Goal: Task Accomplishment & Management: Complete application form

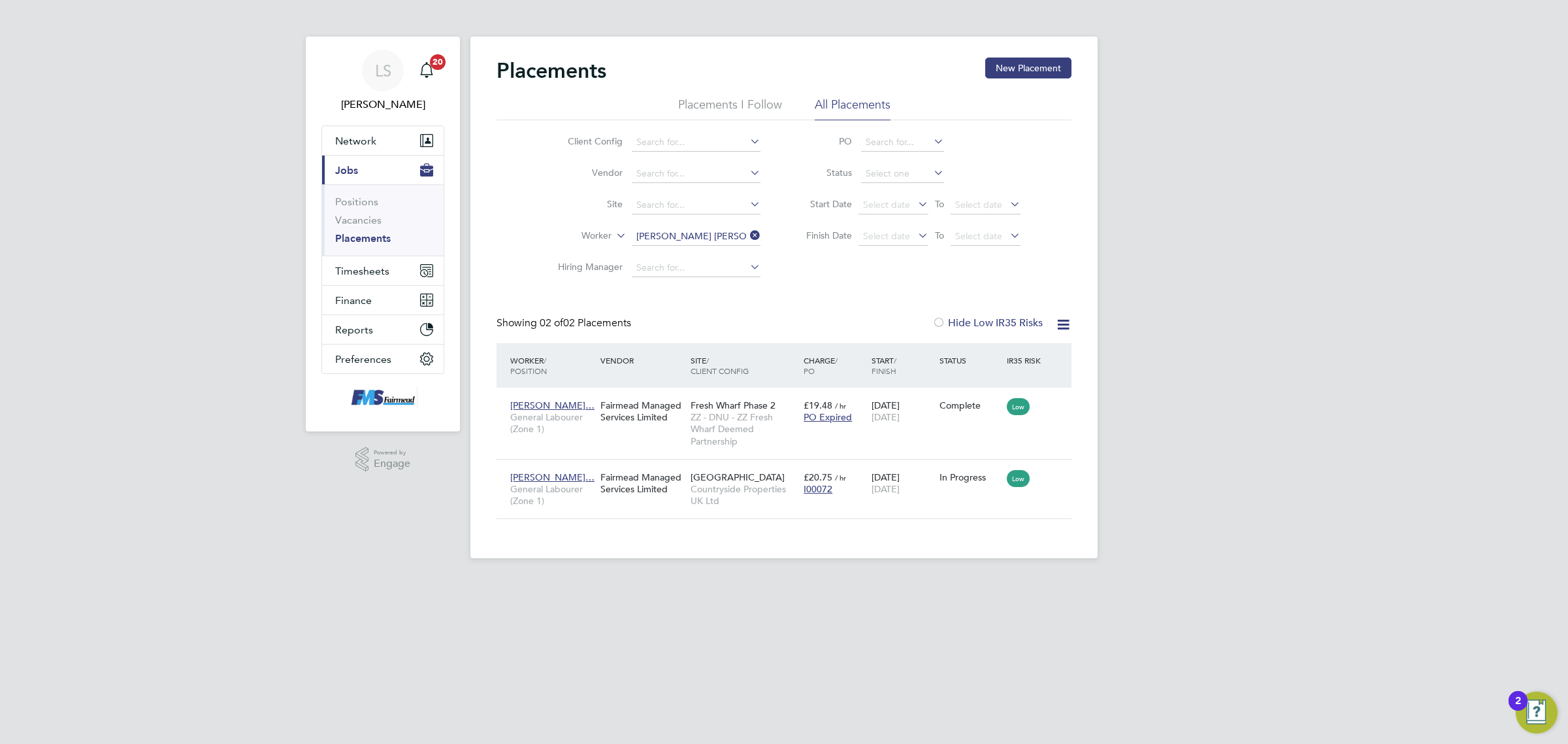
click at [368, 221] on link "Vacancies" at bounding box center [359, 220] width 47 height 13
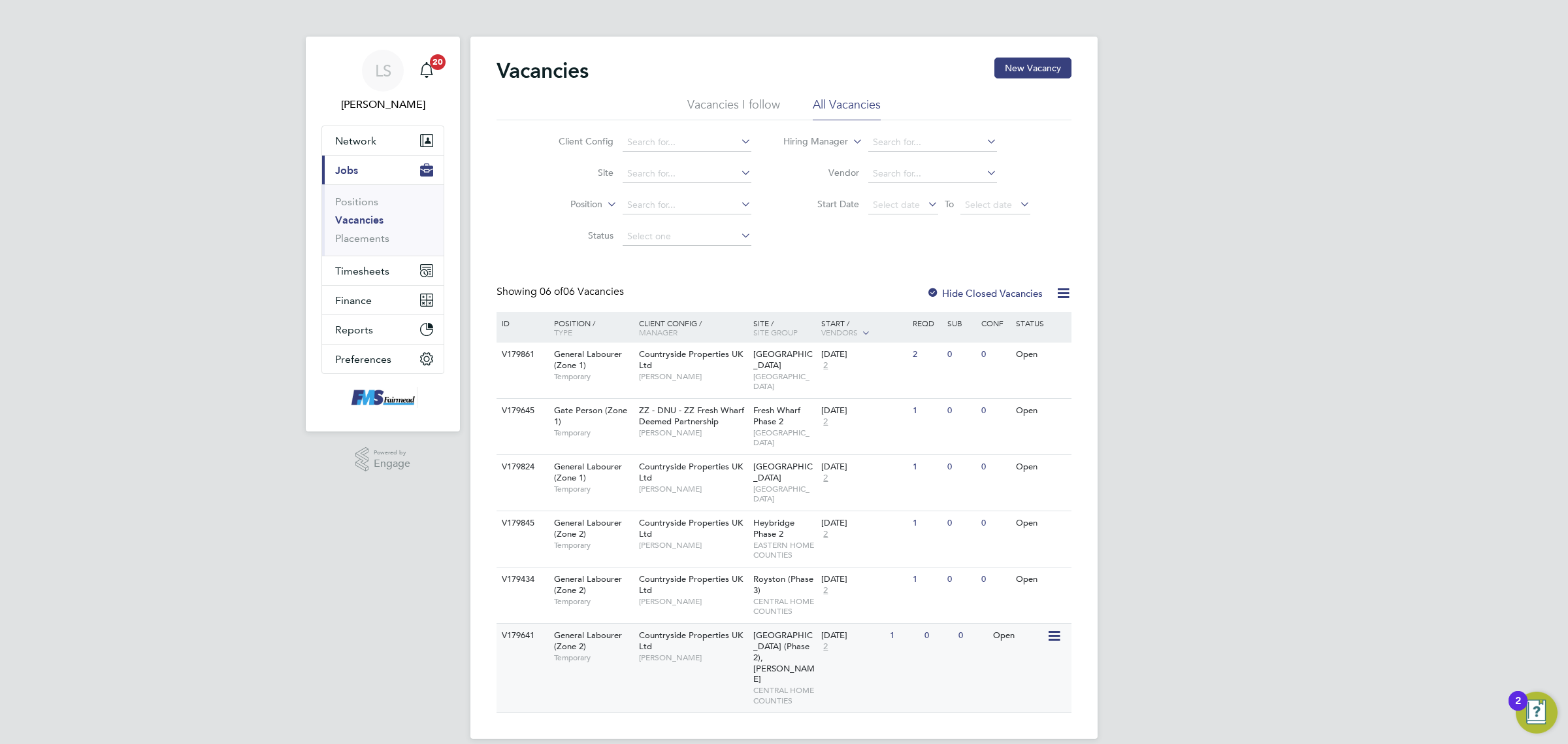
click at [784, 631] on div "Finches Park (Phase 2), Kirby Cross CENTRAL HOME COUNTIES" at bounding box center [784, 668] width 68 height 89
click at [370, 135] on span "Network" at bounding box center [356, 141] width 41 height 13
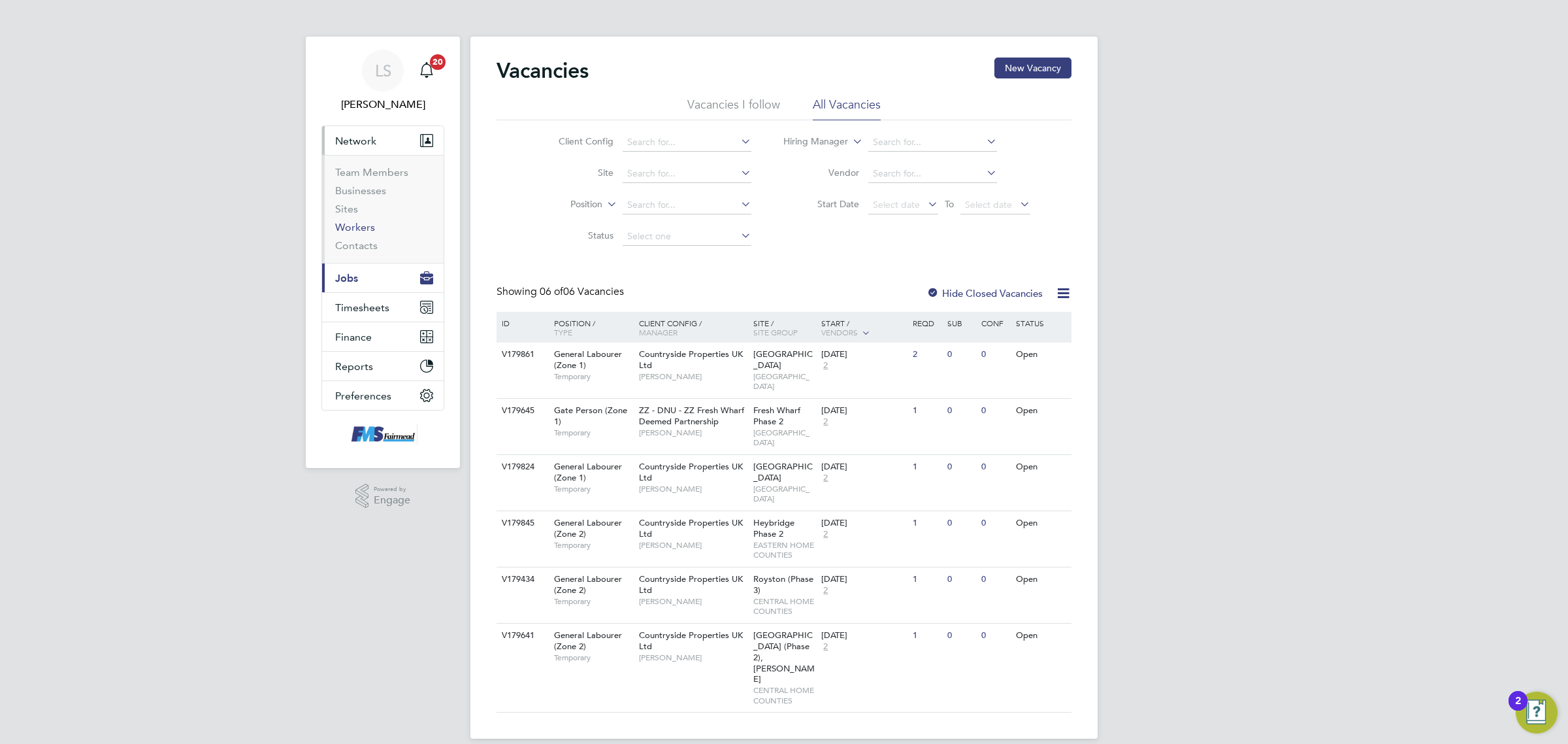
click at [364, 227] on link "Workers" at bounding box center [355, 227] width 40 height 13
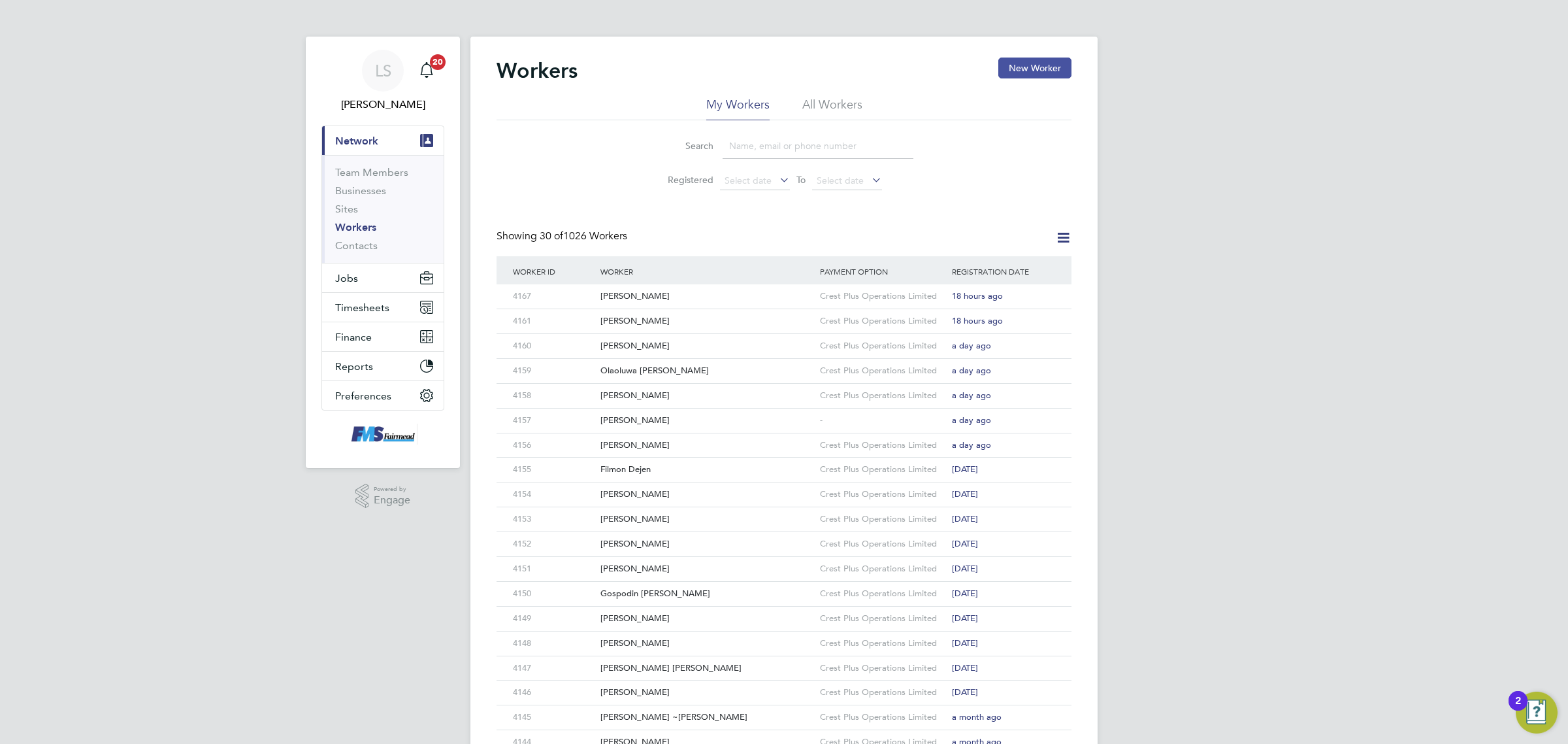
click at [1010, 59] on div "Workers New Worker My Workers All Workers Search Registered Select date To Sele…" at bounding box center [784, 564] width 627 height 1055
click at [1011, 59] on button "New Worker" at bounding box center [1034, 67] width 73 height 21
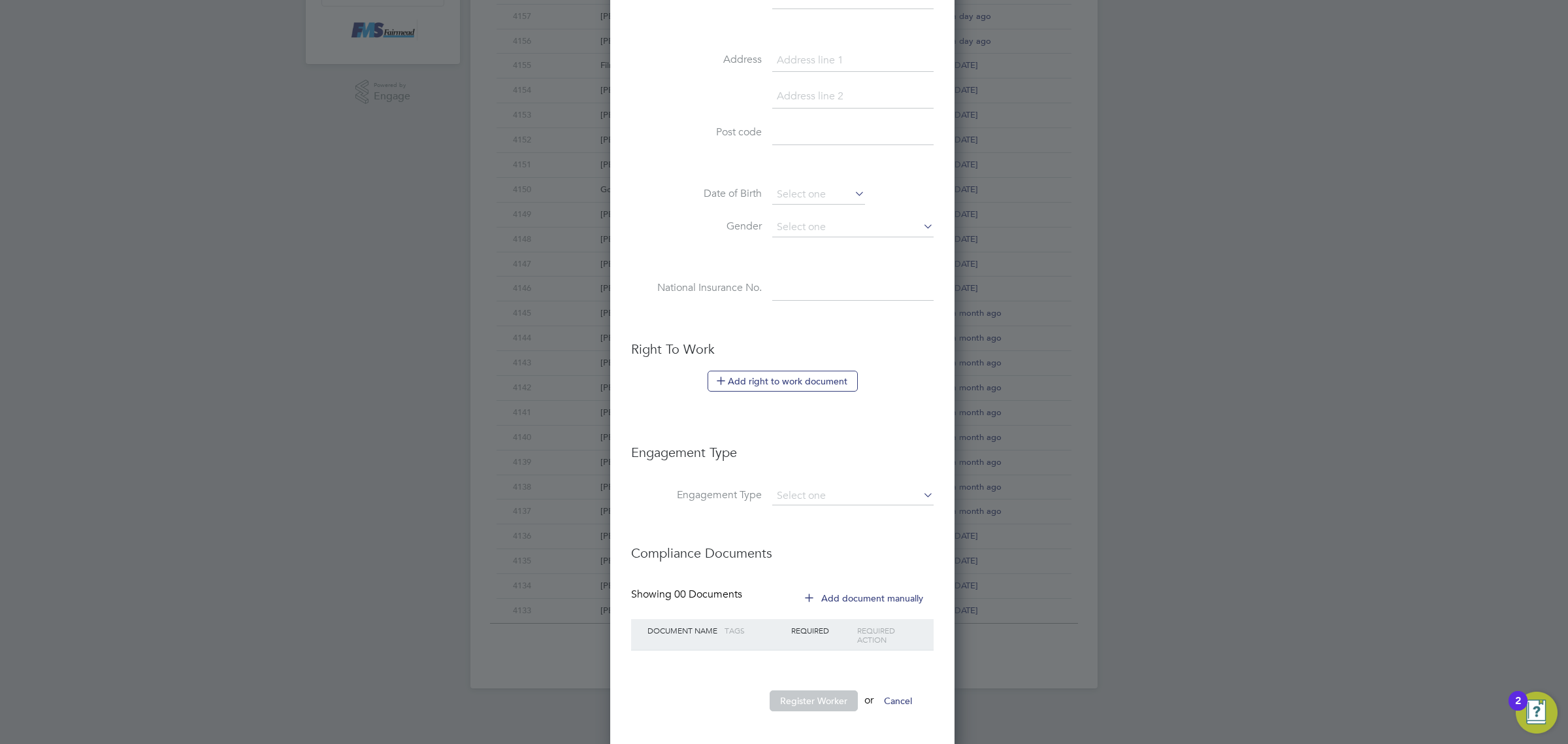
scroll to position [413, 0]
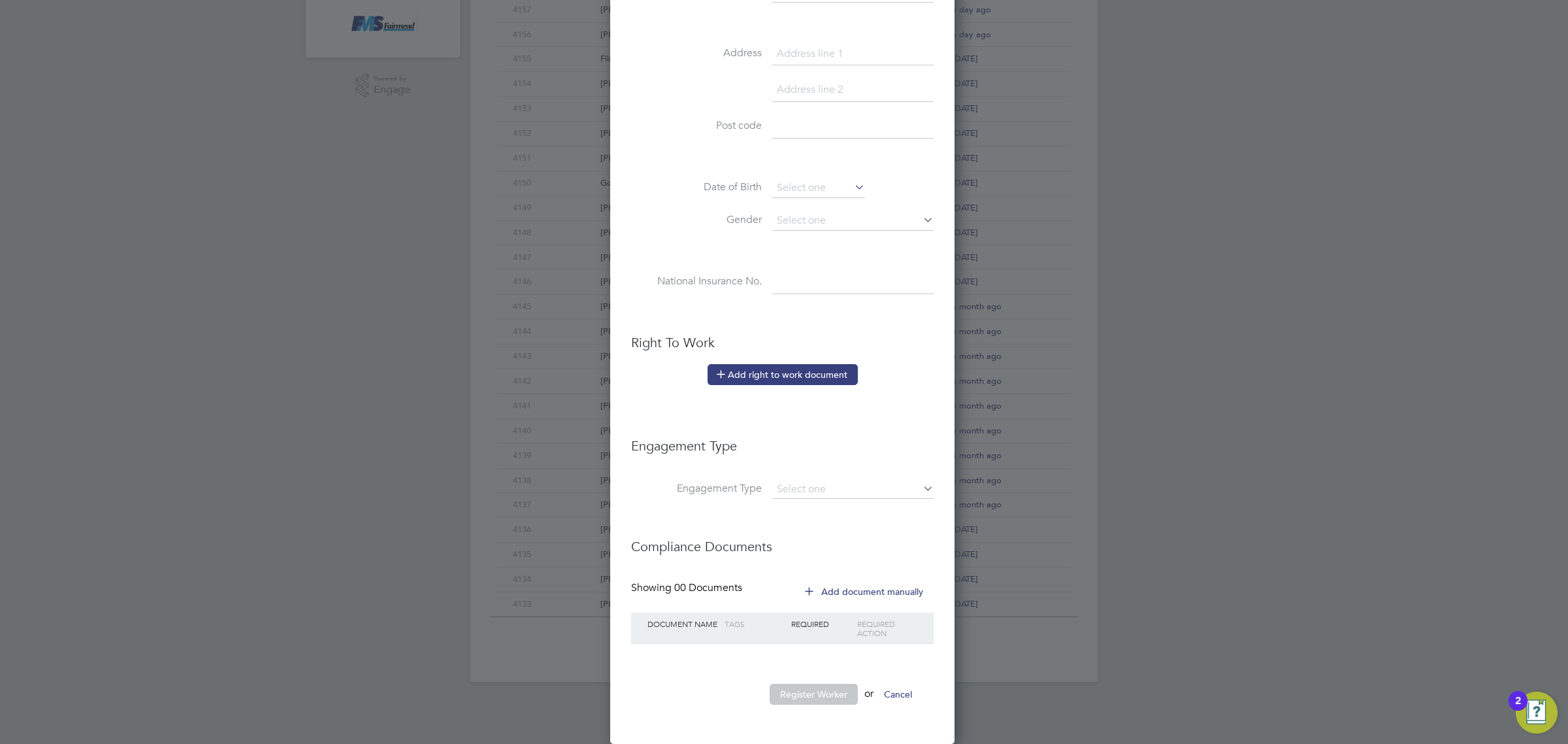
click at [814, 370] on button "Add right to work document" at bounding box center [783, 374] width 150 height 21
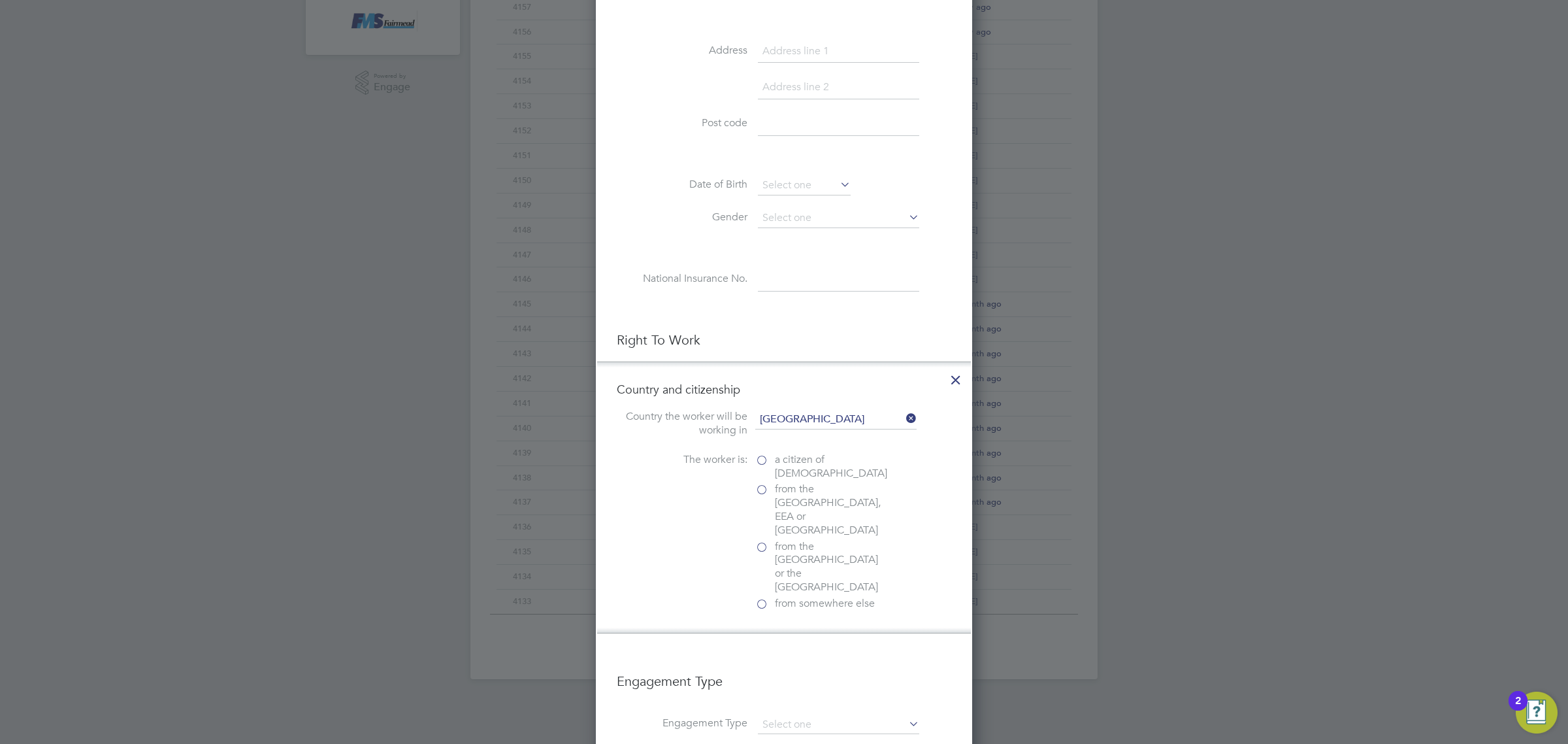
scroll to position [1304, 376]
click at [784, 597] on span "from somewhere else" at bounding box center [824, 603] width 100 height 13
click at [0, 0] on input "from somewhere else" at bounding box center [0, 0] width 0 height 0
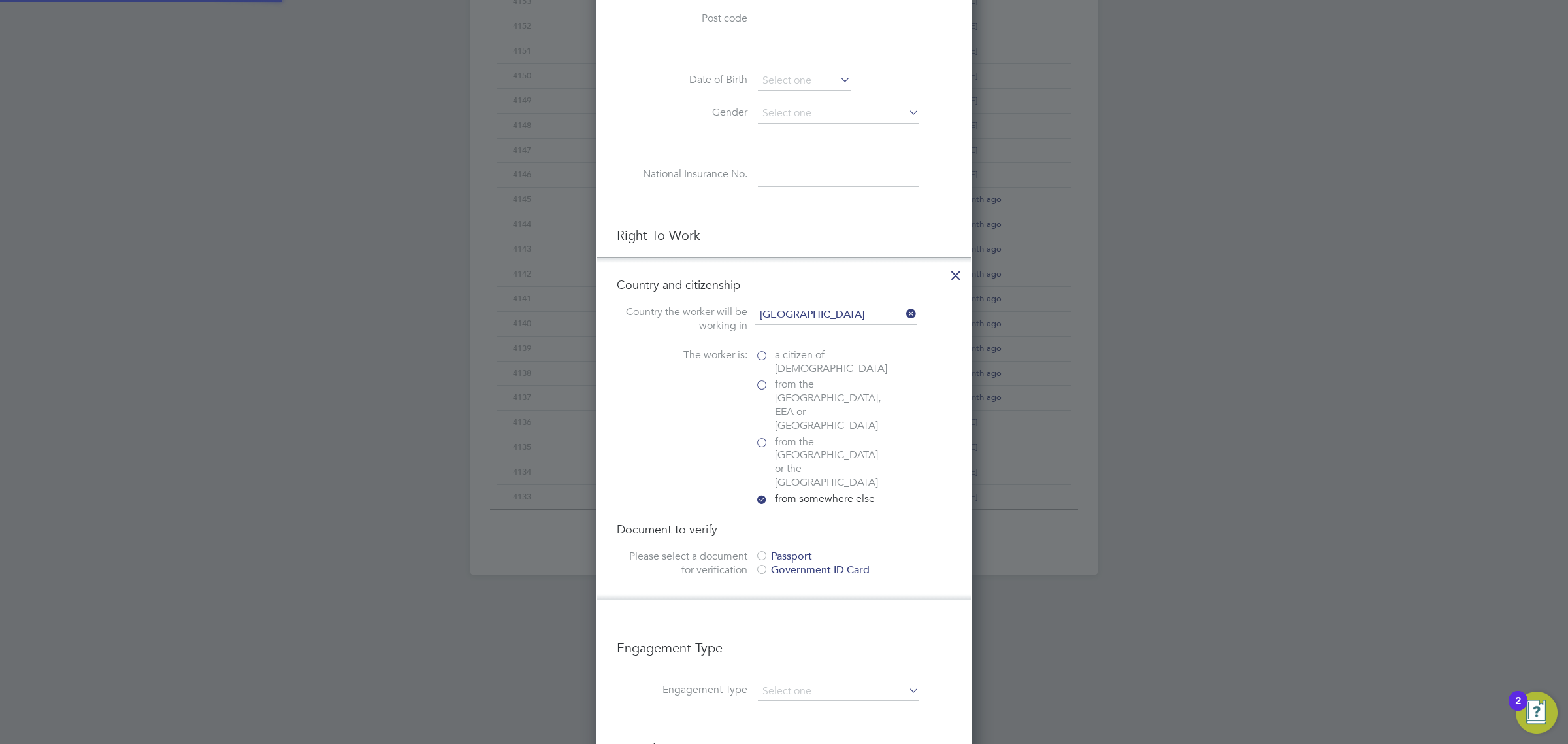
scroll to position [576, 0]
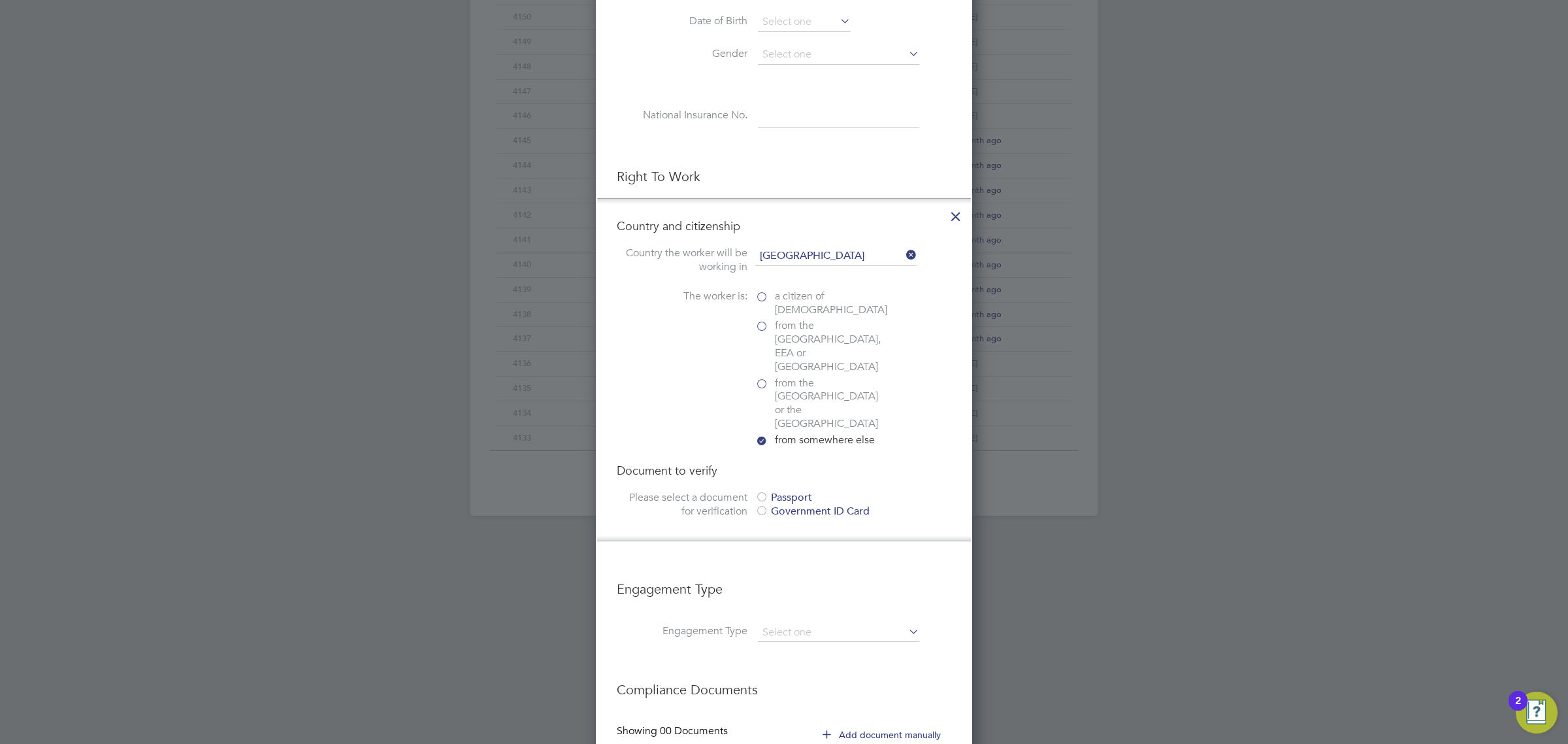
click at [791, 491] on div "Passport" at bounding box center [854, 497] width 196 height 13
click at [799, 562] on input "file" at bounding box center [814, 581] width 205 height 40
type input "C:\fakepath\Johnson Folorunso PP.png"
click at [782, 601] on input at bounding box center [839, 613] width 162 height 23
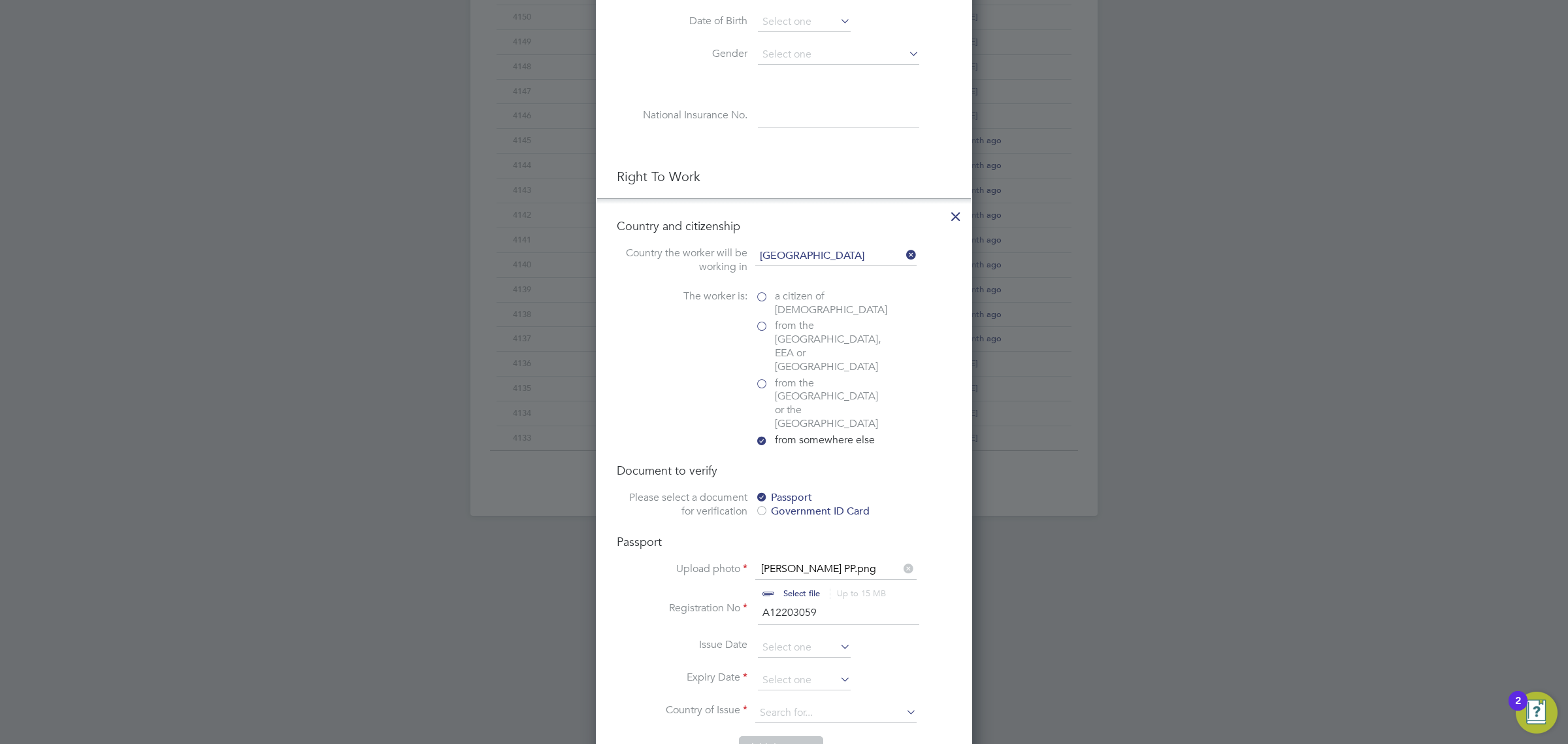
type input "A12203059"
click at [837, 669] on icon at bounding box center [837, 678] width 0 height 18
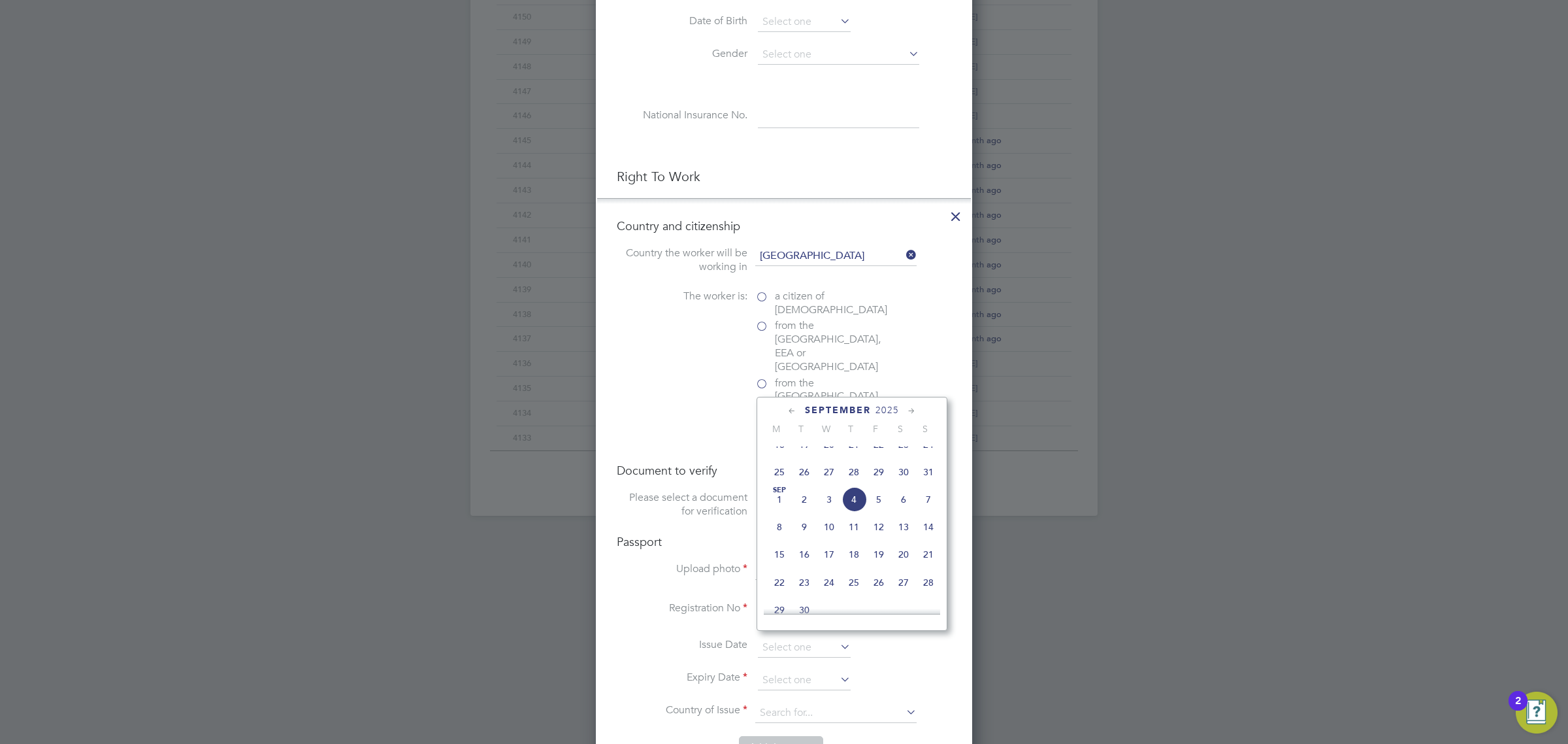
click at [883, 415] on span "2025" at bounding box center [887, 410] width 23 height 11
click at [804, 532] on span "2026" at bounding box center [804, 519] width 25 height 25
click at [925, 510] on span "6" at bounding box center [929, 498] width 25 height 25
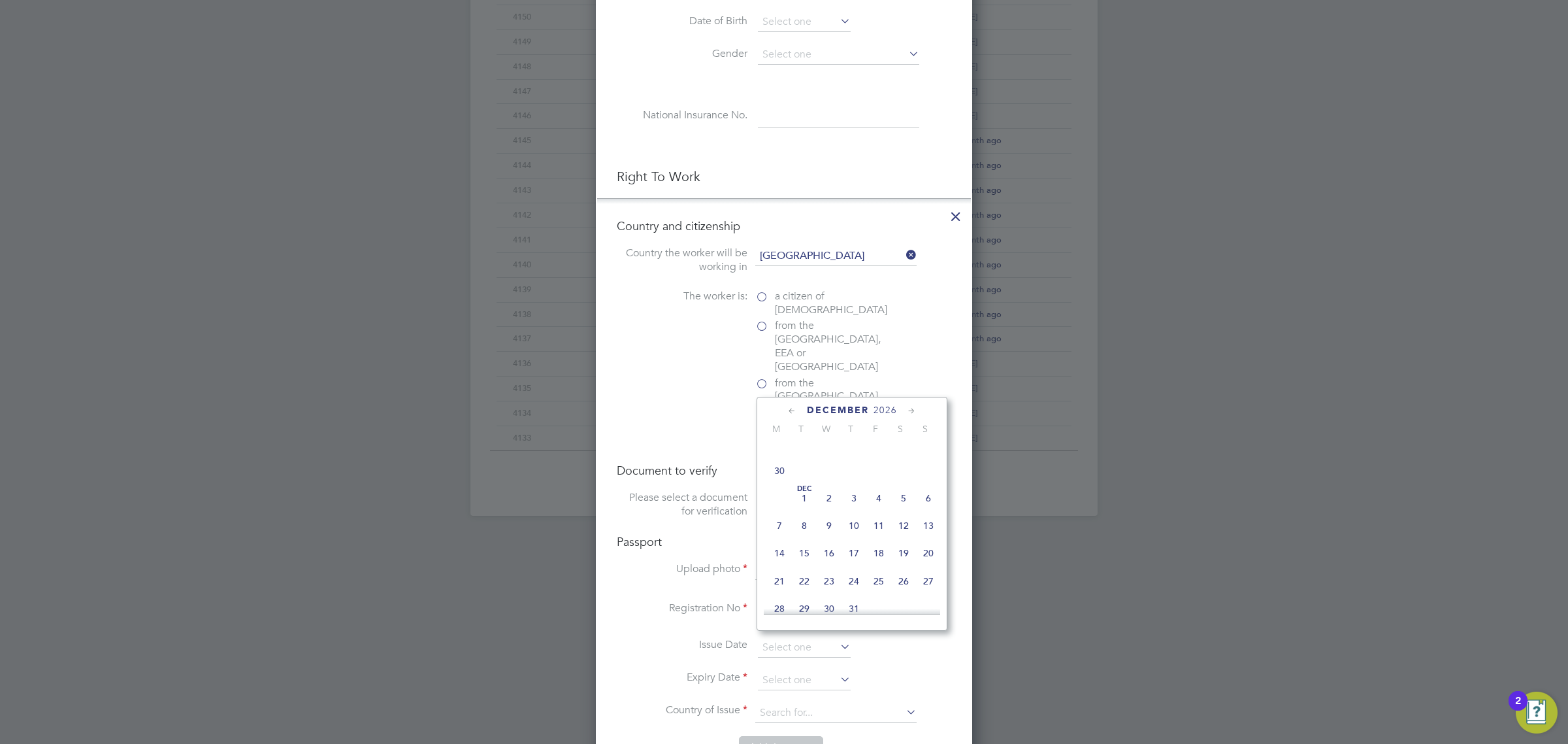
type input "06 Dec 2026"
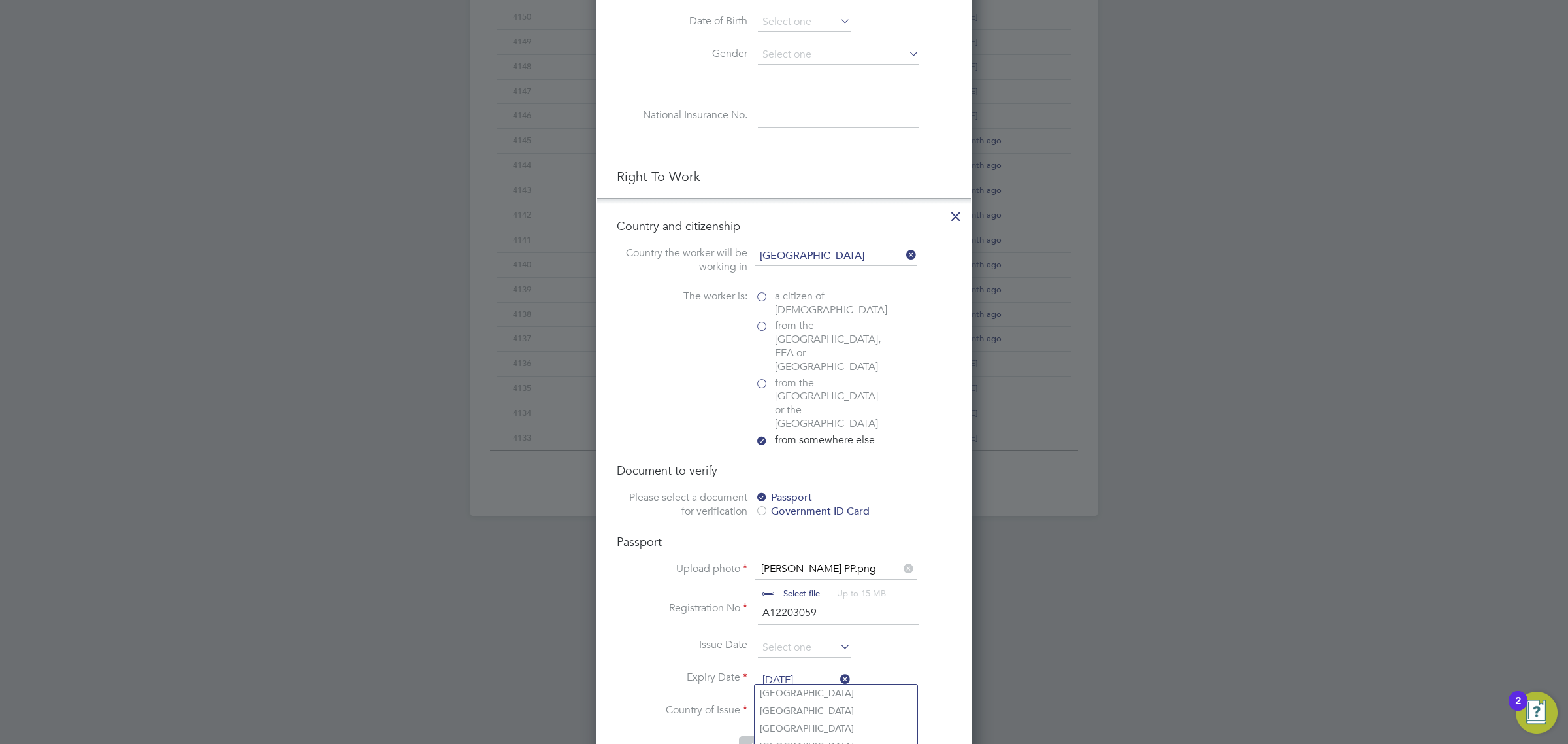
click at [799, 703] on input at bounding box center [837, 713] width 162 height 20
click at [778, 708] on b "Niger" at bounding box center [808, 711] width 95 height 11
type input "Nigeria"
click at [779, 736] on button "Add document" at bounding box center [781, 746] width 84 height 21
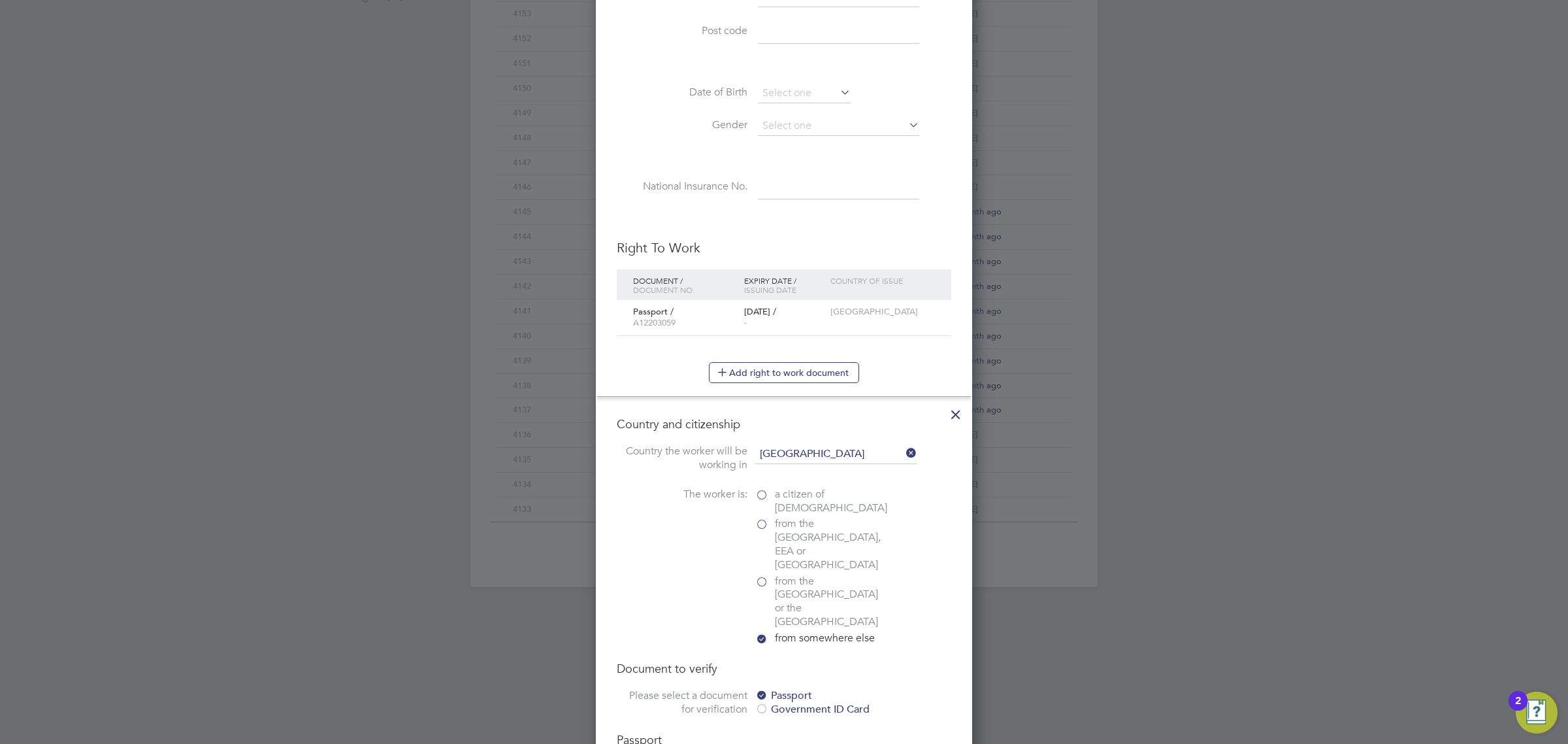
scroll to position [1201, 347]
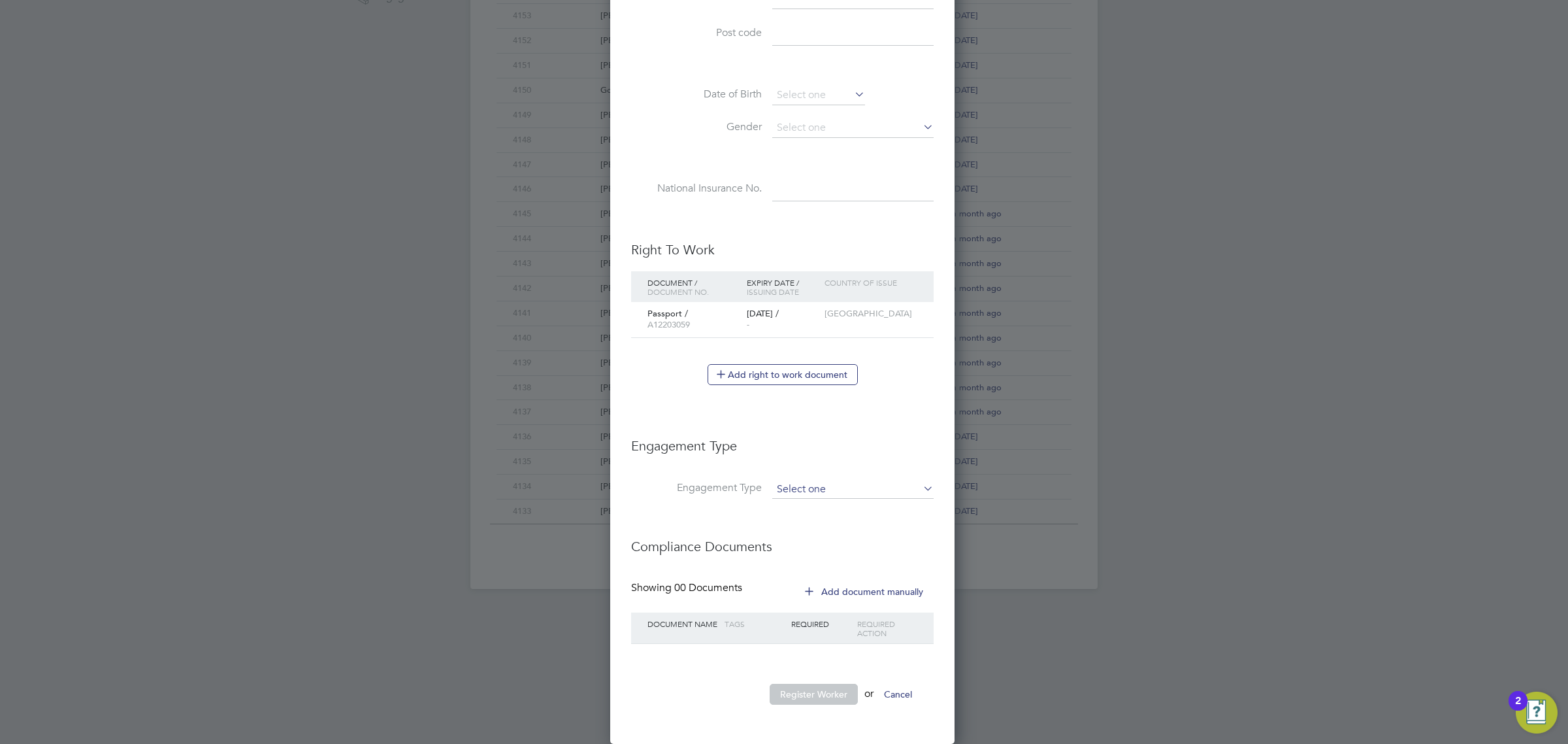
click at [808, 485] on input at bounding box center [854, 489] width 162 height 18
click at [813, 562] on li "Umbrella" at bounding box center [853, 566] width 163 height 19
type input "Umbrella"
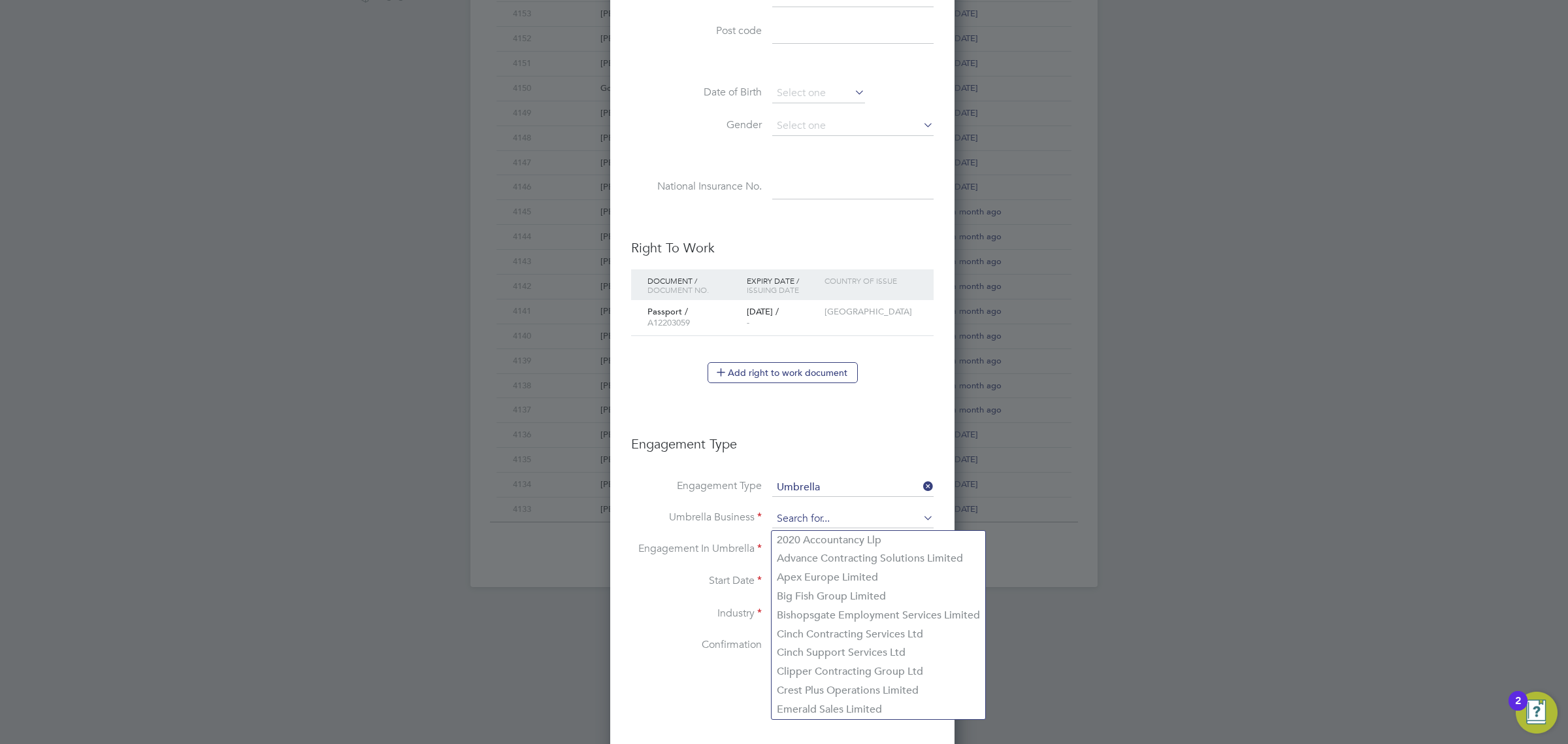
click at [819, 519] on input at bounding box center [854, 518] width 162 height 18
click at [825, 696] on li "Crest Plus Operations Limited" at bounding box center [879, 690] width 214 height 19
type input "Crest Plus Operations Limited"
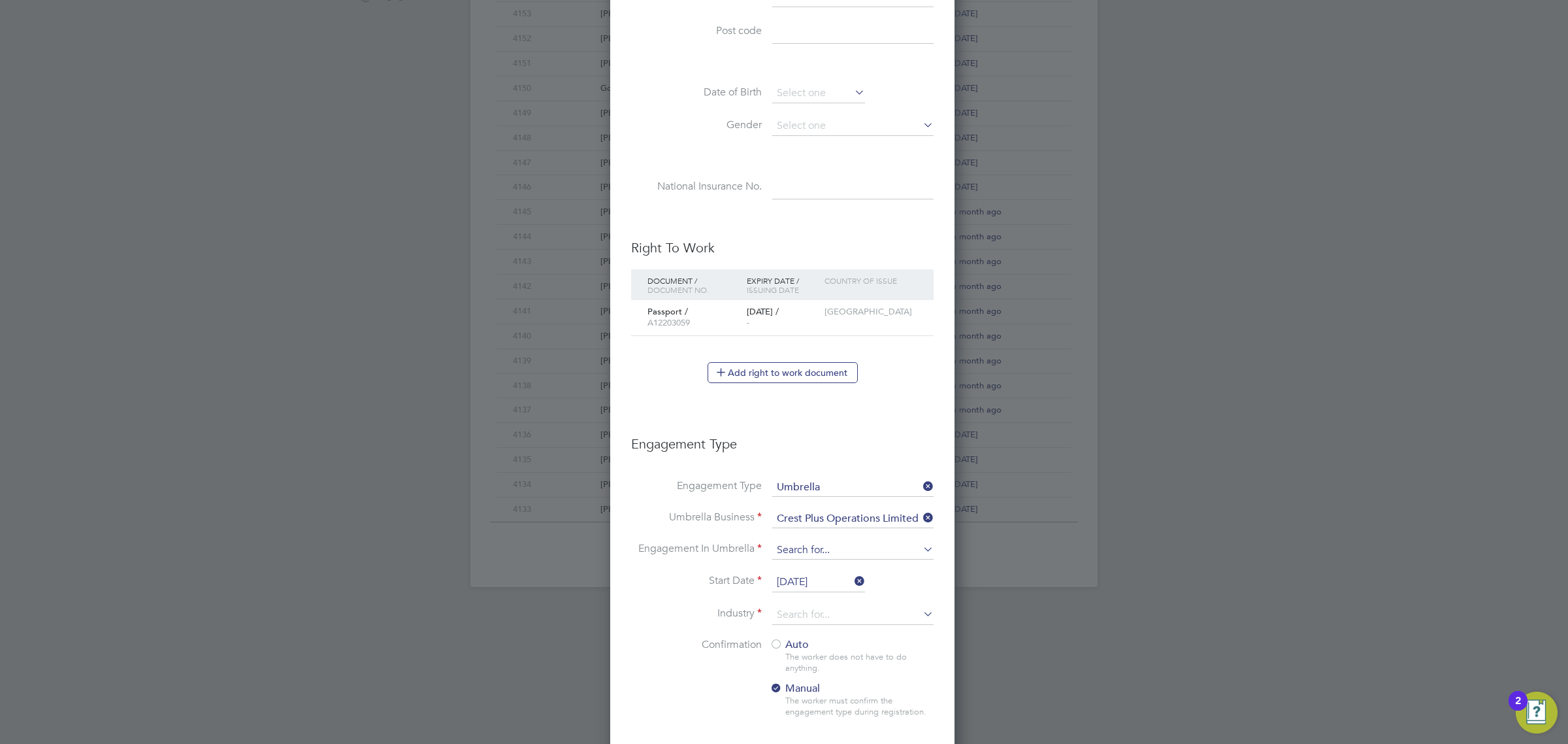
click at [825, 543] on input at bounding box center [854, 550] width 162 height 18
click at [819, 648] on li "PAYE Umbrella" at bounding box center [853, 646] width 163 height 19
type input "PAYE Umbrella"
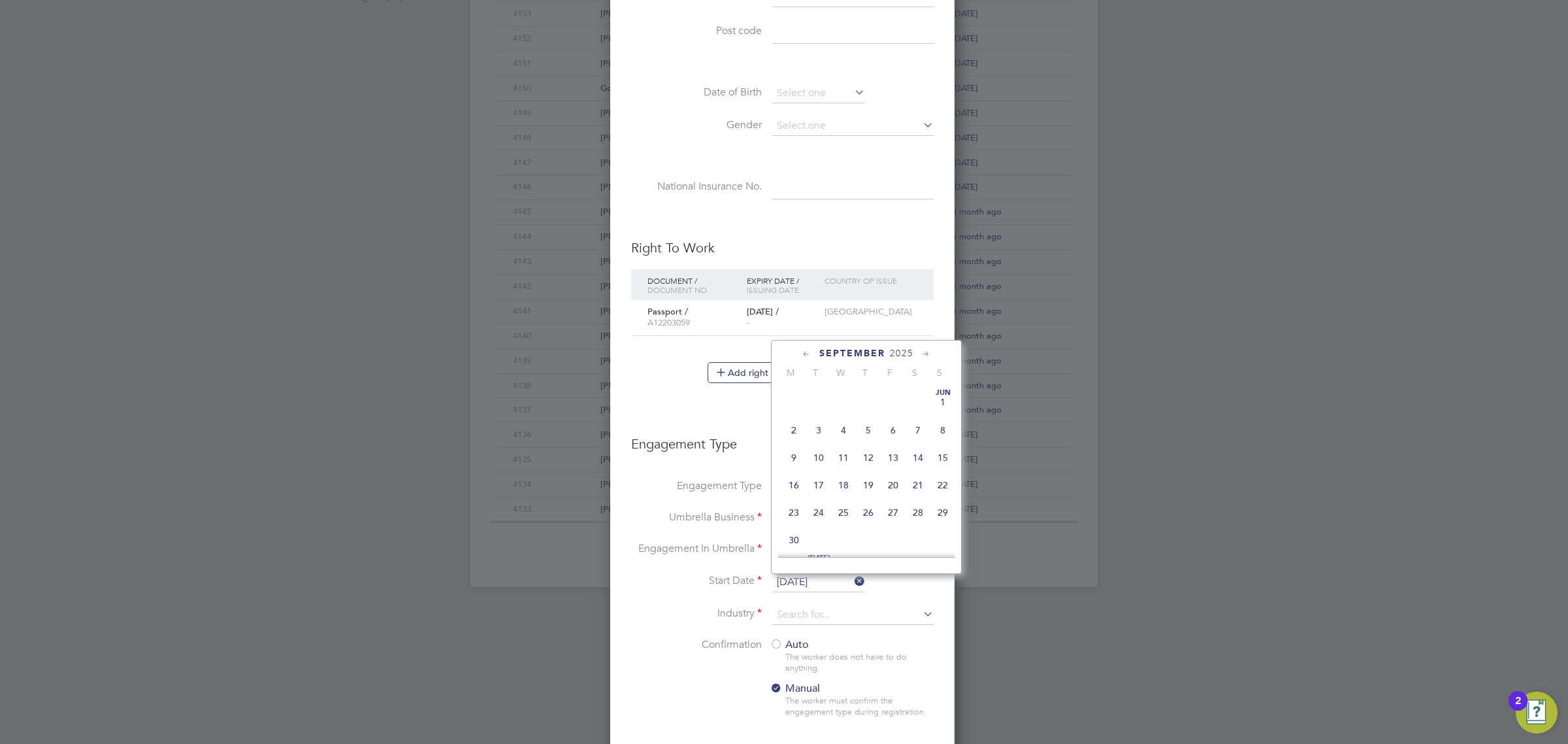
click at [812, 585] on input "[DATE]" at bounding box center [819, 582] width 93 height 20
click at [845, 455] on span "3" at bounding box center [844, 442] width 25 height 25
type input "03 Sep 2025"
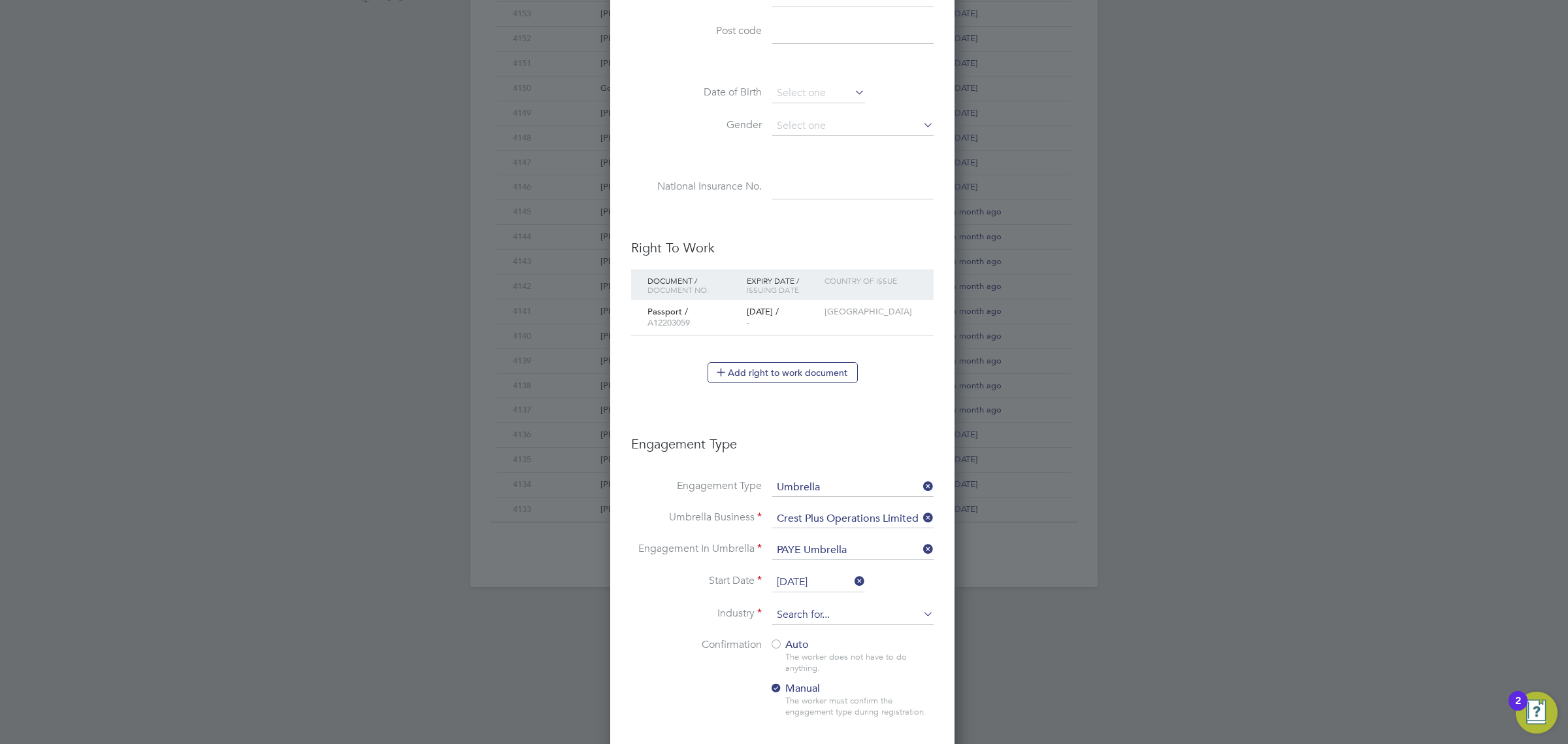
click at [818, 616] on input at bounding box center [854, 615] width 162 height 20
click at [816, 726] on li "Construction" at bounding box center [853, 725] width 163 height 18
type input "Construction"
click at [782, 651] on div at bounding box center [776, 644] width 13 height 13
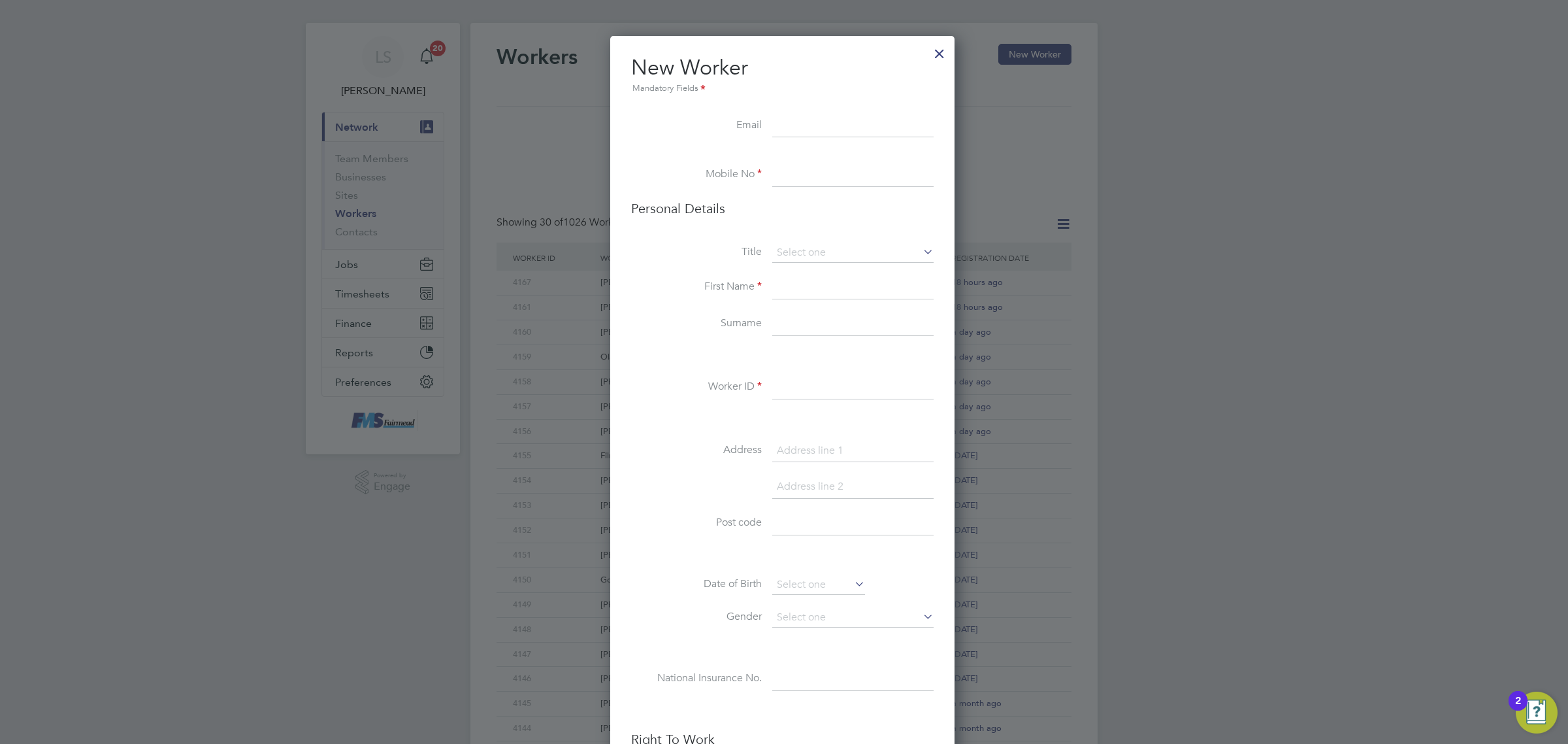
scroll to position [0, 0]
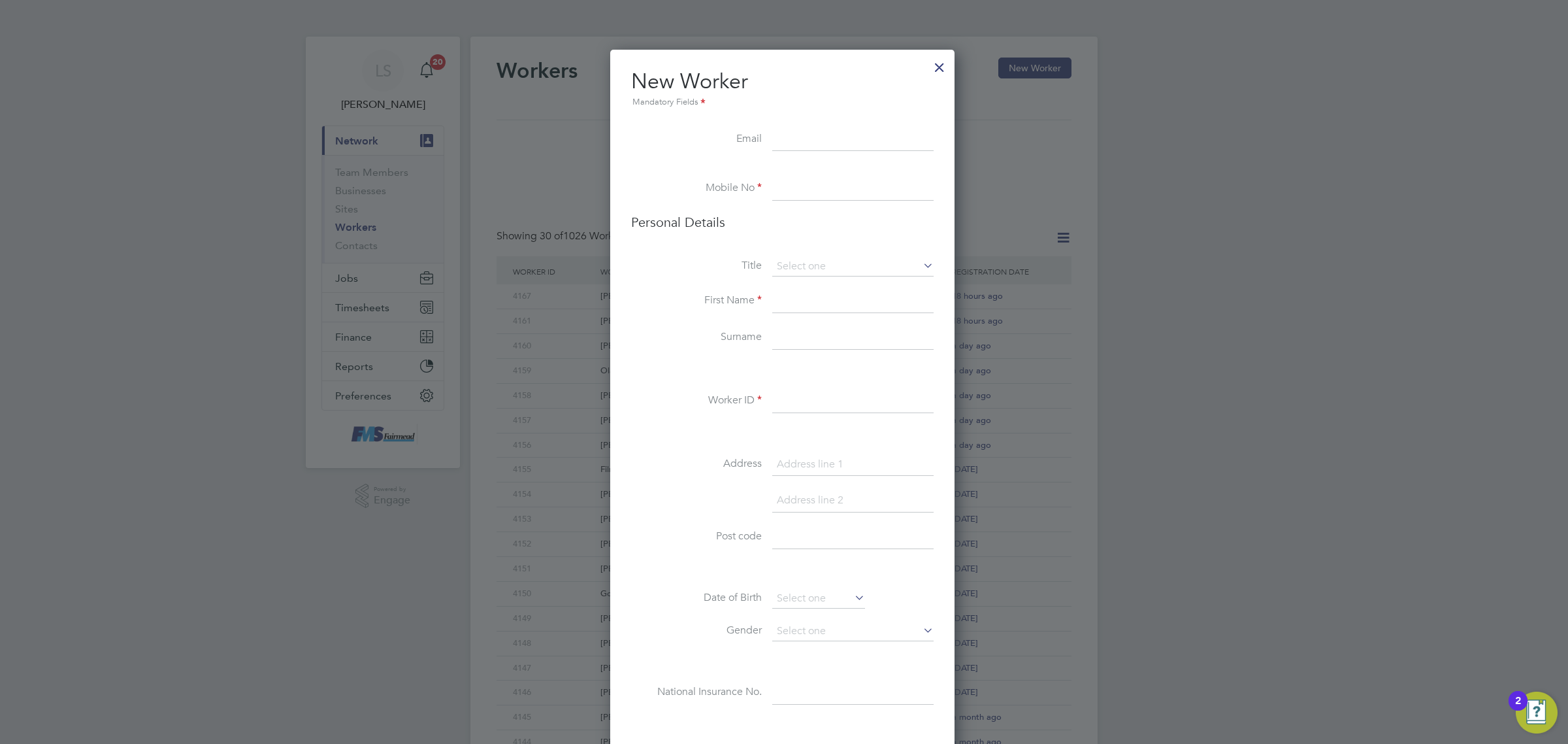
click at [842, 147] on input at bounding box center [854, 140] width 162 height 23
paste input "johnson.folorunso13@gmail.com"
type input "johnson.folorunso13@gmail.com"
drag, startPoint x: 835, startPoint y: 191, endPoint x: 938, endPoint y: 191, distance: 103.0
click at [835, 191] on input at bounding box center [854, 189] width 162 height 23
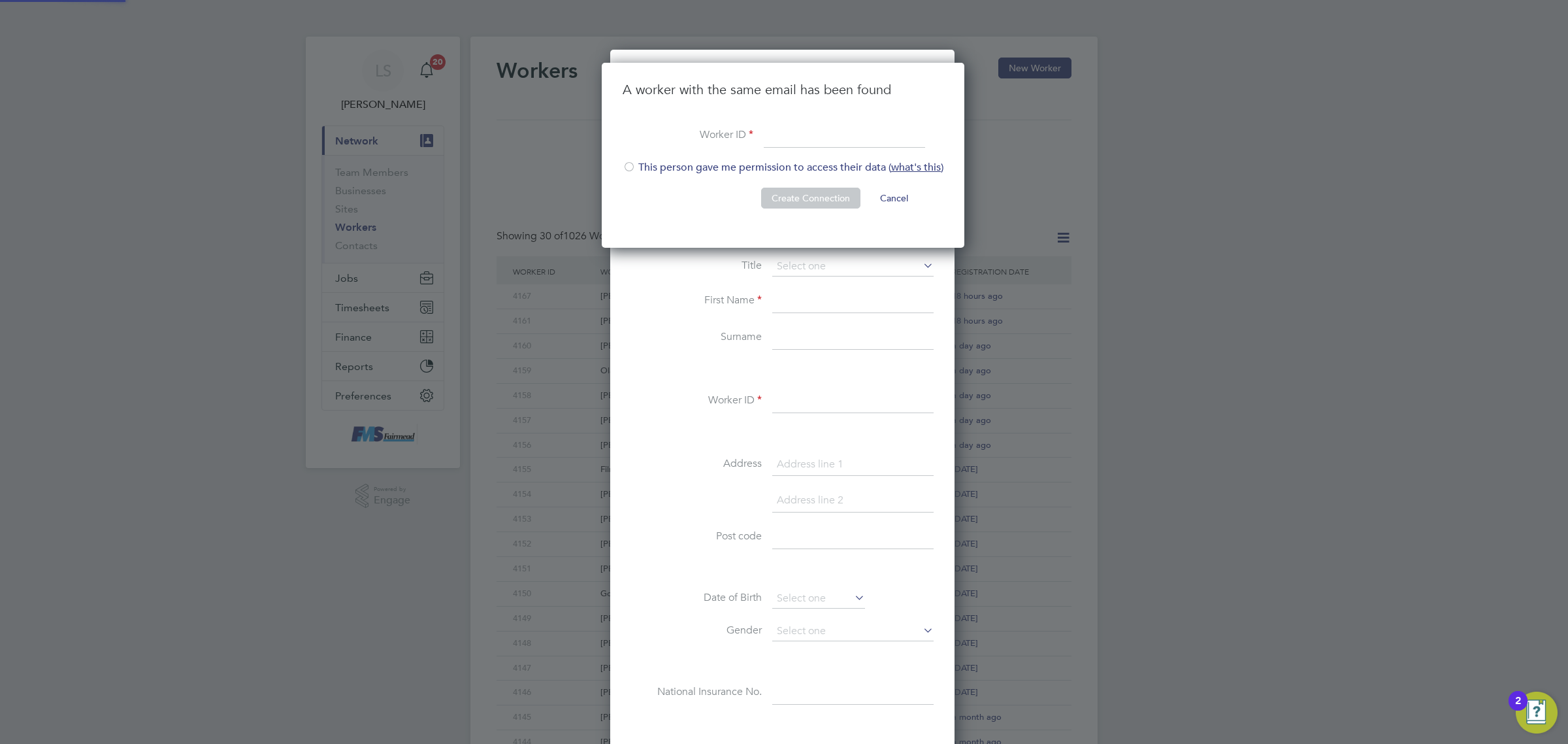
scroll to position [186, 364]
click at [626, 168] on div at bounding box center [629, 168] width 13 height 13
click at [857, 145] on input at bounding box center [845, 136] width 162 height 23
click at [890, 134] on input at bounding box center [845, 136] width 162 height 23
type input "4168"
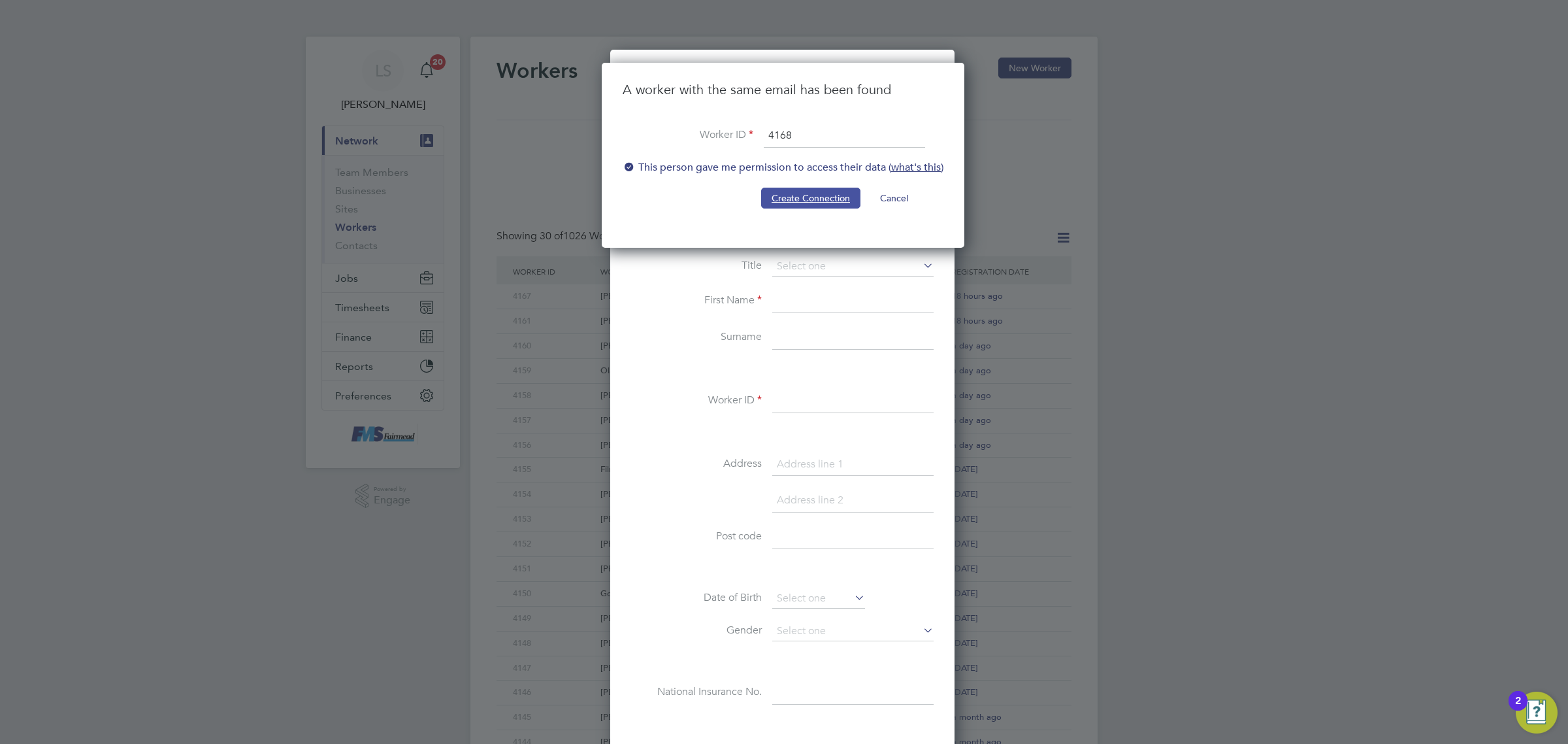
click at [806, 200] on button "Create Connection" at bounding box center [811, 198] width 100 height 21
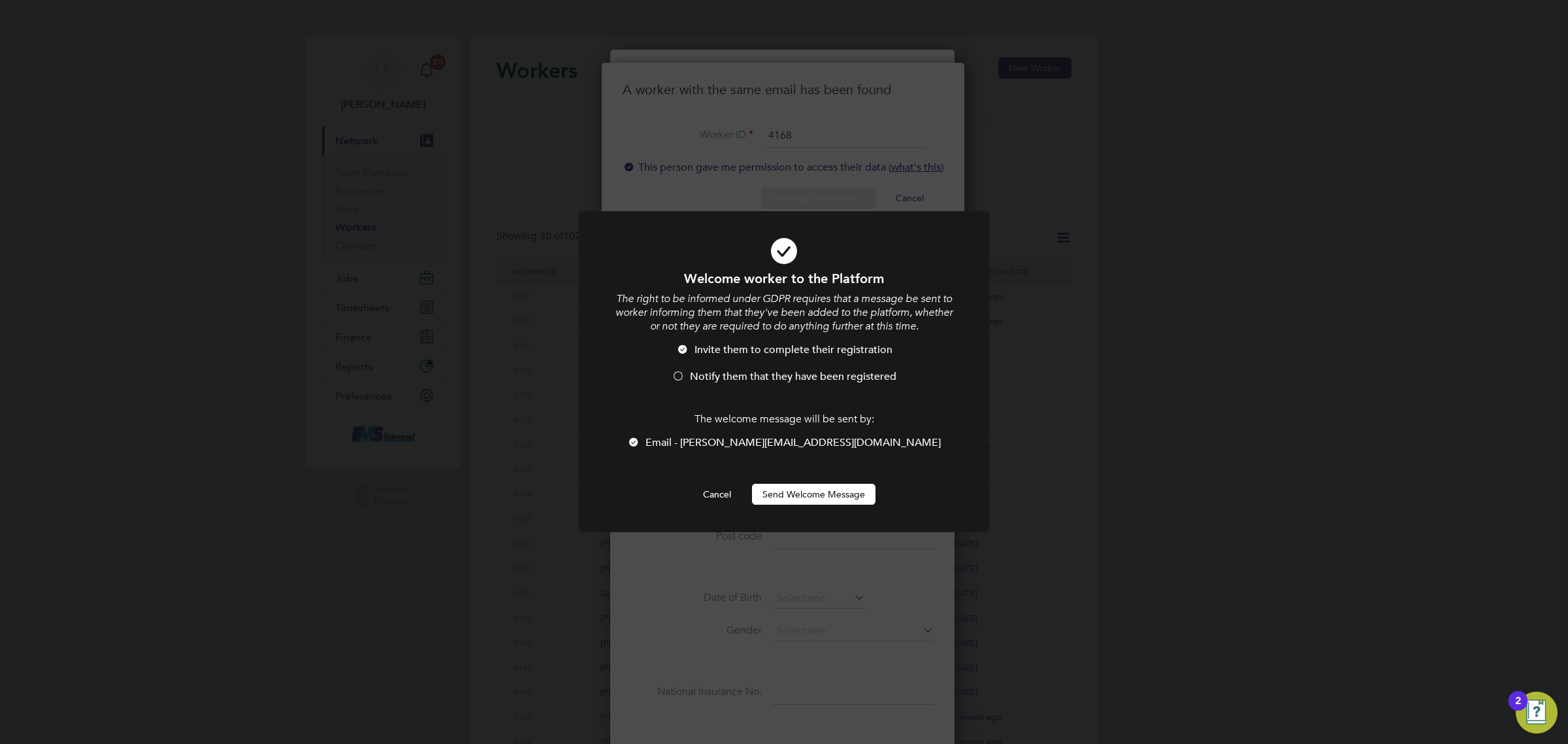
click at [730, 370] on span "Notify them that they have been registered" at bounding box center [793, 376] width 207 height 13
click at [811, 495] on button "Send Welcome Message" at bounding box center [813, 493] width 123 height 21
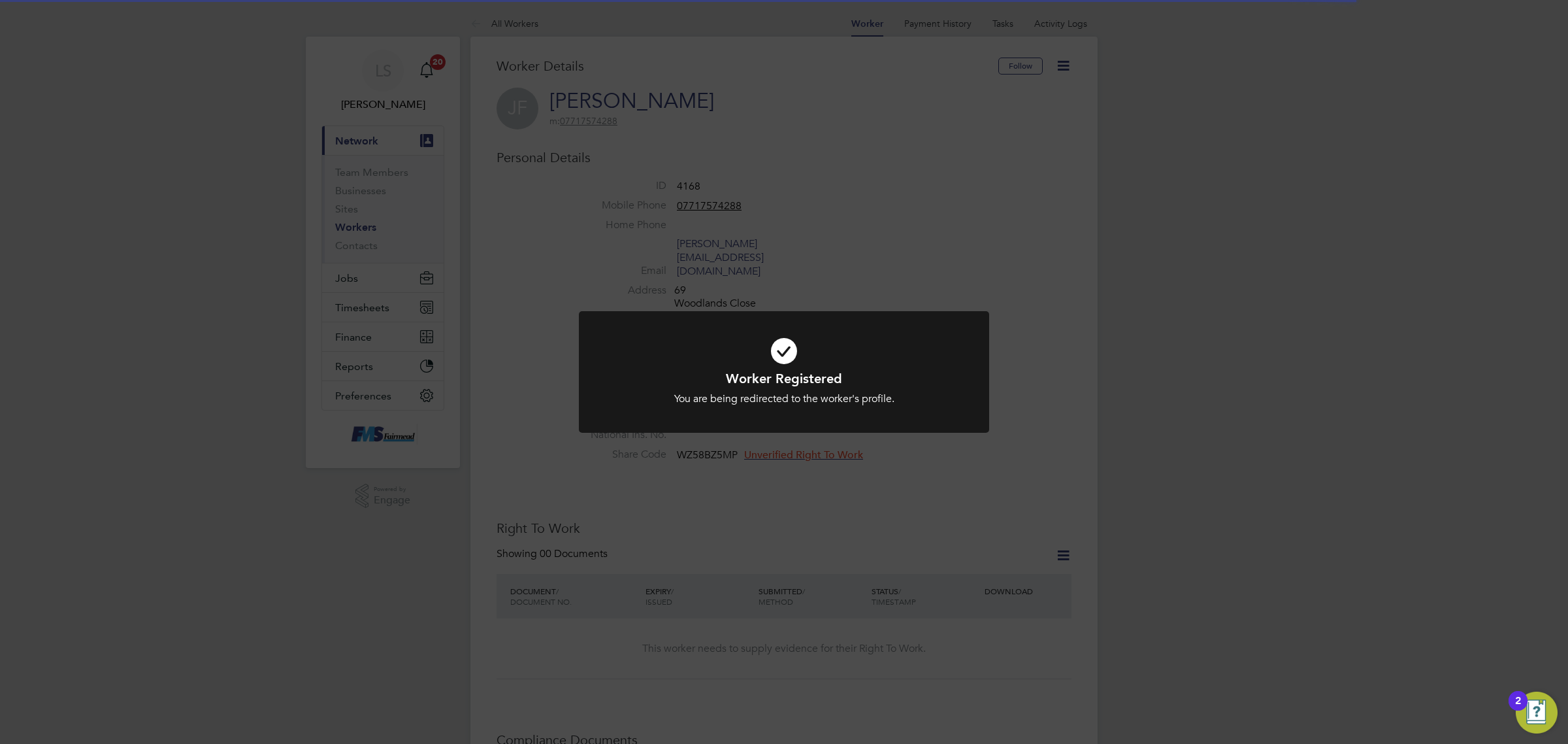
click at [1024, 263] on div "Worker Registered You are being redirected to the worker's profile. Cancel Okay" at bounding box center [784, 372] width 1568 height 744
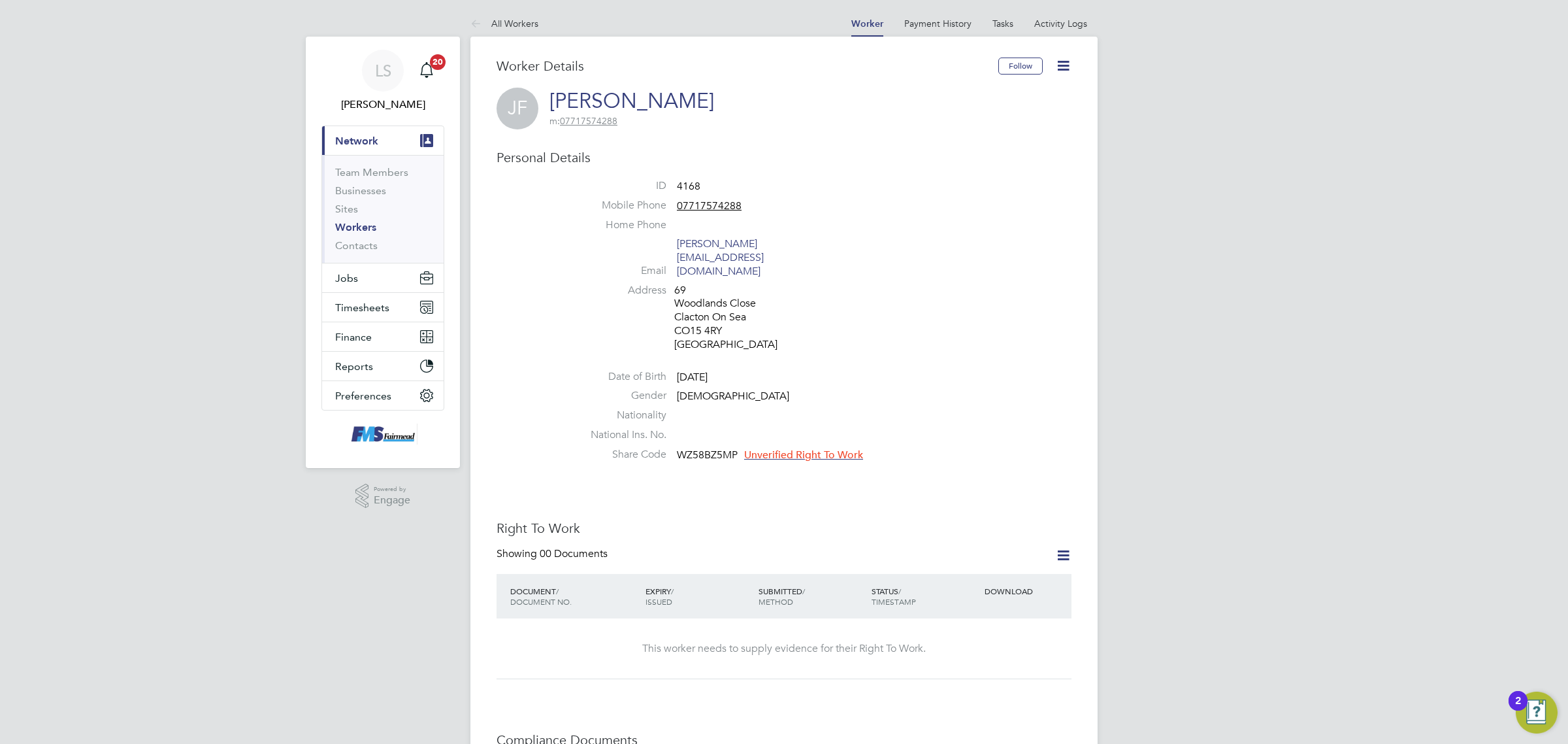
click at [1067, 62] on icon at bounding box center [1063, 66] width 16 height 16
click at [976, 183] on li "See Followers" at bounding box center [988, 178] width 164 height 18
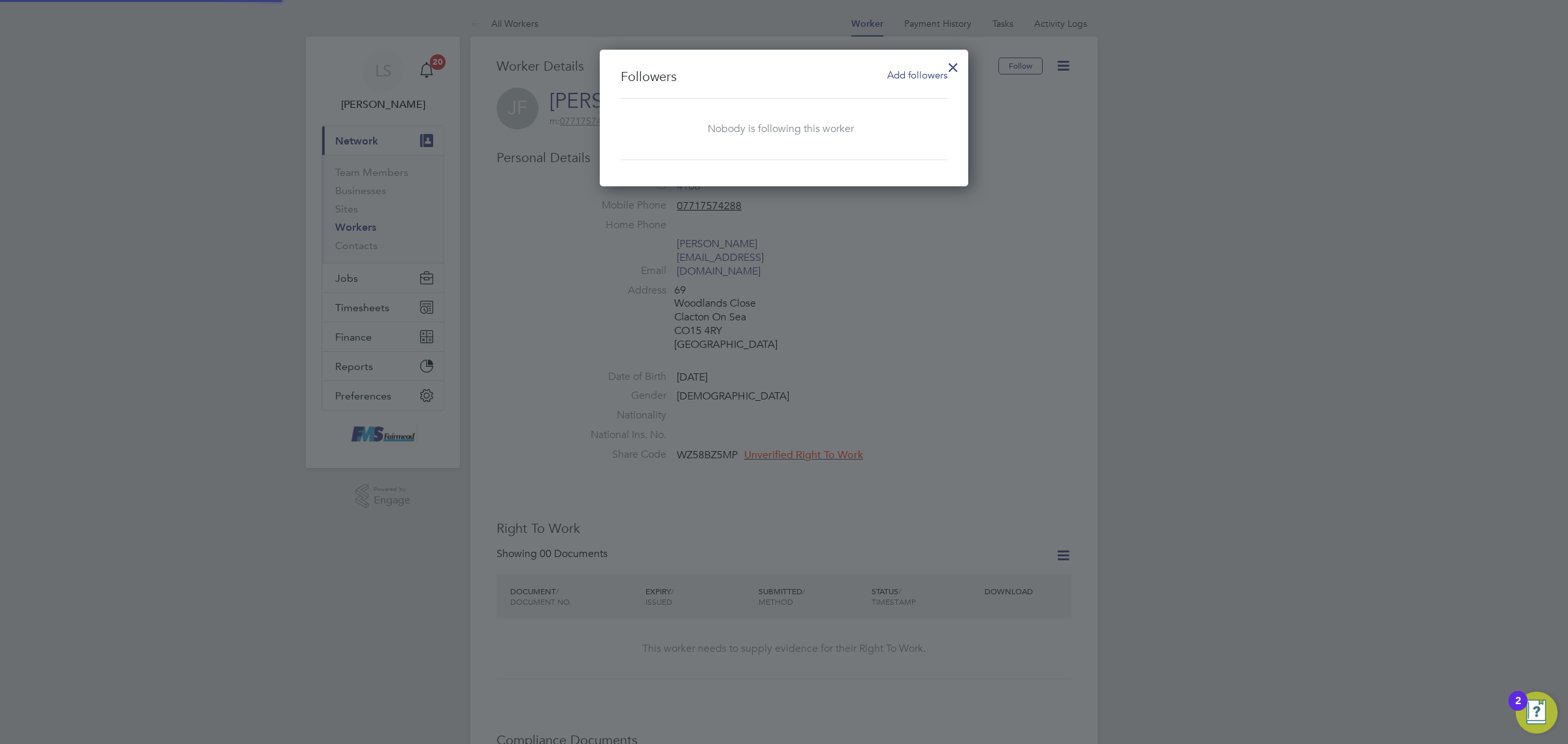
scroll to position [137, 369]
click at [933, 71] on span "Add followers" at bounding box center [917, 75] width 60 height 13
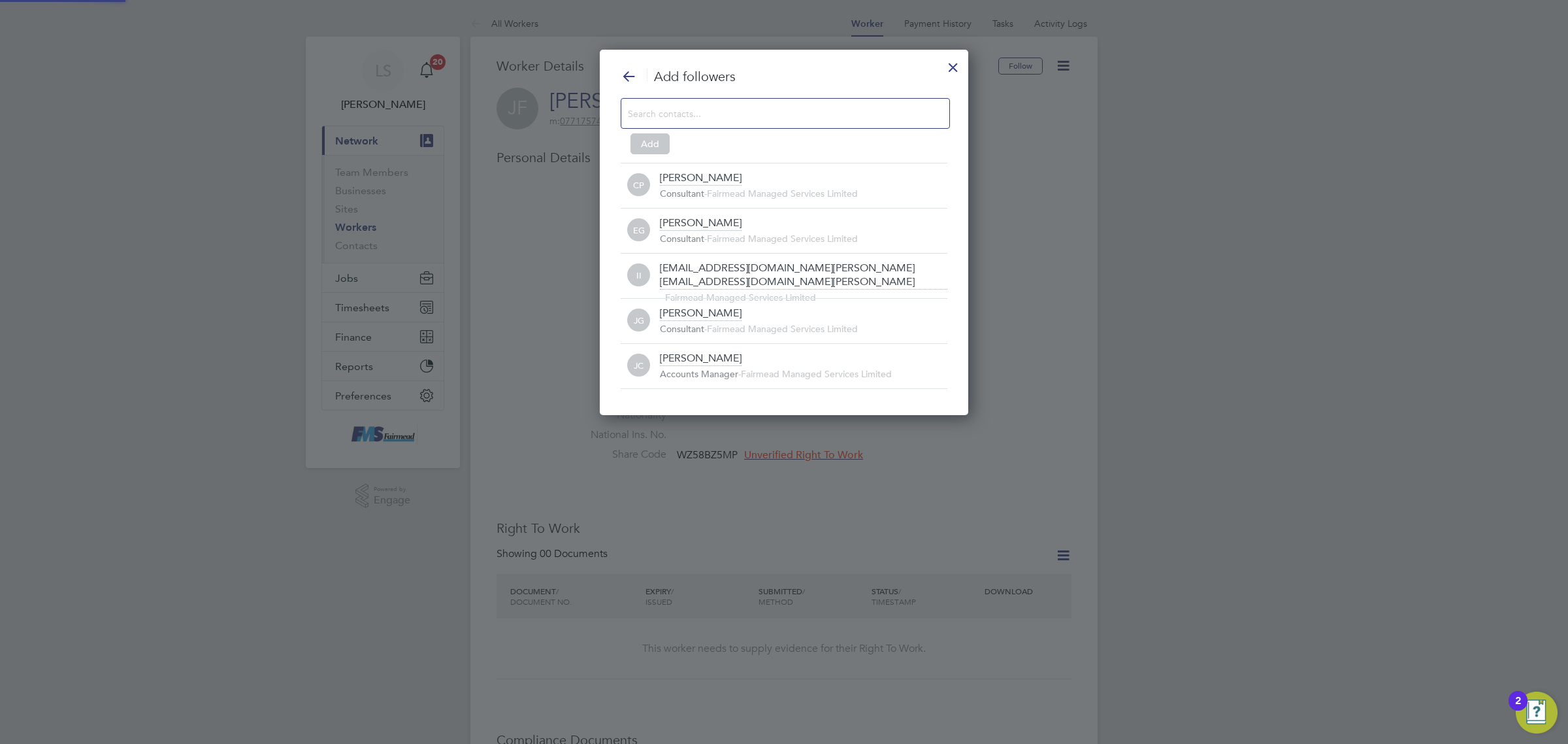
scroll to position [0, 0]
click at [622, 78] on icon at bounding box center [629, 76] width 16 height 16
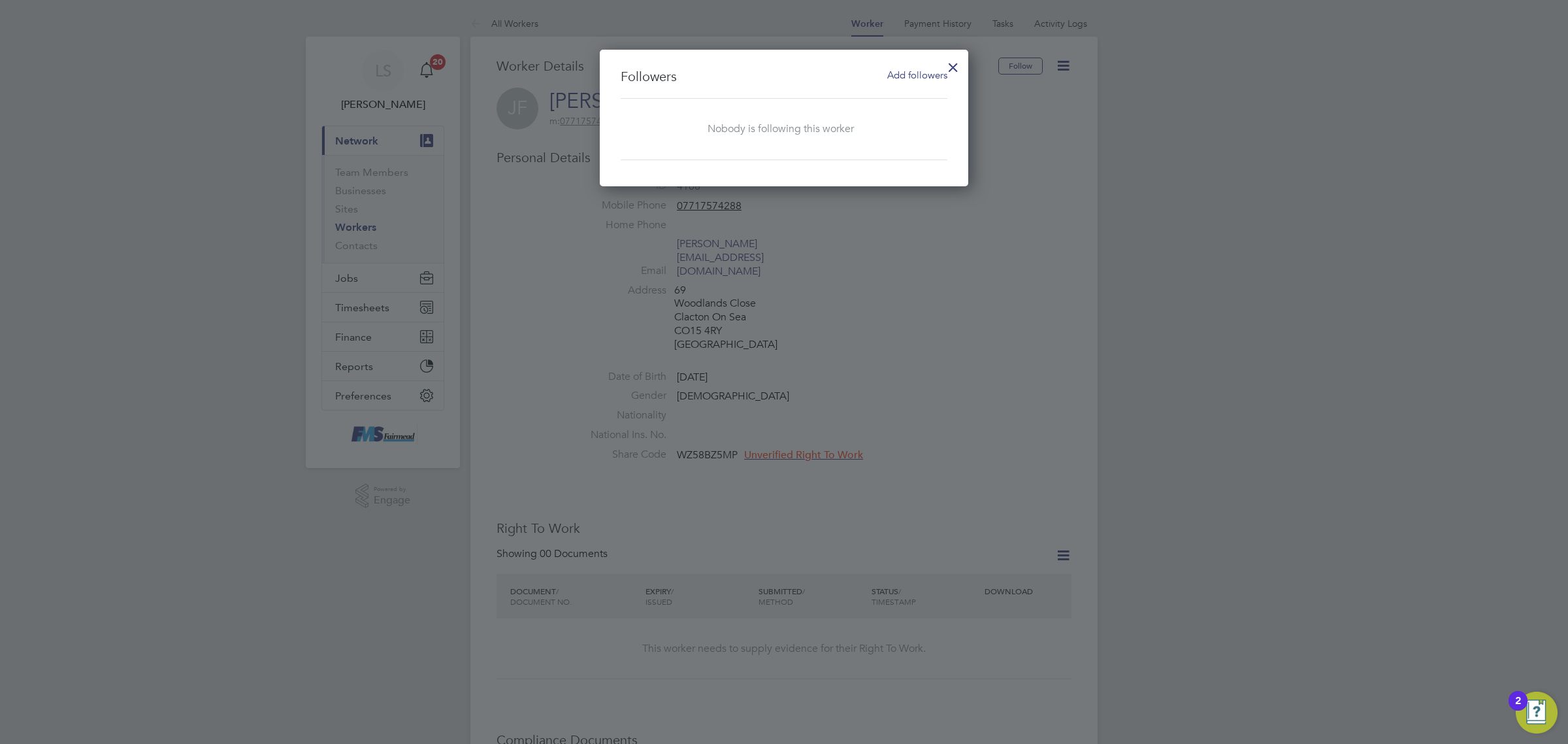
scroll to position [137, 369]
click at [956, 60] on div at bounding box center [953, 64] width 23 height 23
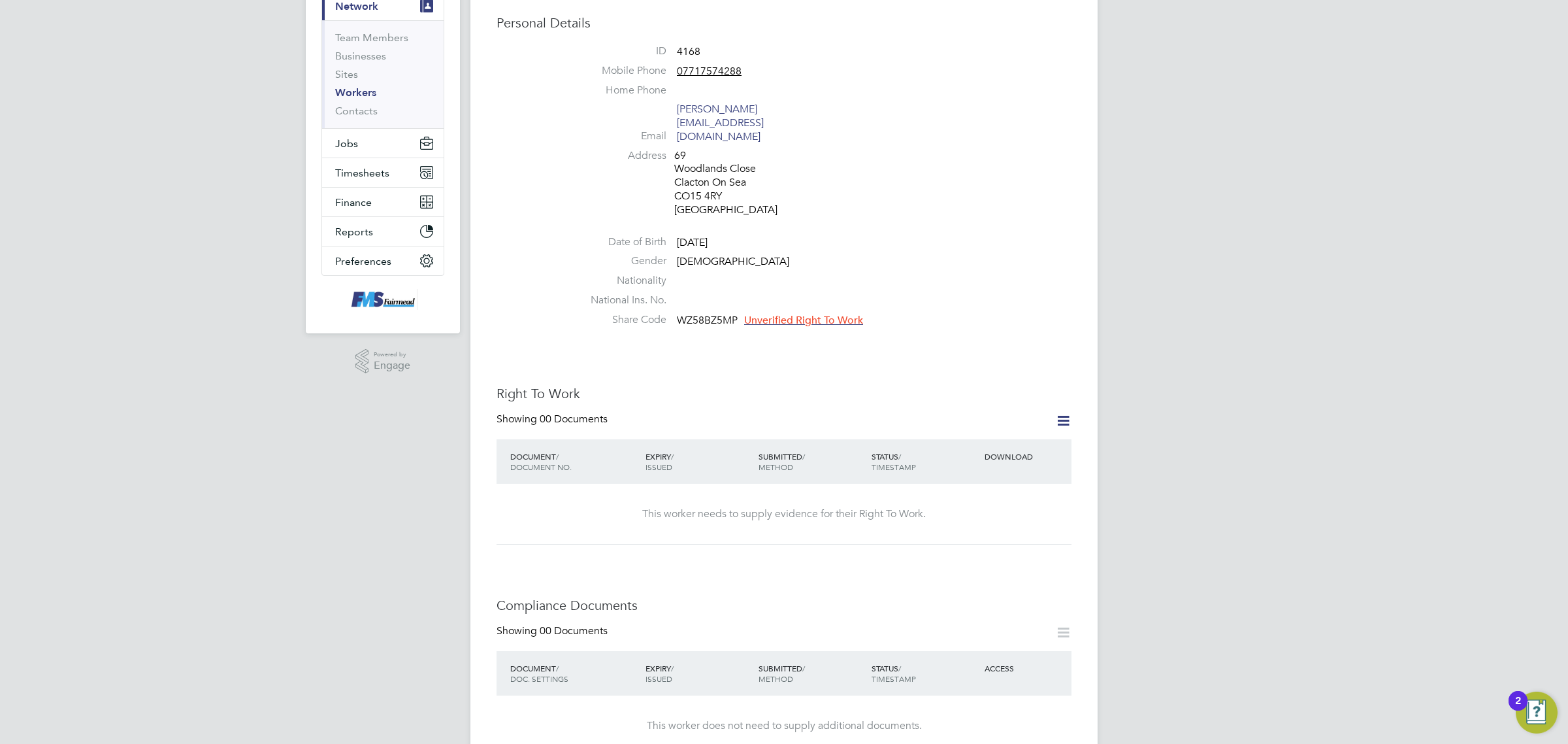
scroll to position [164, 0]
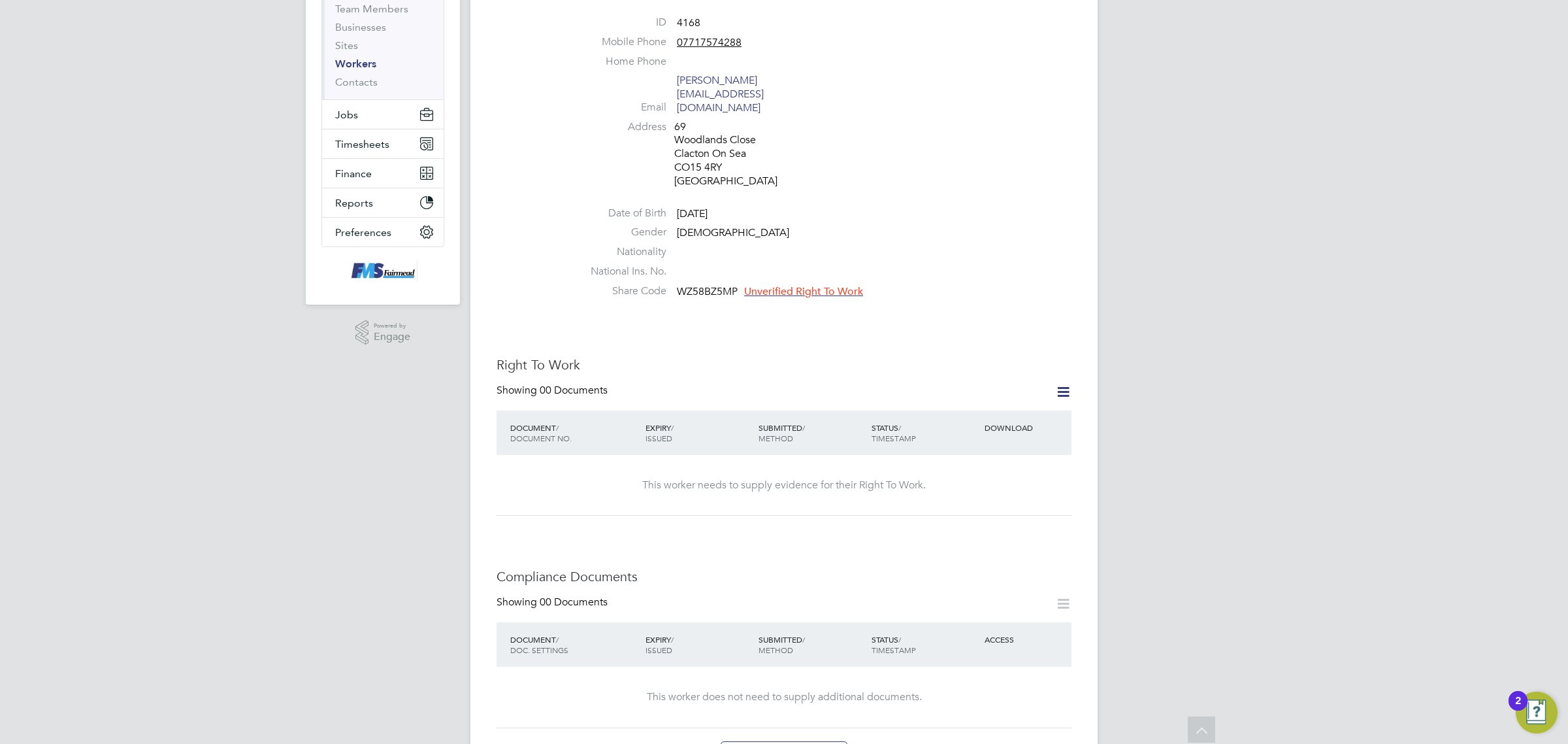
click at [802, 265] on li "National Ins. No." at bounding box center [823, 275] width 497 height 20
click at [789, 285] on span "Unverified Right To Work" at bounding box center [803, 291] width 119 height 13
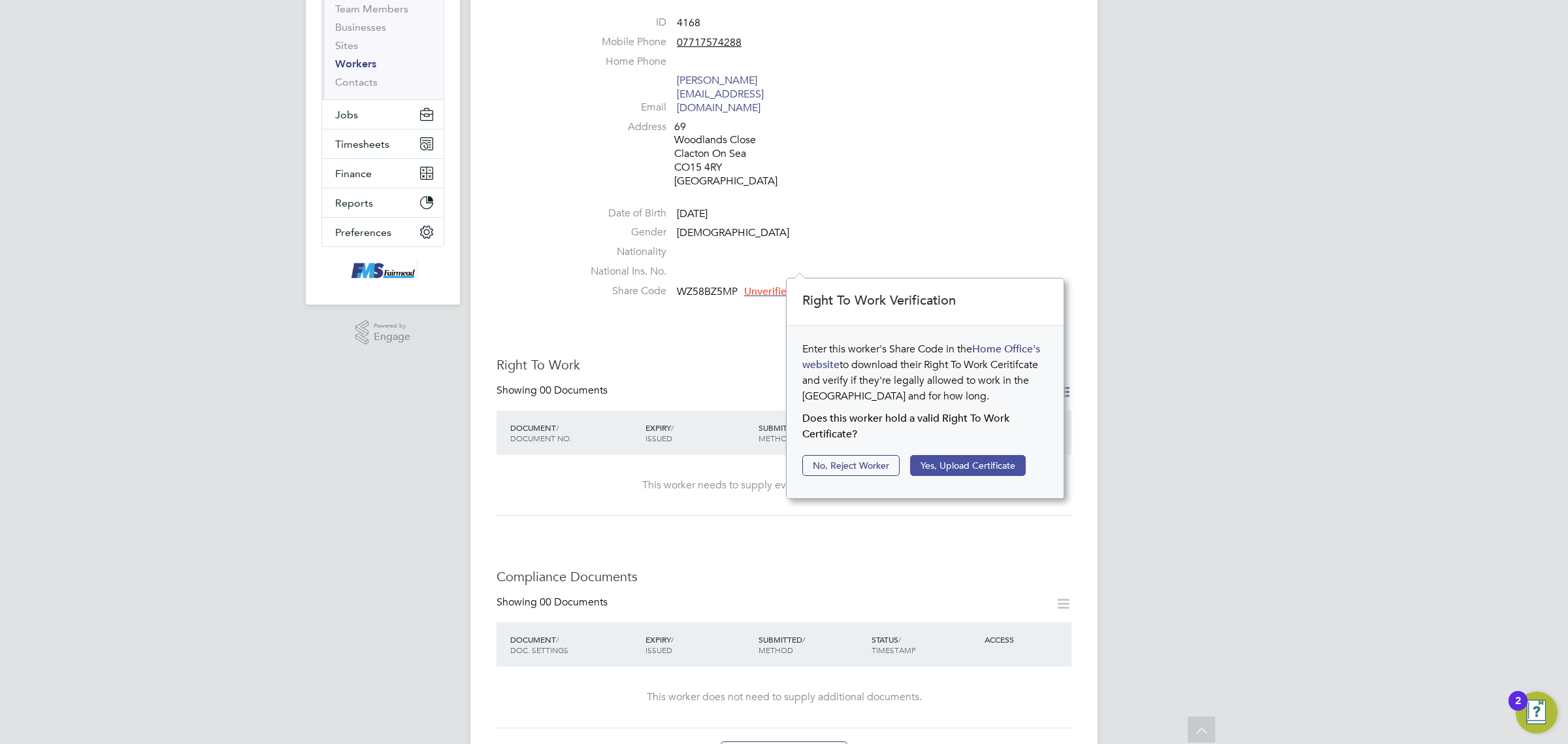
click at [976, 469] on button "Yes, Upload Certificate" at bounding box center [968, 465] width 116 height 21
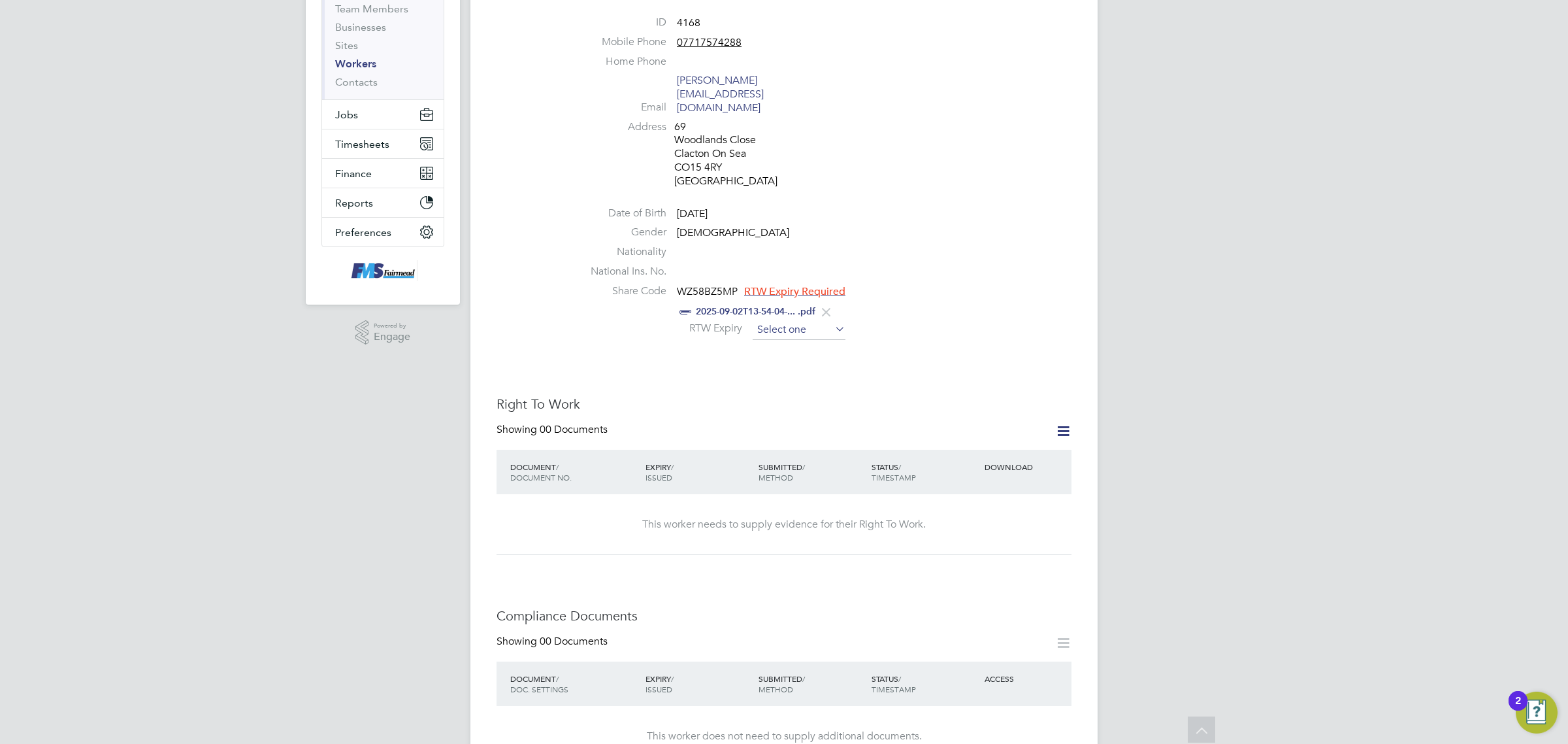
click at [811, 320] on input at bounding box center [799, 330] width 93 height 20
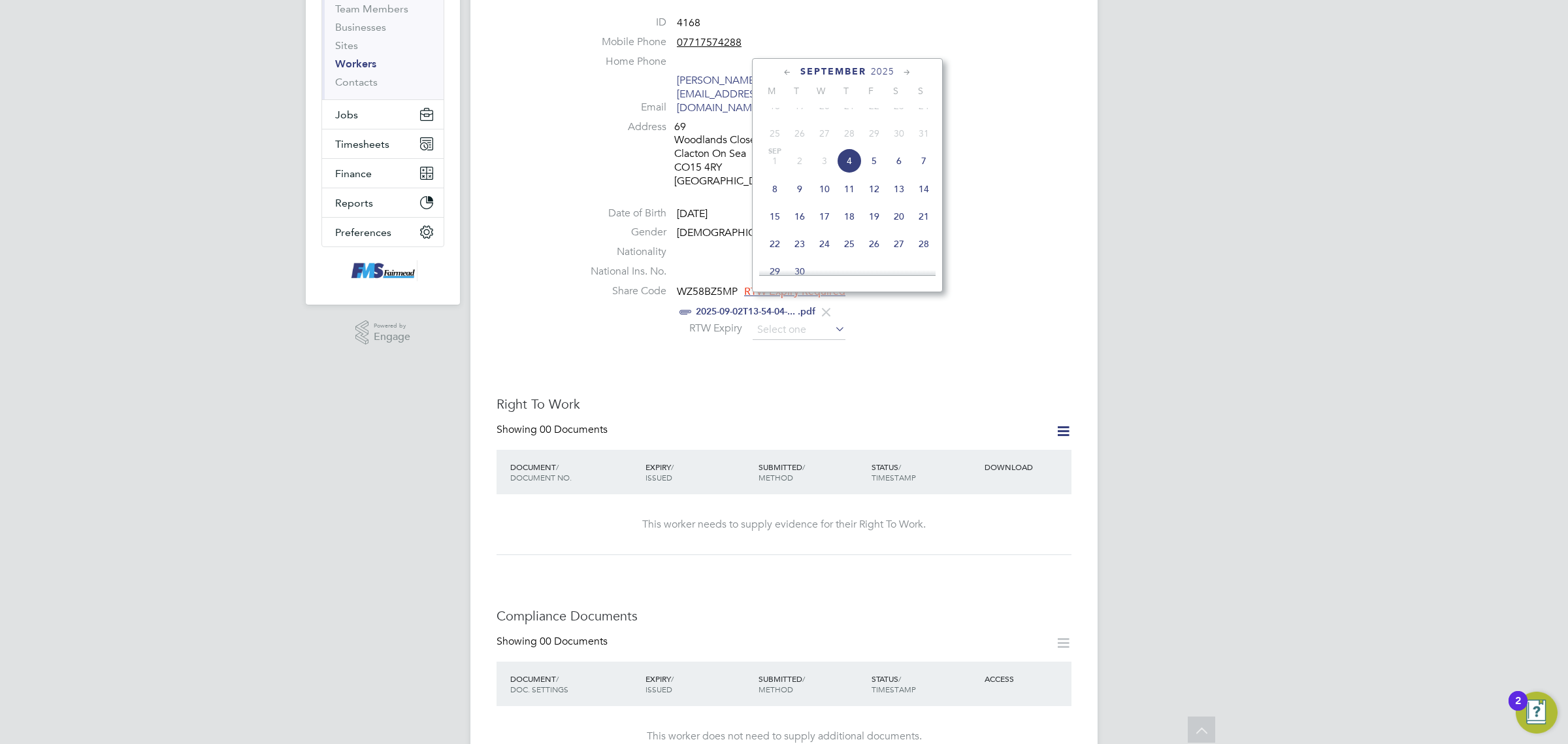
click at [910, 69] on icon at bounding box center [908, 73] width 13 height 14
click at [910, 68] on icon at bounding box center [908, 73] width 13 height 14
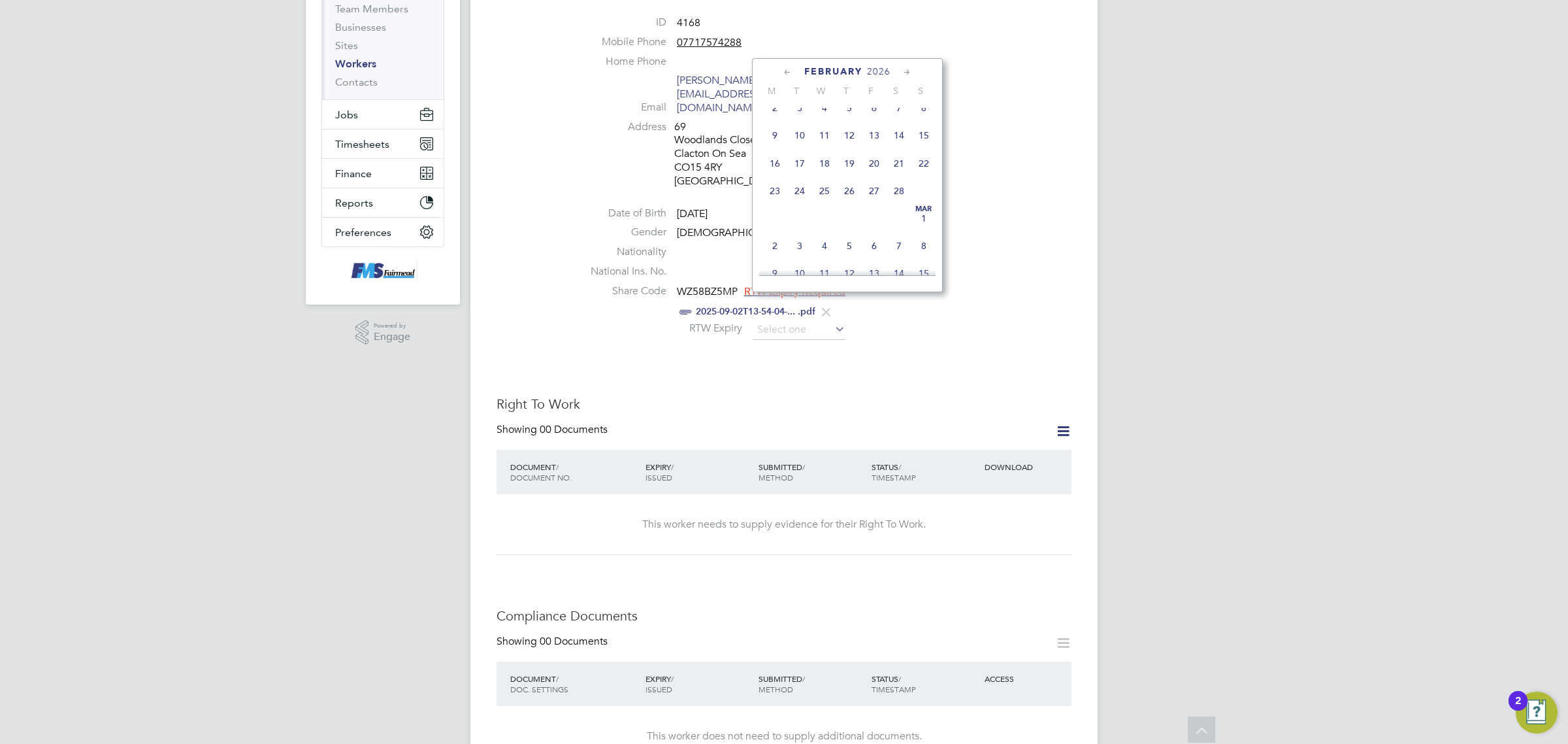
click at [910, 68] on icon at bounding box center [908, 73] width 13 height 14
click at [873, 185] on span "22" at bounding box center [874, 173] width 25 height 25
type input "22 May 2026"
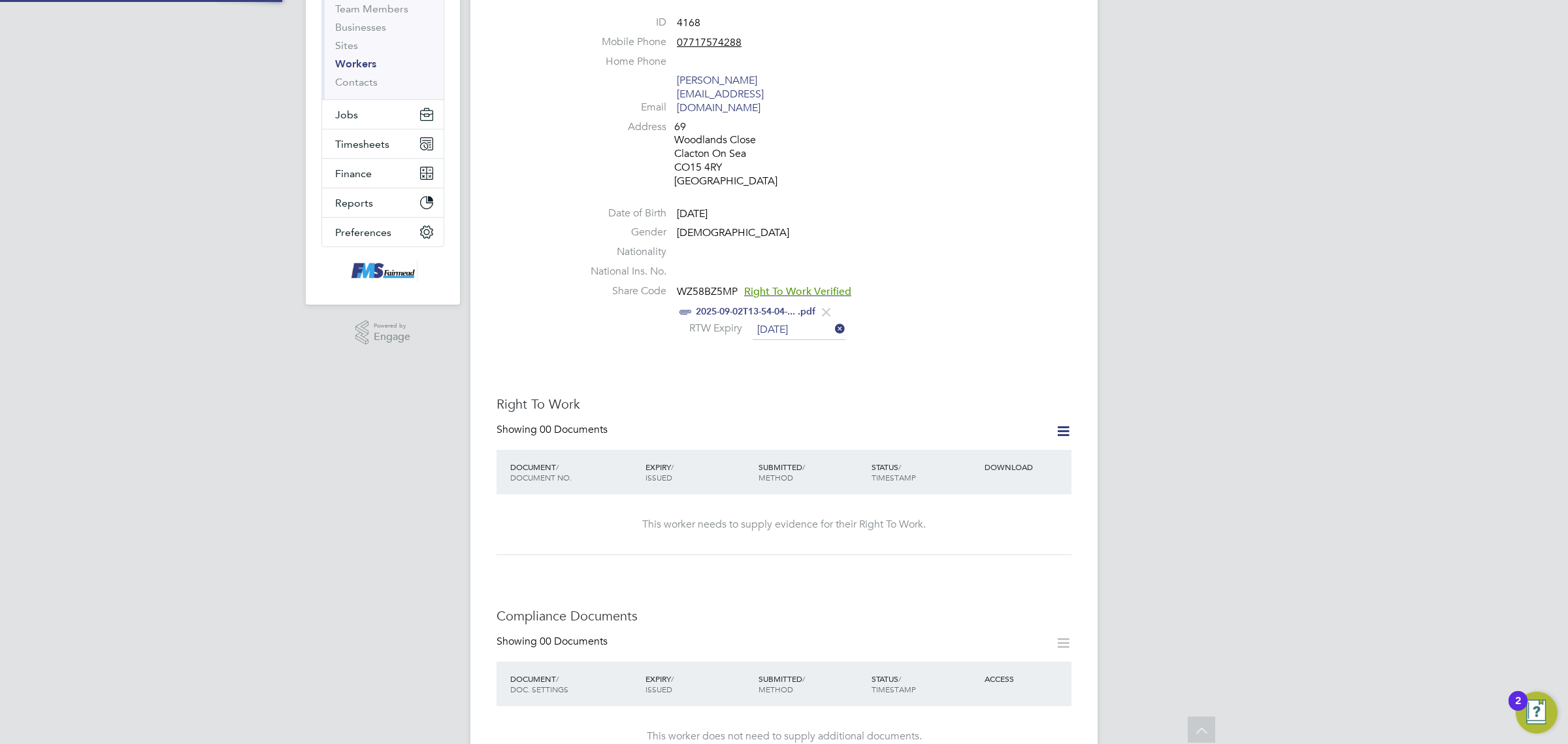
click at [846, 395] on h3 "Right To Work" at bounding box center [784, 403] width 575 height 17
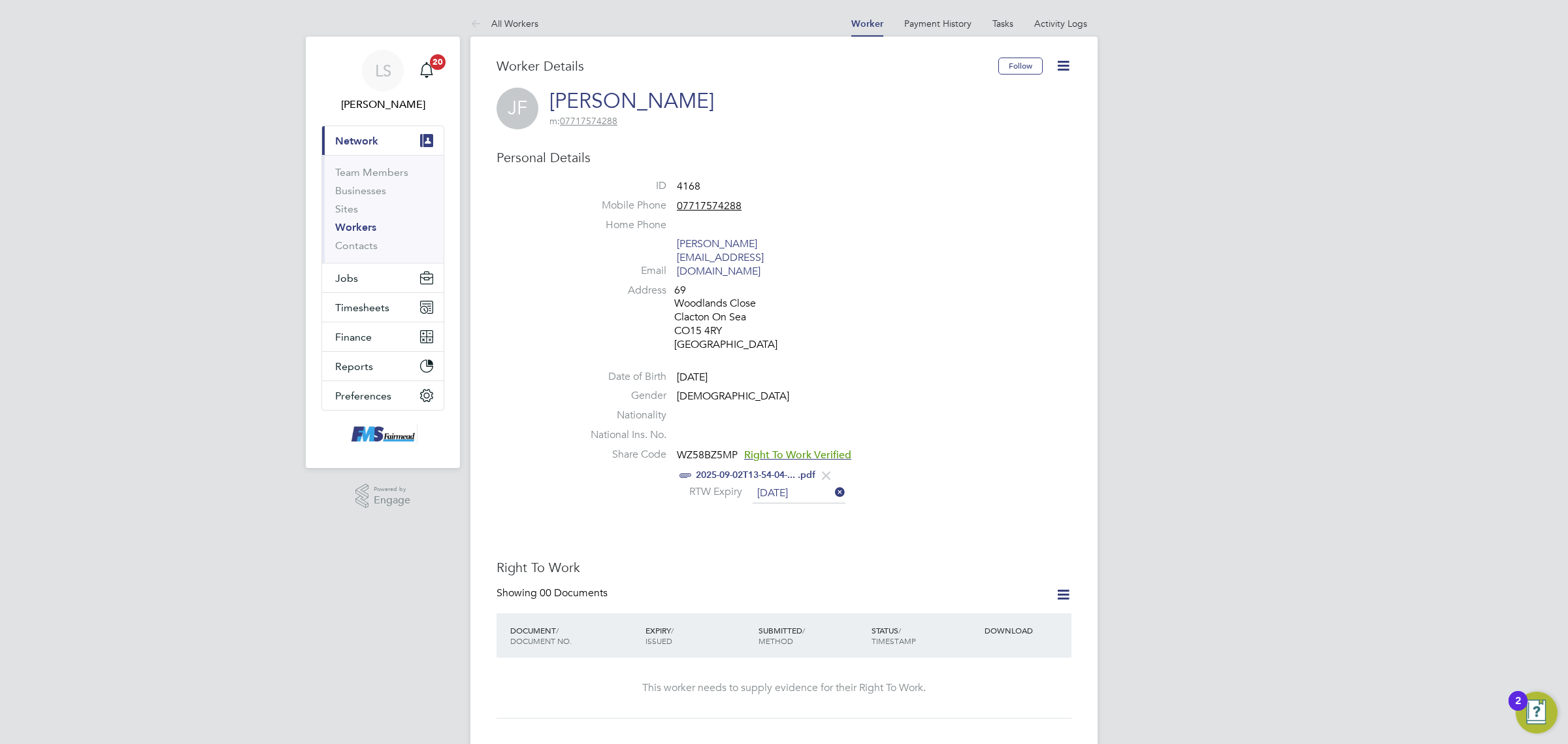
click at [1059, 66] on icon at bounding box center [1063, 66] width 16 height 16
click at [961, 147] on li "Edit Personal Details e" at bounding box center [988, 152] width 164 height 18
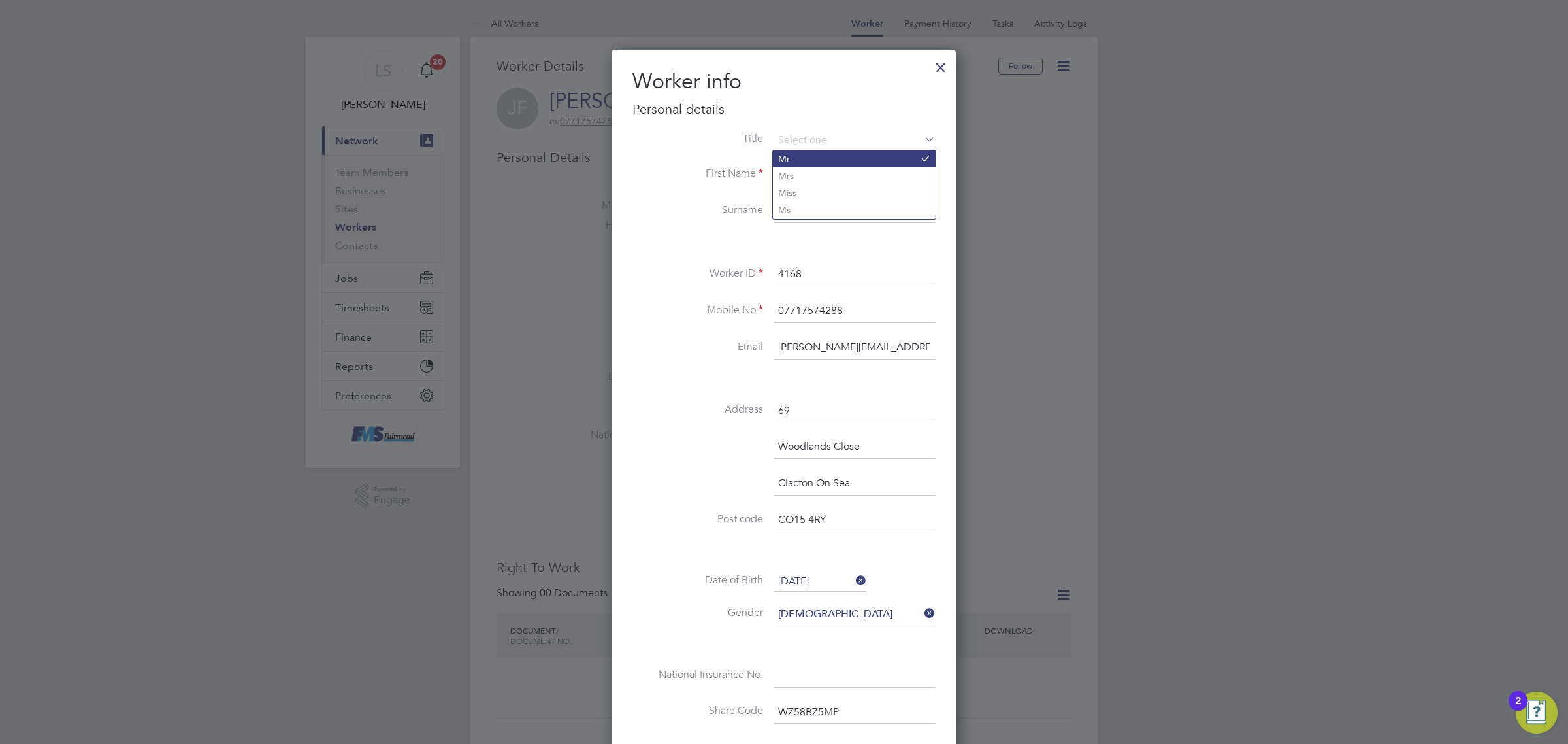
click at [795, 155] on li "Mr" at bounding box center [854, 158] width 163 height 17
type input "Mr"
click at [740, 187] on li "First Name Johnson" at bounding box center [784, 182] width 303 height 37
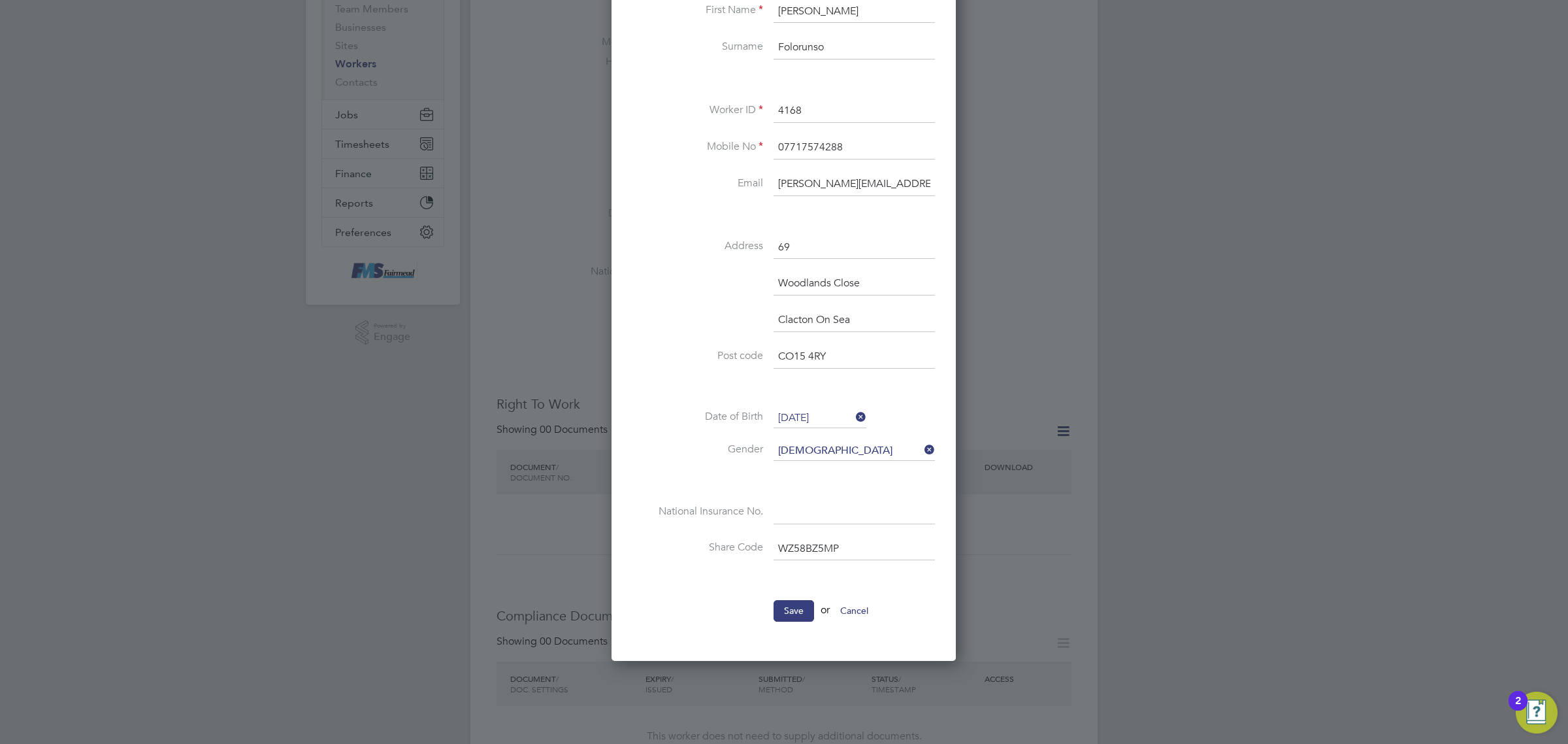
click at [864, 524] on input at bounding box center [855, 512] width 162 height 23
paste input "TJ227468A"
type input "TJ 22 74 68 A"
click at [763, 621] on li "Save or Cancel" at bounding box center [784, 617] width 303 height 34
click at [784, 613] on button "Save" at bounding box center [793, 610] width 40 height 21
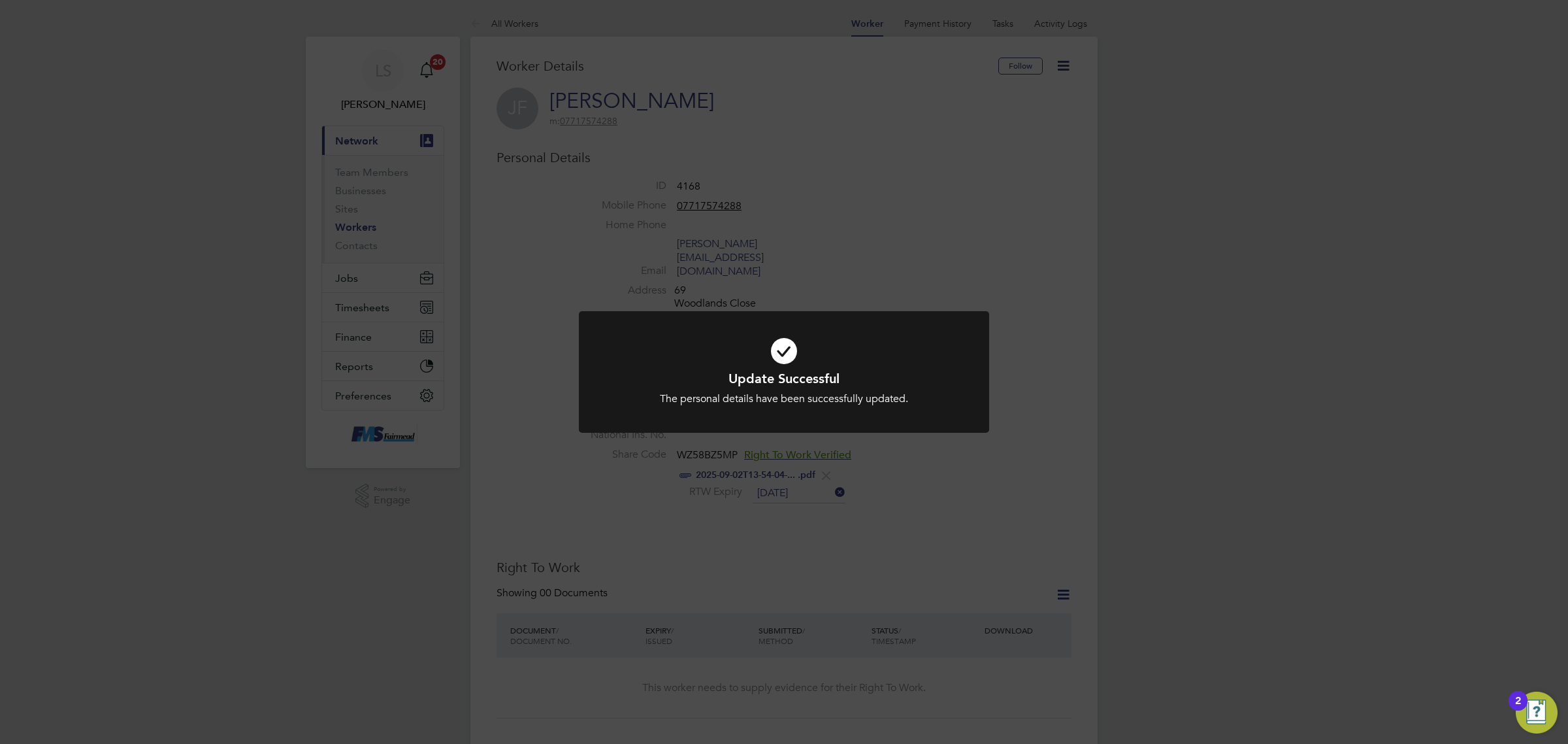
click at [931, 501] on div "Update Successful The personal details have been successfully updated. Cancel O…" at bounding box center [784, 372] width 1568 height 744
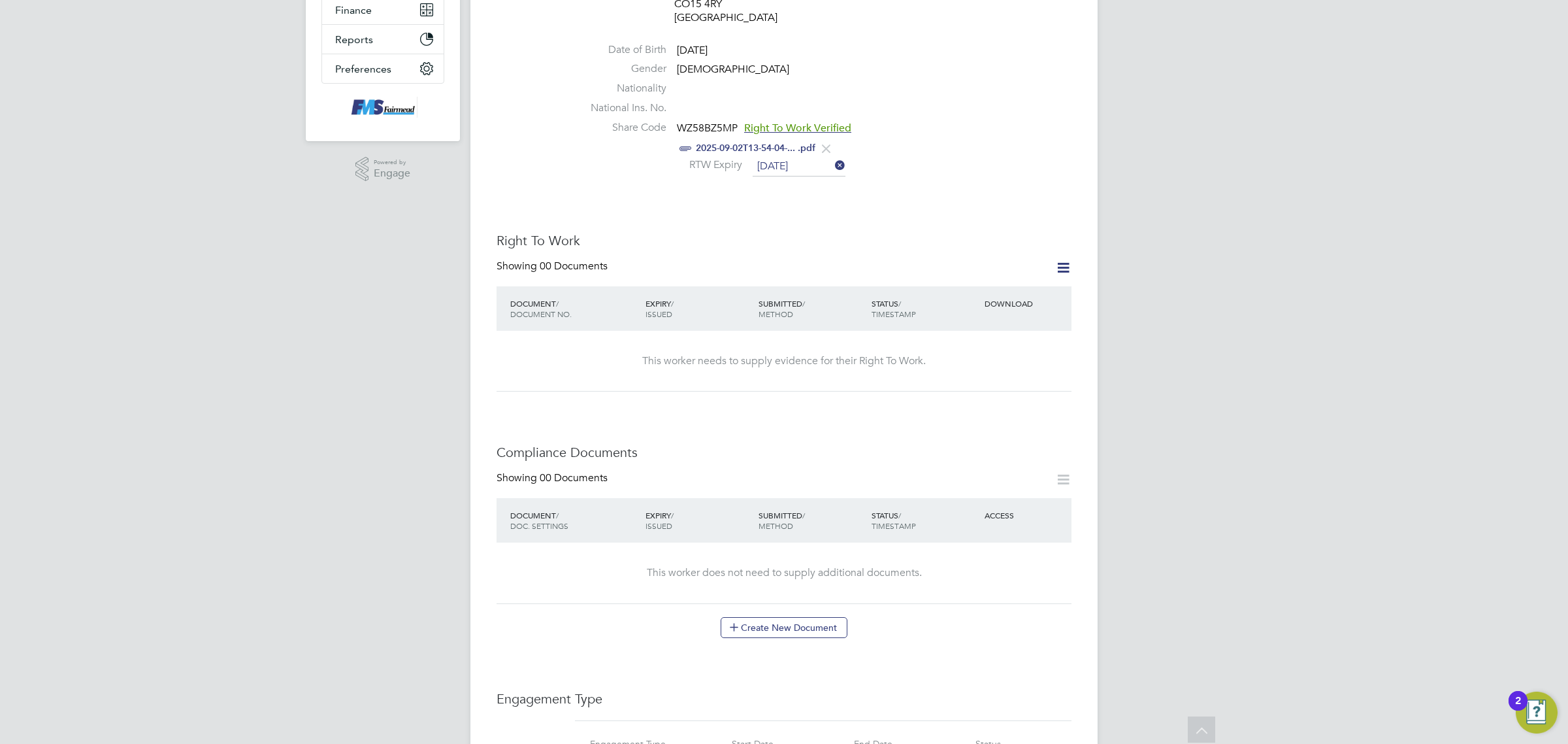
click at [773, 586] on div "Showing 00 Documents DOCUMENT / DOC. SETTINGS EXPIRY / ISSUED SUBMITTED / METHO…" at bounding box center [784, 554] width 575 height 166
click at [778, 616] on button "Create New Document" at bounding box center [784, 626] width 127 height 21
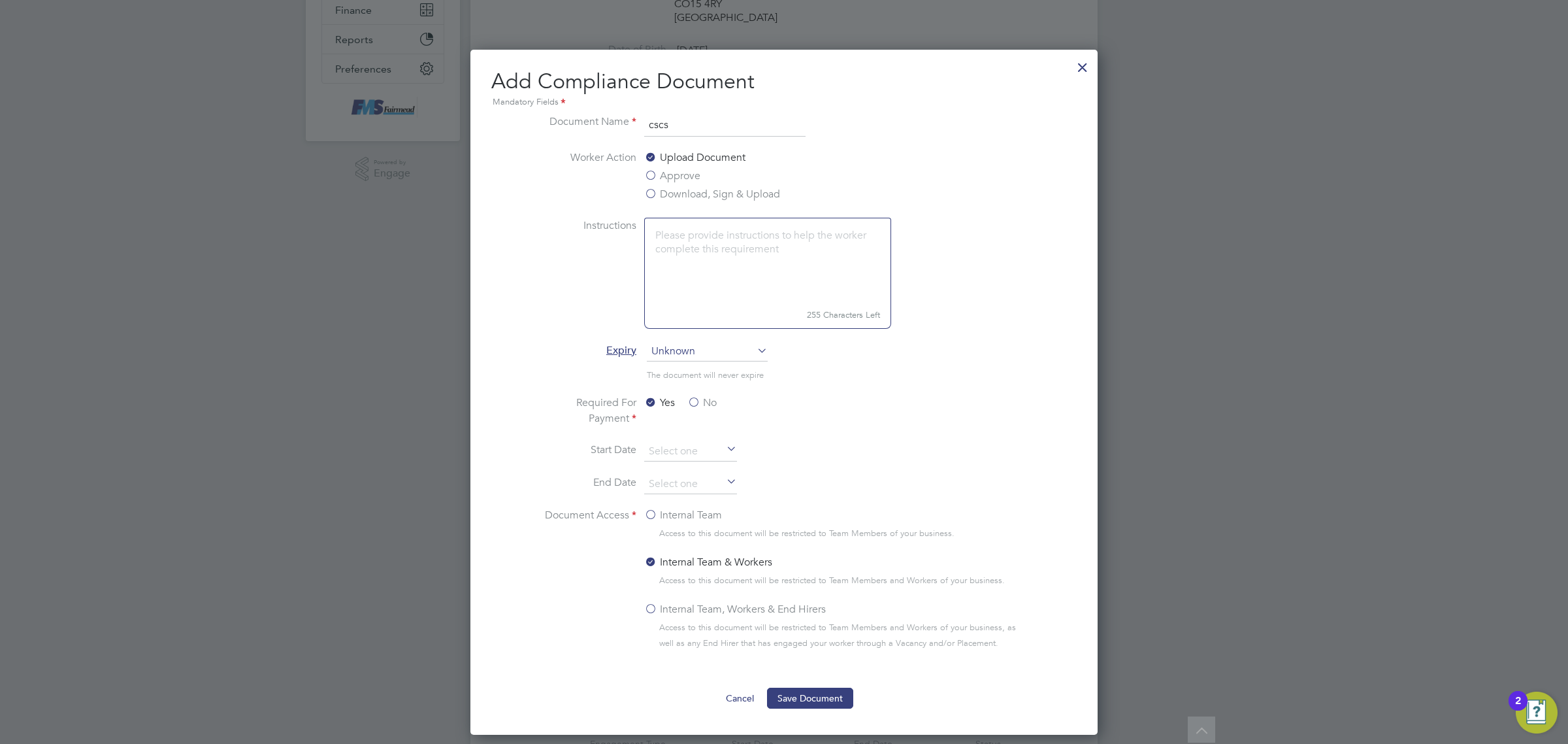
type input "cscs"
click at [687, 190] on label "Download, Sign & Upload" at bounding box center [712, 193] width 136 height 15
click at [0, 0] on input "Download, Sign & Upload" at bounding box center [0, 0] width 0 height 0
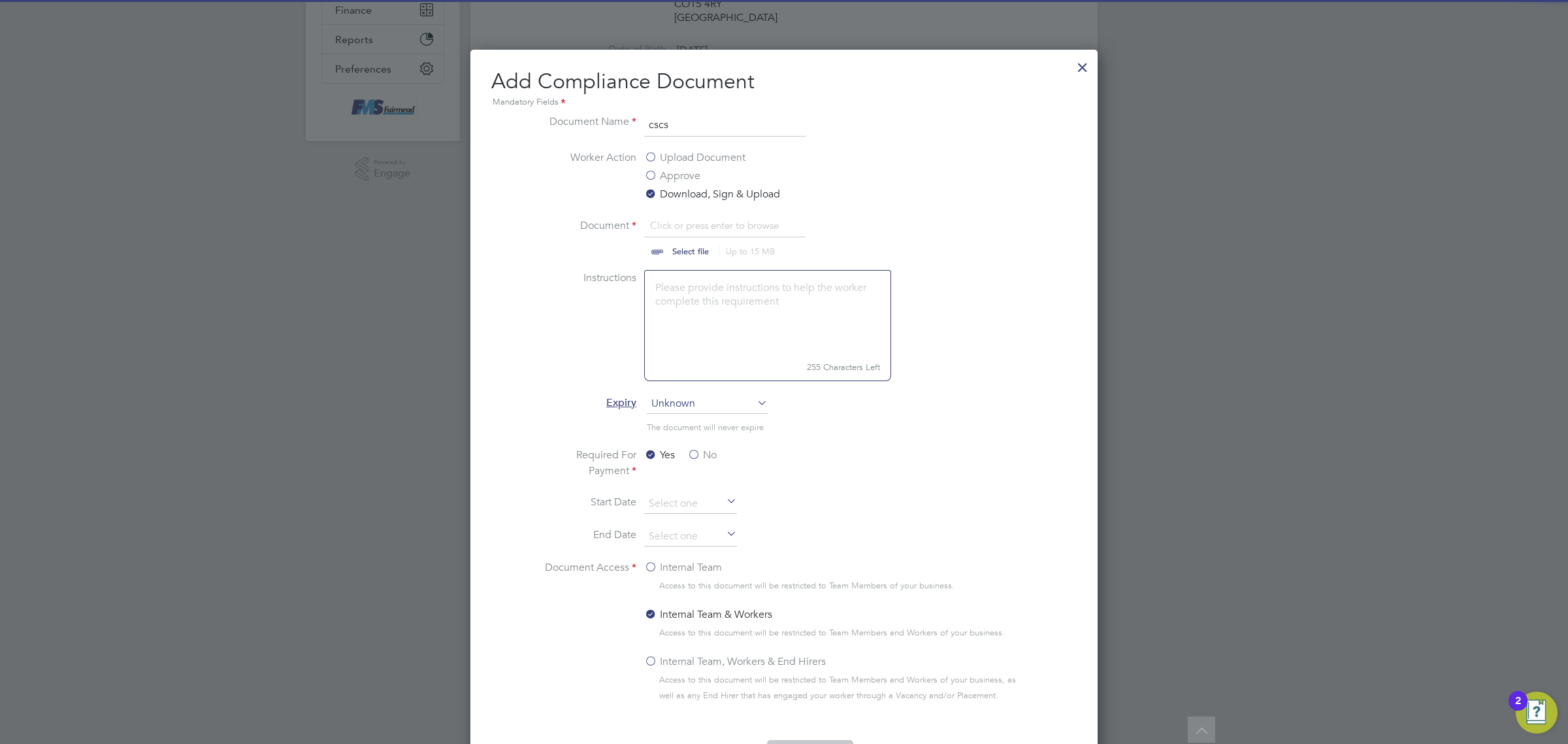
click at [706, 252] on input "file" at bounding box center [703, 237] width 205 height 40
type input "C:\fakepath\Johnson Folorunso CSCS.png"
click at [721, 403] on span "Unknown" at bounding box center [707, 403] width 121 height 20
click at [703, 492] on li "Specific date" at bounding box center [707, 491] width 122 height 17
click at [695, 456] on label "No" at bounding box center [702, 454] width 30 height 15
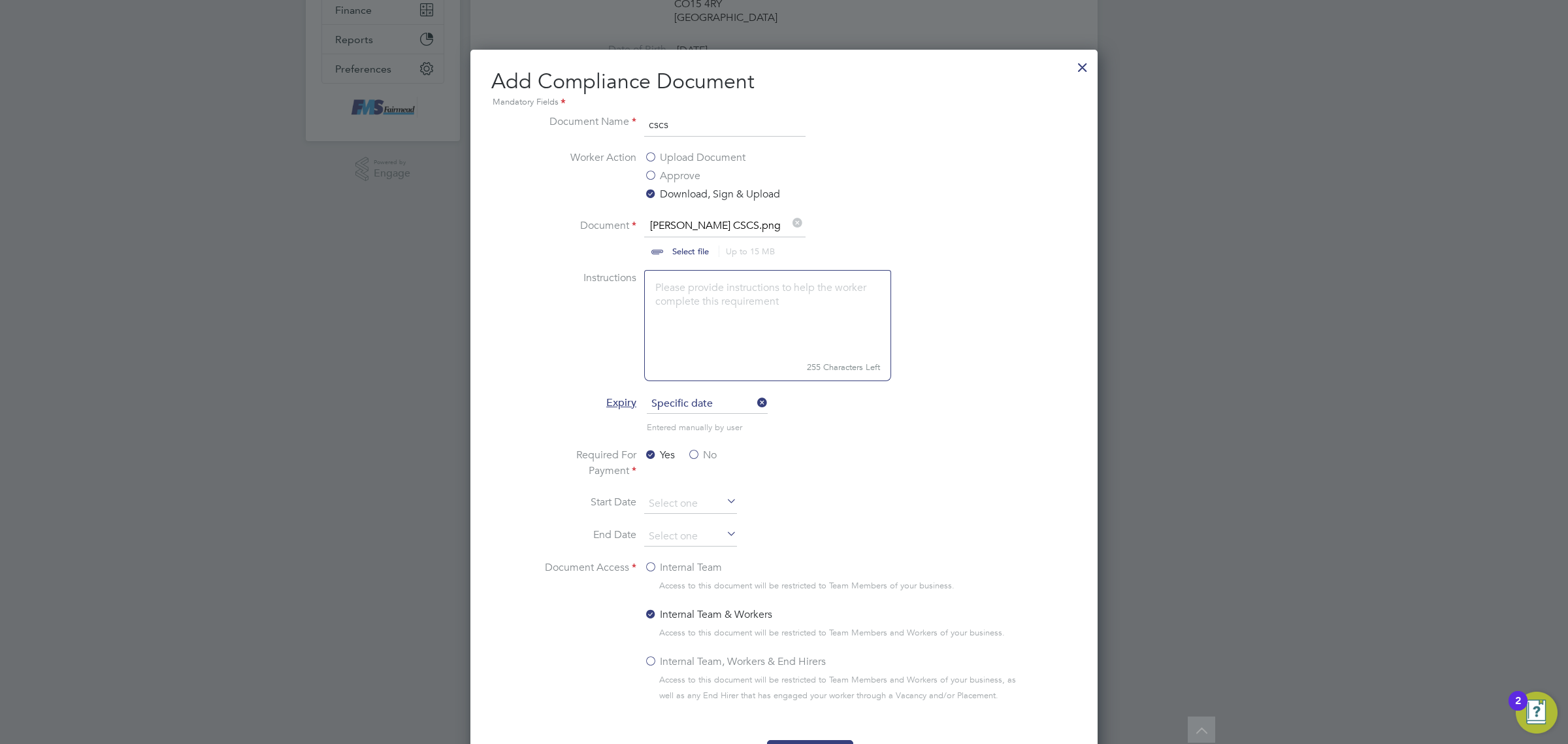
click at [0, 0] on input "No" at bounding box center [0, 0] width 0 height 0
click at [690, 571] on label "Internal Team" at bounding box center [683, 566] width 78 height 15
click at [0, 0] on input "Internal Team" at bounding box center [0, 0] width 0 height 0
click at [689, 540] on input at bounding box center [690, 536] width 93 height 20
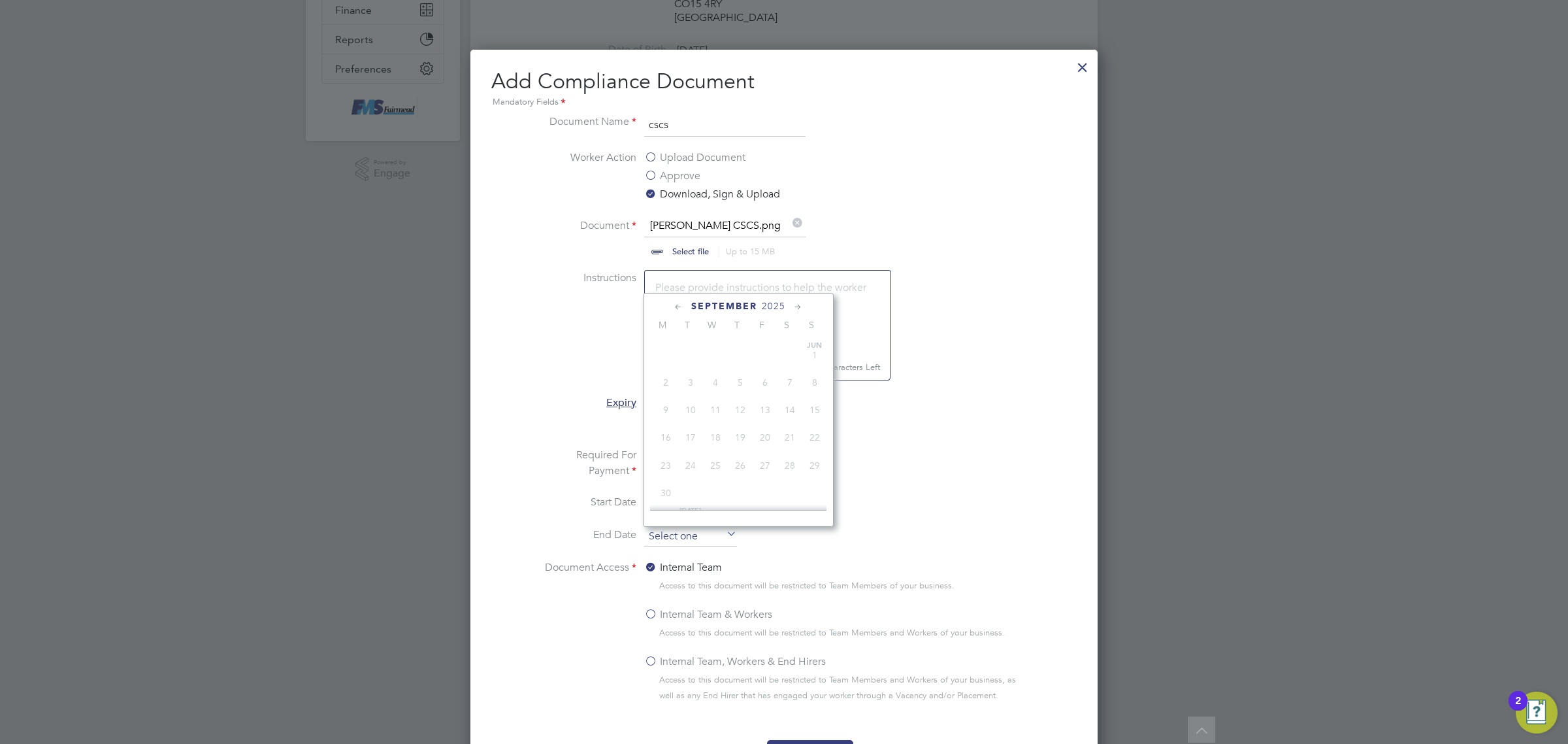
scroll to position [401, 0]
click at [775, 306] on span "2025" at bounding box center [774, 306] width 23 height 11
click at [766, 425] on span "2029" at bounding box center [766, 416] width 25 height 25
click at [677, 304] on icon at bounding box center [678, 307] width 13 height 14
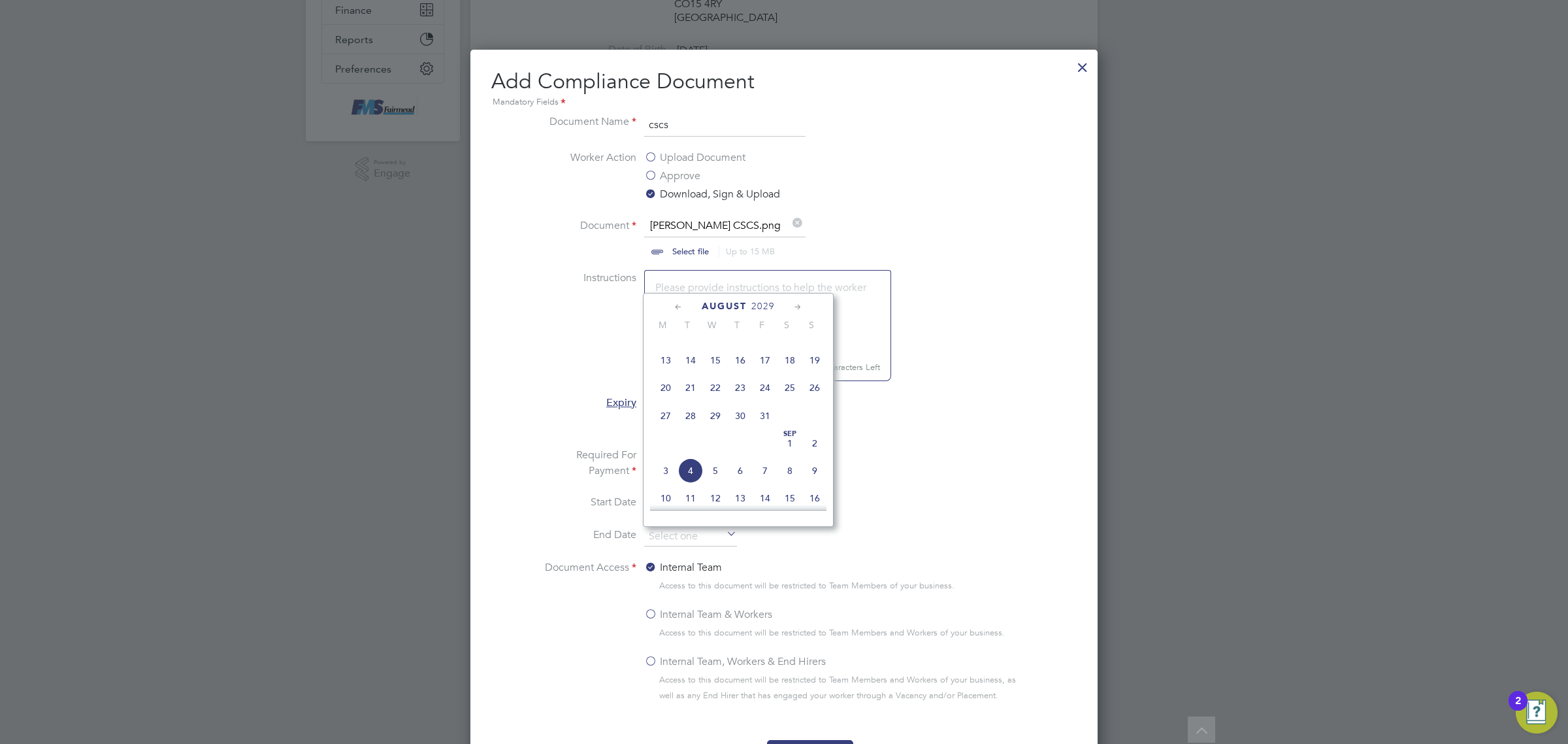
scroll to position [143, 0]
click at [677, 304] on icon at bounding box center [678, 307] width 13 height 14
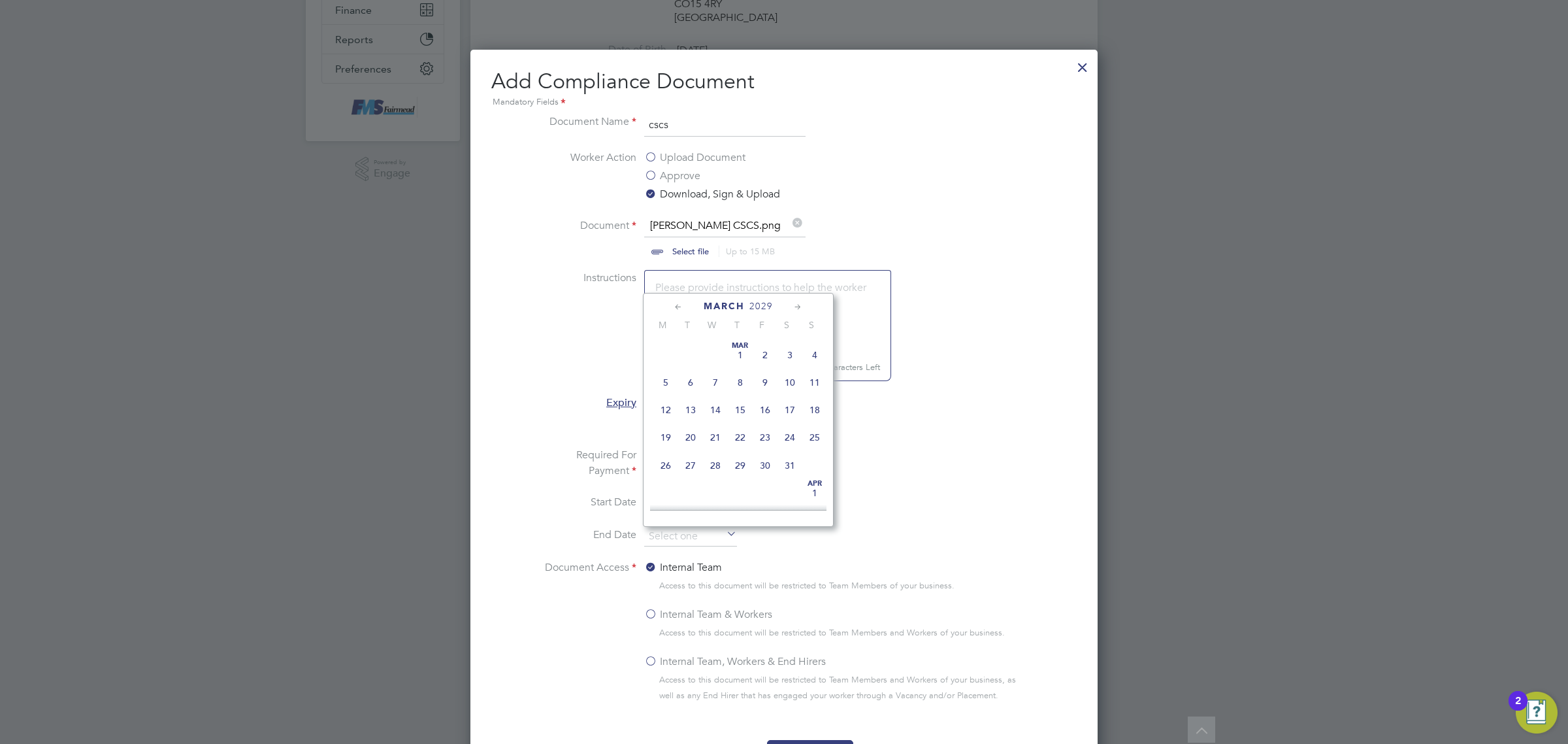
click at [677, 304] on icon at bounding box center [678, 307] width 13 height 14
click at [741, 409] on span "15" at bounding box center [740, 410] width 25 height 25
type input "15 Feb 2029"
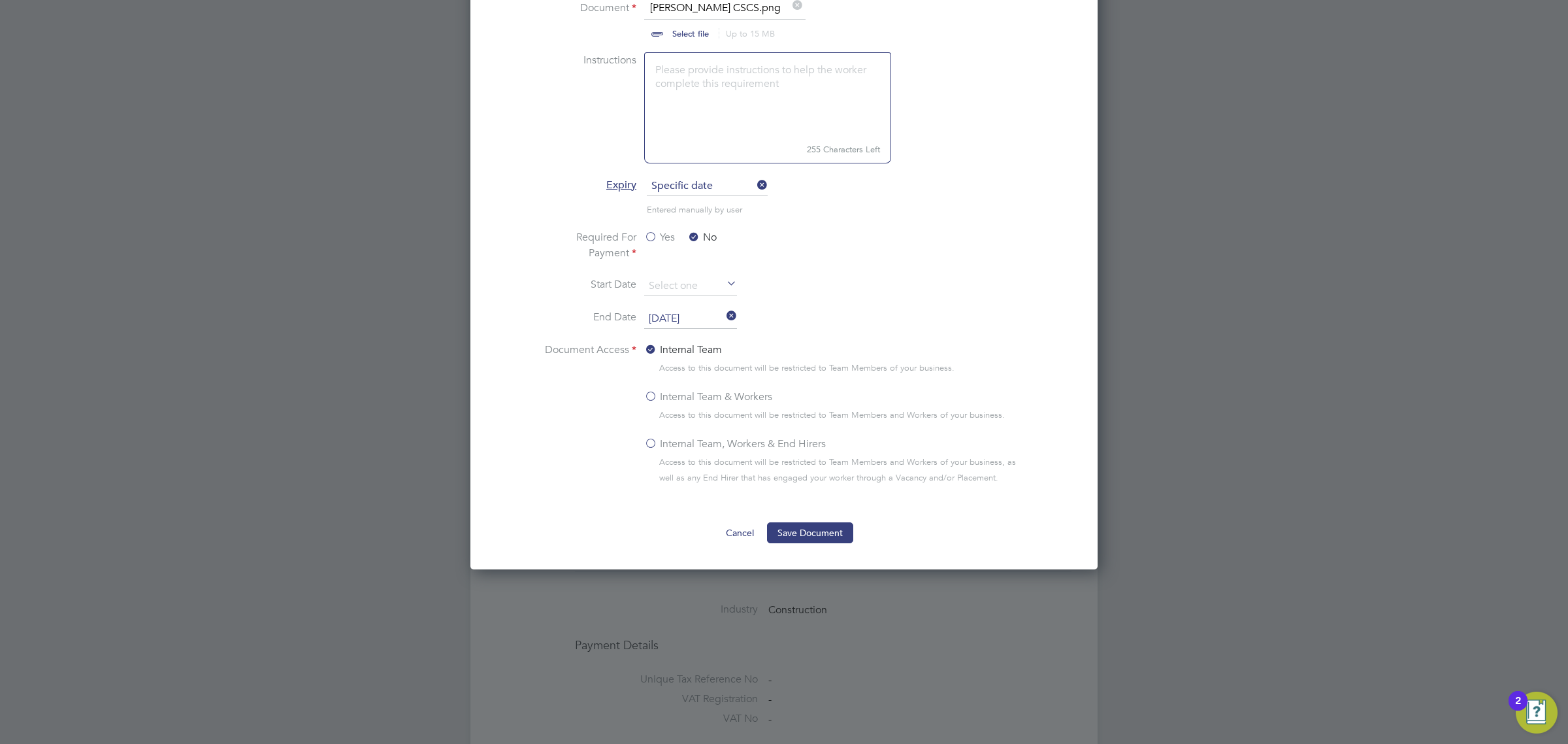
scroll to position [571, 0]
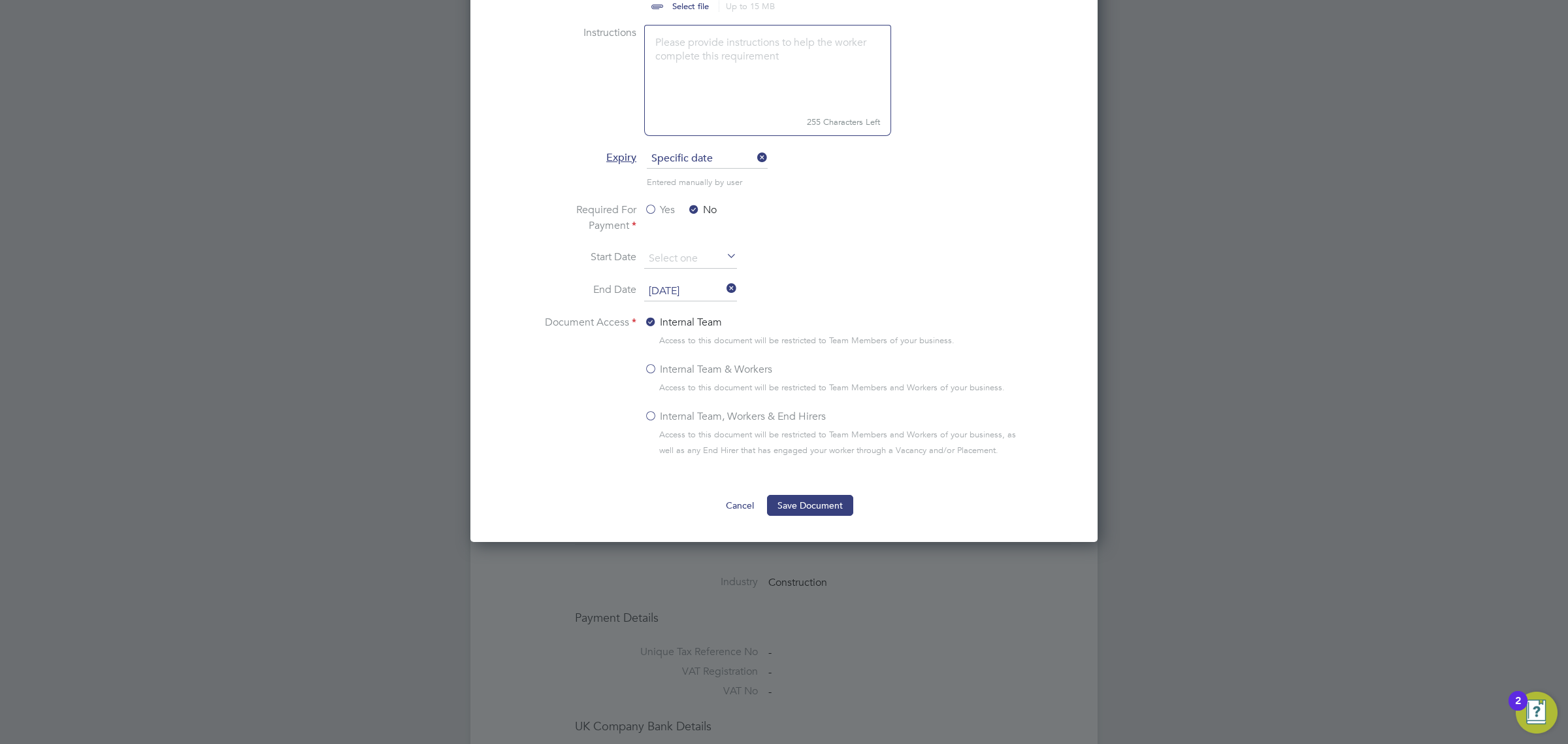
click at [825, 507] on button "Save Document" at bounding box center [811, 504] width 86 height 21
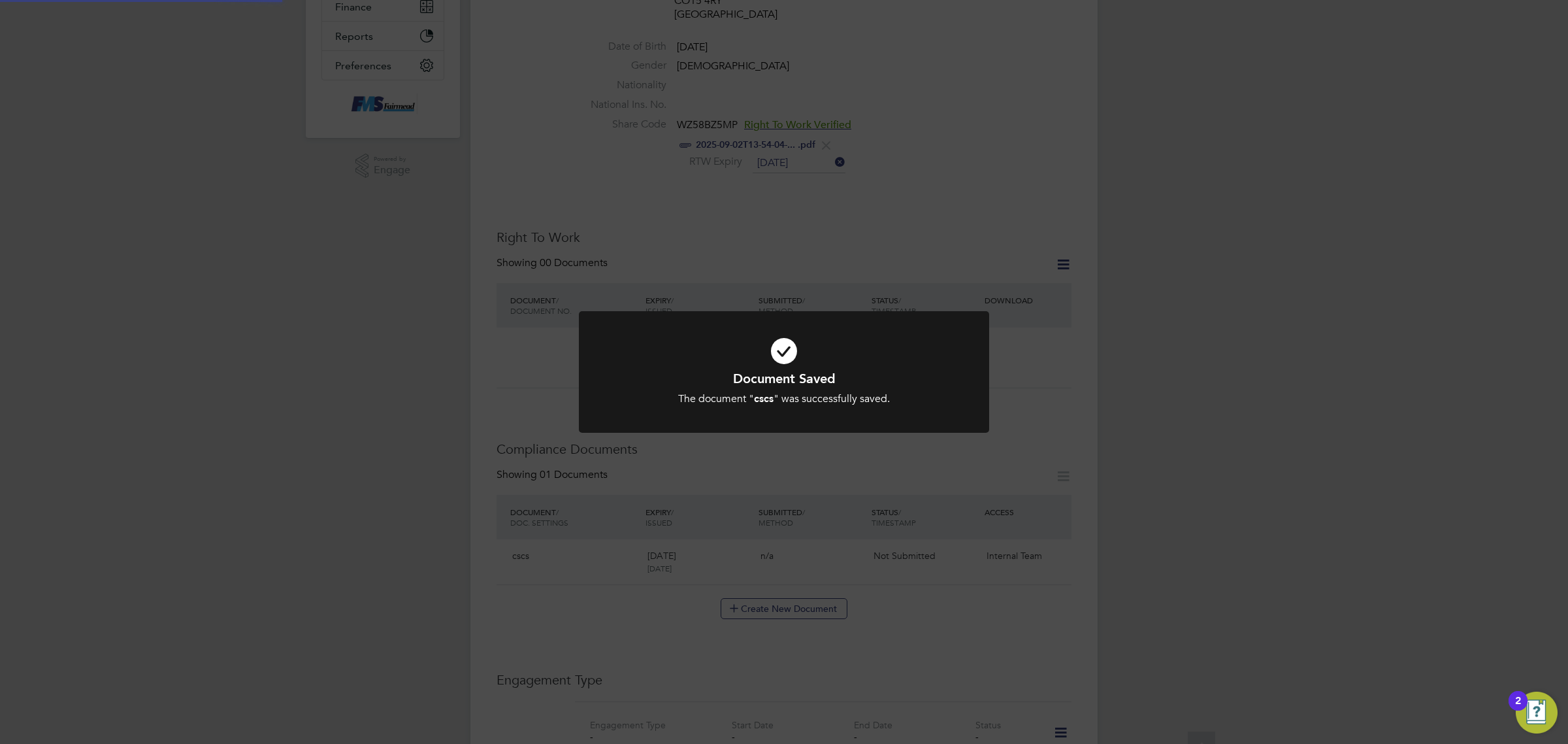
scroll to position [327, 0]
click at [1085, 468] on div "Document Saved The document " cscs " was successfully saved. Cancel Okay" at bounding box center [784, 372] width 1568 height 744
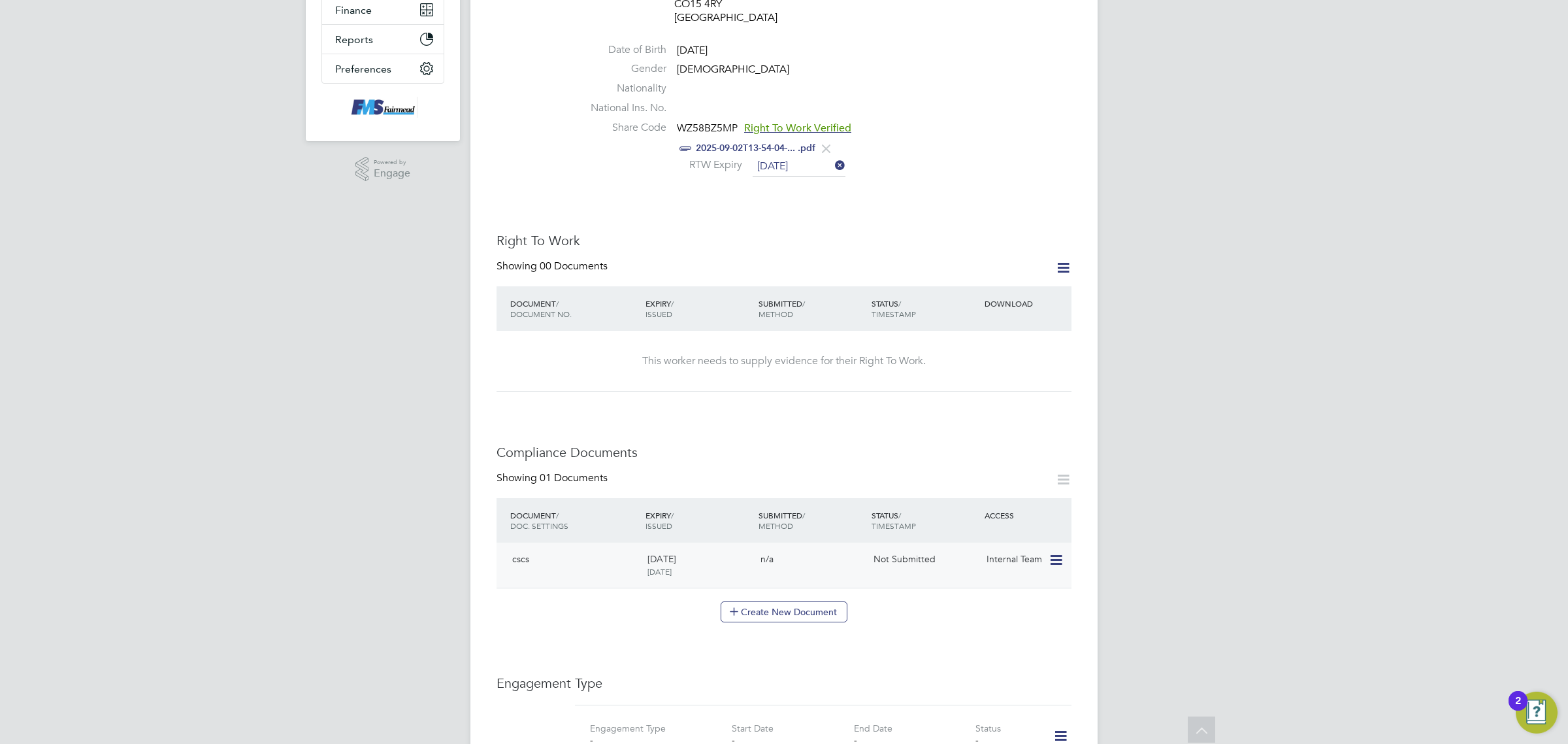
click at [1052, 552] on icon at bounding box center [1055, 559] width 13 height 15
click at [994, 597] on li "Submit Document" at bounding box center [997, 600] width 130 height 18
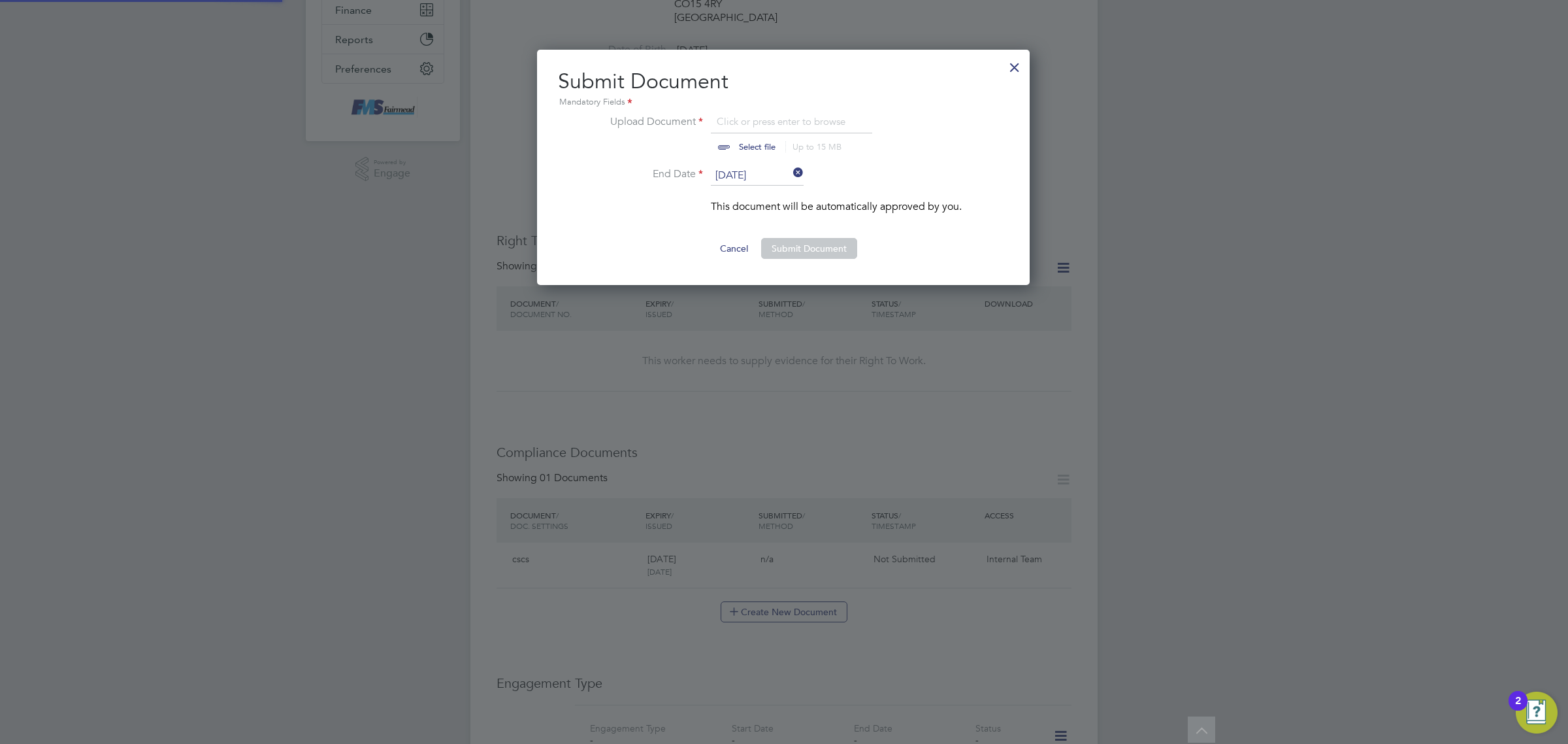
scroll to position [236, 494]
click at [746, 147] on input "file" at bounding box center [769, 134] width 205 height 40
type input "C:\fakepath\Johnson Folorunso CSCS.png"
click at [813, 255] on button "Submit Document" at bounding box center [809, 248] width 96 height 21
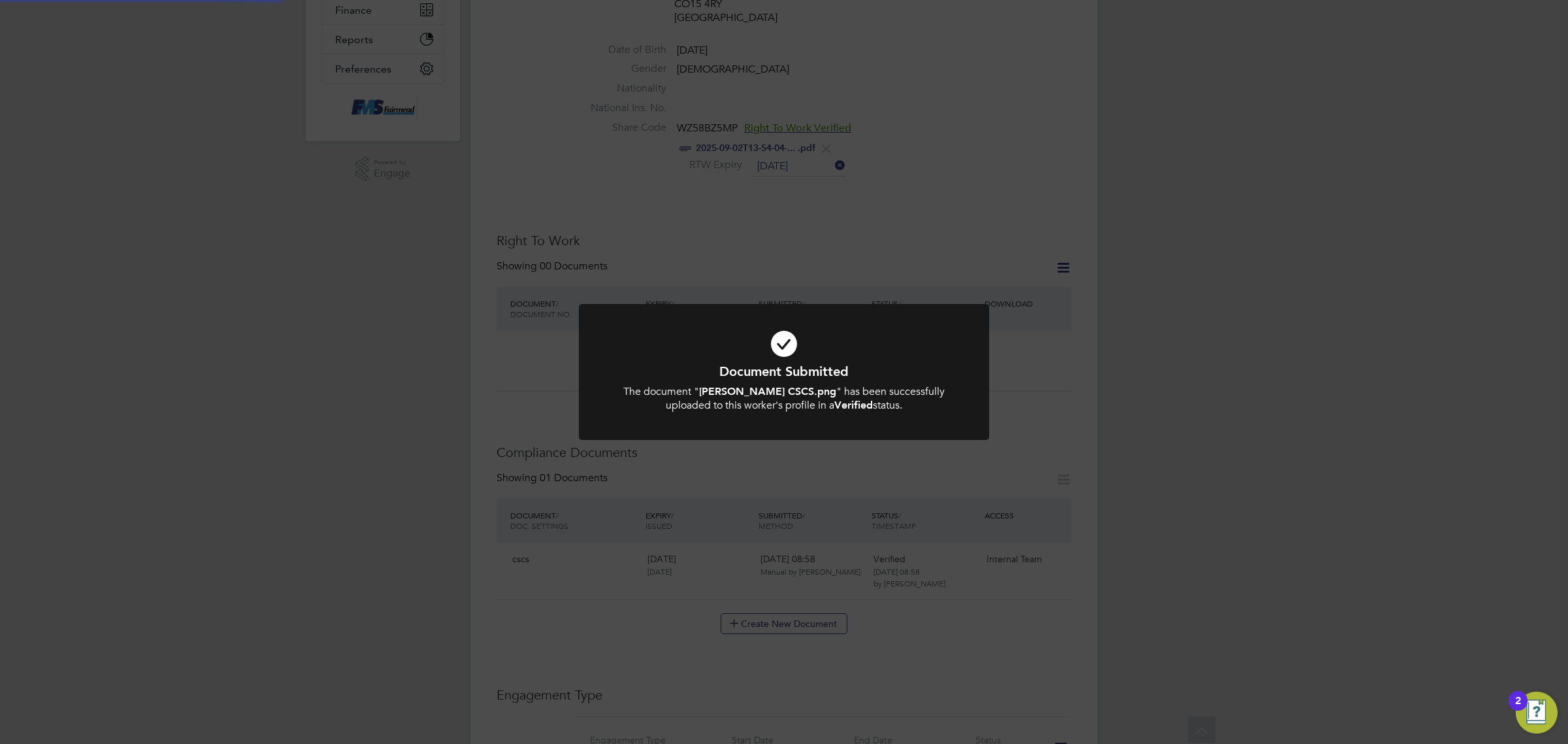
click at [1049, 265] on div "Document Submitted The document " Johnson Folorunso CSCS.png " has been success…" at bounding box center [784, 372] width 1568 height 744
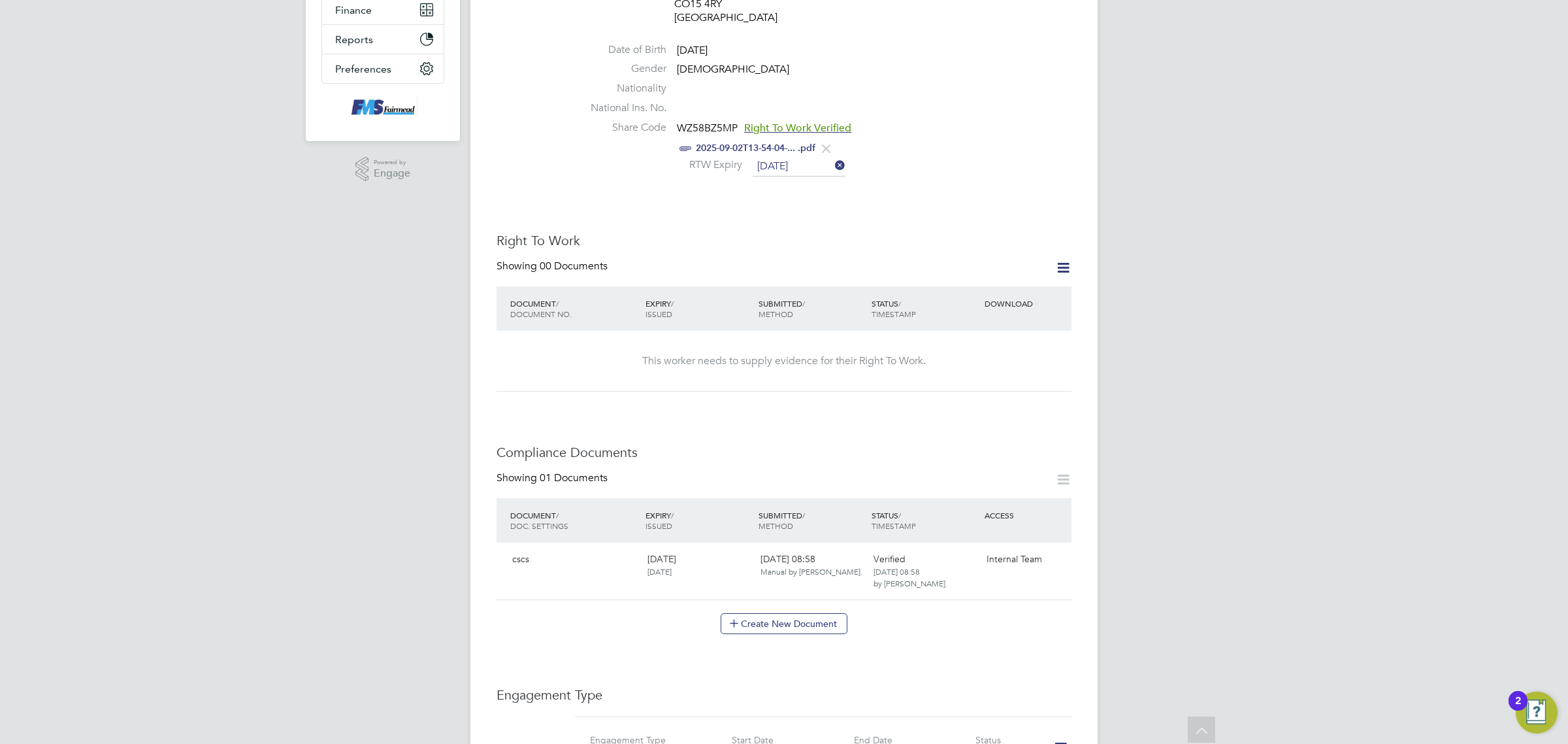
click at [1064, 260] on icon at bounding box center [1063, 268] width 16 height 16
click at [1021, 277] on li "Add Right To Work Document" at bounding box center [989, 271] width 157 height 18
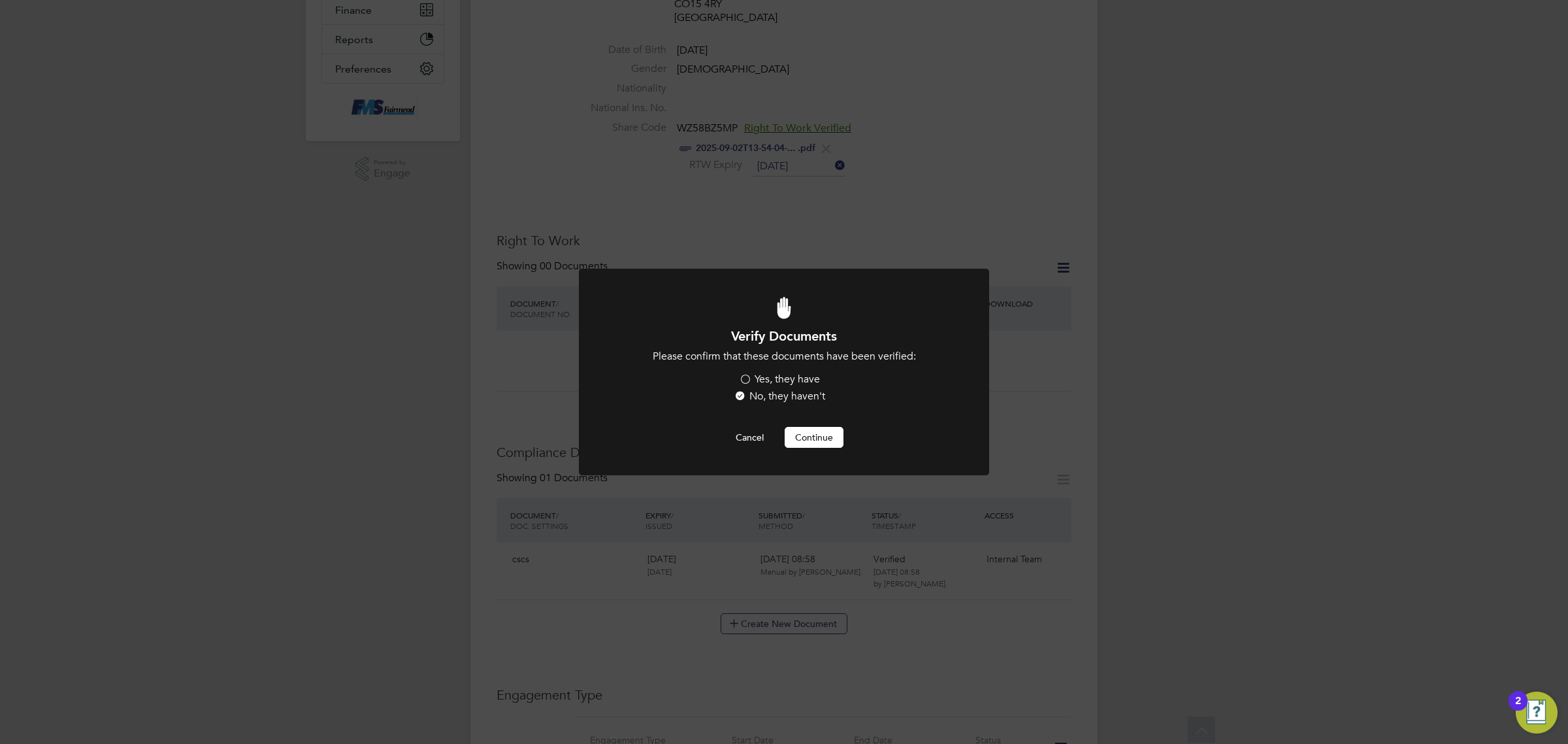
scroll to position [0, 0]
click at [787, 375] on label "Yes, they have" at bounding box center [779, 378] width 81 height 13
click at [0, 0] on input "Yes, they have" at bounding box center [0, 0] width 0 height 0
click at [822, 441] on button "Continue" at bounding box center [813, 437] width 58 height 21
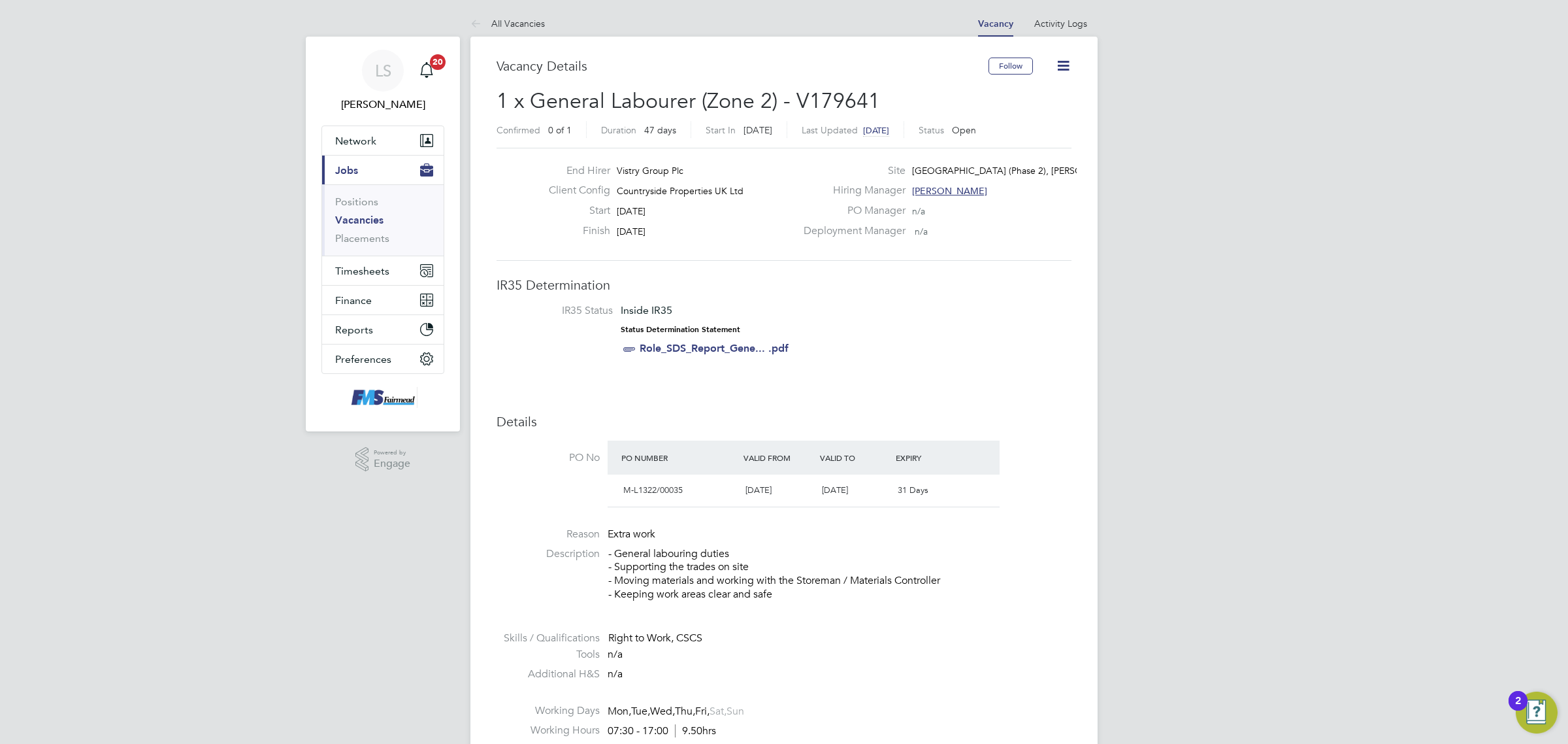
click at [358, 221] on link "Vacancies" at bounding box center [359, 220] width 49 height 13
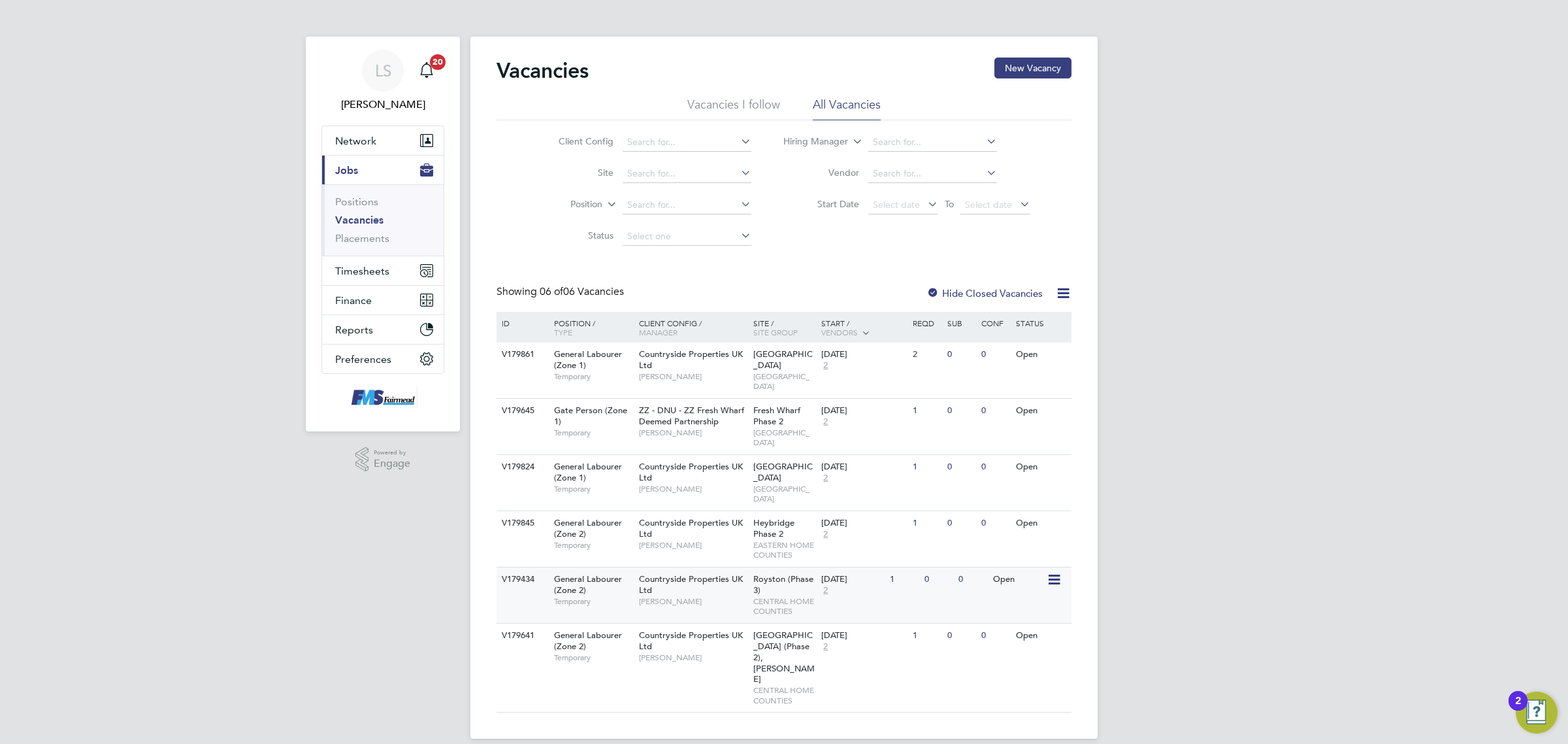
click at [789, 596] on span "CENTRAL HOME COUNTIES" at bounding box center [784, 606] width 62 height 21
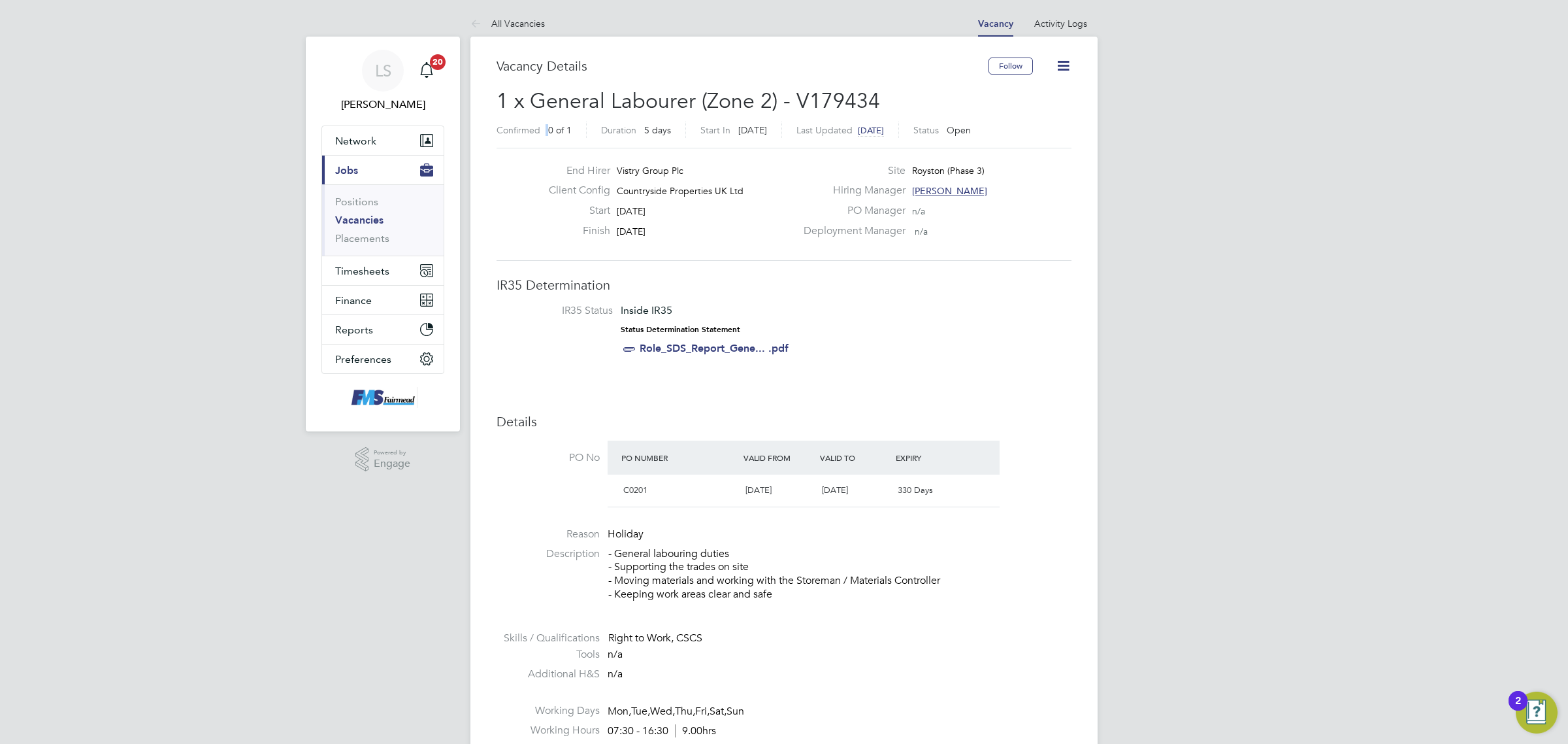
drag, startPoint x: 907, startPoint y: 93, endPoint x: 550, endPoint y: 126, distance: 358.5
click at [550, 126] on h2 "1 x General Labourer (Zone 2) - V179434 Confirmed 0 of 1 Duration 5 days Start …" at bounding box center [784, 114] width 575 height 55
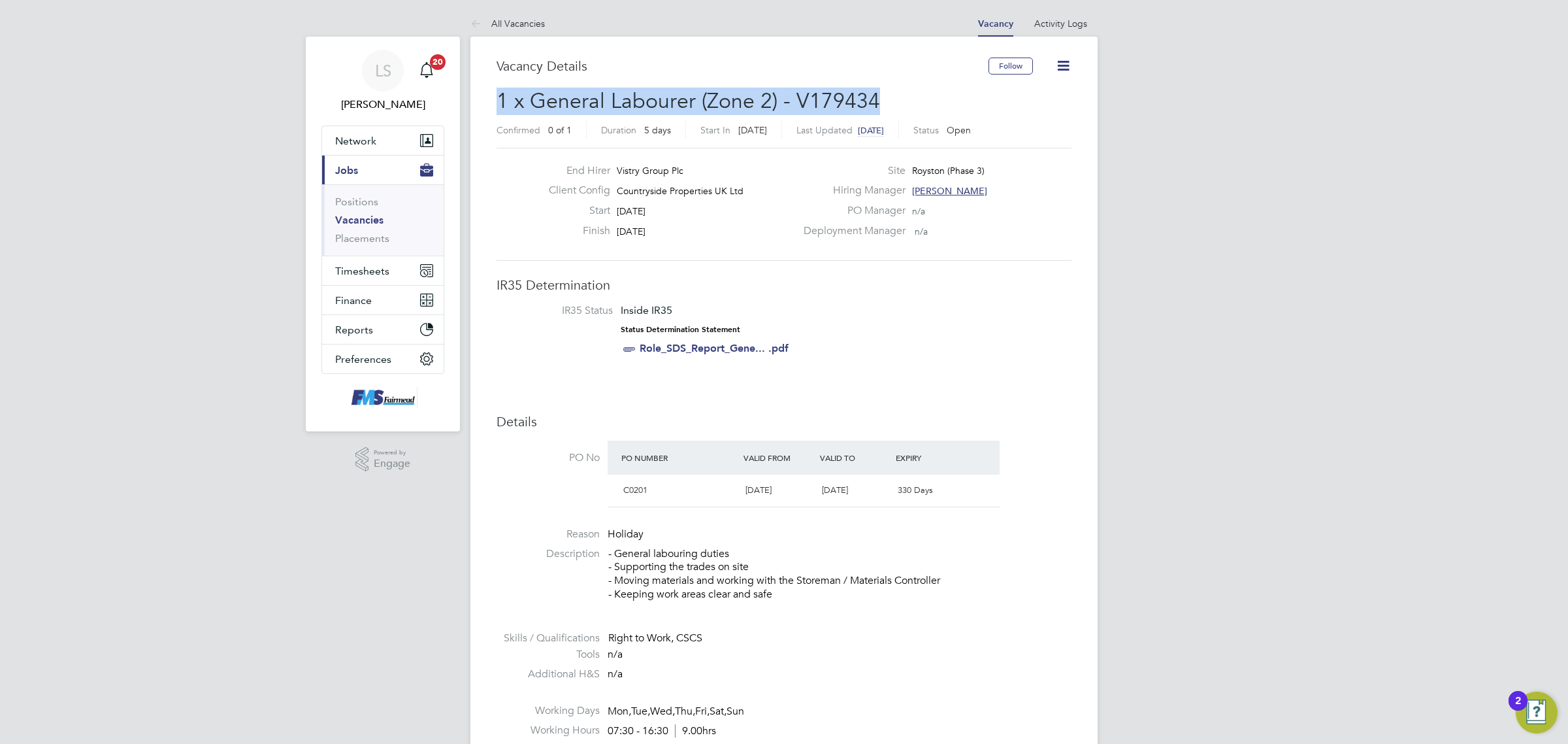
drag, startPoint x: 501, startPoint y: 97, endPoint x: 886, endPoint y: 96, distance: 385.0
click at [886, 96] on h2 "1 x General Labourer (Zone 2) - V179434 Confirmed 0 of 1 Duration 5 days Start …" at bounding box center [784, 114] width 575 height 55
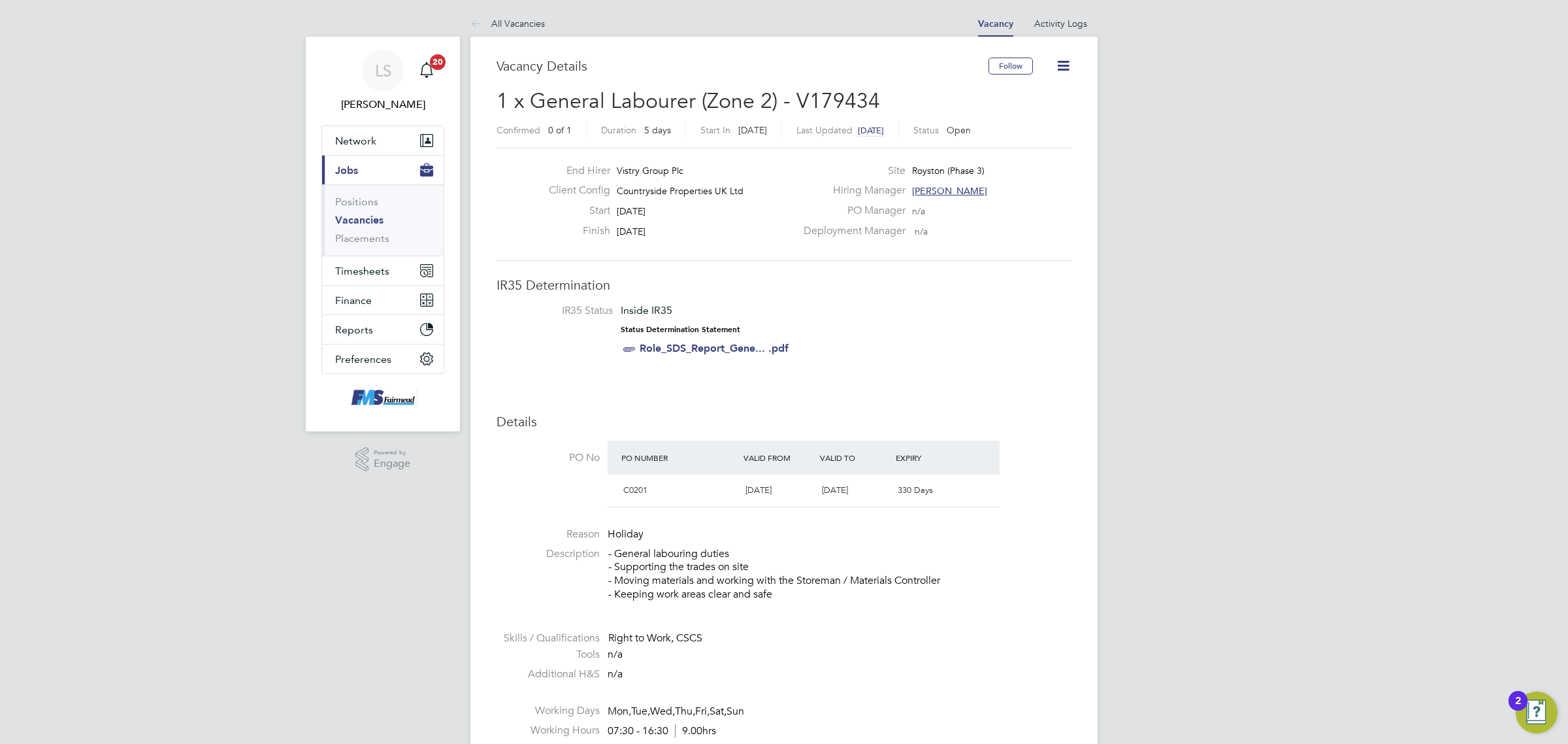
click at [356, 213] on li "Positions" at bounding box center [384, 204] width 98 height 18
click at [356, 214] on ul "Positions Vacancies Placements" at bounding box center [383, 219] width 121 height 71
click at [357, 216] on link "Vacancies" at bounding box center [359, 220] width 49 height 13
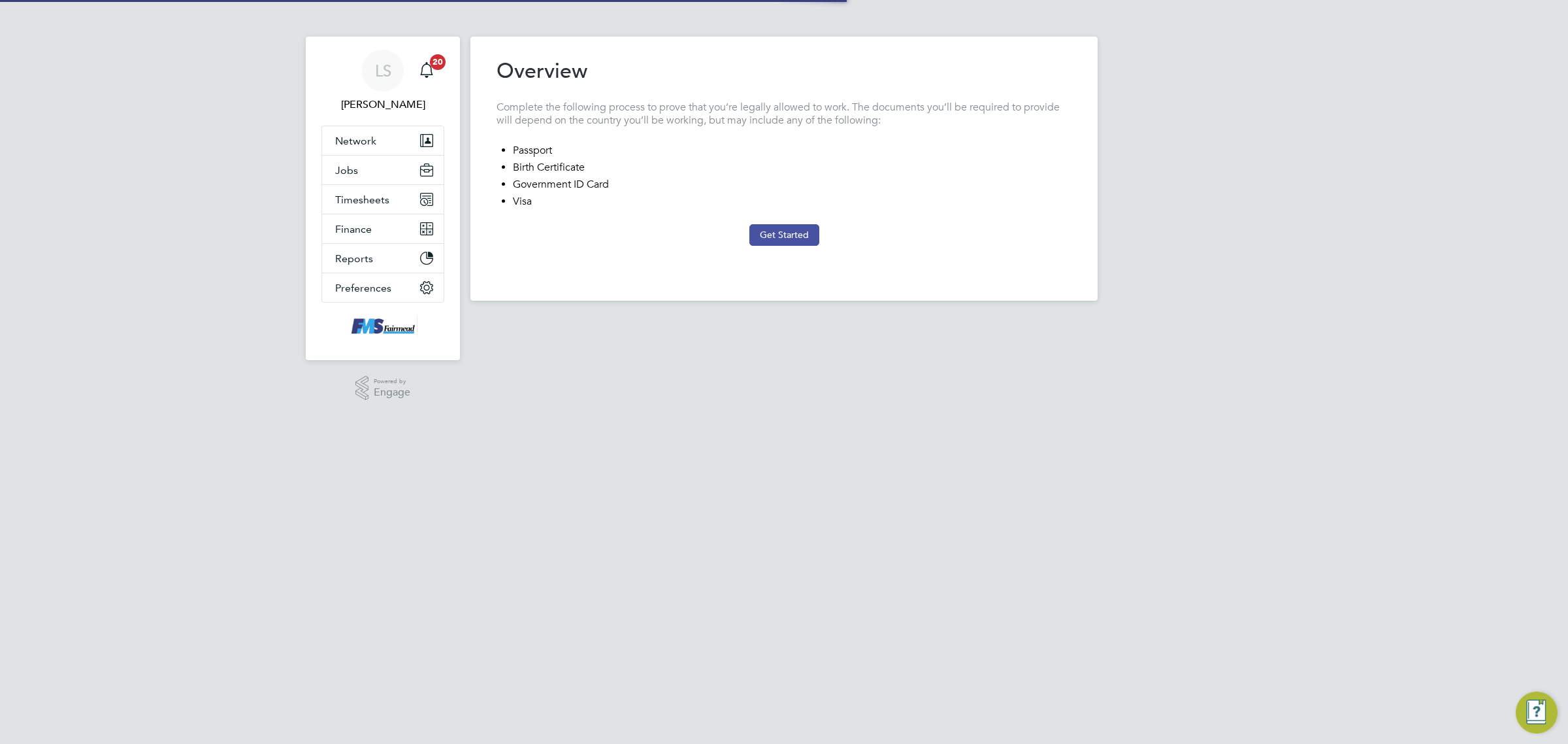
click at [770, 230] on button "Get Started" at bounding box center [784, 234] width 70 height 21
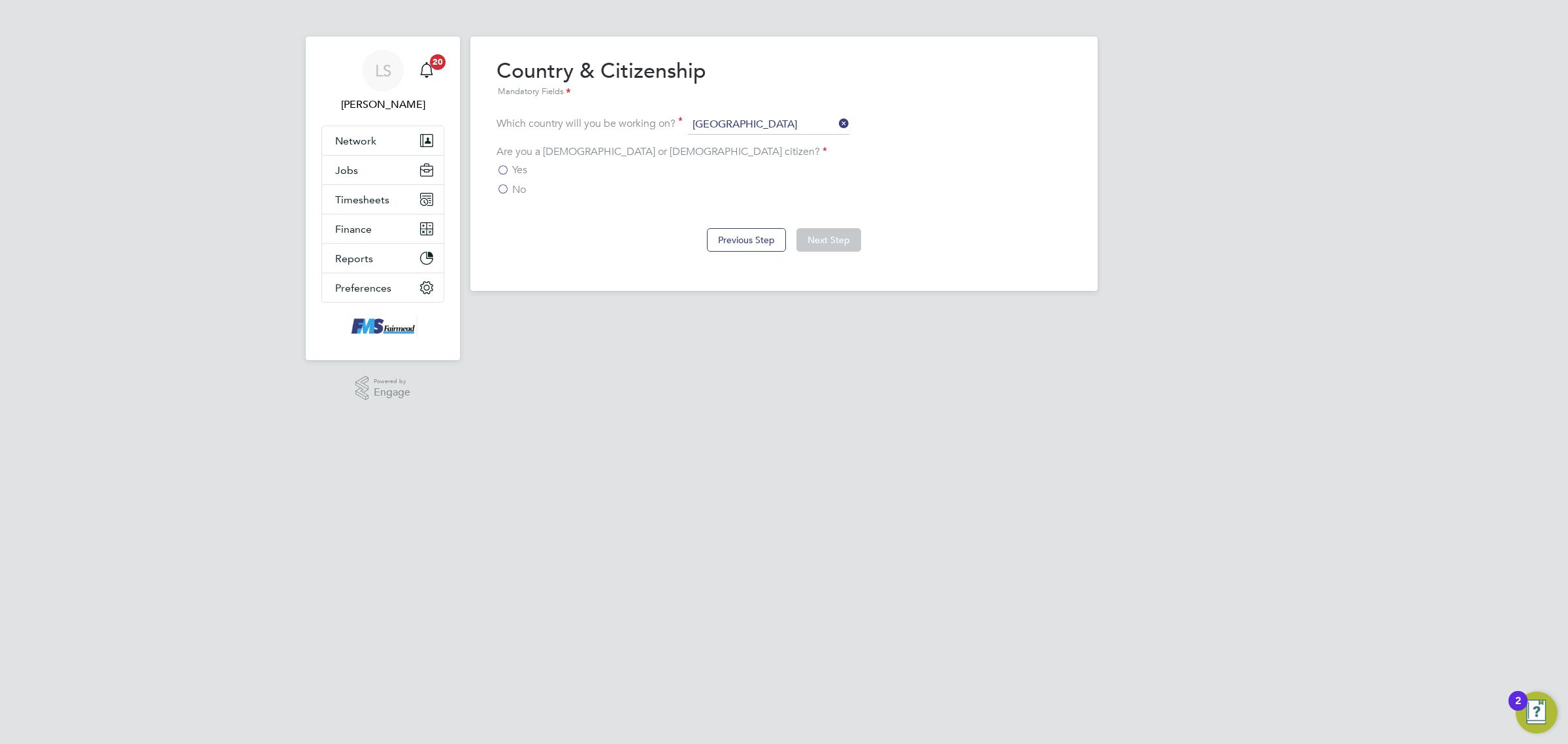
click at [501, 171] on label "Yes" at bounding box center [512, 170] width 31 height 13
click at [0, 0] on input "Yes" at bounding box center [0, 0] width 0 height 0
click at [493, 185] on div "Overview Complete the following process to prove that you’re legally allowed to…" at bounding box center [784, 164] width 627 height 254
click at [507, 185] on label "No" at bounding box center [511, 190] width 30 height 13
click at [0, 0] on input "No" at bounding box center [0, 0] width 0 height 0
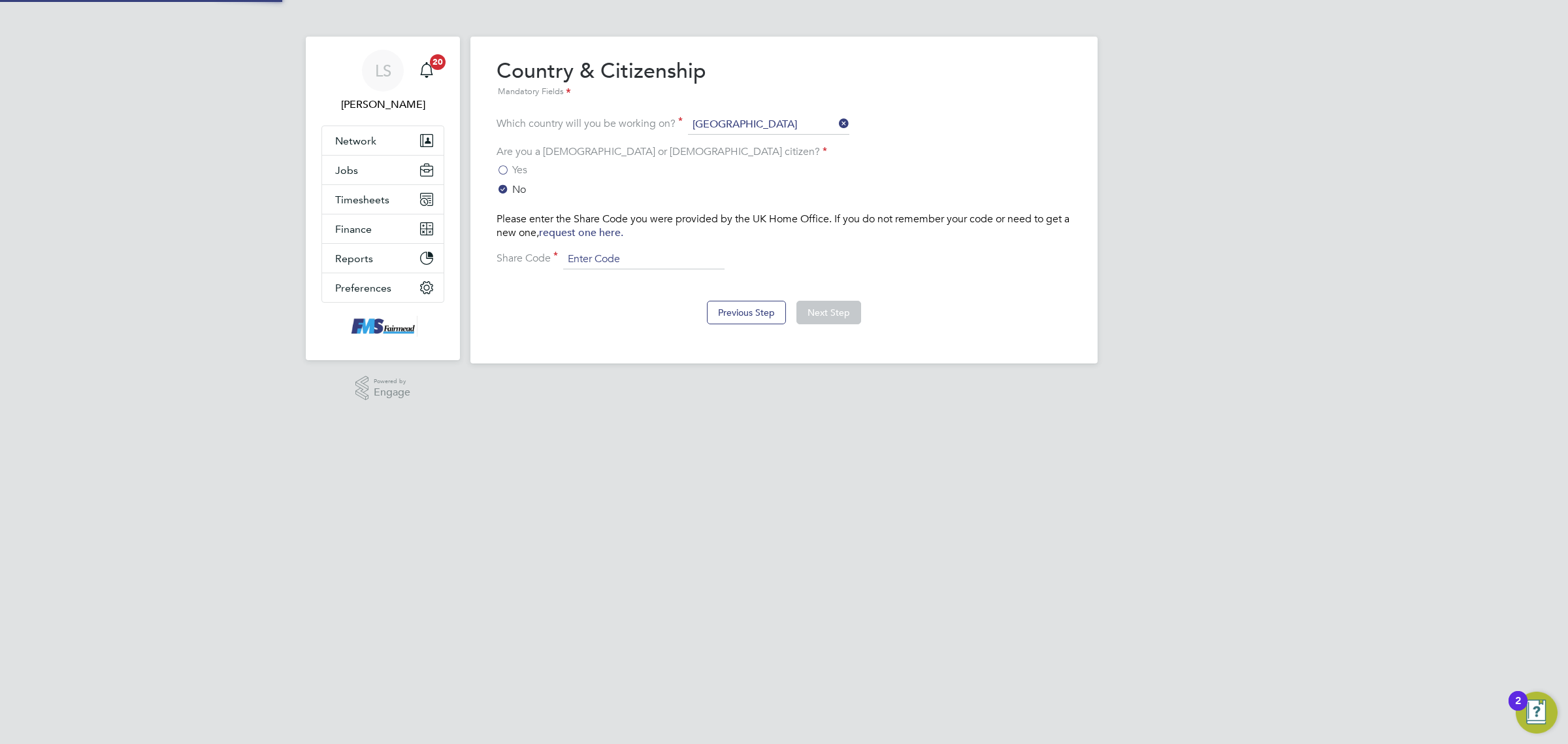
click at [665, 265] on input at bounding box center [644, 260] width 162 height 20
click at [627, 257] on input at bounding box center [644, 260] width 162 height 20
type input "WC9WDD646"
click at [824, 320] on button "Next Step" at bounding box center [828, 313] width 65 height 23
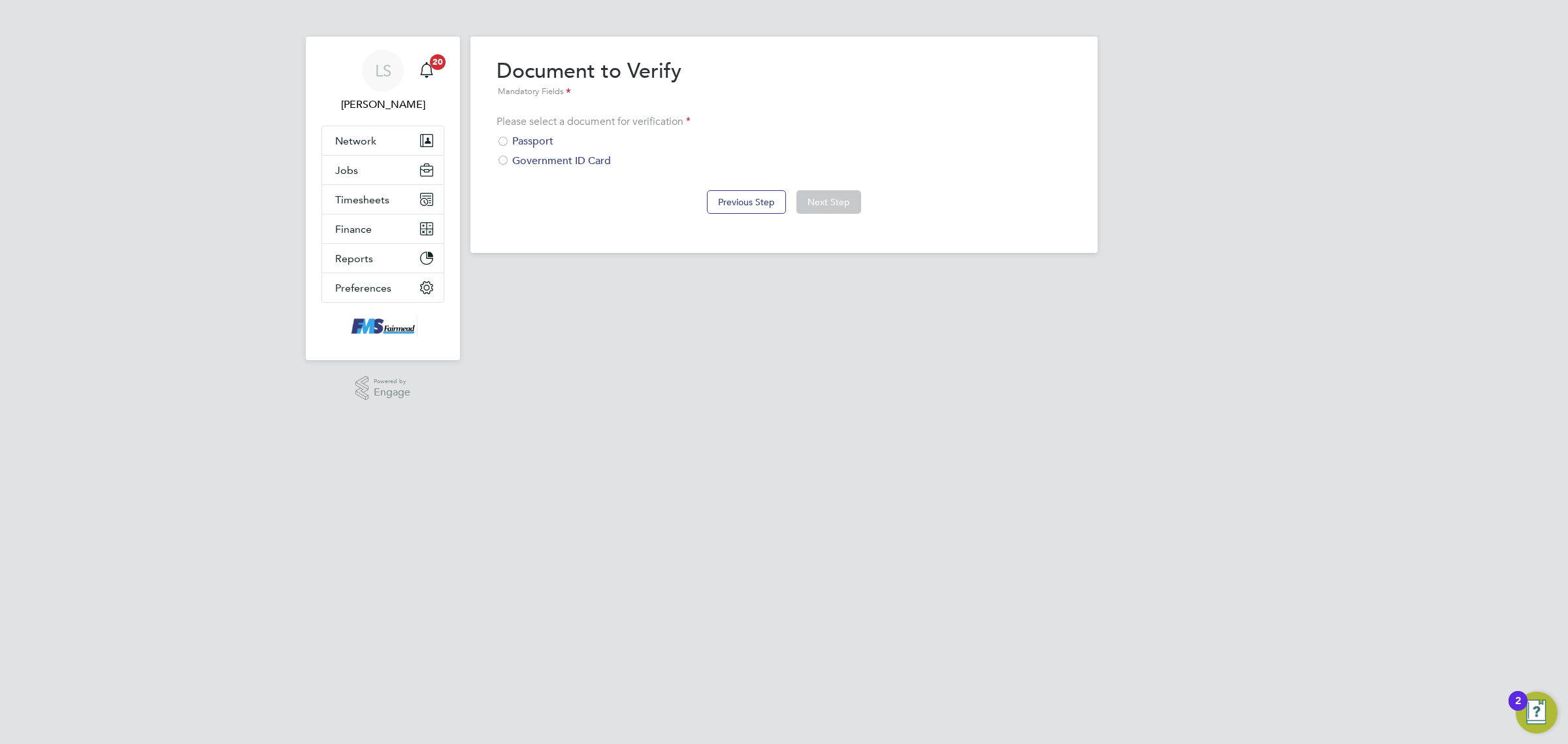
click at [525, 129] on div "Please select a document for verification Passport Government ID Card" at bounding box center [784, 141] width 575 height 53
click at [529, 140] on div "Passport" at bounding box center [784, 141] width 575 height 13
click at [835, 199] on button "Next Step" at bounding box center [828, 202] width 65 height 23
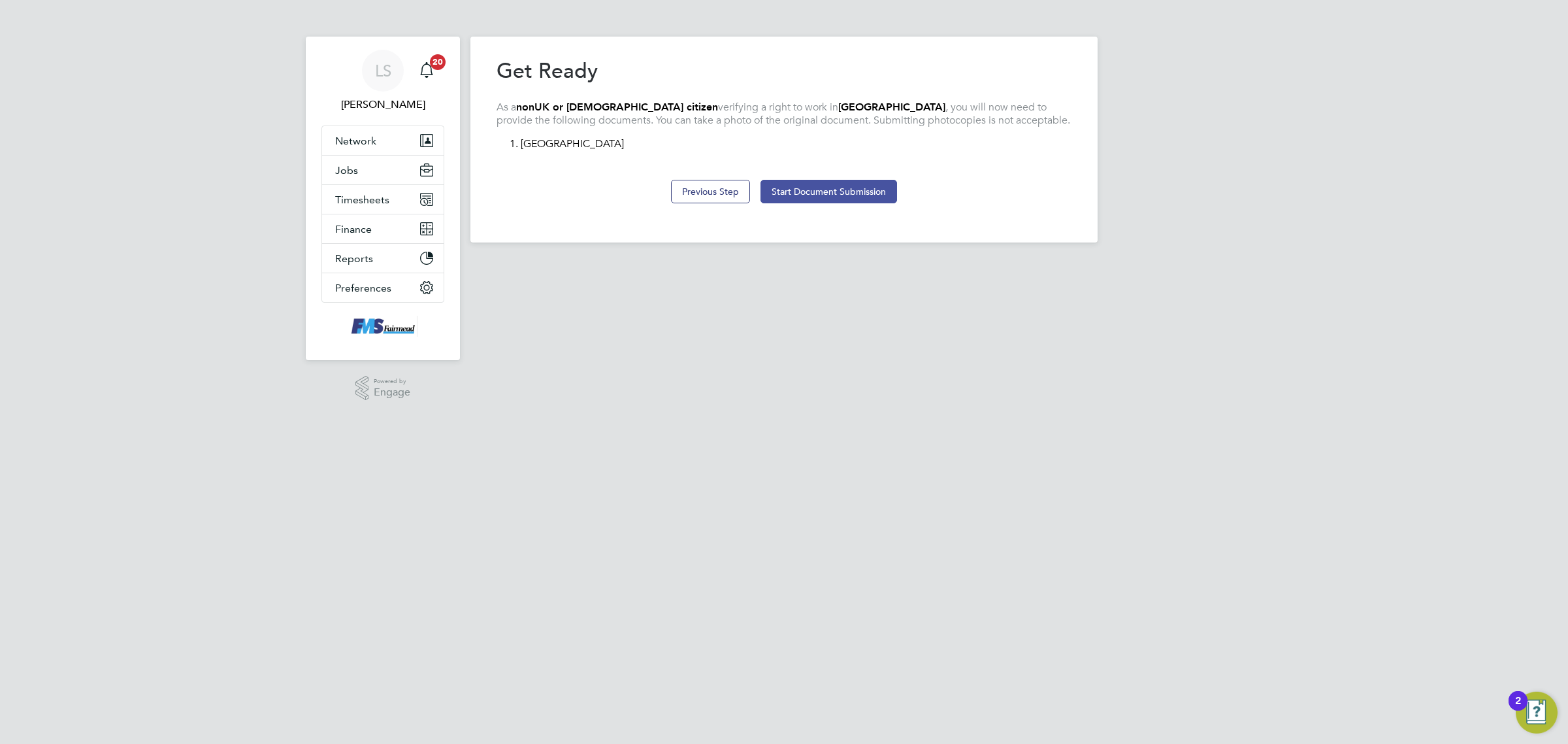
click at [867, 198] on button "Start Document Submission" at bounding box center [828, 191] width 137 height 23
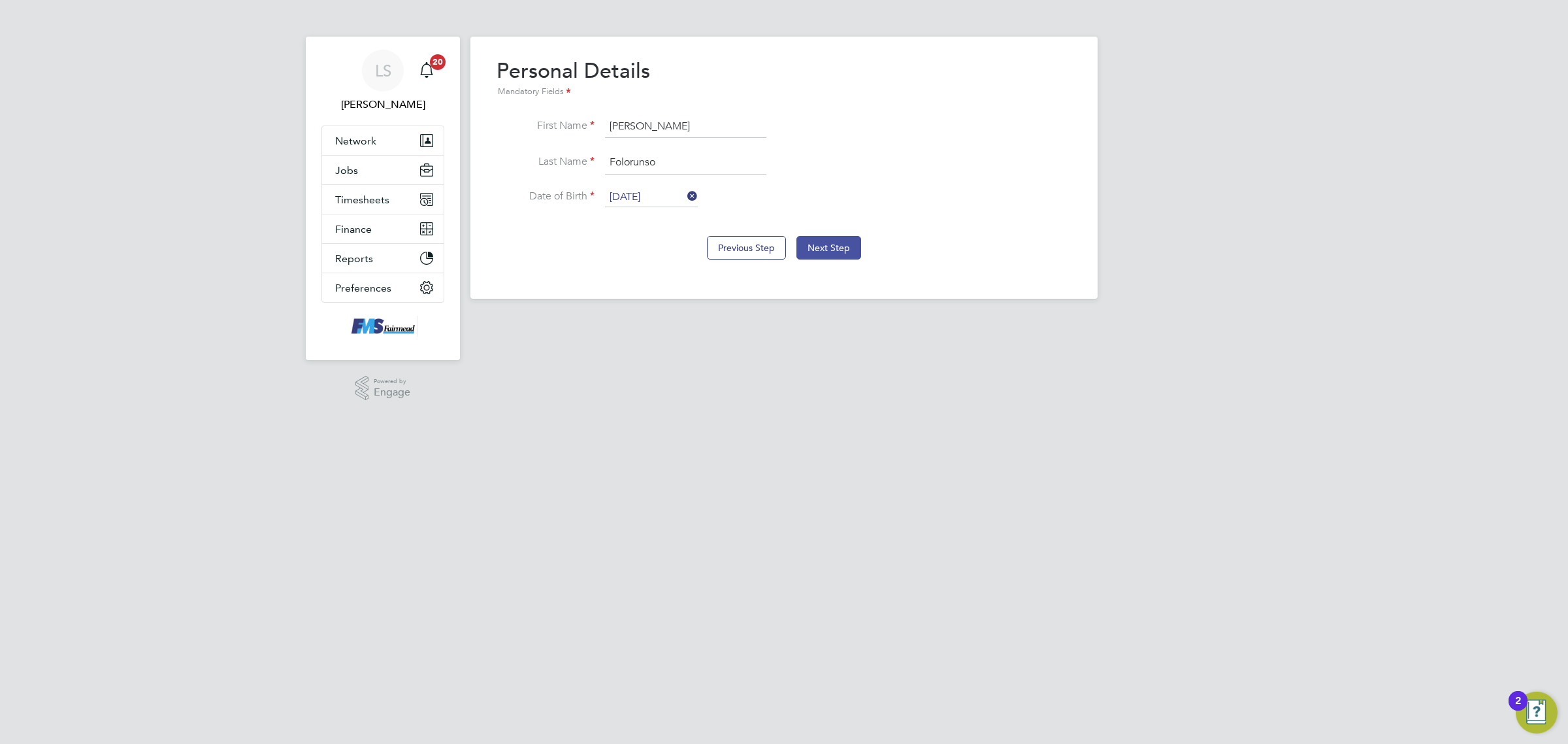
click at [828, 246] on button "Next Step" at bounding box center [828, 248] width 65 height 23
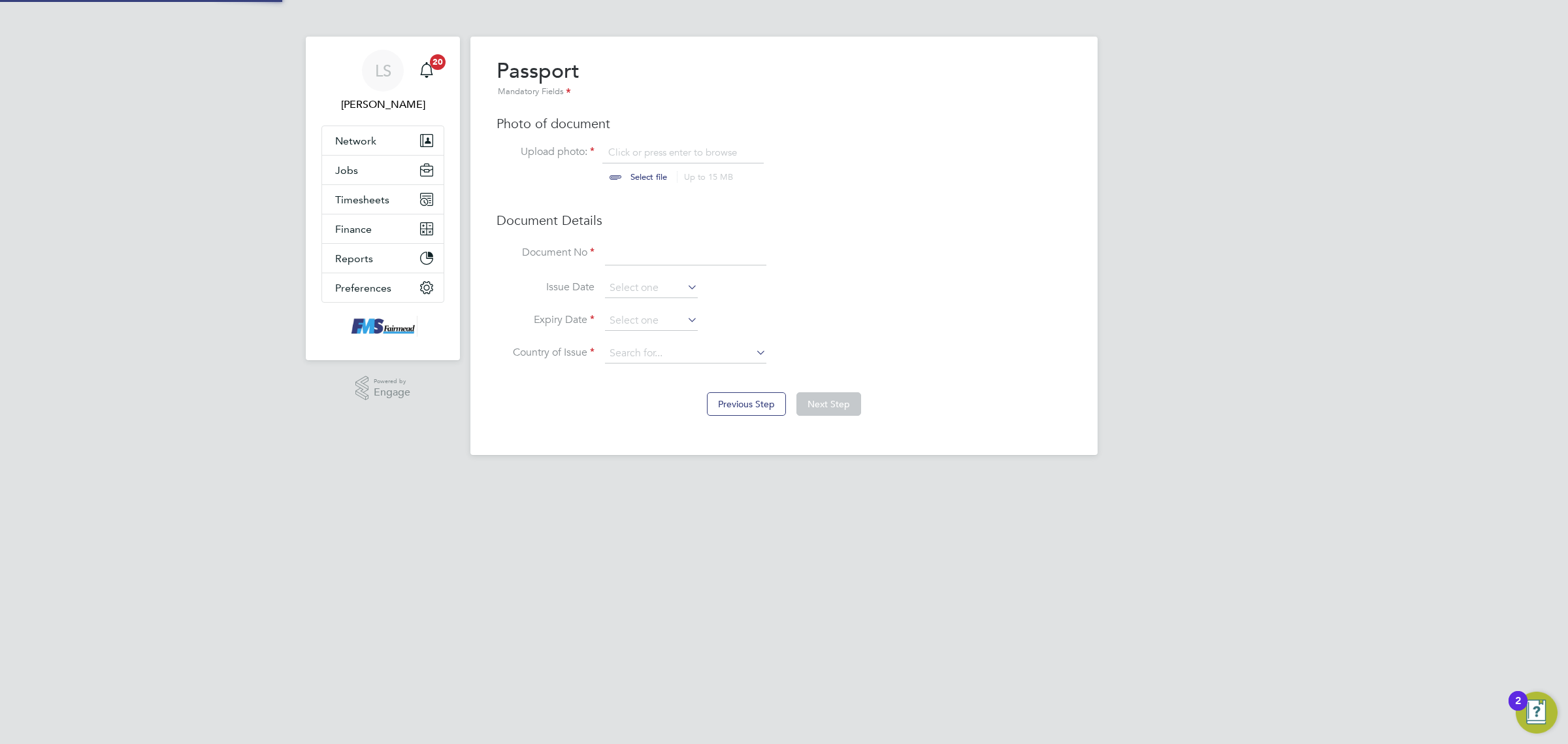
scroll to position [18, 162]
click at [641, 173] on input "file" at bounding box center [661, 165] width 205 height 40
type input "C:\fakepath\Johnson Folorunso PP.png"
click at [626, 252] on input at bounding box center [686, 253] width 162 height 23
type input "A02775907"
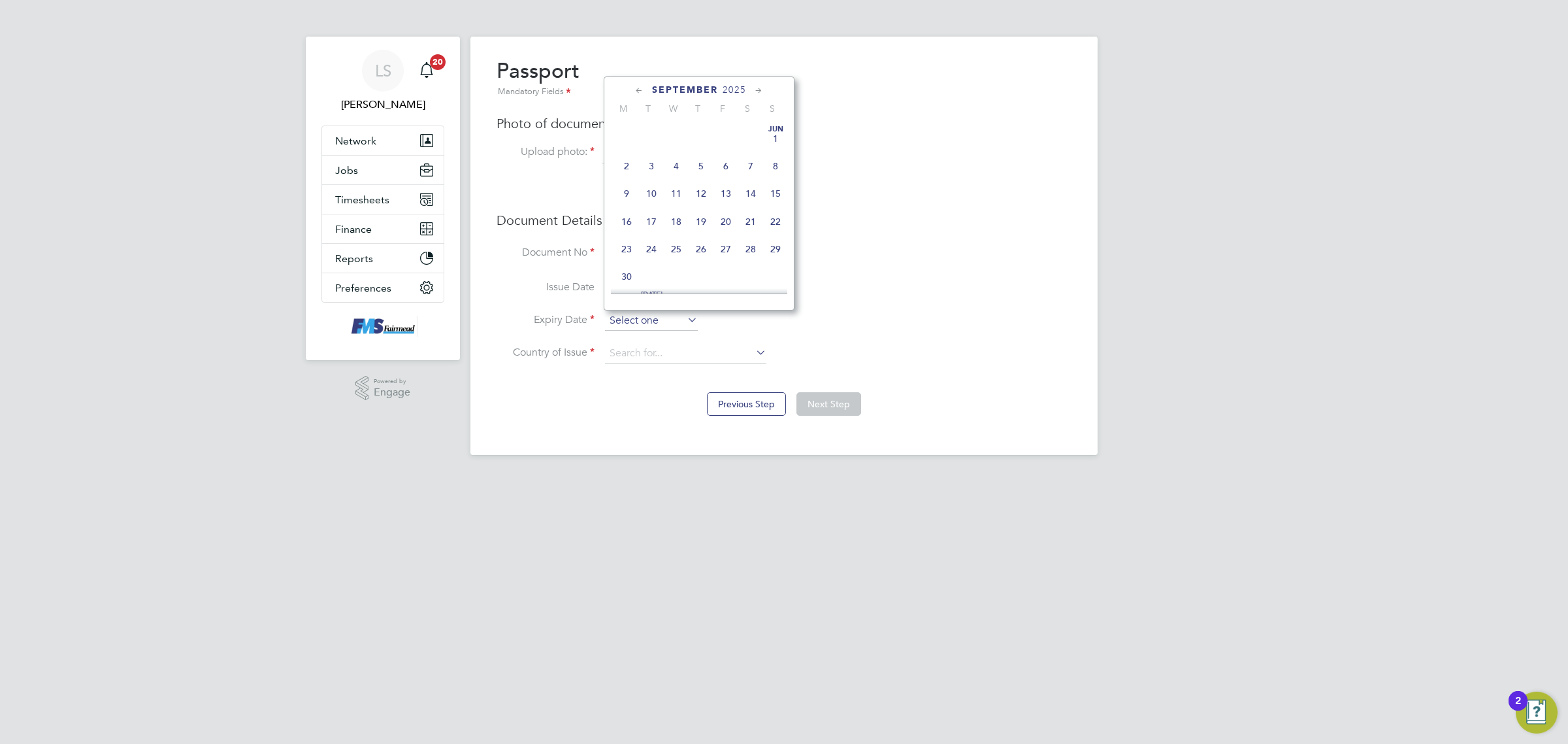
click at [665, 324] on input at bounding box center [651, 321] width 93 height 20
click at [734, 92] on span "2025" at bounding box center [734, 90] width 23 height 11
click at [655, 212] on span "2026" at bounding box center [651, 199] width 25 height 25
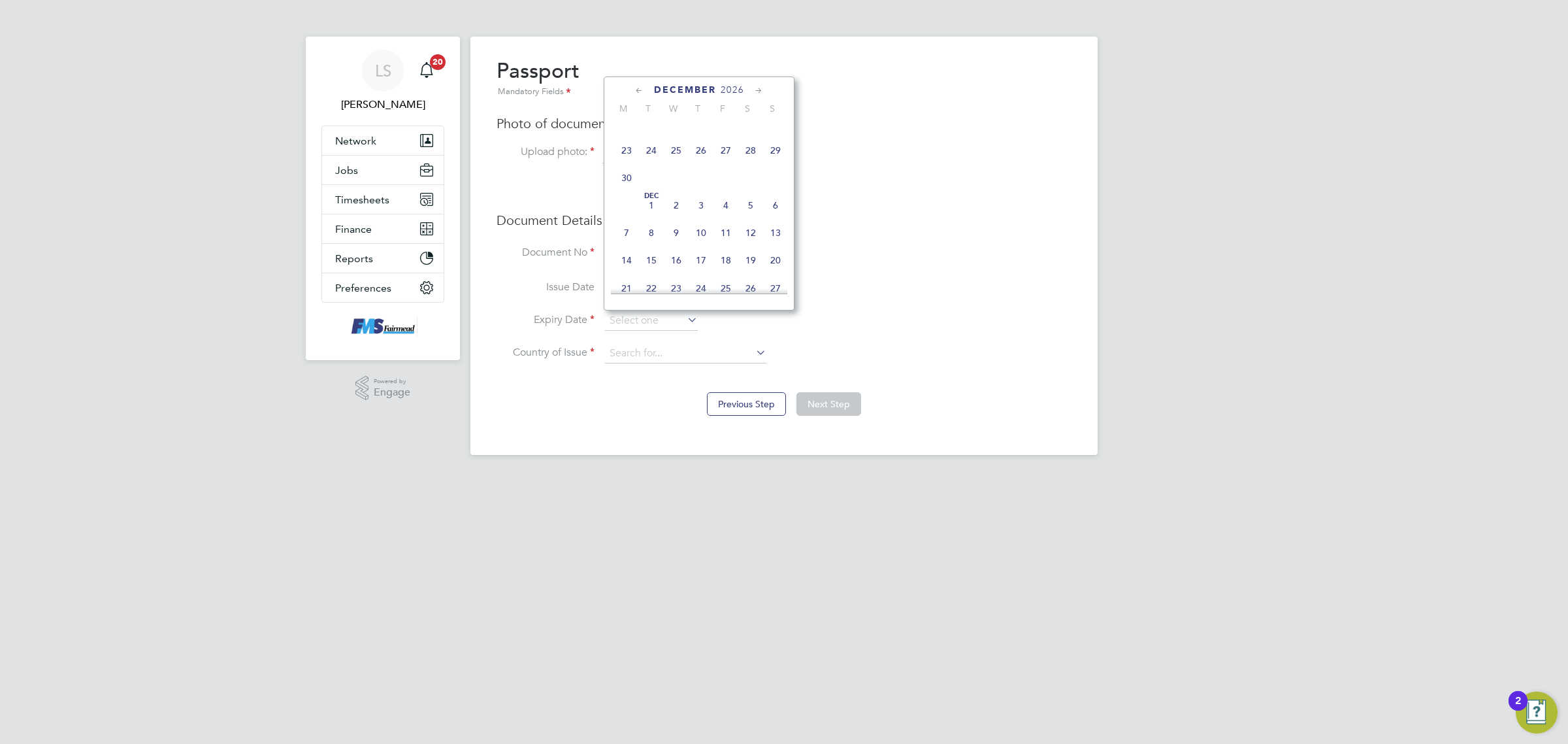
scroll to position [843, 0]
click at [781, 190] on span "6" at bounding box center [775, 178] width 25 height 25
type input "[DATE]"
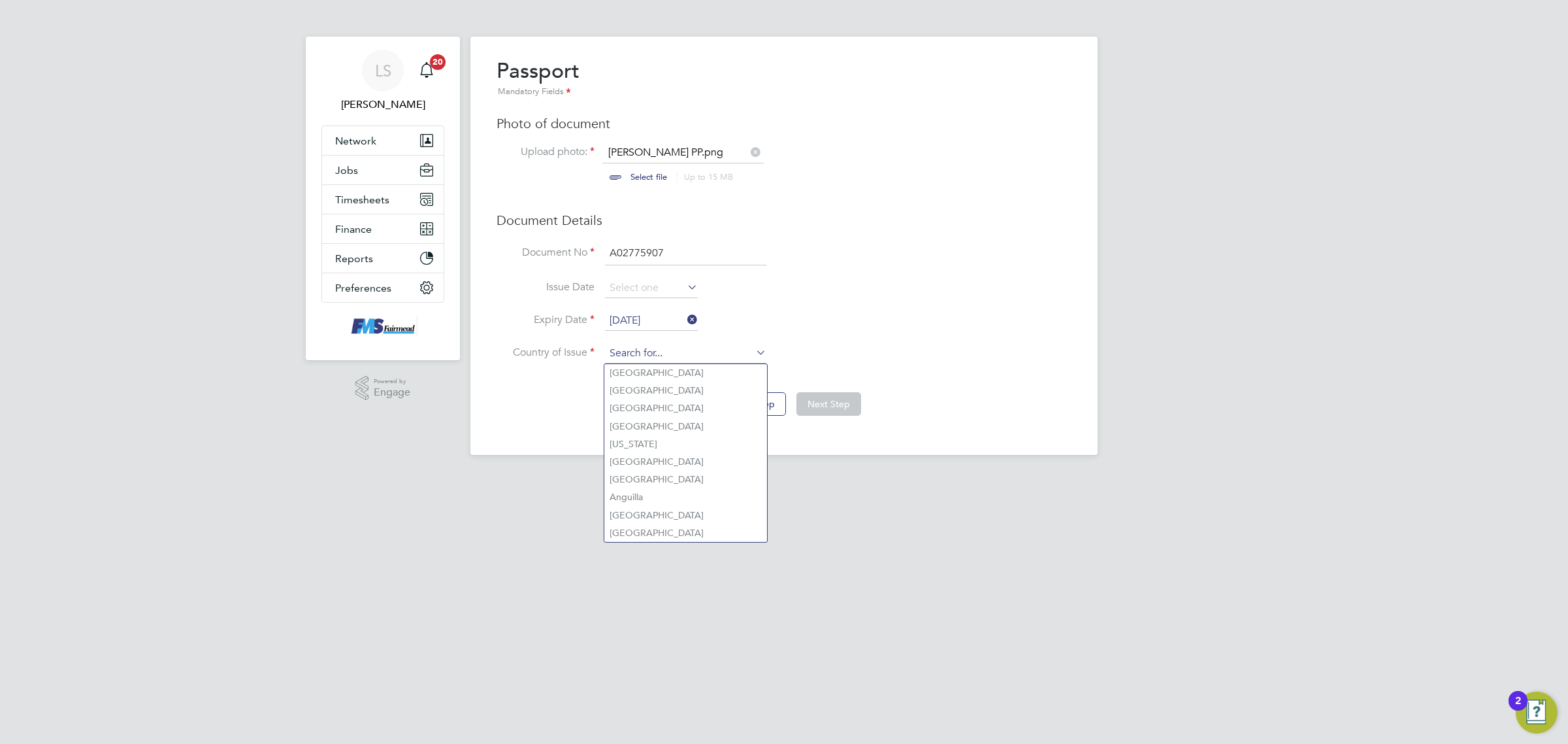
click at [684, 359] on input at bounding box center [686, 354] width 162 height 20
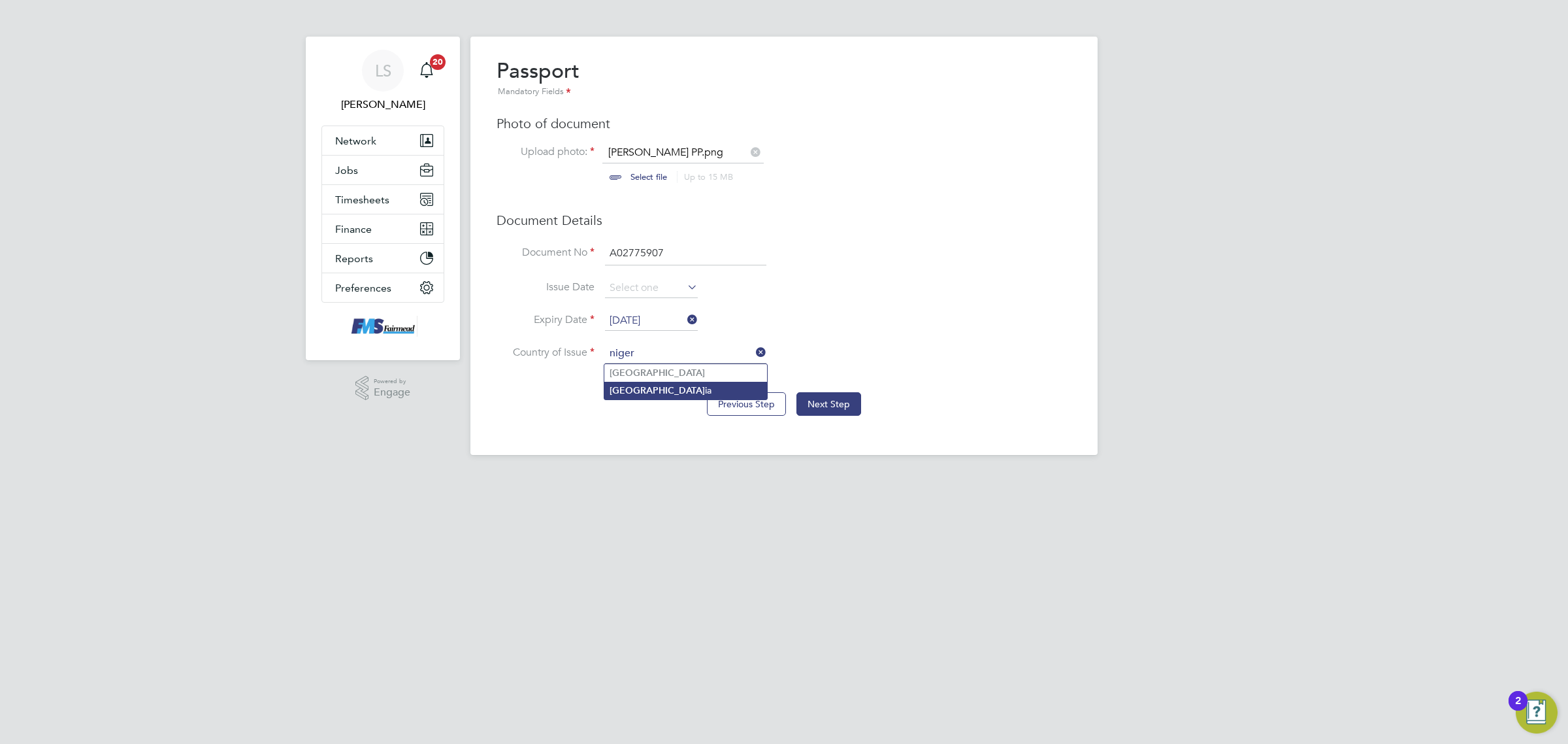
click at [674, 383] on li "Niger ia" at bounding box center [686, 391] width 163 height 18
type input "Nigeria"
click at [837, 403] on button "Next Step" at bounding box center [828, 403] width 65 height 23
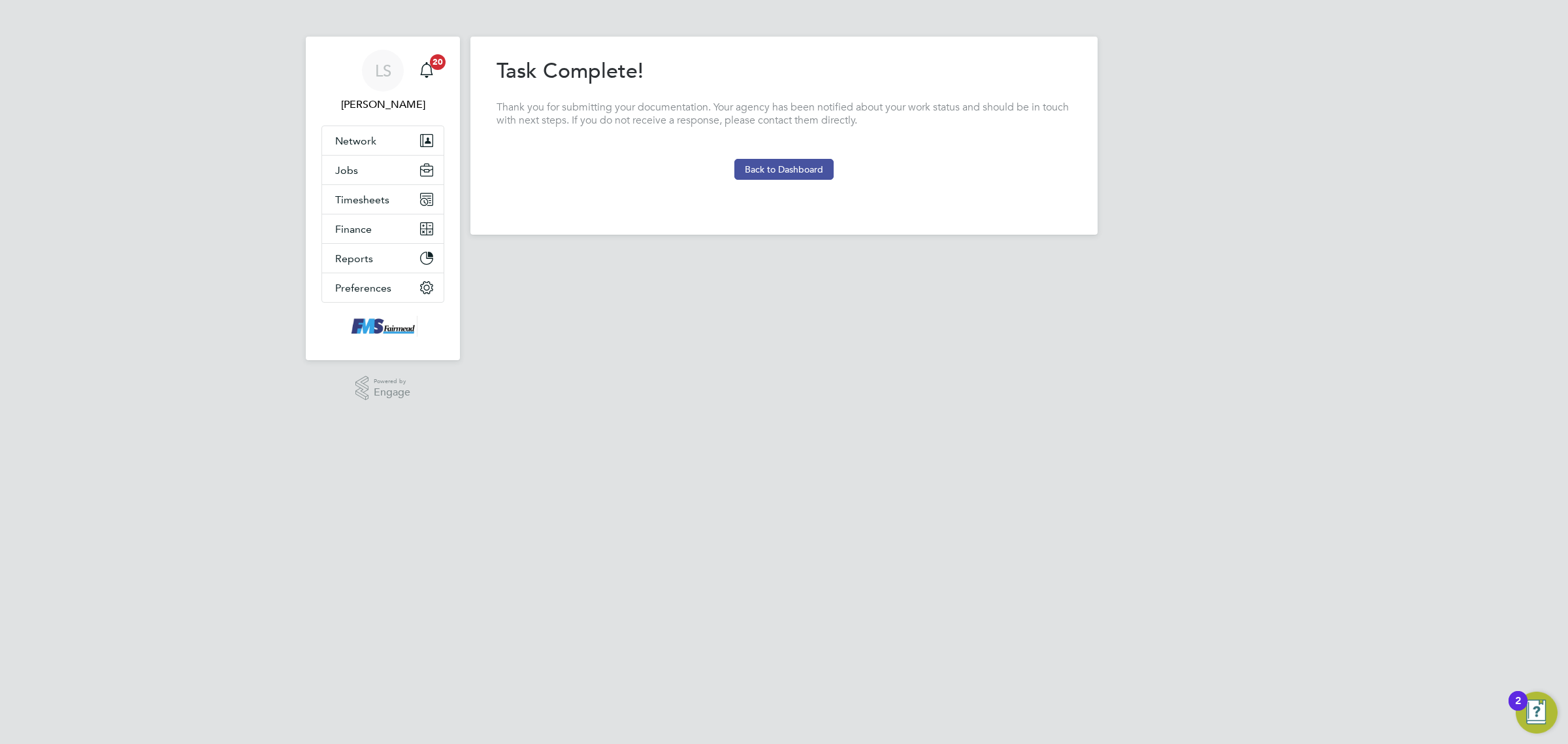
click at [792, 164] on button "Back to Dashboard" at bounding box center [784, 169] width 100 height 21
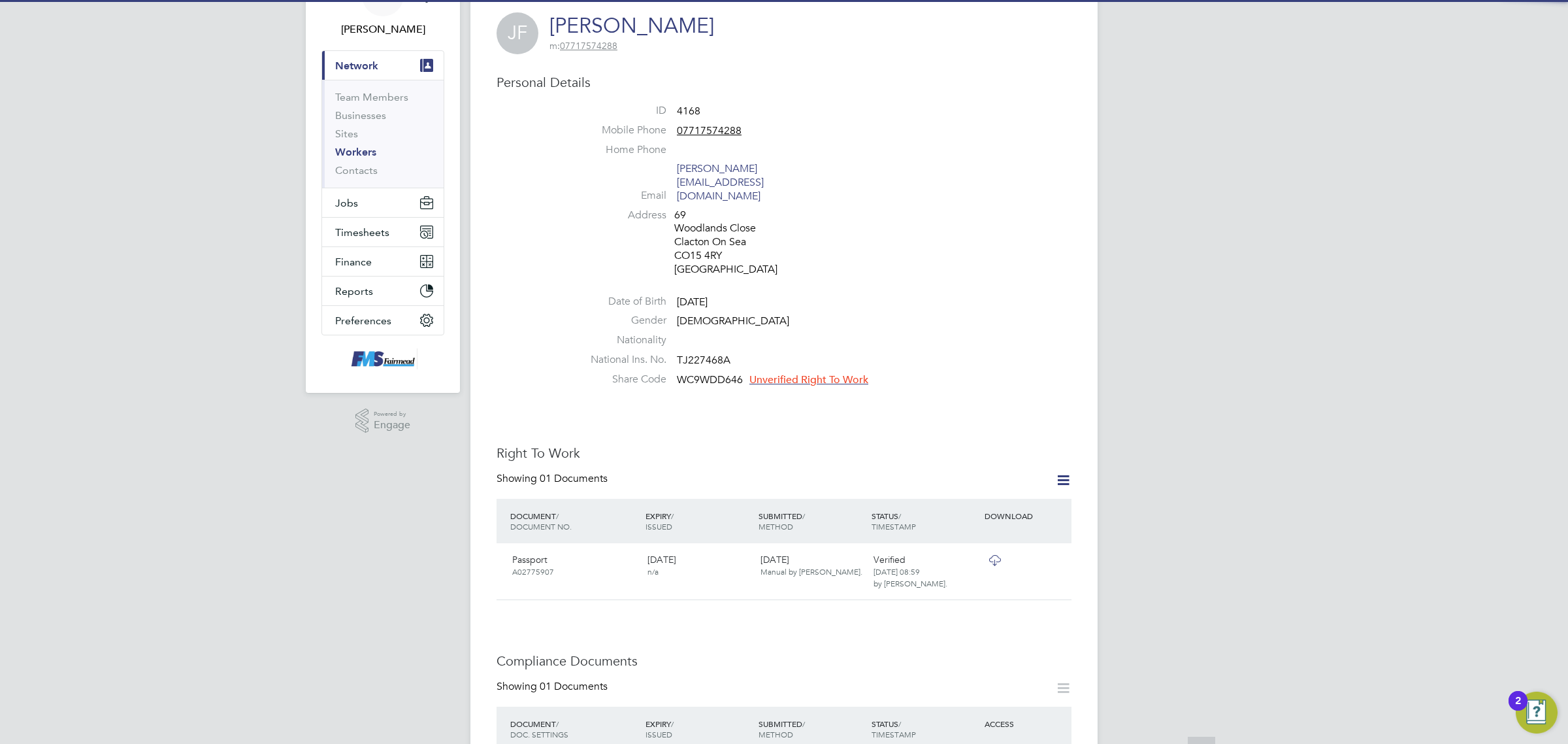
scroll to position [82, 0]
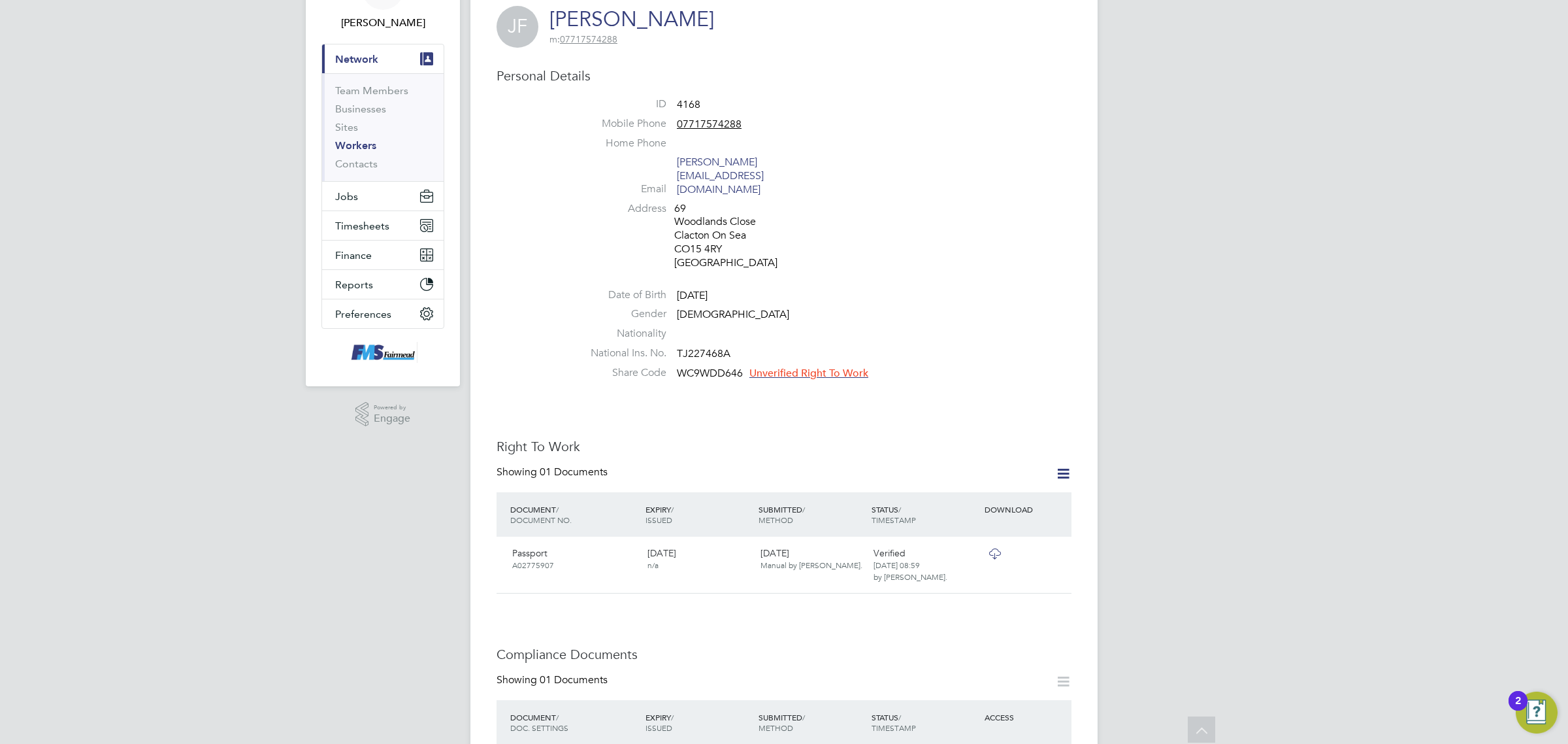
click at [855, 367] on span "Unverified Right To Work" at bounding box center [809, 373] width 119 height 13
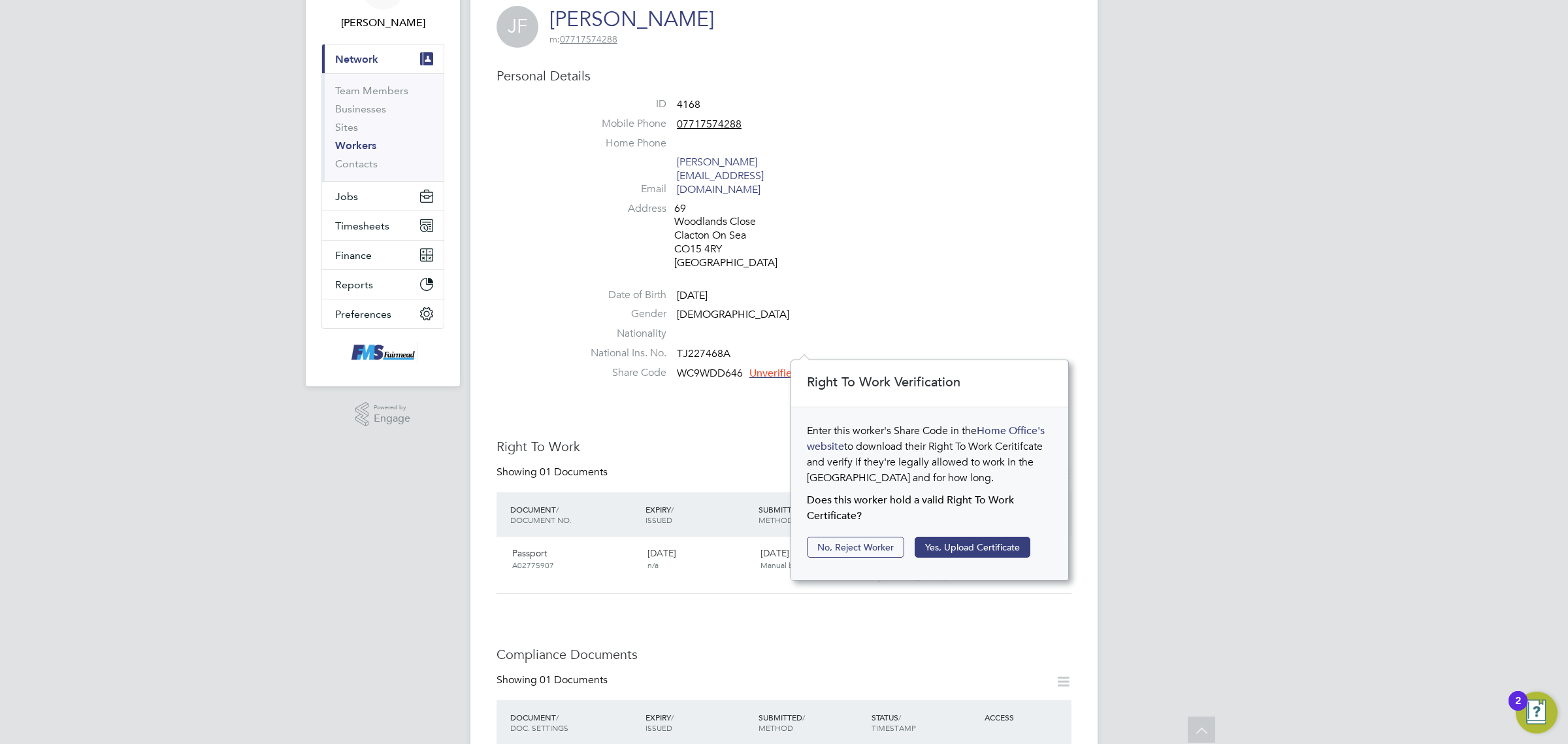
scroll to position [13, 119]
click at [979, 545] on button "Yes, Upload Certificate" at bounding box center [972, 546] width 116 height 21
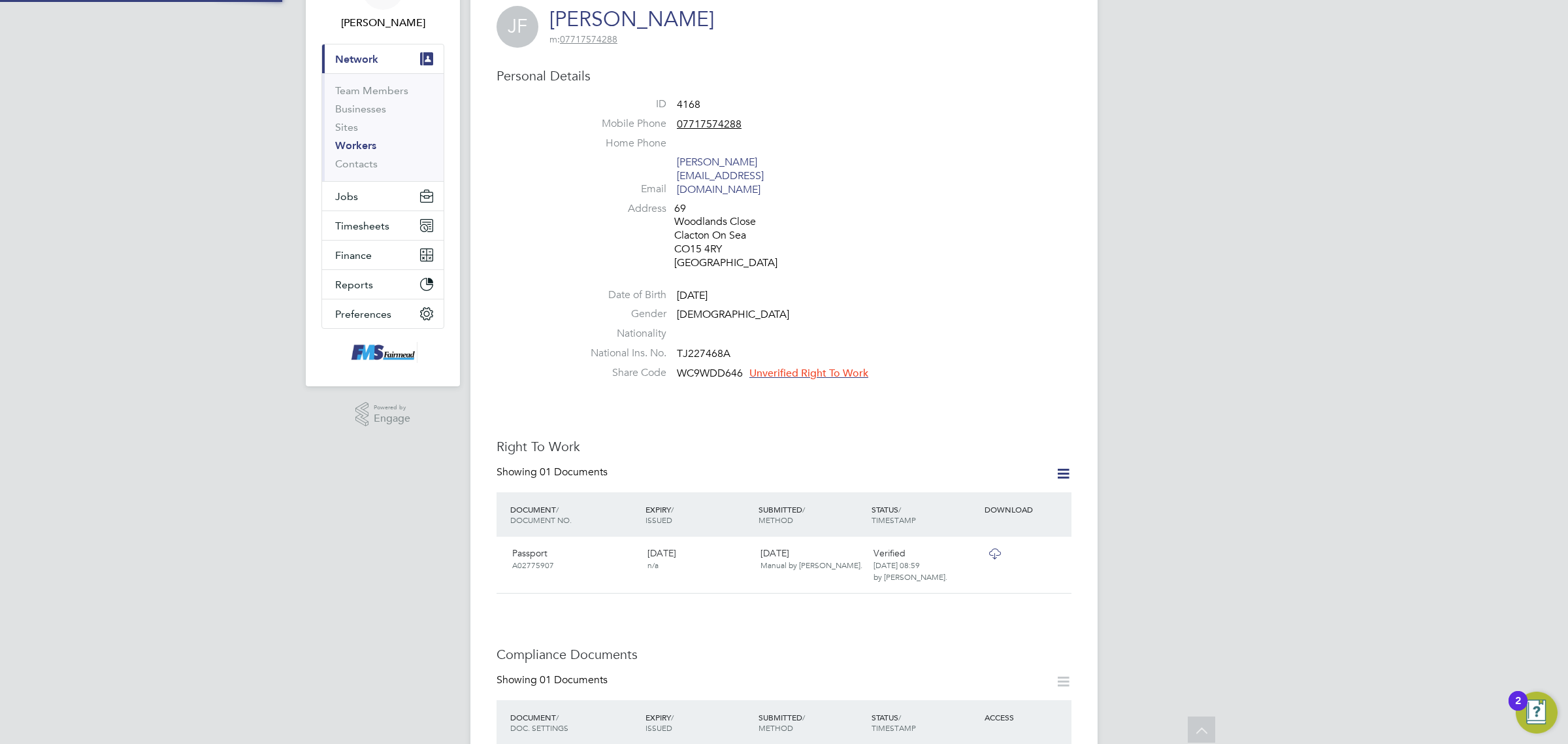
scroll to position [47, 278]
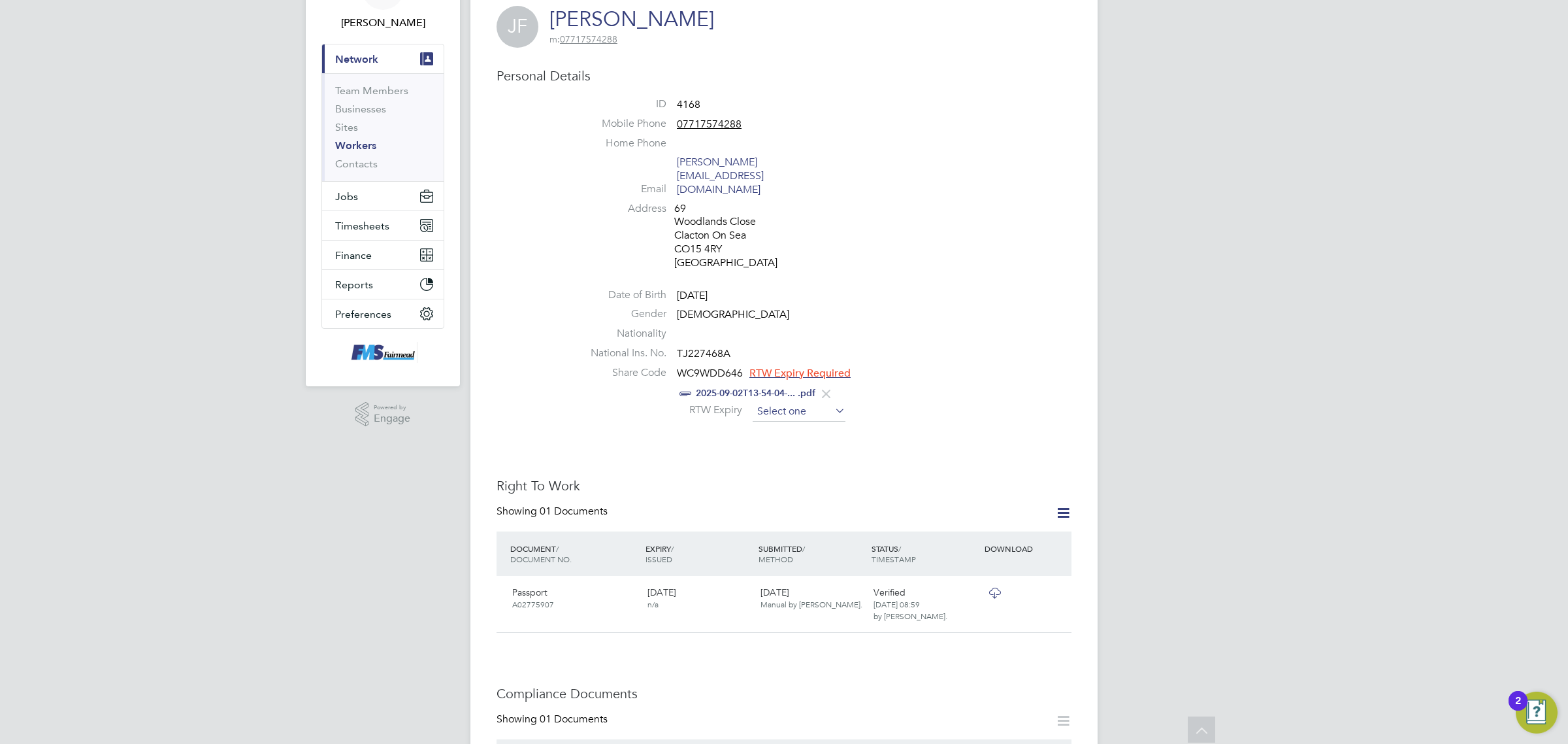
click at [811, 402] on input at bounding box center [799, 412] width 93 height 20
click at [888, 155] on span "2025" at bounding box center [882, 153] width 23 height 11
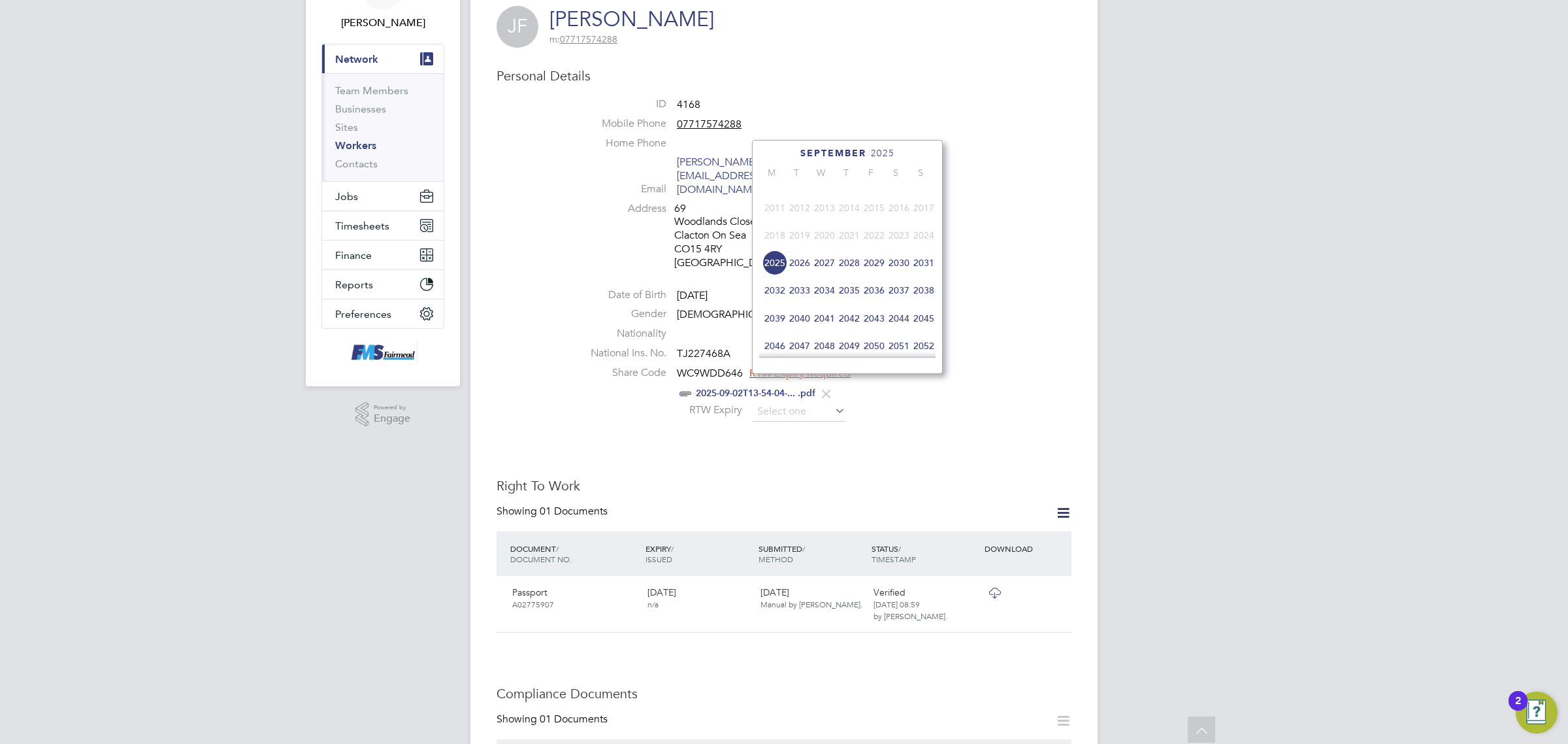
click at [799, 275] on span "2026" at bounding box center [800, 263] width 25 height 25
click at [876, 281] on span "22" at bounding box center [874, 275] width 25 height 25
type input "22 May 2026"
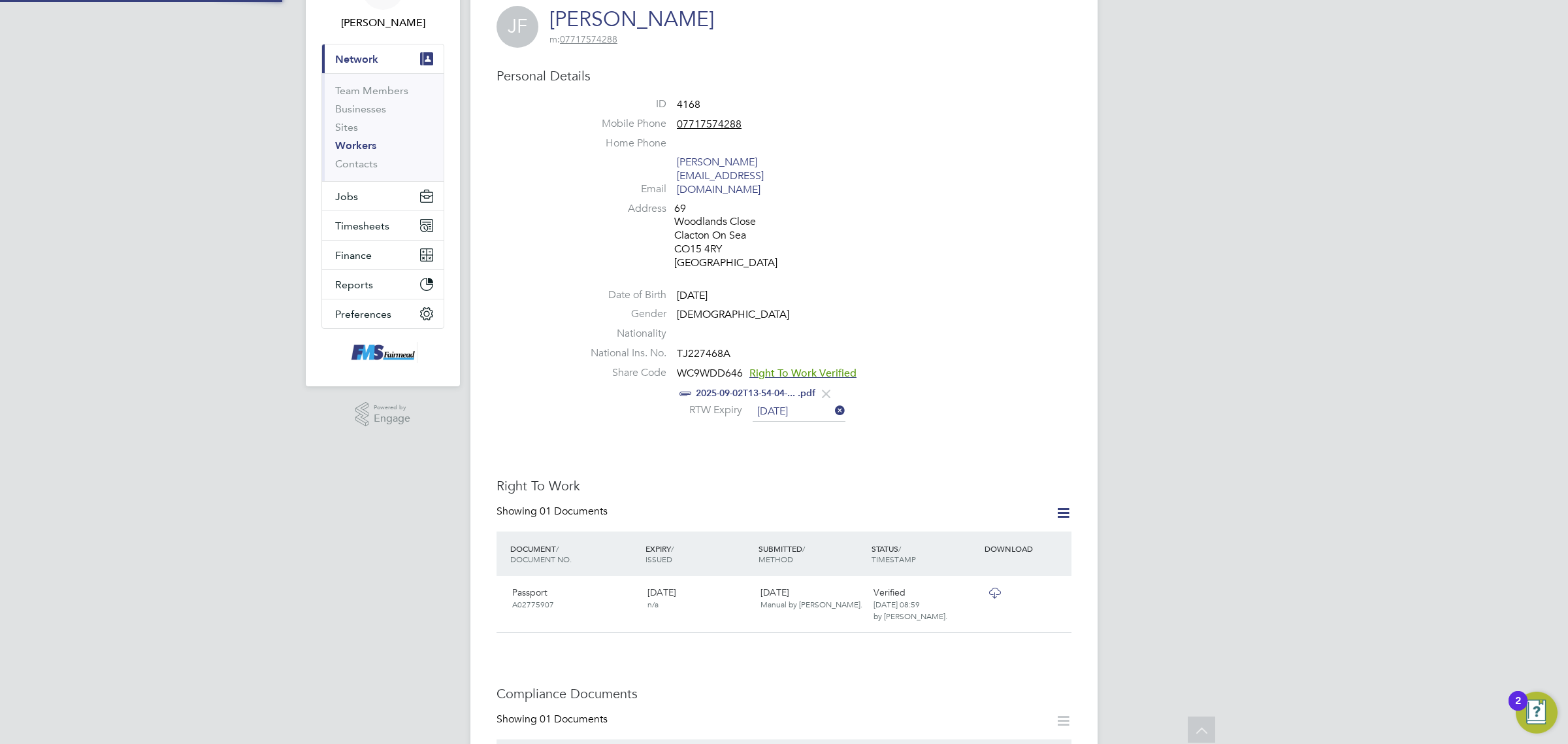
scroll to position [13, 107]
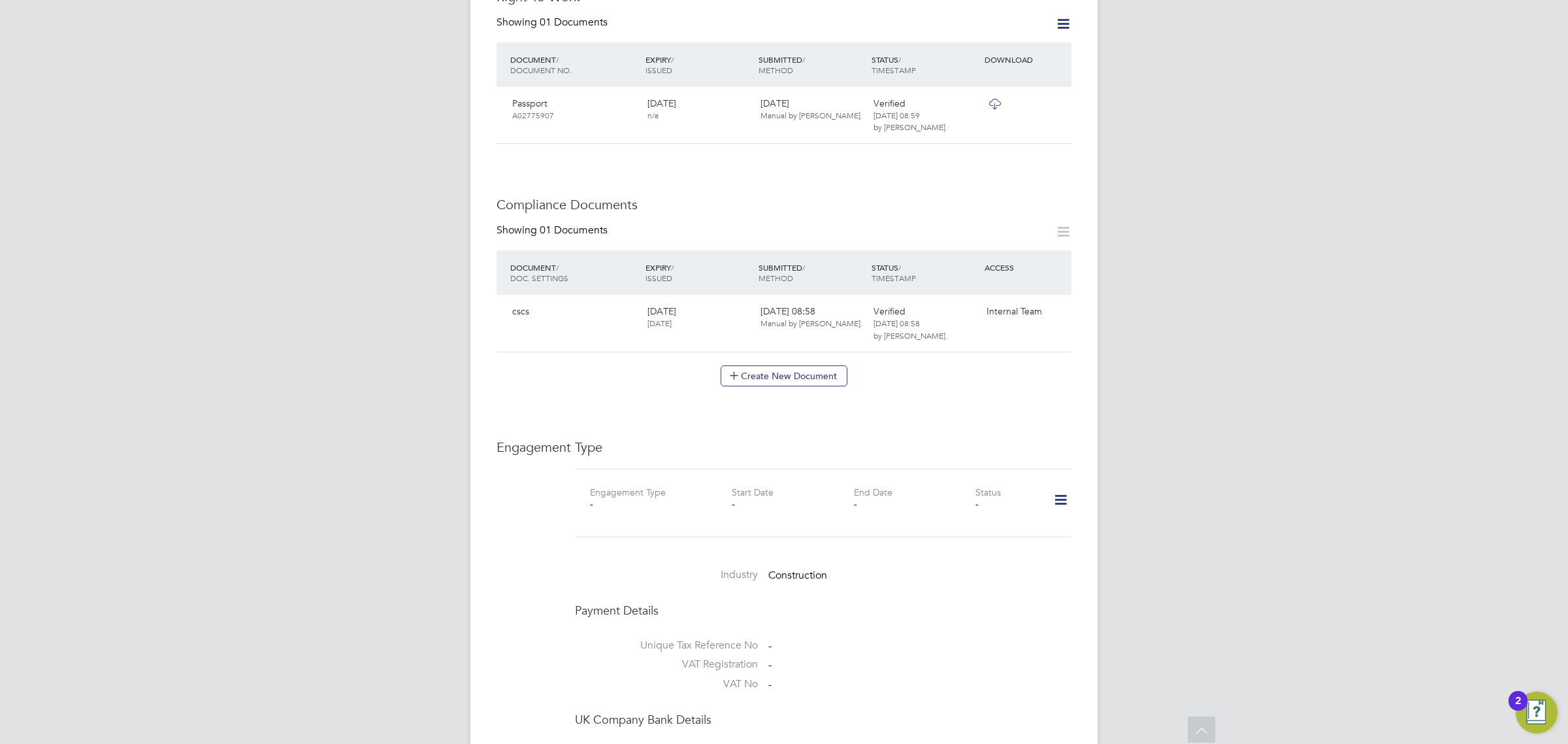
scroll to position [571, 0]
click at [1059, 483] on icon at bounding box center [1060, 498] width 22 height 30
click at [1011, 524] on li "Add Engagement Type" at bounding box center [993, 528] width 148 height 18
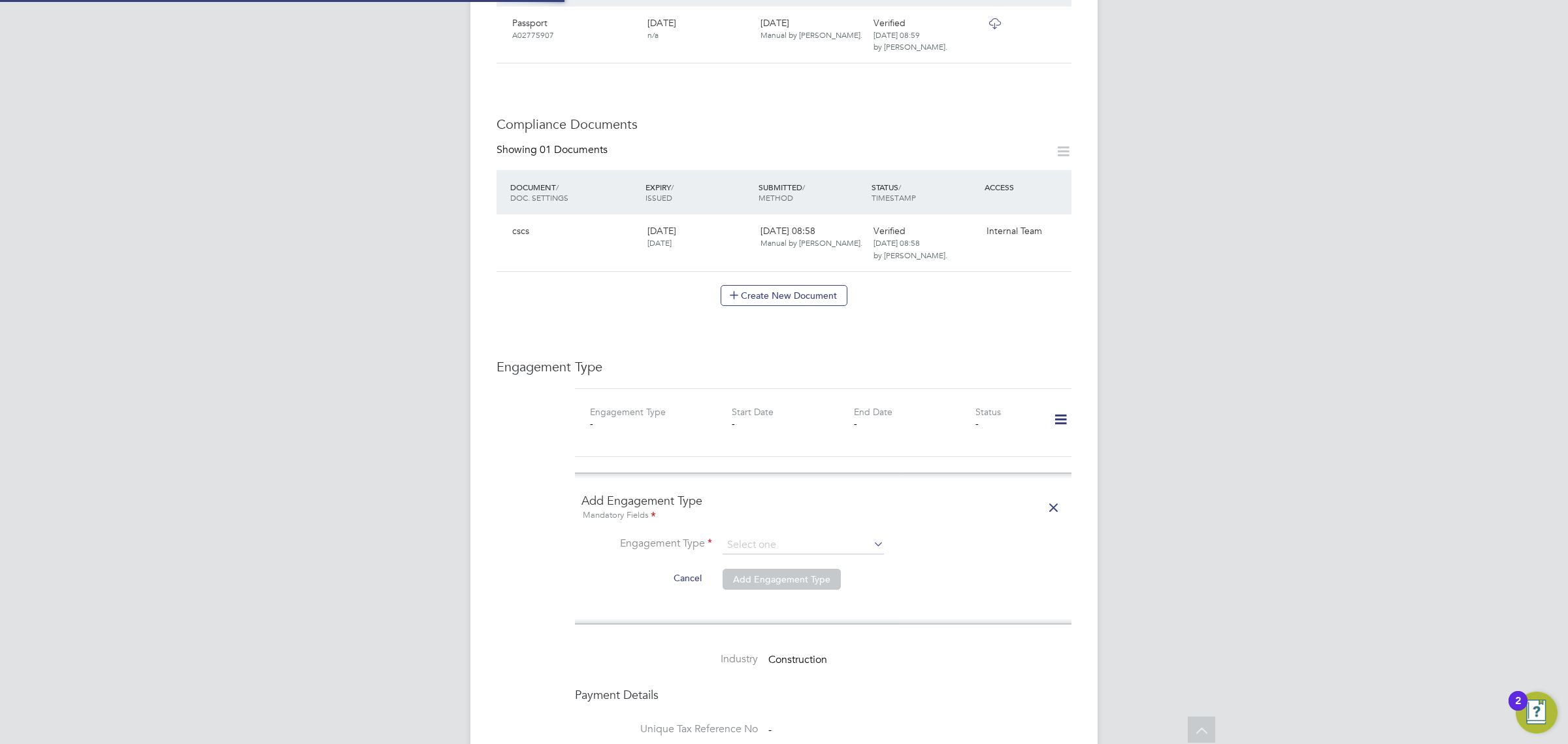
scroll to position [653, 0]
click at [813, 533] on input at bounding box center [803, 542] width 162 height 18
click at [789, 591] on li "Umbrella" at bounding box center [803, 592] width 163 height 19
type input "Umbrella"
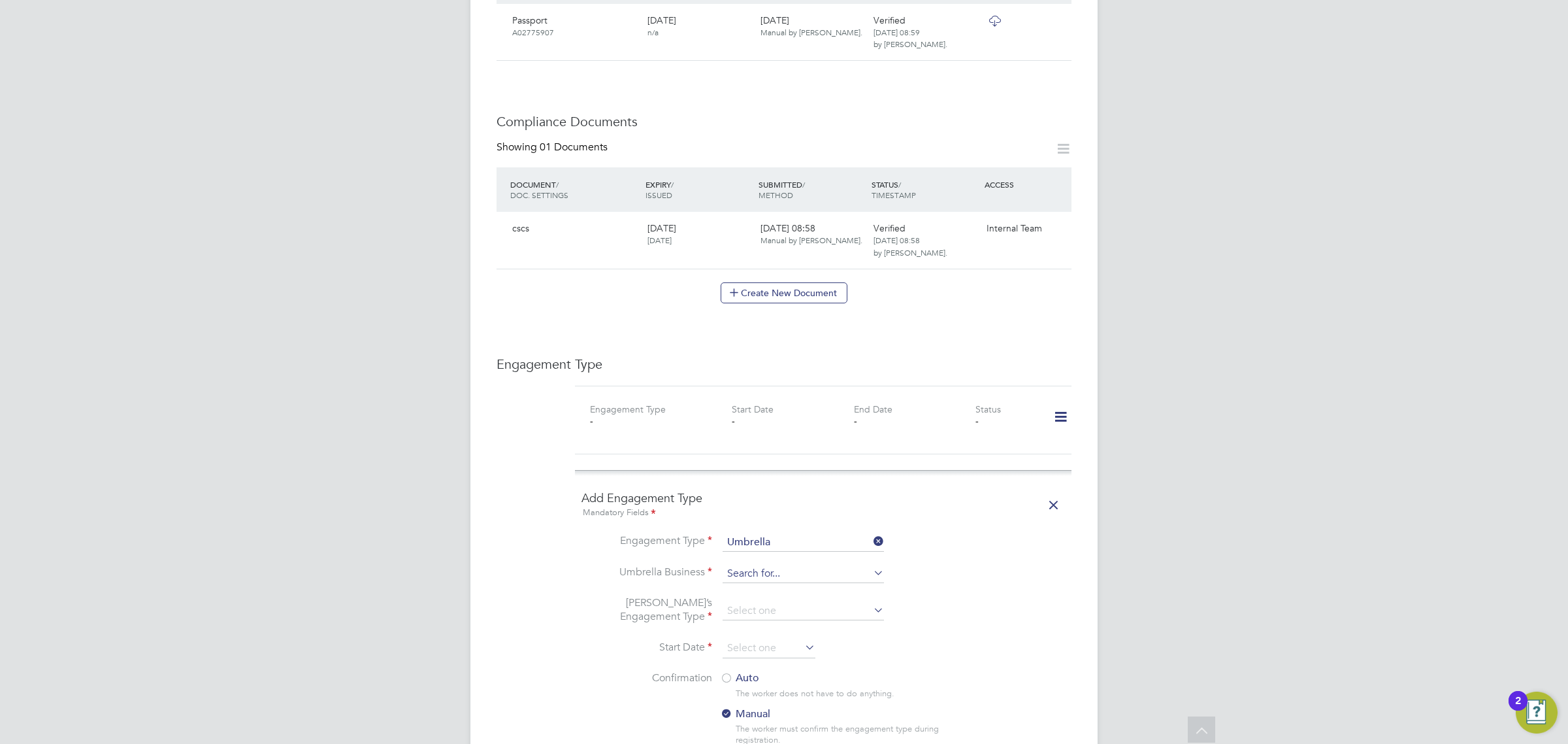
click at [792, 564] on input at bounding box center [803, 573] width 162 height 18
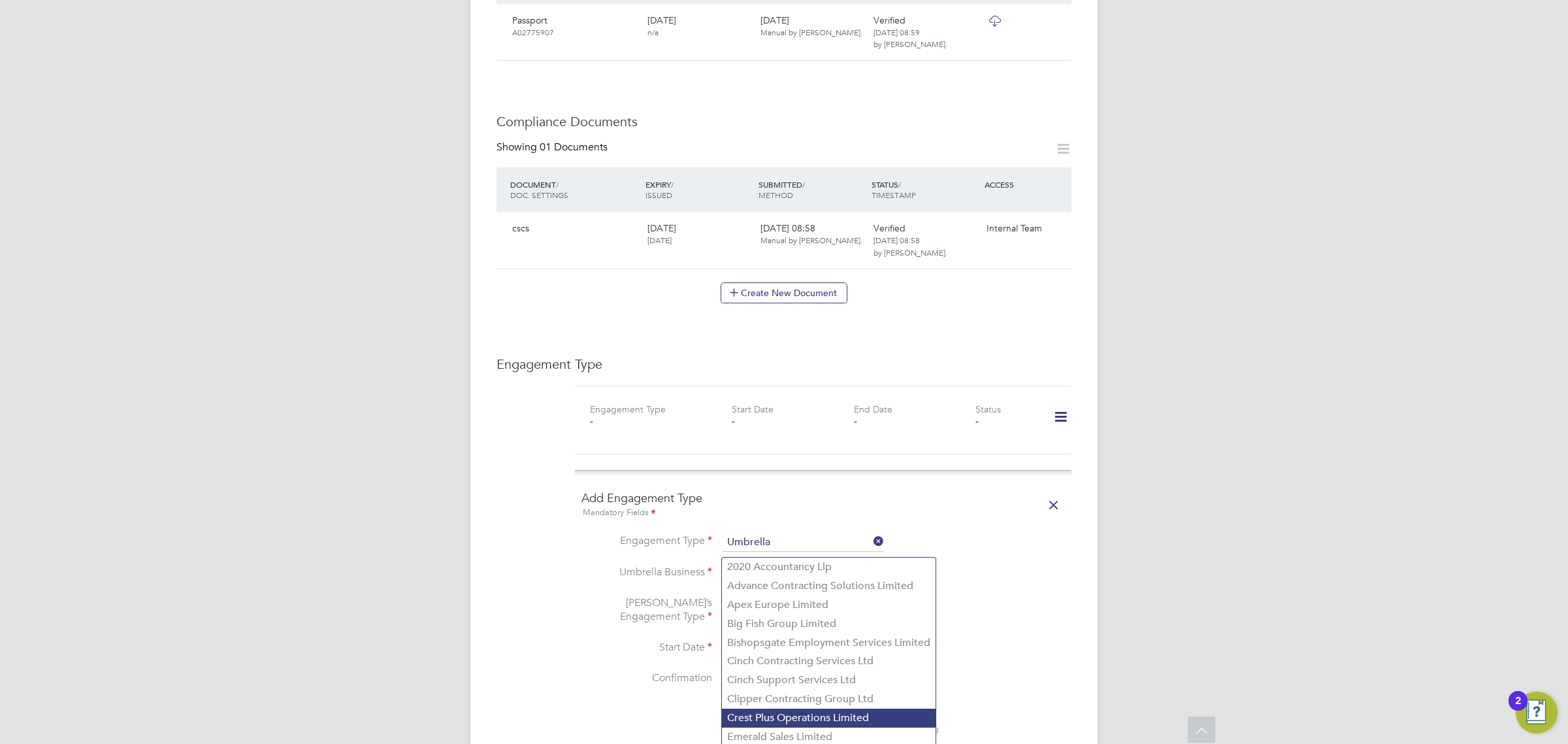
click at [796, 720] on li "Crest Plus Operations Limited" at bounding box center [829, 717] width 214 height 19
type input "Crest Plus Operations Limited"
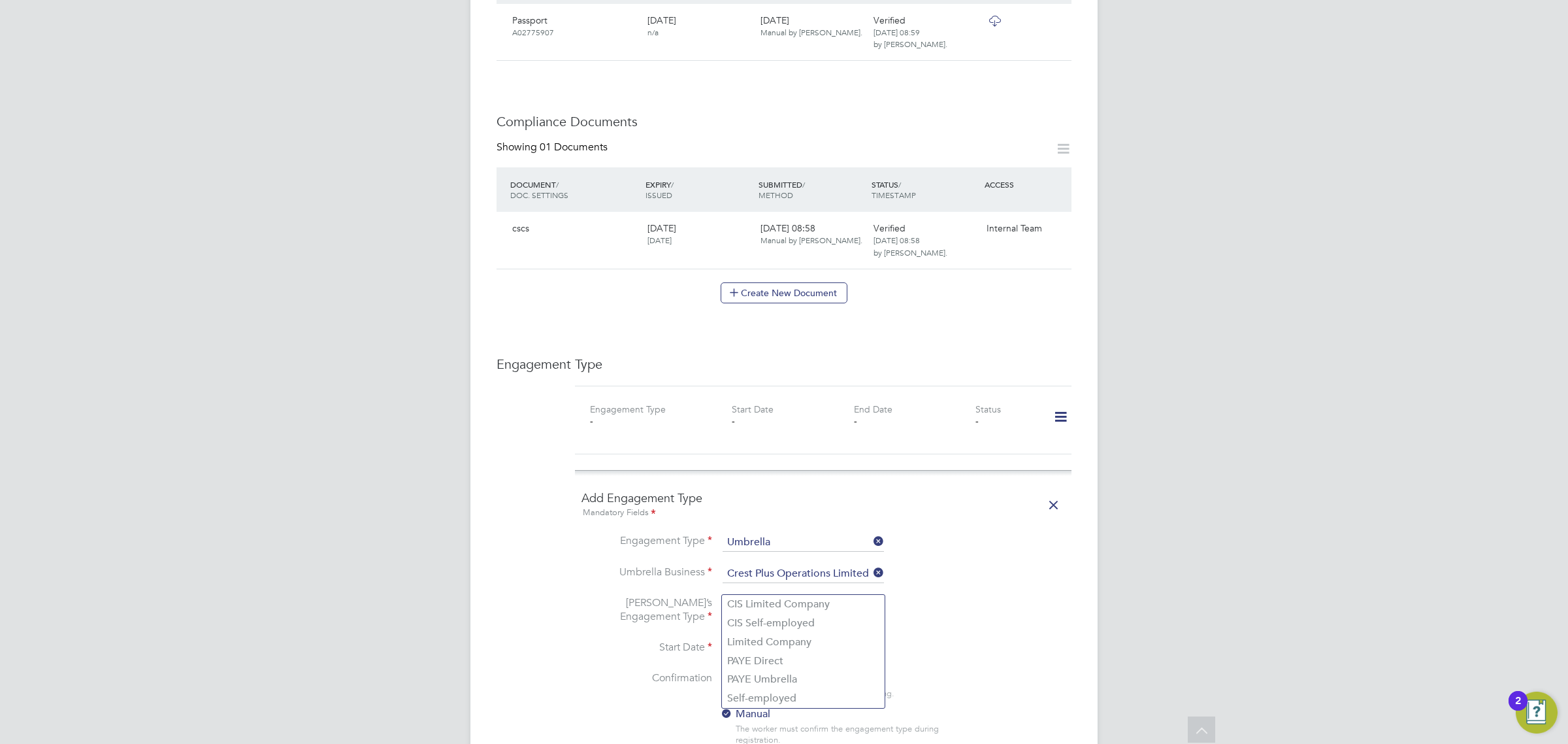
click at [796, 602] on input at bounding box center [803, 611] width 162 height 18
click at [802, 670] on li "PAYE Umbrella" at bounding box center [803, 678] width 163 height 19
type input "PAYE Umbrella"
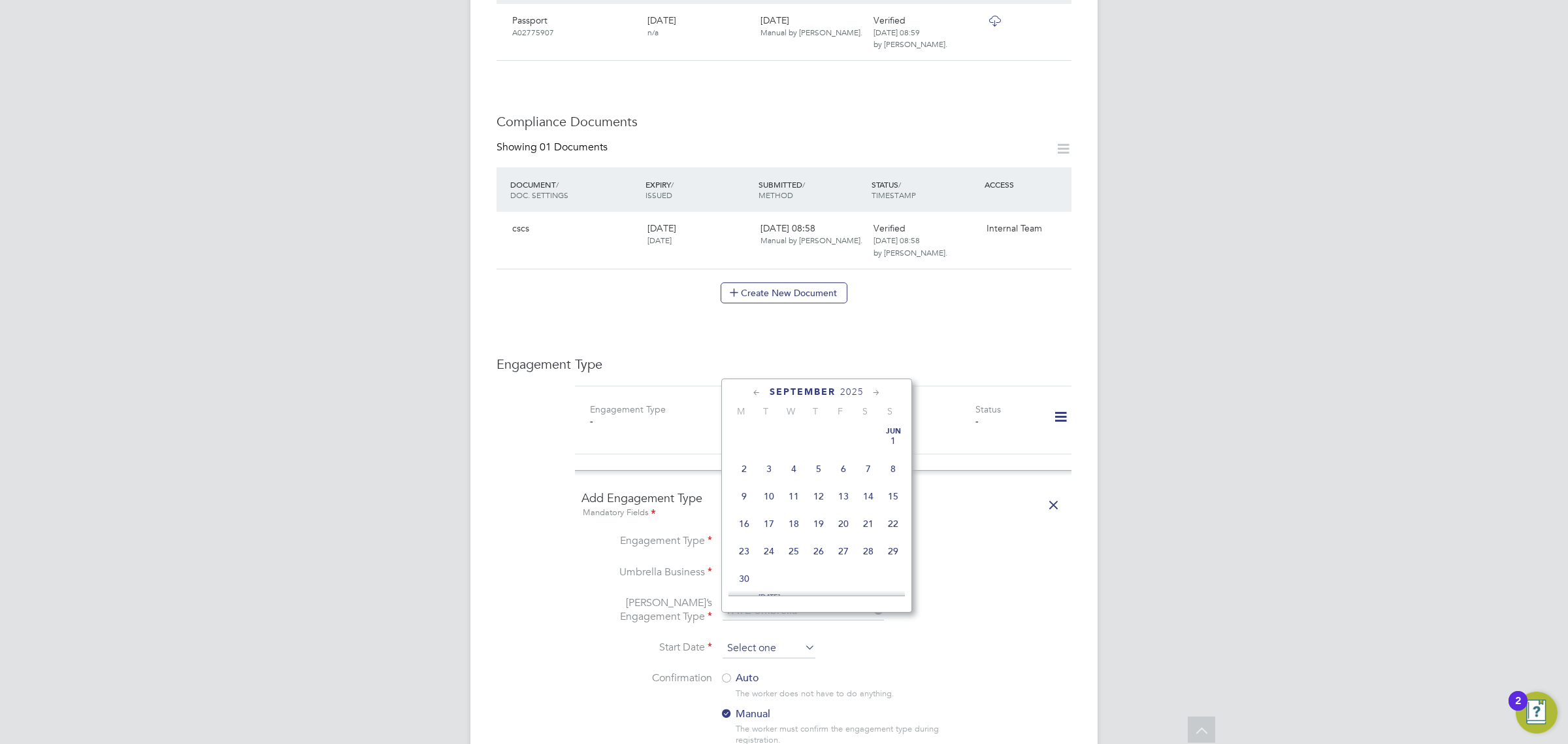
click at [796, 638] on input at bounding box center [768, 648] width 93 height 20
click at [794, 493] on span "3" at bounding box center [794, 481] width 25 height 25
type input "[DATE]"
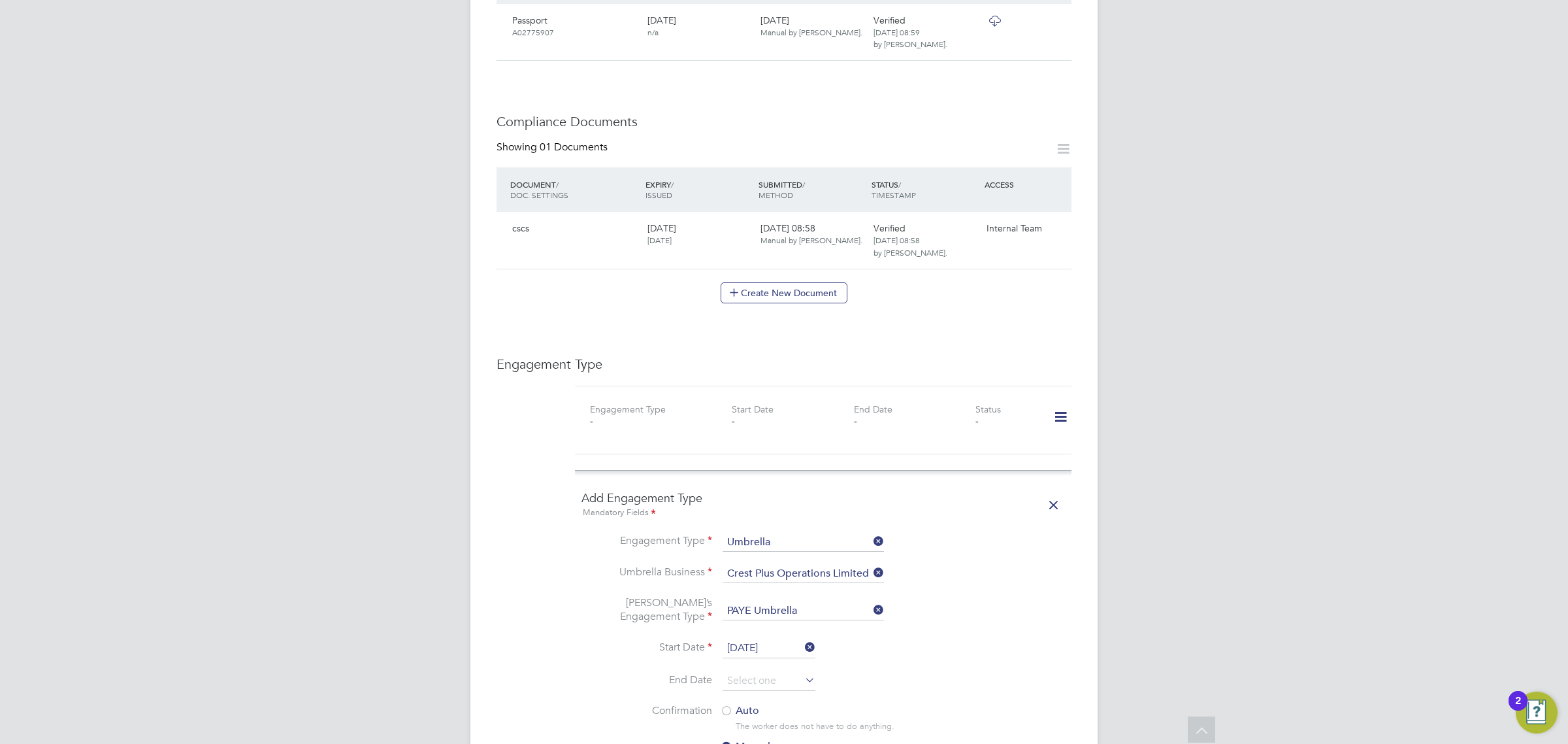
click at [736, 704] on label "Auto" at bounding box center [837, 710] width 235 height 13
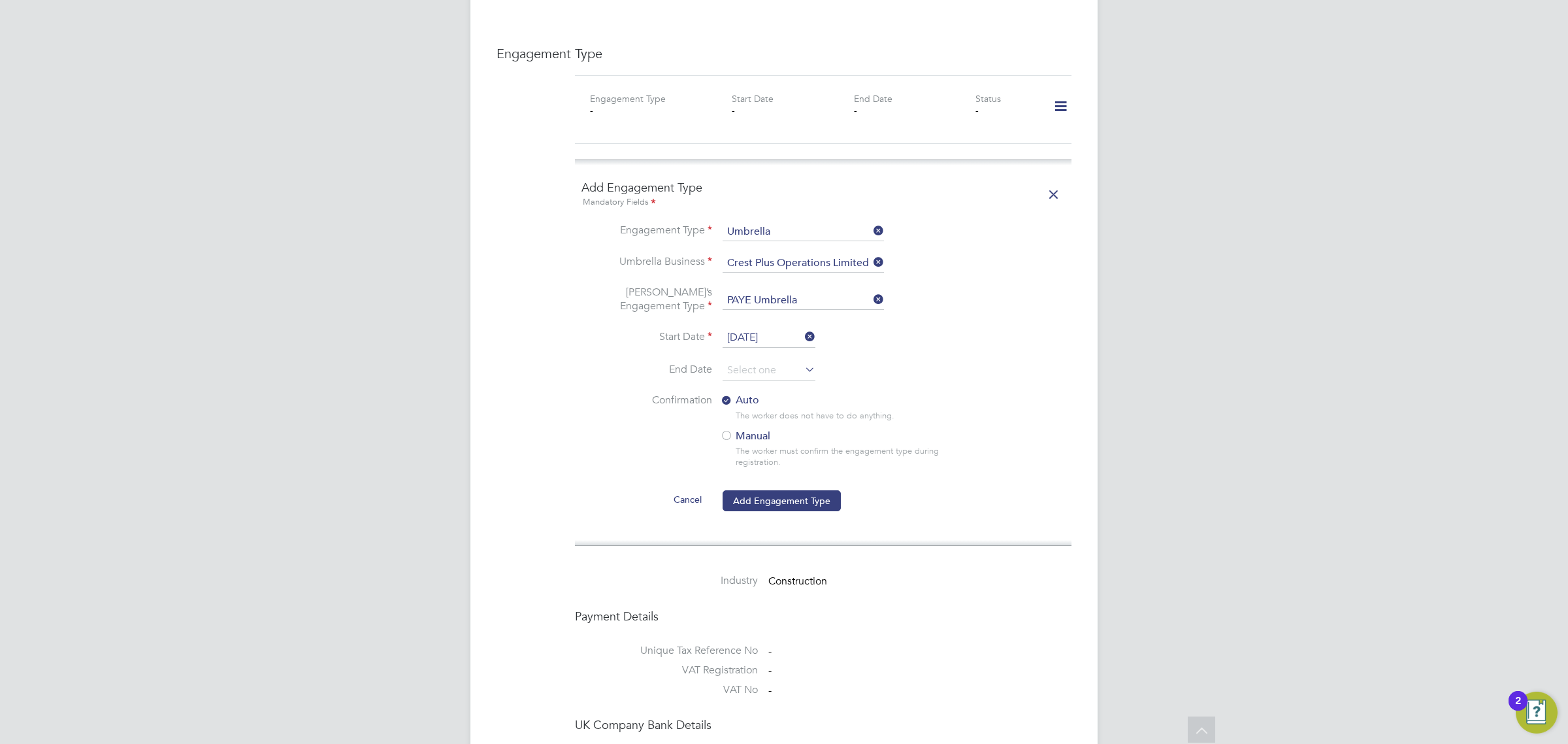
scroll to position [980, 0]
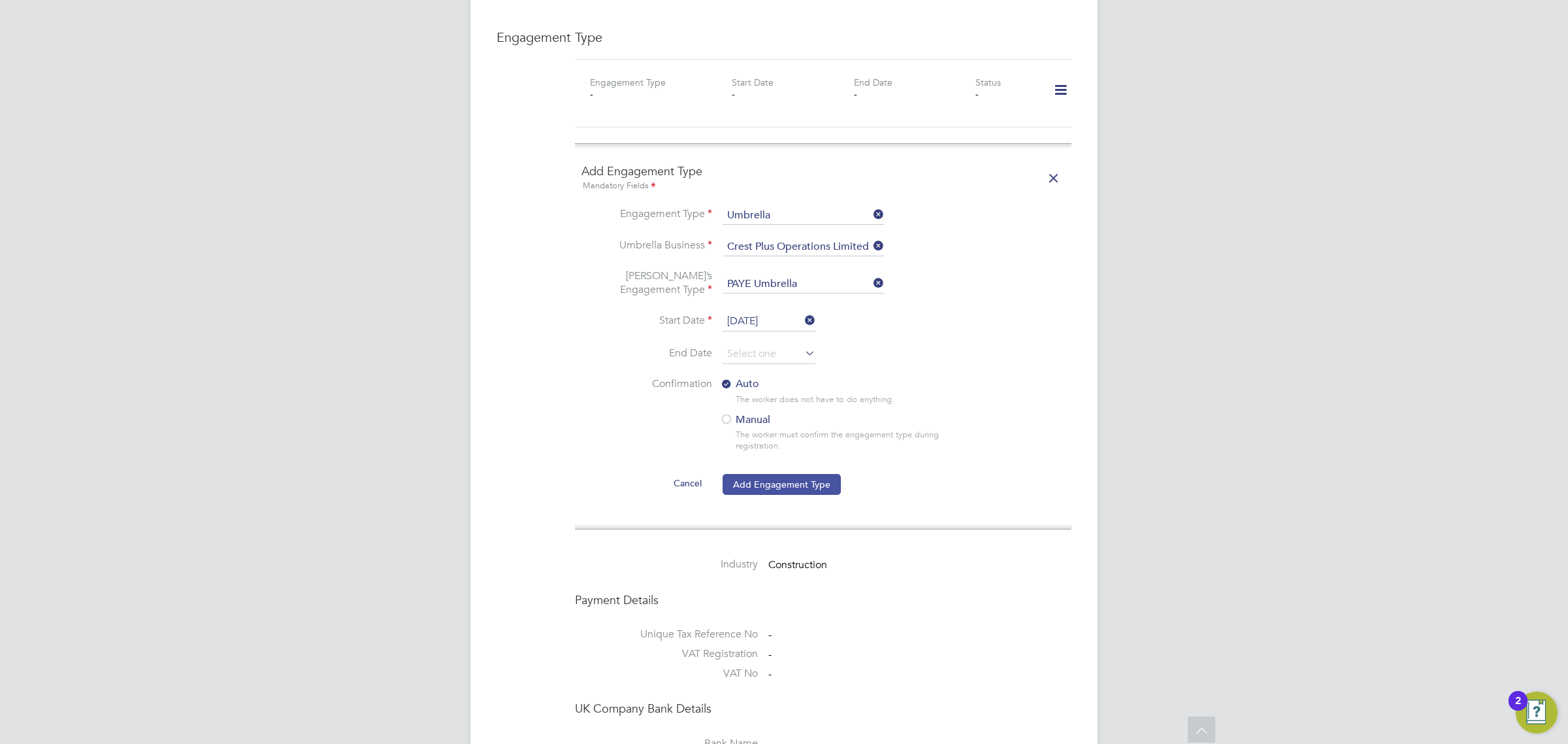
click at [798, 474] on button "Add Engagement Type" at bounding box center [782, 483] width 119 height 21
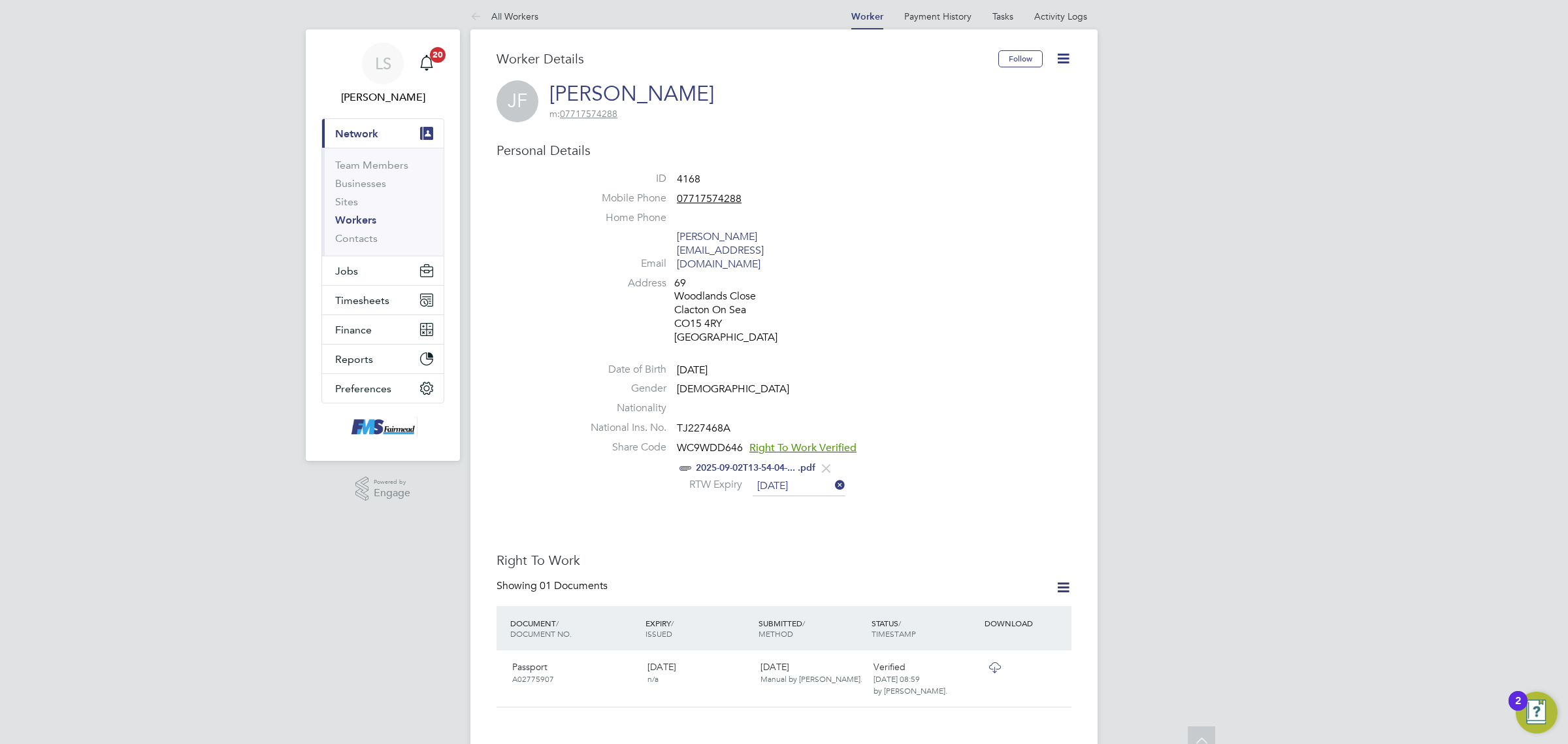
scroll to position [0, 0]
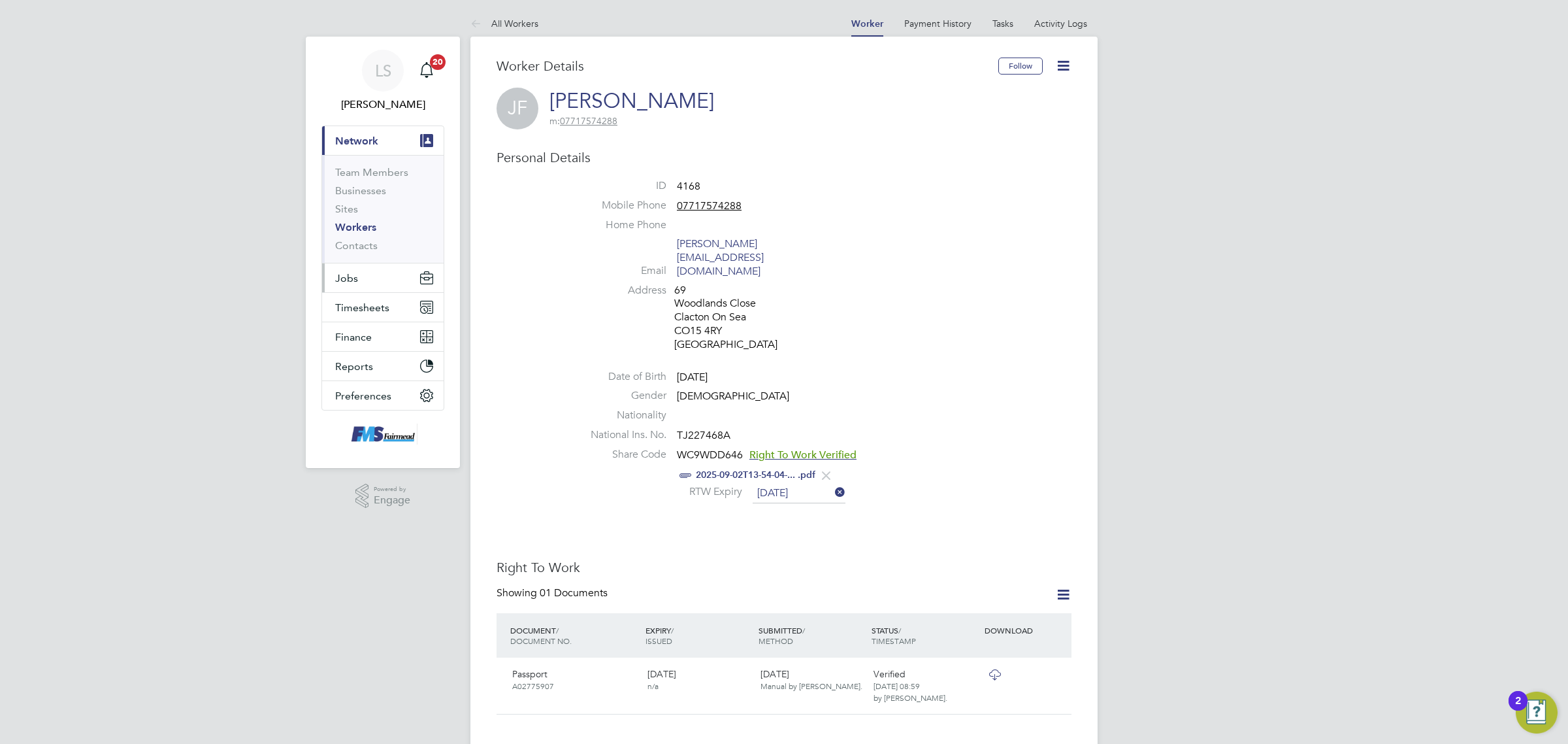
click at [375, 272] on button "Jobs" at bounding box center [383, 278] width 121 height 29
click at [375, 221] on link "Vacancies" at bounding box center [359, 220] width 47 height 13
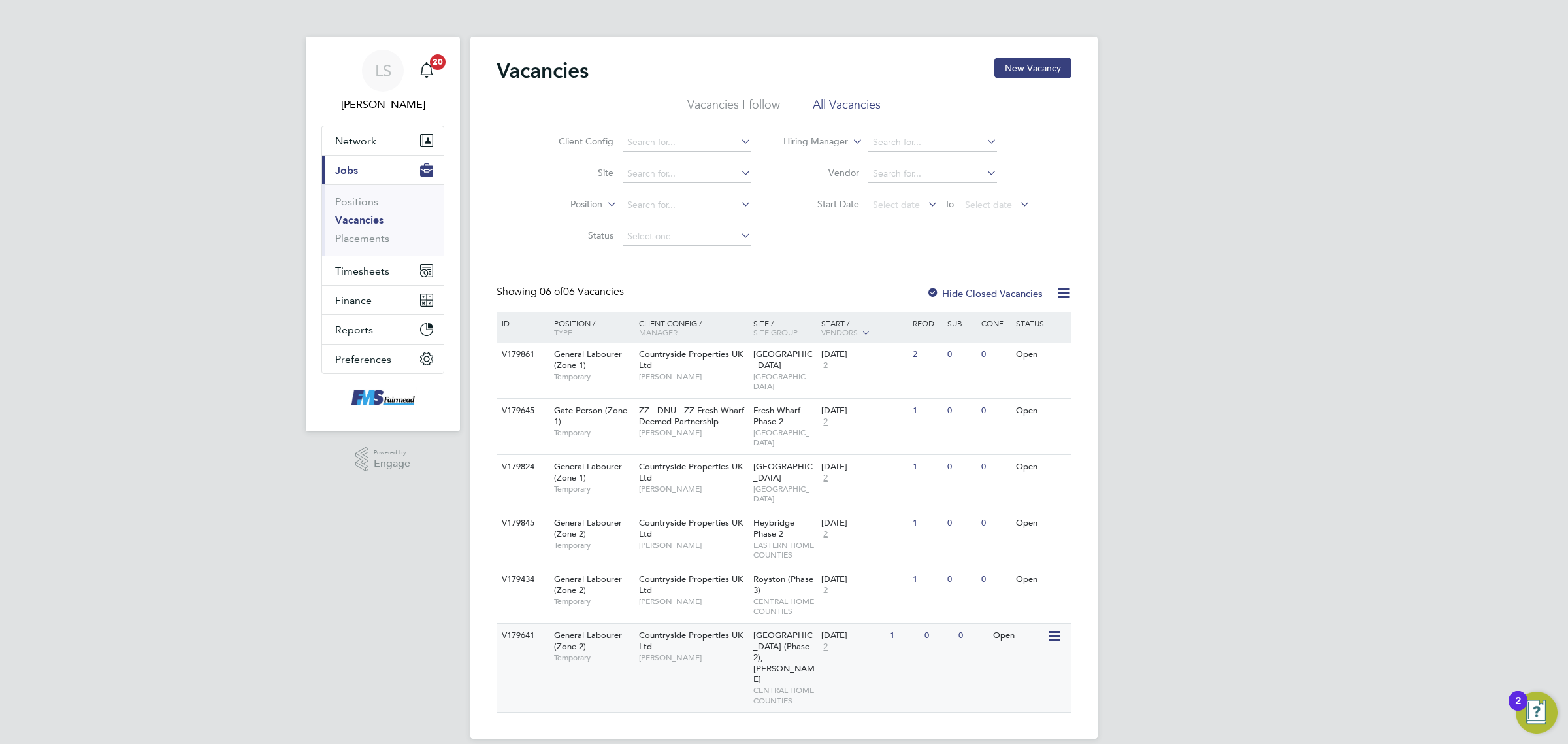
click at [946, 623] on div "V179641 General Labourer (Zone 2) Temporary Countryside Properties UK Ltd Richa…" at bounding box center [784, 668] width 575 height 90
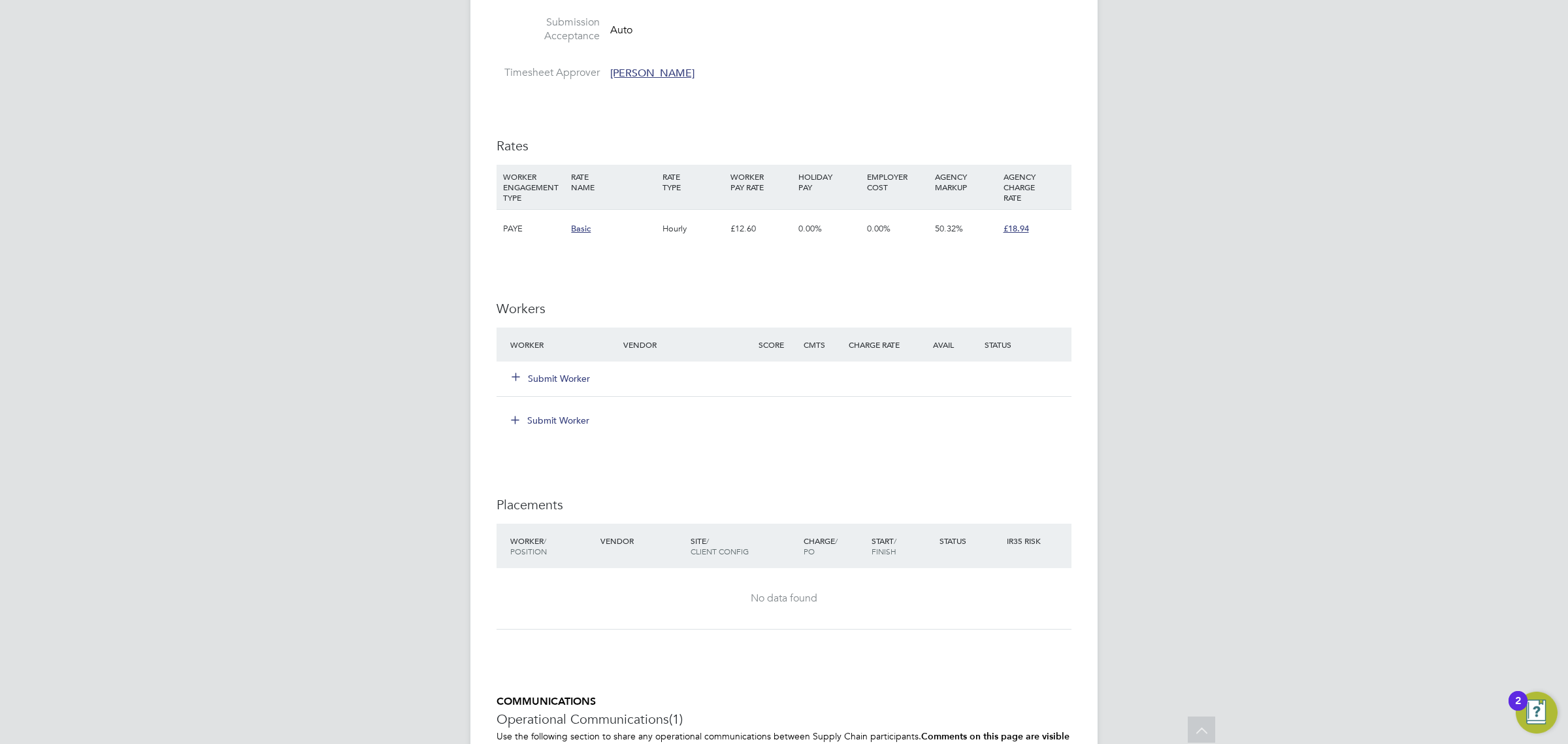
drag, startPoint x: 559, startPoint y: 379, endPoint x: 565, endPoint y: 375, distance: 7.2
click at [560, 379] on button "Submit Worker" at bounding box center [551, 378] width 78 height 13
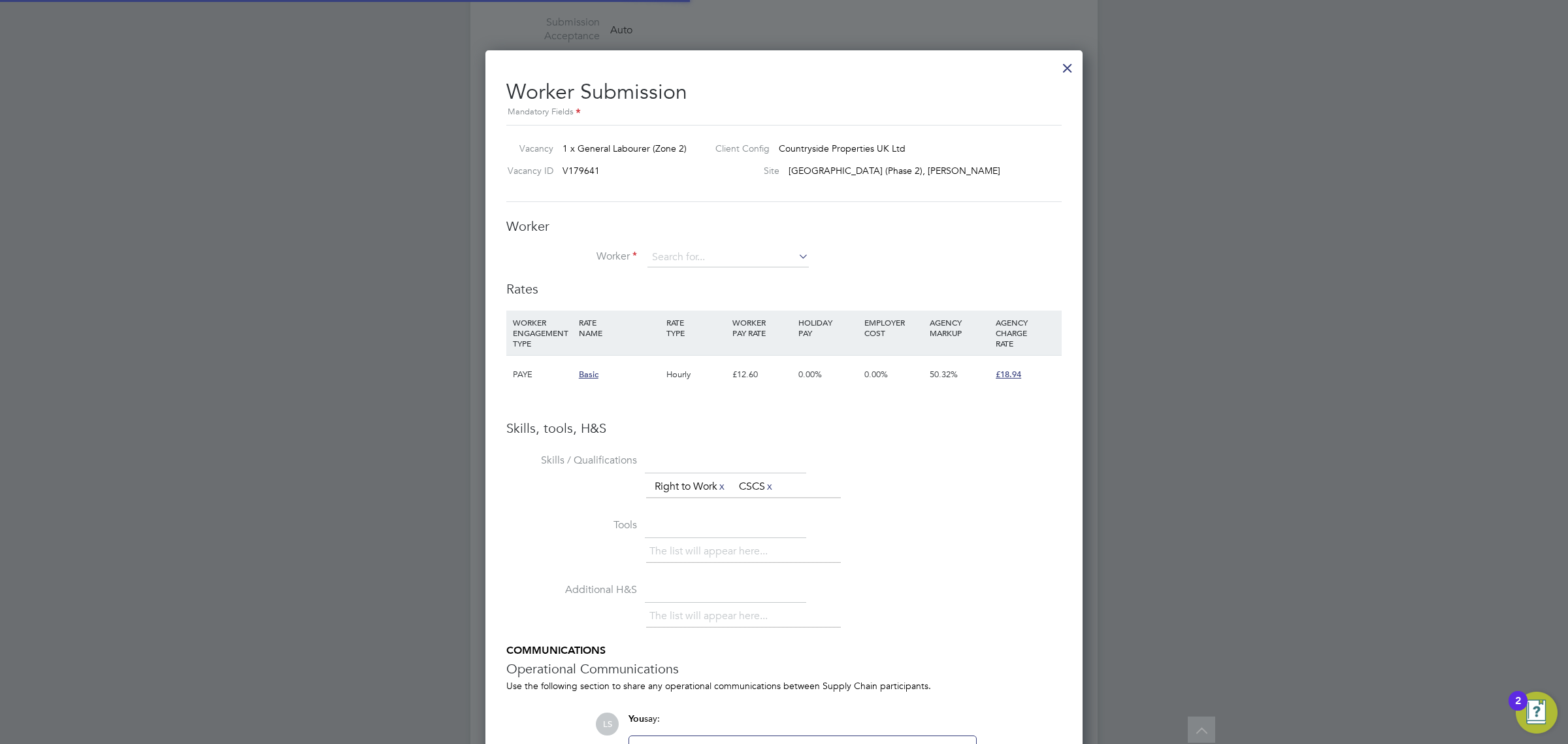
scroll to position [842, 598]
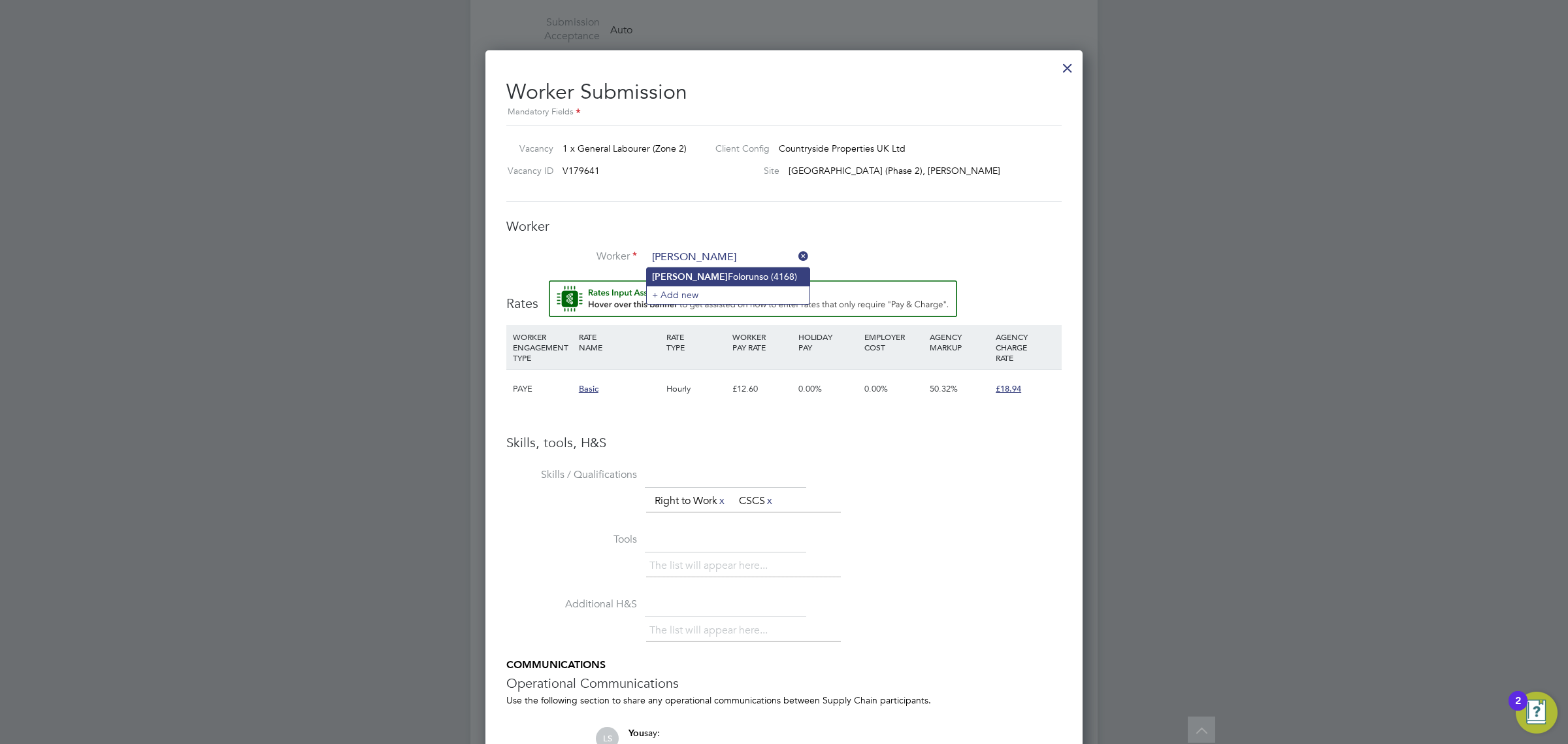
click at [731, 272] on li "Johnson Folorunso (4168)" at bounding box center [728, 277] width 163 height 18
type input "Johnson Folorunso (4168)"
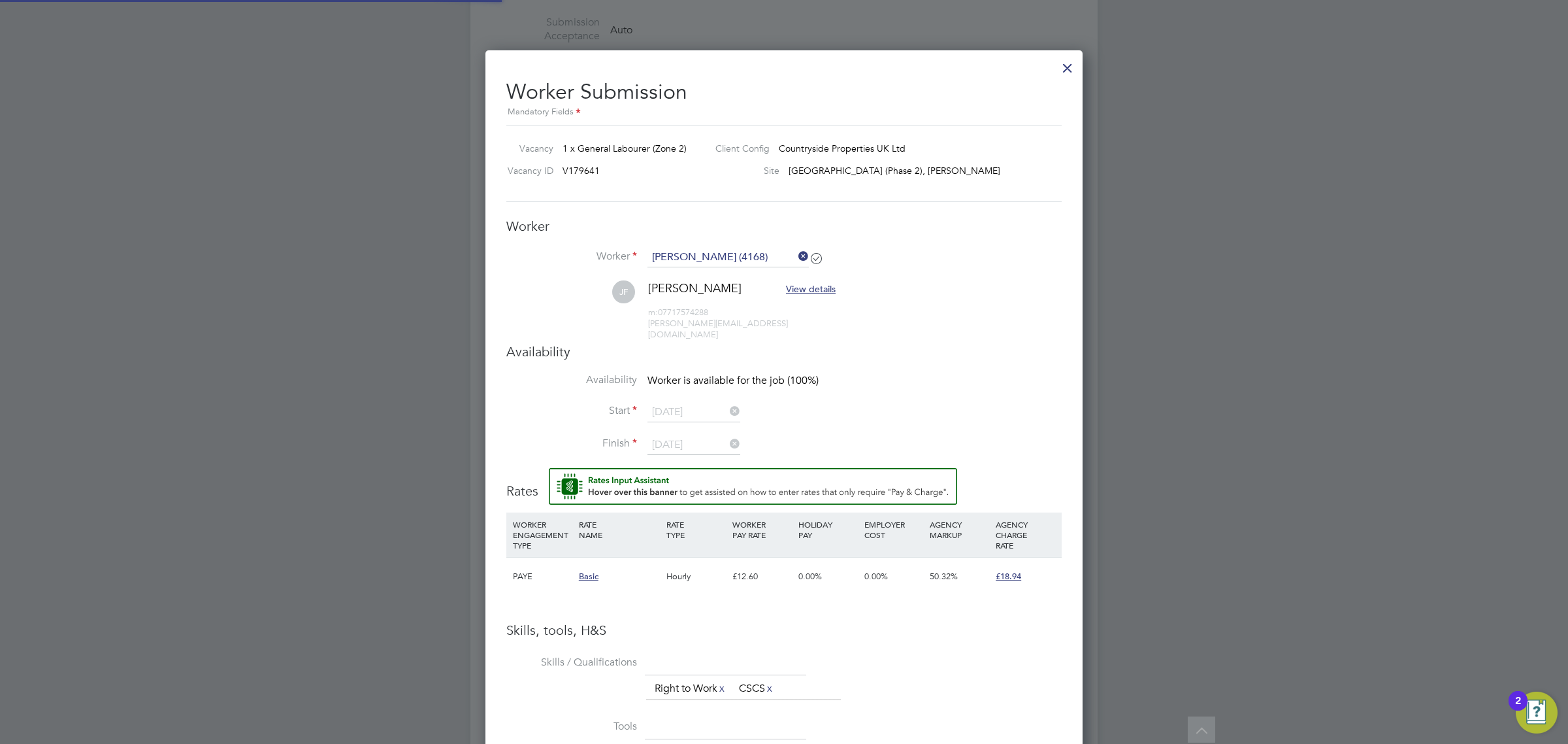
scroll to position [1132, 598]
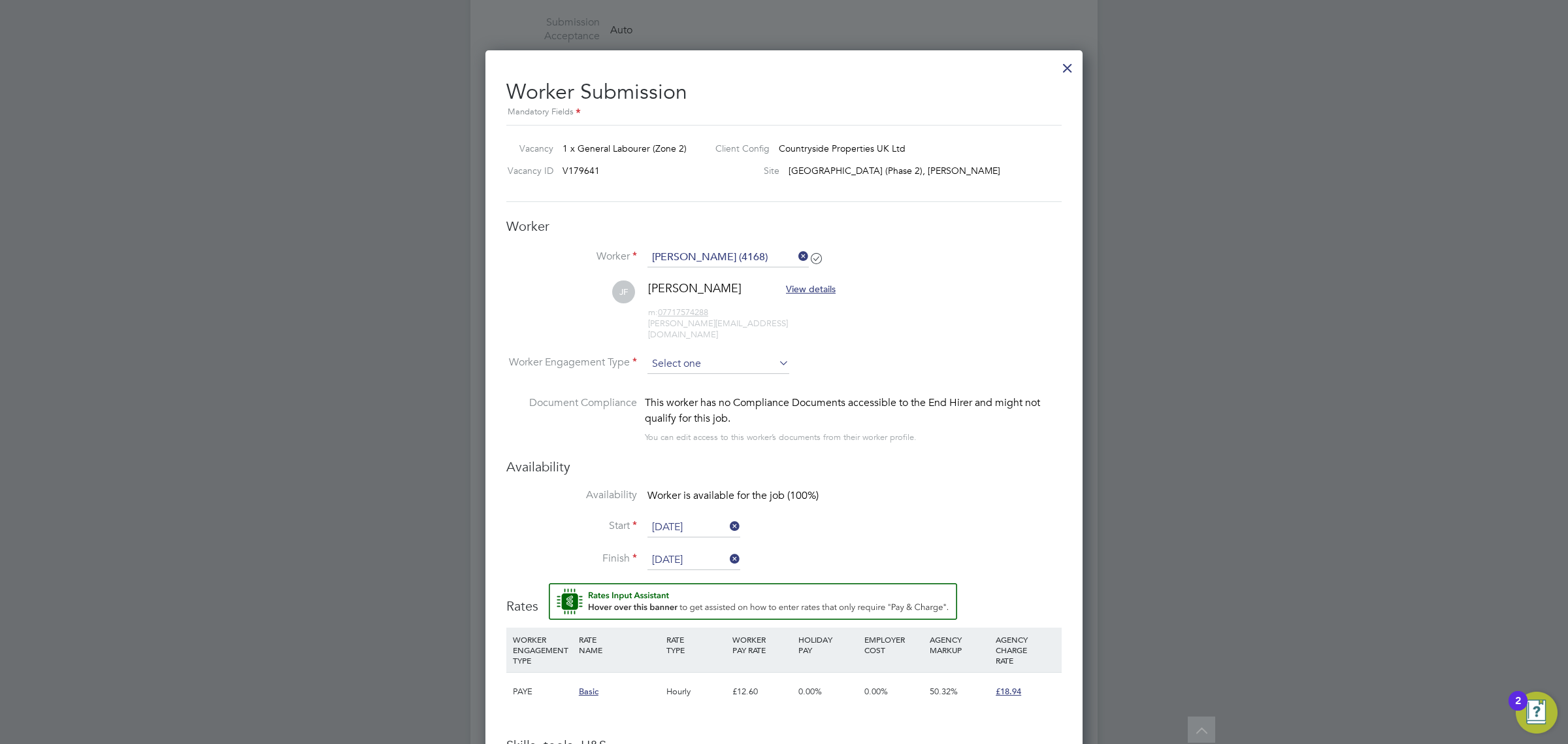
click at [693, 354] on input at bounding box center [719, 364] width 142 height 20
click at [691, 387] on li "PAYE" at bounding box center [718, 388] width 143 height 17
type input "PAYE"
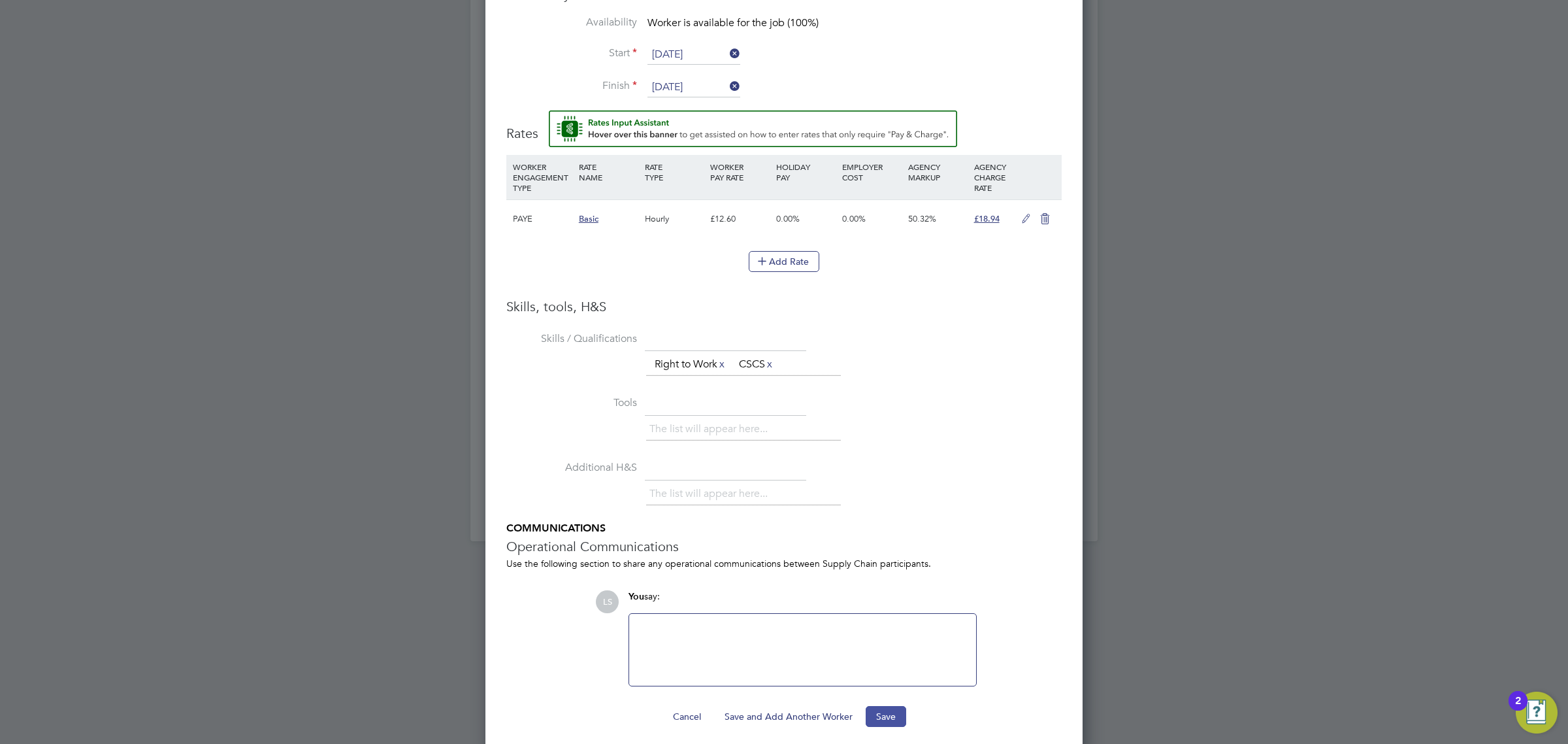
click at [892, 705] on button "Save" at bounding box center [886, 715] width 40 height 21
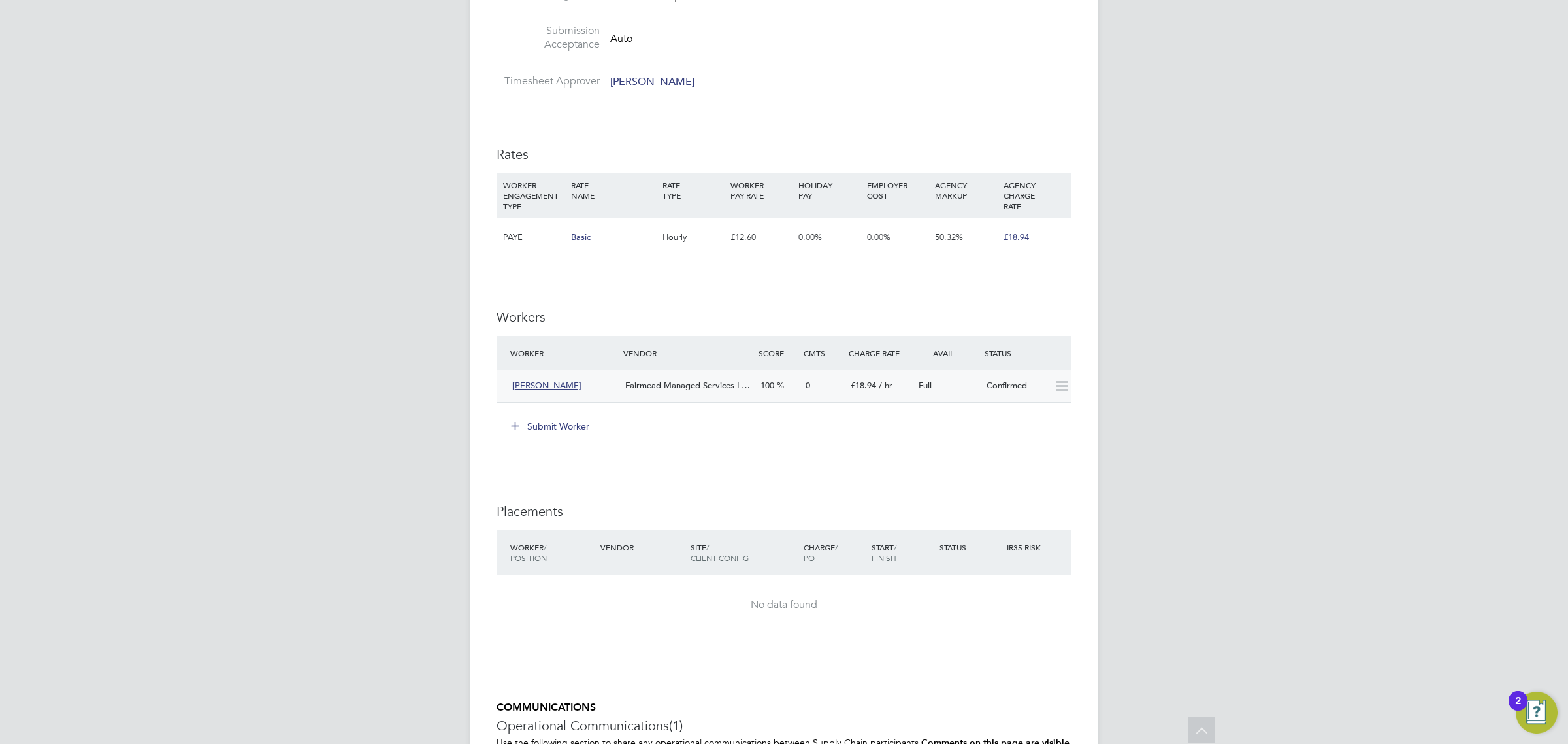
click at [895, 380] on div "£18.94 / hr" at bounding box center [880, 385] width 68 height 22
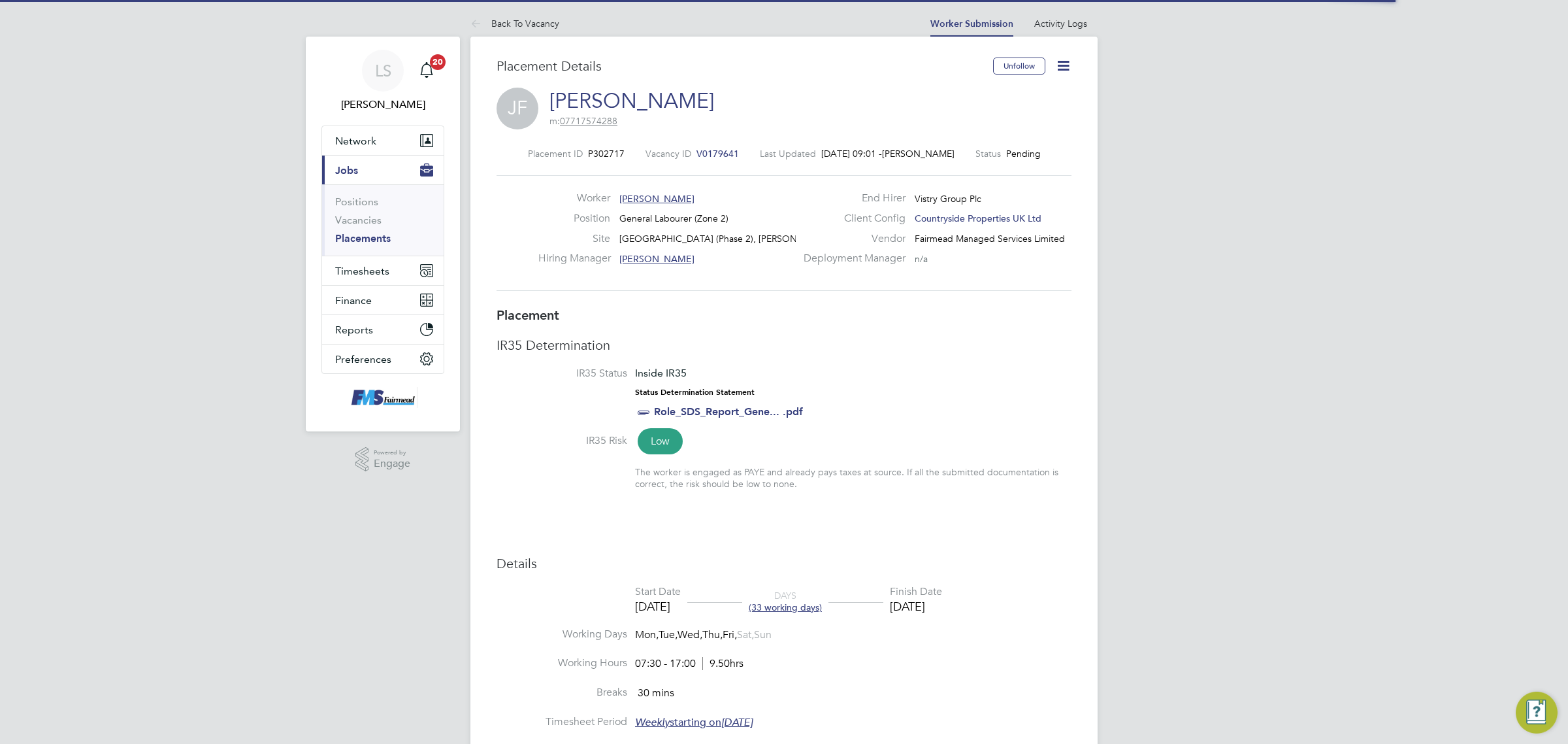
scroll to position [6, 6]
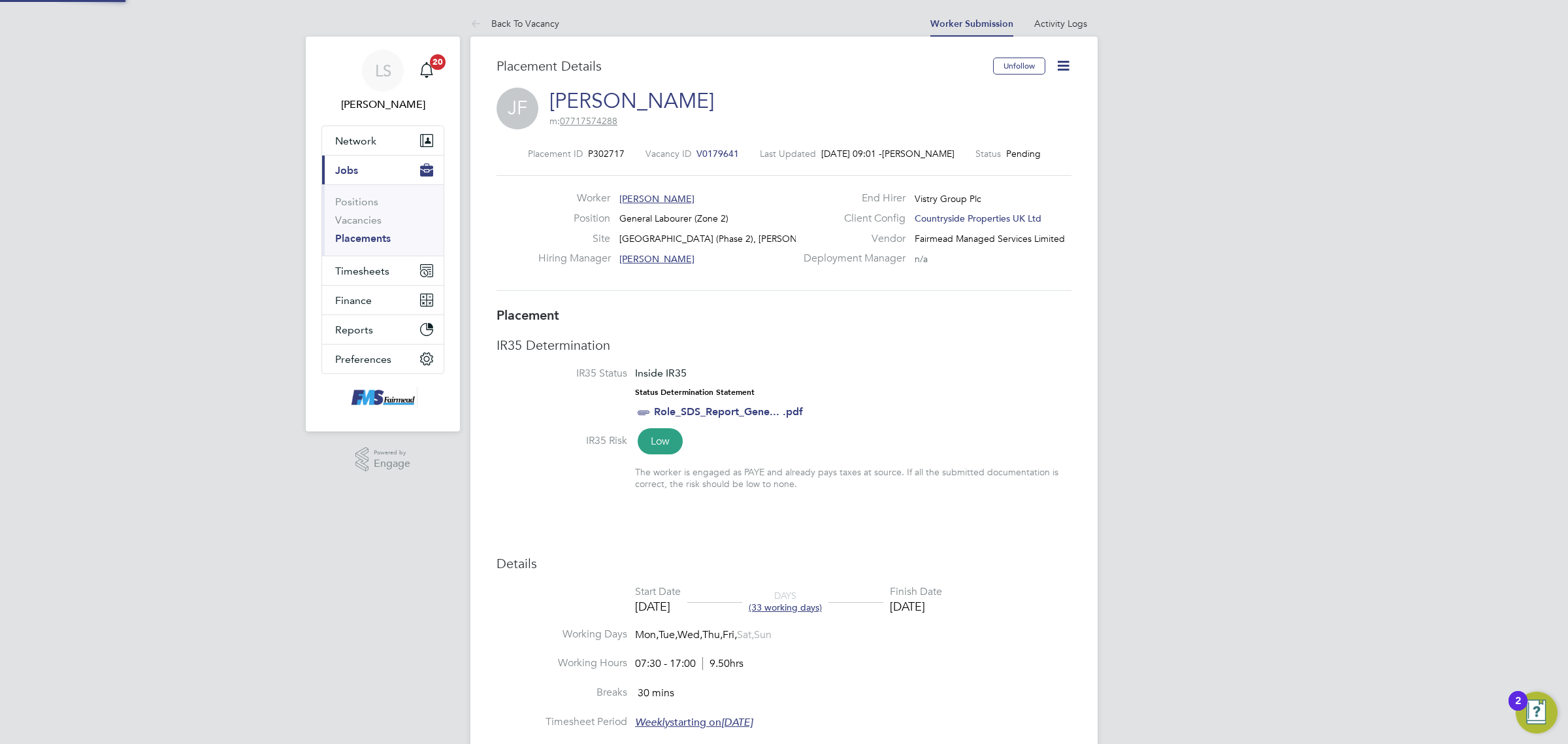
click at [1065, 59] on icon at bounding box center [1063, 66] width 16 height 16
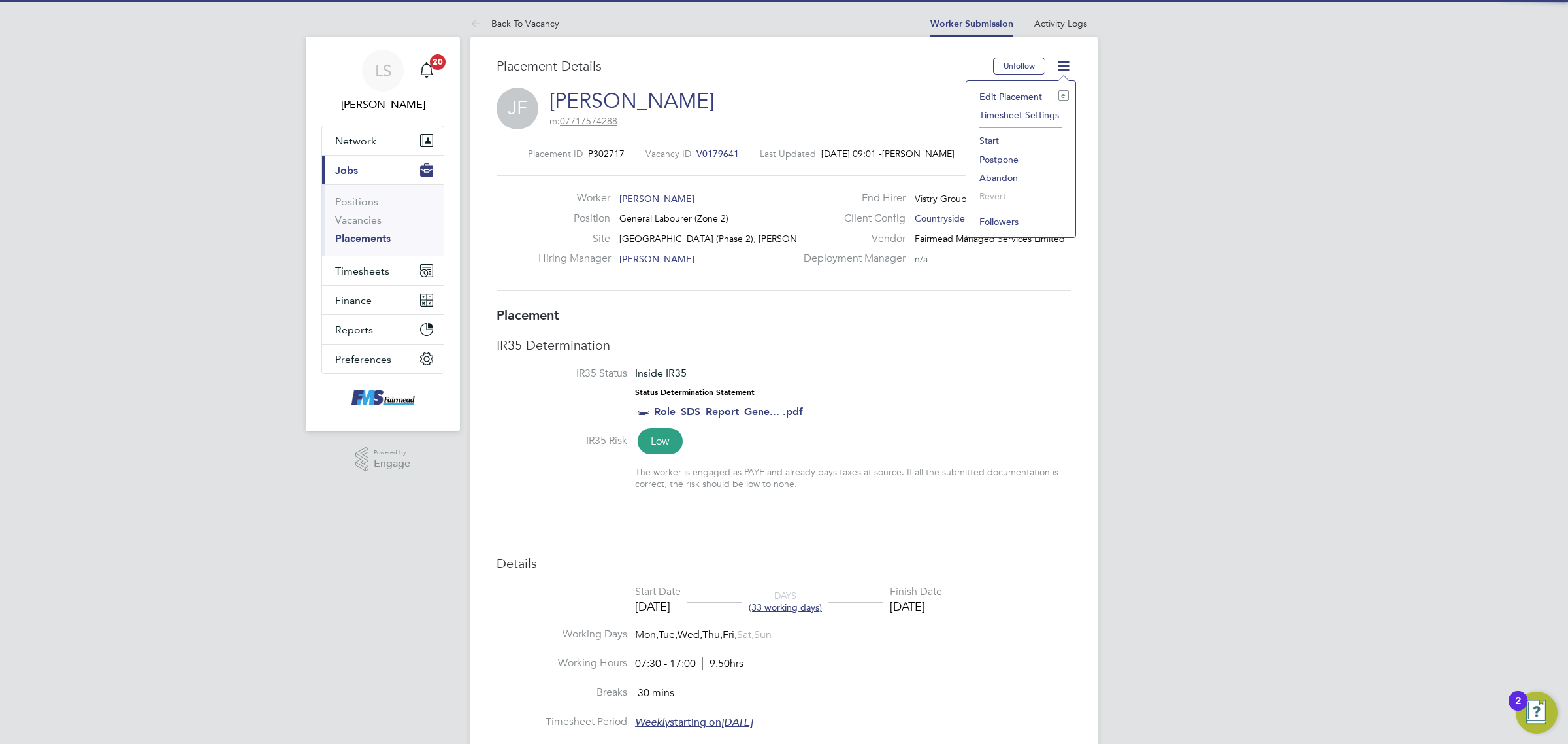
click at [1016, 136] on li "Start" at bounding box center [1021, 140] width 96 height 18
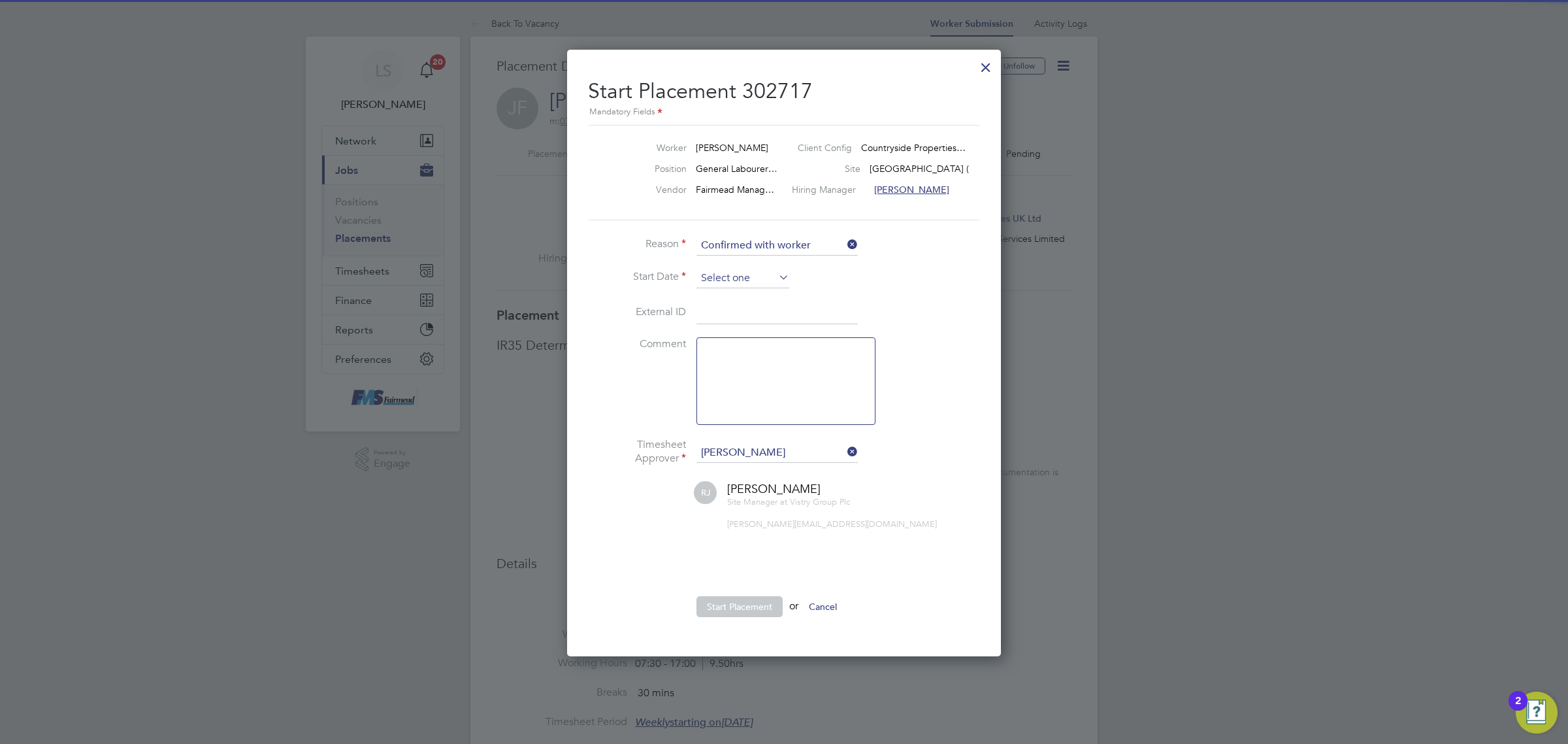
click at [744, 281] on input at bounding box center [742, 279] width 93 height 20
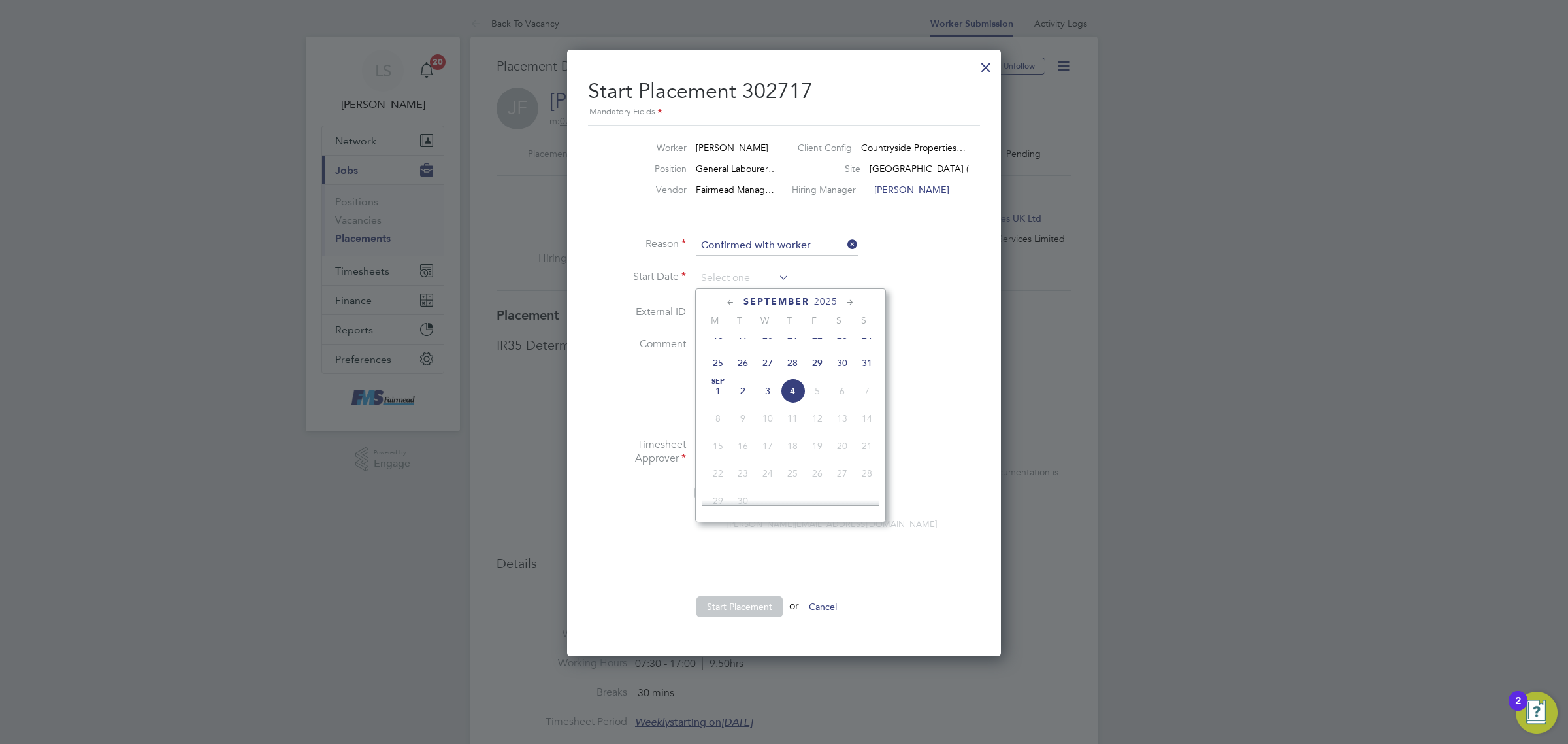
click at [765, 400] on span "3" at bounding box center [768, 391] width 25 height 25
type input "[DATE]"
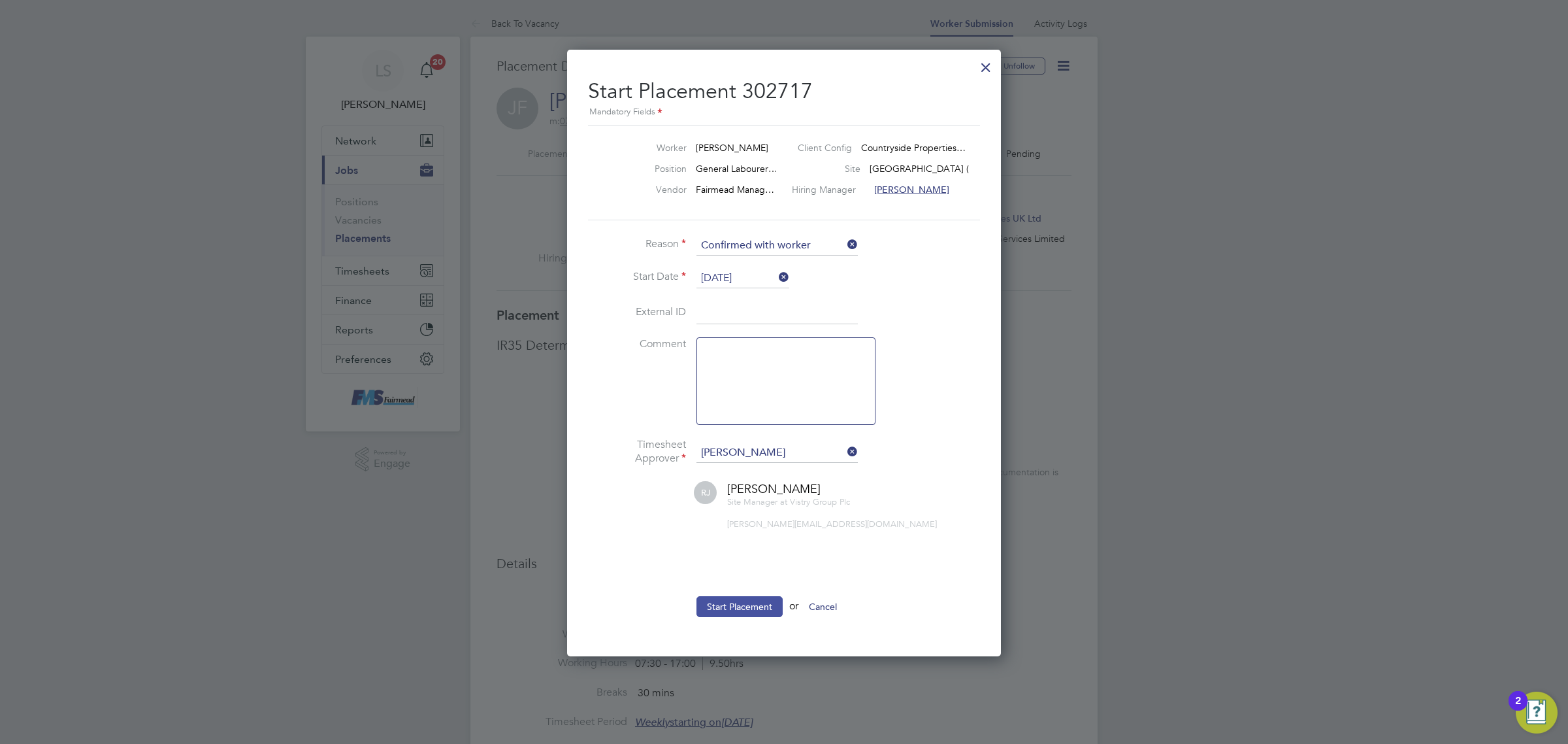
click at [750, 605] on button "Start Placement" at bounding box center [740, 606] width 86 height 21
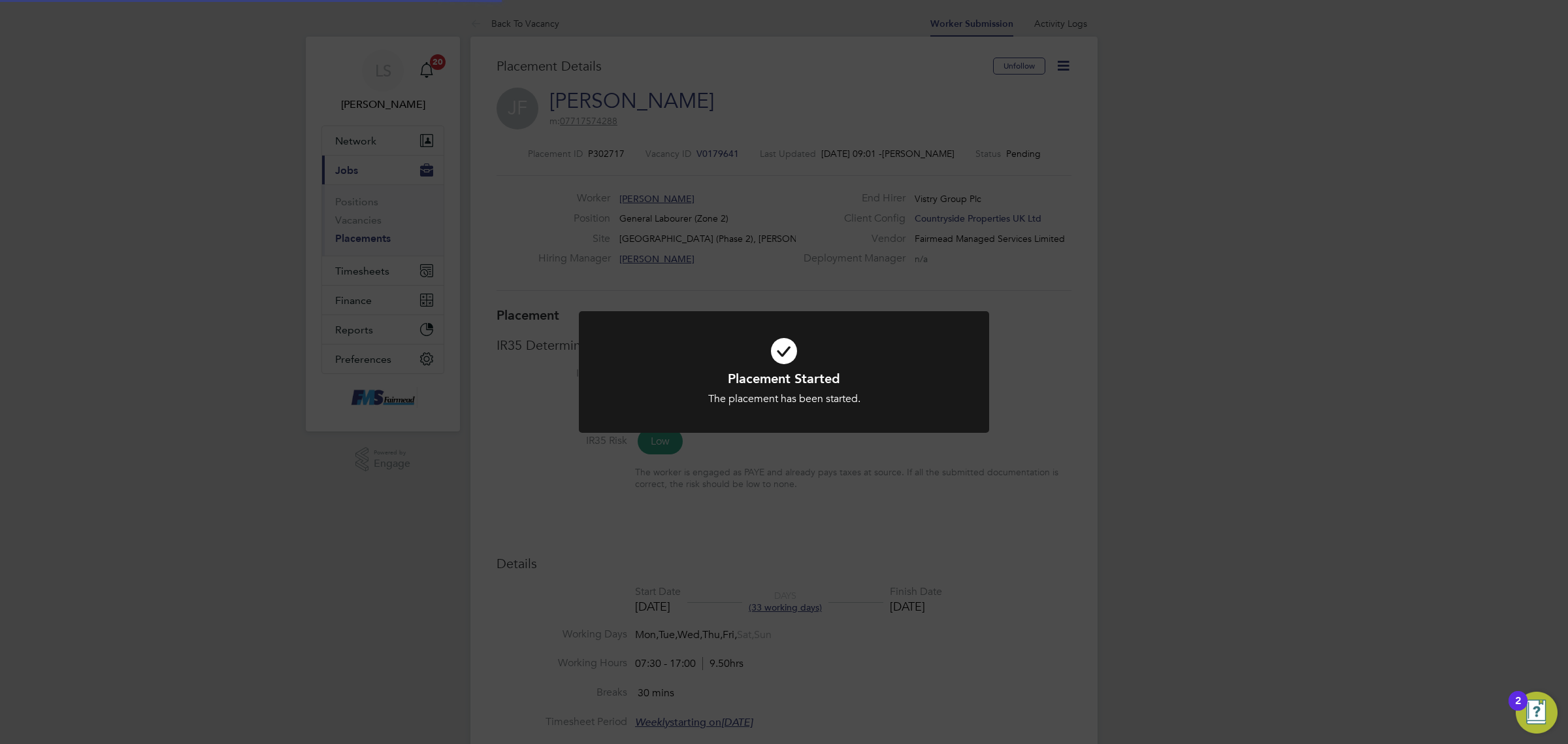
click at [1054, 459] on div "Placement Started The placement has been started. Cancel Okay" at bounding box center [784, 372] width 1568 height 744
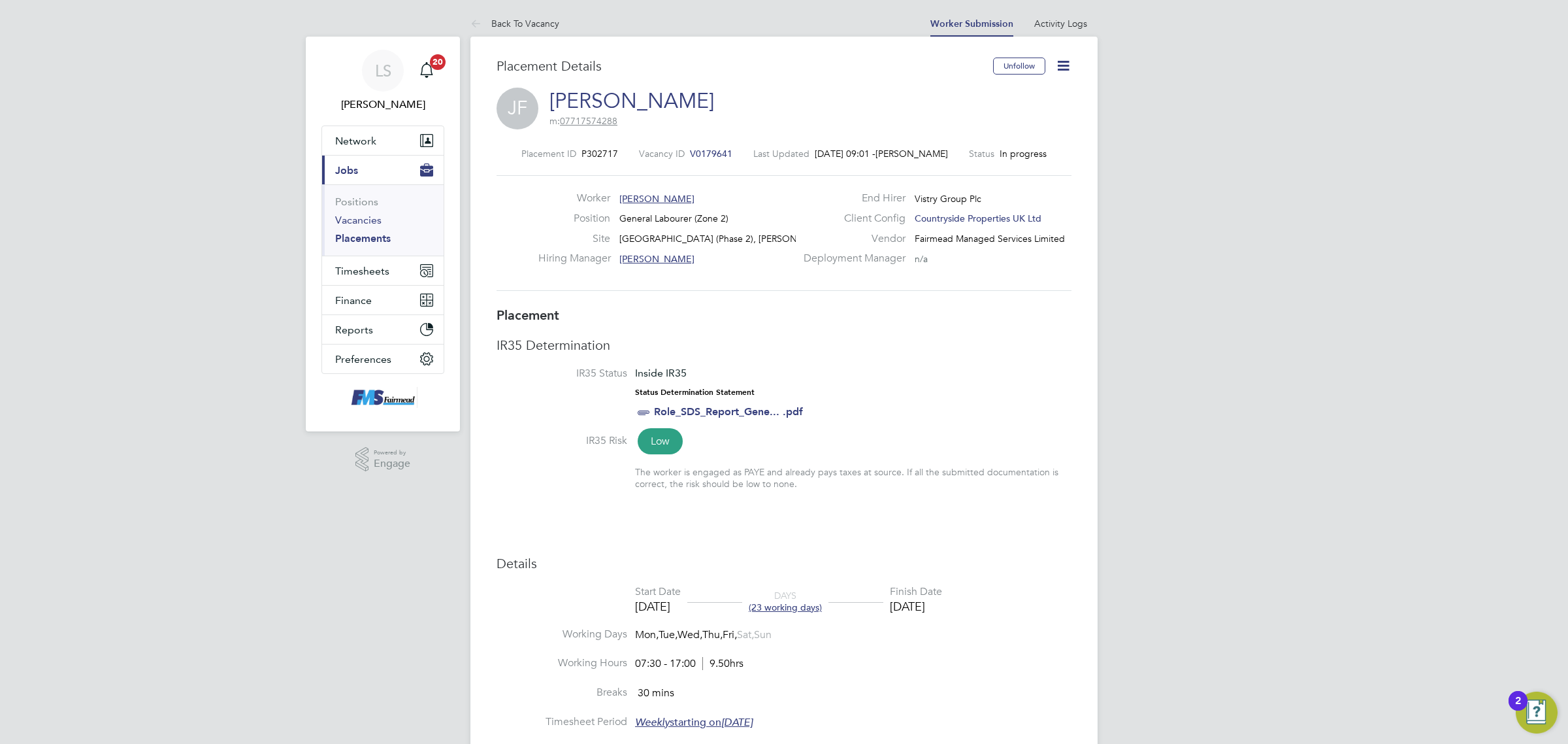
click at [369, 224] on link "Vacancies" at bounding box center [359, 220] width 47 height 13
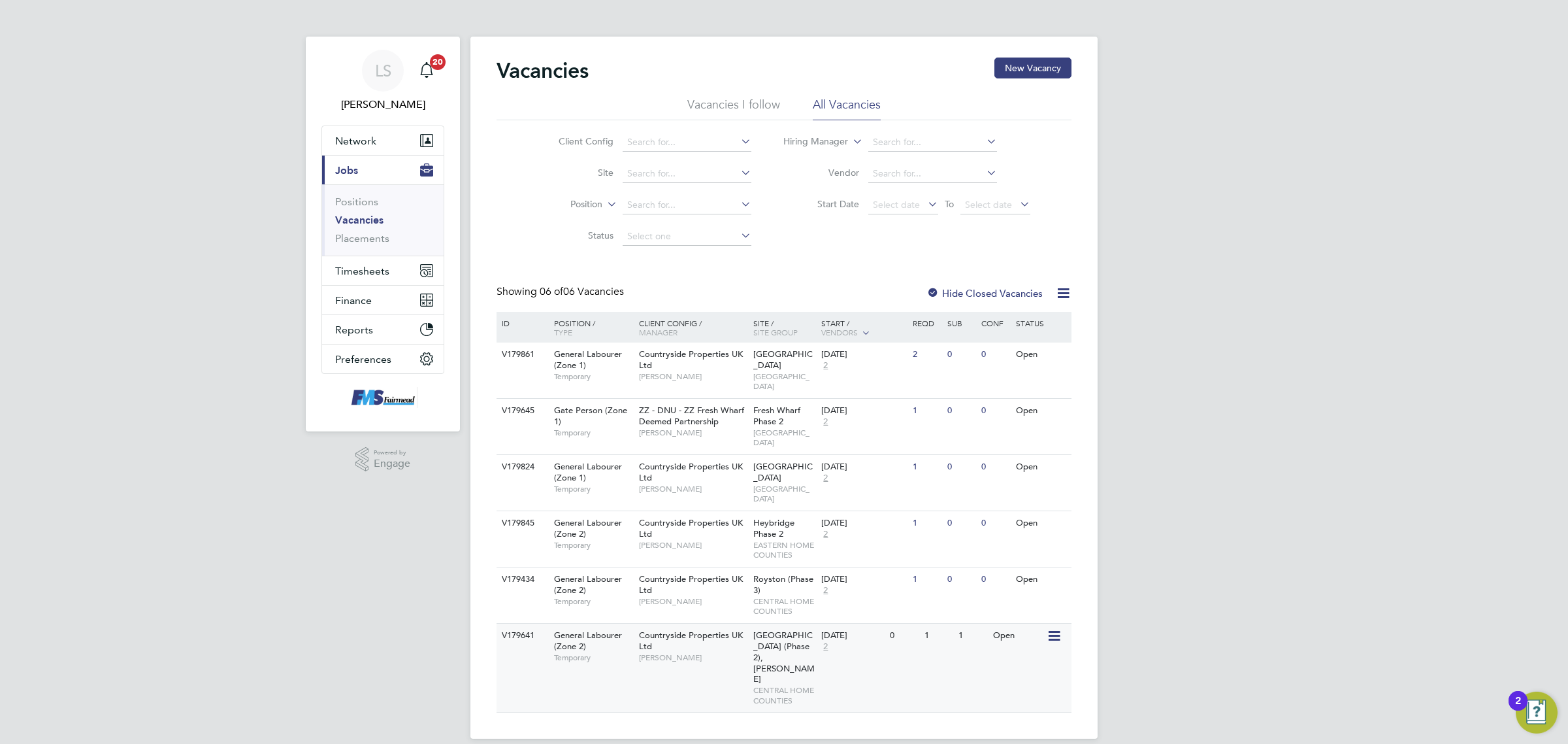
click at [960, 638] on div "V179641 General Labourer (Zone 2) Temporary Countryside Properties UK Ltd [PERS…" at bounding box center [784, 668] width 575 height 90
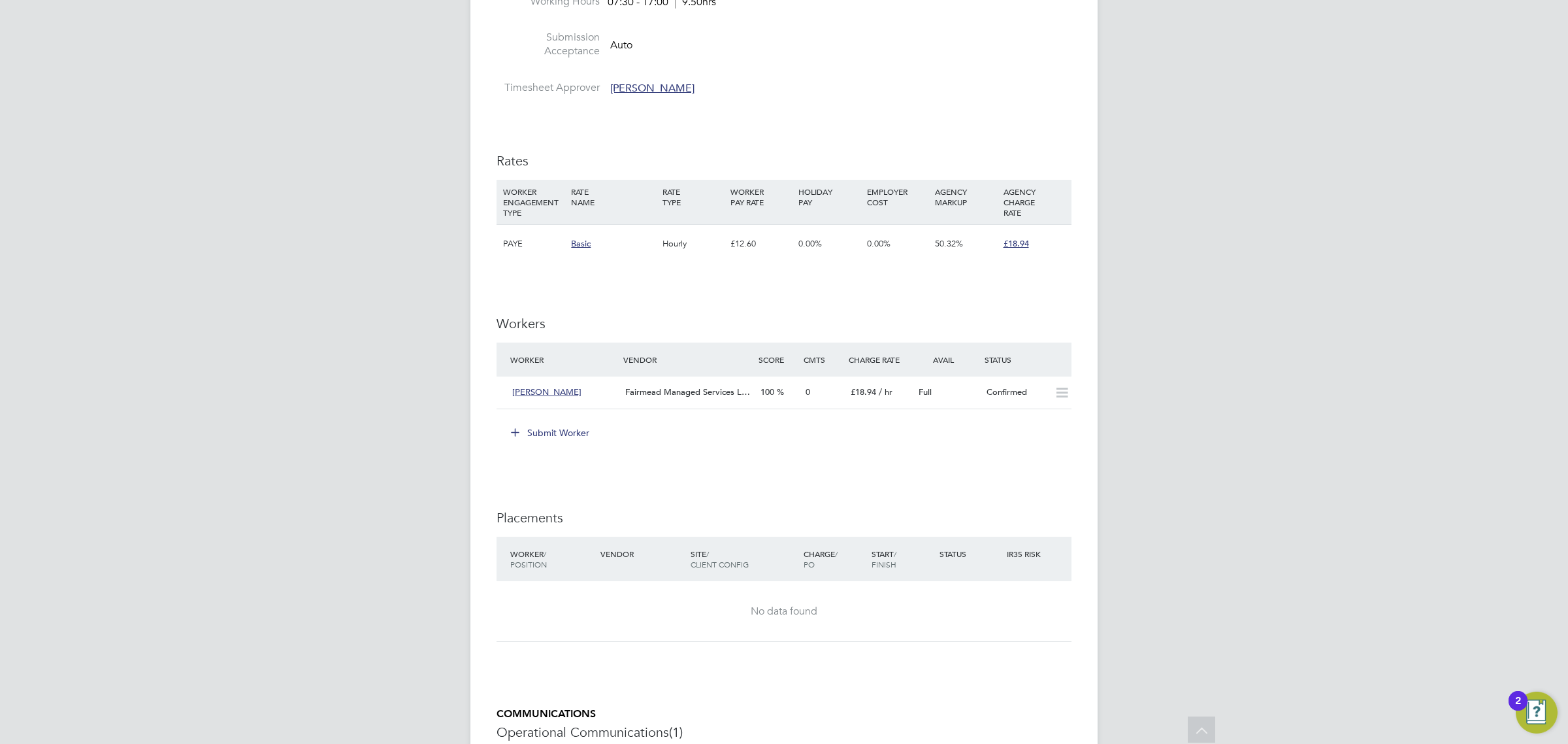
scroll to position [735, 0]
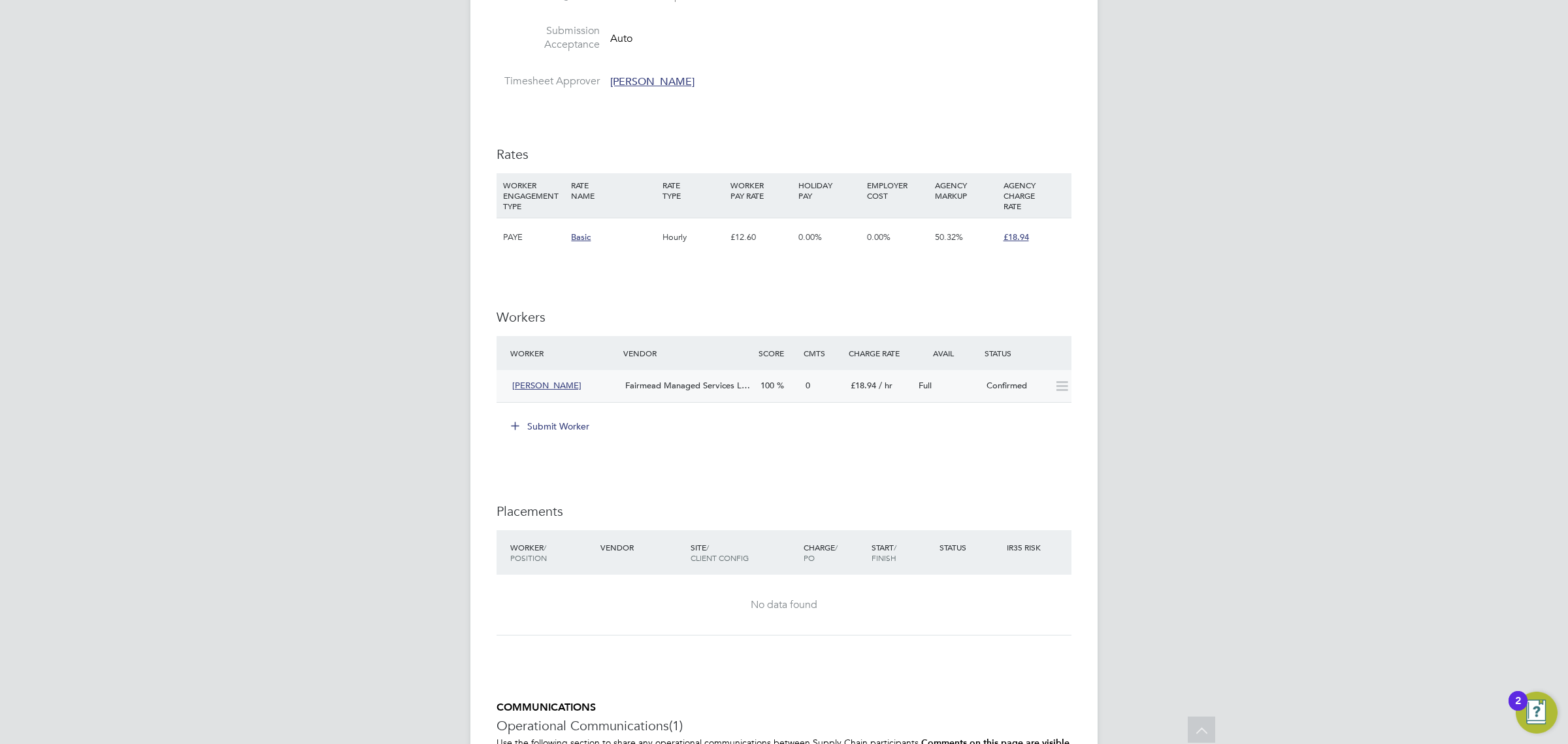
click at [899, 385] on div "£18.94 / hr" at bounding box center [880, 385] width 68 height 22
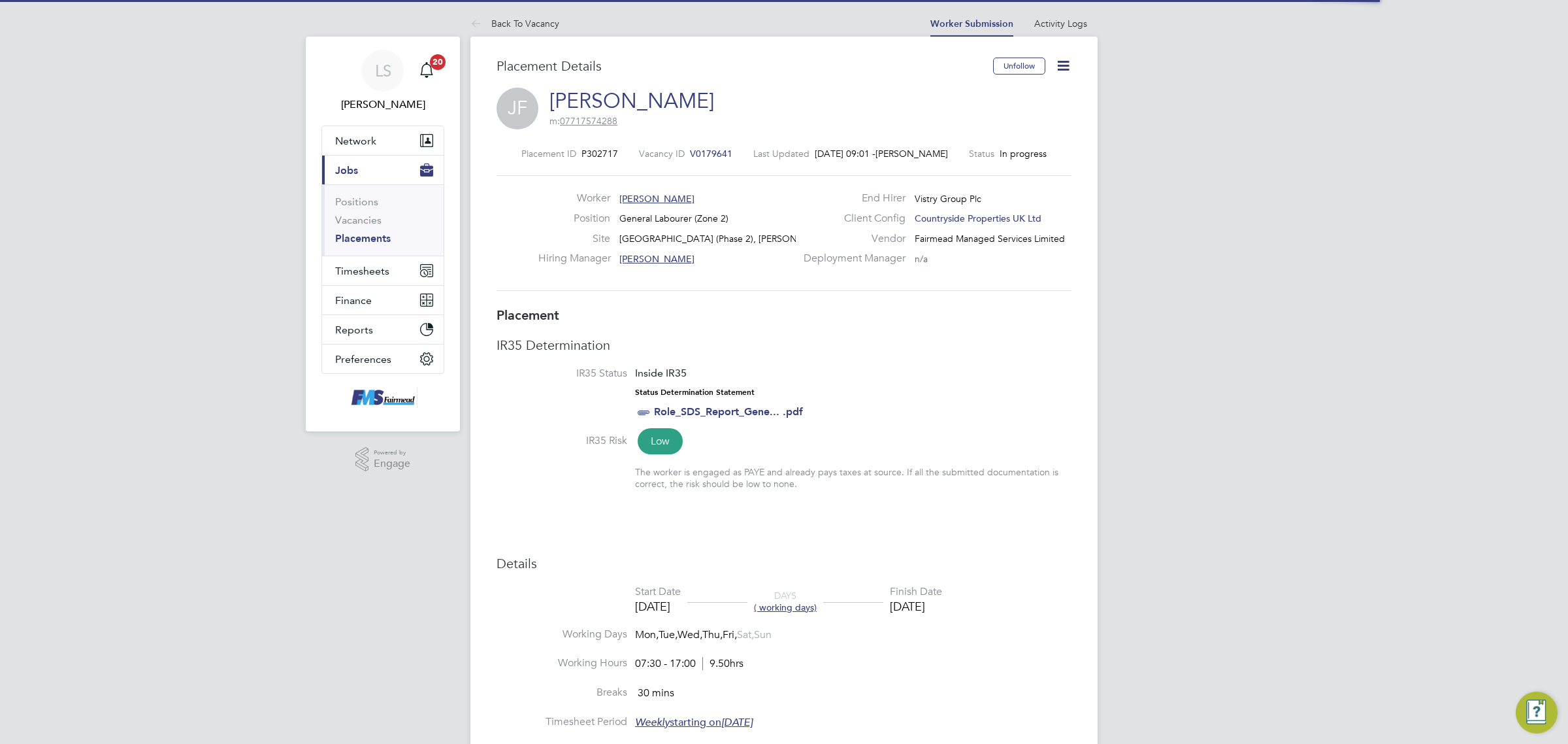
scroll to position [6, 6]
click at [1064, 61] on icon at bounding box center [1063, 66] width 16 height 16
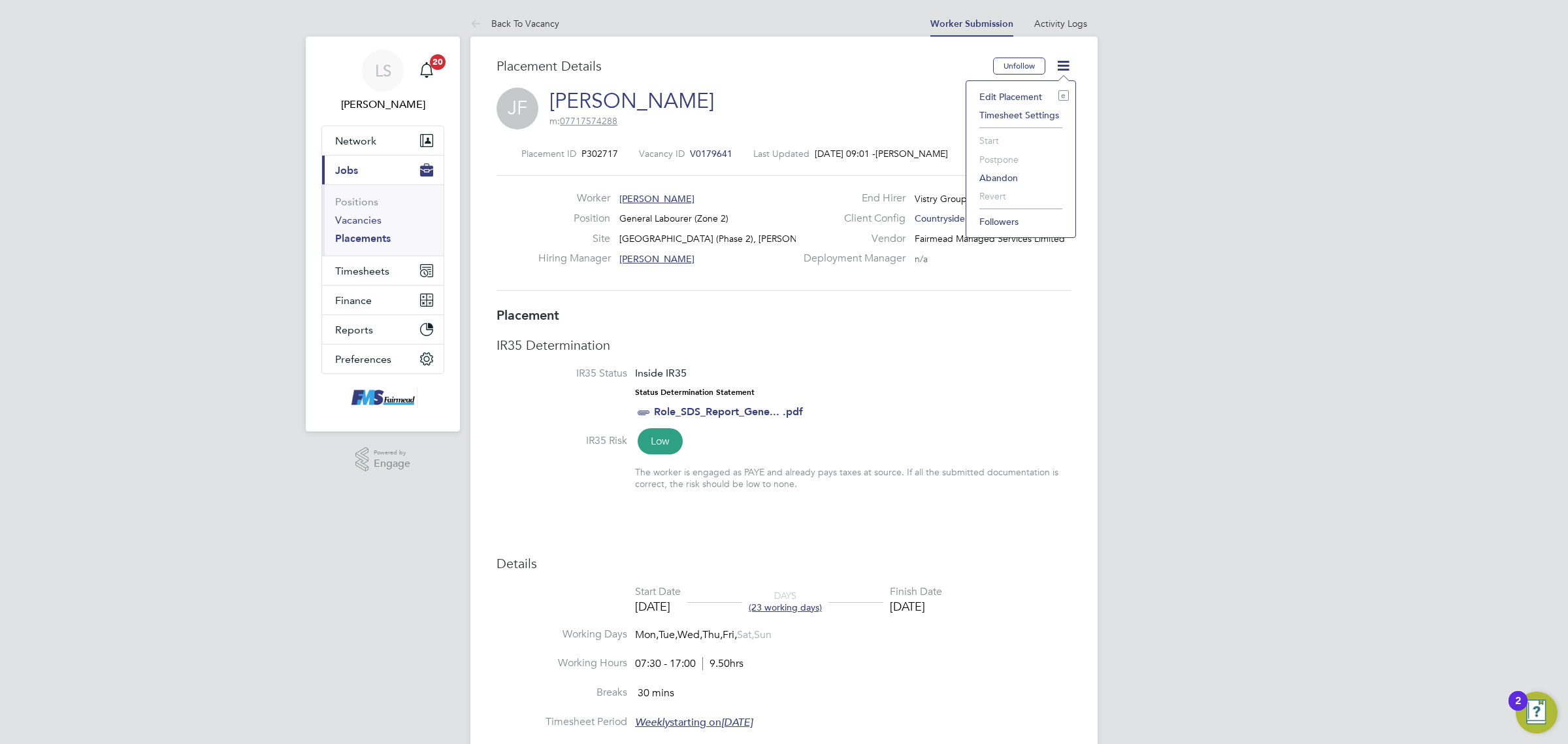
click at [367, 224] on link "Vacancies" at bounding box center [359, 220] width 47 height 13
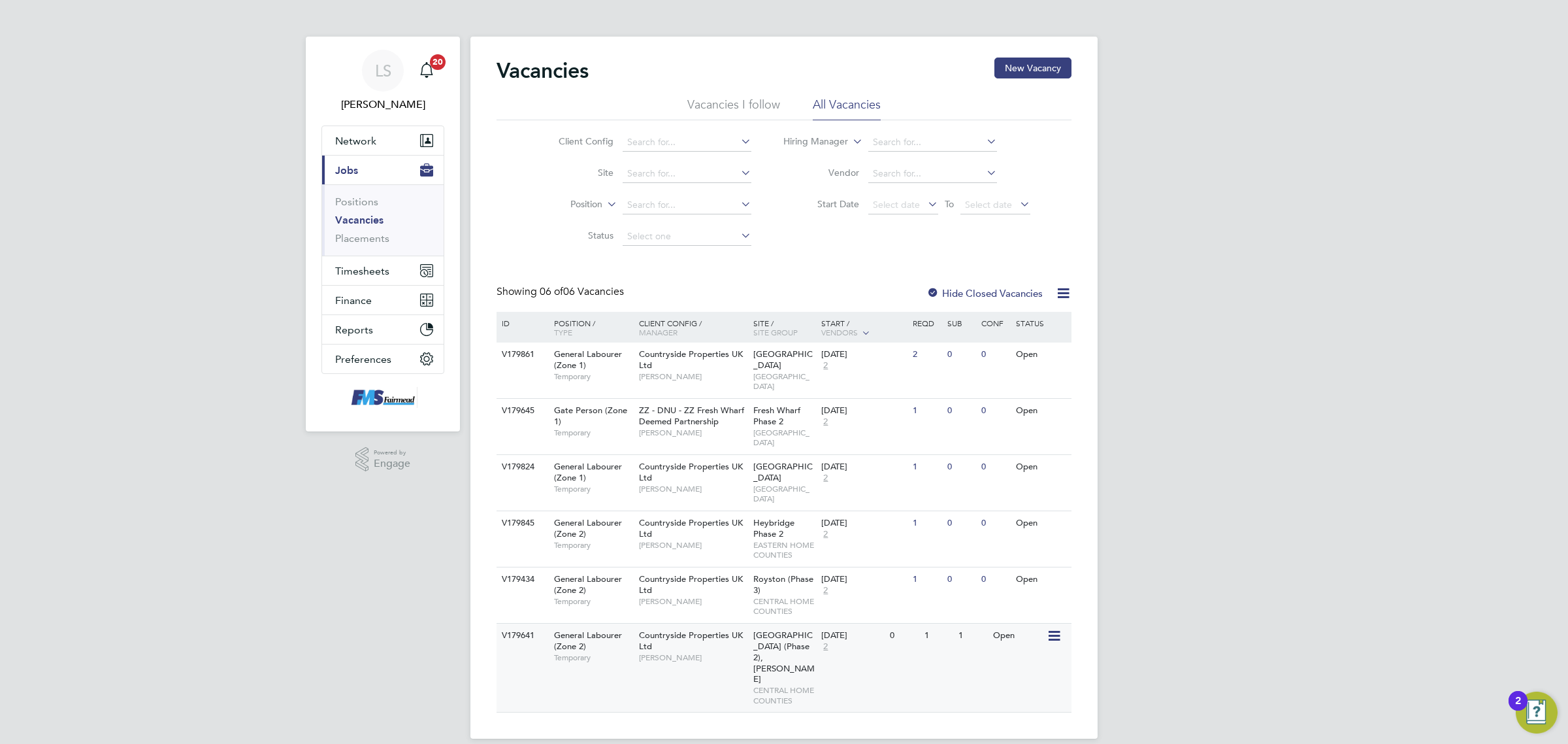
click at [938, 623] on div "V179641 General Labourer (Zone 2) Temporary Countryside Properties UK Ltd Richa…" at bounding box center [784, 668] width 575 height 90
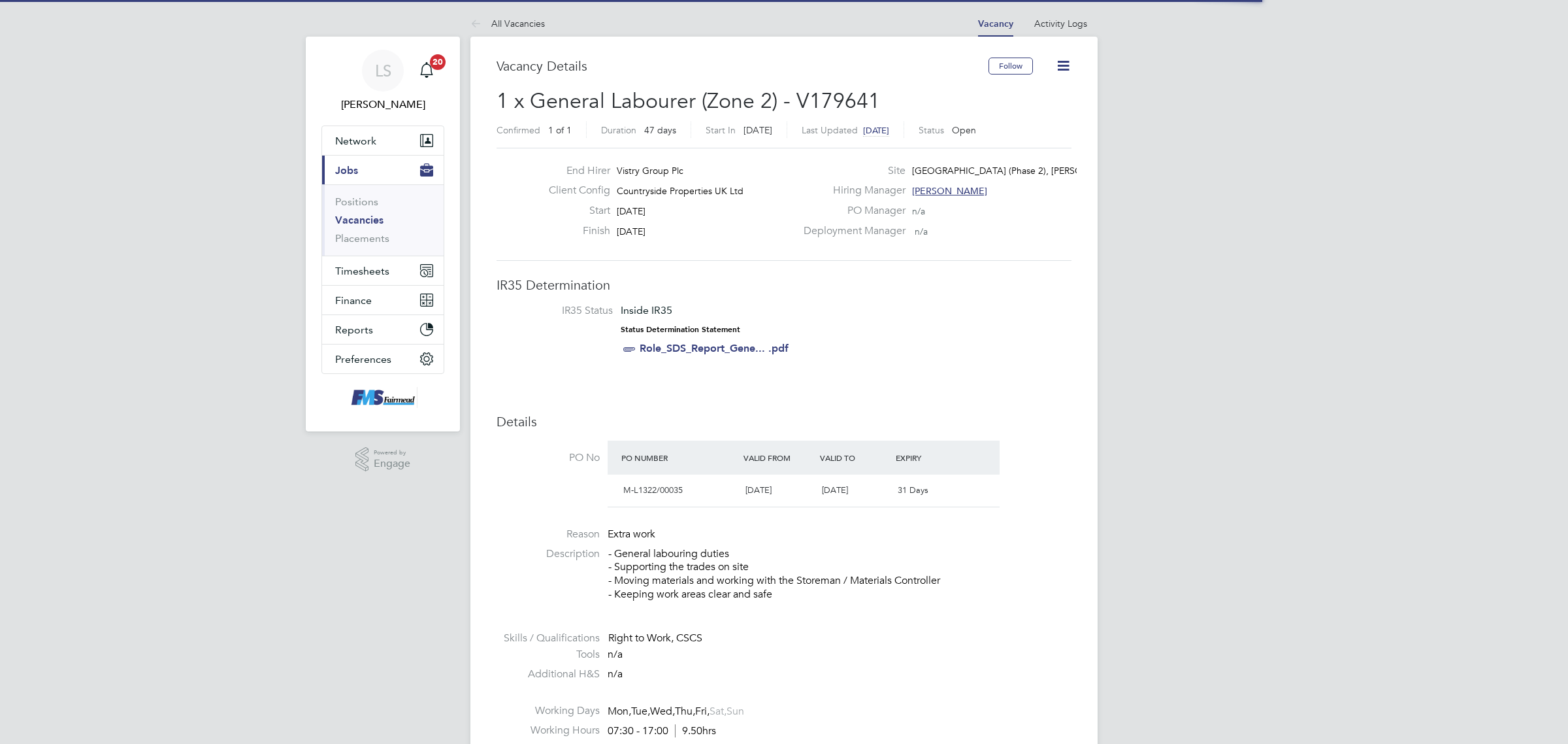
click at [1069, 63] on icon at bounding box center [1063, 66] width 16 height 16
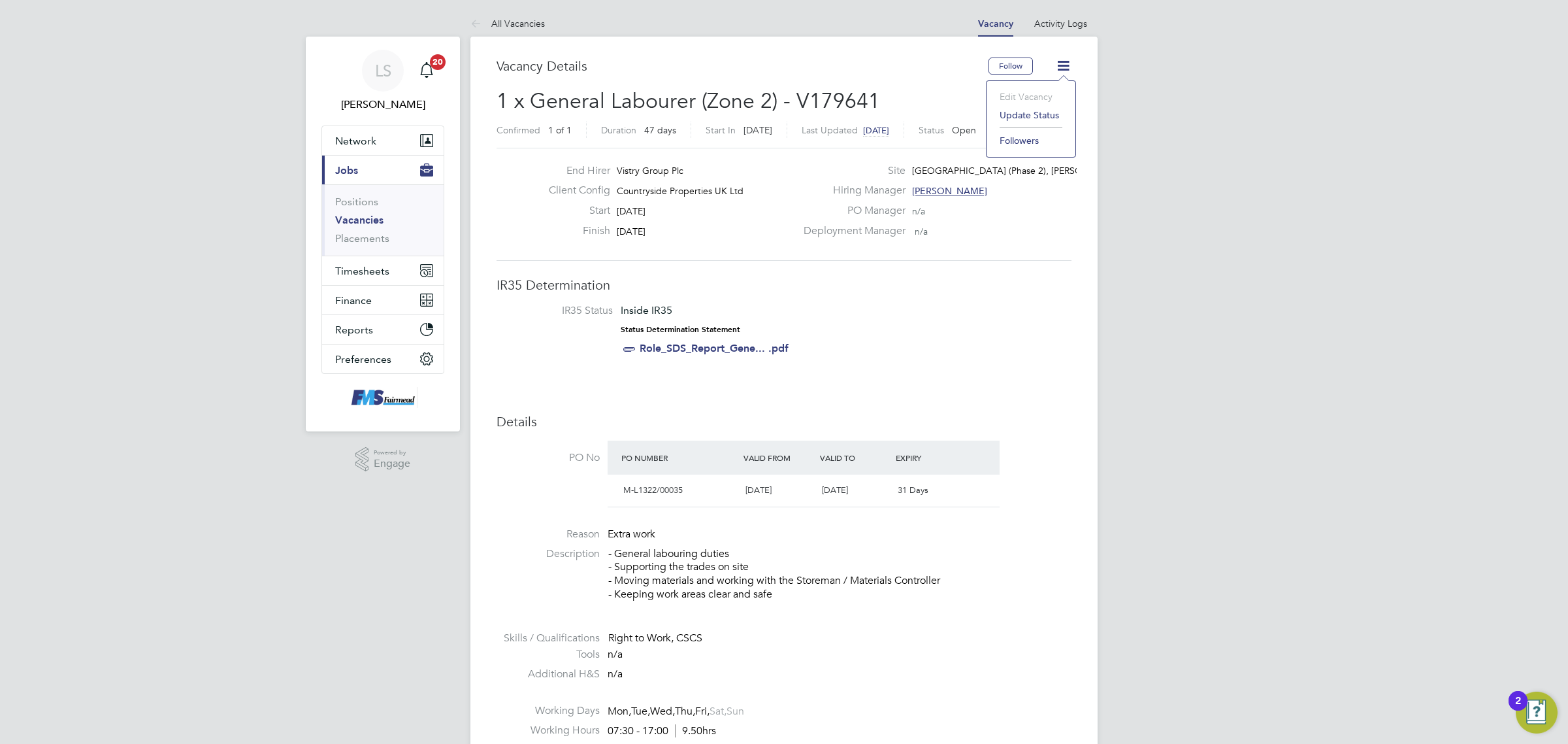
click at [1050, 112] on li "Update Status" at bounding box center [1031, 115] width 75 height 18
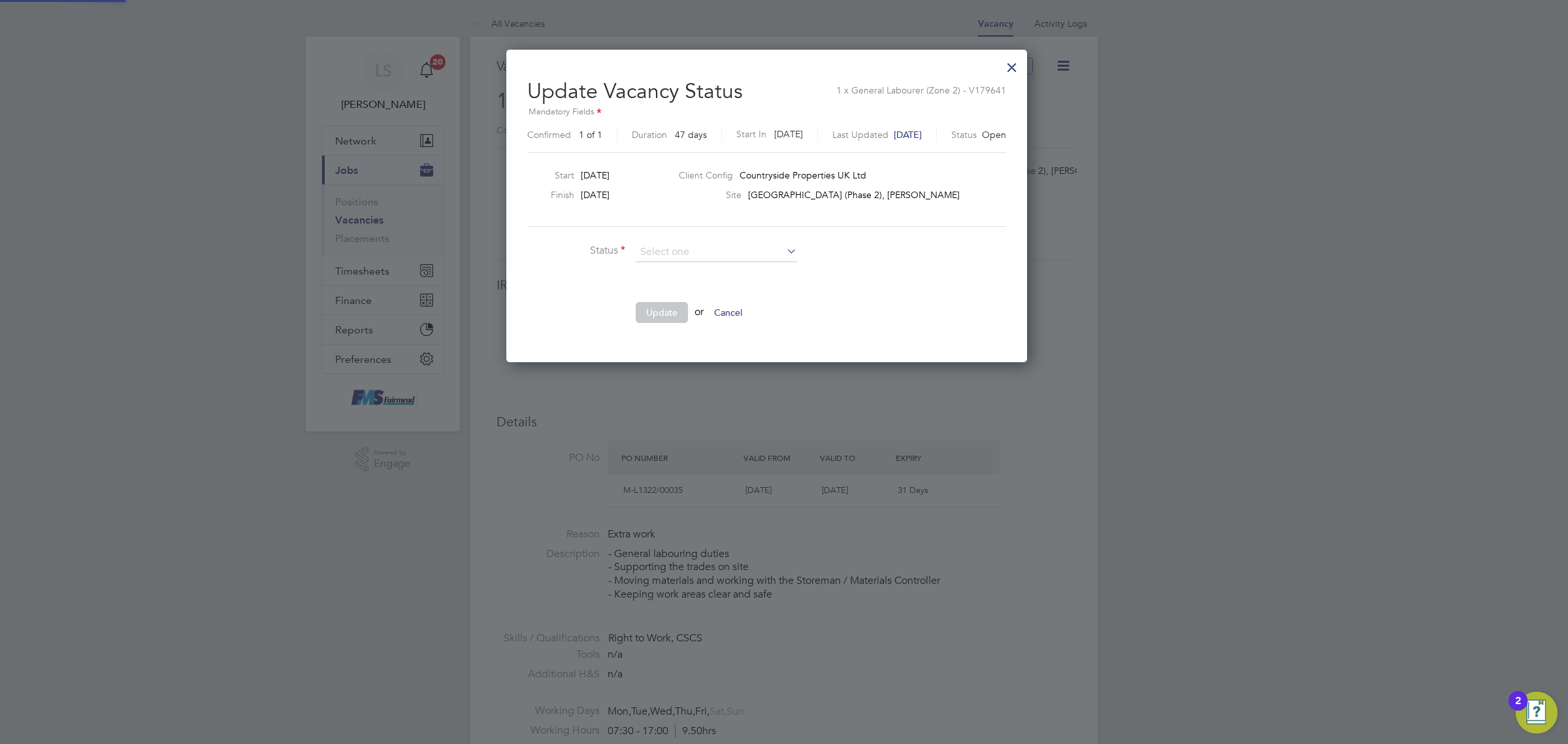
scroll to position [312, 554]
click at [657, 282] on li "Closed" at bounding box center [716, 287] width 163 height 17
type input "Closed"
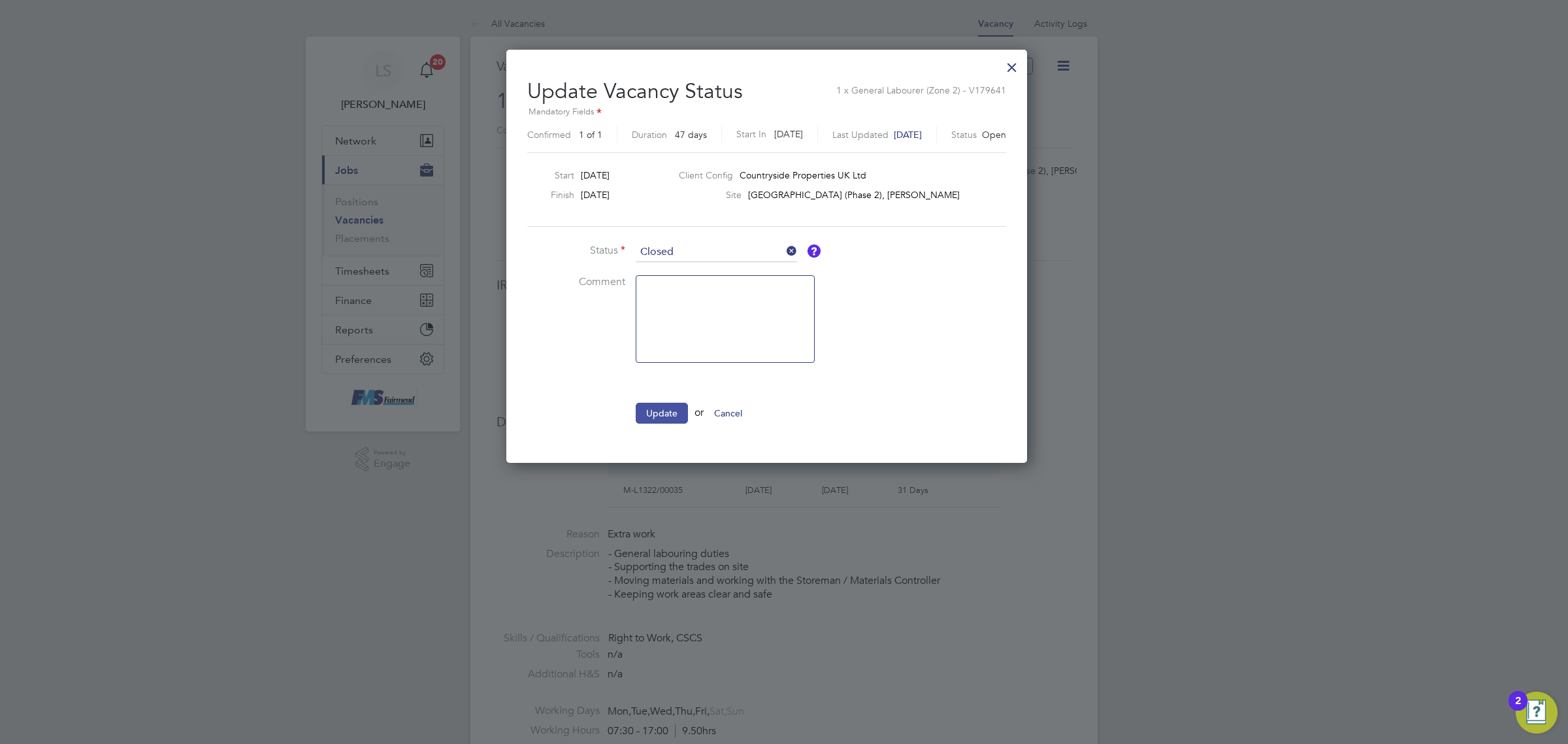
click at [657, 408] on button "Update" at bounding box center [662, 412] width 52 height 21
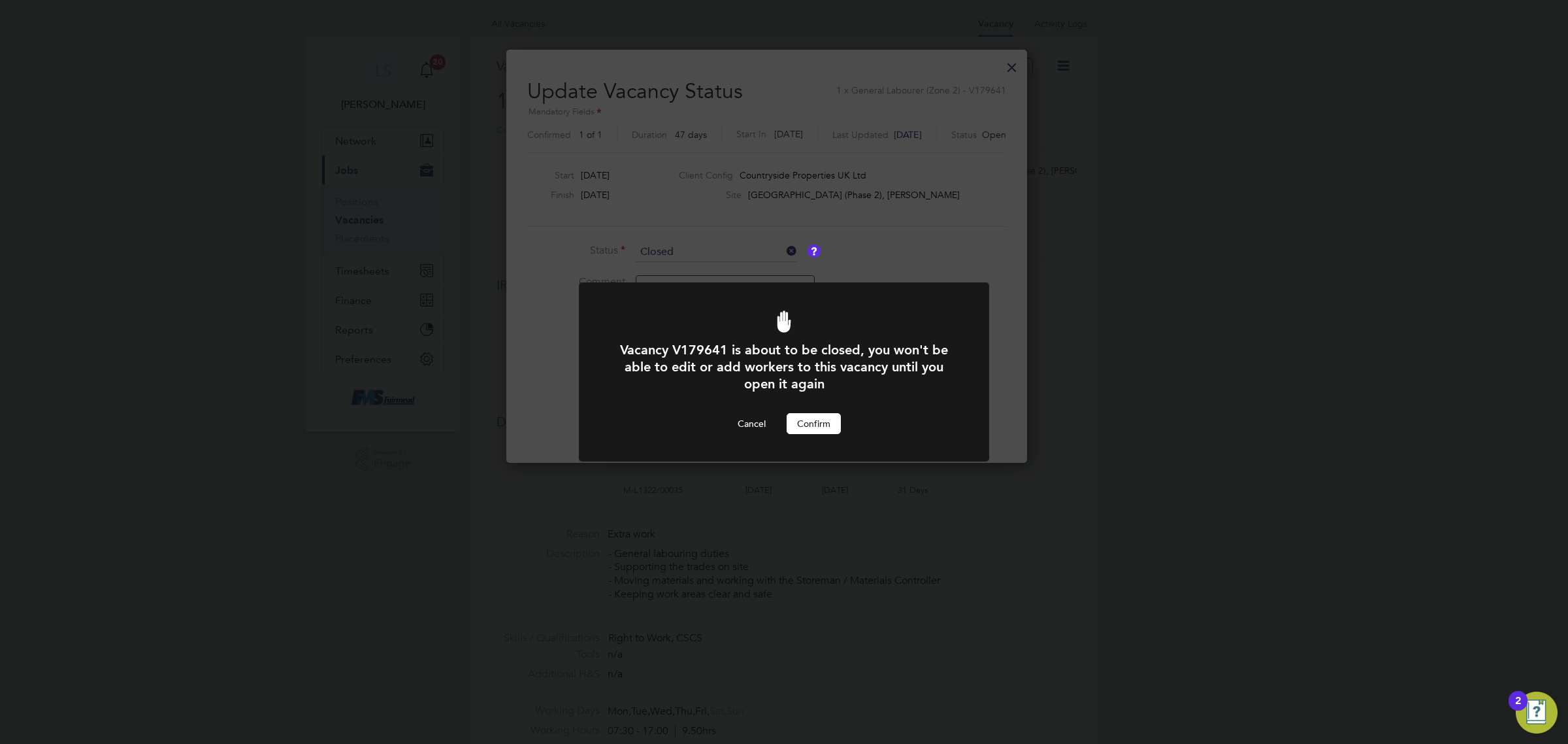
click at [809, 422] on button "Confirm" at bounding box center [814, 423] width 54 height 21
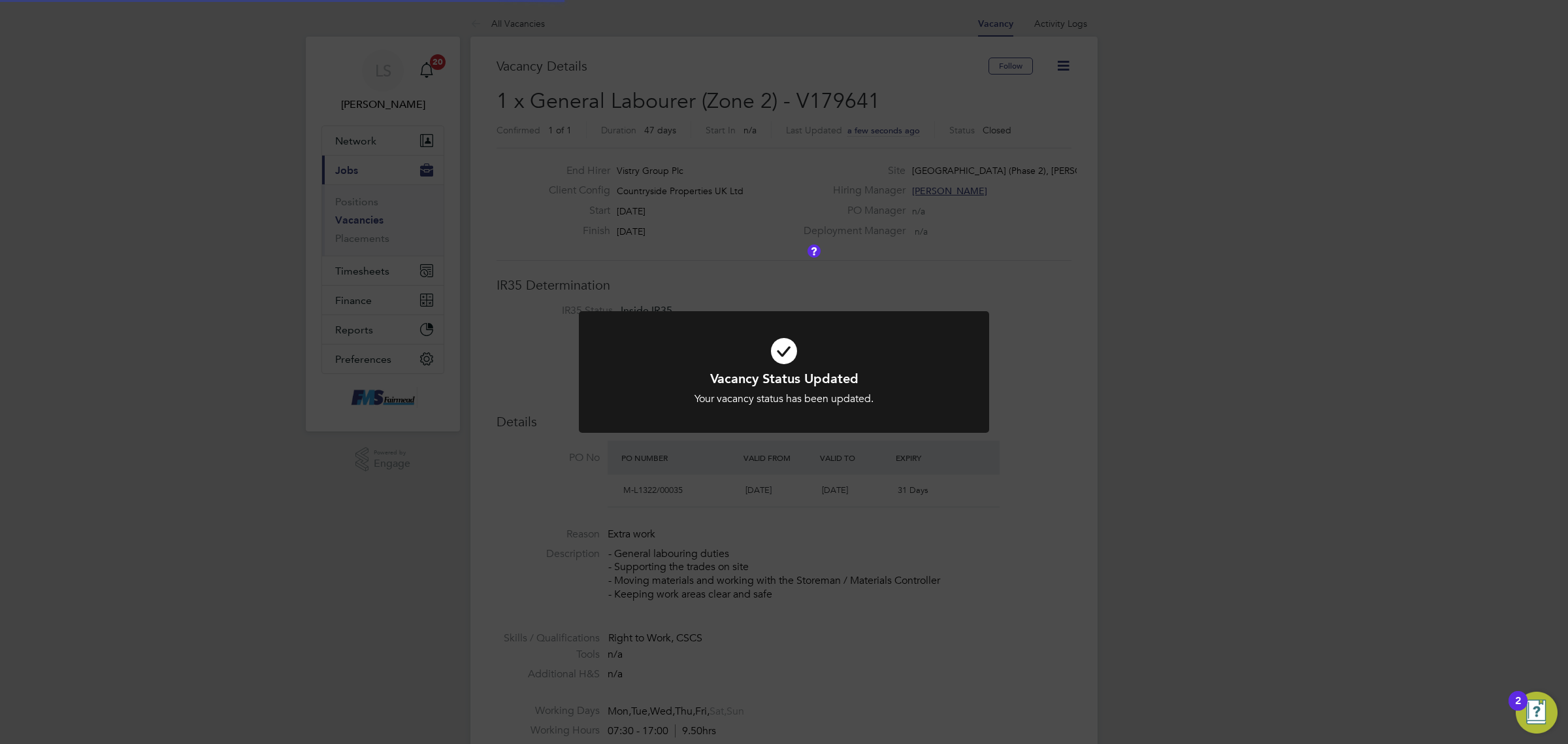
scroll to position [38, 92]
click at [351, 215] on div "Vacancy Status Updated Your vacancy status has been updated. Cancel Okay" at bounding box center [784, 372] width 1568 height 744
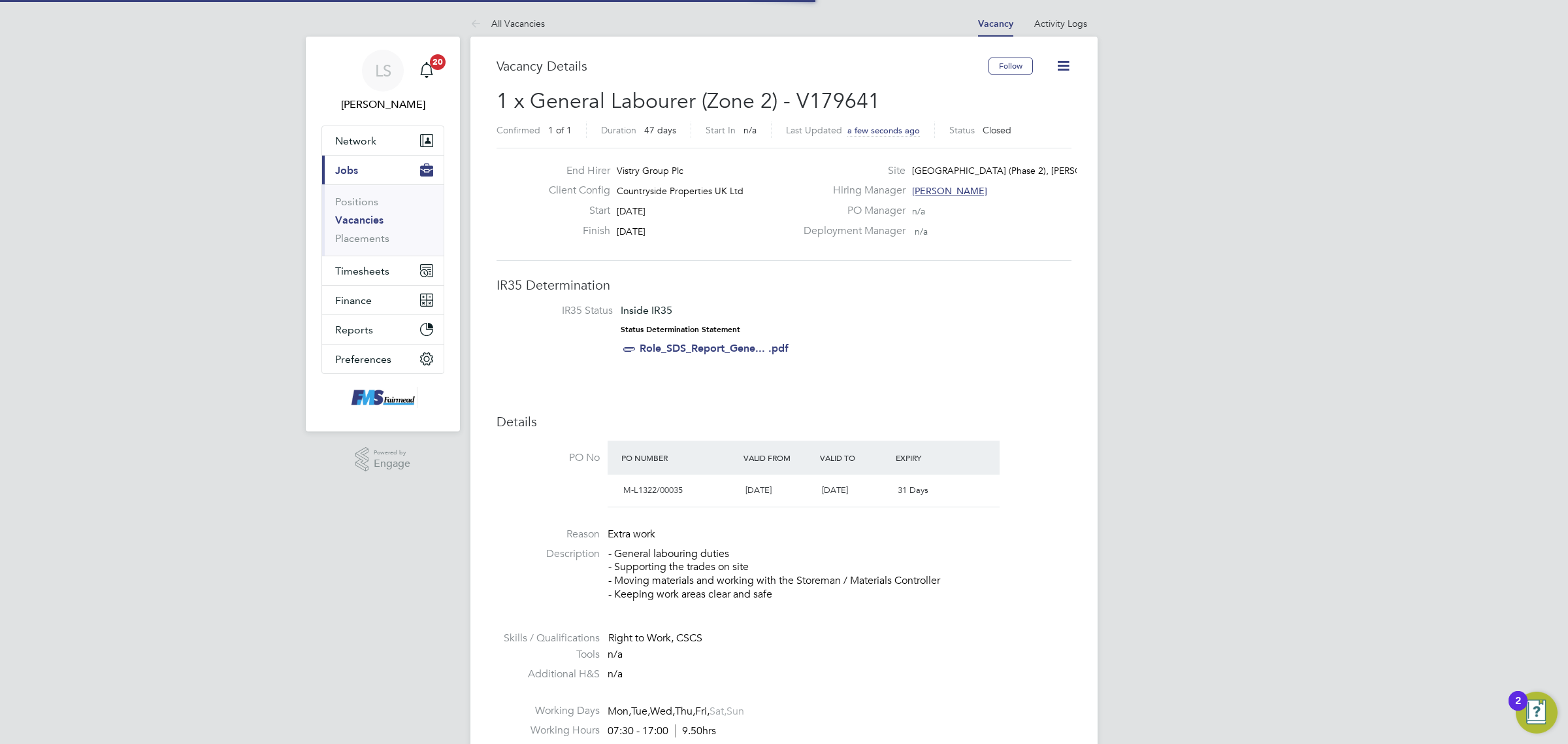
click at [355, 220] on link "Vacancies" at bounding box center [359, 220] width 49 height 13
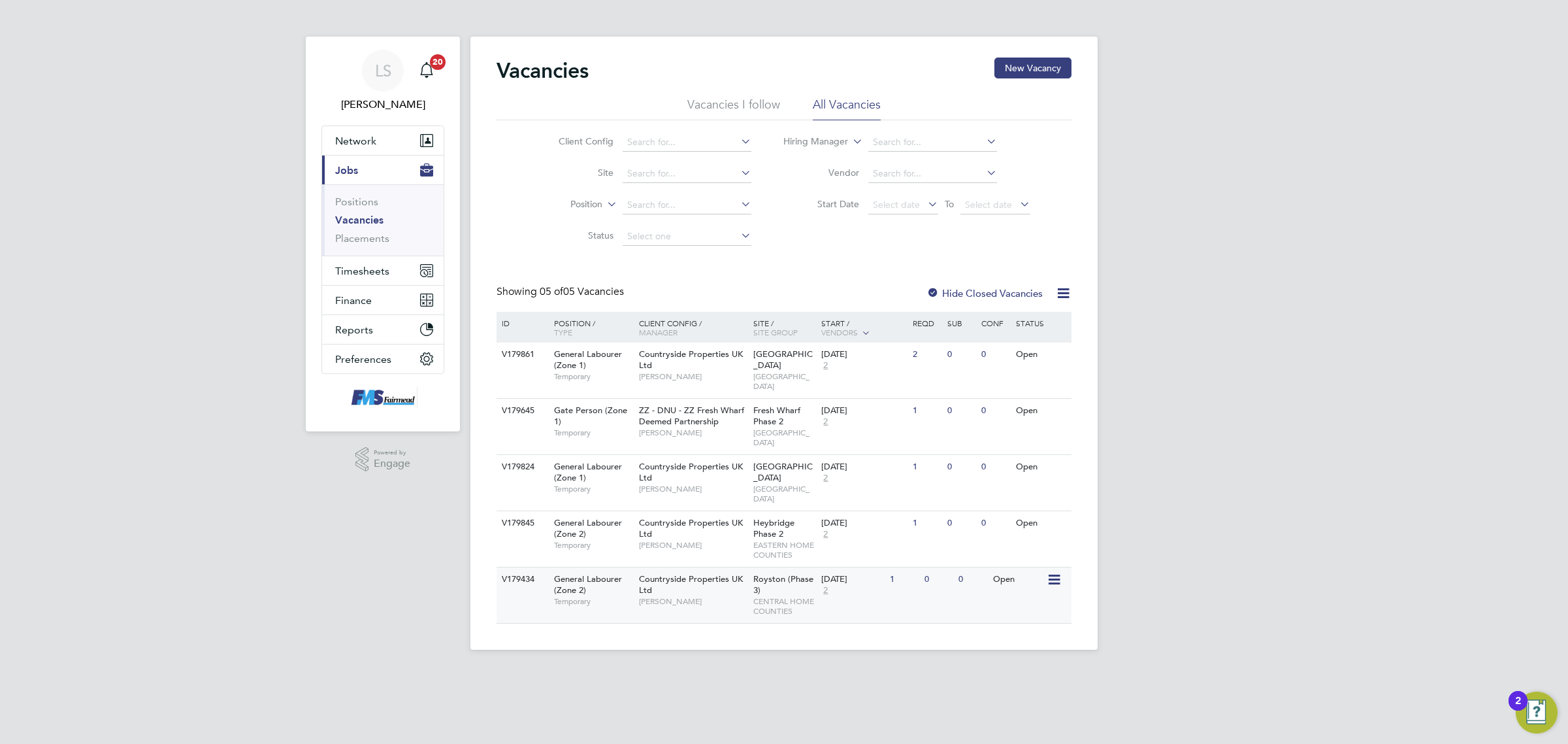
click at [979, 567] on div "V179434 General Labourer (Zone 2) Temporary Countryside Properties UK Ltd [PERS…" at bounding box center [784, 594] width 575 height 57
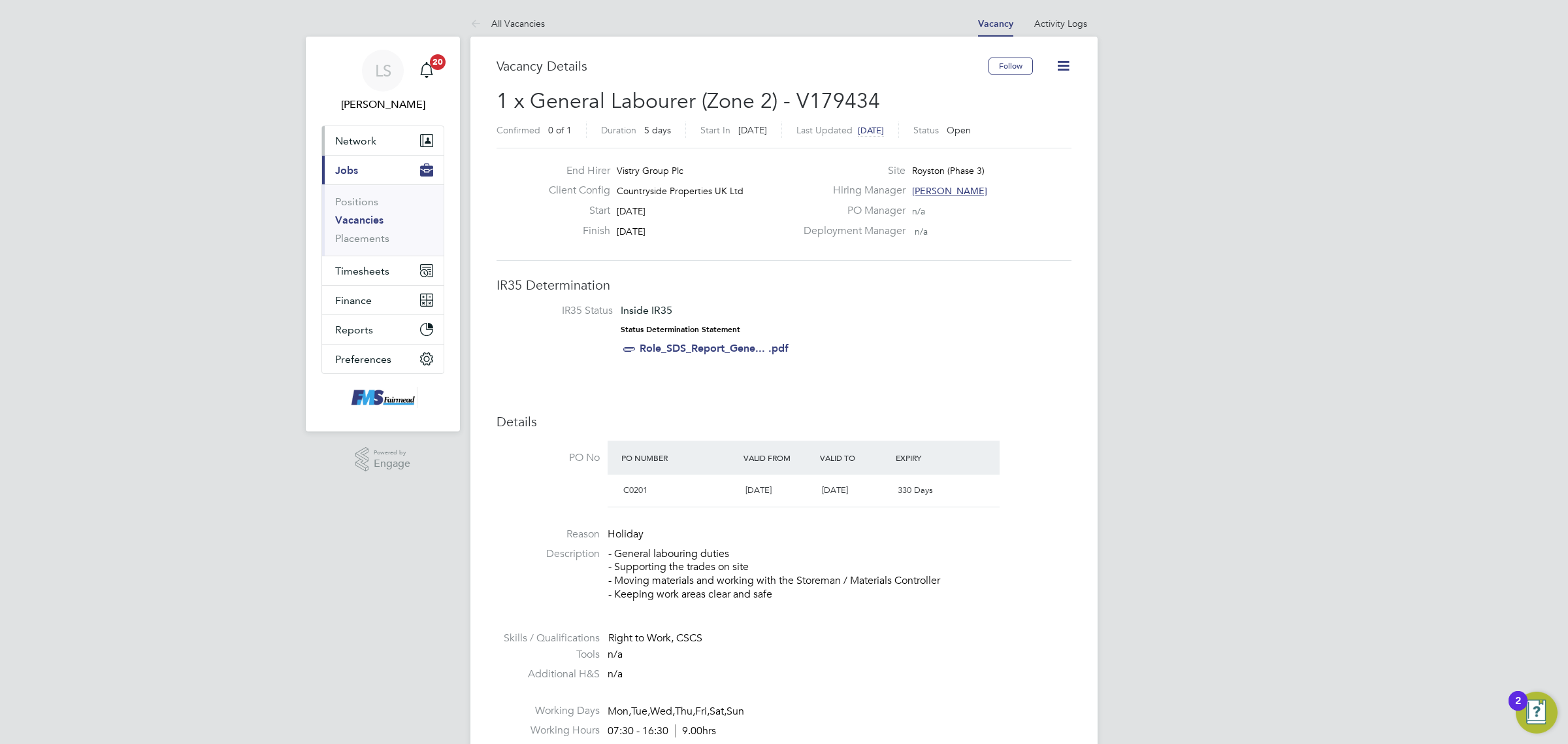
click at [376, 145] on button "Network" at bounding box center [383, 140] width 121 height 29
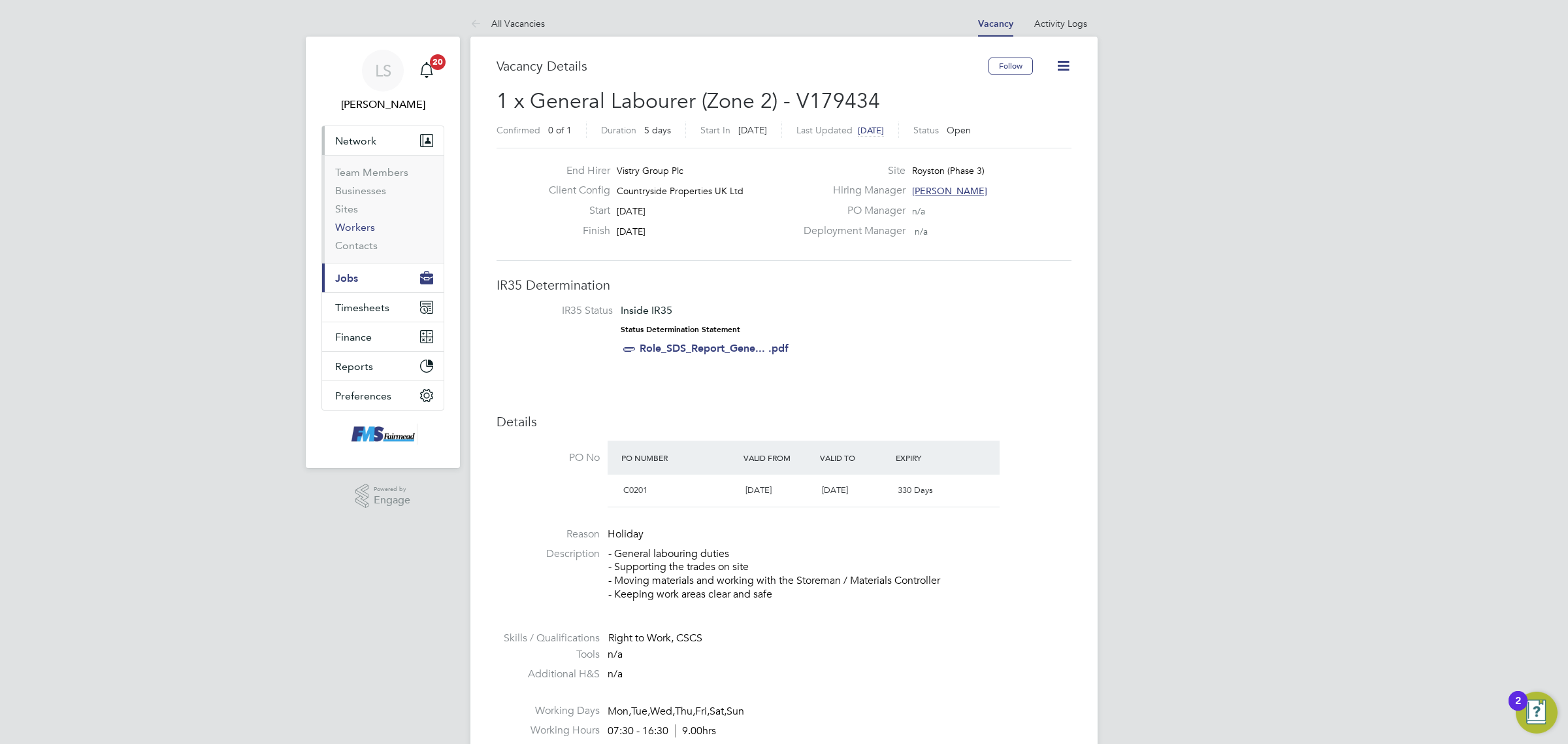
click at [368, 226] on link "Workers" at bounding box center [355, 227] width 40 height 13
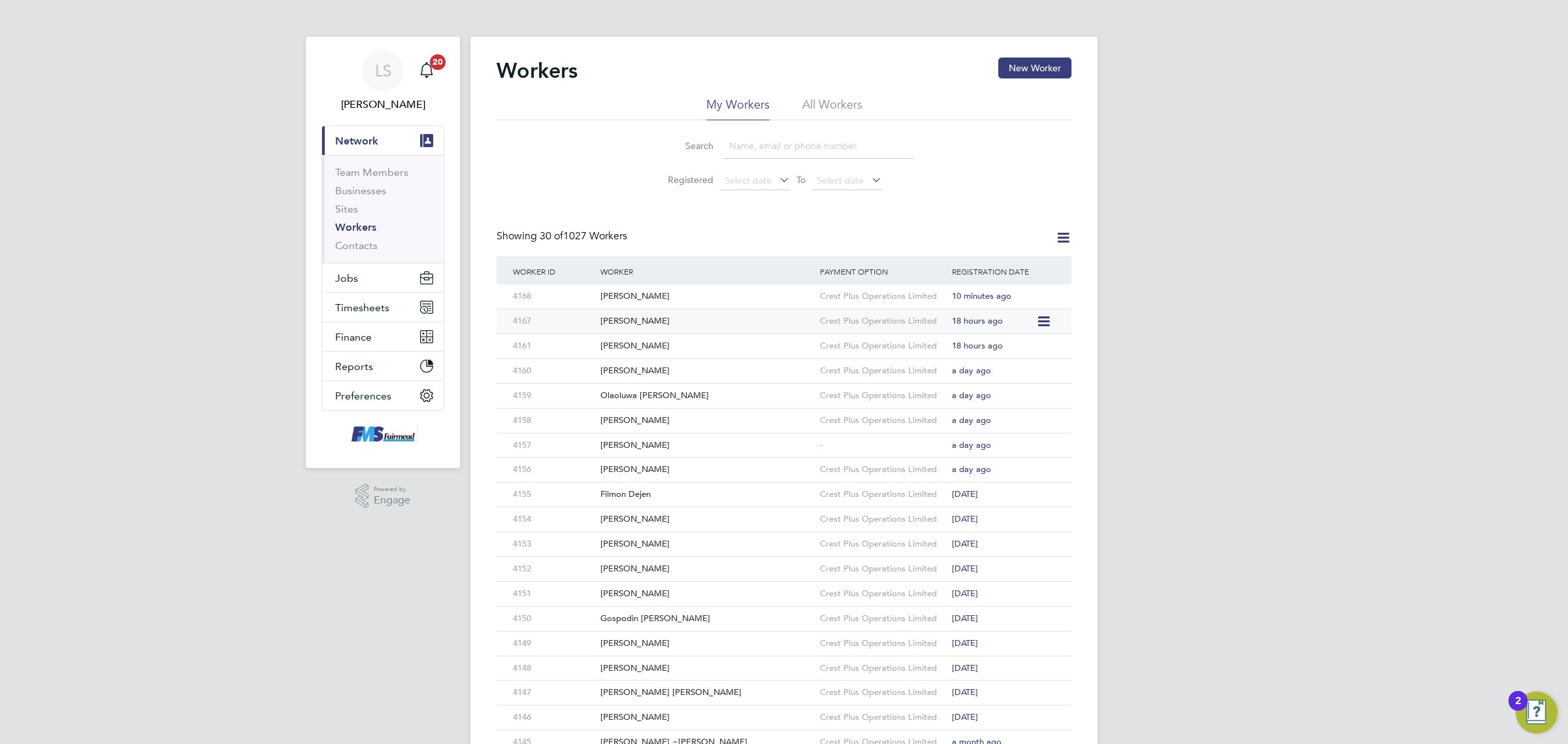
click at [645, 321] on div "Ola Kareem" at bounding box center [707, 321] width 219 height 24
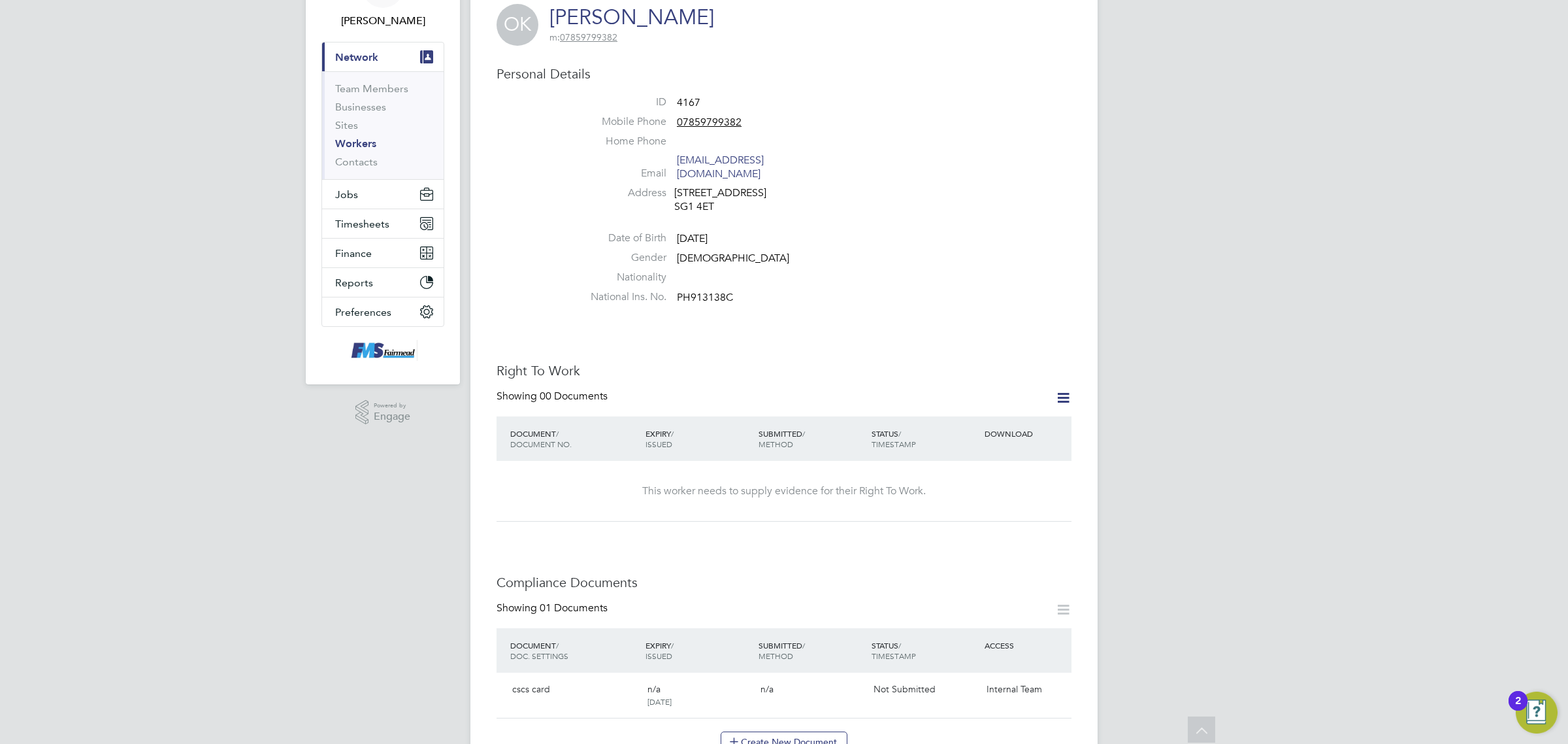
scroll to position [82, 0]
click at [376, 142] on link "Workers" at bounding box center [356, 146] width 41 height 13
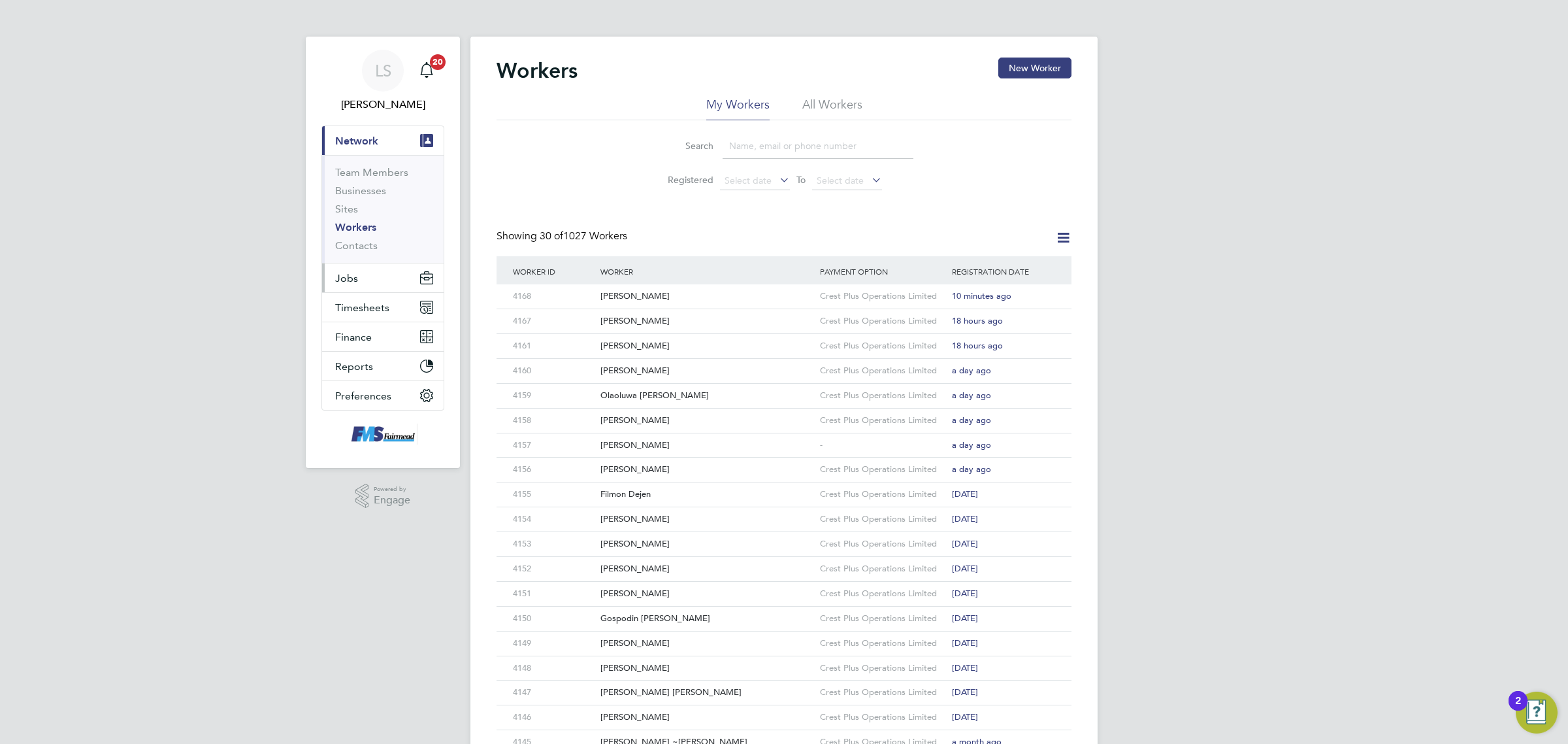
click at [368, 272] on button "Jobs" at bounding box center [383, 278] width 121 height 29
click at [376, 226] on link "Vacancies" at bounding box center [359, 220] width 47 height 13
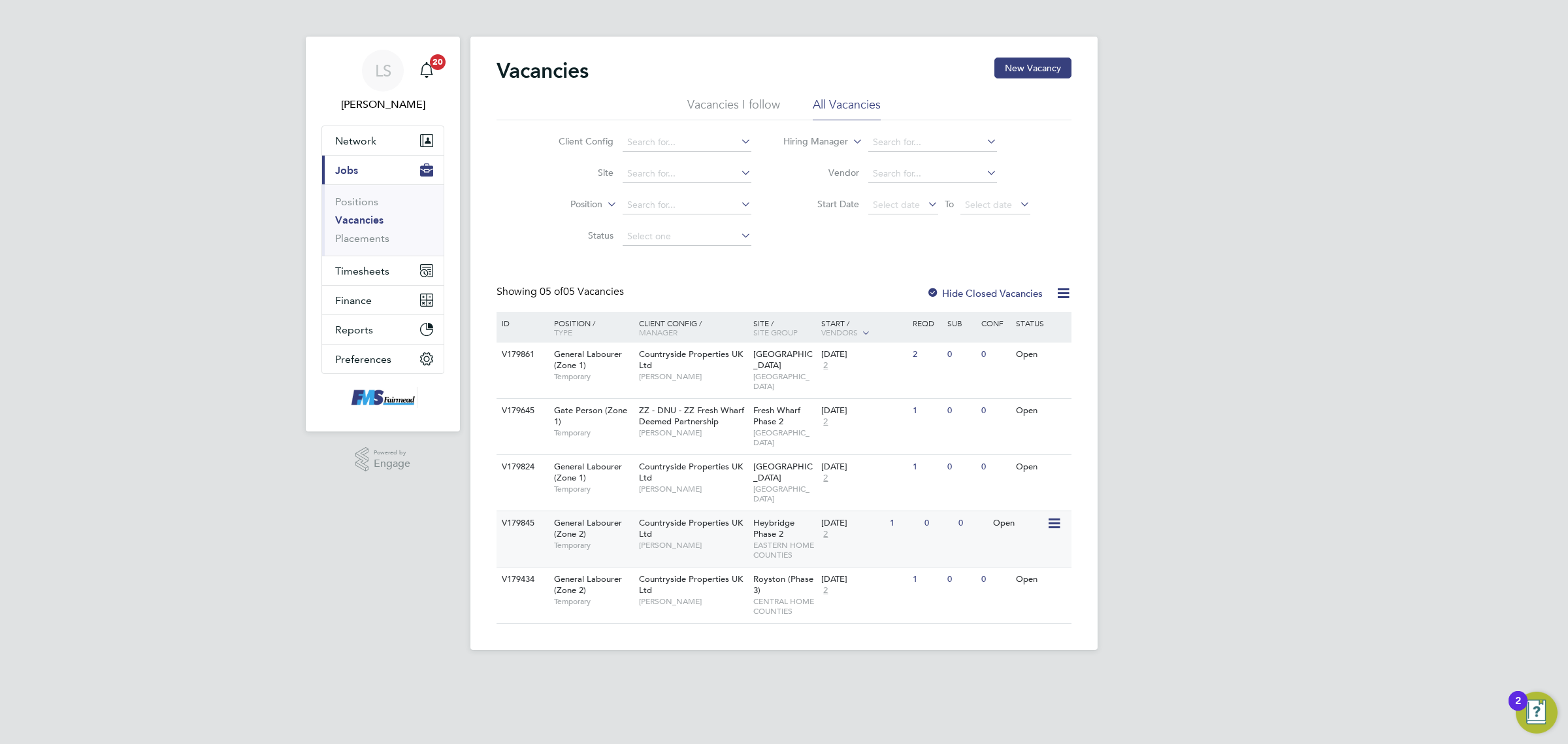
click at [913, 518] on div "V179845 General Labourer (Zone 2) Temporary Countryside Properties UK Ltd [PERS…" at bounding box center [784, 538] width 575 height 57
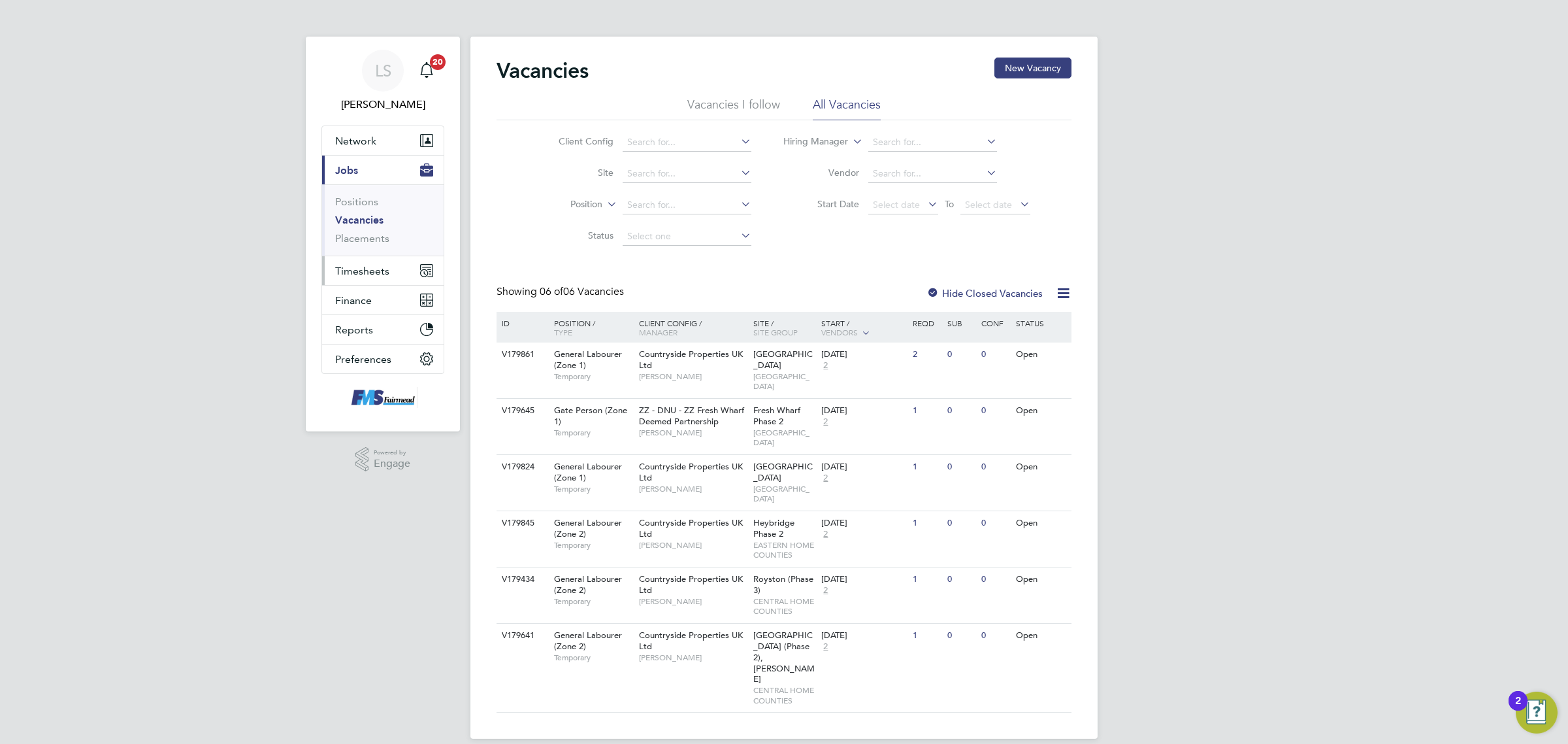
click at [364, 272] on span "Timesheets" at bounding box center [362, 271] width 54 height 13
click at [383, 227] on link "Timesheets" at bounding box center [362, 231] width 54 height 13
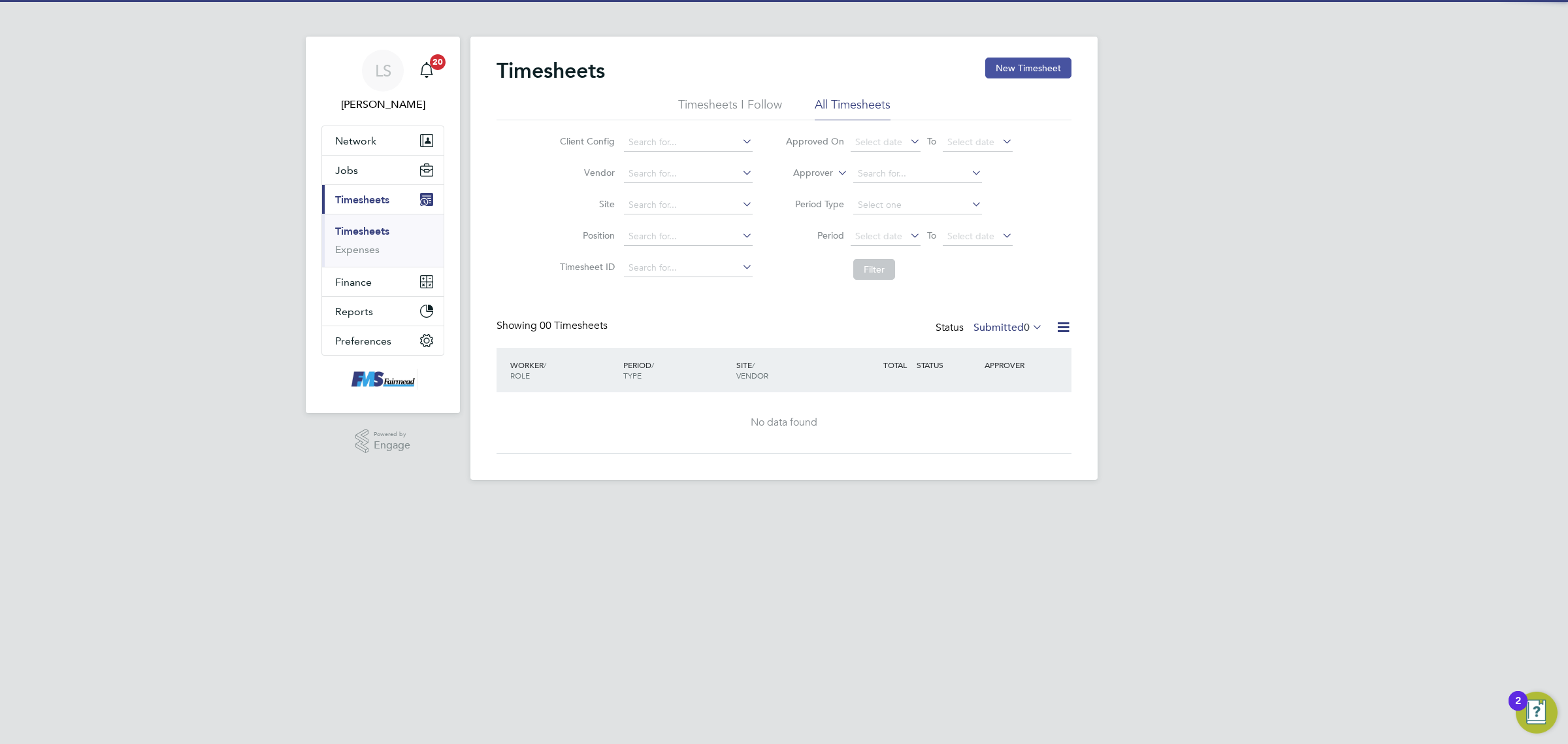
click at [1019, 76] on button "New Timesheet" at bounding box center [1029, 67] width 86 height 21
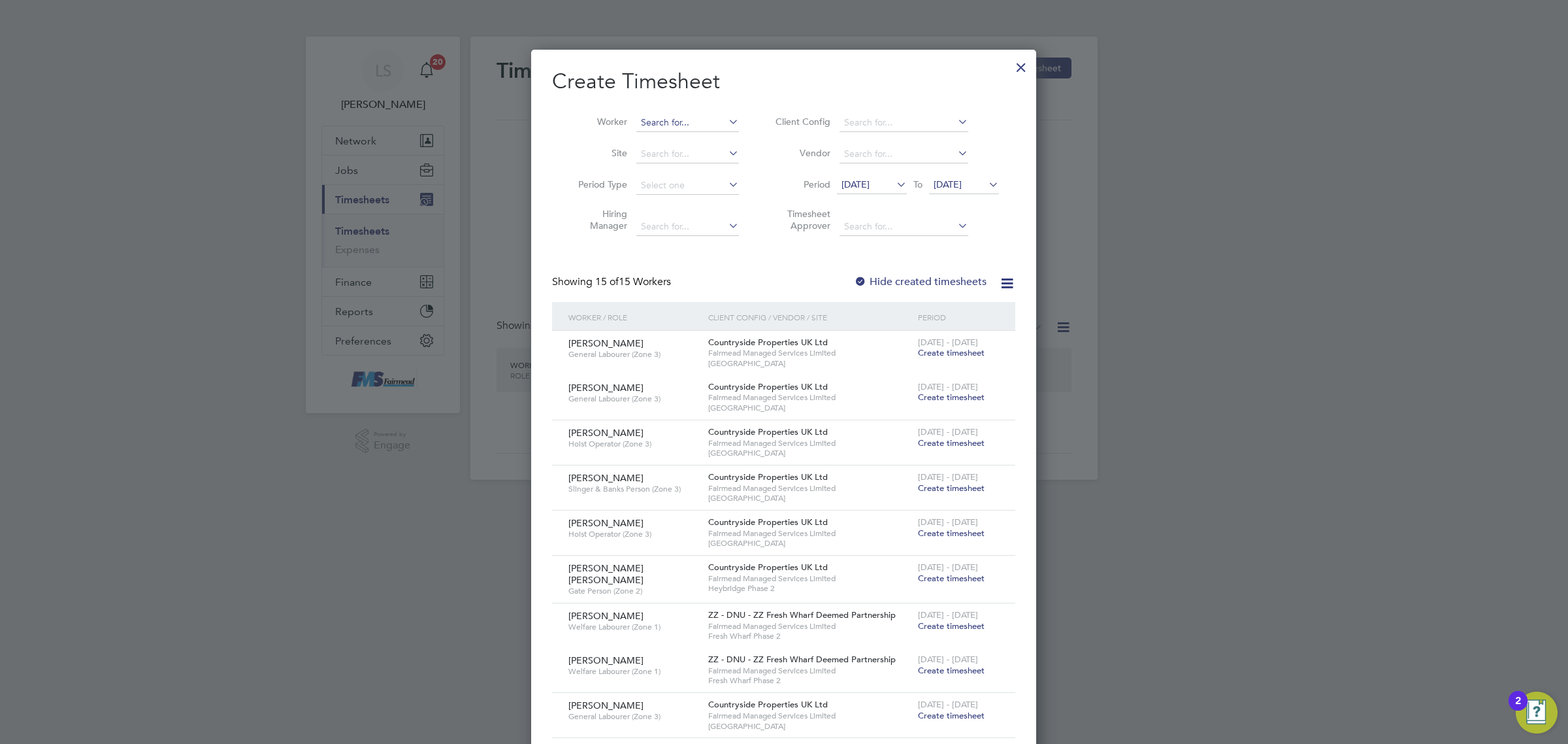
scroll to position [1165, 505]
click at [698, 126] on input at bounding box center [687, 123] width 102 height 18
click at [697, 152] on li "Petronel a Apostol" at bounding box center [714, 158] width 156 height 18
type input "Petronela Apostol"
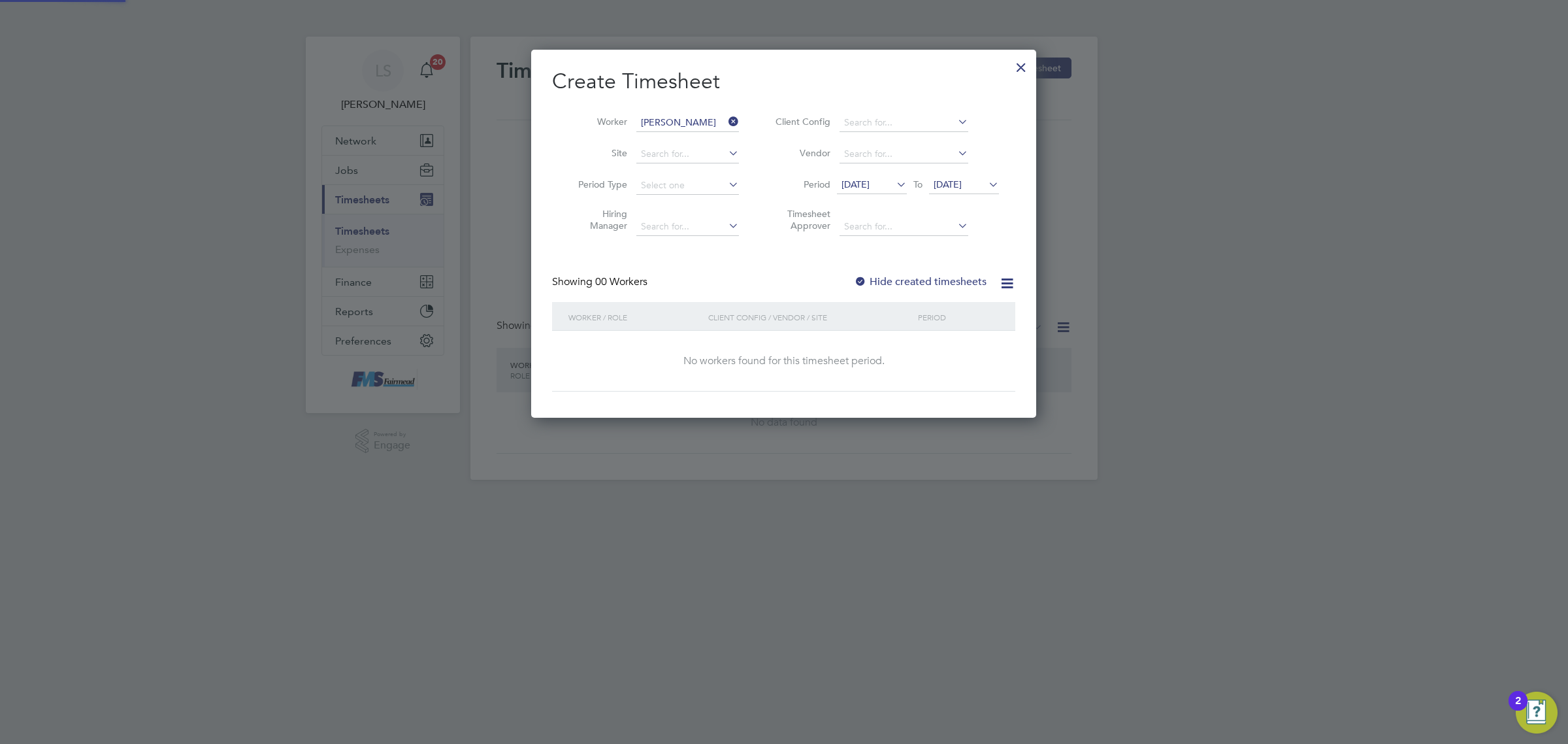
scroll to position [368, 505]
click at [908, 281] on label "Hide created timesheets" at bounding box center [920, 281] width 133 height 13
click at [931, 285] on label "Hide created timesheets" at bounding box center [920, 281] width 133 height 13
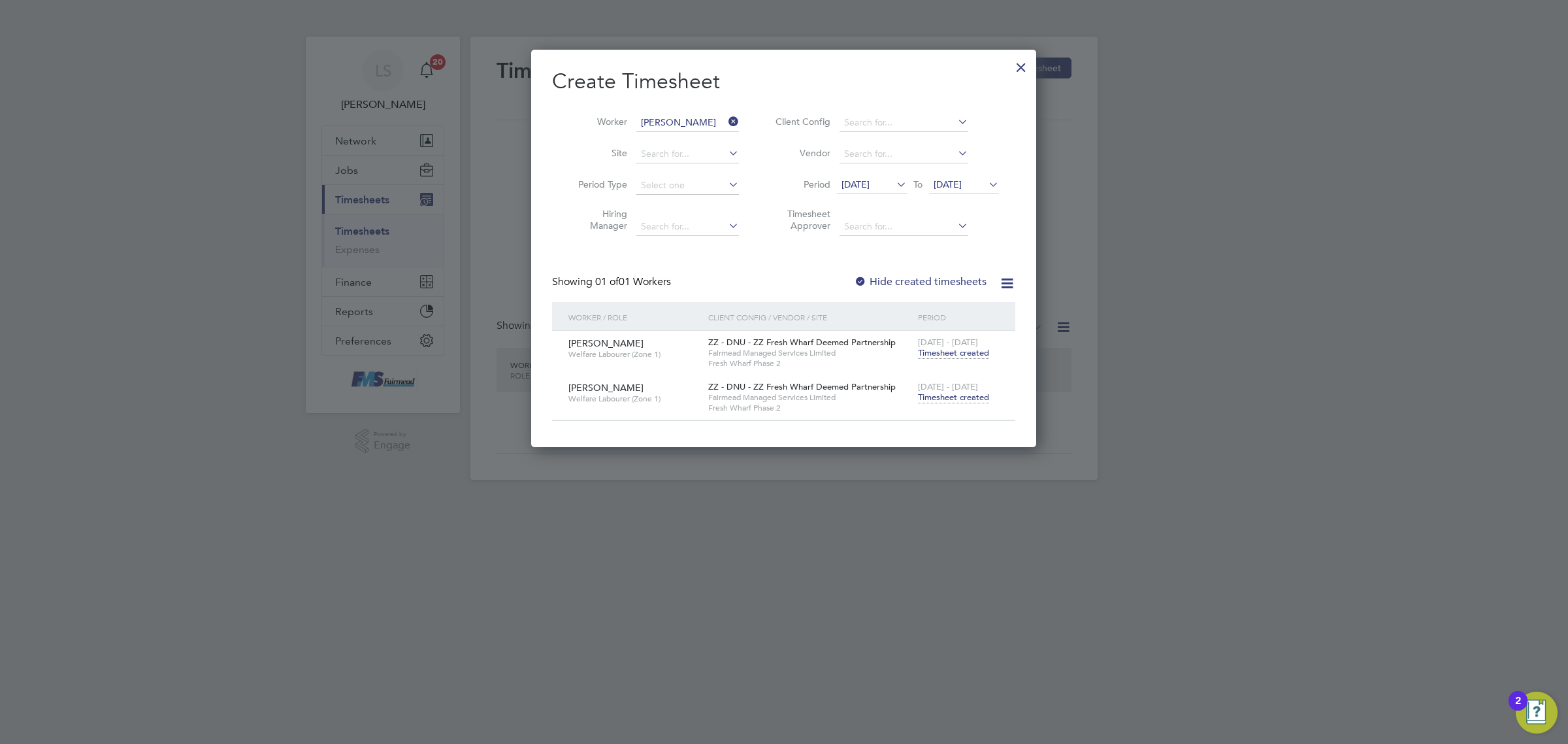
scroll to position [396, 505]
click at [950, 402] on span "Timesheet created" at bounding box center [953, 397] width 71 height 12
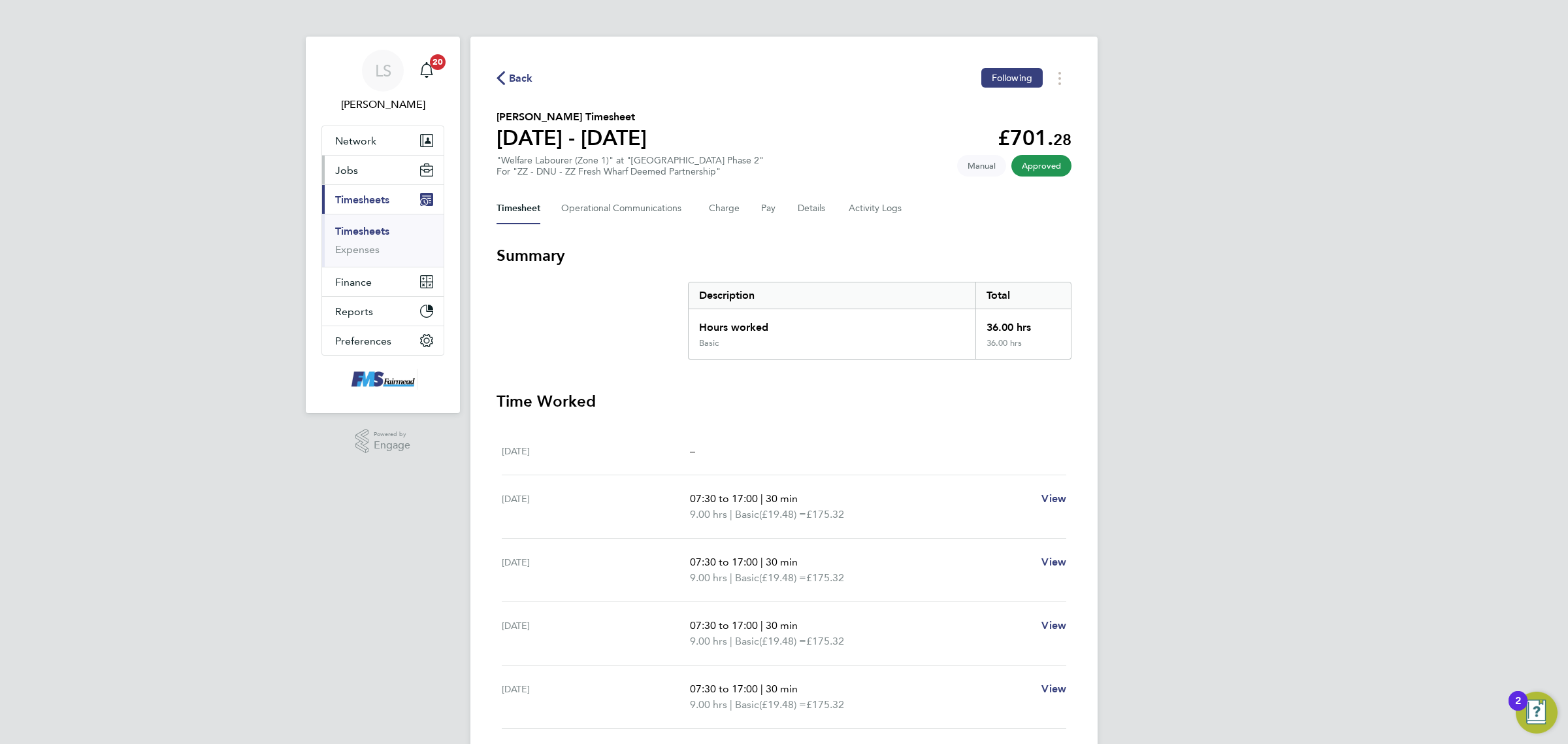
click at [358, 47] on app-nav-user-info "LS Lawrence Schott Notifications 20" at bounding box center [383, 81] width 123 height 89
click at [367, 172] on button "Jobs" at bounding box center [383, 170] width 121 height 29
drag, startPoint x: 363, startPoint y: 158, endPoint x: 367, endPoint y: 171, distance: 13.6
click at [363, 158] on button "Jobs" at bounding box center [383, 170] width 121 height 29
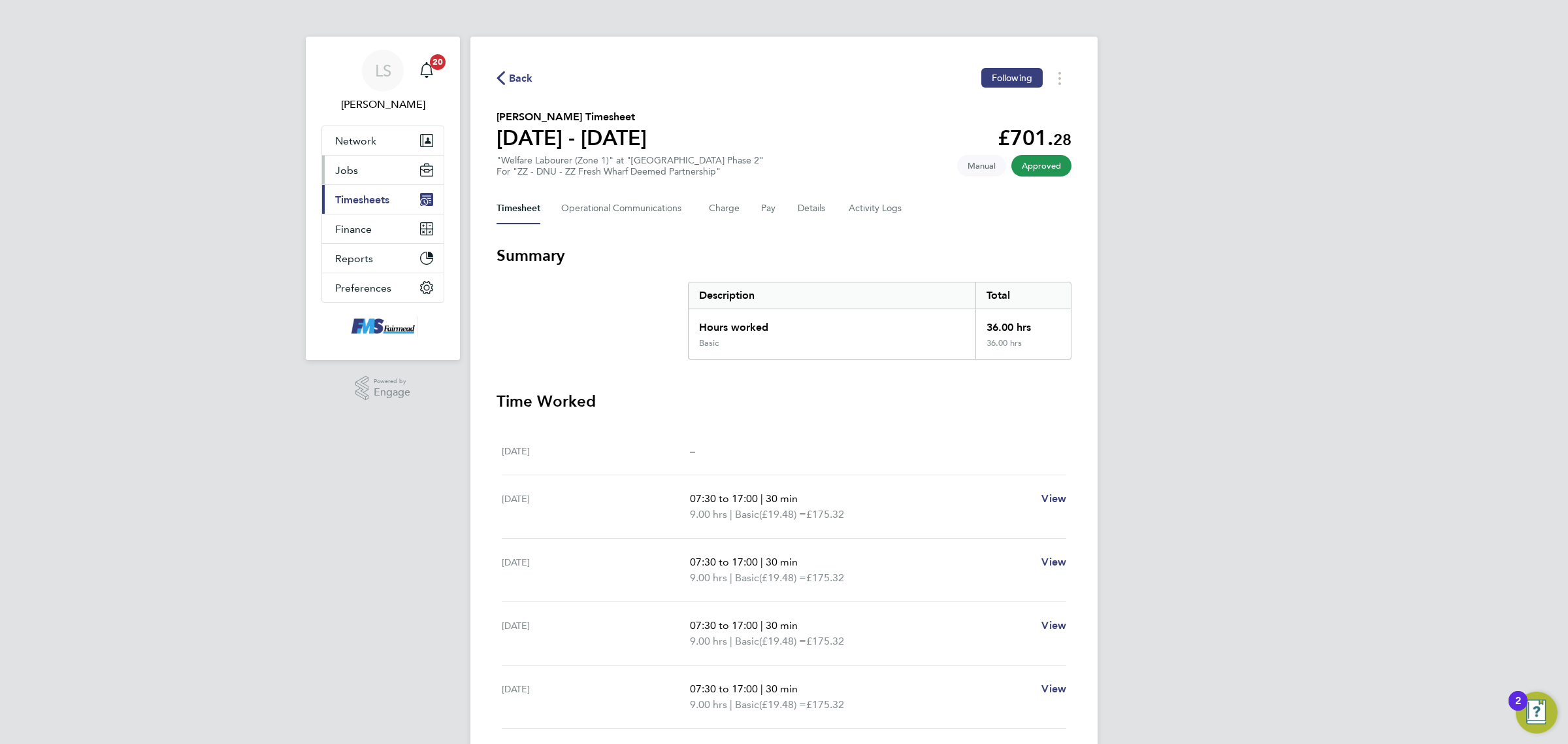
click at [364, 168] on button "Jobs" at bounding box center [383, 170] width 121 height 29
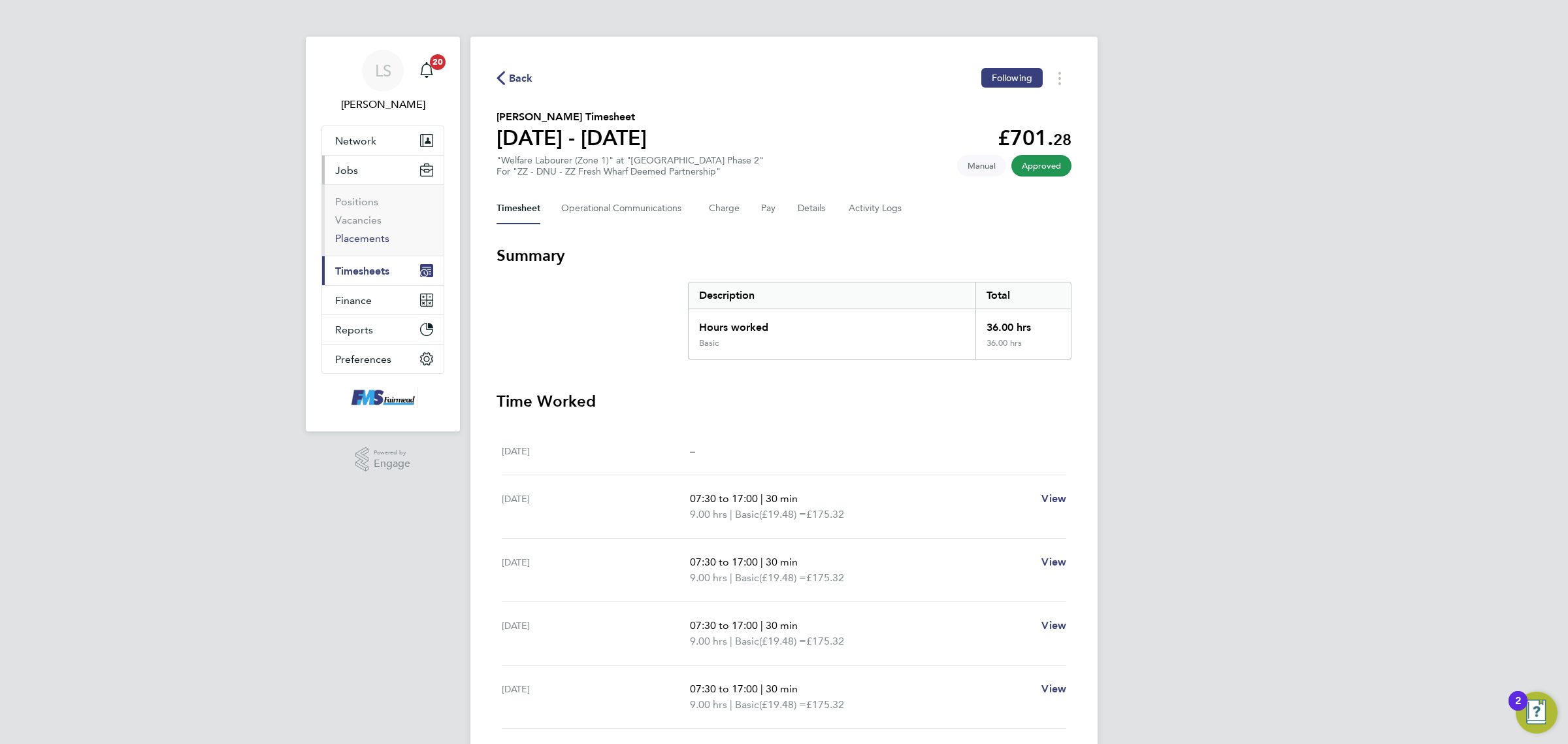
click at [370, 236] on link "Placements" at bounding box center [362, 238] width 54 height 13
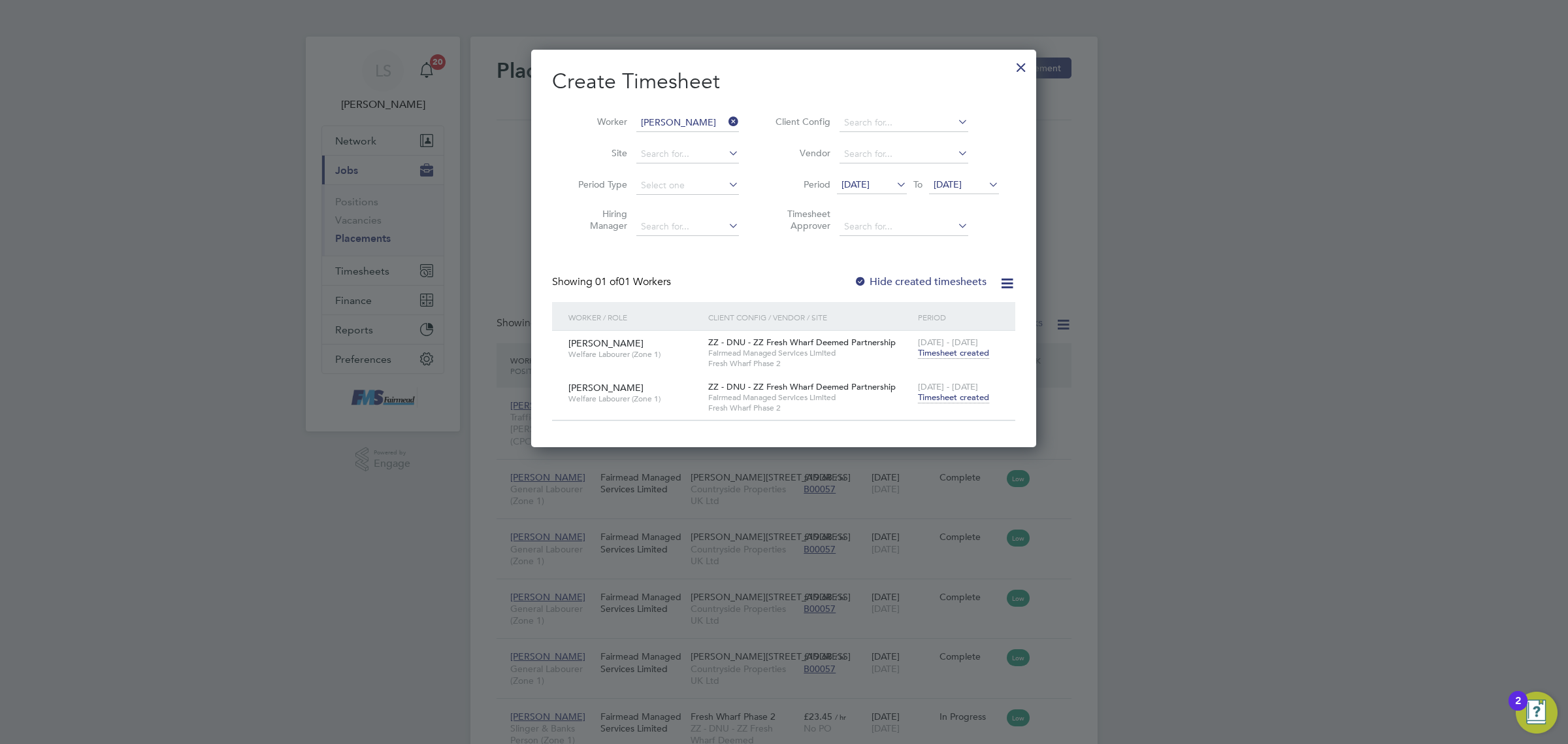
click at [1023, 72] on div at bounding box center [1022, 64] width 23 height 23
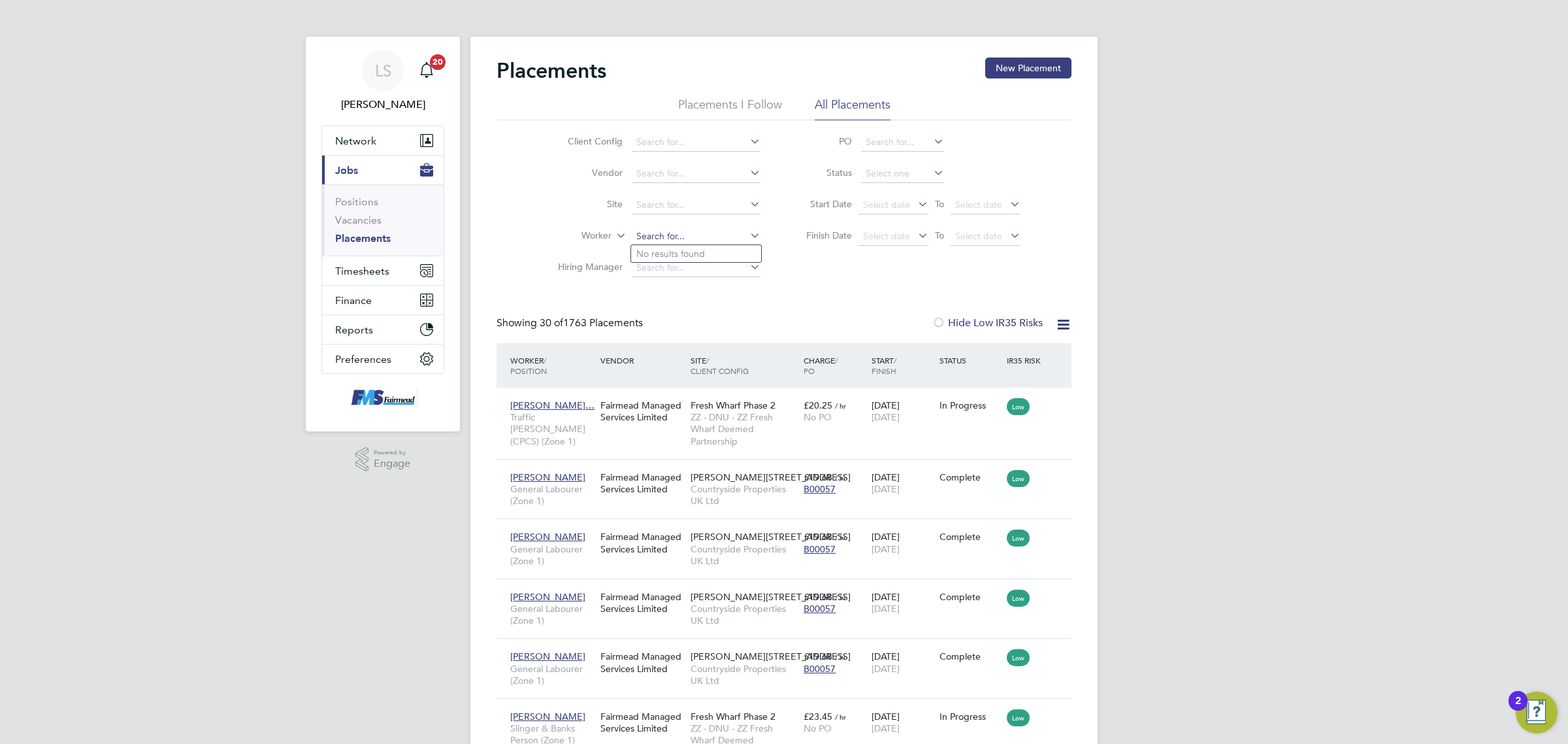
click at [645, 240] on input at bounding box center [695, 236] width 128 height 18
click at [648, 252] on li "Jon Doyle" at bounding box center [712, 254] width 162 height 18
type input "Jon Doyle"
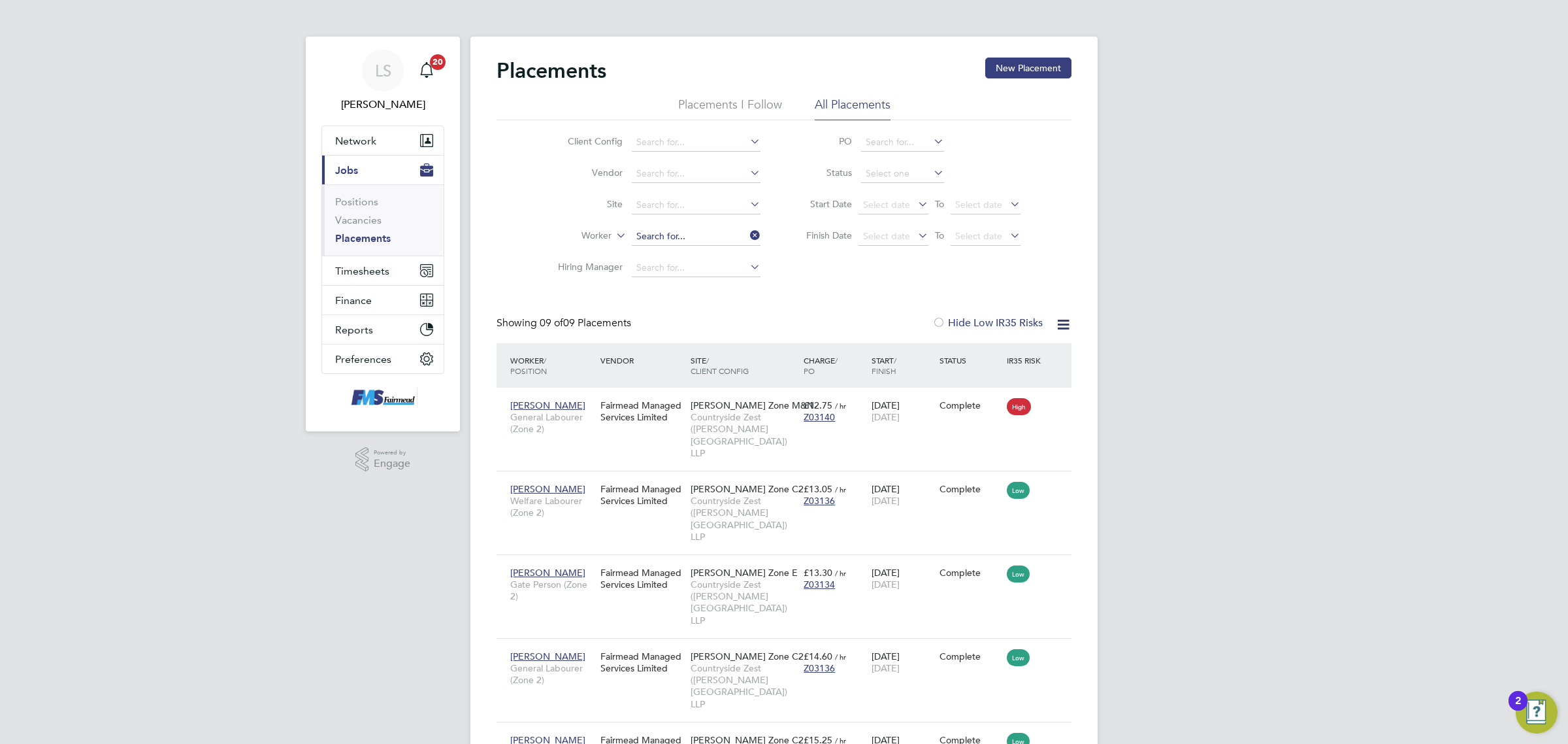
click at [700, 238] on input at bounding box center [695, 236] width 128 height 18
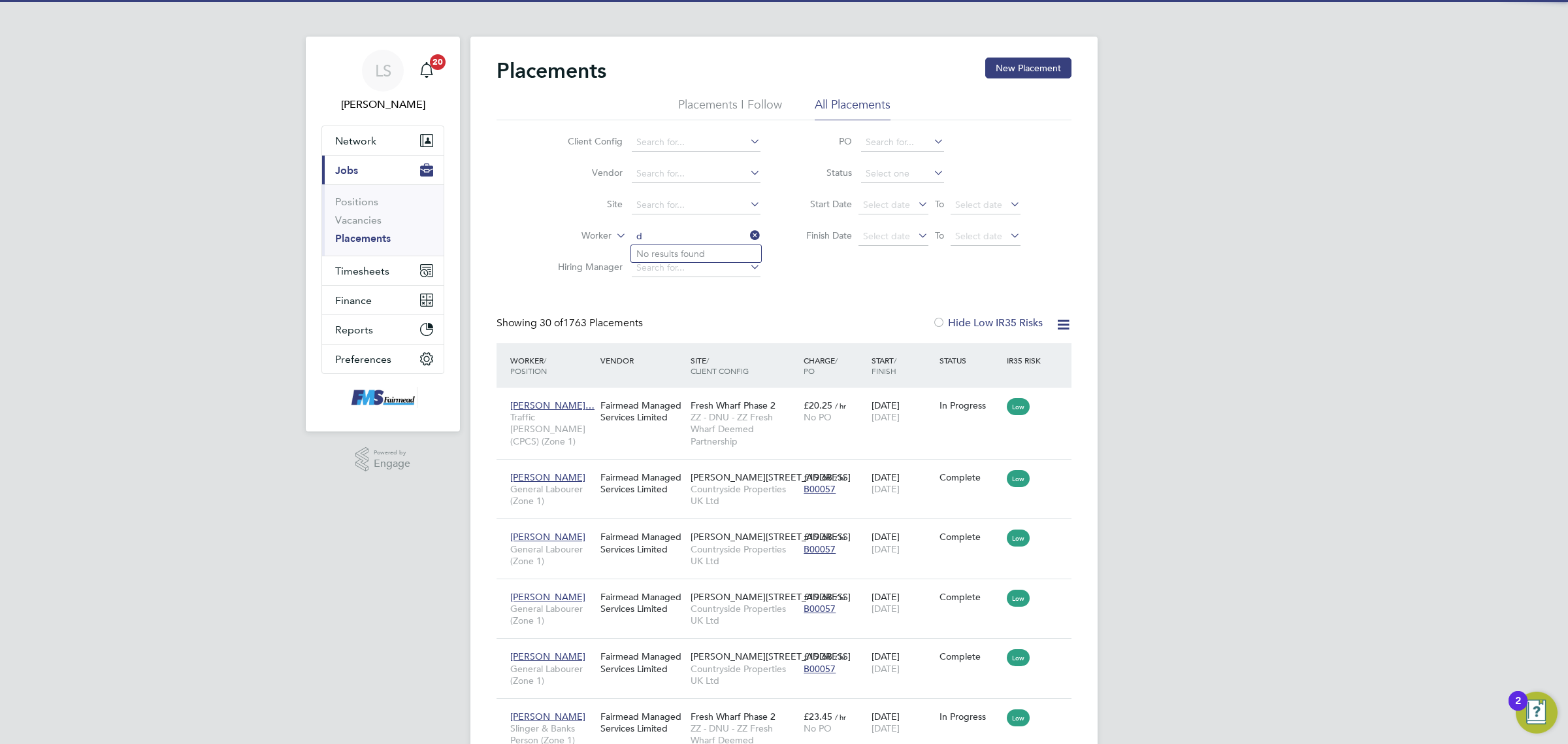
scroll to position [13, 61]
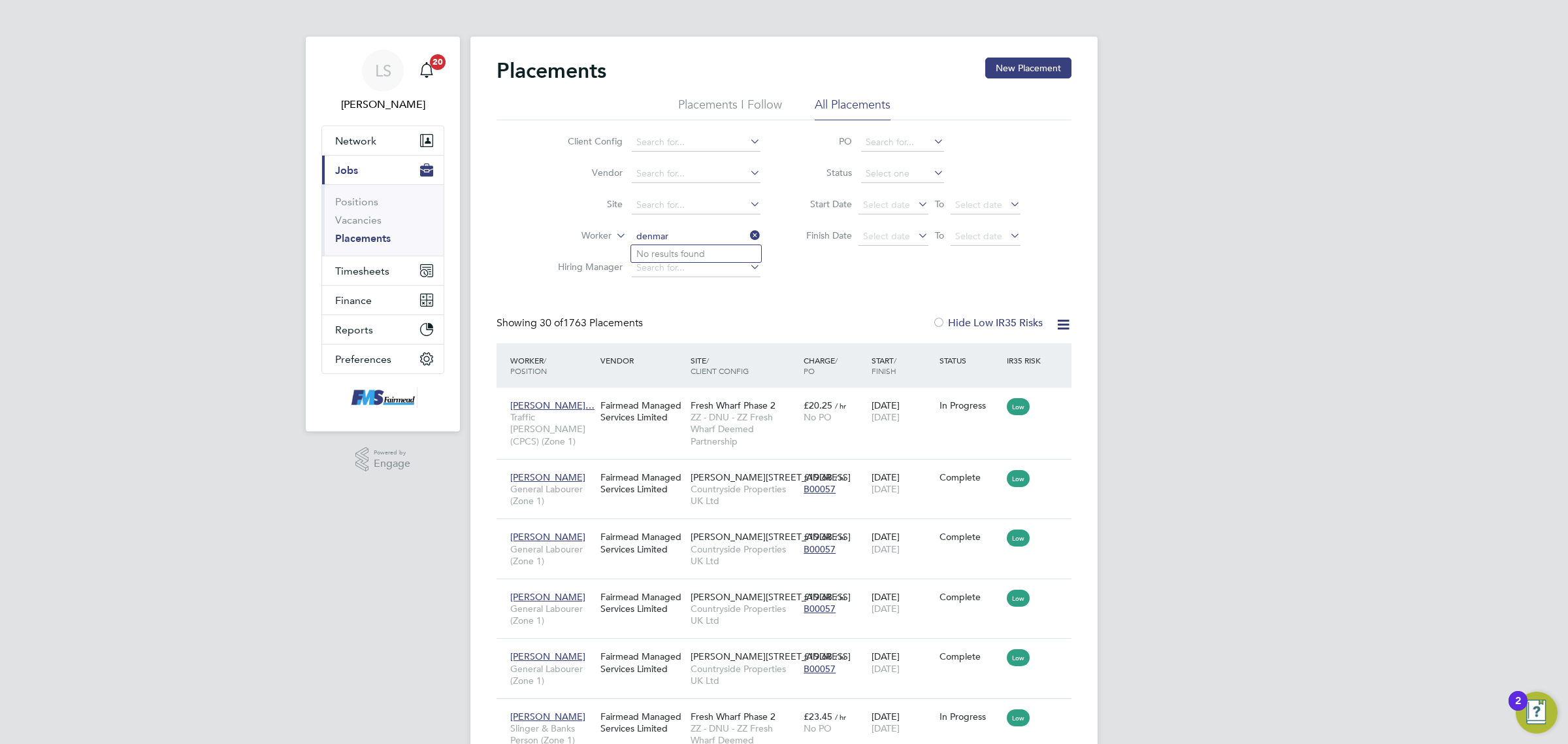
type input "denmar"
click at [353, 135] on span "Network" at bounding box center [356, 141] width 41 height 13
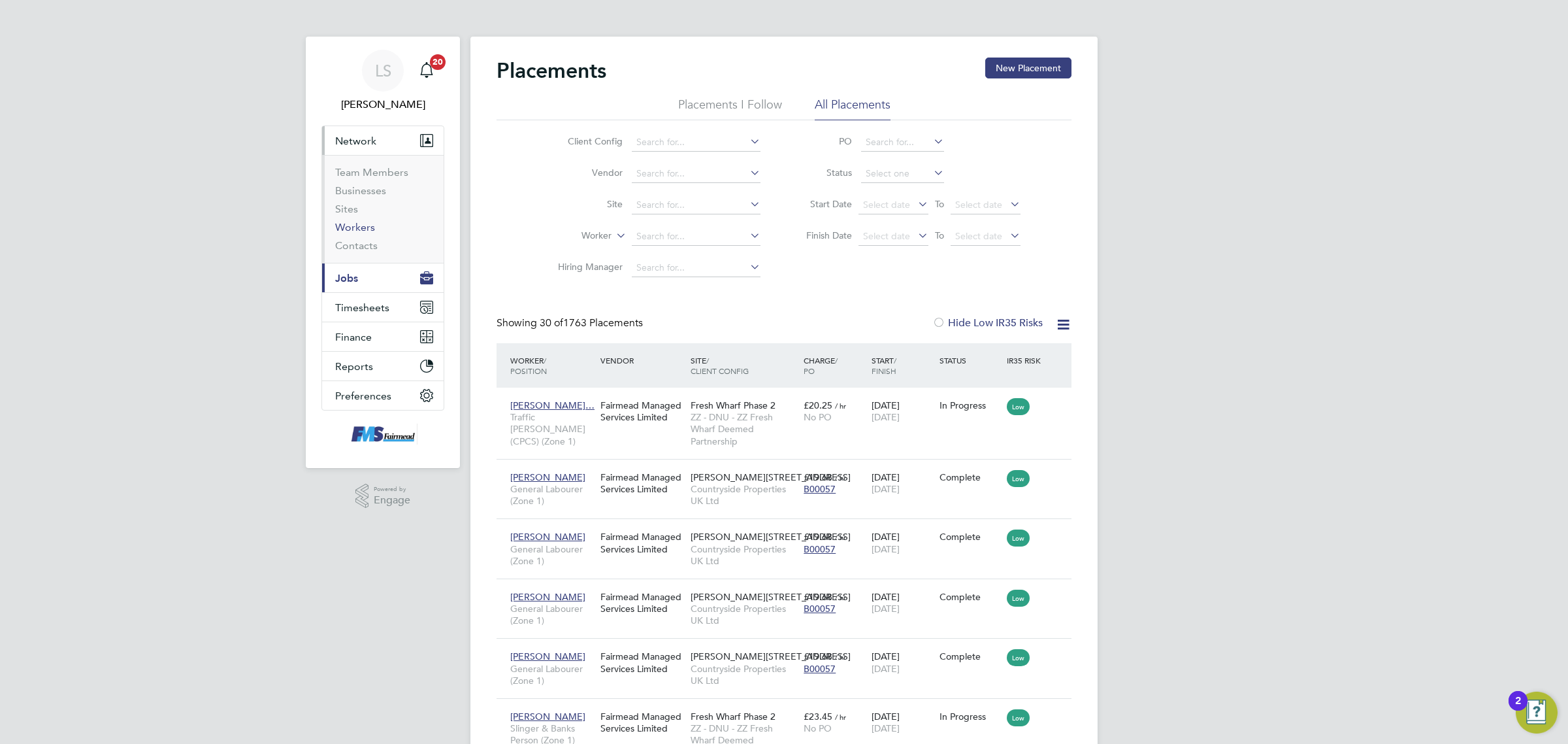
click at [368, 223] on link "Workers" at bounding box center [355, 227] width 40 height 13
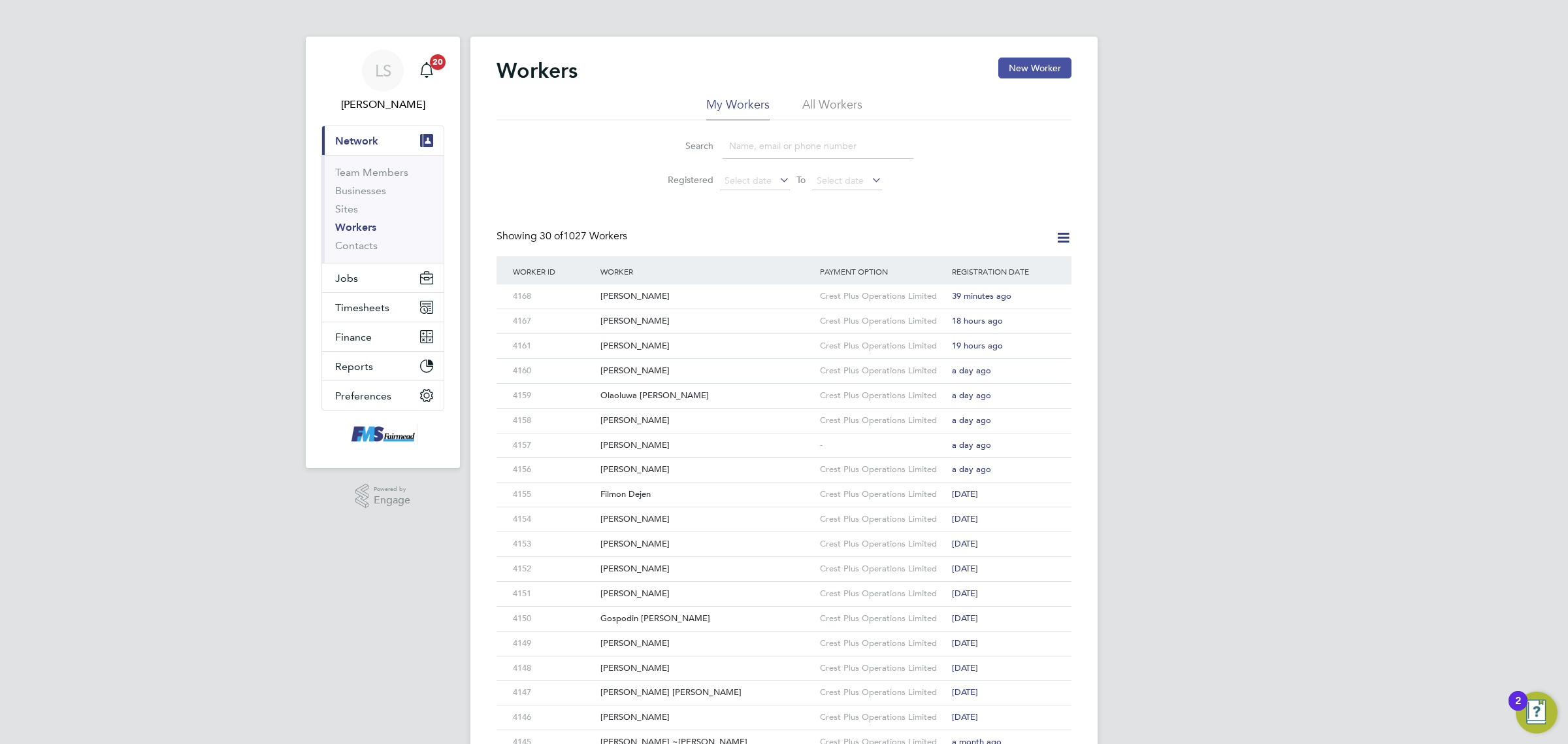
click at [1037, 64] on button "New Worker" at bounding box center [1034, 67] width 73 height 21
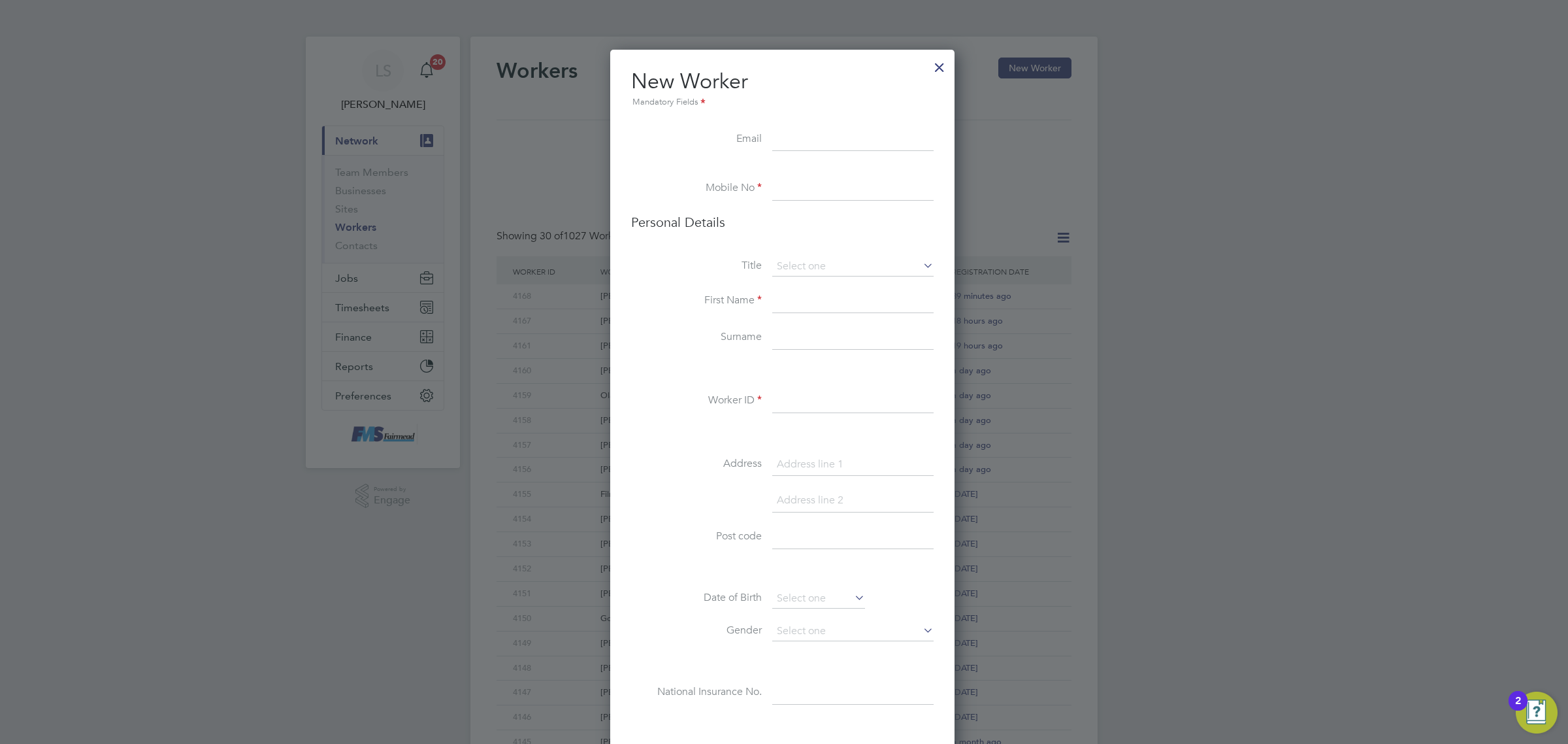
click at [827, 198] on input at bounding box center [854, 189] width 162 height 23
click at [830, 139] on input at bounding box center [854, 140] width 162 height 23
paste input "jackdenmark03@icloud.com"
type input "jackdenmark03@icloud.com"
click at [809, 186] on input at bounding box center [854, 189] width 162 height 23
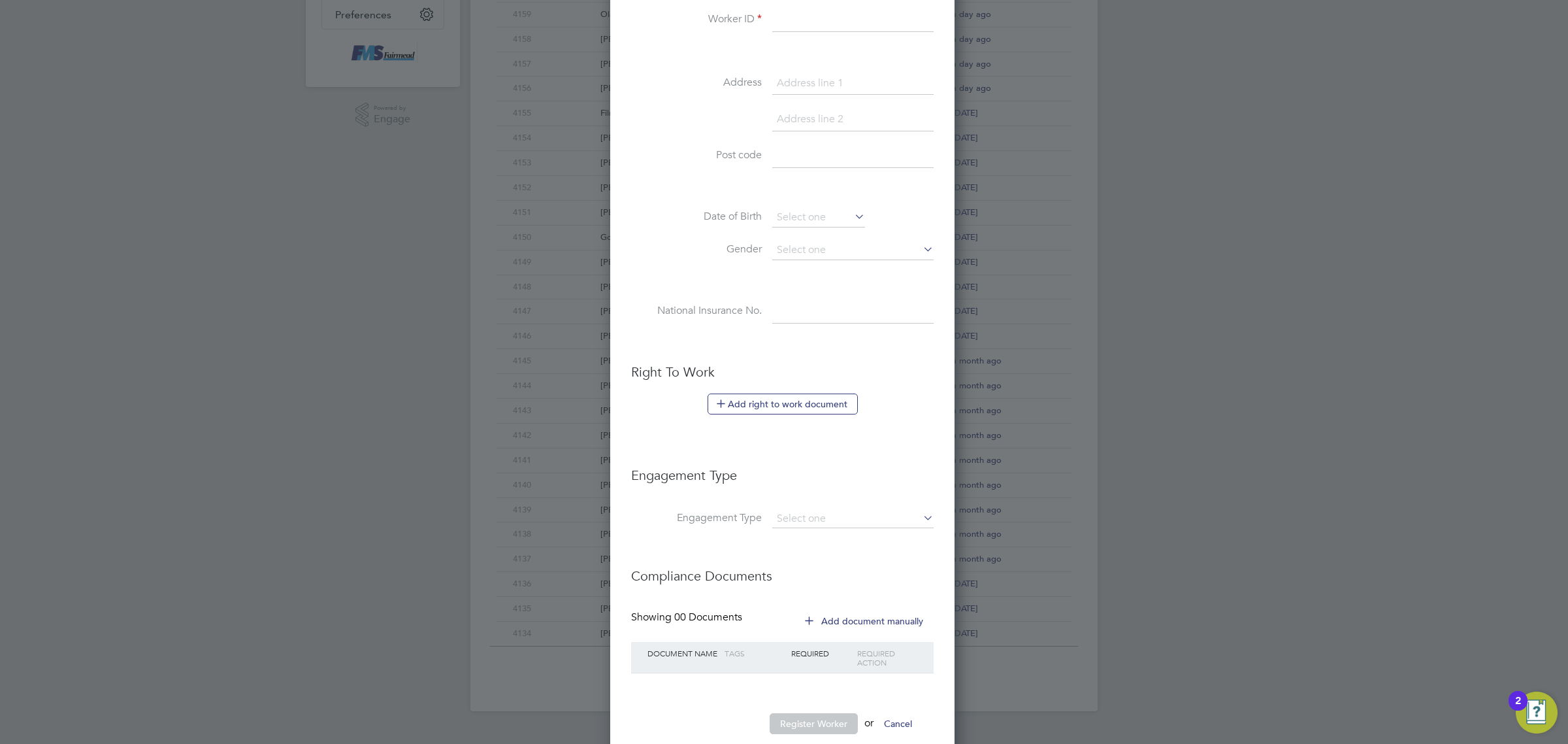
scroll to position [413, 0]
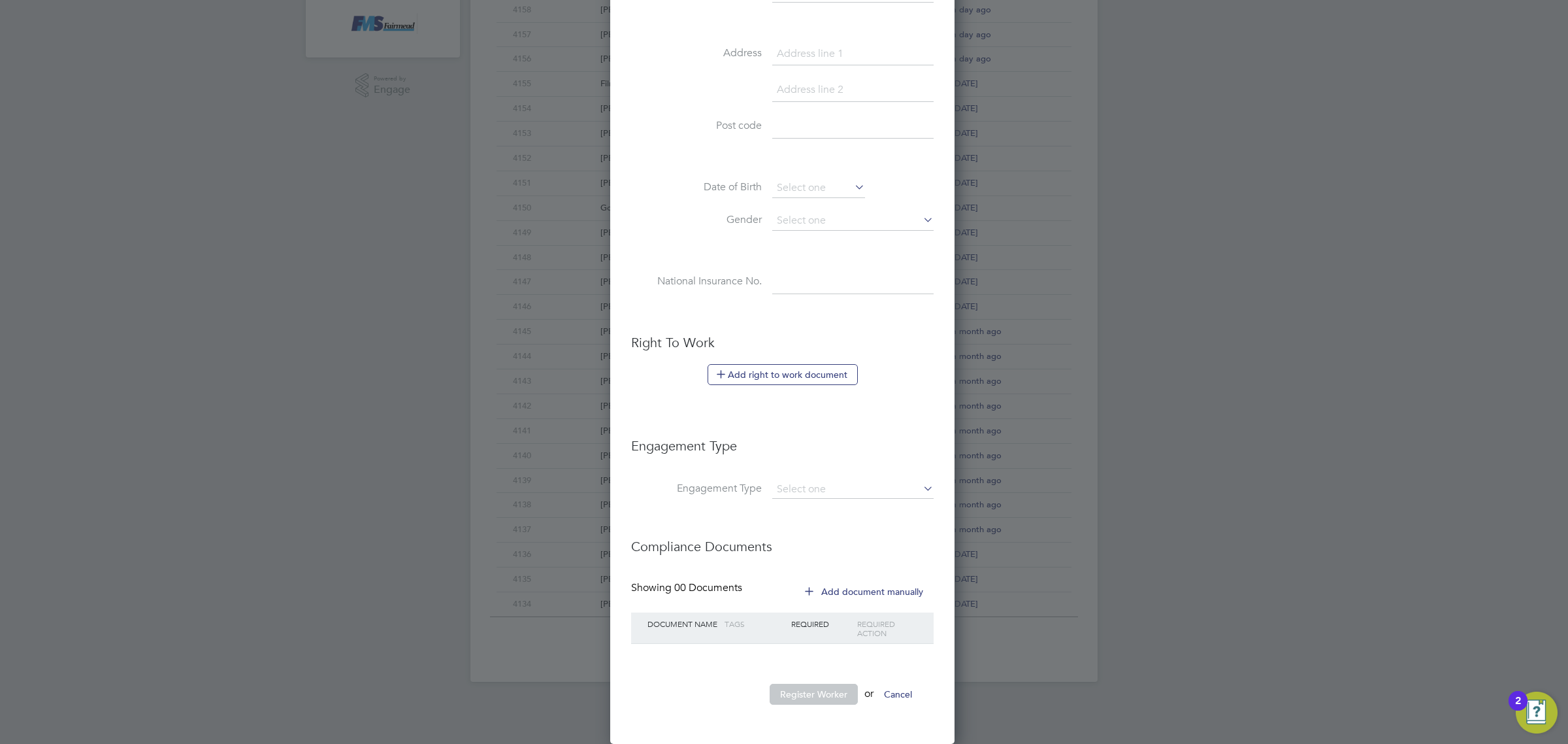
click at [791, 379] on button "Add right to work document" at bounding box center [783, 374] width 150 height 21
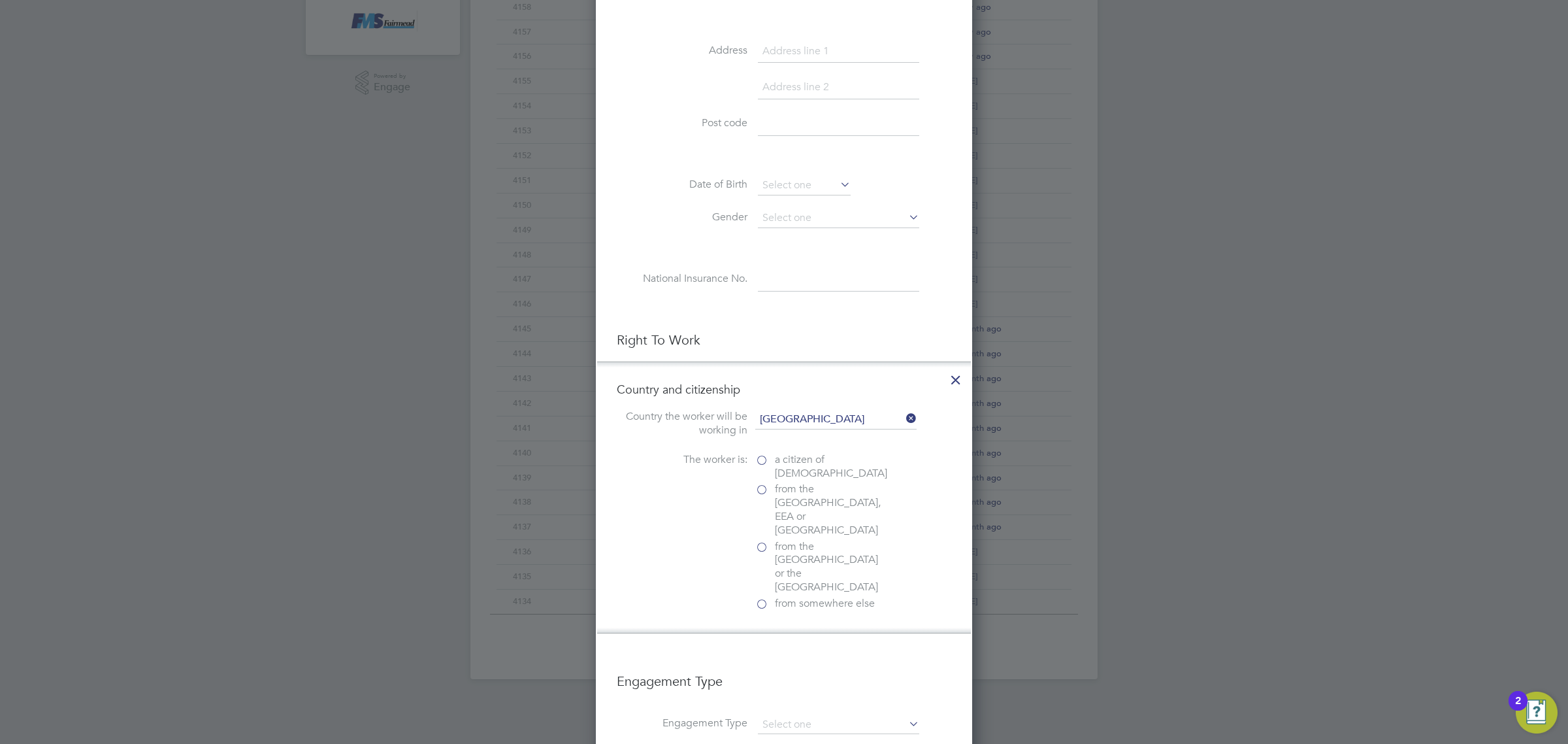
scroll to position [1304, 376]
click at [791, 457] on span "a citizen of United Kingdom" at bounding box center [830, 466] width 112 height 28
click at [0, 0] on input "a citizen of United Kingdom" at bounding box center [0, 0] width 0 height 0
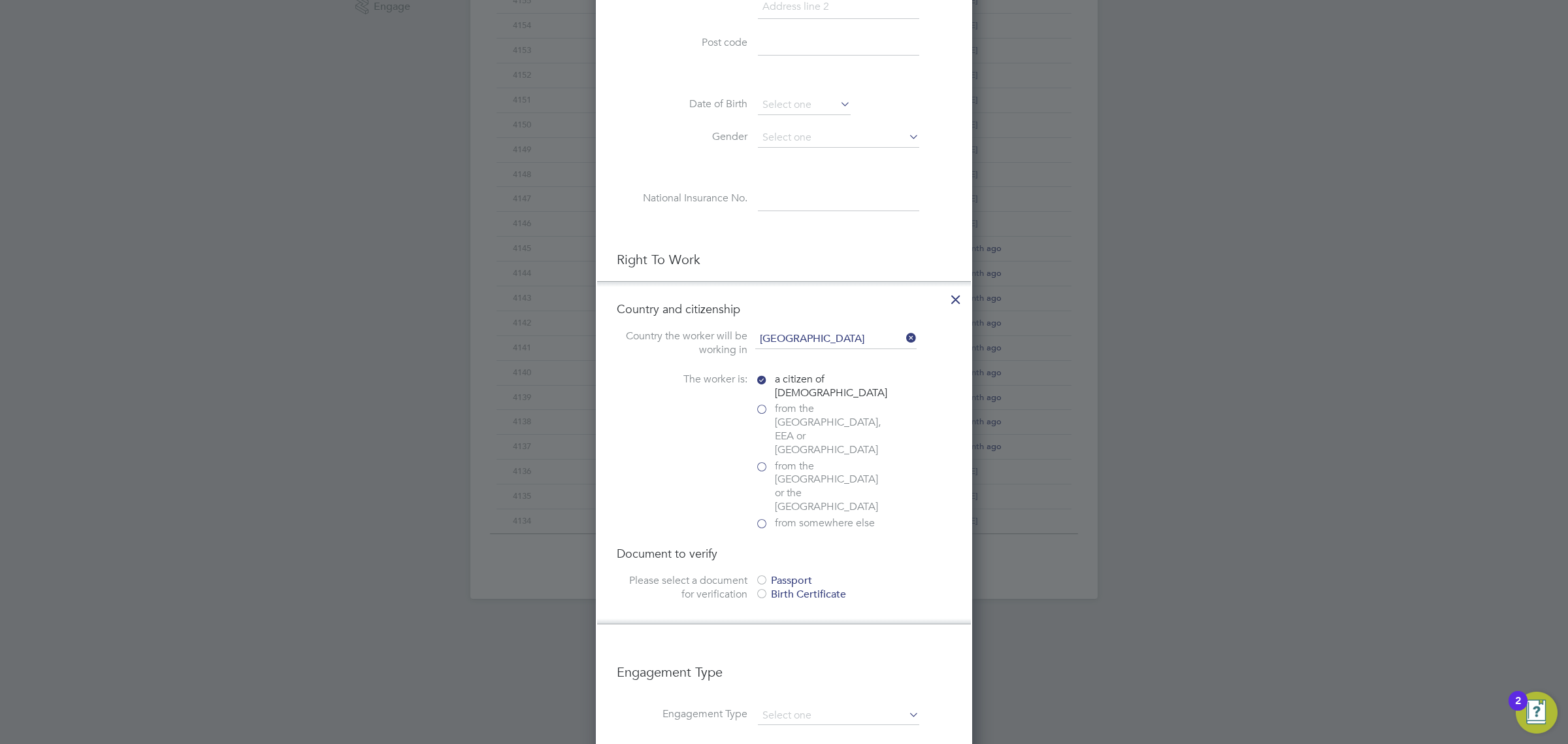
scroll to position [494, 0]
click at [812, 572] on div "Passport" at bounding box center [854, 579] width 196 height 13
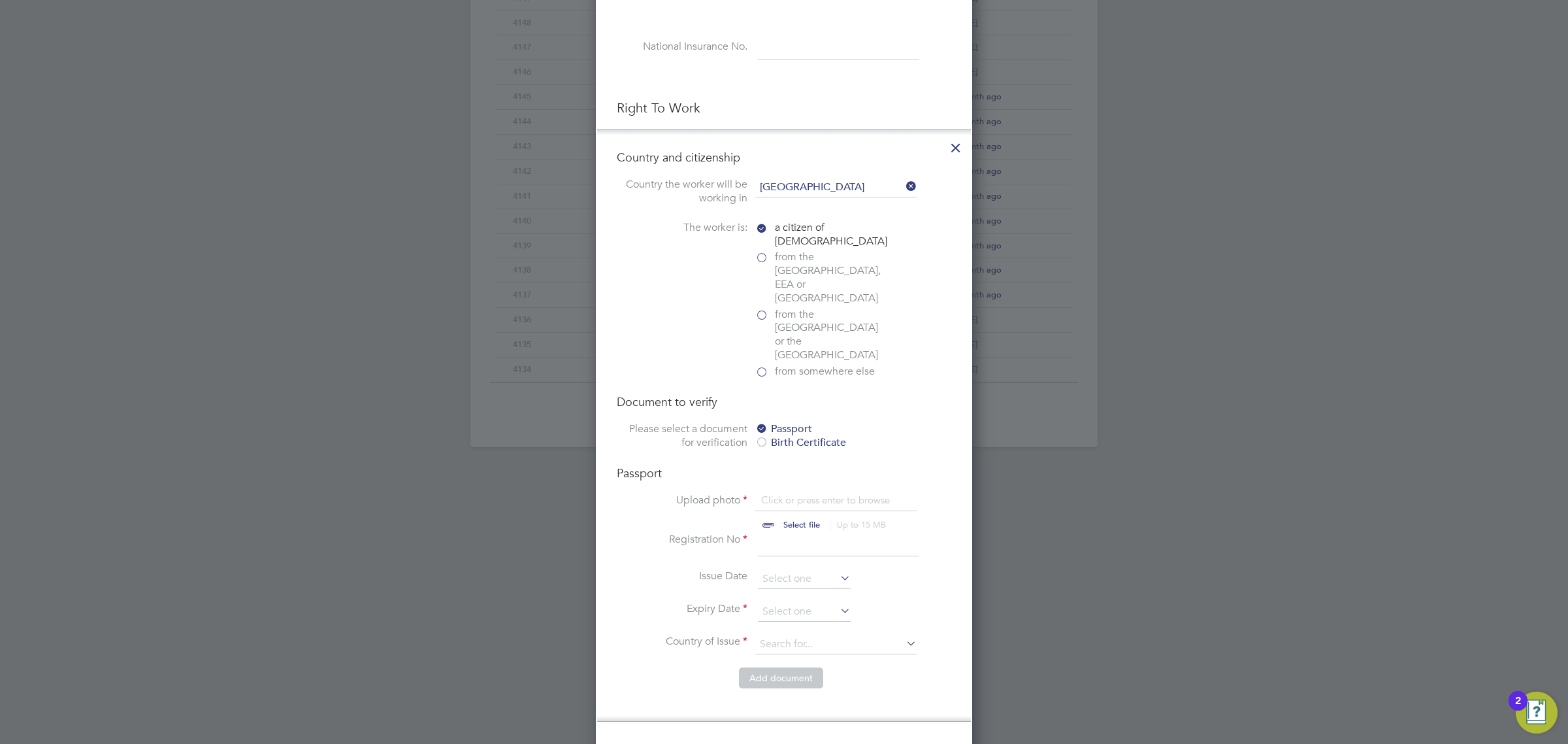
scroll to position [658, 0]
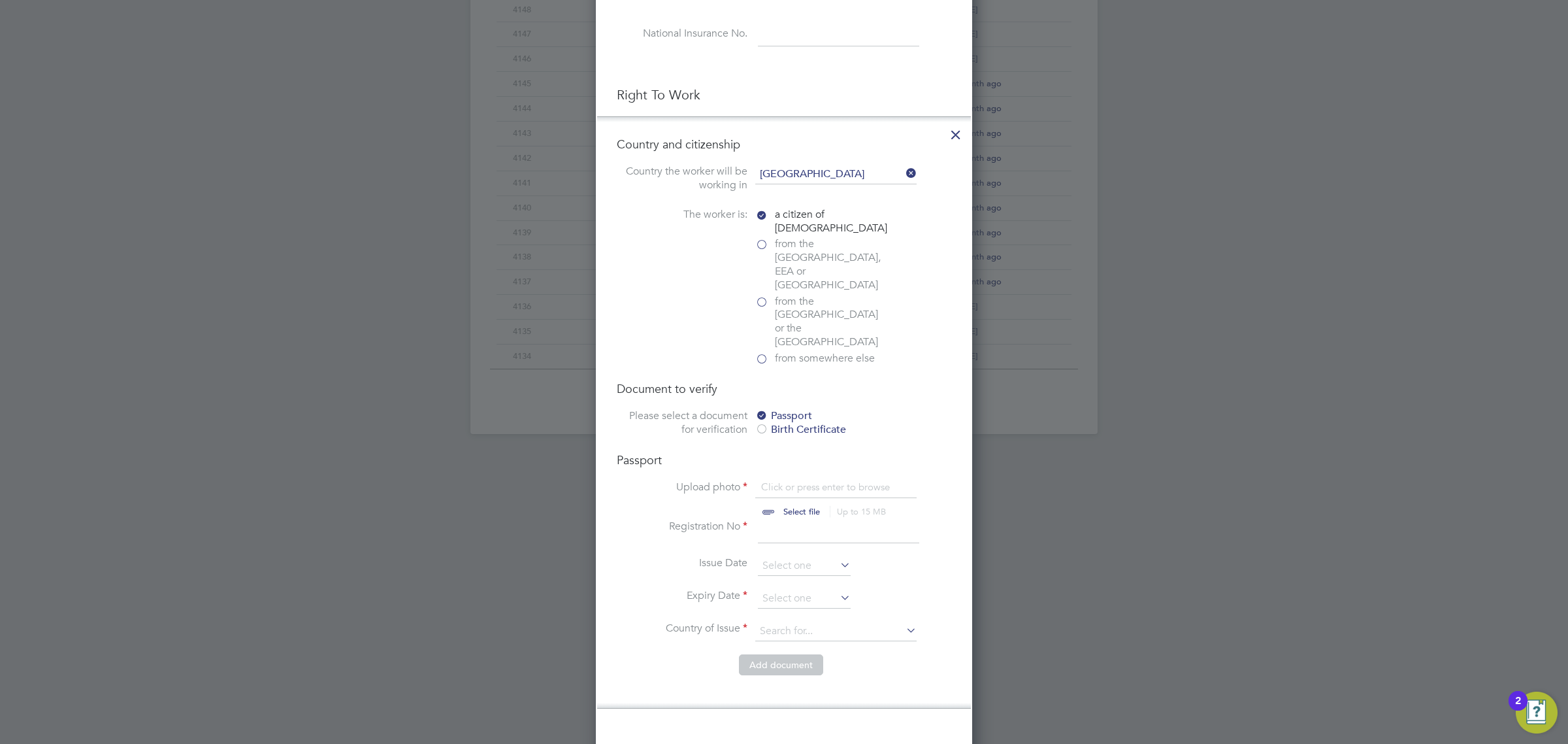
click at [803, 480] on input "file" at bounding box center [814, 500] width 205 height 40
click at [798, 480] on input "file" at bounding box center [814, 500] width 205 height 40
type input "C:\fakepath\Jack Denmark PP.png"
click at [795, 519] on input at bounding box center [839, 531] width 162 height 23
type input "140417915"
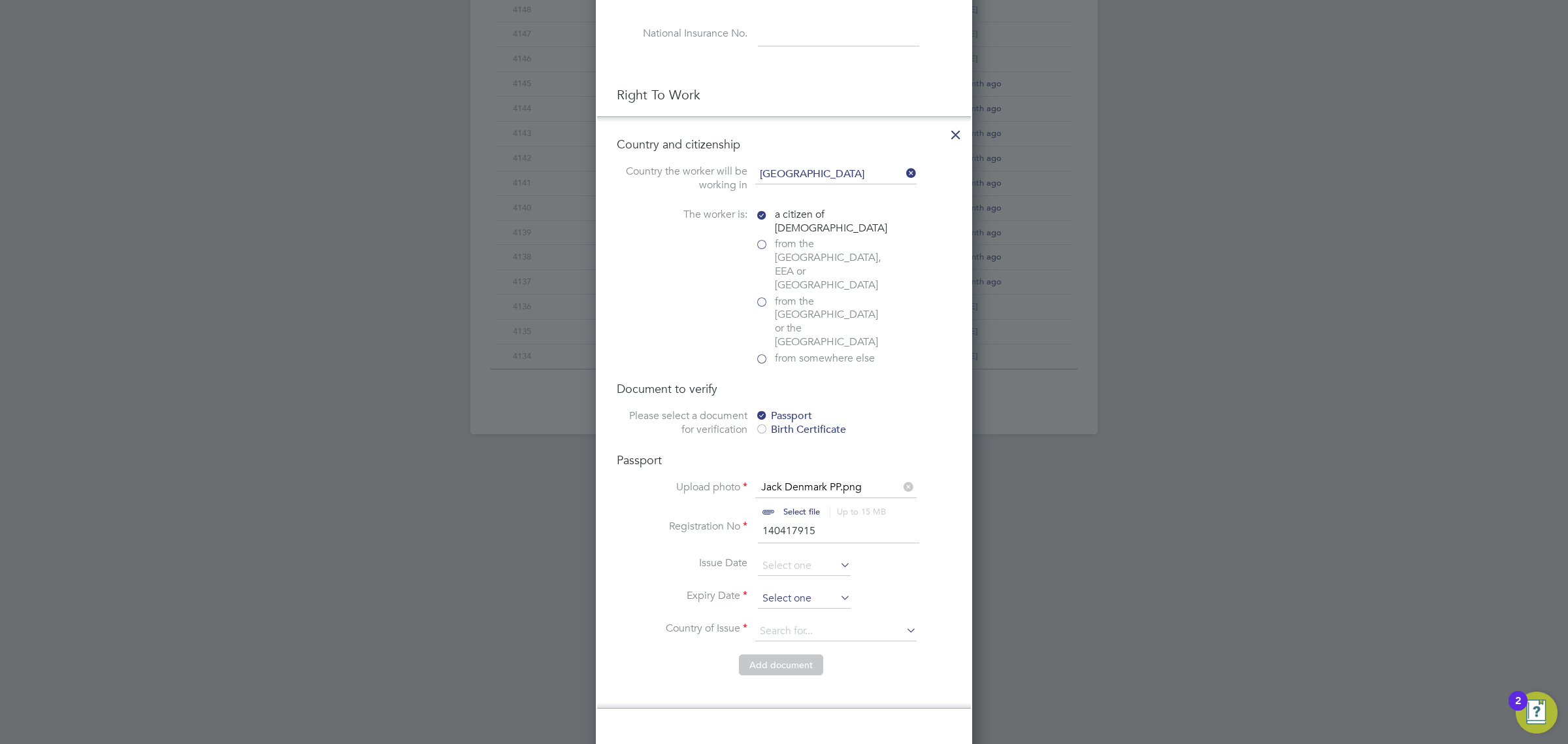
click at [799, 589] on input at bounding box center [804, 598] width 93 height 20
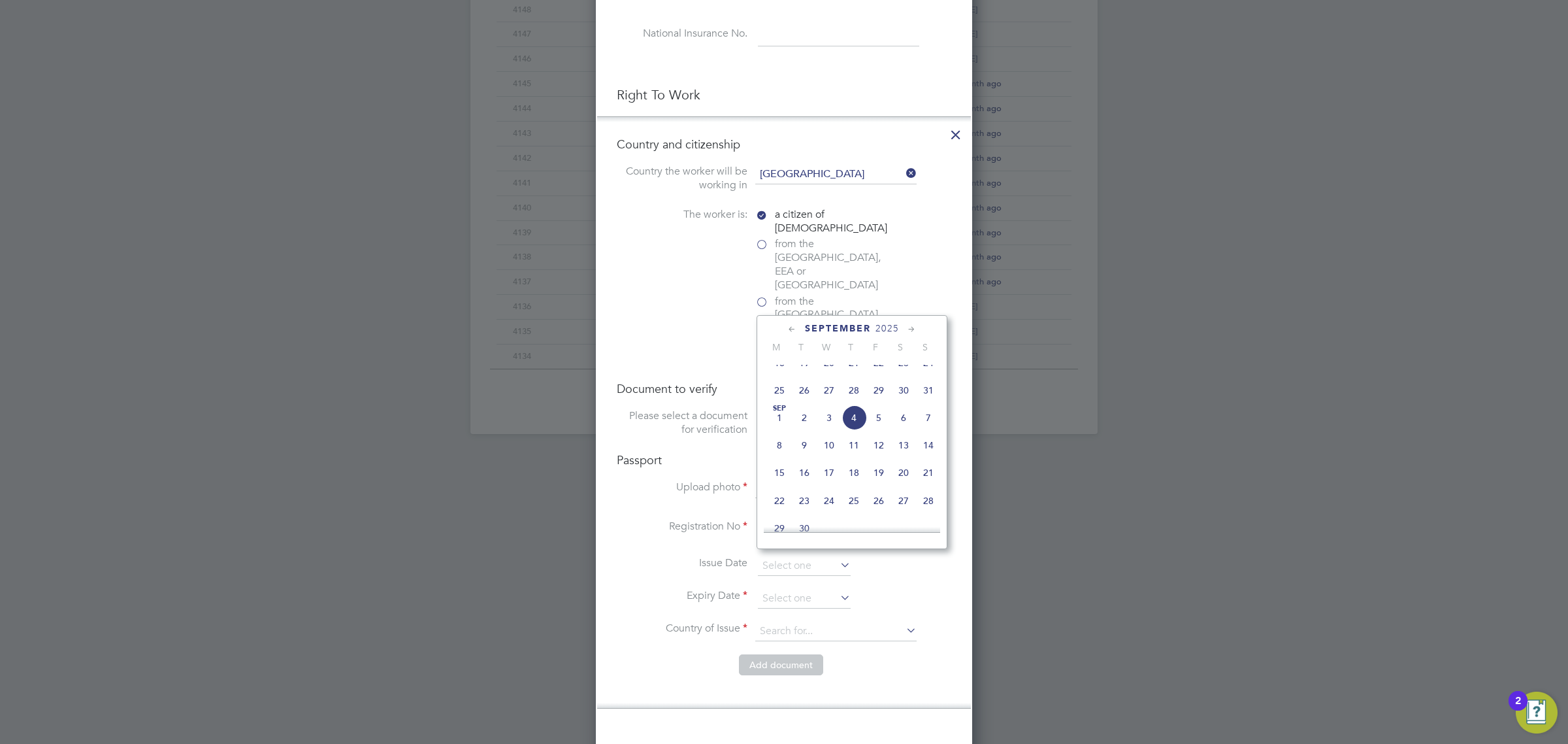
click at [881, 334] on div "September 2025" at bounding box center [852, 329] width 176 height 13
click at [882, 324] on span "2025" at bounding box center [887, 328] width 23 height 11
click at [803, 478] on span "2033" at bounding box center [804, 465] width 25 height 25
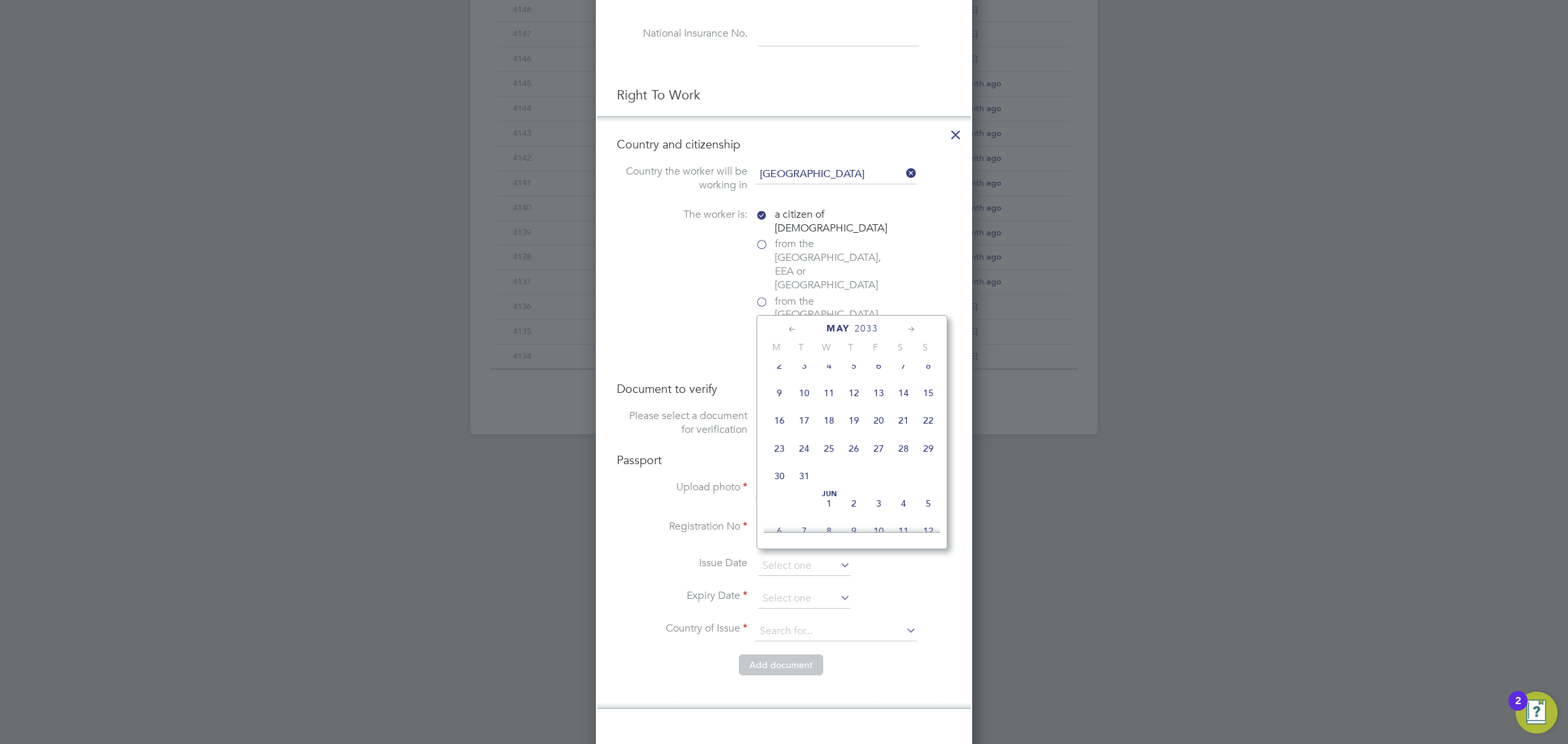
click at [856, 456] on span "26" at bounding box center [855, 448] width 25 height 25
type input "26 May 2033"
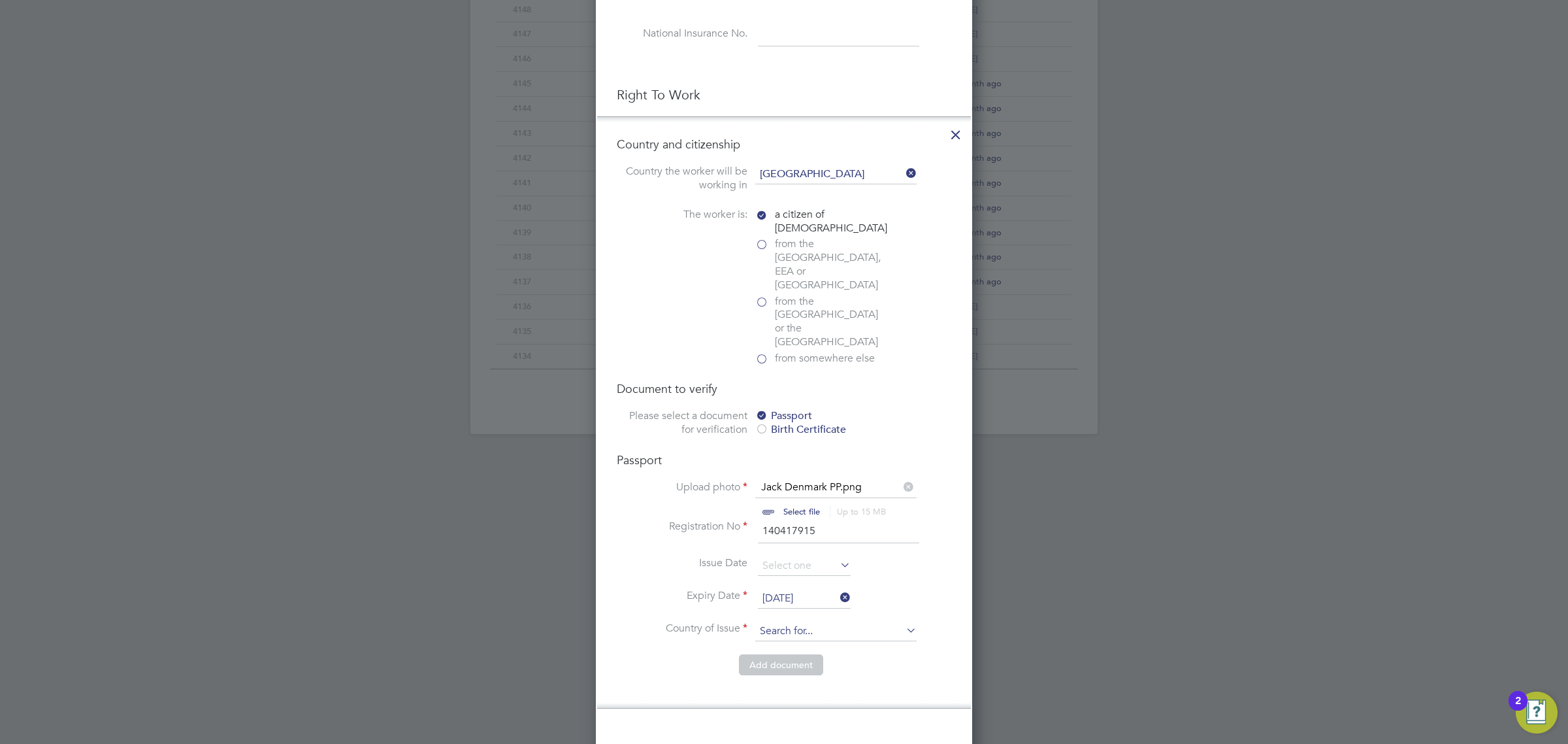
click at [828, 622] on input at bounding box center [837, 632] width 162 height 20
type input "United Kingdom"
click at [794, 654] on button "Add document" at bounding box center [781, 664] width 84 height 21
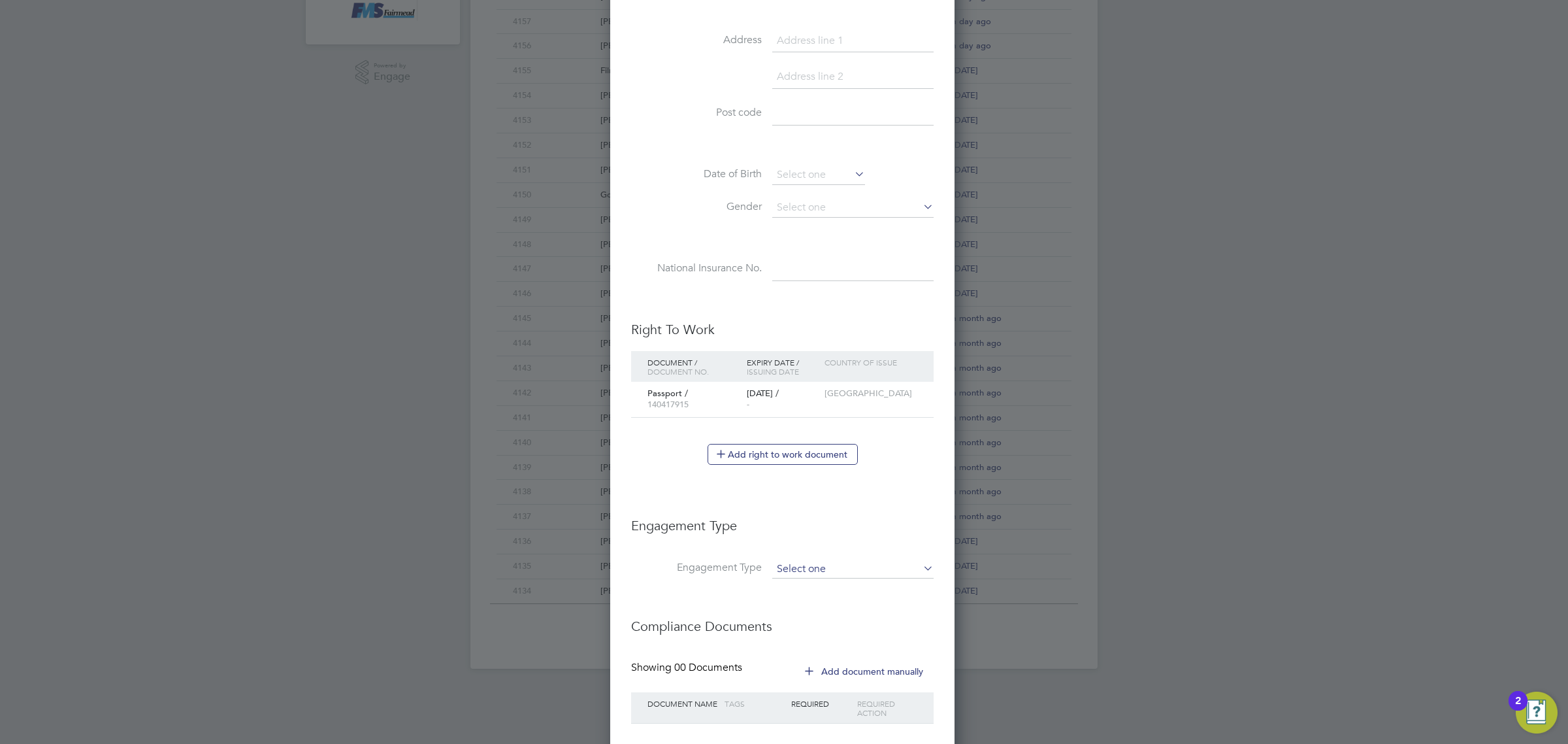
click at [794, 569] on input at bounding box center [854, 569] width 162 height 18
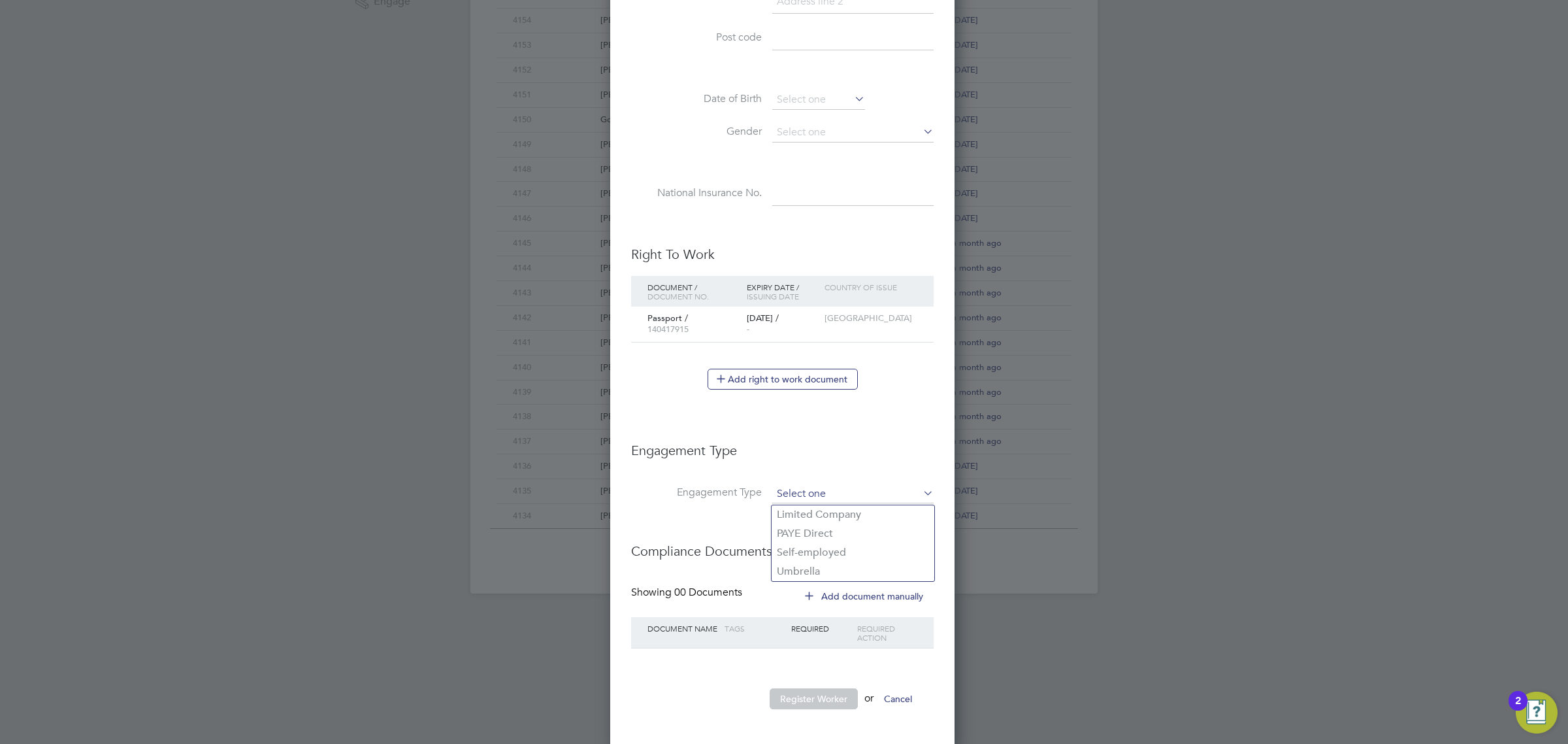
scroll to position [505, 0]
click at [818, 567] on li "Umbrella" at bounding box center [853, 566] width 163 height 19
type input "Umbrella"
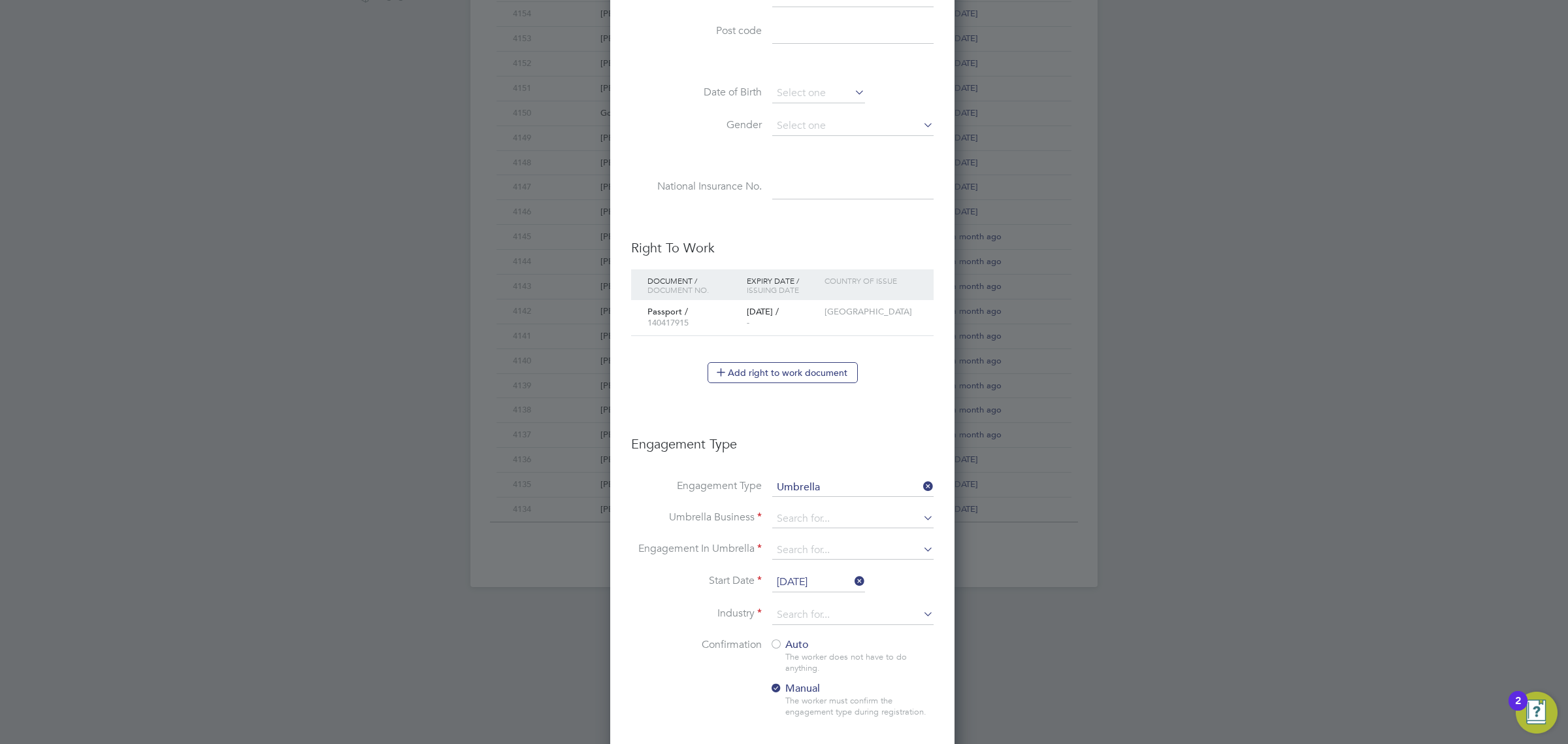
scroll to position [1443, 347]
click at [827, 513] on input at bounding box center [854, 518] width 162 height 18
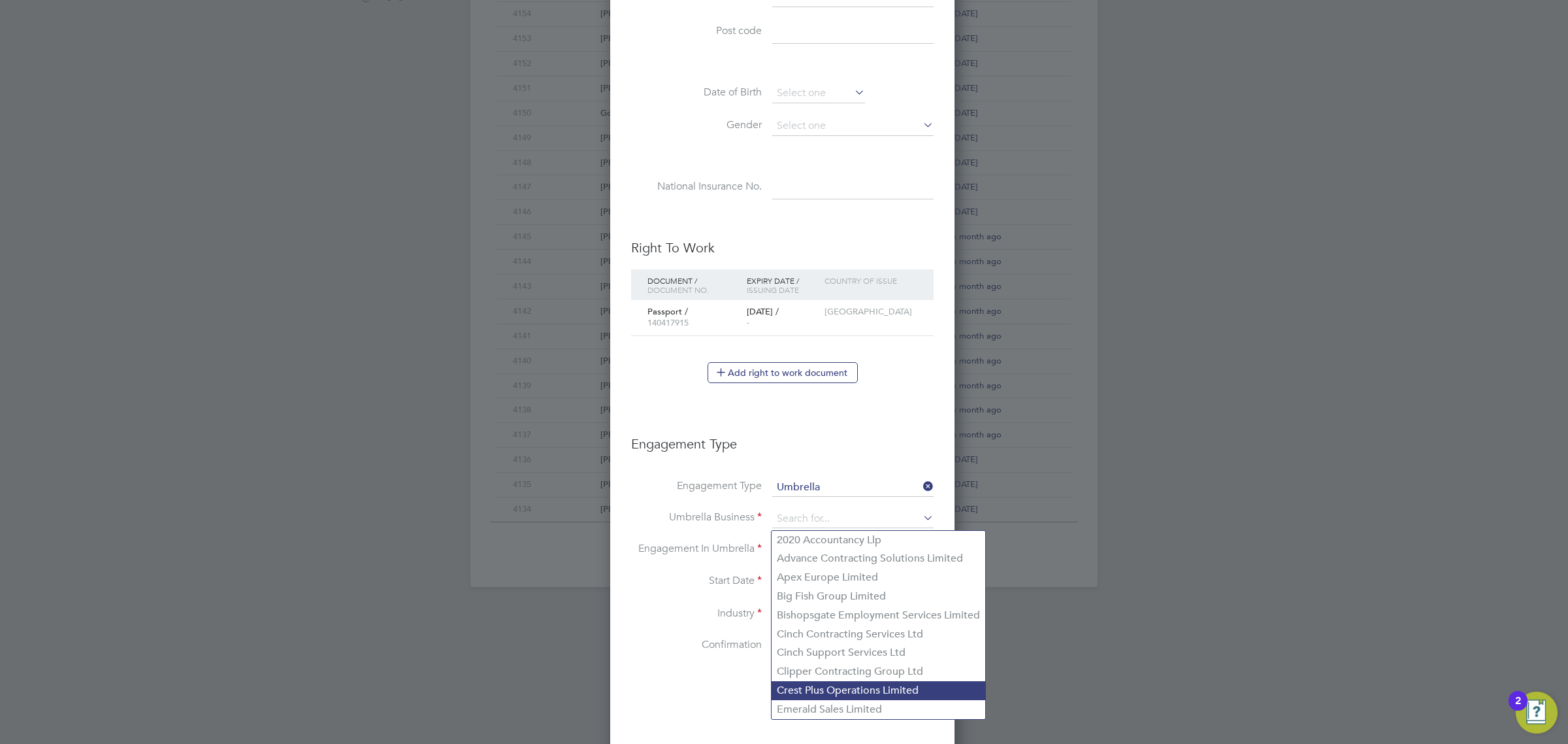
click at [830, 687] on li "Crest Plus Operations Limited" at bounding box center [879, 690] width 214 height 19
type input "Crest Plus Operations Limited"
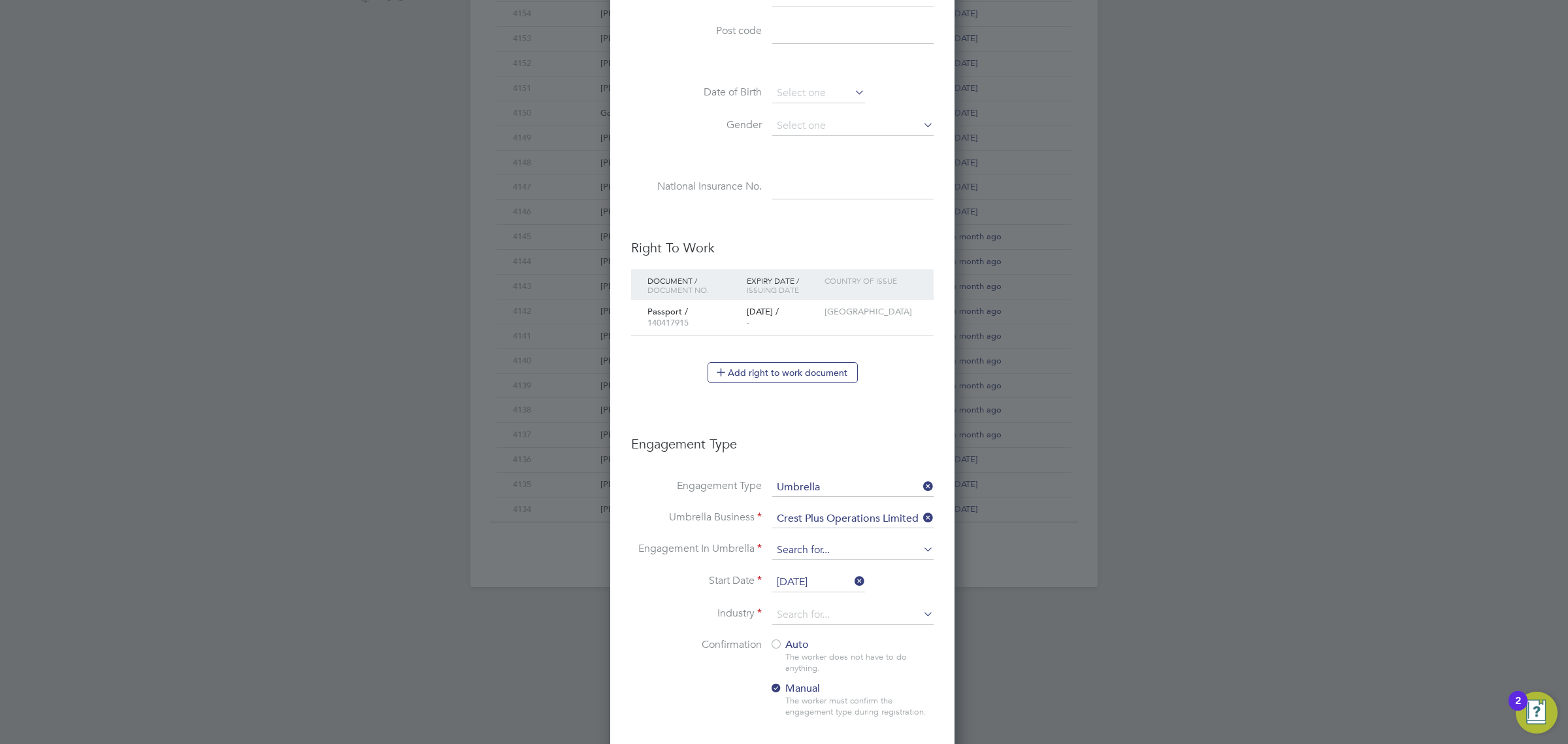
click at [844, 550] on input at bounding box center [854, 550] width 162 height 18
click at [845, 645] on li "PAYE Umbrella" at bounding box center [853, 646] width 163 height 19
type input "PAYE Umbrella"
click at [820, 582] on input "[DATE]" at bounding box center [819, 582] width 93 height 20
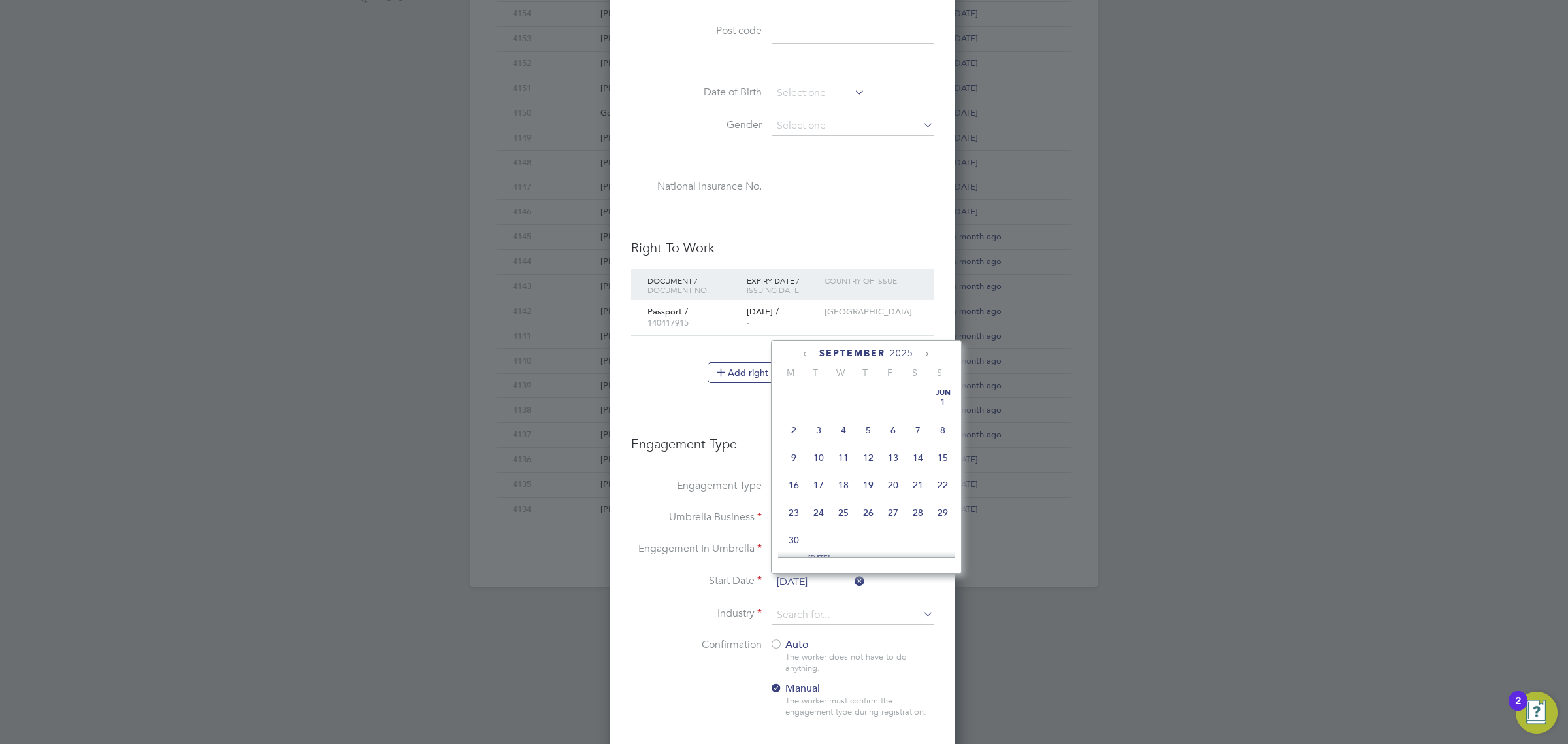
scroll to position [401, 0]
click at [845, 455] on span "3" at bounding box center [844, 442] width 25 height 25
type input "03 Sep 2025"
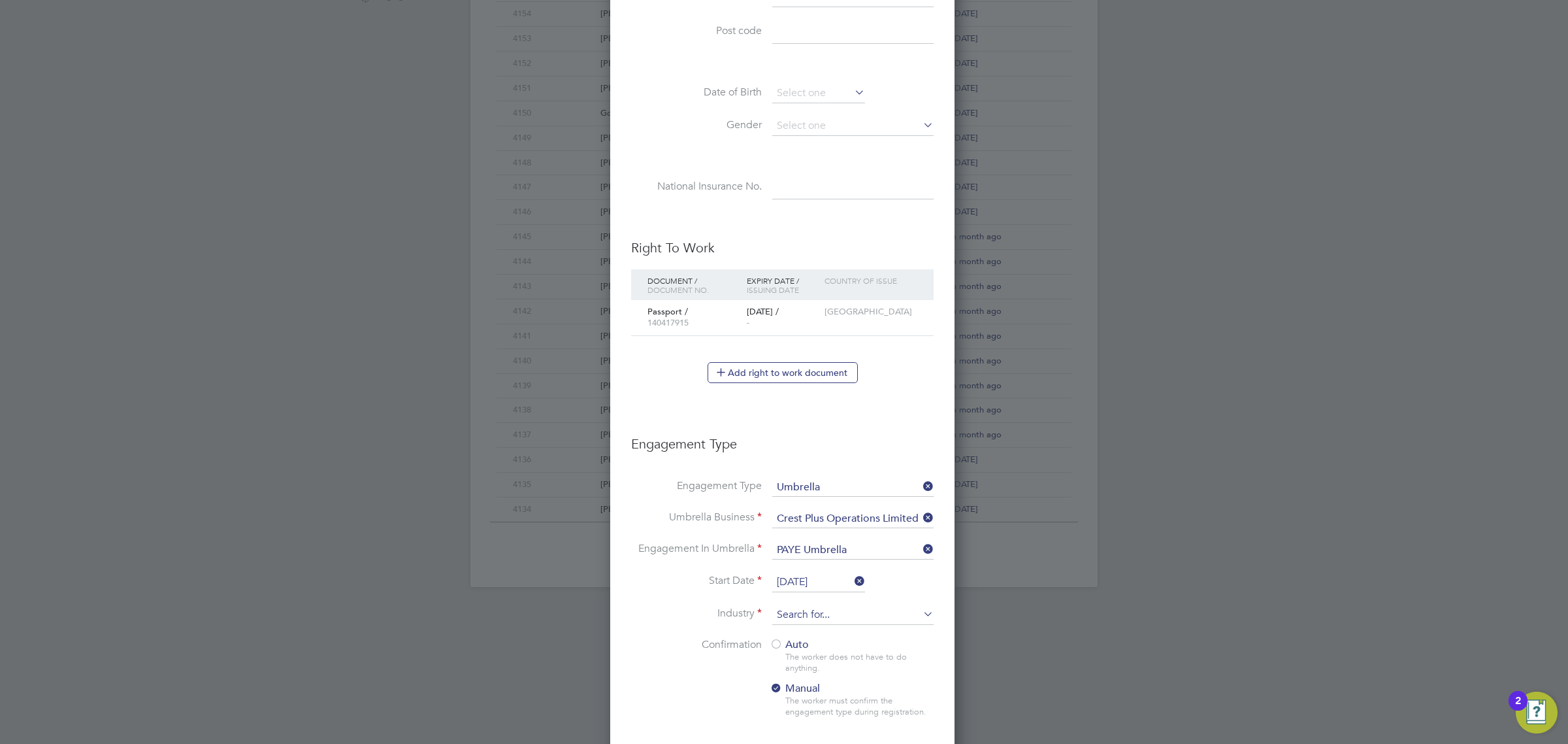
click at [809, 615] on input at bounding box center [854, 615] width 162 height 20
click at [824, 724] on li "Construction" at bounding box center [853, 725] width 163 height 18
type input "Construction"
click at [784, 644] on span "Auto" at bounding box center [790, 644] width 40 height 13
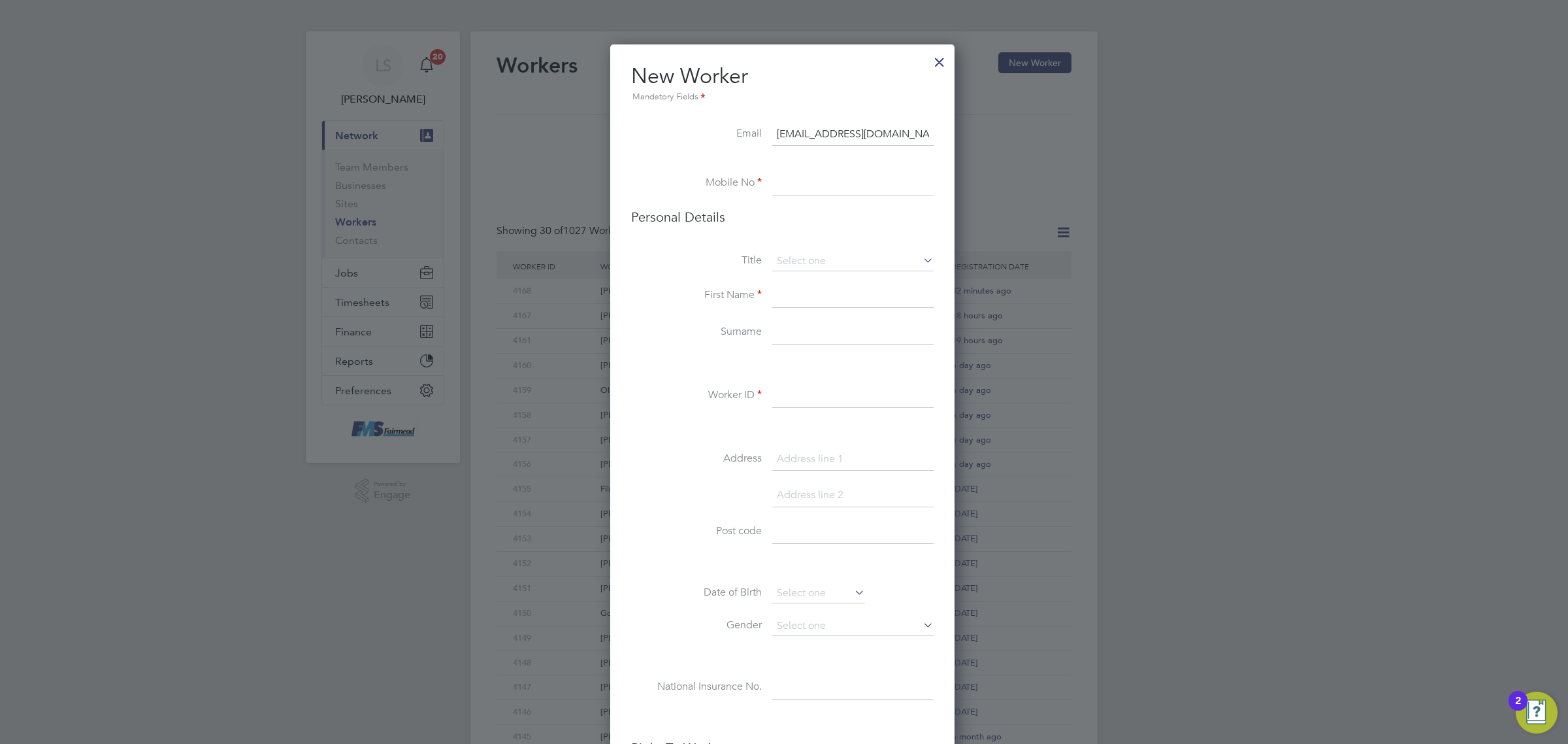
scroll to position [0, 0]
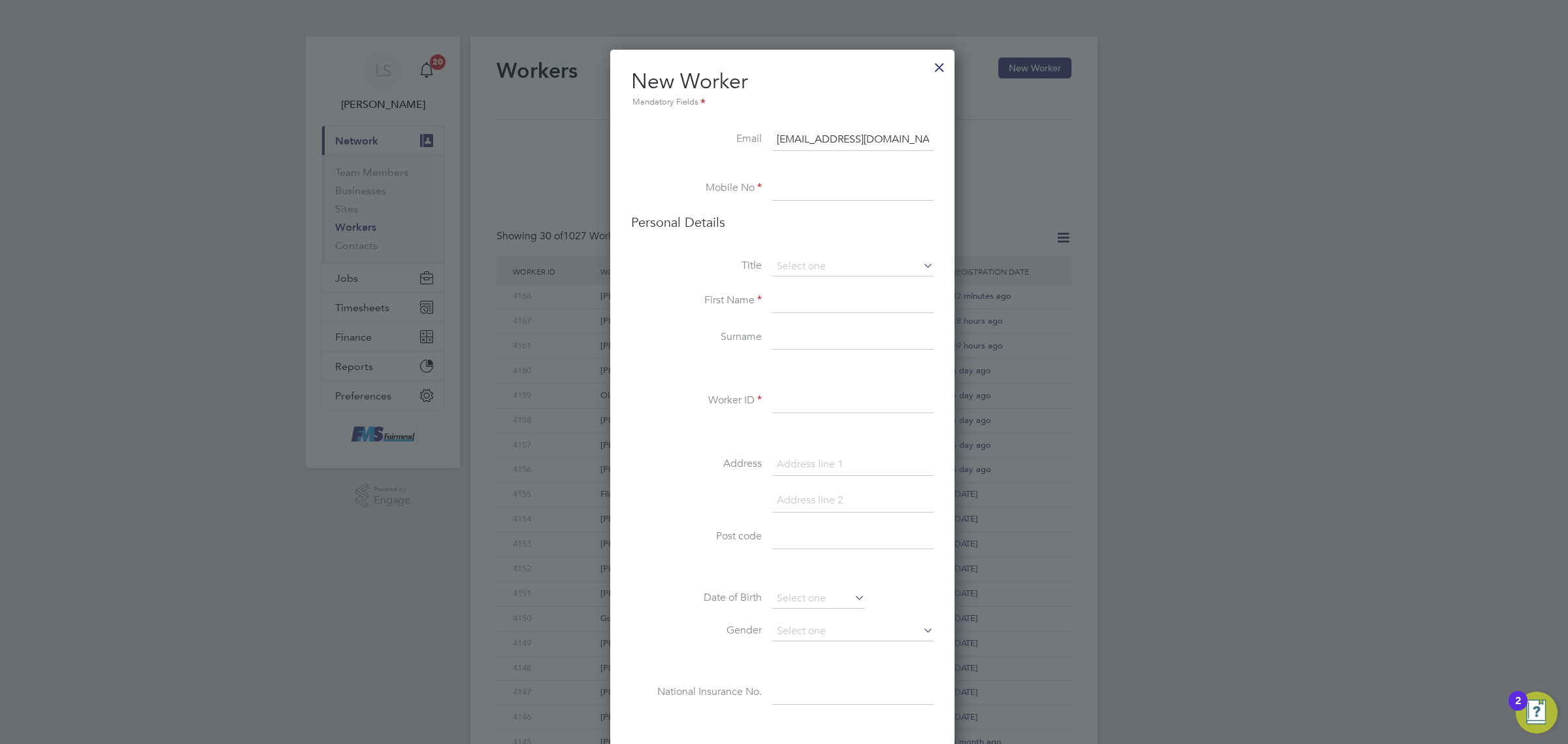
click at [814, 193] on input at bounding box center [854, 189] width 162 height 23
paste input "07474908202"
type input "07474908202"
click at [809, 262] on input at bounding box center [854, 267] width 162 height 20
click at [808, 283] on li "Mr" at bounding box center [853, 285] width 163 height 17
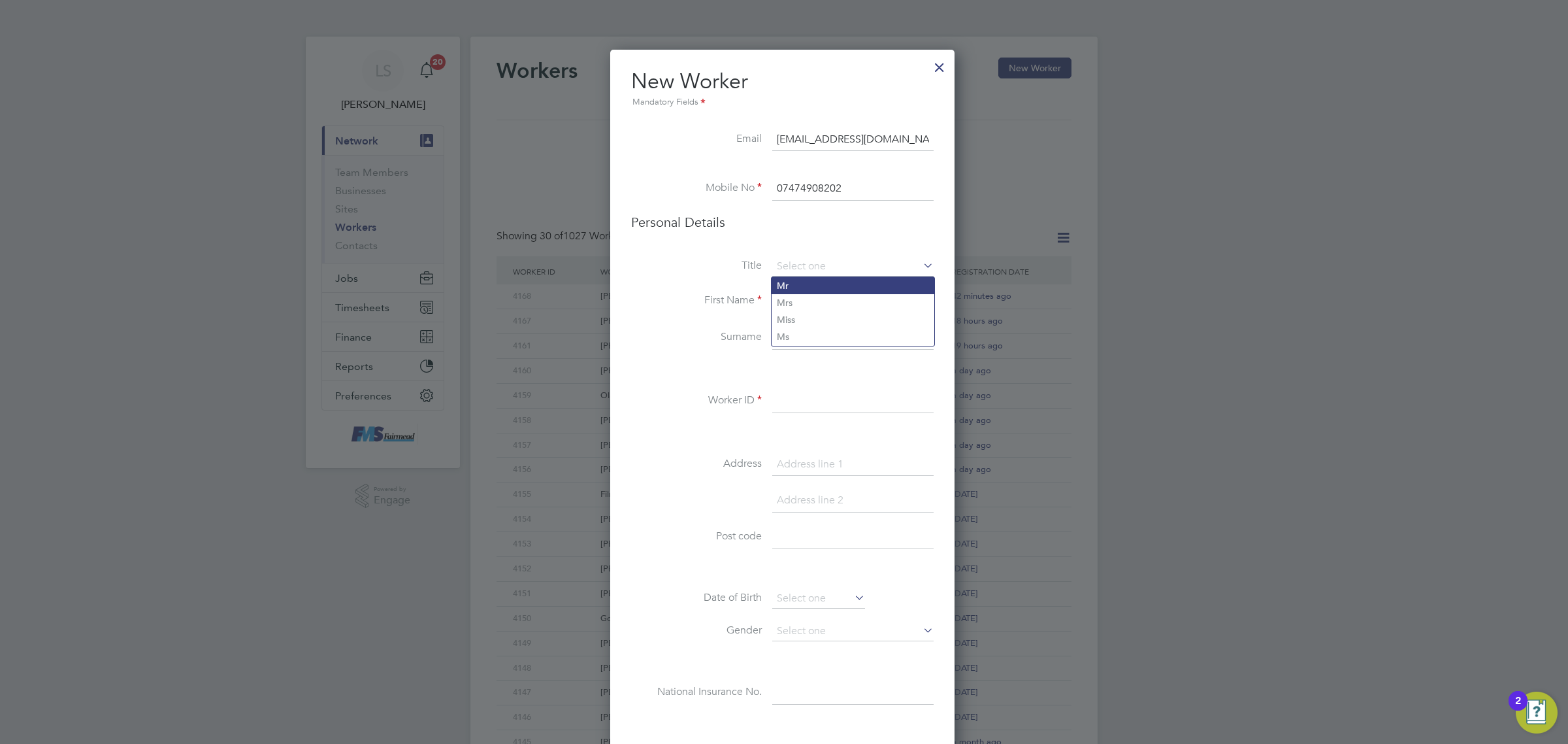
type input "Mr"
click at [817, 298] on input at bounding box center [854, 301] width 162 height 23
type input "/"
type input "JAck"
type input "Denmark"
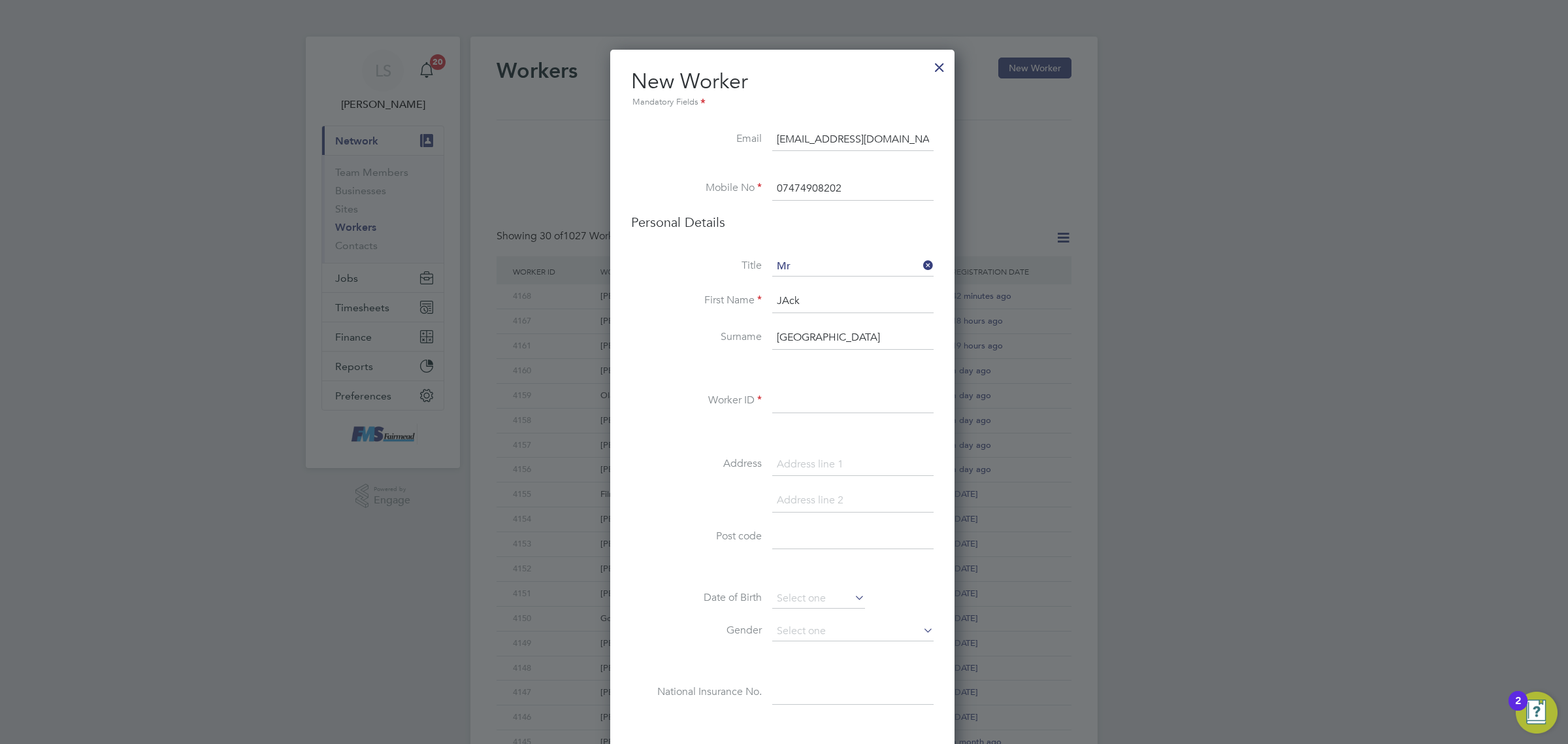
click at [817, 298] on input "JAck" at bounding box center [854, 301] width 162 height 23
type input "Jack"
click at [828, 413] on li "Worker ID" at bounding box center [782, 407] width 303 height 37
click at [828, 409] on input at bounding box center [854, 401] width 162 height 23
type input "4169"
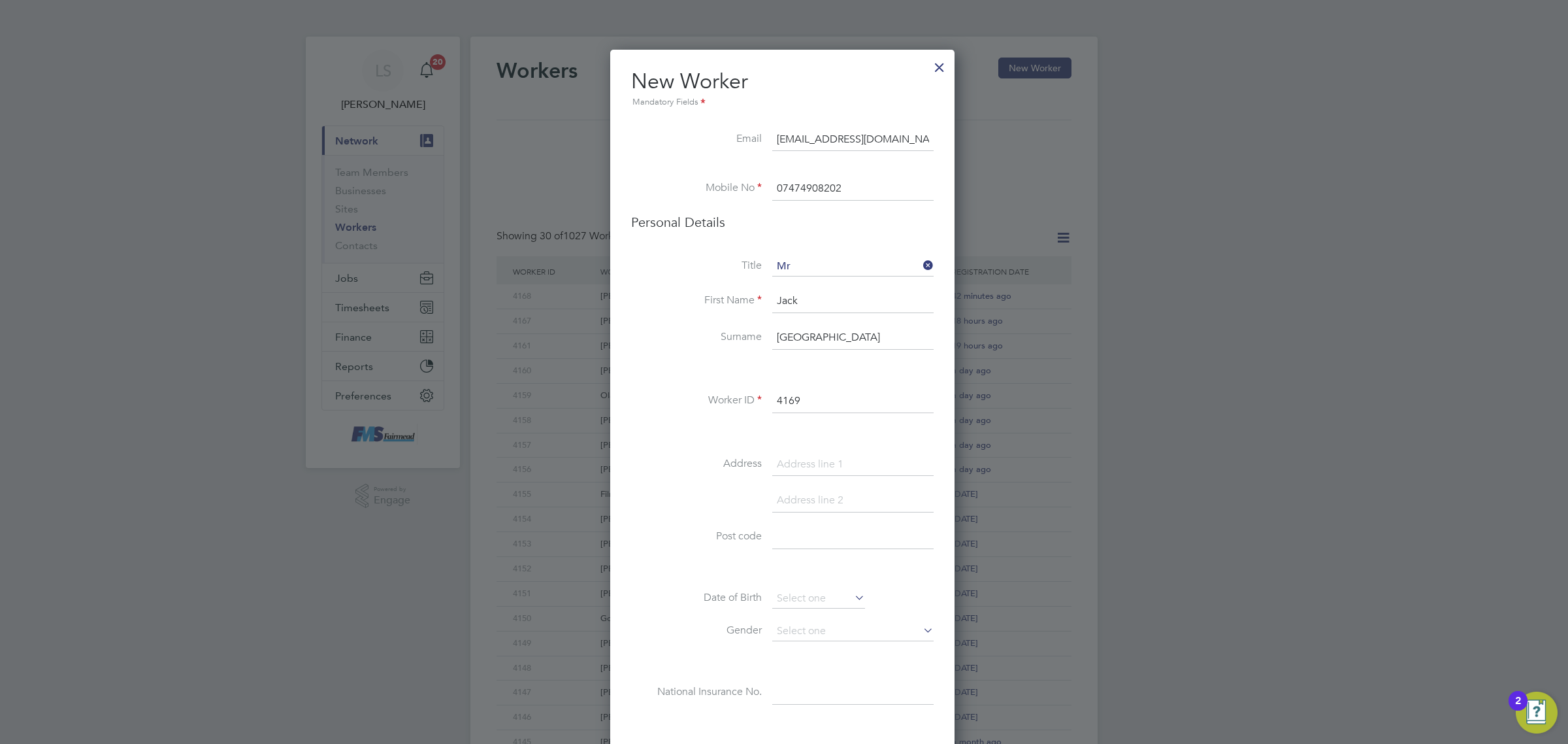
click at [825, 546] on input at bounding box center [854, 537] width 162 height 23
paste input "CM9 4YL"
type input "CM9 4YL"
click at [807, 457] on input at bounding box center [854, 465] width 162 height 23
paste input "40 steeple close"
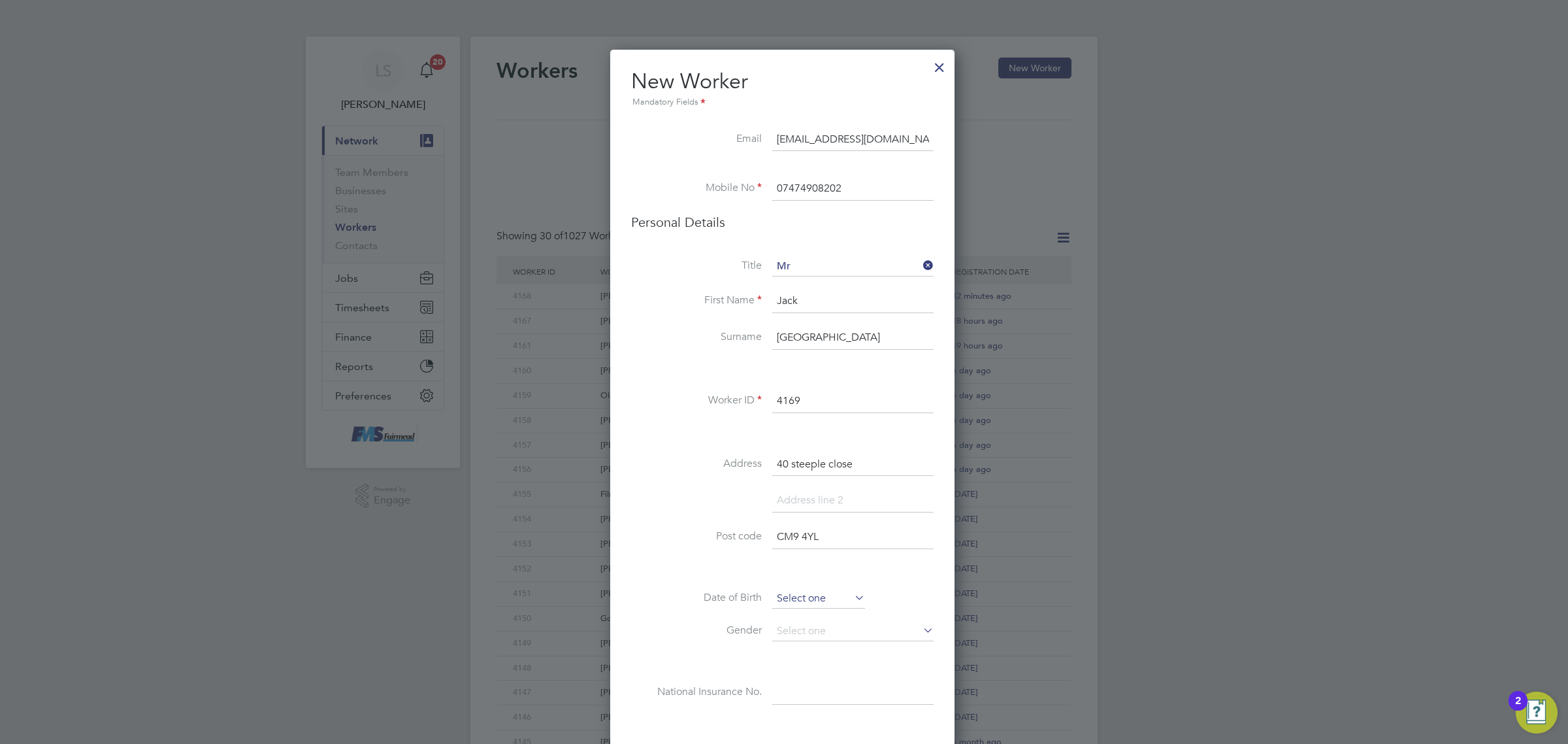
type input "40 steeple close"
click at [823, 591] on input at bounding box center [819, 598] width 93 height 20
click at [909, 367] on span "2012" at bounding box center [901, 368] width 23 height 11
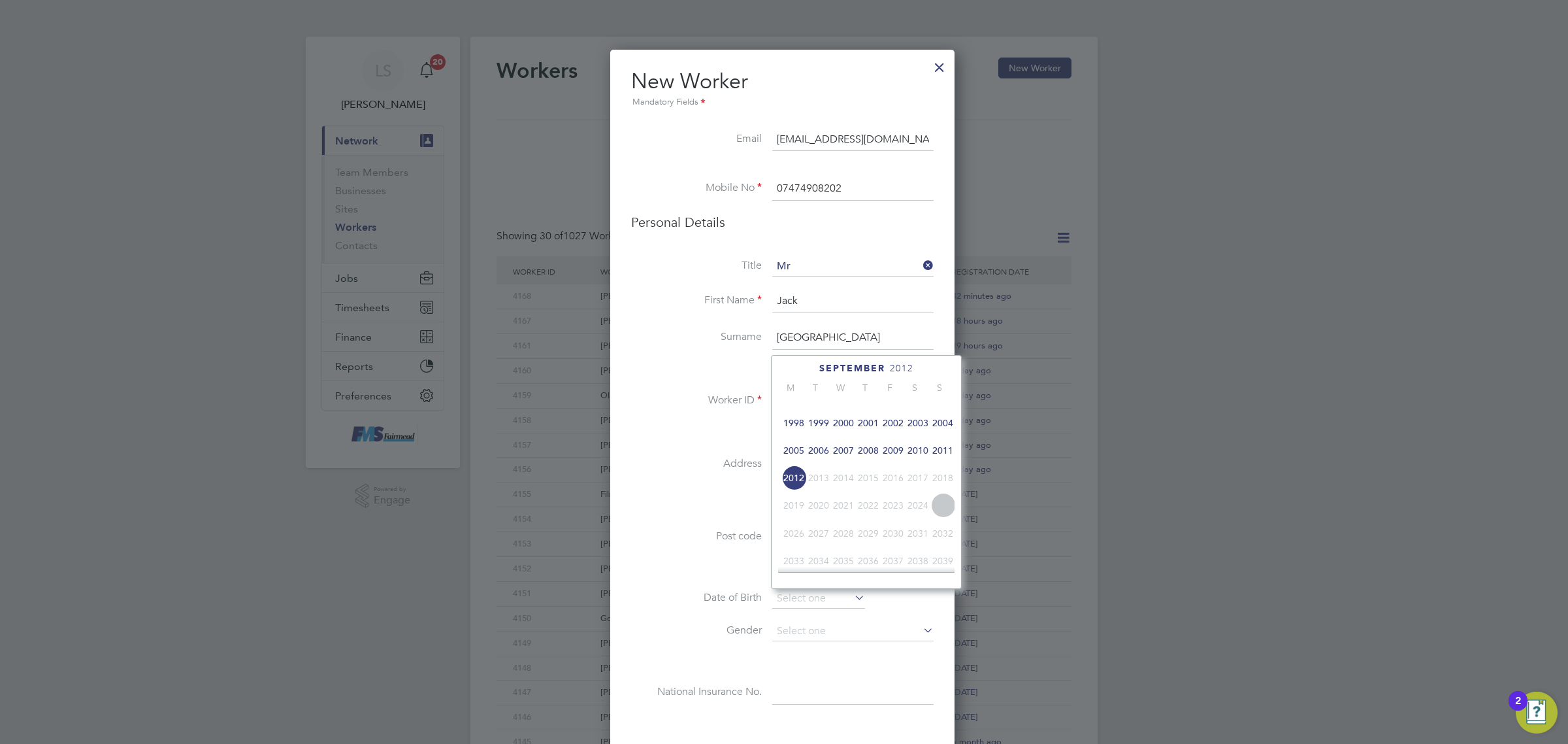
click at [918, 435] on span "2003" at bounding box center [918, 423] width 25 height 25
click at [916, 410] on span "3" at bounding box center [918, 401] width 25 height 25
type input "03 May 2003"
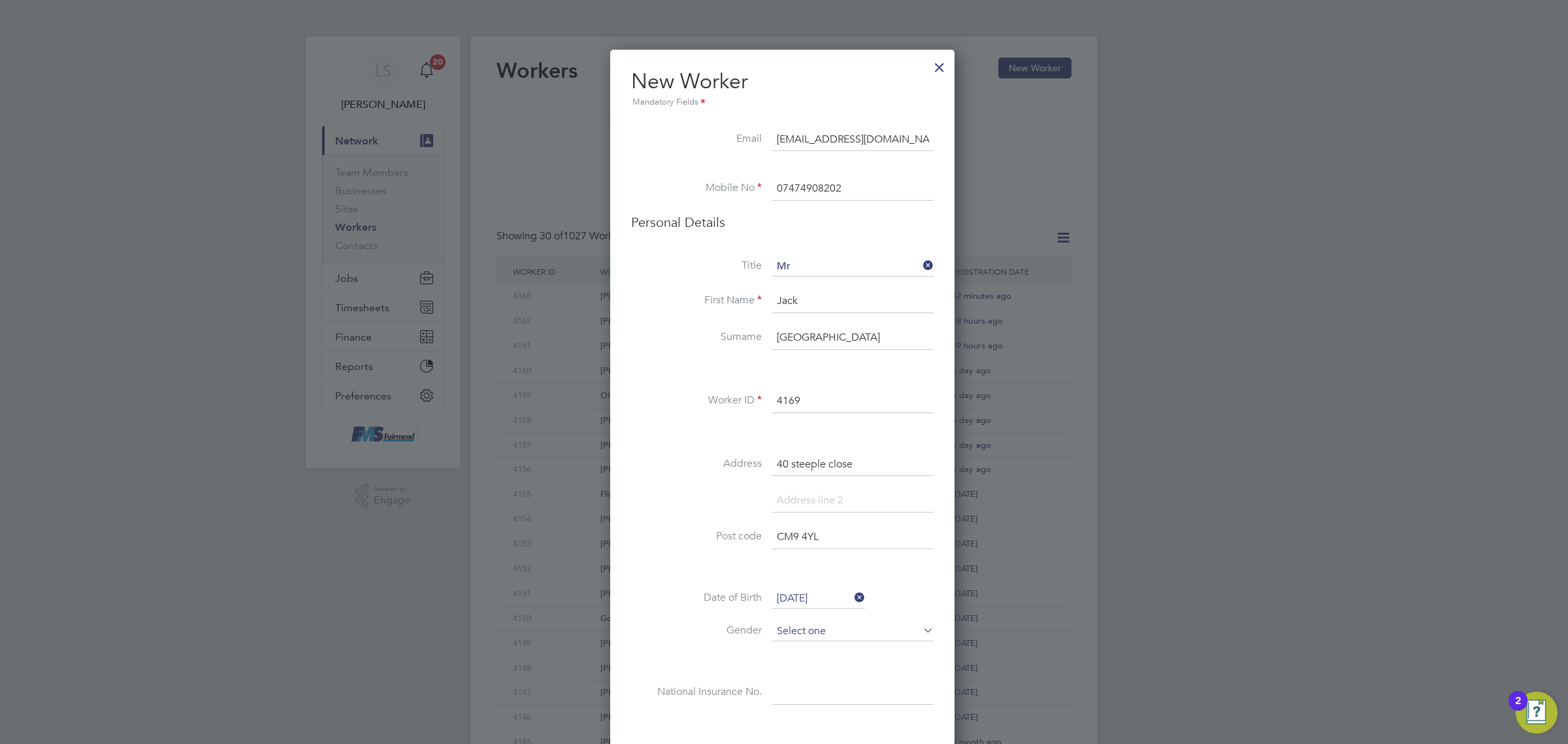
click at [816, 624] on input at bounding box center [854, 632] width 162 height 20
click at [813, 651] on li "[DEMOGRAPHIC_DATA]" at bounding box center [853, 651] width 163 height 17
type input "[DEMOGRAPHIC_DATA]"
click at [798, 696] on input at bounding box center [854, 693] width 162 height 23
paste input "PJ613563D"
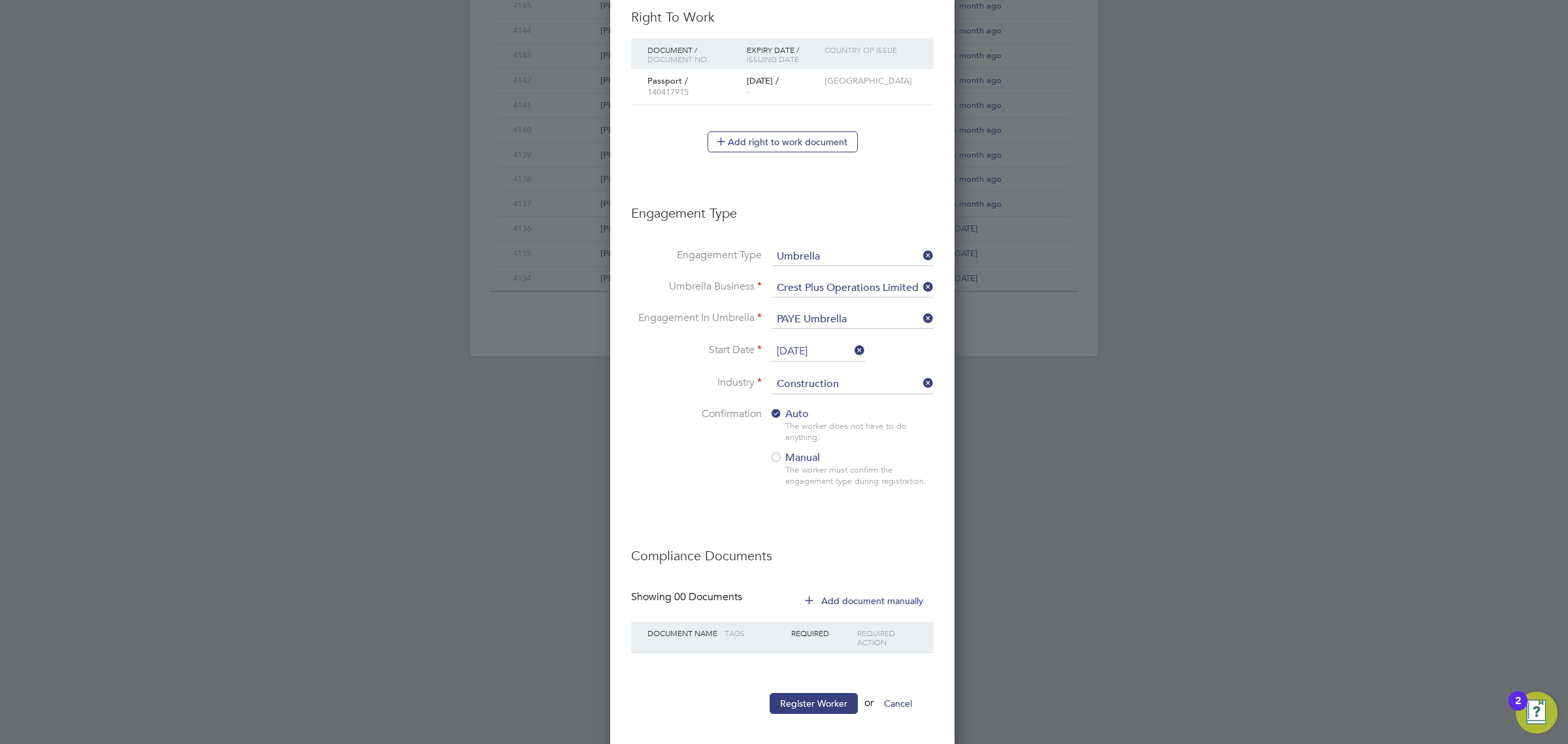
scroll to position [748, 0]
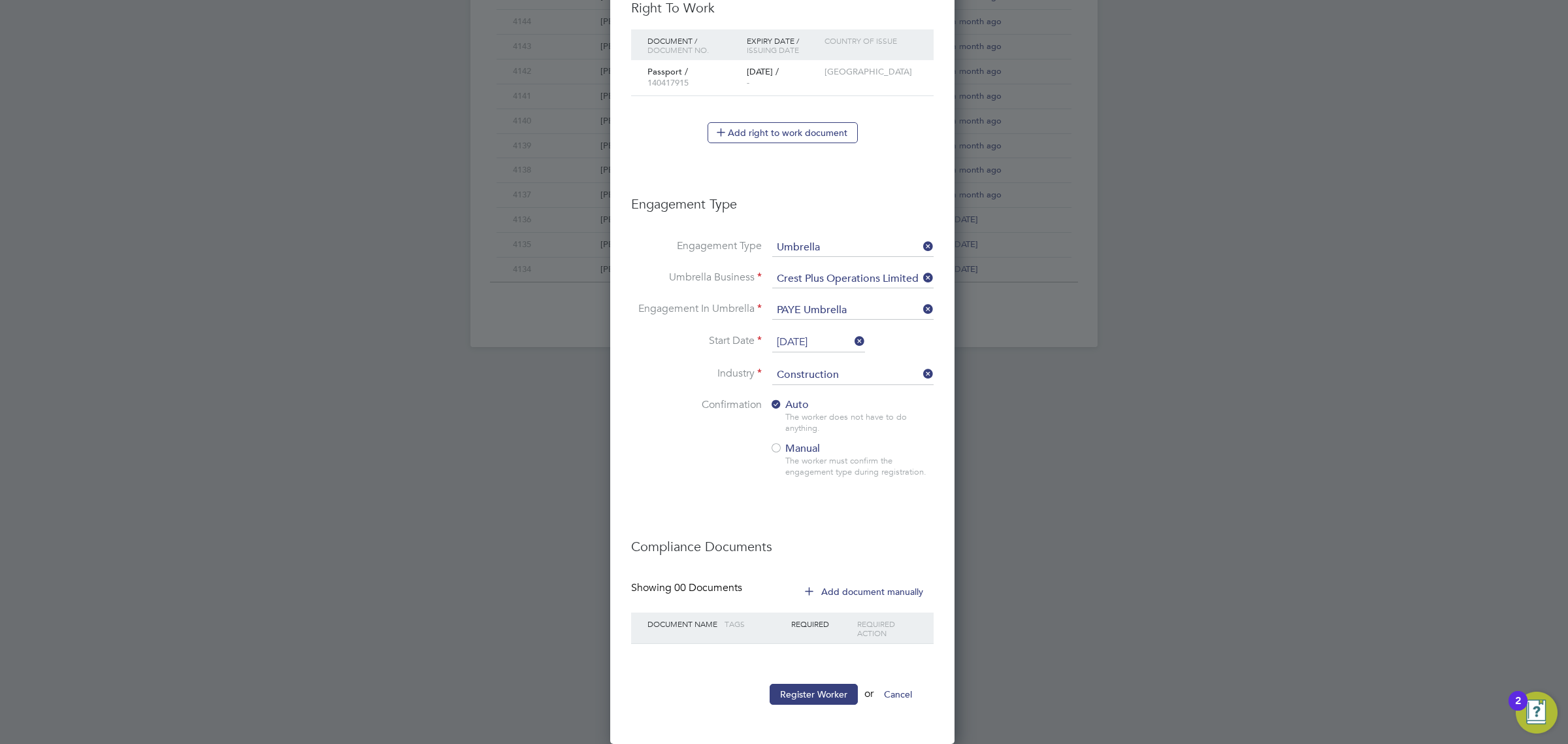
type input "PJ 61 35 63 D"
click at [828, 708] on li "Register Worker or Cancel" at bounding box center [782, 701] width 303 height 34
click at [833, 687] on button "Register Worker" at bounding box center [814, 694] width 88 height 21
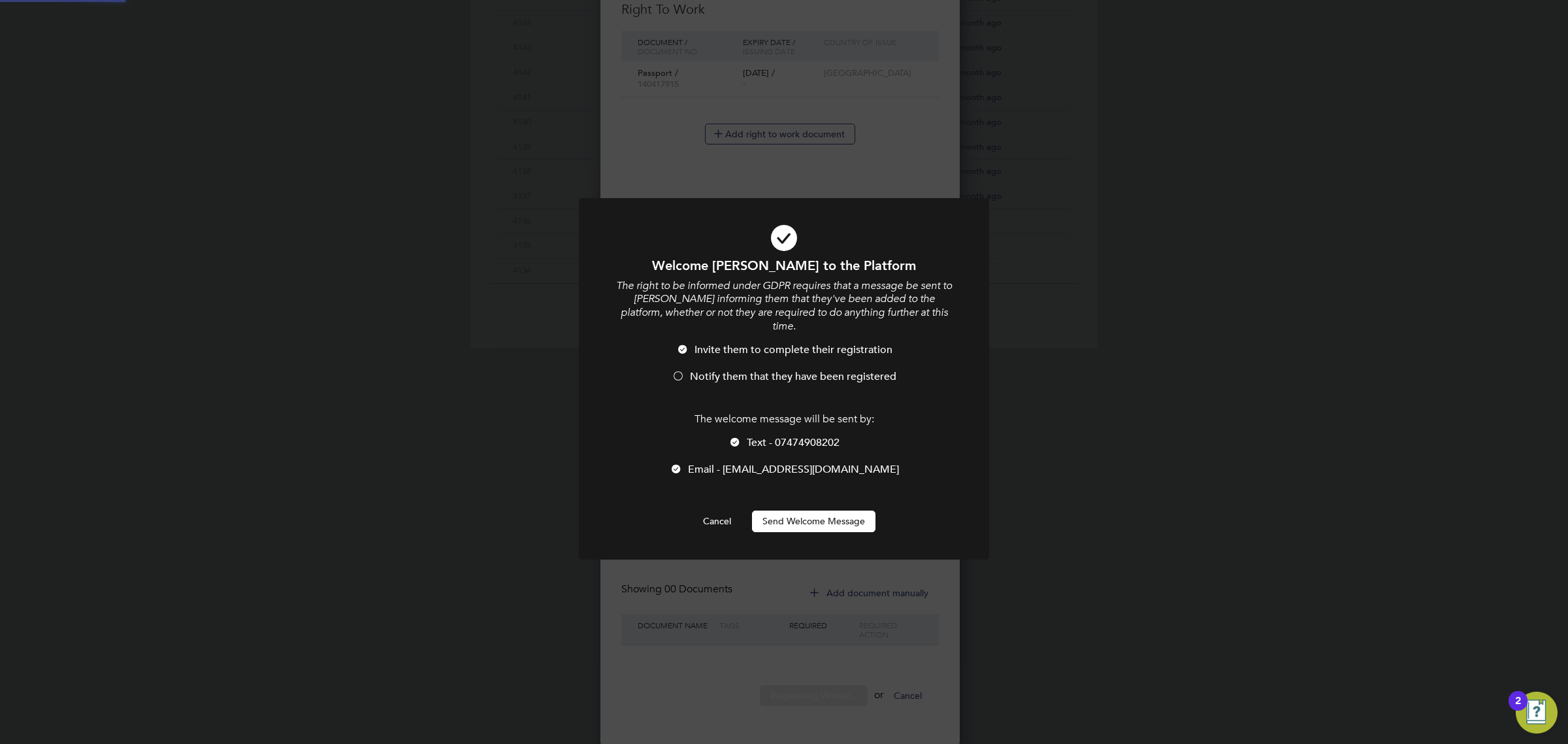
scroll to position [0, 0]
click at [772, 372] on li "Notify them that they have been registered" at bounding box center [784, 384] width 340 height 27
click at [811, 510] on button "Send Welcome Message" at bounding box center [813, 520] width 123 height 21
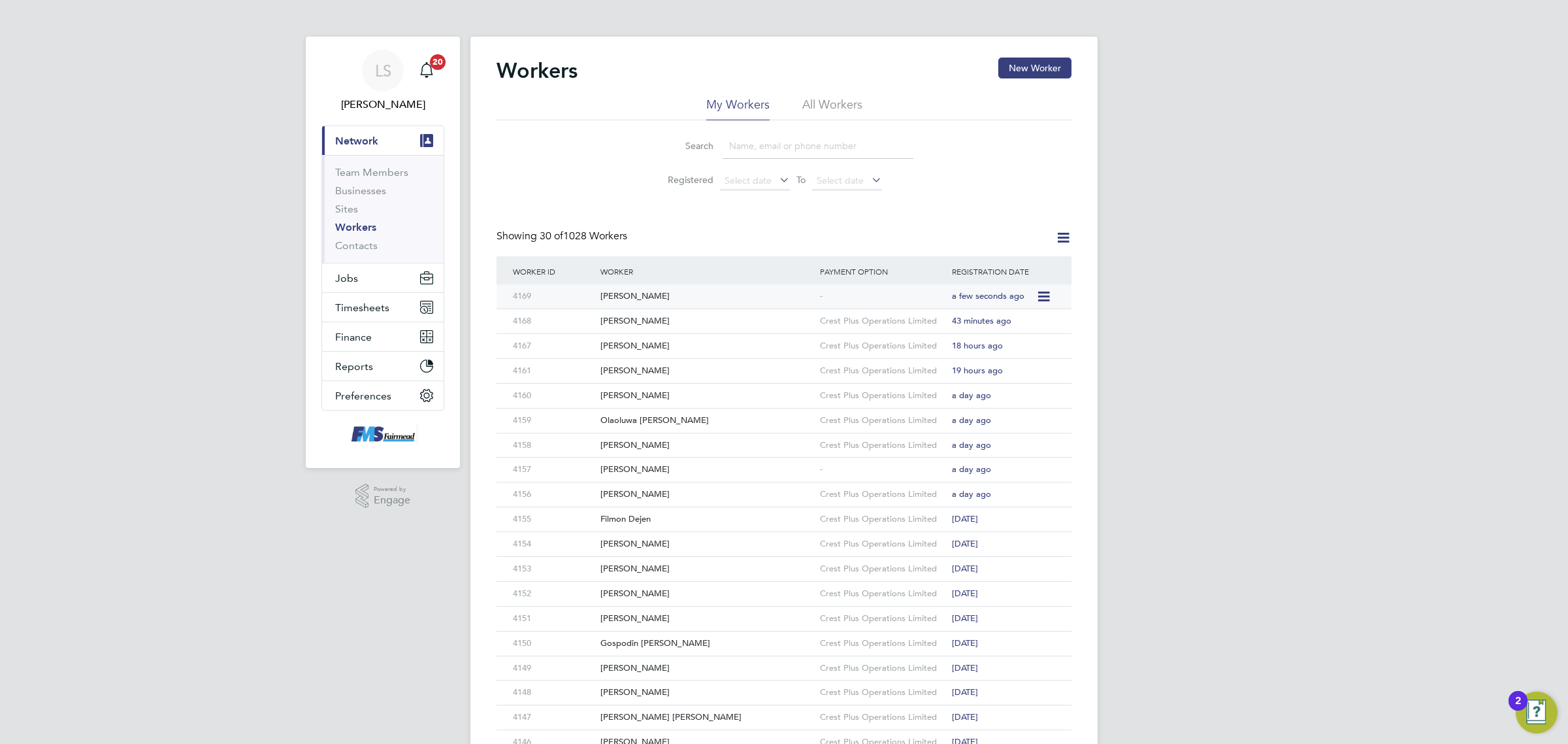
click at [658, 296] on div "[PERSON_NAME]" at bounding box center [707, 296] width 219 height 24
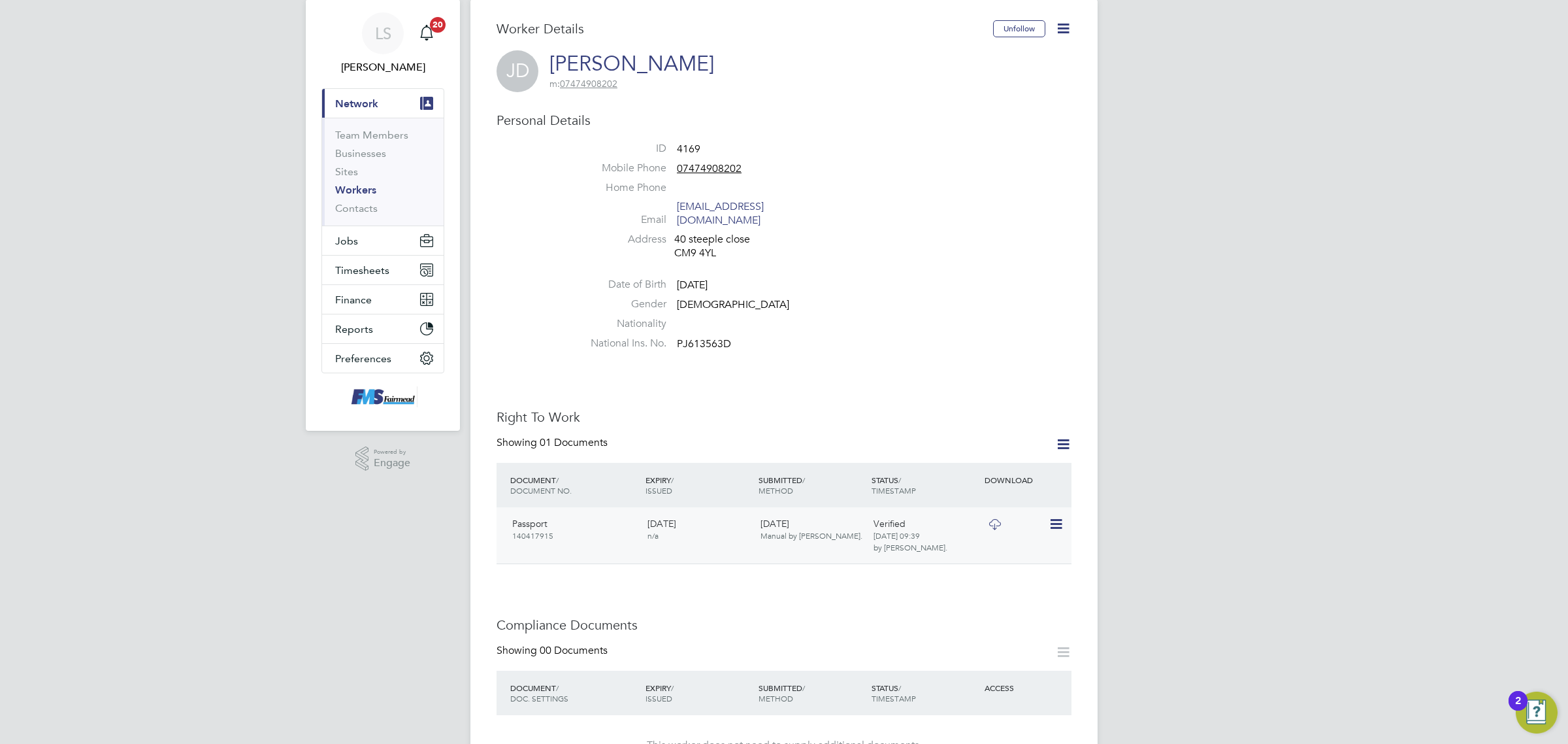
scroll to position [327, 0]
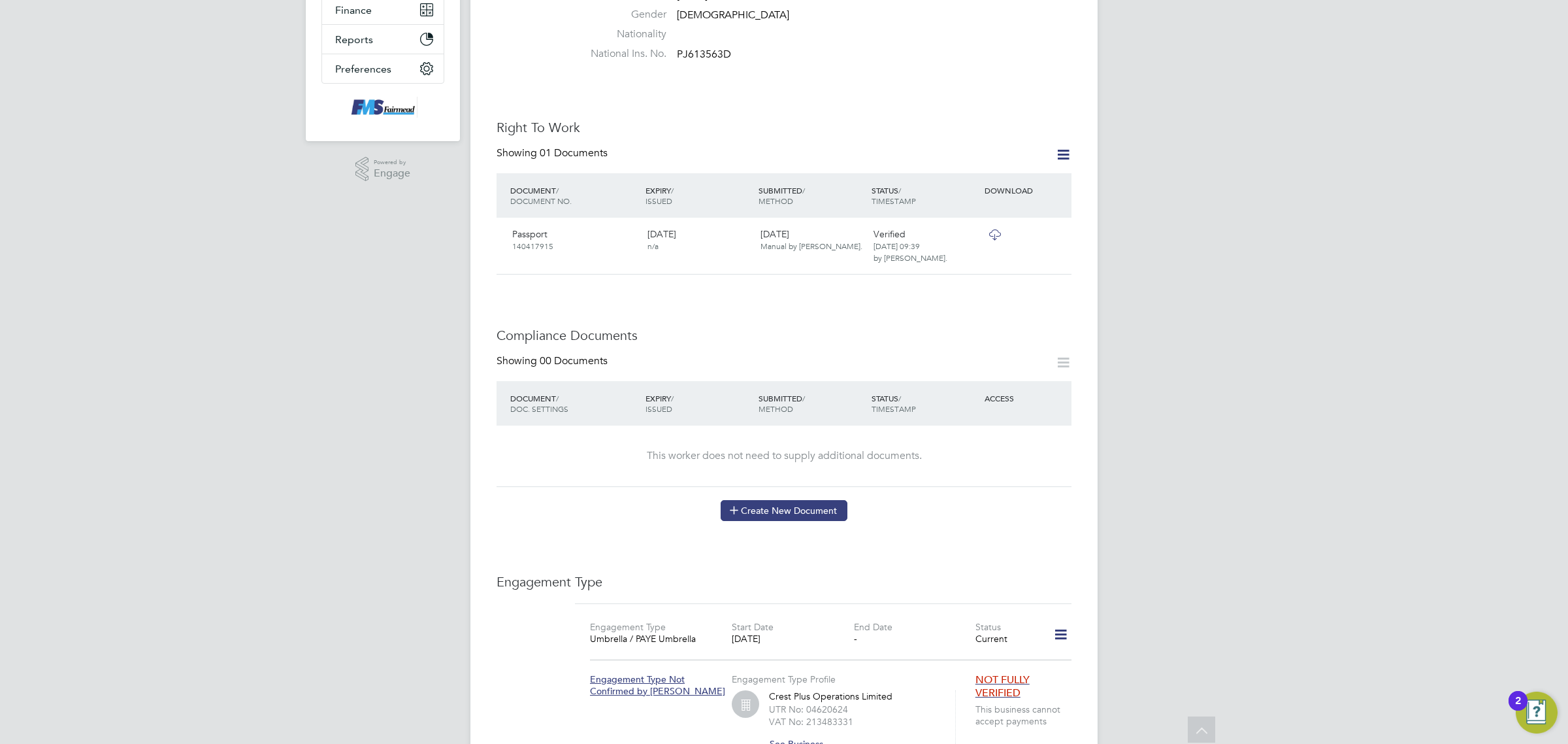
click at [781, 500] on button "Create New Document" at bounding box center [784, 509] width 127 height 21
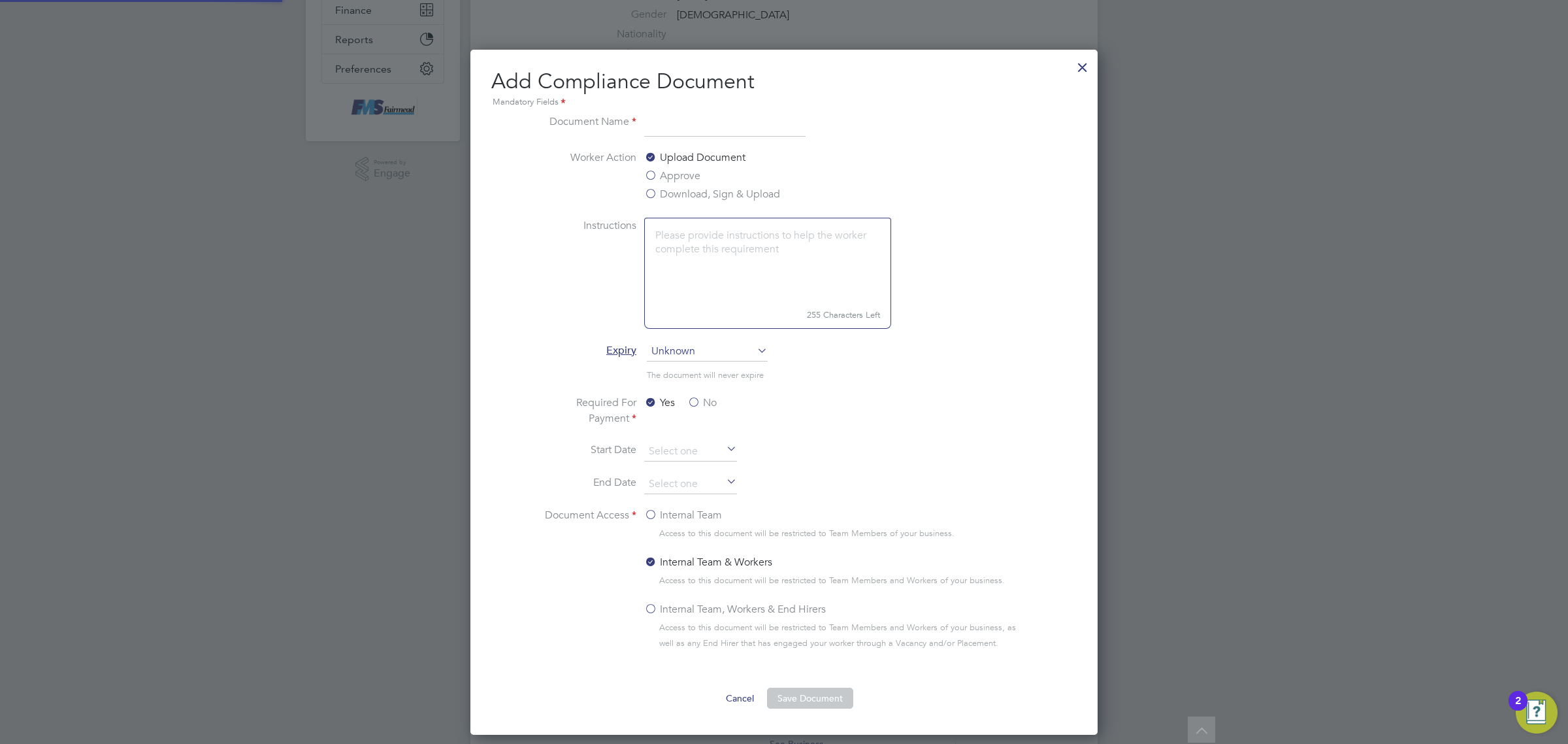
scroll to position [686, 628]
click at [743, 135] on input at bounding box center [725, 126] width 162 height 23
type input "cscs"
drag, startPoint x: 672, startPoint y: 179, endPoint x: 671, endPoint y: 193, distance: 14.0
click at [672, 179] on label "Approve" at bounding box center [672, 175] width 57 height 15
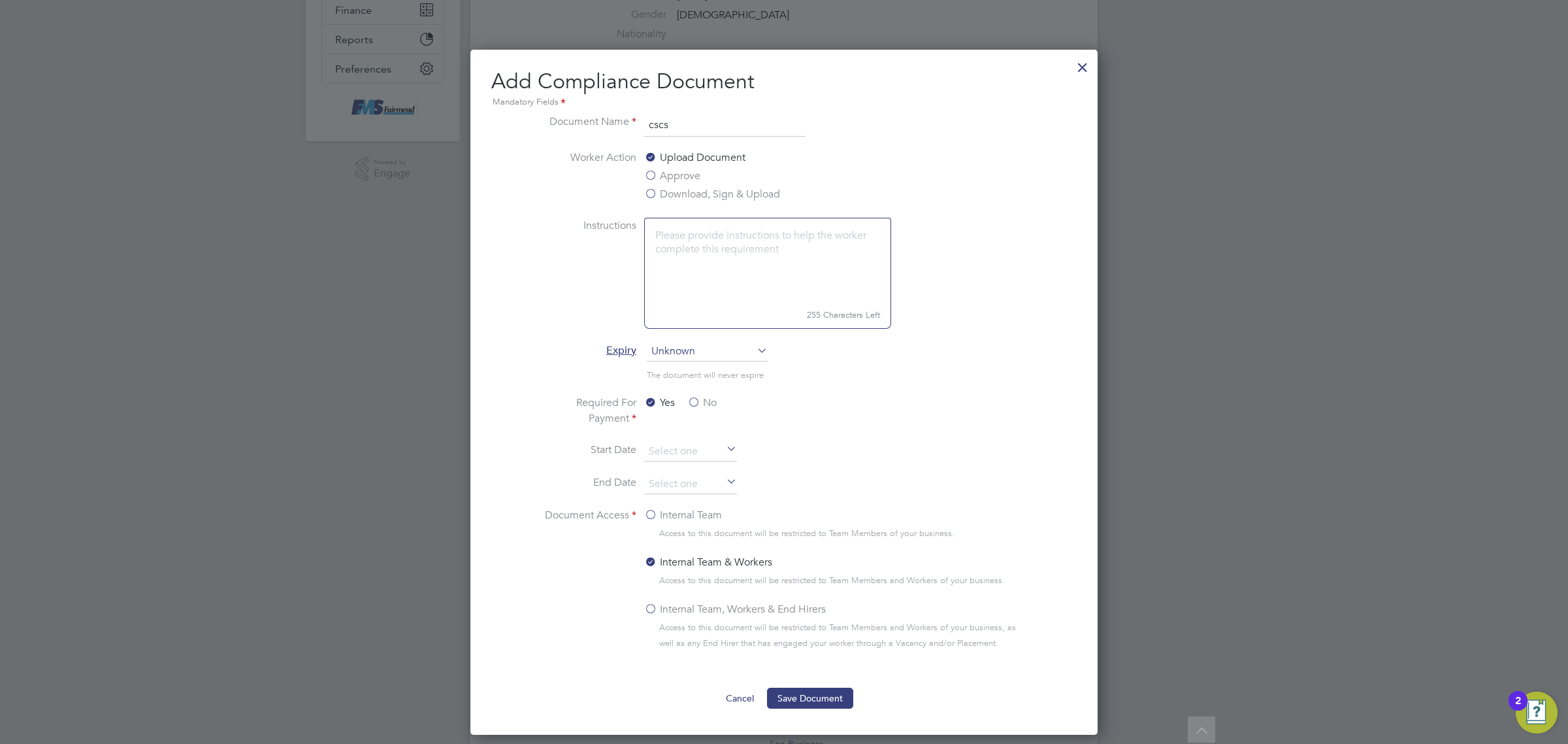
click at [0, 0] on input "Approve" at bounding box center [0, 0] width 0 height 0
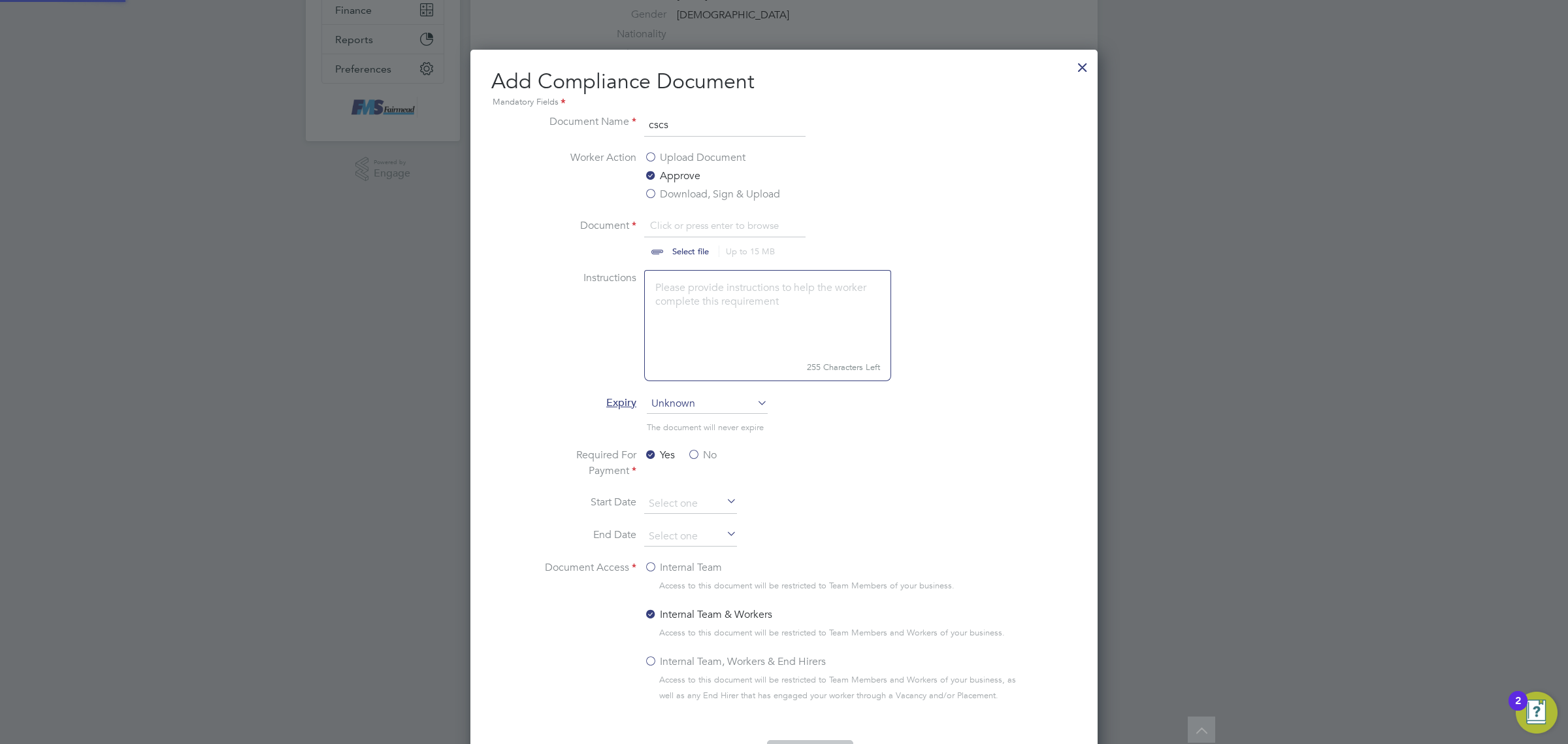
scroll to position [20, 162]
click at [670, 198] on label "Download, Sign & Upload" at bounding box center [712, 193] width 136 height 15
click at [0, 0] on input "Download, Sign & Upload" at bounding box center [0, 0] width 0 height 0
click at [687, 252] on input "file" at bounding box center [703, 237] width 205 height 40
type input "C:\fakepath\Jack Denmark CSCS.png"
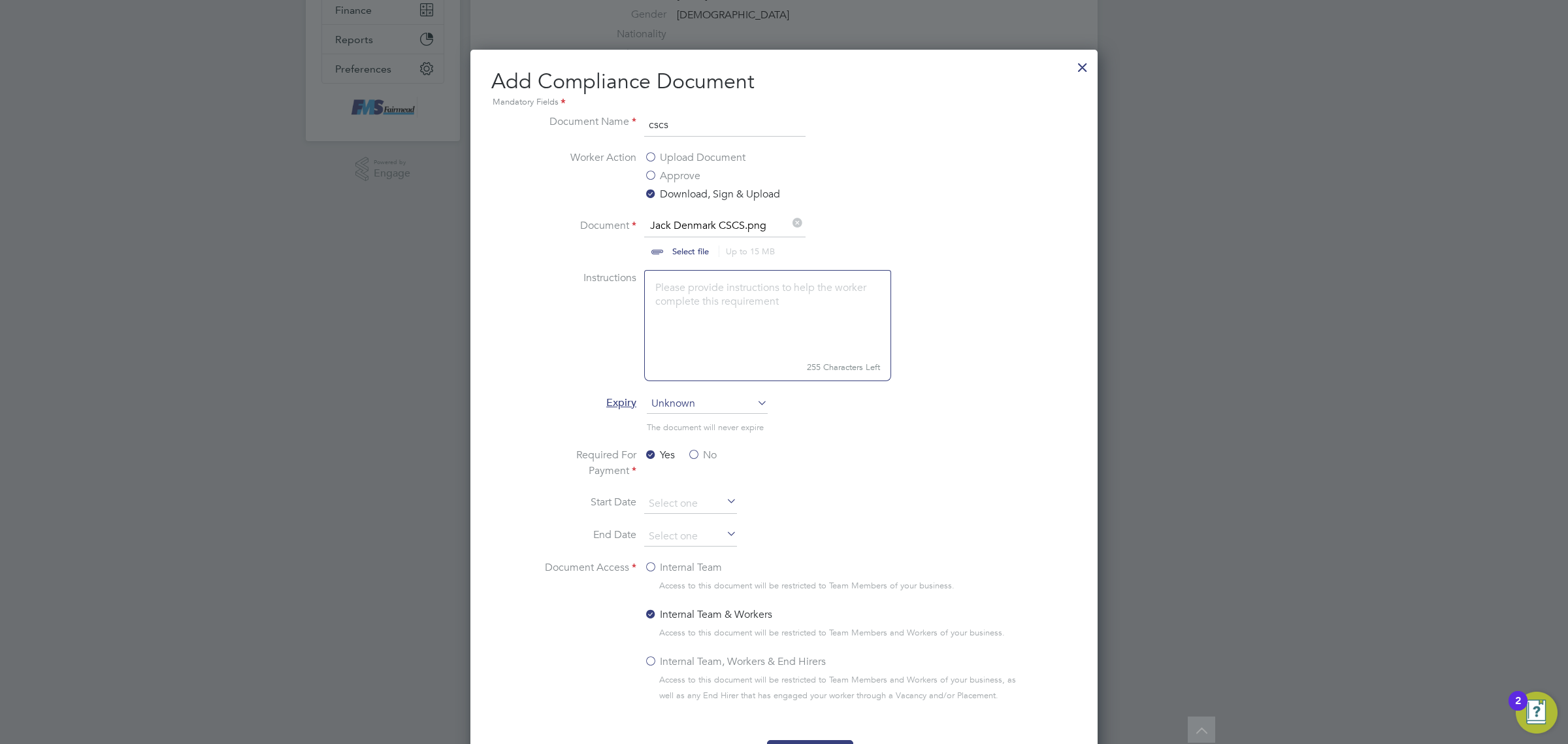
click at [703, 403] on span "Unknown" at bounding box center [707, 403] width 121 height 20
click at [703, 485] on li "Specific date" at bounding box center [707, 491] width 122 height 17
click at [694, 459] on label "No" at bounding box center [702, 454] width 30 height 15
click at [0, 0] on input "No" at bounding box center [0, 0] width 0 height 0
click at [687, 533] on input at bounding box center [690, 536] width 93 height 20
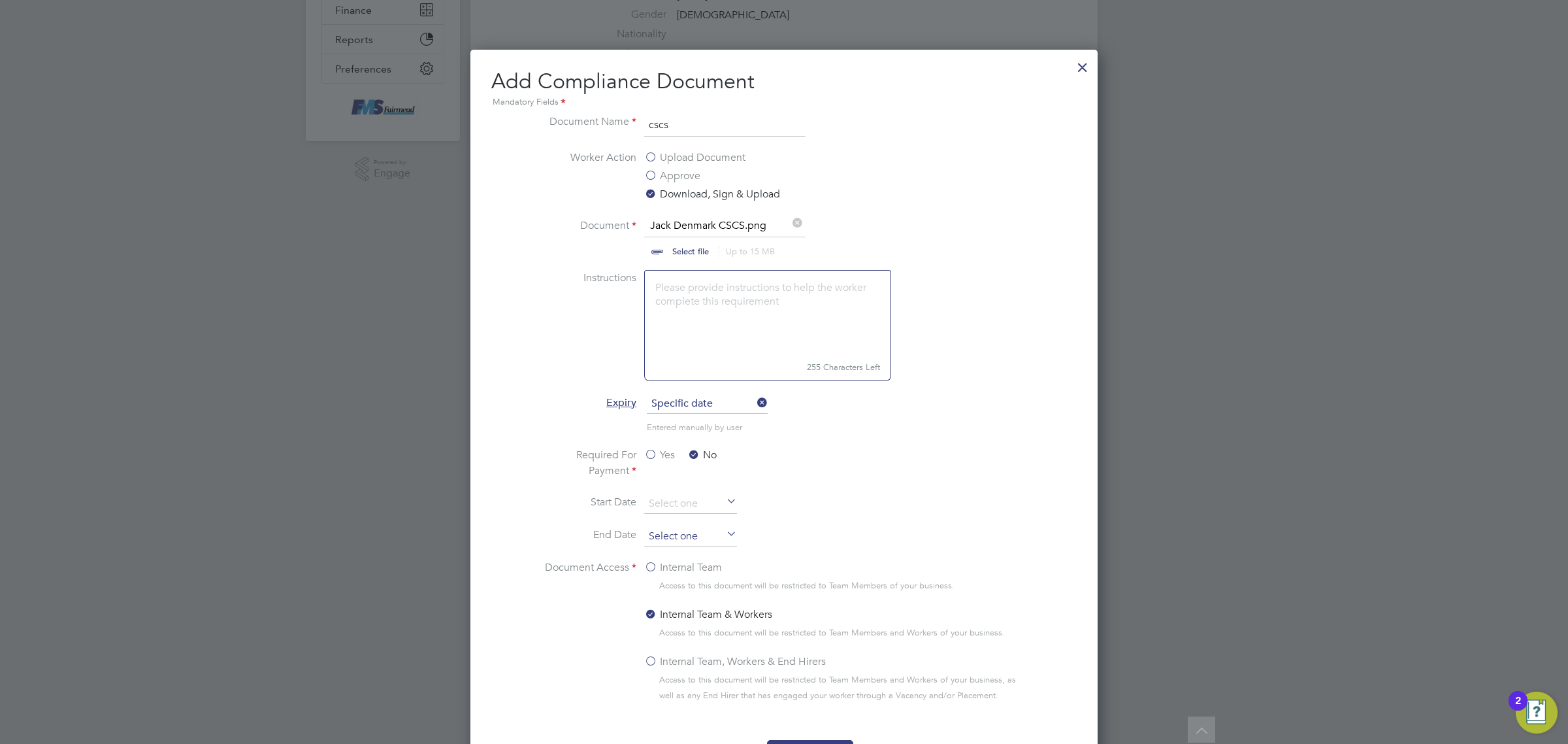
scroll to position [401, 0]
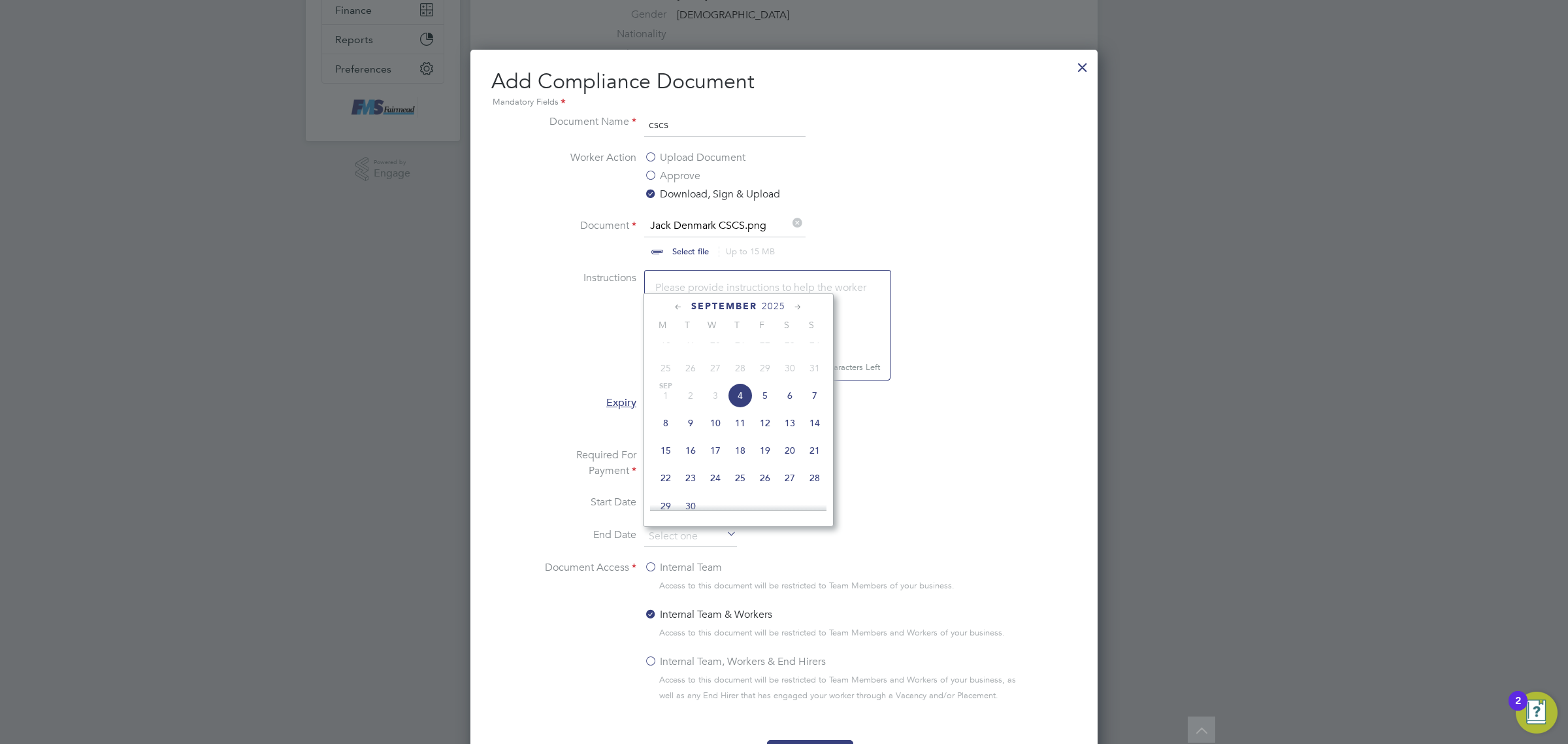
click at [785, 304] on span "2025" at bounding box center [774, 306] width 23 height 11
click at [715, 428] on span "2027" at bounding box center [715, 416] width 25 height 25
click at [767, 407] on span "31" at bounding box center [766, 394] width 25 height 25
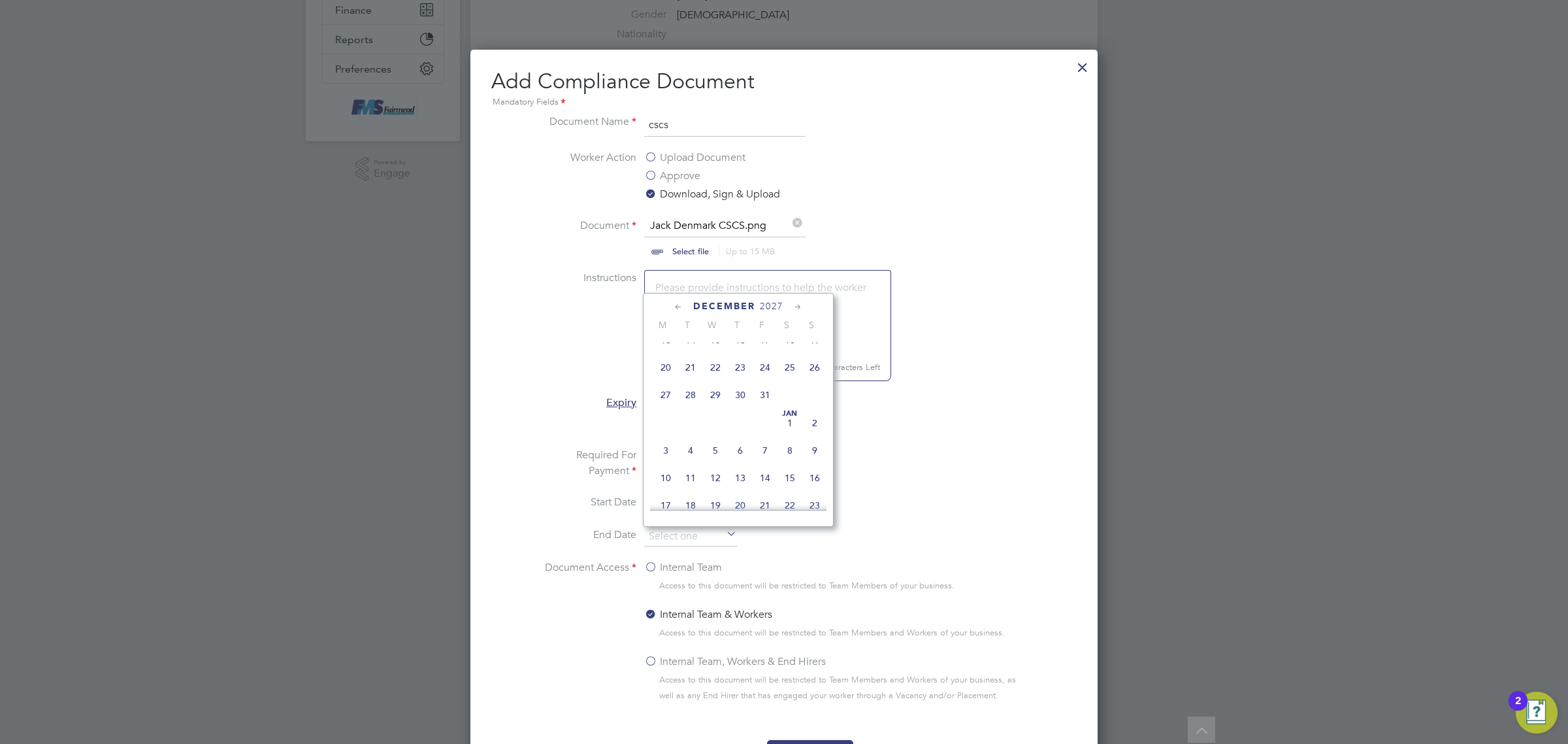
type input "31 Dec 2027"
drag, startPoint x: 638, startPoint y: 571, endPoint x: 648, endPoint y: 562, distance: 13.5
click at [638, 569] on li "Document Access Internal Team Access to this document will be restricted to Tea…" at bounding box center [784, 643] width 492 height 170
click at [648, 562] on label "Internal Team" at bounding box center [683, 566] width 78 height 15
click at [0, 0] on input "Internal Team" at bounding box center [0, 0] width 0 height 0
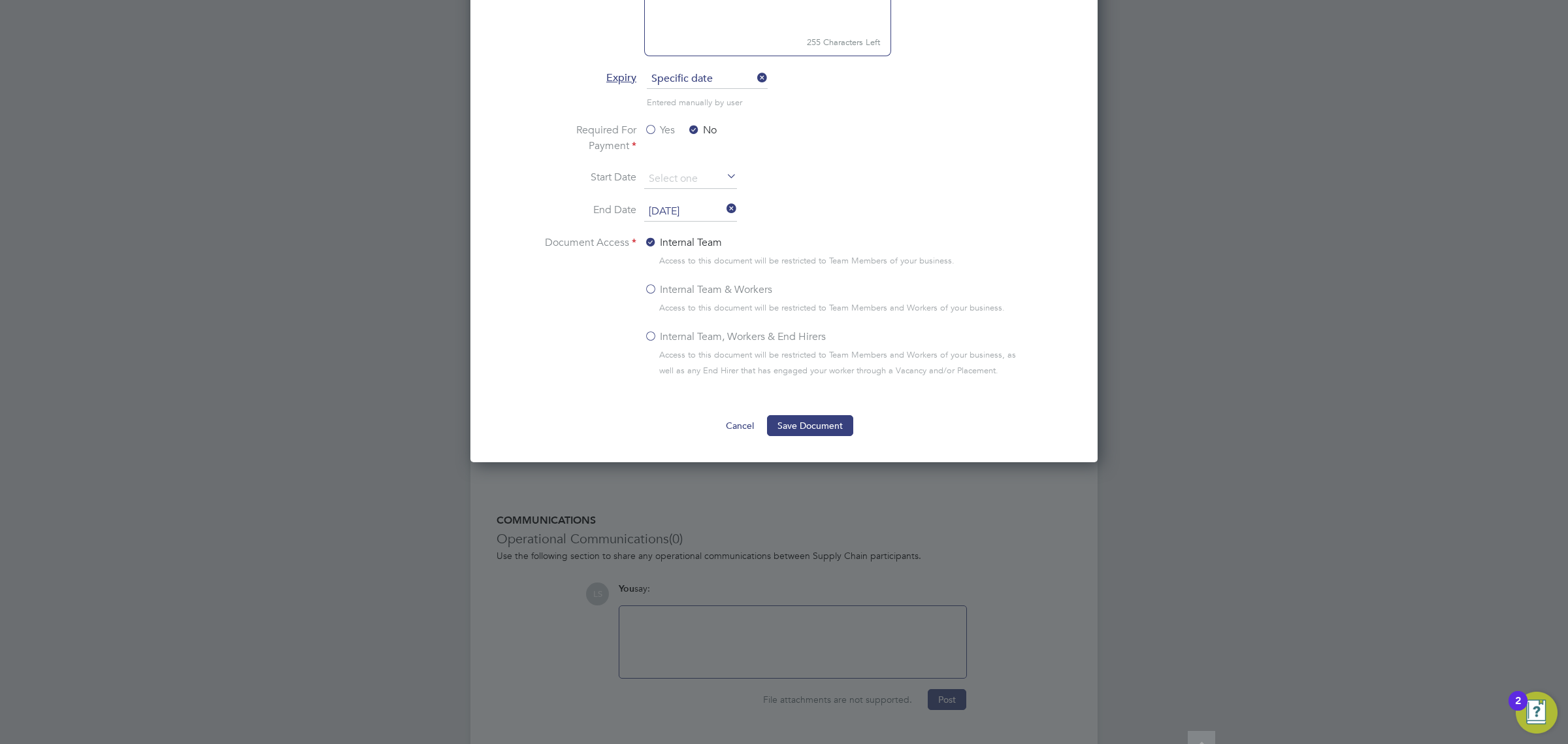
scroll to position [653, 0]
click at [837, 429] on button "Save Document" at bounding box center [811, 423] width 86 height 21
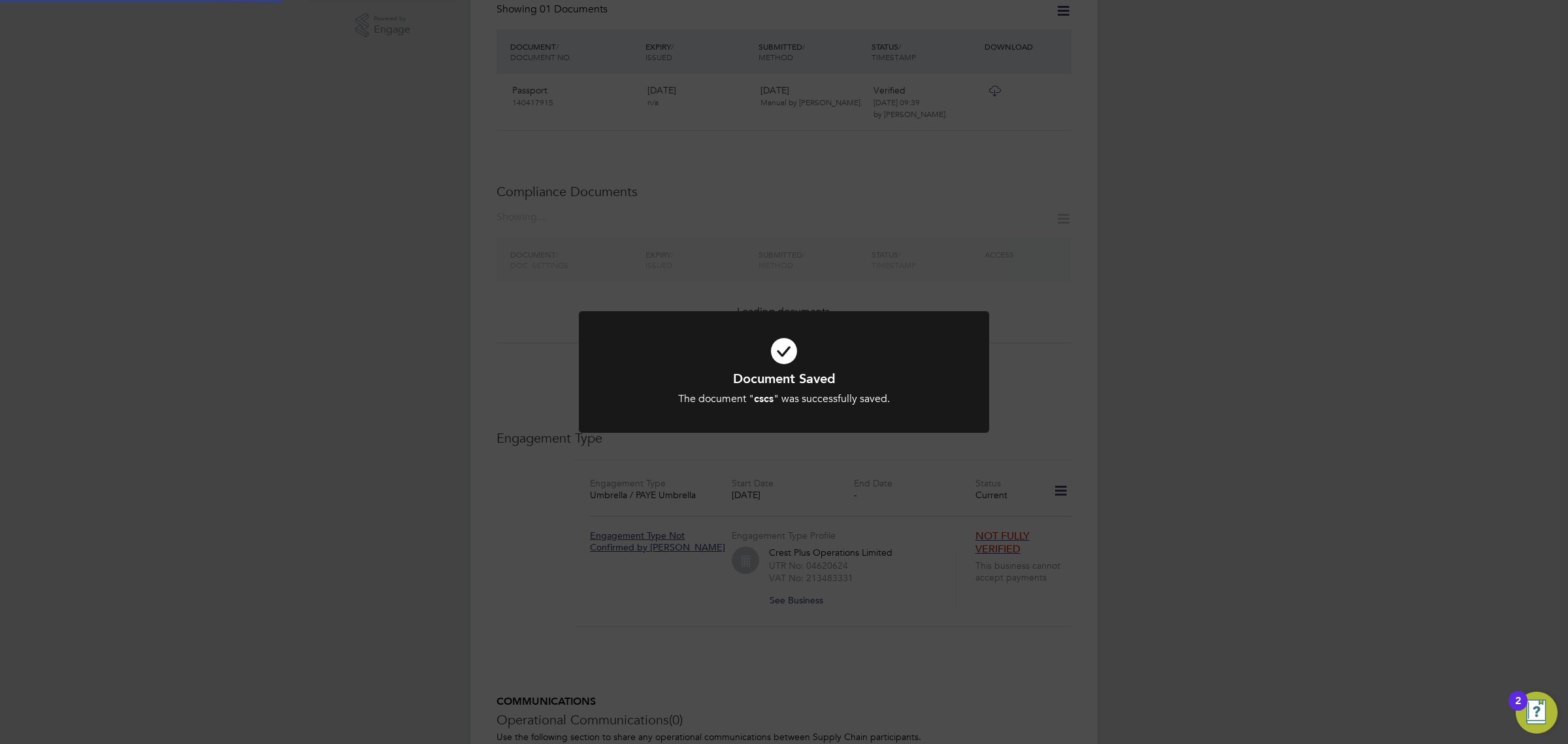
click at [902, 513] on div "Document Saved The document " cscs " was successfully saved. Cancel Okay" at bounding box center [784, 372] width 1568 height 744
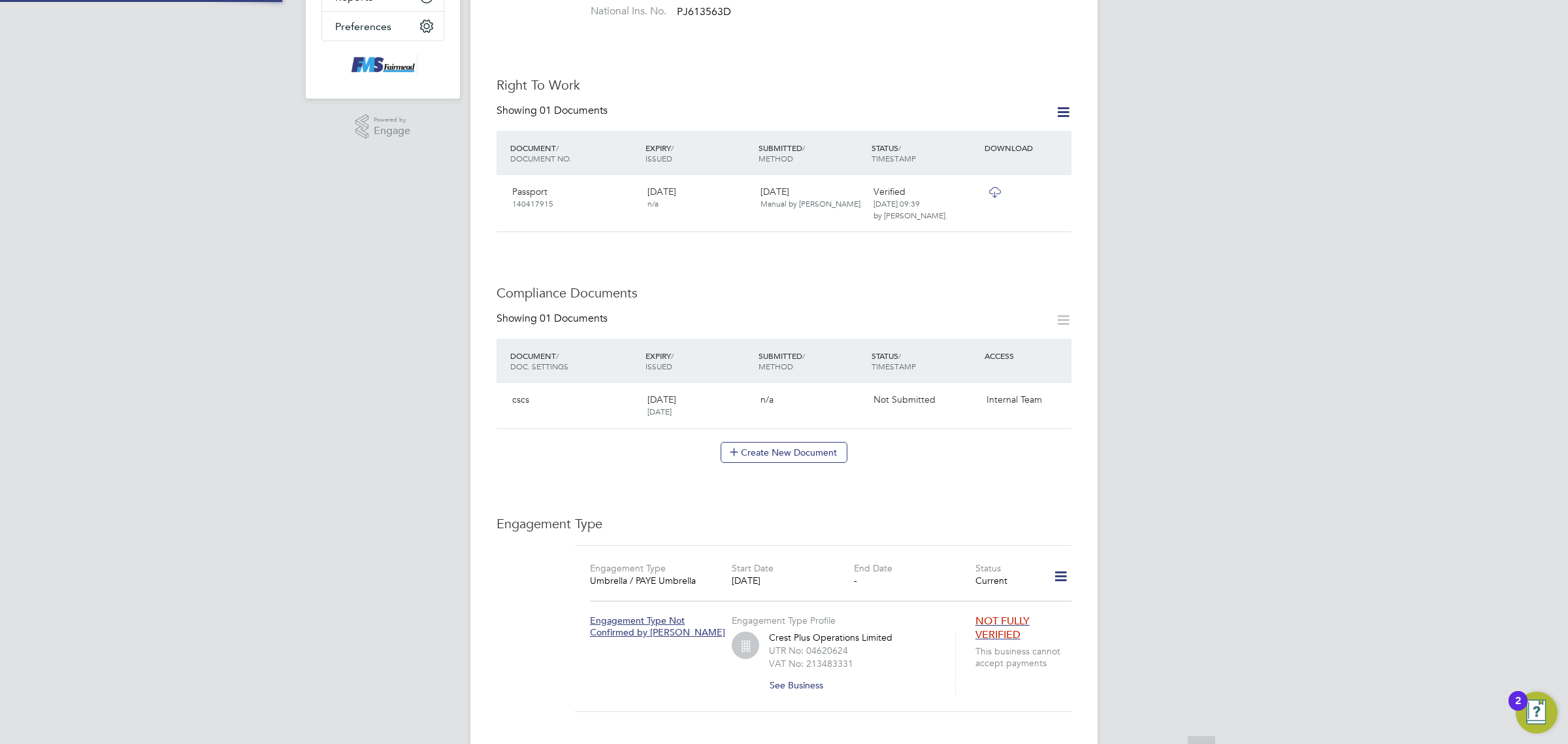
scroll to position [327, 0]
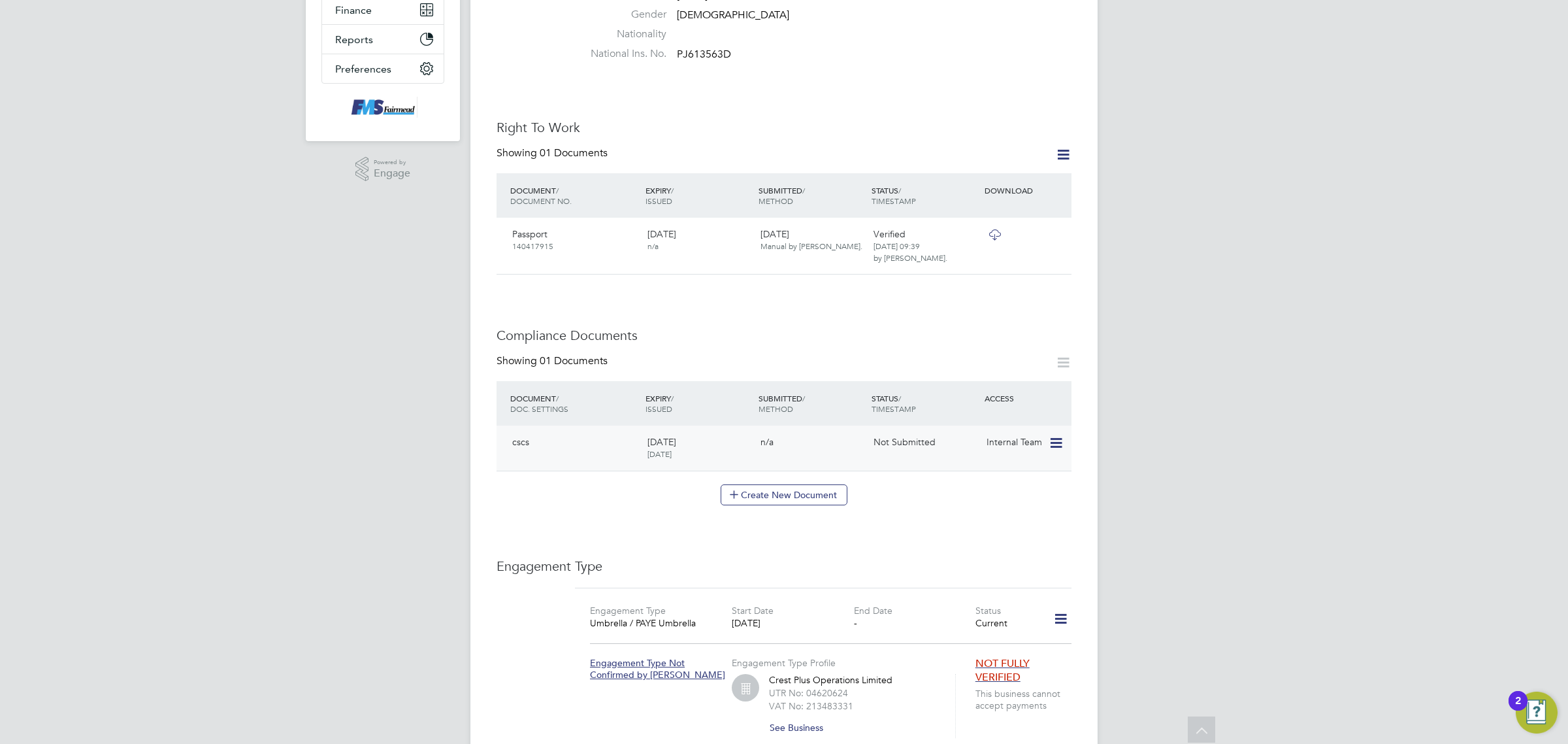
click at [1057, 435] on icon at bounding box center [1055, 442] width 13 height 15
click at [991, 490] on li "Submit Document" at bounding box center [997, 497] width 130 height 18
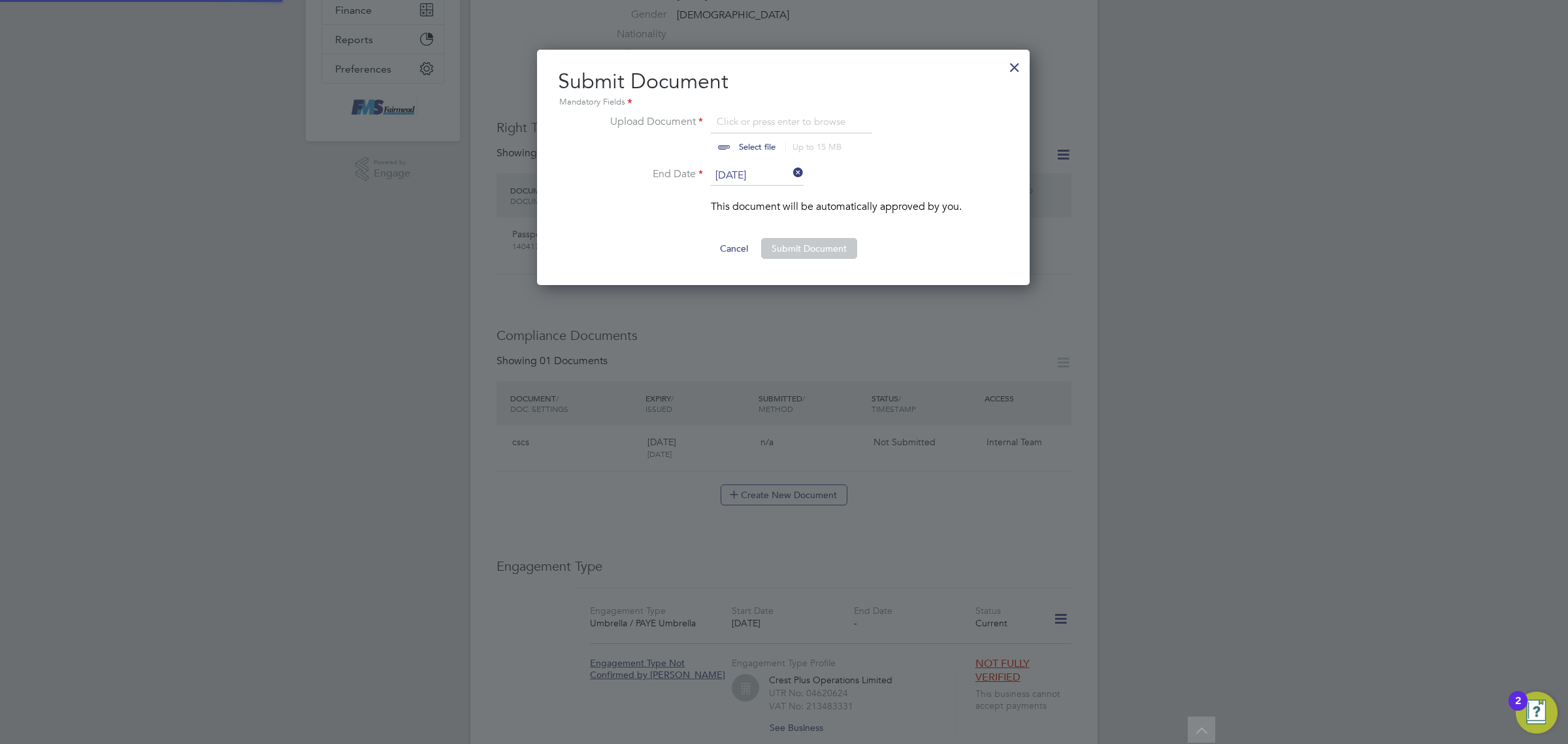
scroll to position [236, 494]
click at [760, 135] on input "file" at bounding box center [769, 134] width 205 height 40
type input "C:\fakepath\Jack Denmark CSCS.png"
click at [841, 256] on button "Submit Document" at bounding box center [809, 248] width 96 height 21
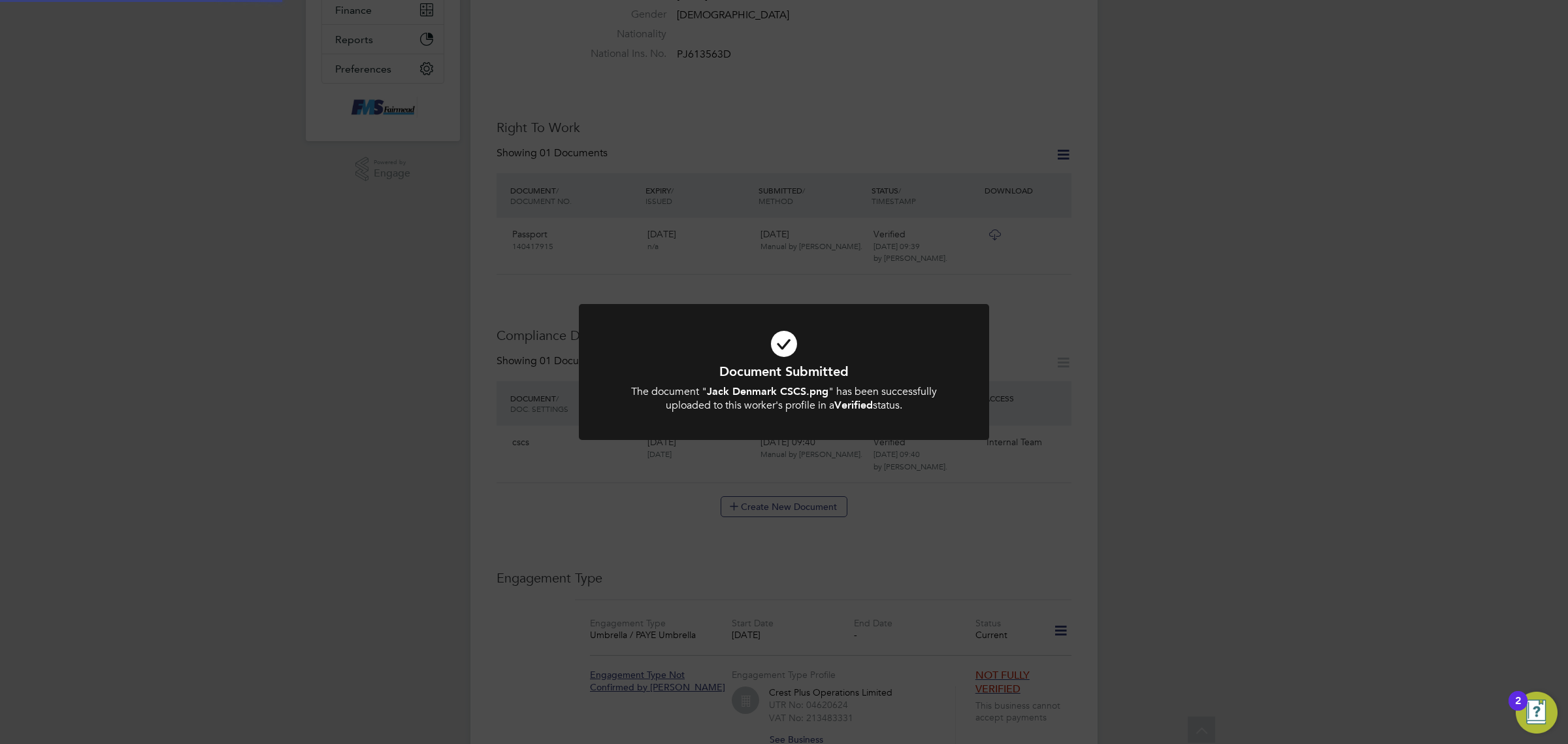
click at [939, 559] on div "Document Submitted The document " Jack Denmark CSCS.png " has been successfully…" at bounding box center [784, 372] width 1568 height 744
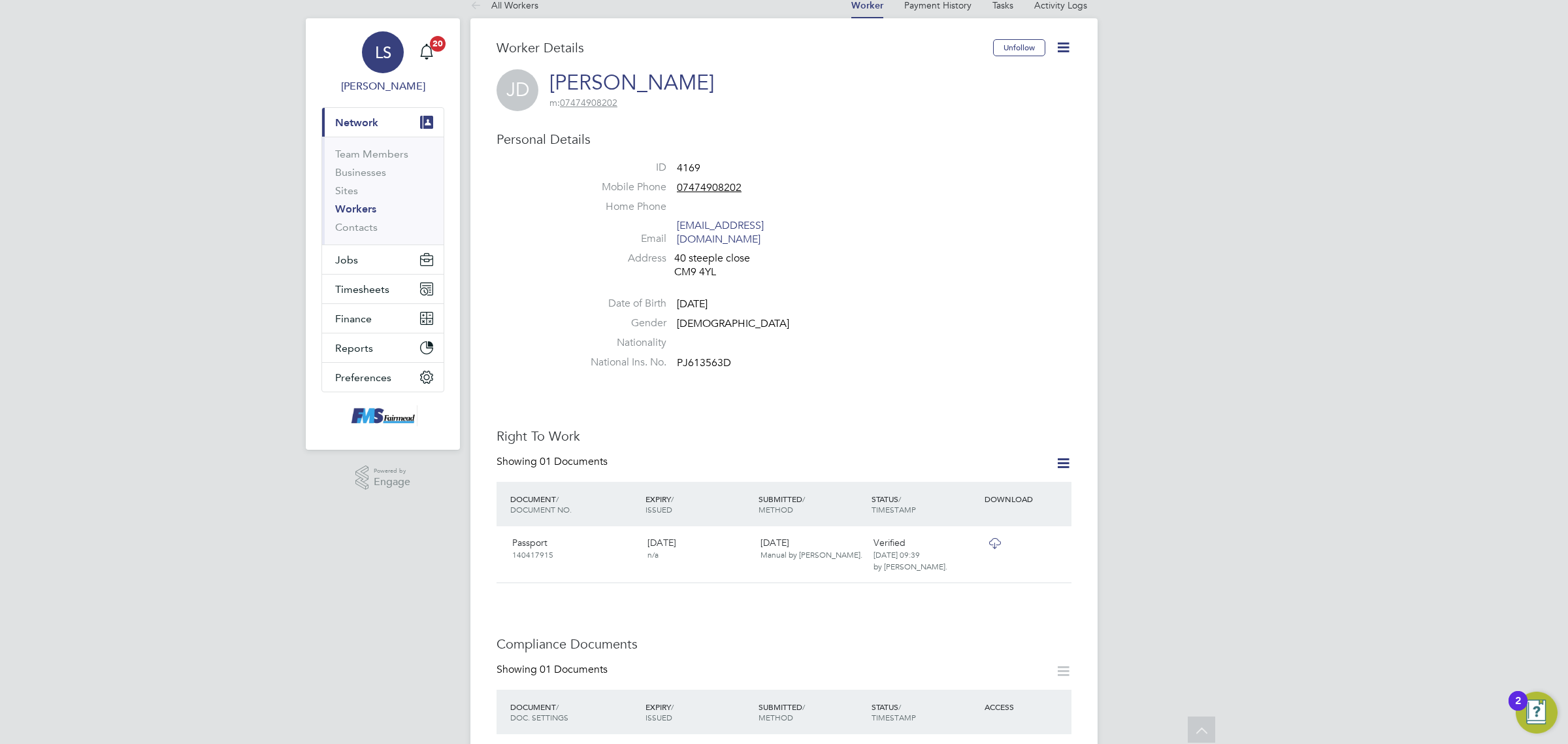
scroll to position [0, 0]
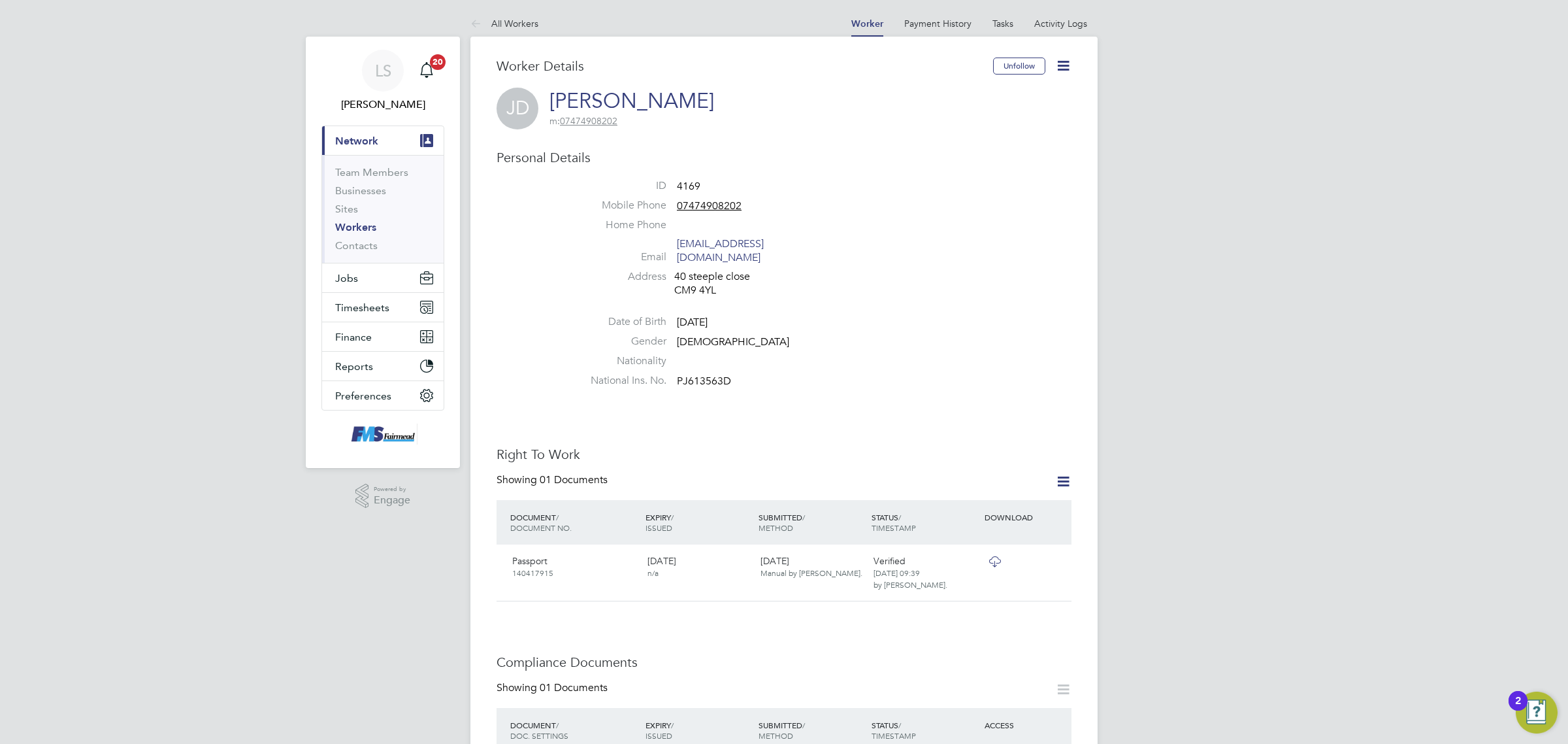
click at [363, 255] on ul "Team Members Businesses Sites Workers Contacts" at bounding box center [383, 208] width 121 height 108
click at [372, 276] on button "Jobs" at bounding box center [383, 278] width 121 height 29
click at [370, 215] on link "Vacancies" at bounding box center [359, 220] width 47 height 13
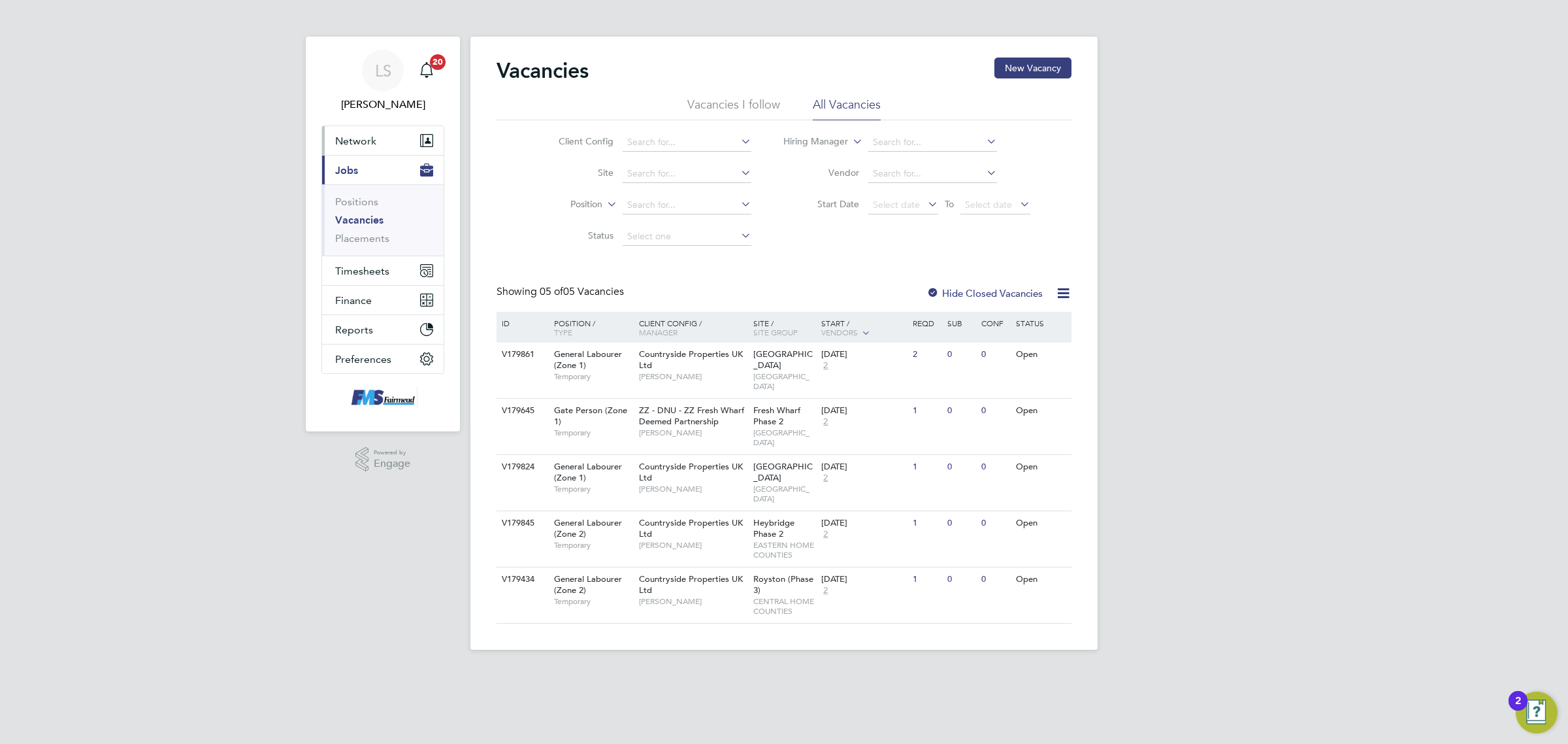
click at [377, 136] on button "Network" at bounding box center [383, 140] width 121 height 29
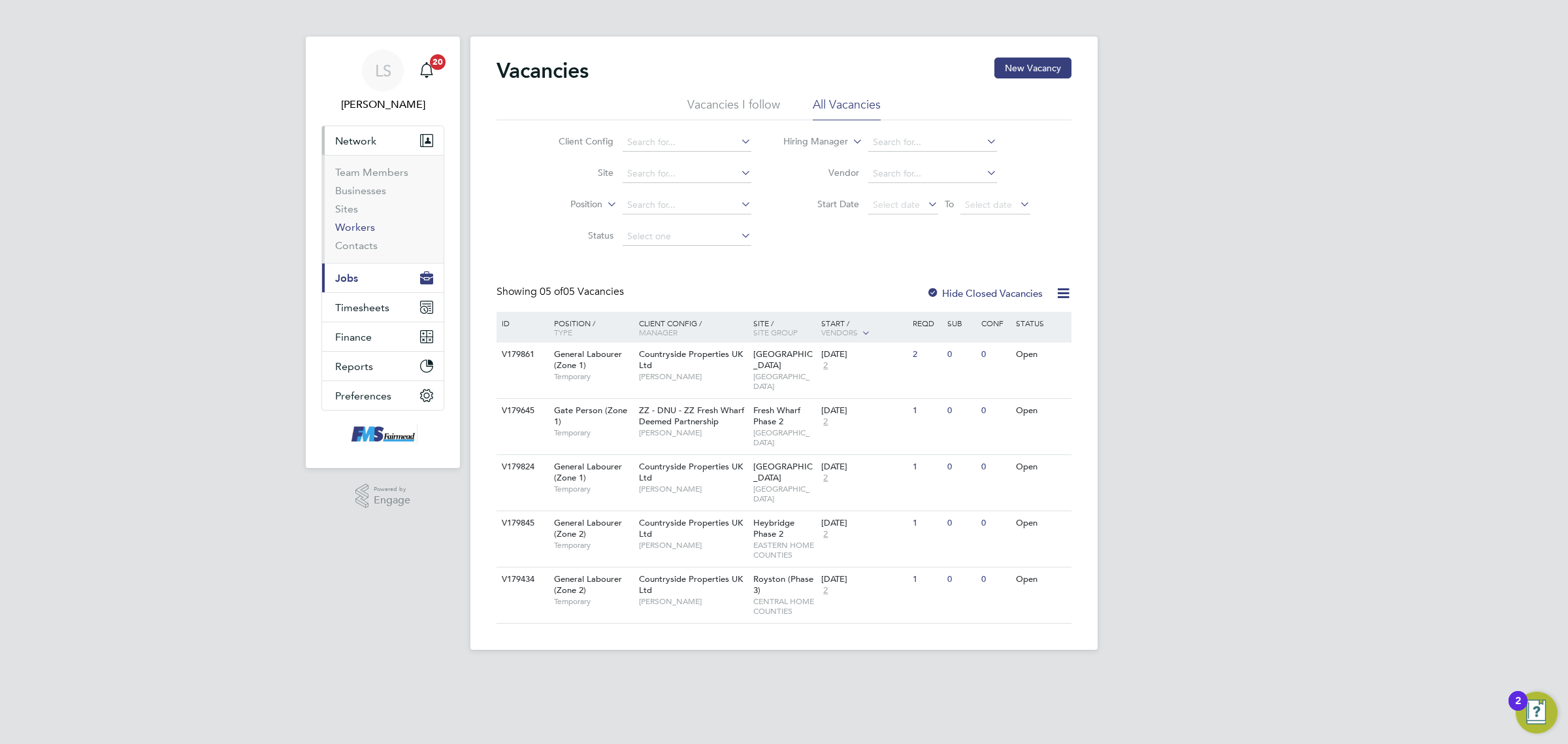
click at [368, 231] on link "Workers" at bounding box center [355, 227] width 40 height 13
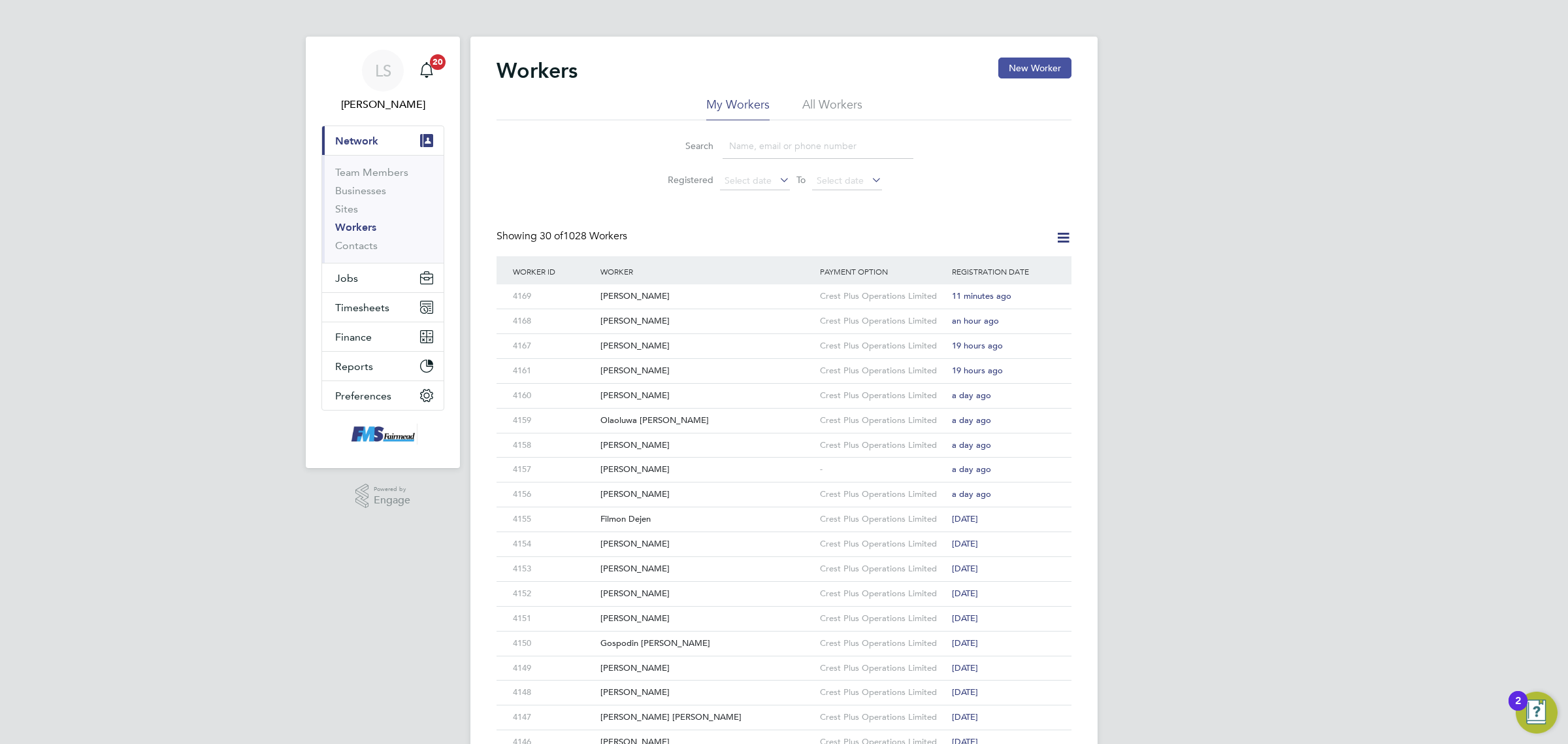
click at [1031, 66] on button "New Worker" at bounding box center [1034, 67] width 73 height 21
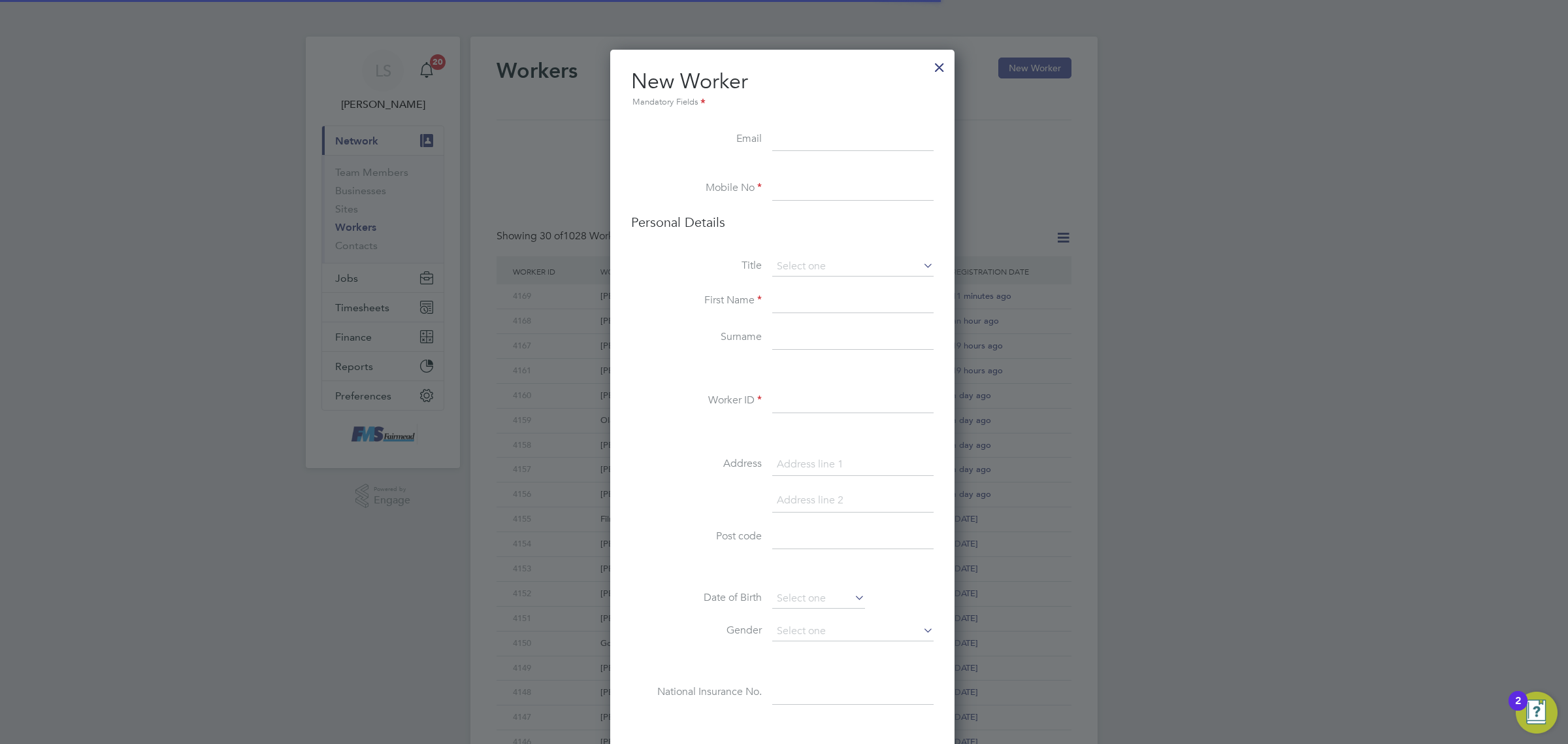
scroll to position [1108, 347]
click at [892, 143] on input at bounding box center [854, 140] width 162 height 23
paste input "KianjayUlett123@Gmail.com"
type input "KianjayUlett123@Gmail.com"
drag, startPoint x: 784, startPoint y: 177, endPoint x: 828, endPoint y: 183, distance: 44.4
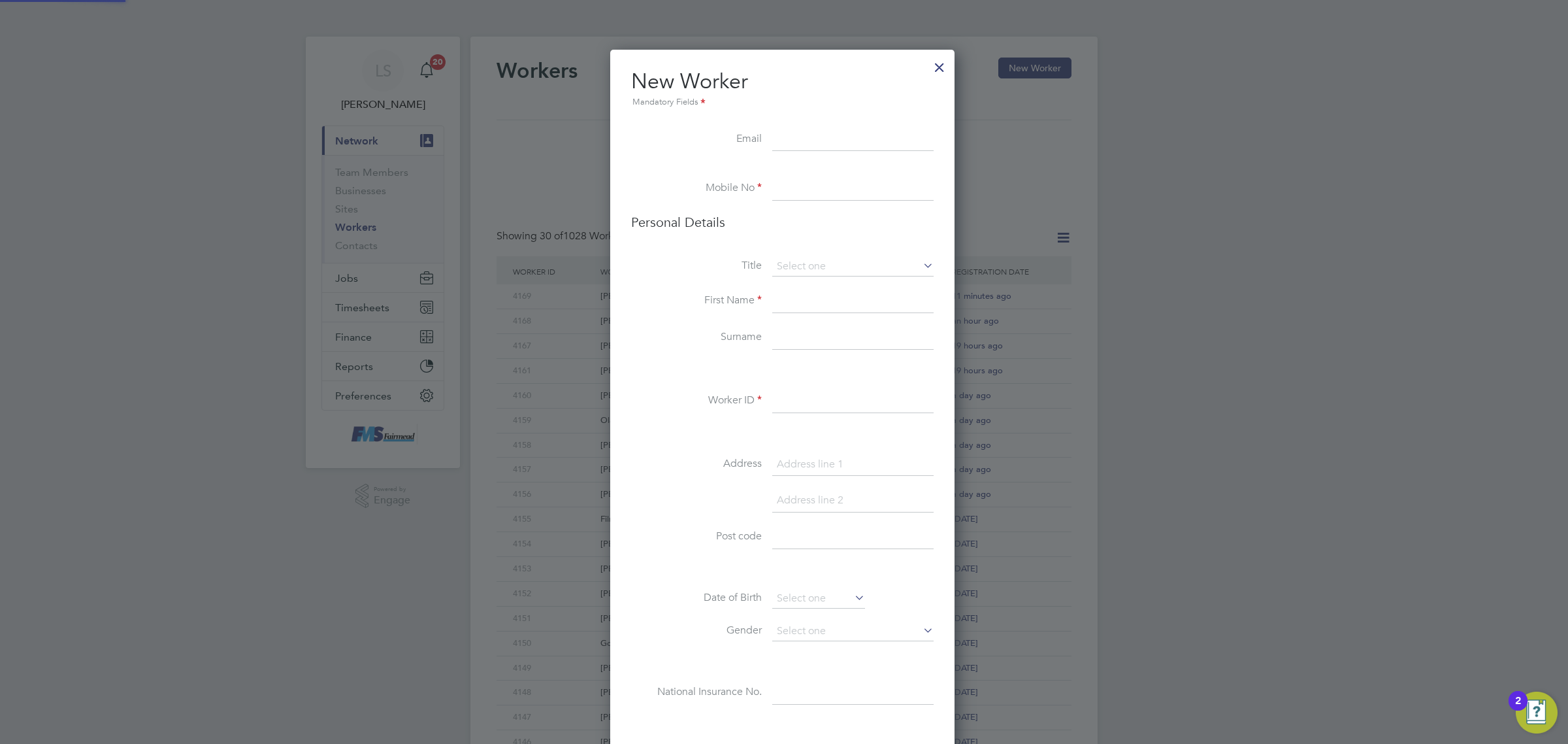
click at [784, 177] on div "Workers New Worker My Workers All Workers Search Registered Select date To Sele…" at bounding box center [784, 564] width 627 height 1055
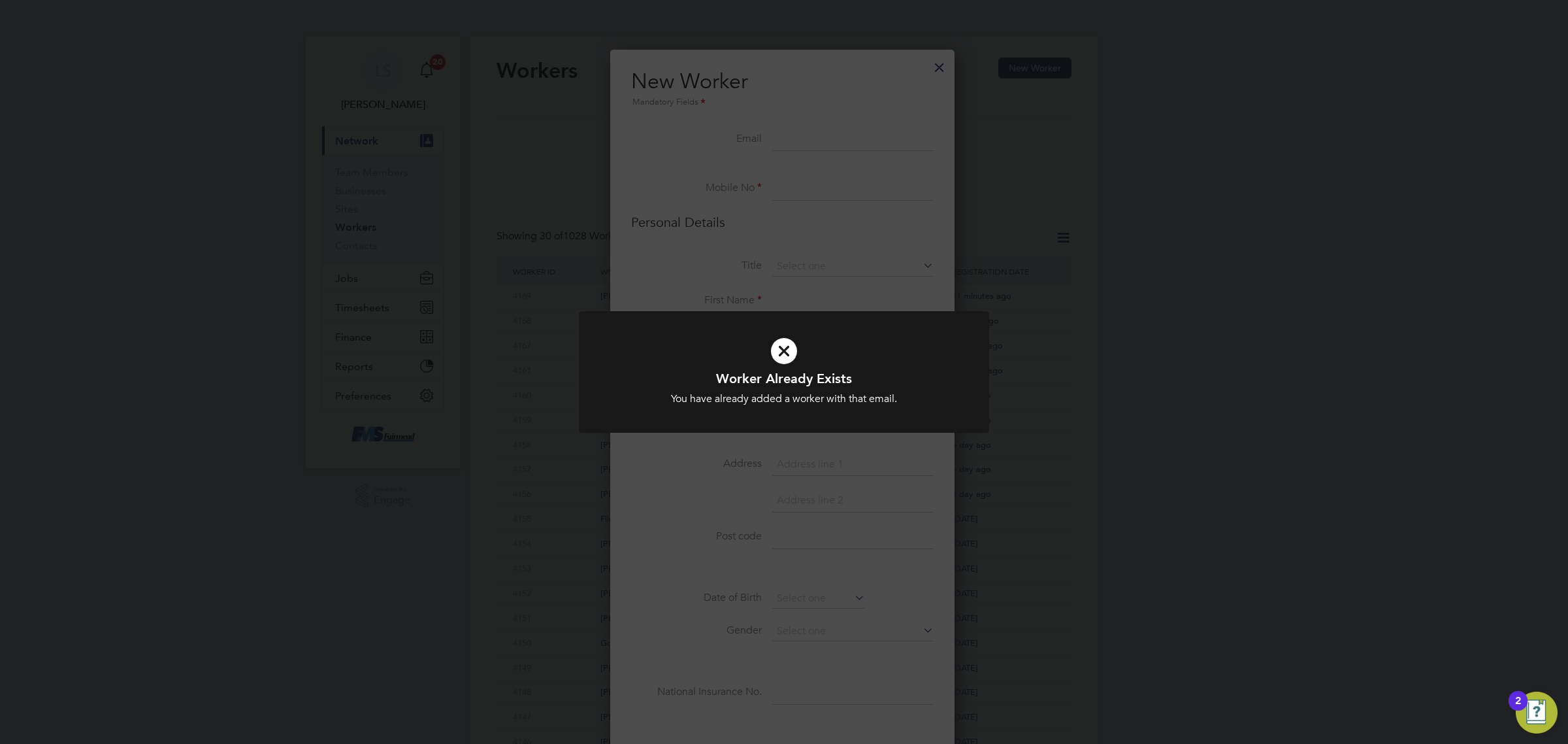
drag, startPoint x: 782, startPoint y: 309, endPoint x: 799, endPoint y: 265, distance: 47.2
click at [782, 309] on div "Worker Already Exists You have already added a worker with that email. Cancel O…" at bounding box center [784, 372] width 1568 height 744
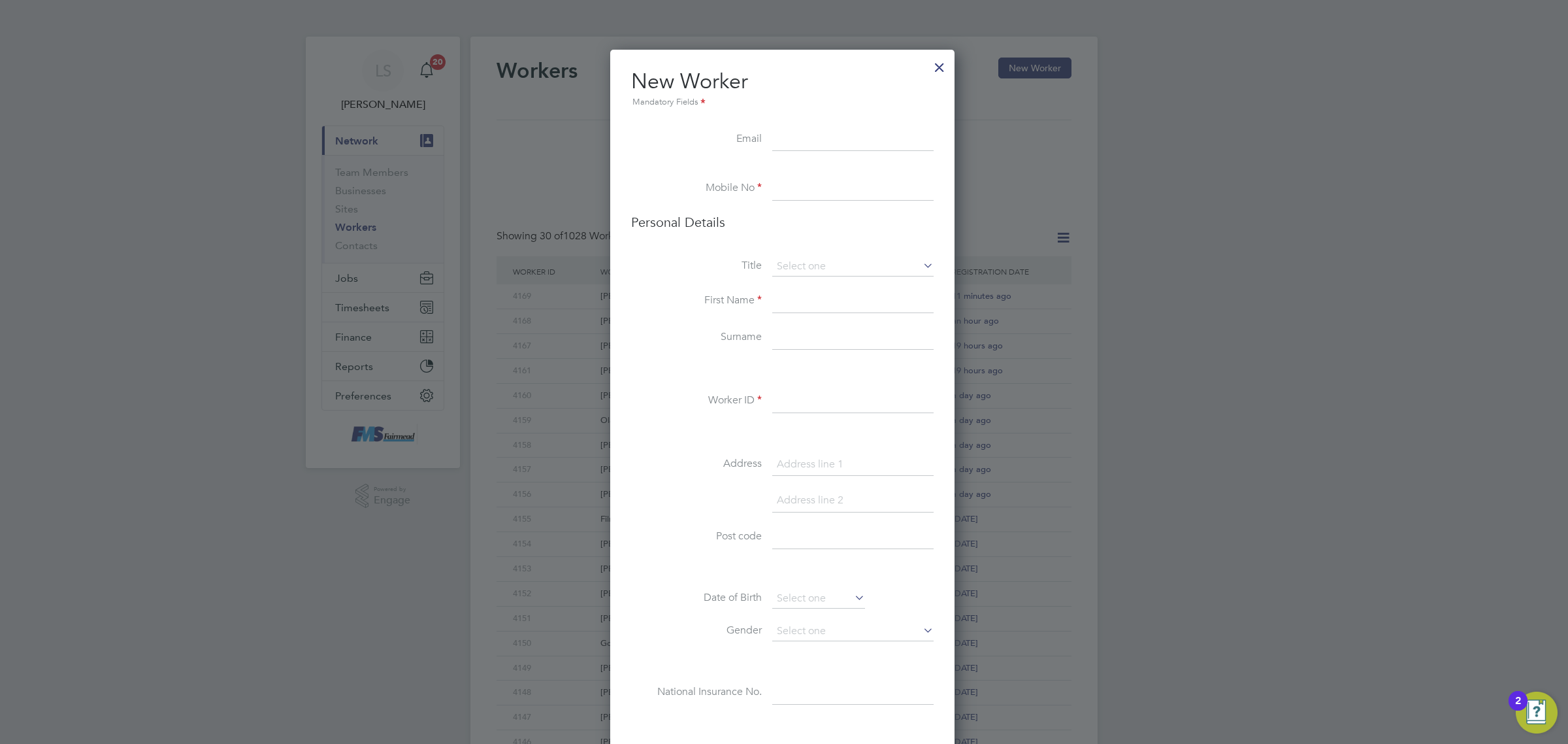
click at [943, 68] on div at bounding box center [940, 64] width 23 height 23
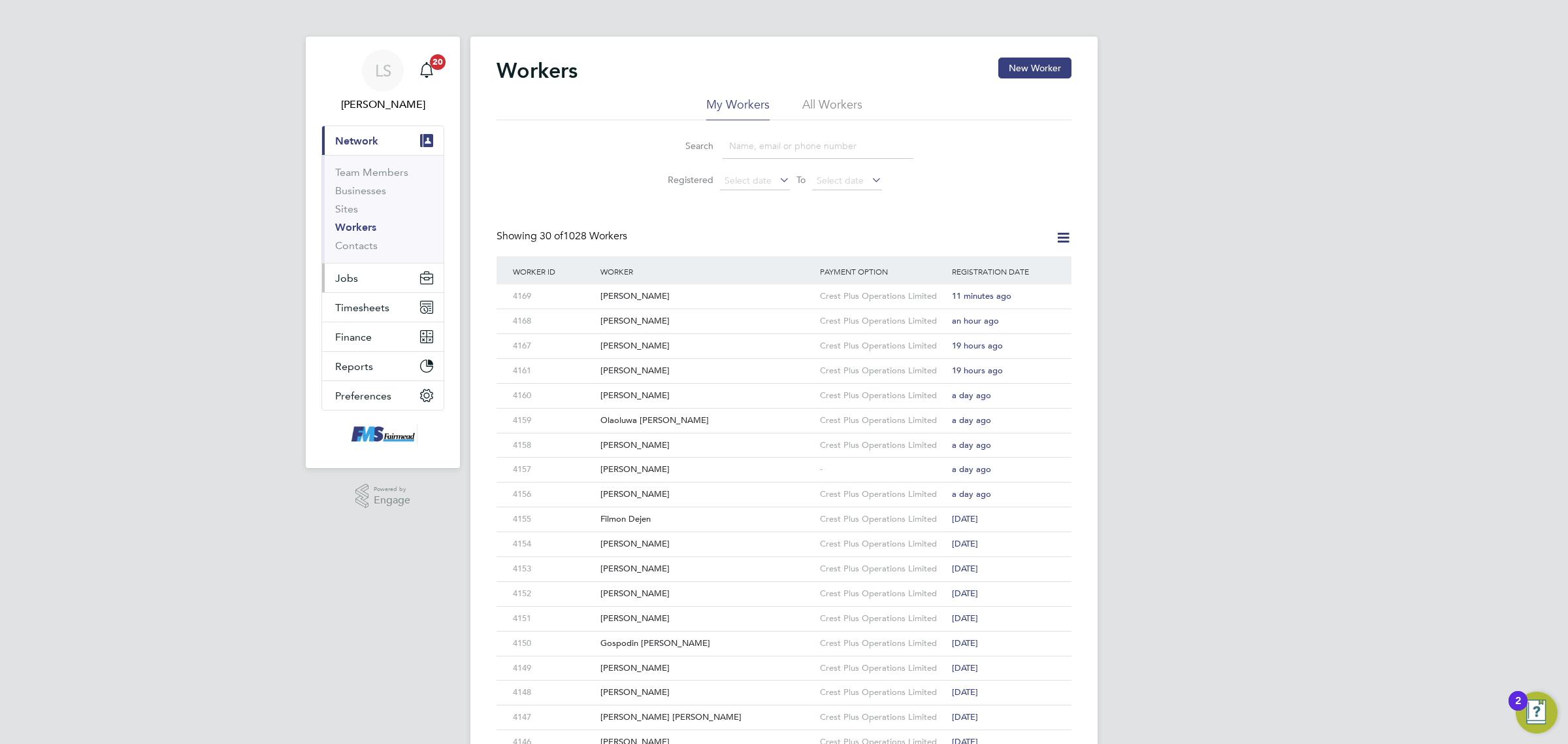
click at [340, 281] on span "Jobs" at bounding box center [346, 279] width 22 height 13
click at [368, 240] on link "Placements" at bounding box center [362, 238] width 54 height 13
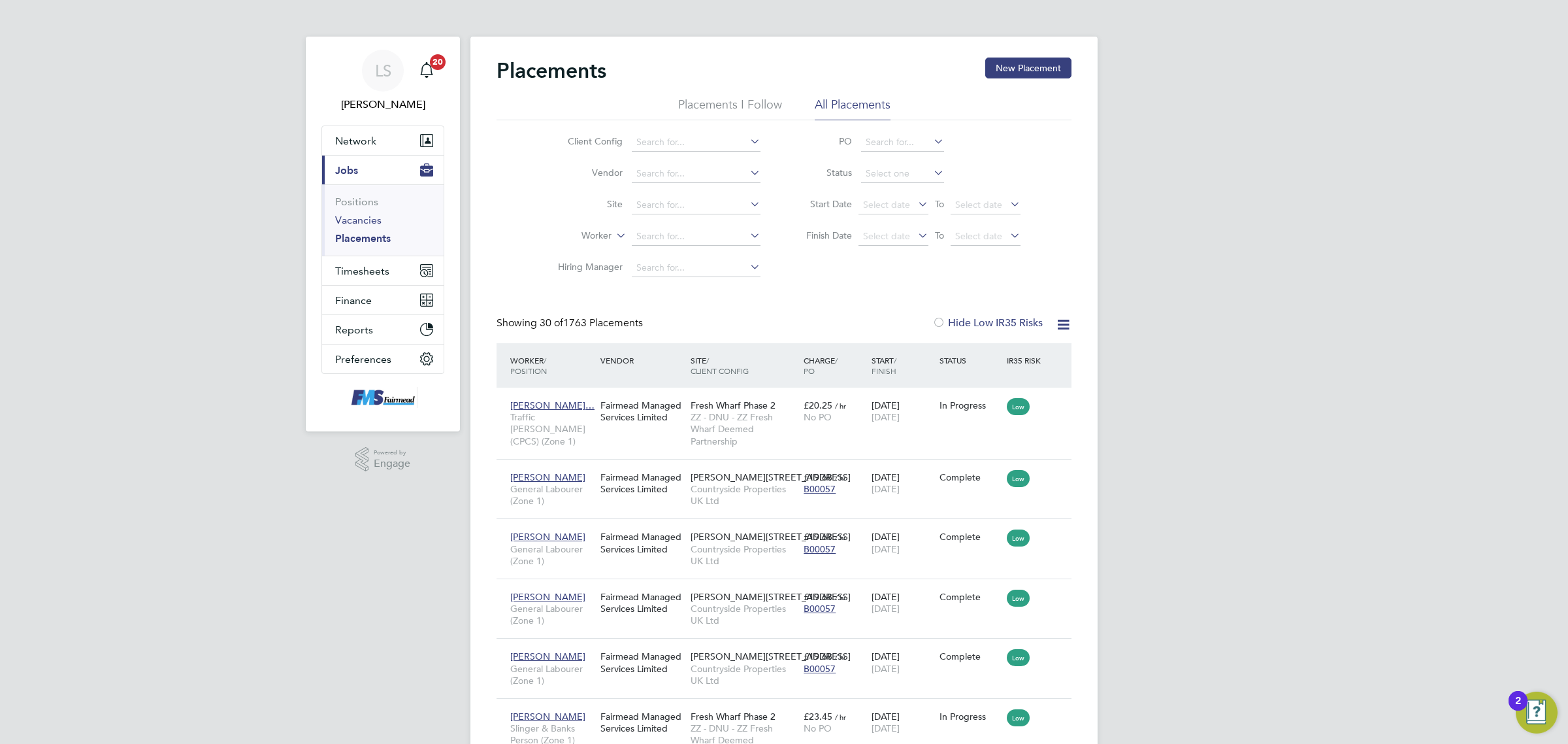
click at [365, 214] on link "Vacancies" at bounding box center [359, 220] width 47 height 13
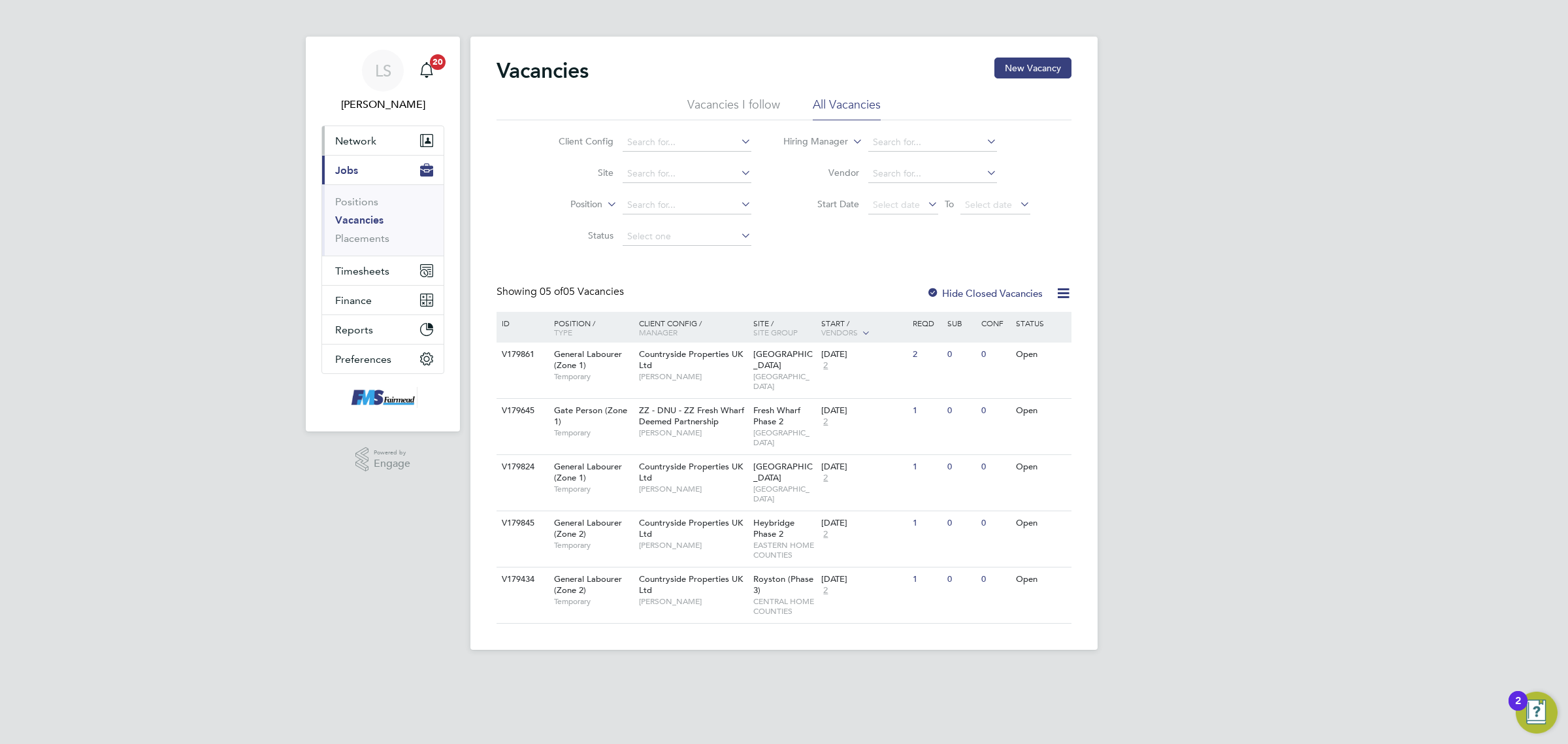
click at [359, 148] on button "Network" at bounding box center [383, 140] width 121 height 29
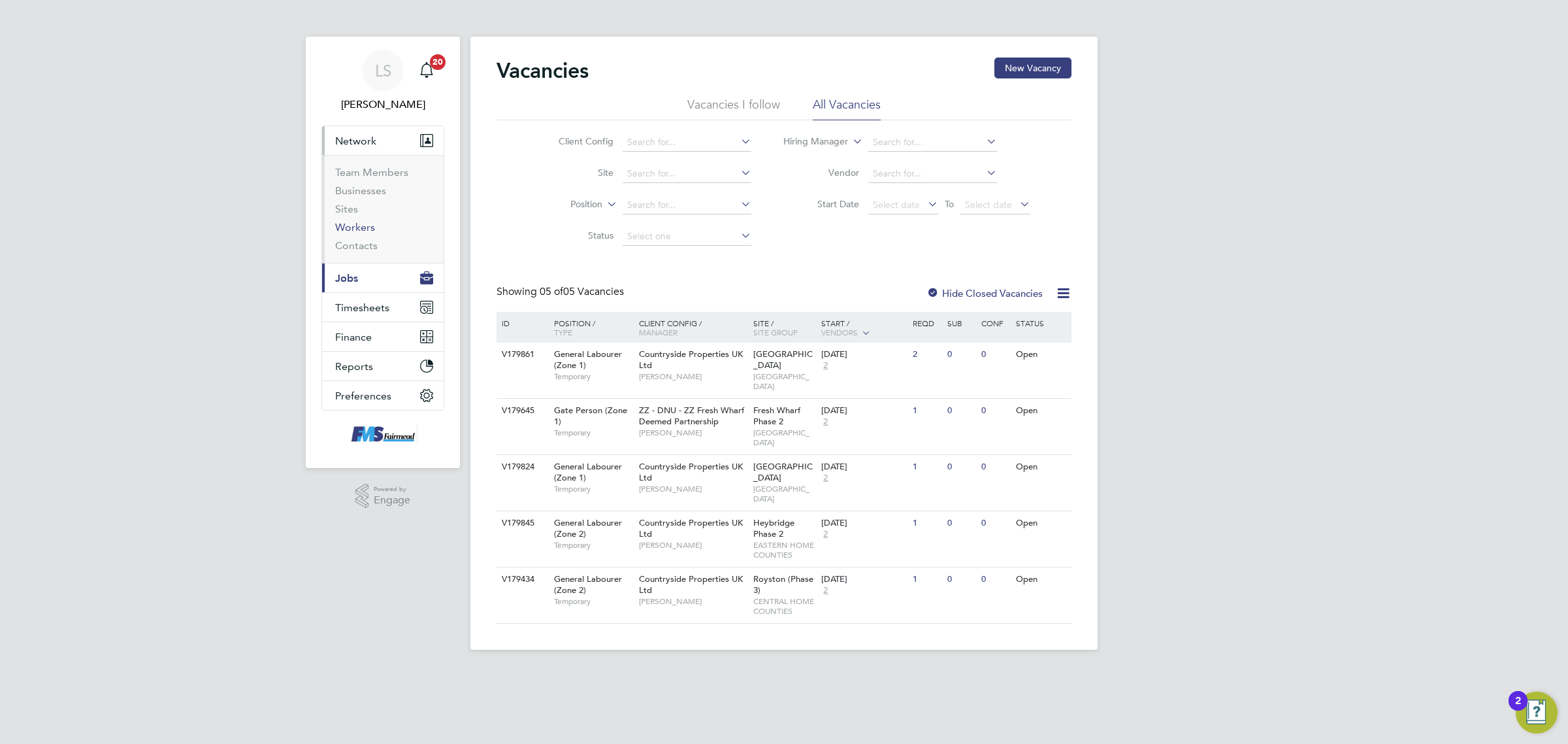
click at [368, 227] on link "Workers" at bounding box center [355, 227] width 40 height 13
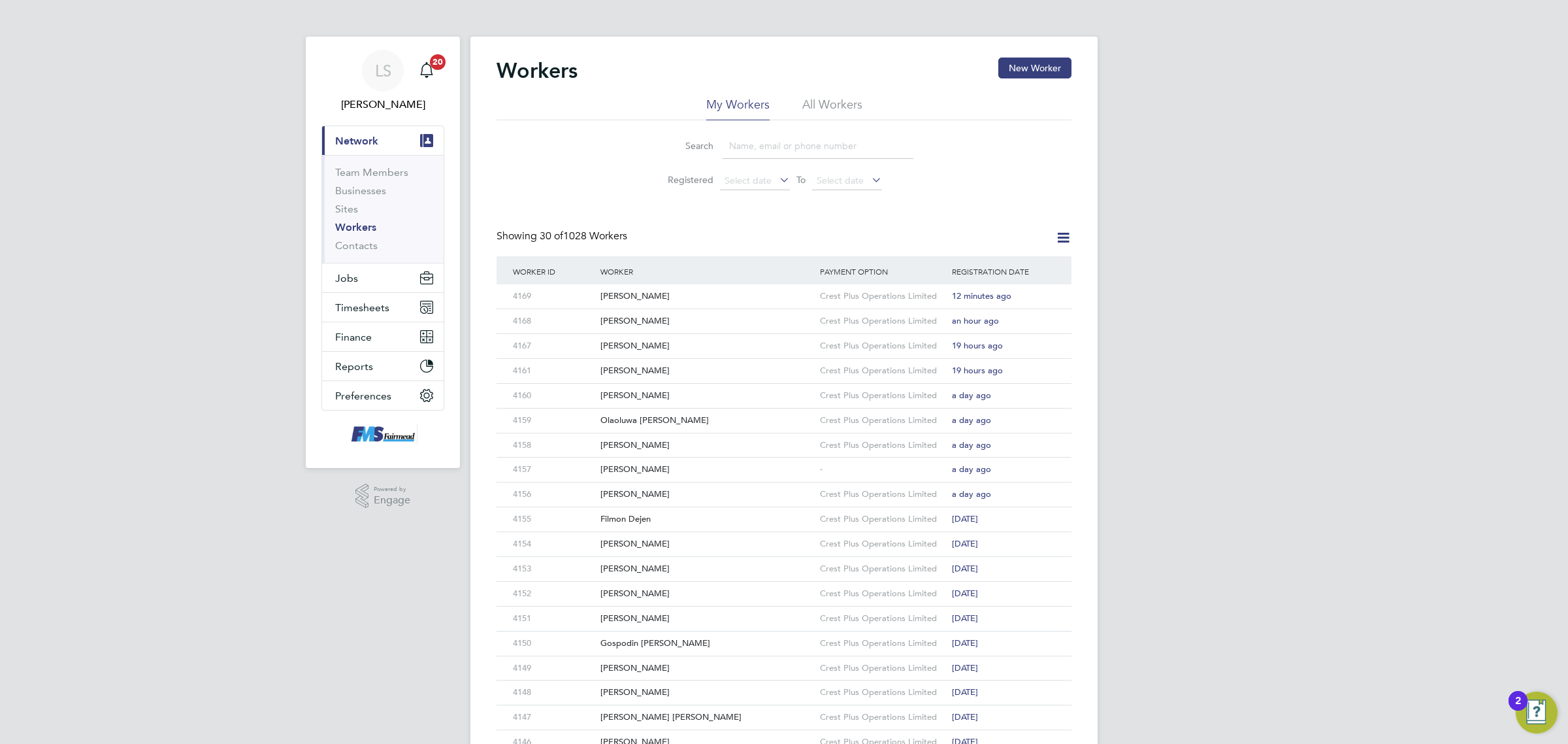
click at [797, 158] on input at bounding box center [818, 146] width 190 height 25
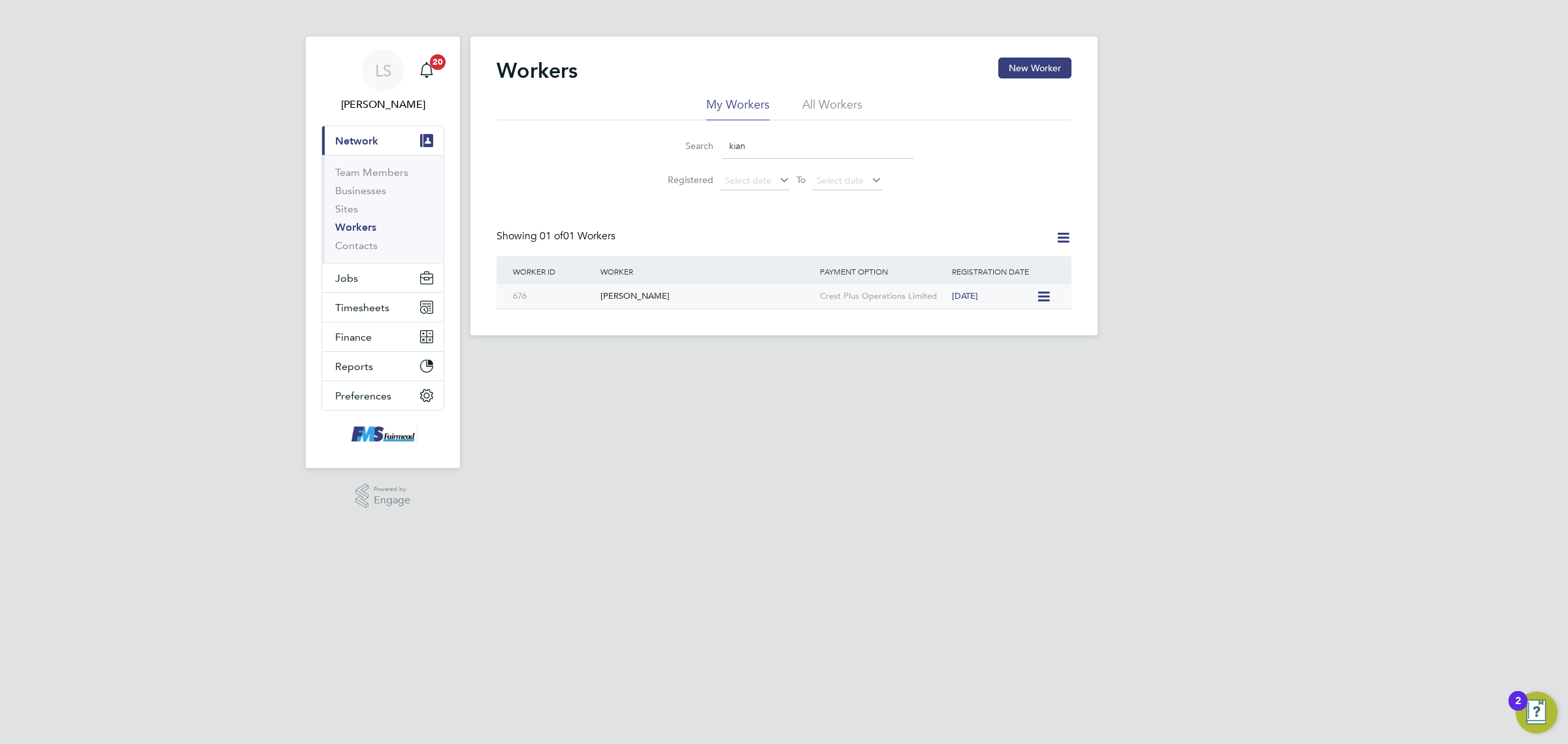
type input "kian"
click at [637, 303] on div "Kianjay Ulett" at bounding box center [707, 296] width 219 height 24
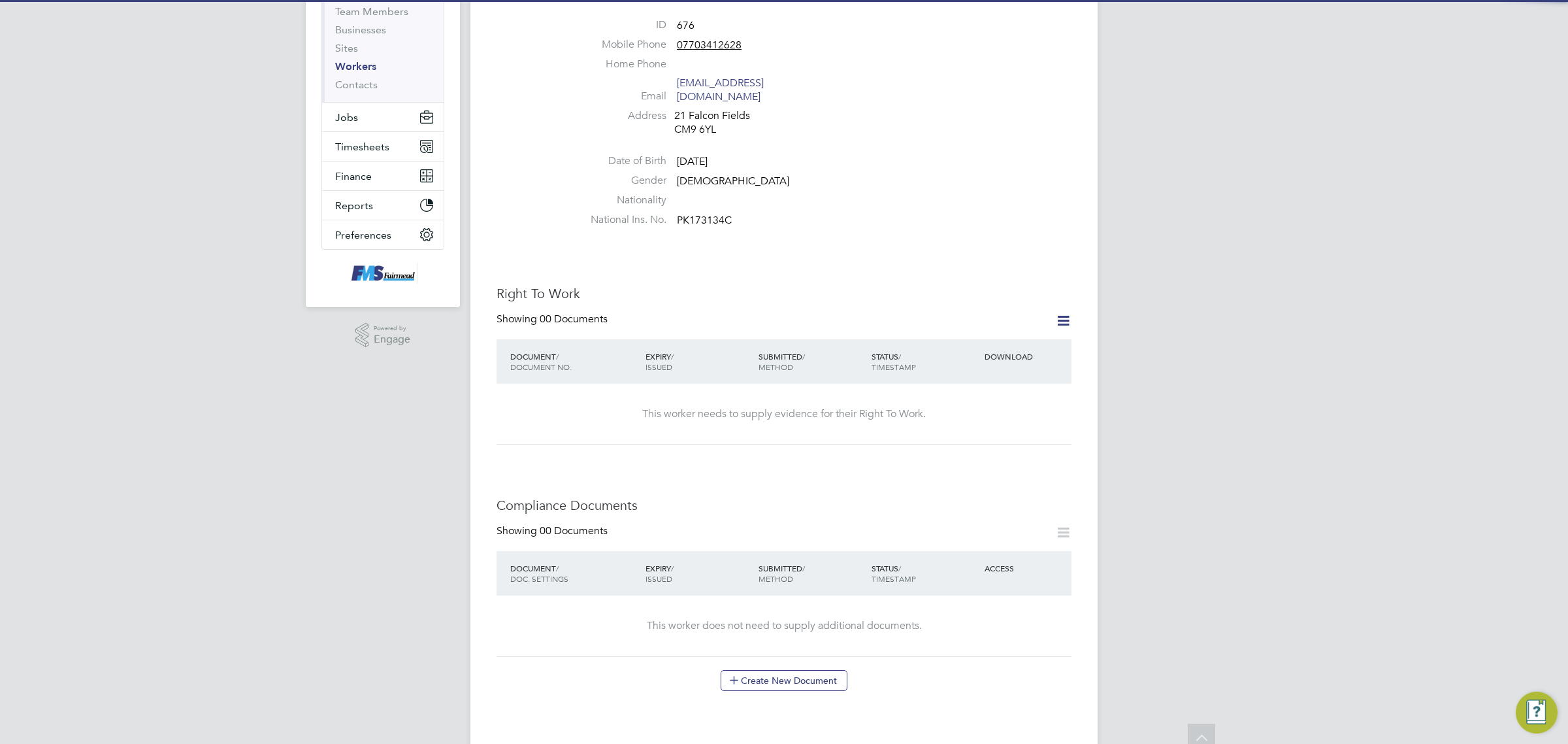
scroll to position [164, 0]
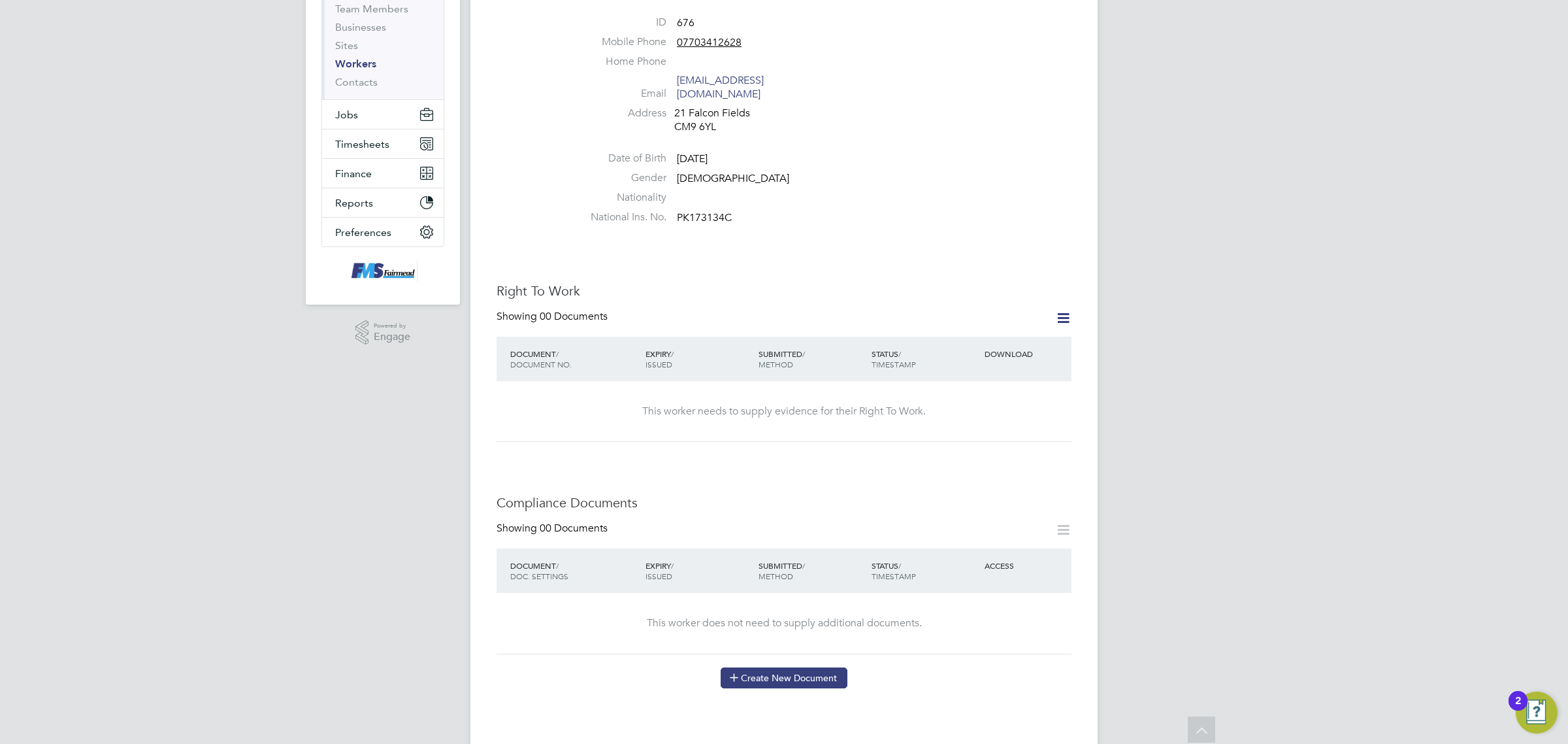
click at [830, 667] on button "Create New Document" at bounding box center [784, 677] width 127 height 21
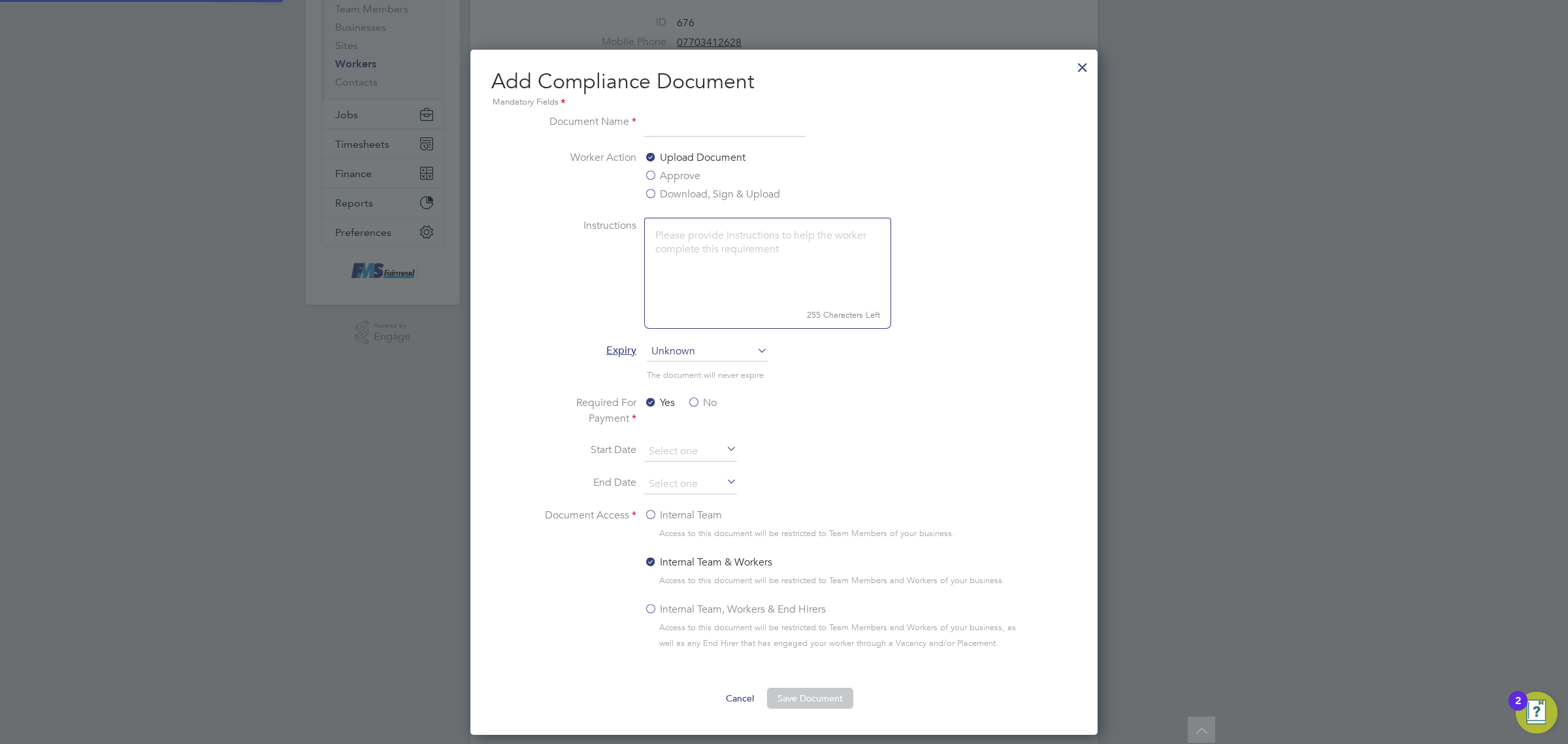
scroll to position [686, 628]
type input "cscs"
click at [685, 190] on label "Download, Sign & Upload" at bounding box center [712, 193] width 136 height 15
click at [0, 0] on input "Download, Sign & Upload" at bounding box center [0, 0] width 0 height 0
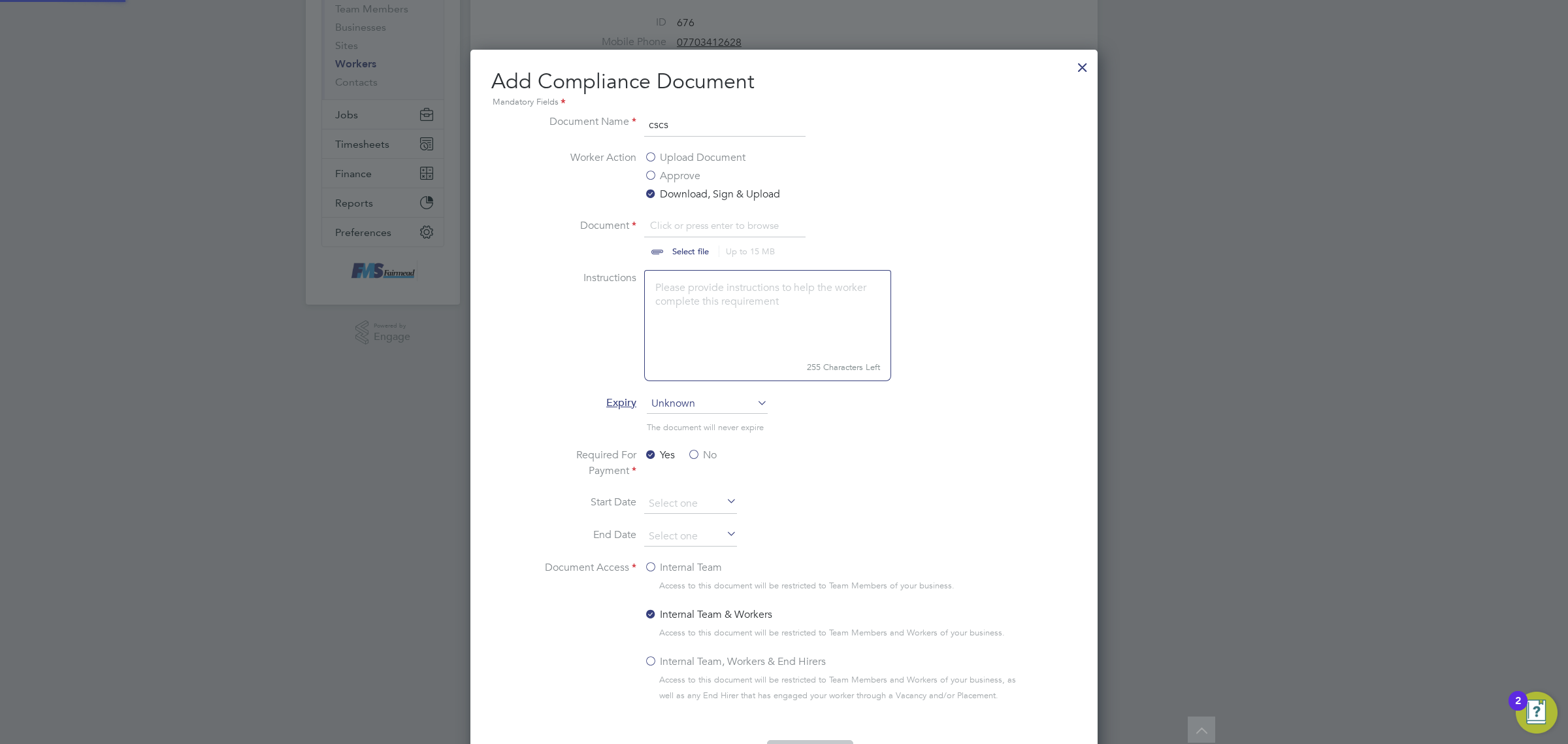
scroll to position [20, 162]
click at [704, 219] on input "file" at bounding box center [703, 237] width 205 height 40
type input "C:\fakepath\[PERSON_NAME] CSCS.png"
click at [710, 409] on span "Unknown" at bounding box center [707, 403] width 121 height 20
click at [694, 484] on li "Specific date" at bounding box center [707, 491] width 122 height 17
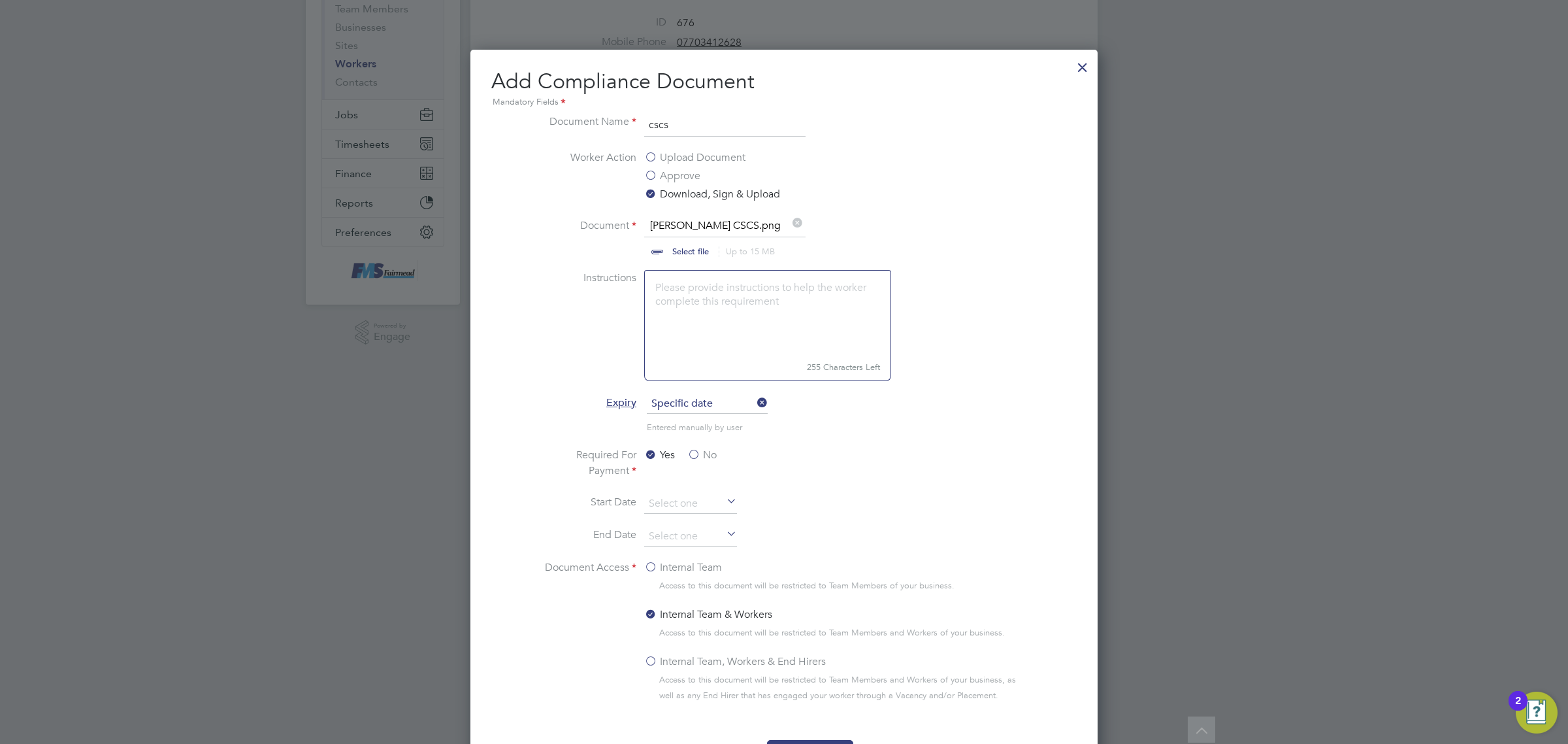
click at [698, 458] on label "No" at bounding box center [702, 454] width 30 height 15
click at [0, 0] on input "No" at bounding box center [0, 0] width 0 height 0
click at [701, 533] on input at bounding box center [690, 536] width 93 height 20
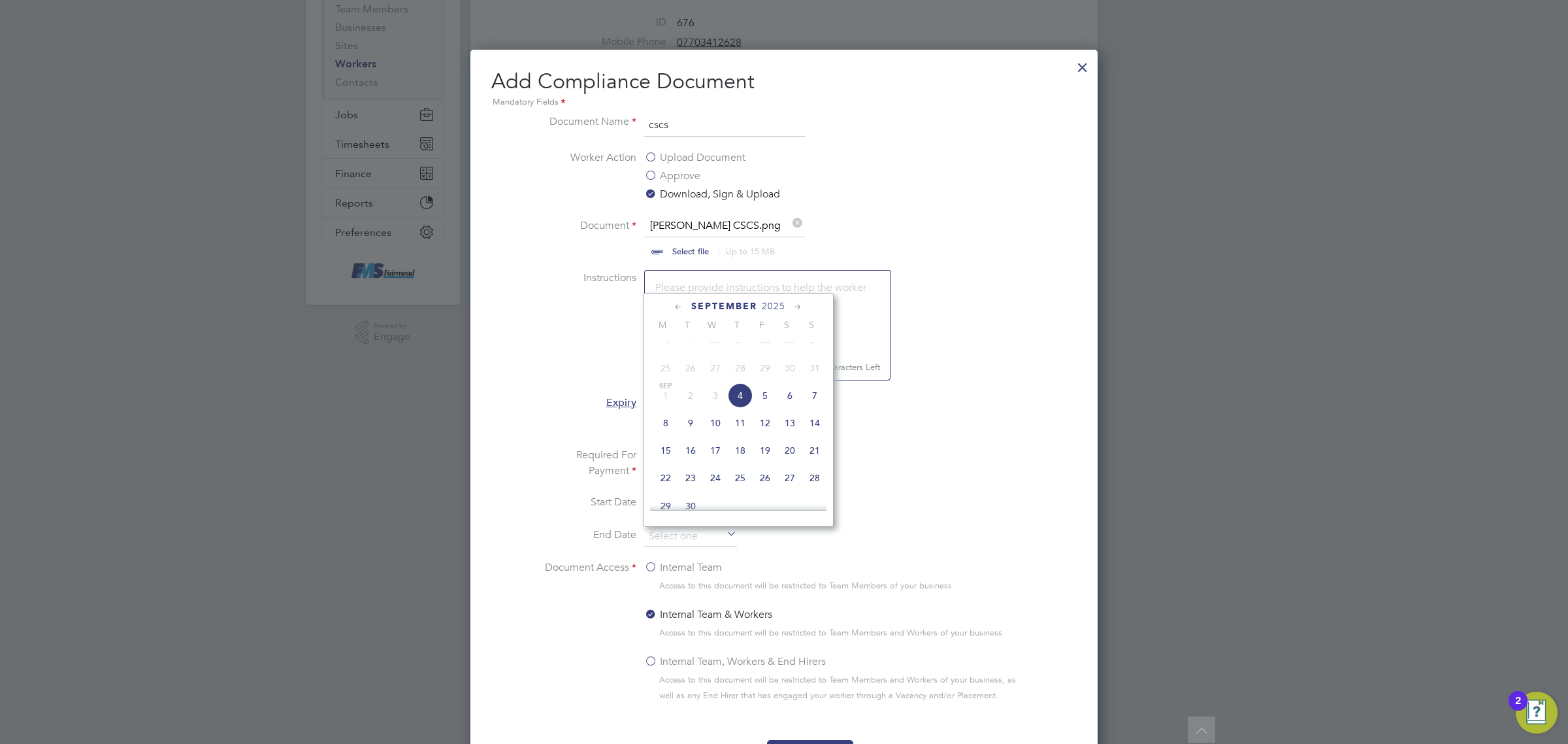
click at [775, 305] on span "2025" at bounding box center [774, 306] width 23 height 11
click at [724, 423] on span "2027" at bounding box center [715, 416] width 25 height 25
click at [816, 458] on span "31" at bounding box center [815, 447] width 25 height 25
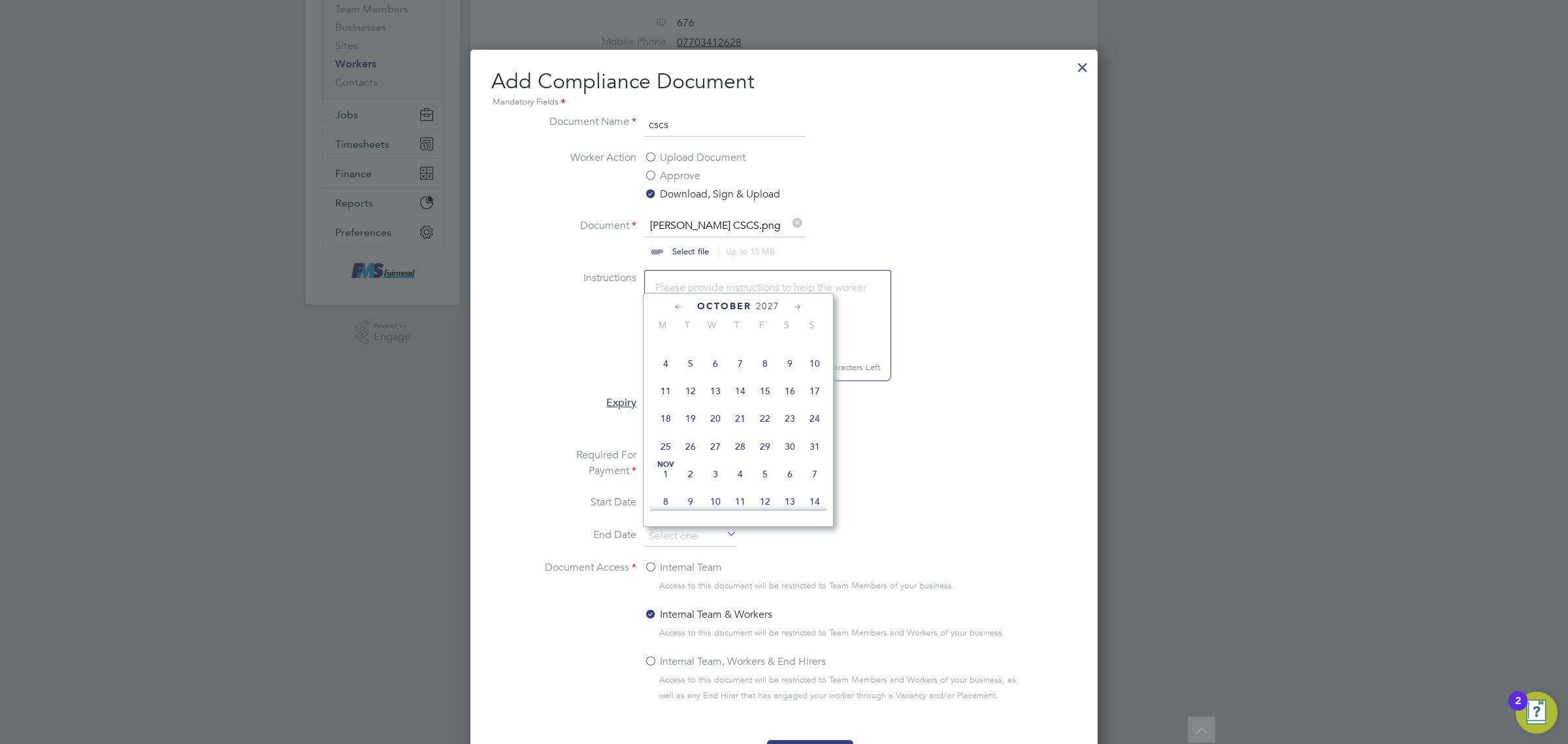
type input "[DATE]"
click at [654, 562] on label "Internal Team" at bounding box center [683, 566] width 78 height 15
click at [0, 0] on input "Internal Team" at bounding box center [0, 0] width 0 height 0
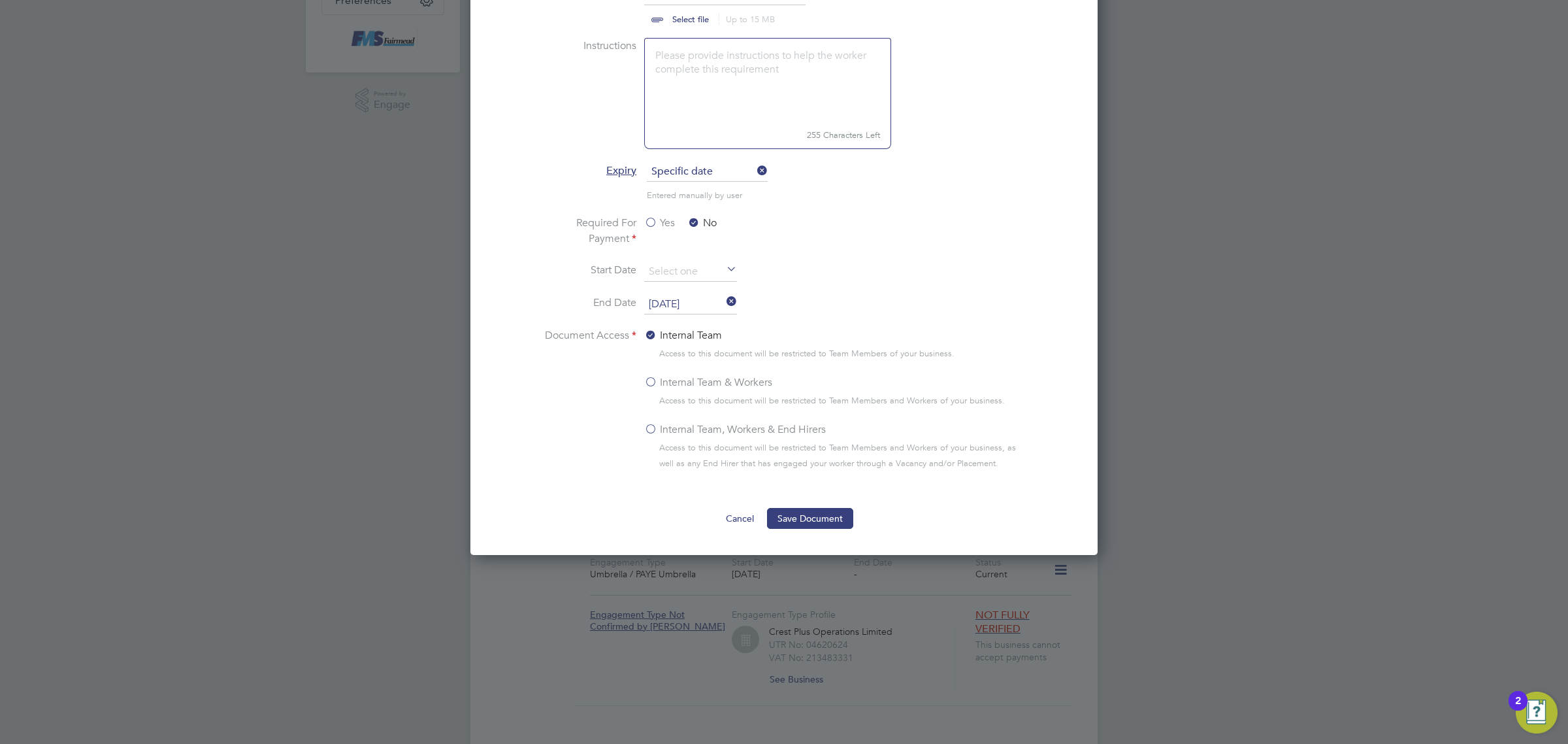
scroll to position [408, 0]
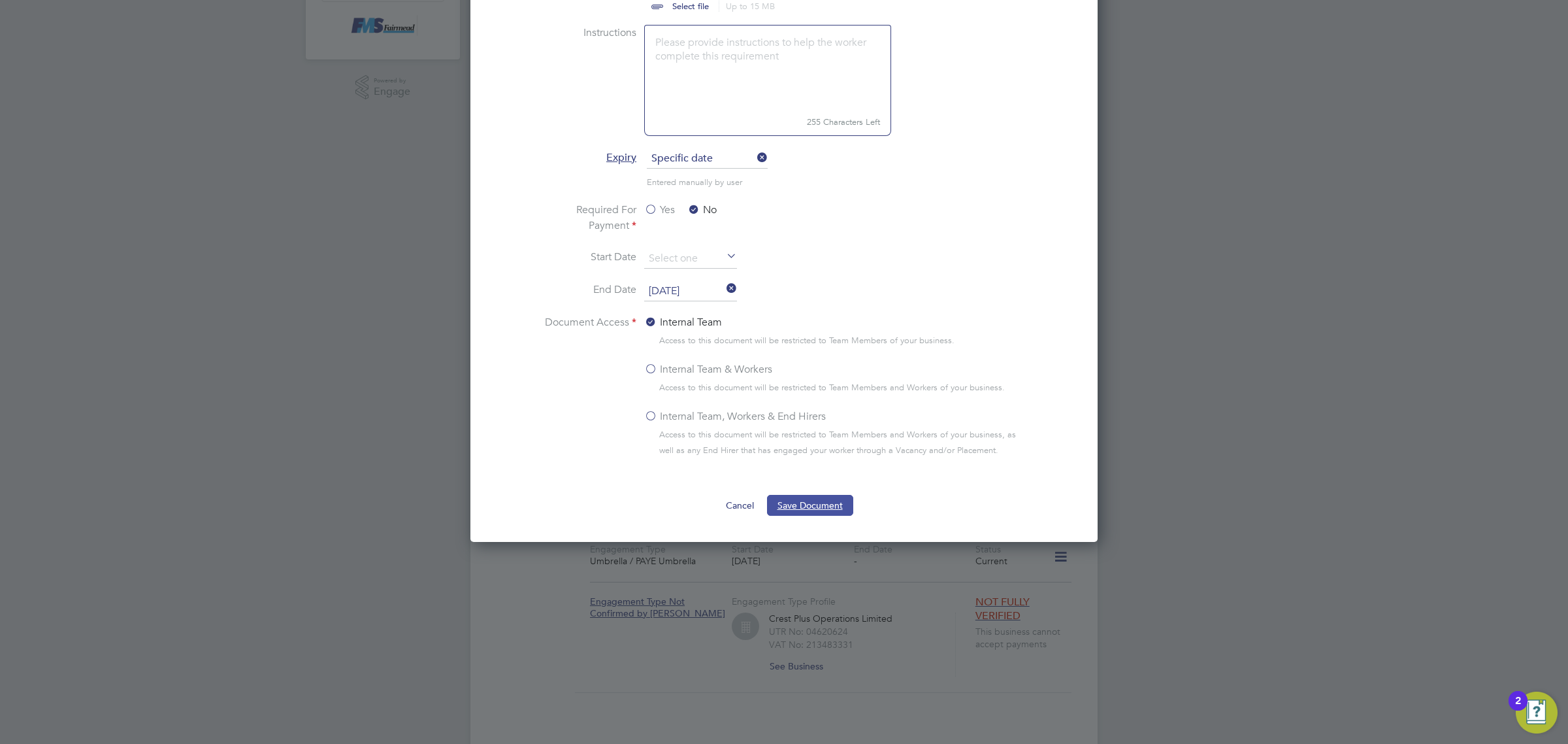
click at [835, 509] on button "Save Document" at bounding box center [811, 504] width 86 height 21
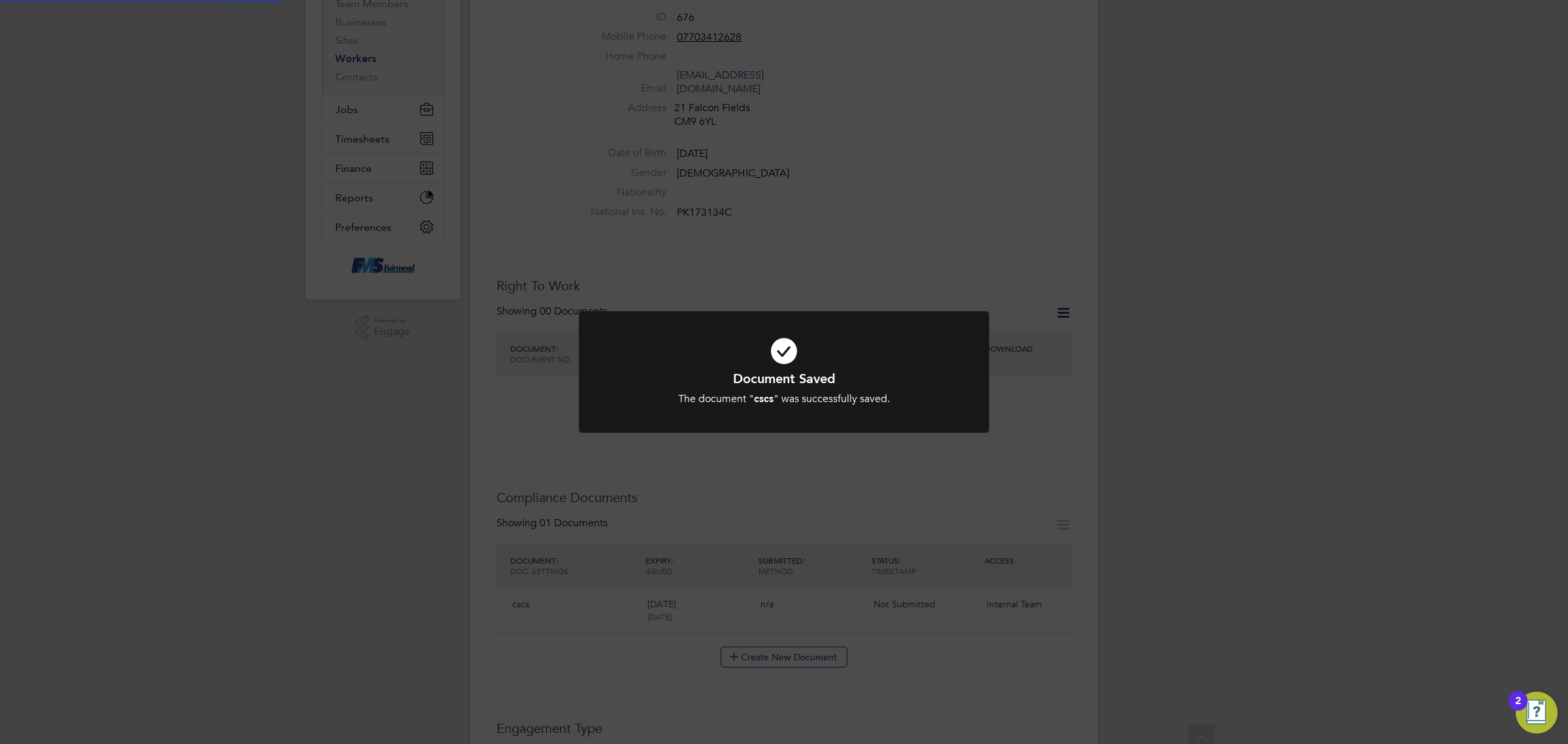
scroll to position [164, 0]
click at [869, 452] on div "Document Saved The document " cscs " was successfully saved. Cancel Okay" at bounding box center [784, 372] width 1568 height 744
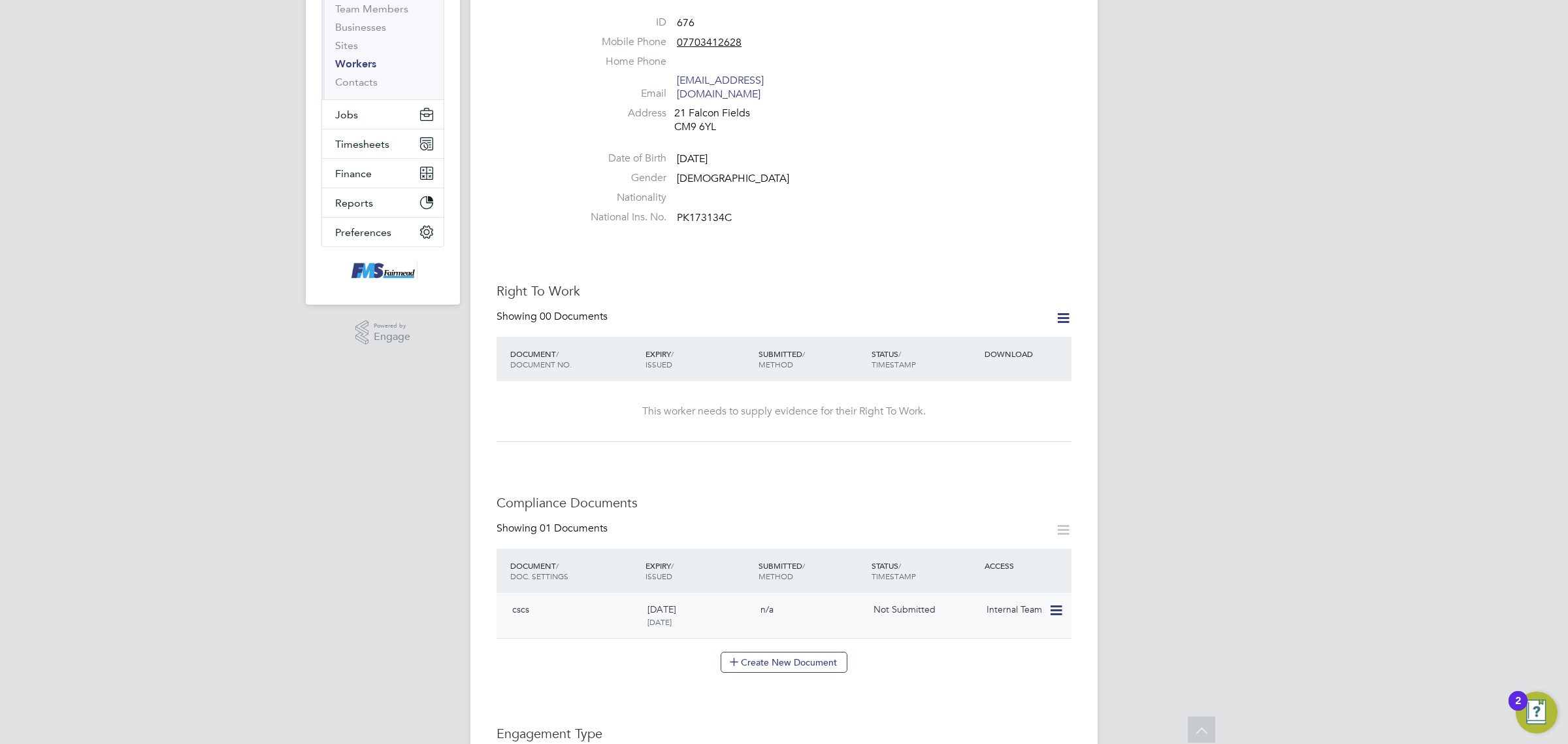
click at [1050, 602] on icon at bounding box center [1055, 609] width 13 height 15
click at [1003, 663] on li "Submit Document" at bounding box center [997, 664] width 130 height 18
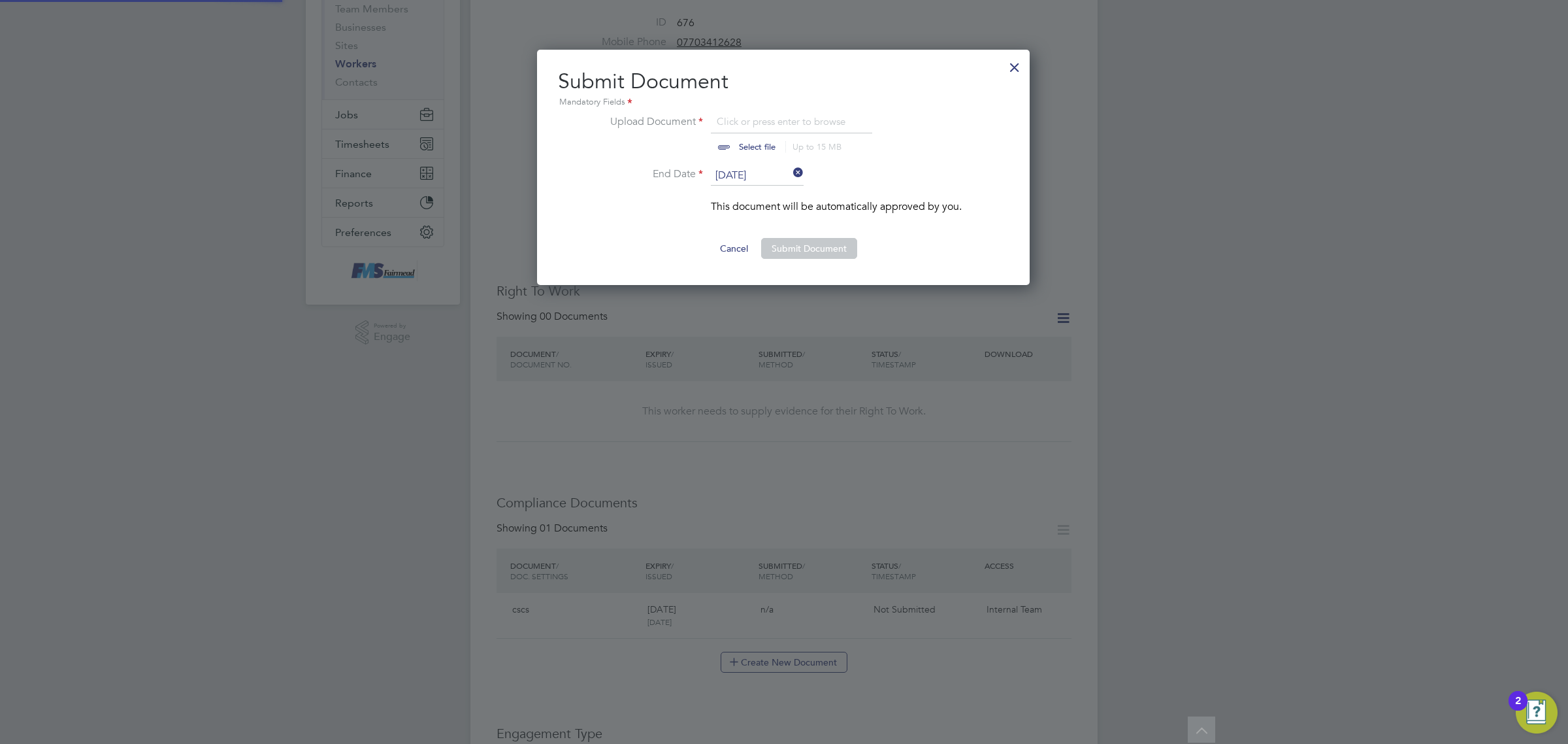
scroll to position [20, 162]
click at [756, 142] on input "file" at bounding box center [769, 134] width 205 height 40
type input "C:\fakepath\[PERSON_NAME] CSCS.png"
click at [845, 244] on button "Submit Document" at bounding box center [809, 248] width 96 height 21
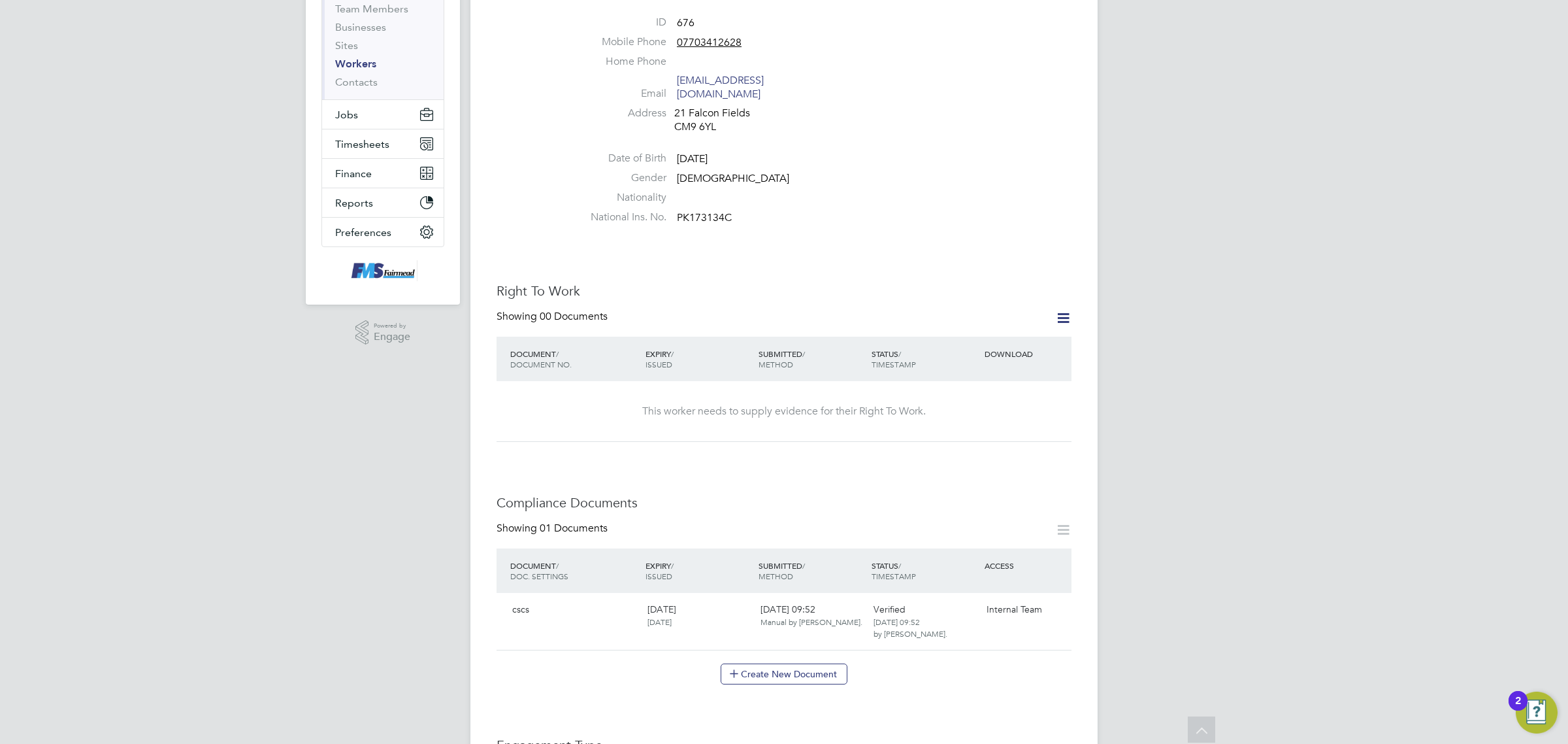
click at [1080, 298] on div "Worker Details Follow KU [PERSON_NAME] m: 07703412628 Personal Details ID 676 M…" at bounding box center [784, 558] width 627 height 1370
click at [1062, 310] on icon at bounding box center [1063, 318] width 16 height 16
click at [959, 331] on li "Add Right To Work Document" at bounding box center [989, 336] width 157 height 18
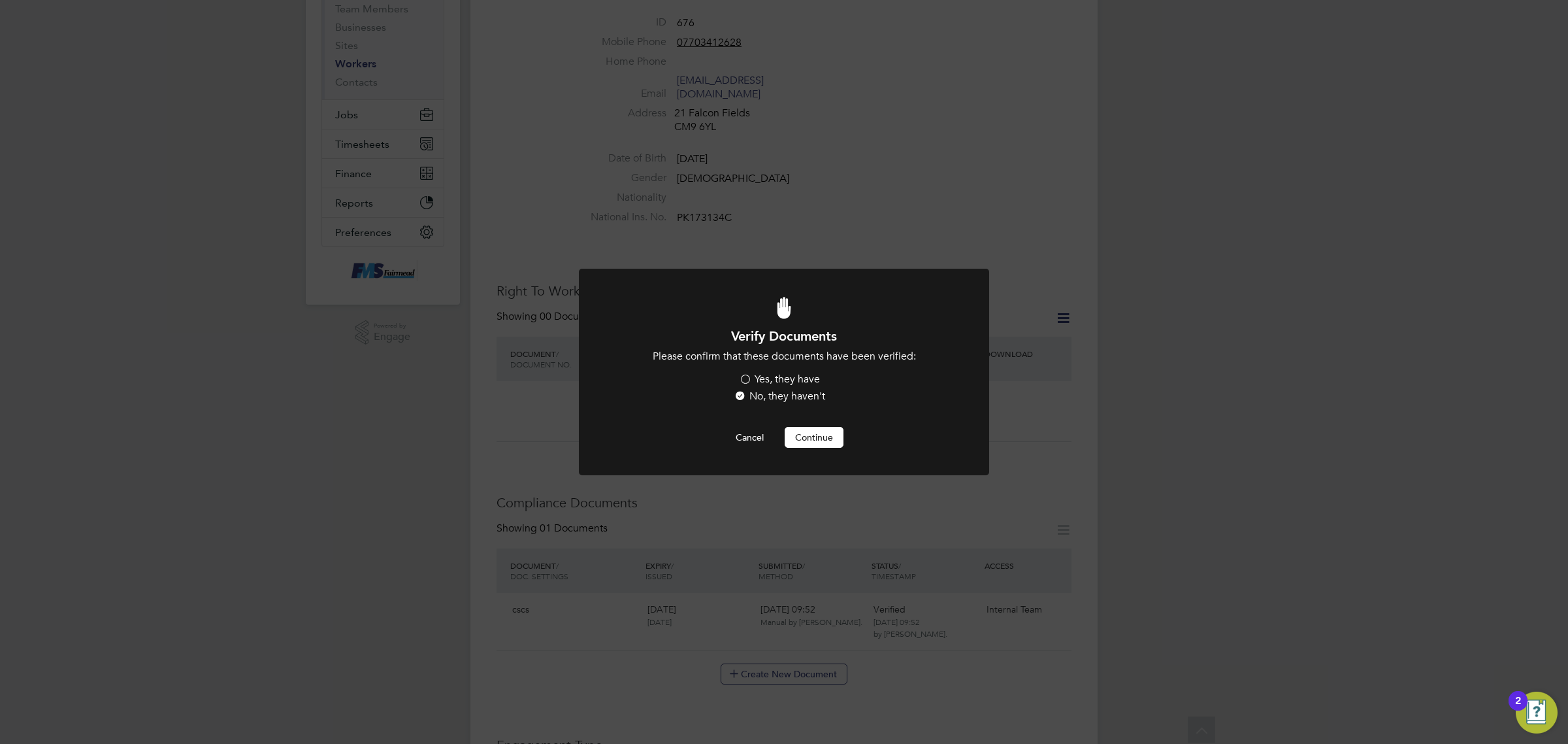
click at [796, 376] on label "Yes, they have" at bounding box center [779, 378] width 81 height 13
click at [0, 0] on input "Yes, they have" at bounding box center [0, 0] width 0 height 0
click at [818, 433] on button "Continue" at bounding box center [813, 437] width 58 height 21
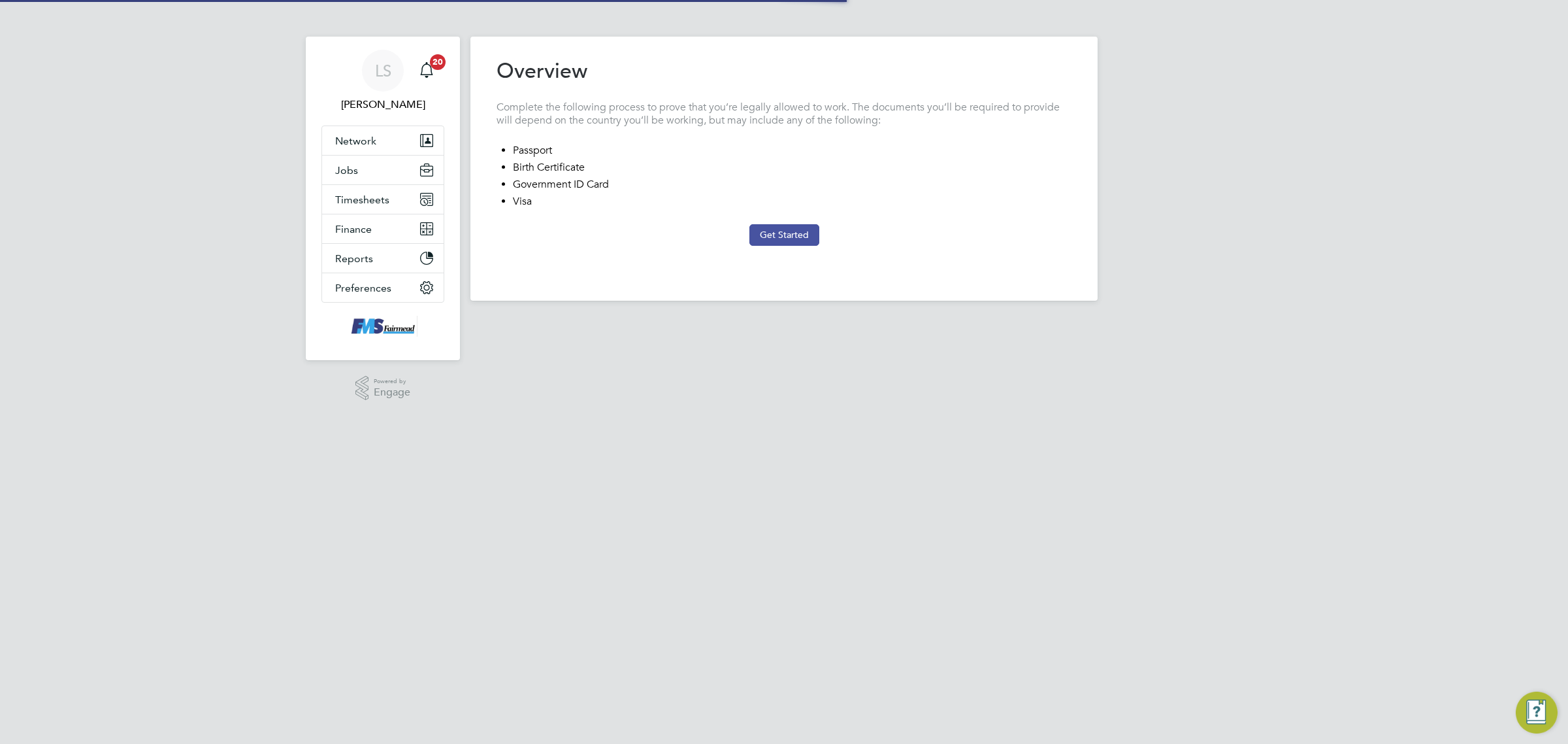
click at [775, 231] on button "Get Started" at bounding box center [784, 234] width 70 height 21
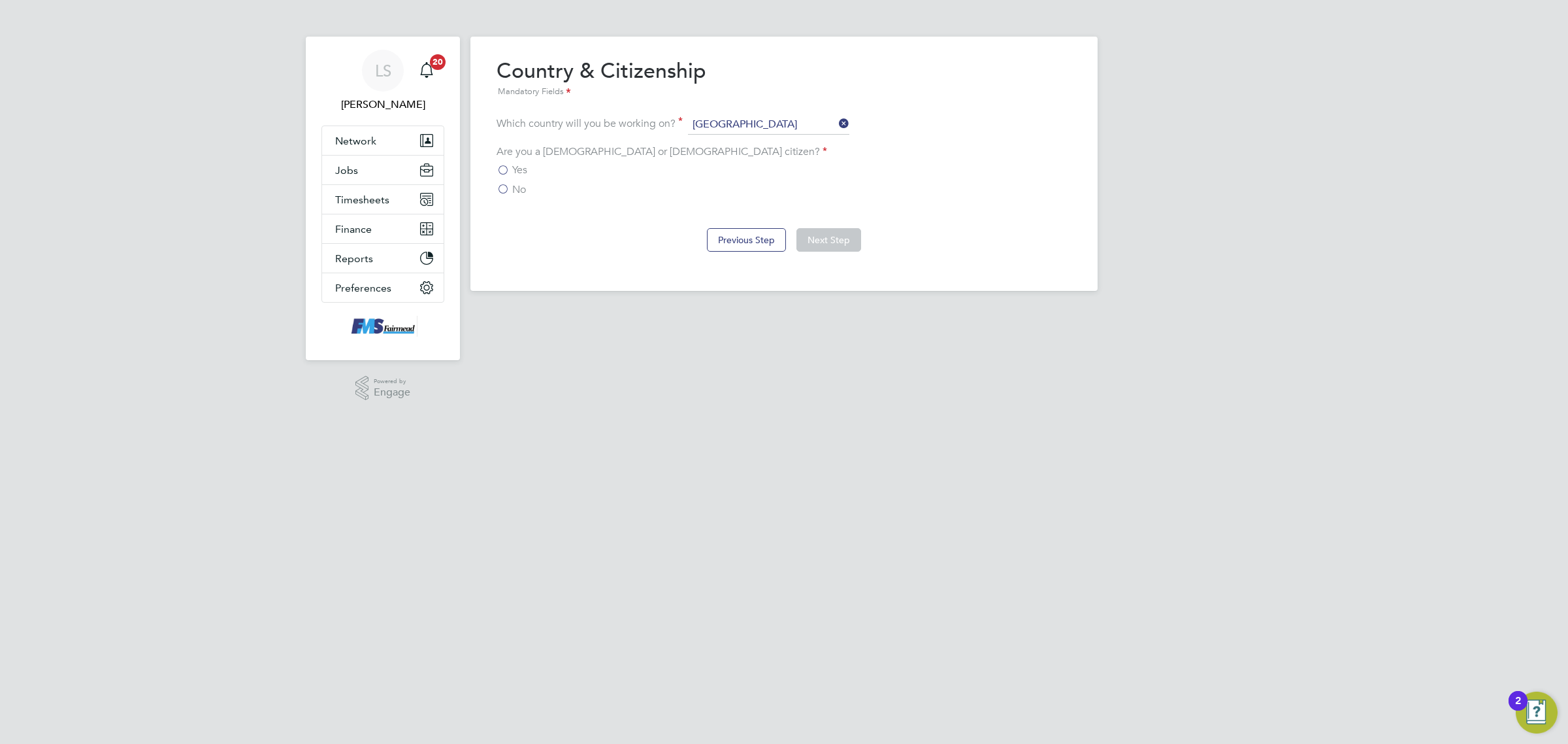
click at [582, 166] on div "Yes" at bounding box center [784, 170] width 575 height 13
click at [521, 166] on span "Yes" at bounding box center [519, 170] width 15 height 13
click at [0, 0] on input "Yes" at bounding box center [0, 0] width 0 height 0
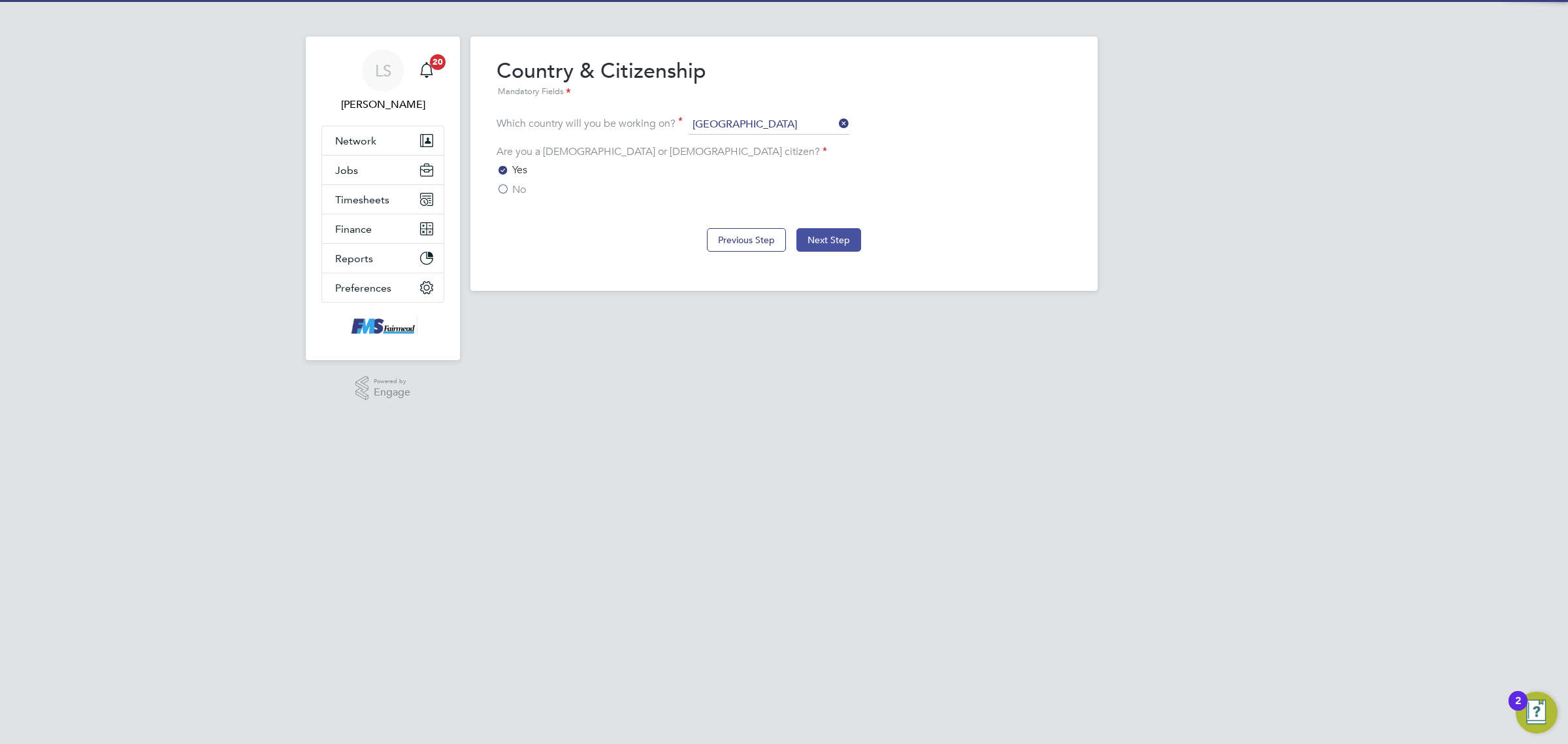
click at [809, 234] on button "Next Step" at bounding box center [828, 240] width 65 height 23
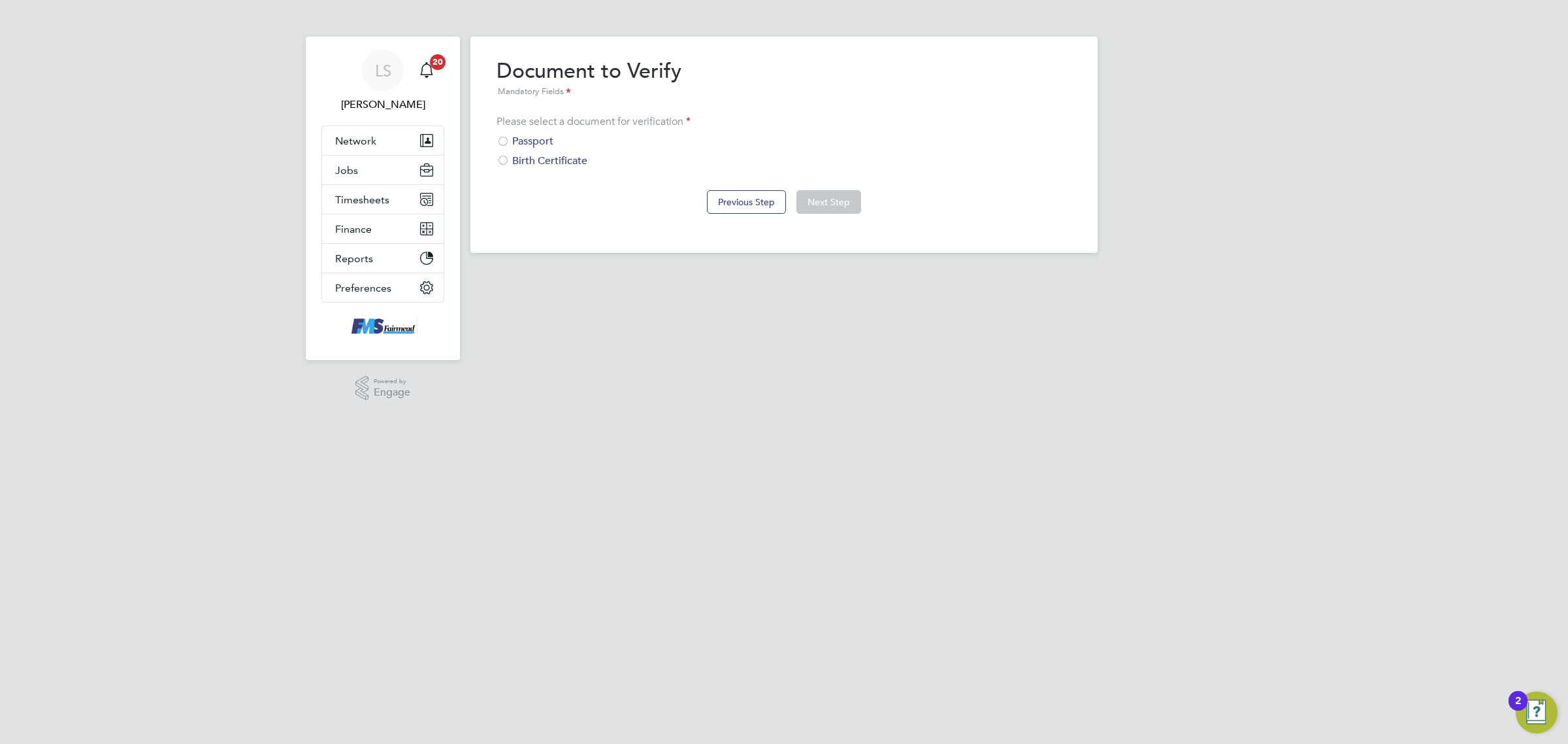
click at [553, 139] on div "Passport" at bounding box center [784, 141] width 575 height 13
click at [809, 196] on button "Next Step" at bounding box center [828, 202] width 65 height 23
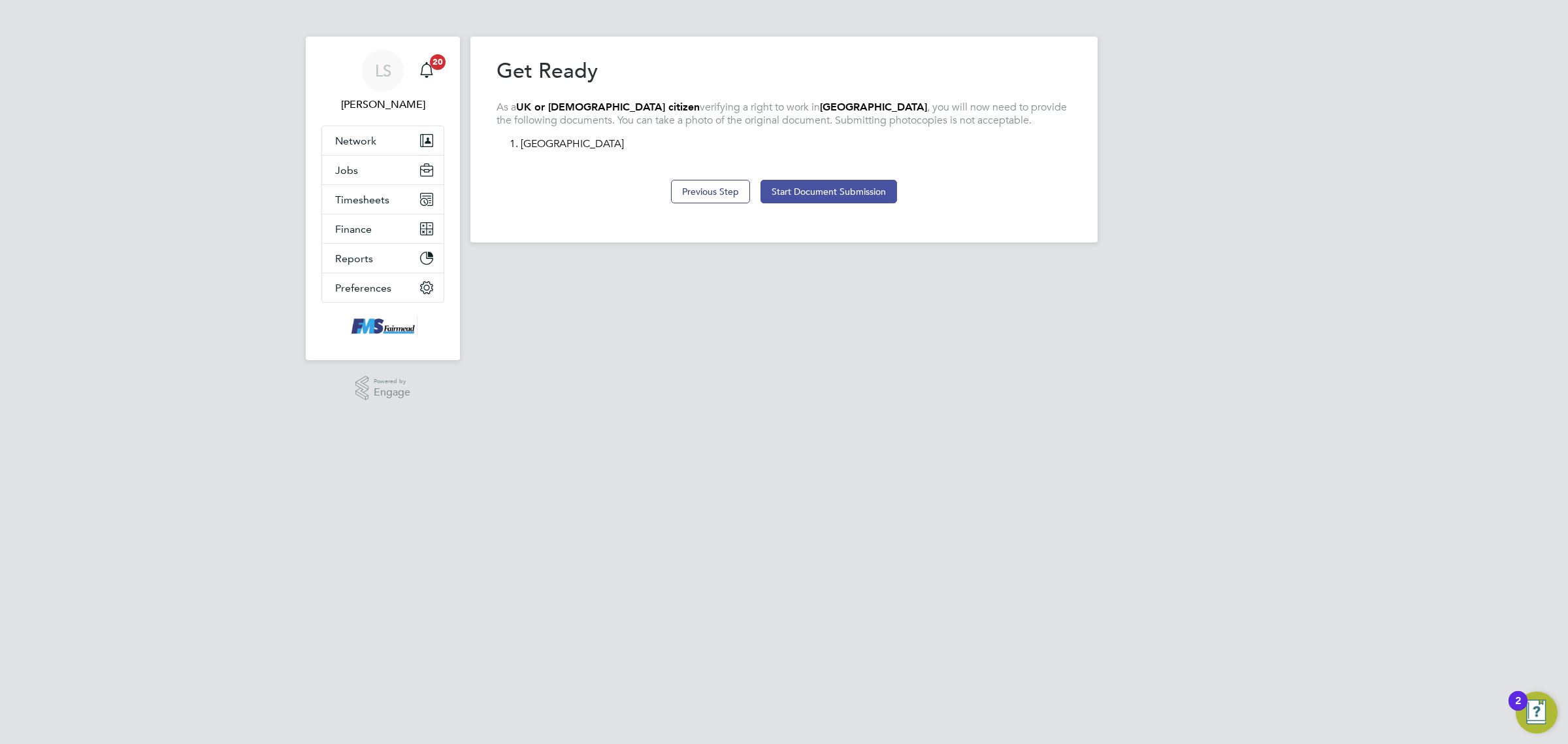
click at [815, 187] on button "Start Document Submission" at bounding box center [828, 191] width 137 height 23
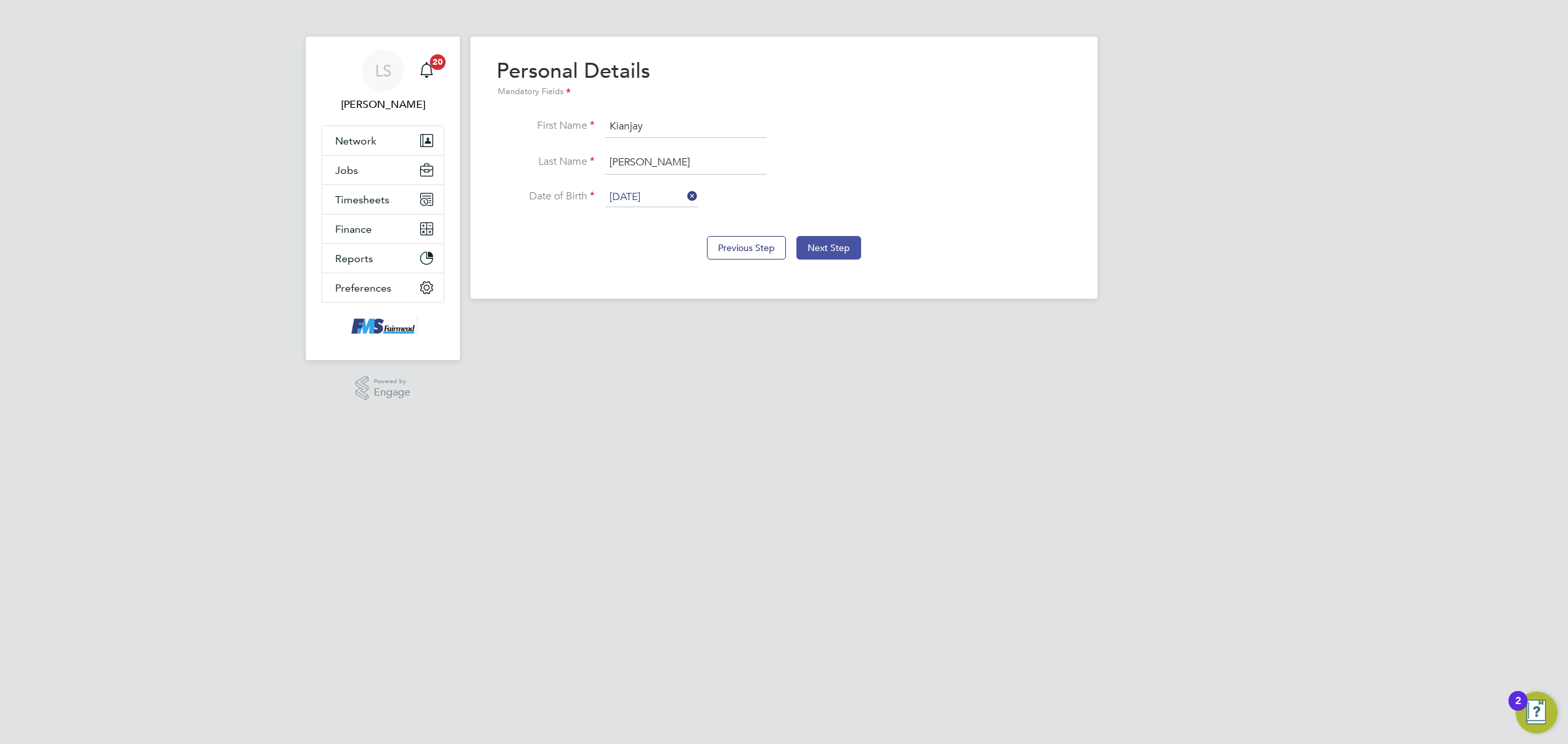
click at [813, 252] on button "Next Step" at bounding box center [828, 248] width 65 height 23
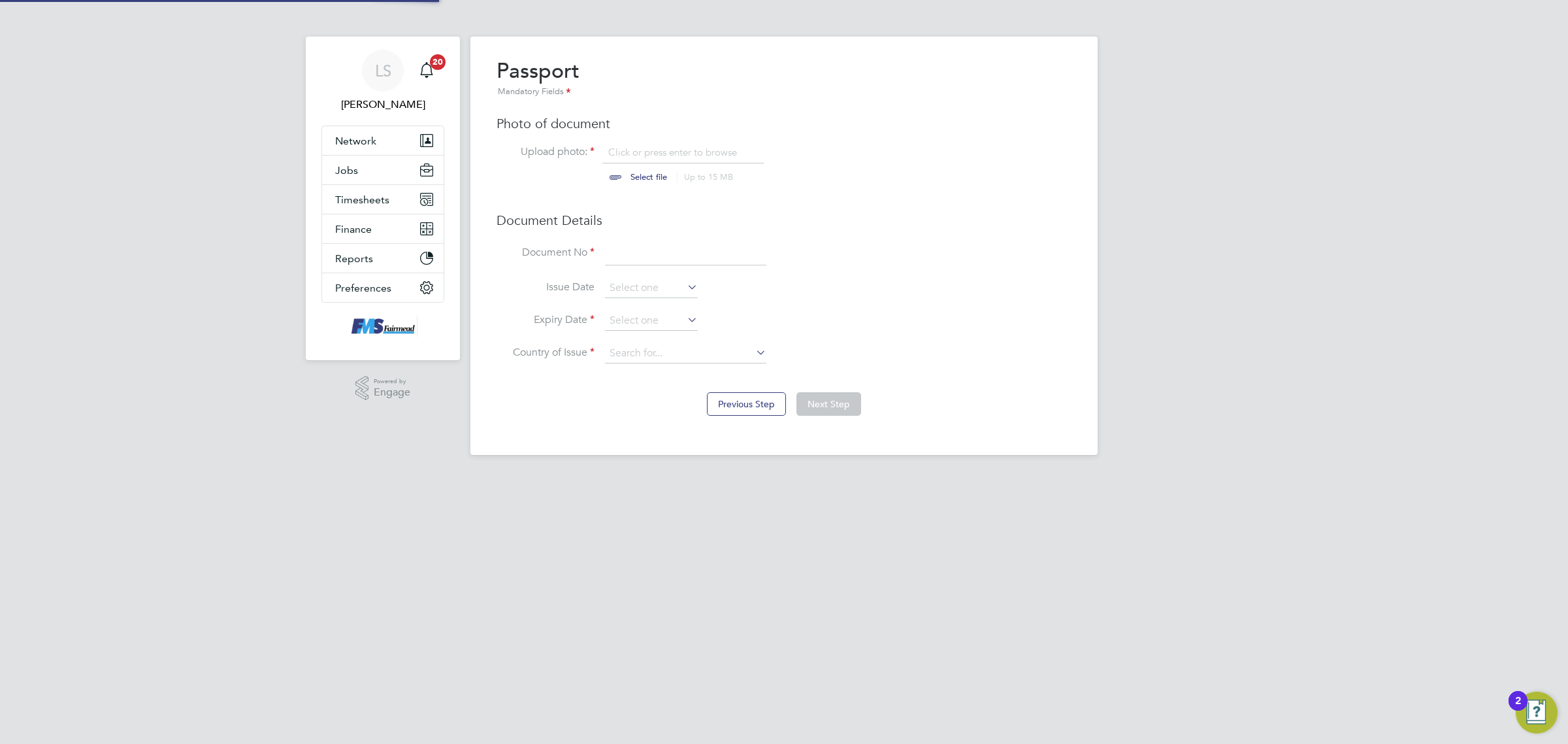
scroll to position [18, 162]
click at [660, 155] on input "file" at bounding box center [661, 165] width 205 height 40
type input "C:\fakepath\[PERSON_NAME] PP.png"
click at [687, 250] on input at bounding box center [686, 253] width 162 height 23
type input "127946150"
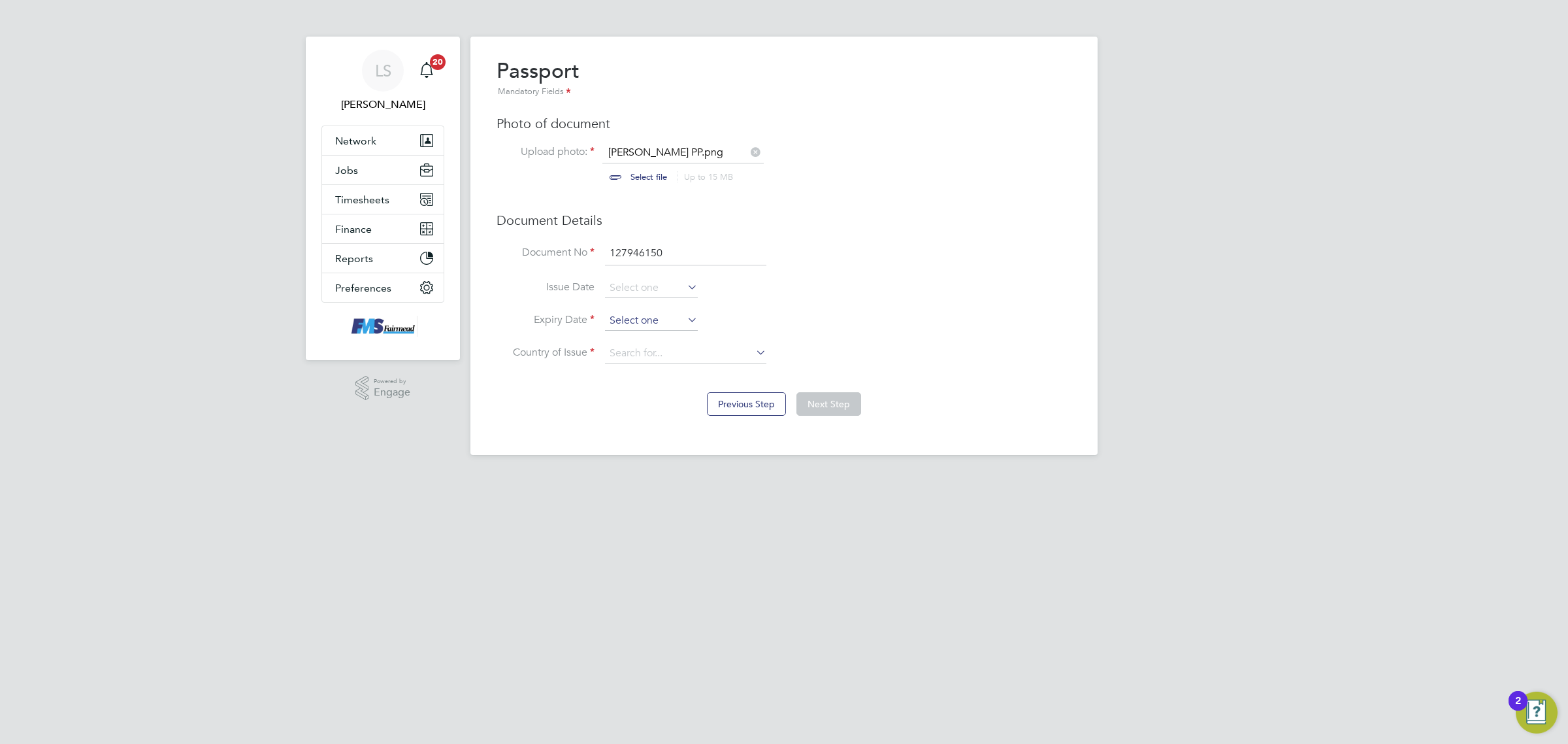
scroll to position [401, 0]
click at [658, 317] on input at bounding box center [651, 321] width 93 height 20
click at [743, 92] on span "2025" at bounding box center [734, 90] width 23 height 11
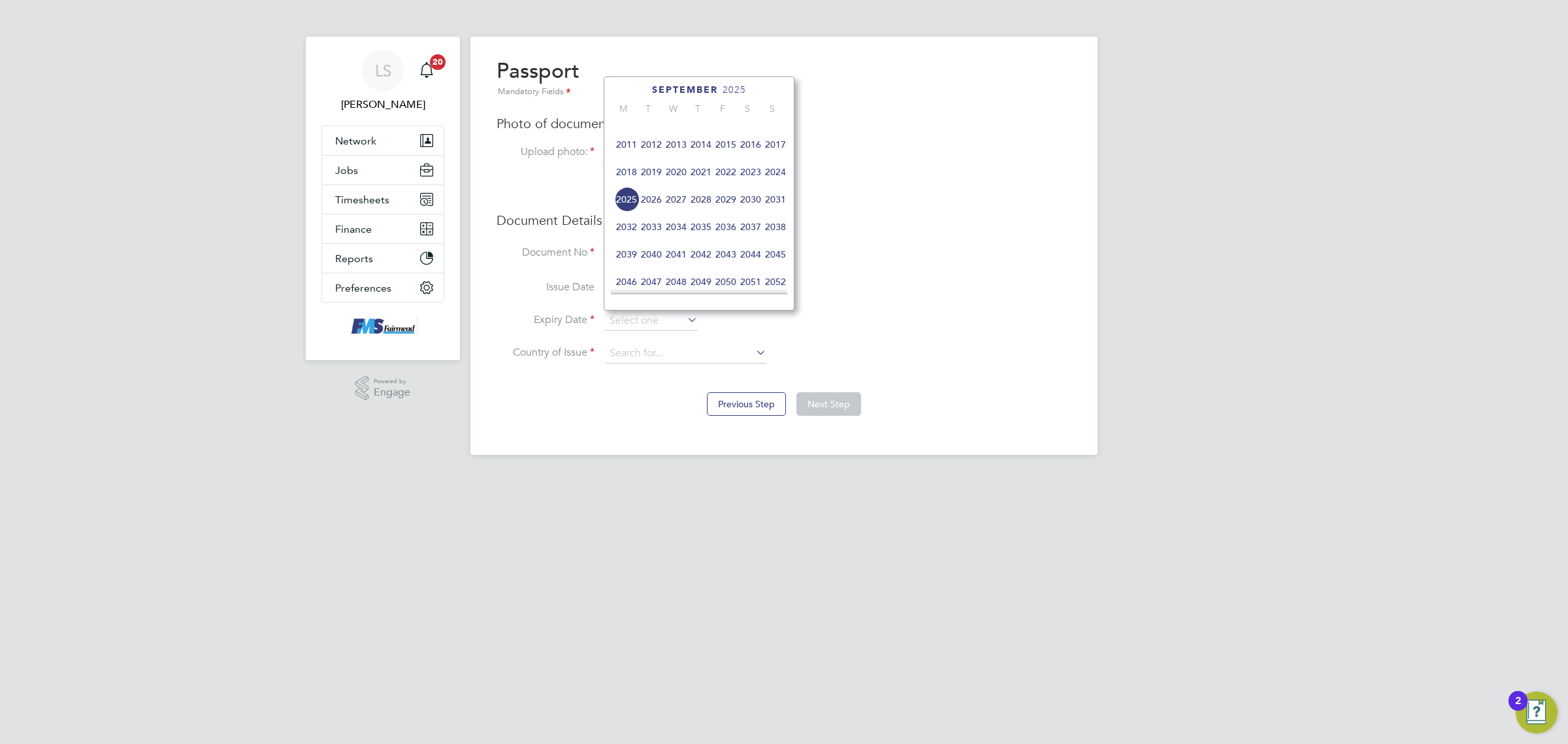
click at [780, 212] on span "2031" at bounding box center [775, 199] width 25 height 25
click at [674, 162] on span "12" at bounding box center [677, 149] width 25 height 25
type input "[DATE]"
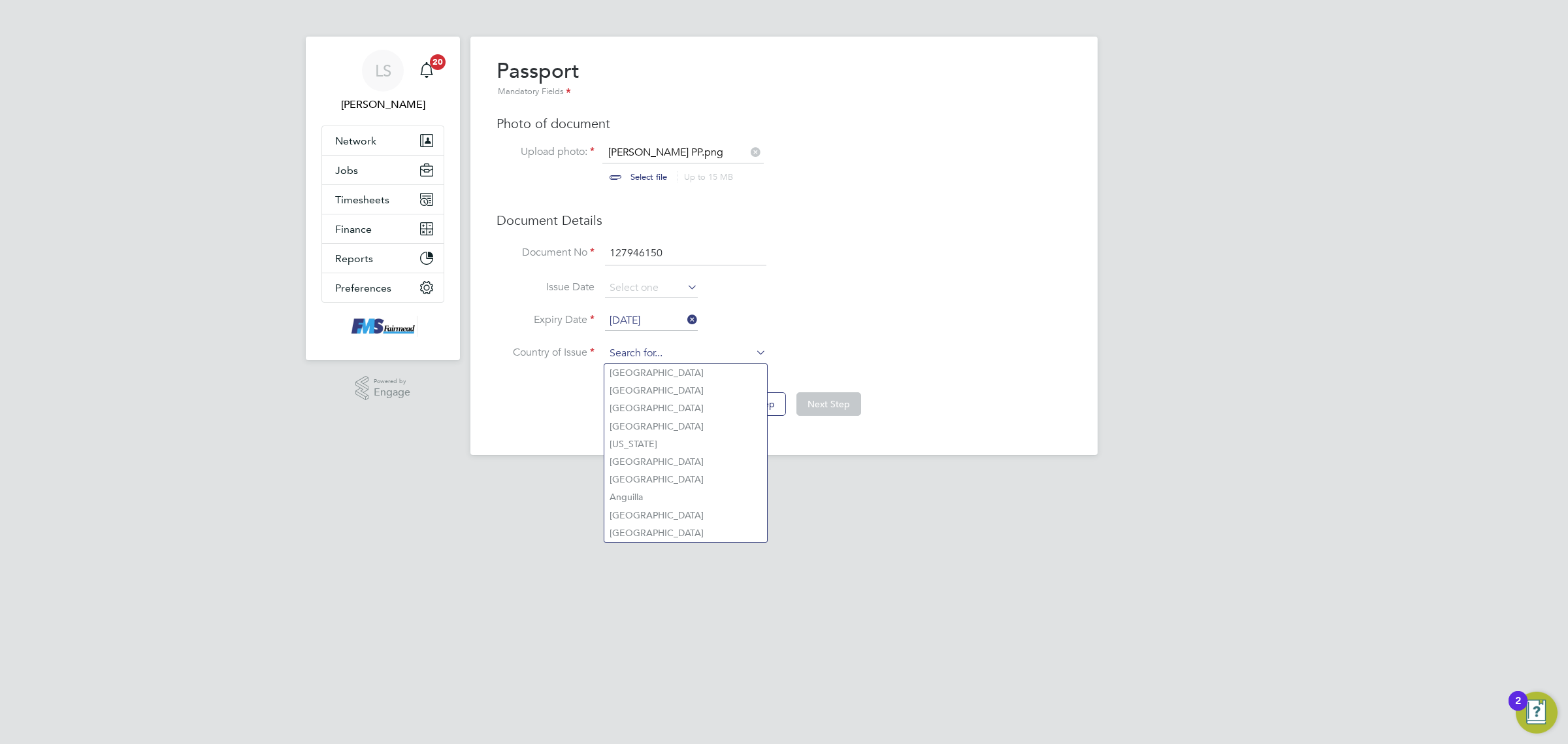
click at [680, 344] on input at bounding box center [686, 354] width 162 height 20
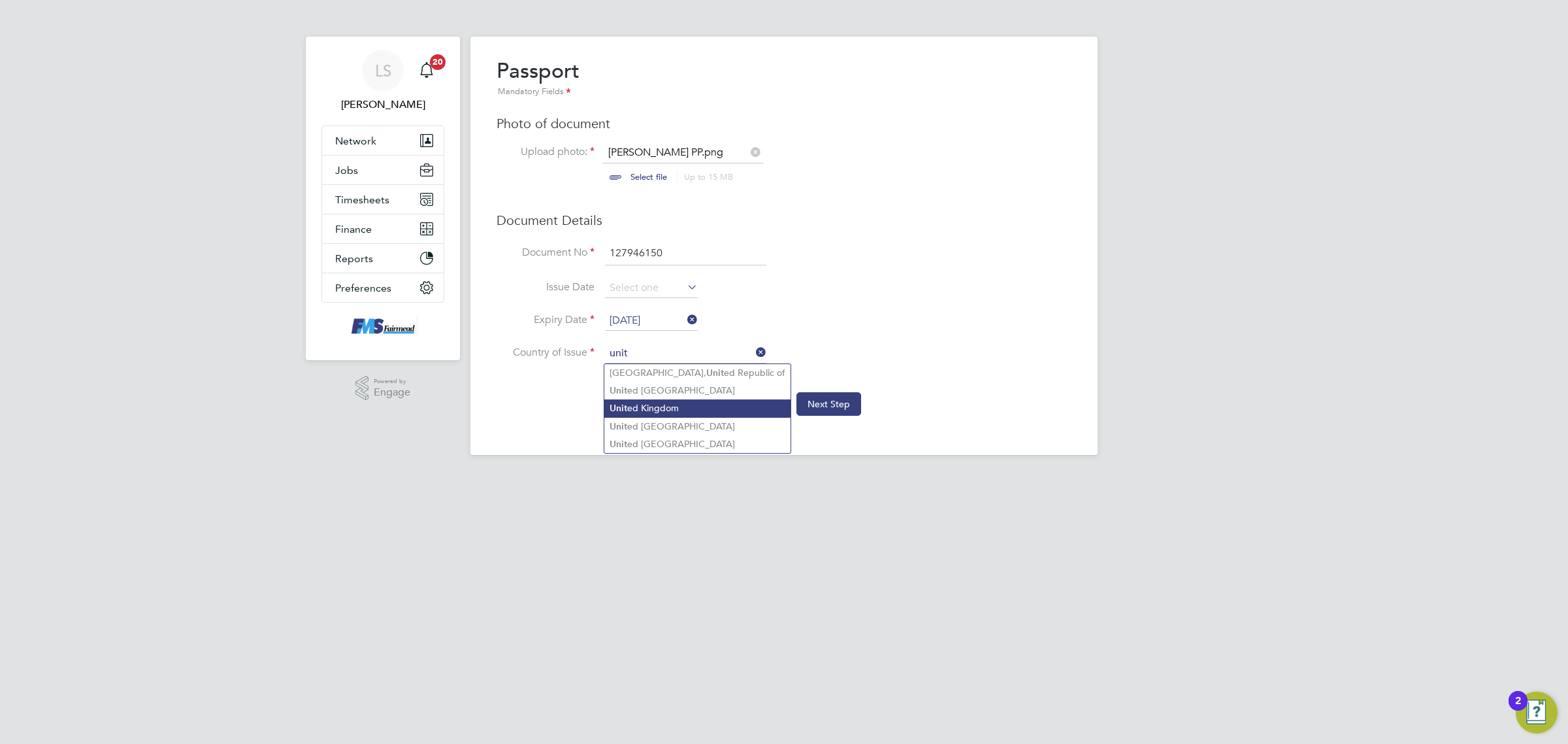
click at [639, 405] on li "Unit ed Kingdom" at bounding box center [697, 408] width 186 height 18
type input "[GEOGRAPHIC_DATA]"
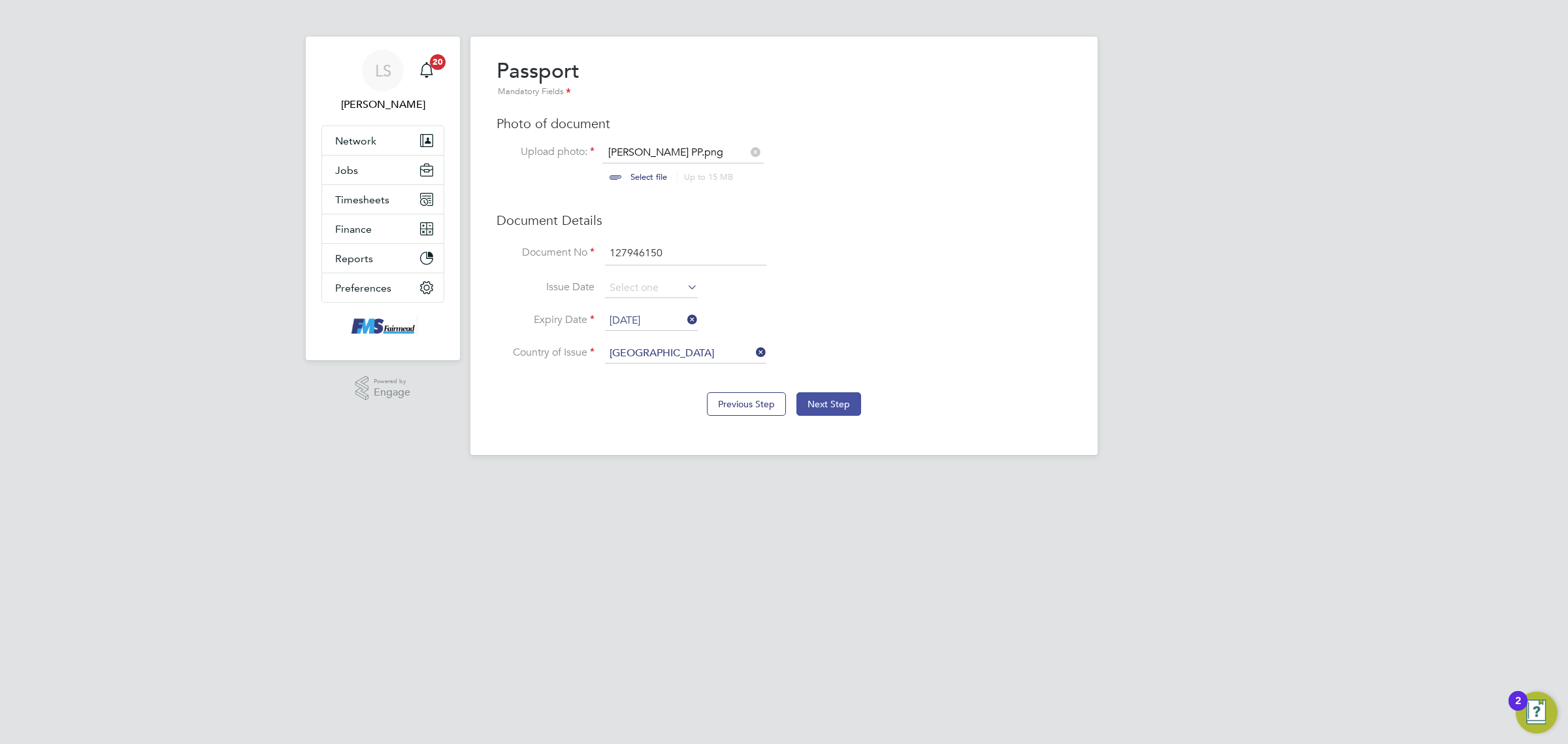
click at [814, 408] on button "Next Step" at bounding box center [828, 403] width 65 height 23
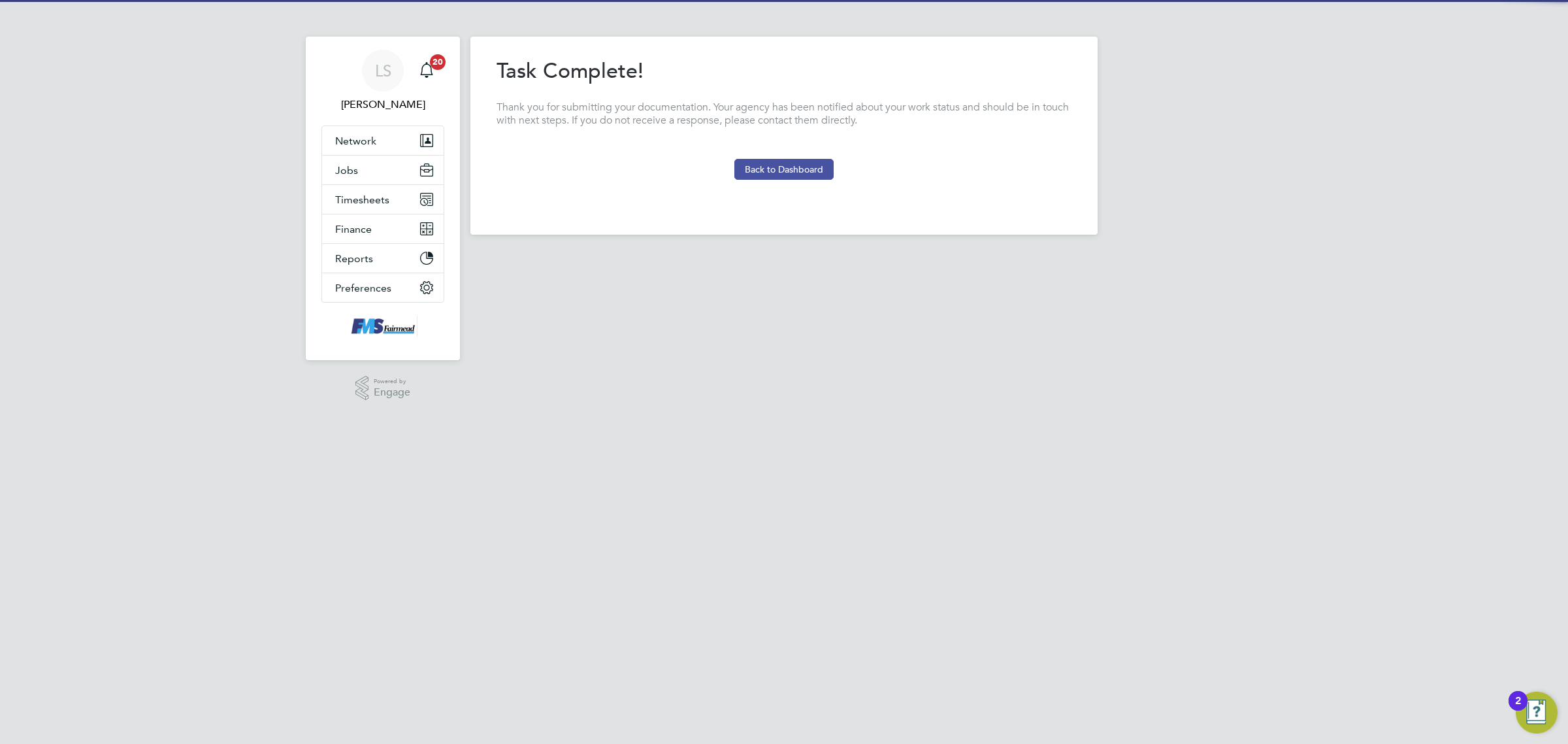
click at [776, 176] on button "Back to Dashboard" at bounding box center [784, 169] width 100 height 21
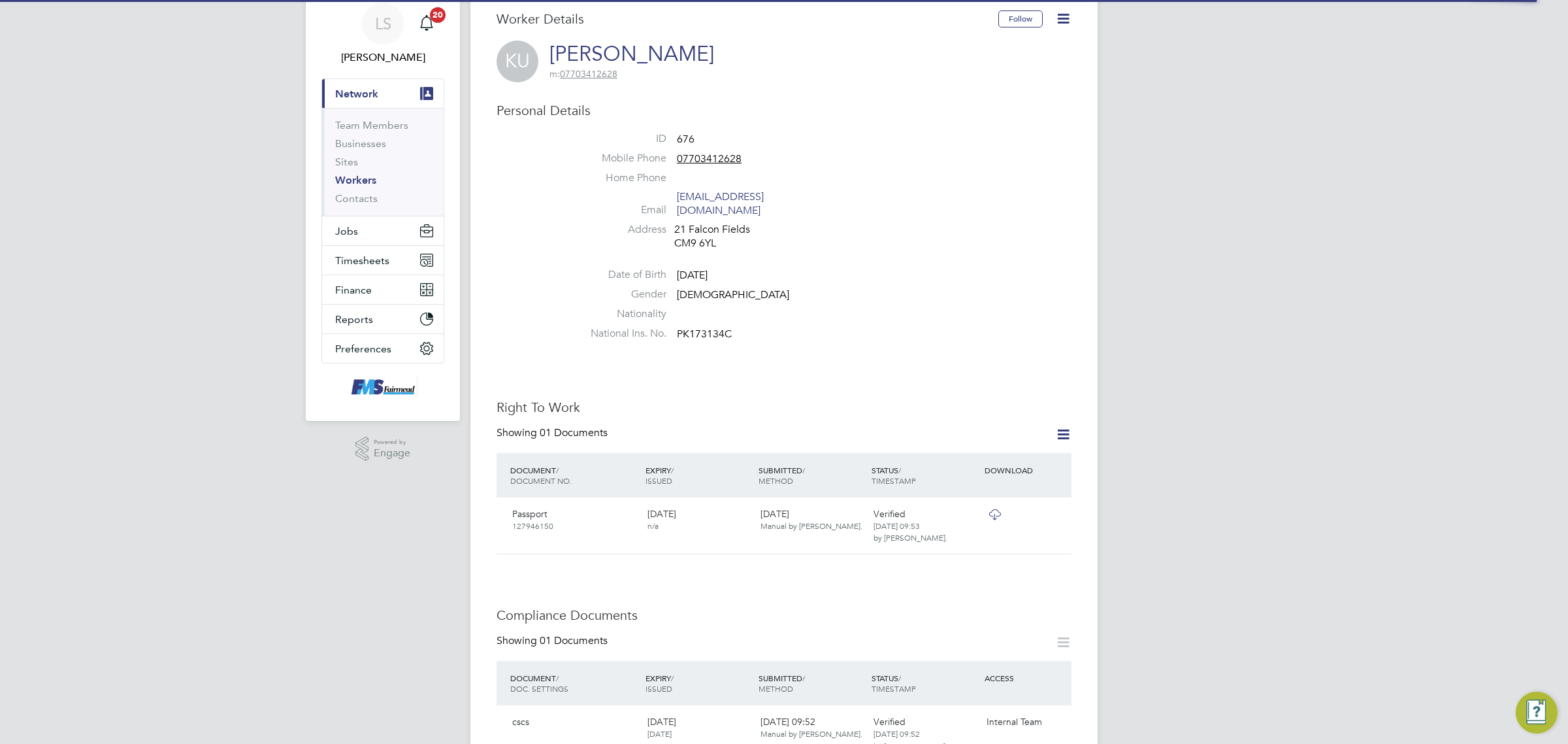
scroll to position [245, 0]
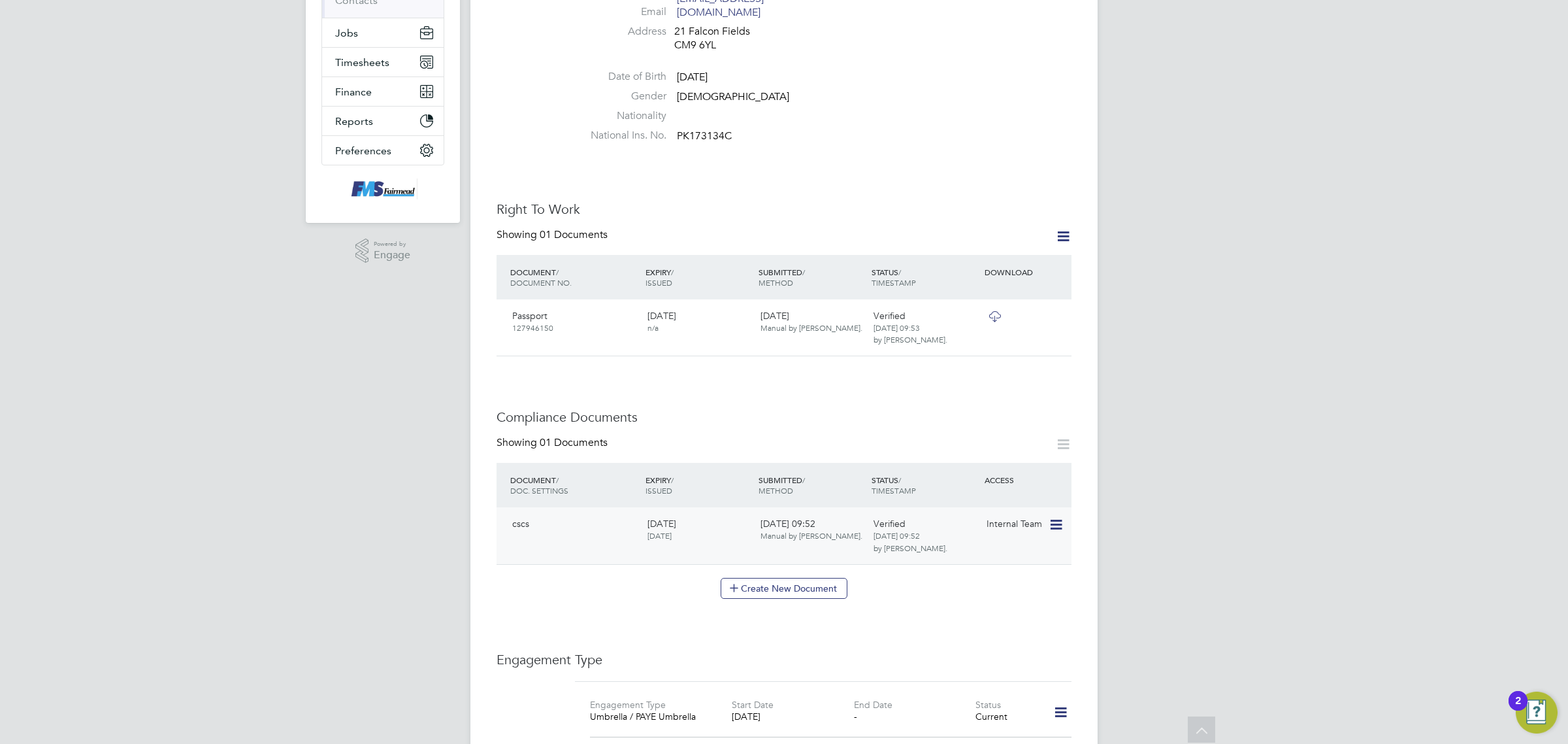
click at [1053, 517] on icon at bounding box center [1055, 524] width 13 height 15
click at [932, 386] on div "Worker Details Follow KU [PERSON_NAME] m: 07703412628 Personal Details ID 676 M…" at bounding box center [784, 462] width 575 height 1299
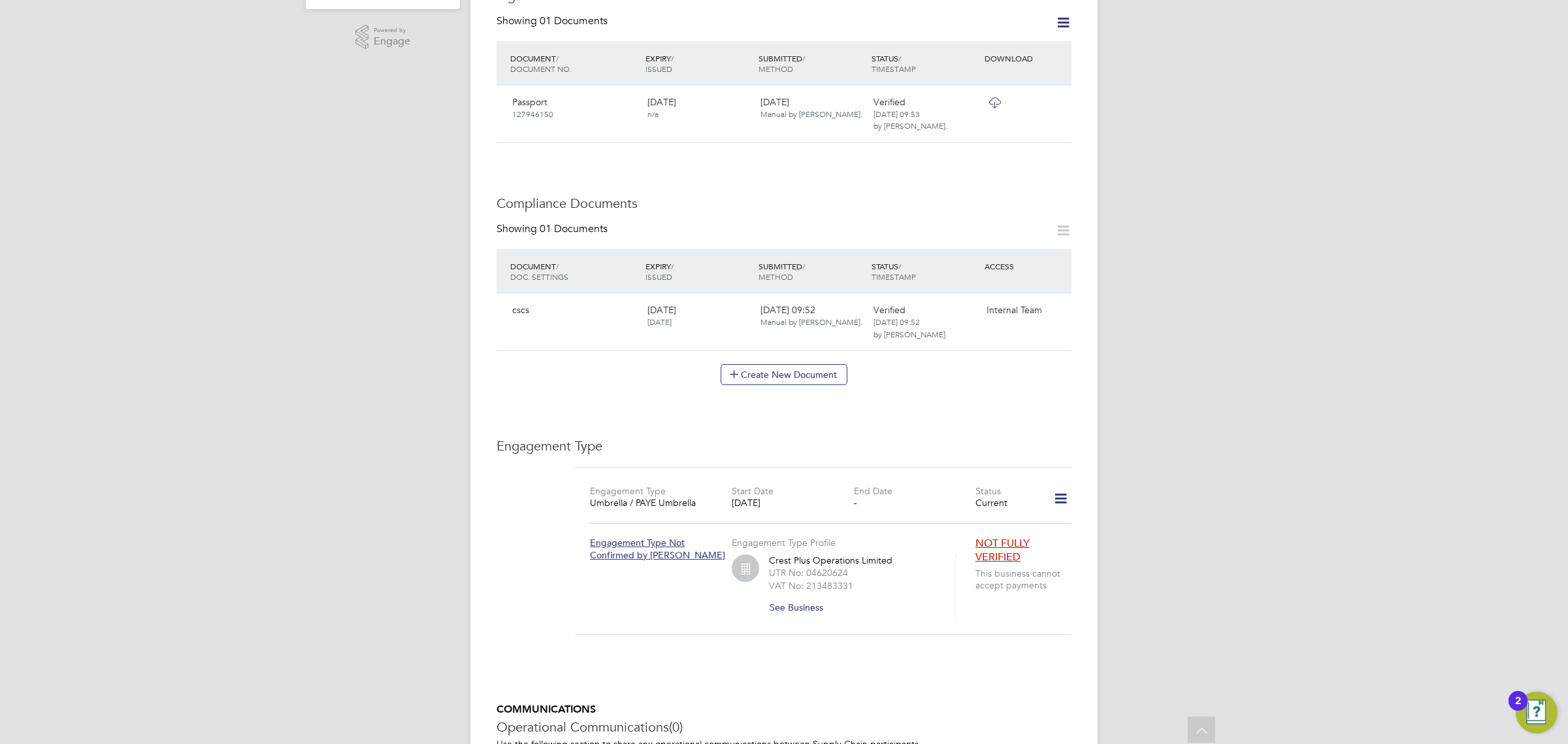
scroll to position [571, 0]
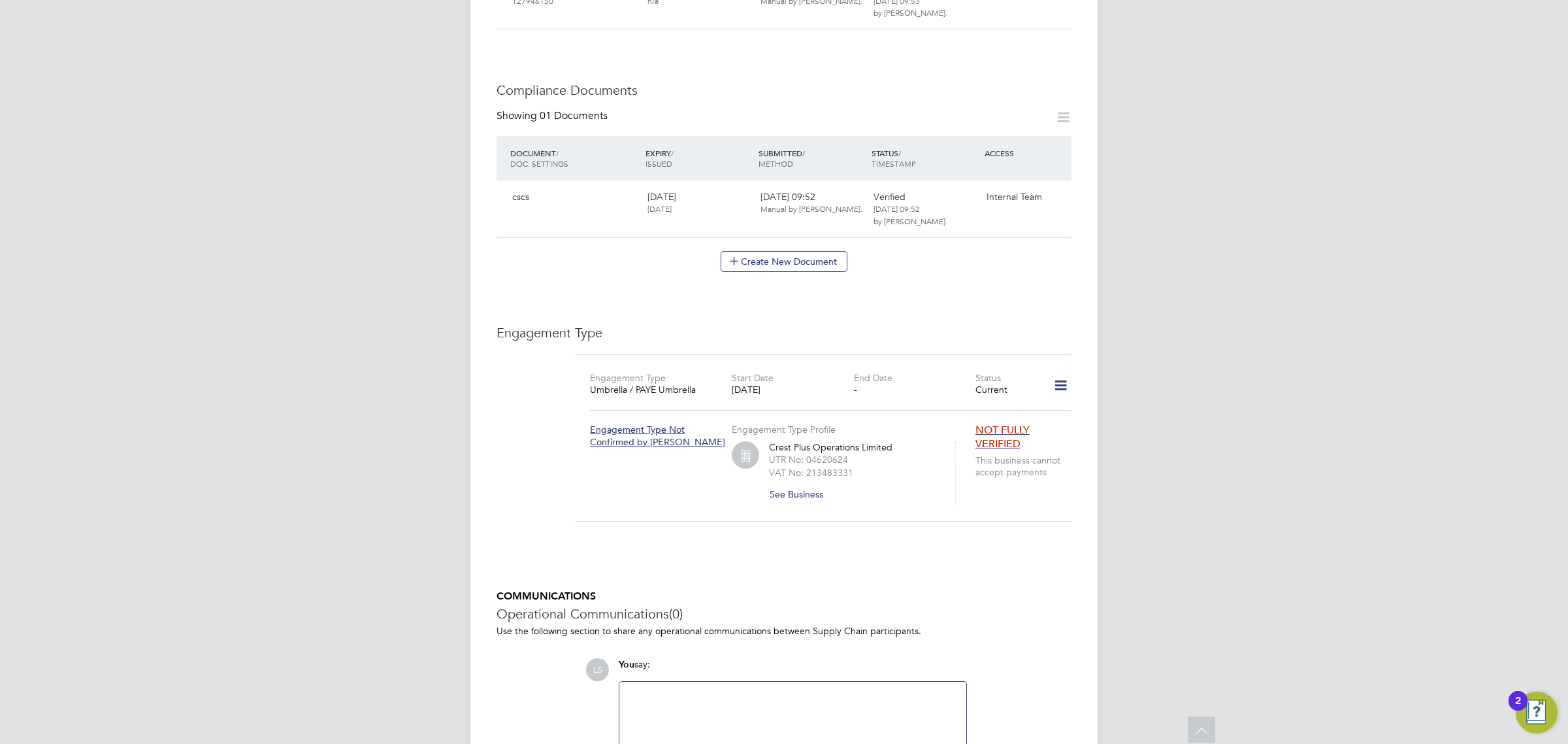
click at [1062, 376] on icon at bounding box center [1060, 385] width 22 height 30
click at [988, 410] on li "Edit Engagement Type" at bounding box center [992, 411] width 150 height 18
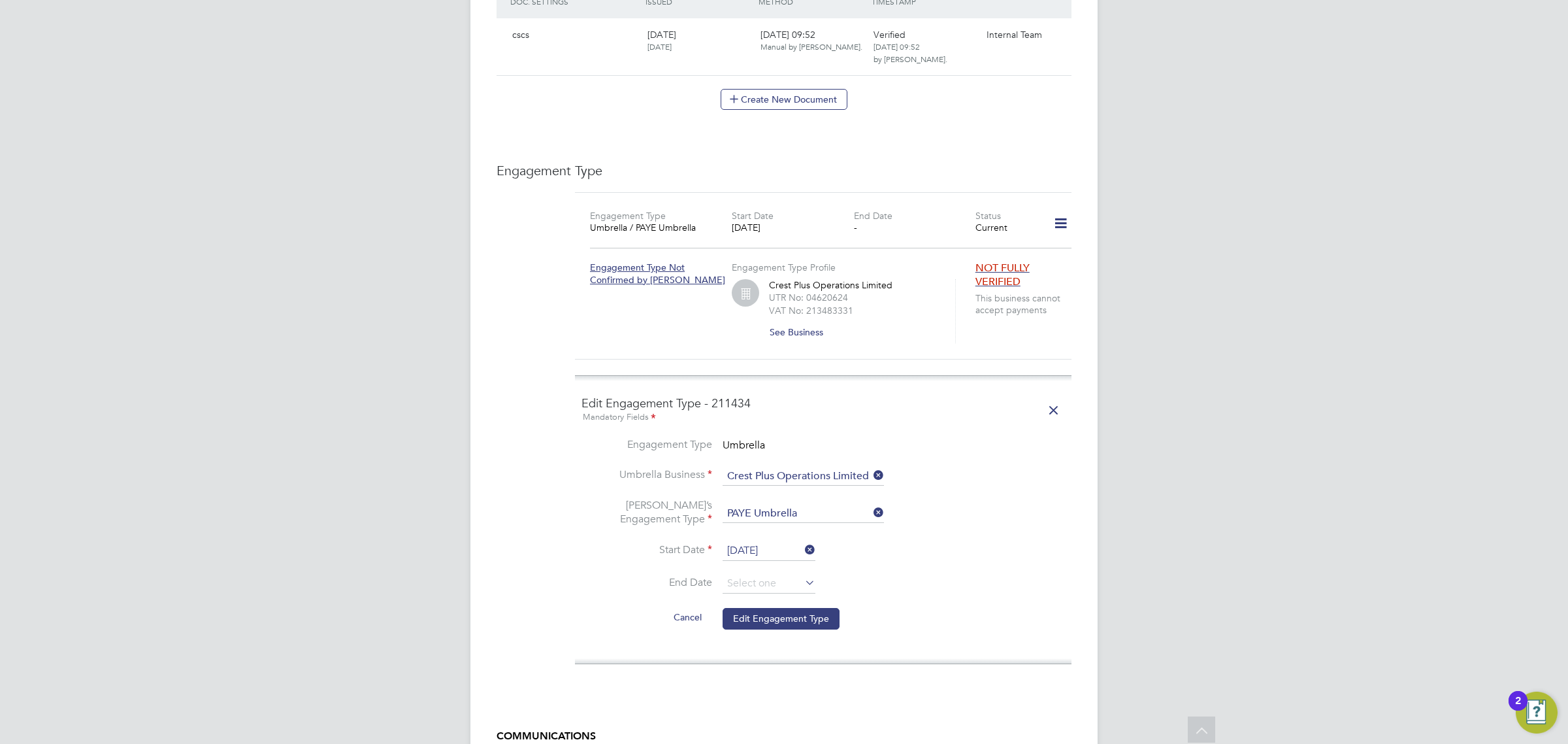
scroll to position [735, 0]
click at [756, 540] on input "[DATE]" at bounding box center [768, 550] width 93 height 20
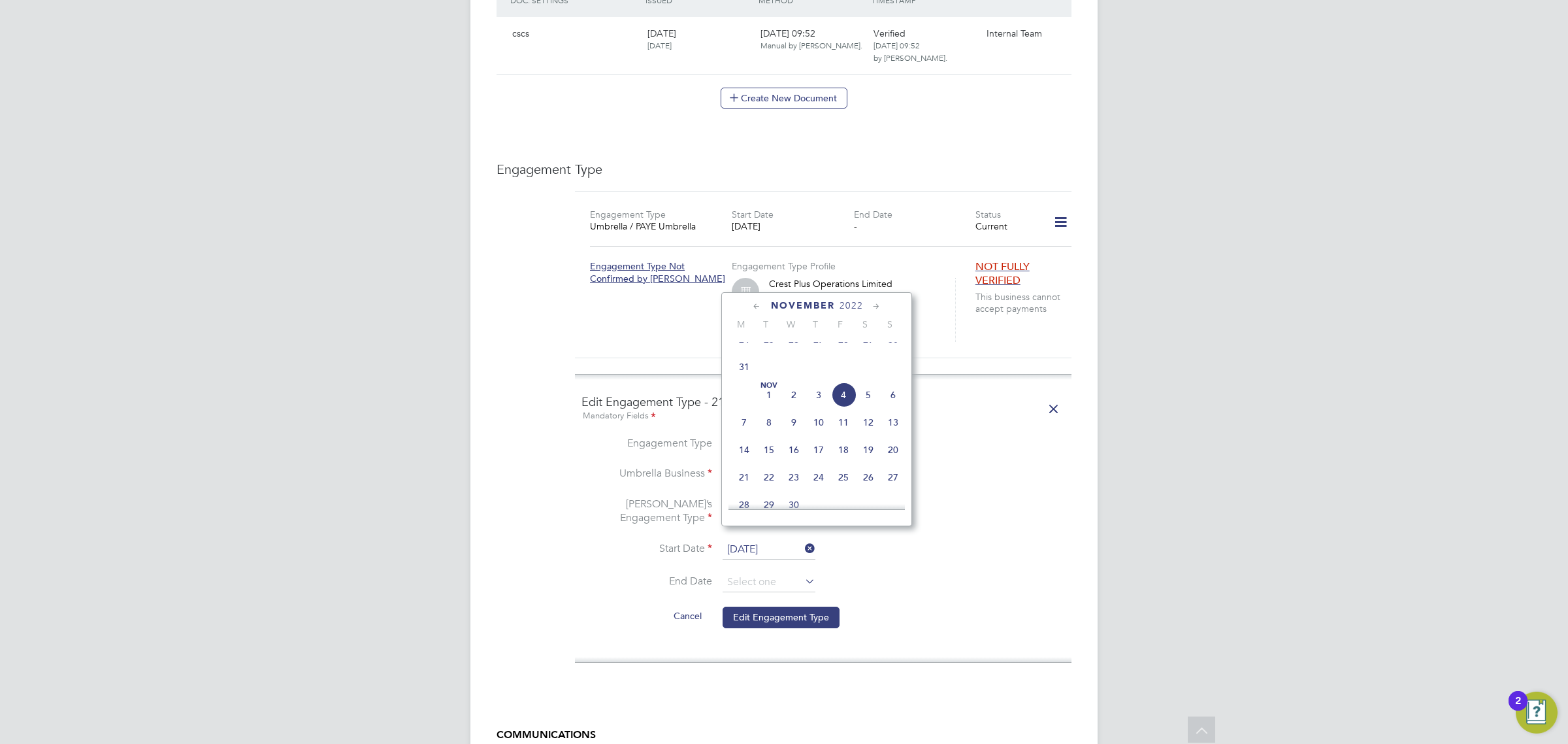
click at [846, 309] on span "2022" at bounding box center [851, 306] width 23 height 11
click at [814, 427] on span "2025" at bounding box center [819, 414] width 25 height 25
click at [773, 468] on span "2" at bounding box center [769, 461] width 25 height 25
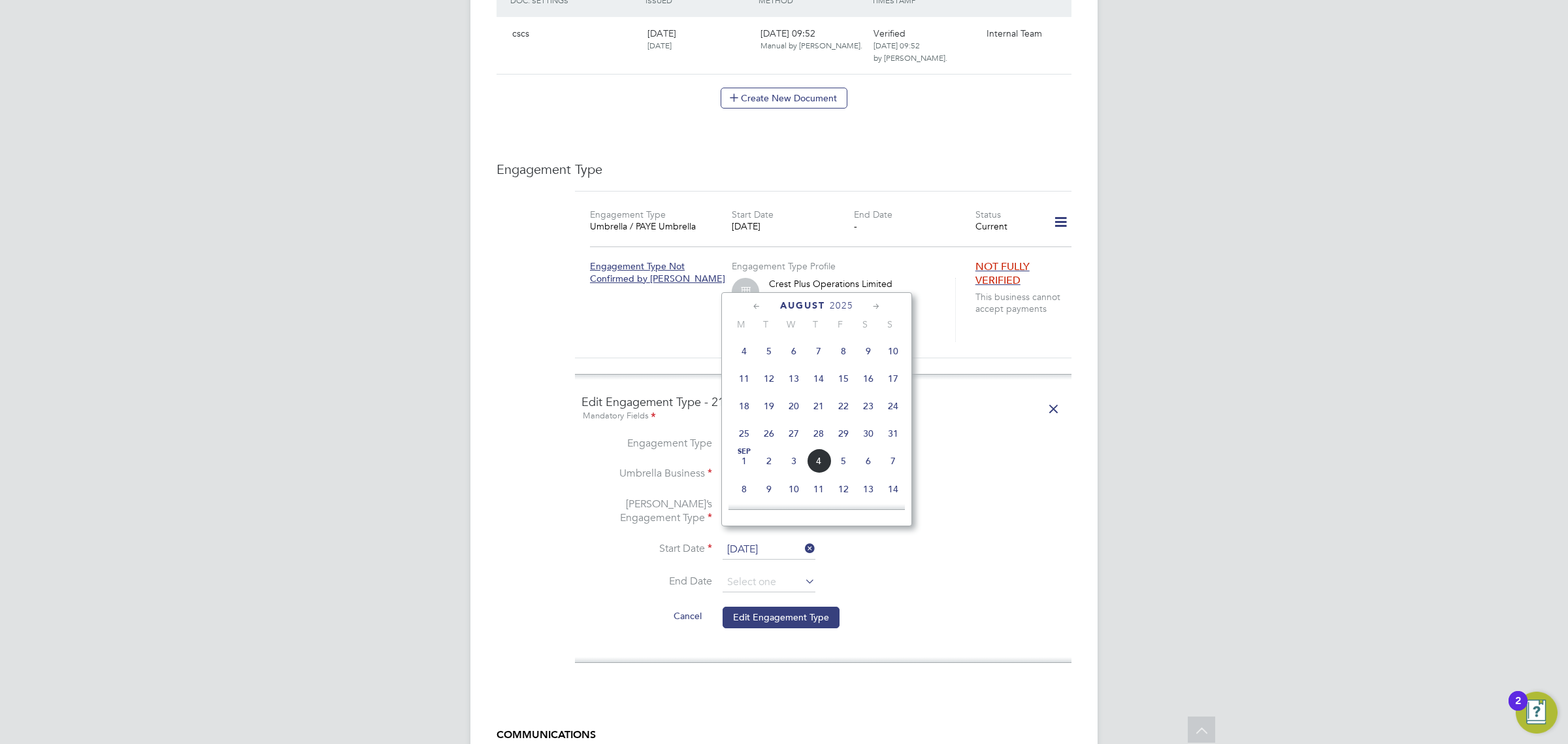
type input "[DATE]"
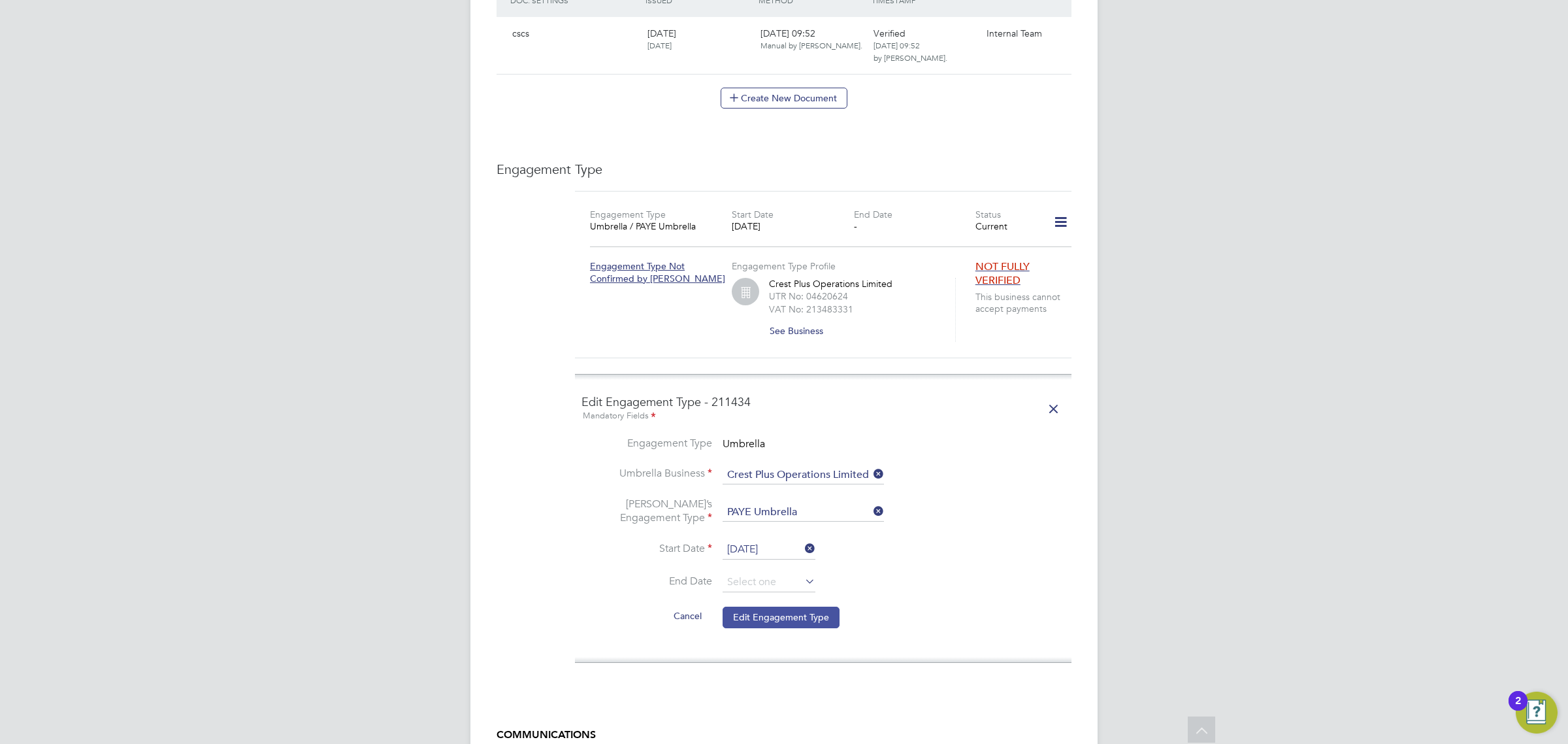
click at [799, 607] on button "Edit Engagement Type" at bounding box center [781, 616] width 117 height 21
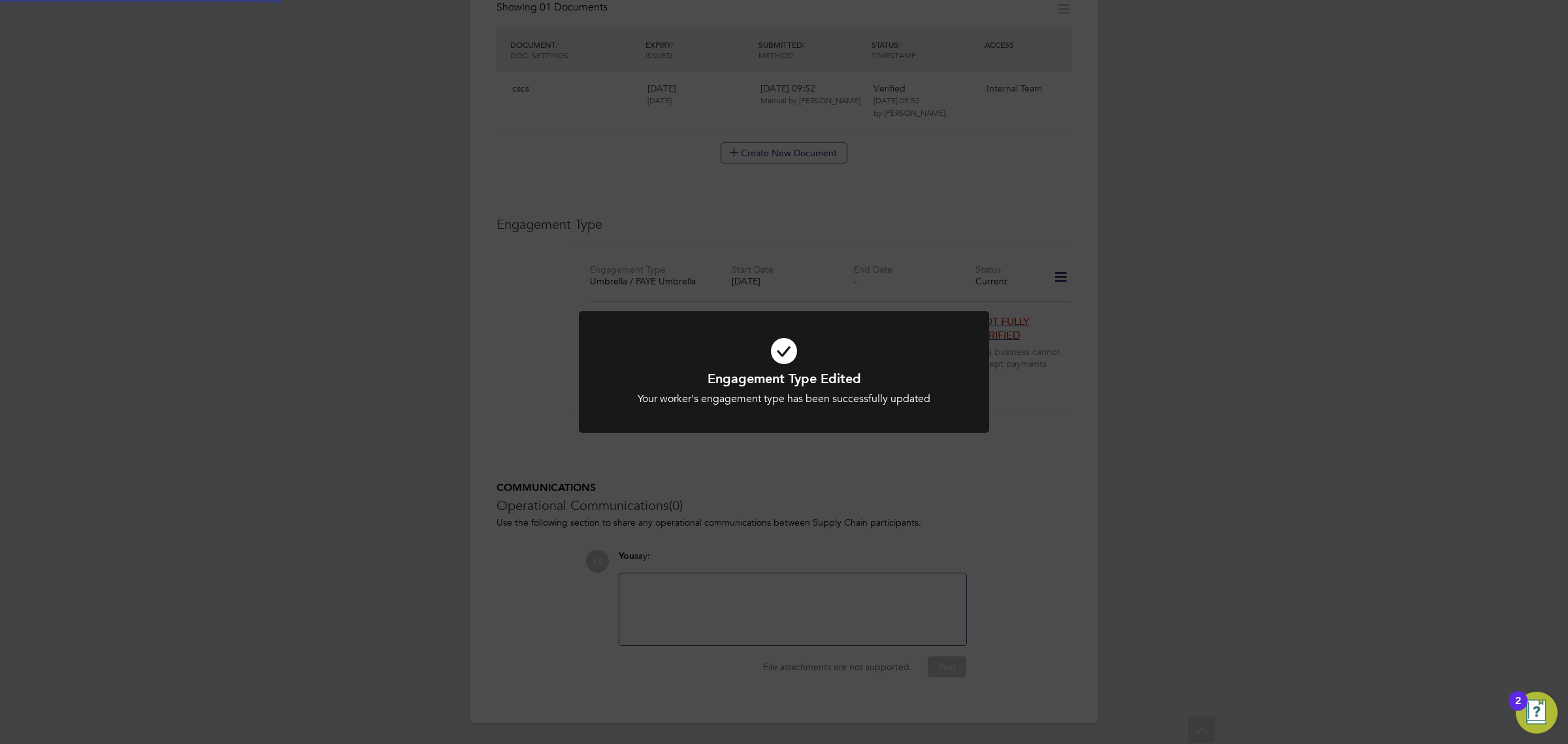
scroll to position [667, 0]
click at [1050, 489] on div "Engagement Type Edited Your worker's engagement type has been successfully upda…" at bounding box center [784, 372] width 1568 height 744
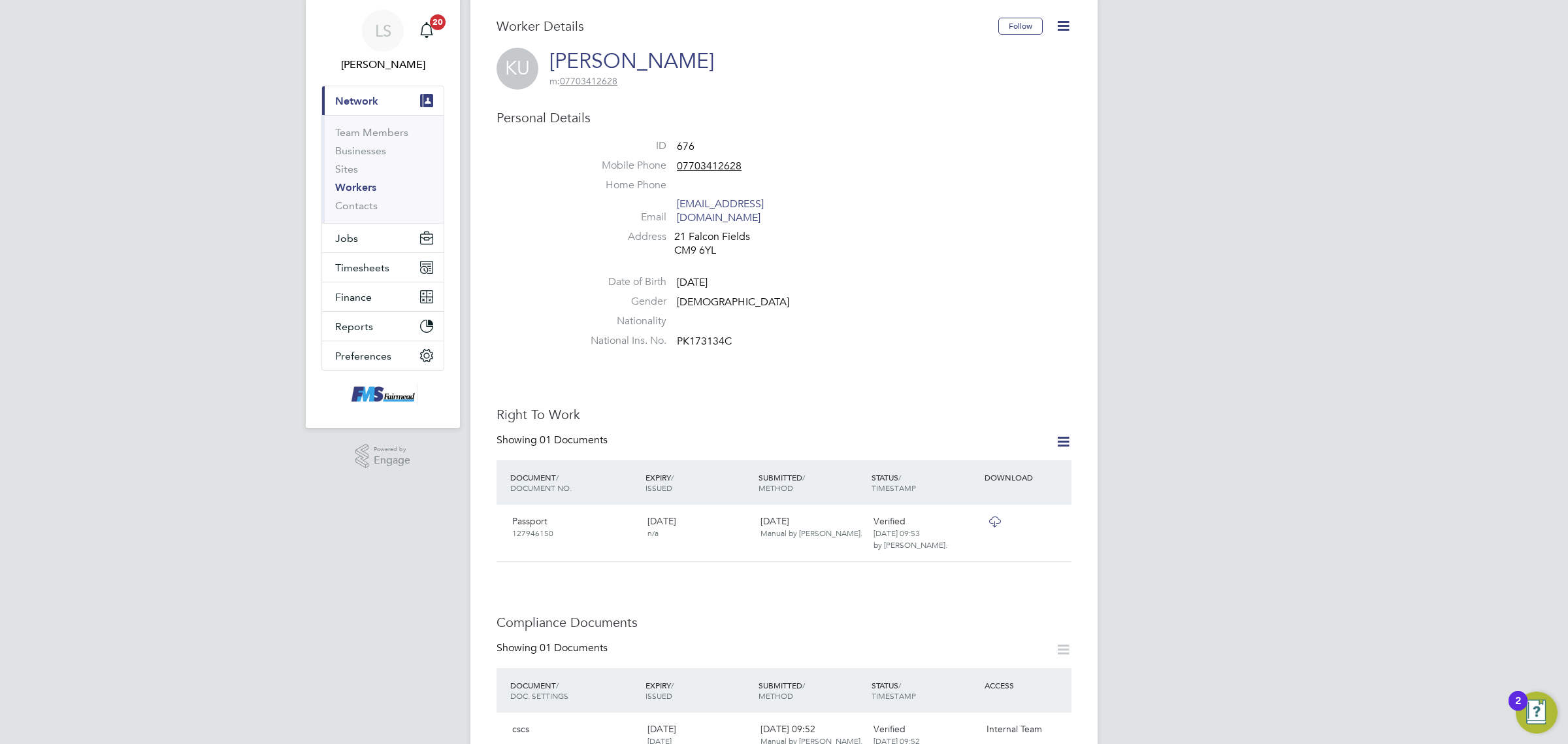
scroll to position [13, 0]
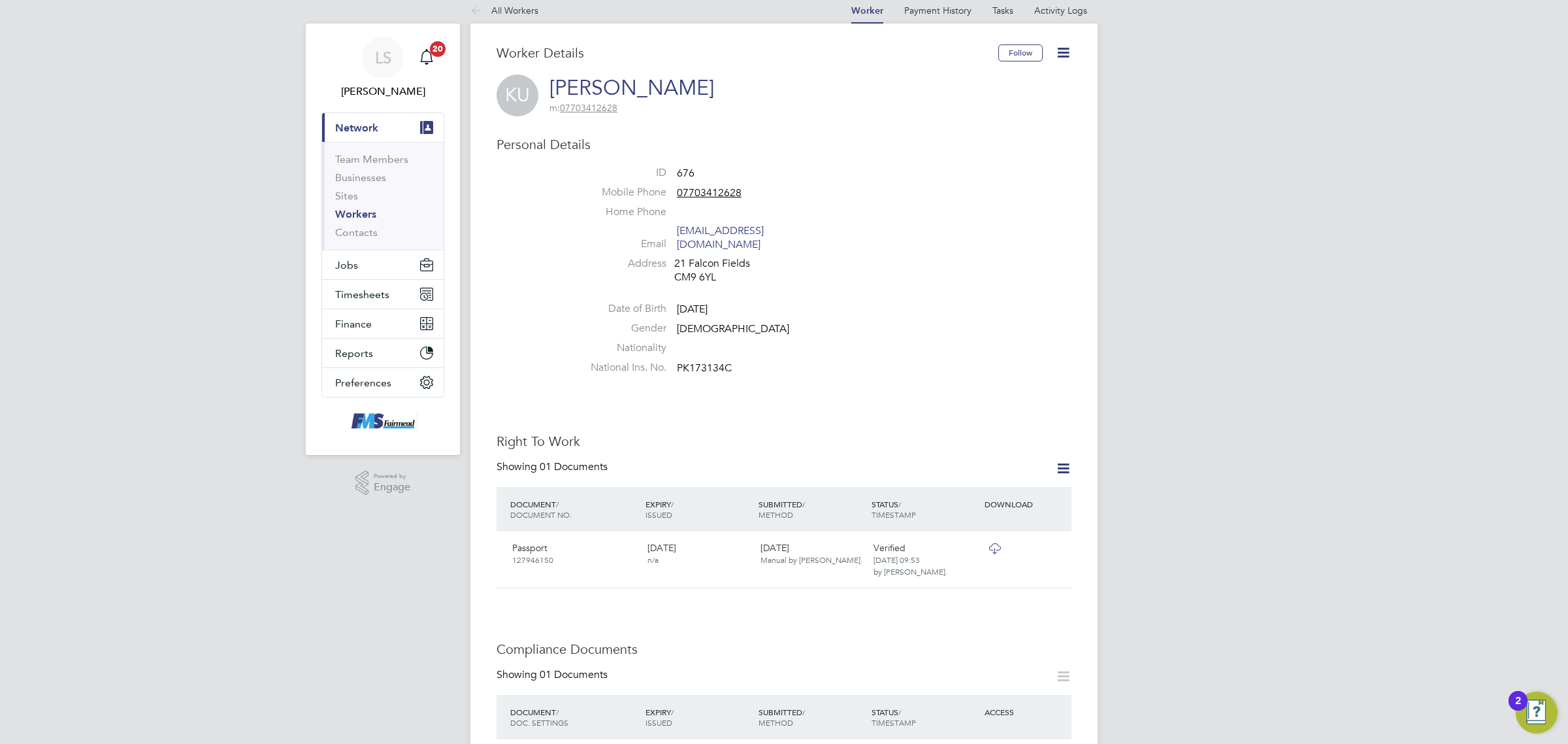
click at [373, 216] on link "Workers" at bounding box center [356, 214] width 41 height 13
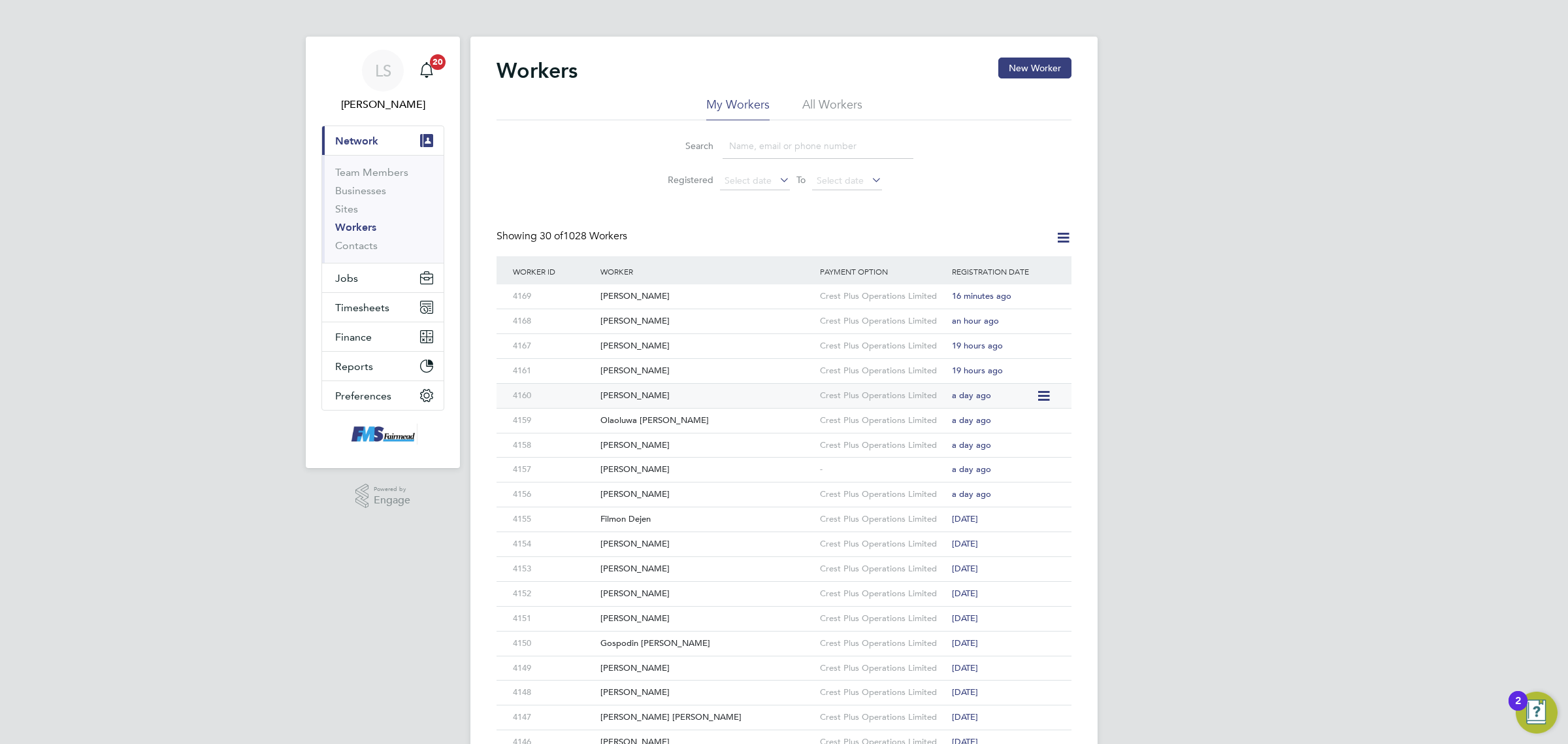
click at [639, 393] on div "[PERSON_NAME]" at bounding box center [707, 395] width 219 height 24
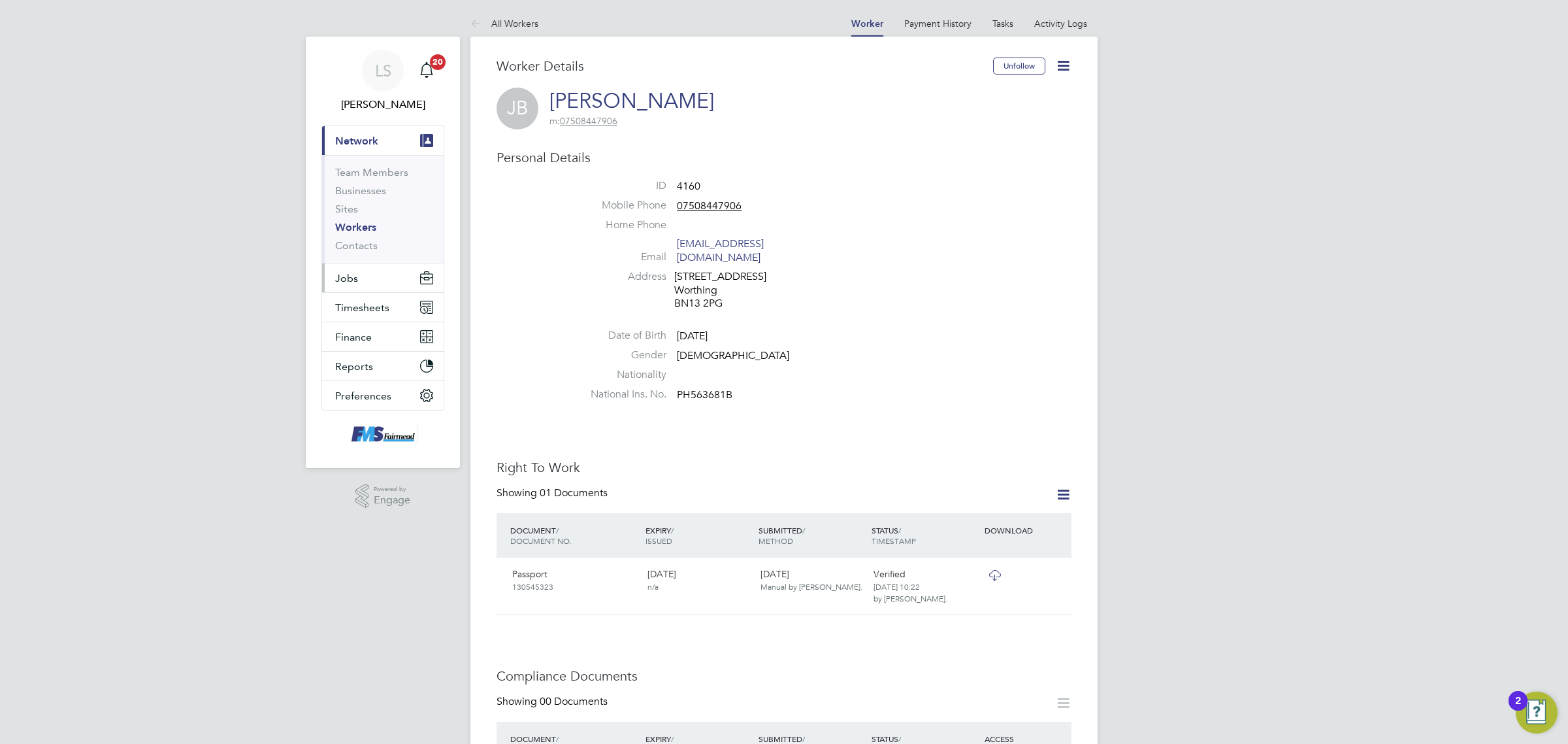
click at [360, 273] on button "Jobs" at bounding box center [383, 278] width 121 height 29
click at [373, 237] on link "Placements" at bounding box center [362, 238] width 54 height 13
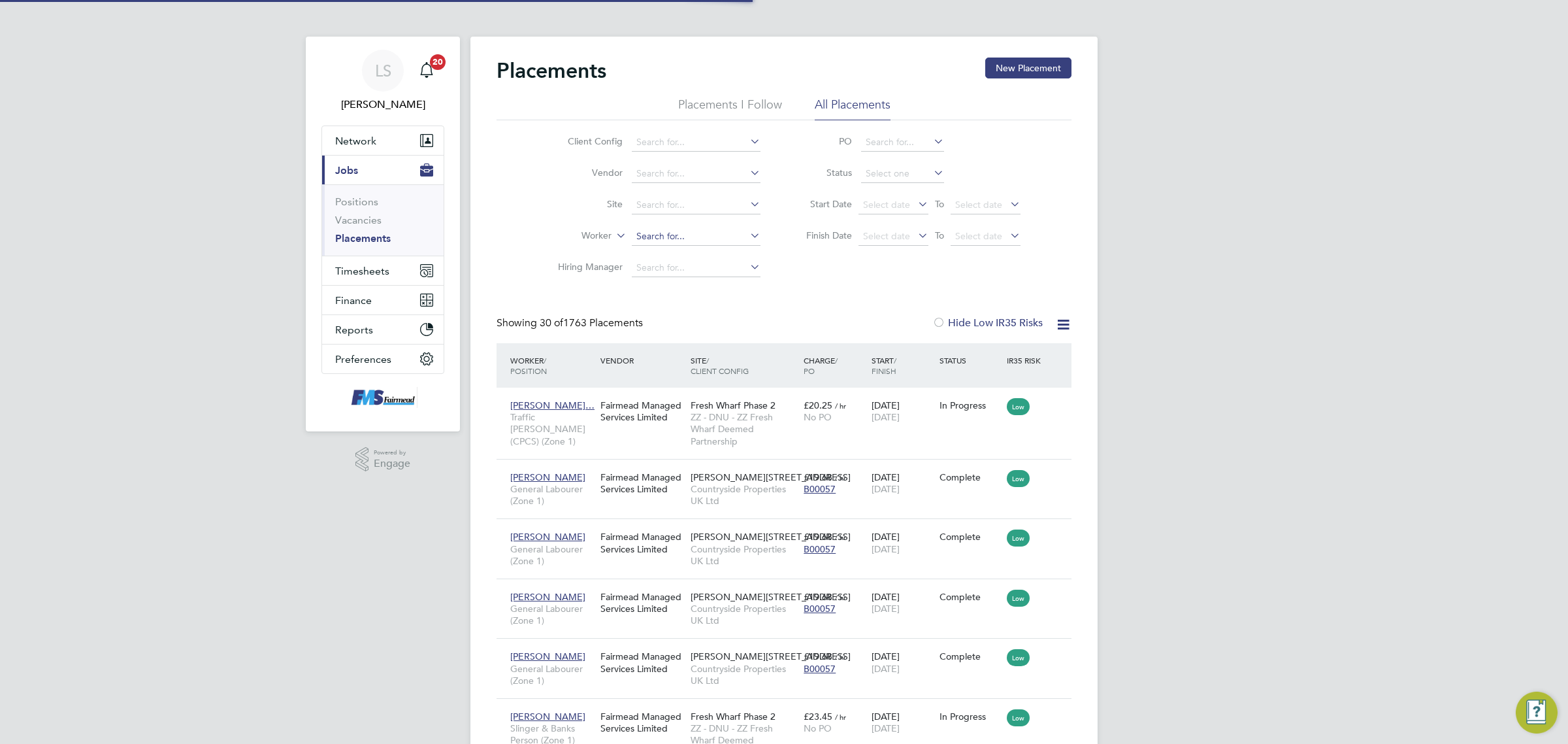
click at [657, 227] on input at bounding box center [695, 236] width 128 height 18
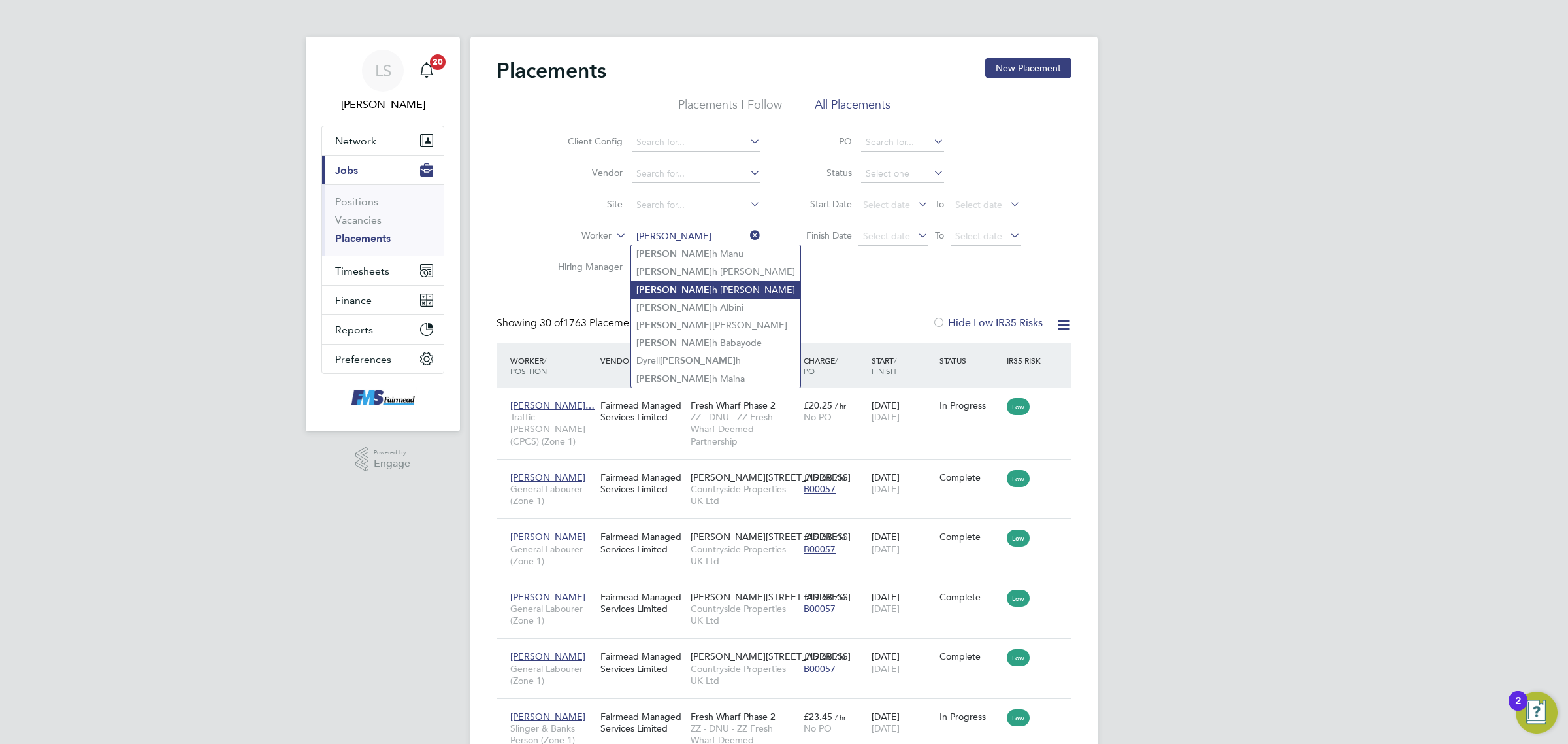
click at [703, 289] on li "Josep h Burch" at bounding box center [715, 290] width 169 height 18
type input "Joseph Burch"
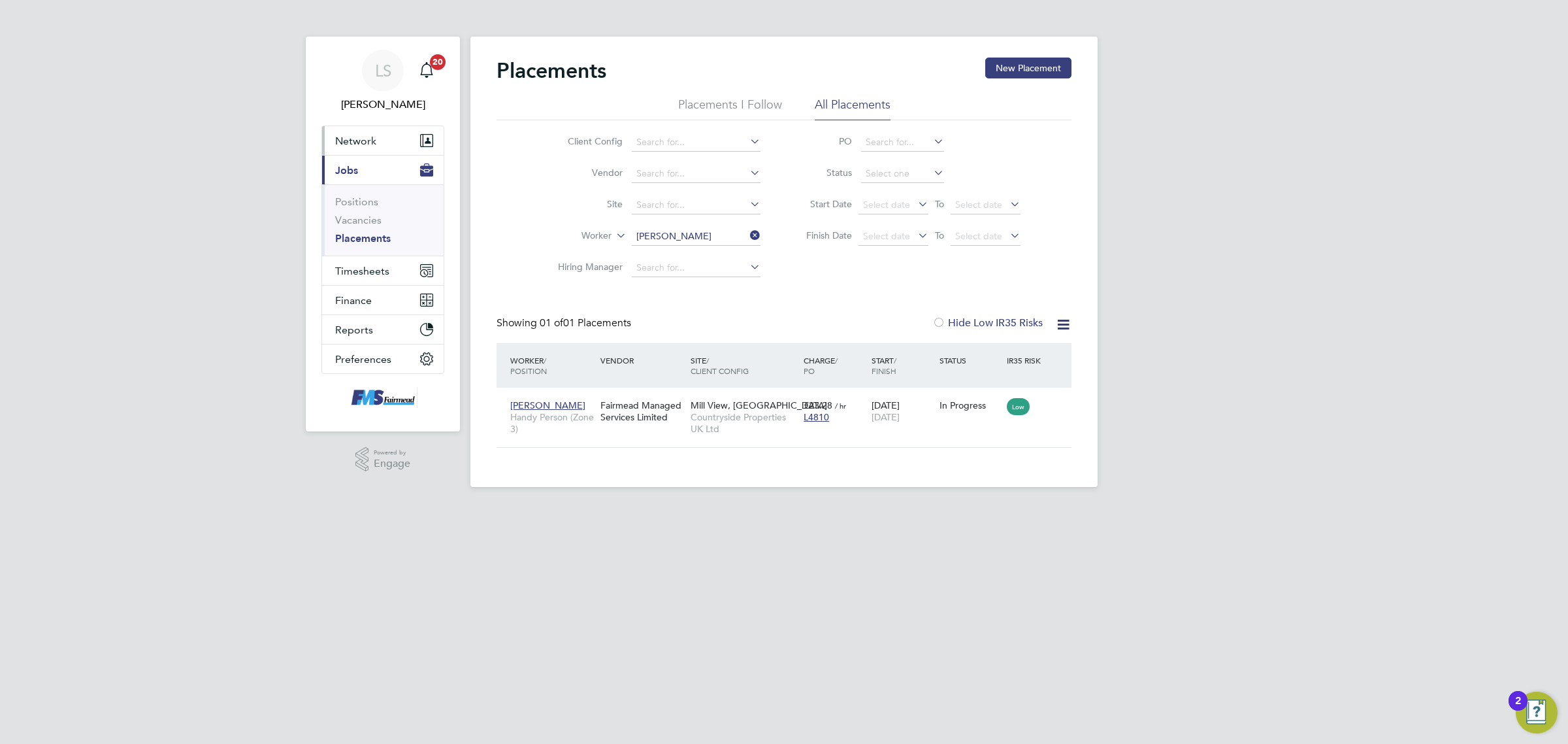
click at [380, 140] on button "Network" at bounding box center [383, 140] width 121 height 29
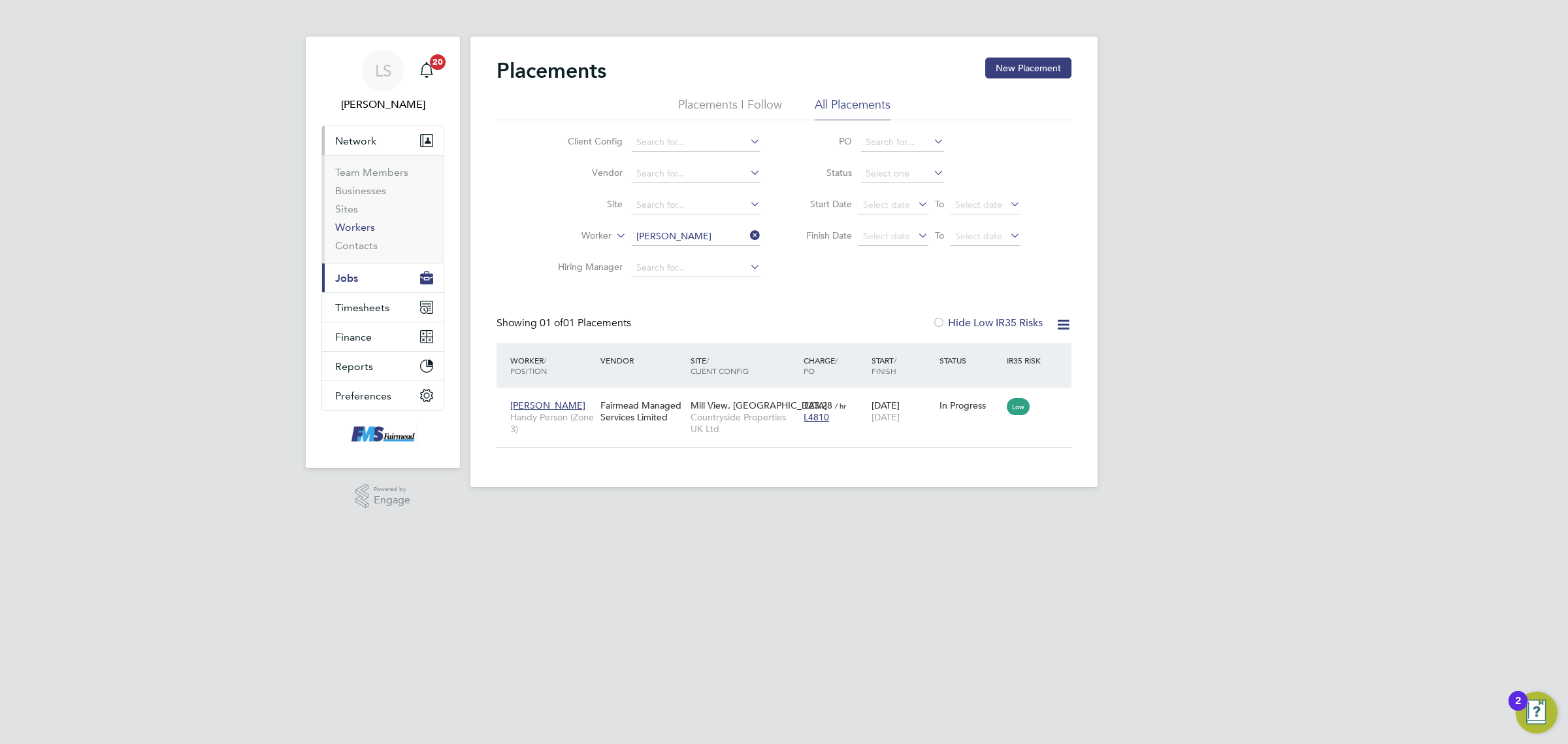
click at [364, 229] on link "Workers" at bounding box center [355, 227] width 40 height 13
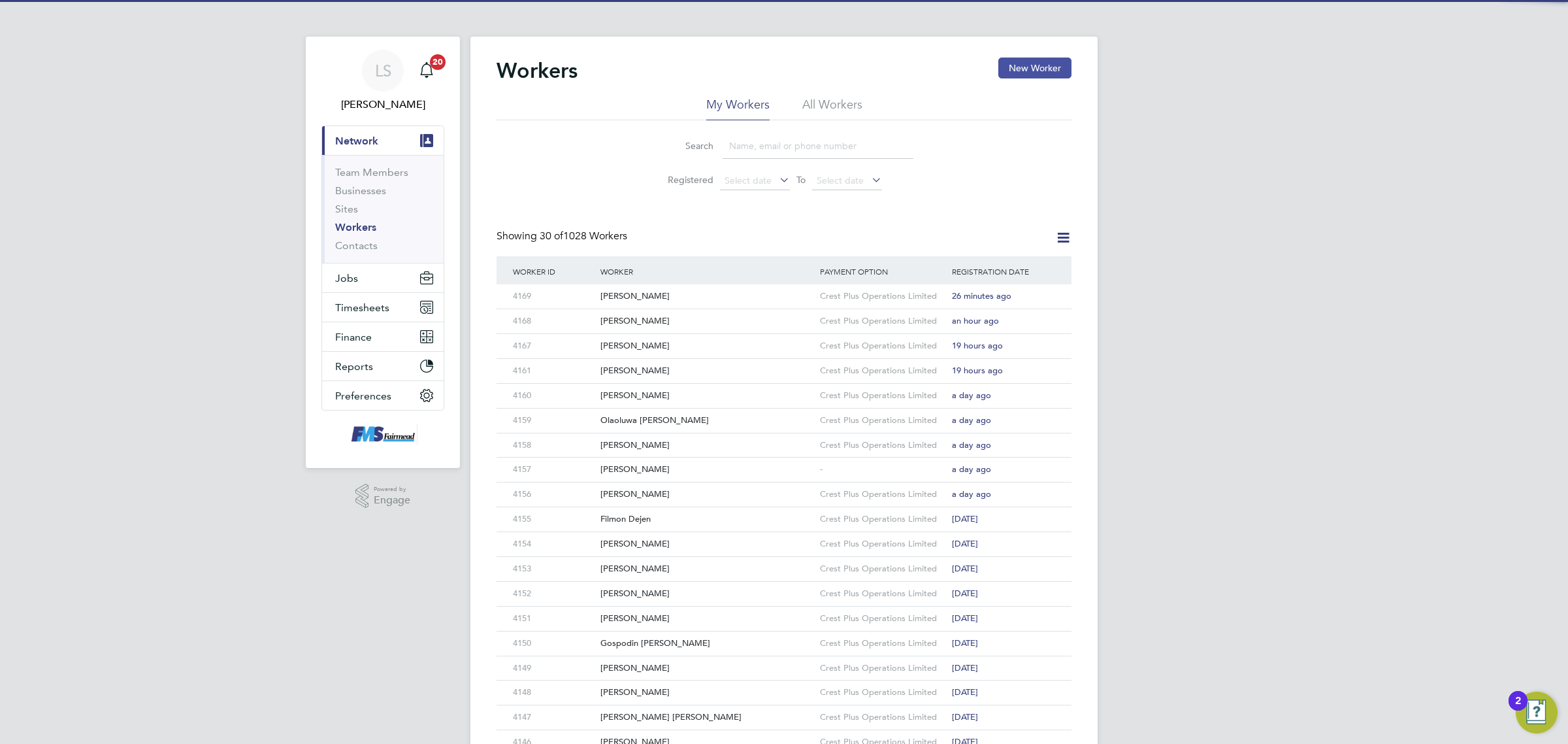
click at [1022, 64] on button "New Worker" at bounding box center [1034, 67] width 73 height 21
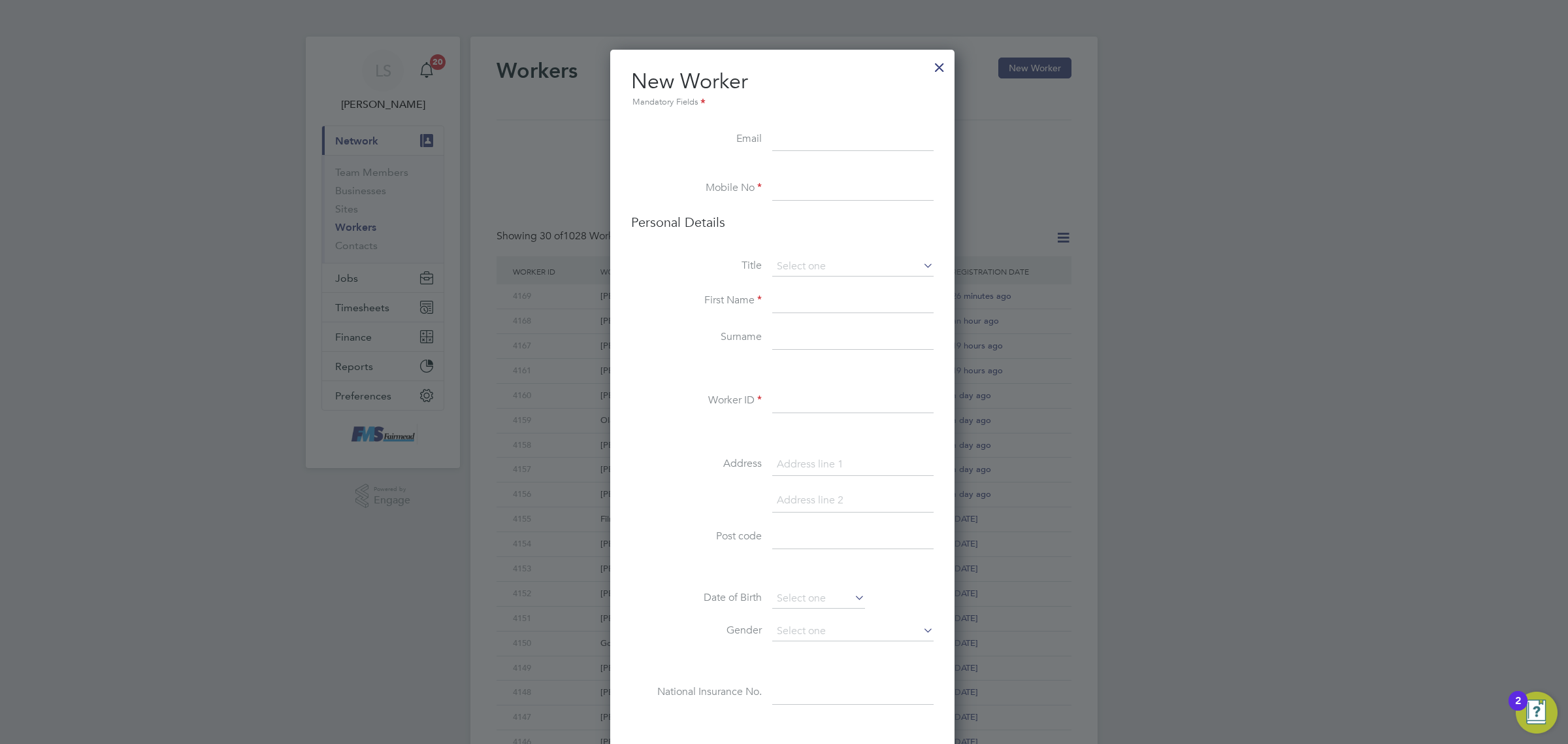
scroll to position [1108, 347]
click at [828, 147] on input at bounding box center [854, 140] width 162 height 23
paste input "[EMAIL_ADDRESS][DOMAIN_NAME]"
type input "[EMAIL_ADDRESS][DOMAIN_NAME]"
click at [807, 185] on input at bounding box center [854, 189] width 162 height 23
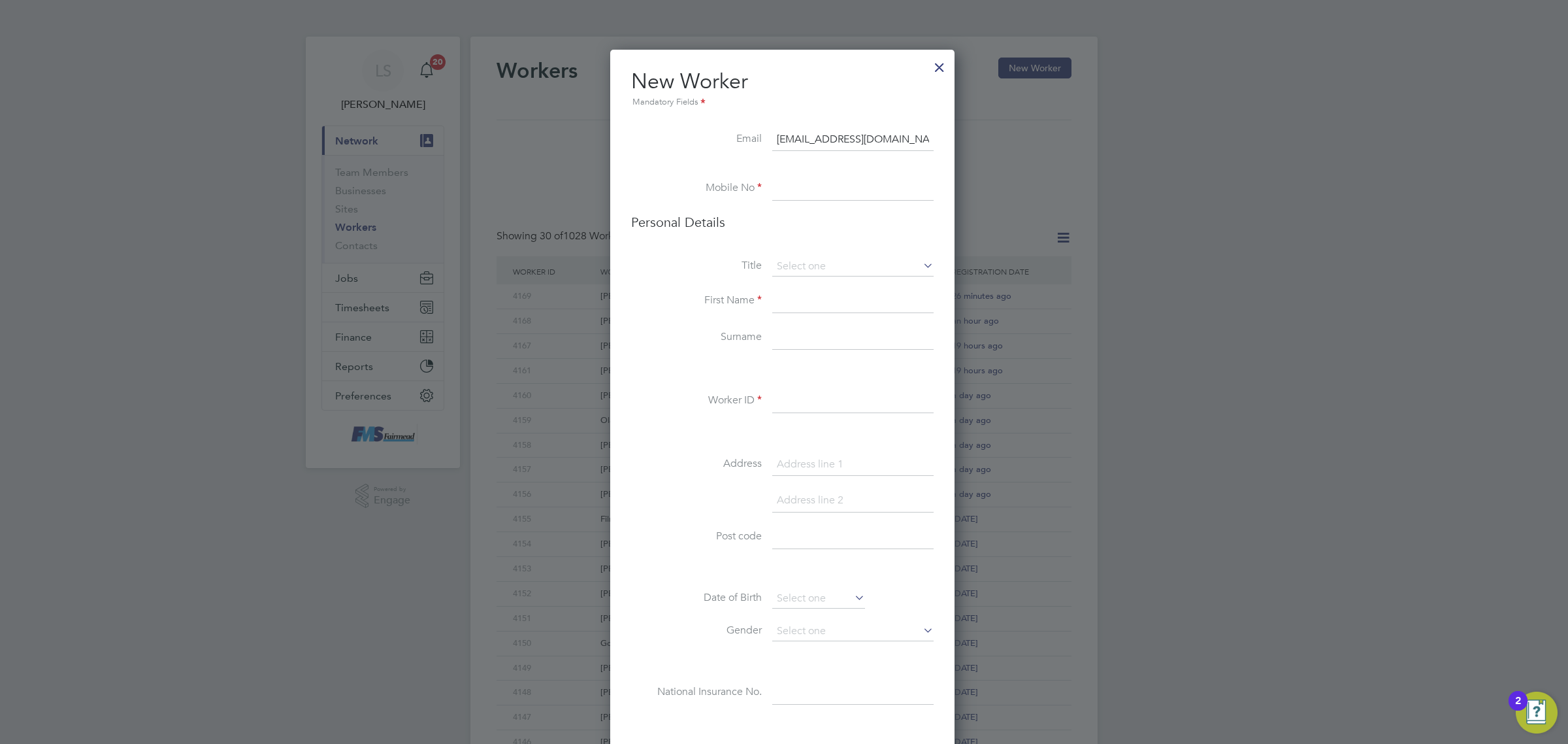
click at [801, 181] on input at bounding box center [854, 189] width 162 height 23
paste input "07493549149"
type input "07493549149"
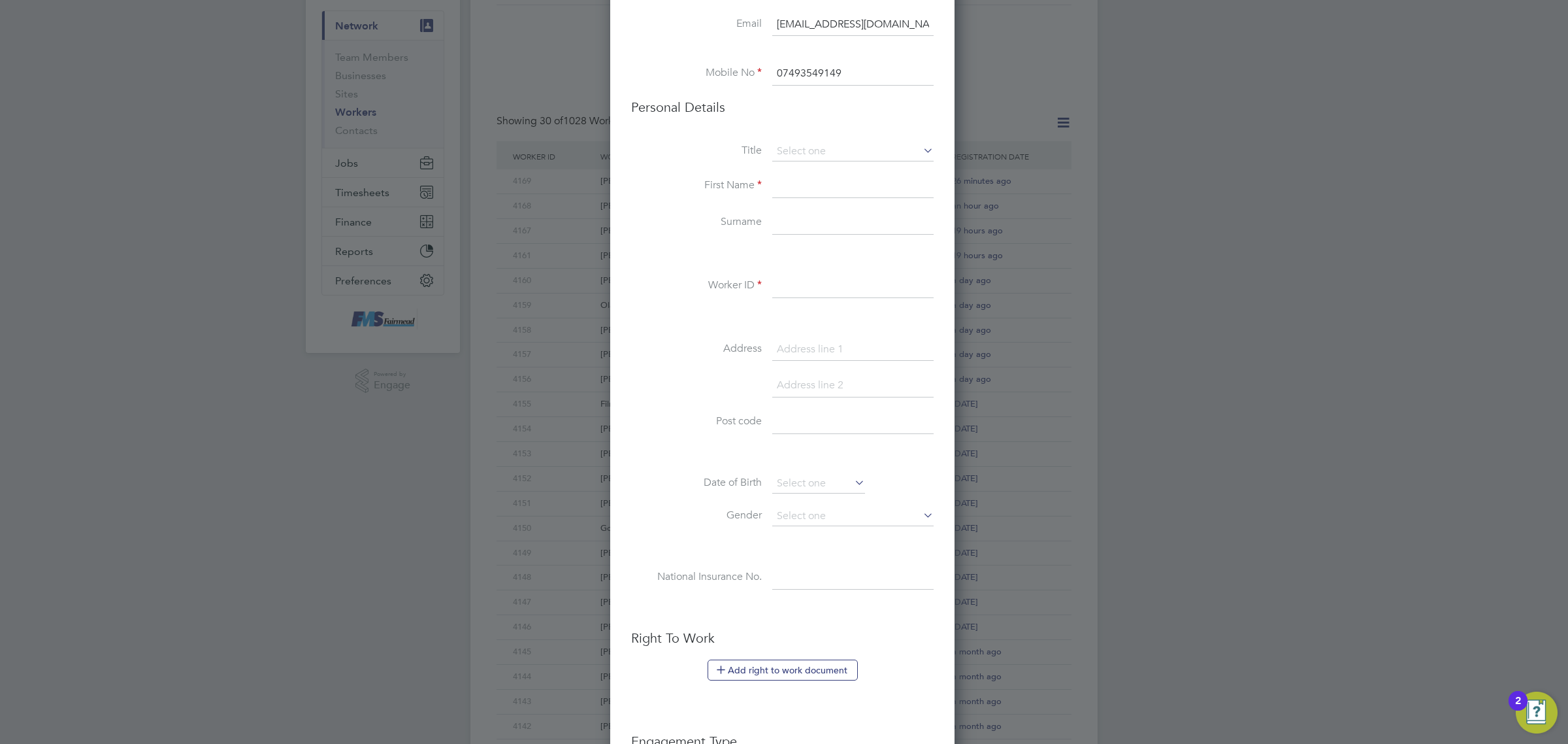
scroll to position [327, 0]
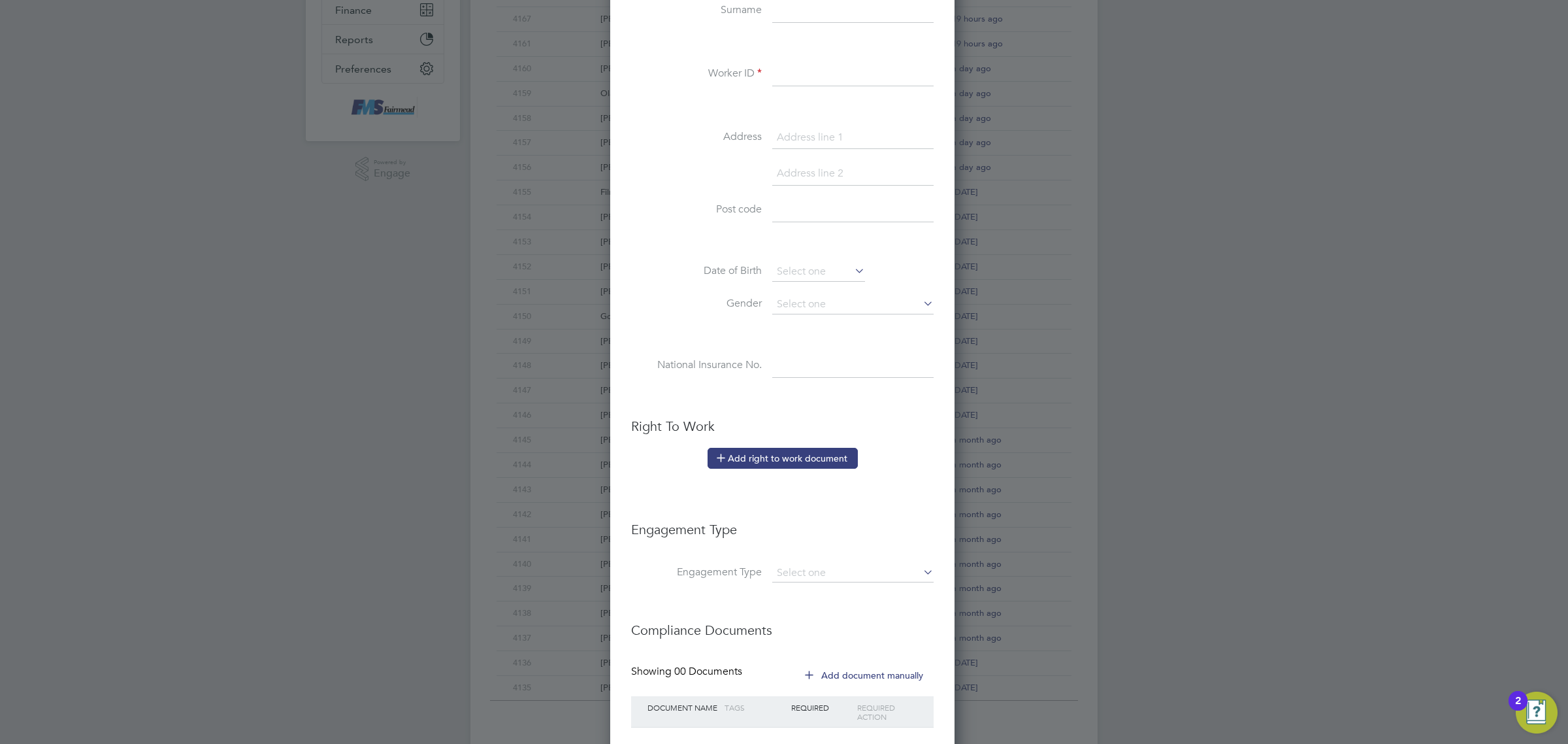
click at [771, 458] on button "Add right to work document" at bounding box center [783, 457] width 150 height 21
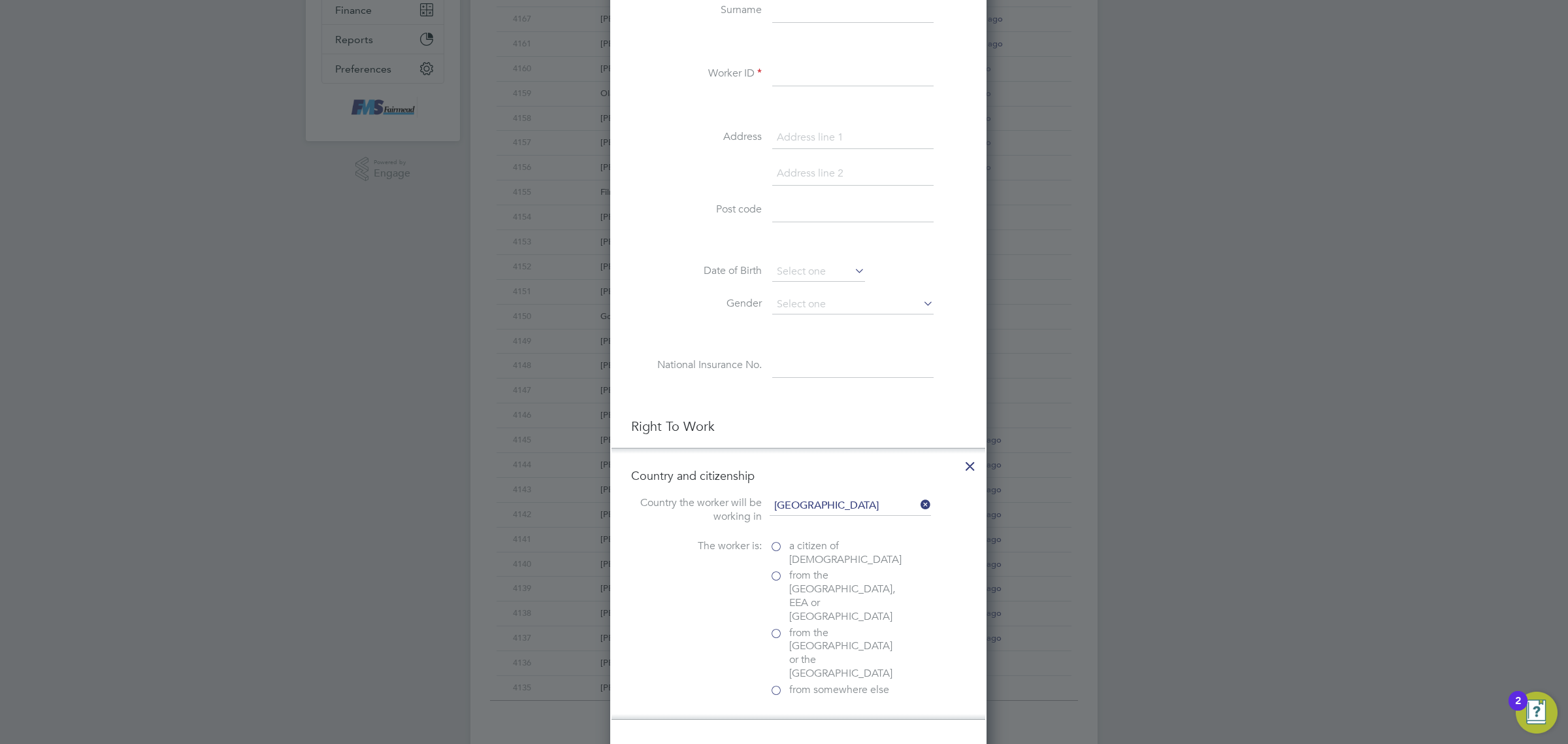
scroll to position [1304, 376]
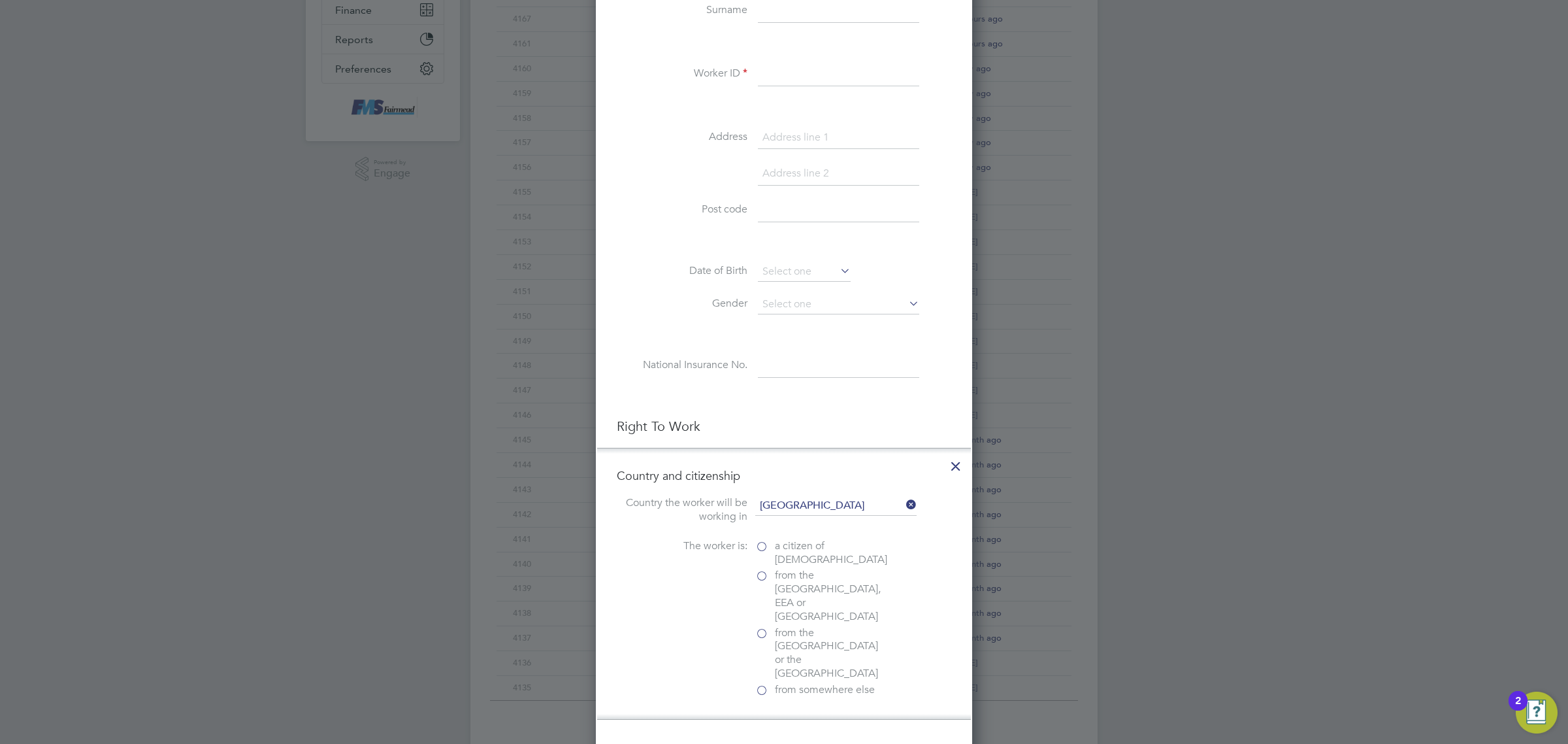
click at [782, 553] on span "a citizen of United Kingdom" at bounding box center [830, 553] width 112 height 28
click at [0, 0] on input "a citizen of United Kingdom" at bounding box center [0, 0] width 0 height 0
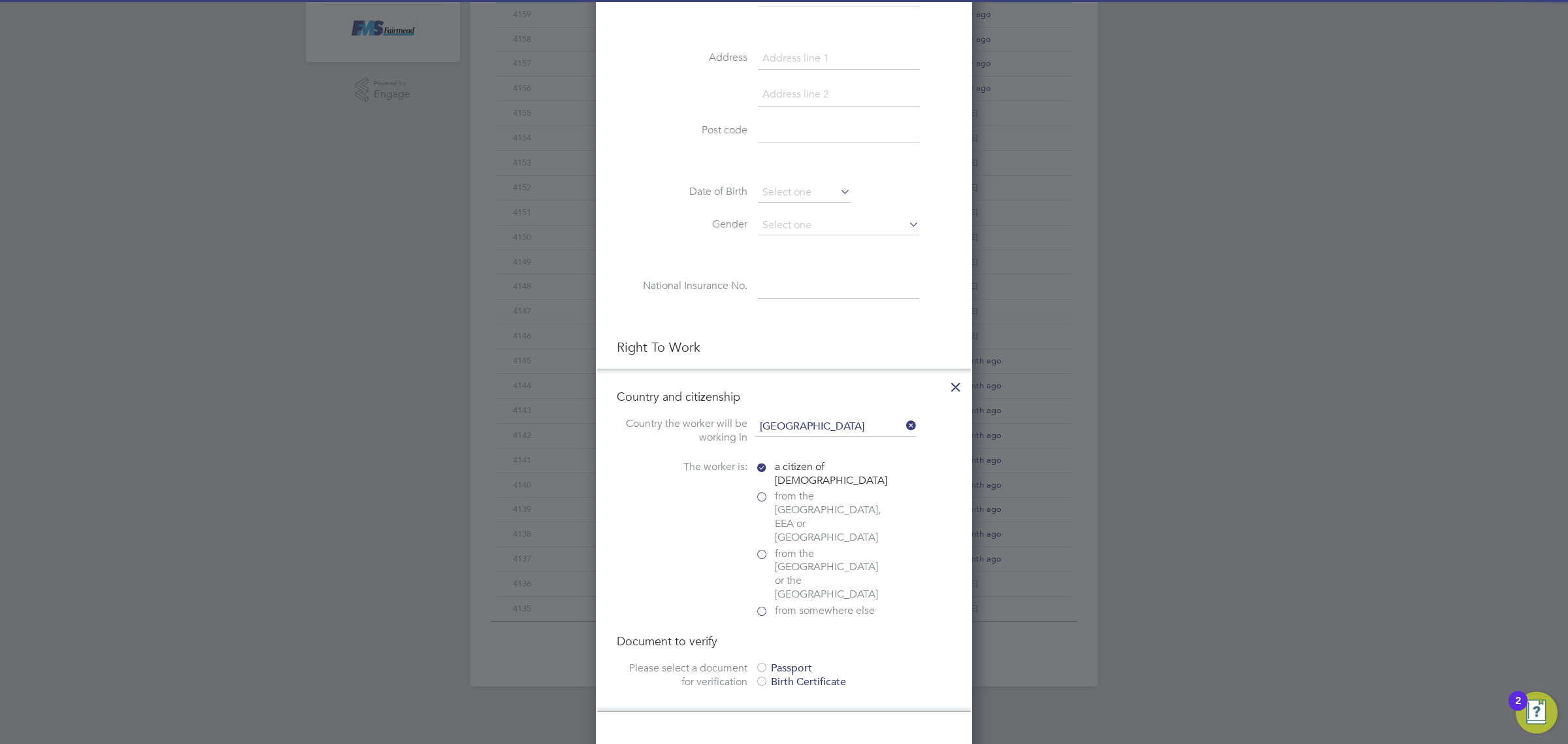
scroll to position [408, 0]
click at [797, 631] on div "Document to verify Please select a document for verification Passport Birth Cer…" at bounding box center [784, 660] width 334 height 58
click at [797, 659] on div "Passport" at bounding box center [854, 665] width 196 height 13
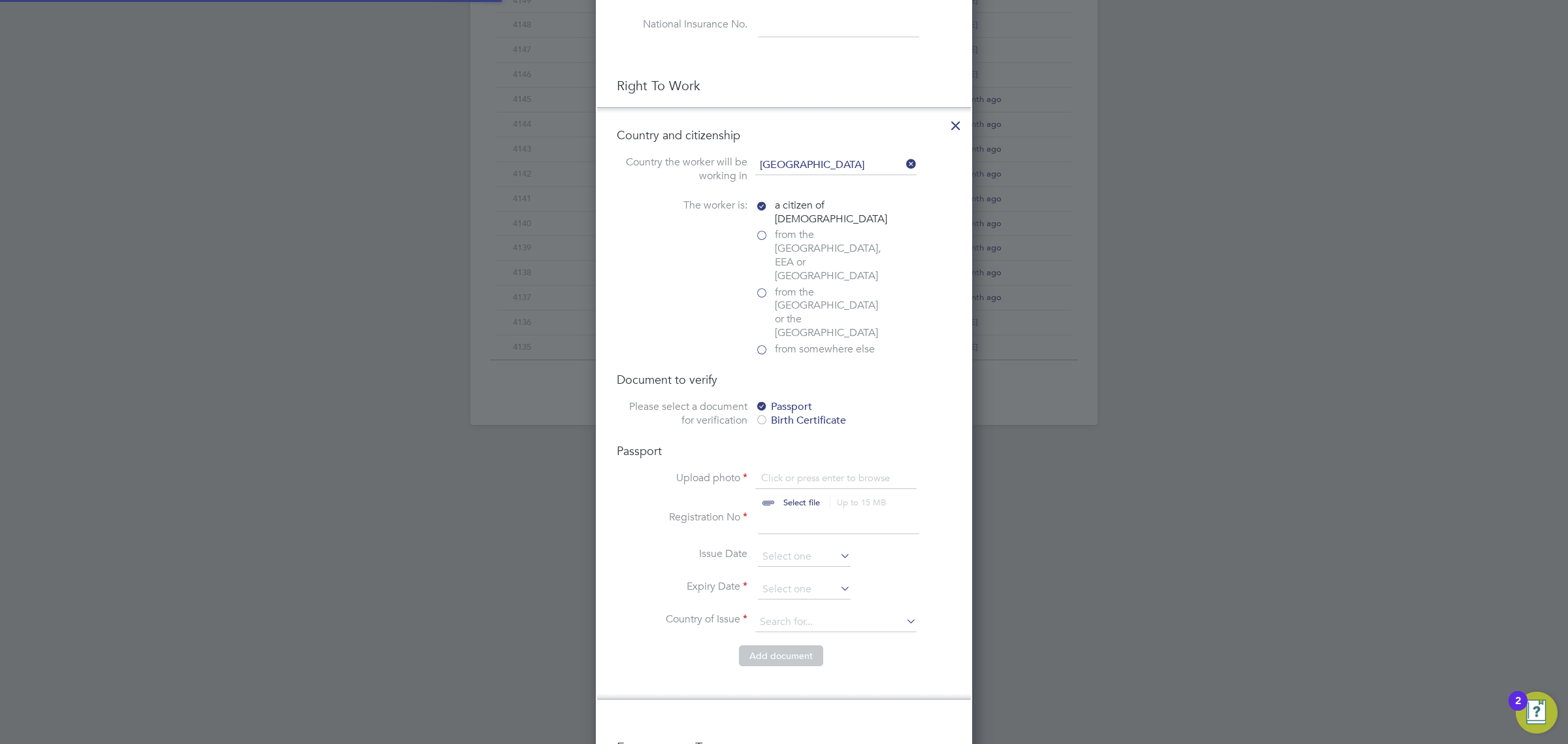
scroll to position [735, 0]
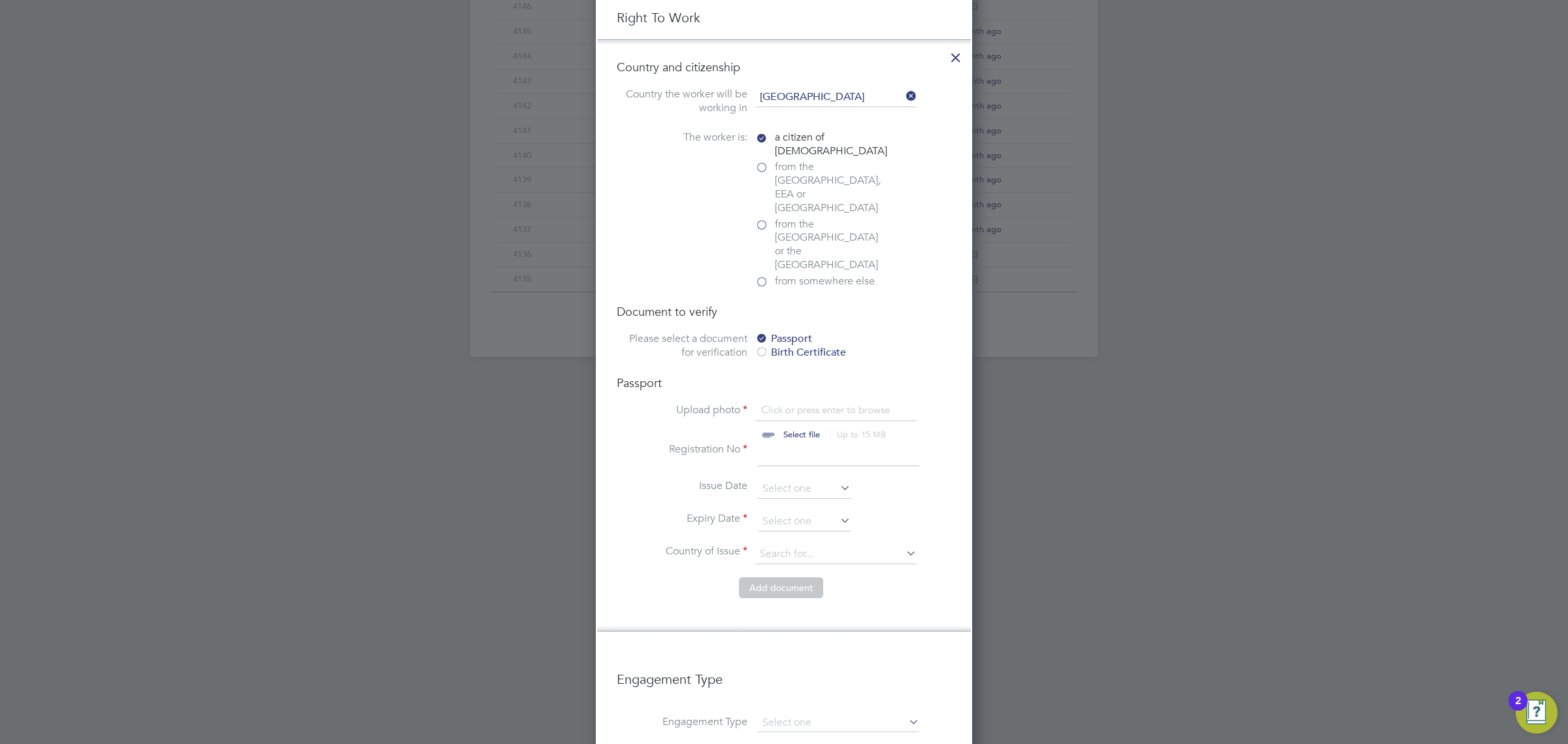
click at [791, 403] on input "file" at bounding box center [814, 423] width 205 height 40
type input "C:\fakepath\Lebogang Moji PP.png"
click at [840, 442] on input at bounding box center [839, 454] width 162 height 23
type input "134056579"
click at [812, 511] on input at bounding box center [804, 521] width 93 height 20
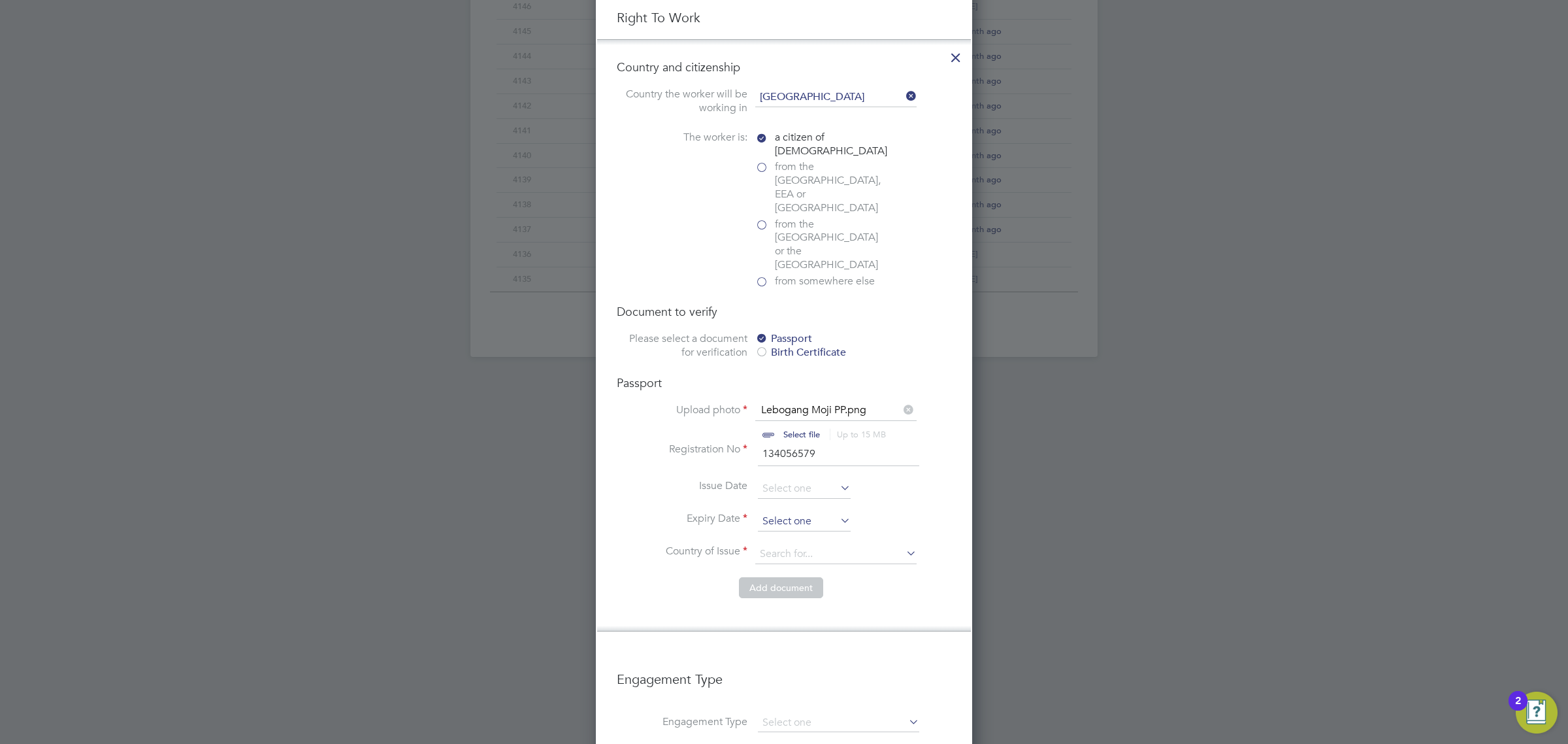
scroll to position [401, 0]
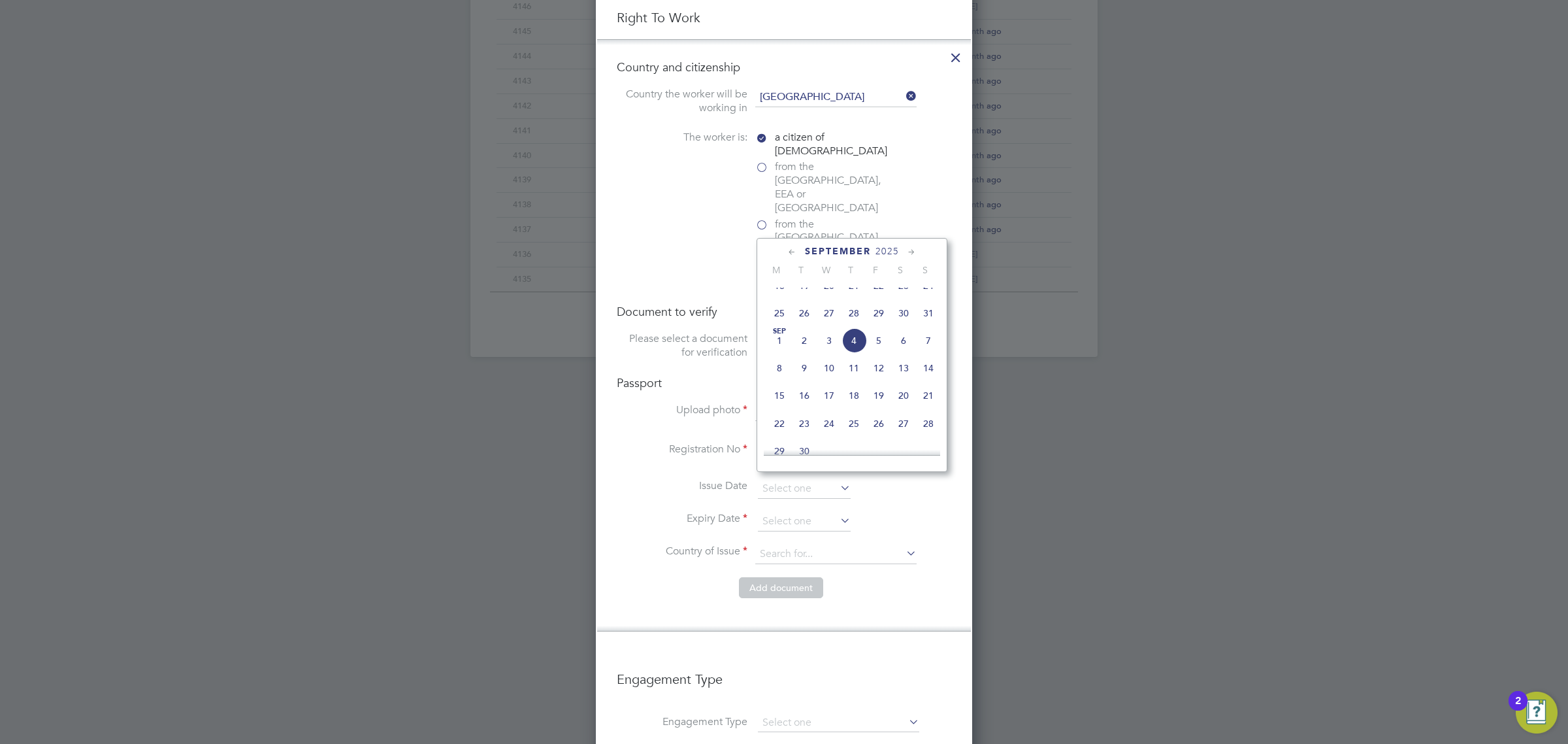
click at [889, 246] on span "2025" at bounding box center [887, 251] width 23 height 11
click at [827, 399] on span "2034" at bounding box center [829, 388] width 25 height 25
click at [859, 419] on span "2" at bounding box center [855, 412] width 25 height 25
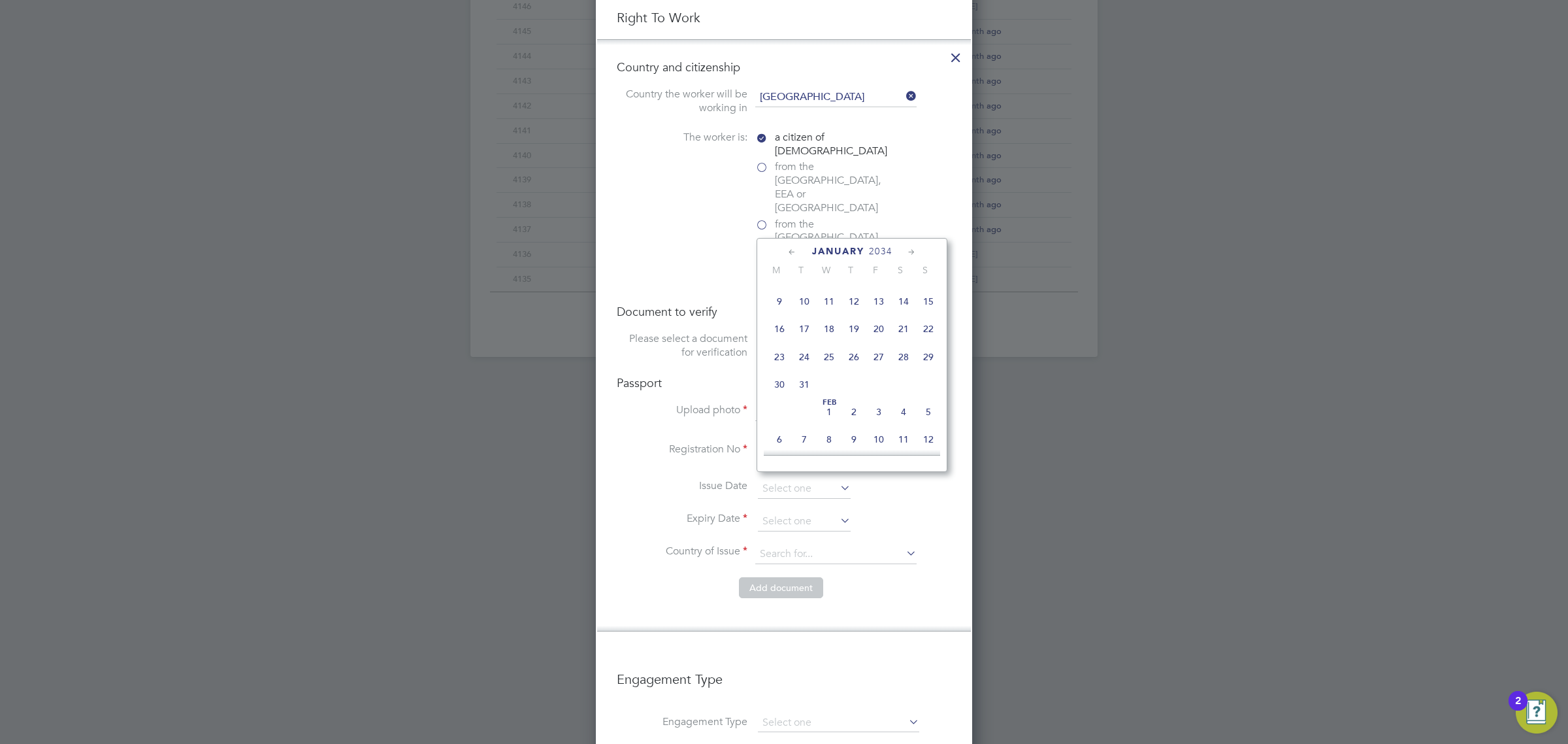
type input "[DATE]"
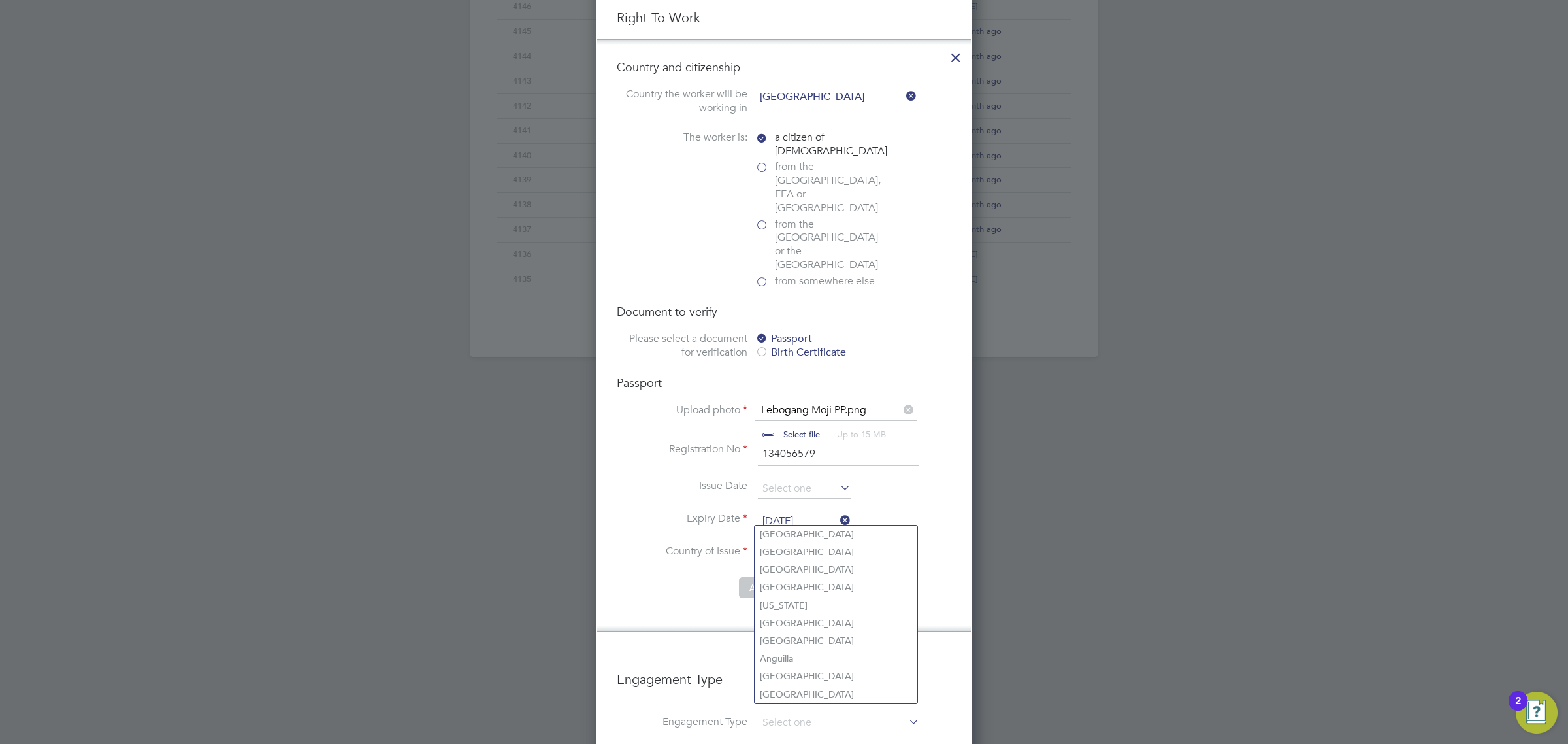
click at [815, 545] on input at bounding box center [837, 554] width 162 height 20
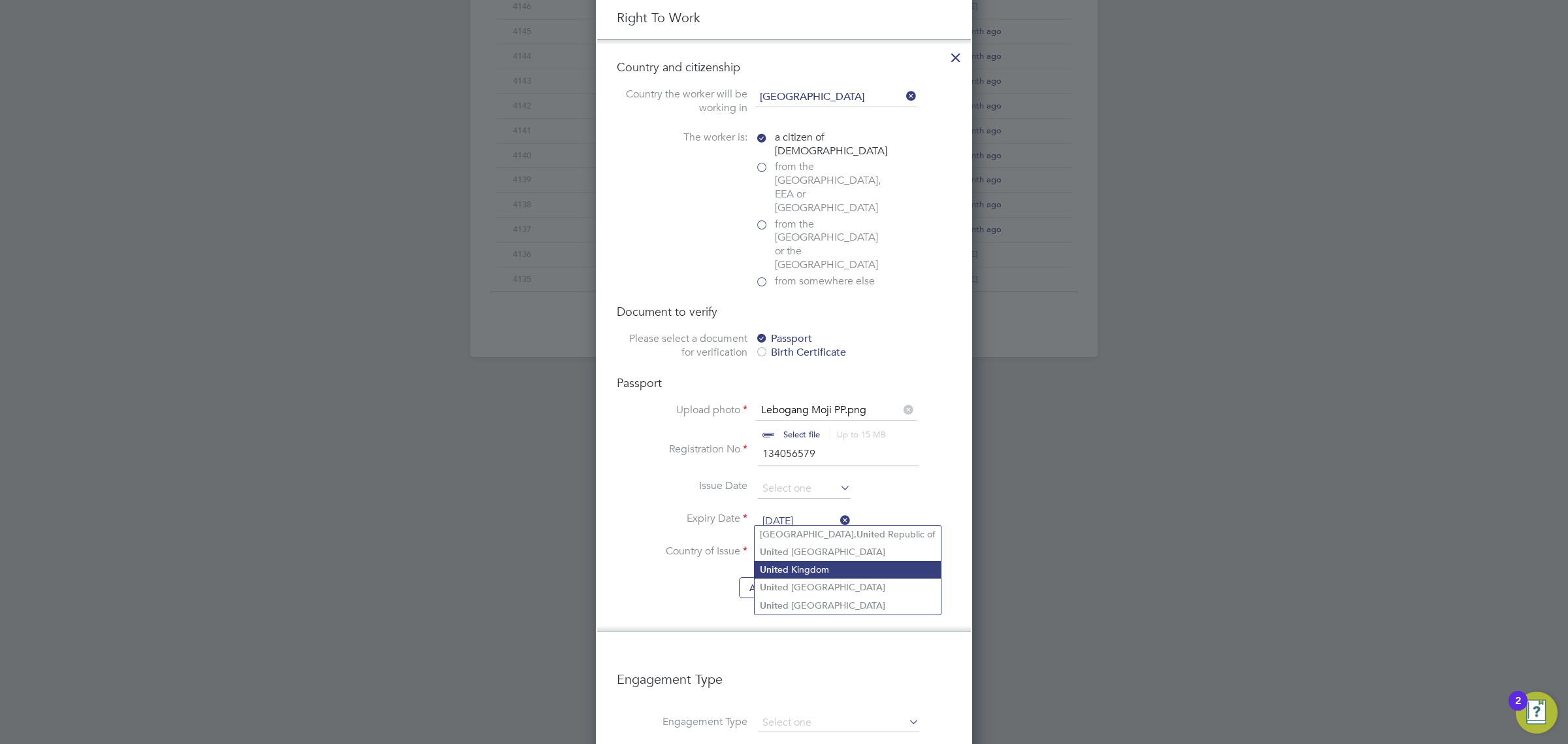
click at [825, 575] on li "Unit ed Kingdom" at bounding box center [847, 570] width 186 height 18
type input "United Kingdom"
click at [789, 577] on button "Add document" at bounding box center [781, 587] width 84 height 21
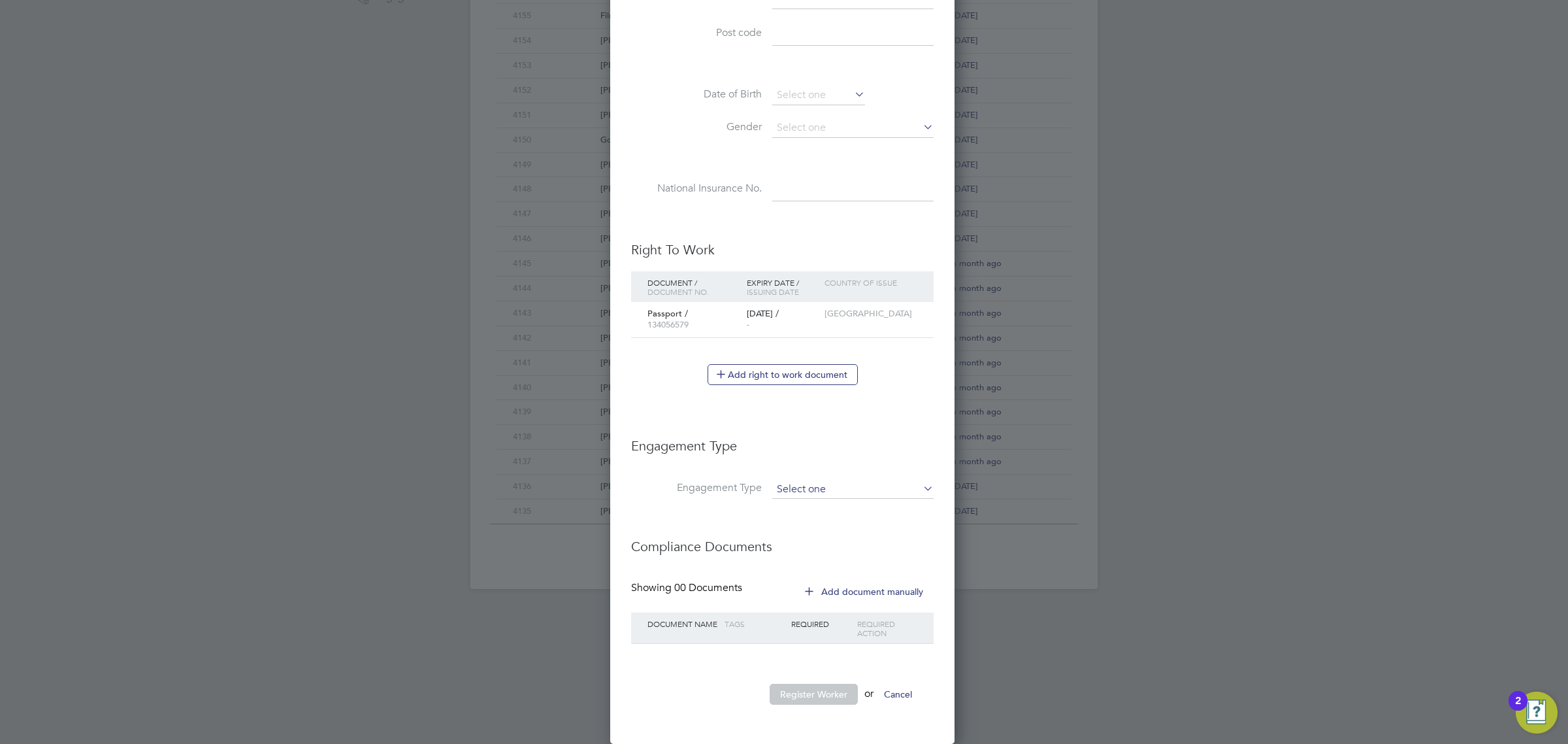
click at [814, 490] on input at bounding box center [854, 489] width 162 height 18
click at [823, 569] on li "Umbrella" at bounding box center [853, 566] width 163 height 19
type input "Umbrella"
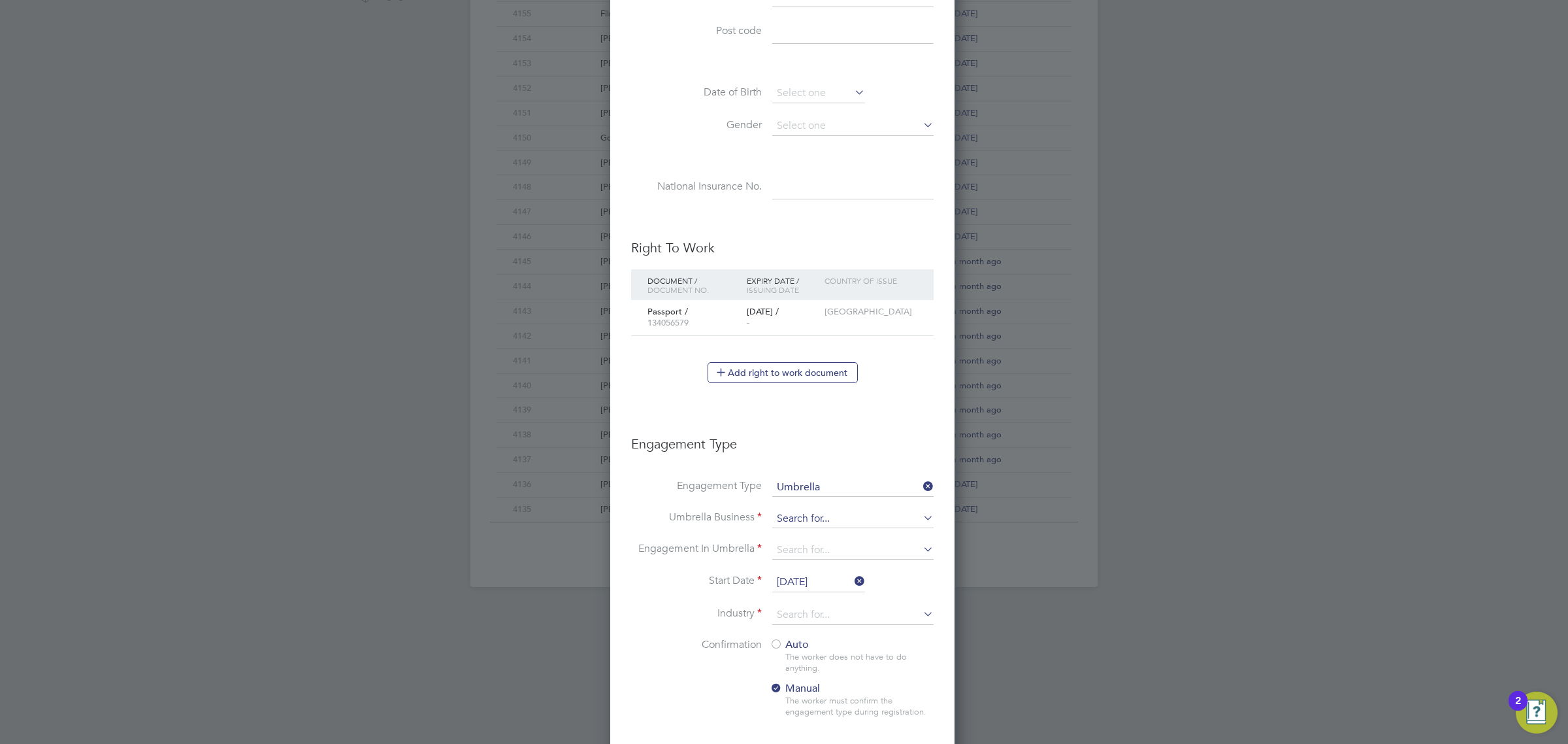
click at [835, 521] on input at bounding box center [854, 518] width 162 height 18
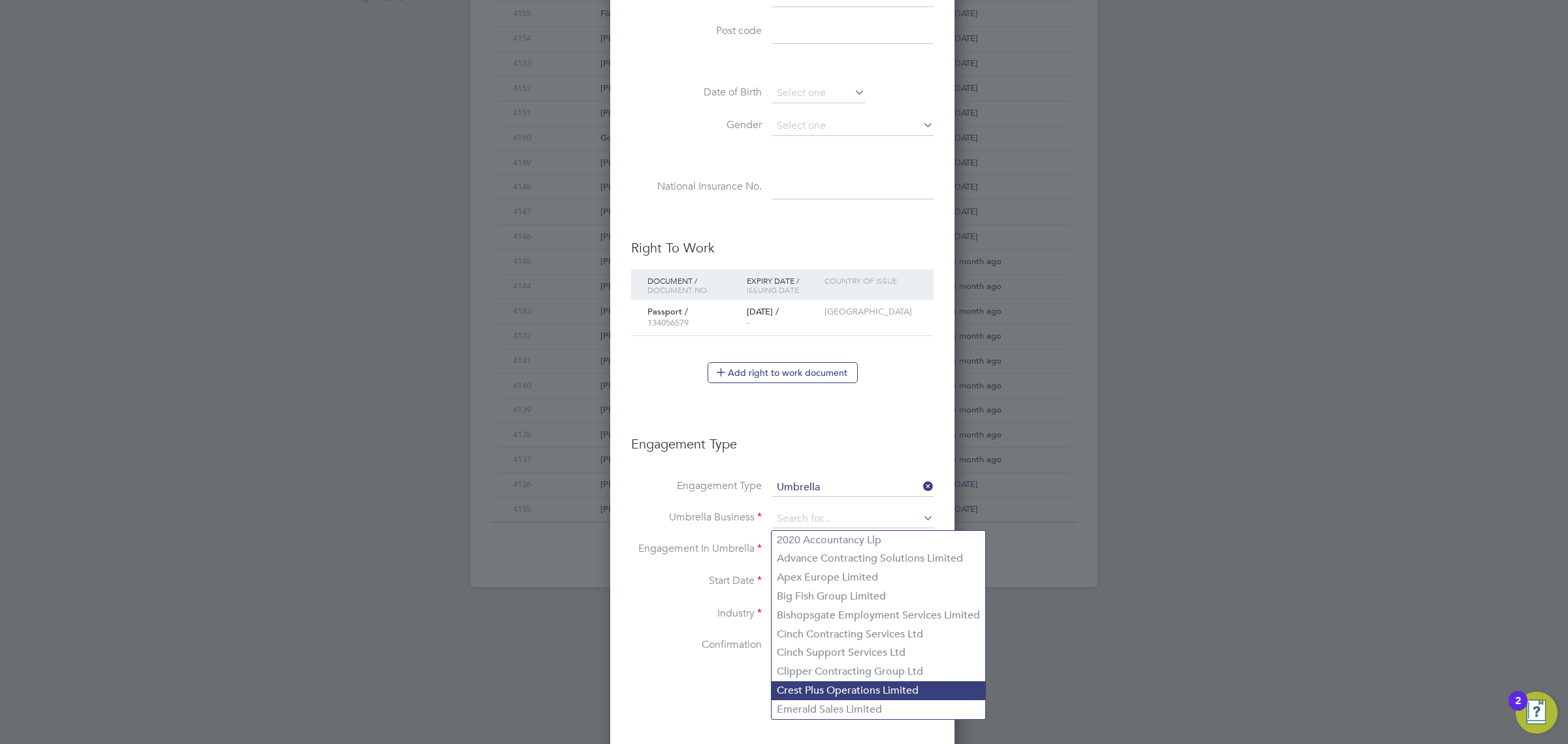
click at [837, 687] on li "Crest Plus Operations Limited" at bounding box center [879, 690] width 214 height 19
type input "Crest Plus Operations Limited"
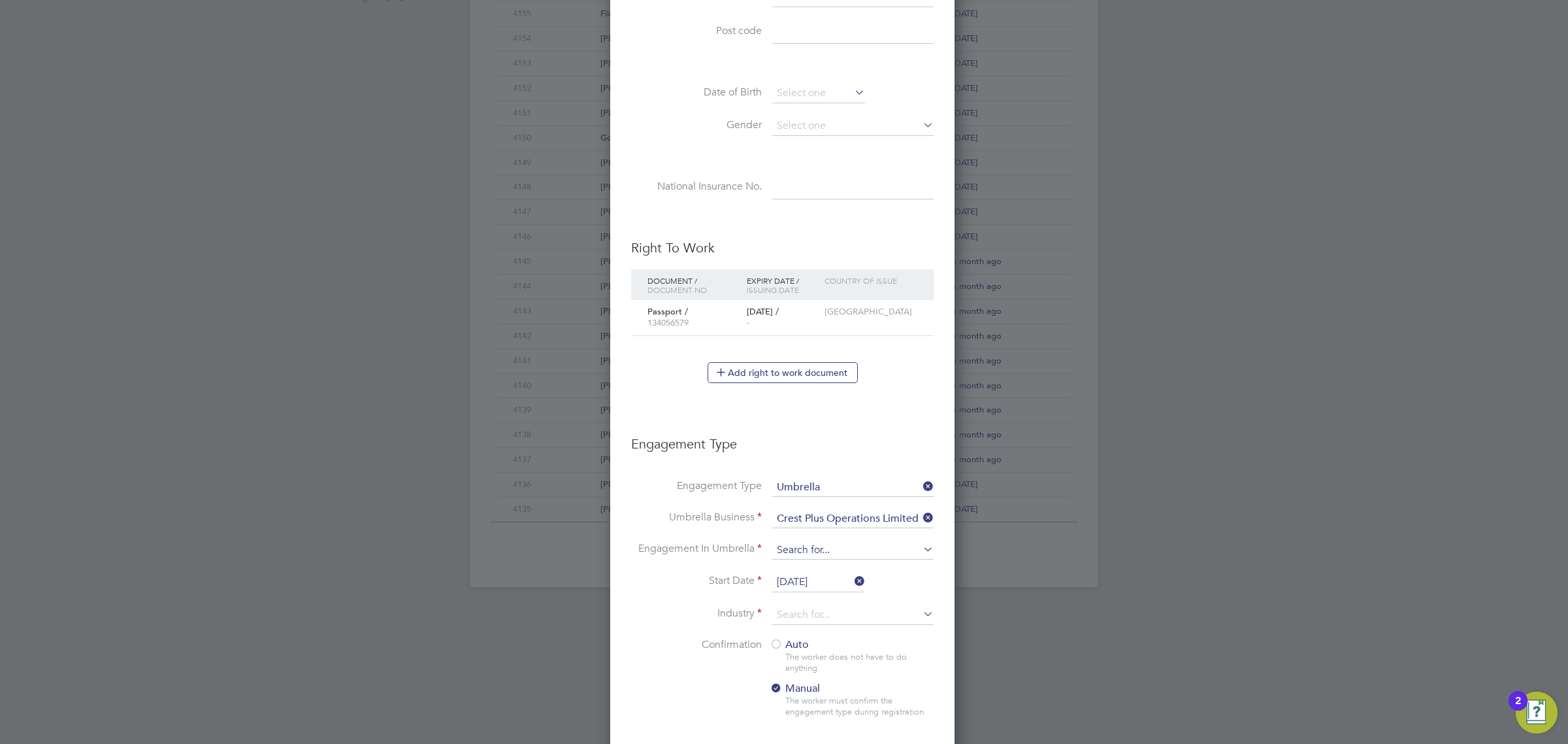
click at [816, 547] on input at bounding box center [854, 550] width 162 height 18
click at [828, 651] on li "PAYE Umbrella" at bounding box center [853, 646] width 163 height 19
type input "PAYE Umbrella"
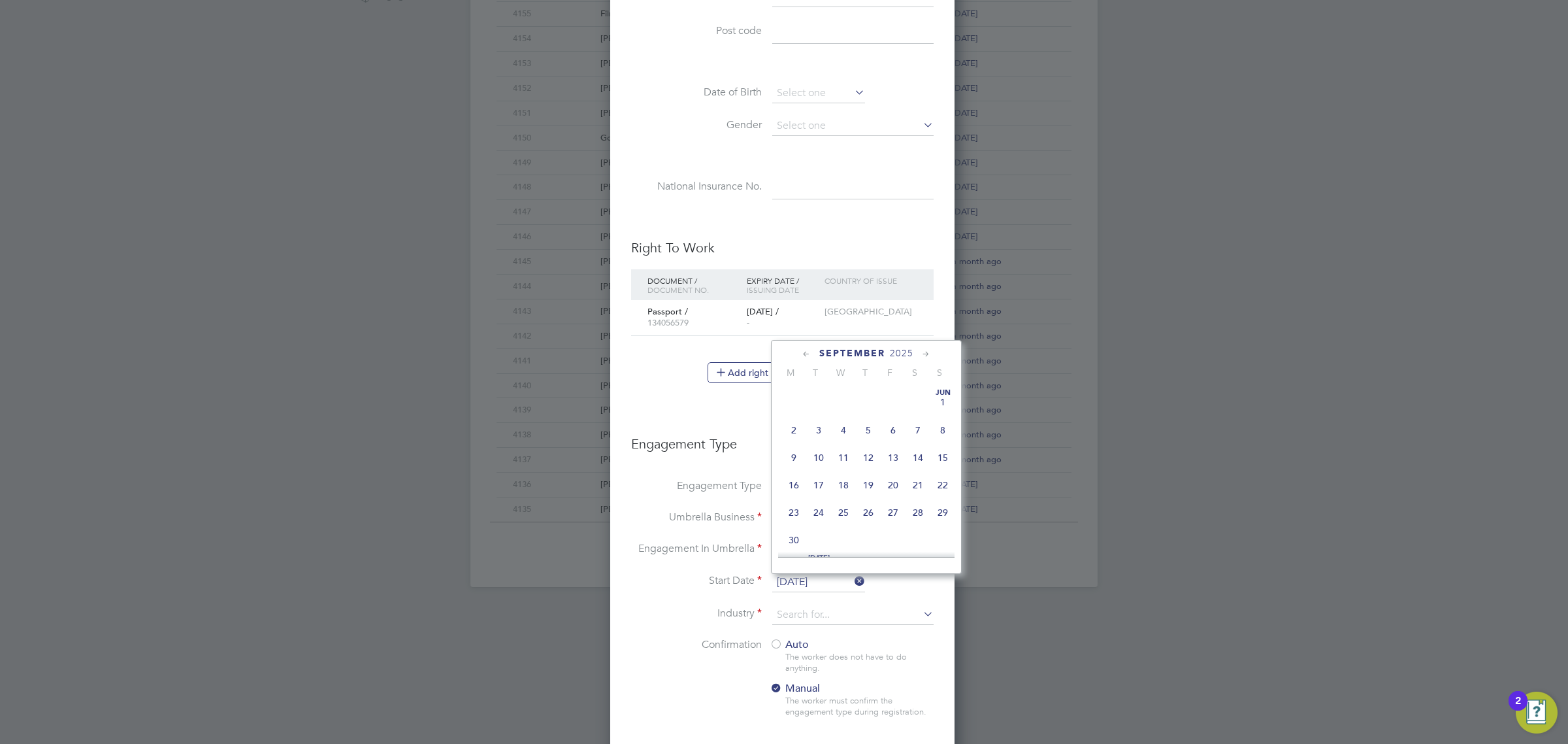
click at [816, 576] on input "[DATE]" at bounding box center [819, 582] width 93 height 20
click at [866, 455] on span "4" at bounding box center [869, 442] width 25 height 25
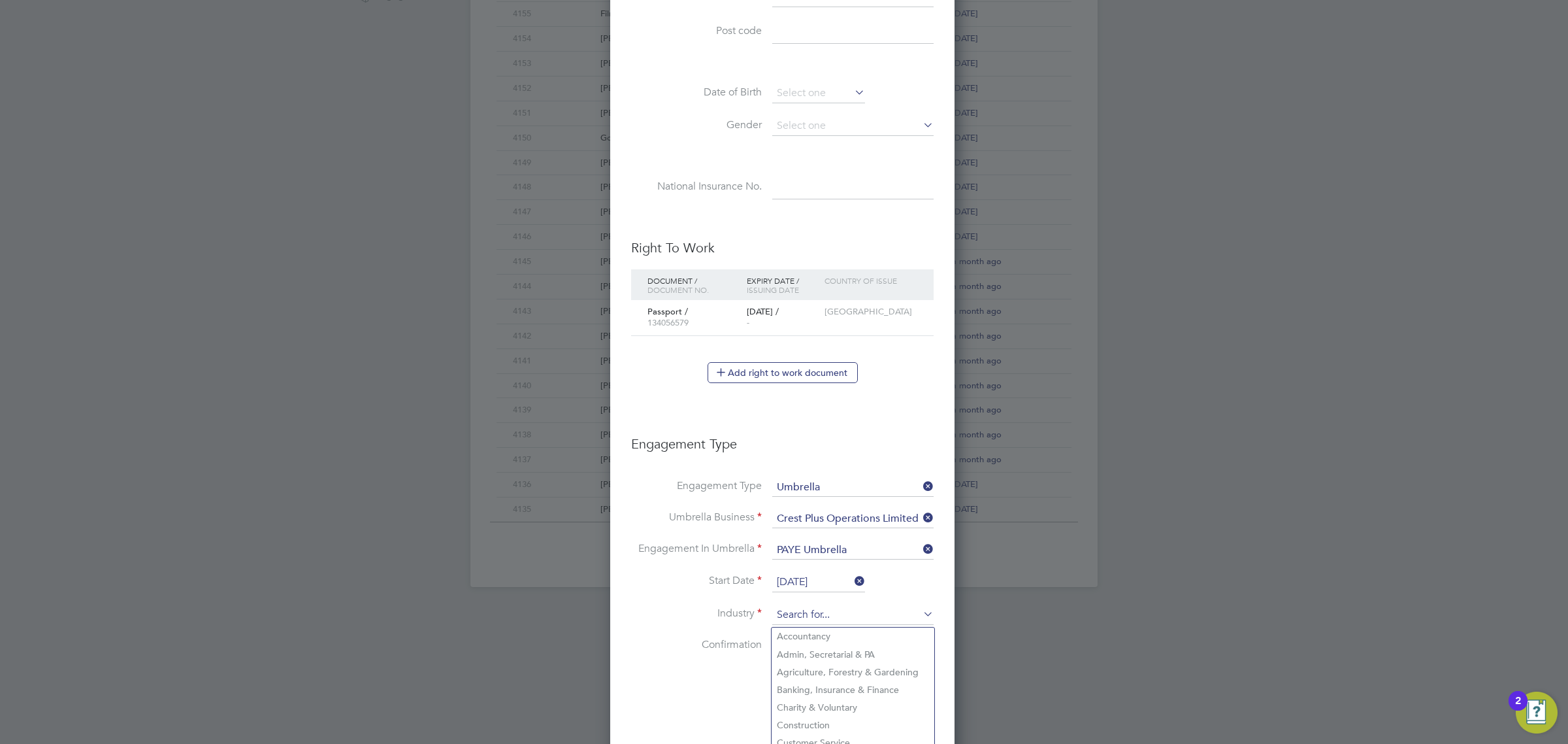
click at [835, 619] on input at bounding box center [854, 615] width 162 height 20
click at [828, 722] on li "Construction" at bounding box center [853, 725] width 163 height 18
type input "Construction"
click at [768, 645] on li "Confirmation Auto The worker does not have to do anything. Manual The worker mu…" at bounding box center [782, 688] width 303 height 101
click at [775, 648] on div at bounding box center [776, 644] width 13 height 13
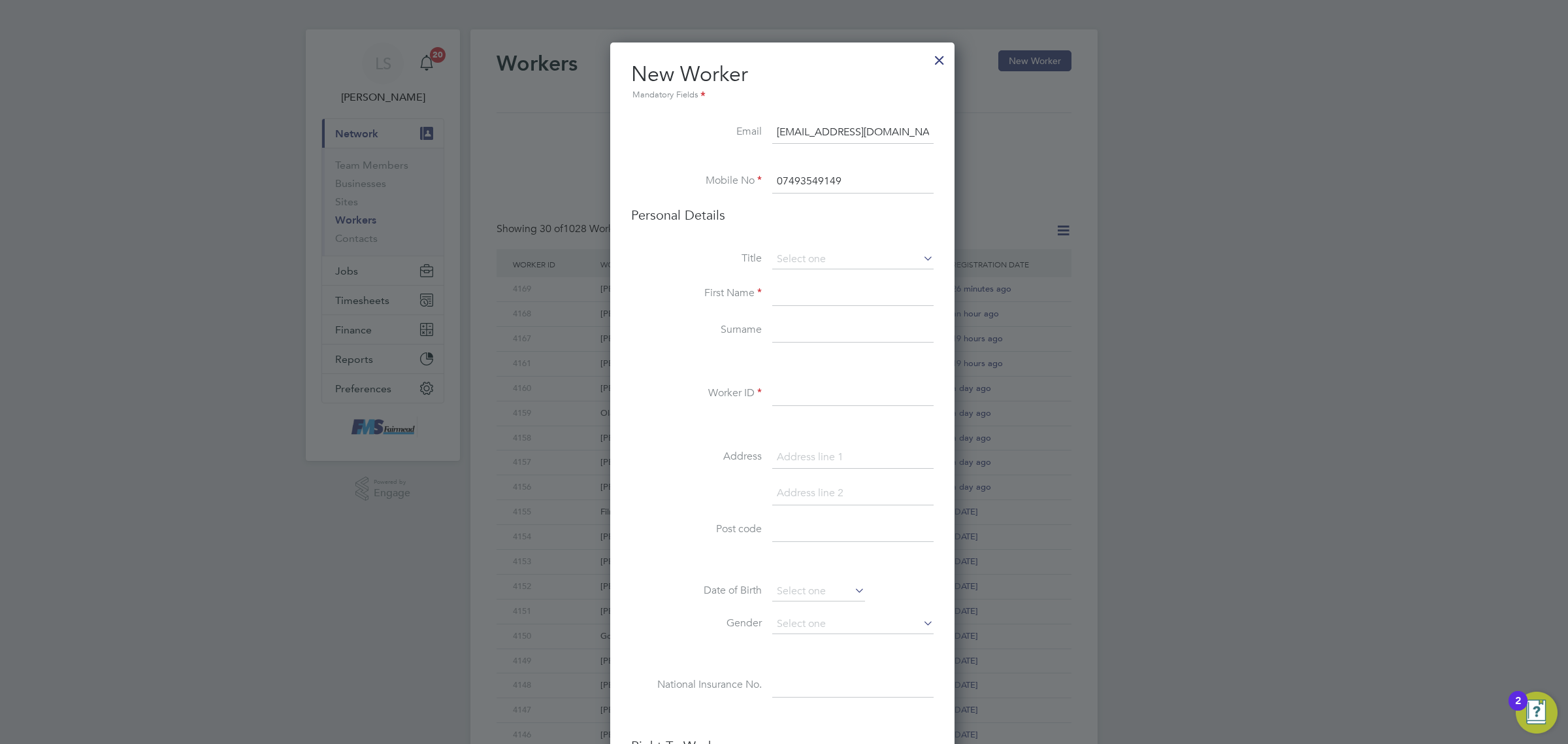
scroll to position [0, 0]
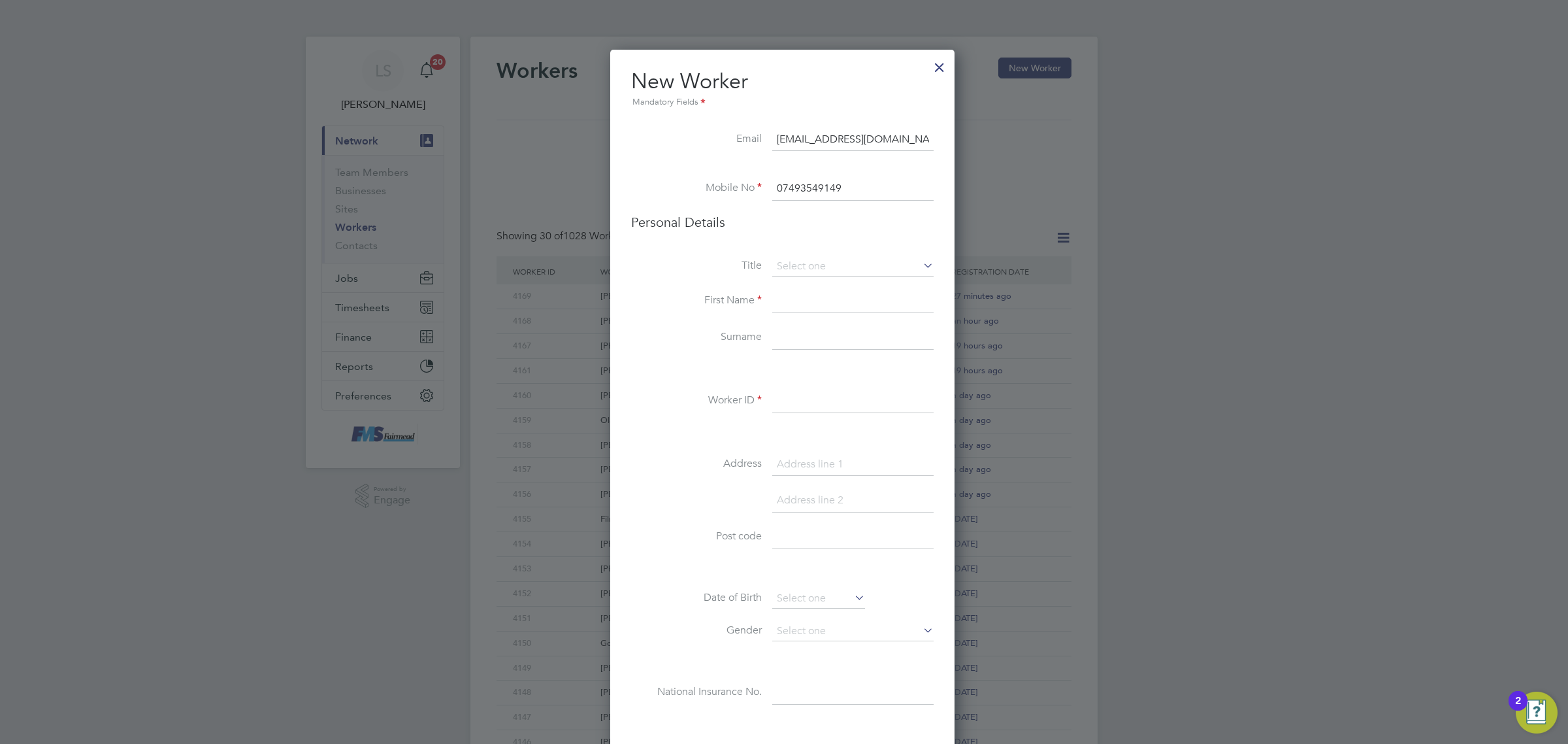
drag, startPoint x: 804, startPoint y: 689, endPoint x: 825, endPoint y: 665, distance: 31.9
click at [804, 689] on input at bounding box center [854, 693] width 162 height 23
paste input "SE260011D"
type input "SE 26 00 11 D"
click at [820, 627] on input at bounding box center [854, 632] width 162 height 20
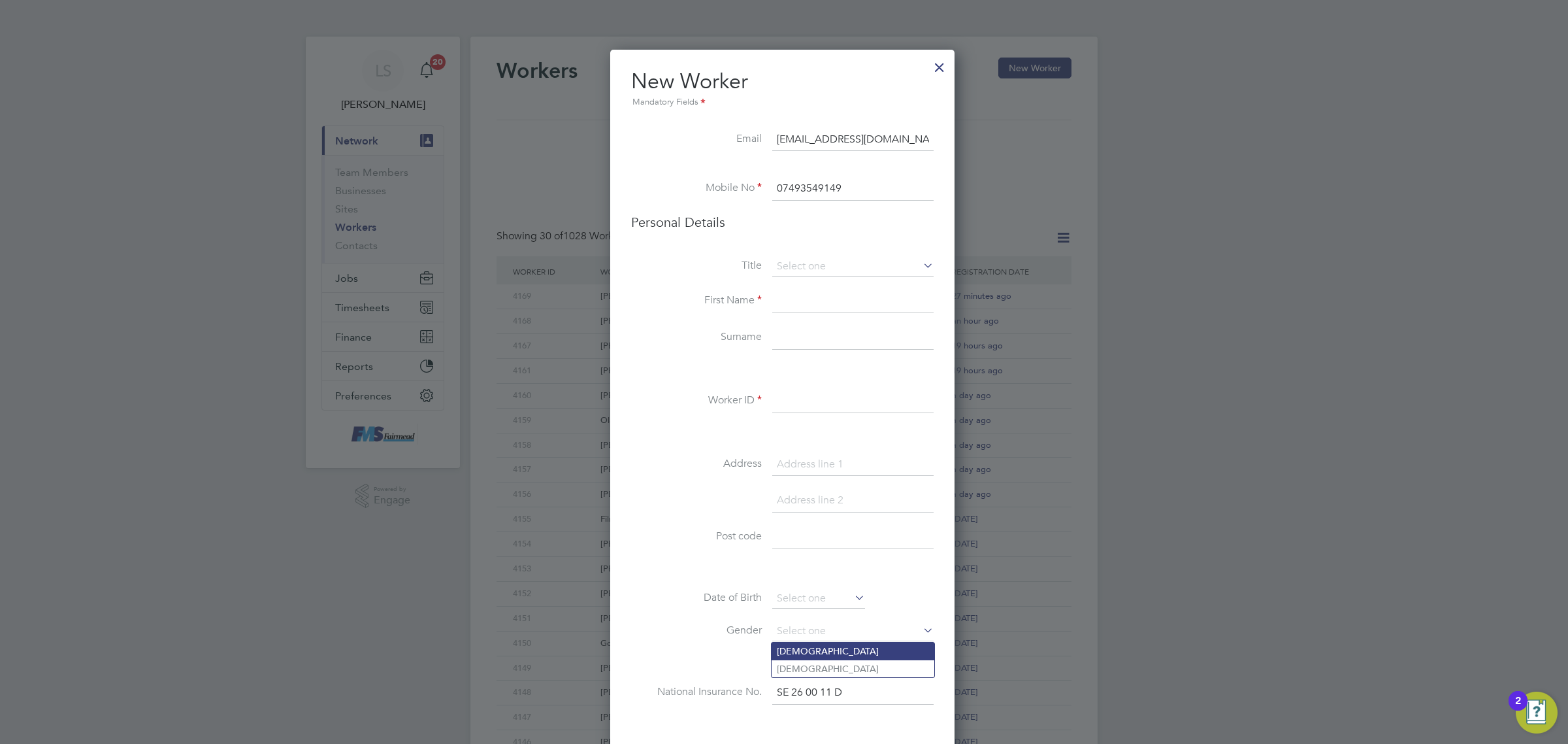
click at [812, 653] on li "[DEMOGRAPHIC_DATA]" at bounding box center [853, 651] width 163 height 17
type input "[DEMOGRAPHIC_DATA]"
click at [821, 599] on input at bounding box center [819, 598] width 93 height 20
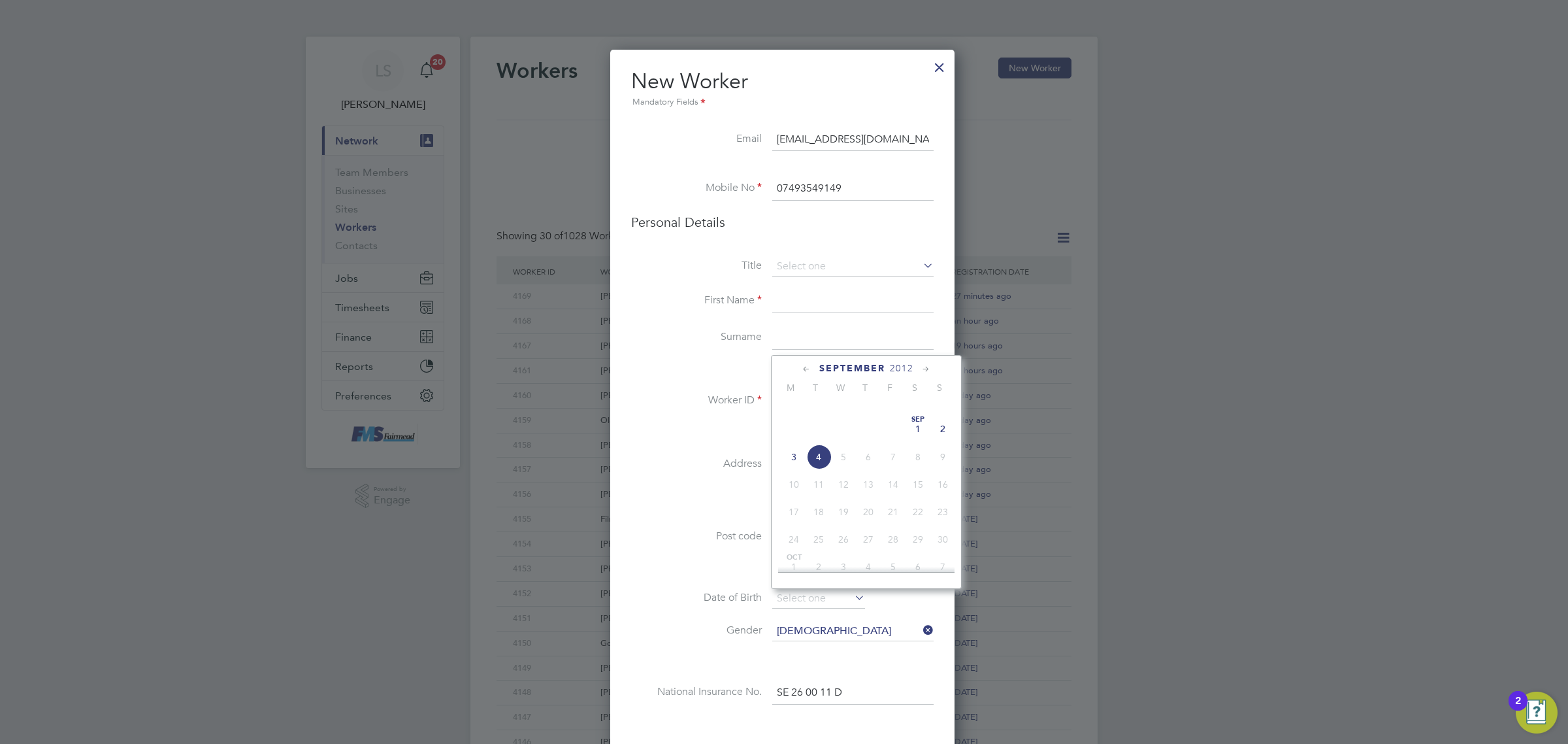
click at [904, 367] on span "2012" at bounding box center [901, 368] width 23 height 11
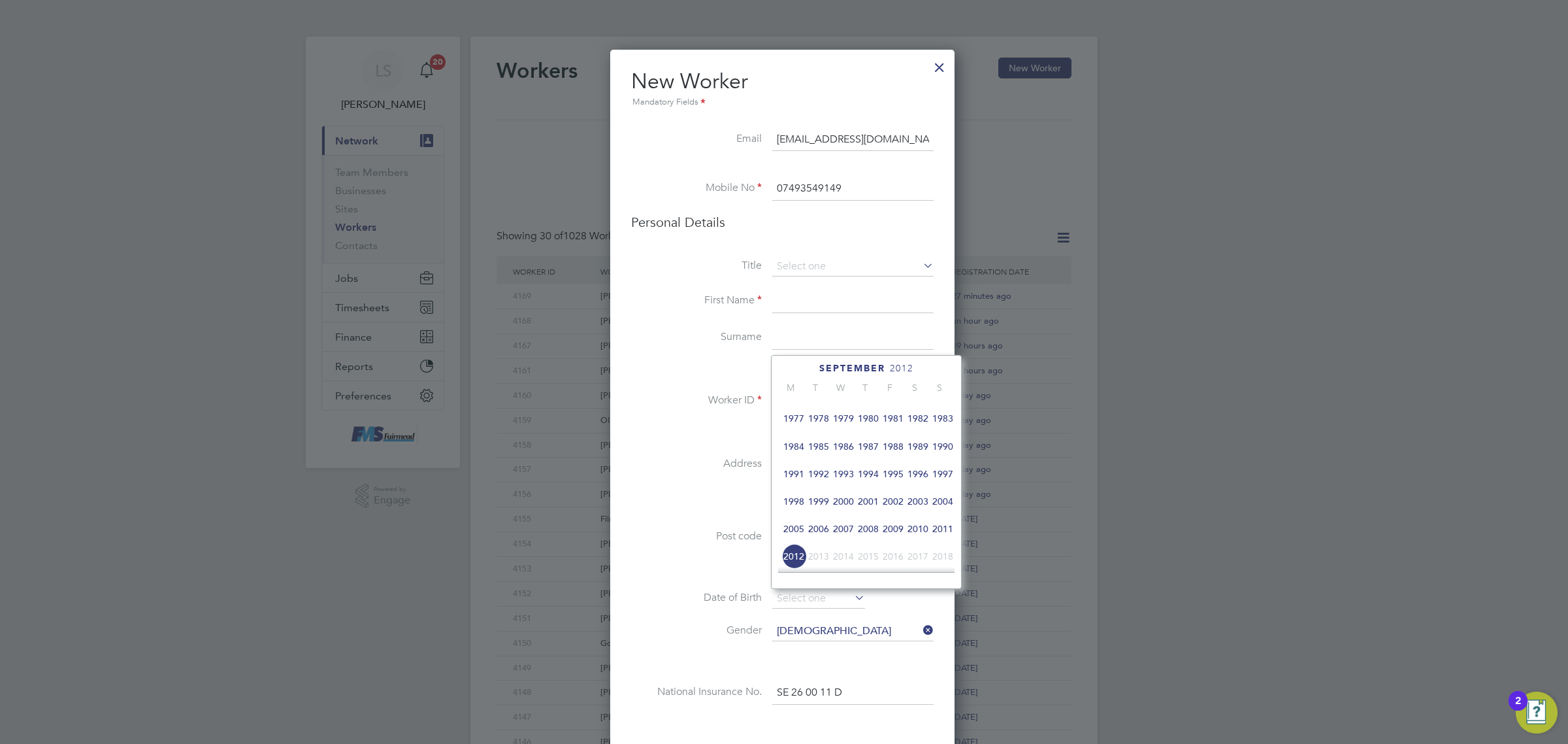
scroll to position [271, 0]
click at [924, 430] on span "1982" at bounding box center [918, 421] width 25 height 25
click at [845, 413] on span "9" at bounding box center [844, 413] width 25 height 25
type input "09 Jun 1982"
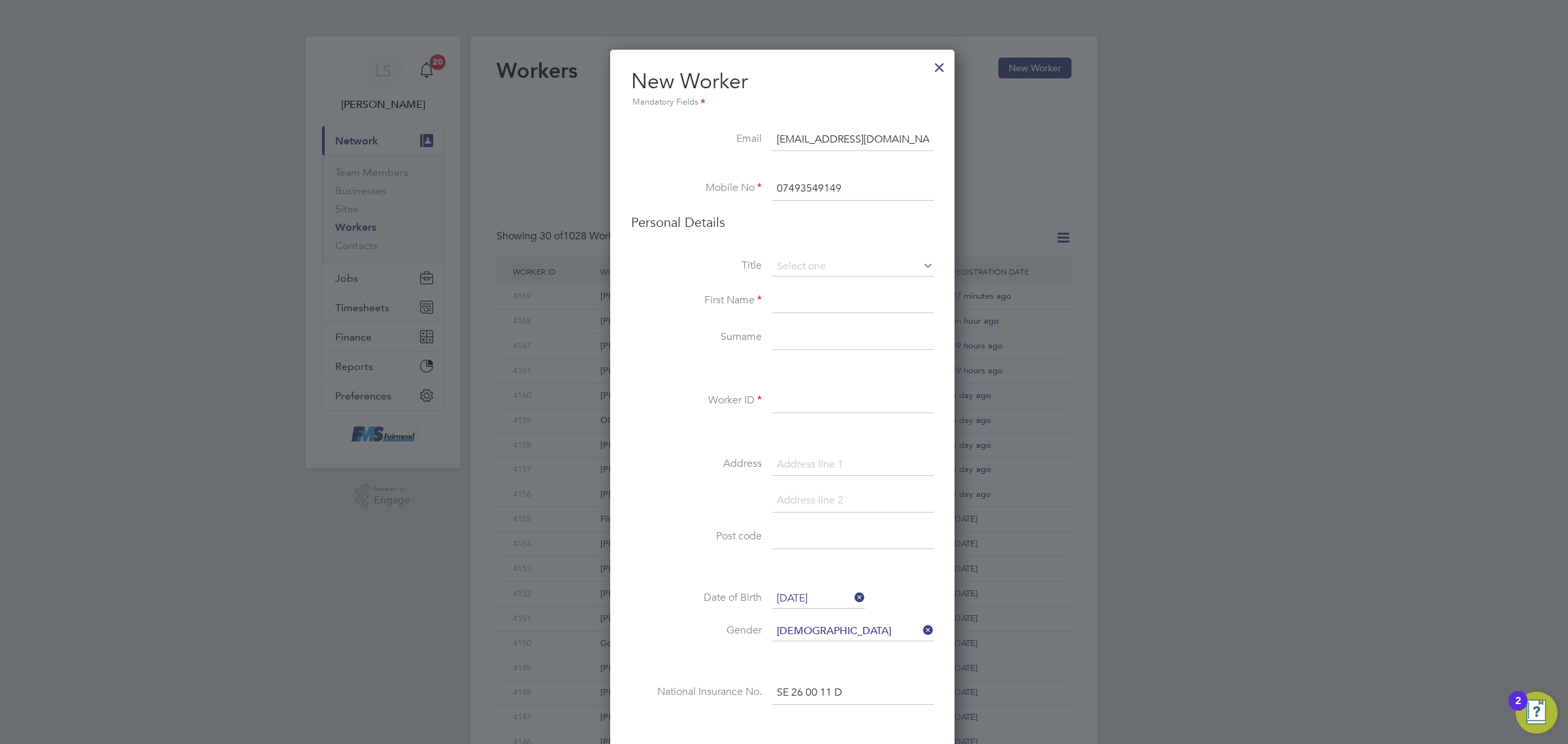
click at [809, 544] on input at bounding box center [854, 537] width 162 height 23
paste input "CM4 2QT"
type input "CM4 2QT"
click at [837, 465] on input at bounding box center [854, 465] width 162 height 23
paste input "2 penny mews"
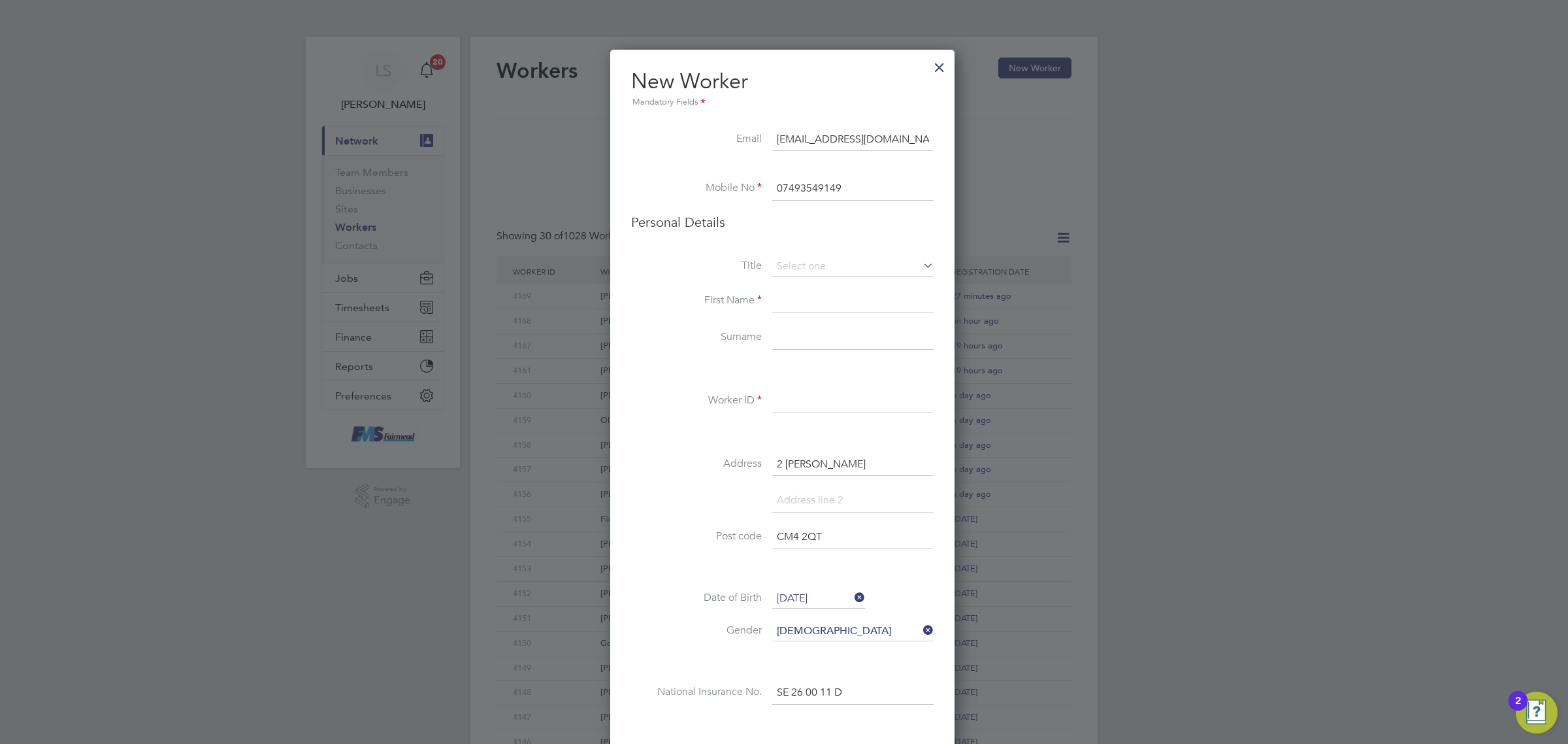
type input "2 penny mews"
click at [832, 407] on input at bounding box center [854, 401] width 162 height 23
type input "4170"
click at [825, 270] on input at bounding box center [854, 267] width 162 height 20
click at [820, 284] on li "Mr" at bounding box center [853, 285] width 163 height 17
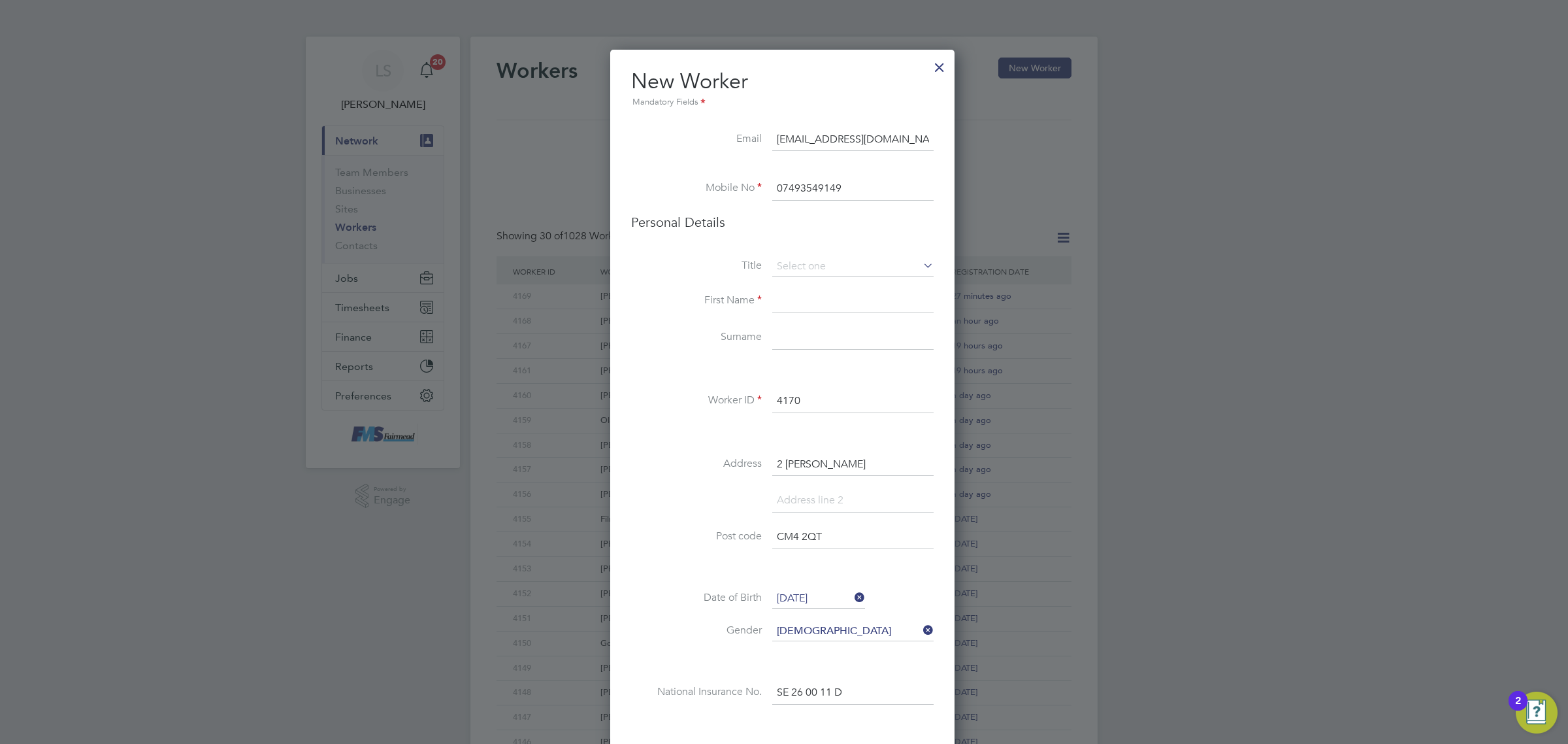
type input "Mr"
click at [820, 299] on input at bounding box center [854, 301] width 162 height 23
type input "Lebogang"
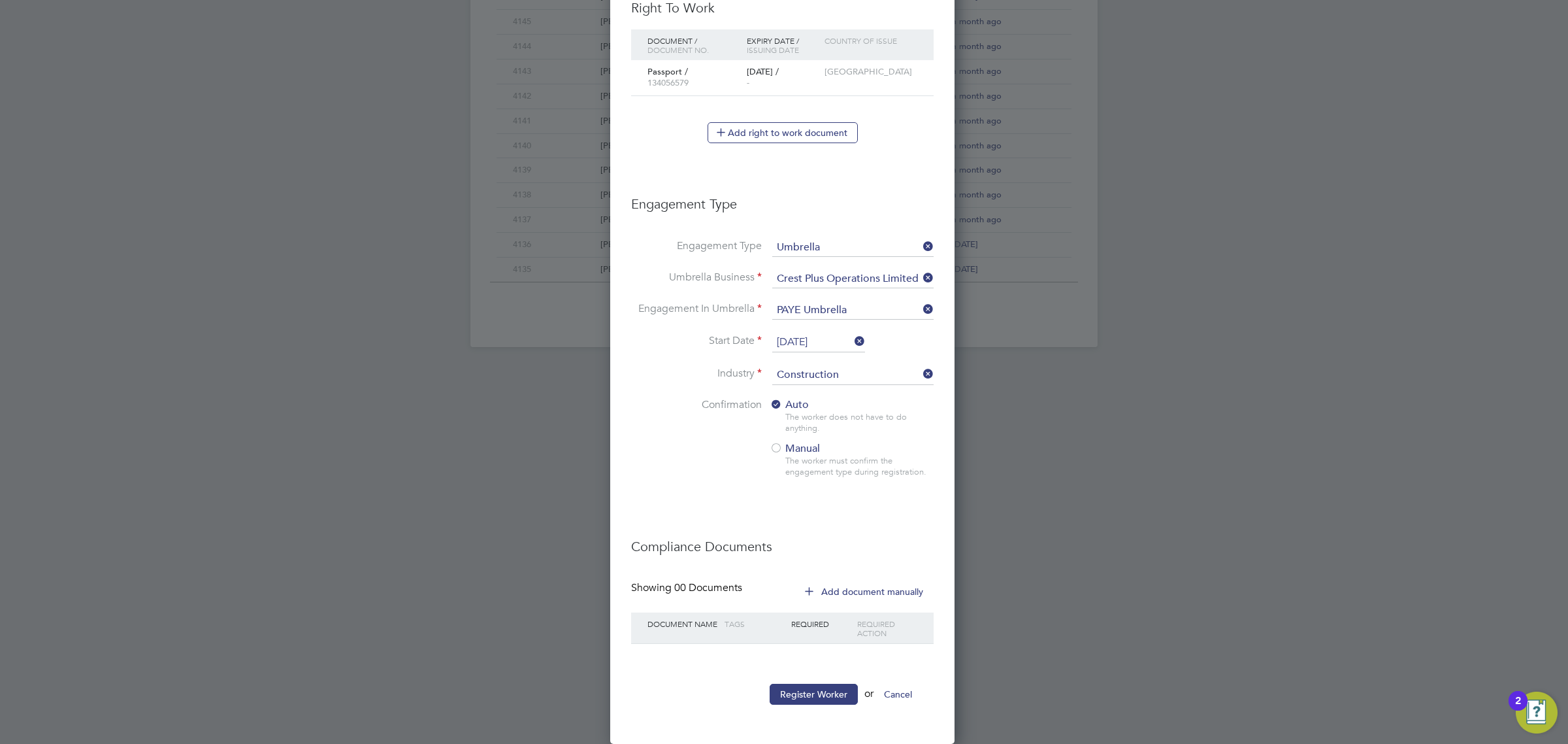
scroll to position [748, 0]
type input "Moji"
click at [812, 691] on button "Register Worker" at bounding box center [814, 694] width 88 height 21
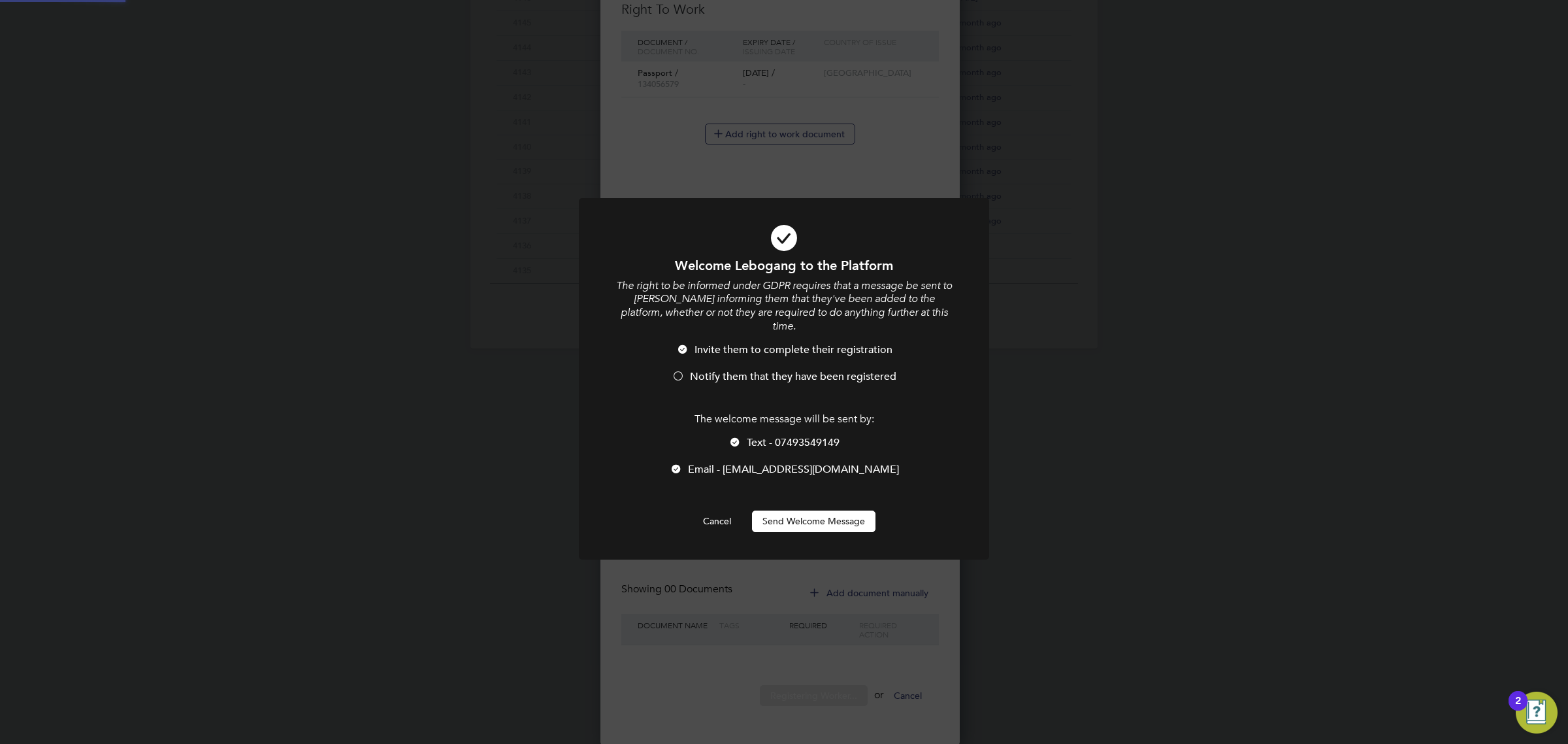
scroll to position [0, 0]
click at [781, 370] on li "Notify them that they have been registered" at bounding box center [784, 384] width 340 height 27
click at [799, 510] on button "Send Welcome Message" at bounding box center [813, 520] width 123 height 21
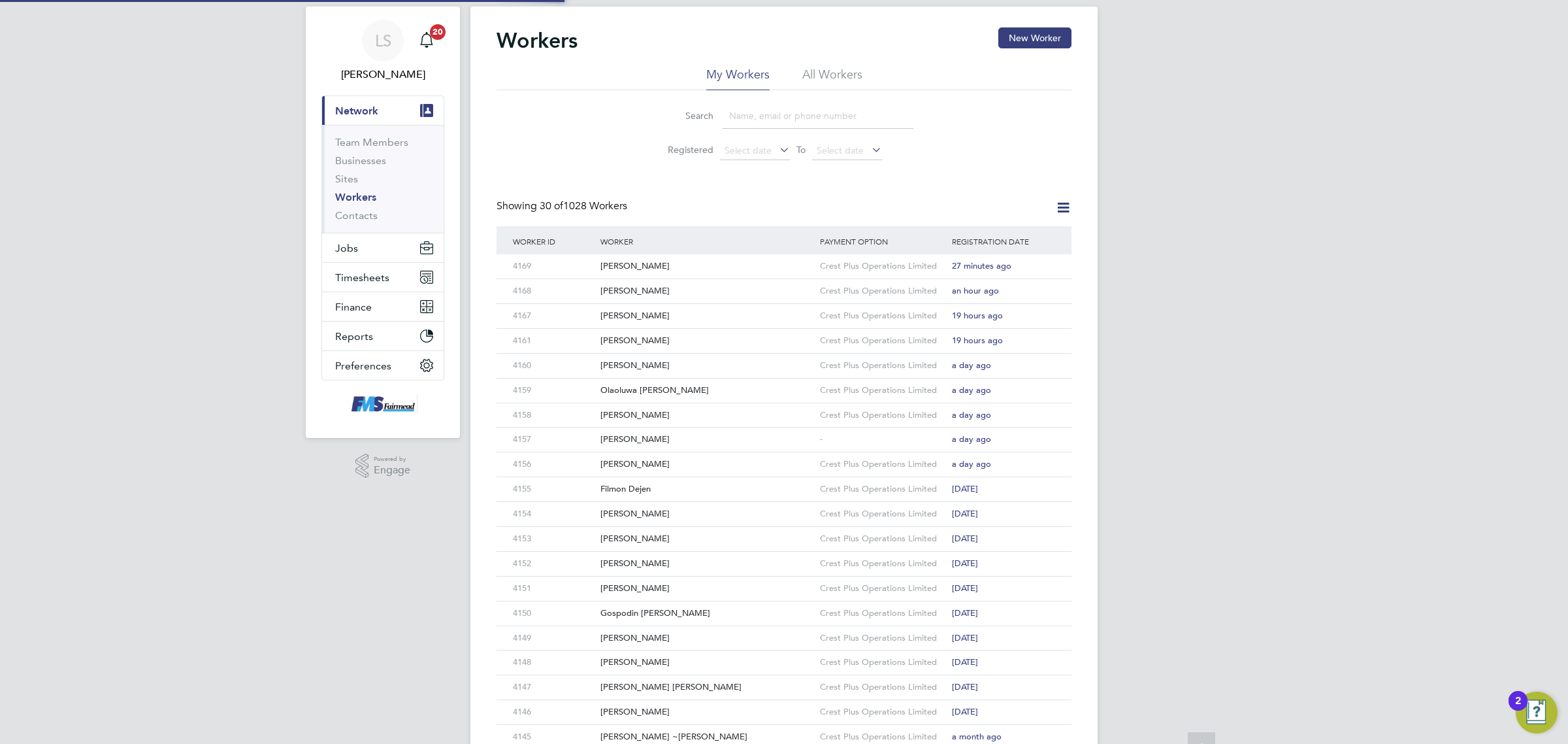
scroll to position [0, 0]
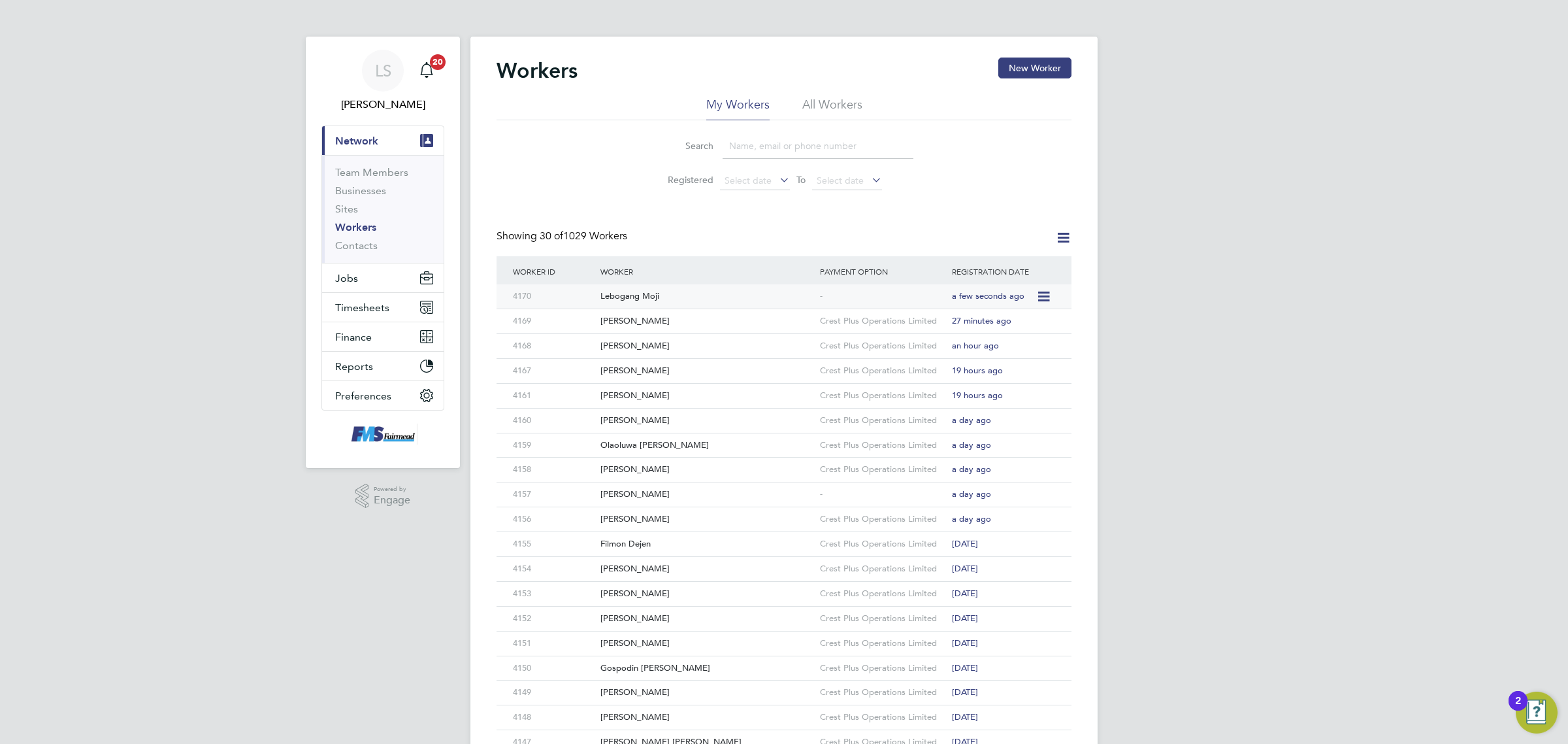
click at [654, 285] on div "Lebogang Moji" at bounding box center [707, 296] width 219 height 24
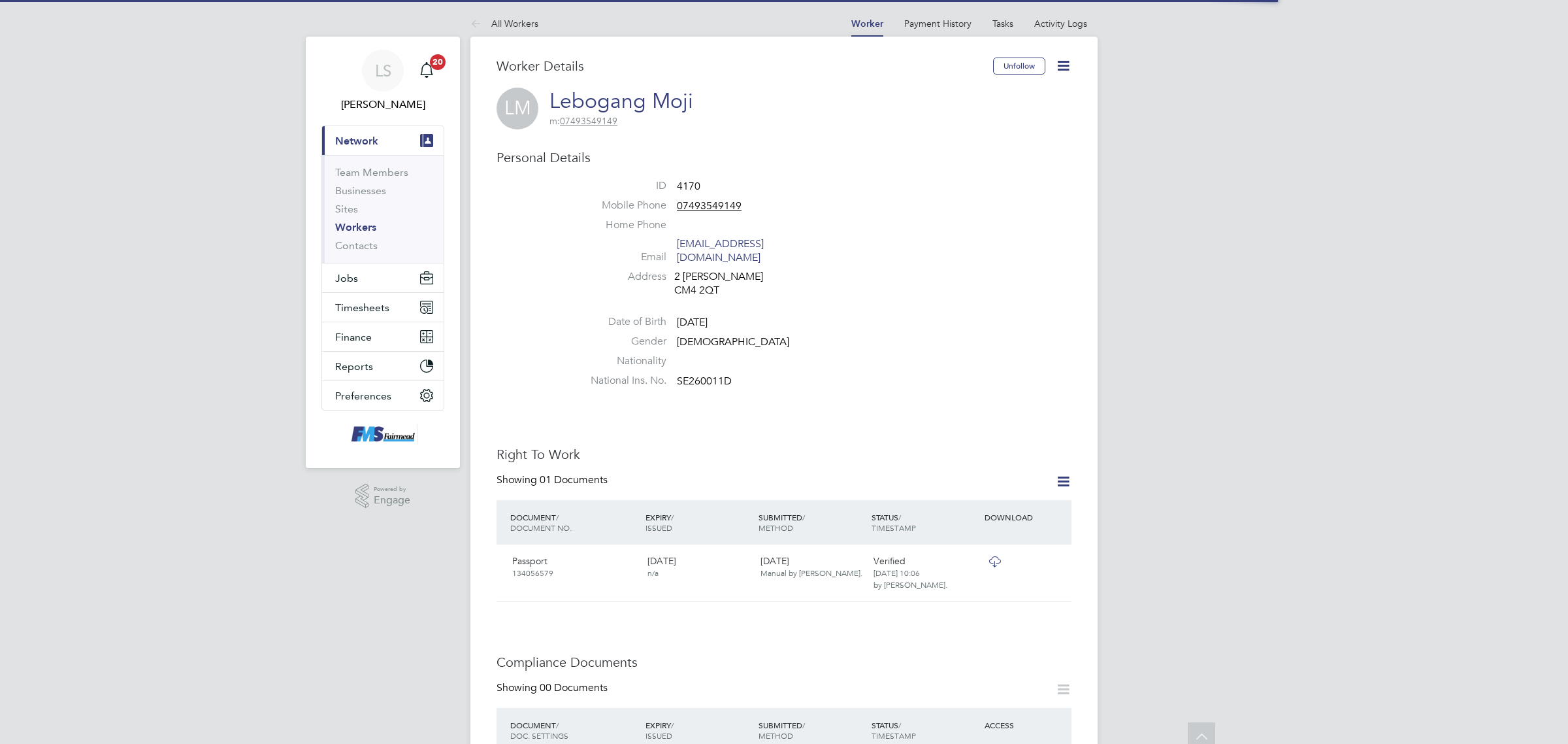
scroll to position [408, 0]
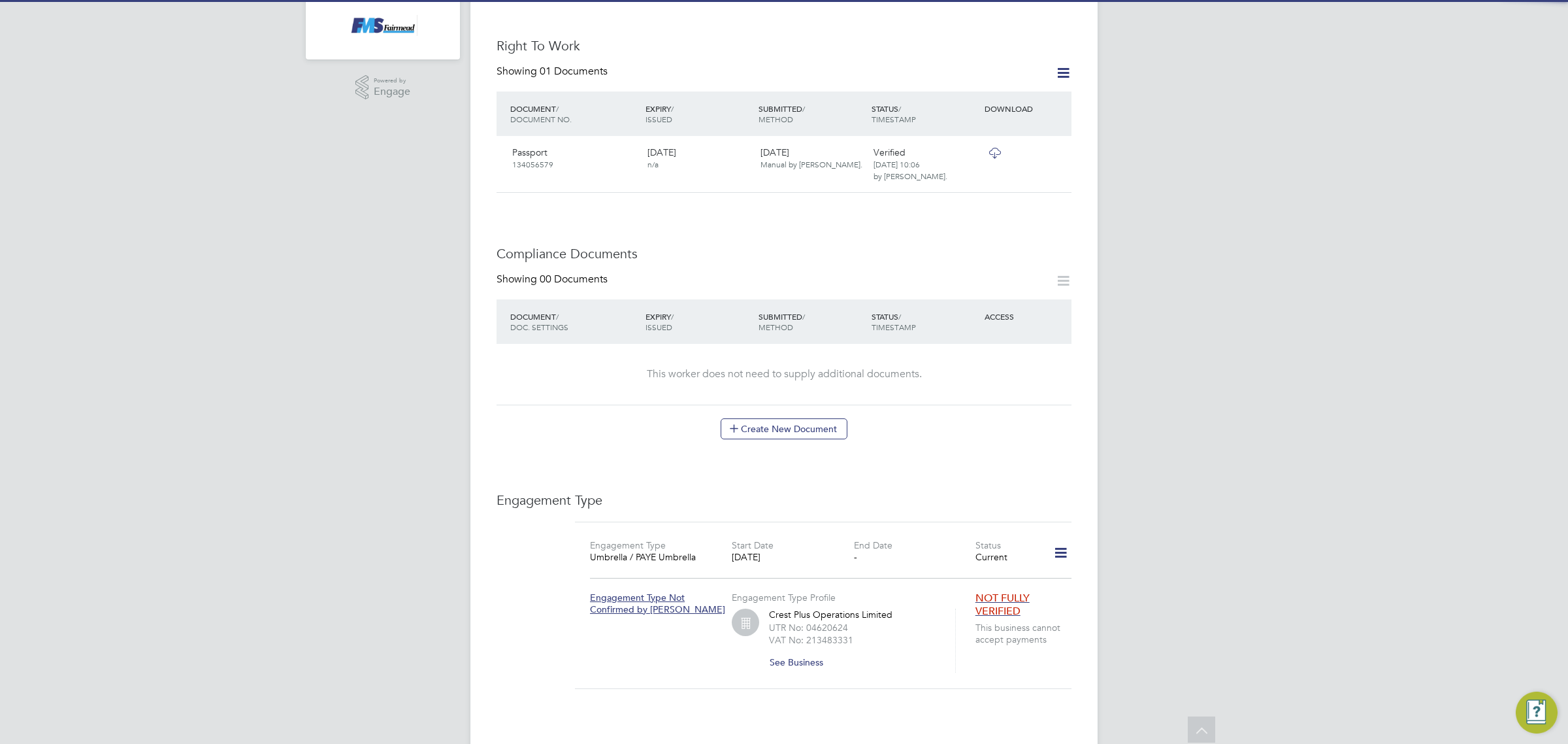
click at [823, 403] on div "Showing 00 Documents DOCUMENT / DOC. SETTINGS EXPIRY / ISSUED SUBMITTED / METHO…" at bounding box center [784, 355] width 575 height 166
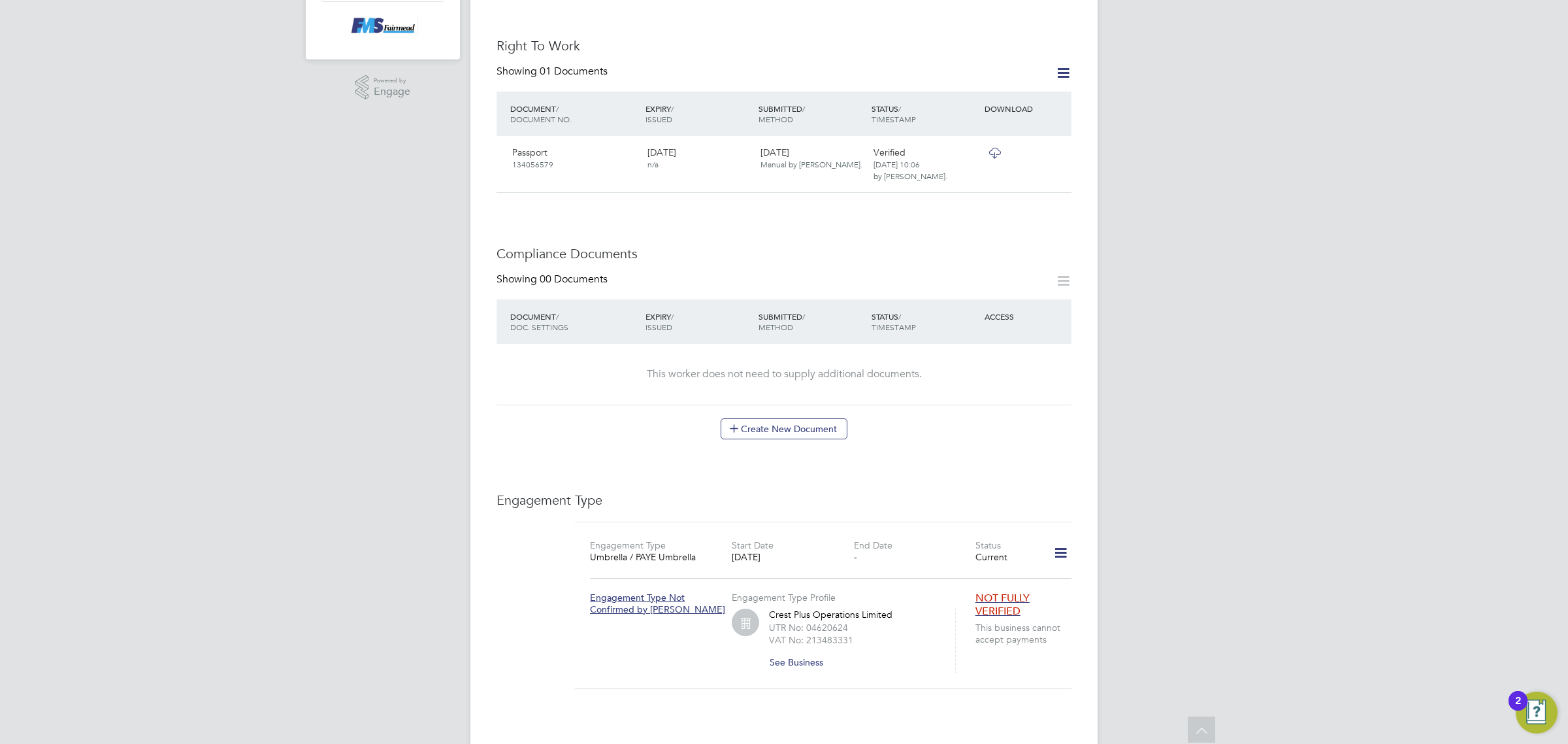
click at [846, 464] on div "Worker Details Unfollow LM Lebogang Moji m: 07493549149 Personal Details ID 417…" at bounding box center [784, 300] width 575 height 1304
drag, startPoint x: 824, startPoint y: 437, endPoint x: 822, endPoint y: 426, distance: 11.2
click at [823, 432] on div "Worker Details Unfollow LM Lebogang Moji m: 07493549149 Personal Details ID 417…" at bounding box center [784, 300] width 575 height 1304
click at [824, 418] on button "Create New Document" at bounding box center [784, 428] width 127 height 21
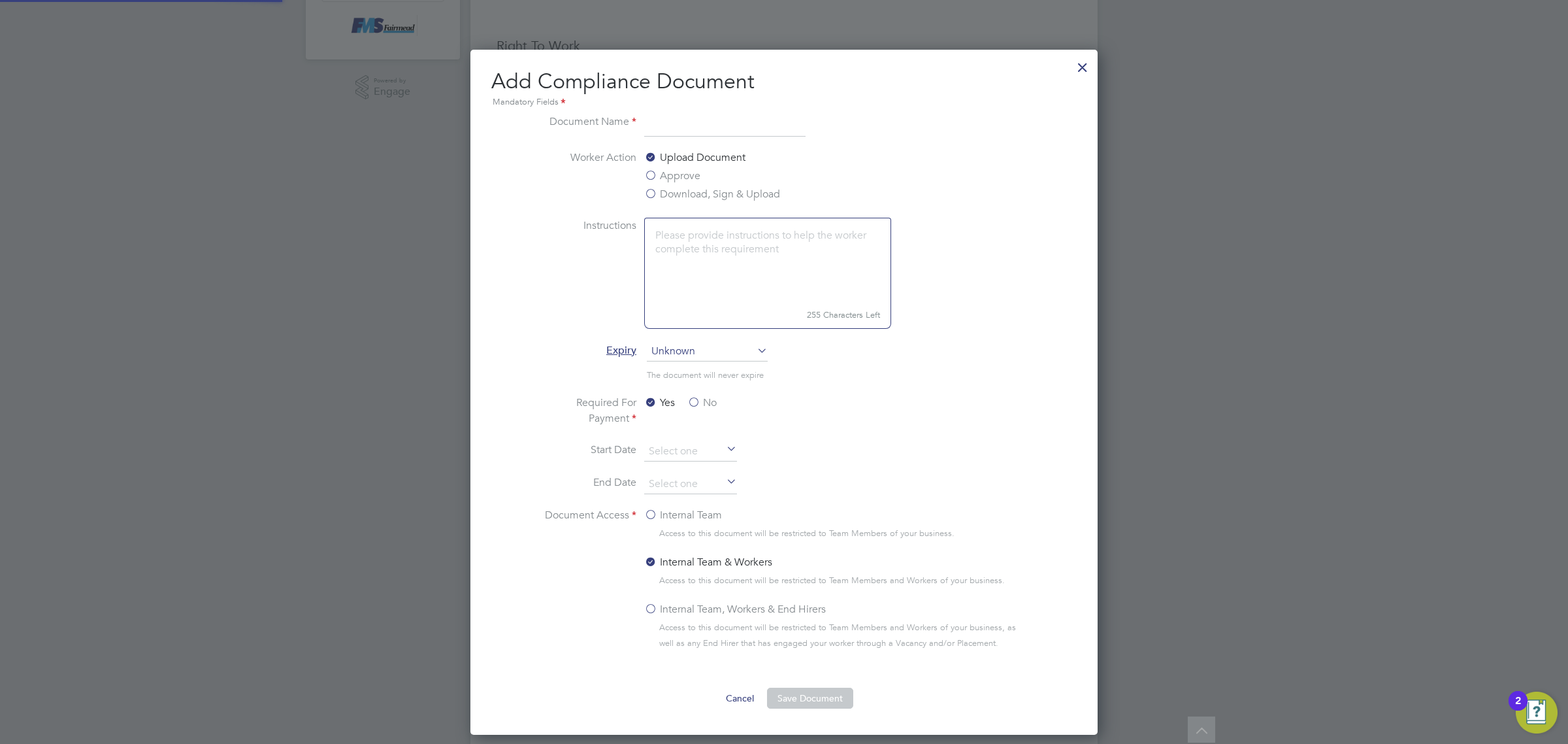
scroll to position [686, 628]
type input "cscs"
click at [695, 190] on label "Download, Sign & Upload" at bounding box center [712, 193] width 136 height 15
click at [0, 0] on input "Download, Sign & Upload" at bounding box center [0, 0] width 0 height 0
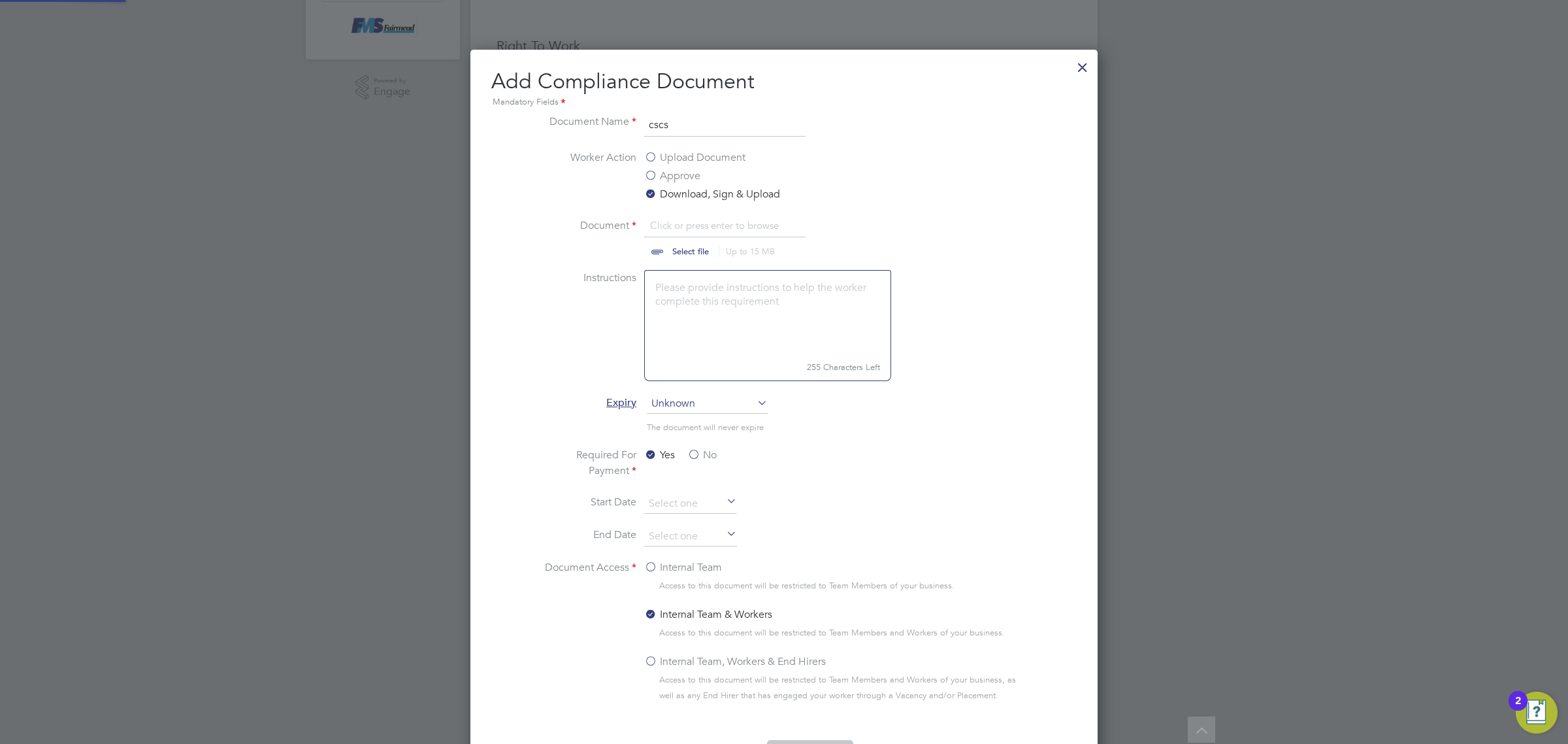
scroll to position [20, 162]
click at [696, 248] on input "file" at bounding box center [703, 237] width 205 height 40
type input "C:\fakepath\Lebogang Moji CSCS.png"
click at [690, 397] on ul "Document Name cscs Worker Action Upload Document Approve Download, Sign & Uploa…" at bounding box center [784, 422] width 492 height 616
click at [695, 410] on span "Unknown" at bounding box center [707, 403] width 121 height 20
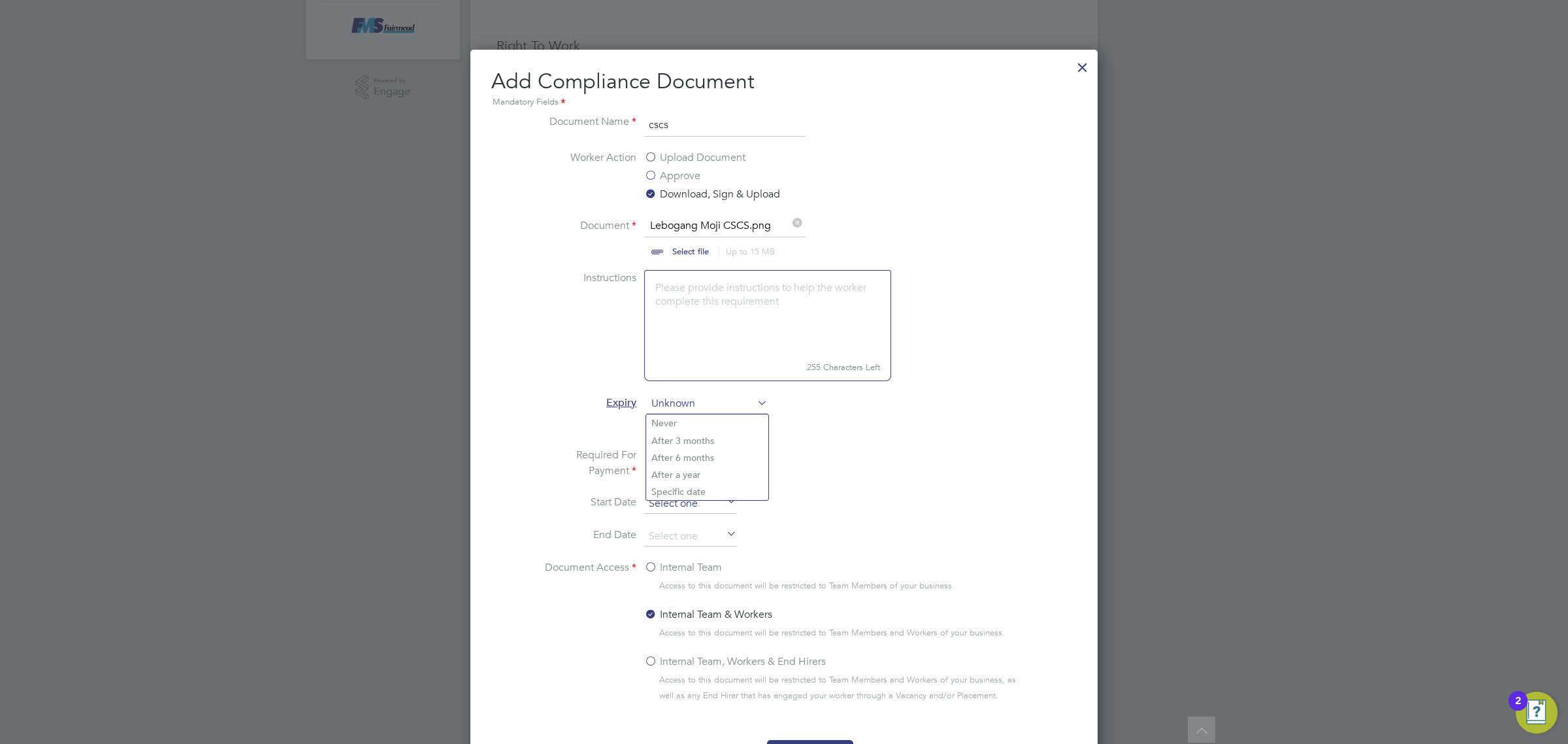
click at [703, 503] on input at bounding box center [690, 504] width 93 height 20
click at [703, 497] on input at bounding box center [690, 504] width 93 height 20
click at [887, 464] on li "Required For Payment Yes No" at bounding box center [784, 470] width 492 height 47
click at [736, 400] on span "Unknown" at bounding box center [707, 403] width 121 height 20
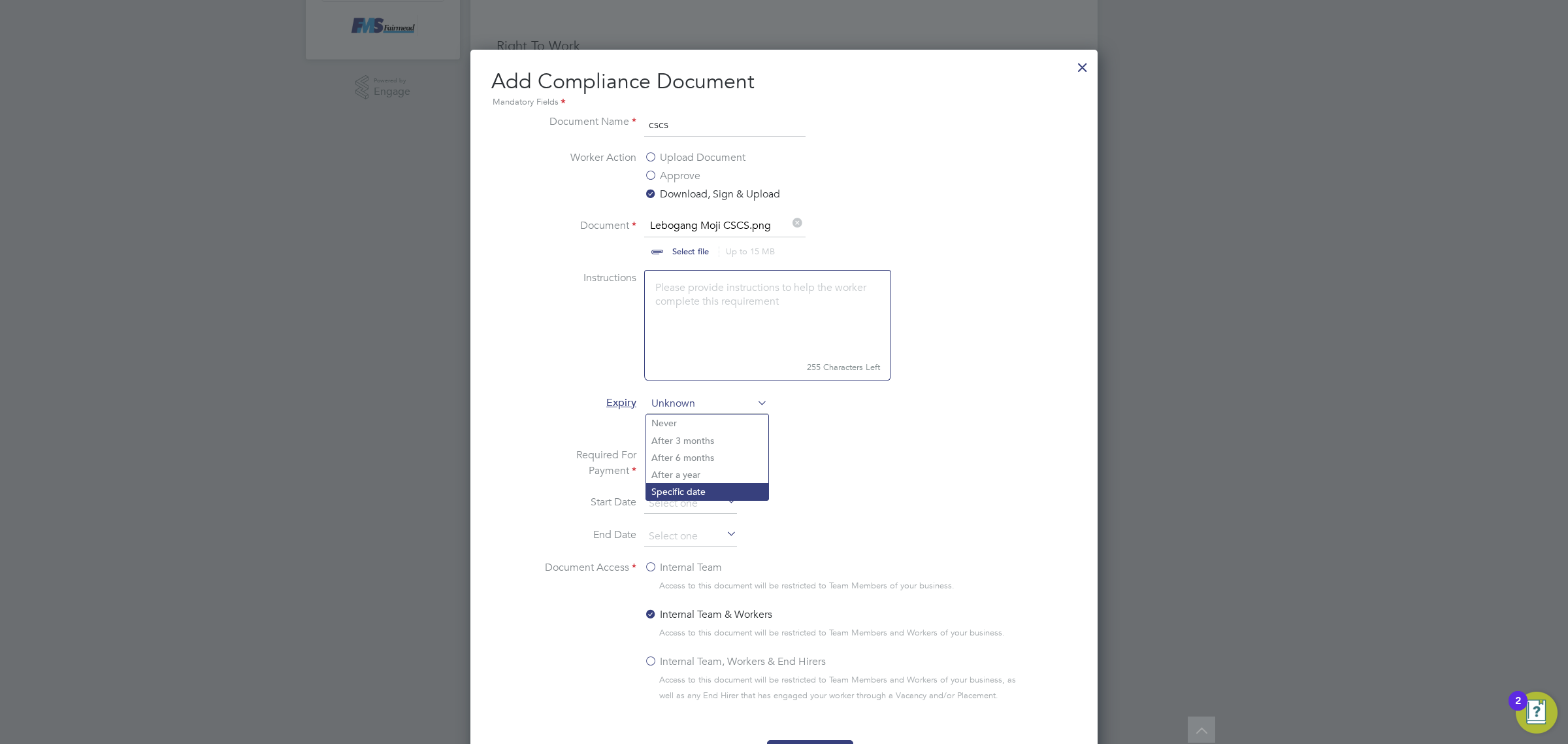
click at [719, 497] on li "Specific date" at bounding box center [707, 491] width 122 height 17
click at [693, 454] on label "No" at bounding box center [702, 454] width 30 height 15
click at [0, 0] on input "No" at bounding box center [0, 0] width 0 height 0
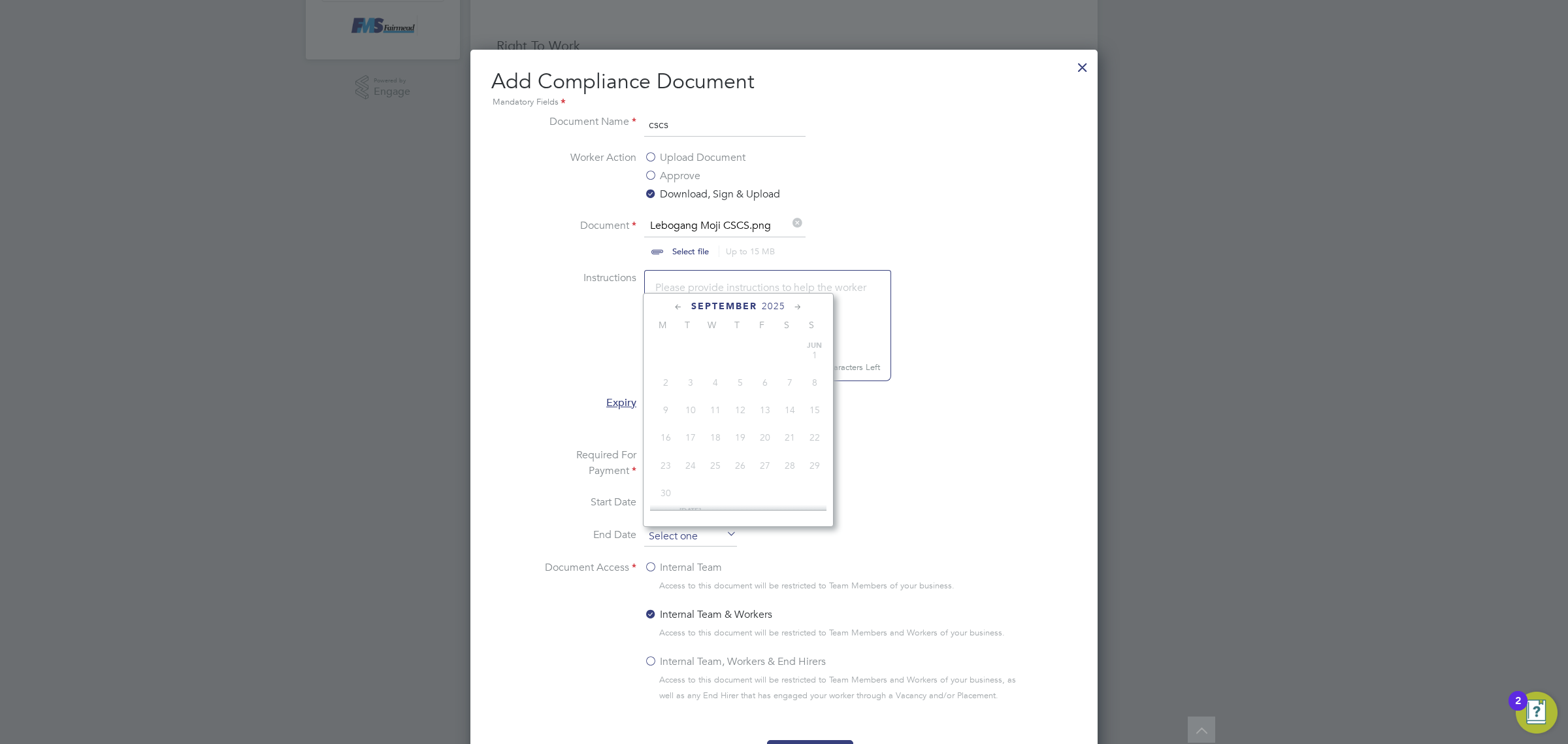
click at [690, 530] on input at bounding box center [690, 536] width 93 height 20
click at [781, 305] on span "2025" at bounding box center [774, 306] width 23 height 11
click at [762, 428] on span "2029" at bounding box center [766, 416] width 25 height 25
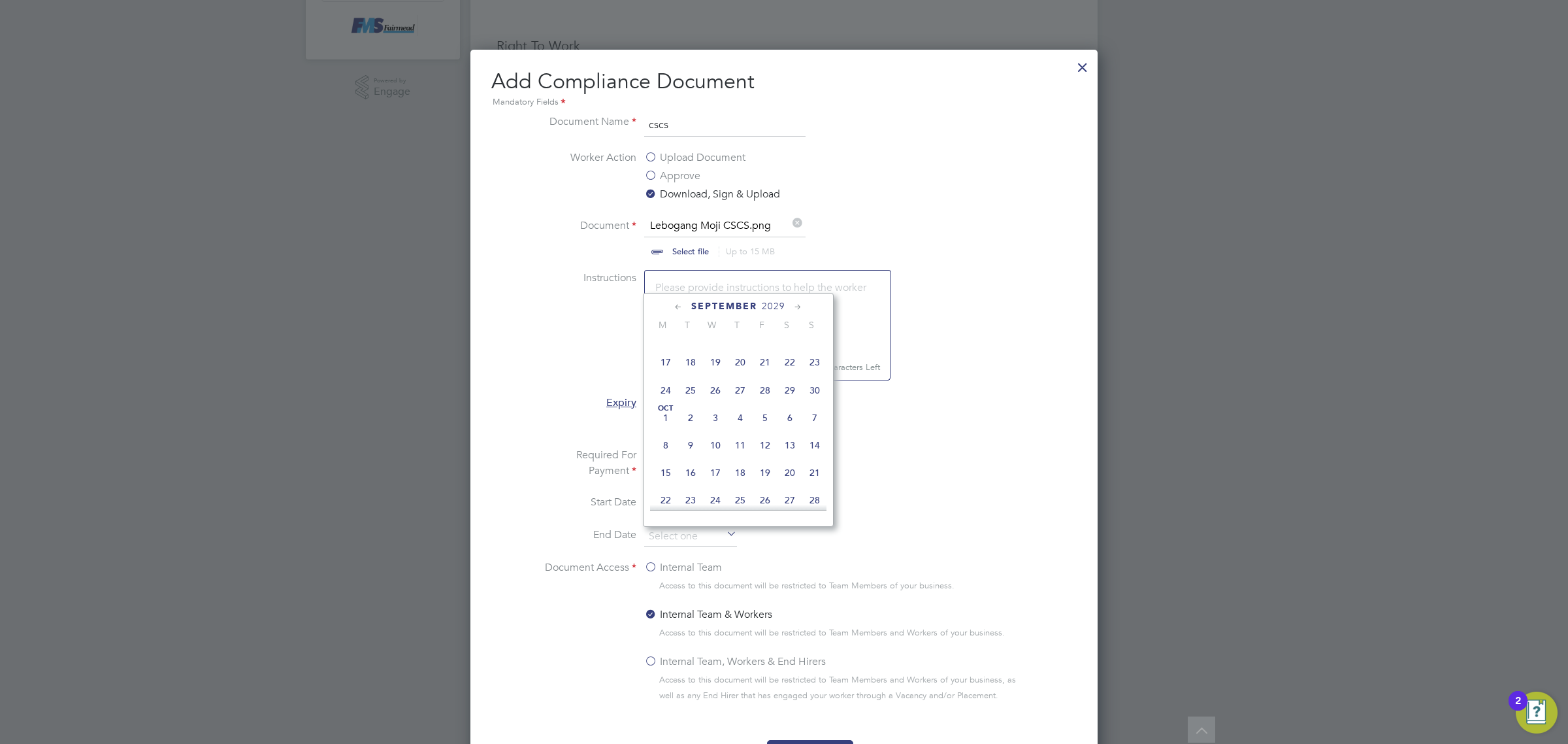
click at [816, 403] on span "30" at bounding box center [815, 390] width 25 height 25
type input "[DATE]"
click at [664, 555] on li "End Date [DATE]" at bounding box center [784, 543] width 492 height 32
click at [658, 566] on label "Internal Team" at bounding box center [683, 566] width 78 height 15
click at [0, 0] on input "Internal Team" at bounding box center [0, 0] width 0 height 0
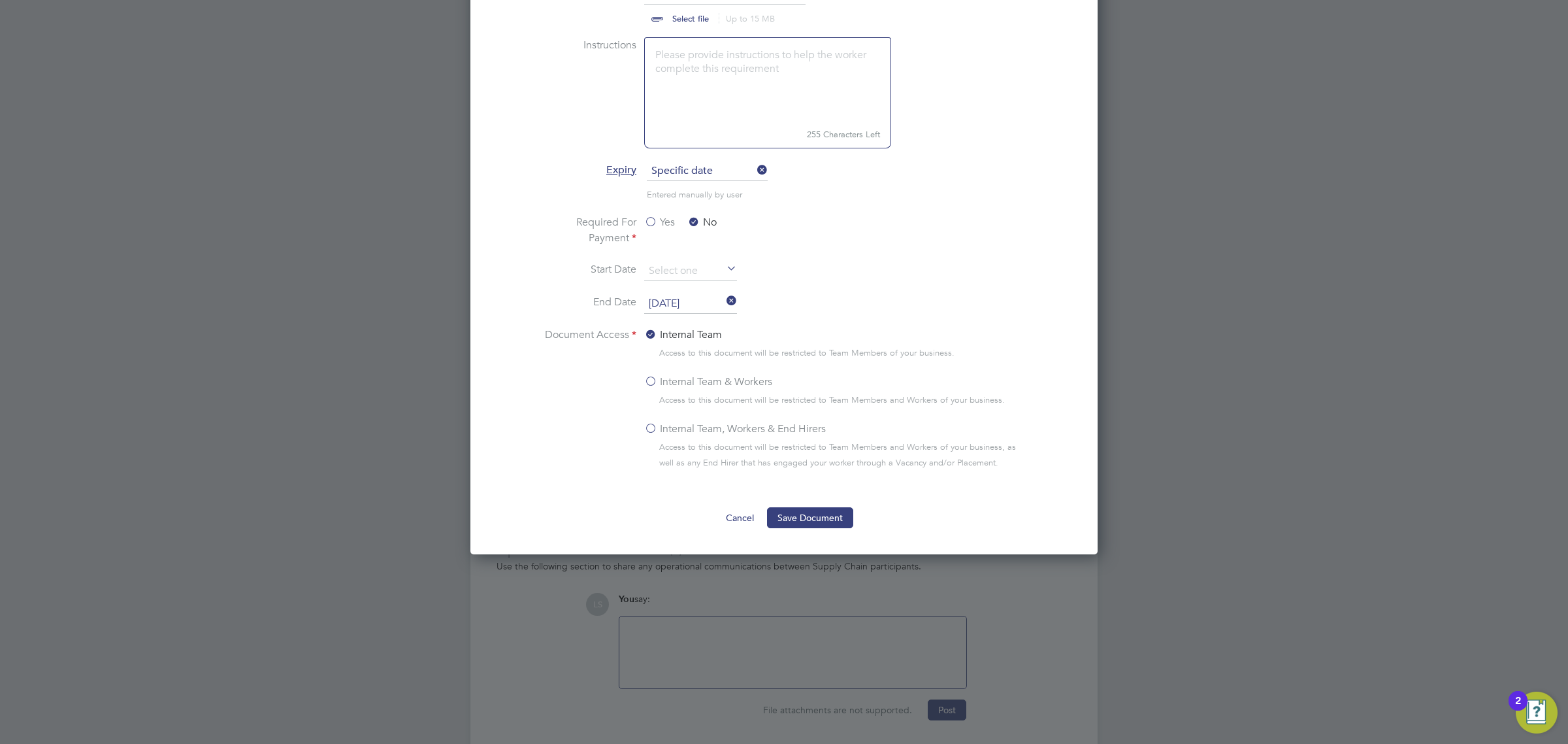
scroll to position [653, 0]
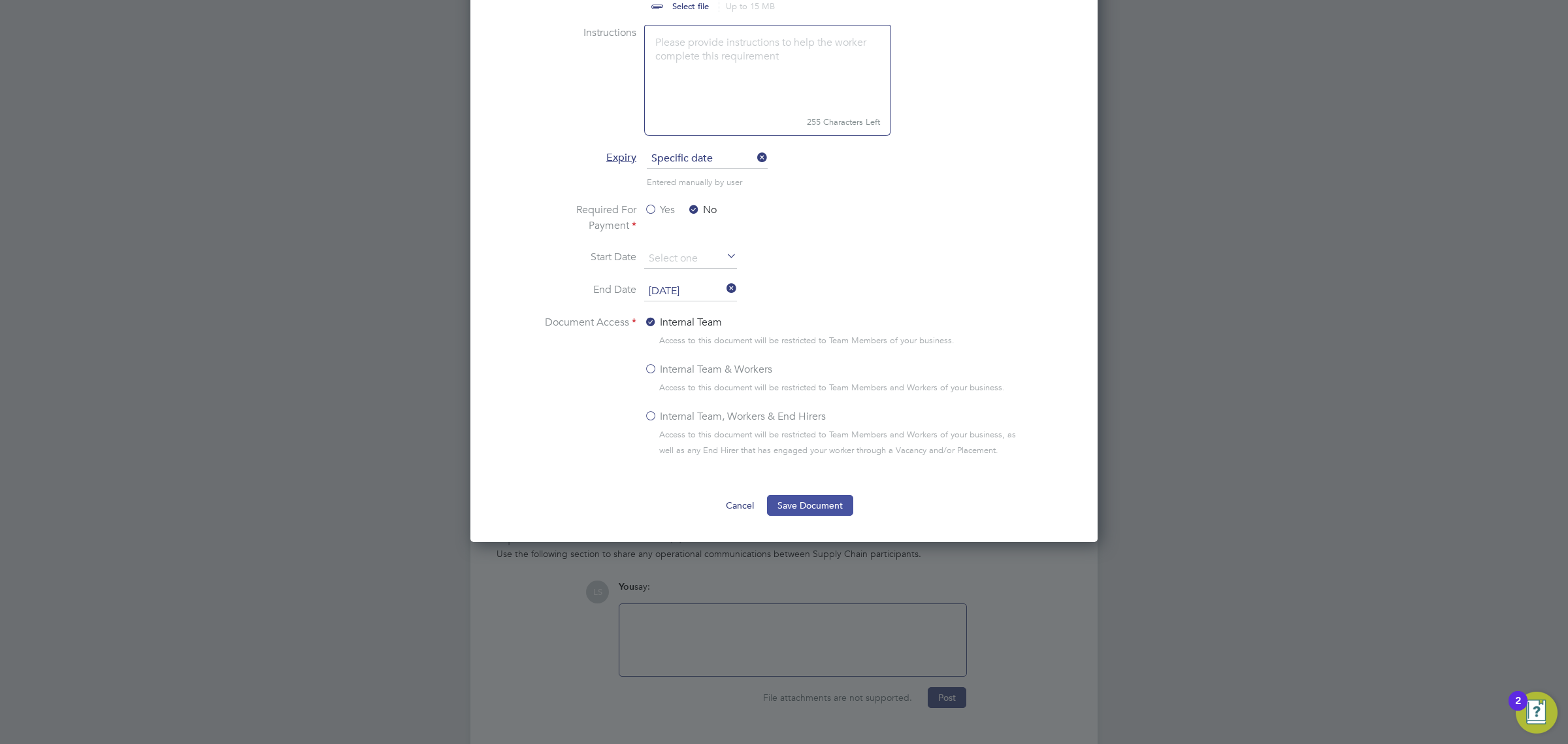
click at [835, 500] on button "Save Document" at bounding box center [811, 504] width 86 height 21
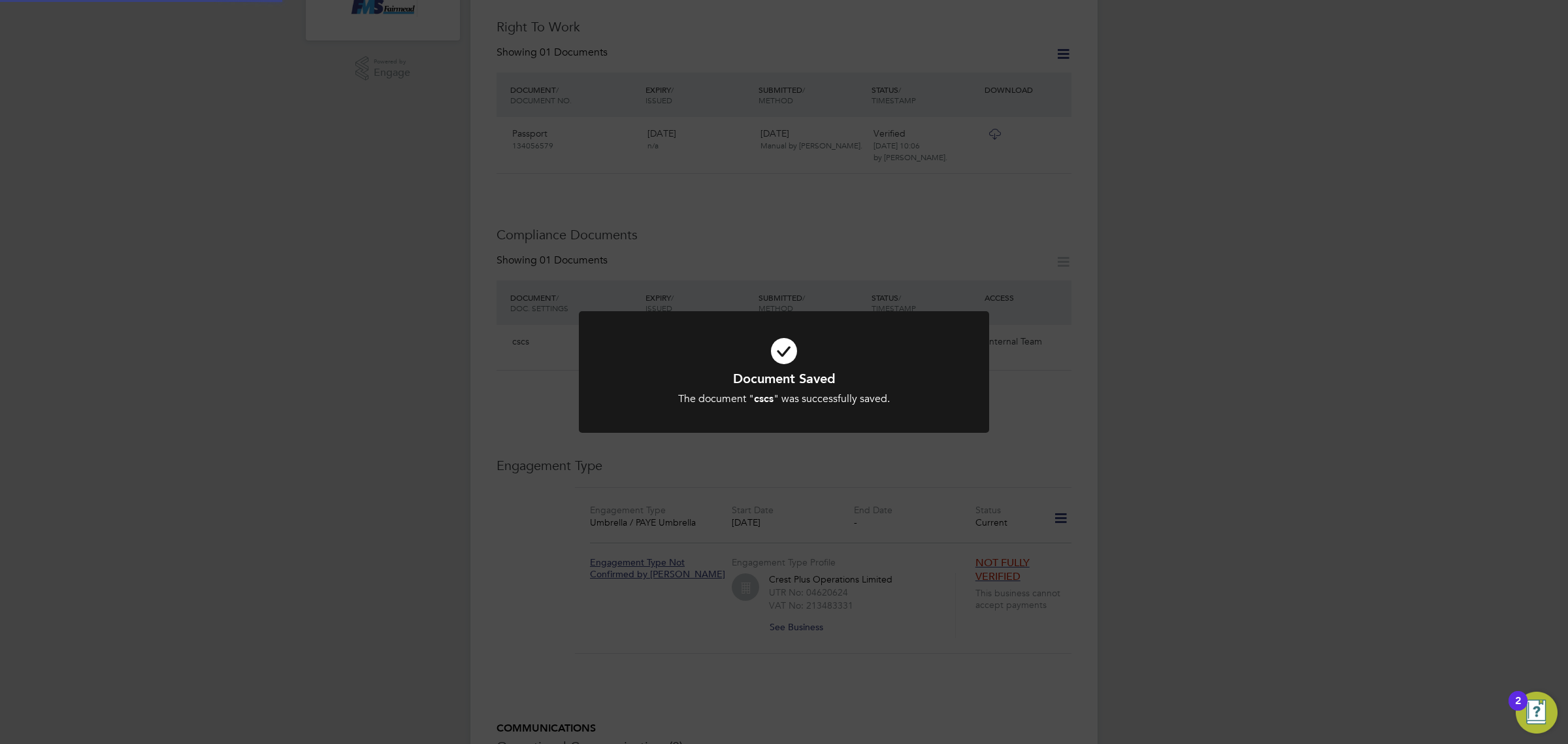
click at [1124, 366] on div "Document Saved The document " cscs " was successfully saved. Cancel Okay" at bounding box center [784, 372] width 1568 height 744
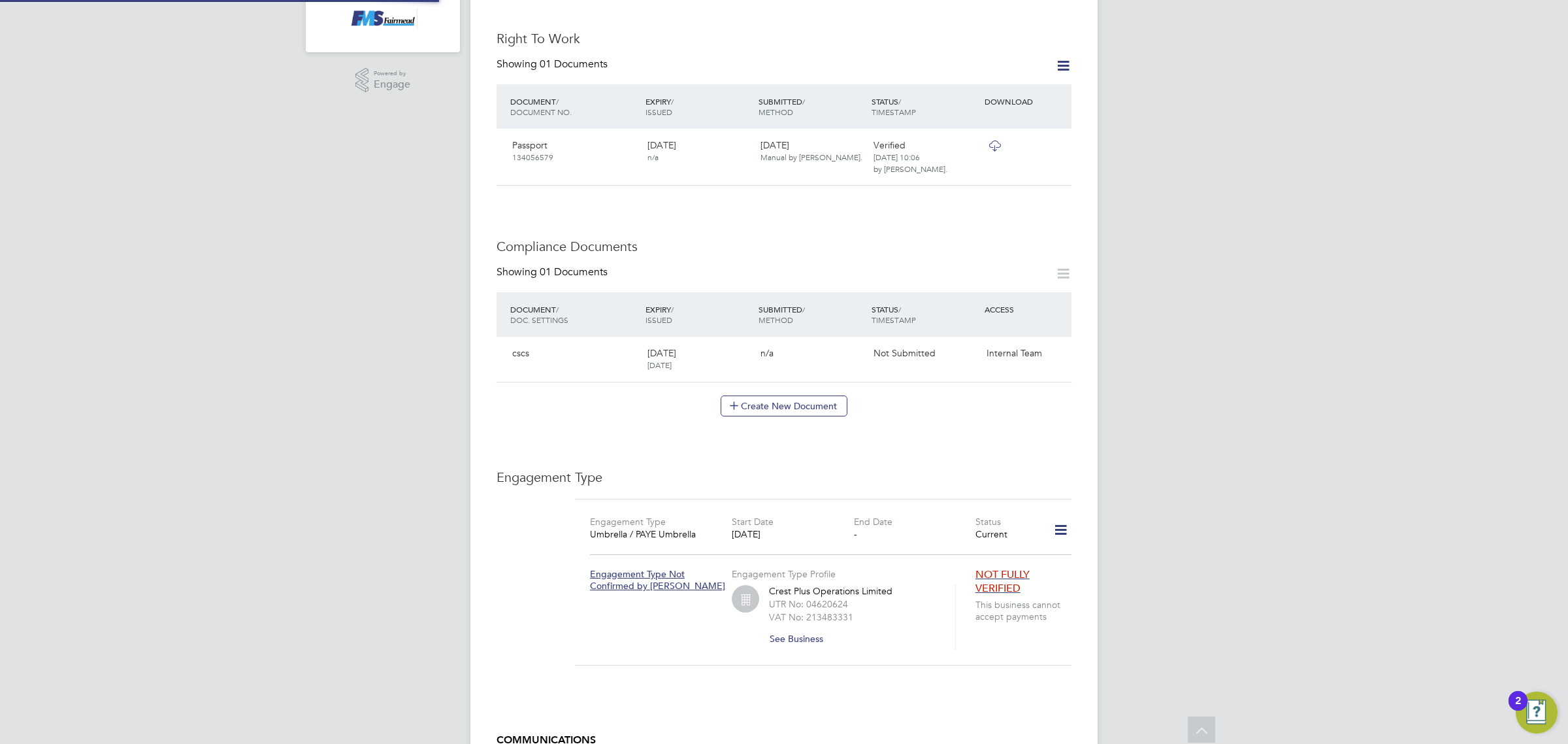
scroll to position [408, 0]
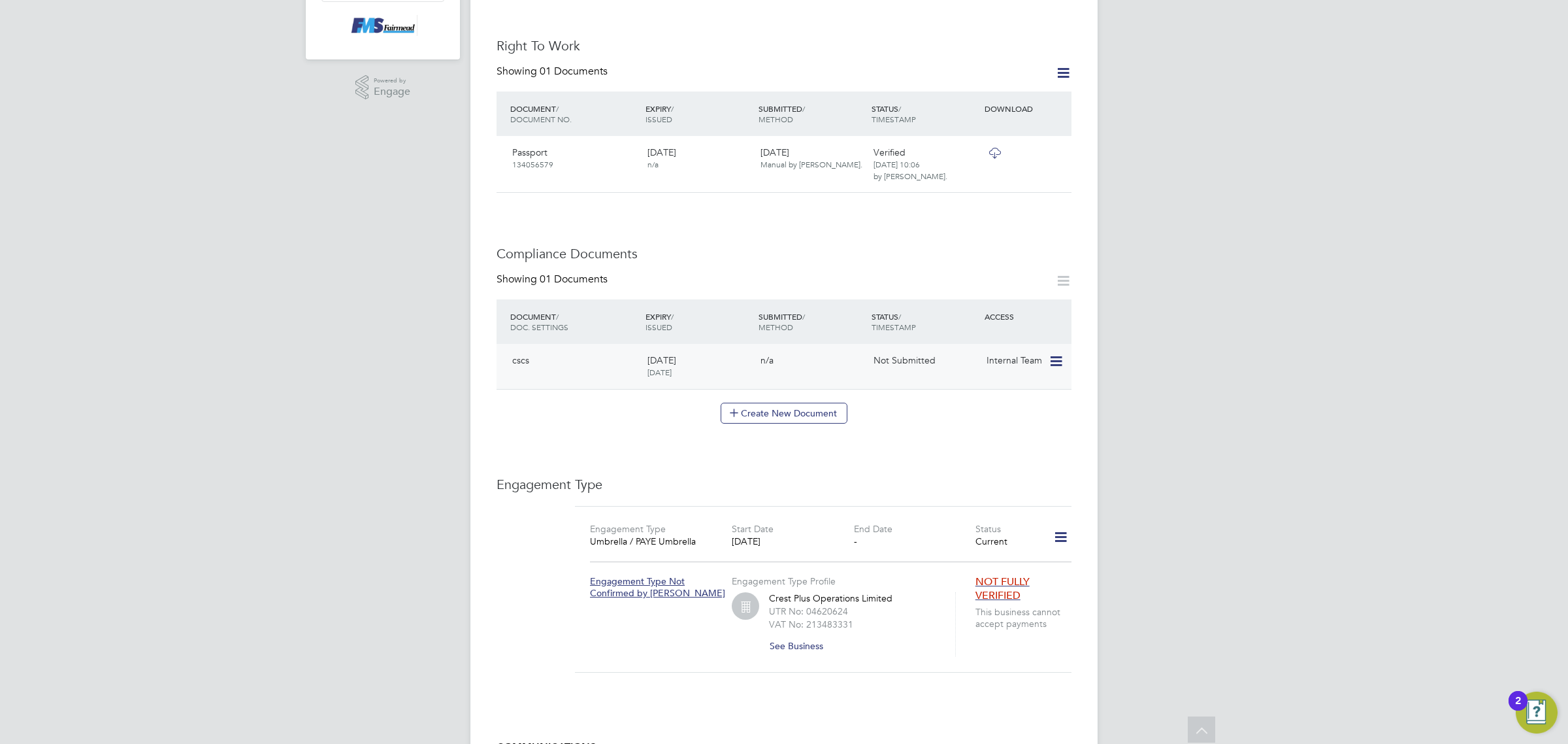
click at [1054, 353] on icon at bounding box center [1055, 360] width 13 height 15
click at [1004, 412] on li "Submit Document" at bounding box center [997, 415] width 130 height 18
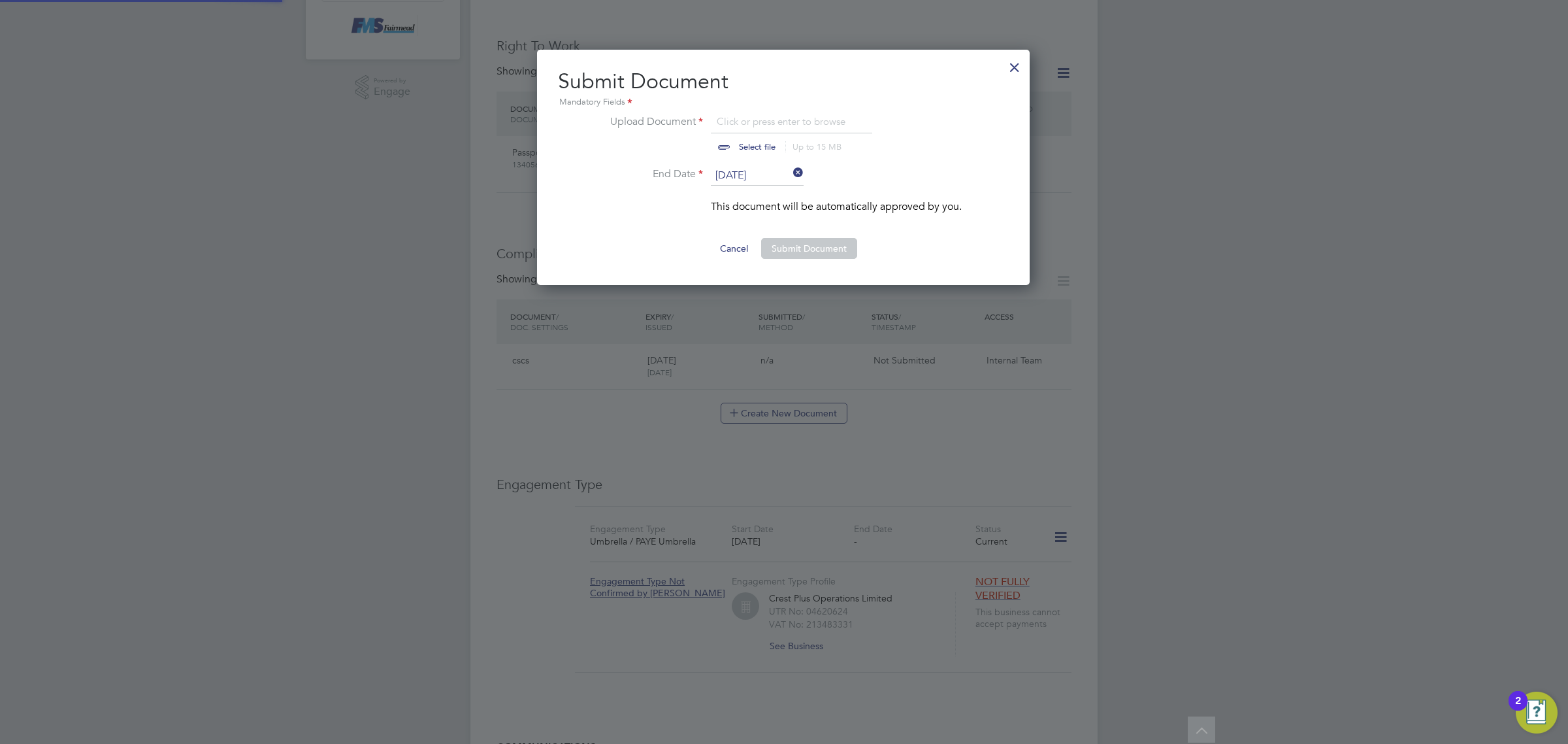
scroll to position [236, 494]
click at [749, 143] on input "file" at bounding box center [769, 134] width 205 height 40
type input "C:\fakepath\Lebogang Moji CSCS.png"
click at [828, 255] on button "Submit Document" at bounding box center [809, 248] width 96 height 21
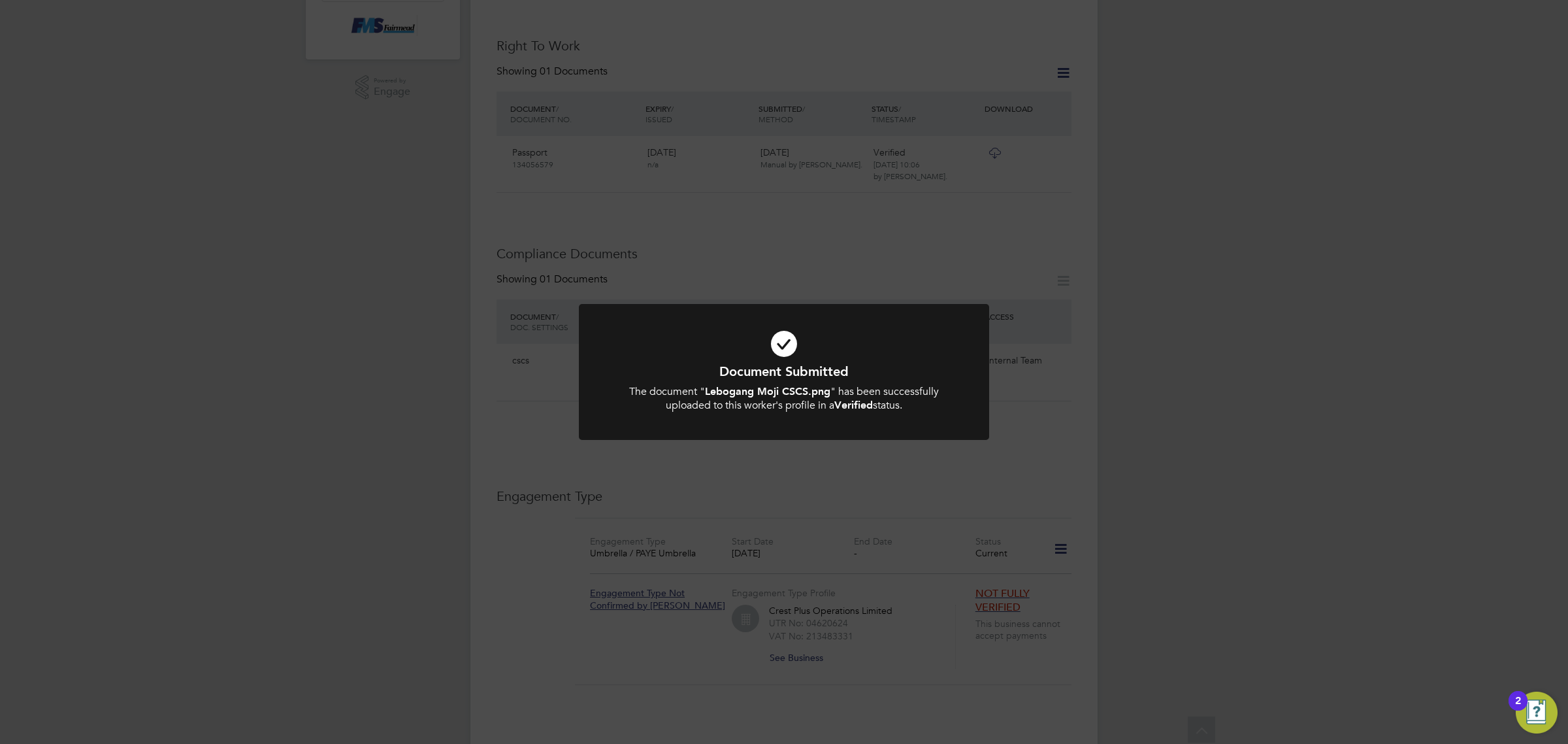
click at [1000, 347] on div "Document Submitted The document " Lebogang Moji CSCS.png " has been successfull…" at bounding box center [784, 372] width 1568 height 744
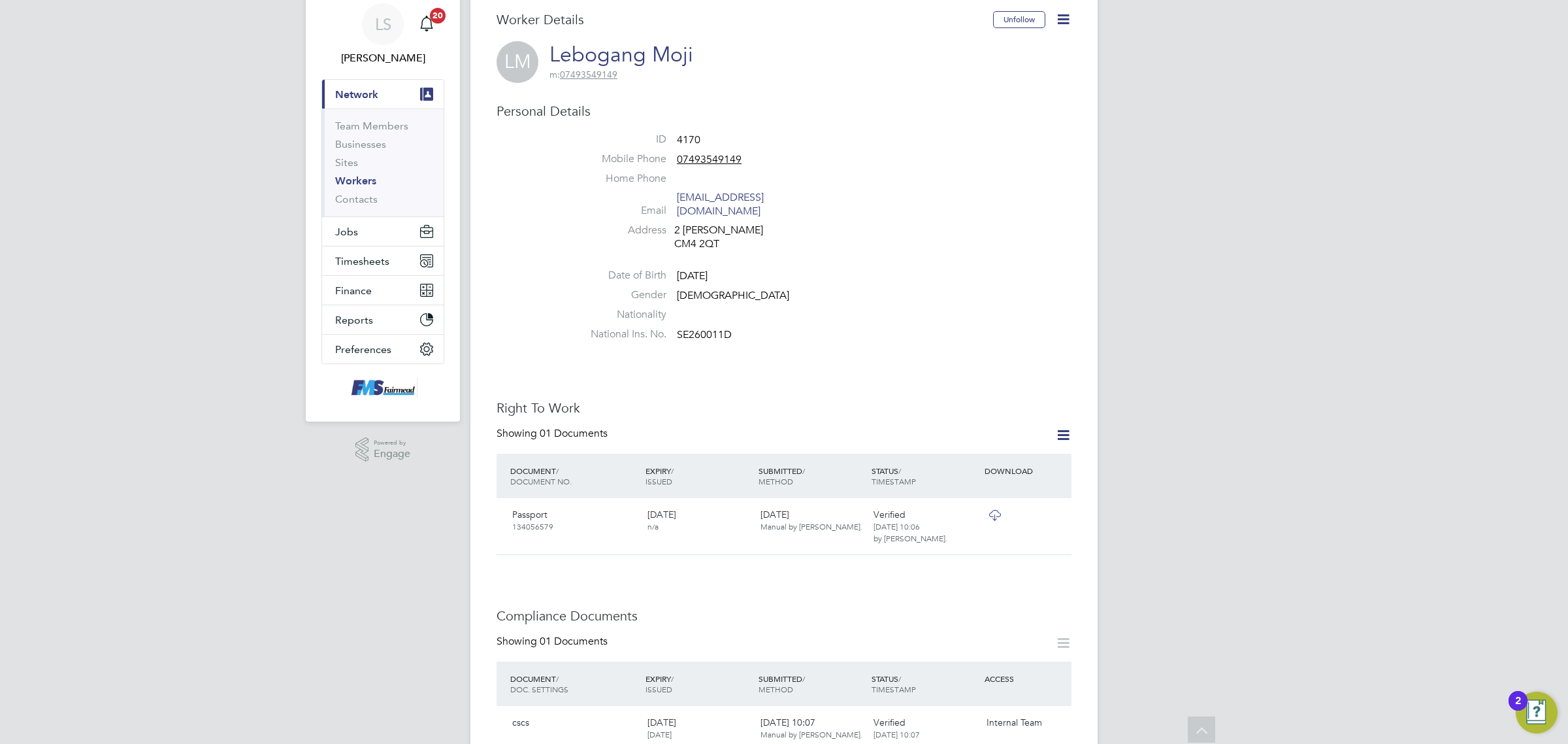
scroll to position [0, 0]
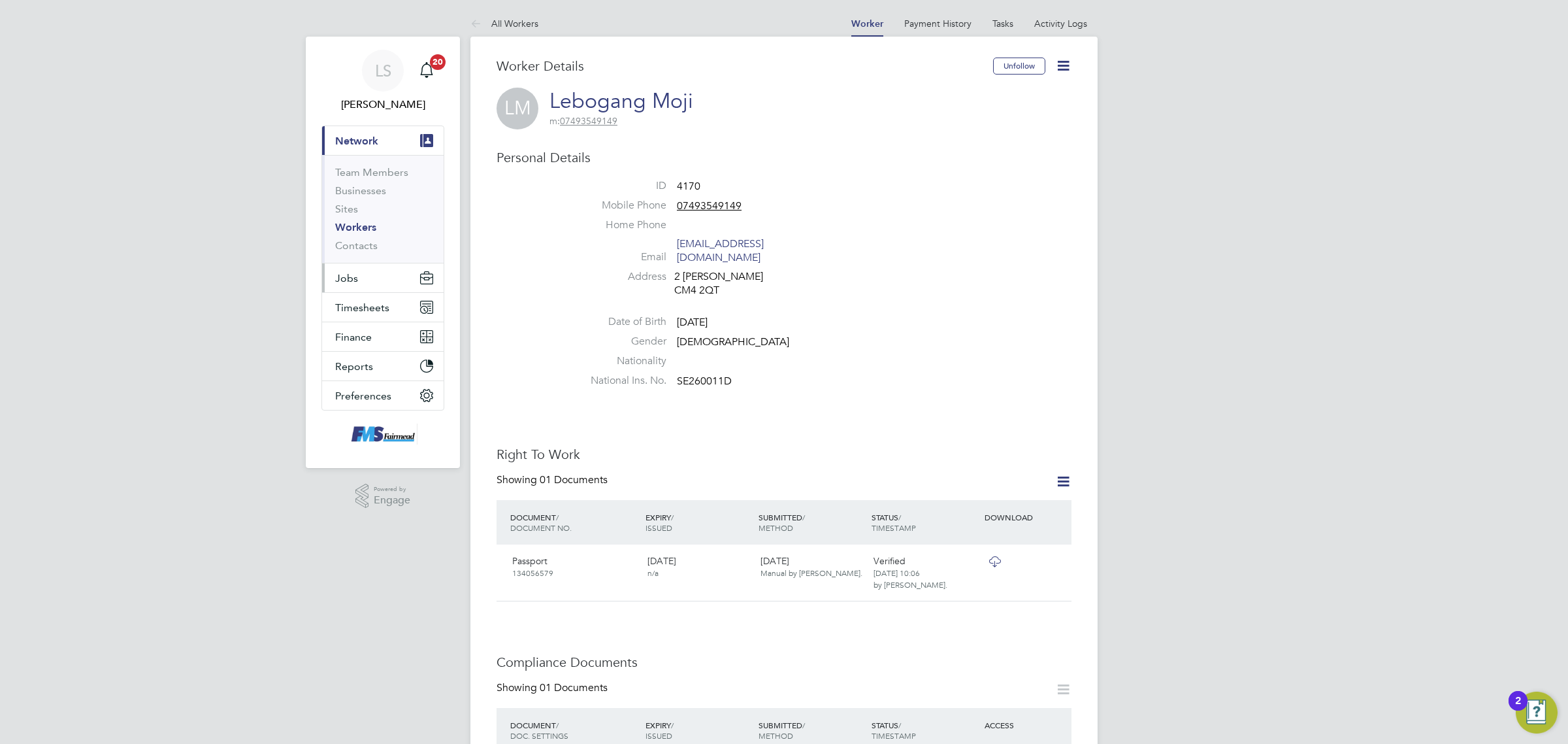
click at [366, 272] on button "Jobs" at bounding box center [383, 278] width 121 height 29
click at [363, 222] on link "Vacancies" at bounding box center [359, 220] width 47 height 13
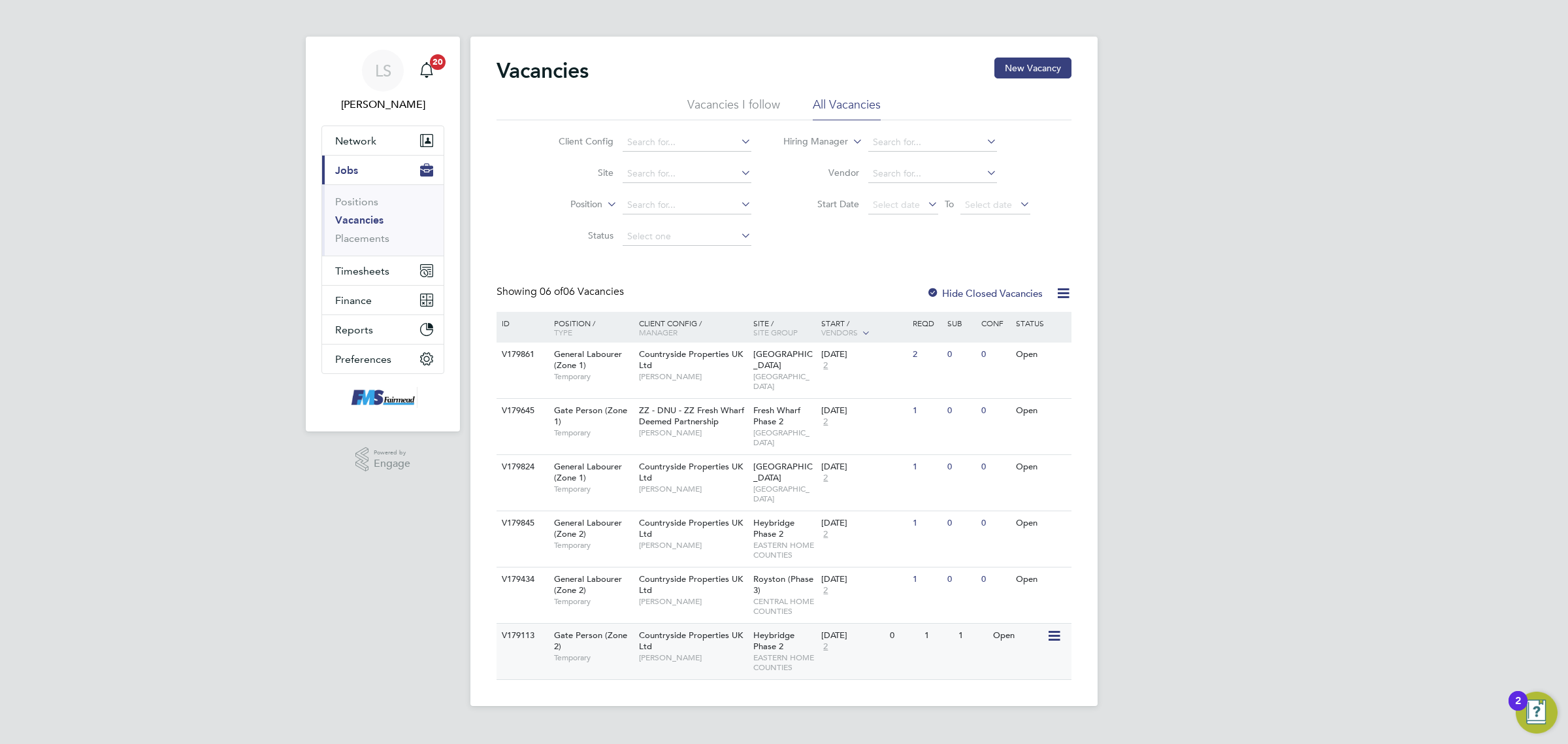
click at [807, 624] on div "[GEOGRAPHIC_DATA] Phase 2 EASTERN HOME COUNTIES" at bounding box center [784, 651] width 68 height 56
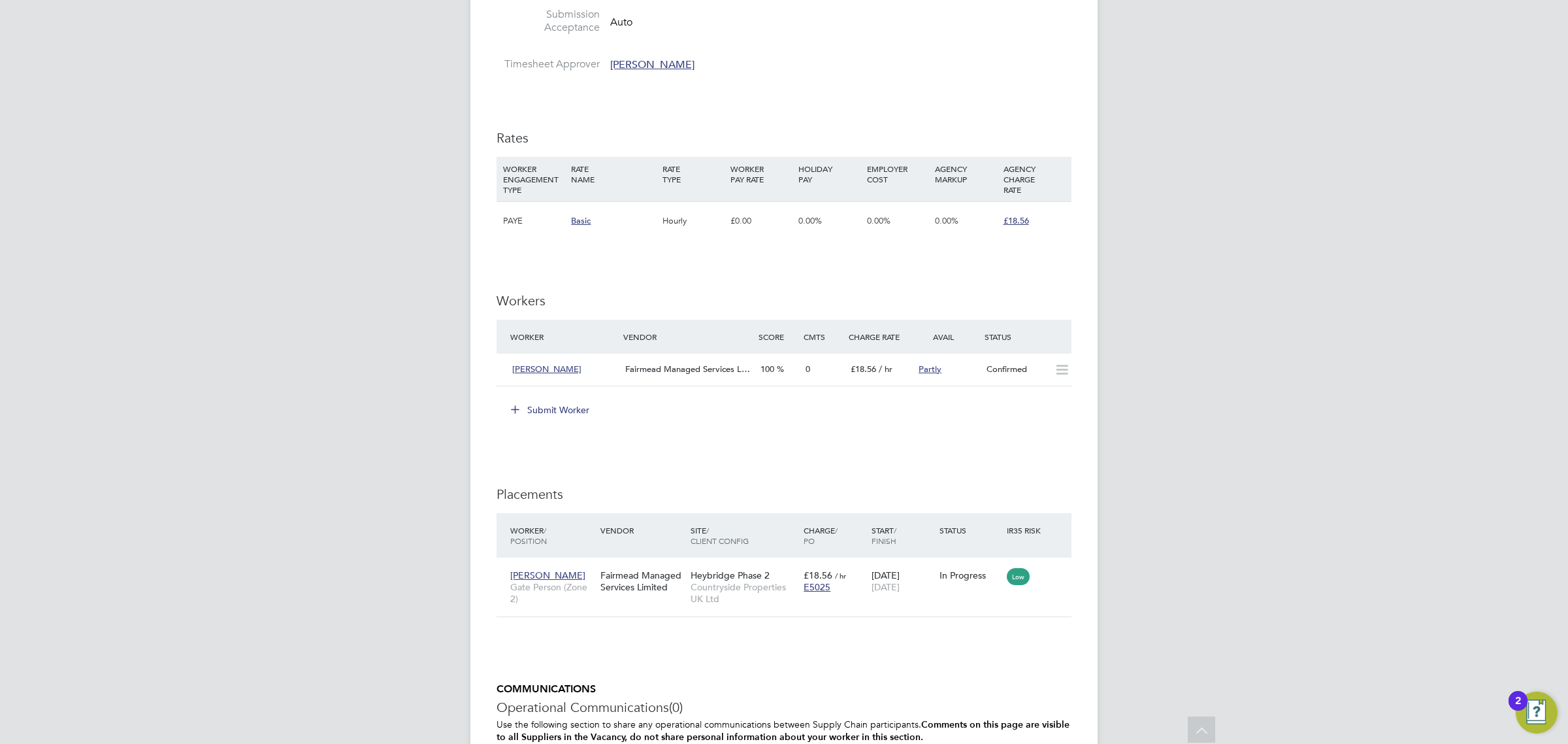
scroll to position [899, 0]
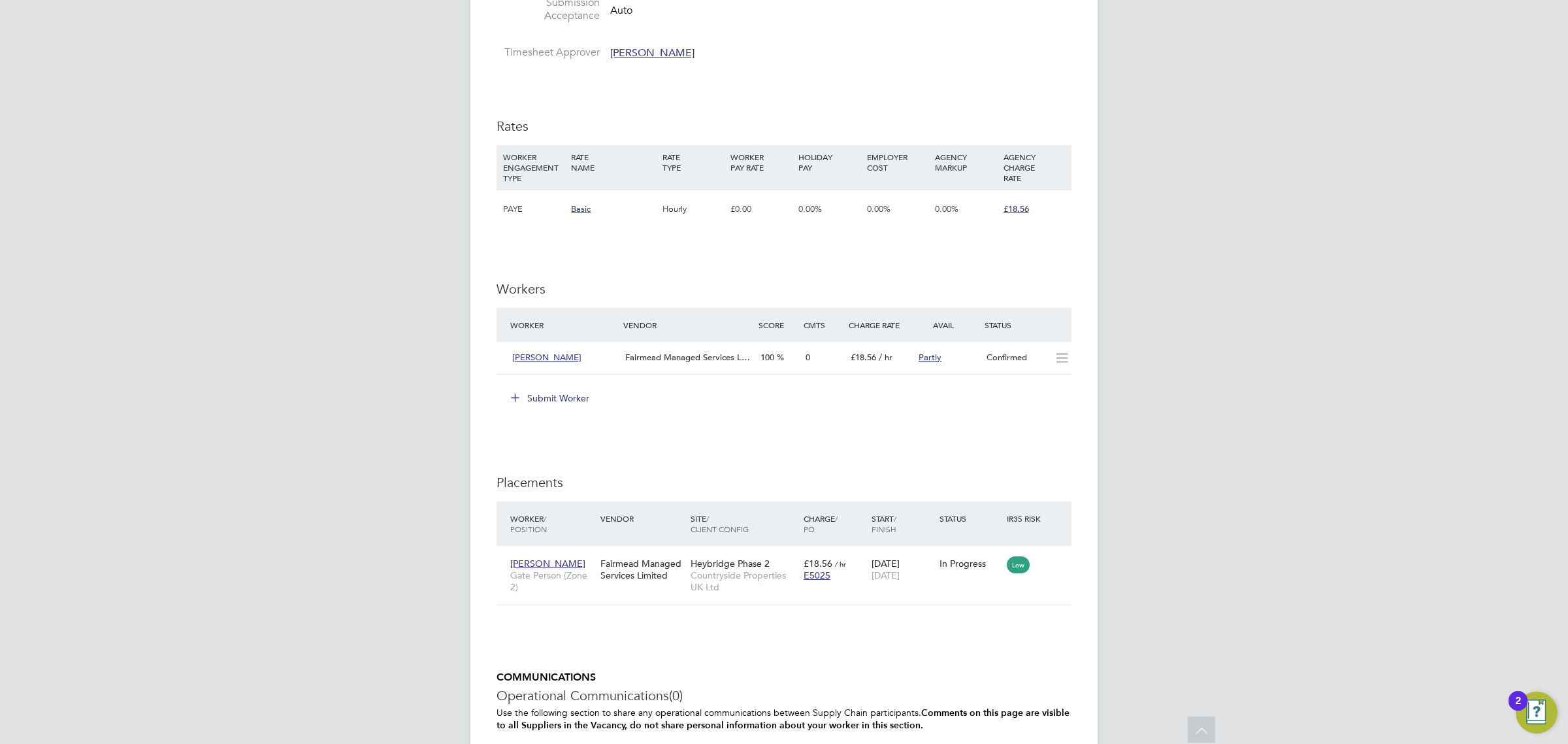
click at [539, 399] on button "Submit Worker" at bounding box center [550, 397] width 98 height 21
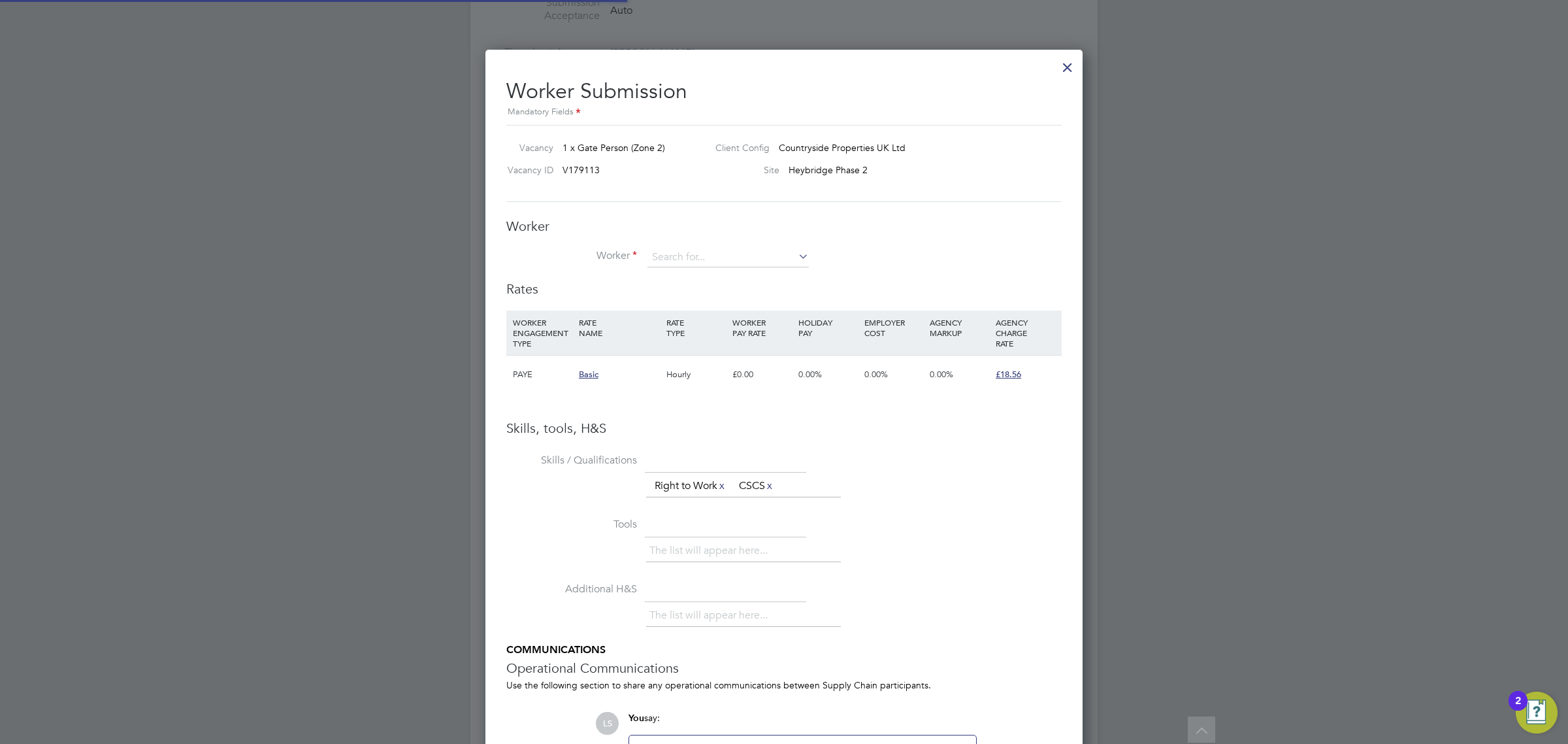
scroll to position [20, 341]
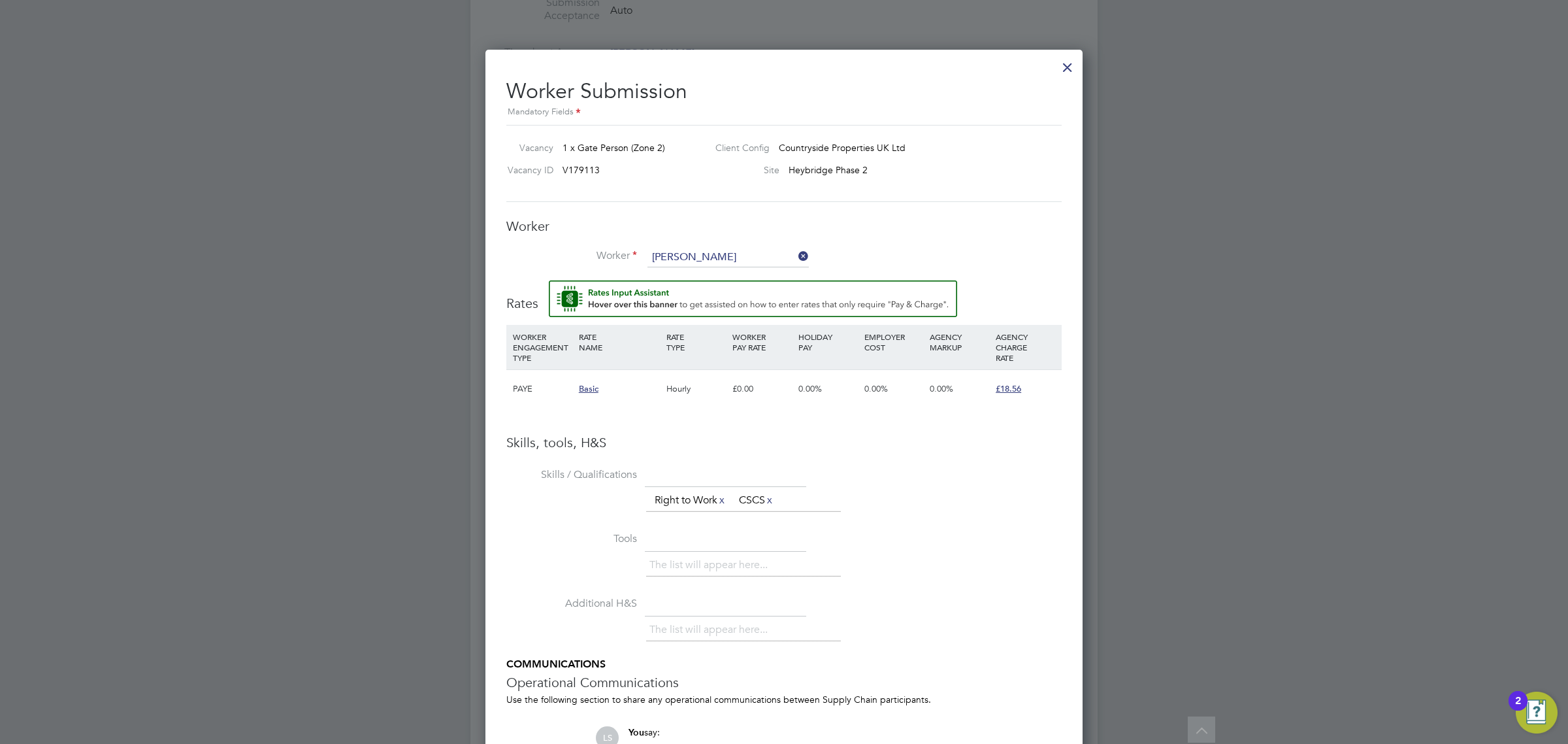
click at [694, 272] on li "[PERSON_NAME] gang Moji (4170)" at bounding box center [728, 276] width 163 height 18
type input "Lebogang Moji (4170)"
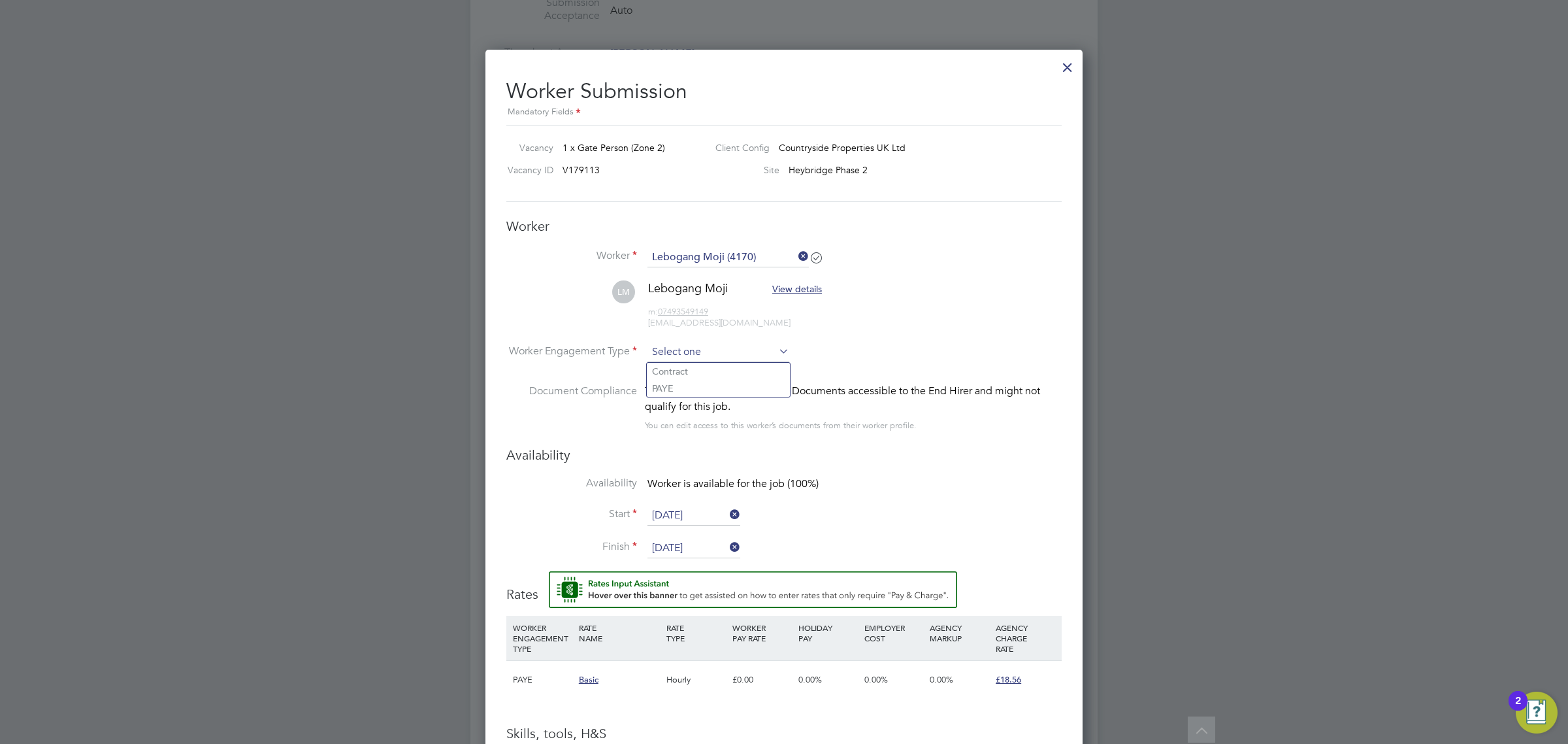
click at [708, 350] on input at bounding box center [719, 352] width 142 height 20
click at [703, 385] on li "PAYE" at bounding box center [718, 387] width 143 height 17
type input "PAYE"
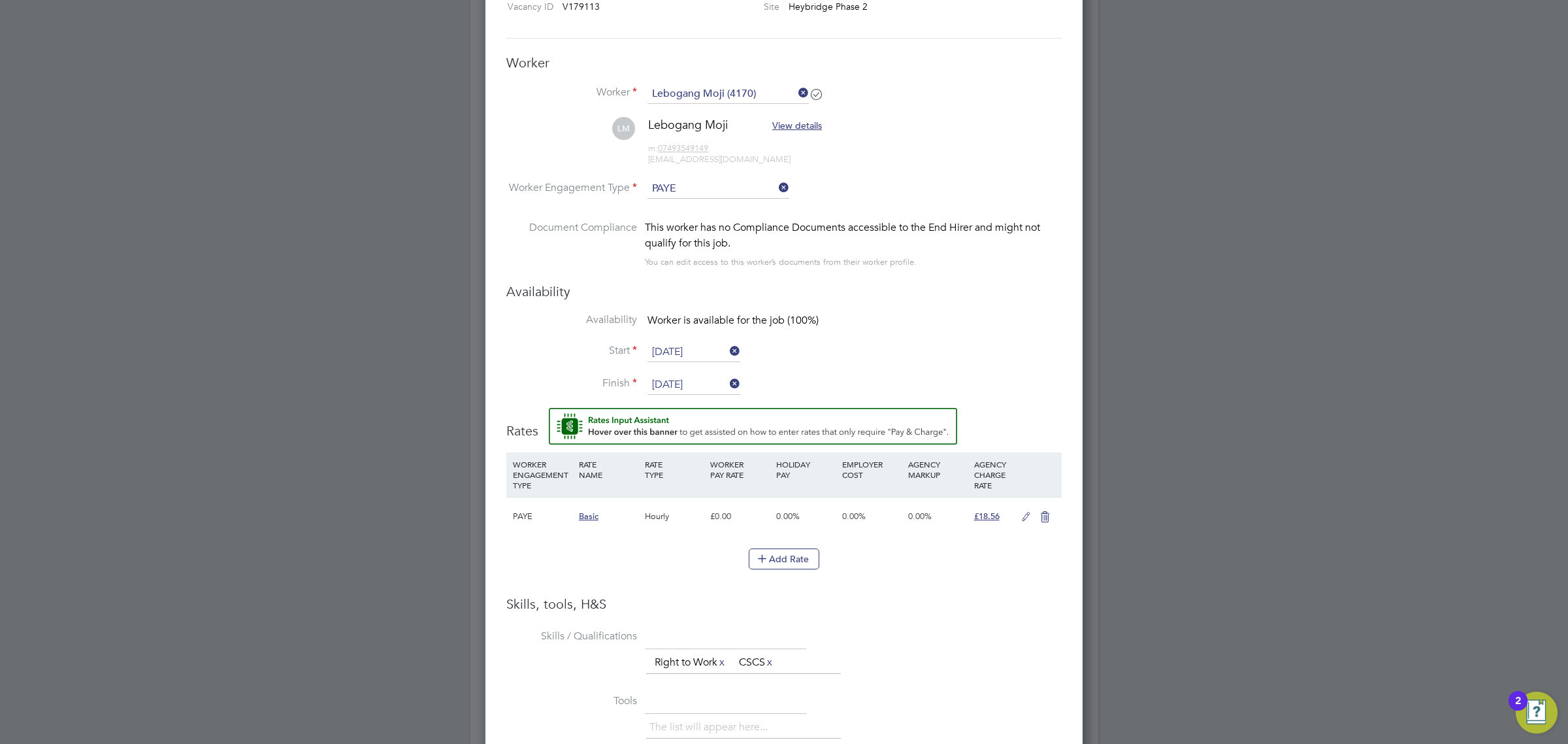
click at [710, 346] on input "26 Aug 2025" at bounding box center [694, 352] width 93 height 20
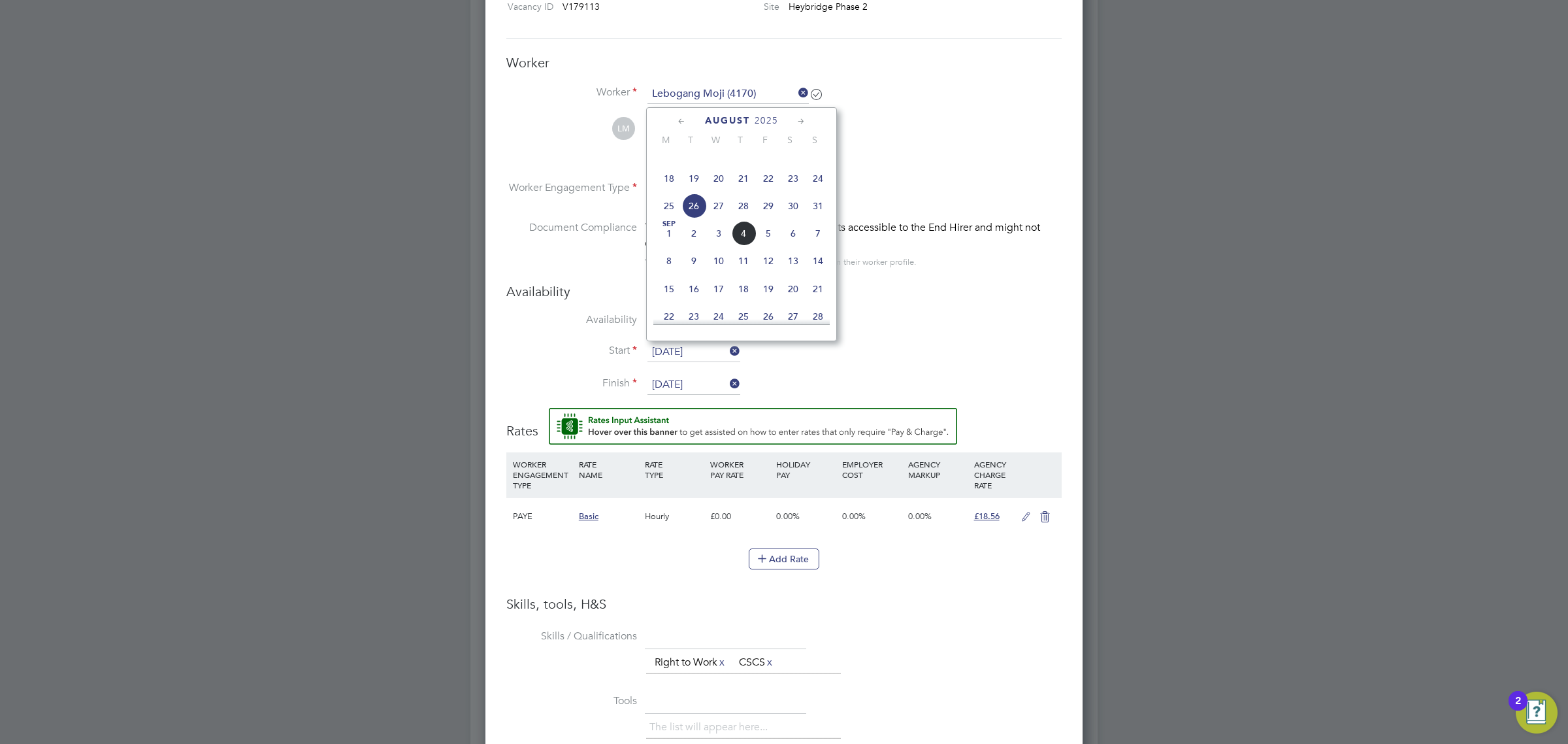
click at [739, 245] on span "4" at bounding box center [744, 234] width 25 height 25
type input "[DATE]"
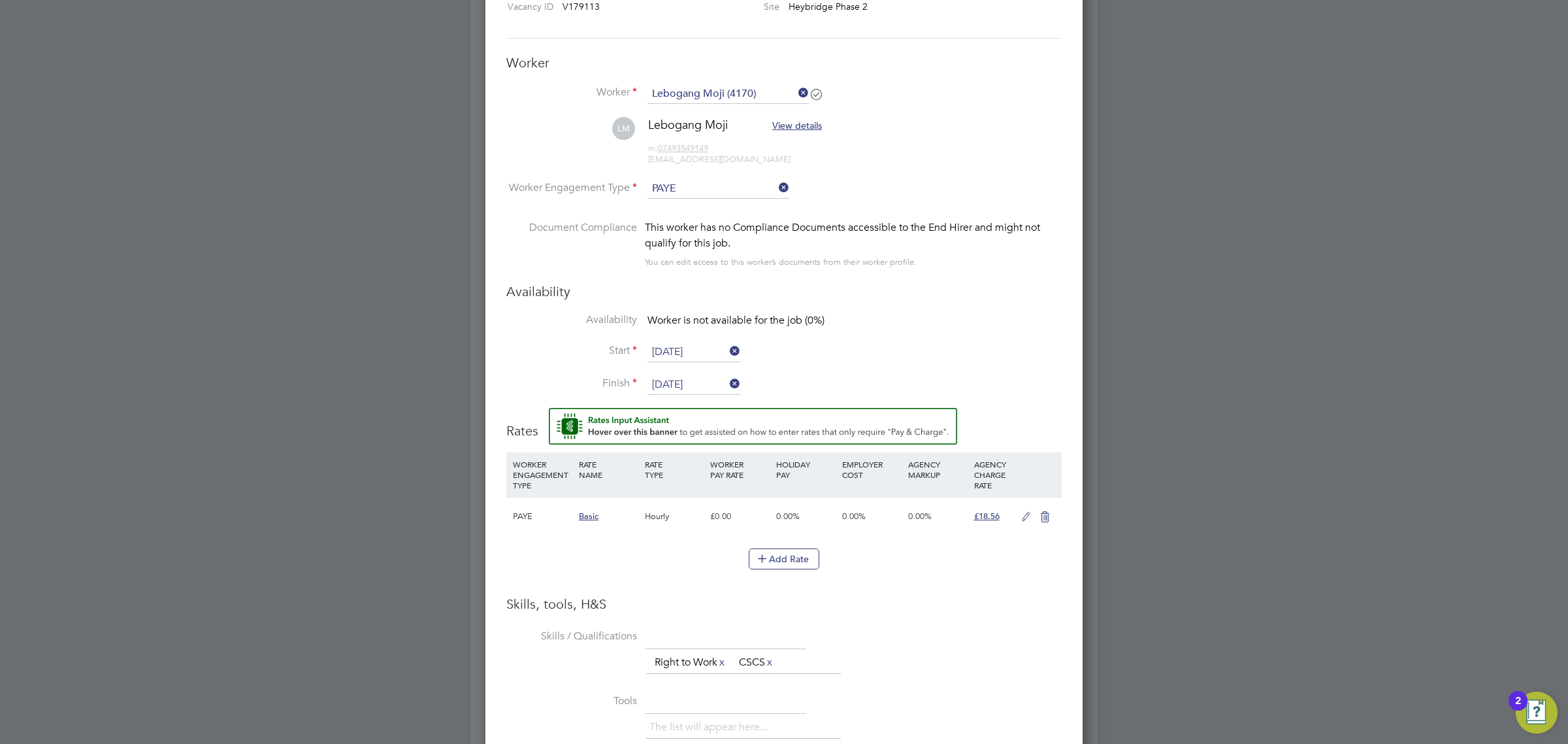
click at [695, 379] on input "31 Aug 2025" at bounding box center [694, 385] width 93 height 20
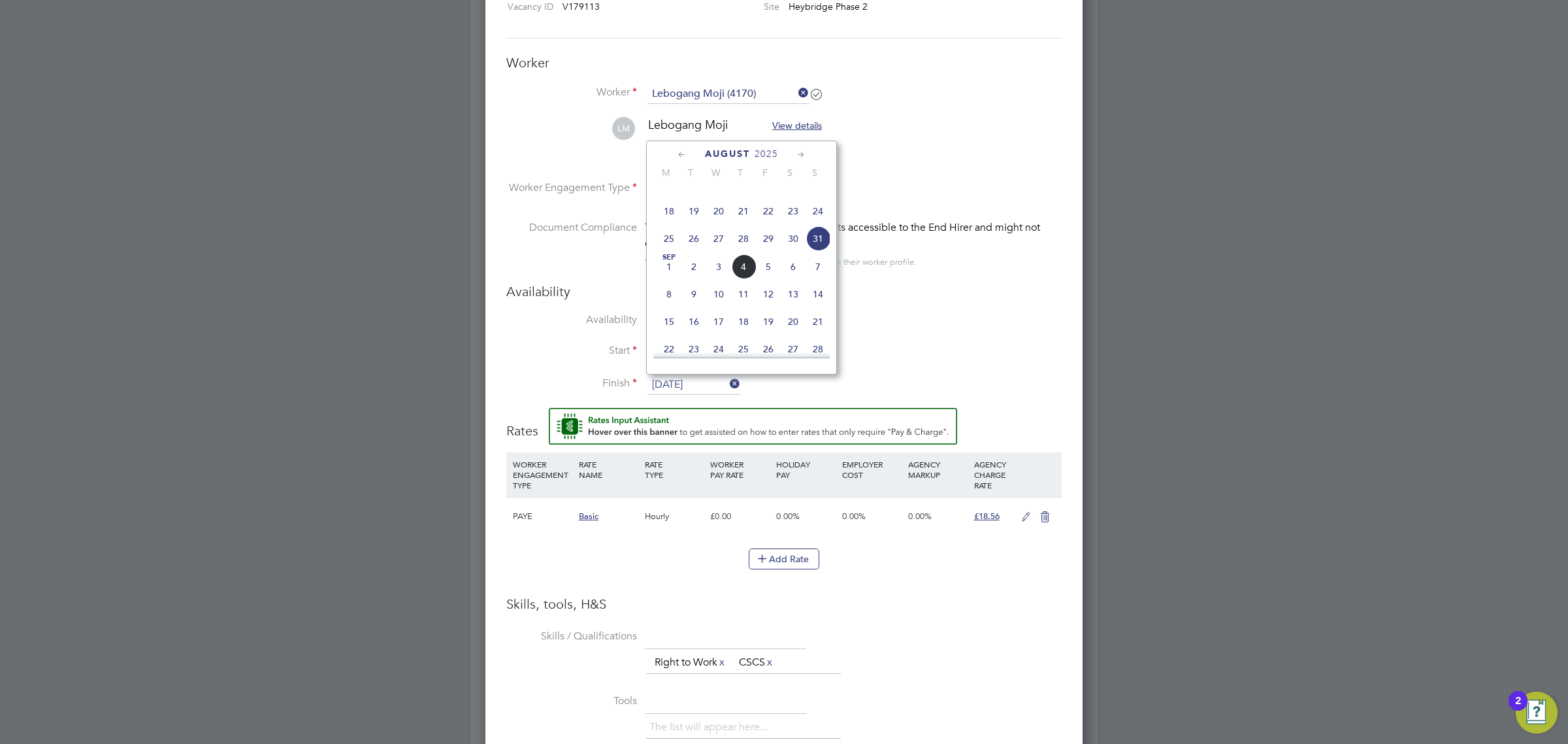
click at [766, 279] on span "5" at bounding box center [768, 267] width 25 height 25
type input "[DATE]"
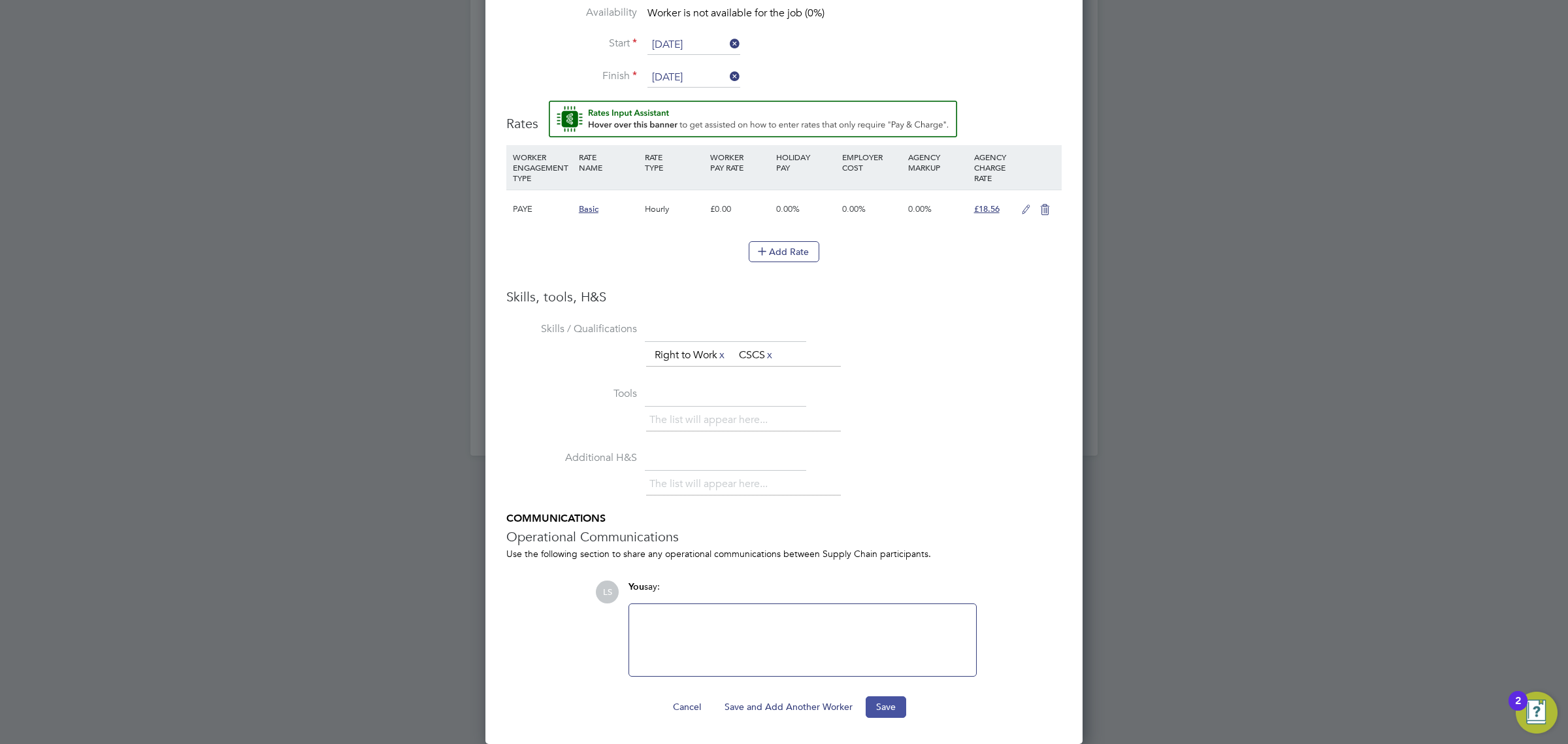
click at [883, 709] on button "Save" at bounding box center [886, 705] width 40 height 21
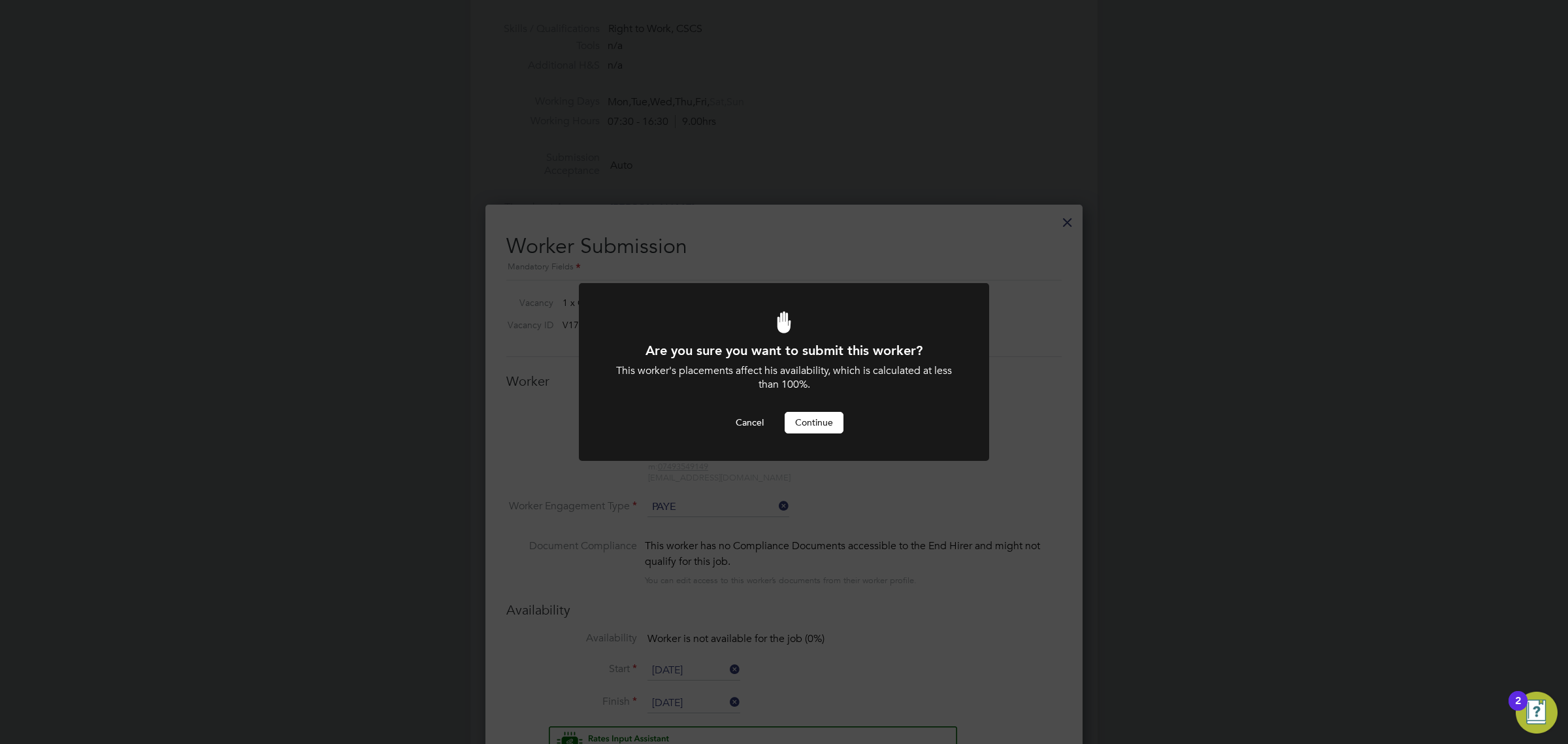
click at [819, 421] on button "Continue" at bounding box center [813, 421] width 58 height 21
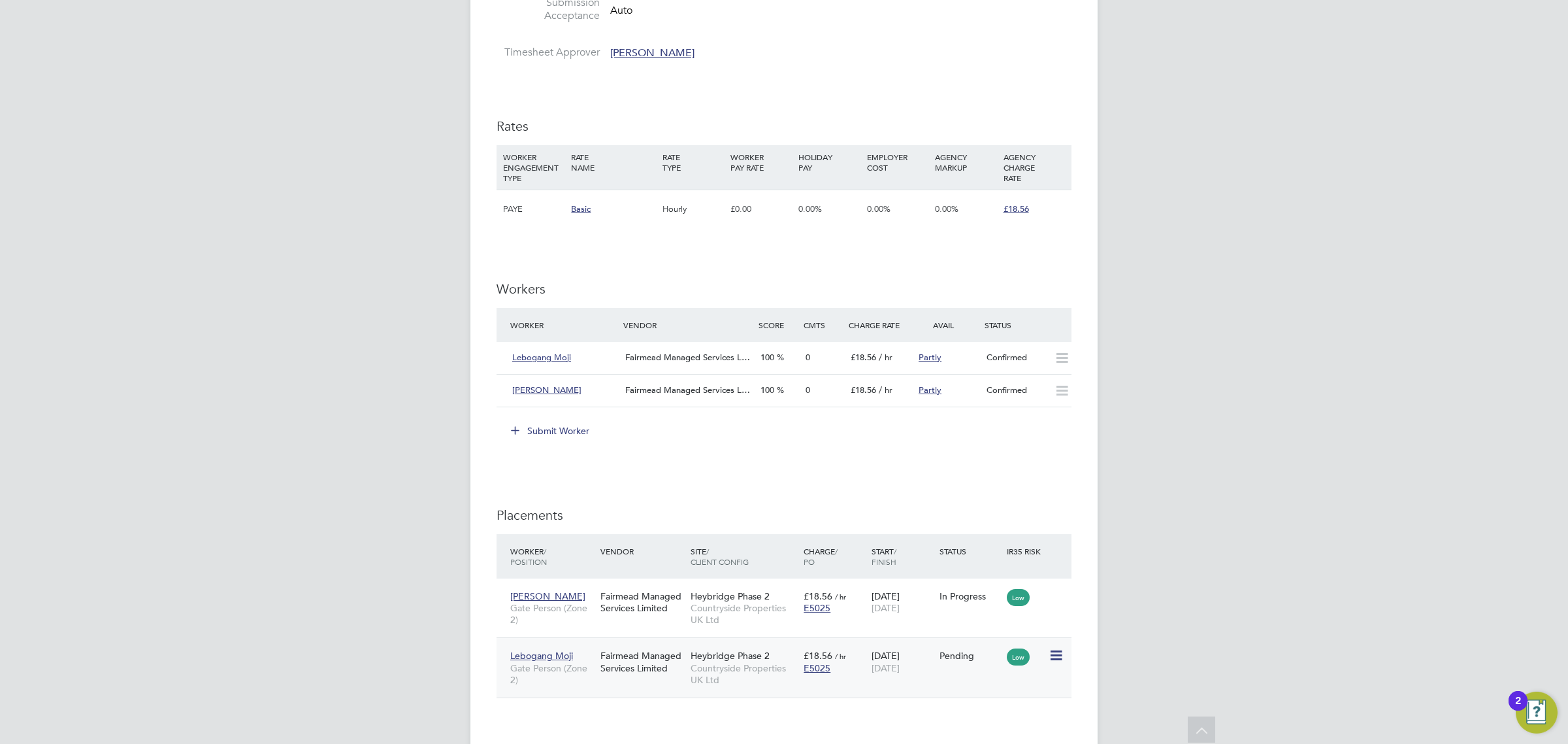
click at [1058, 651] on icon at bounding box center [1055, 655] width 13 height 15
click at [990, 736] on li "Start" at bounding box center [1014, 738] width 93 height 18
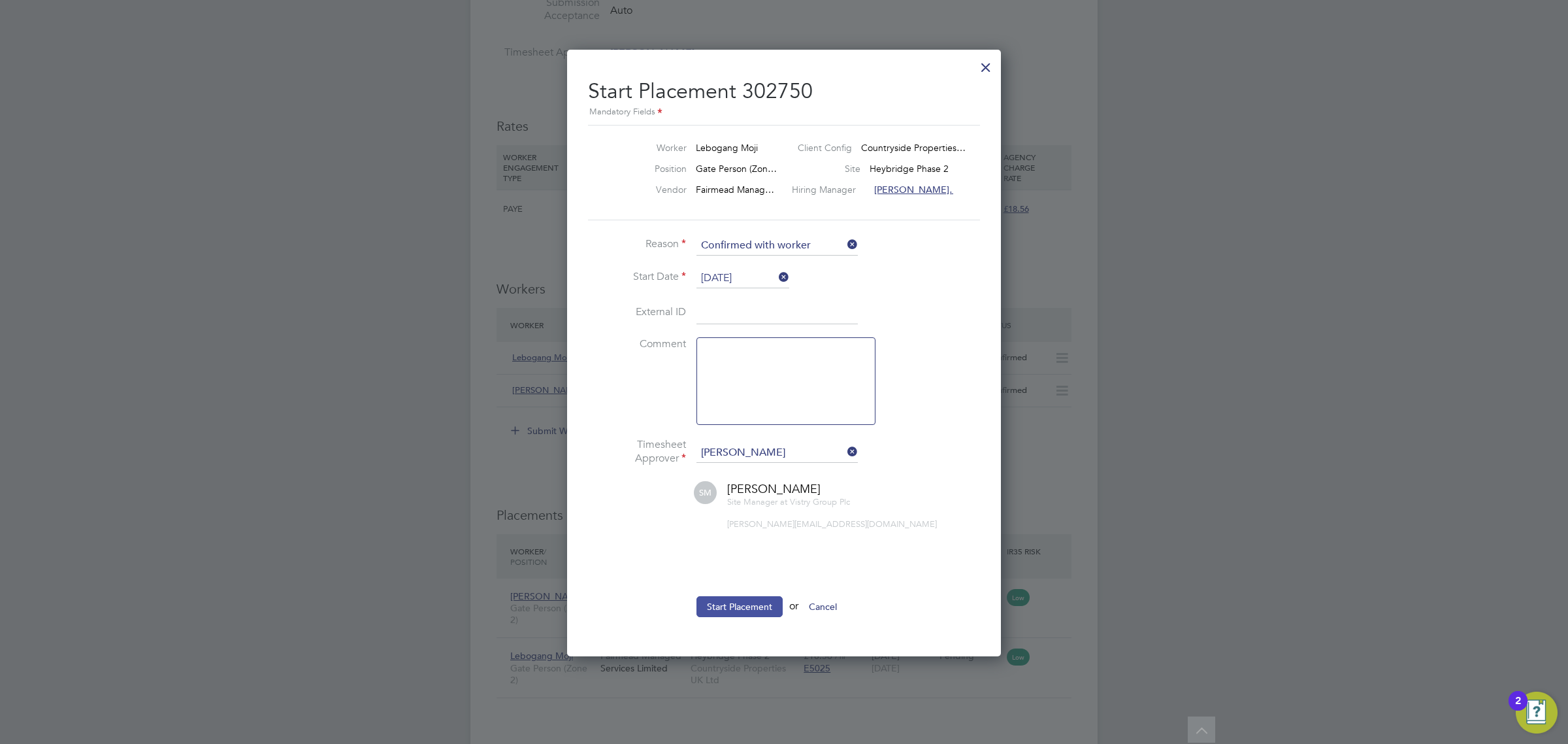
click at [747, 605] on button "Start Placement" at bounding box center [740, 606] width 86 height 21
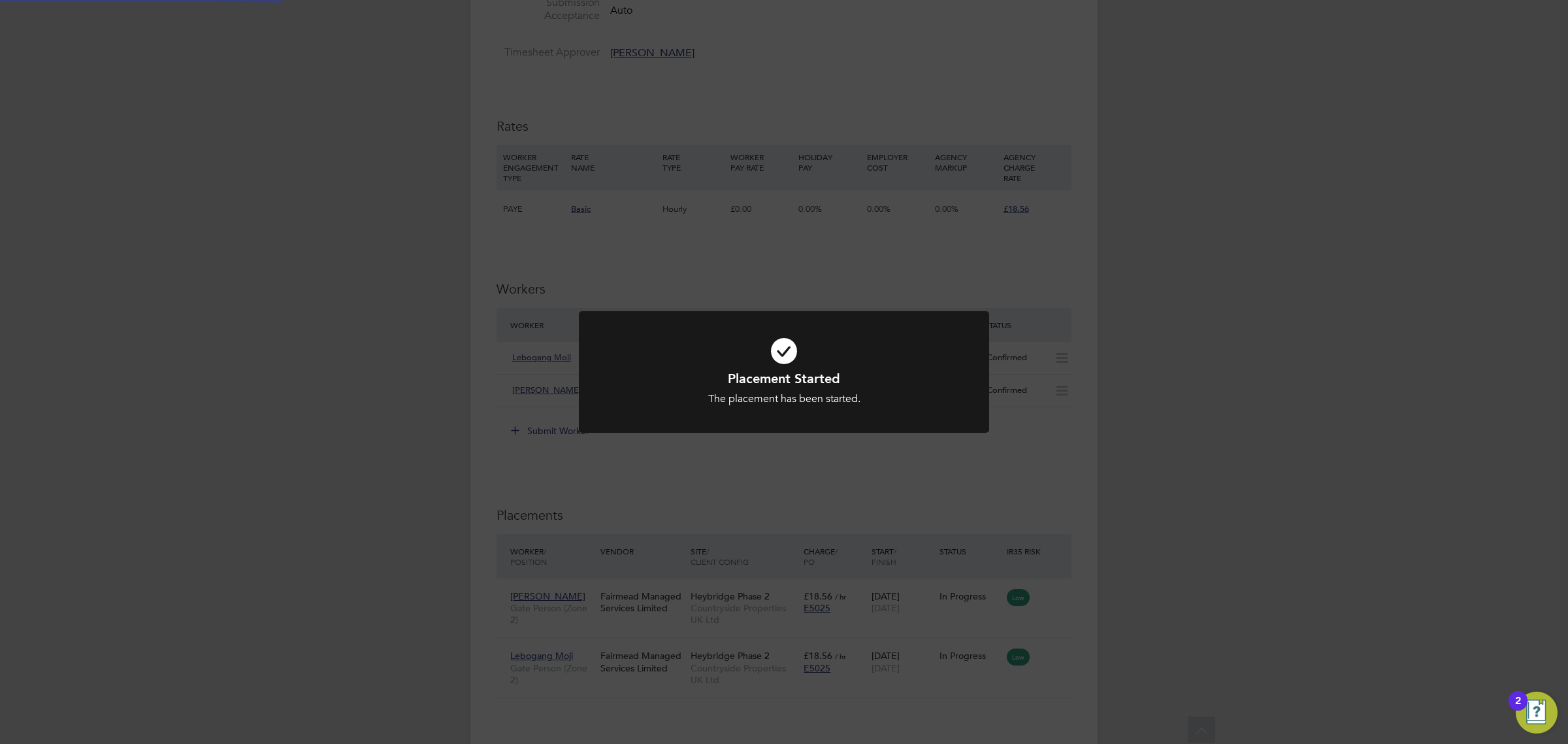
click at [521, 468] on div "Placement Started The placement has been started. Cancel Okay" at bounding box center [784, 372] width 1568 height 744
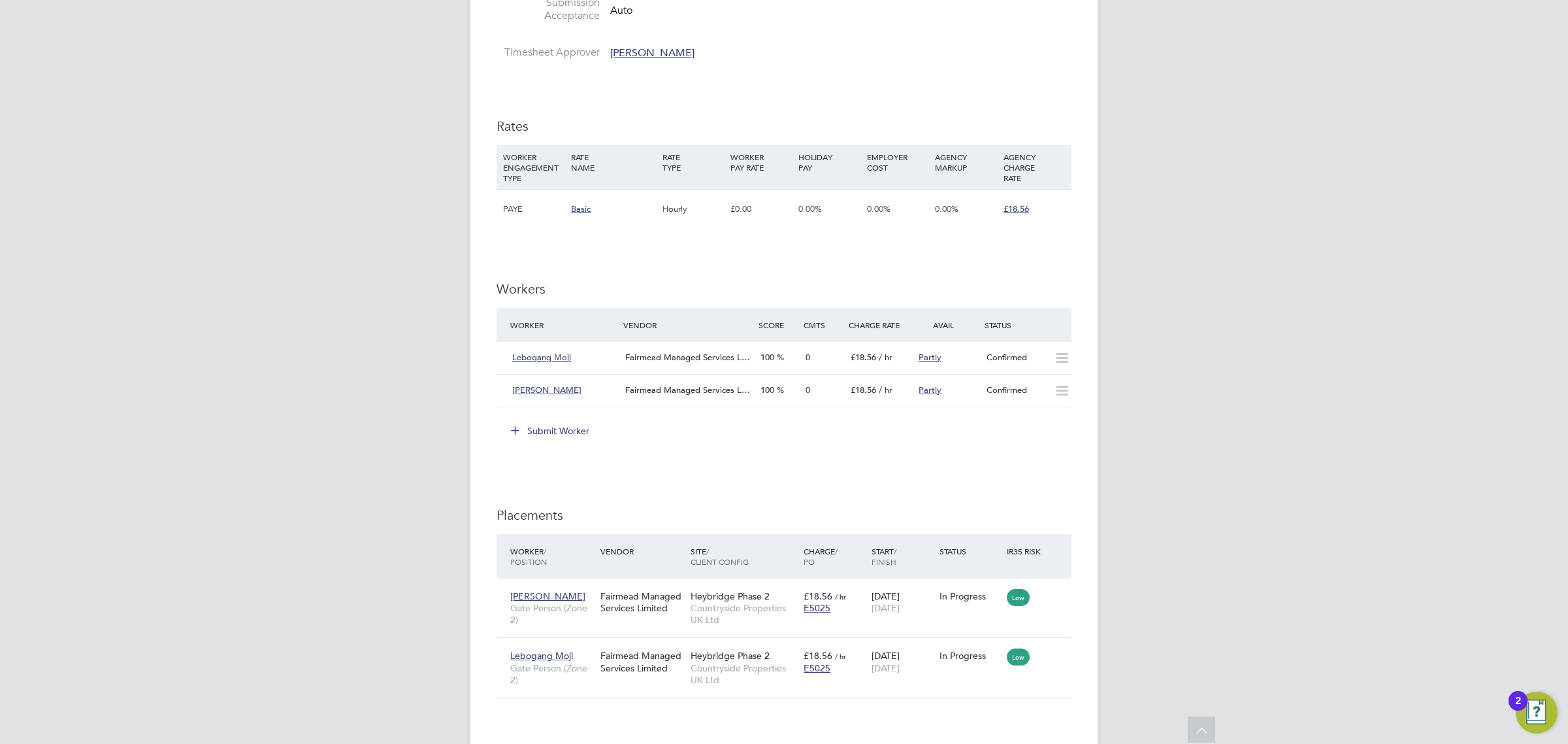
click at [547, 431] on button "Submit Worker" at bounding box center [550, 430] width 98 height 21
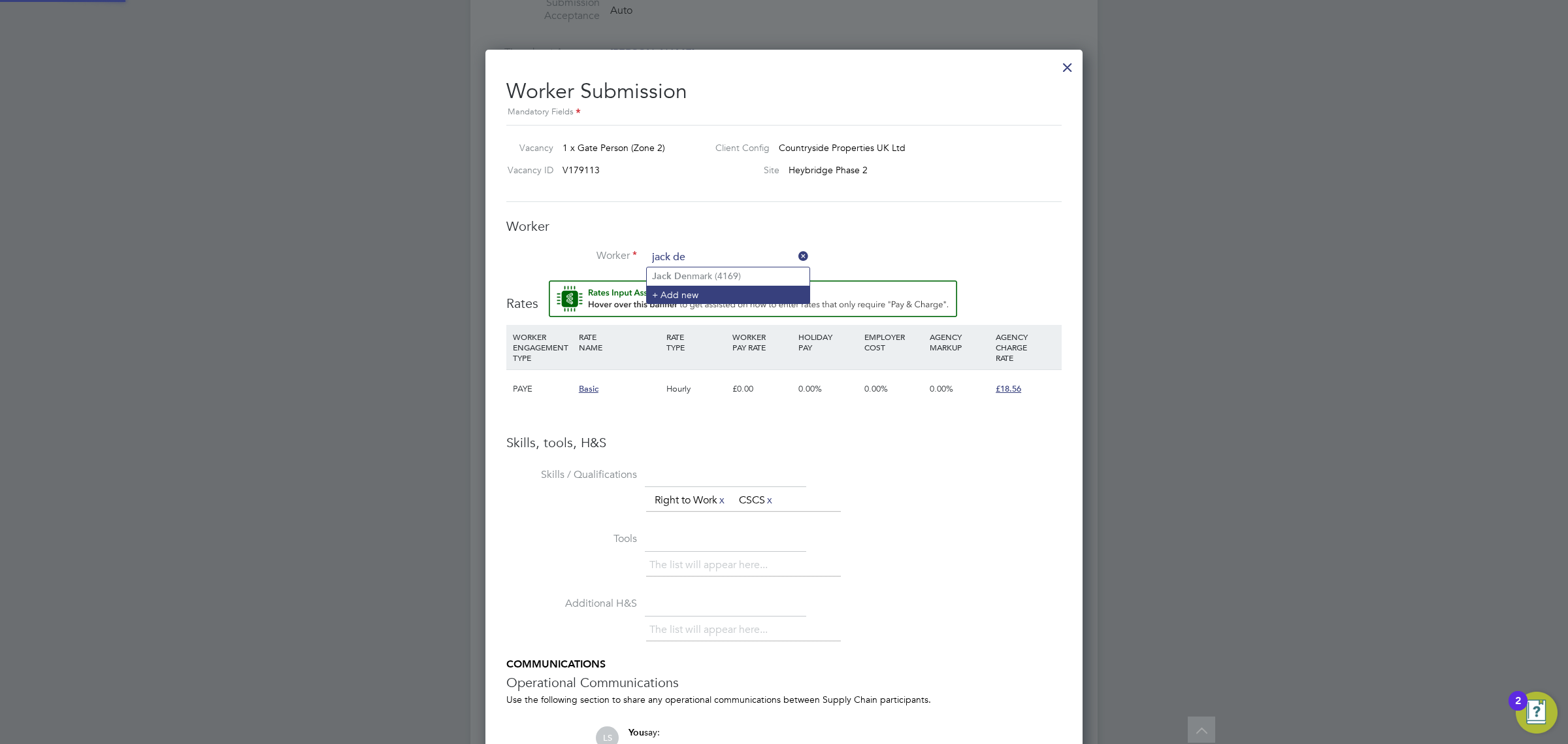
type input "jack de"
click at [684, 277] on li "Worker" at bounding box center [784, 264] width 555 height 32
click at [699, 250] on input at bounding box center [729, 258] width 162 height 20
click at [695, 276] on li "Jack De nmark (4169)" at bounding box center [728, 276] width 163 height 18
type input "Jack Denmark (4169)"
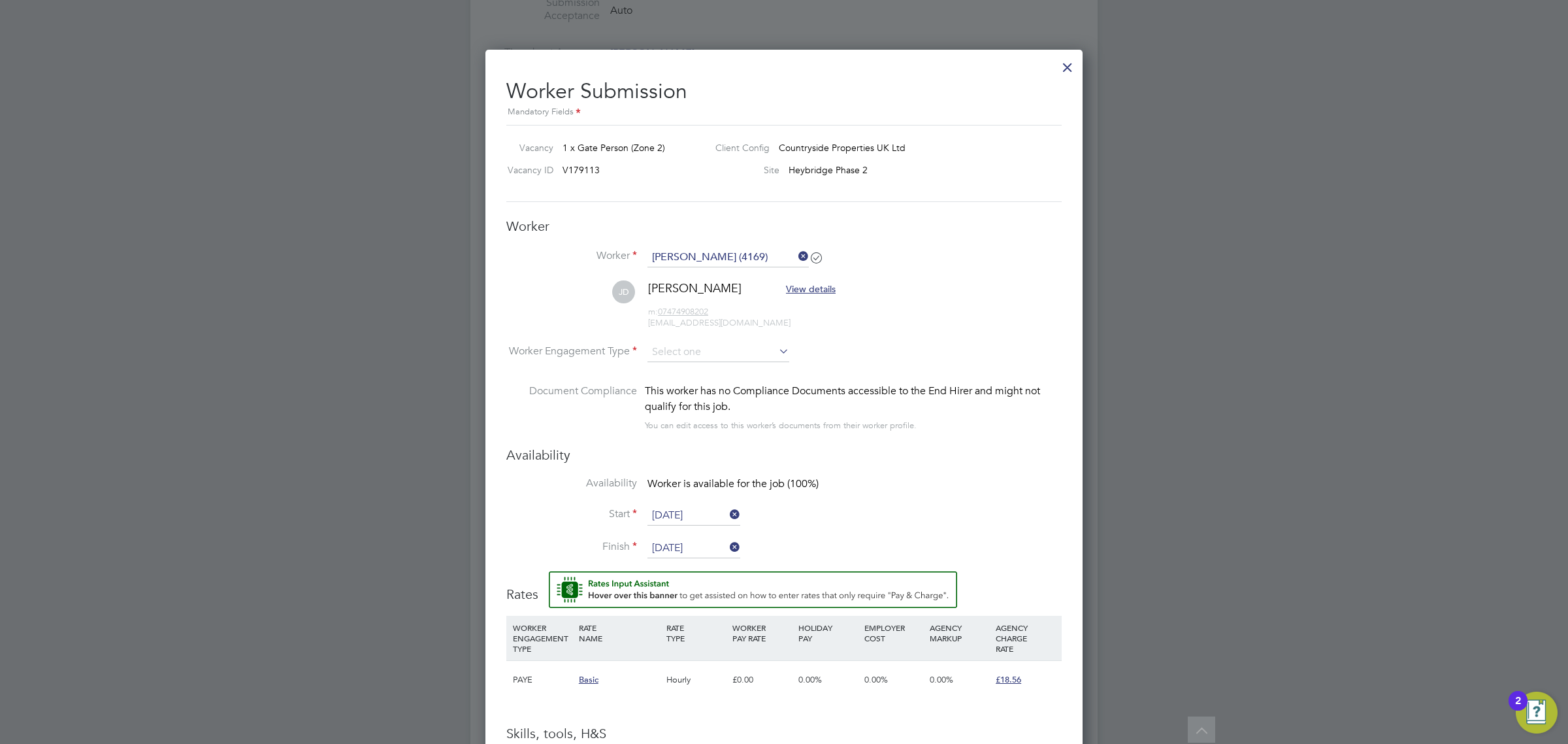
click at [688, 507] on input "26 Aug 2025" at bounding box center [694, 516] width 93 height 20
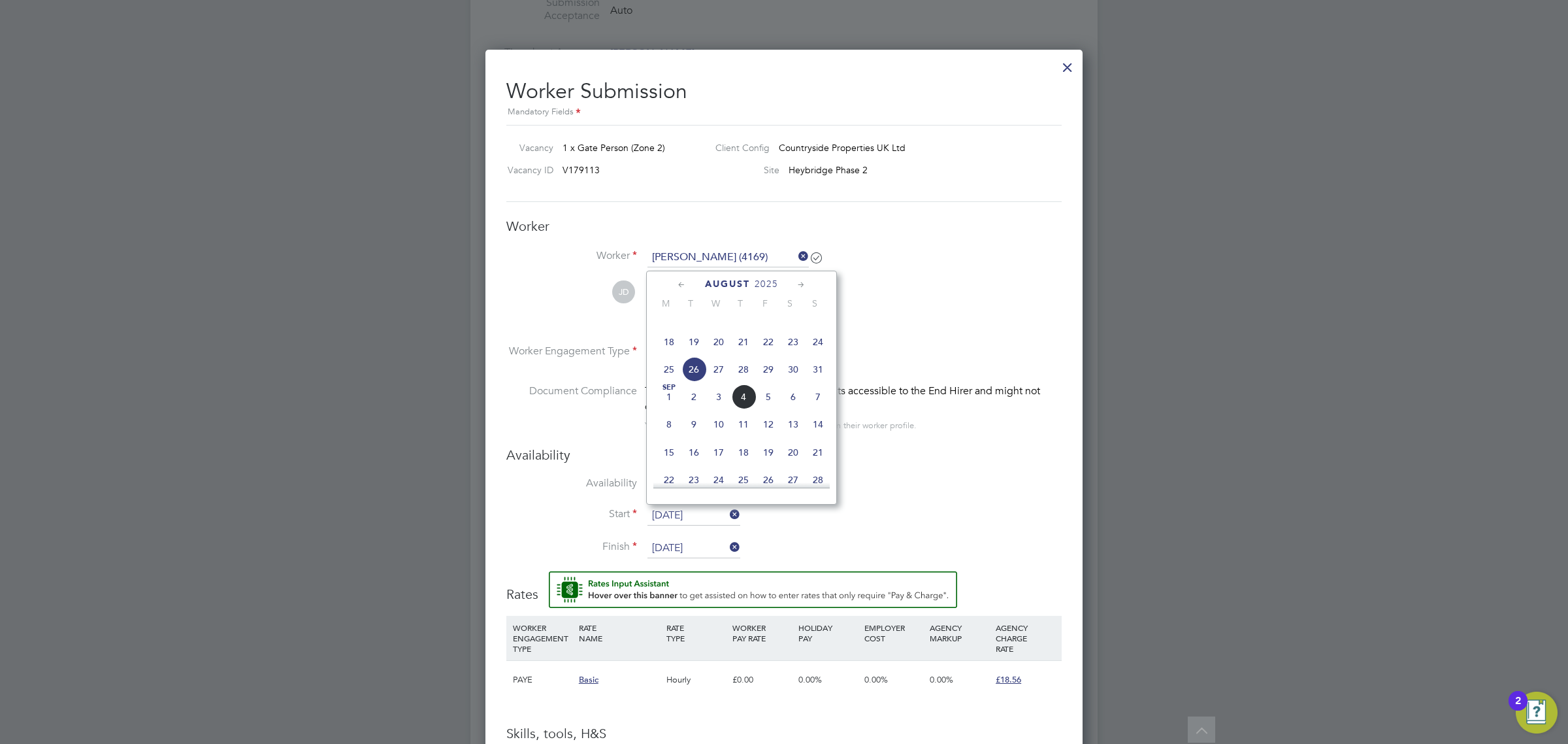
click at [695, 409] on span "2" at bounding box center [694, 397] width 25 height 25
type input "02 Sep 2025"
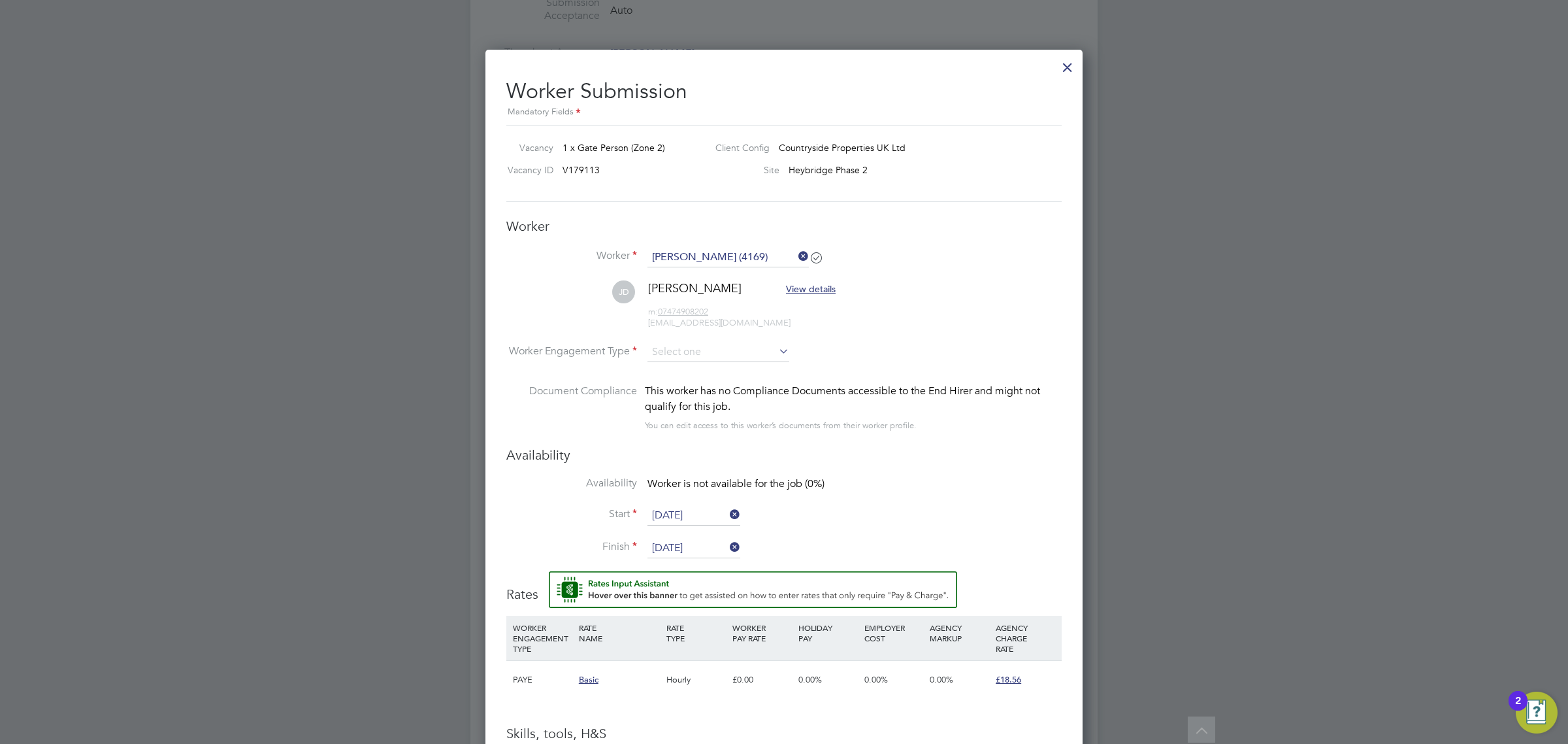
click at [701, 538] on input "31 Aug 2025" at bounding box center [694, 548] width 93 height 20
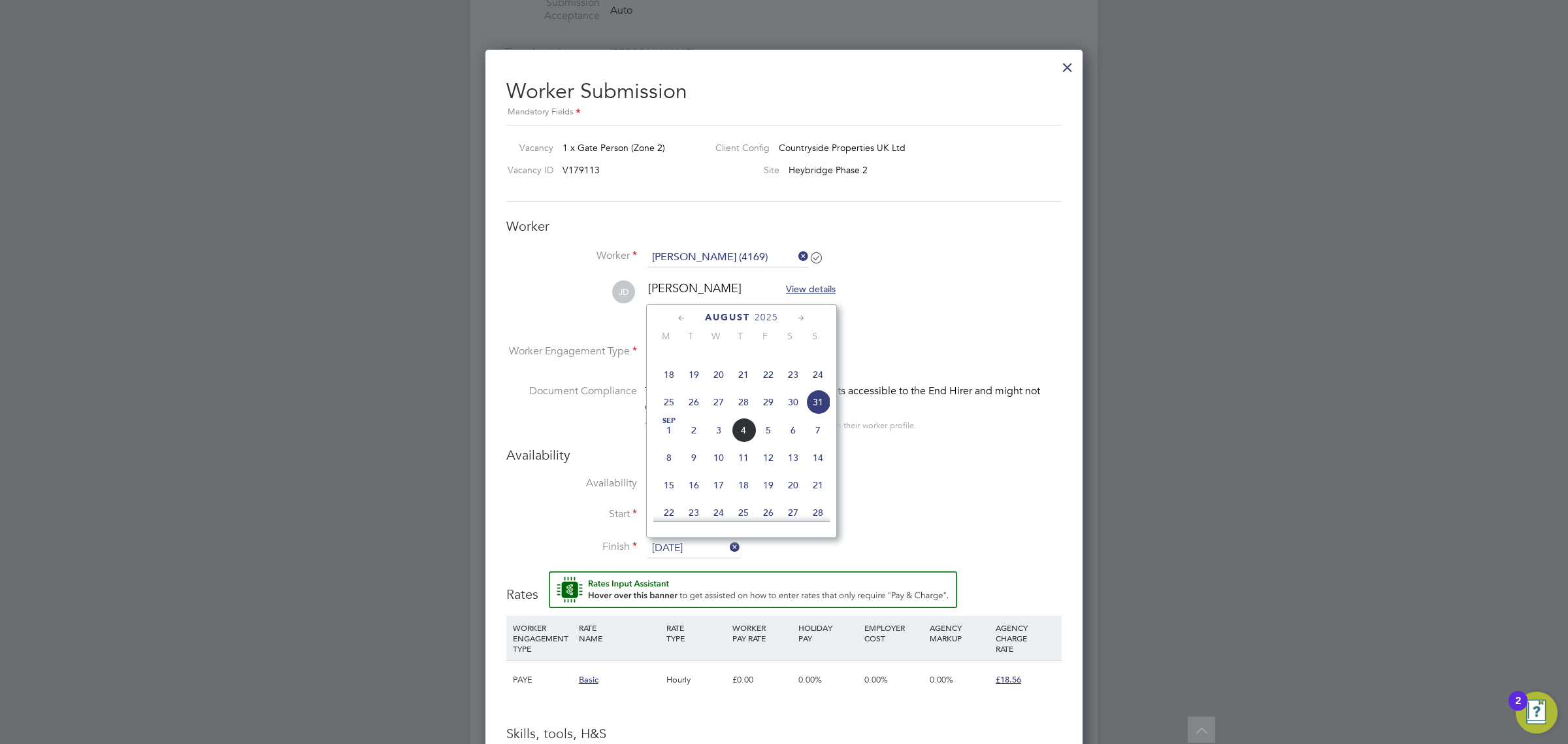
click at [695, 442] on span "2" at bounding box center [694, 430] width 25 height 25
type input "02 Sep 2025"
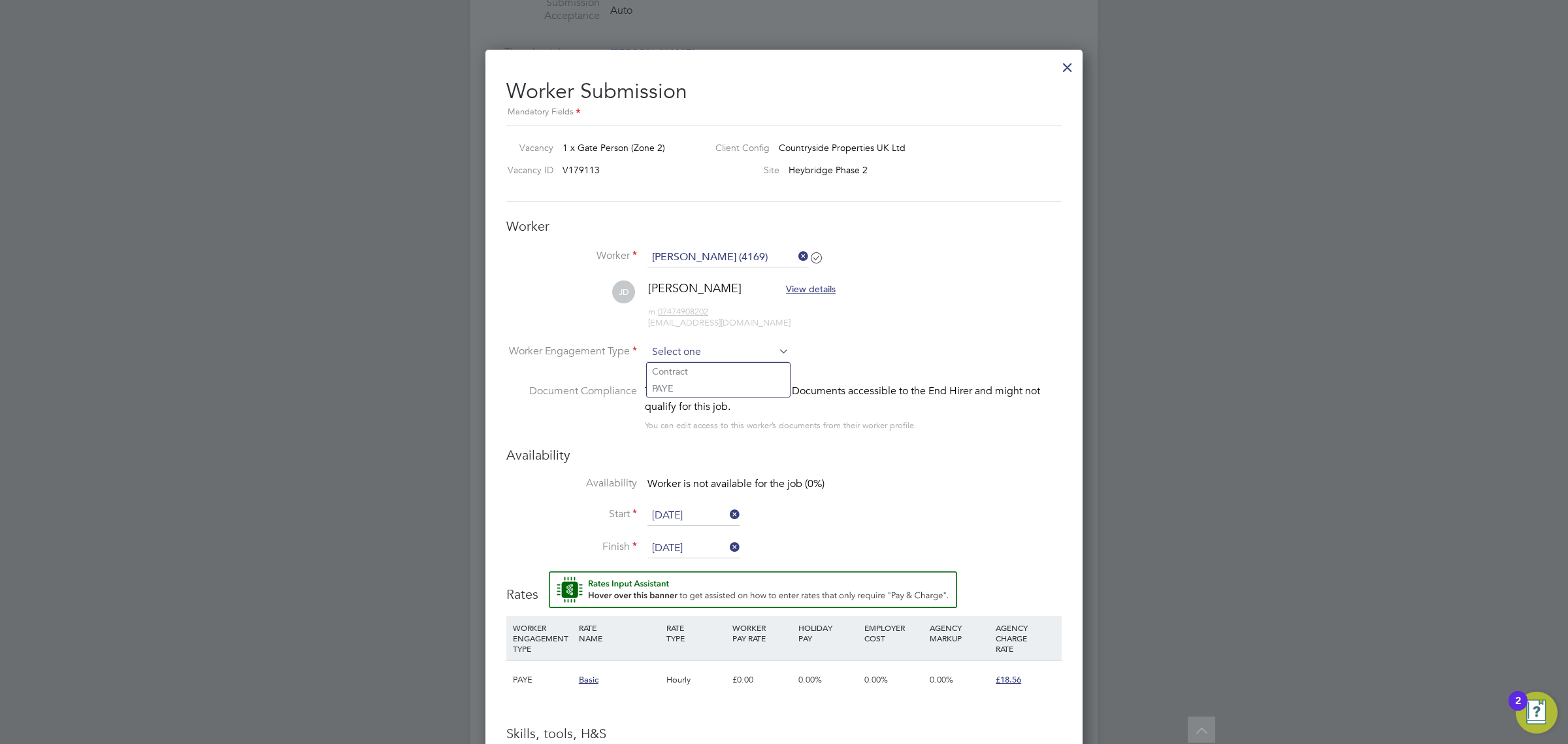
click at [697, 351] on input at bounding box center [719, 352] width 142 height 20
click at [696, 389] on li "PAYE" at bounding box center [718, 387] width 143 height 17
type input "PAYE"
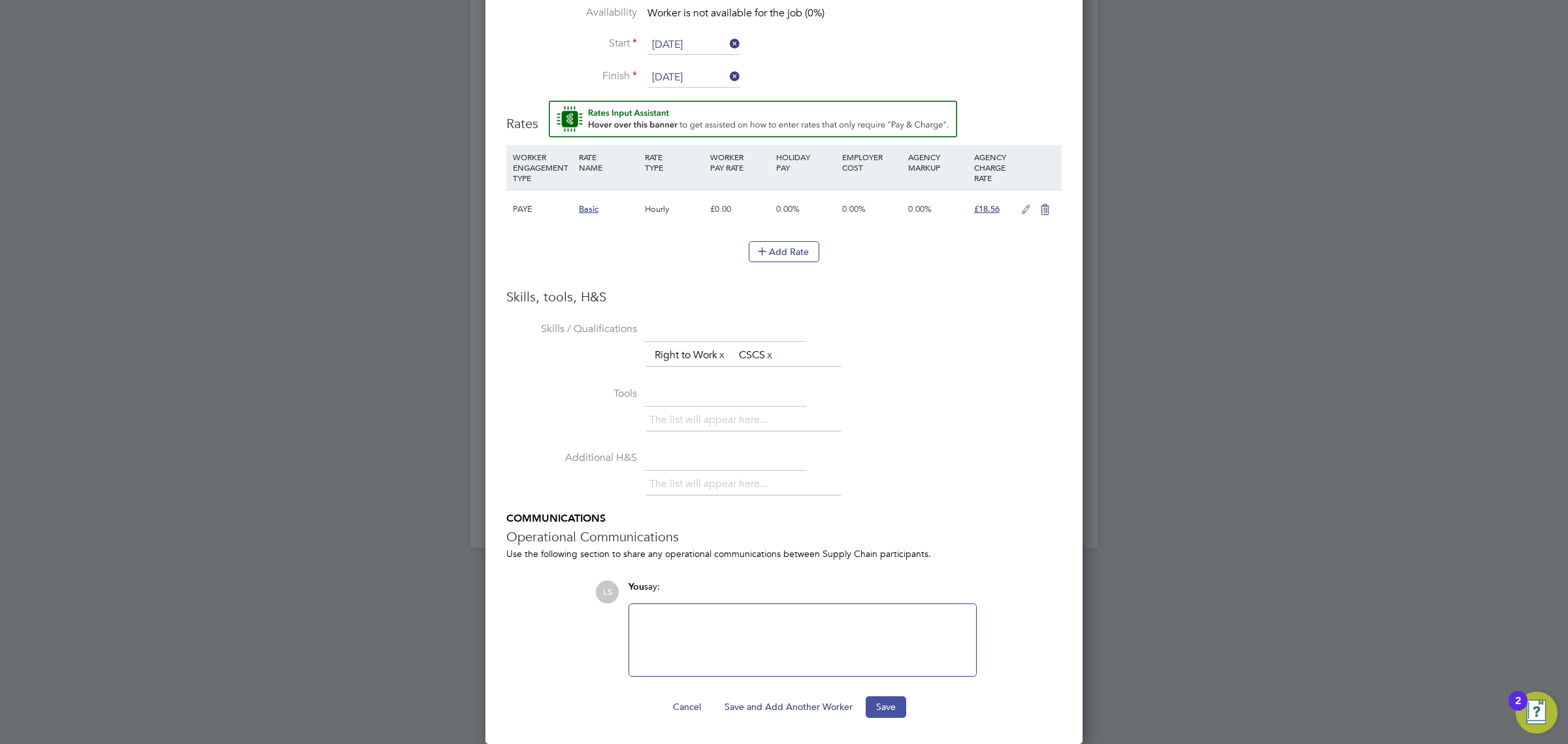
click at [899, 697] on button "Save" at bounding box center [886, 705] width 40 height 21
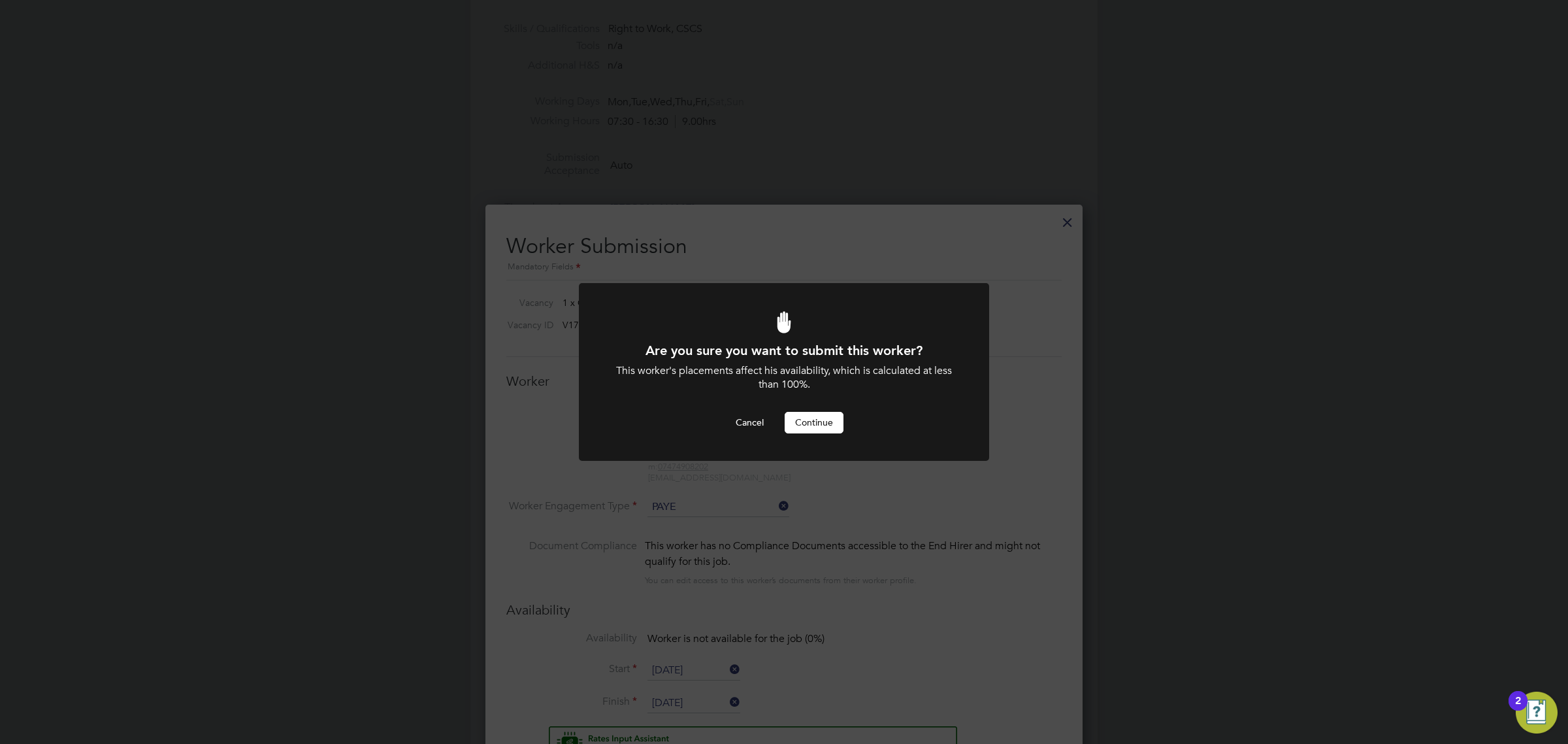
click at [811, 412] on button "Continue" at bounding box center [813, 421] width 58 height 21
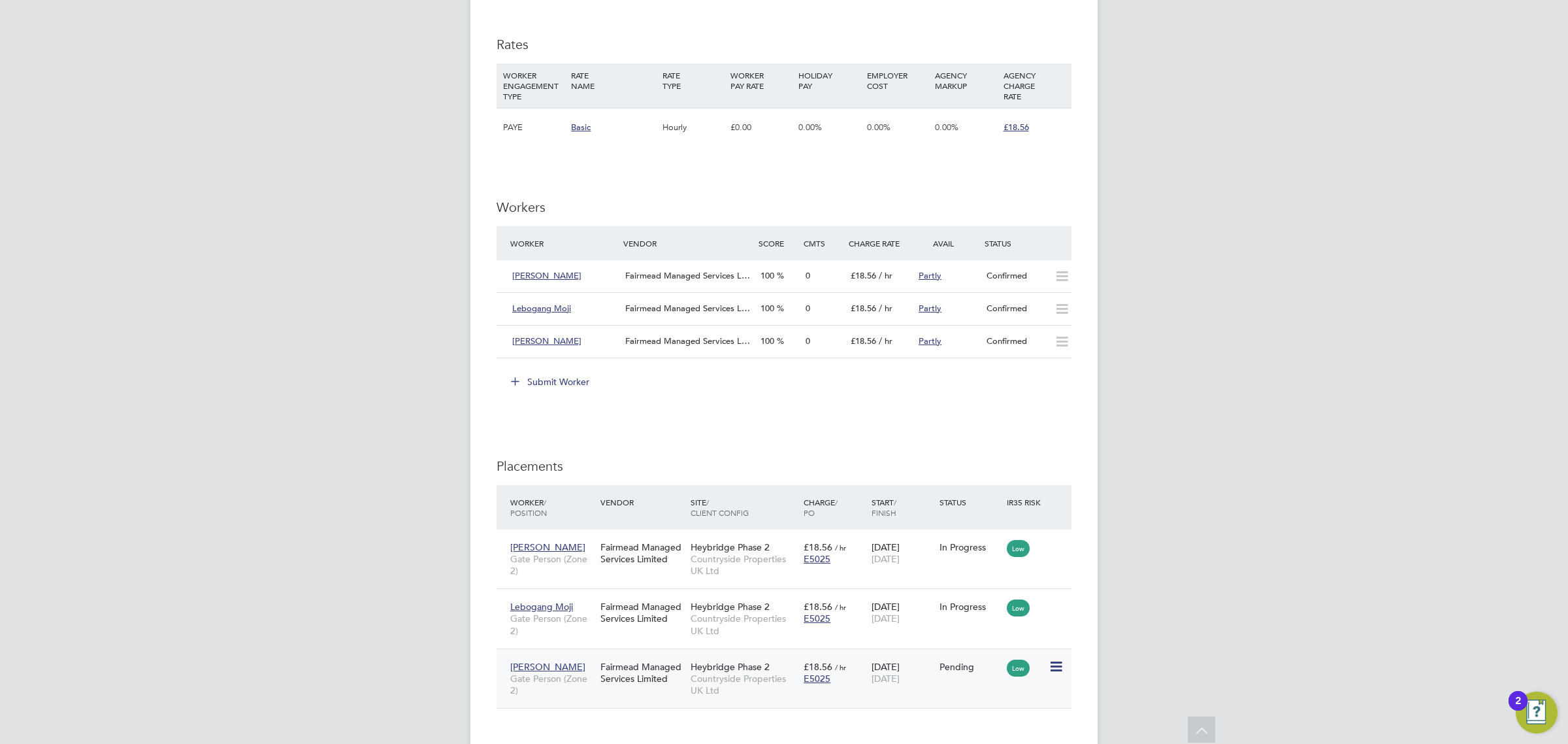
click at [1050, 665] on icon at bounding box center [1055, 666] width 13 height 15
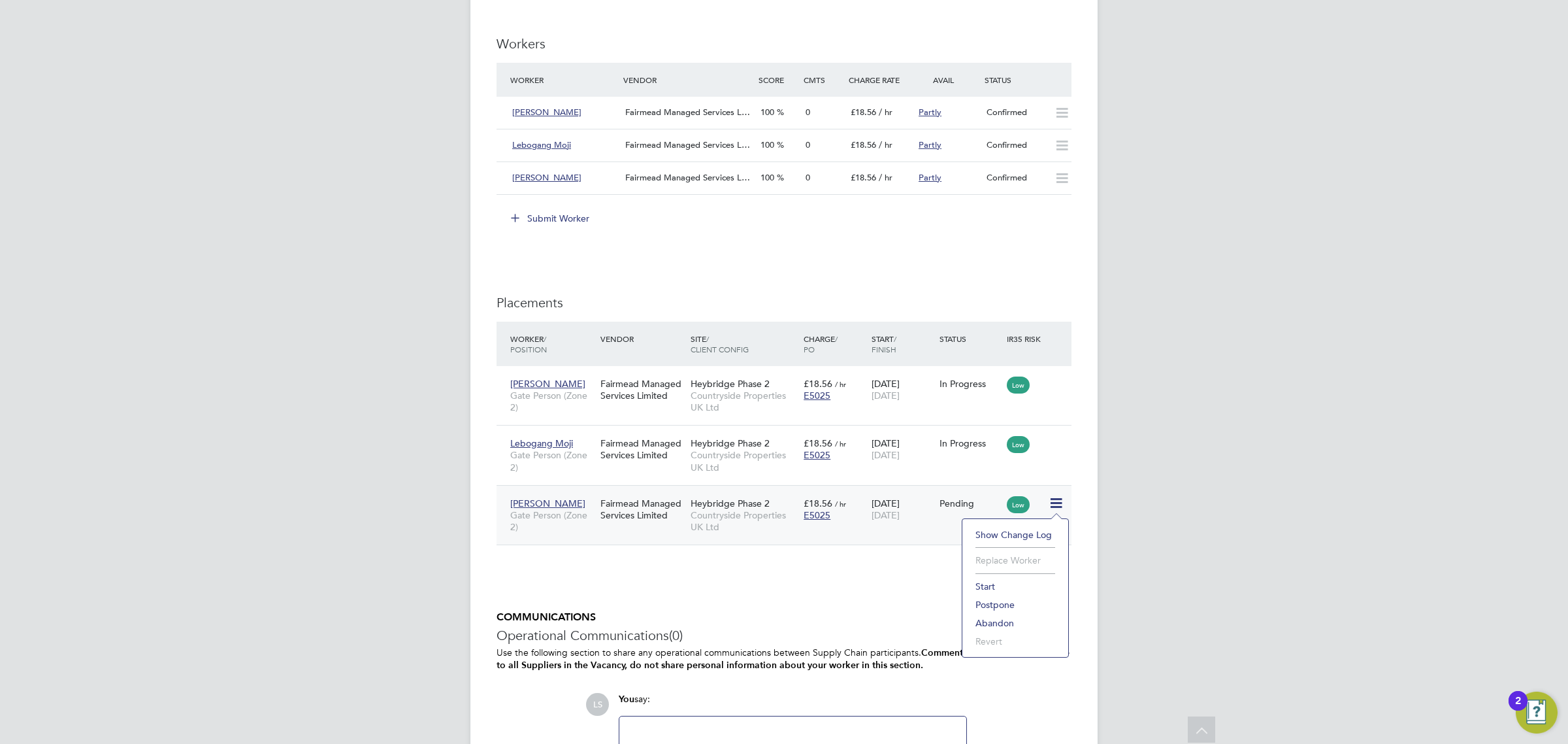
click at [1019, 582] on li "Start" at bounding box center [1014, 586] width 93 height 18
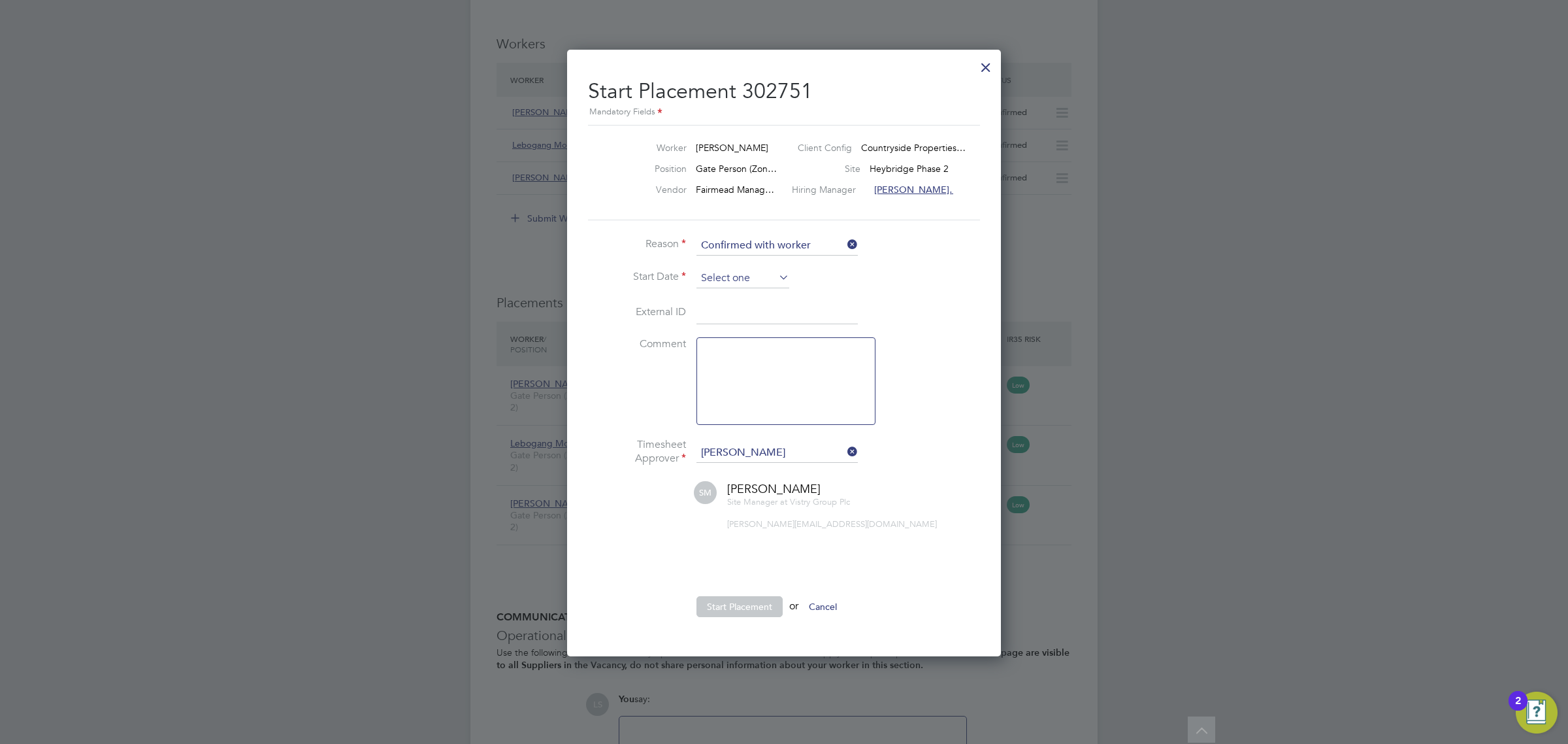
click at [761, 279] on input at bounding box center [742, 279] width 93 height 20
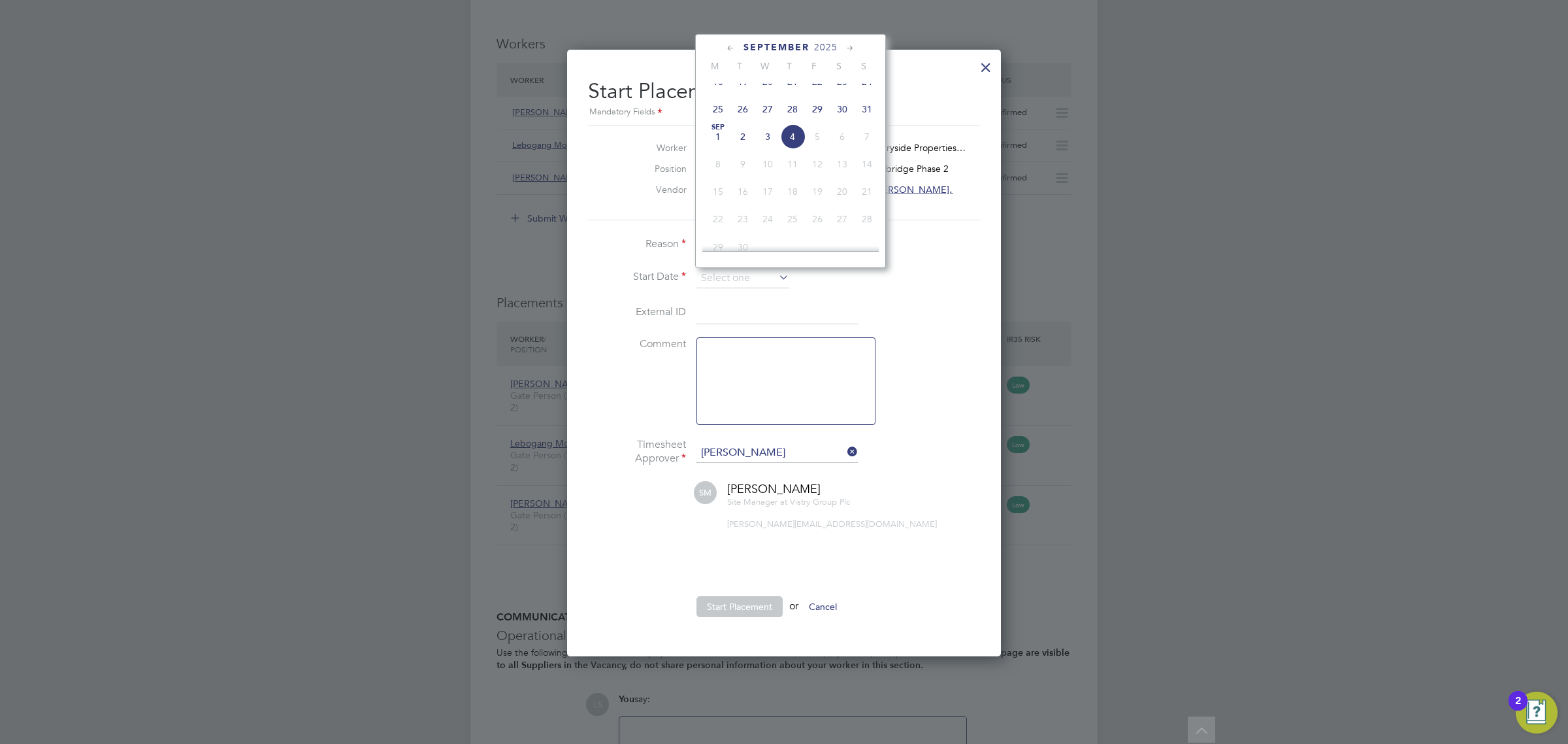
click at [770, 145] on span "3" at bounding box center [768, 137] width 25 height 25
type input "03 Sep 2025"
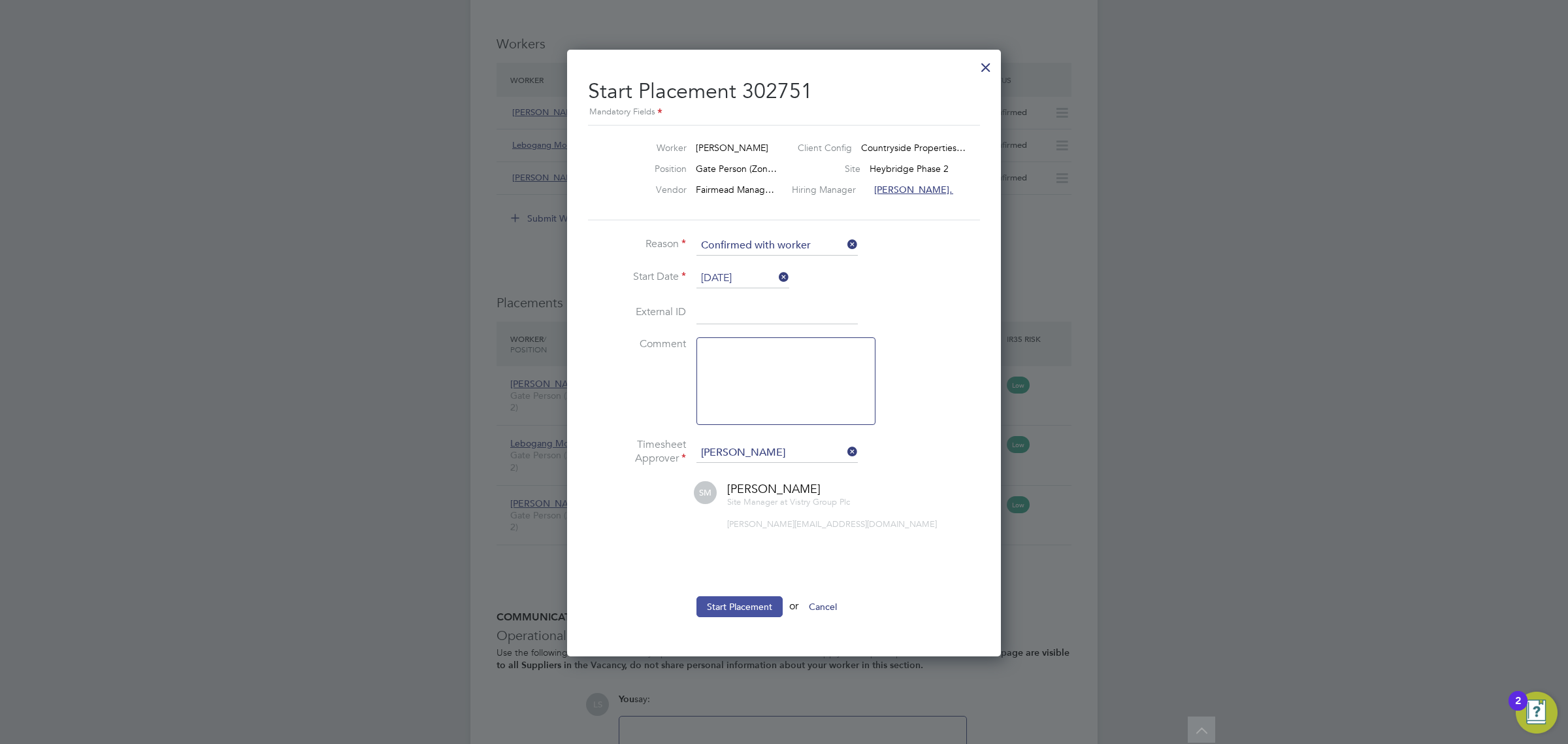
click at [755, 615] on button "Start Placement" at bounding box center [740, 606] width 86 height 21
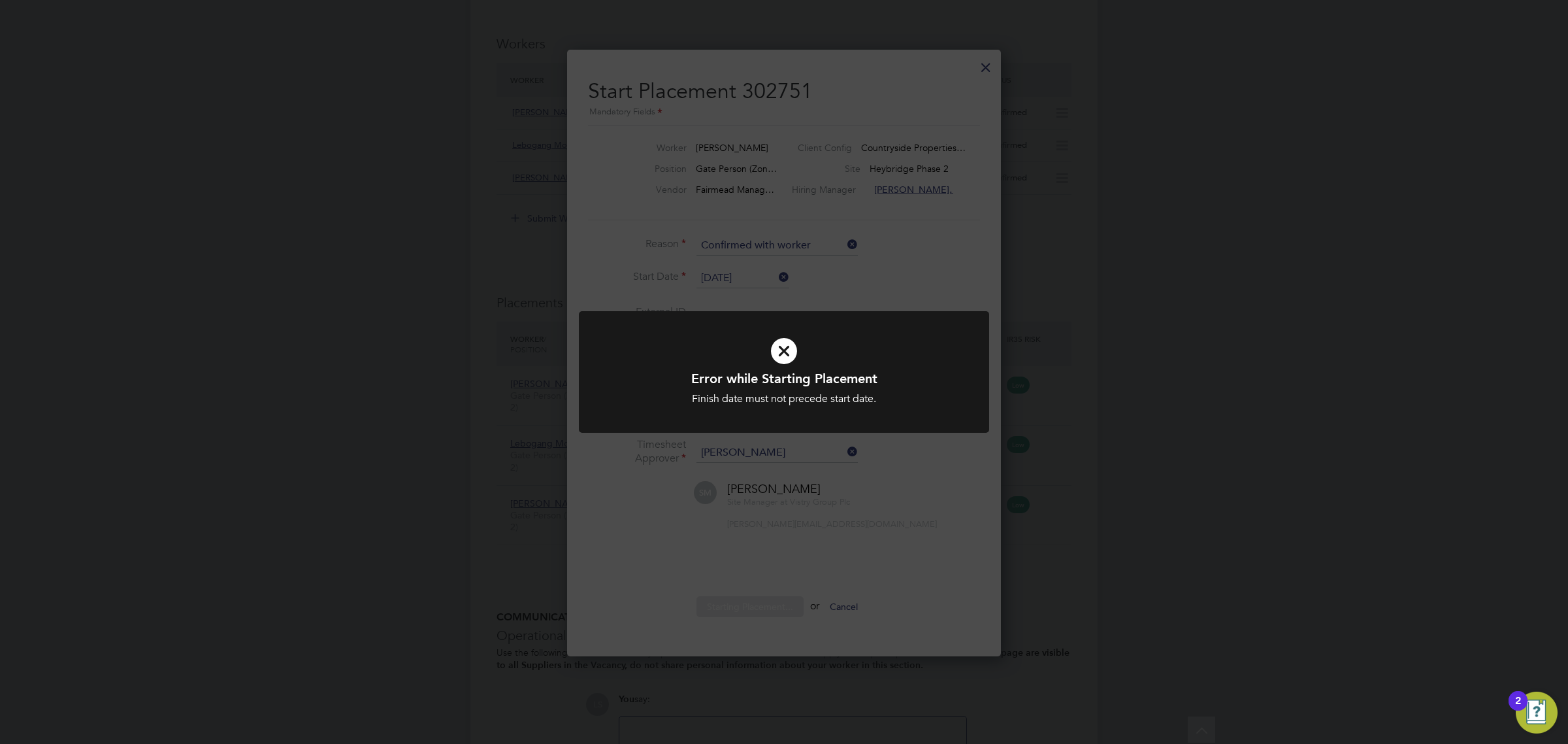
click at [789, 544] on div "Error while Starting Placement Finish date must not precede start date. Cancel …" at bounding box center [784, 372] width 1568 height 744
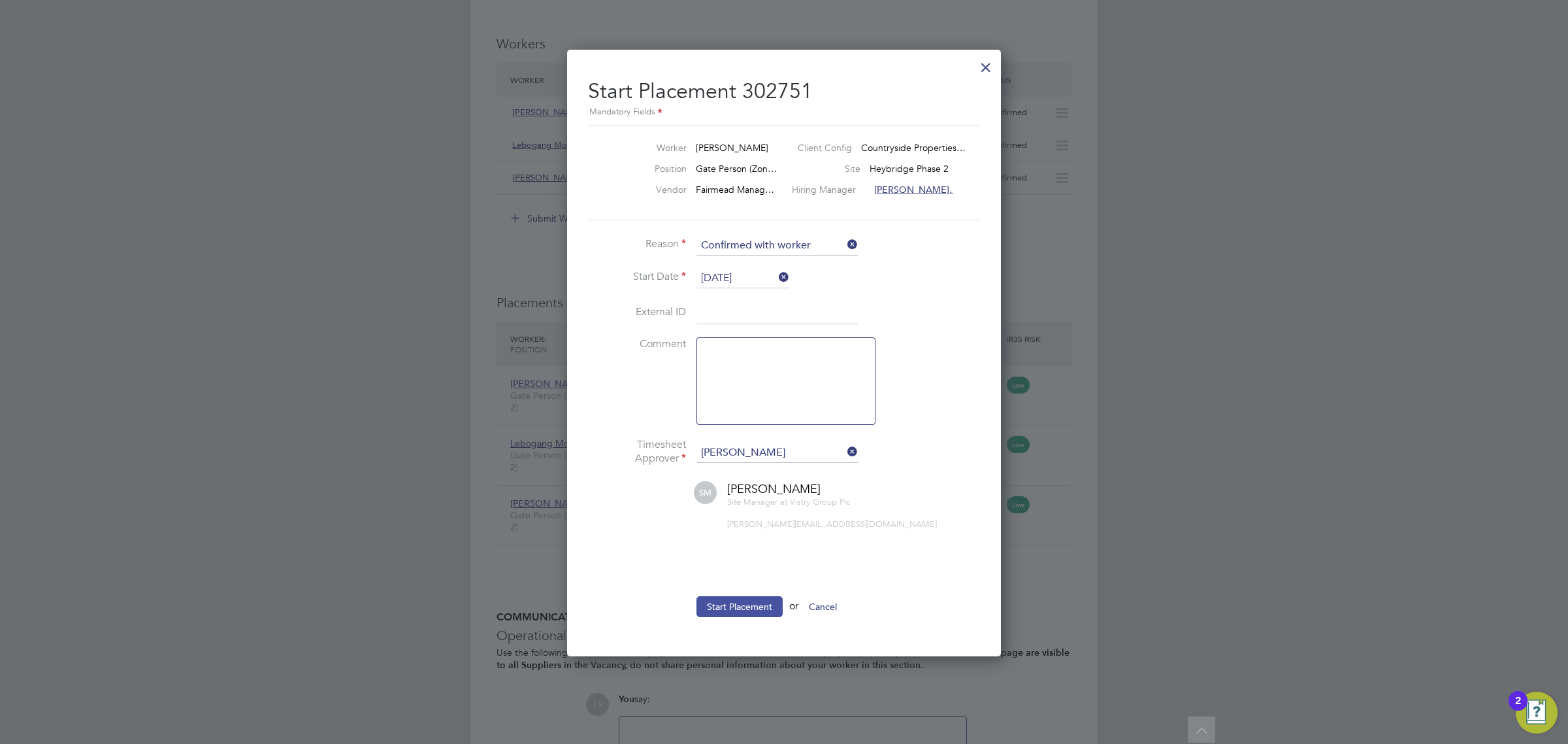
click at [757, 612] on button "Start Placement" at bounding box center [740, 606] width 86 height 21
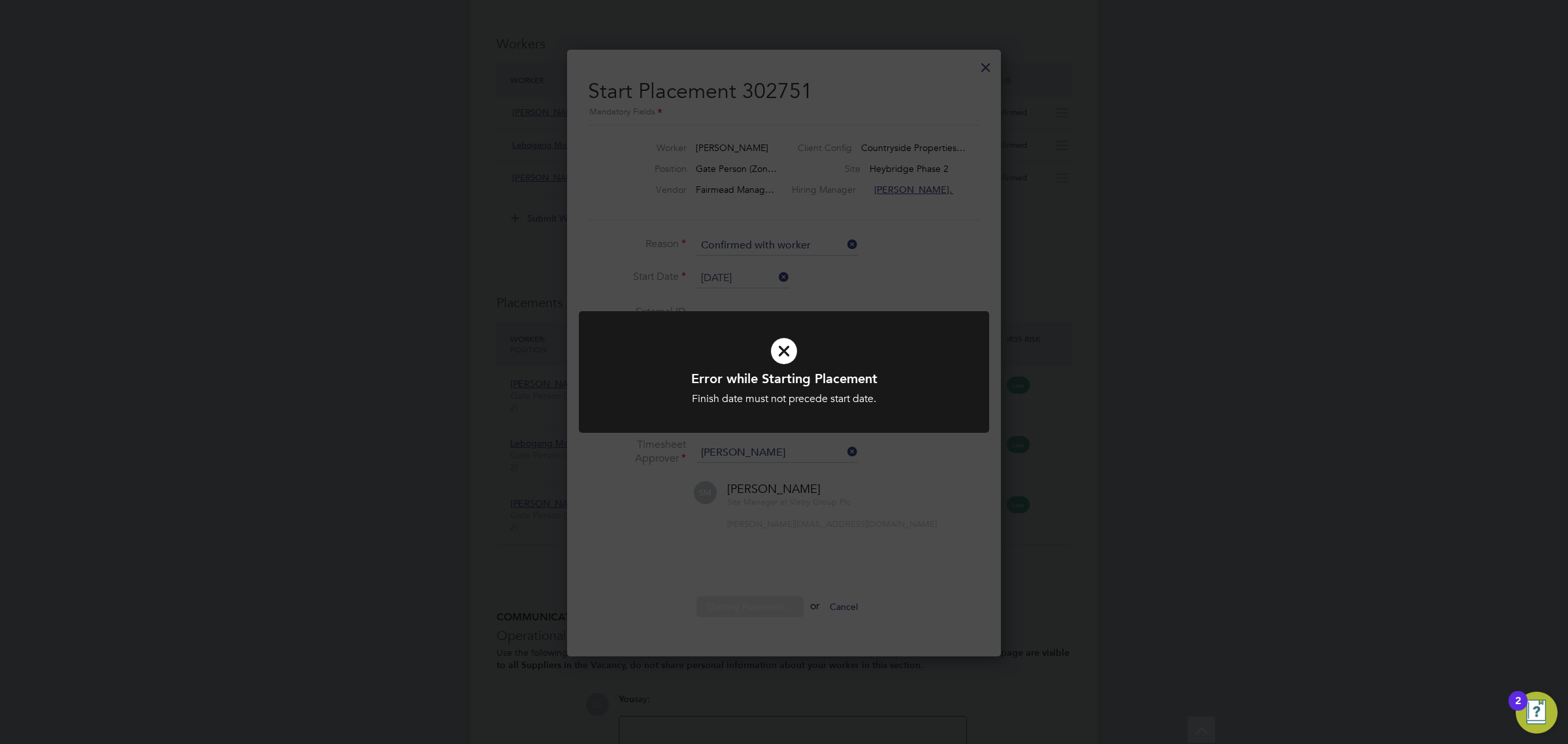
click at [808, 359] on icon at bounding box center [784, 350] width 340 height 51
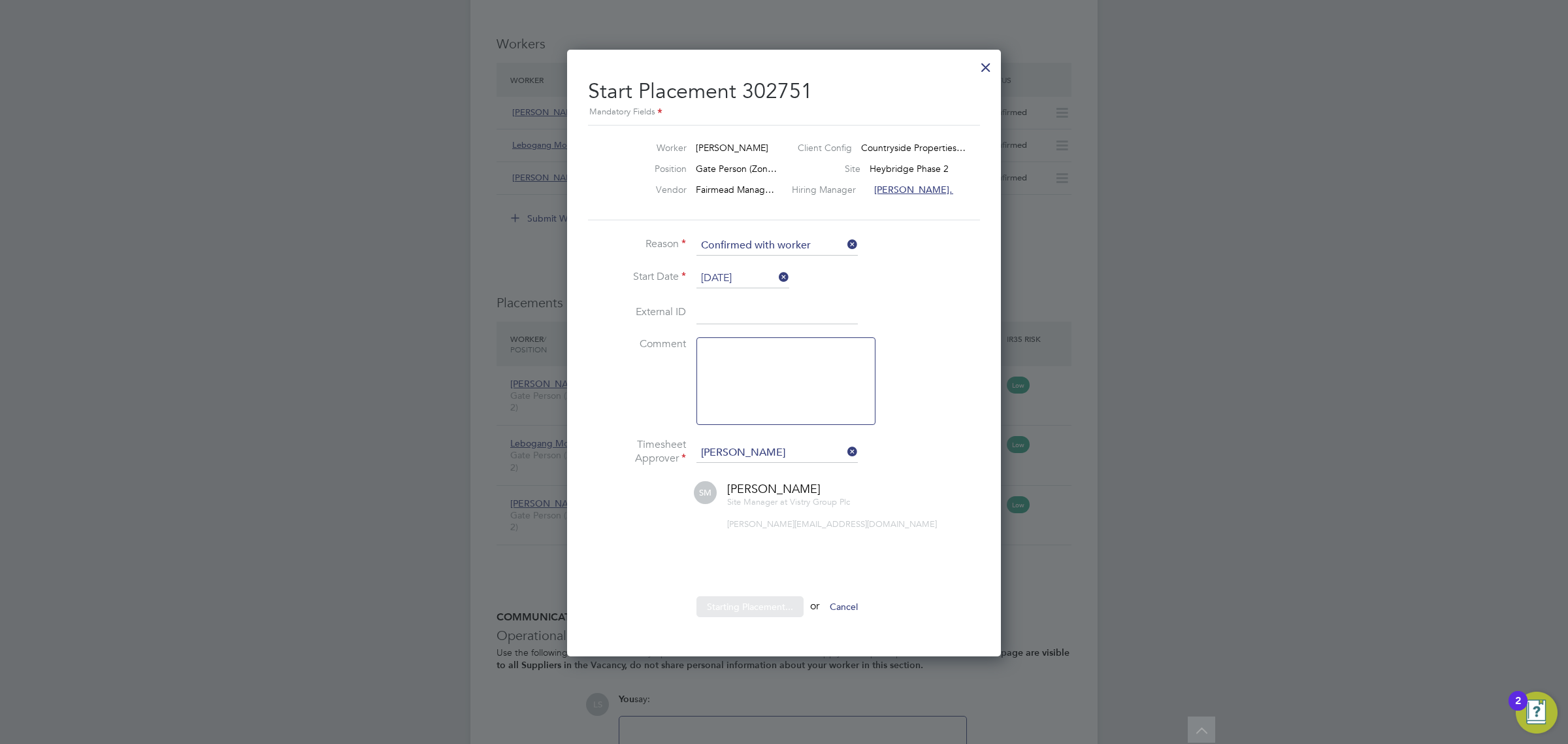
click at [828, 607] on button "Cancel" at bounding box center [823, 606] width 49 height 21
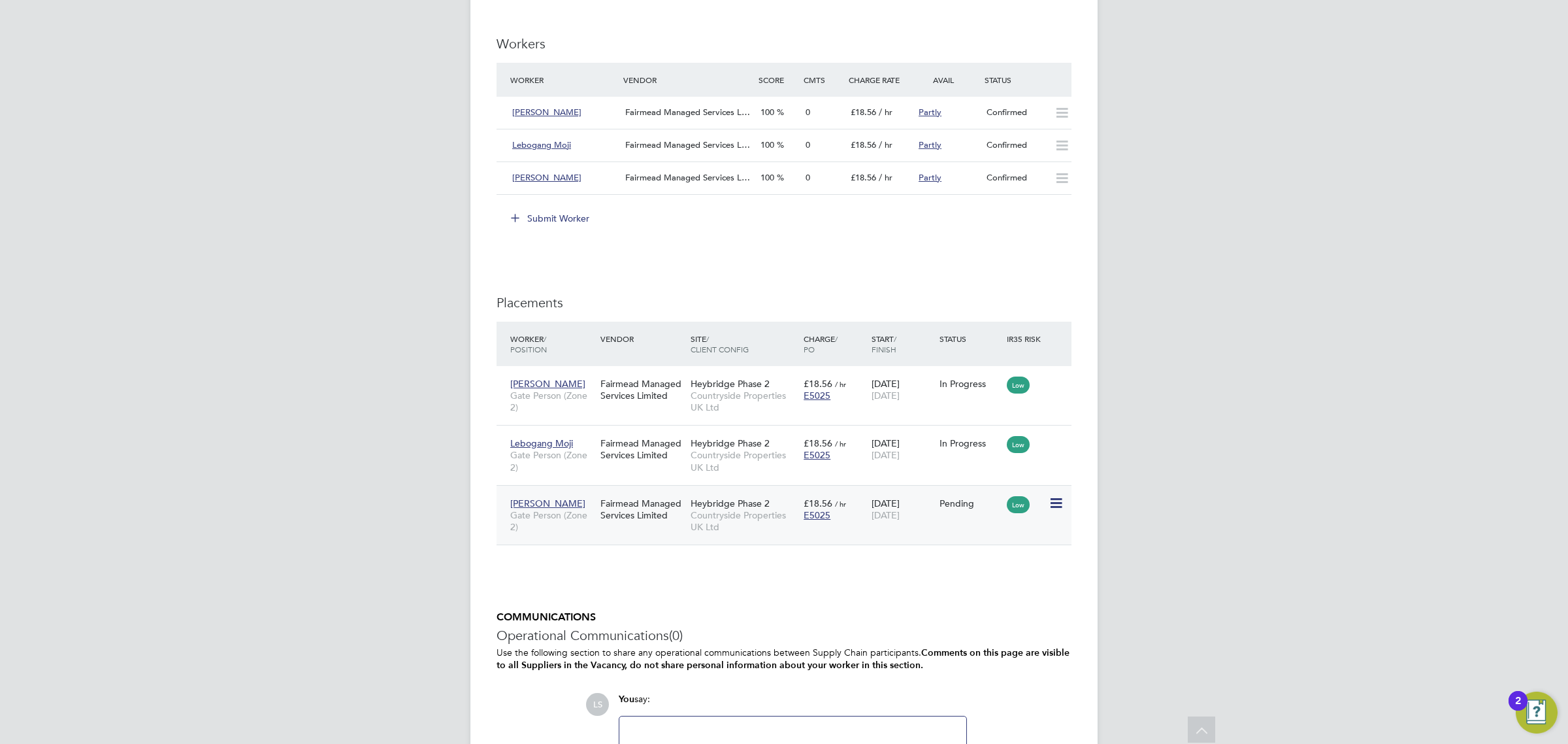
click at [1053, 501] on icon at bounding box center [1055, 502] width 13 height 15
click at [1005, 583] on li "Start" at bounding box center [1014, 586] width 93 height 18
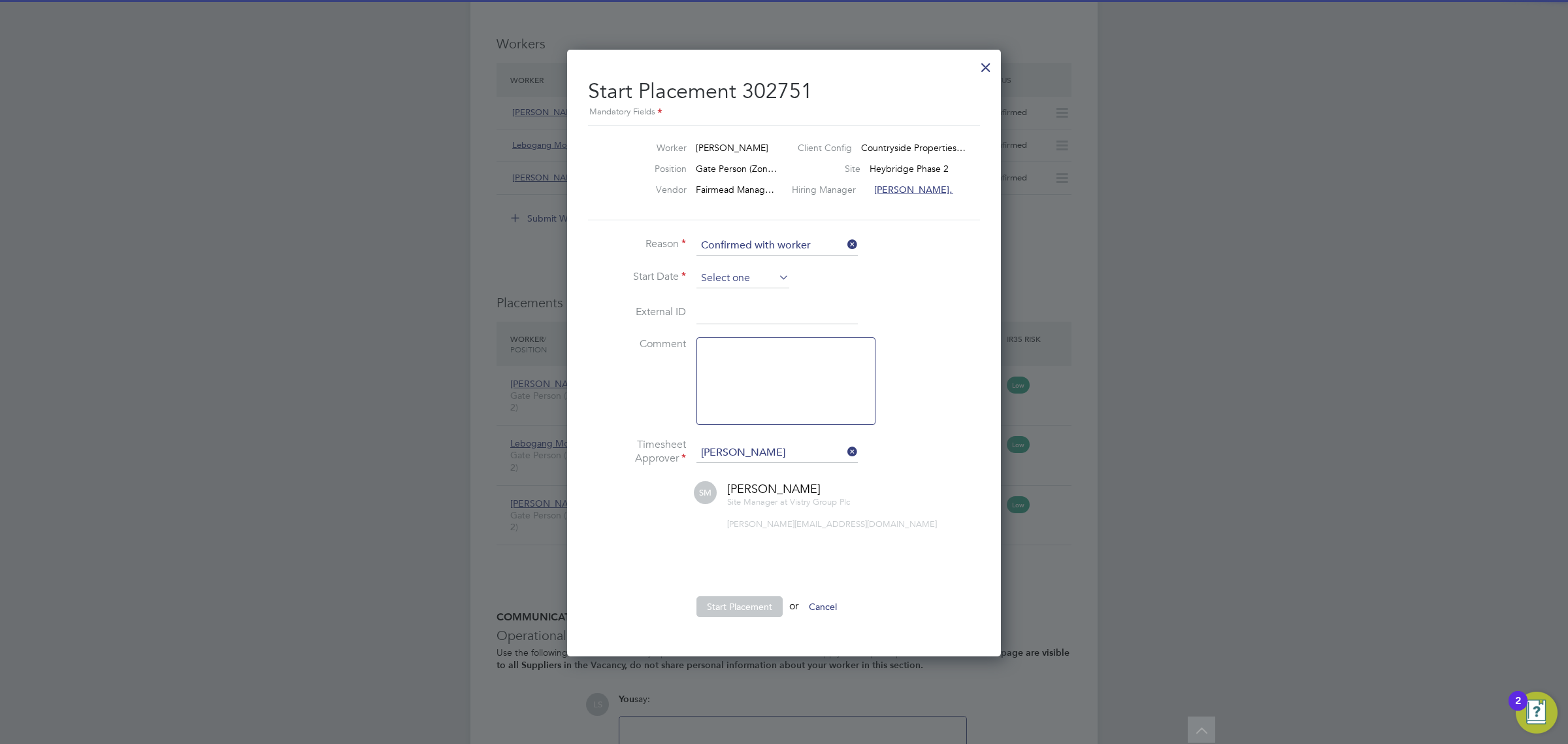
click at [731, 277] on input at bounding box center [742, 279] width 93 height 20
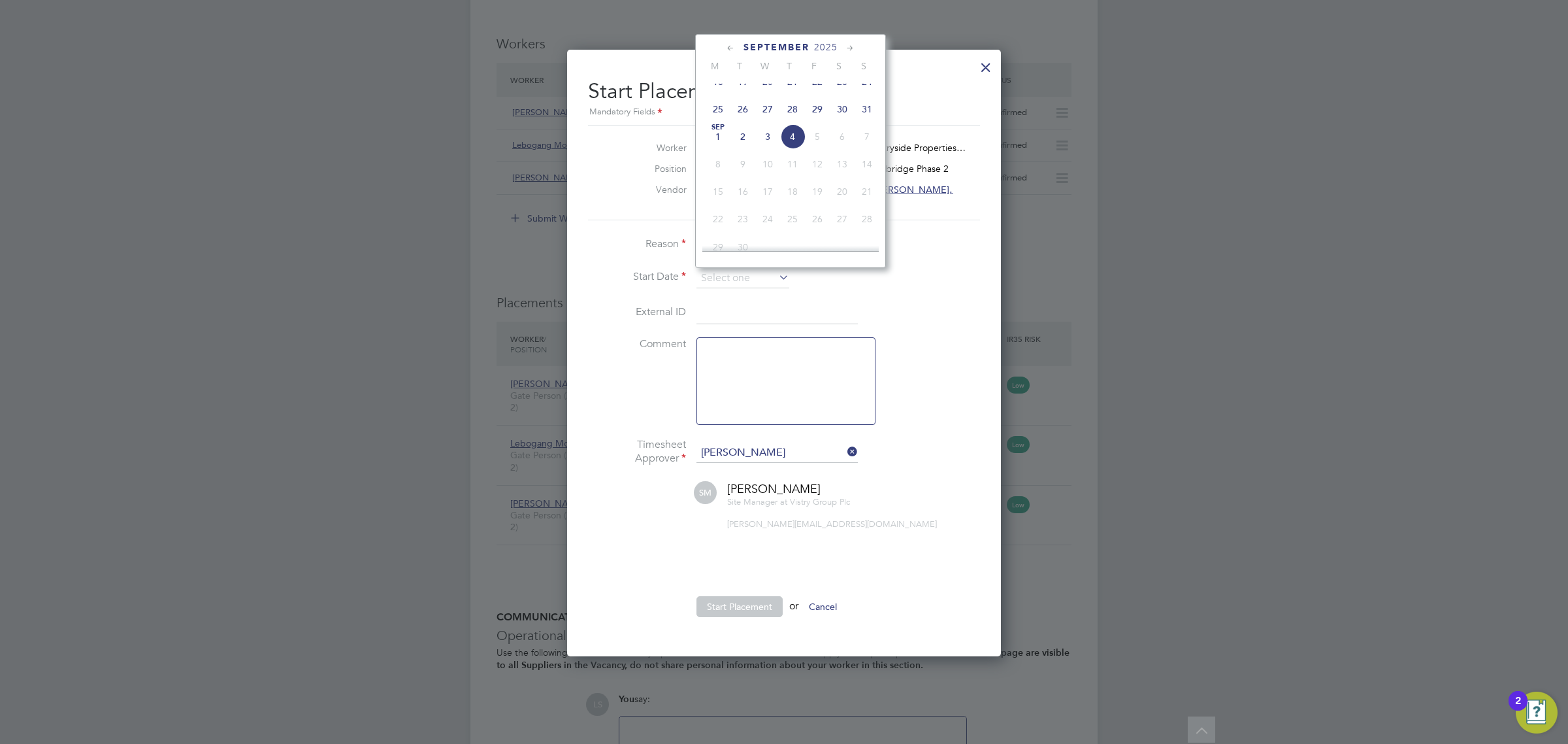
click at [743, 149] on span "2" at bounding box center [743, 137] width 25 height 25
type input "02 Sep 2025"
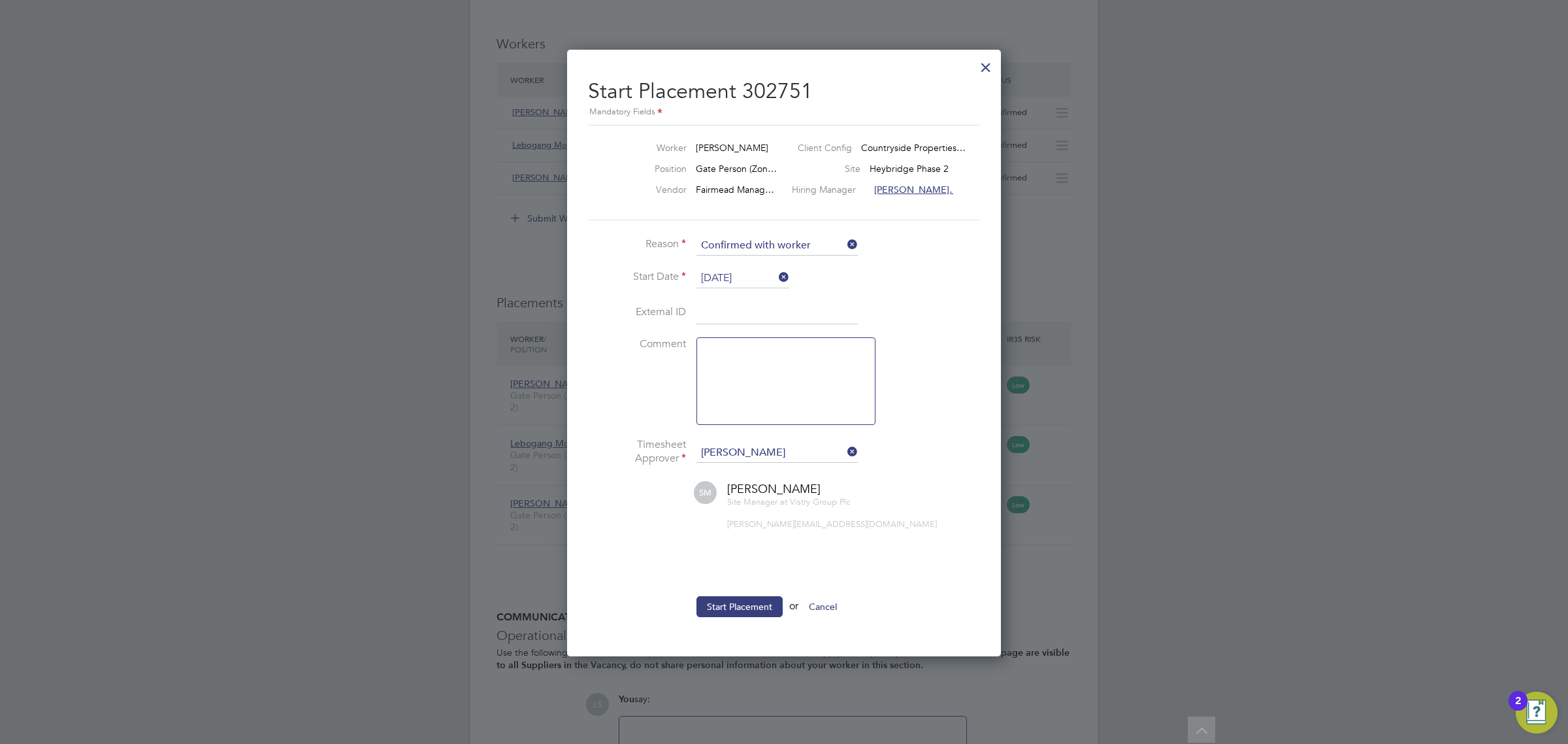
click at [990, 68] on div at bounding box center [986, 64] width 23 height 23
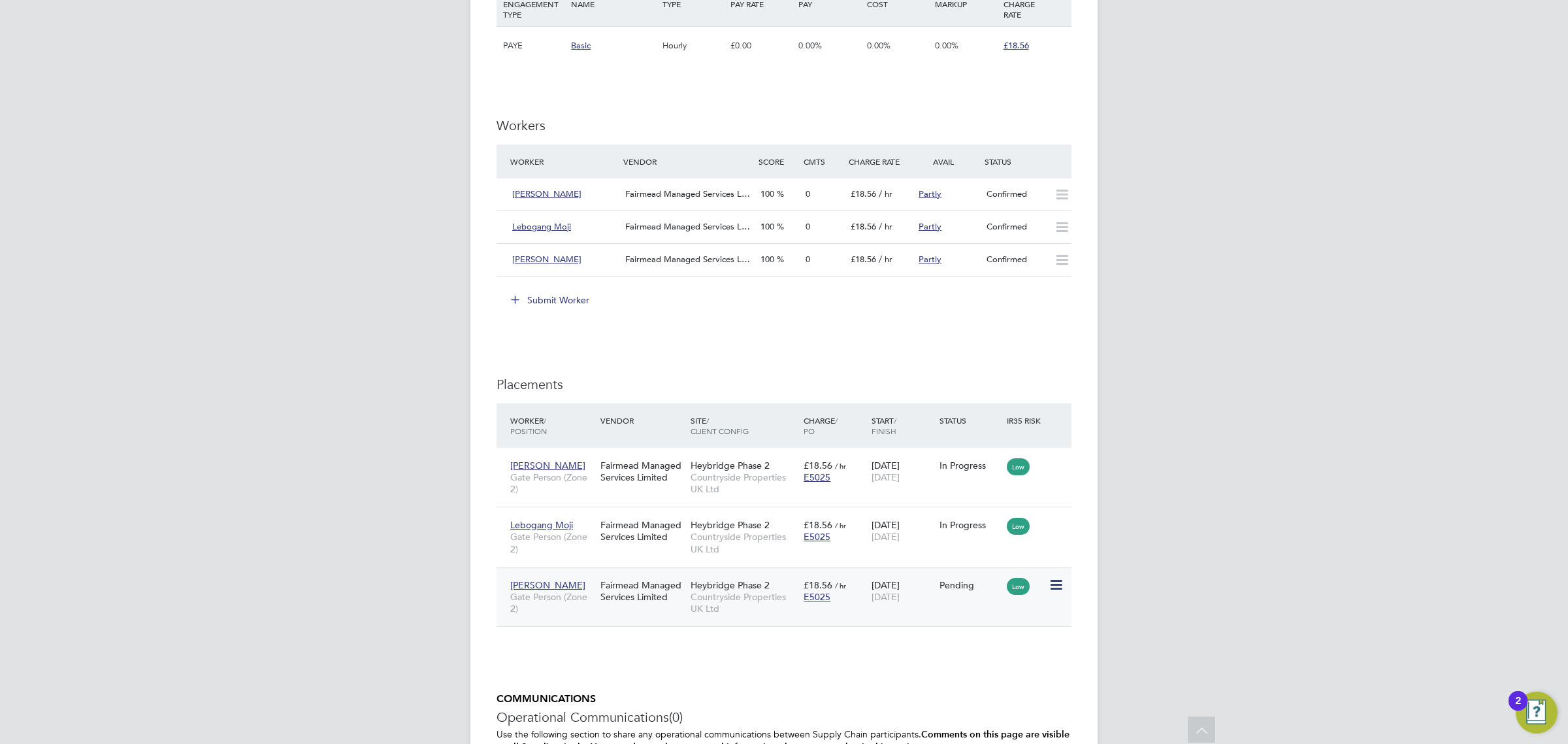
click at [1050, 586] on icon at bounding box center [1055, 584] width 13 height 15
click at [997, 661] on li "Start" at bounding box center [1014, 668] width 93 height 18
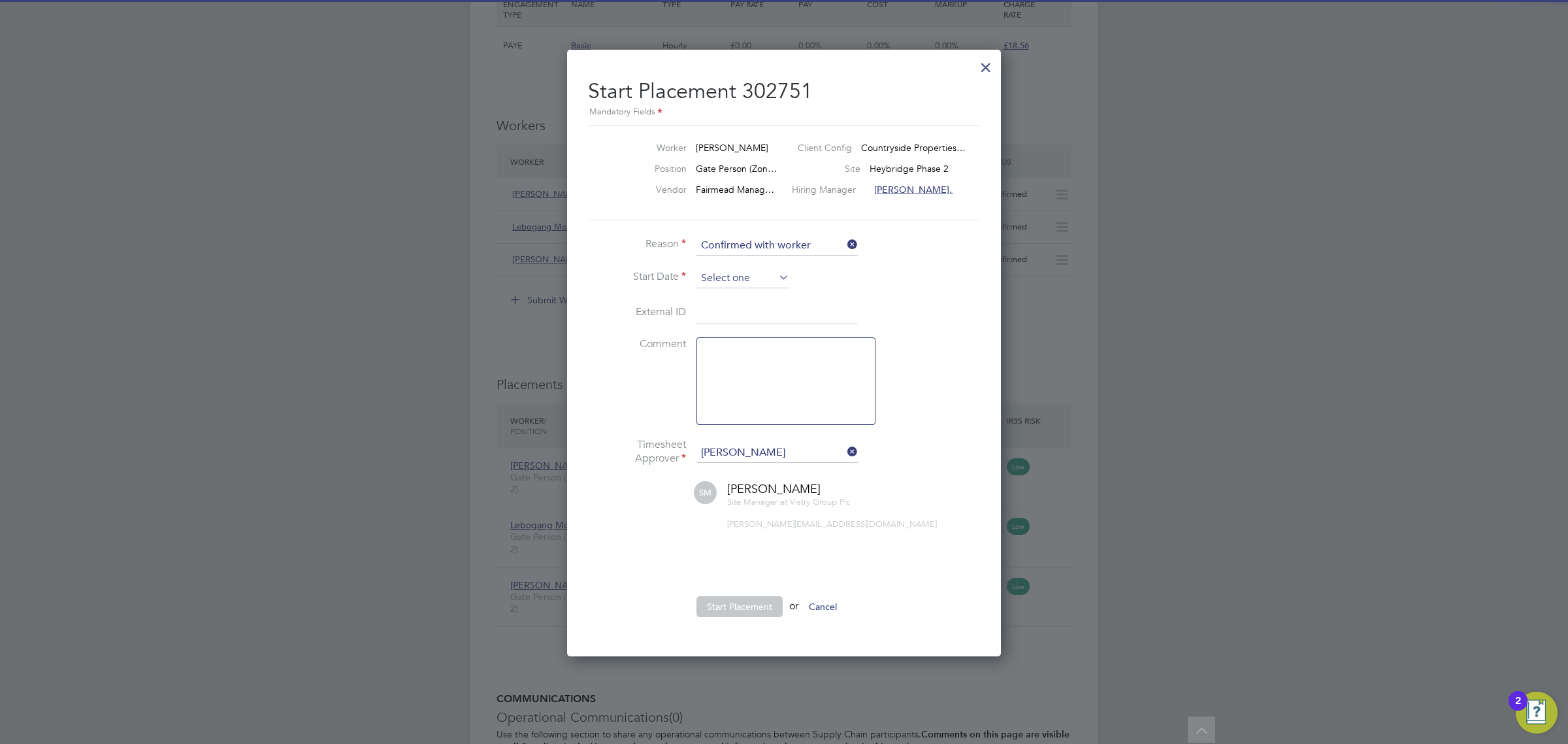
click at [710, 279] on input at bounding box center [742, 279] width 93 height 20
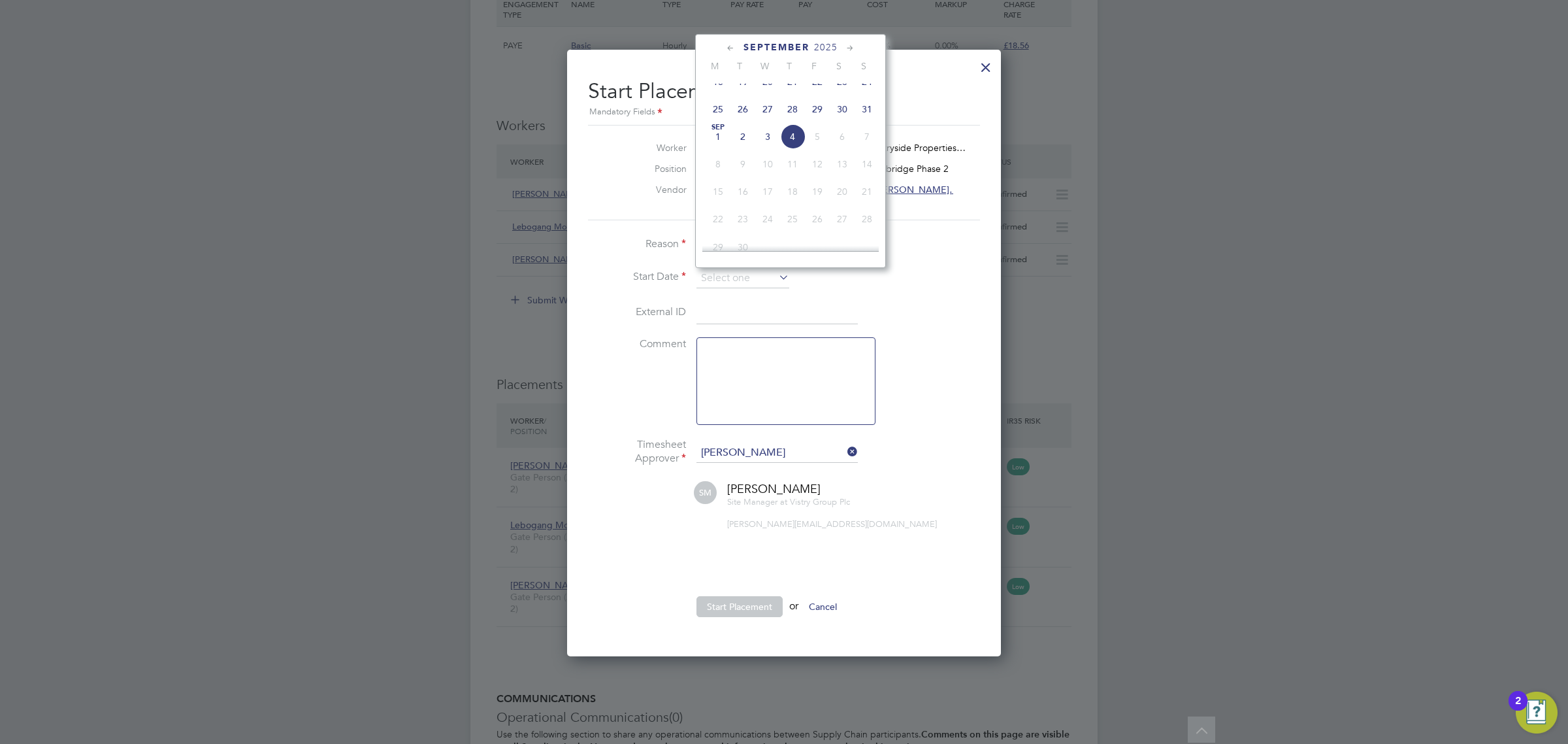
click at [745, 149] on span "2" at bounding box center [743, 137] width 25 height 25
type input "02 Sep 2025"
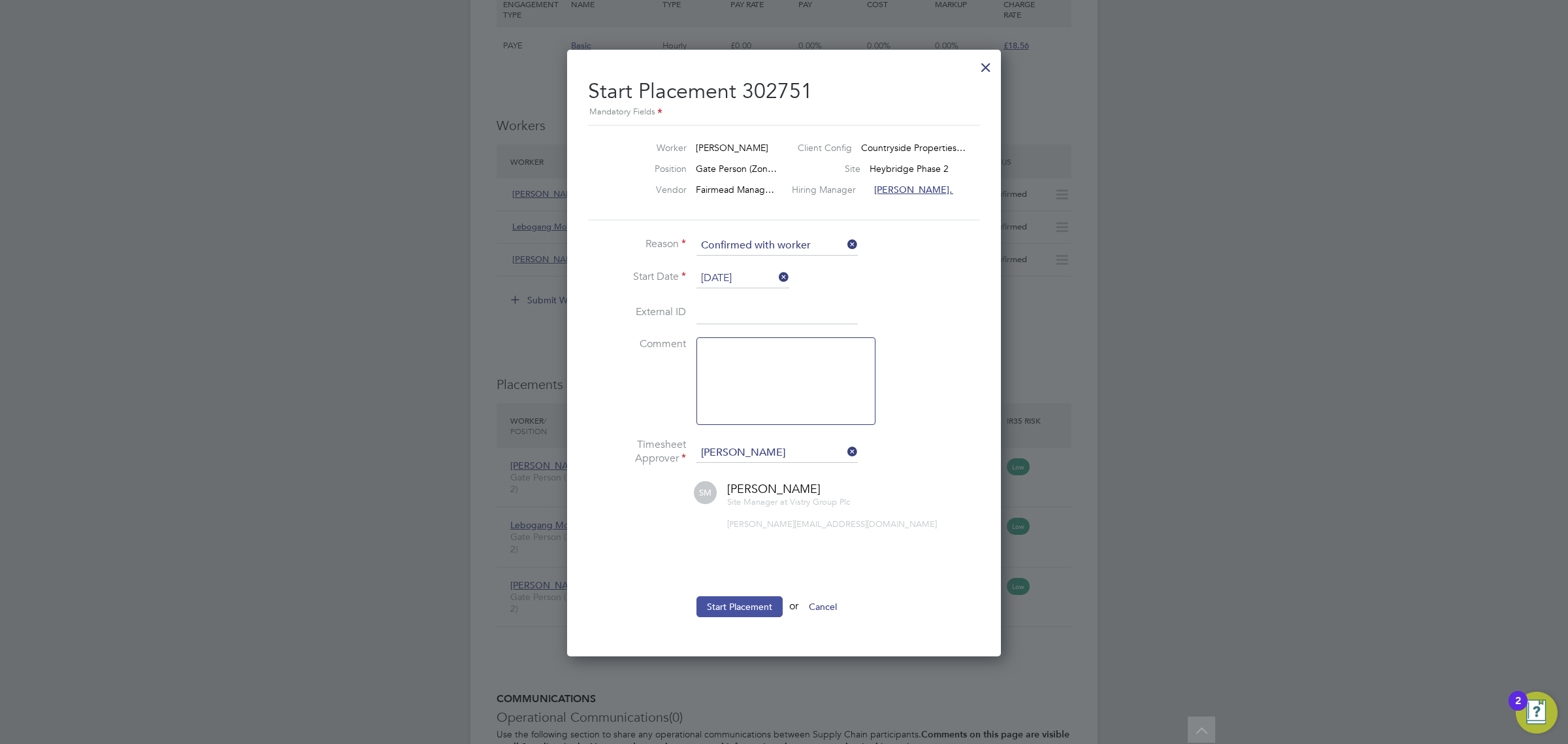
click at [744, 607] on button "Start Placement" at bounding box center [740, 606] width 86 height 21
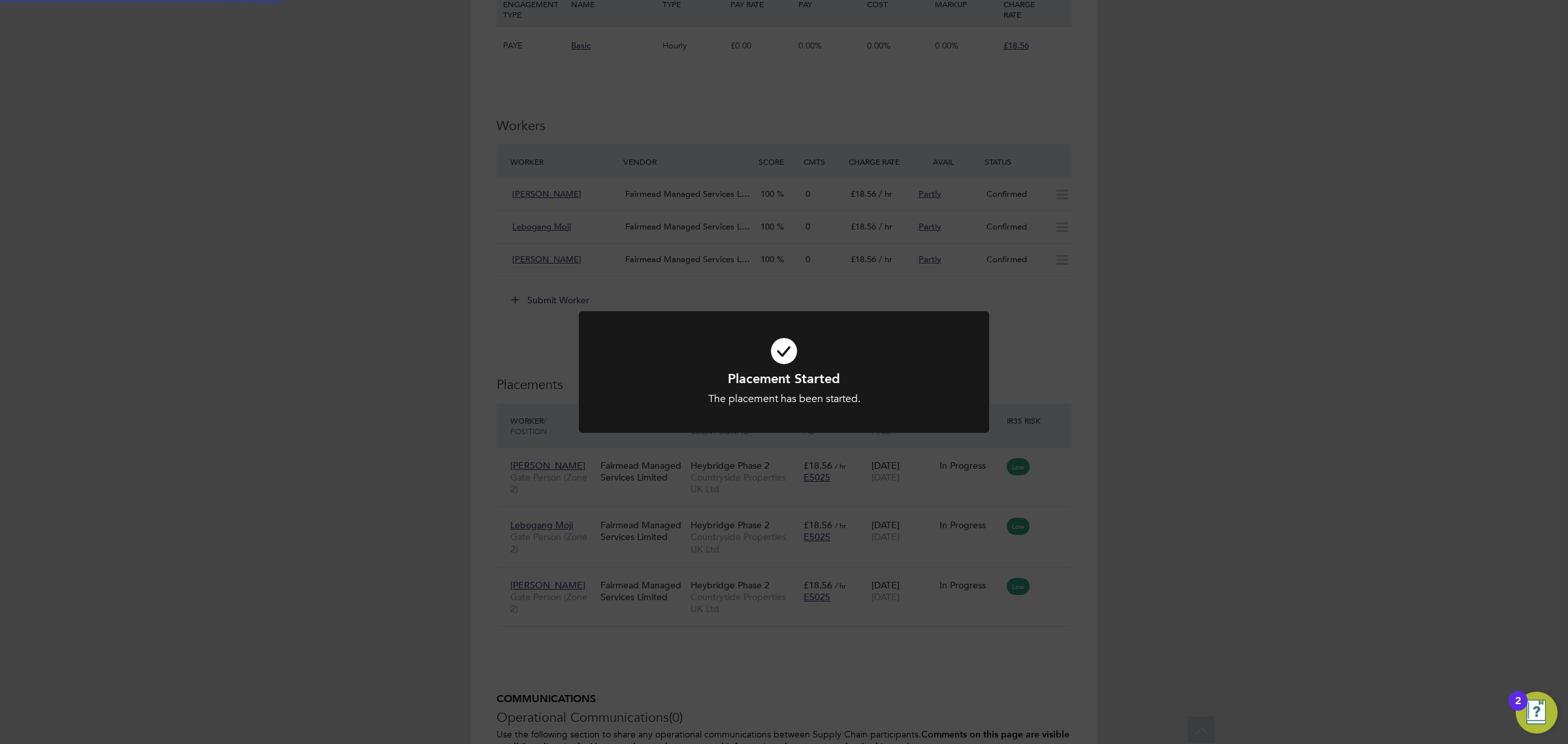
click at [925, 545] on div "Placement Started The placement has been started. Cancel Okay" at bounding box center [784, 372] width 1568 height 744
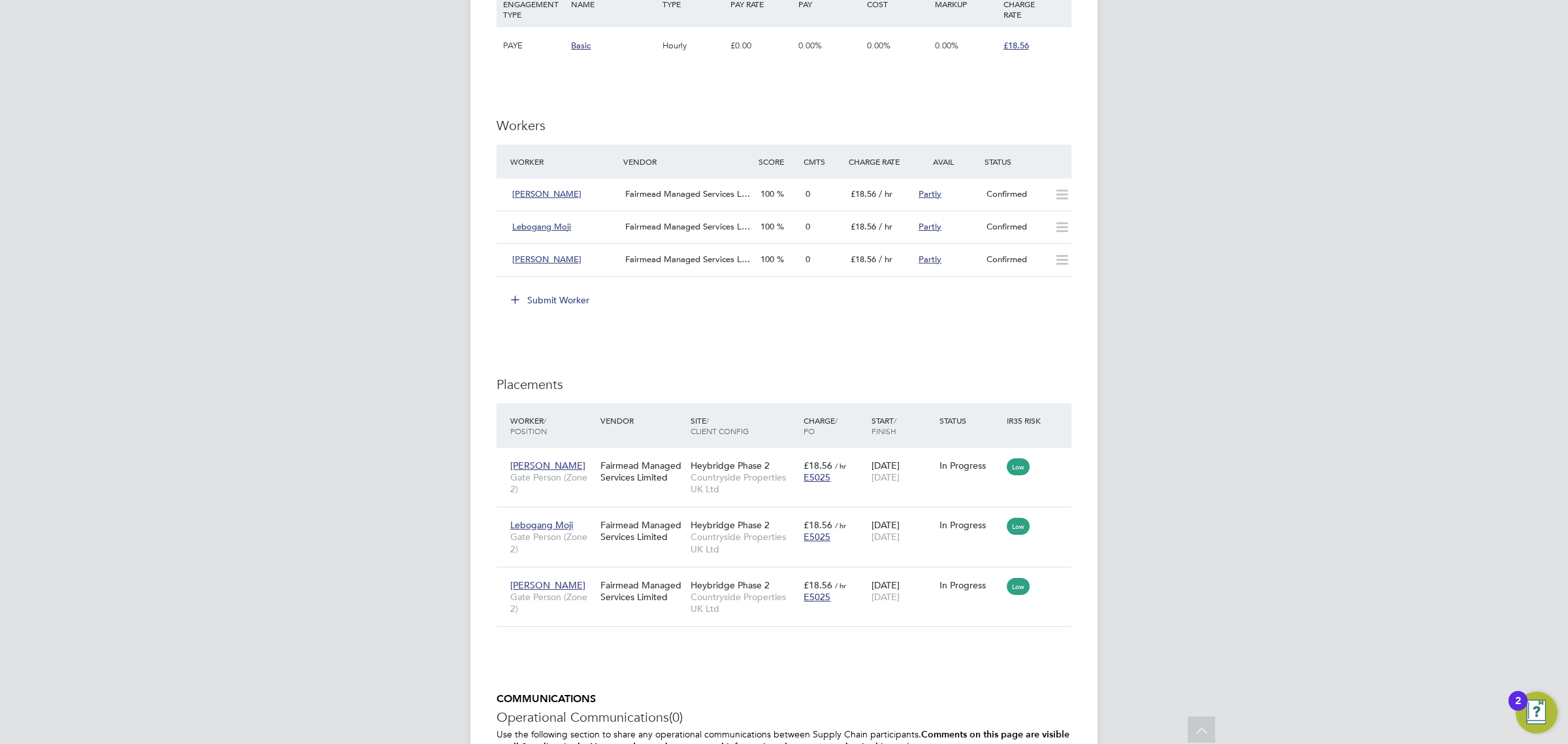
click at [571, 301] on button "Submit Worker" at bounding box center [550, 299] width 98 height 21
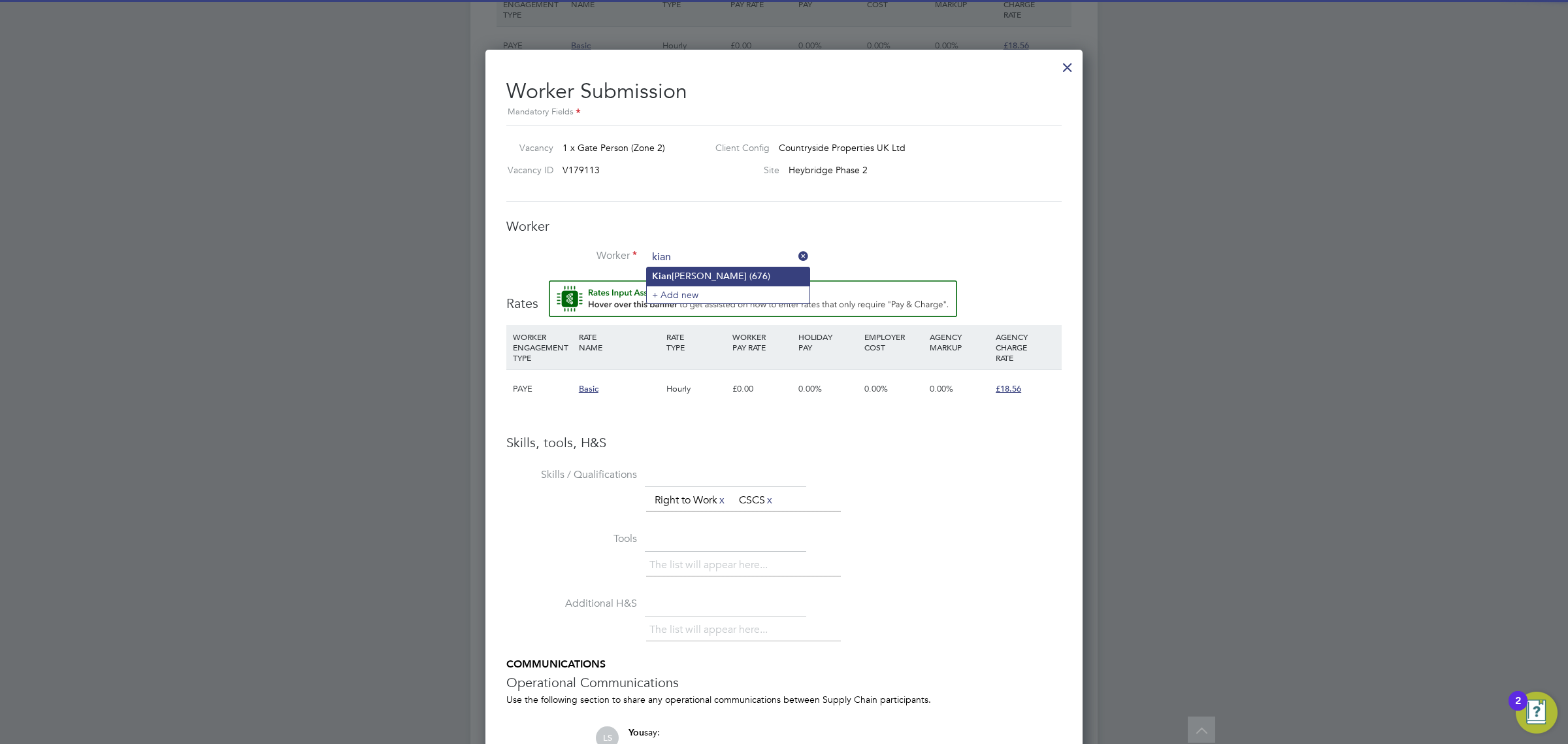
click at [703, 270] on li "Kian jay Ulett (676)" at bounding box center [728, 276] width 163 height 18
type input "Kianjay Ulett (676)"
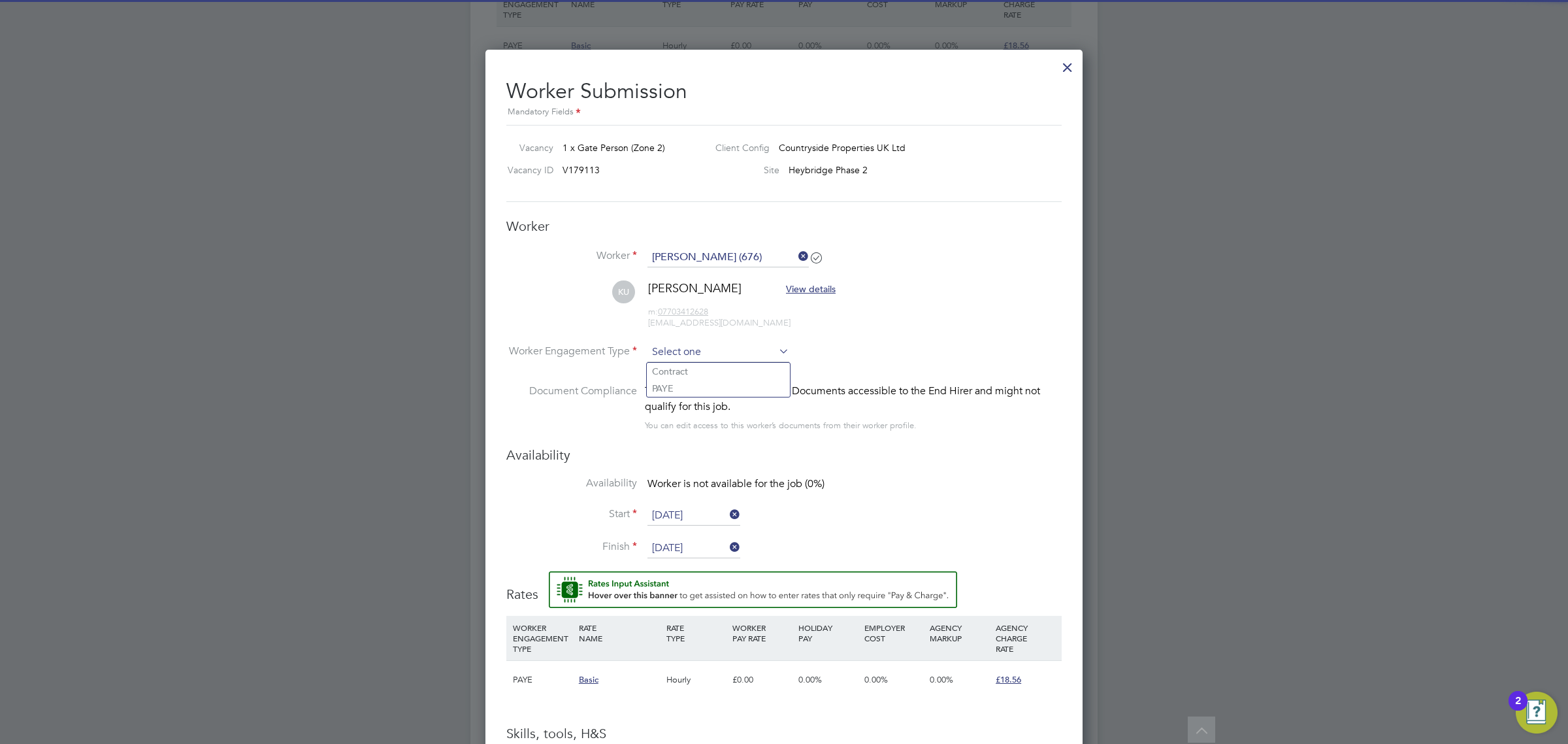
click at [694, 353] on input at bounding box center [719, 352] width 142 height 20
click at [695, 390] on li "PAYE" at bounding box center [718, 387] width 143 height 17
type input "PAYE"
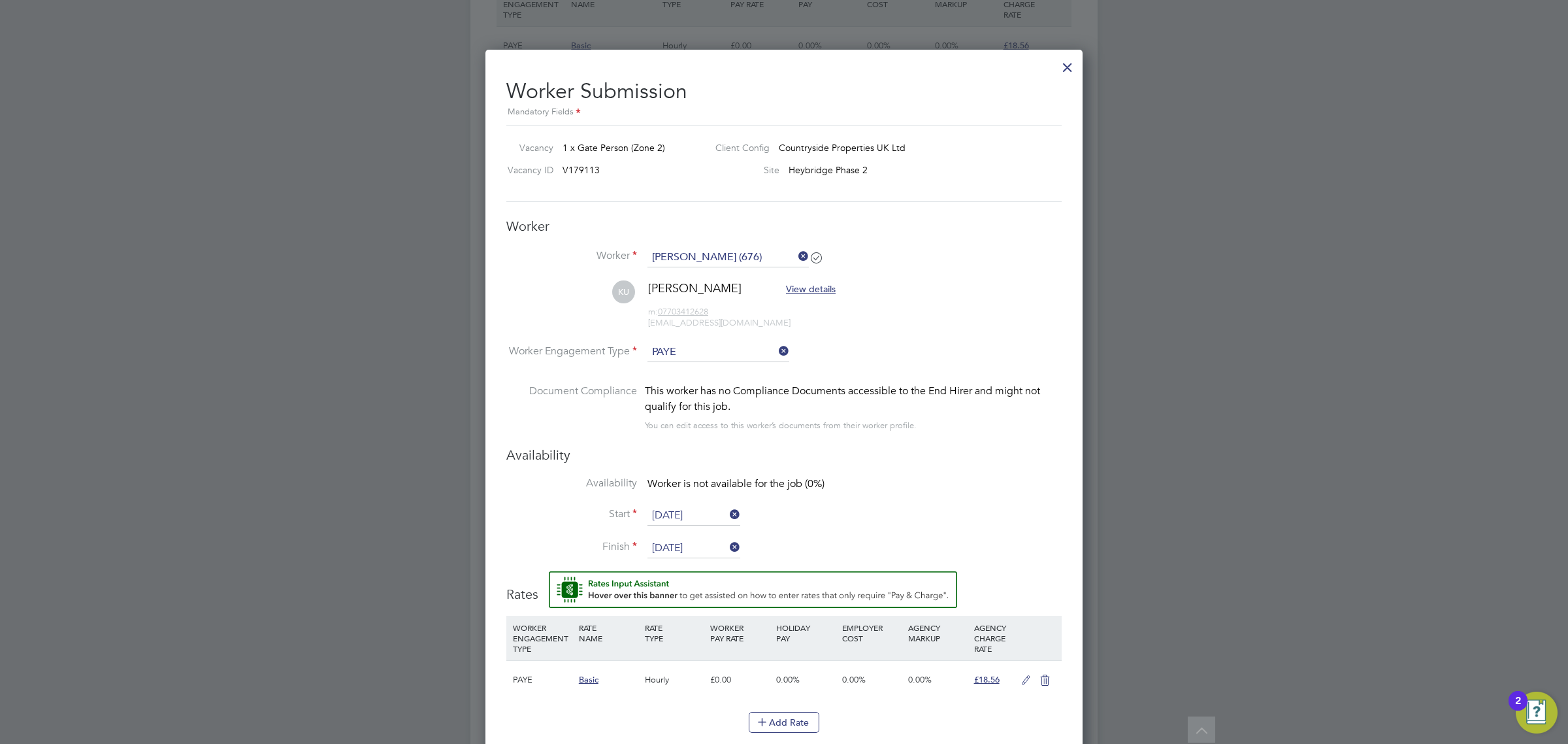
click at [703, 514] on input "26 Aug 2025" at bounding box center [694, 516] width 93 height 20
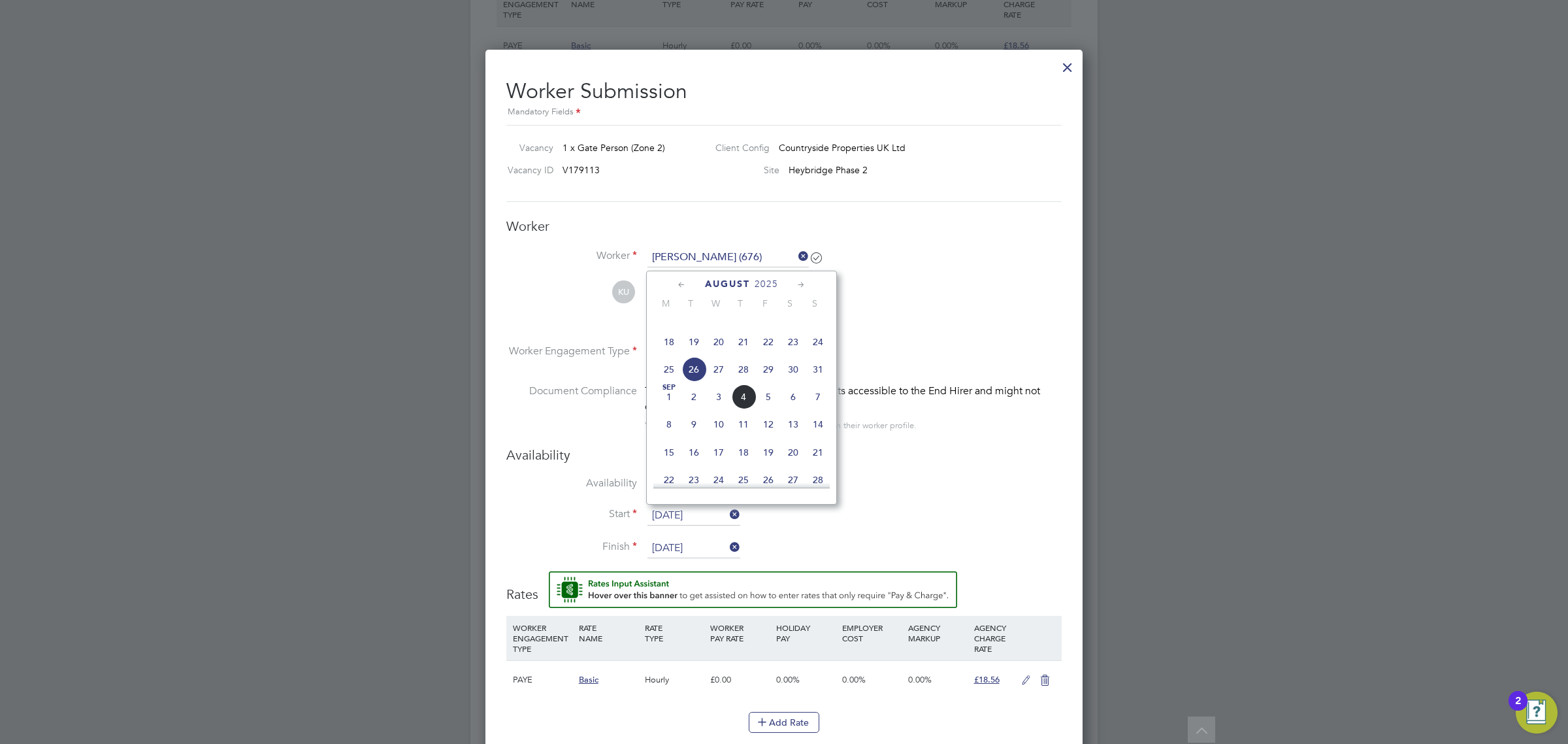
click at [691, 409] on span "2" at bounding box center [694, 397] width 25 height 25
type input "02 Sep 2025"
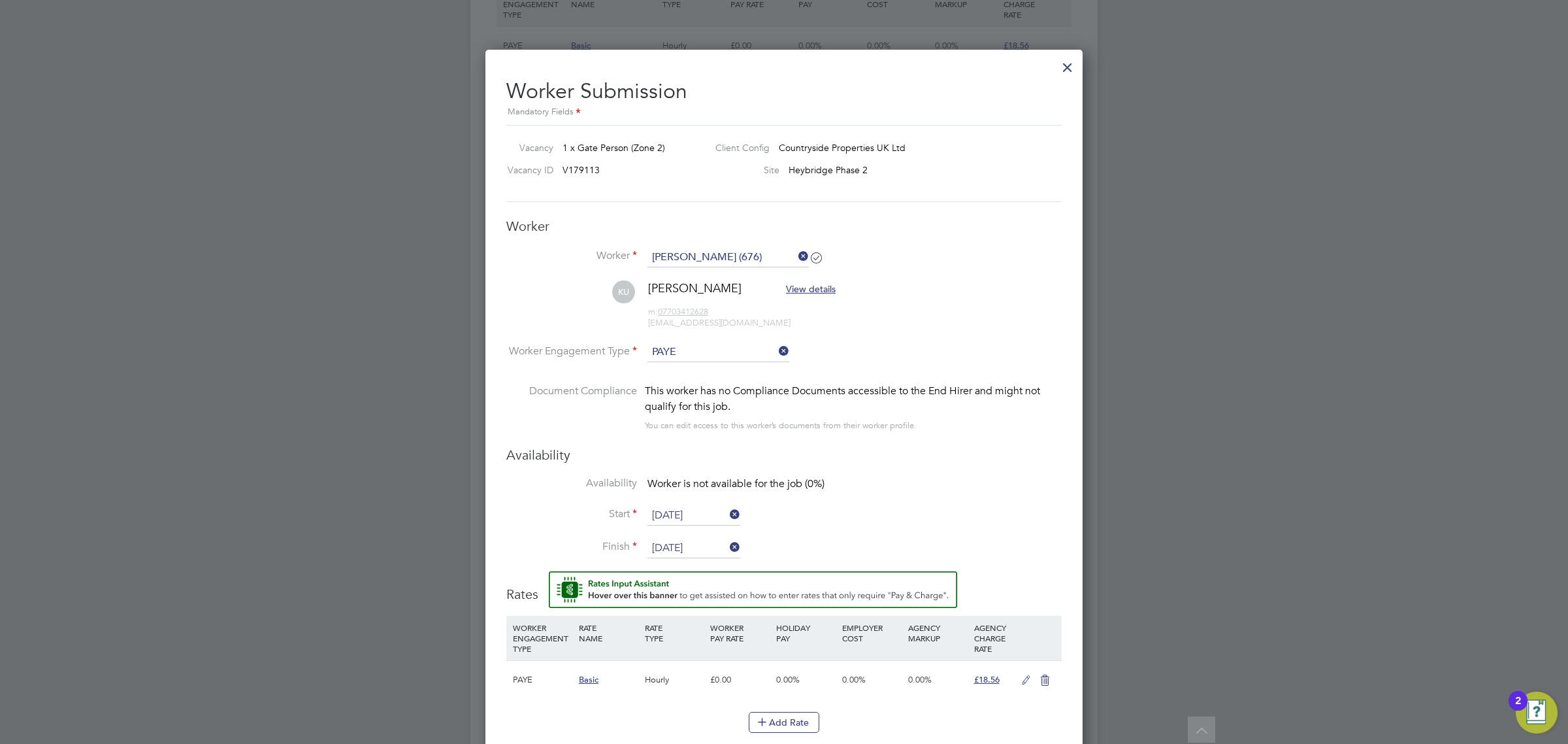
click at [705, 544] on input "31 Aug 2025" at bounding box center [694, 548] width 93 height 20
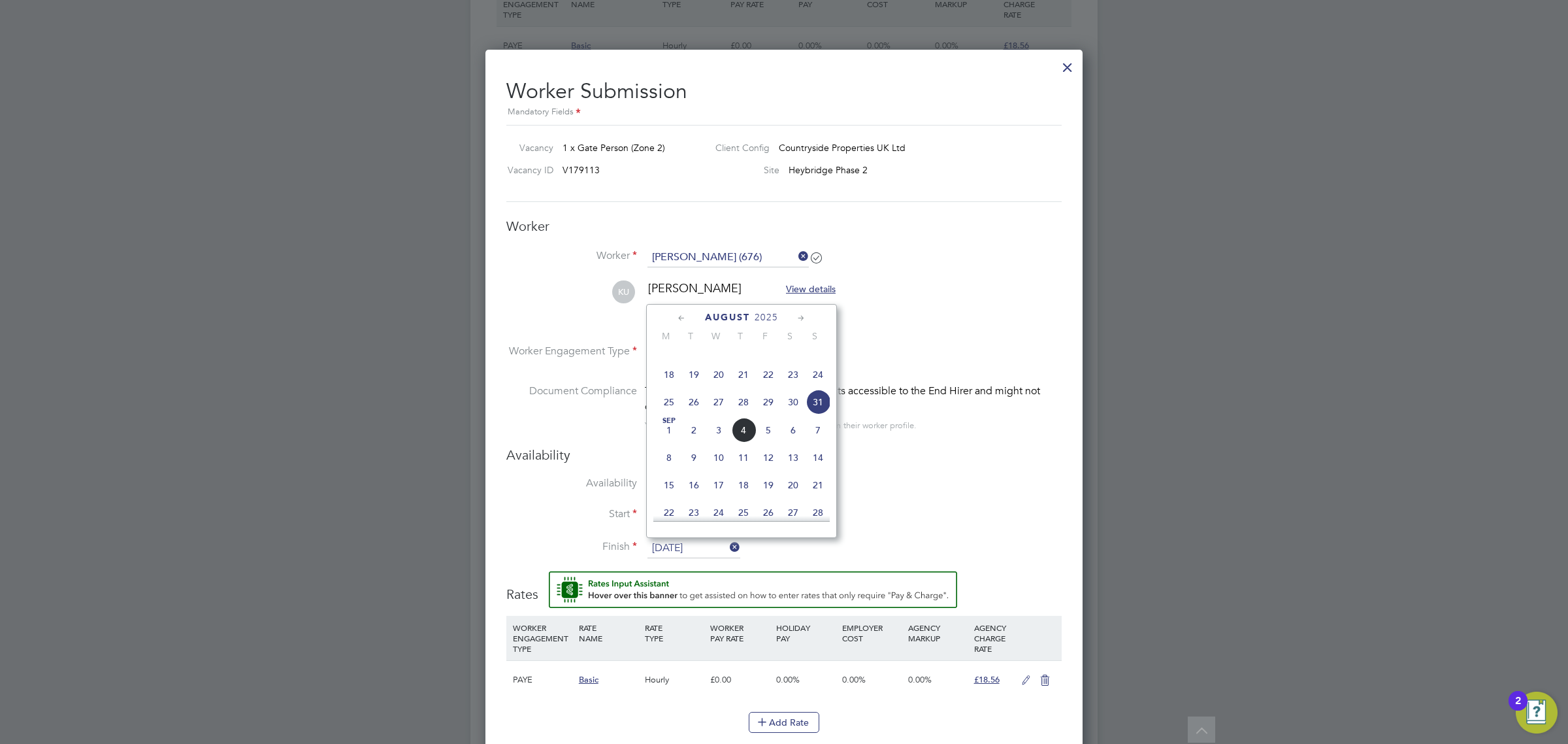
click at [693, 442] on span "2" at bounding box center [694, 430] width 25 height 25
type input "02 Sep 2025"
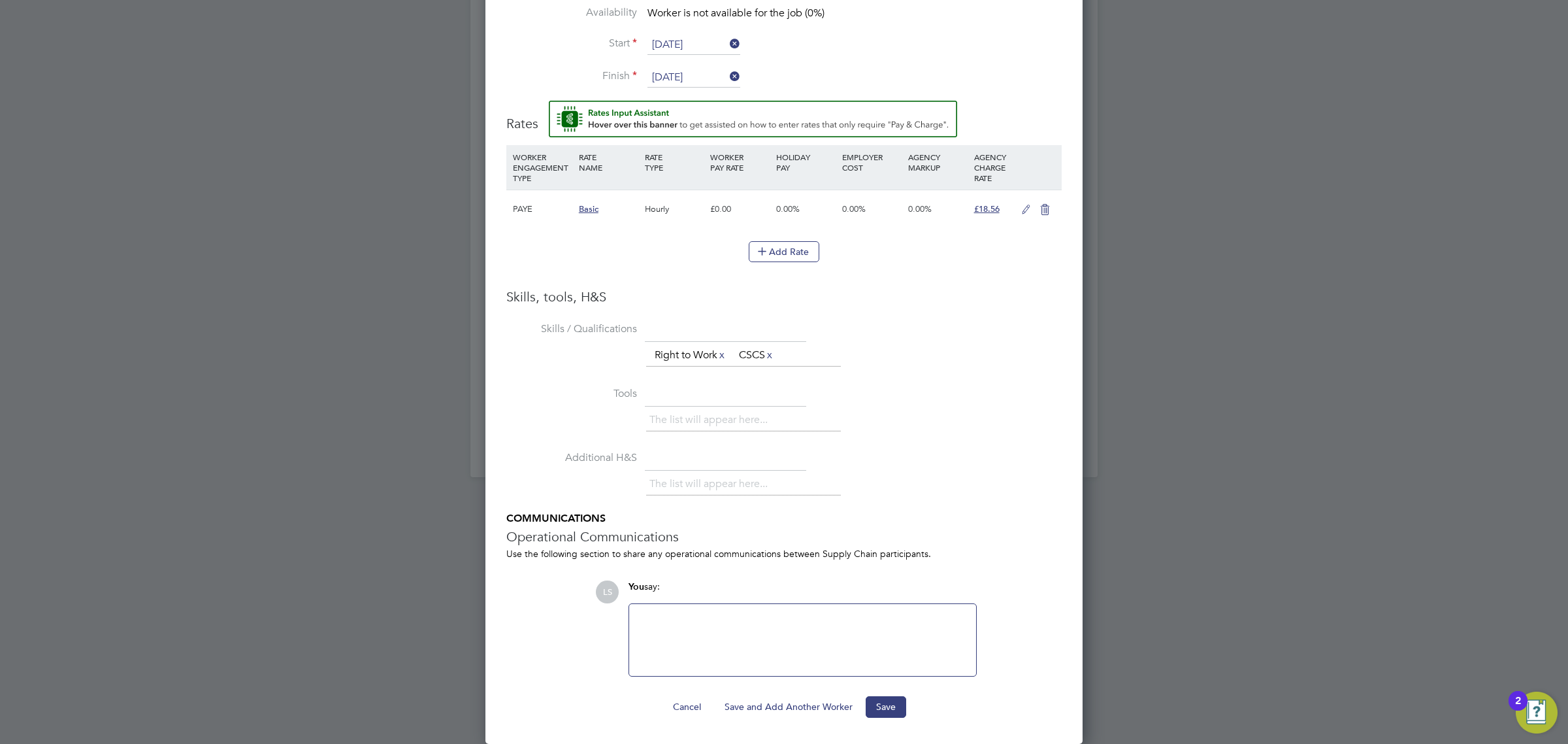
click at [894, 708] on button "Save" at bounding box center [886, 705] width 40 height 21
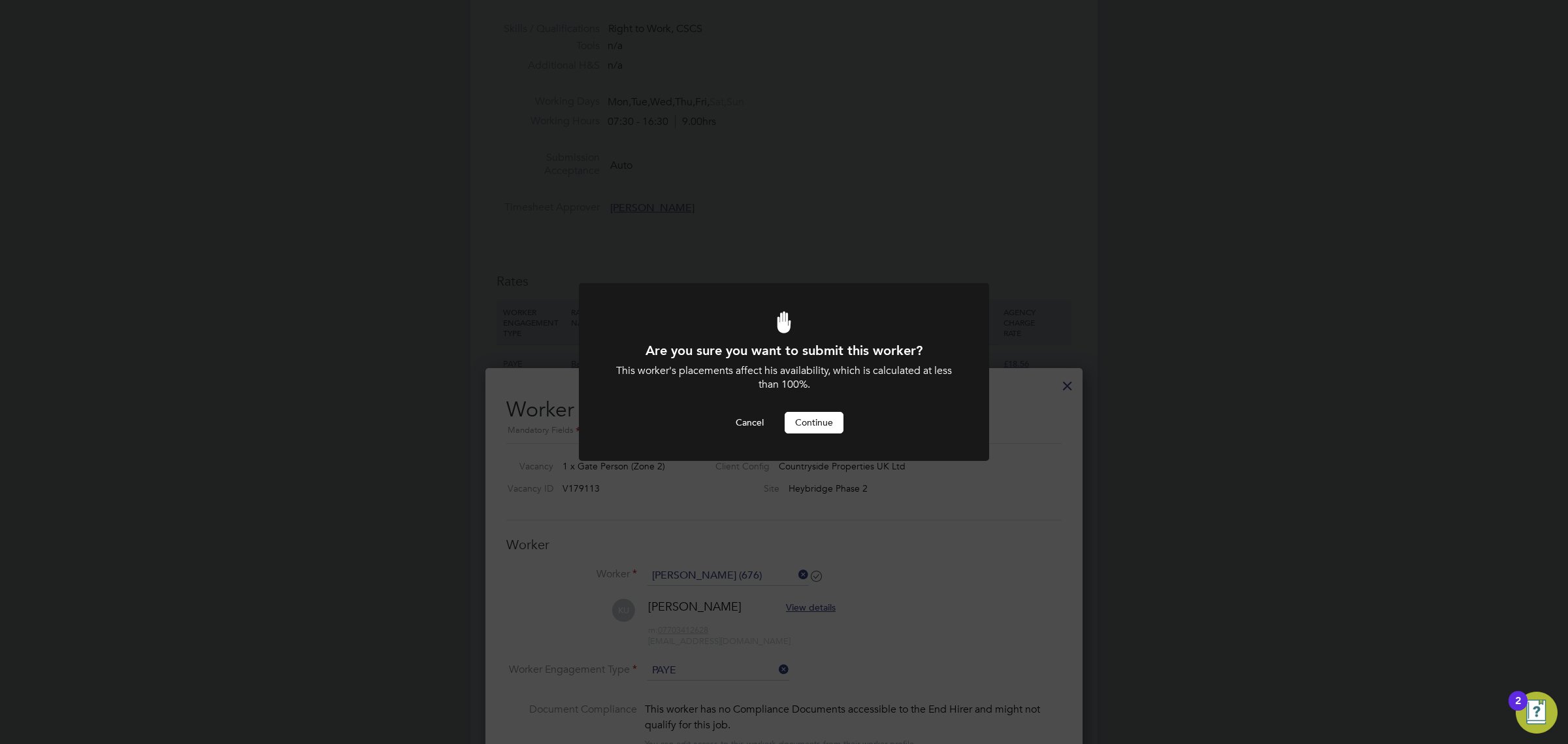
click at [827, 428] on button "Continue" at bounding box center [813, 421] width 58 height 21
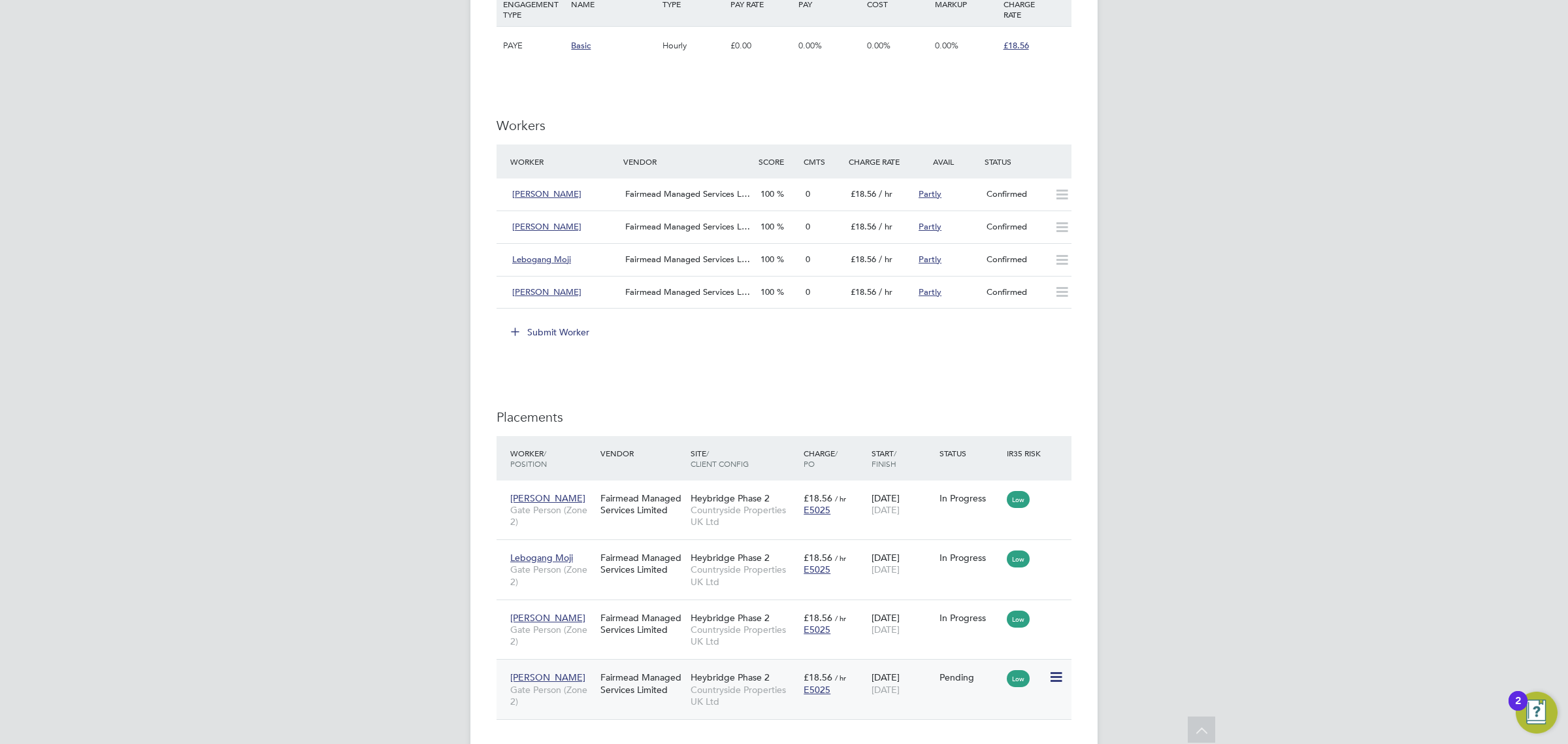
click at [1054, 674] on icon at bounding box center [1055, 677] width 13 height 15
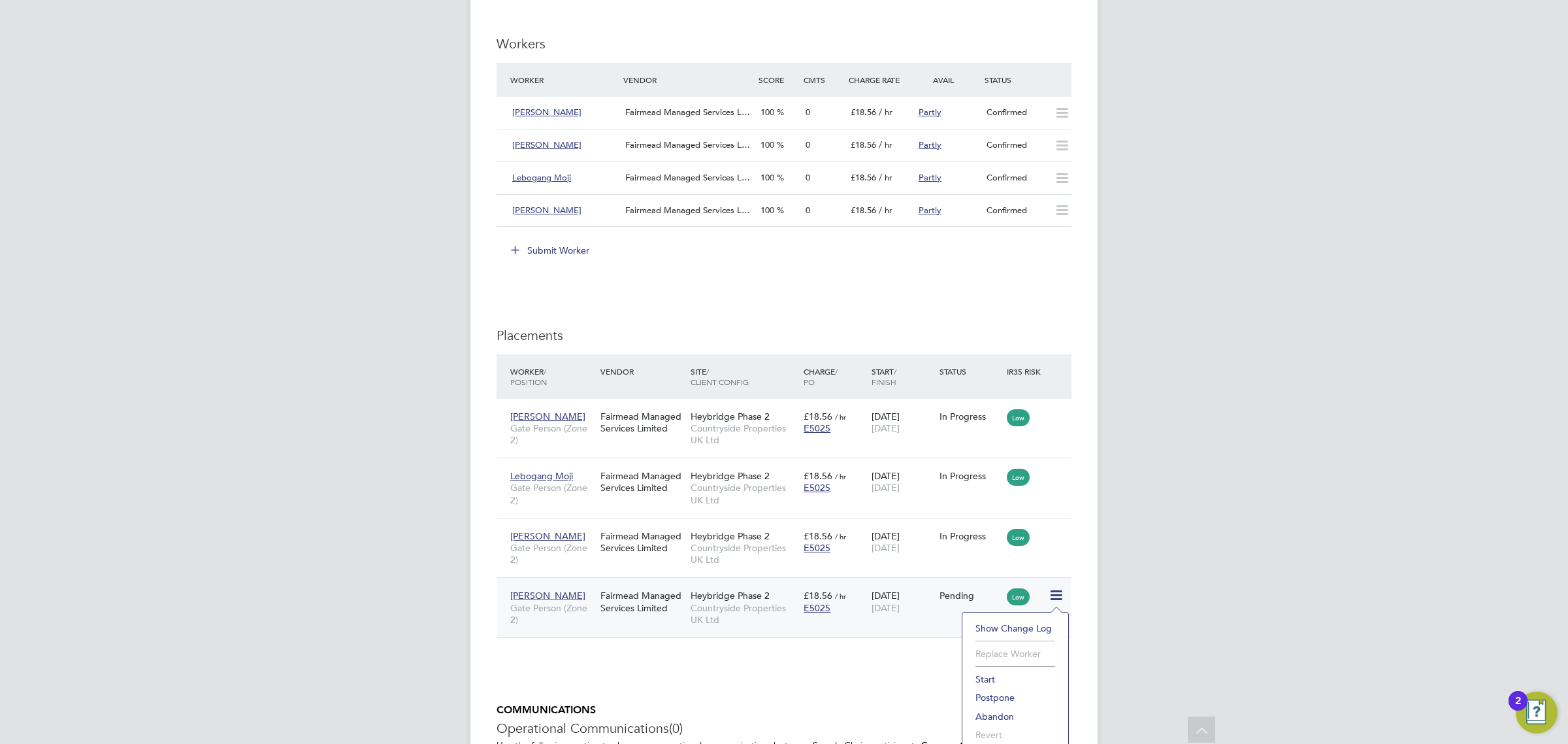
click at [1000, 678] on li "Start" at bounding box center [1014, 678] width 93 height 18
type input "[PERSON_NAME]"
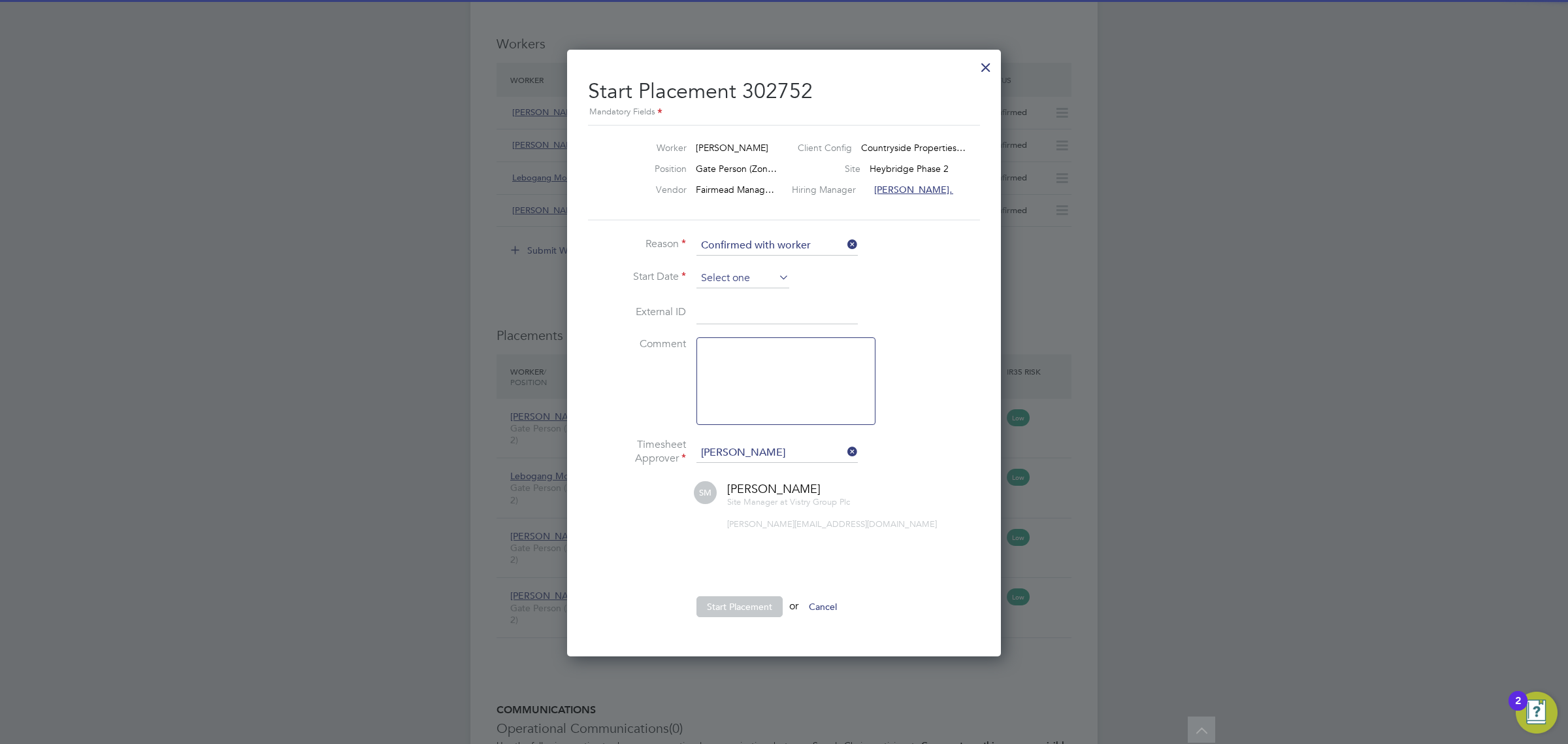
click at [749, 278] on input at bounding box center [742, 279] width 93 height 20
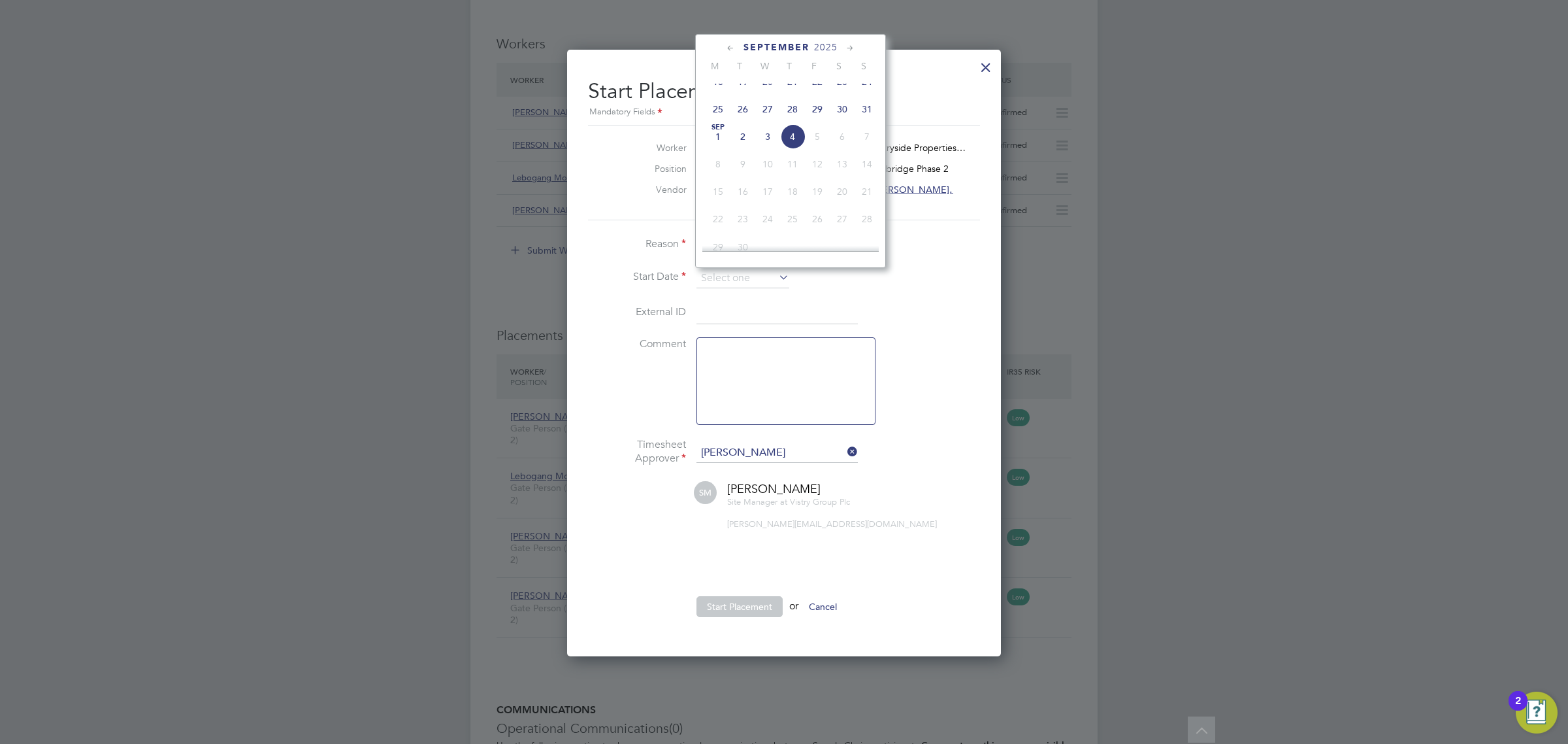
click at [743, 149] on span "2" at bounding box center [743, 137] width 25 height 25
type input "02 Sep 2025"
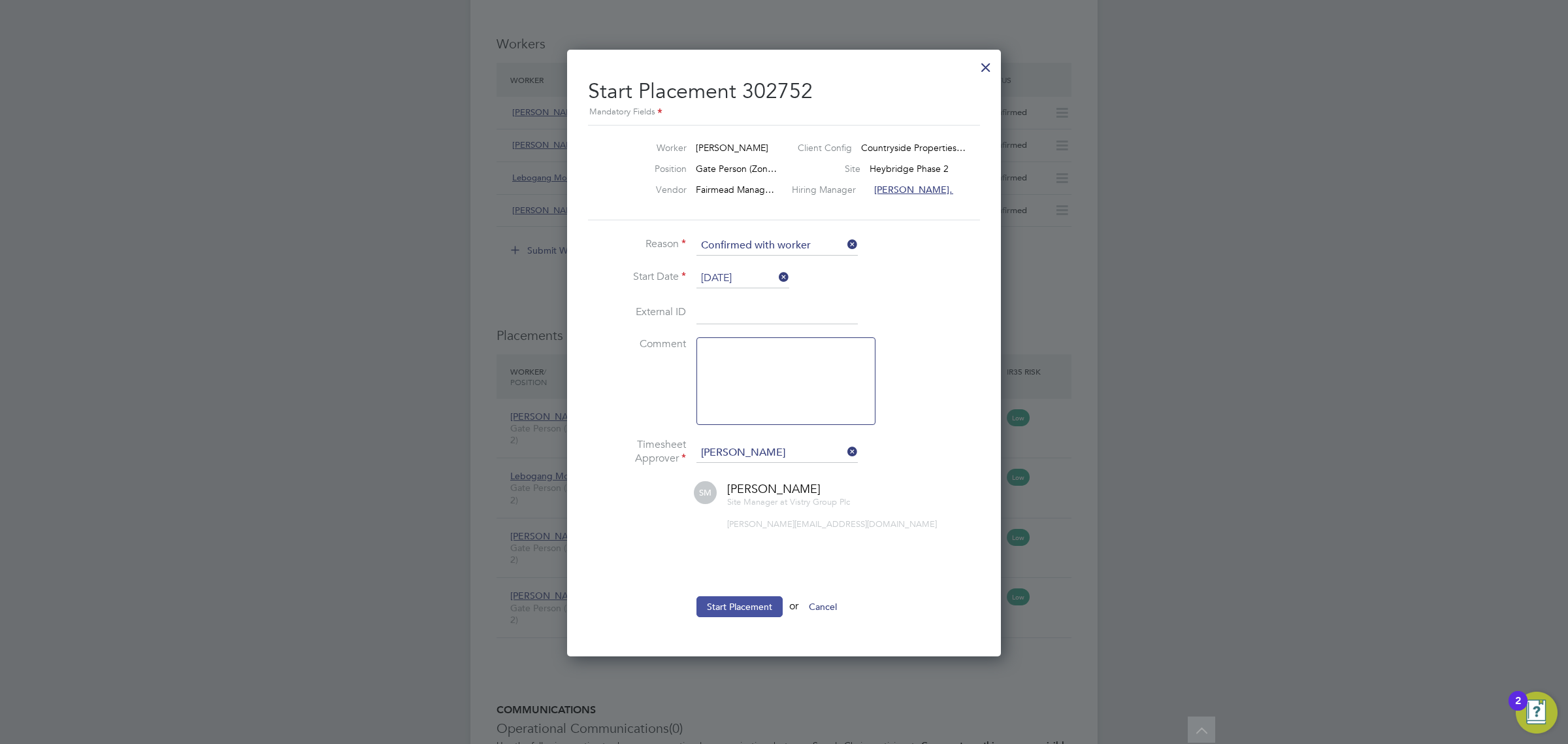
click at [756, 607] on button "Start Placement" at bounding box center [740, 606] width 86 height 21
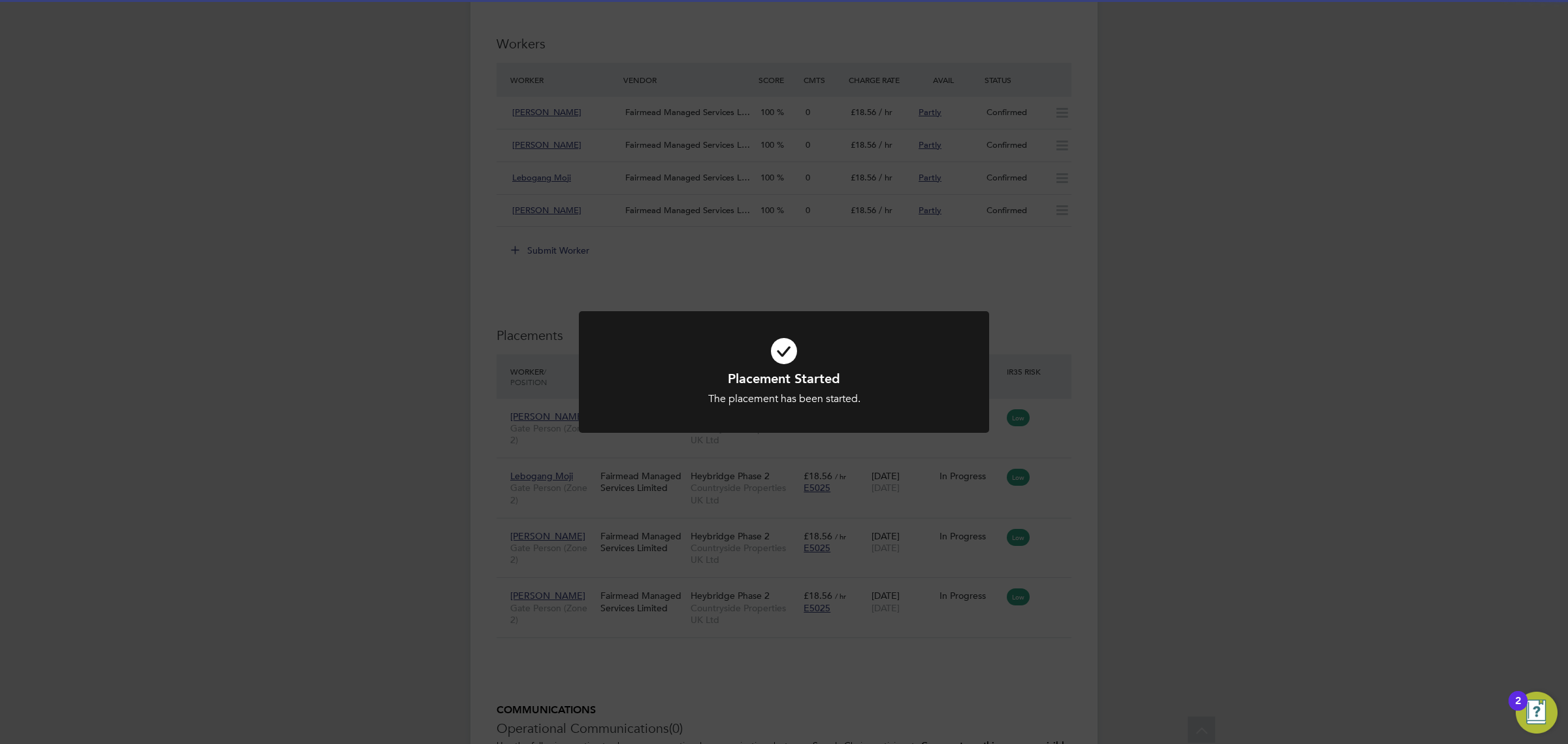
drag, startPoint x: 991, startPoint y: 602, endPoint x: 1033, endPoint y: 700, distance: 106.6
click at [997, 609] on div "Placement Started The placement has been started. Cancel Okay" at bounding box center [784, 372] width 1568 height 744
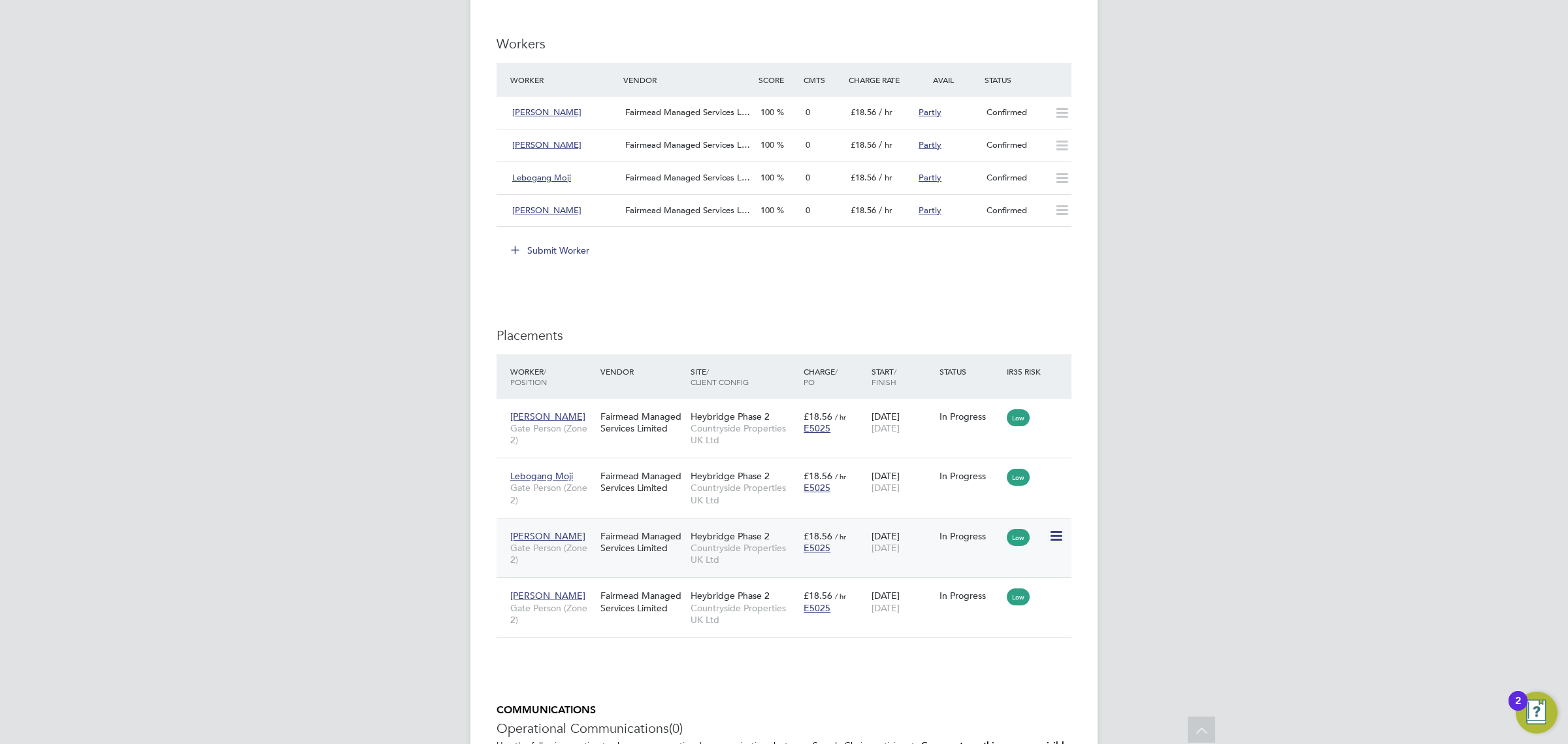
click at [1049, 535] on icon at bounding box center [1055, 536] width 13 height 15
click at [1059, 483] on icon at bounding box center [1055, 475] width 13 height 15
click at [1050, 419] on icon at bounding box center [1055, 415] width 13 height 15
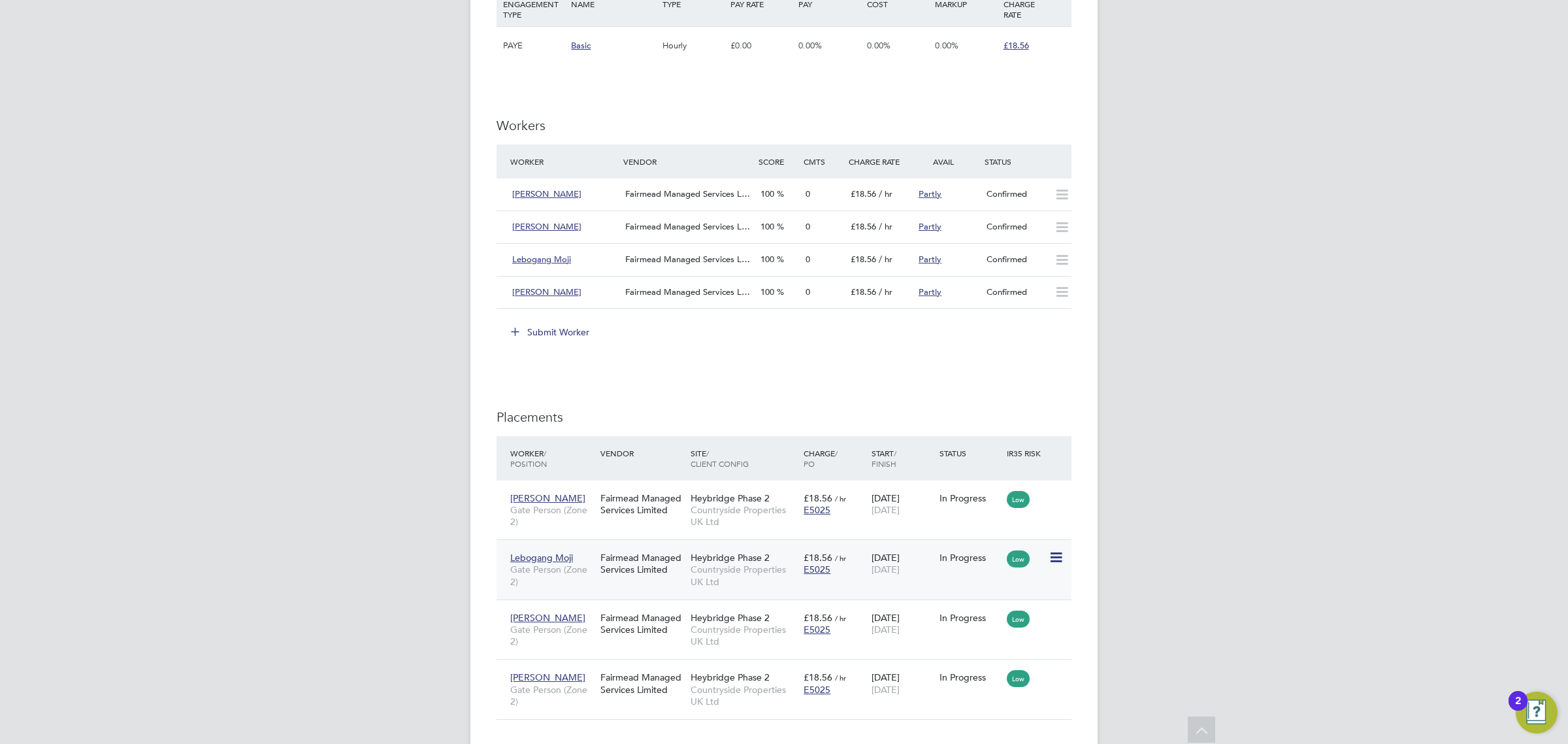
click at [1053, 557] on icon at bounding box center [1055, 557] width 13 height 15
click at [1050, 494] on icon at bounding box center [1055, 497] width 13 height 15
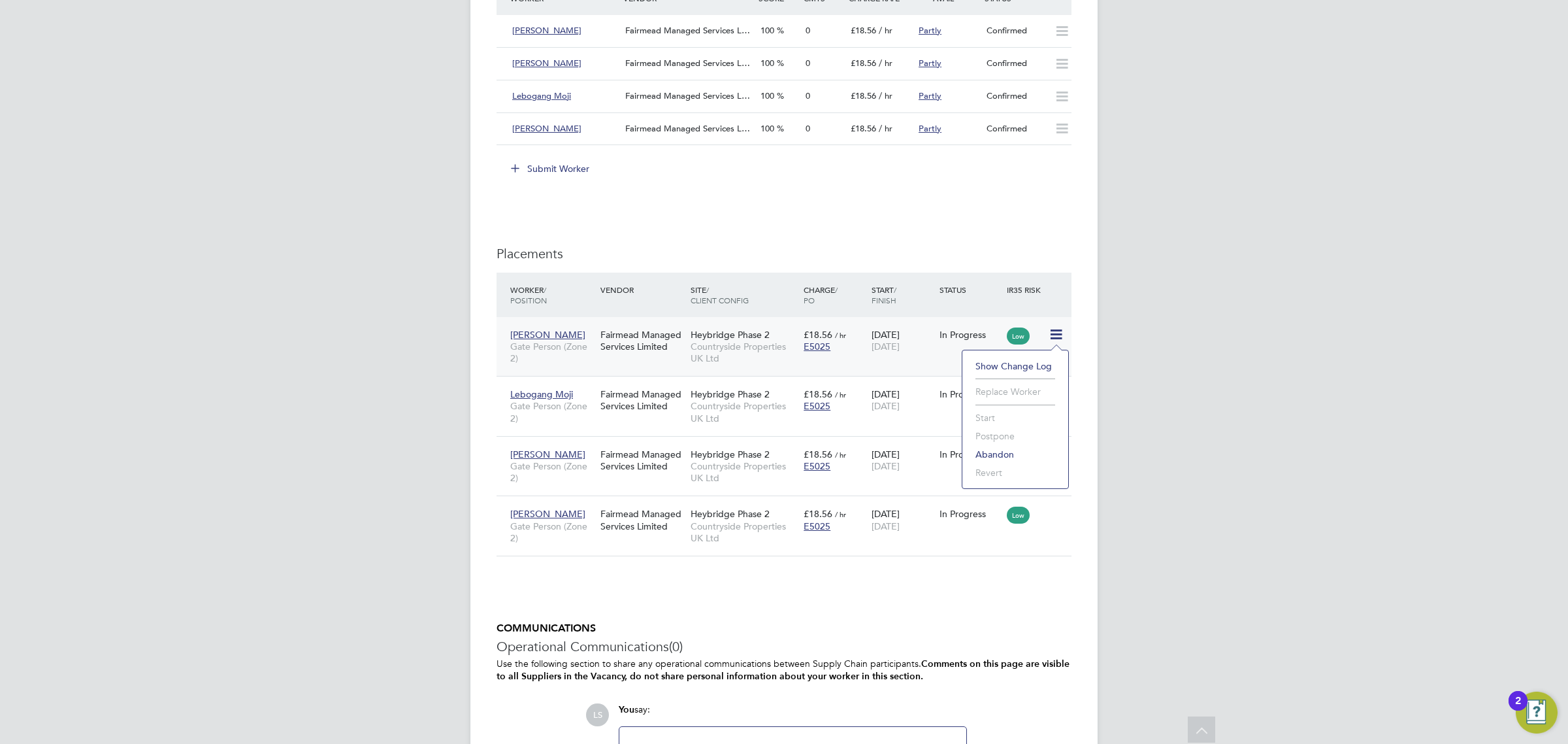
click at [1056, 456] on icon at bounding box center [1055, 454] width 13 height 15
click at [1059, 518] on icon at bounding box center [1055, 513] width 13 height 15
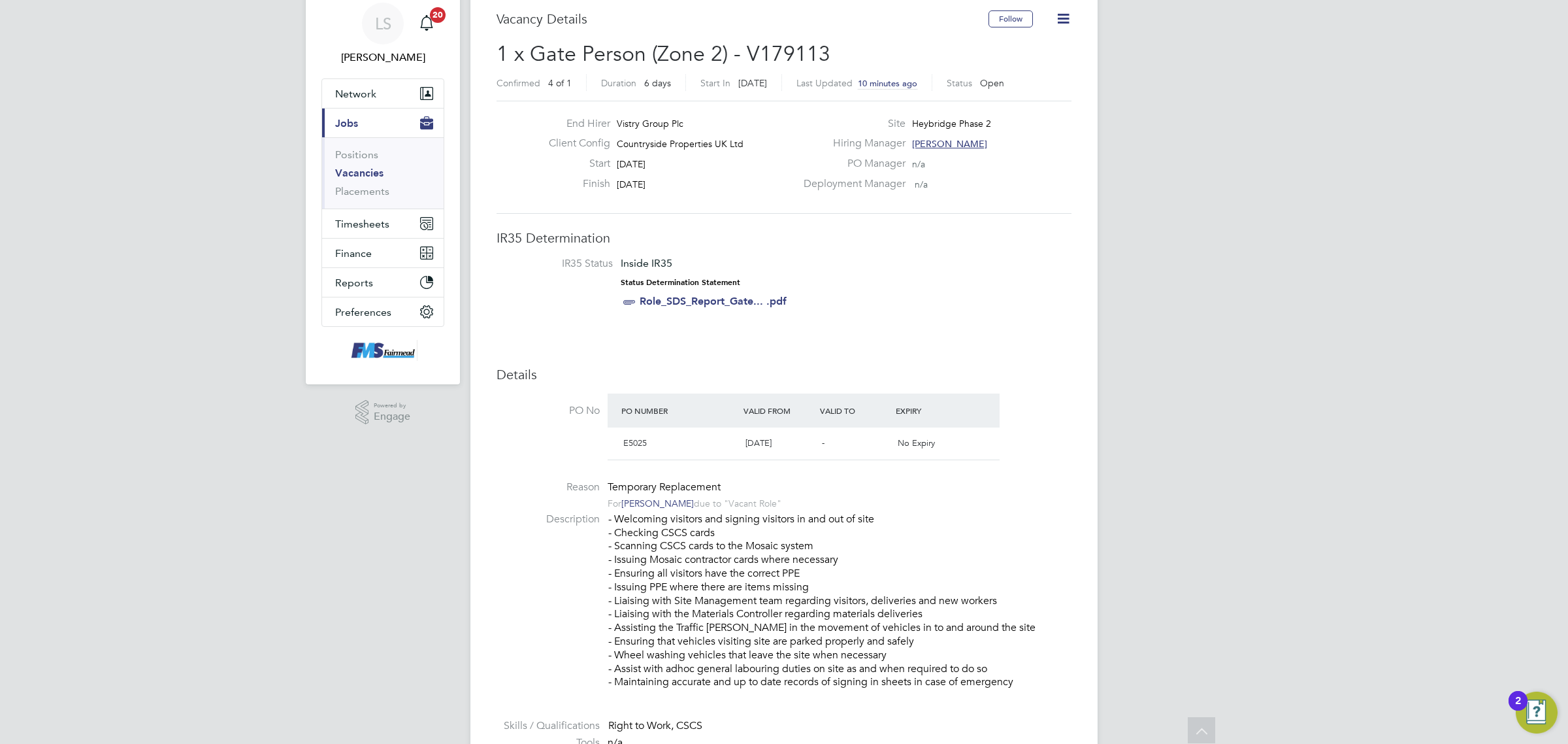
scroll to position [0, 0]
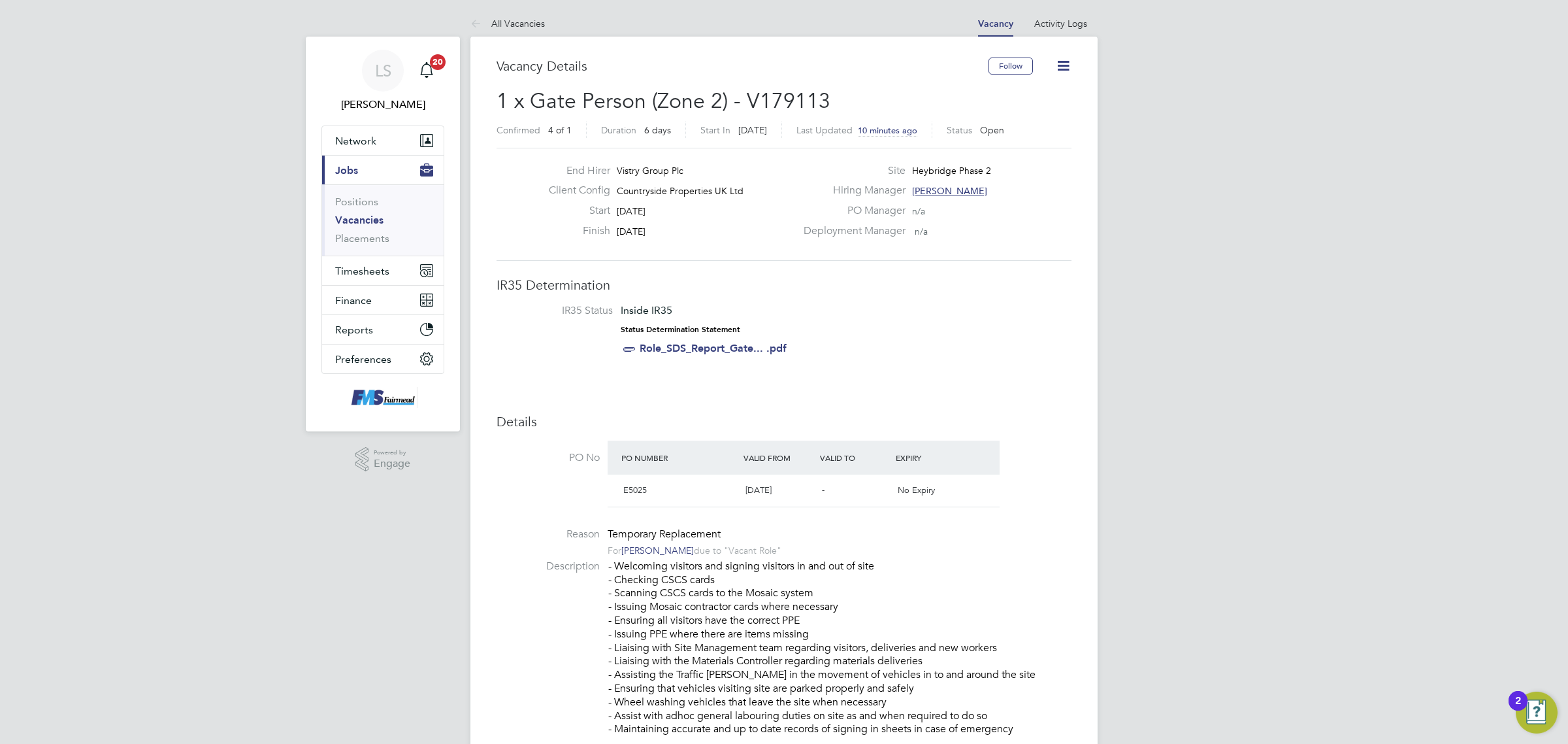
click at [1067, 60] on icon at bounding box center [1063, 66] width 16 height 16
click at [1043, 110] on li "Update Status" at bounding box center [1031, 115] width 75 height 18
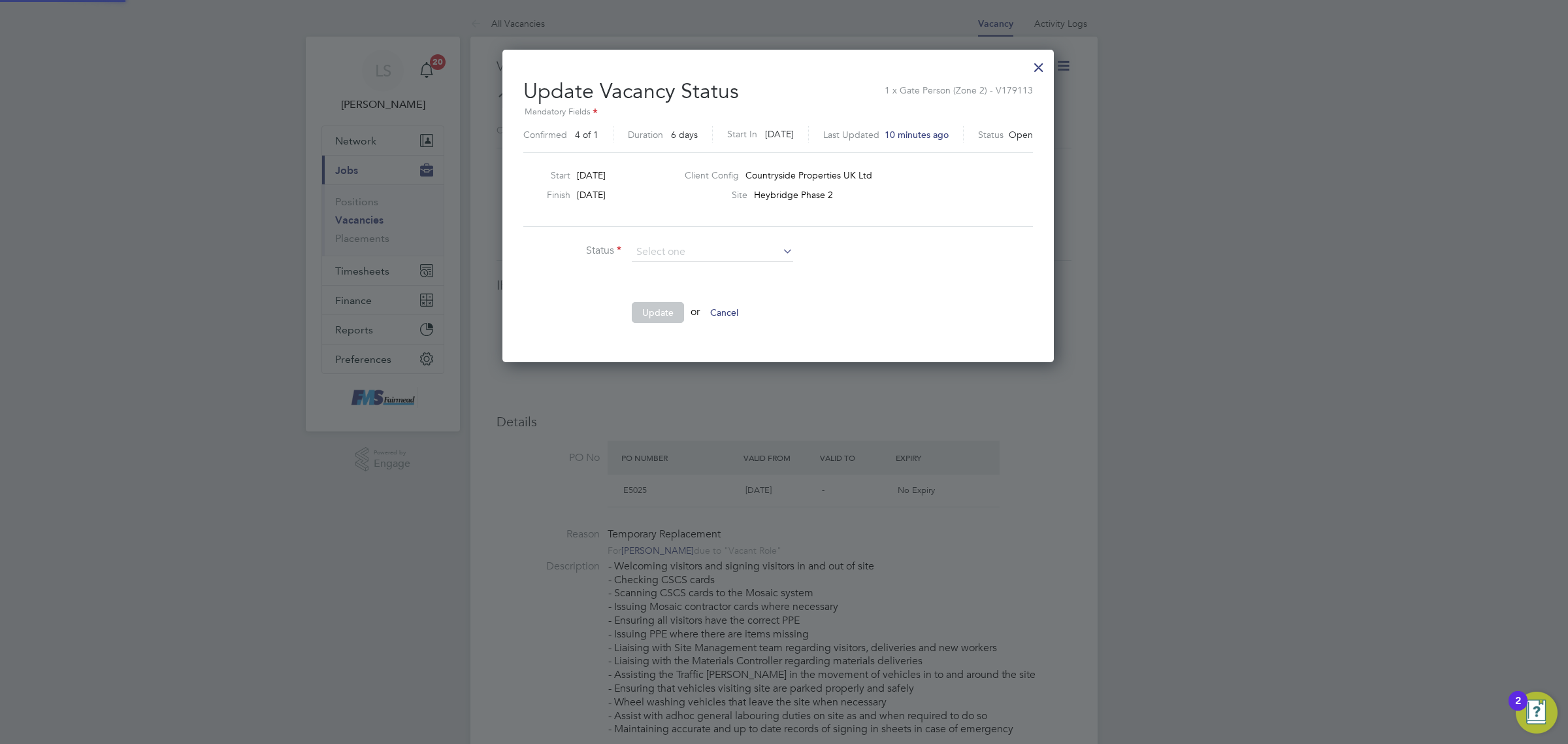
scroll to position [312, 563]
click at [651, 283] on li "Closed" at bounding box center [712, 287] width 163 height 17
type input "Closed"
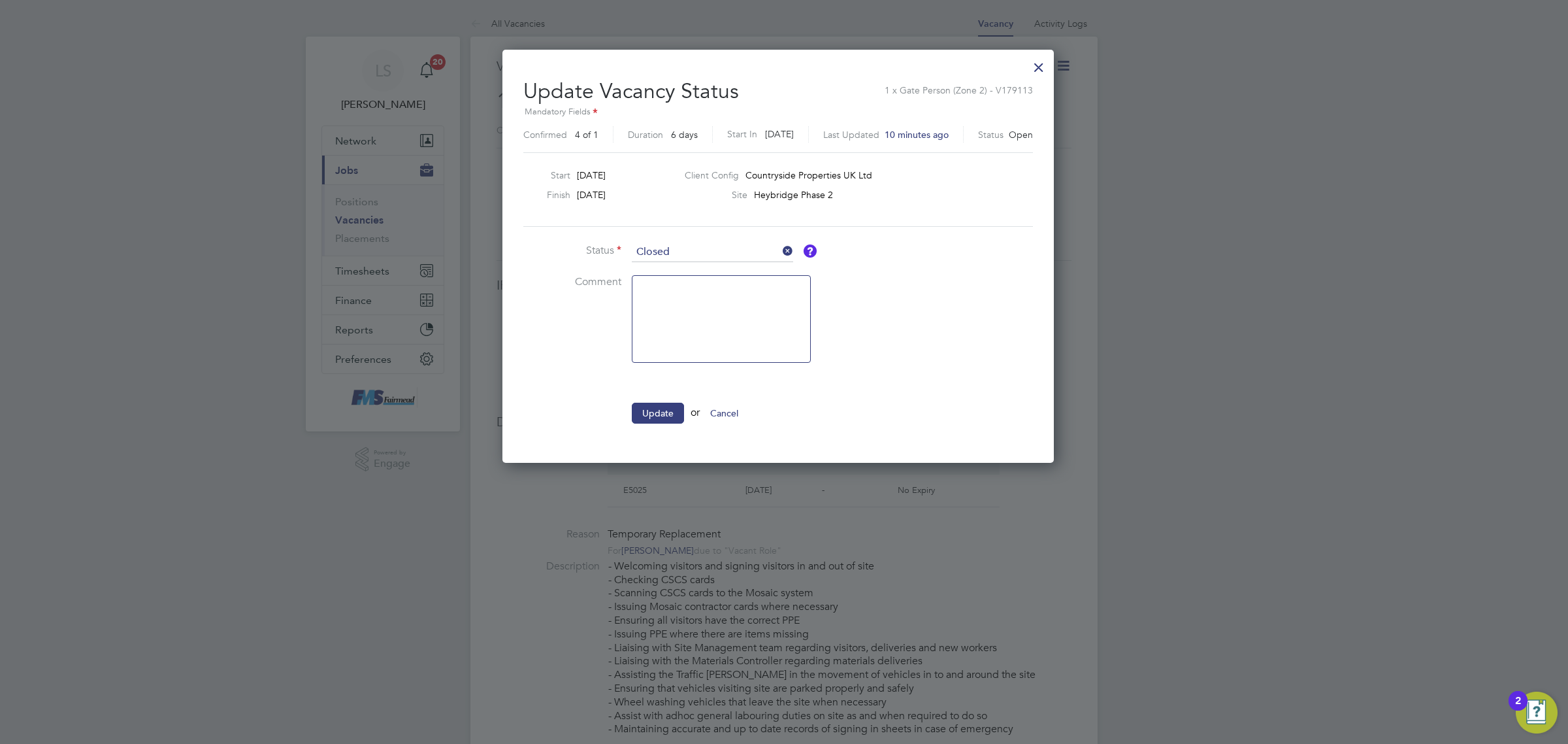
scroll to position [413, 563]
click at [658, 416] on button "Update" at bounding box center [658, 412] width 52 height 21
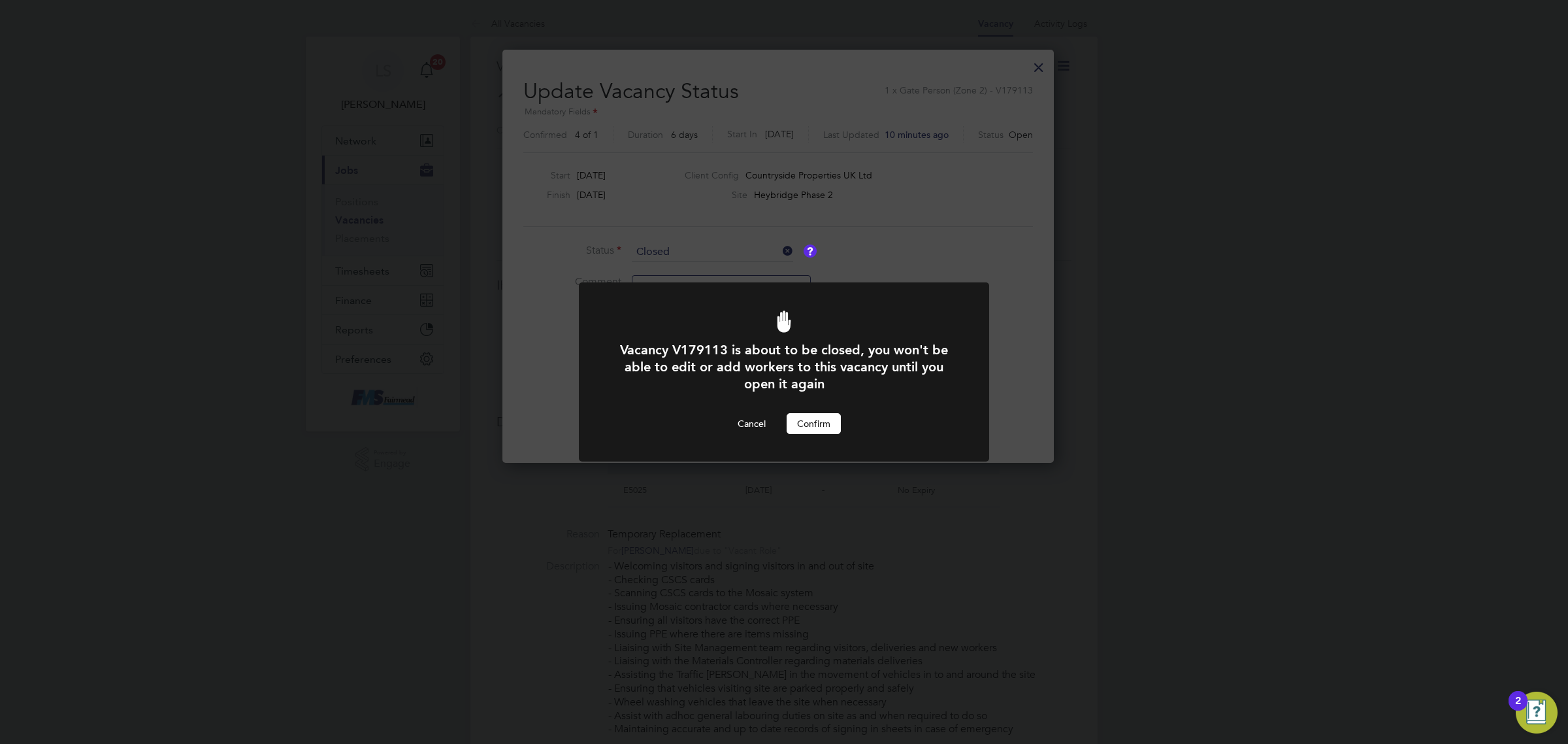
click at [808, 418] on button "Confirm" at bounding box center [814, 423] width 54 height 21
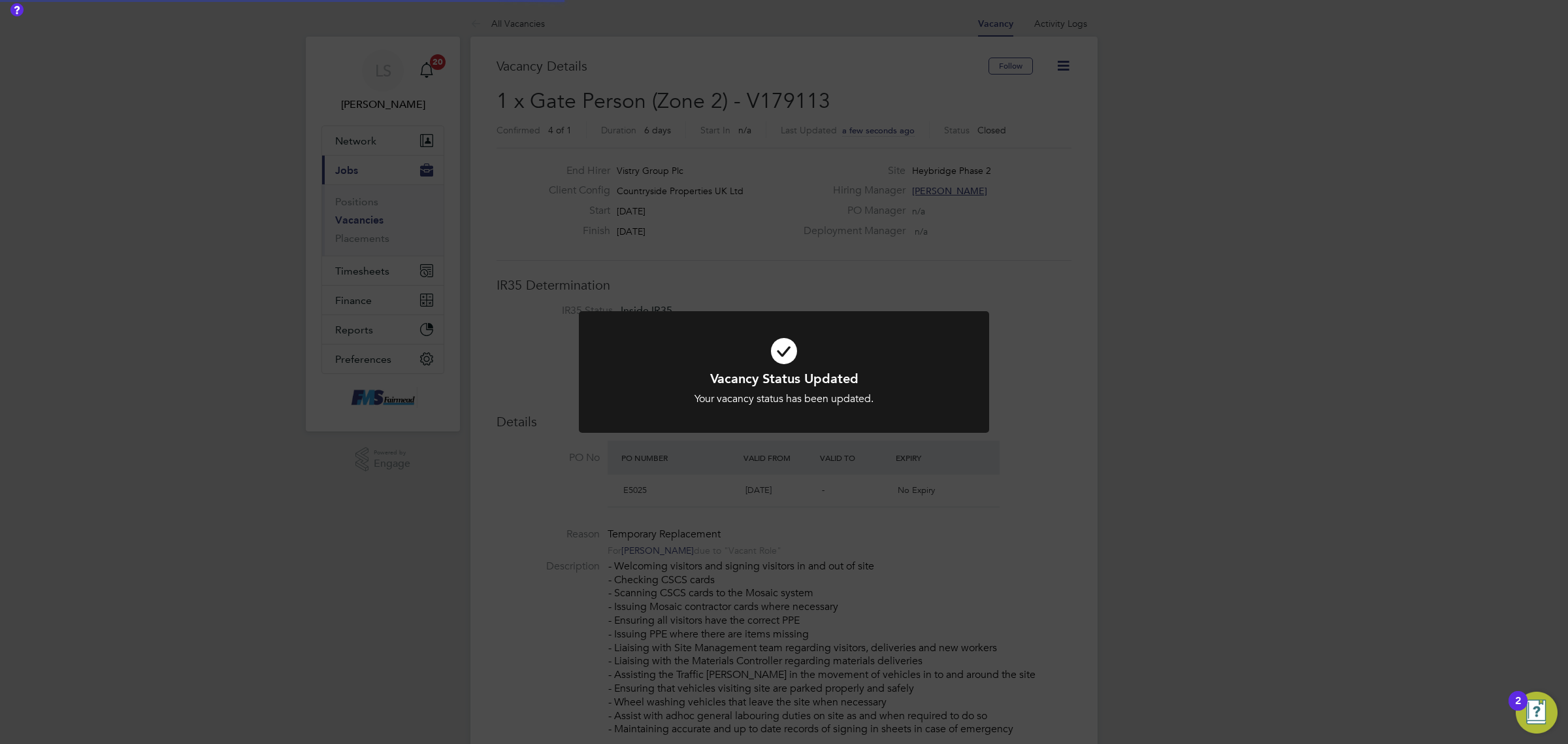
scroll to position [38, 92]
click at [775, 379] on h1 "Vacancy Status Updated" at bounding box center [784, 378] width 340 height 17
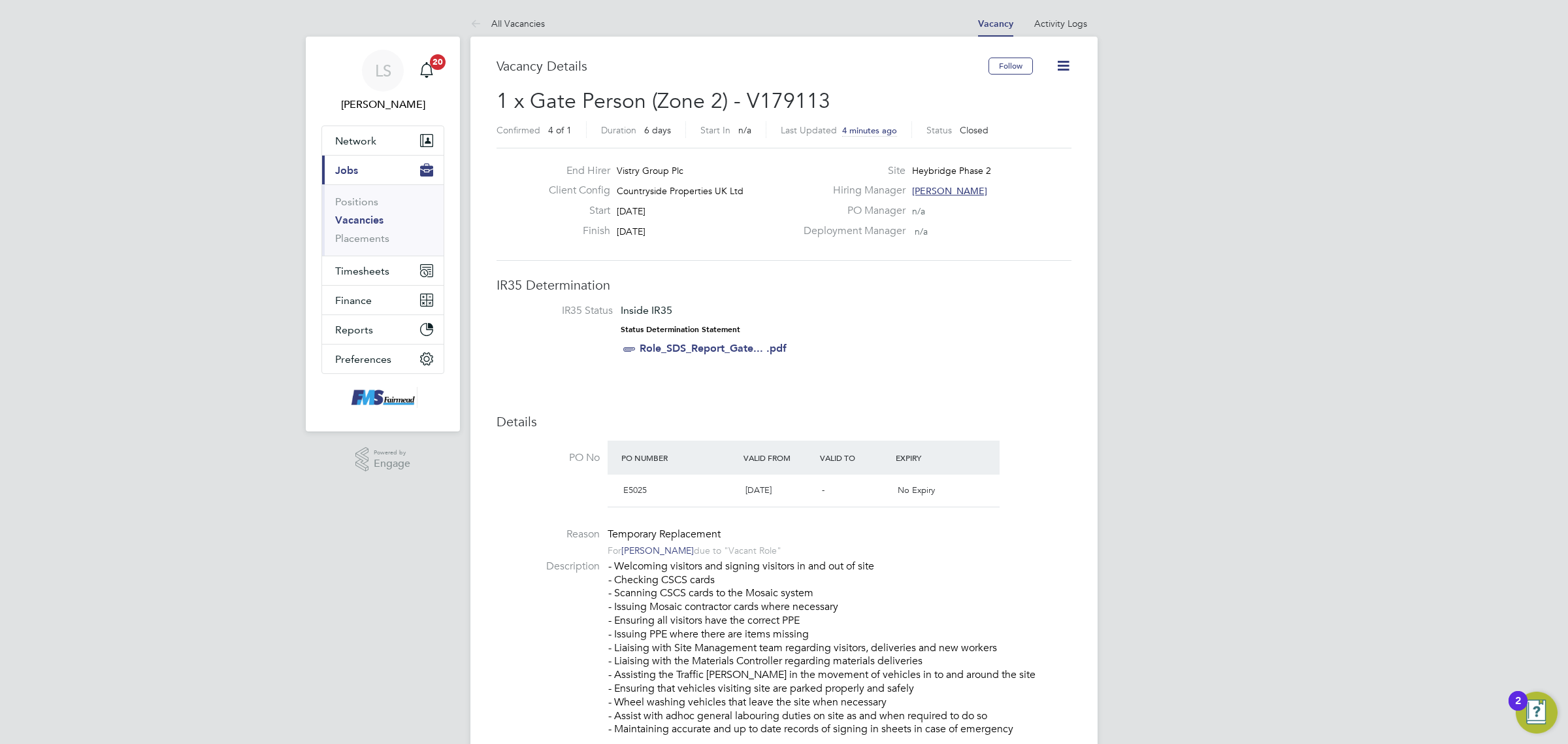
click at [350, 217] on link "Vacancies" at bounding box center [359, 220] width 49 height 13
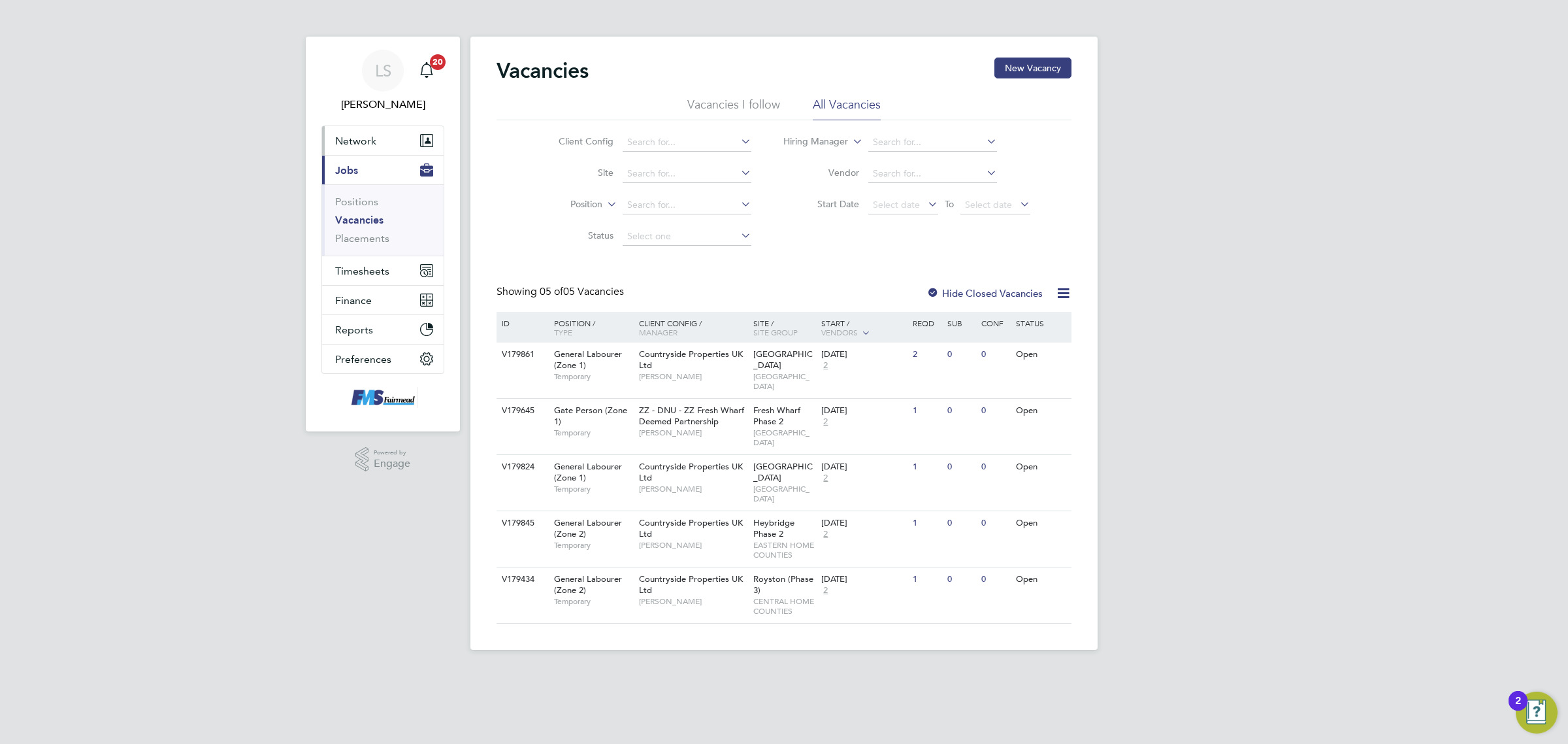
click at [379, 134] on button "Network" at bounding box center [383, 140] width 121 height 29
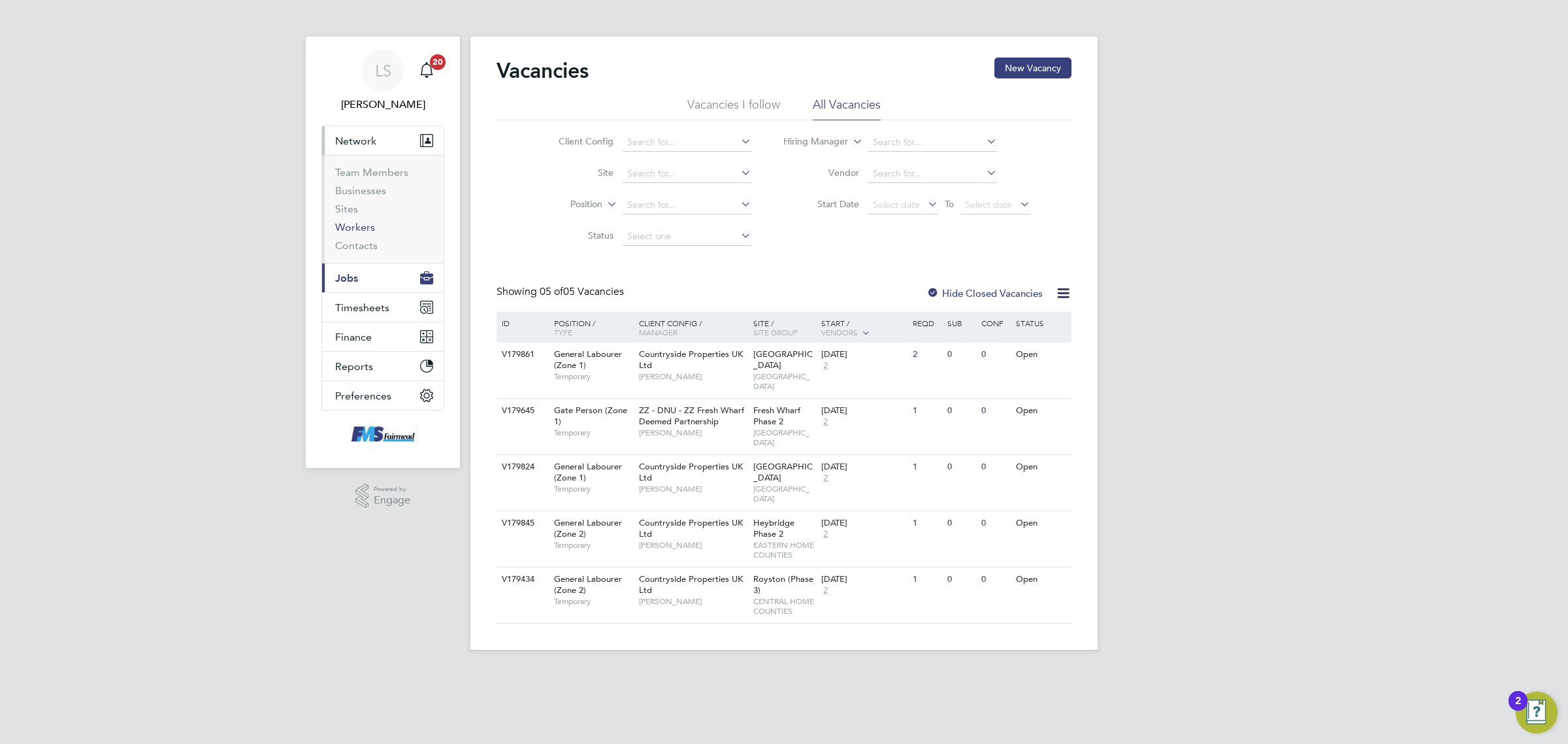
click at [361, 224] on link "Workers" at bounding box center [355, 227] width 40 height 13
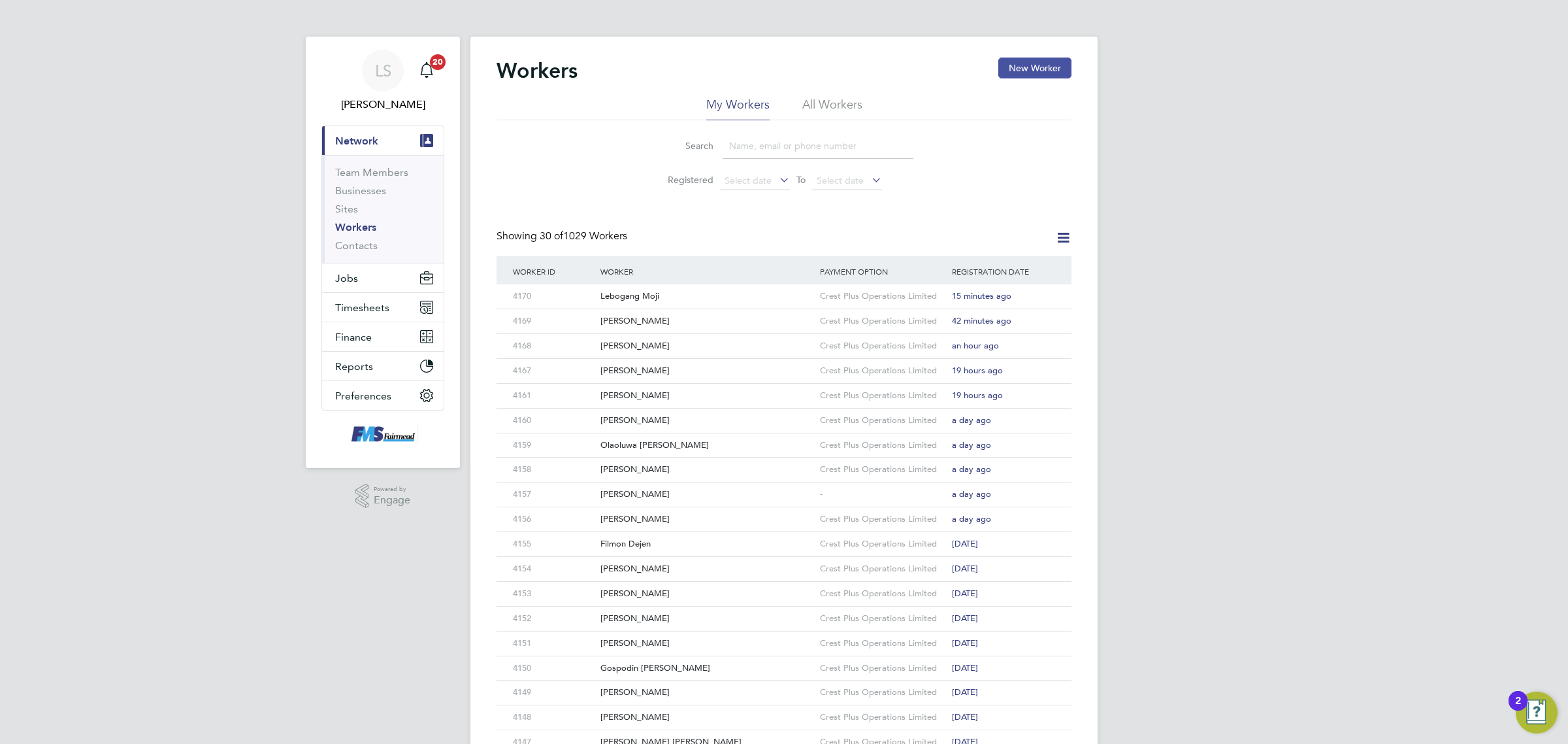
click at [1024, 75] on button "New Worker" at bounding box center [1034, 67] width 73 height 21
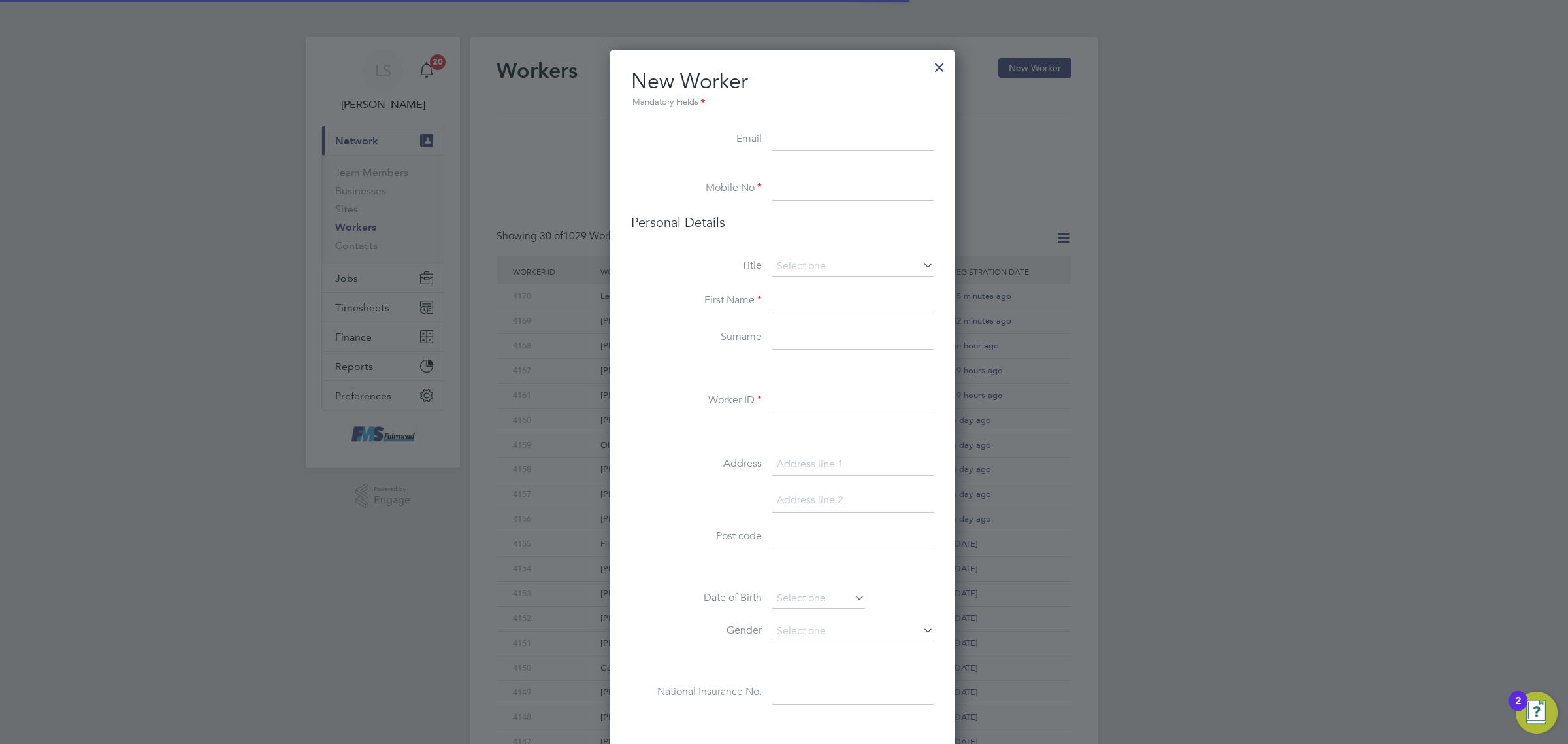
scroll to position [1108, 347]
click at [837, 139] on input at bounding box center [854, 140] width 162 height 23
paste input "maryadeniyi990@outlook.com"
type input "maryadeniyi990@outlook.com"
click at [828, 198] on input at bounding box center [854, 189] width 162 height 23
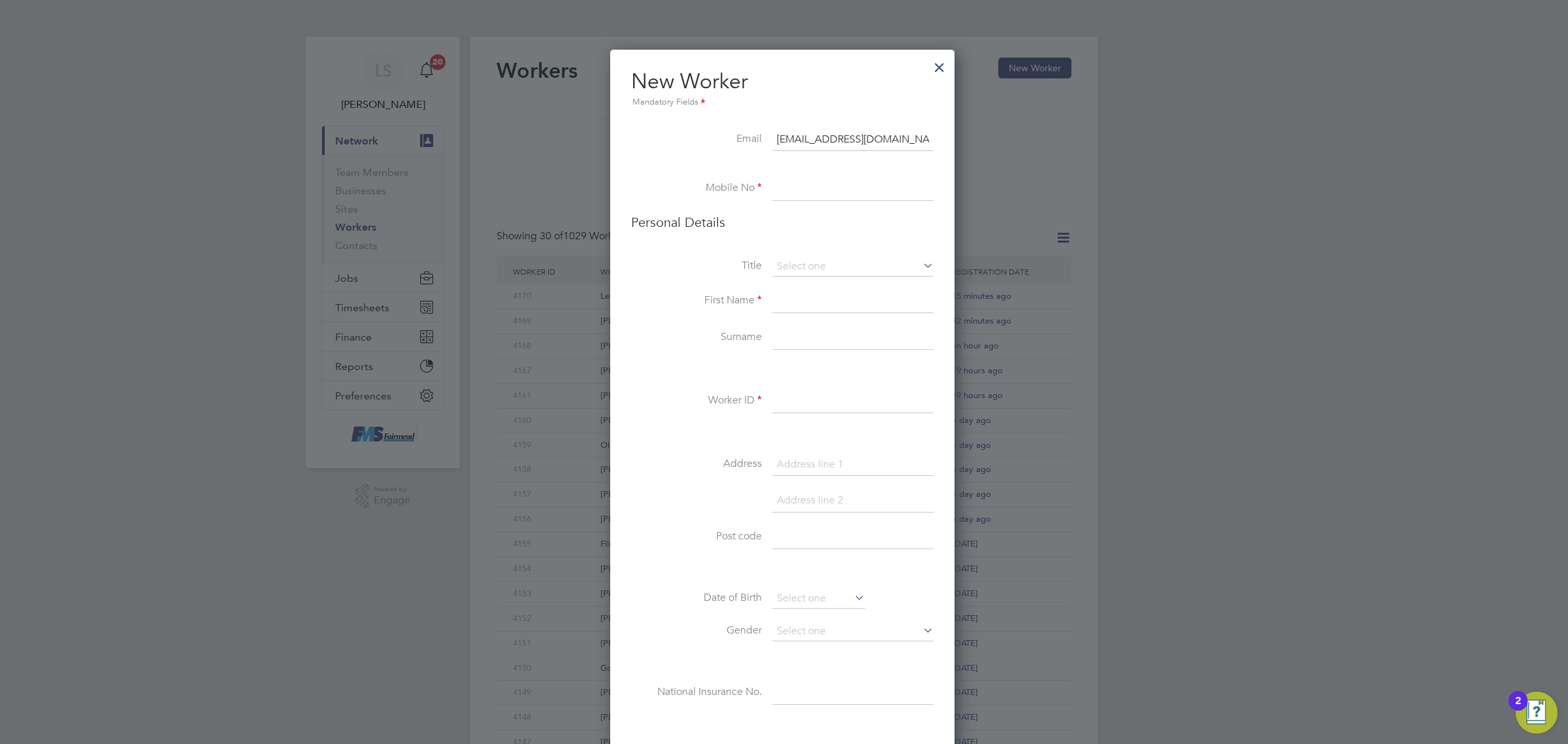
click at [847, 195] on input at bounding box center [854, 189] width 162 height 23
paste input "07404447245"
type input "07404447245"
click at [851, 283] on li "Title" at bounding box center [782, 273] width 303 height 32
click at [850, 268] on input at bounding box center [854, 267] width 162 height 20
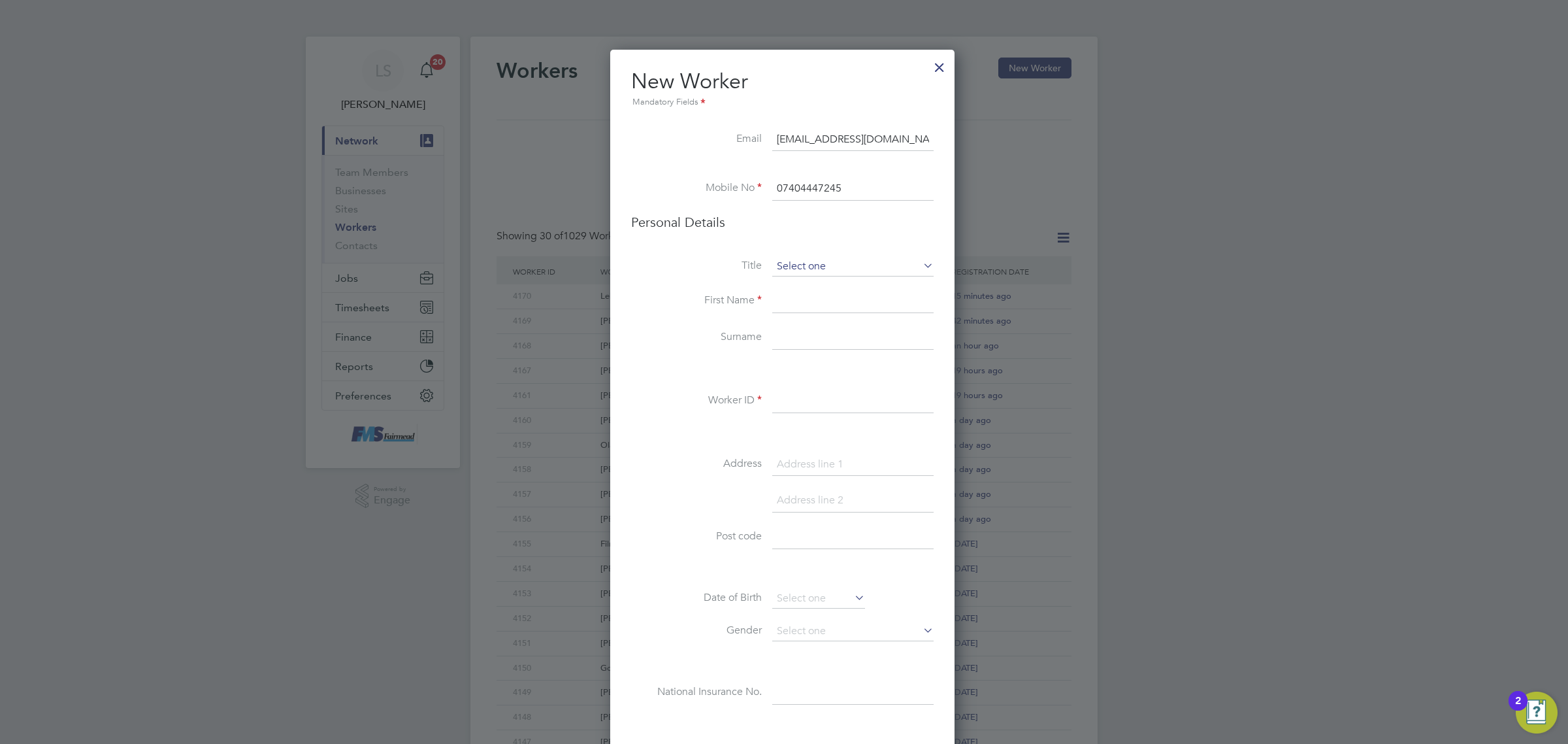
click at [825, 268] on input at bounding box center [854, 267] width 162 height 20
click at [802, 291] on li "Mr" at bounding box center [853, 285] width 163 height 17
type input "Mr"
click at [809, 304] on input at bounding box center [854, 301] width 162 height 23
type input "Toyin"
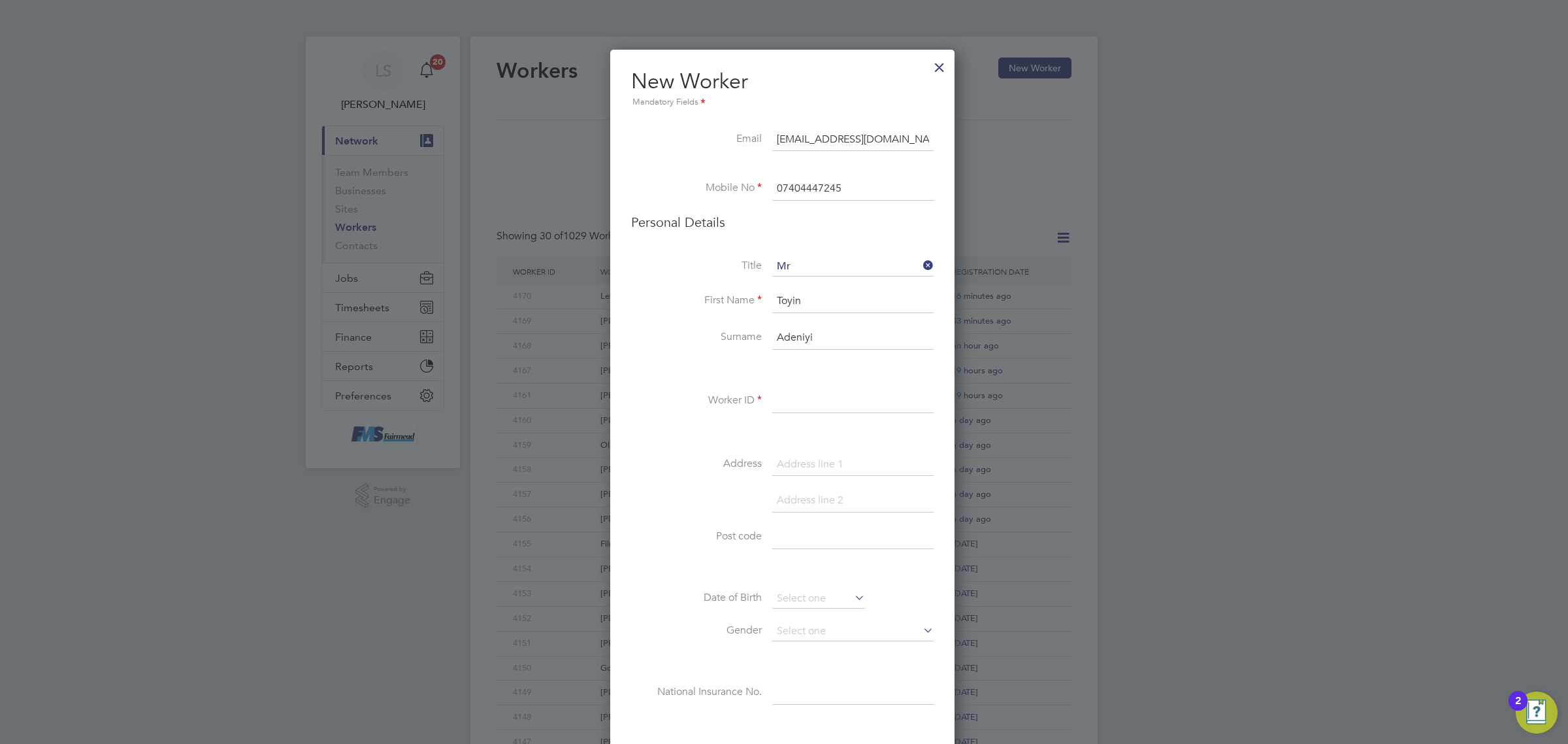
type input "Adeniyi"
click at [824, 423] on li "Worker ID" at bounding box center [782, 407] width 303 height 37
click at [825, 384] on div "Title Mr First Name Toyin Surname Adeniyi Worker ID Address Post code Date of B…" at bounding box center [782, 494] width 303 height 474
click at [830, 395] on input at bounding box center [854, 401] width 162 height 23
type input "4171"
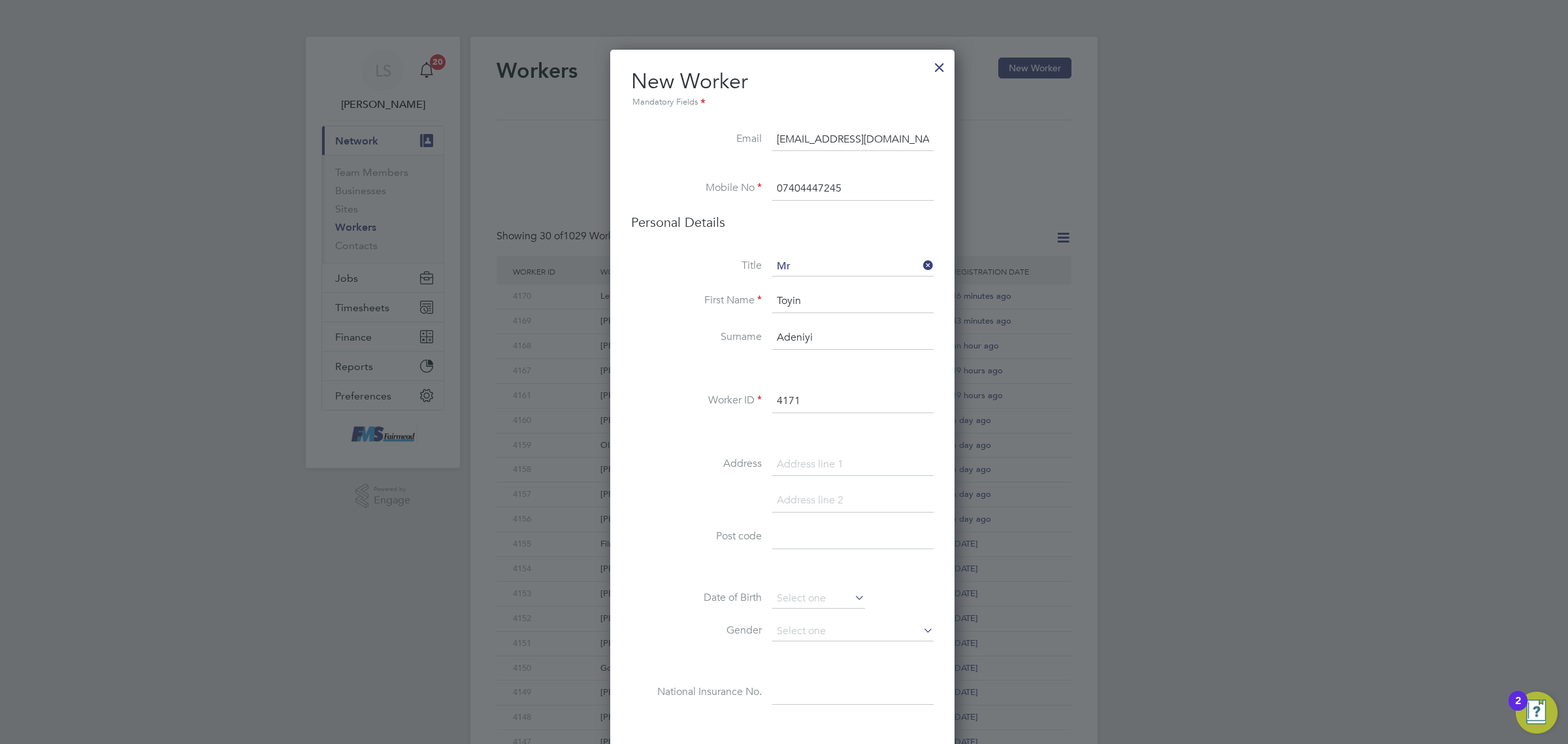
click at [821, 534] on input at bounding box center [854, 537] width 162 height 23
paste input "RM13 7UX"
type input "RM13 7UX"
click at [845, 474] on input at bounding box center [854, 465] width 162 height 23
paste input "Theydon gardens"
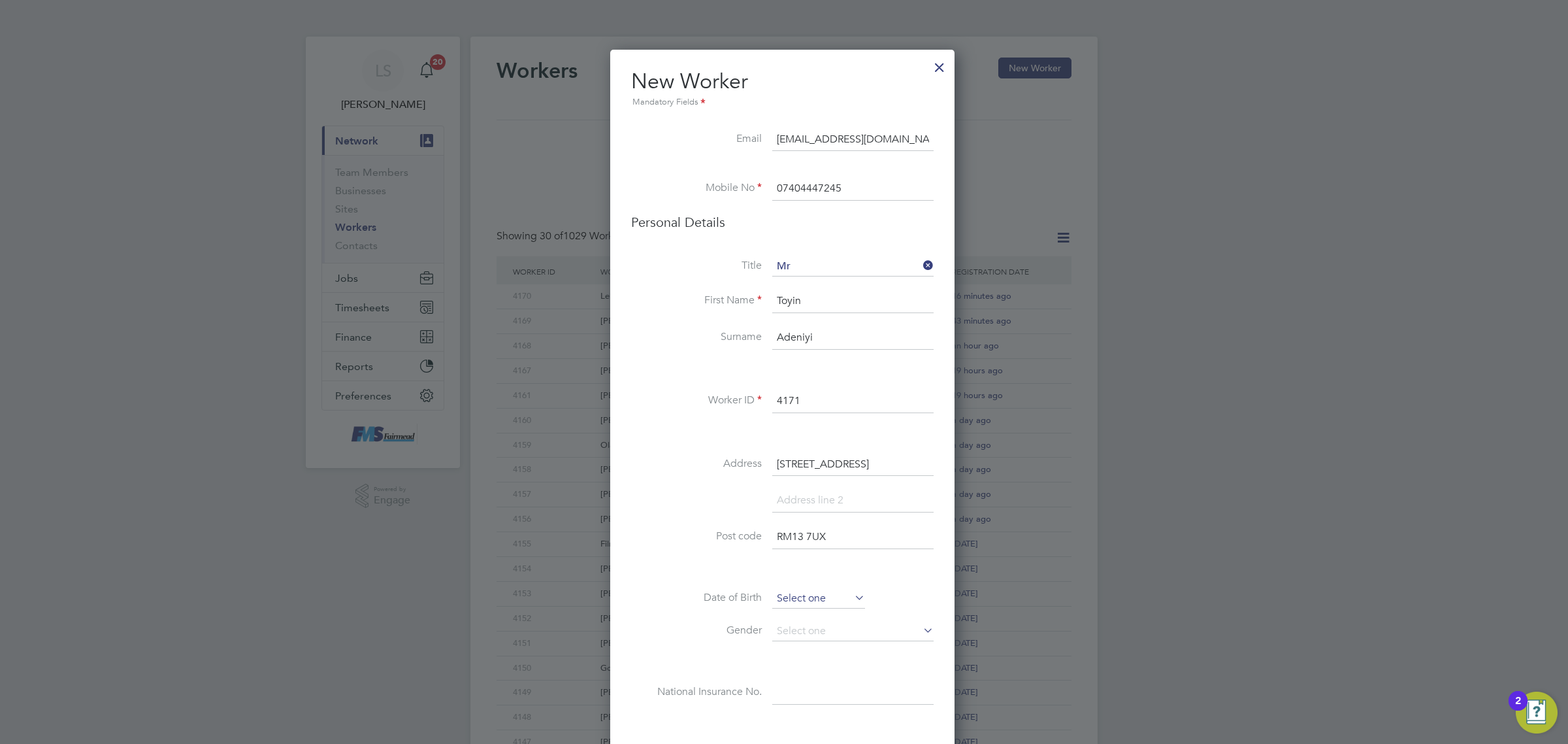
type input "39 Theydon gardens"
click at [825, 590] on input at bounding box center [819, 598] width 93 height 20
click at [899, 367] on span "2012" at bounding box center [901, 368] width 23 height 11
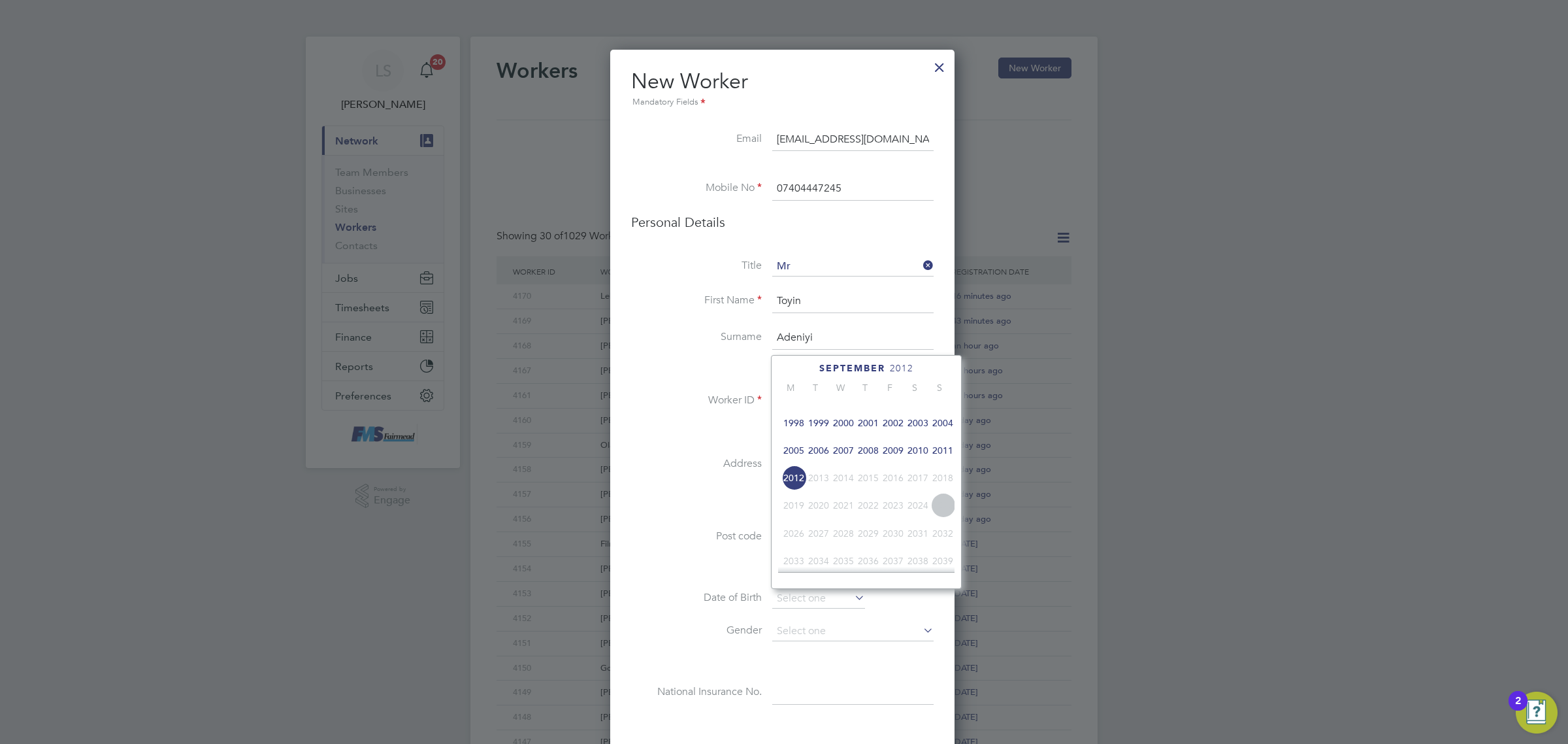
scroll to position [271, 0]
click at [945, 459] on span "1990" at bounding box center [943, 449] width 25 height 25
click at [794, 477] on span "5" at bounding box center [794, 468] width 25 height 25
type input "05 Feb 1990"
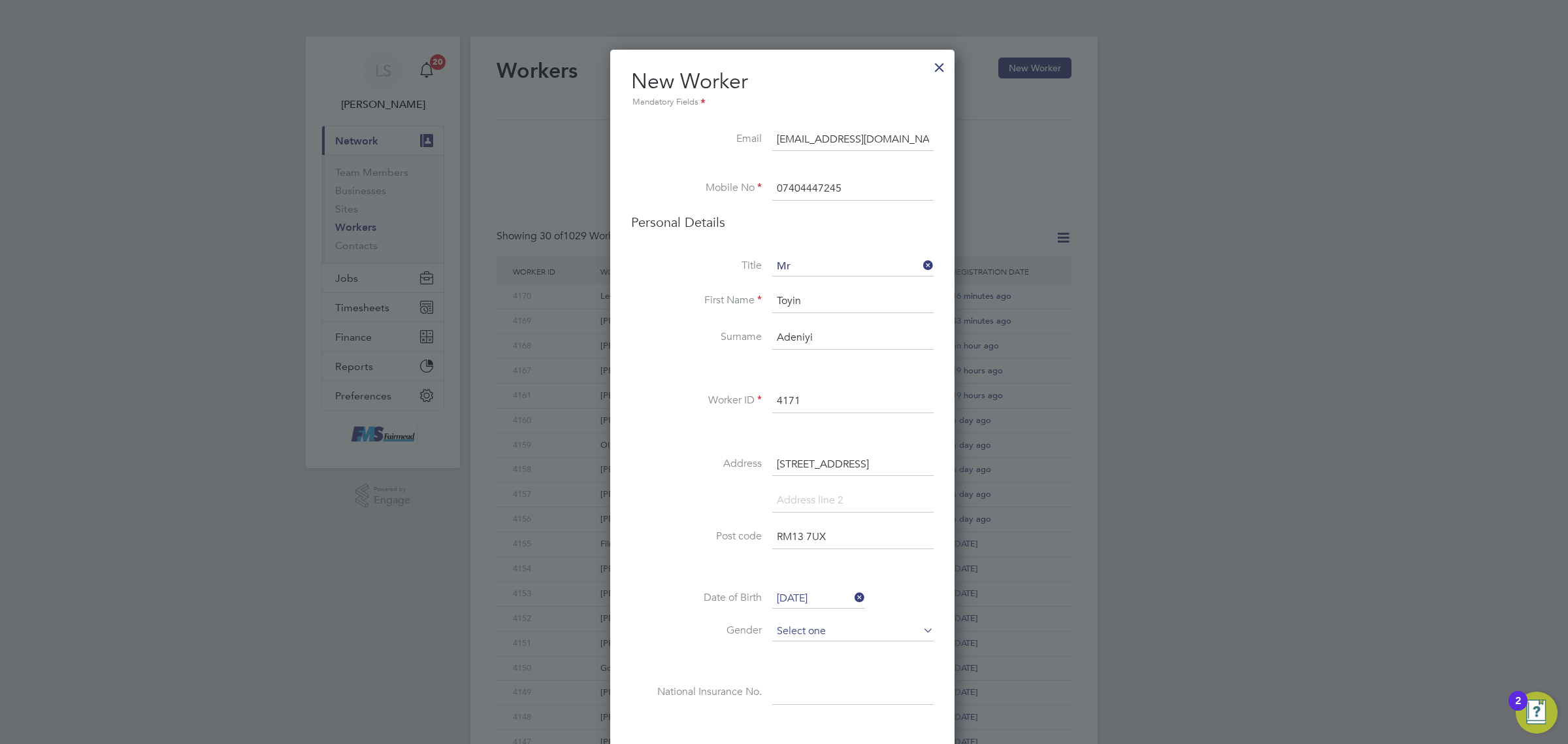
click at [839, 629] on input at bounding box center [854, 632] width 162 height 20
click at [818, 667] on li "Female" at bounding box center [853, 668] width 163 height 17
type input "Female"
click at [848, 683] on input at bounding box center [854, 693] width 162 height 23
paste input "TH093437B"
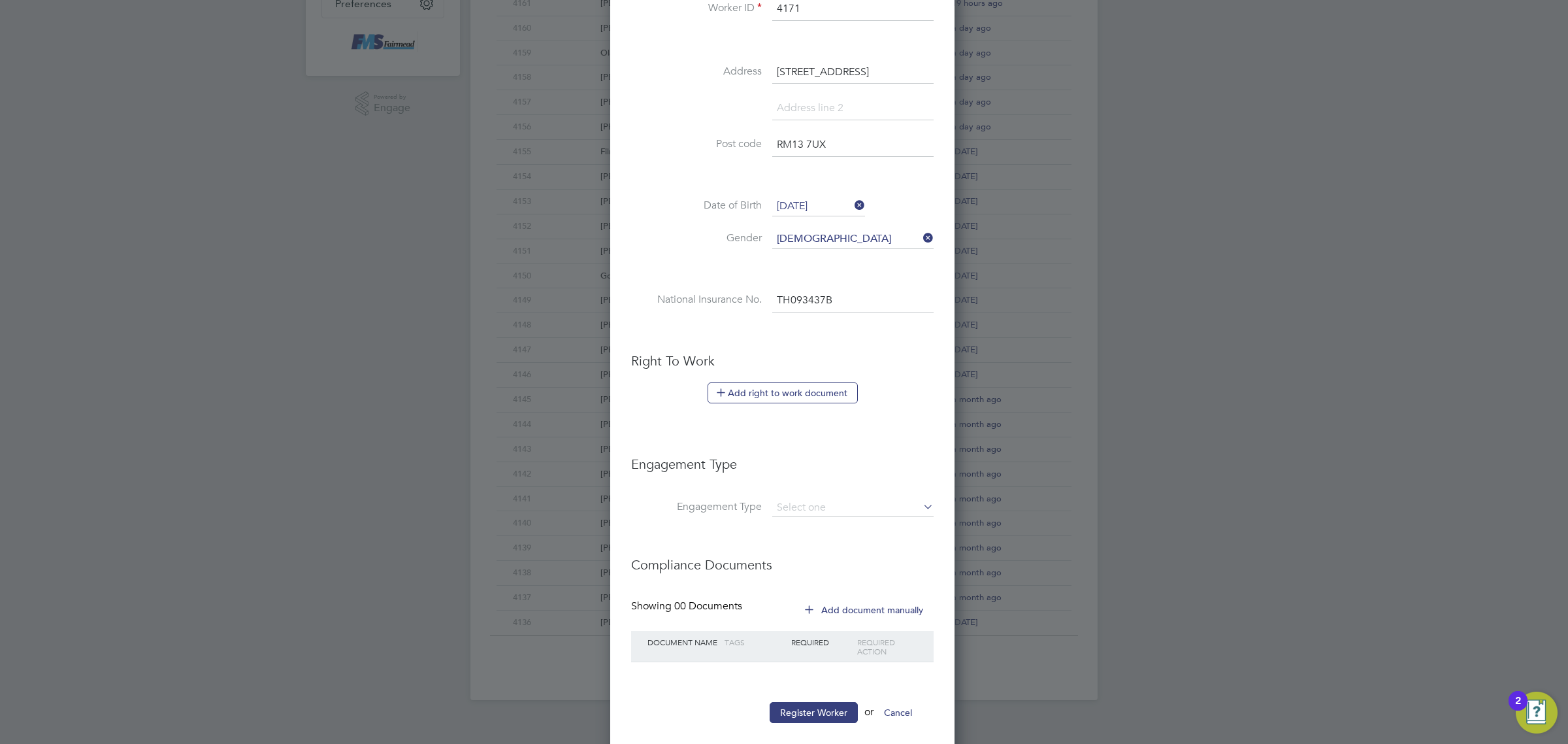
scroll to position [408, 0]
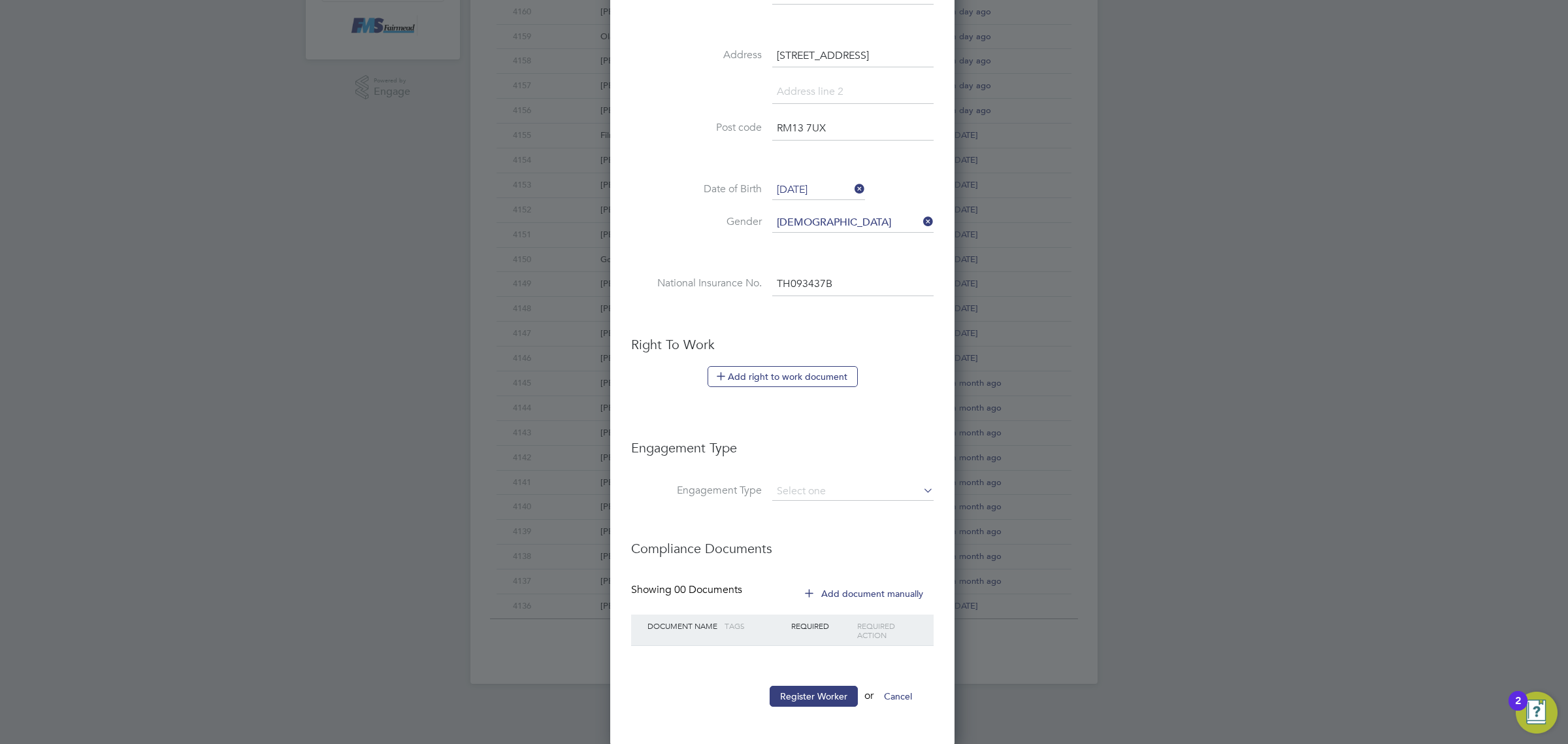
type input "TH 09 34 37 B"
click at [811, 382] on button "Add right to work document" at bounding box center [783, 376] width 150 height 21
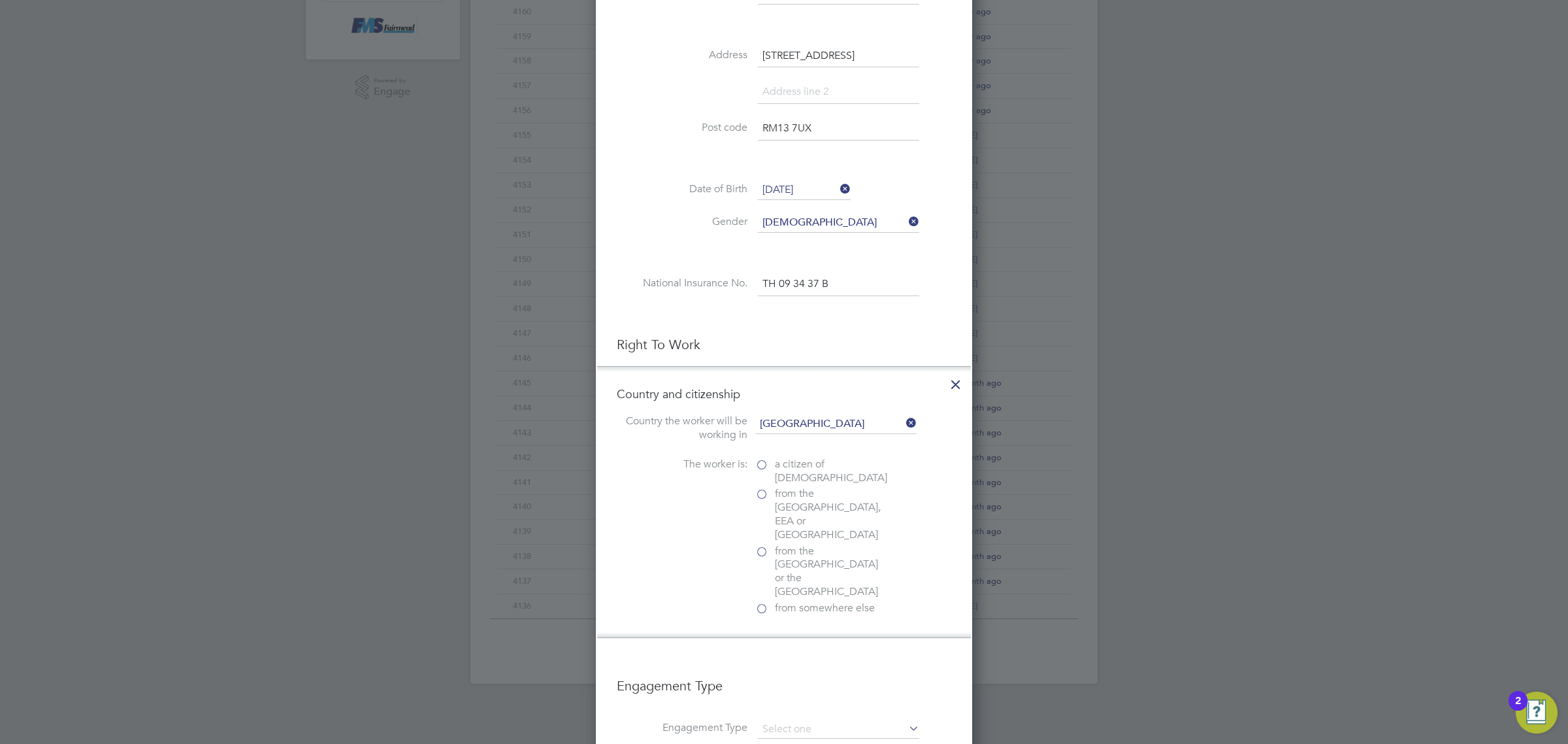
click at [789, 601] on span "from somewhere else" at bounding box center [824, 607] width 100 height 13
click at [0, 0] on input "from somewhere else" at bounding box center [0, 0] width 0 height 0
click at [952, 386] on icon at bounding box center [956, 381] width 23 height 23
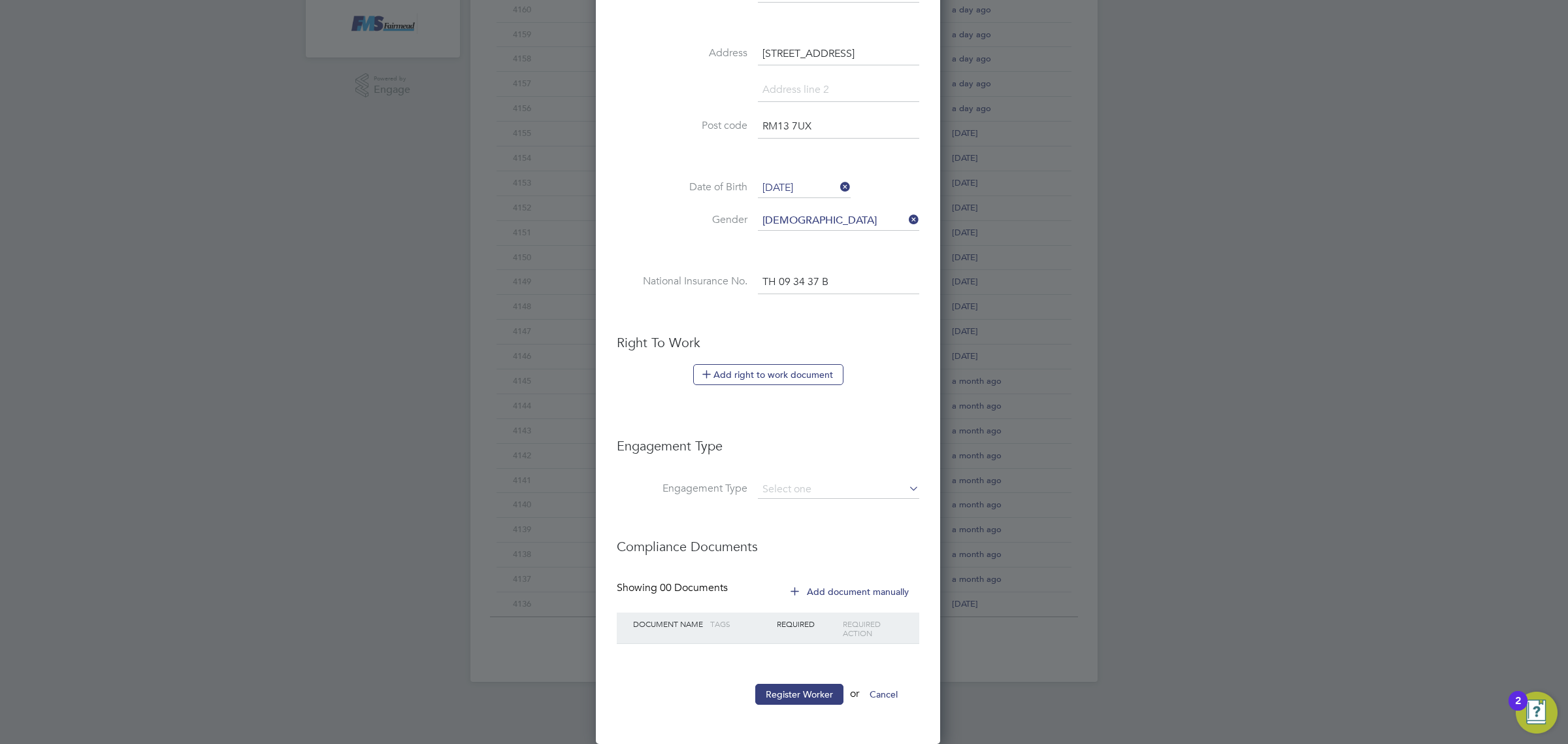
scroll to position [1108, 347]
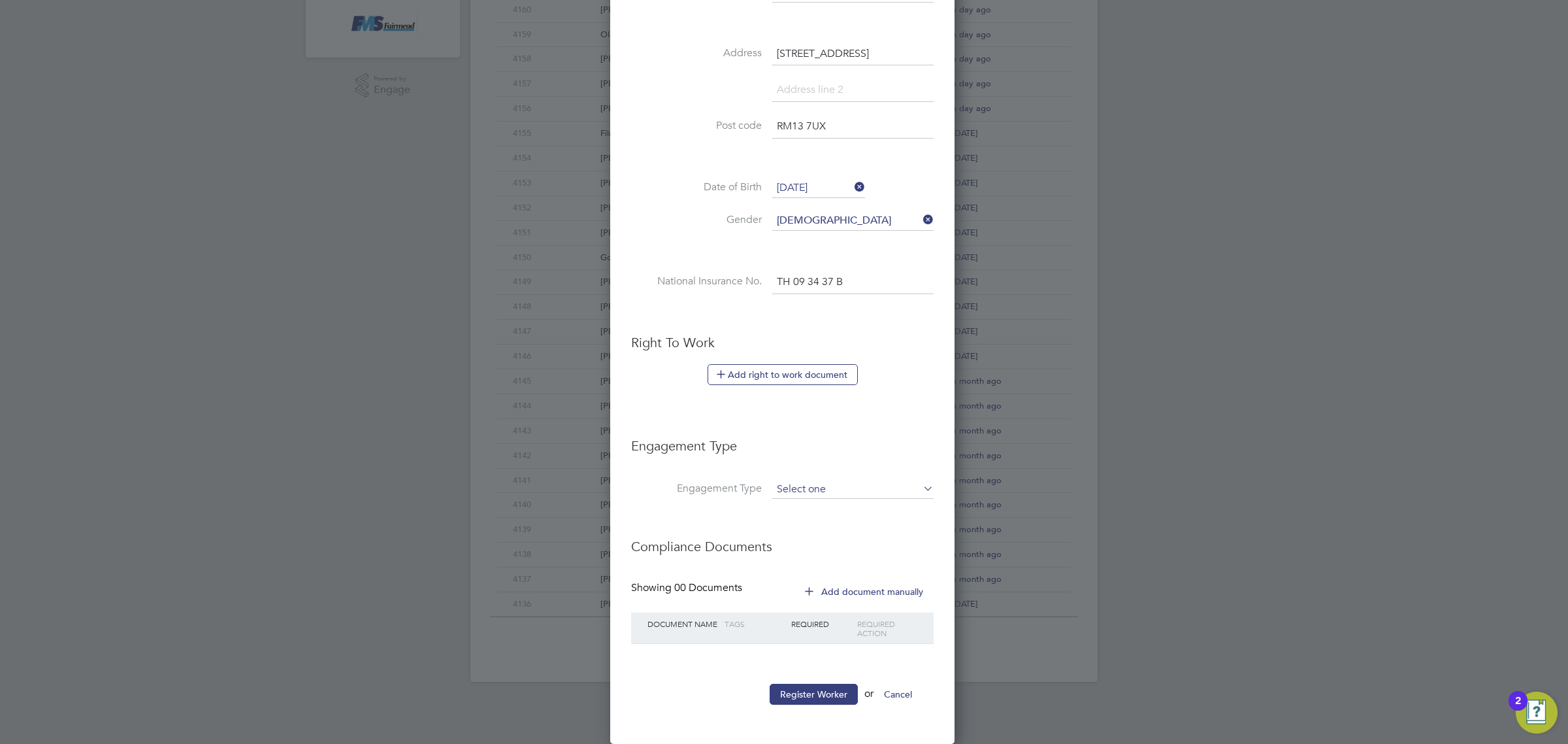
click at [838, 483] on input at bounding box center [854, 489] width 162 height 18
click at [821, 562] on li "Umbrella" at bounding box center [853, 566] width 163 height 19
type input "Umbrella"
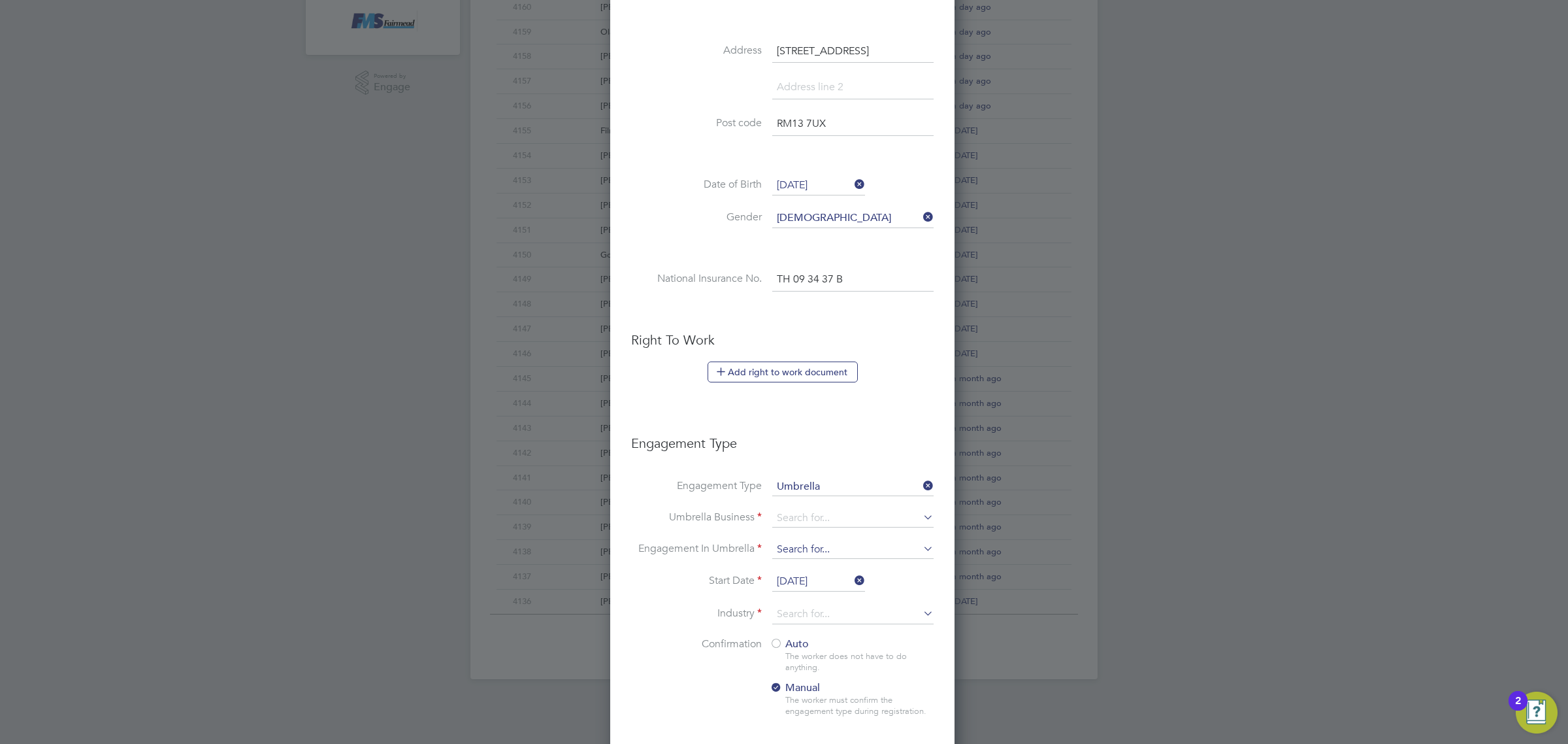
scroll to position [1350, 347]
click at [812, 525] on input at bounding box center [854, 518] width 162 height 18
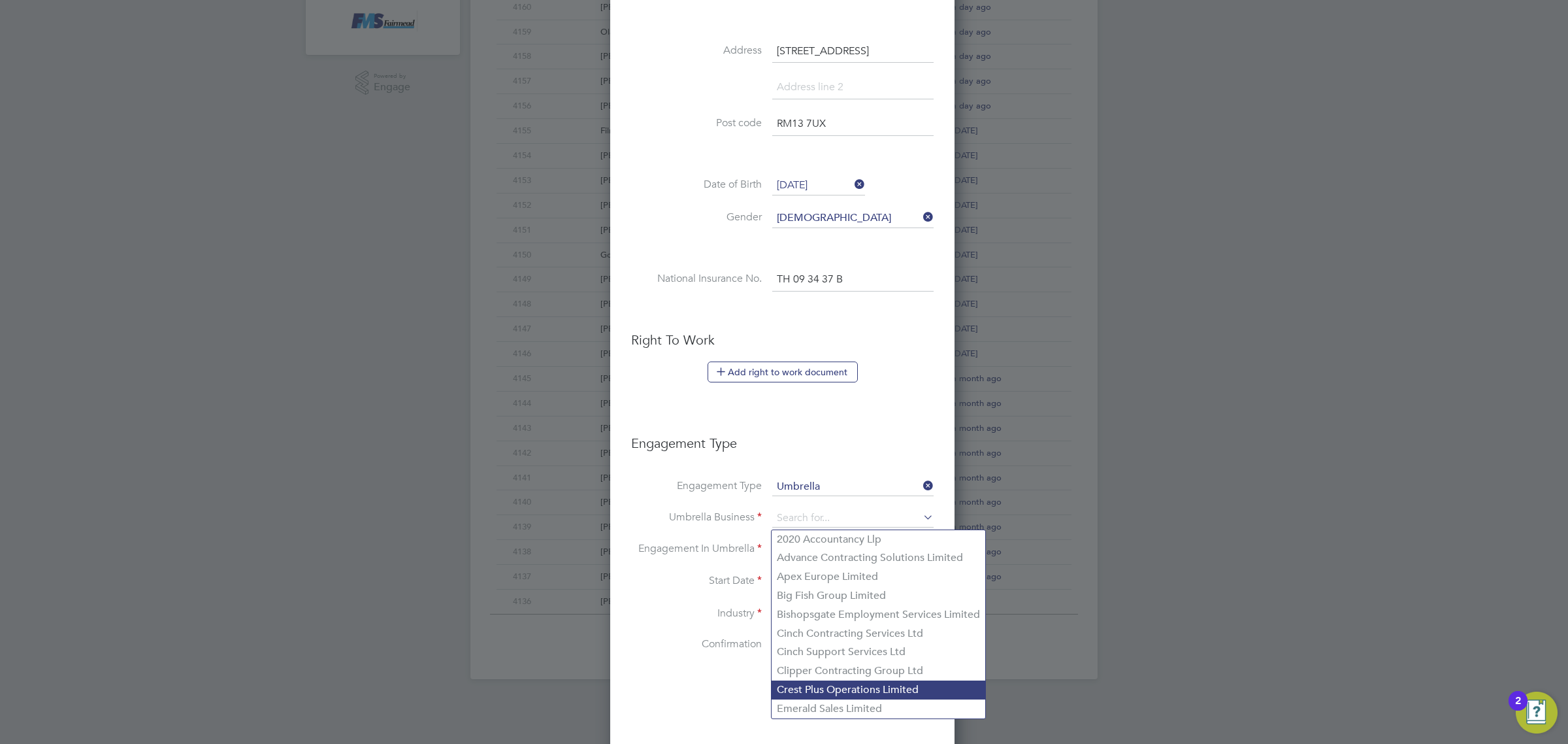
click at [825, 690] on li "Crest Plus Operations Limited" at bounding box center [879, 689] width 214 height 19
type input "Crest Plus Operations Limited"
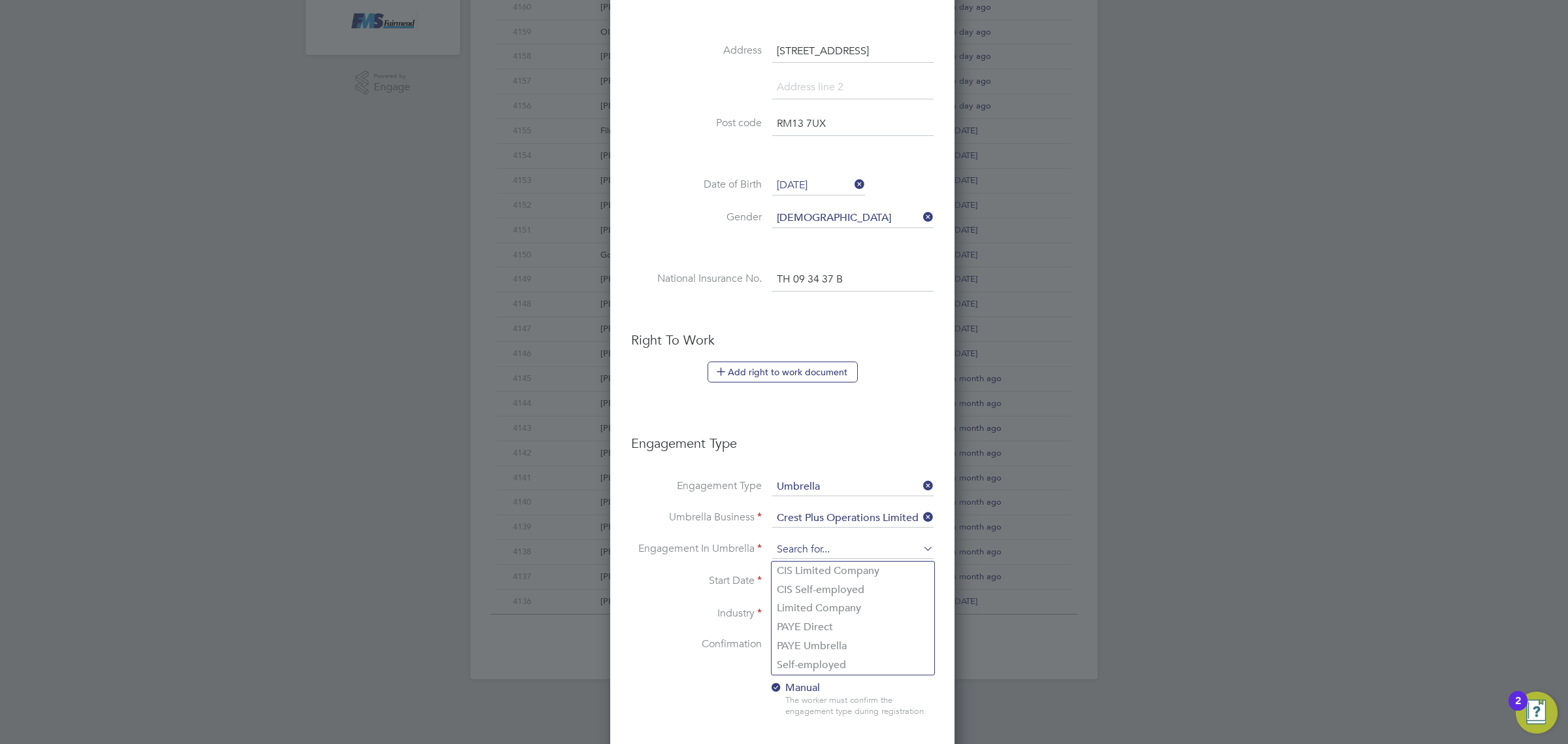
click at [818, 546] on input at bounding box center [854, 549] width 162 height 18
click at [823, 644] on li "PAYE Umbrella" at bounding box center [853, 645] width 163 height 19
type input "PAYE Umbrella"
click at [803, 580] on input "[DATE]" at bounding box center [819, 581] width 93 height 20
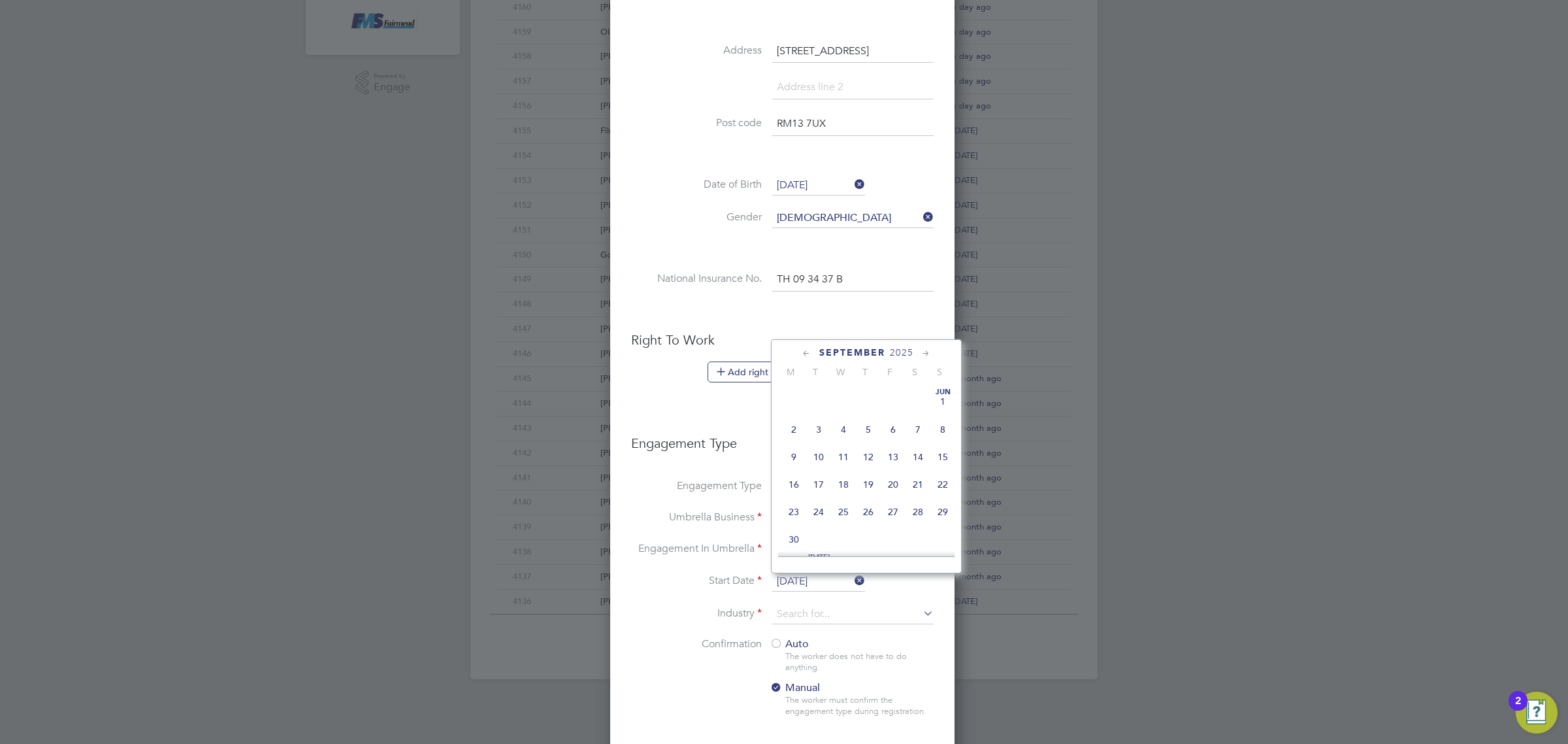
scroll to position [401, 0]
click at [871, 454] on span "4" at bounding box center [869, 442] width 25 height 25
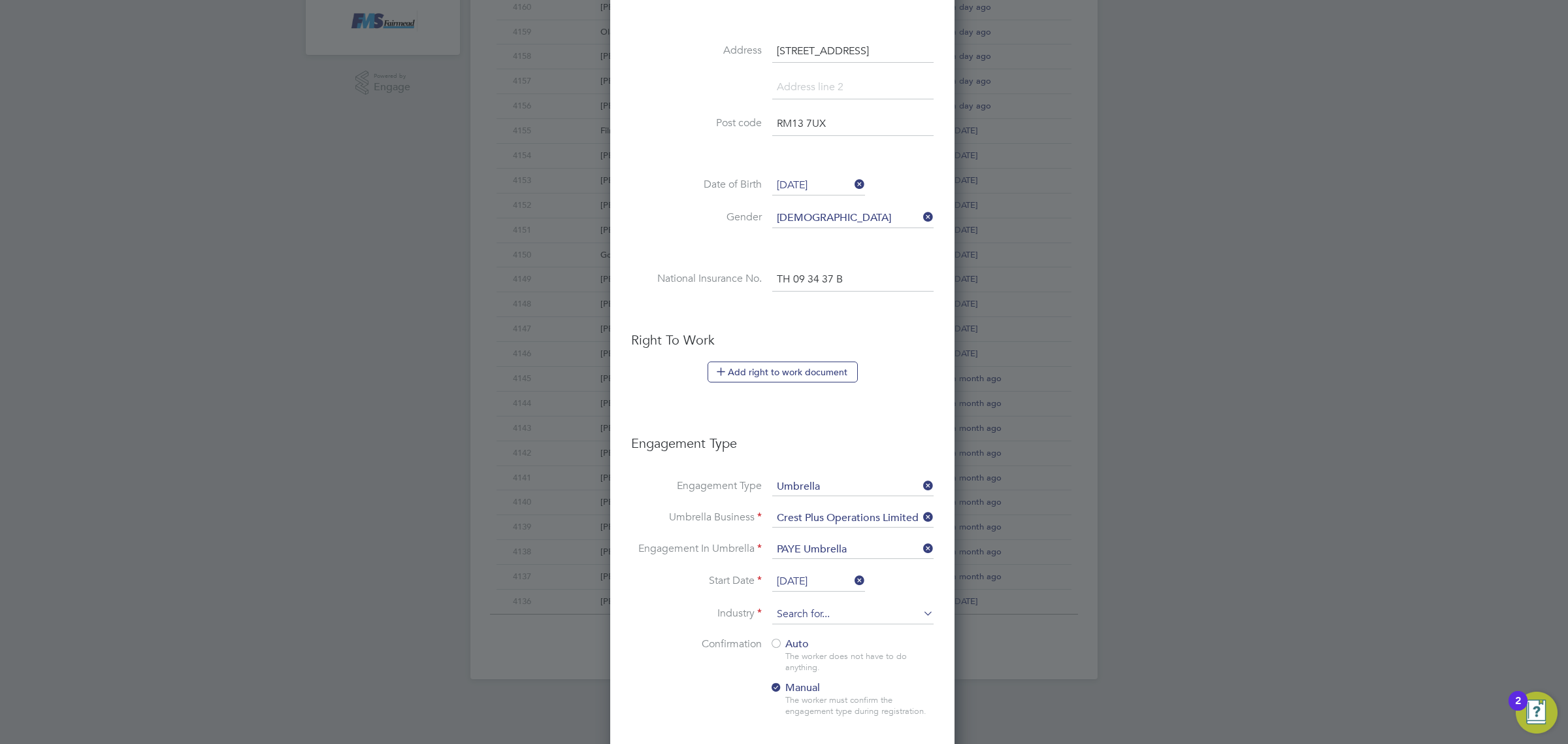
click at [833, 615] on input at bounding box center [854, 615] width 162 height 20
click at [814, 720] on li "Construction" at bounding box center [853, 724] width 163 height 18
type input "Construction"
click at [788, 645] on span "Auto" at bounding box center [790, 643] width 40 height 13
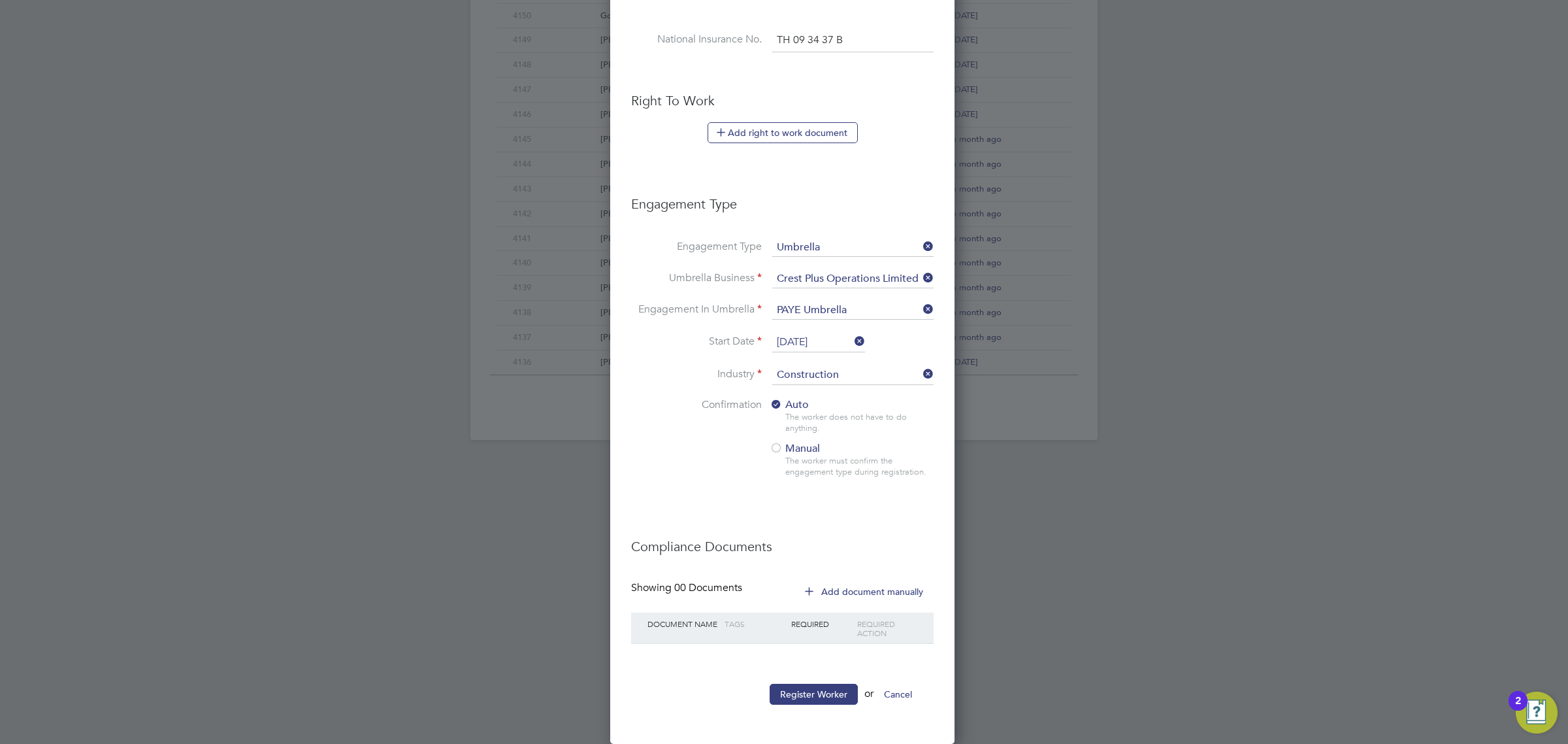
scroll to position [655, 0]
click at [851, 693] on button "Register Worker" at bounding box center [814, 694] width 88 height 21
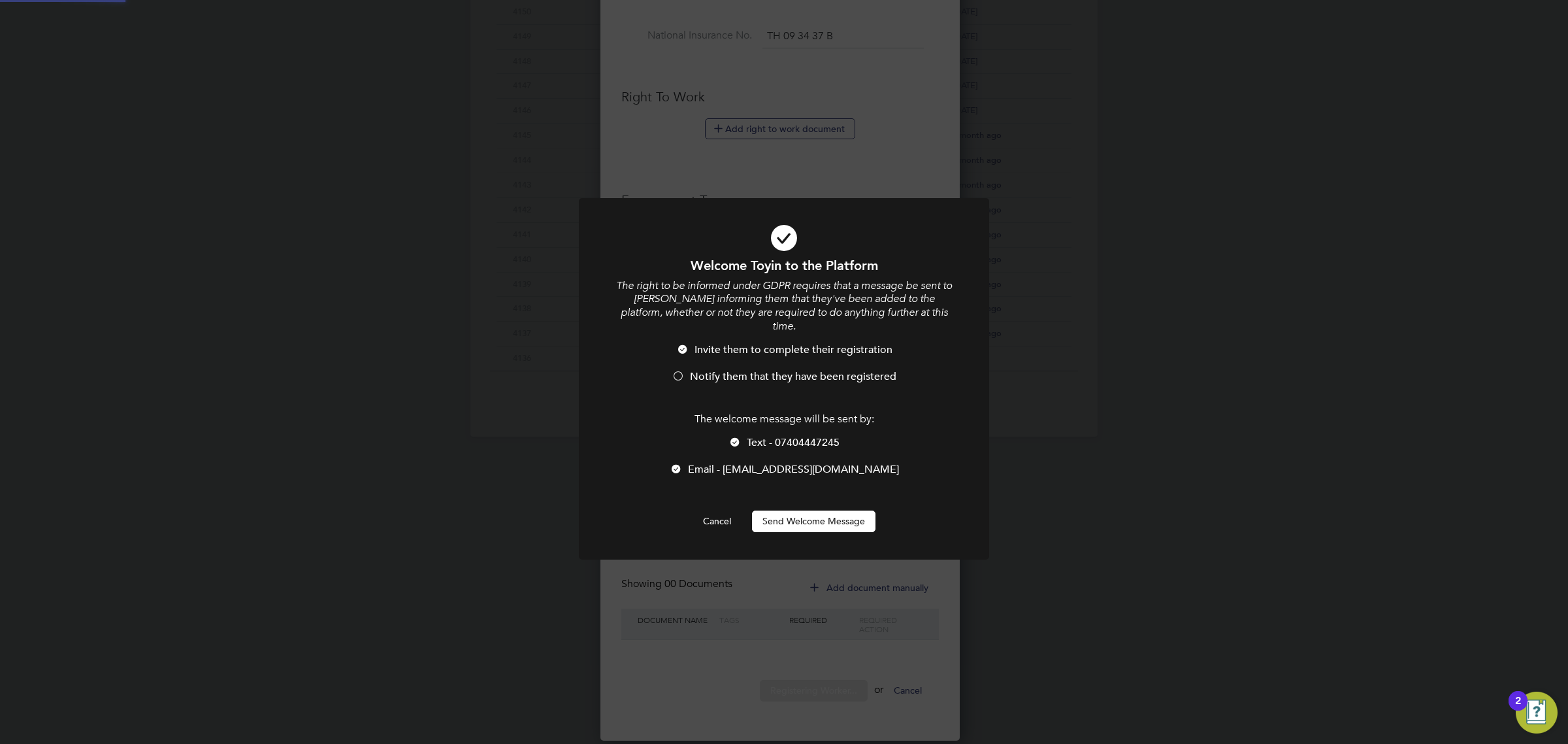
scroll to position [0, 0]
click at [722, 370] on span "Notify them that they have been registered" at bounding box center [793, 376] width 207 height 13
click at [820, 510] on button "Send Welcome Message" at bounding box center [813, 520] width 123 height 21
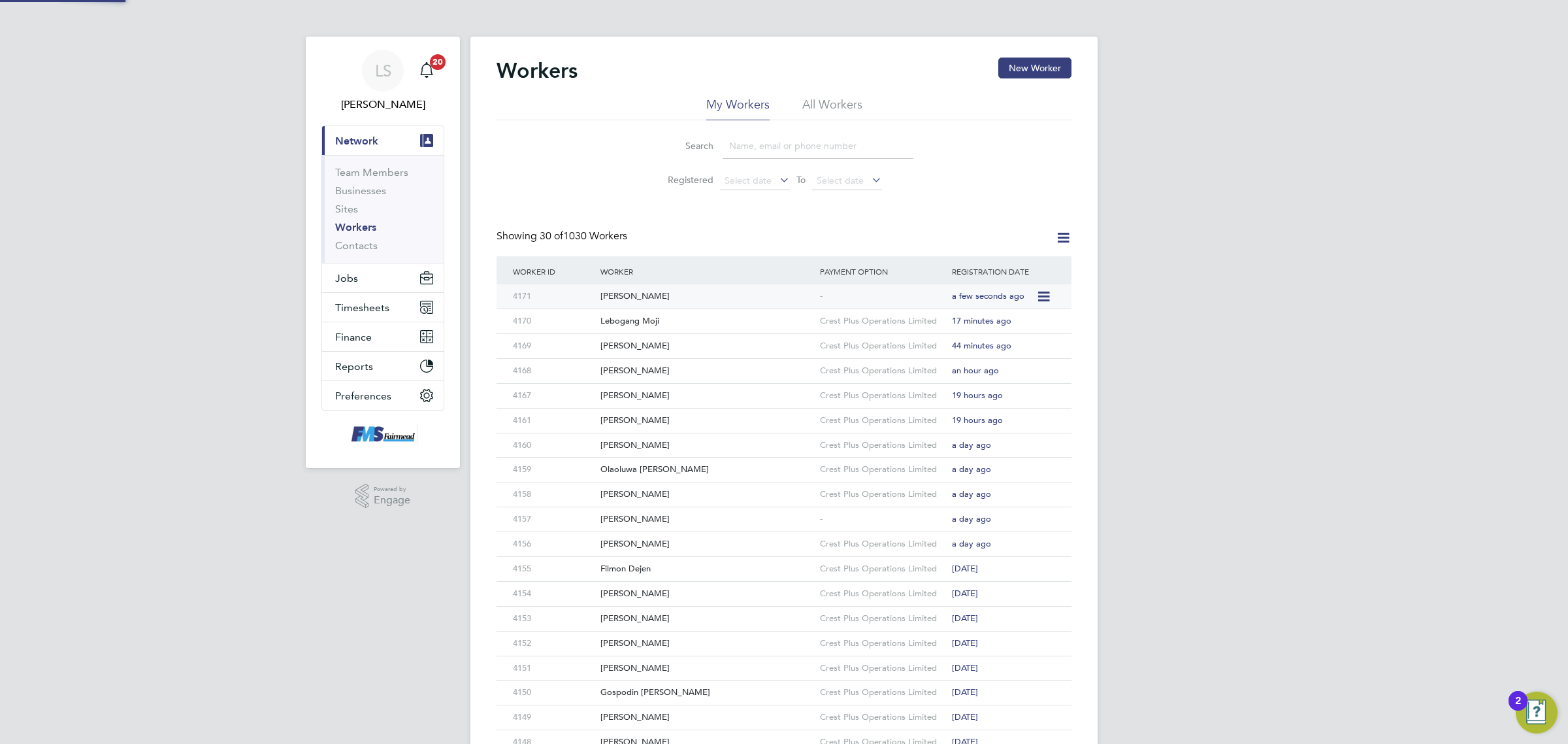
click at [651, 298] on div "Toyin Adeniyi" at bounding box center [707, 296] width 219 height 24
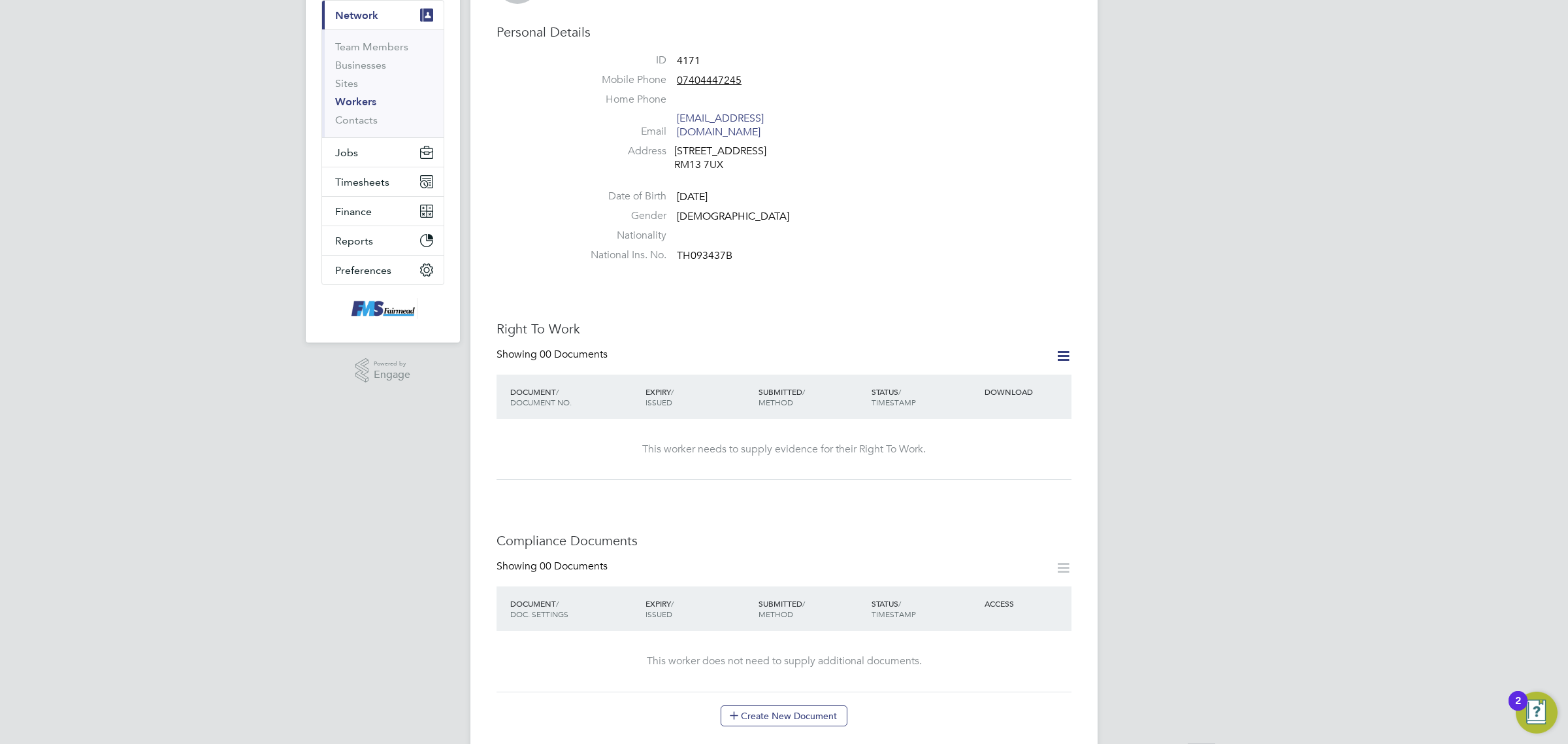
scroll to position [164, 0]
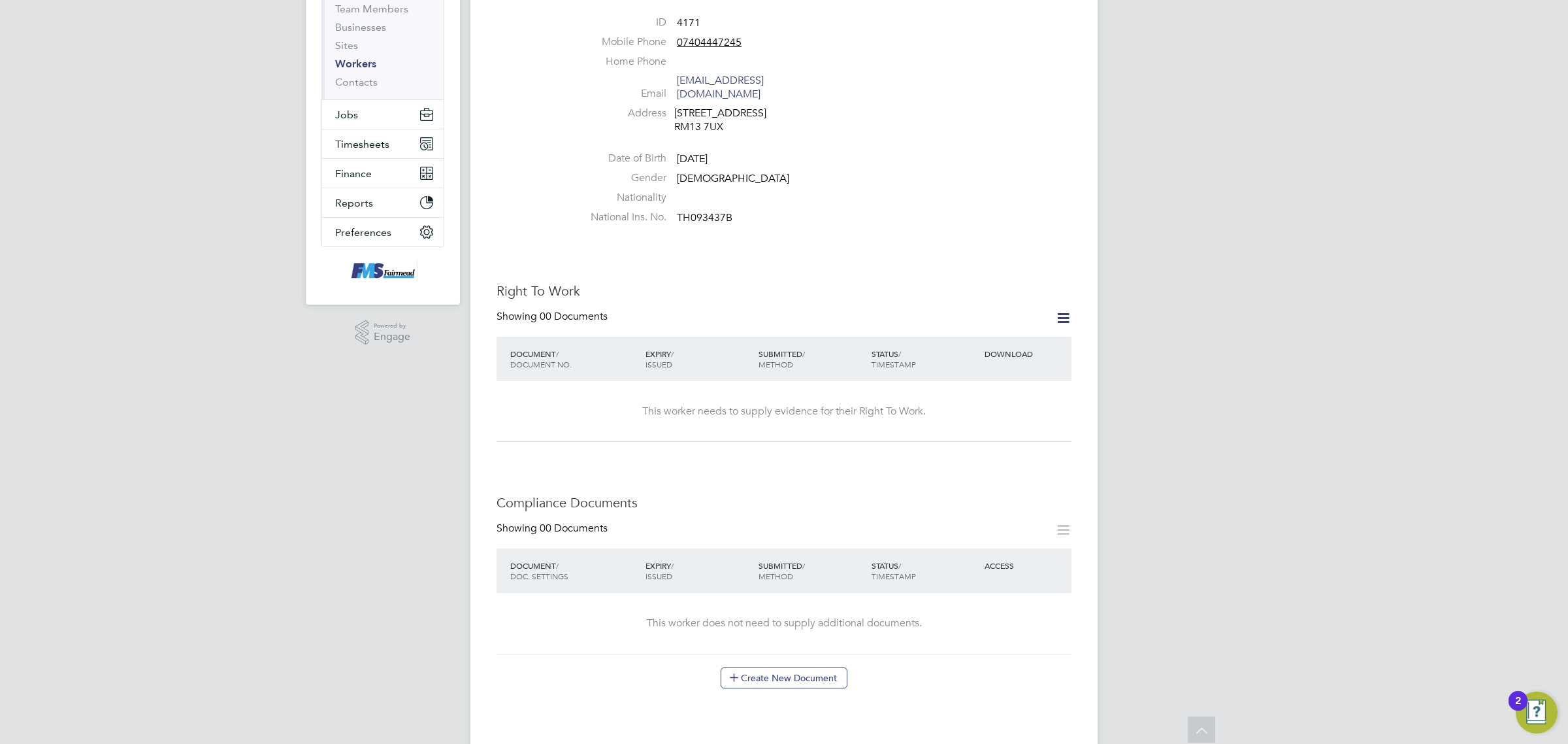
drag, startPoint x: 1059, startPoint y: 298, endPoint x: 1043, endPoint y: 320, distance: 27.2
click at [1059, 310] on icon at bounding box center [1063, 318] width 16 height 16
click at [982, 334] on li "Add Right To Work Document" at bounding box center [989, 336] width 157 height 18
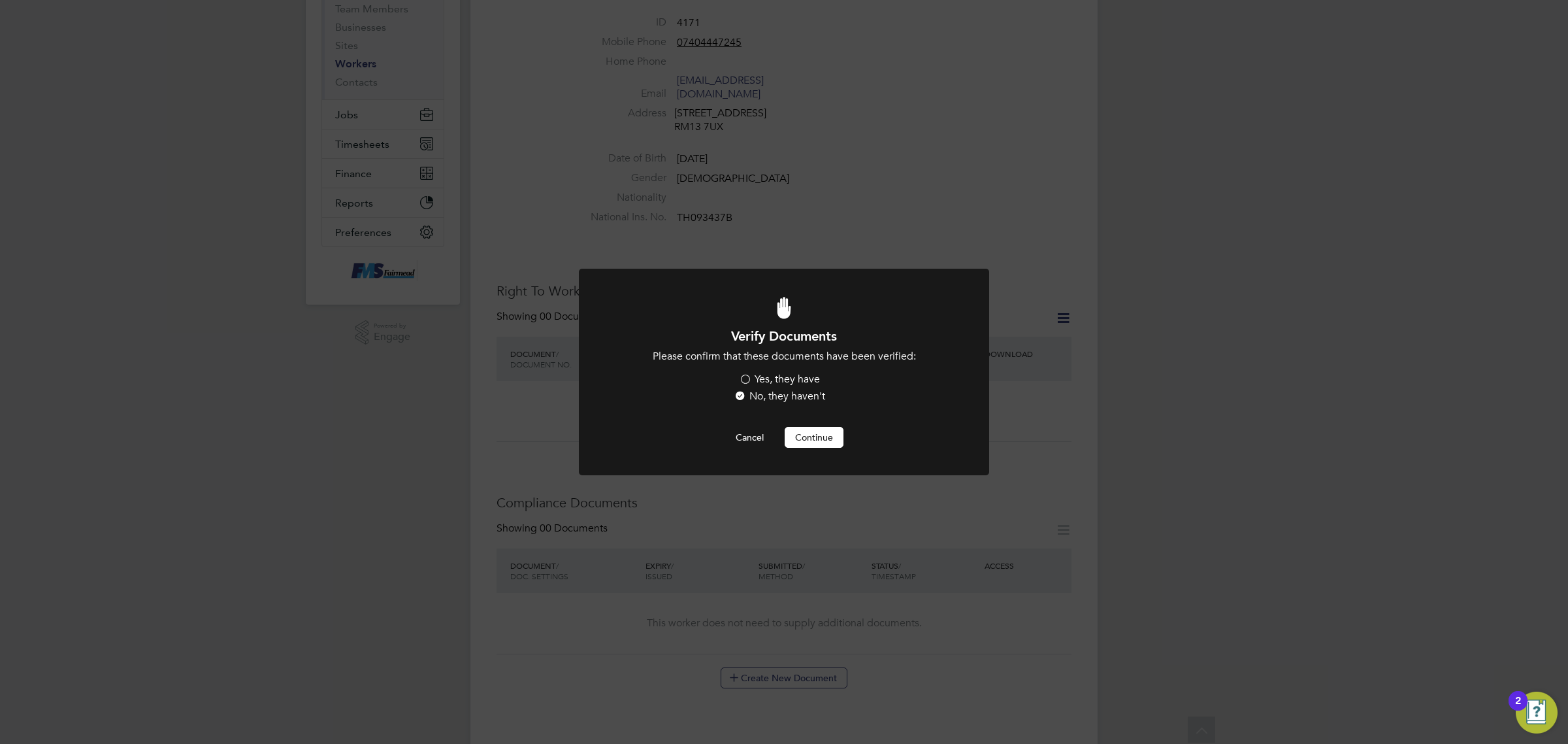
click at [758, 371] on li "Please confirm that these documents have been verified: Yes, they have No, they…" at bounding box center [784, 377] width 340 height 57
click at [775, 367] on li "Please confirm that these documents have been verified: Yes, they have No, they…" at bounding box center [784, 377] width 340 height 57
click at [775, 373] on label "Yes, they have" at bounding box center [779, 378] width 81 height 13
click at [0, 0] on input "Yes, they have" at bounding box center [0, 0] width 0 height 0
click at [806, 436] on button "Continue" at bounding box center [813, 437] width 58 height 21
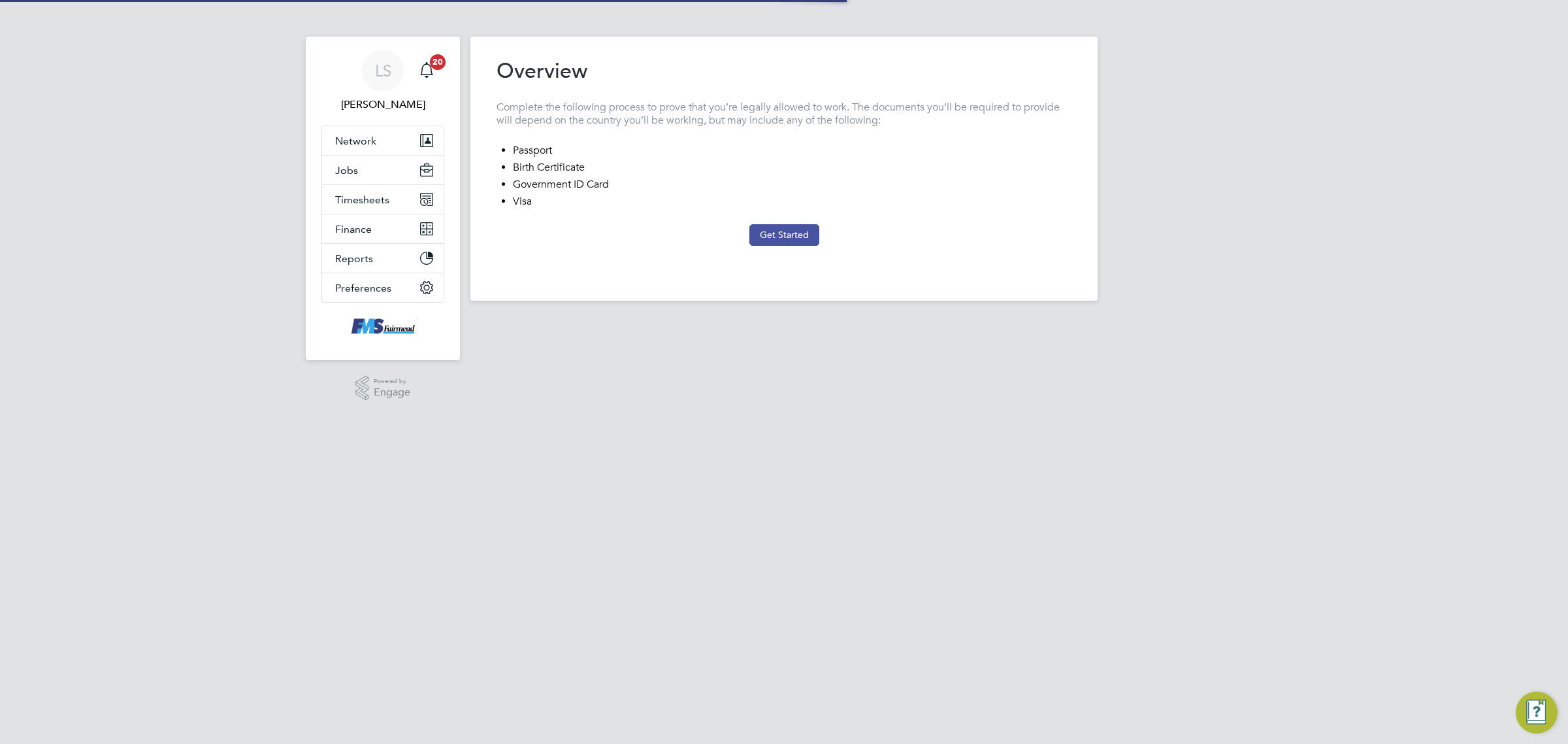
click at [763, 226] on button "Get Started" at bounding box center [784, 234] width 70 height 21
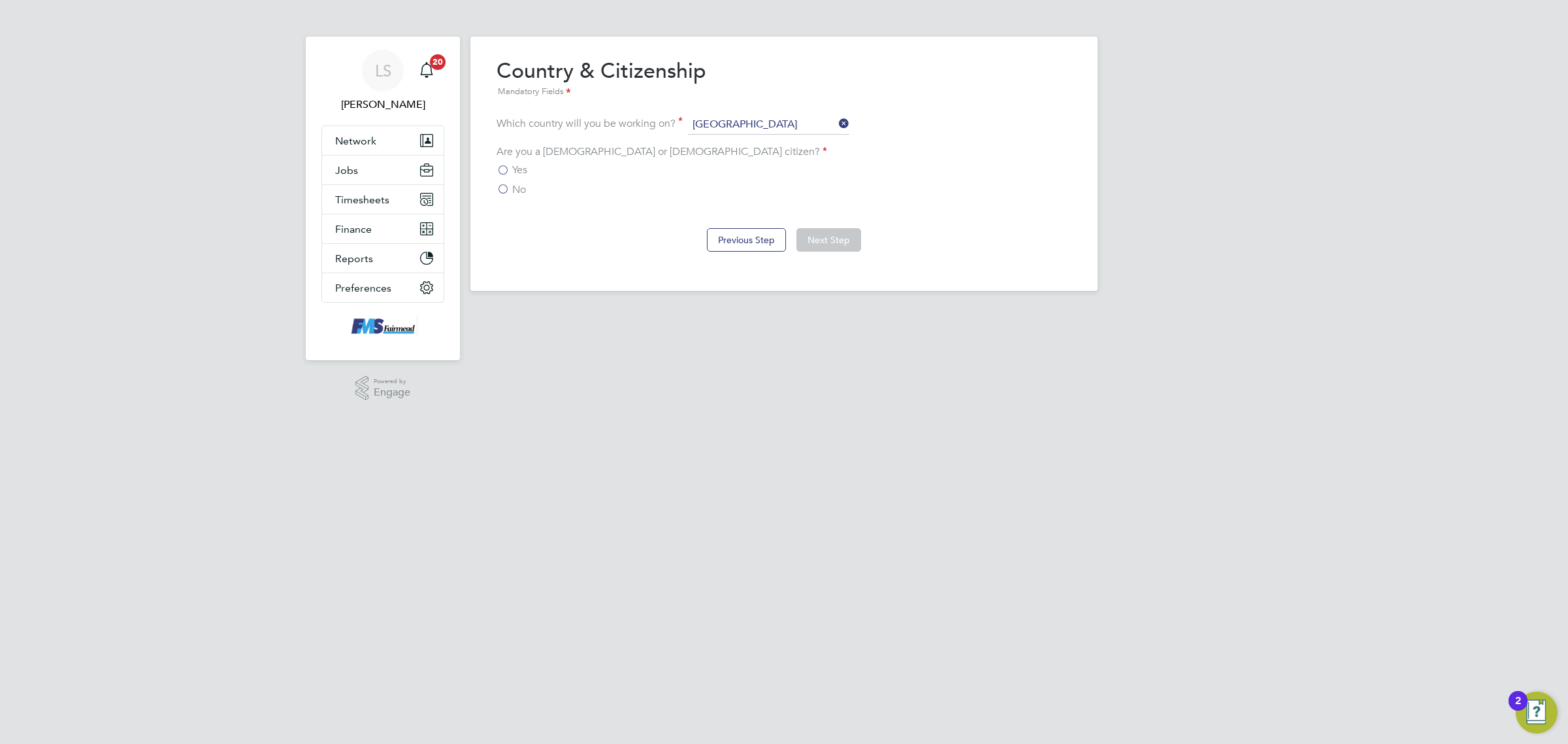
drag, startPoint x: 492, startPoint y: 184, endPoint x: 500, endPoint y: 186, distance: 8.2
click at [500, 186] on div "Overview Complete the following process to prove that you’re legally allowed to…" at bounding box center [784, 164] width 627 height 254
click at [500, 186] on label "No" at bounding box center [511, 190] width 30 height 13
click at [0, 0] on input "No" at bounding box center [0, 0] width 0 height 0
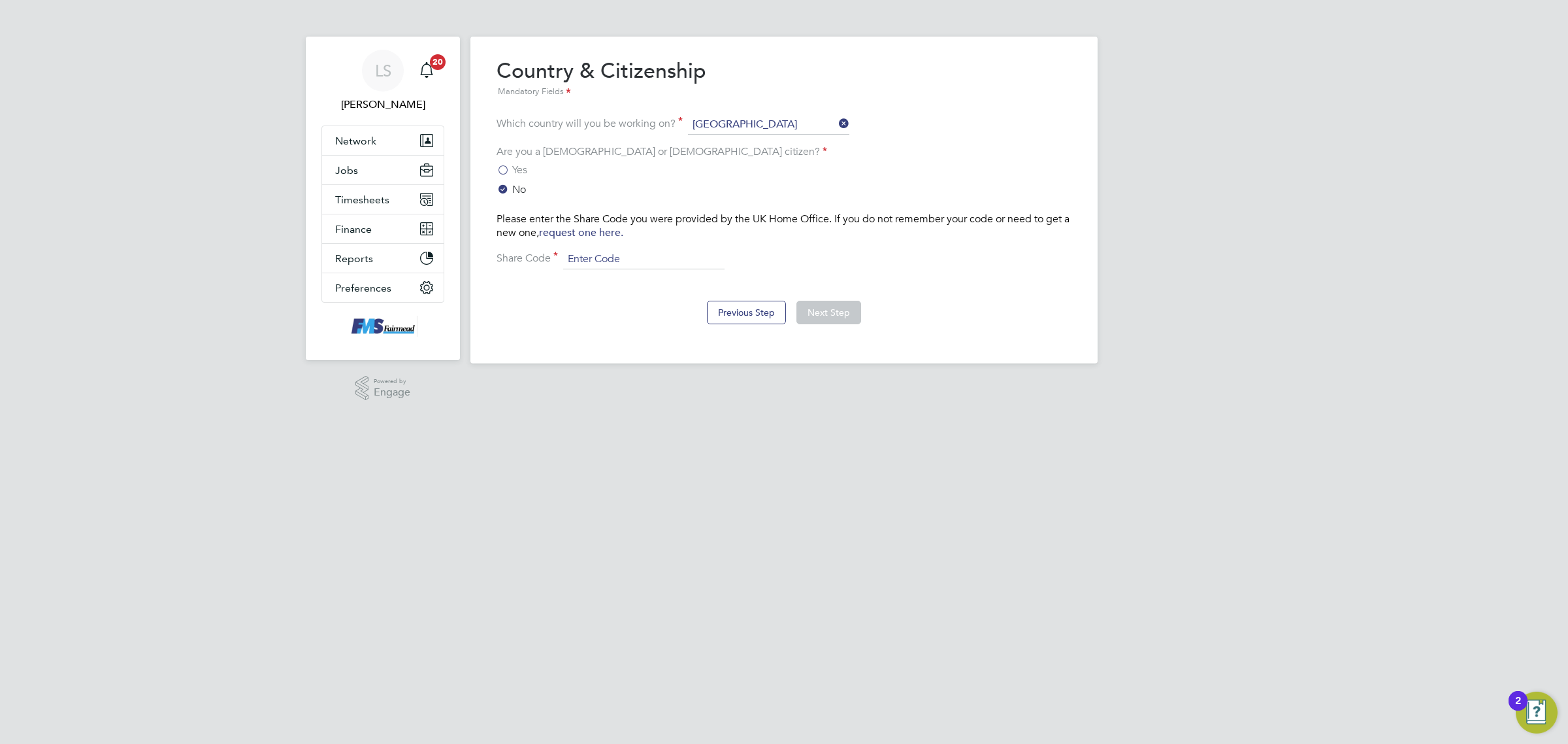
click at [605, 255] on input at bounding box center [644, 260] width 162 height 20
type input "wgf9j76f8"
click at [828, 306] on button "Next Step" at bounding box center [828, 313] width 65 height 23
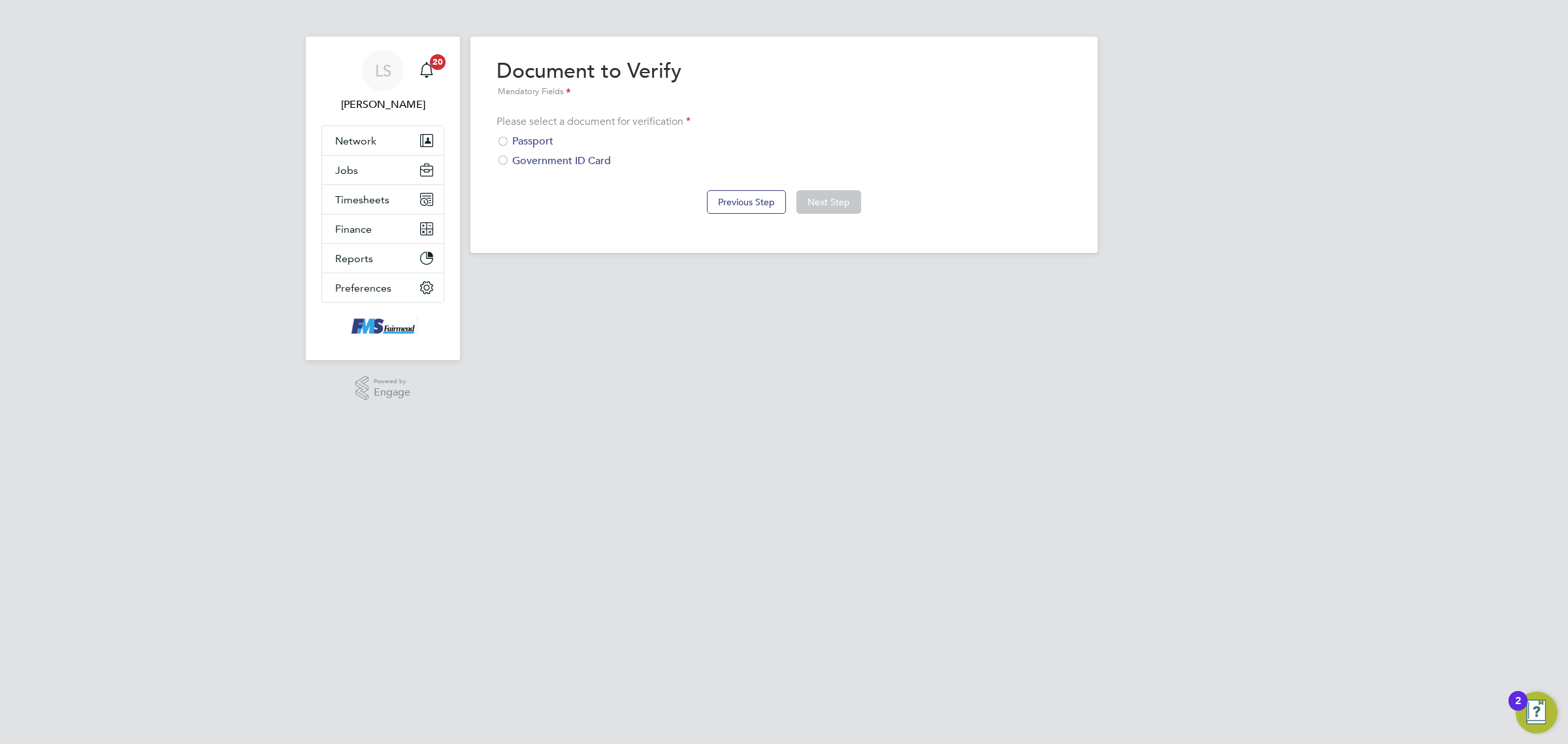
click at [537, 137] on div "Passport" at bounding box center [784, 141] width 575 height 13
click at [802, 199] on button "Next Step" at bounding box center [828, 202] width 65 height 23
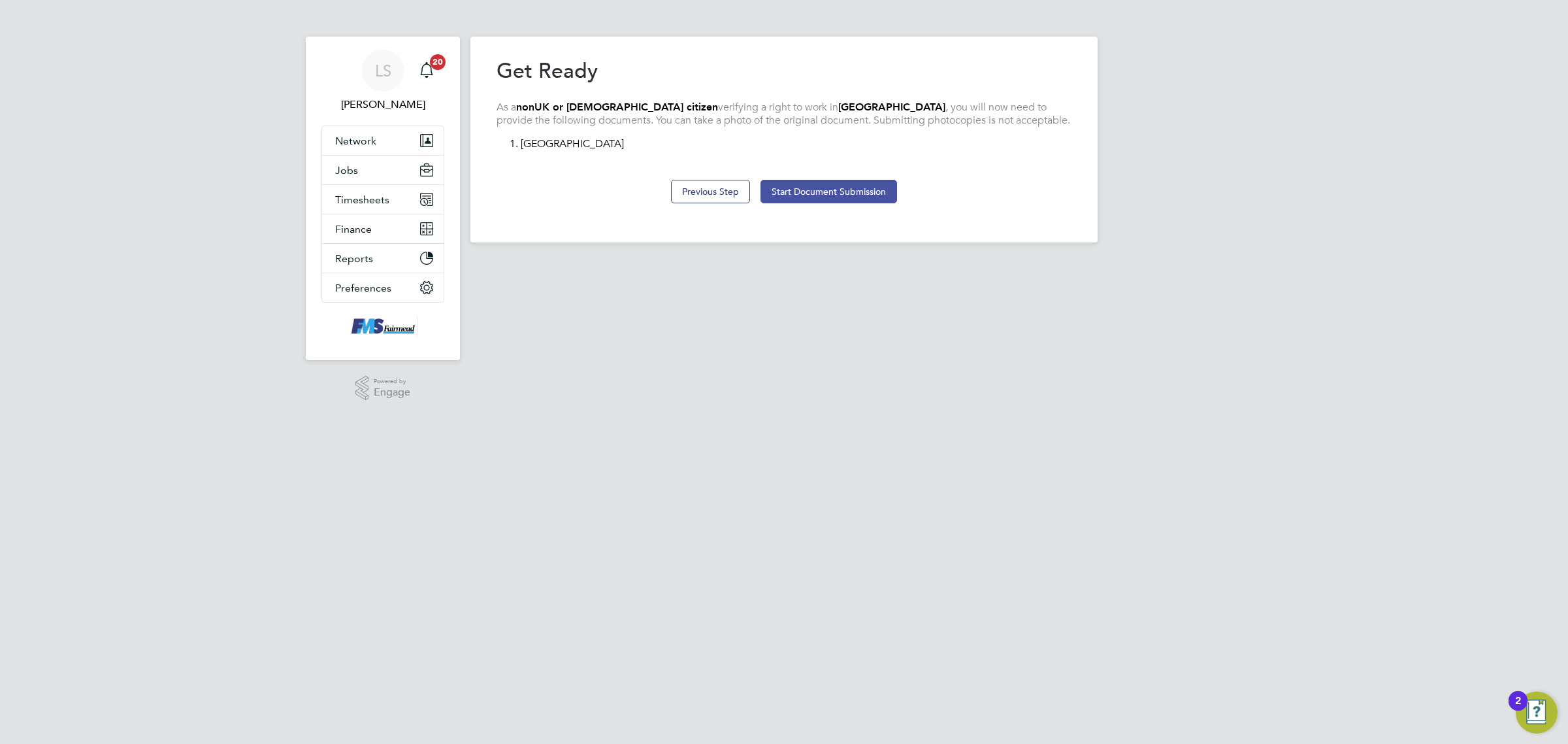
click at [804, 188] on button "Start Document Submission" at bounding box center [828, 191] width 137 height 23
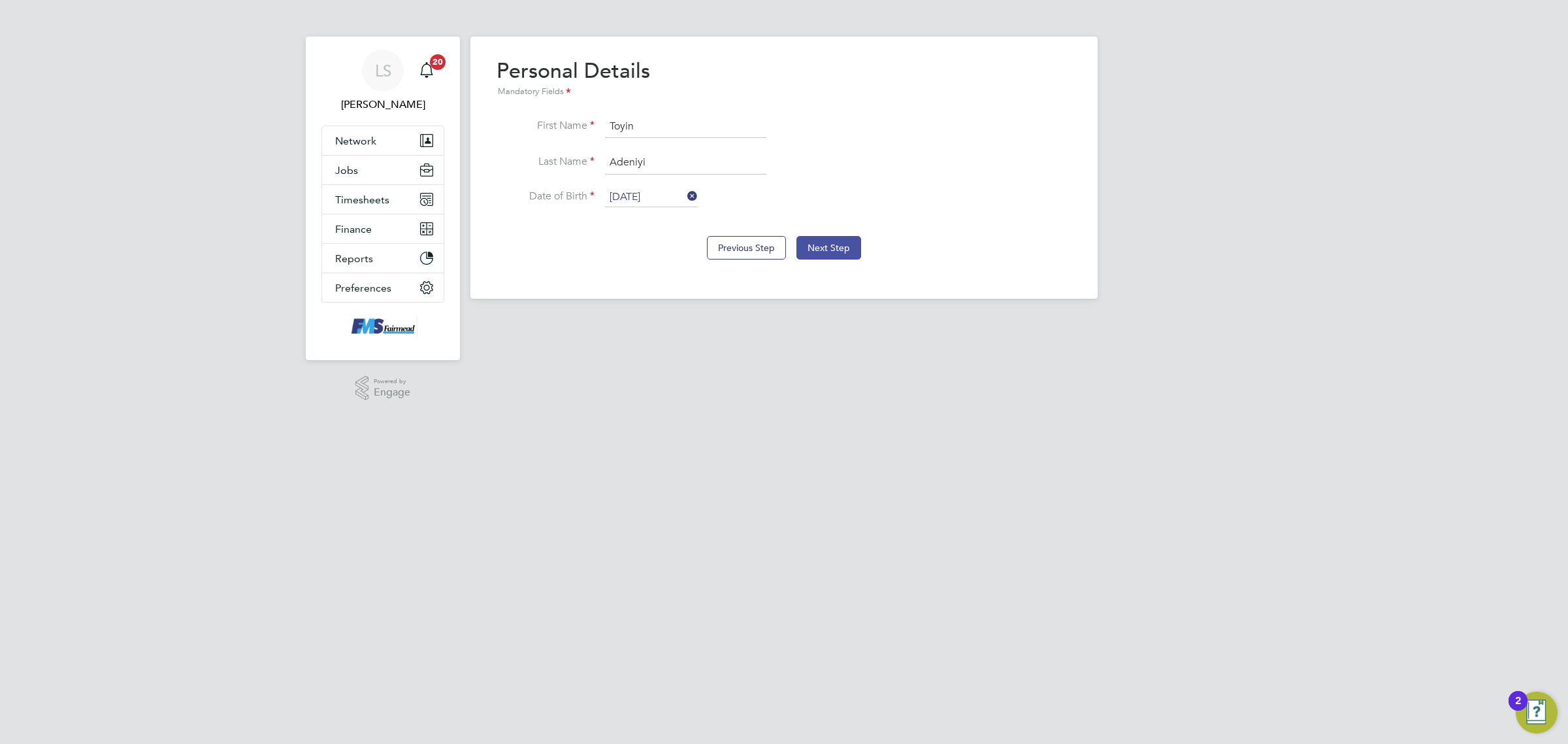
click at [837, 245] on button "Next Step" at bounding box center [828, 248] width 65 height 23
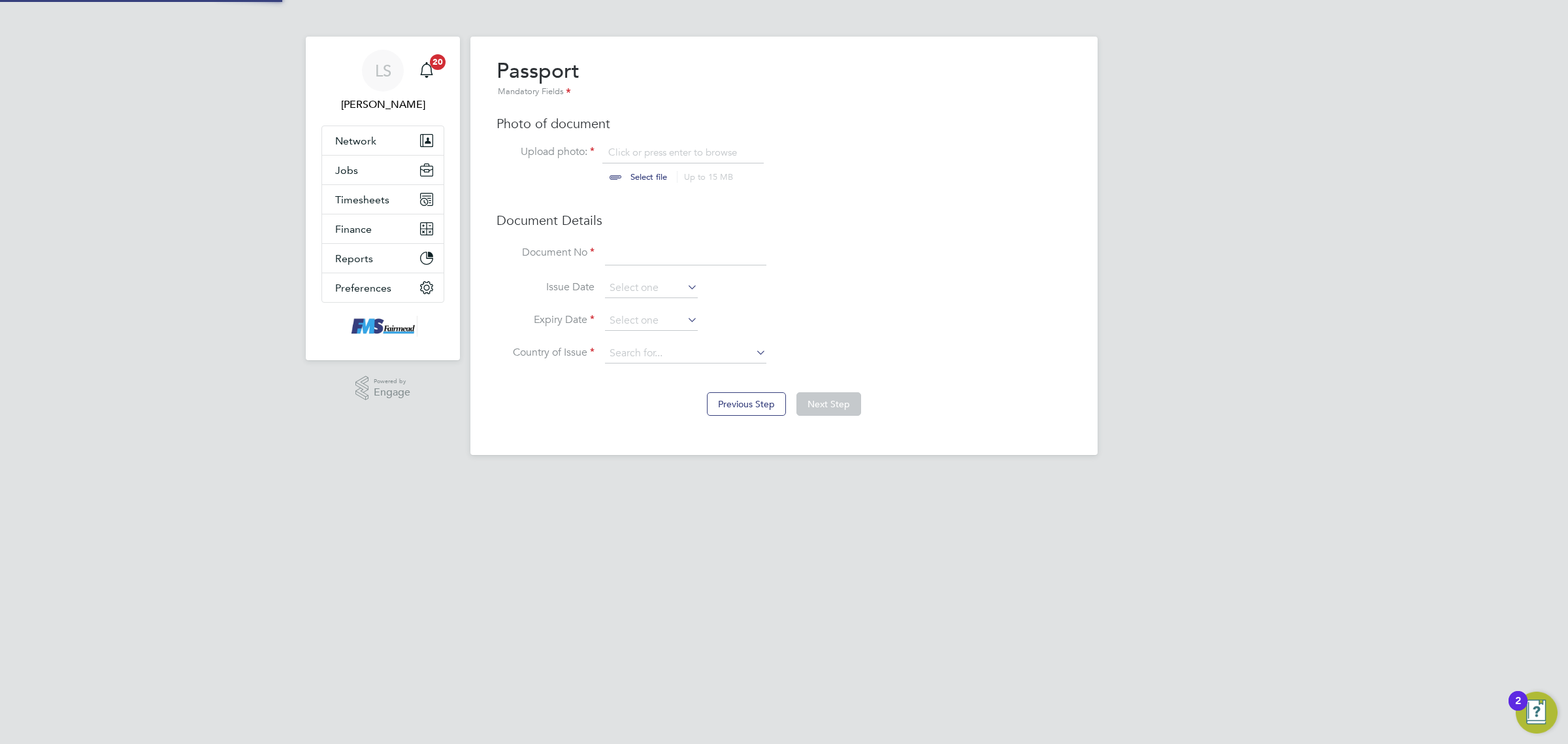
scroll to position [18, 162]
click at [660, 171] on input "file" at bounding box center [661, 165] width 205 height 40
click at [648, 164] on input "file" at bounding box center [661, 165] width 205 height 40
type input "C:\fakepath\Toyin Adeniyi Visa.png"
click at [664, 252] on input at bounding box center [686, 253] width 162 height 23
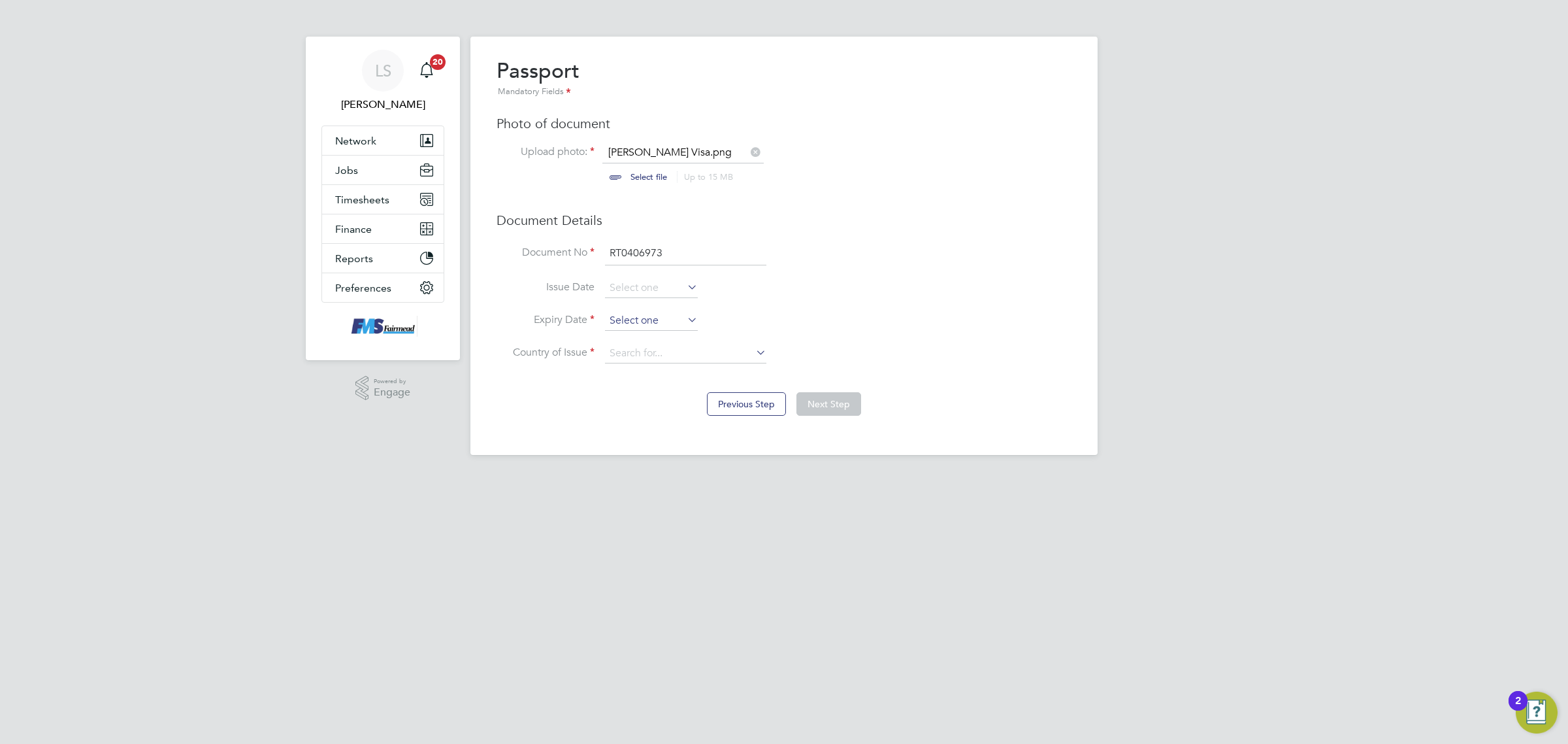
type input "RT0406973"
click at [677, 314] on input at bounding box center [651, 321] width 93 height 20
click at [744, 86] on span "2025" at bounding box center [734, 90] width 23 height 11
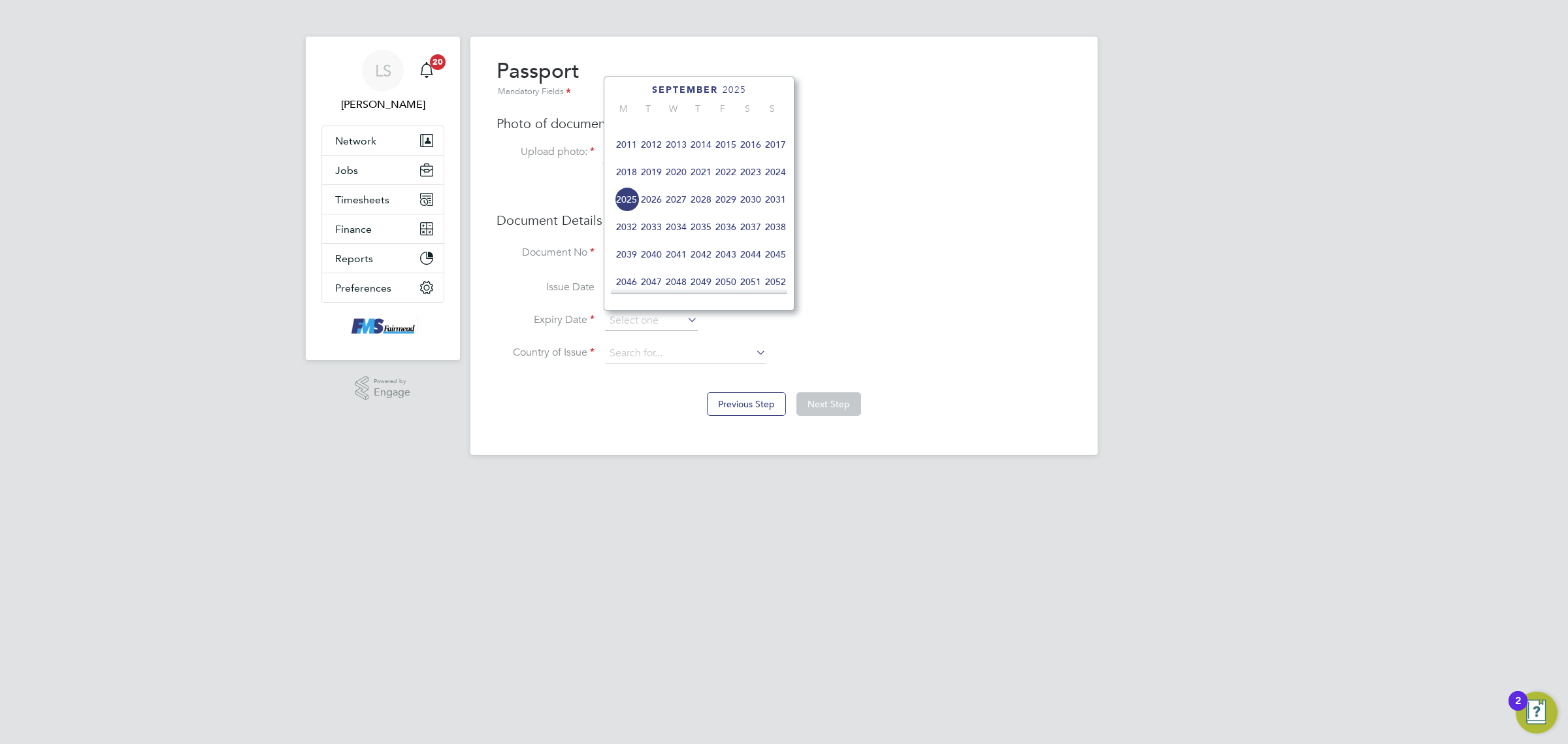
click at [770, 184] on span "2024" at bounding box center [775, 172] width 25 height 25
click at [658, 254] on span "31" at bounding box center [651, 242] width 25 height 25
type input "31 Dec 2024"
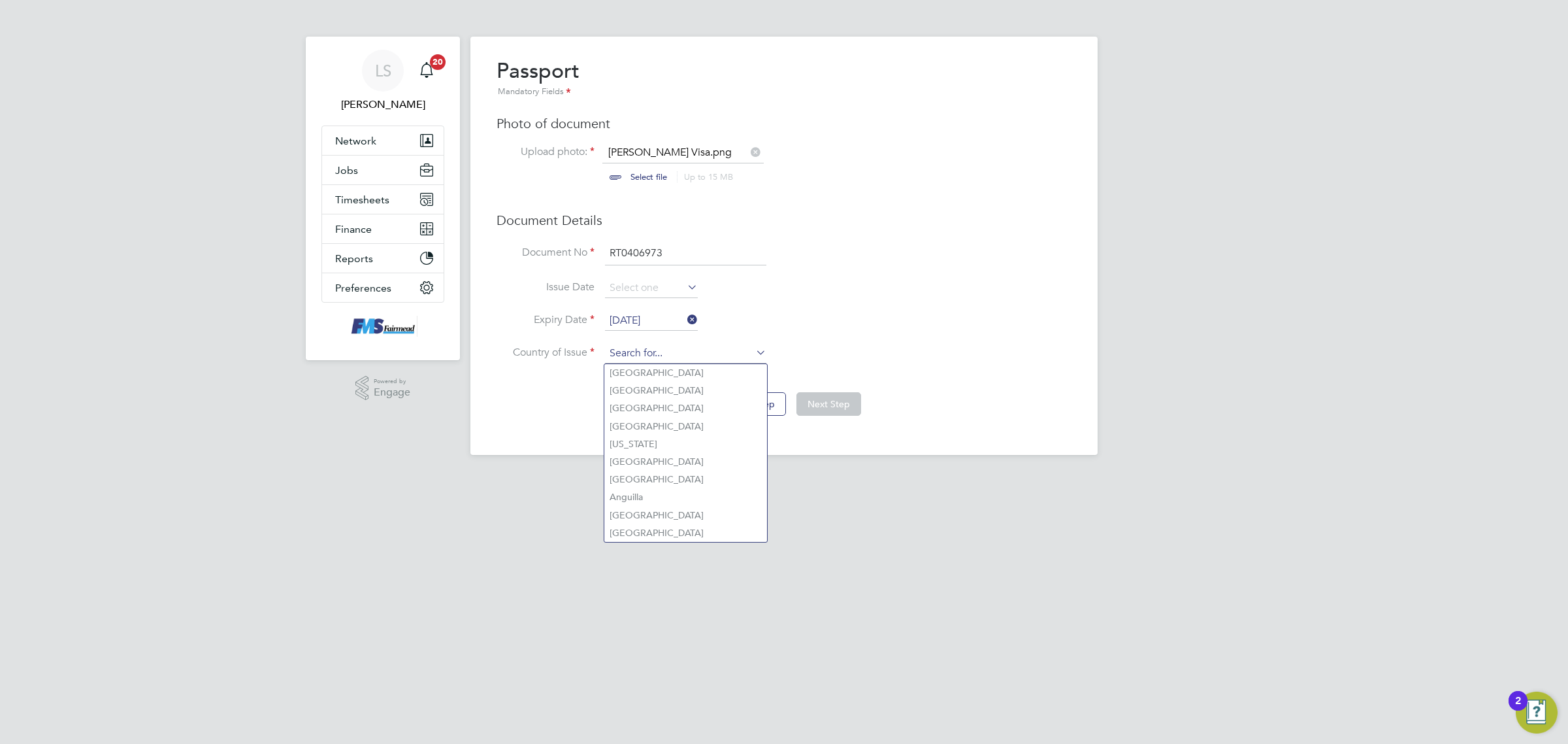
click at [673, 344] on input at bounding box center [686, 354] width 162 height 20
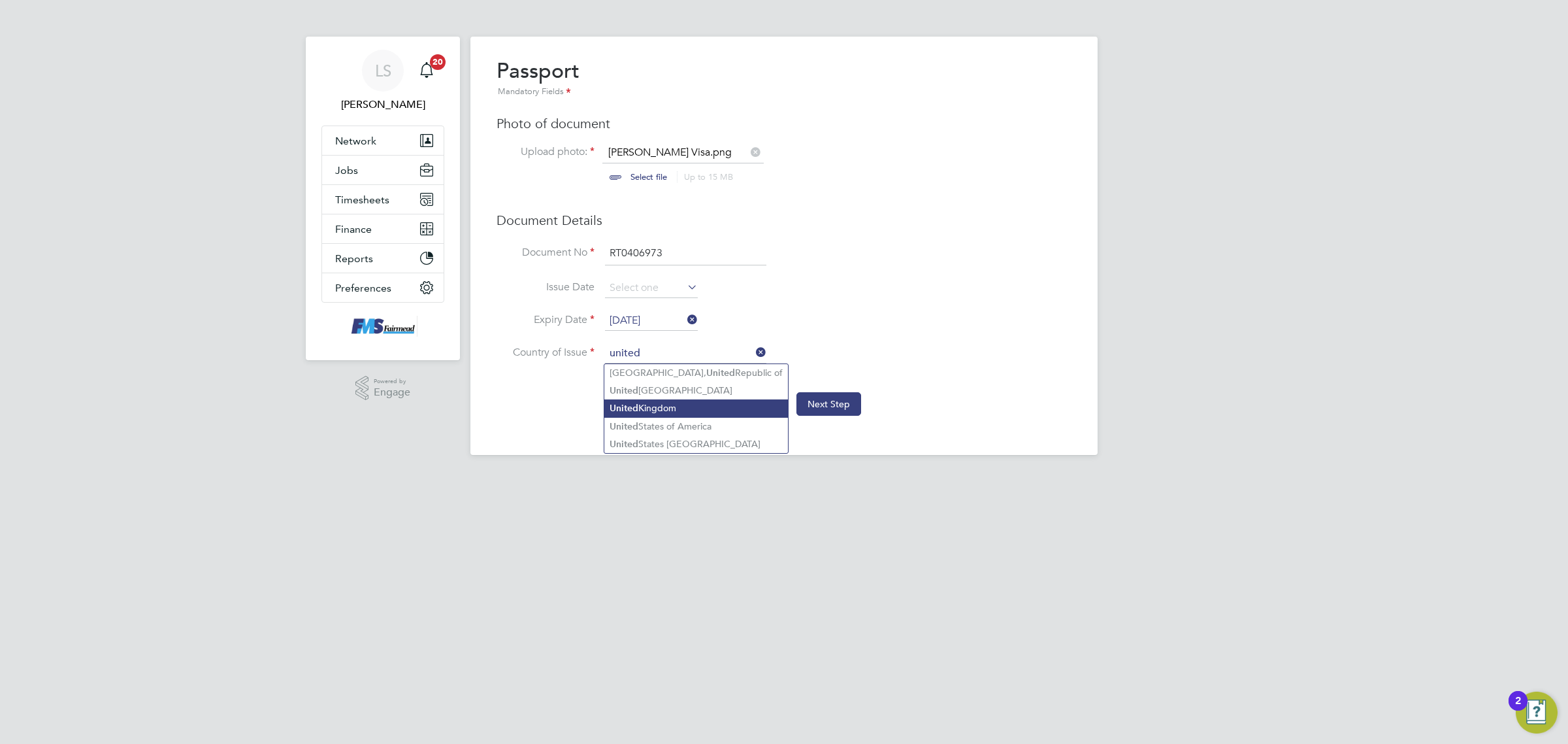
click at [624, 406] on b "United" at bounding box center [624, 408] width 29 height 11
type input "United Kingdom"
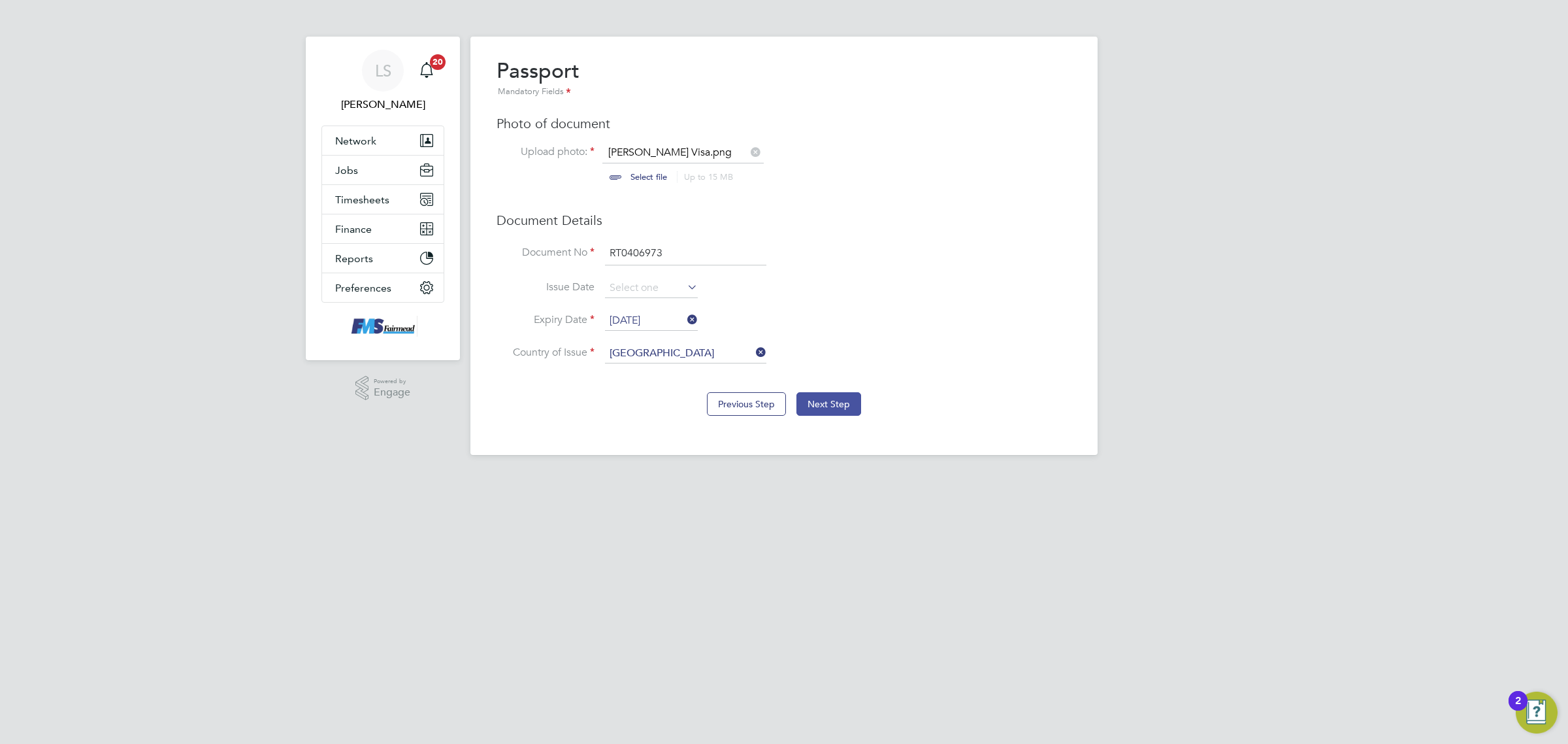
click at [834, 394] on button "Next Step" at bounding box center [828, 403] width 65 height 23
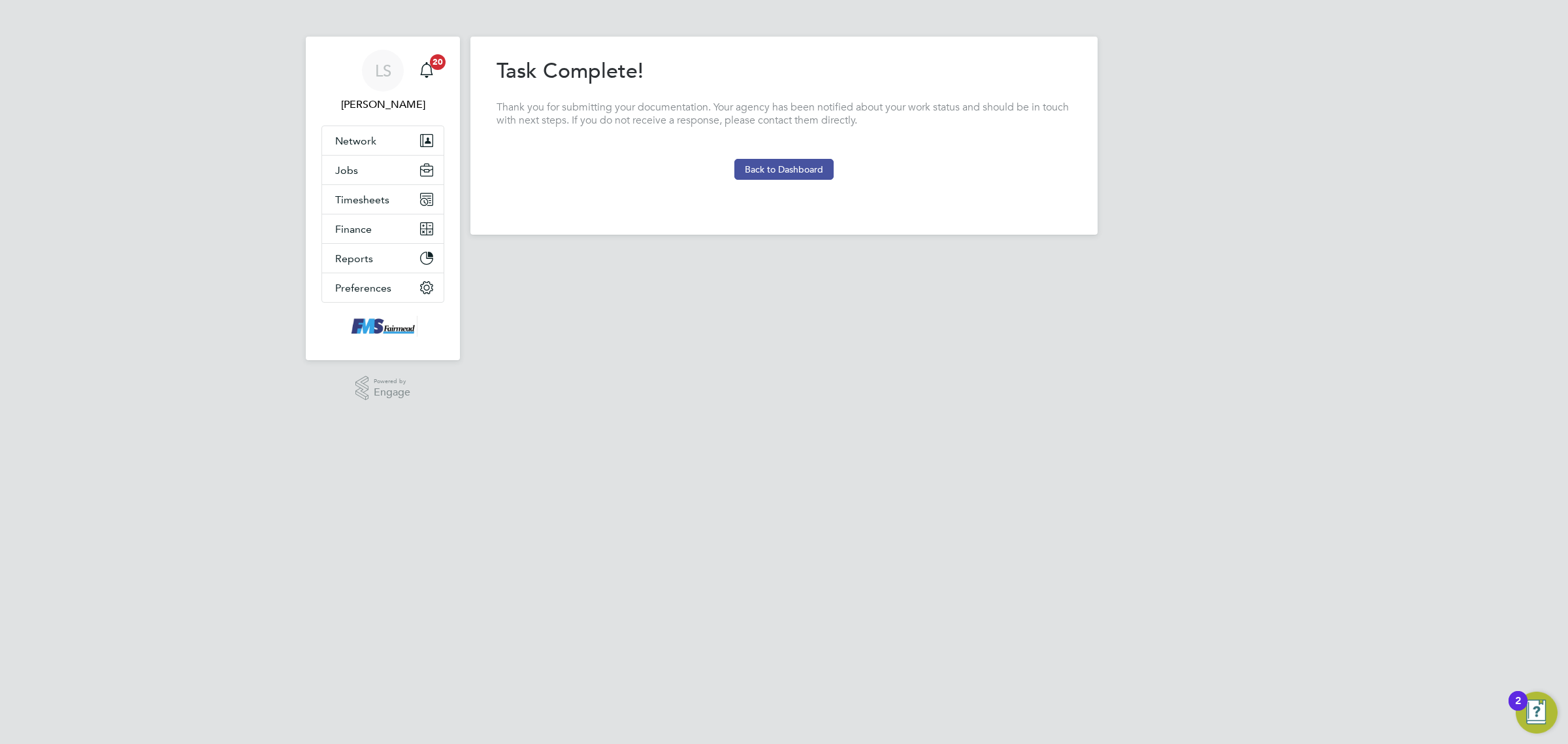
click at [791, 162] on button "Back to Dashboard" at bounding box center [784, 169] width 100 height 21
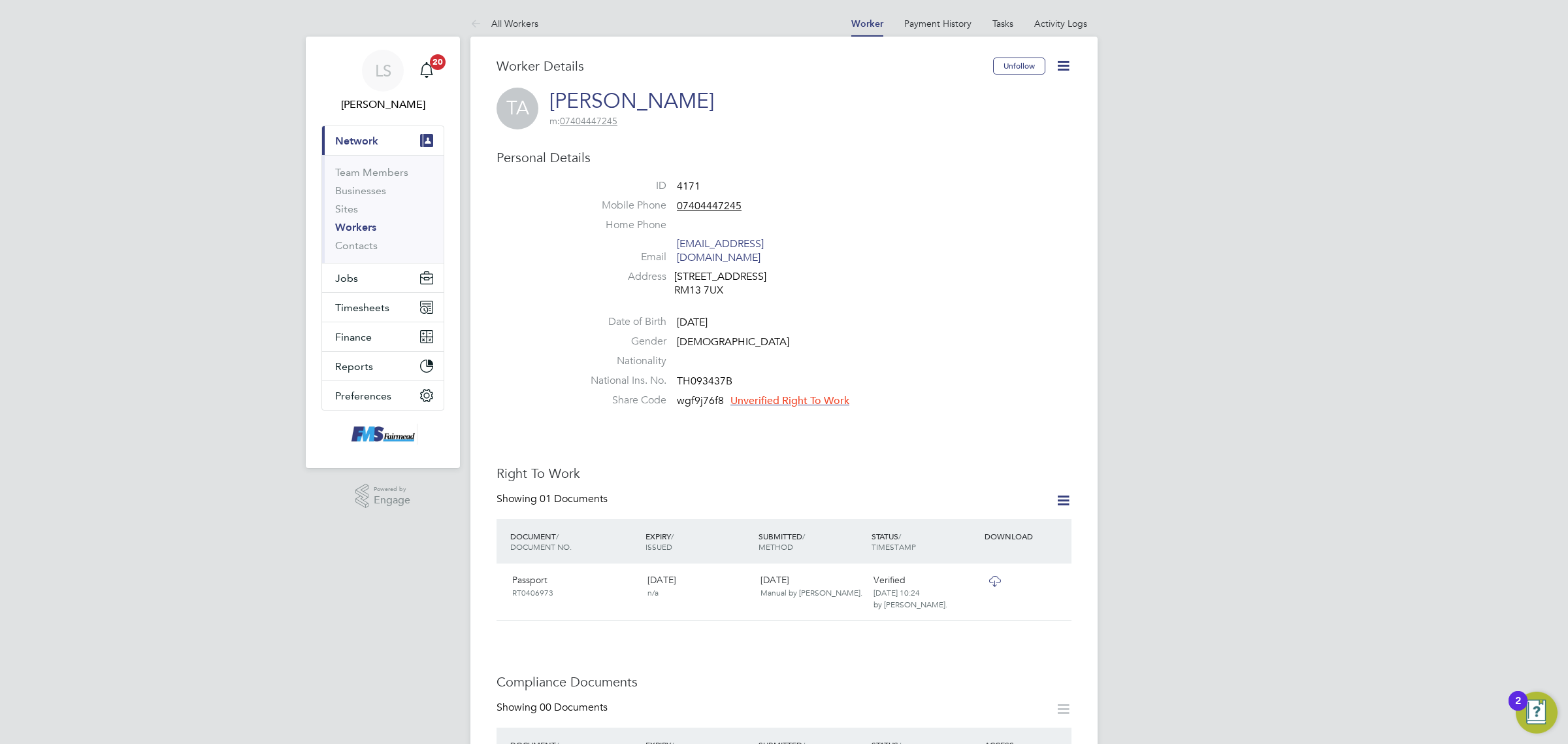
click at [802, 394] on span "Unverified Right To Work" at bounding box center [790, 400] width 119 height 13
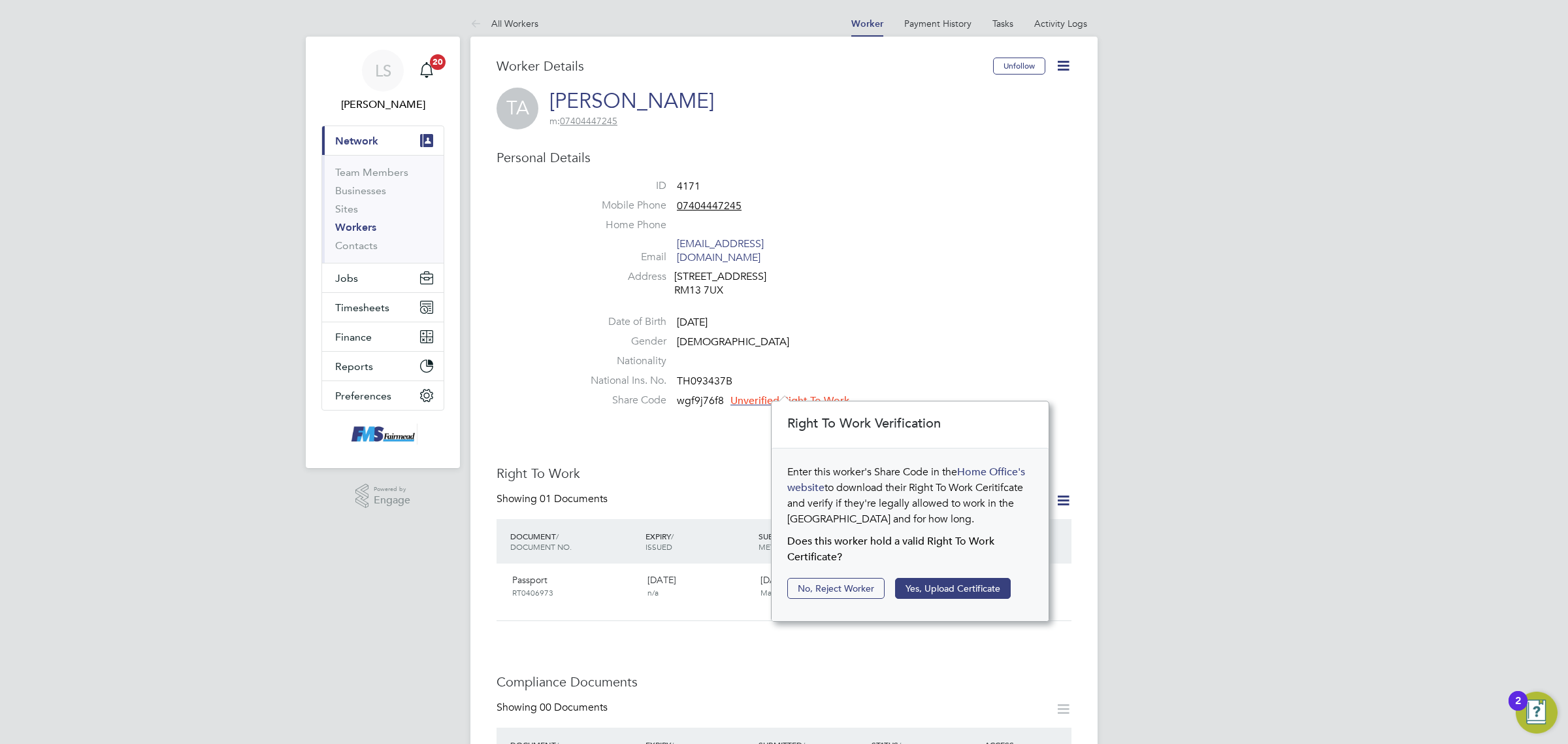
scroll to position [13, 119]
click at [976, 588] on button "Yes, Upload Certificate" at bounding box center [952, 588] width 116 height 21
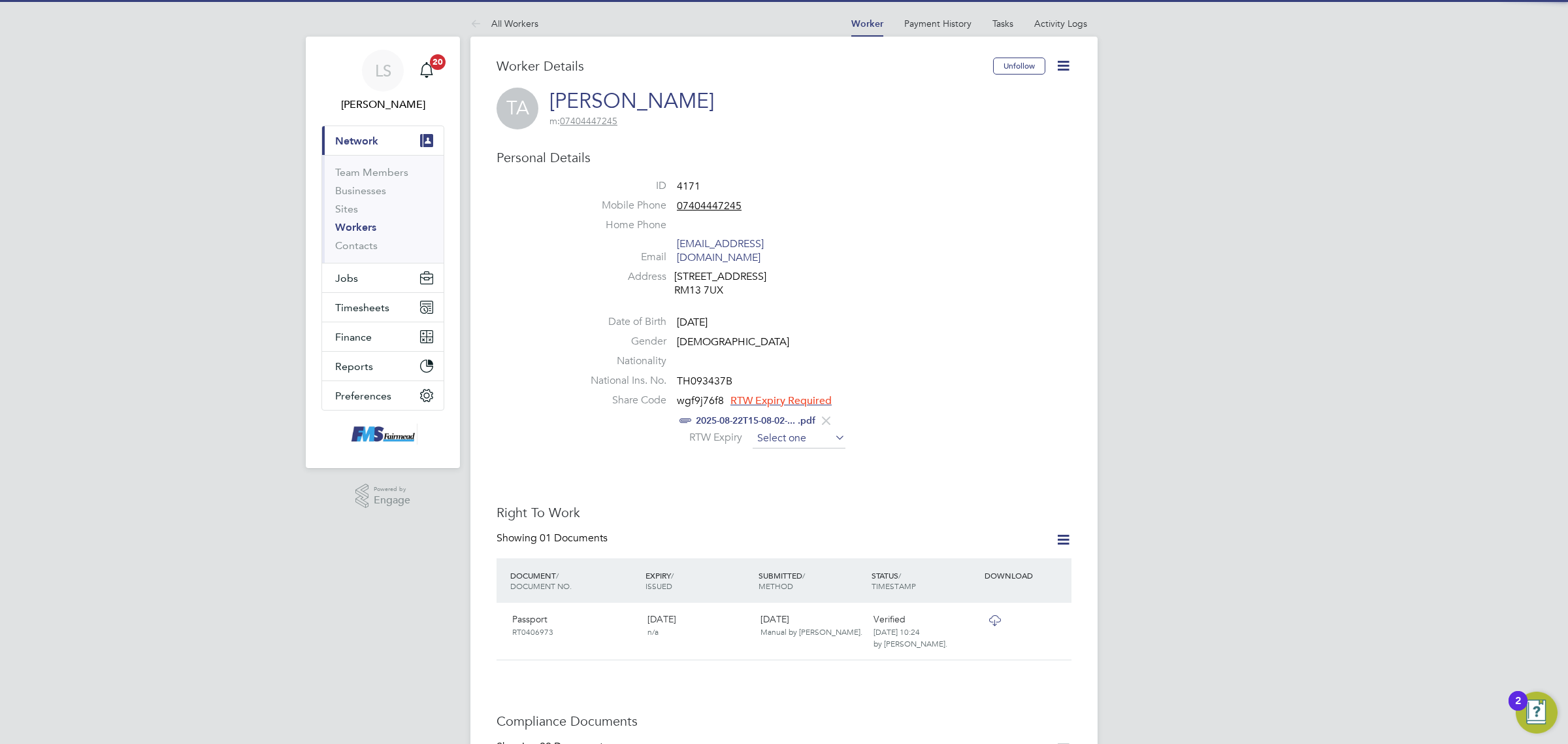
click at [766, 429] on input at bounding box center [799, 438] width 93 height 20
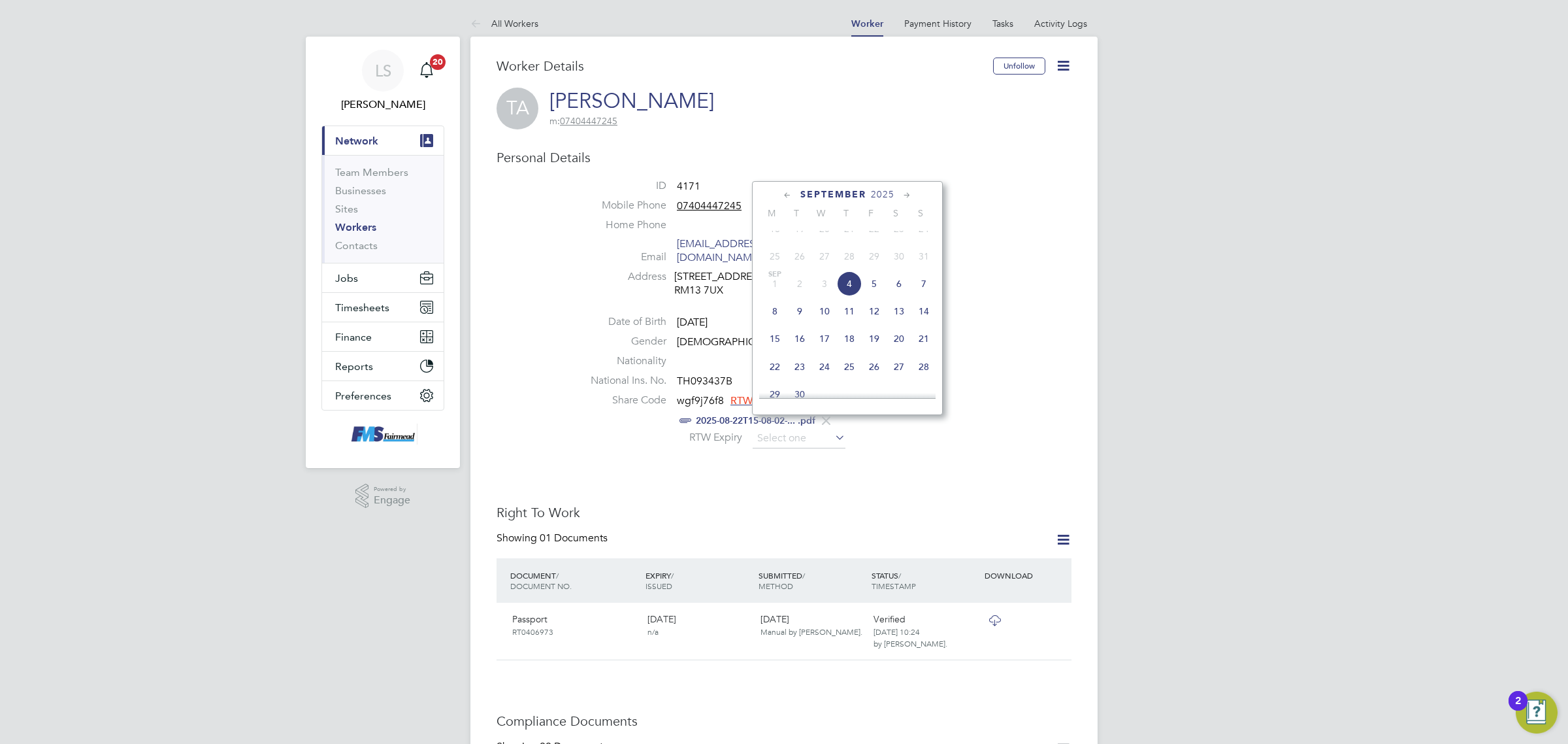
click at [904, 196] on icon at bounding box center [908, 195] width 13 height 14
click at [904, 195] on icon at bounding box center [908, 195] width 13 height 14
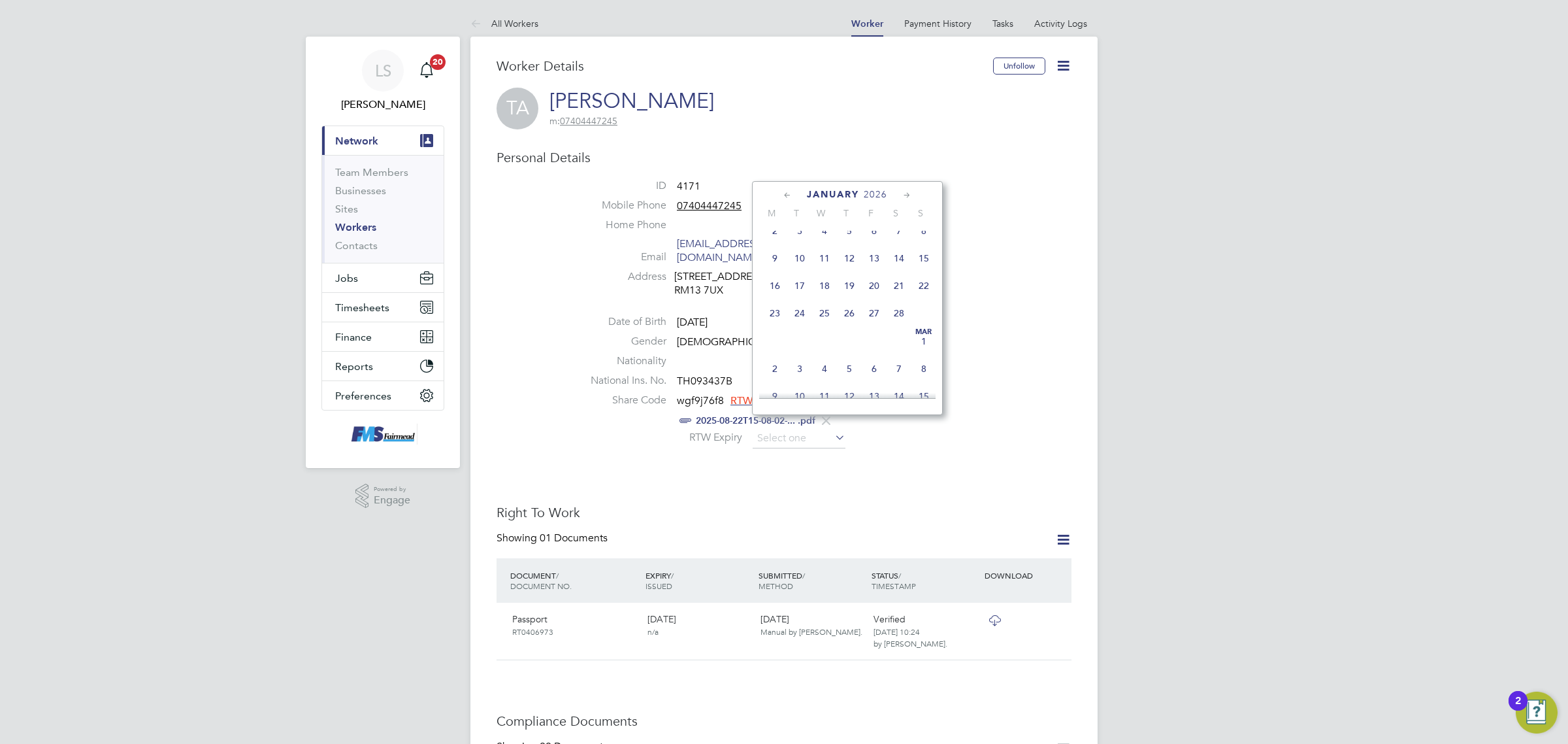
click at [904, 195] on icon at bounding box center [908, 195] width 13 height 14
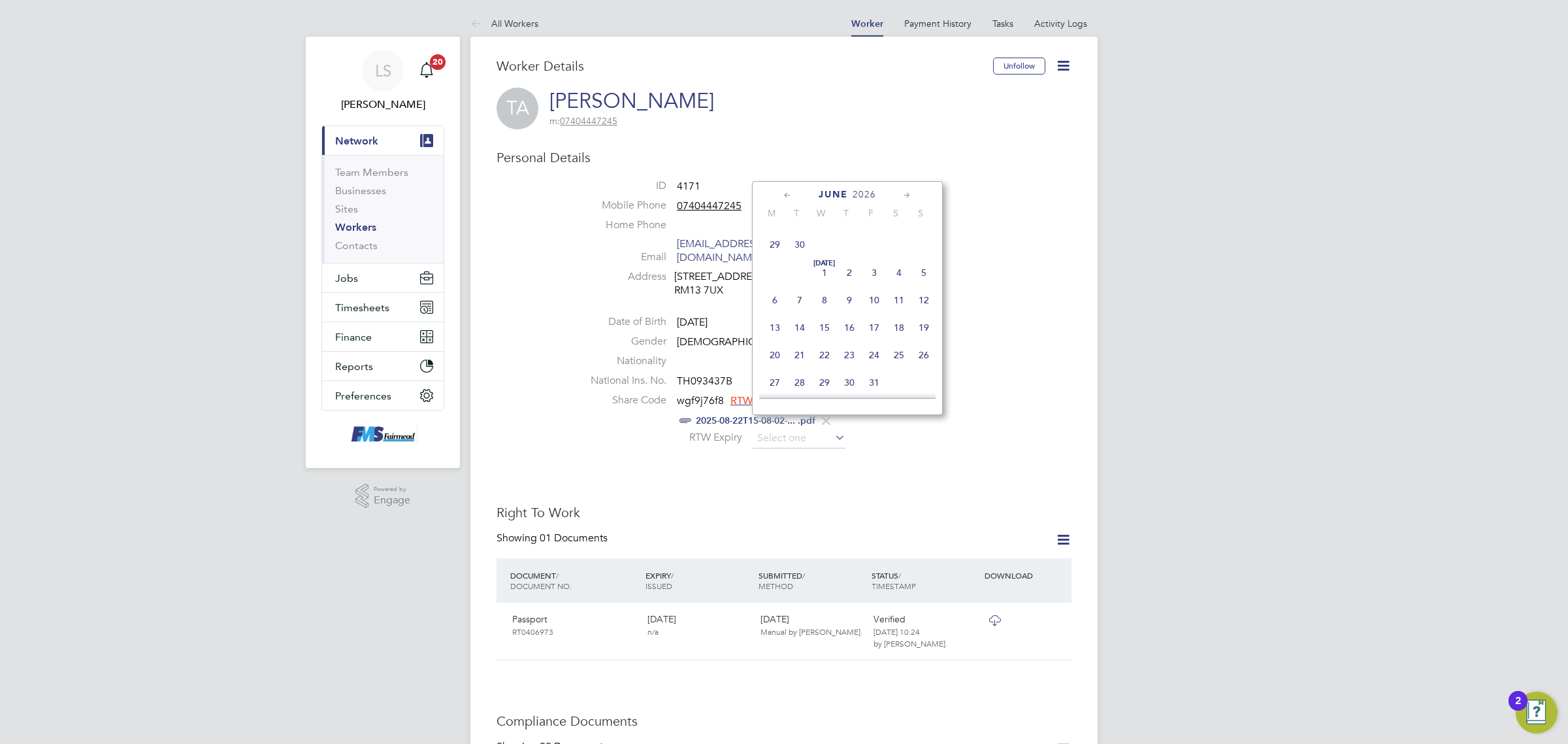
click at [904, 195] on icon at bounding box center [908, 195] width 13 height 14
click at [776, 314] on span "28" at bounding box center [775, 301] width 25 height 25
type input "28 Sep 2026"
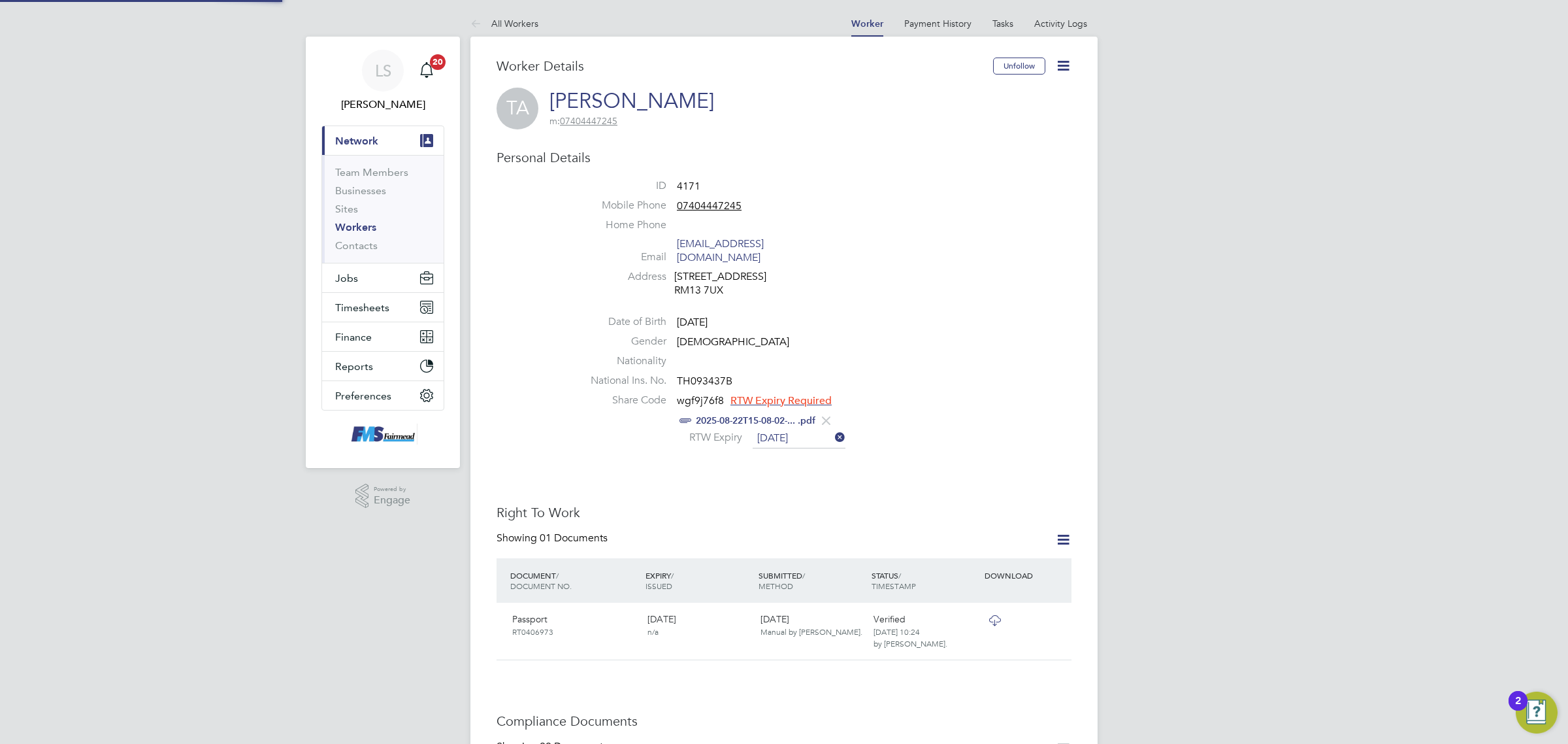
scroll to position [13, 107]
click at [1088, 423] on div "Worker Details Unfollow TA Toyin Adeniyi m: 07404447245 Personal Details ID 417…" at bounding box center [784, 751] width 627 height 1429
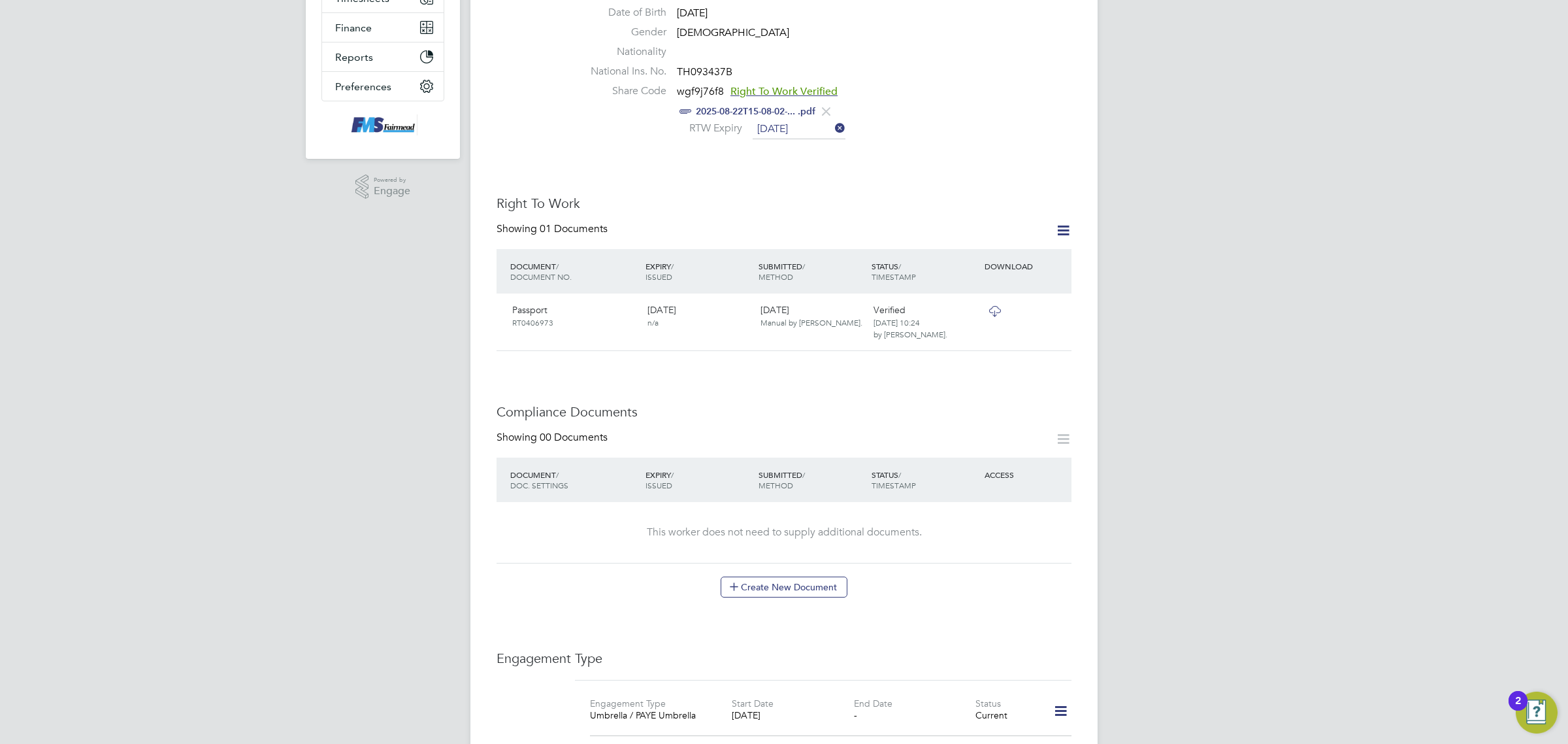
scroll to position [327, 0]
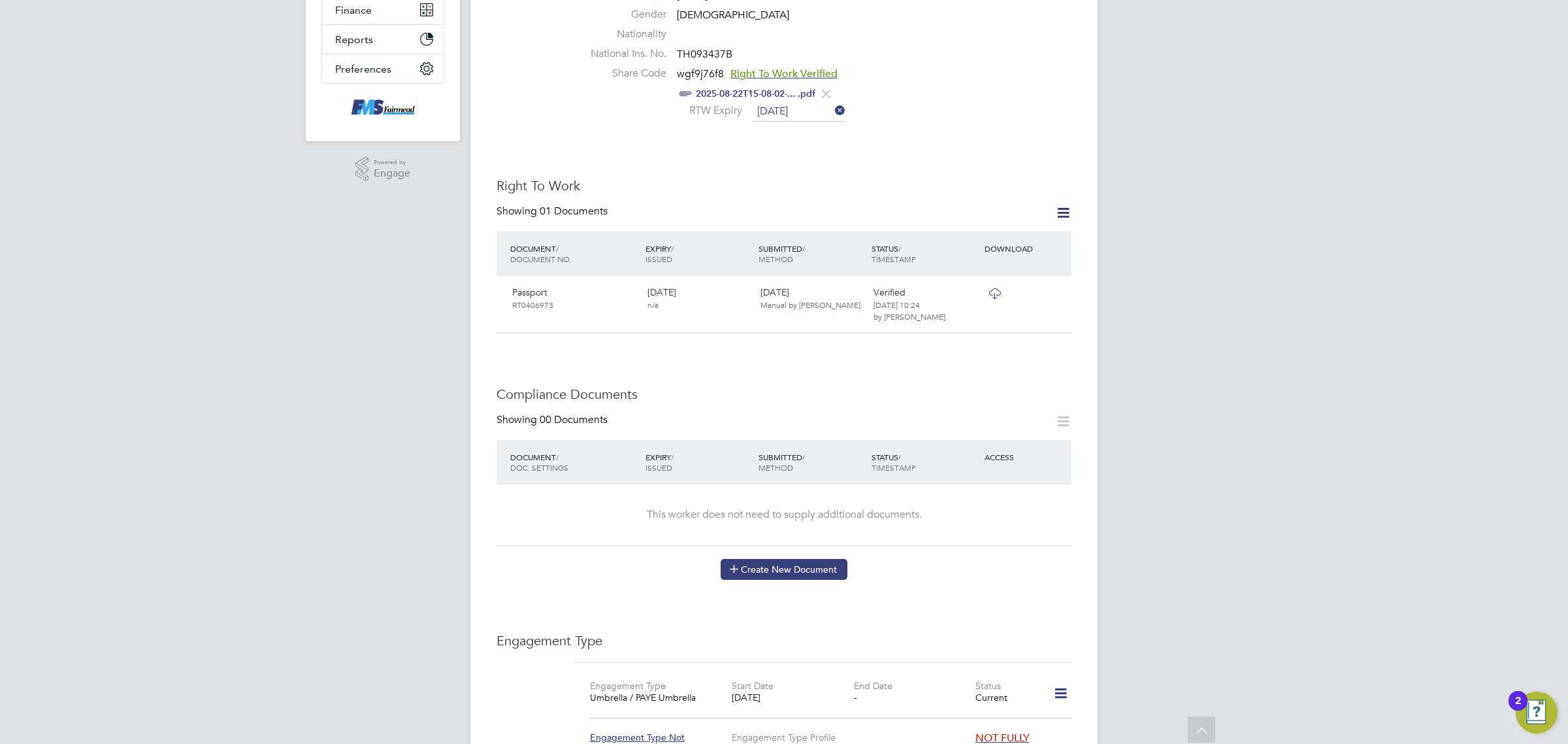
click at [811, 559] on button "Create New Document" at bounding box center [784, 569] width 127 height 21
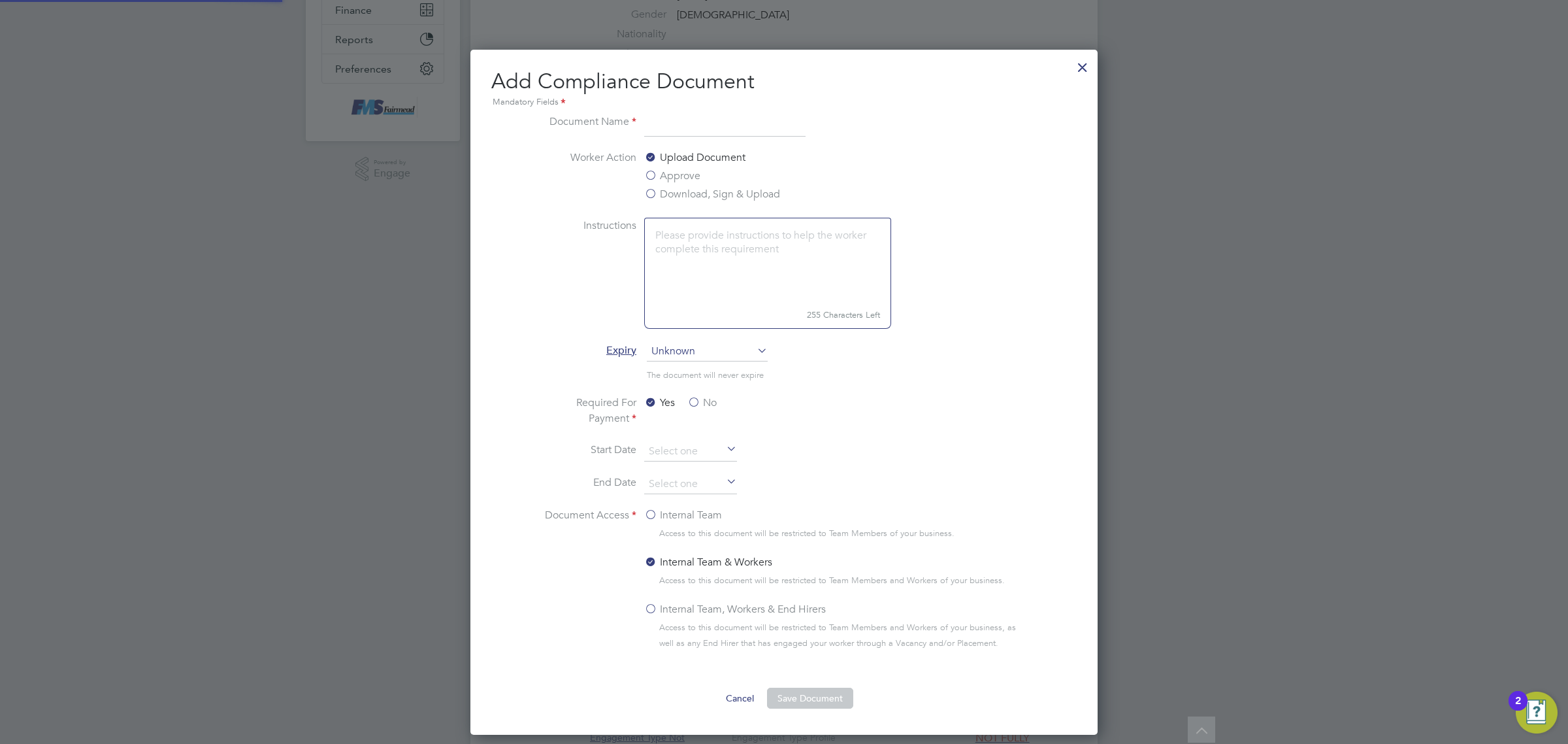
scroll to position [686, 628]
type input "cscs"
click at [694, 200] on label "Download, Sign & Upload" at bounding box center [712, 193] width 136 height 15
click at [0, 0] on input "Download, Sign & Upload" at bounding box center [0, 0] width 0 height 0
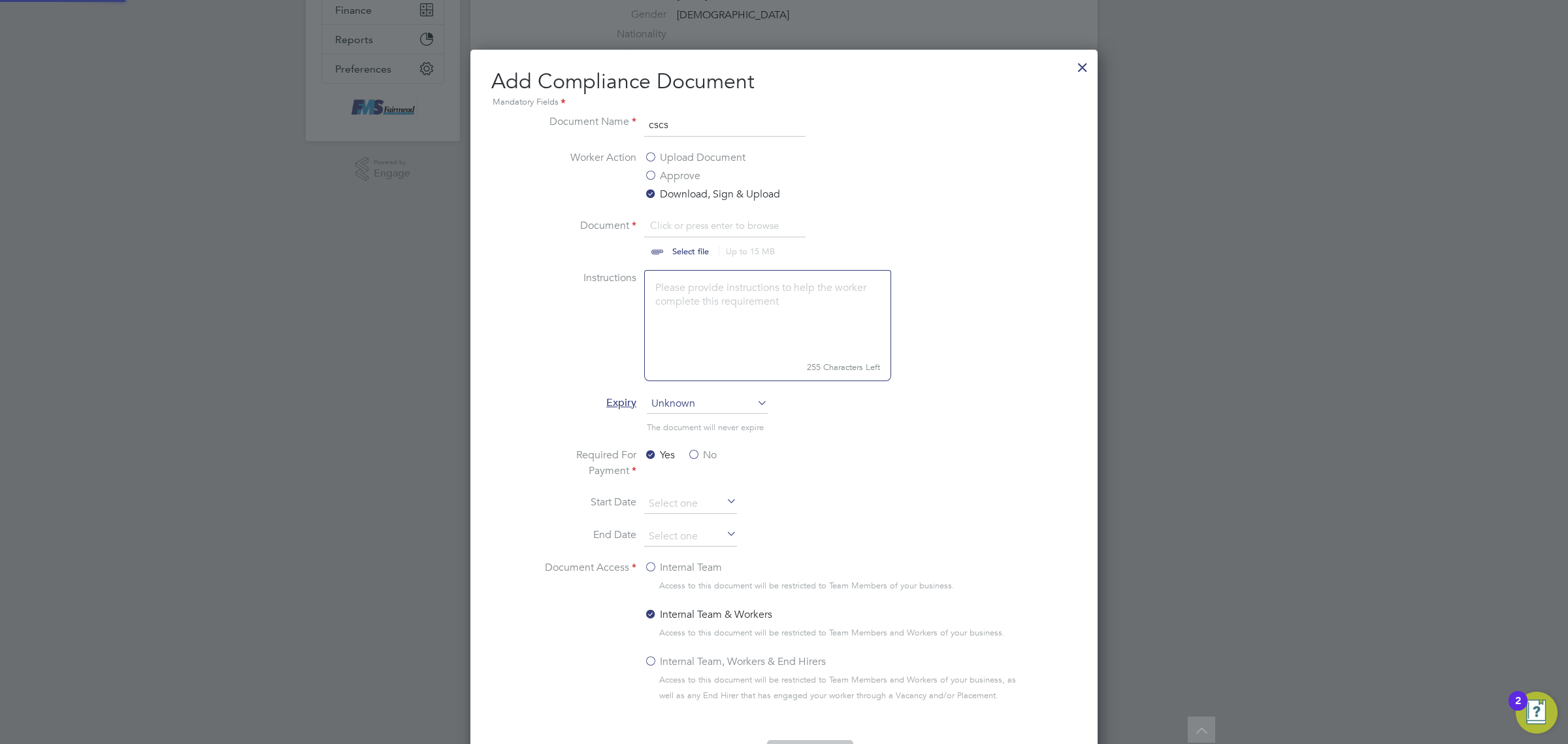
scroll to position [20, 162]
click at [684, 242] on input "file" at bounding box center [703, 237] width 205 height 40
click at [678, 253] on input "file" at bounding box center [703, 237] width 205 height 40
type input "C:\fakepath\Toyin Adeniyi CSCS.png"
click at [732, 399] on span "Unknown" at bounding box center [707, 403] width 121 height 20
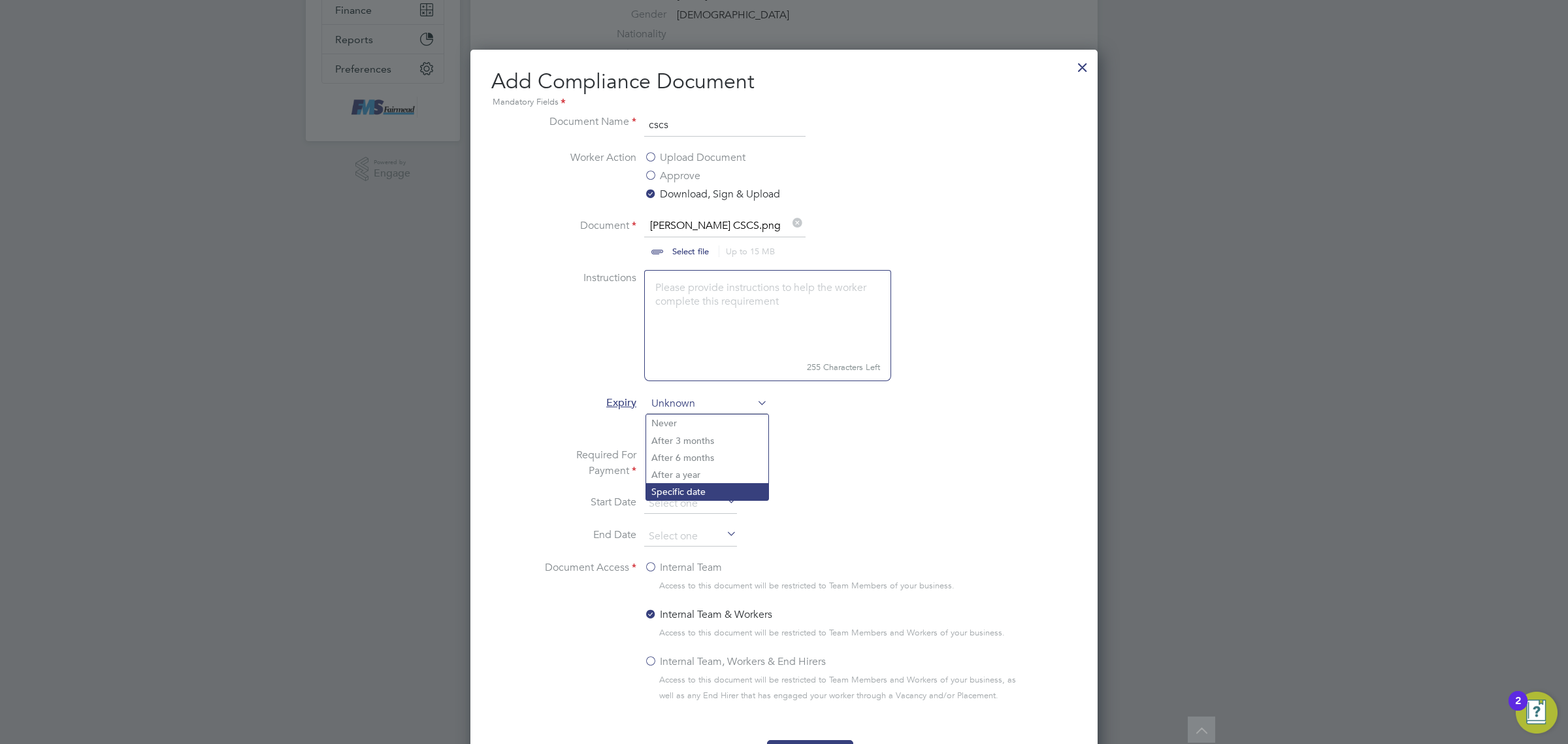
click at [725, 484] on li "Specific date" at bounding box center [707, 491] width 122 height 17
click at [695, 453] on label "No" at bounding box center [702, 454] width 30 height 15
click at [0, 0] on input "No" at bounding box center [0, 0] width 0 height 0
click at [684, 571] on label "Internal Team" at bounding box center [683, 566] width 78 height 15
click at [0, 0] on input "Internal Team" at bounding box center [0, 0] width 0 height 0
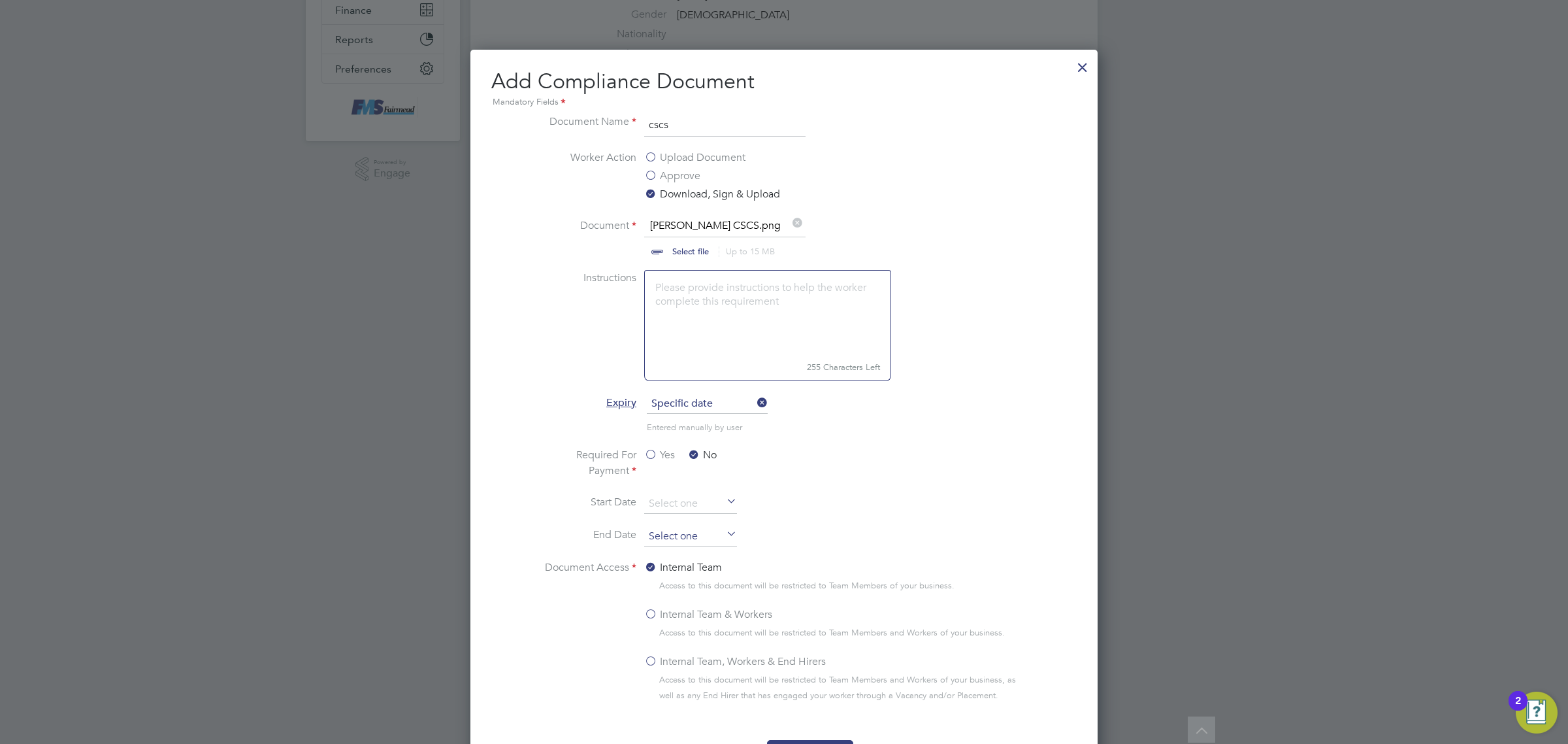
click at [663, 537] on input at bounding box center [690, 536] width 93 height 20
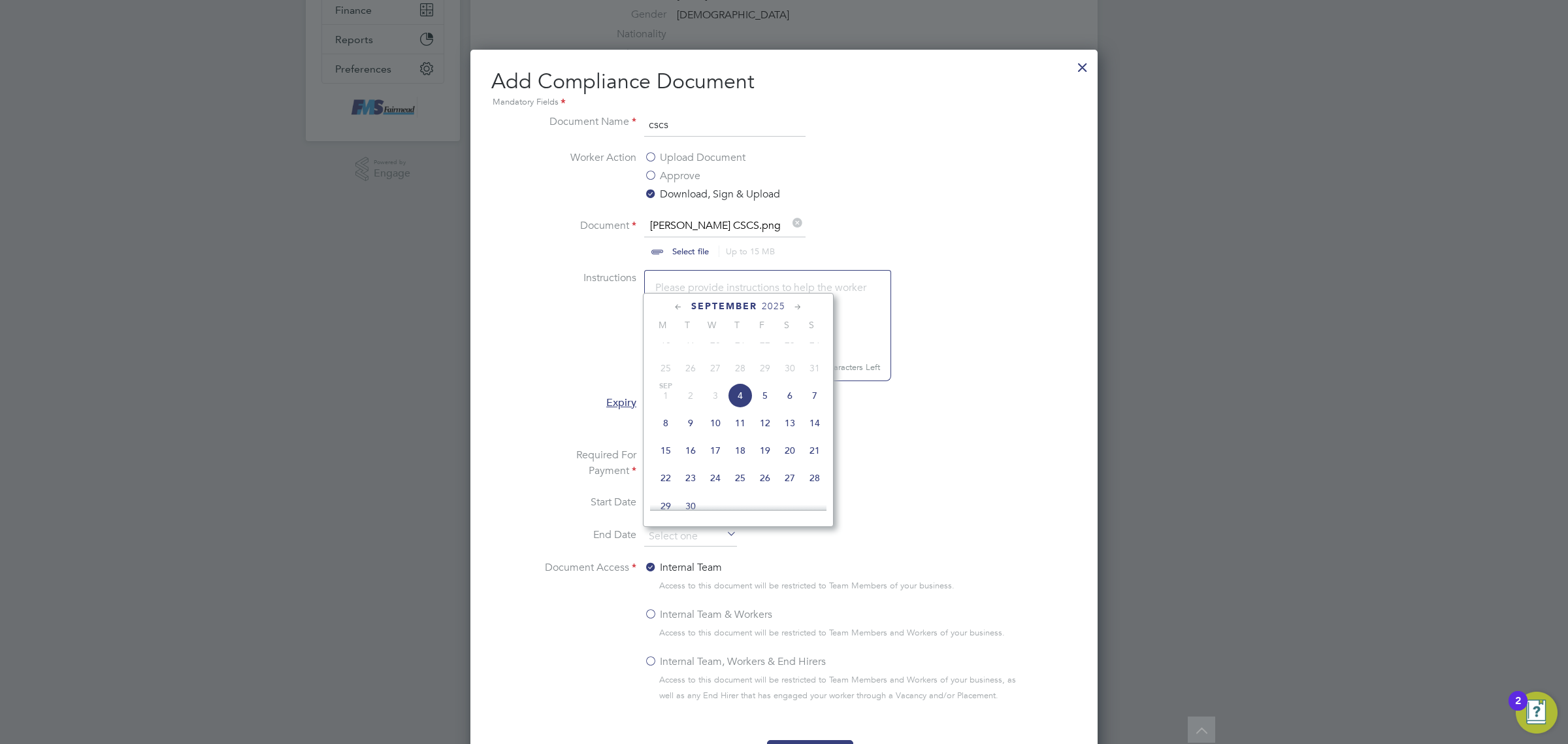
click at [783, 304] on span "2025" at bounding box center [774, 306] width 23 height 11
click at [717, 428] on span "2027" at bounding box center [715, 416] width 25 height 25
click at [662, 351] on span "Mar 1" at bounding box center [666, 347] width 25 height 25
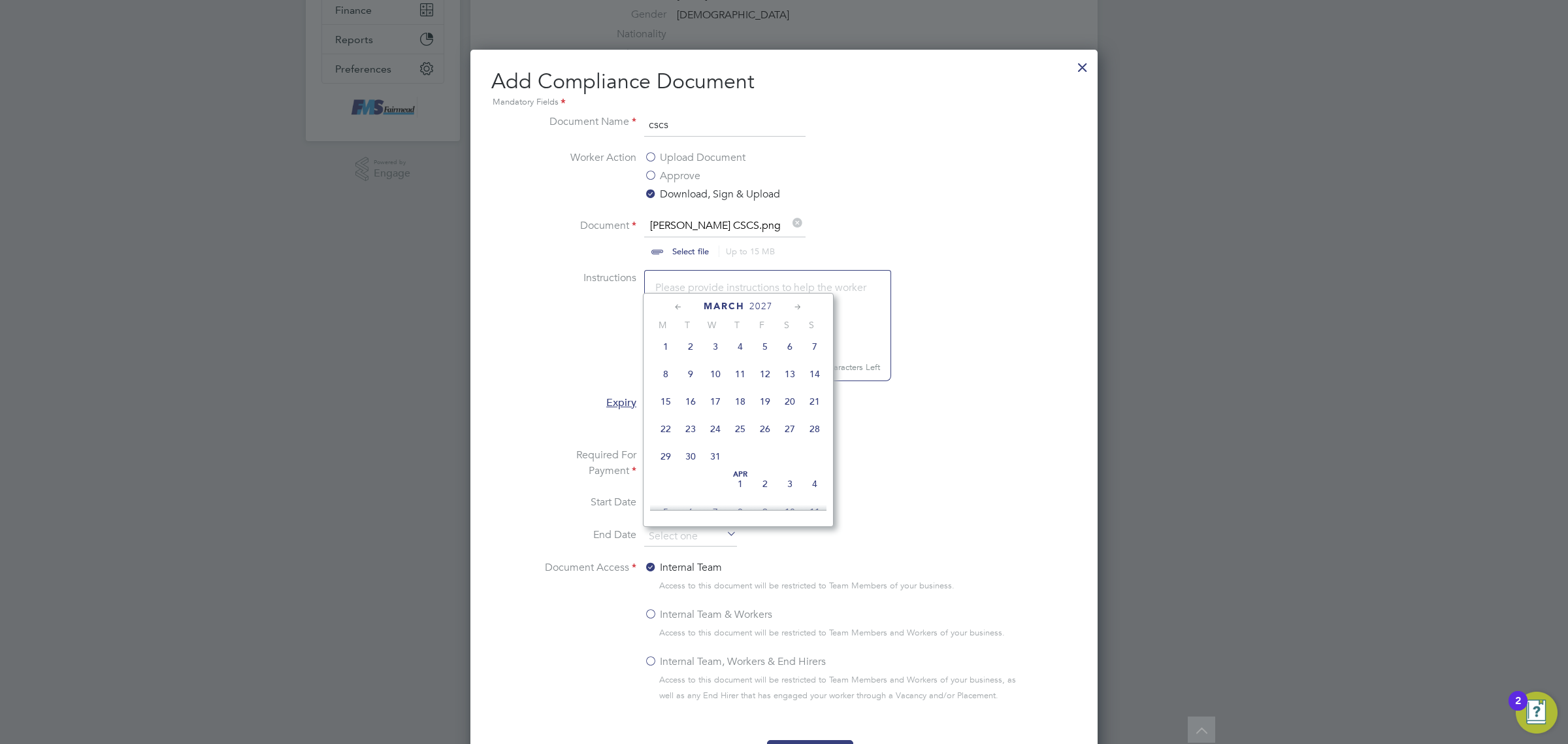
type input "01 Mar 2027"
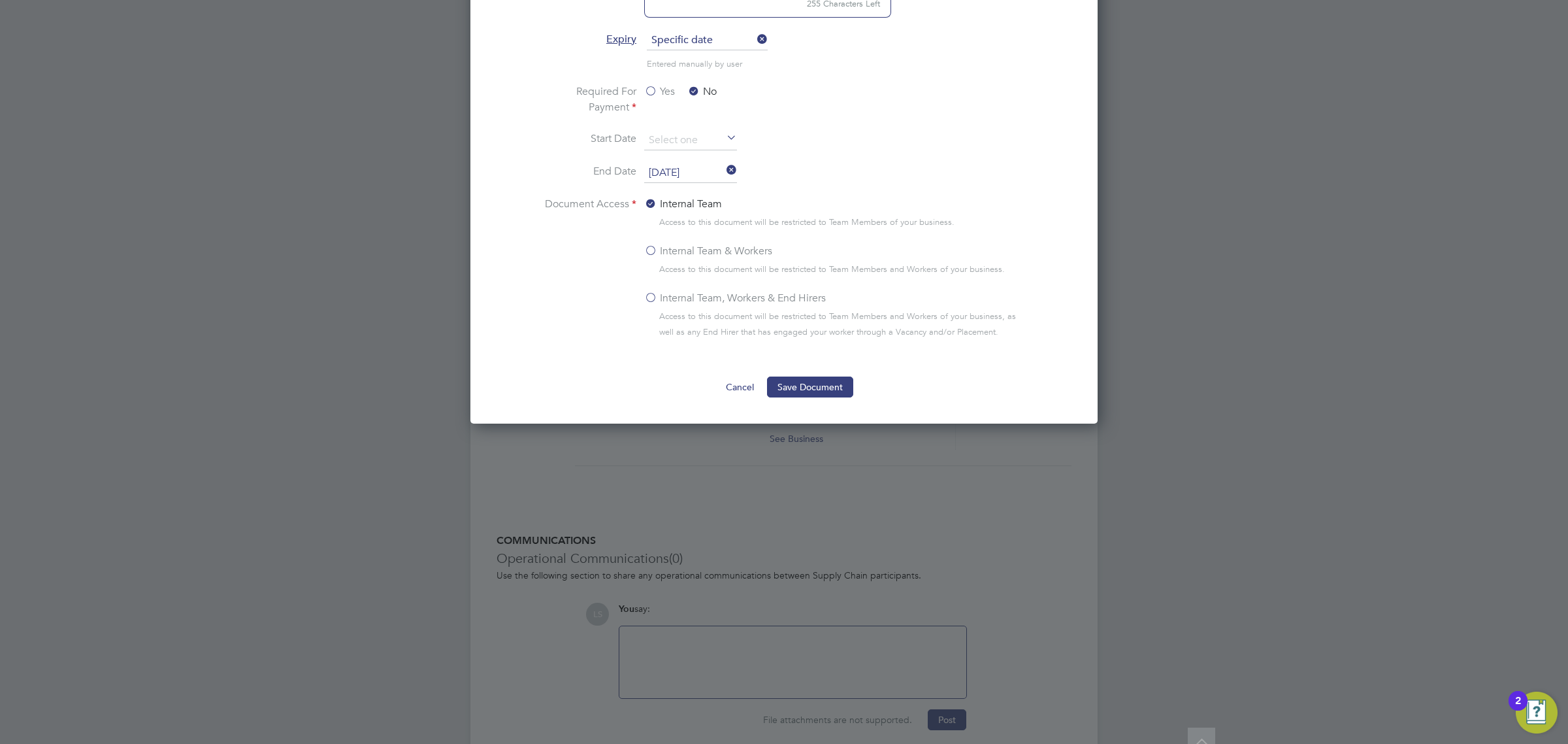
scroll to position [730, 0]
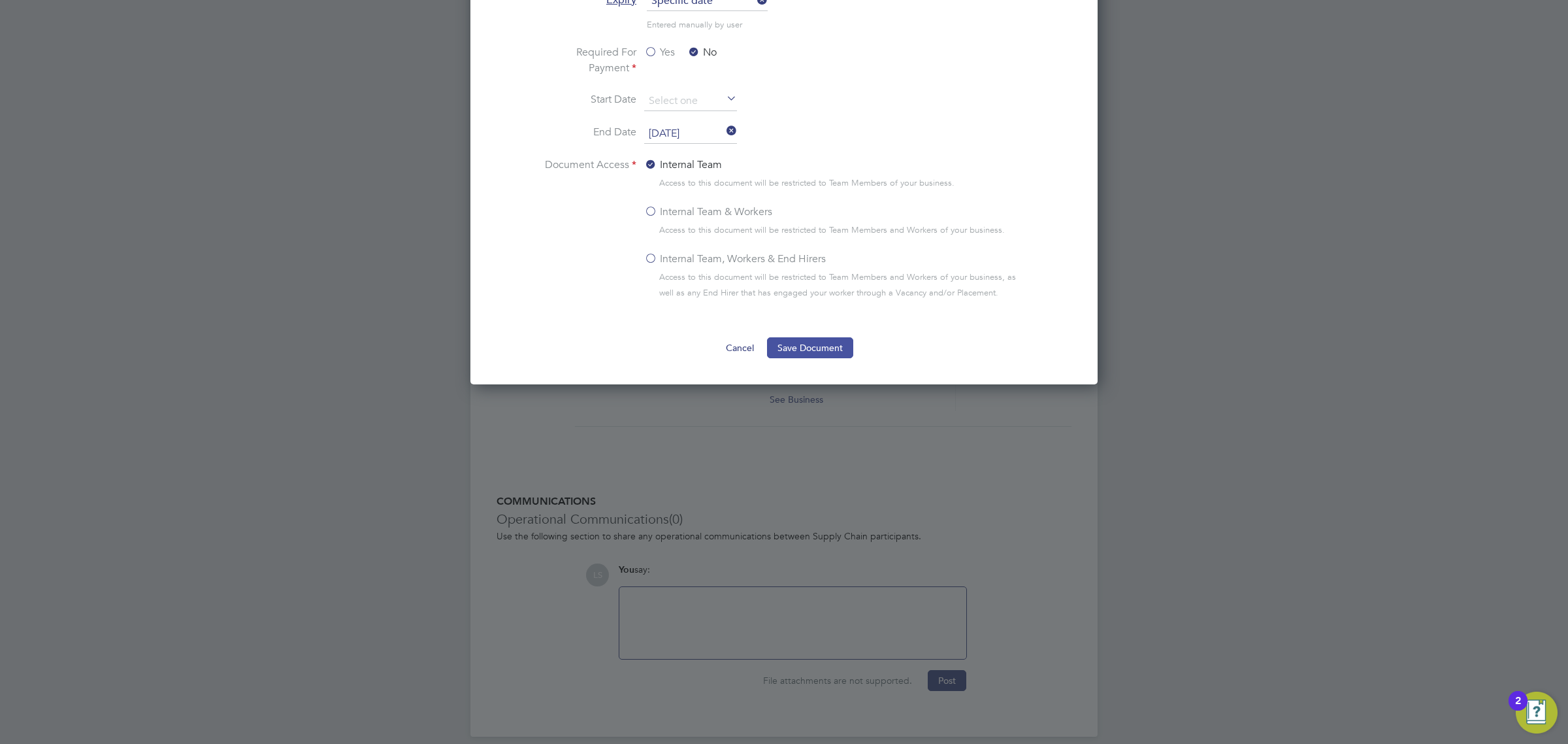
click at [805, 351] on button "Save Document" at bounding box center [811, 347] width 86 height 21
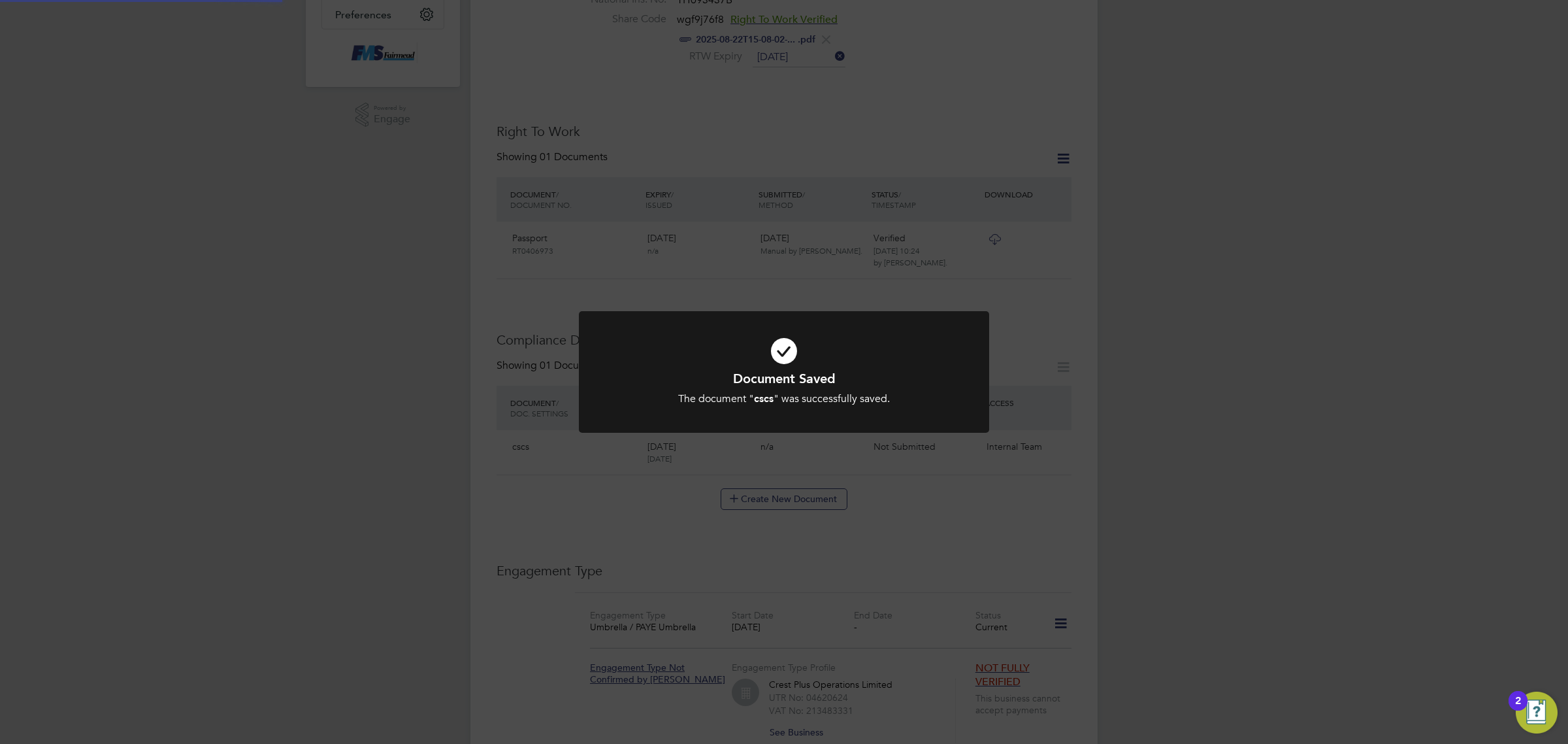
scroll to position [327, 0]
click at [1033, 494] on div "Document Saved The document " cscs " was successfully saved. Cancel Okay" at bounding box center [784, 372] width 1568 height 744
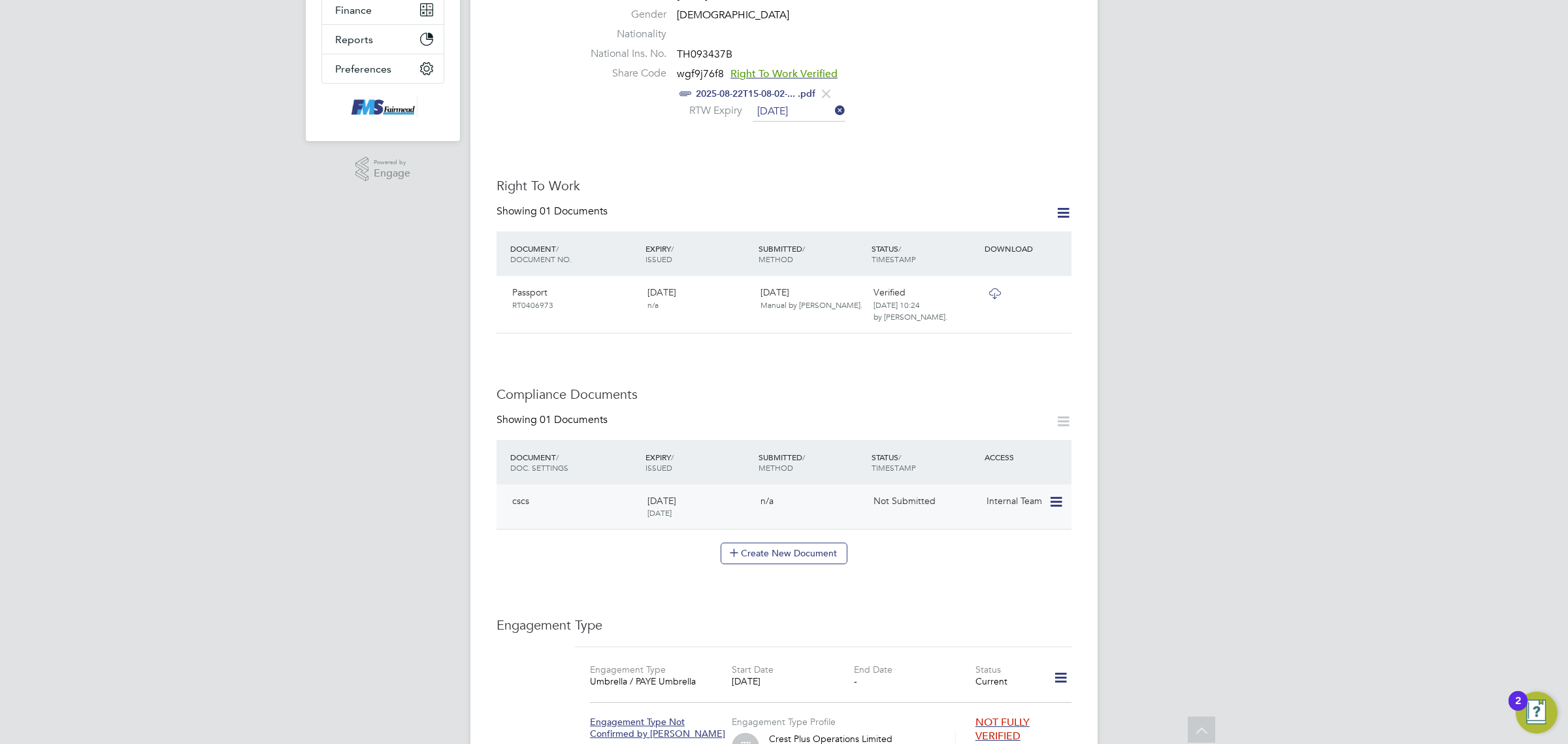
click at [1055, 494] on icon at bounding box center [1055, 501] width 13 height 15
click at [988, 554] on li "Submit Document" at bounding box center [997, 556] width 130 height 18
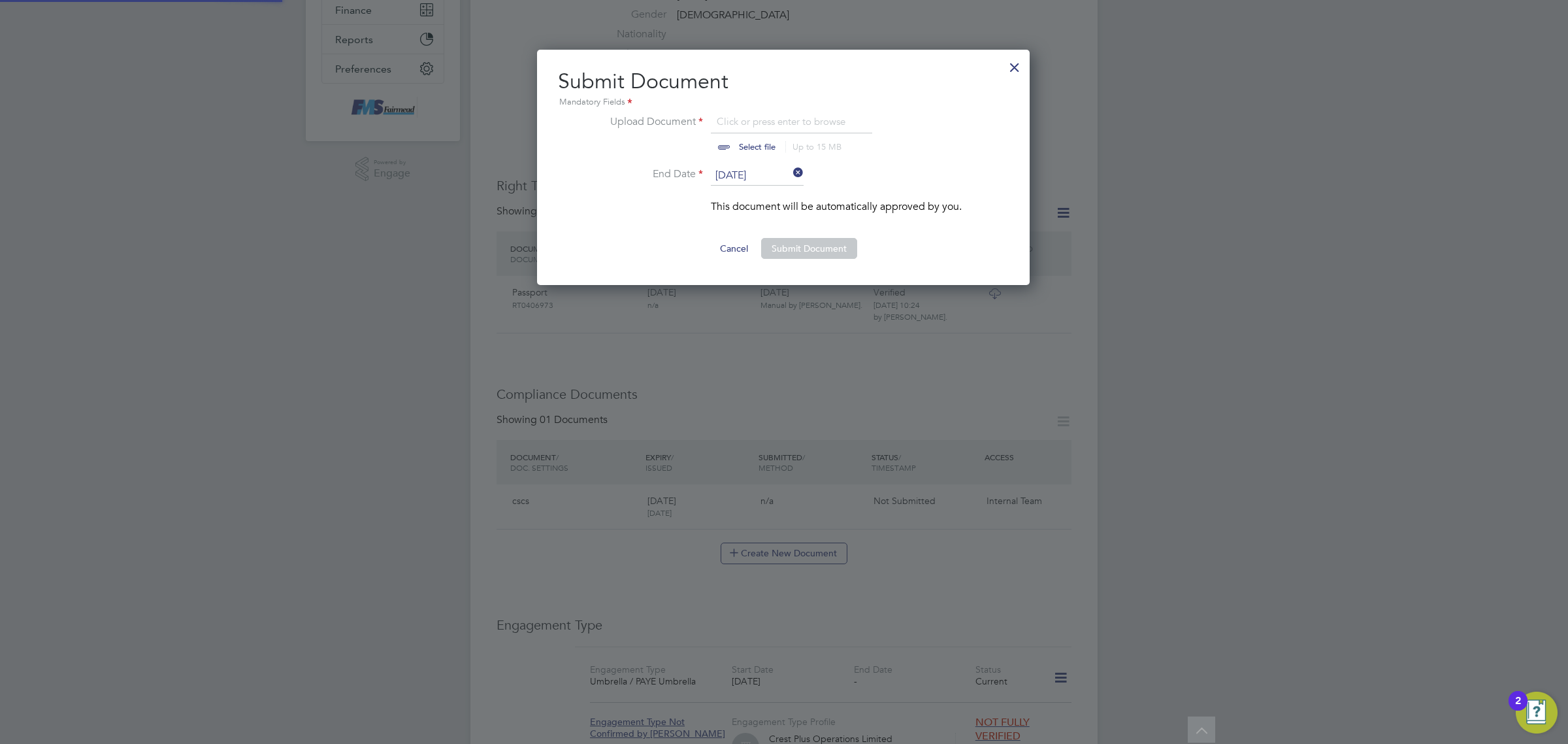
scroll to position [236, 494]
click at [739, 134] on input "file" at bounding box center [769, 134] width 205 height 40
type input "C:\fakepath\Toyin Adeniyi CSCS.png"
click at [792, 246] on button "Submit Document" at bounding box center [809, 248] width 96 height 21
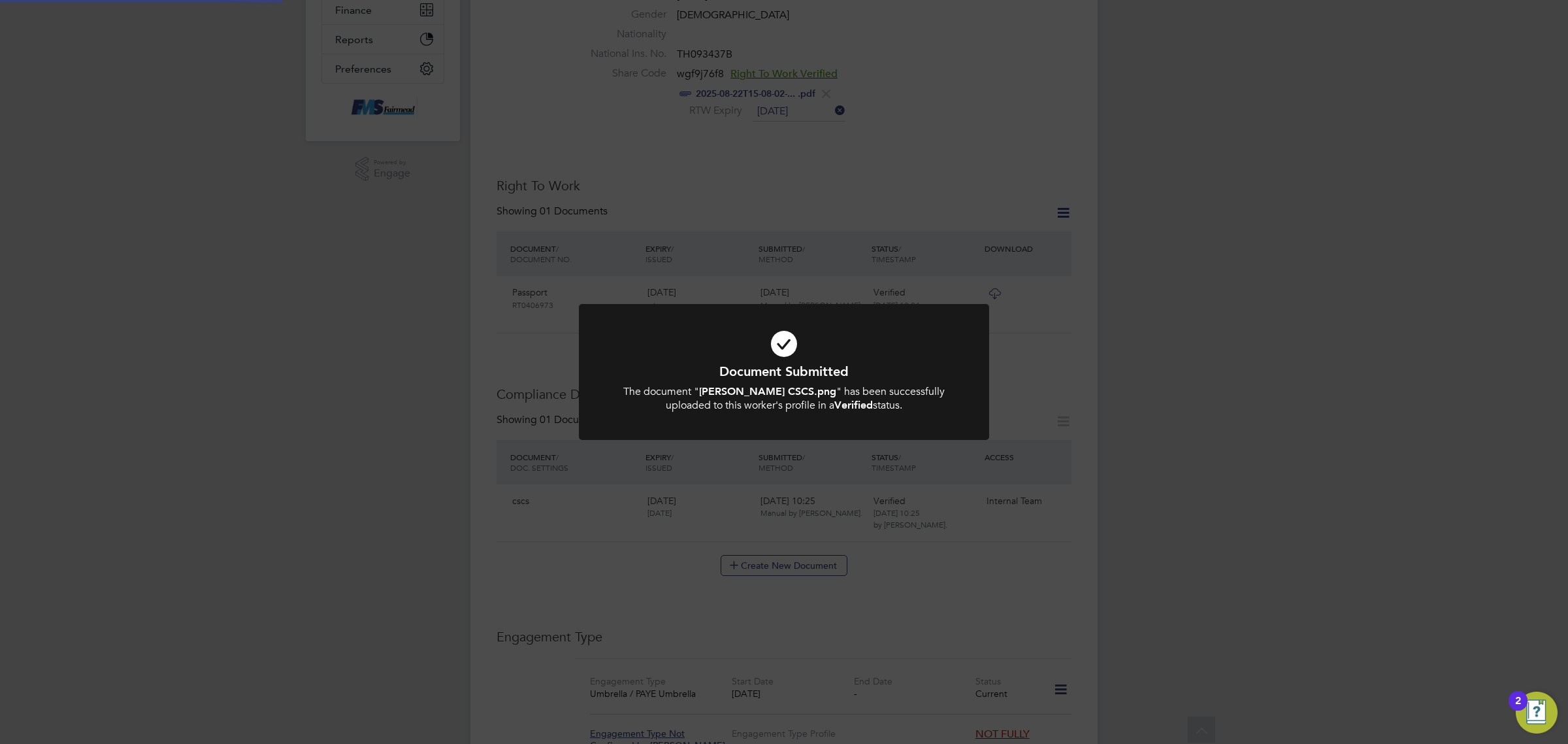
click at [1041, 474] on div "Document Submitted The document " Toyin Adeniyi CSCS.png " has been successfull…" at bounding box center [784, 372] width 1568 height 744
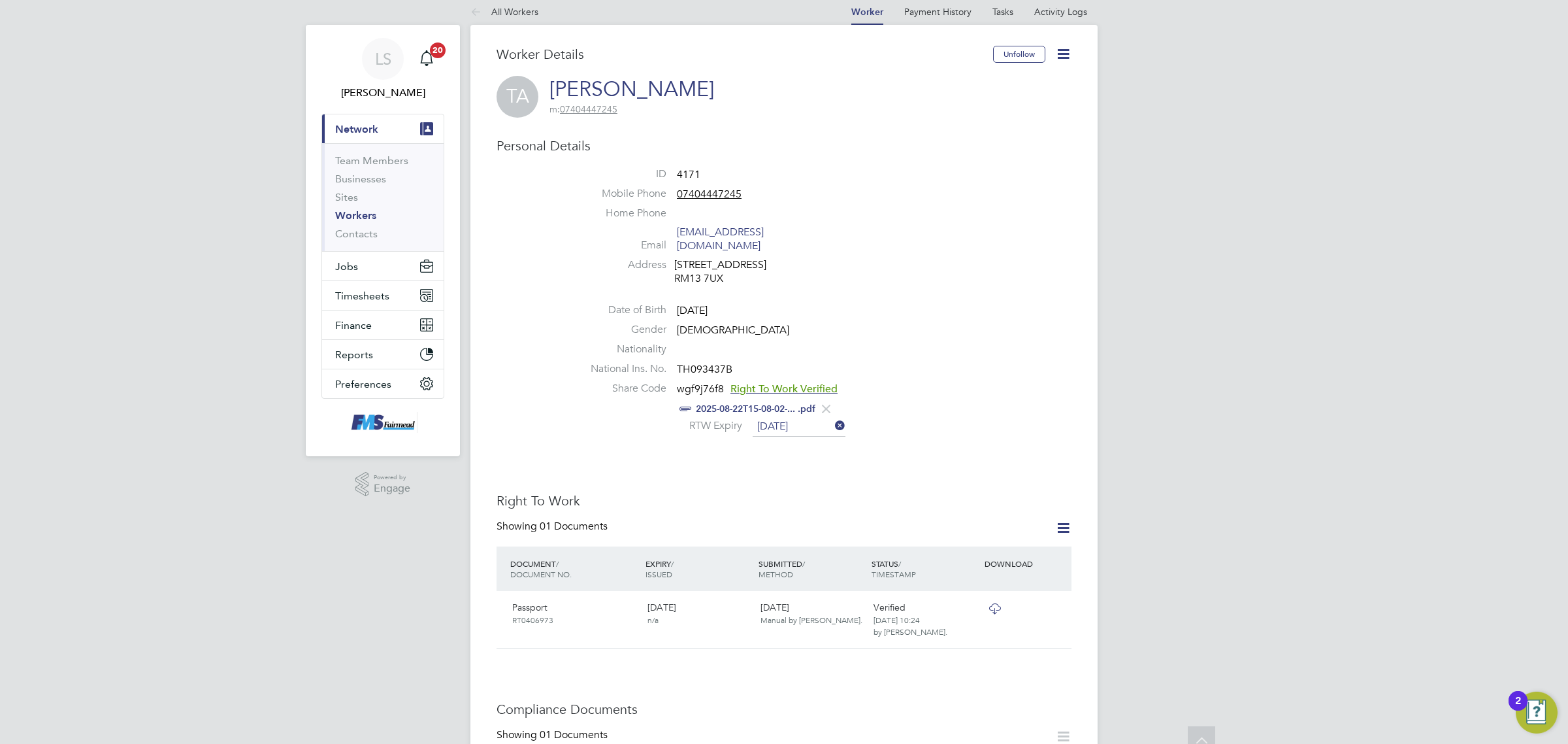
scroll to position [0, 0]
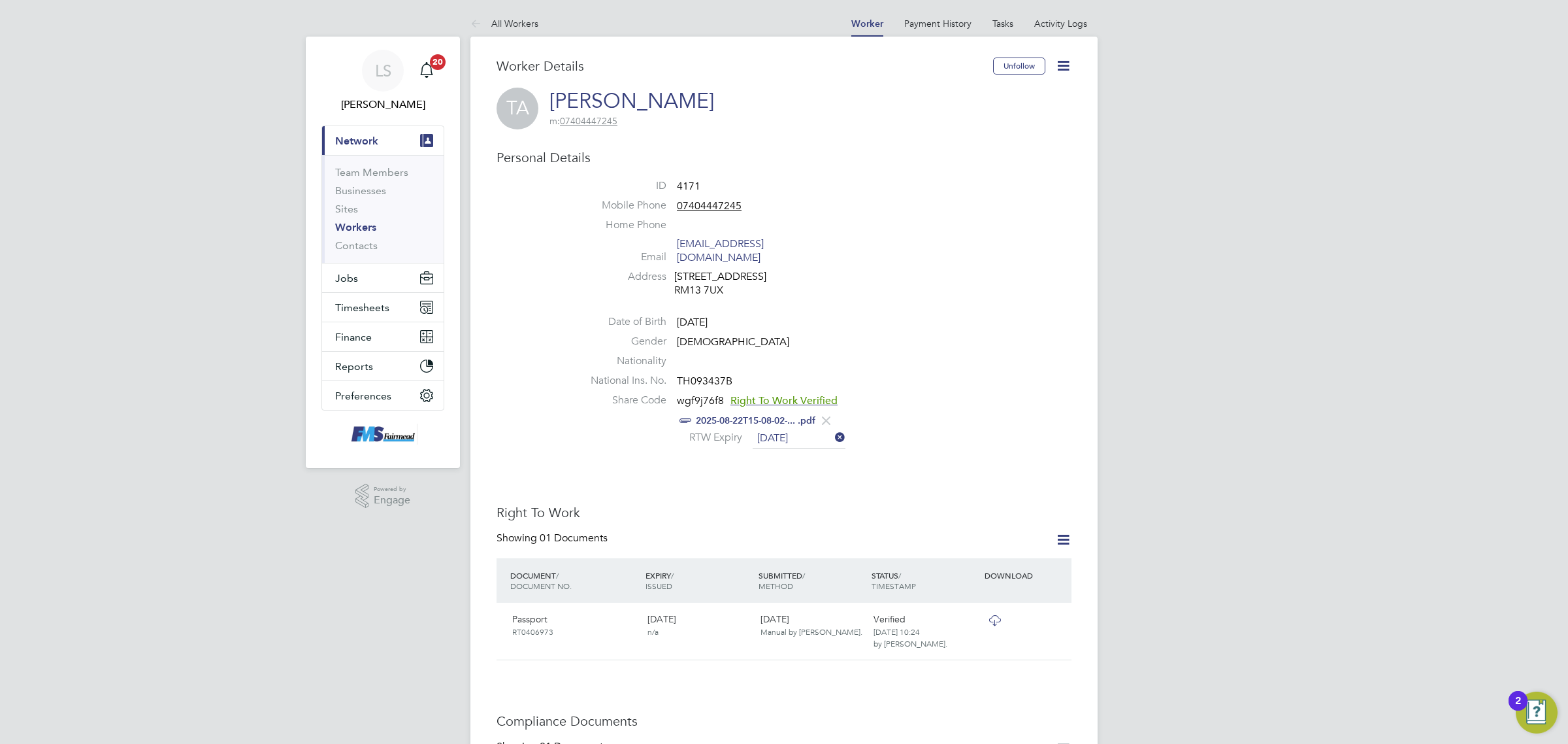
click at [358, 226] on link "Workers" at bounding box center [356, 227] width 41 height 13
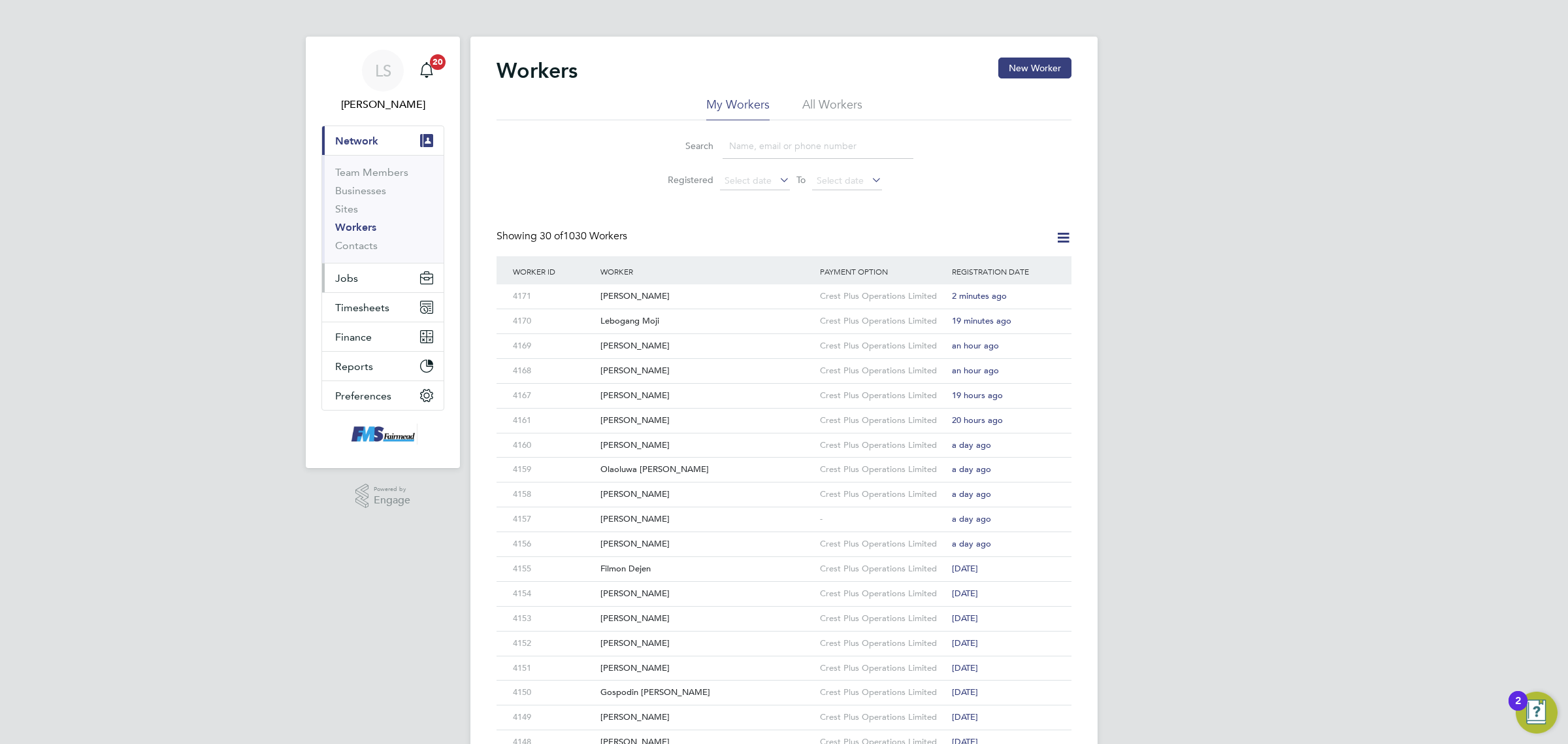
click at [382, 273] on button "Jobs" at bounding box center [383, 278] width 121 height 29
click at [360, 212] on li "Positions" at bounding box center [384, 204] width 98 height 18
click at [363, 220] on link "Vacancies" at bounding box center [359, 220] width 47 height 13
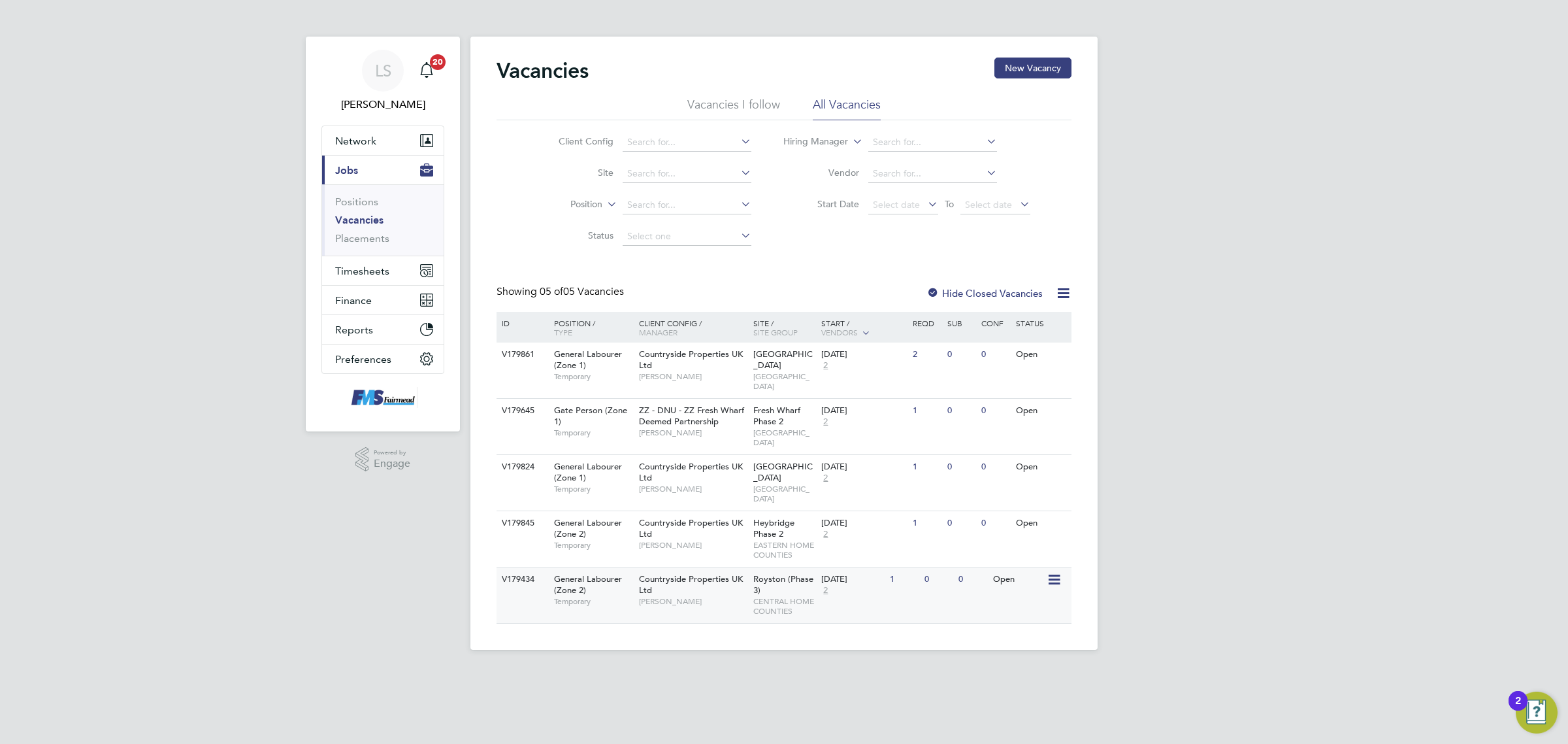
click at [981, 576] on div "V179434 General Labourer (Zone 2) Temporary Countryside Properties UK Ltd Rober…" at bounding box center [784, 594] width 575 height 57
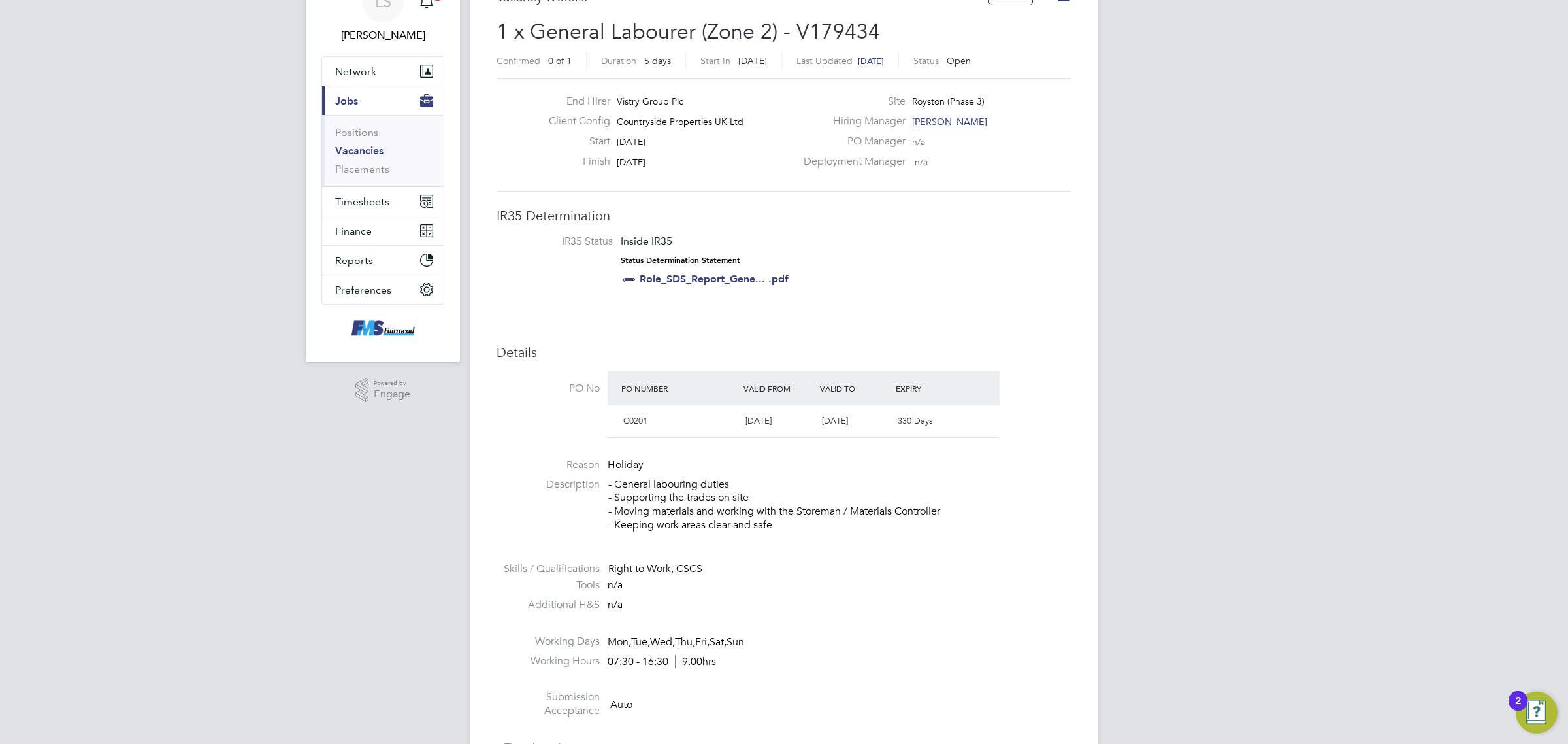
scroll to position [82, 0]
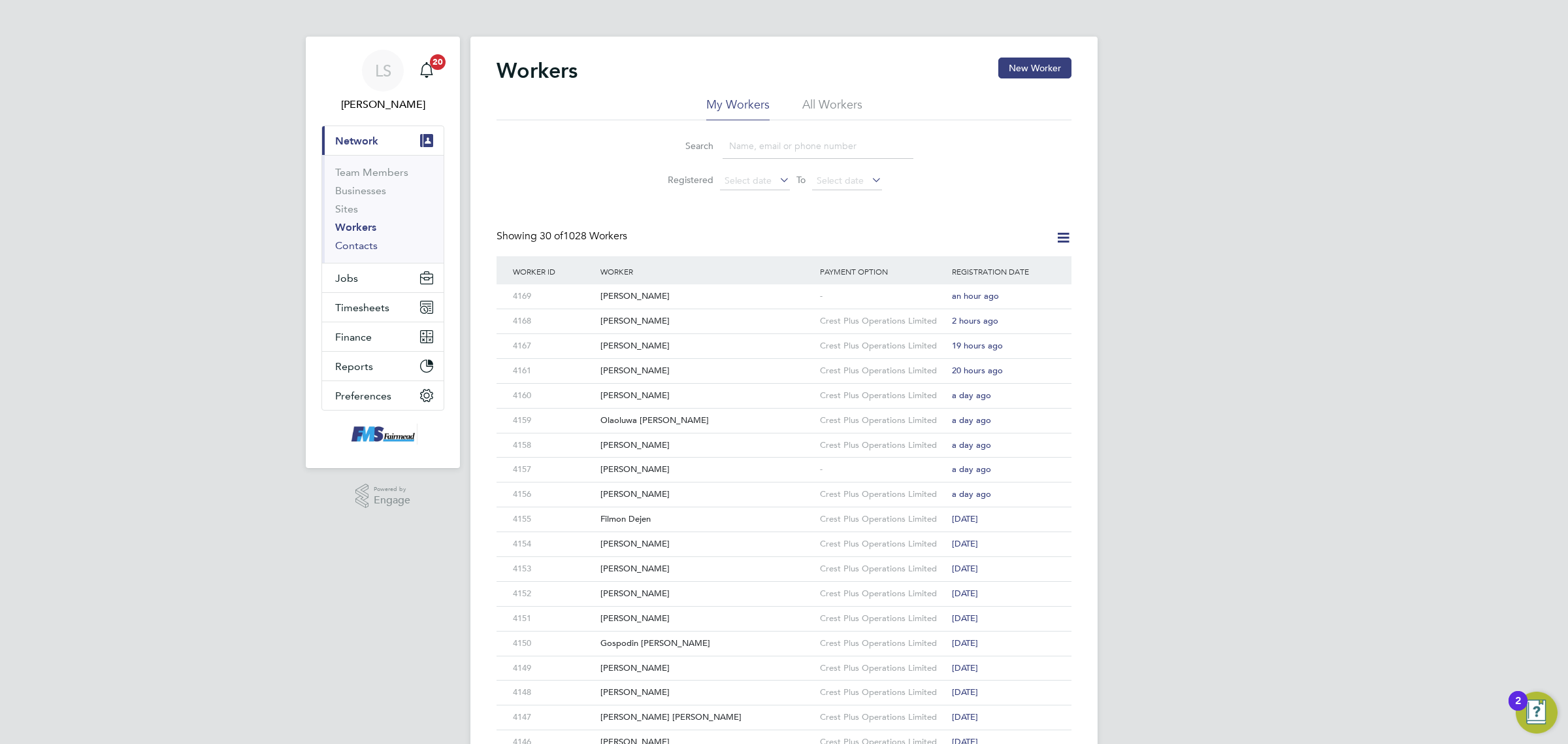
click at [359, 239] on link "Contacts" at bounding box center [356, 245] width 42 height 13
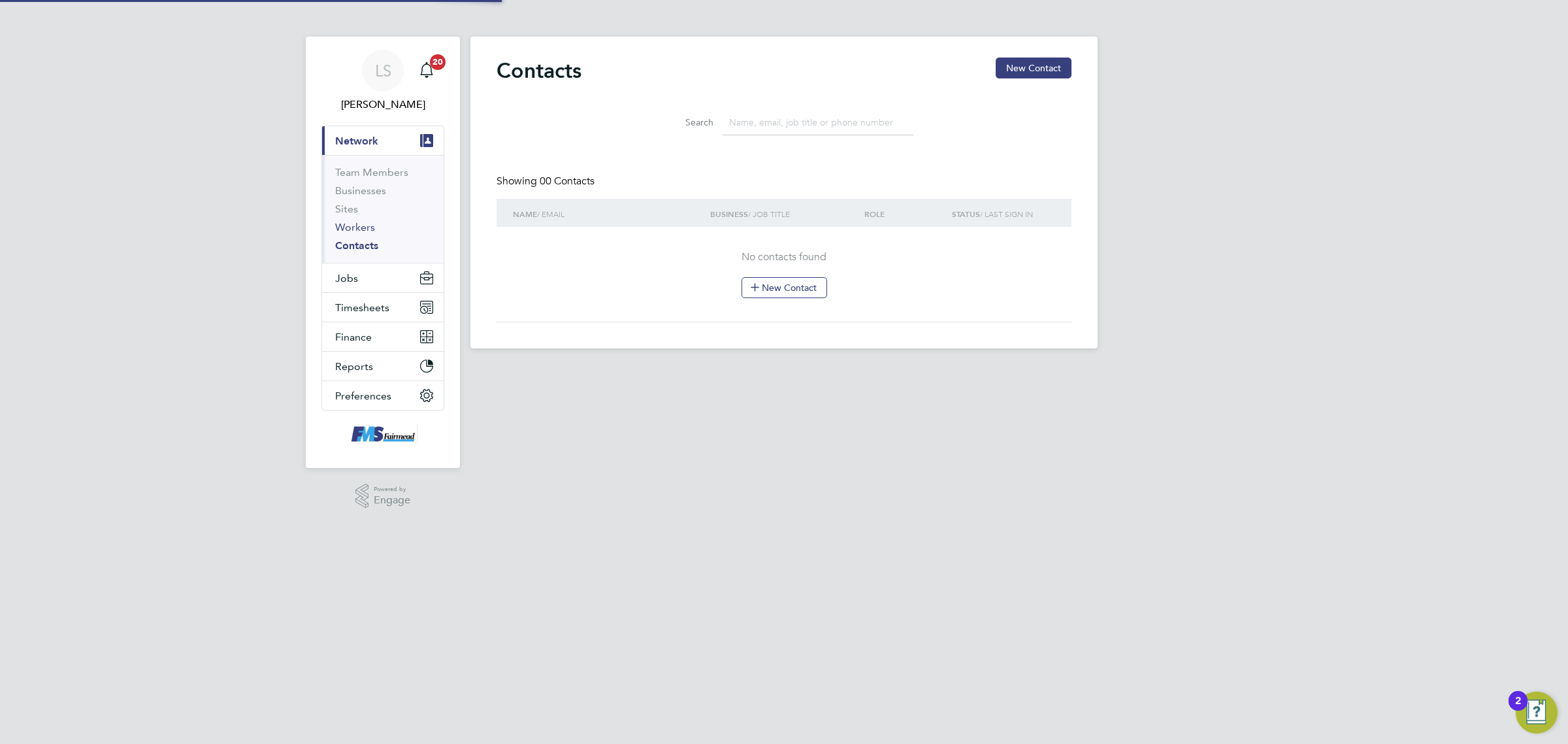
click at [369, 221] on link "Workers" at bounding box center [355, 227] width 40 height 13
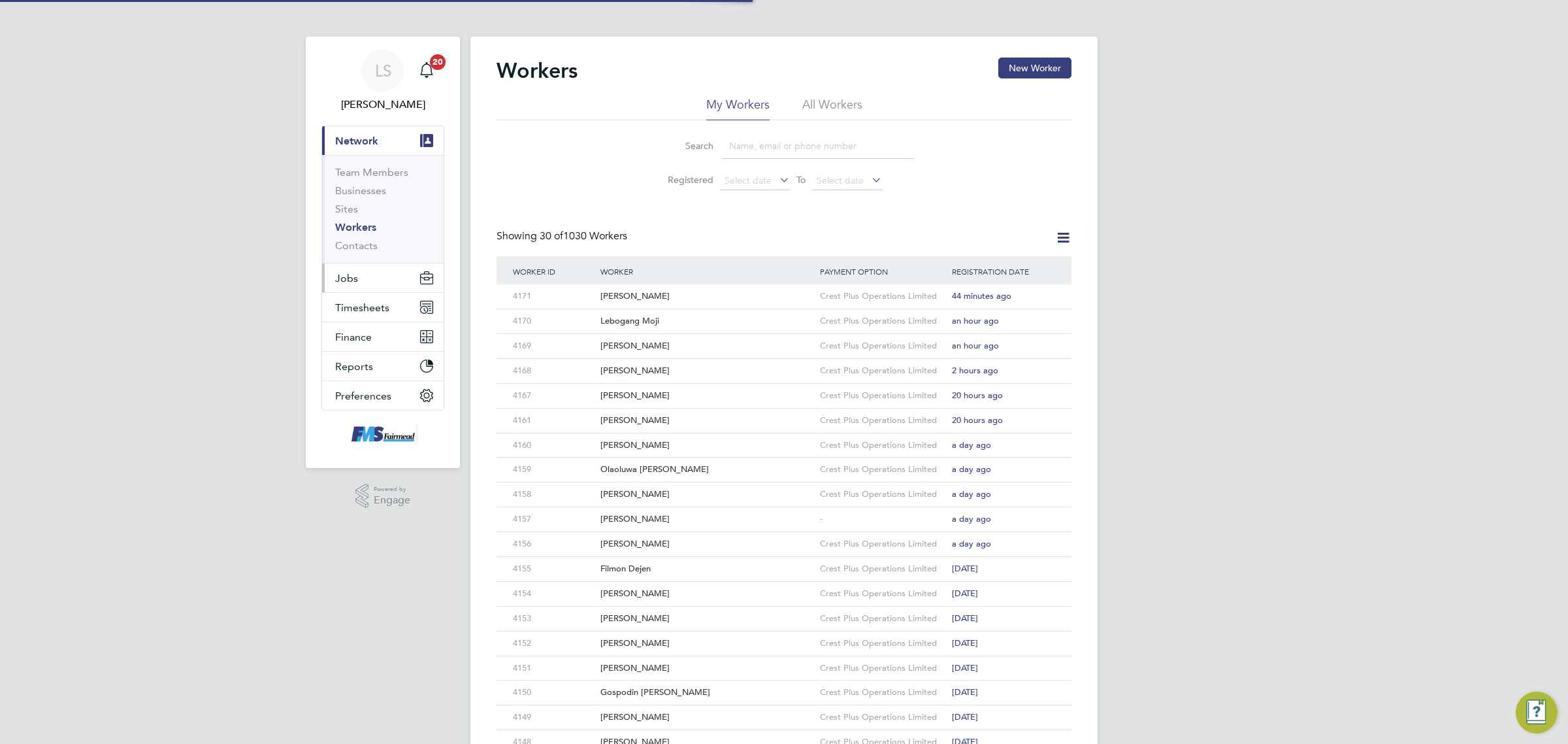
click at [368, 291] on button "Jobs" at bounding box center [383, 278] width 121 height 29
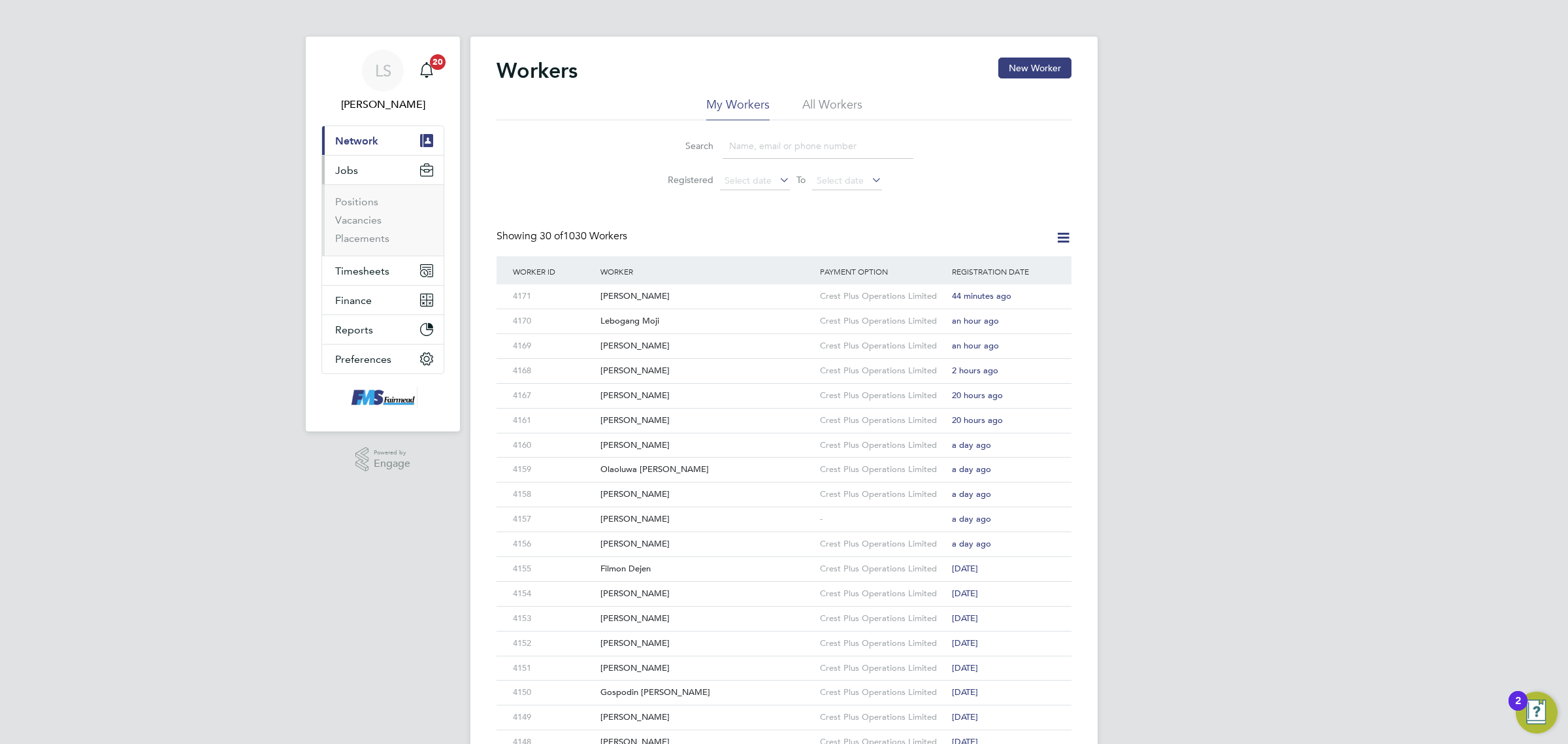
click at [380, 224] on li "Vacancies" at bounding box center [384, 223] width 98 height 18
click at [379, 219] on link "Vacancies" at bounding box center [359, 220] width 47 height 13
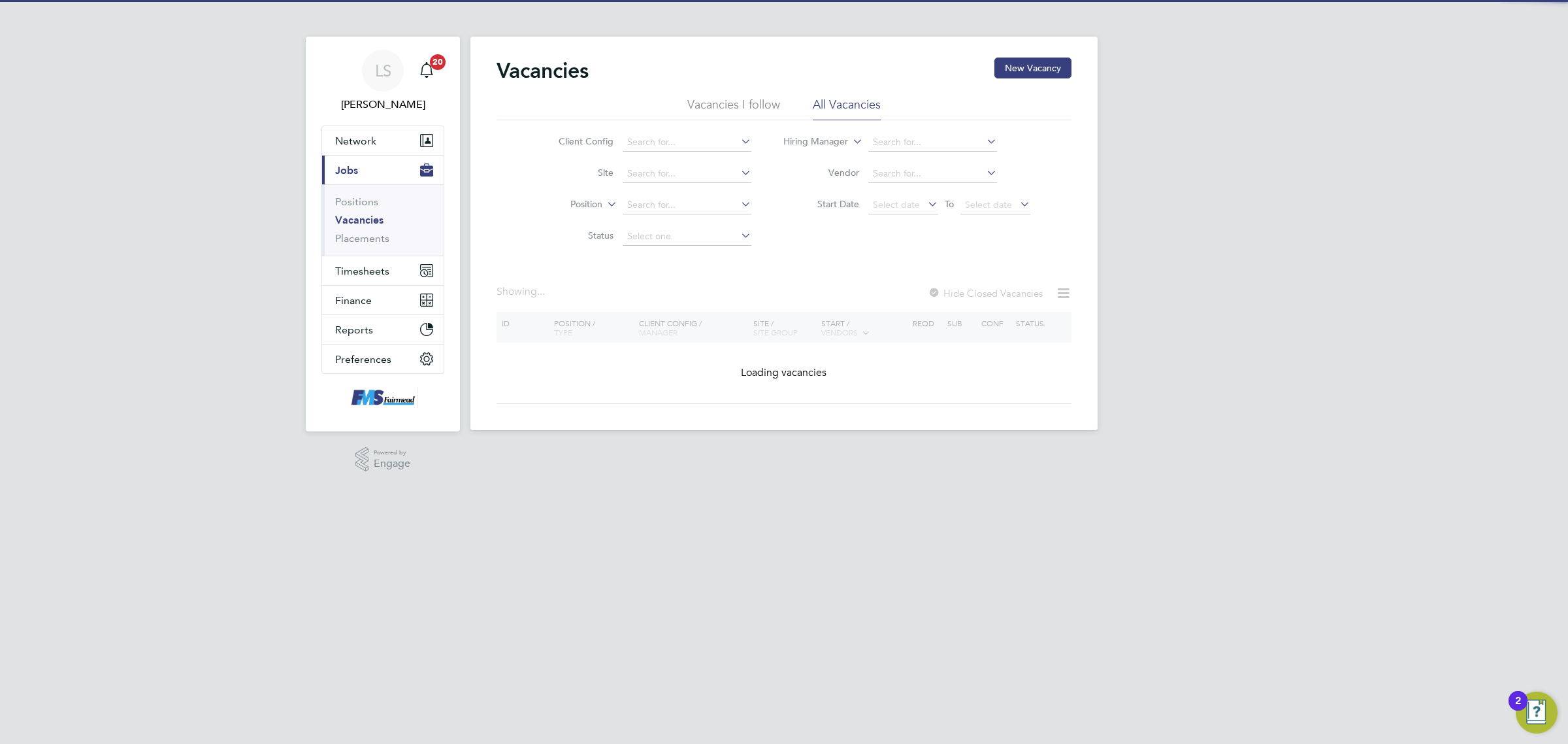
drag, startPoint x: 357, startPoint y: 213, endPoint x: 366, endPoint y: 226, distance: 15.8
click at [356, 212] on li "Positions" at bounding box center [384, 204] width 98 height 18
click at [356, 214] on link "Vacancies" at bounding box center [359, 220] width 49 height 13
click at [366, 226] on li "Vacancies" at bounding box center [384, 223] width 98 height 18
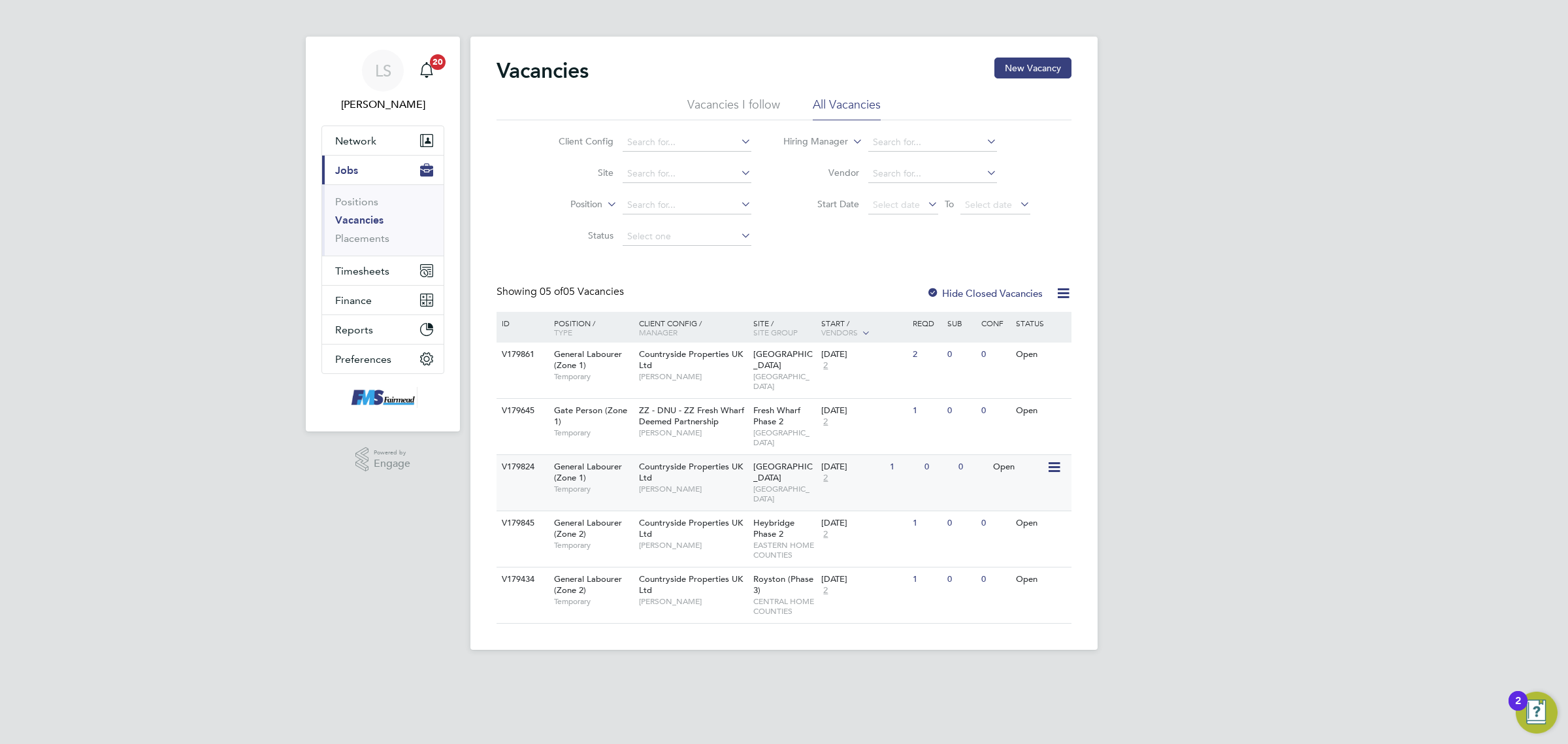
click at [873, 461] on div "04 Sep 2025 2" at bounding box center [852, 472] width 68 height 35
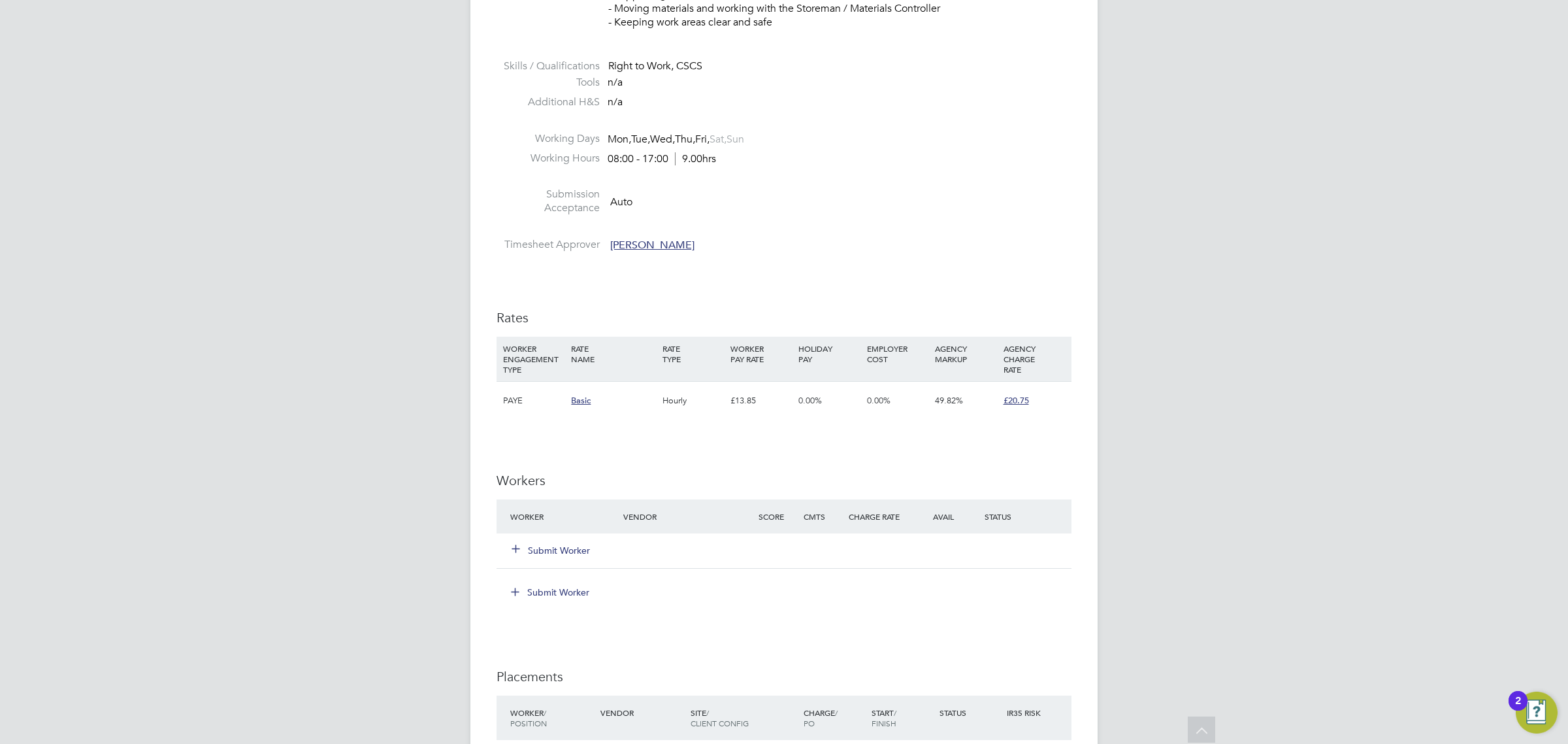
click at [572, 559] on div "Submit Worker" at bounding box center [574, 550] width 136 height 23
click at [572, 537] on div "Submit Worker" at bounding box center [784, 550] width 575 height 34
click at [576, 554] on button "Submit Worker" at bounding box center [551, 550] width 78 height 13
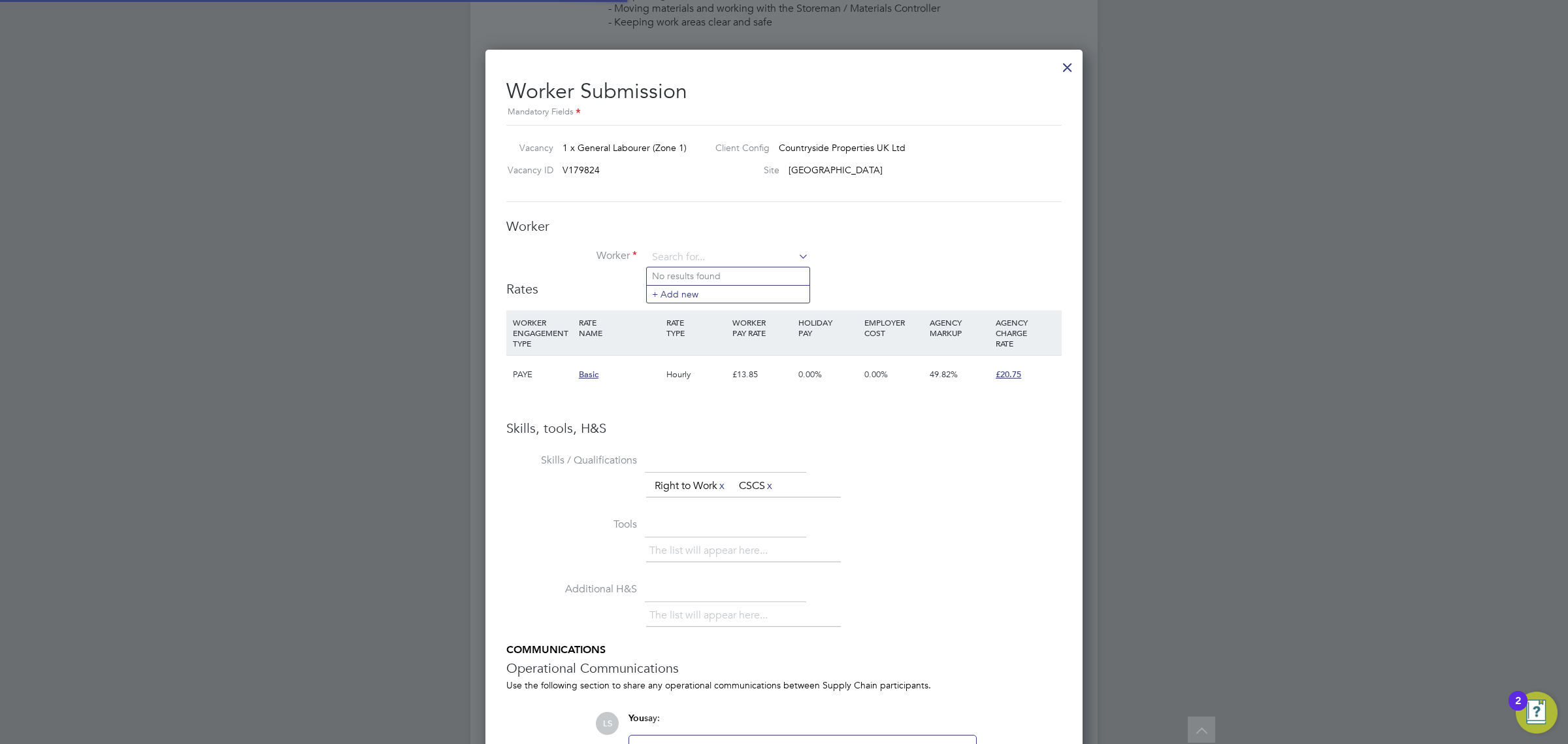
scroll to position [827, 598]
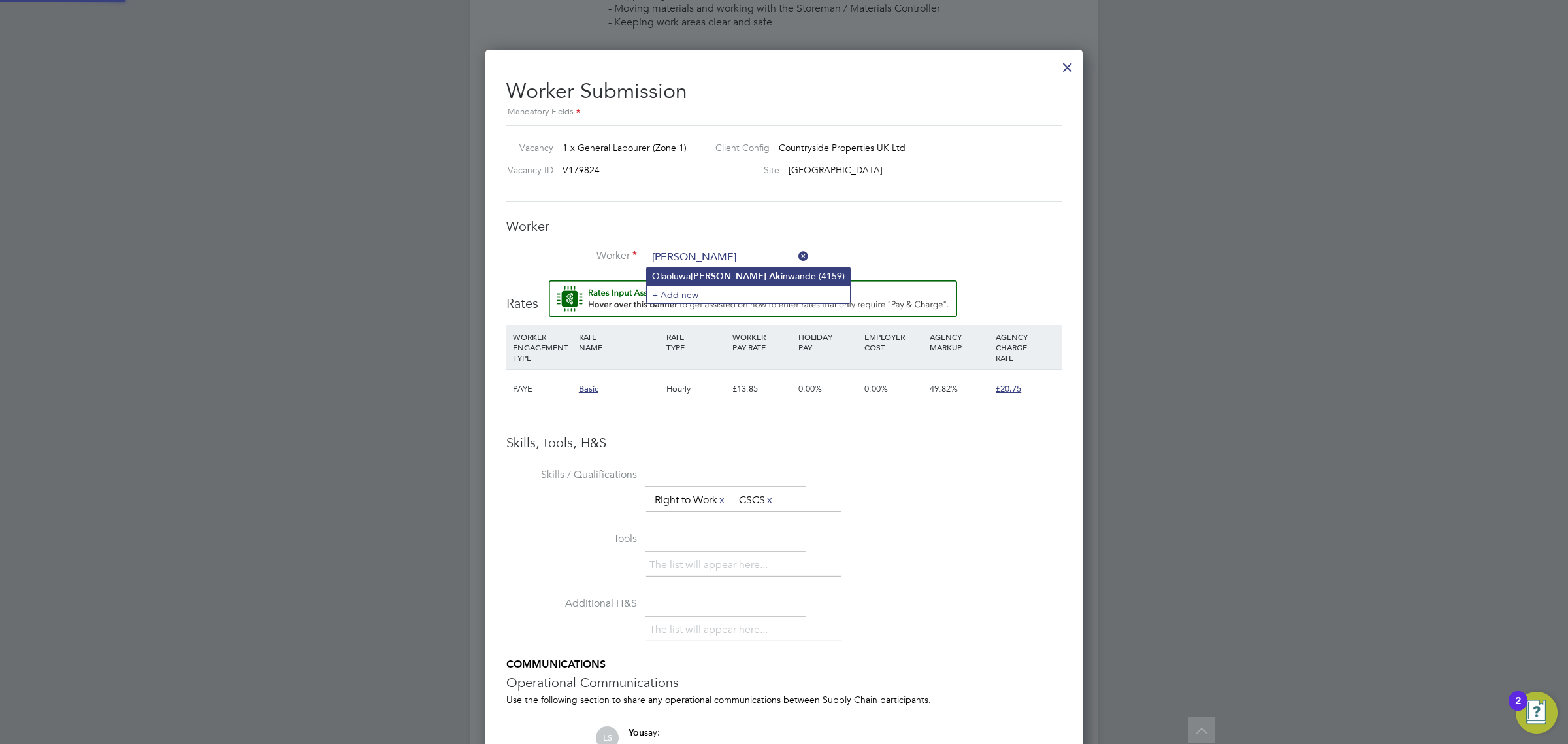
click at [769, 277] on b "Ak" at bounding box center [775, 276] width 12 height 11
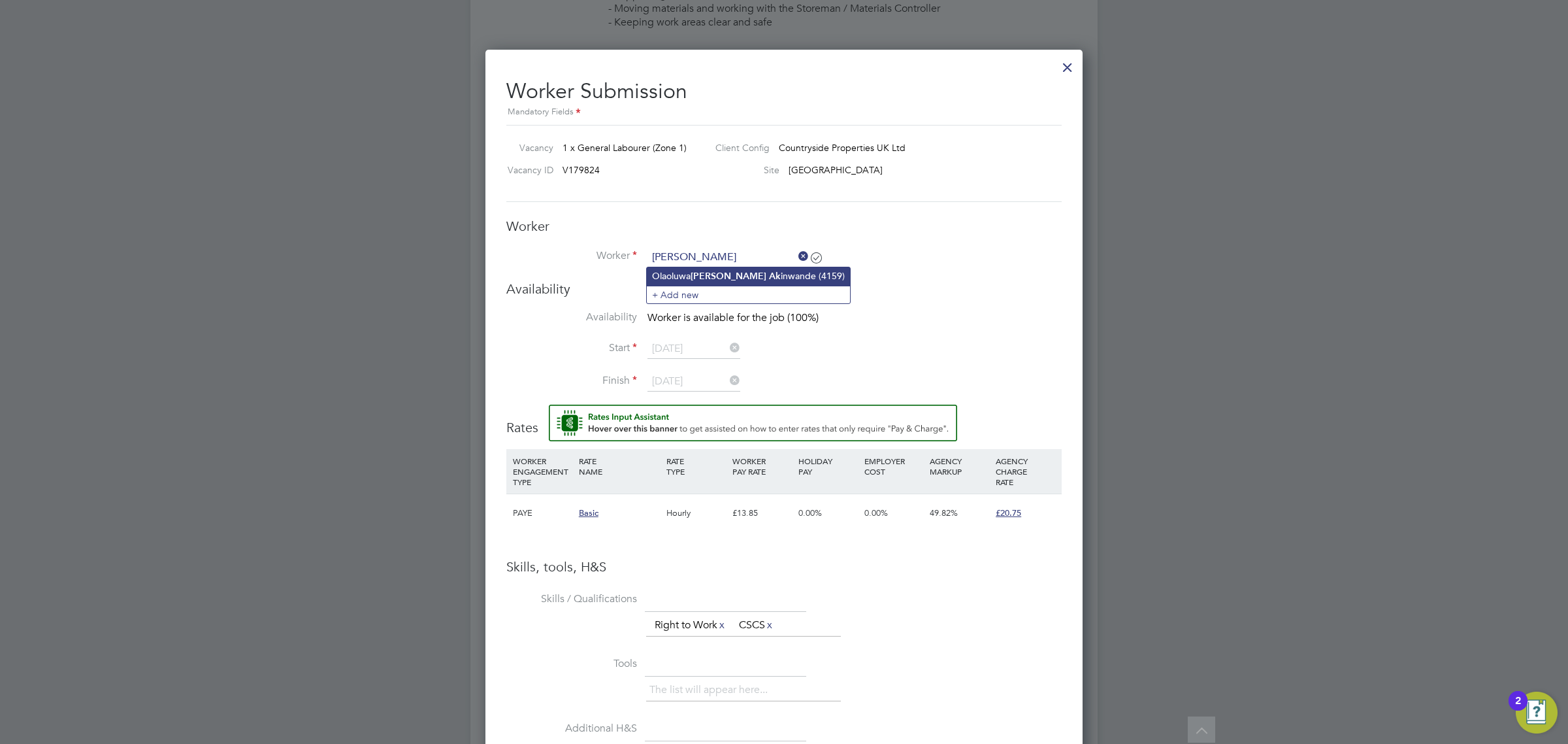
type input "Olaoluwa [PERSON_NAME] (4159)"
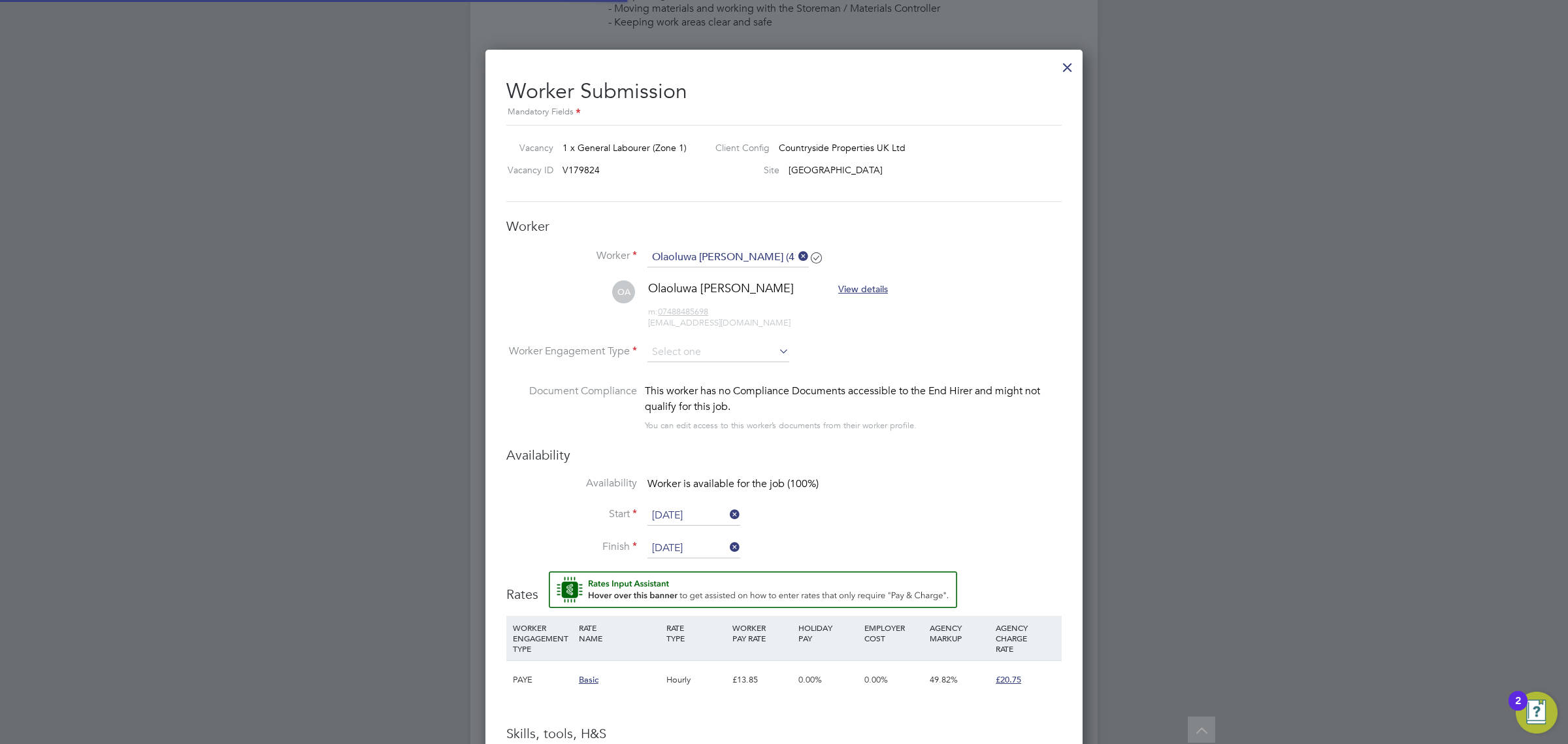
scroll to position [1132, 598]
click at [720, 351] on input at bounding box center [719, 352] width 142 height 20
click at [711, 385] on li "PAYE" at bounding box center [718, 387] width 143 height 17
type input "PAYE"
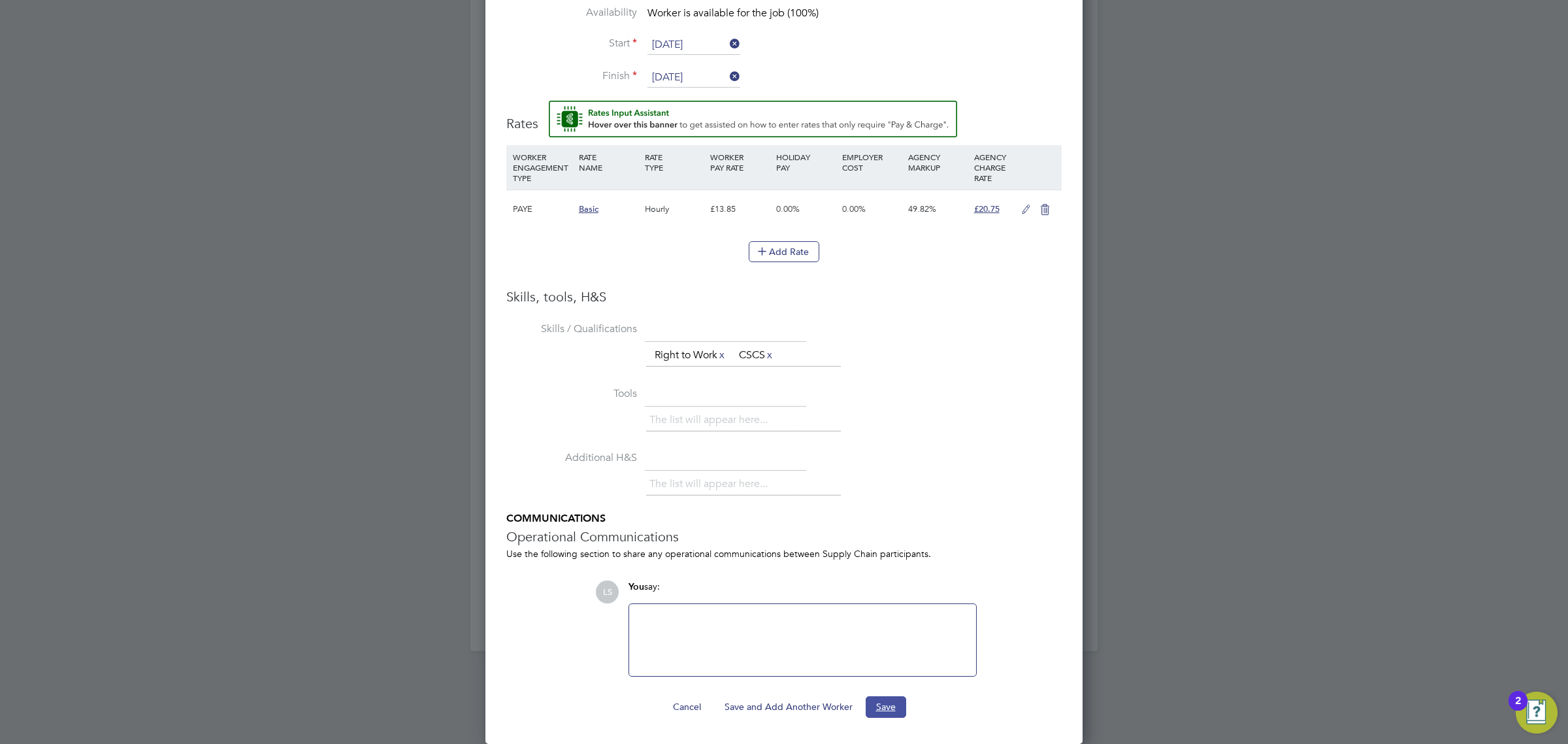
click at [885, 707] on button "Save" at bounding box center [886, 705] width 40 height 21
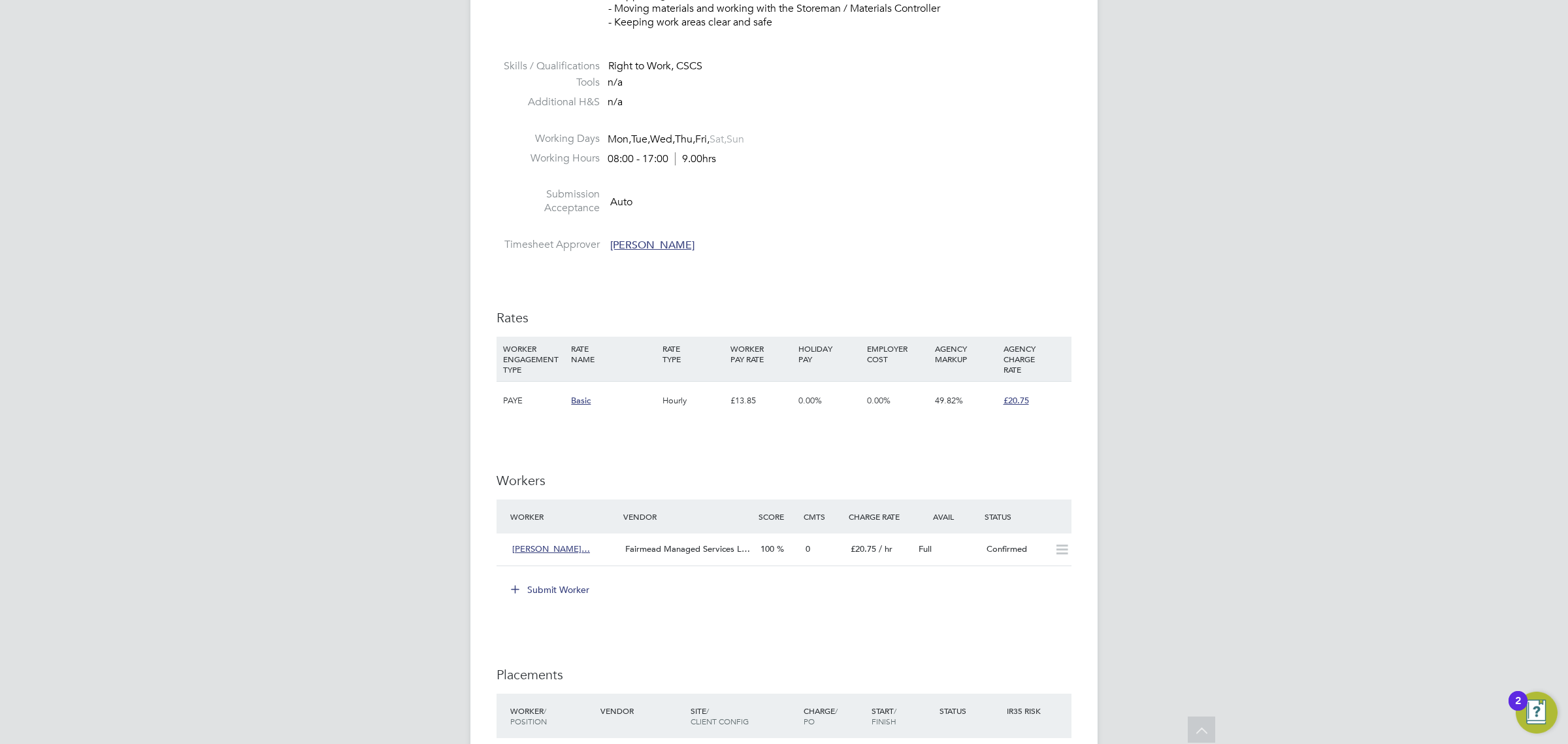
click at [544, 580] on button "Submit Worker" at bounding box center [550, 589] width 98 height 21
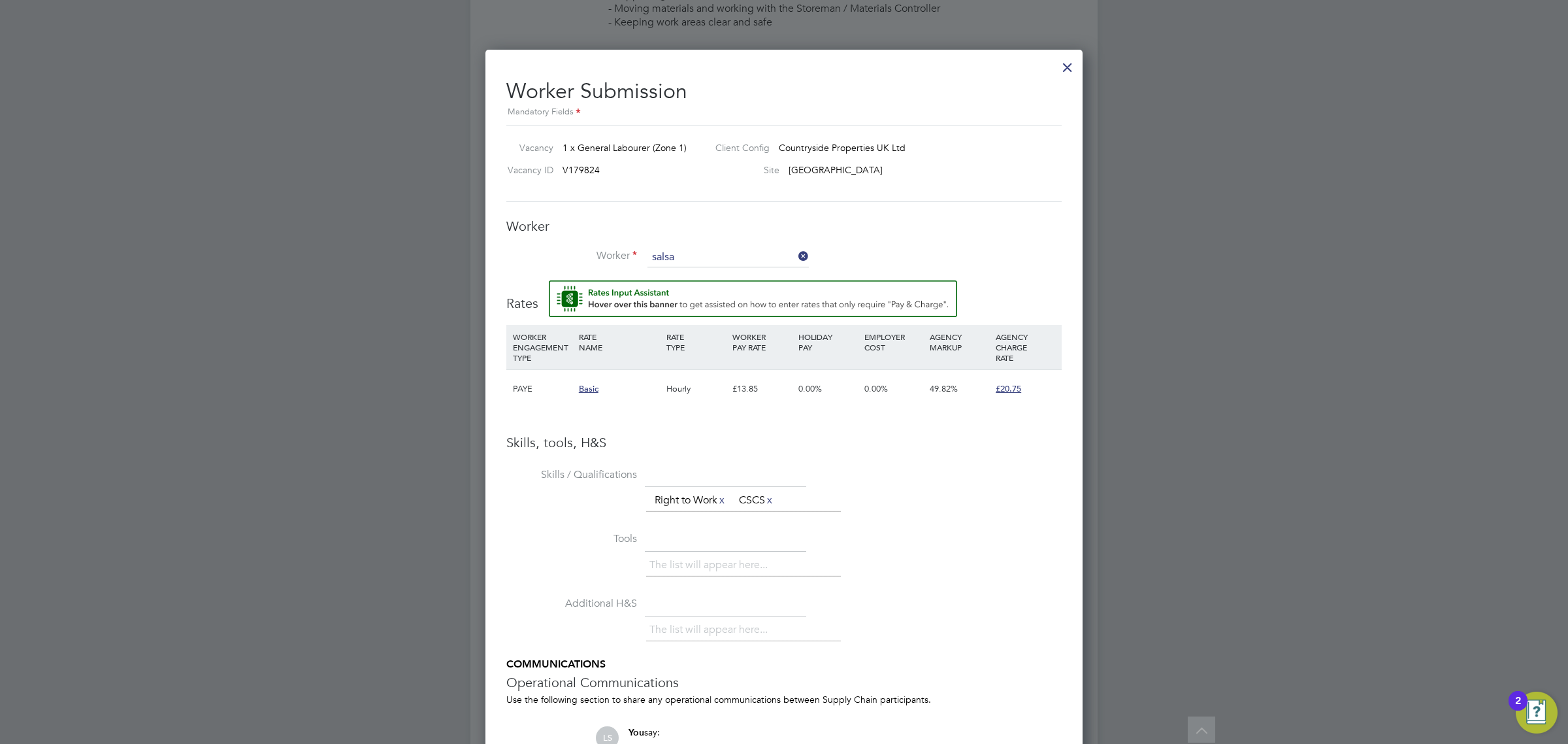
click at [726, 279] on li "Salsa beel Iqbal (4076)" at bounding box center [728, 276] width 163 height 18
type input "Salsabeel Iqbal (4076)"
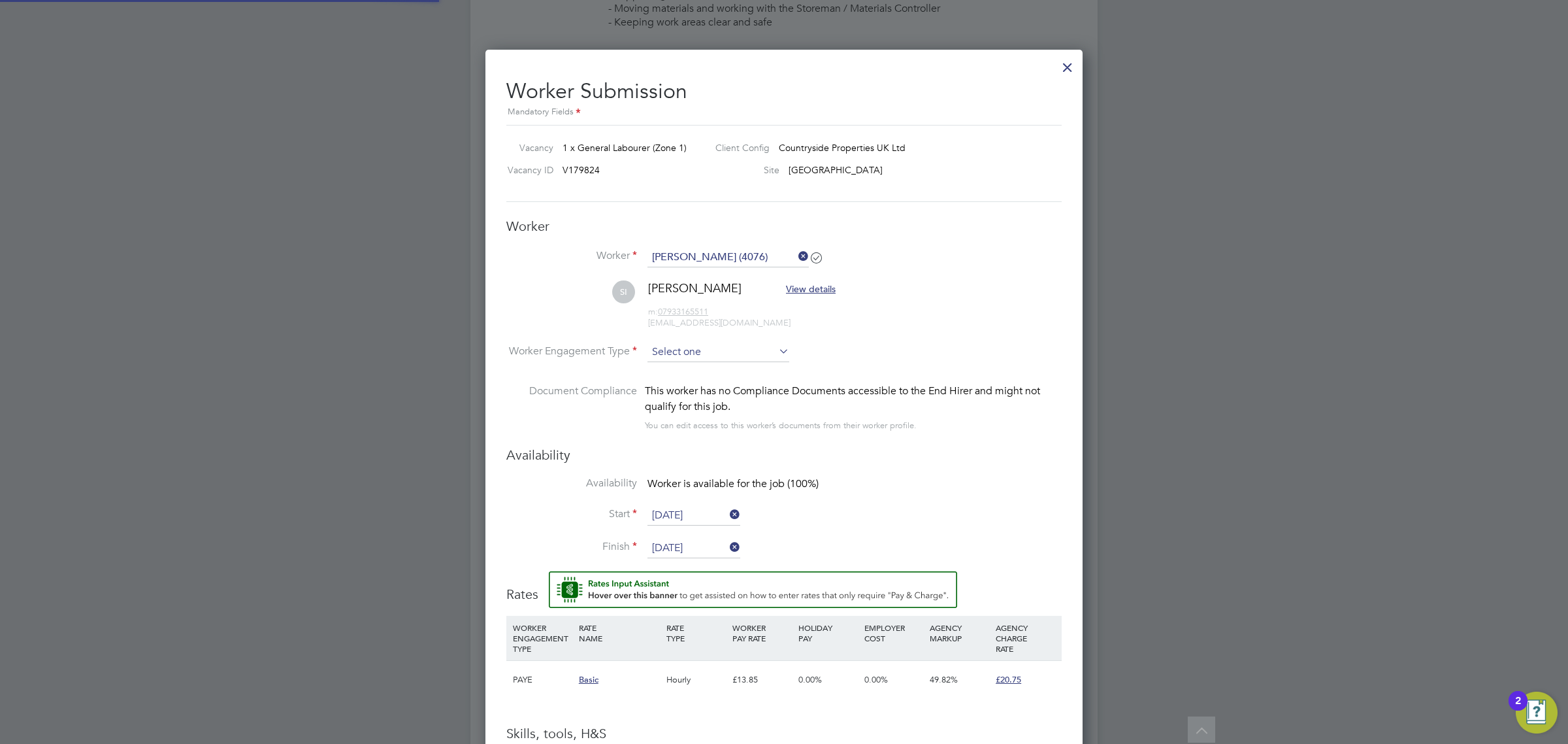
click at [715, 356] on input at bounding box center [719, 352] width 142 height 20
click at [720, 391] on li "PAYE" at bounding box center [718, 387] width 143 height 17
type input "PAYE"
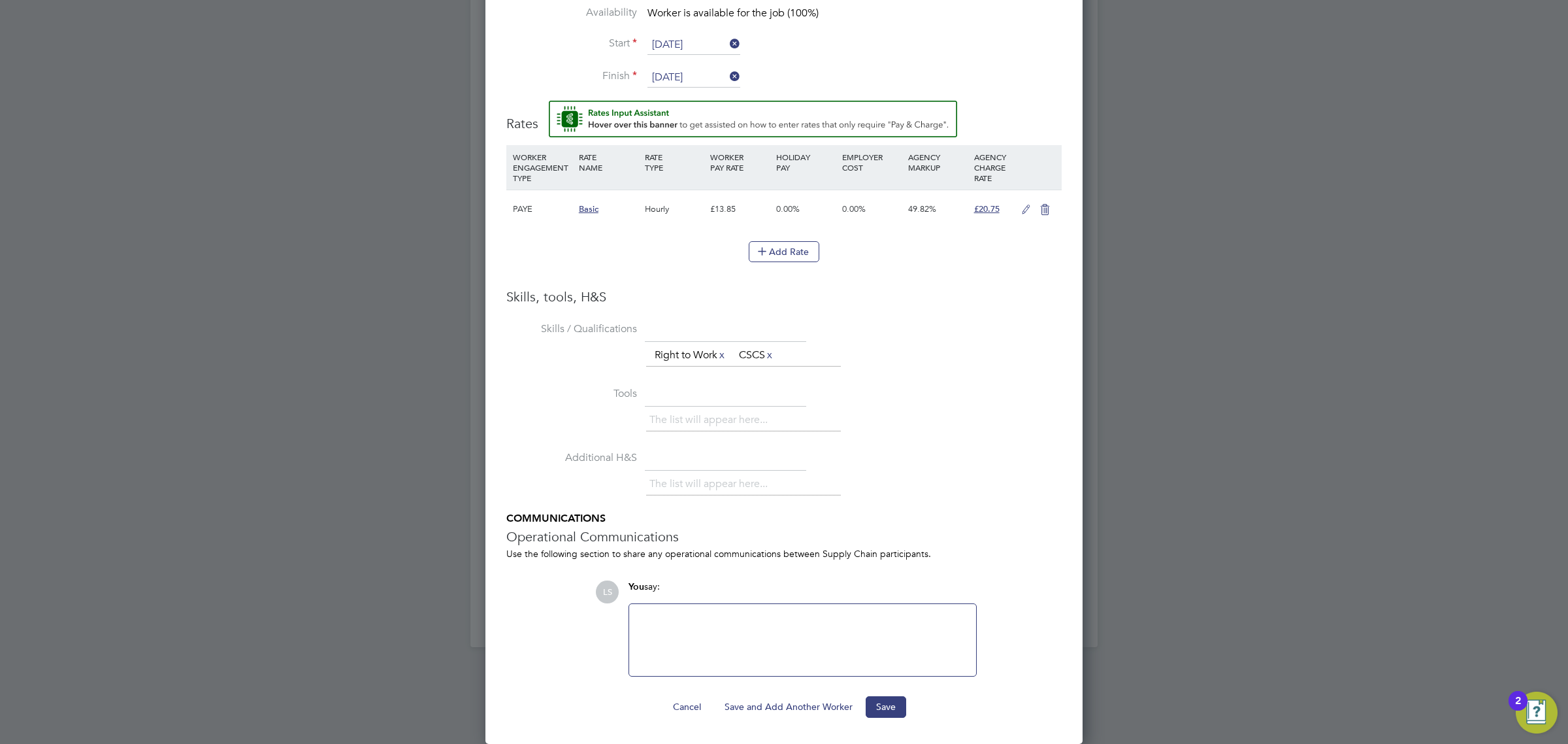
click at [877, 722] on div "Worker Submission Mandatory Fields Vacancy 1 x General Labourer (Zone 1) Client…" at bounding box center [784, 162] width 598 height 1165
click at [881, 713] on button "Save" at bounding box center [886, 705] width 40 height 21
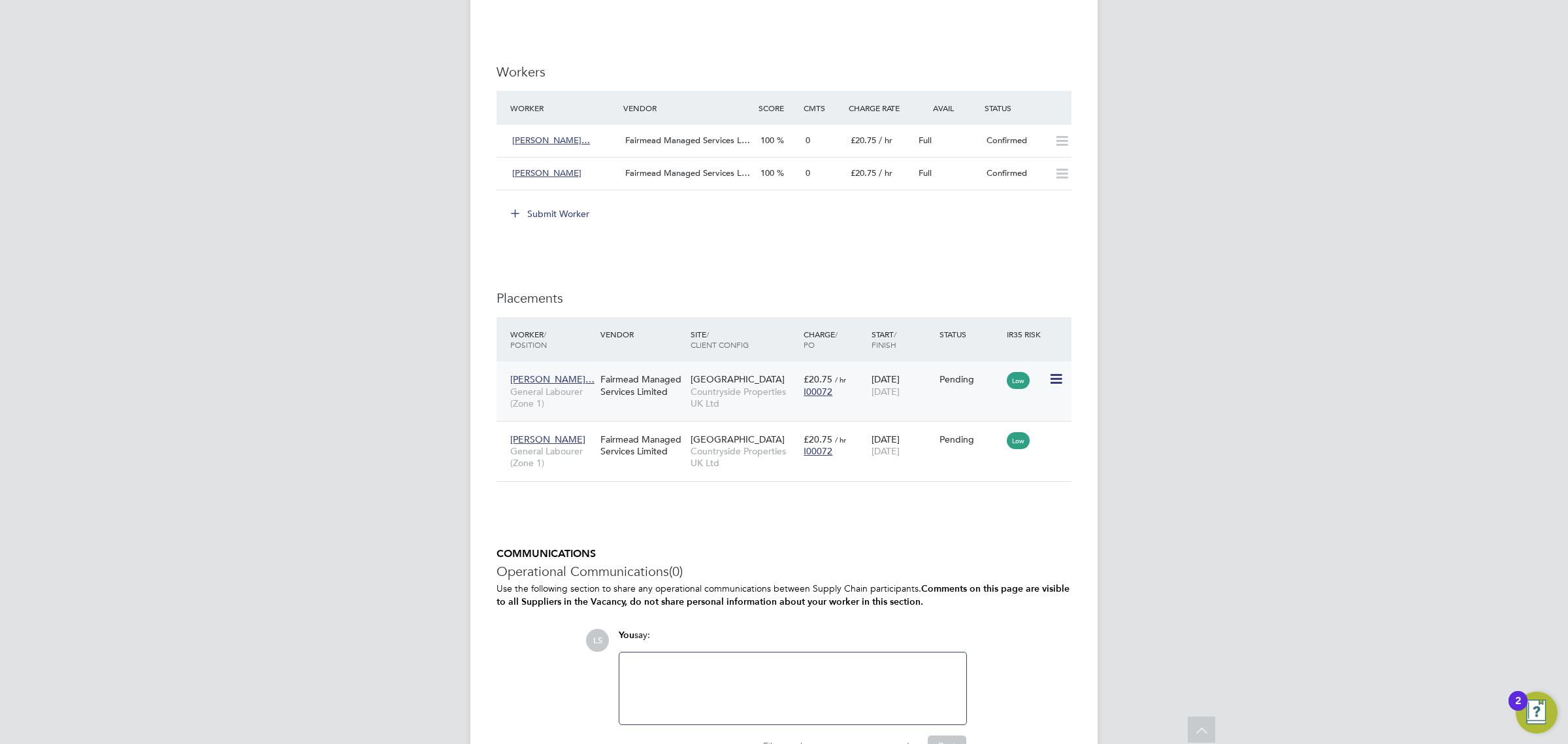
click at [1052, 383] on icon at bounding box center [1055, 378] width 13 height 15
click at [1005, 461] on li "Start" at bounding box center [1014, 461] width 93 height 18
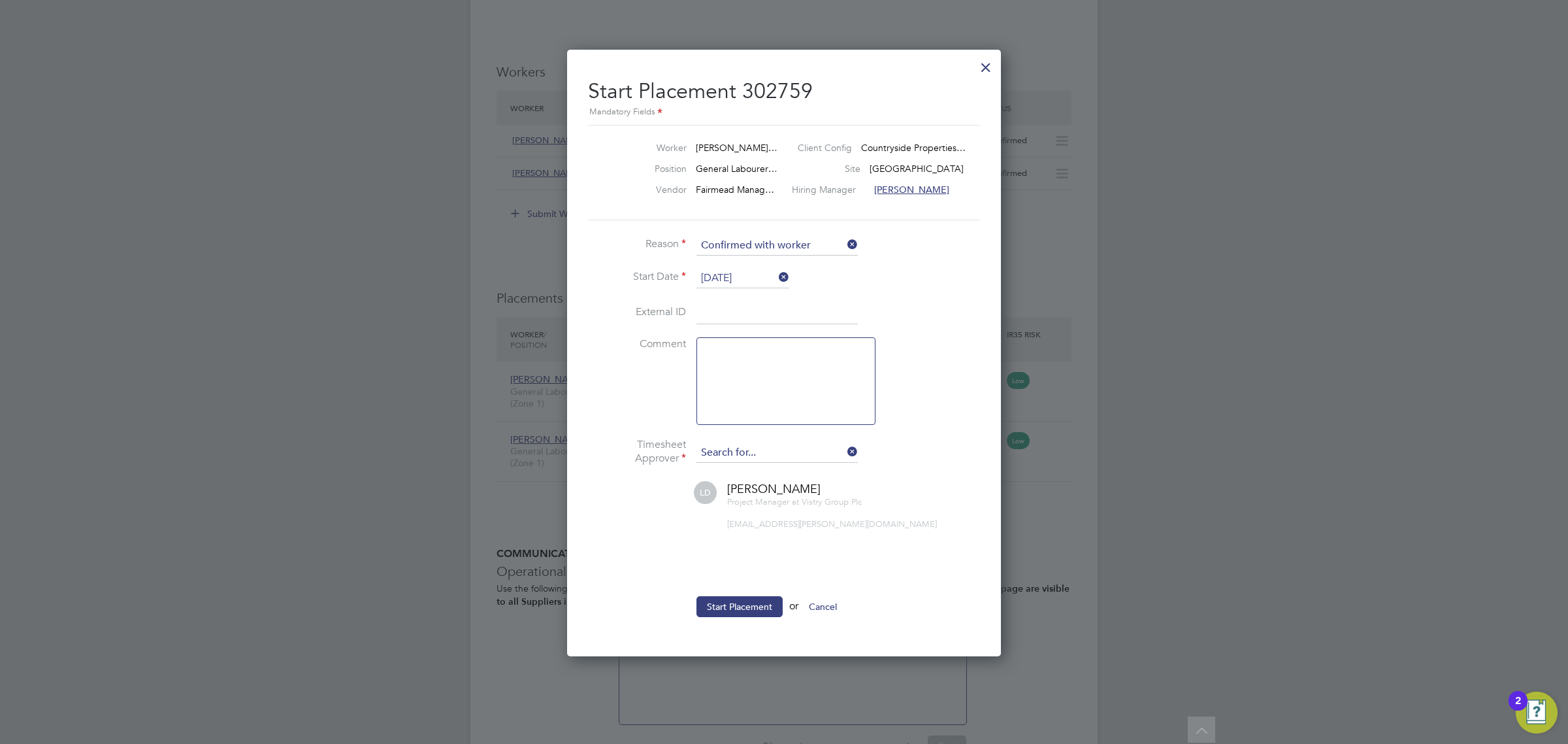
click at [765, 444] on input at bounding box center [777, 453] width 162 height 20
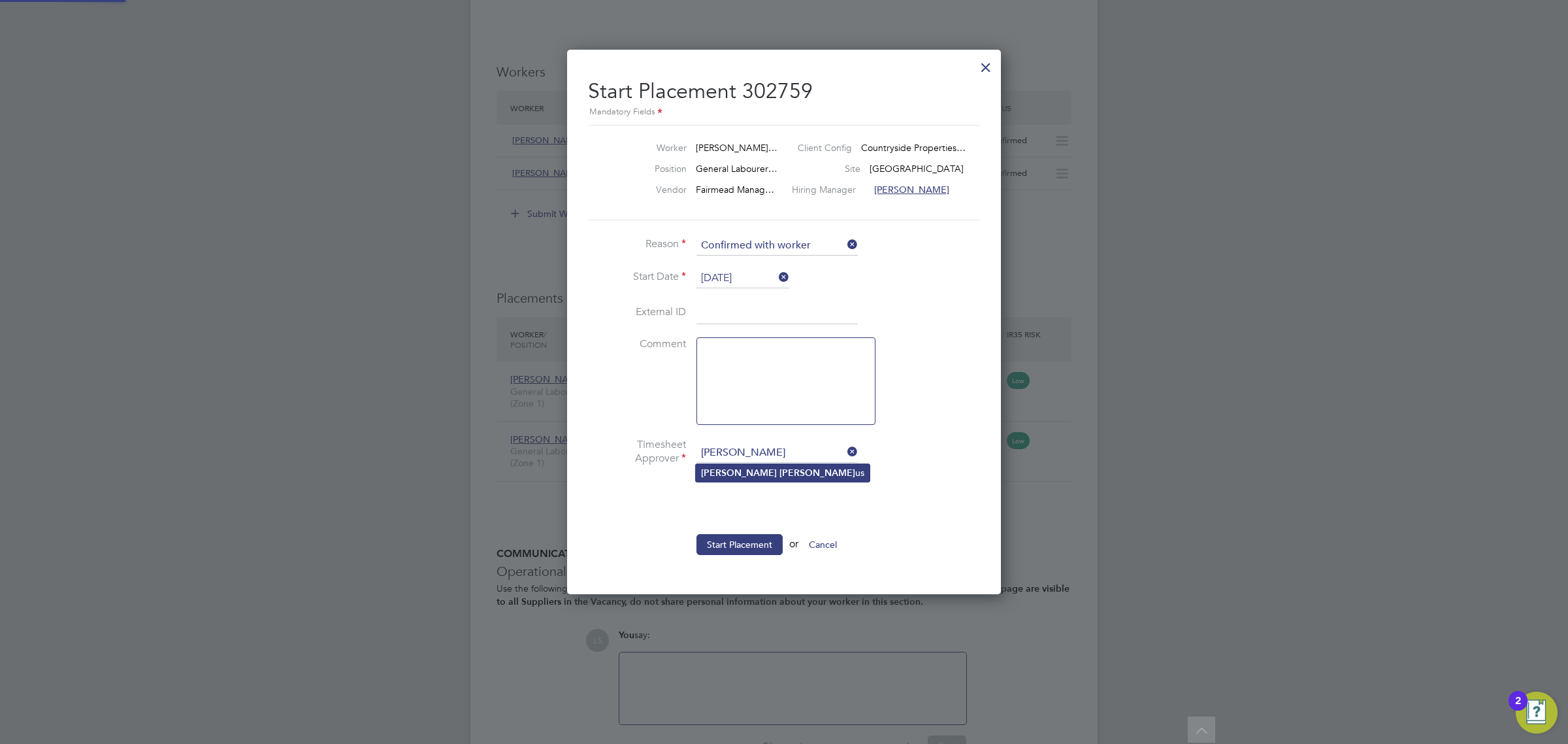
click at [760, 471] on li "Paul Marc us" at bounding box center [782, 473] width 173 height 18
type input "Paul Marcus"
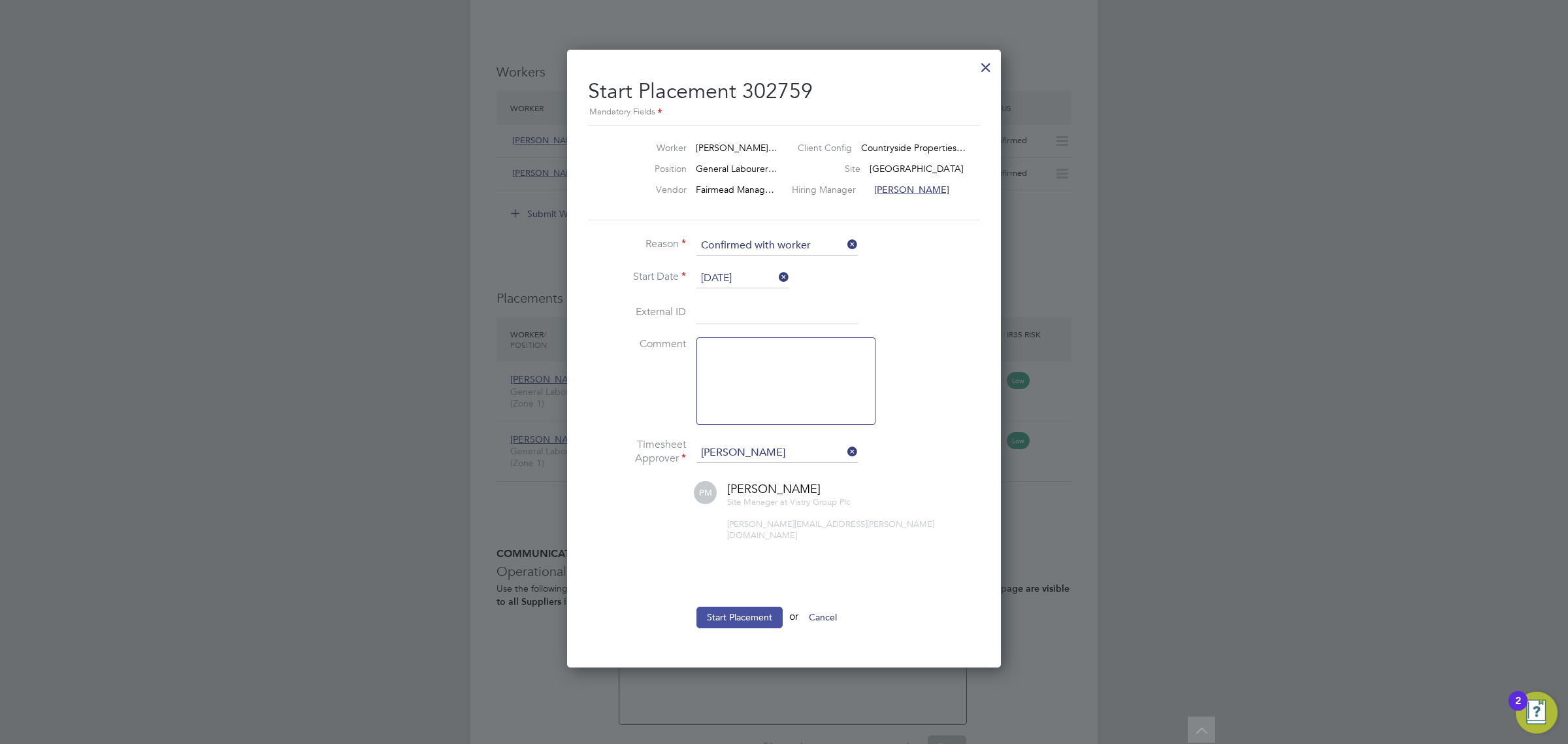
click at [753, 607] on button "Start Placement" at bounding box center [740, 616] width 86 height 21
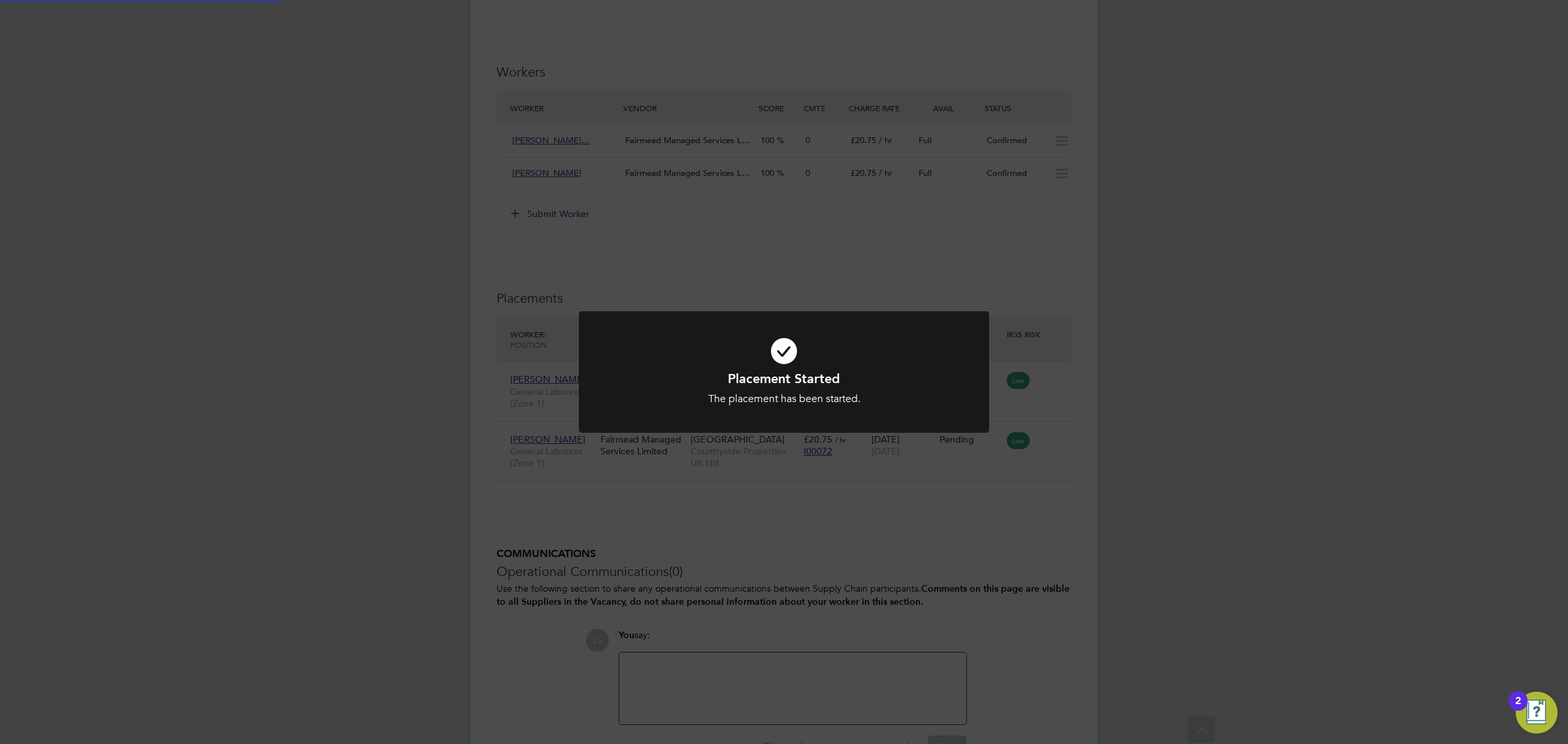
click at [892, 531] on div "Placement Started The placement has been started. Cancel Okay" at bounding box center [784, 372] width 1568 height 744
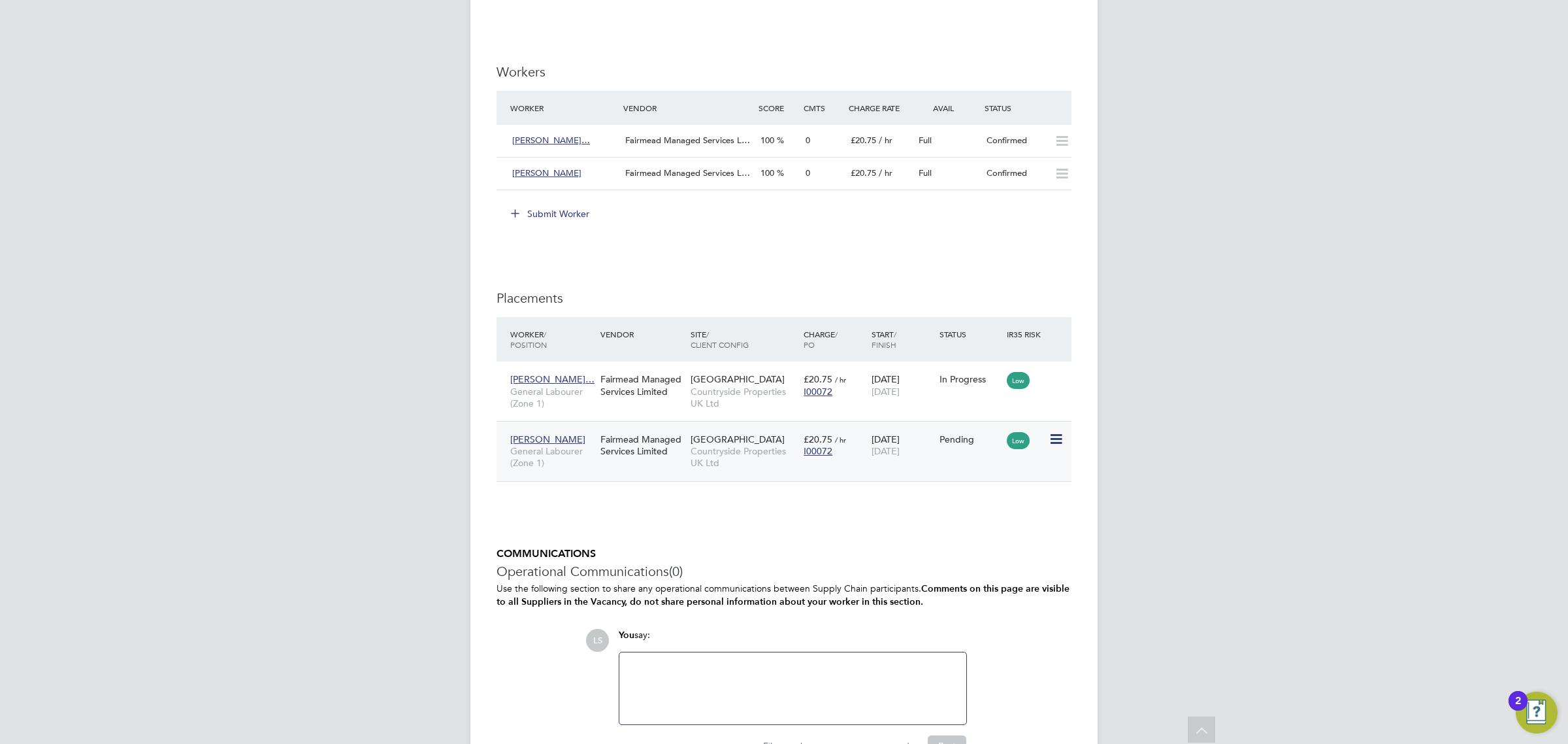
click at [1052, 442] on icon at bounding box center [1055, 438] width 13 height 15
click at [1001, 514] on li "Start" at bounding box center [1014, 521] width 93 height 18
type input "[PERSON_NAME]"
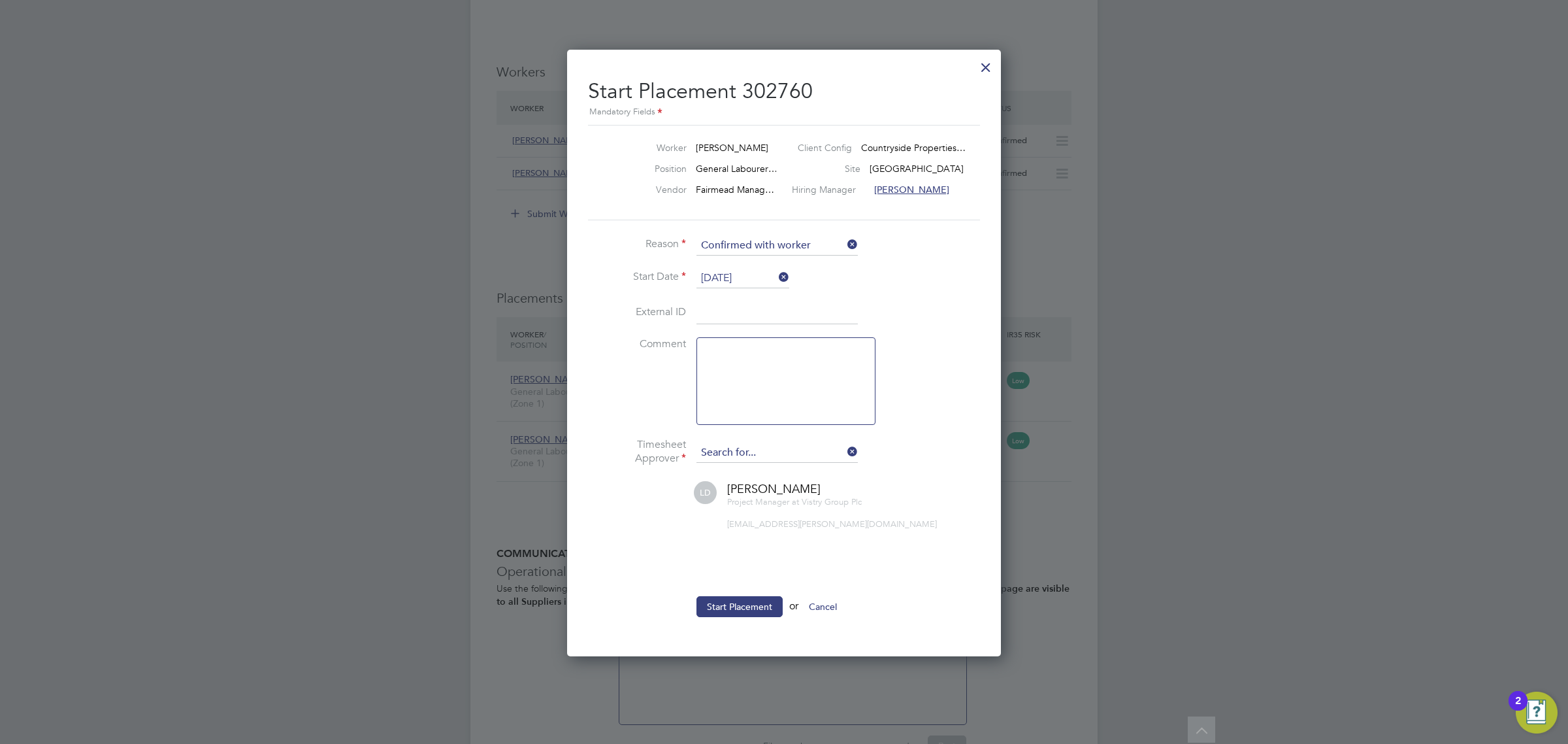
click at [756, 459] on input at bounding box center [777, 453] width 162 height 20
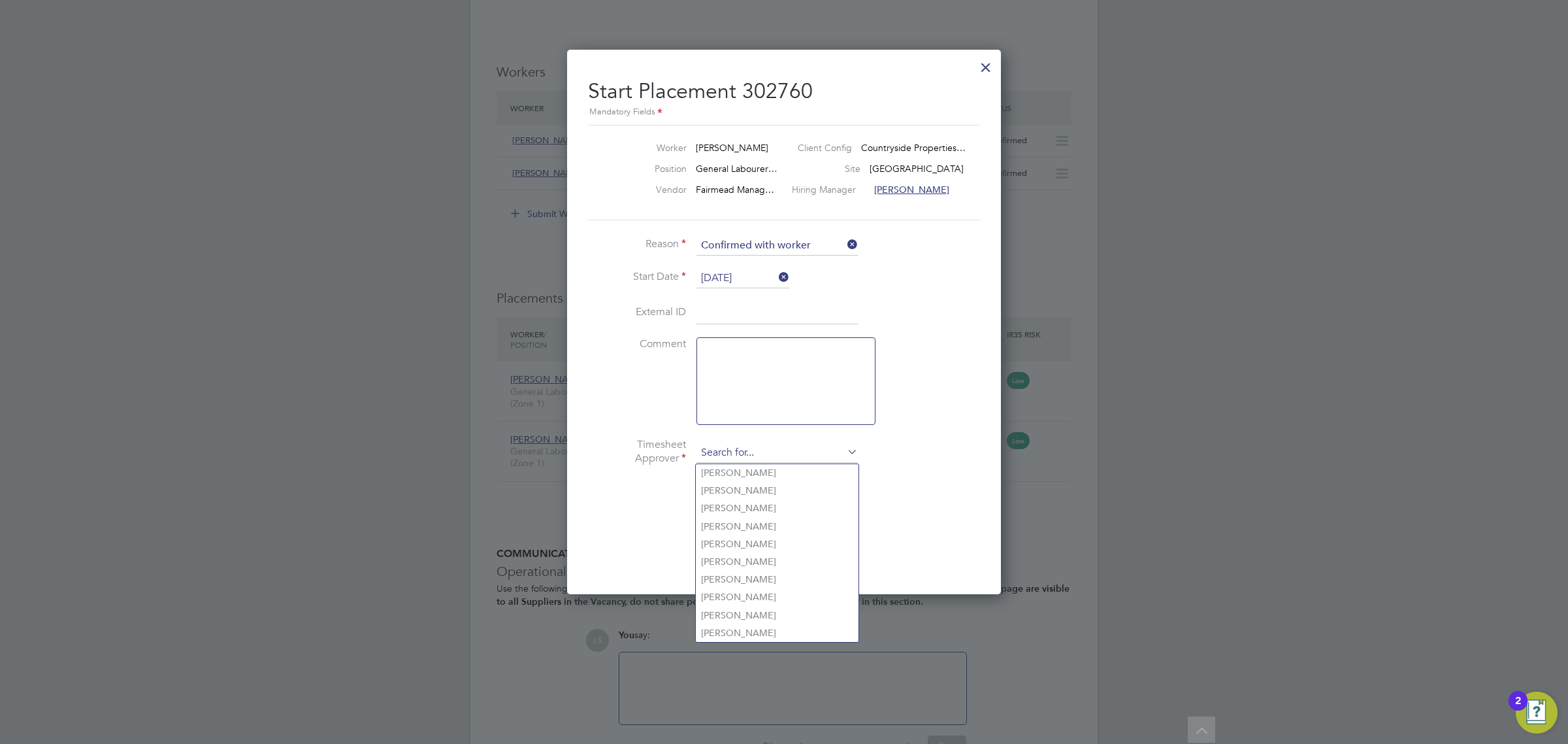
click at [758, 449] on input at bounding box center [777, 453] width 162 height 20
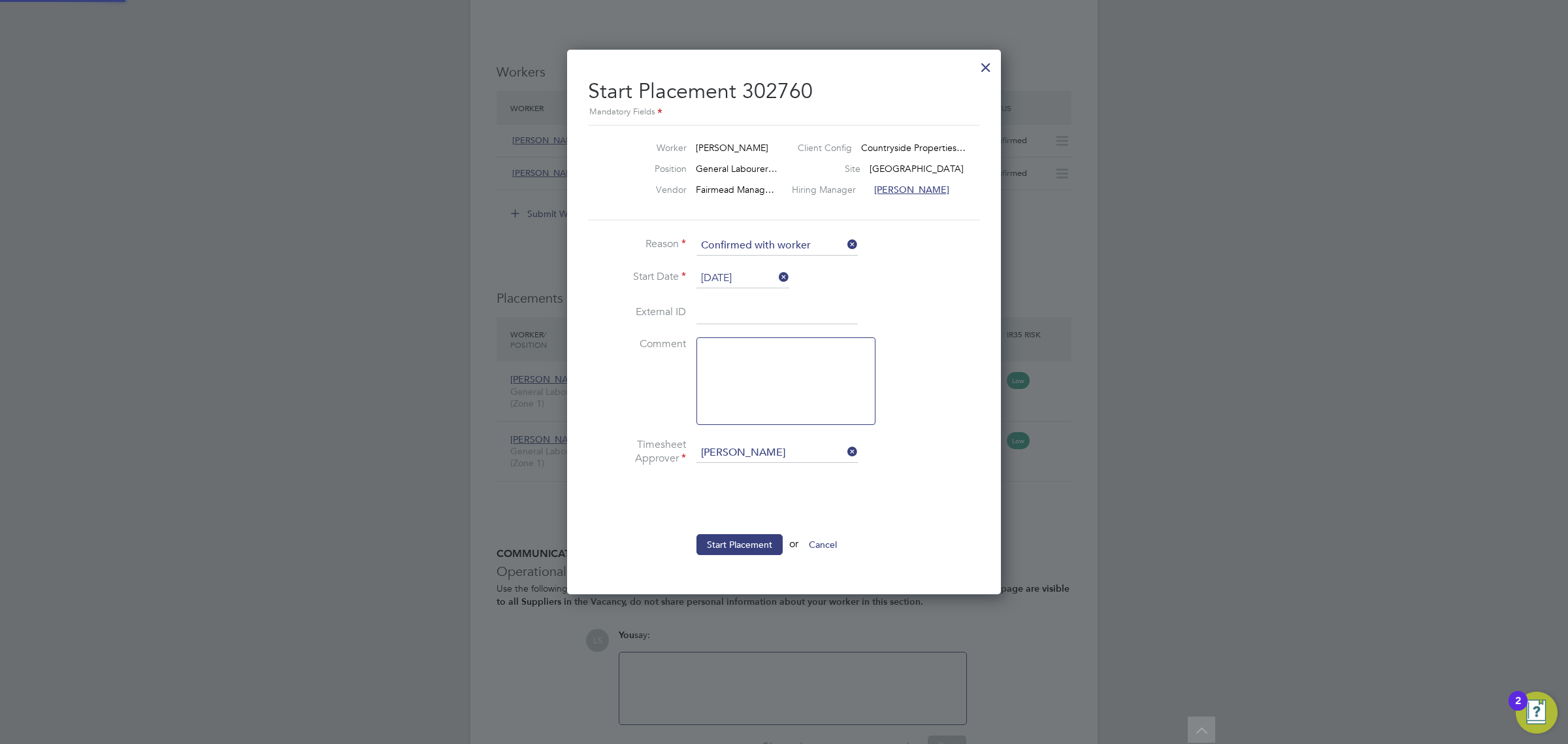
click at [780, 467] on b "Marc" at bounding box center [818, 473] width 75 height 11
type input "Paul Marcus"
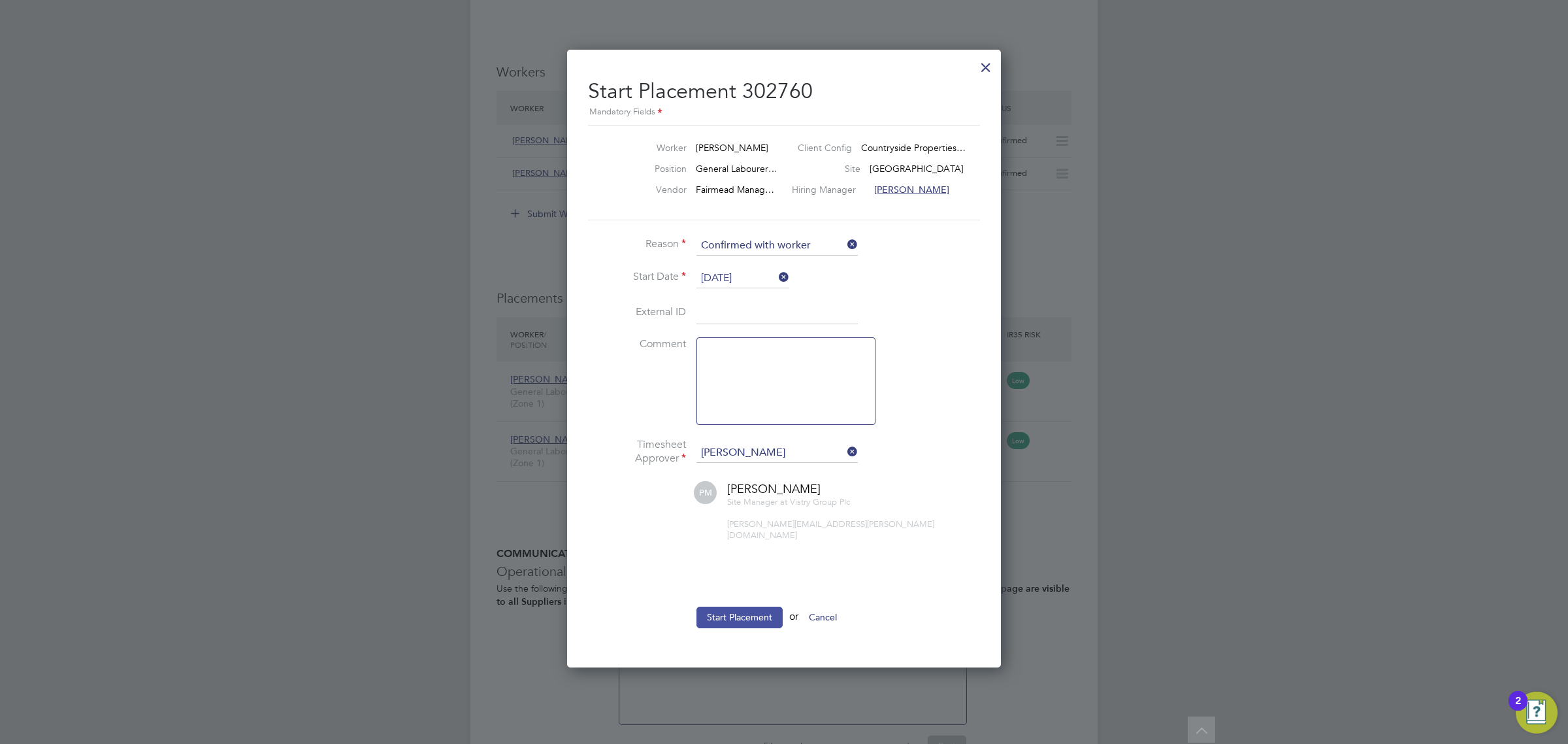
click at [756, 607] on button "Start Placement" at bounding box center [740, 616] width 86 height 21
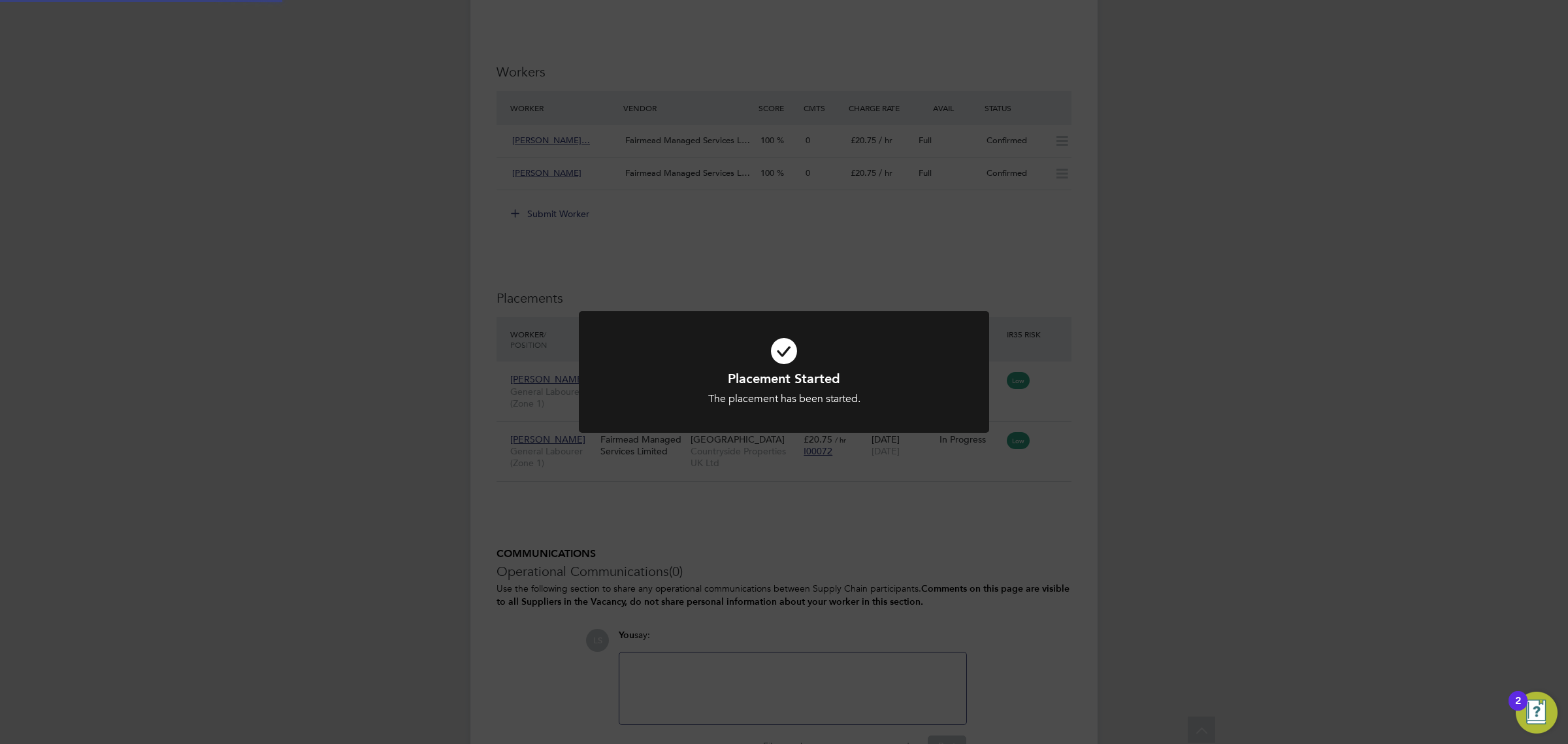
click at [954, 563] on div "Placement Started The placement has been started. Cancel Okay" at bounding box center [784, 372] width 1568 height 744
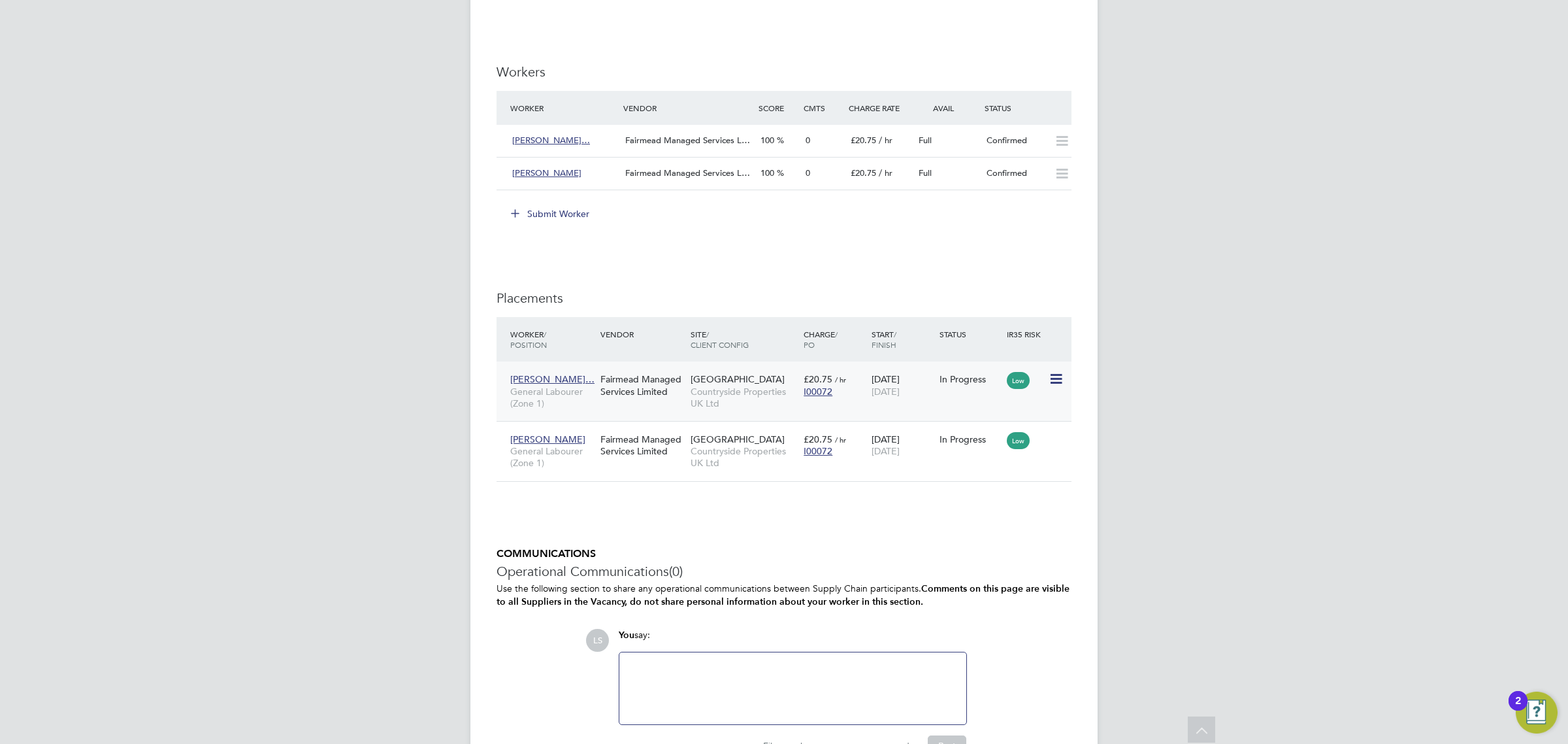
click at [1059, 375] on icon at bounding box center [1055, 378] width 13 height 15
click at [902, 523] on div "IR35 Determination IR35 Status Inside IR35 Status Determination Statement Role_…" at bounding box center [784, 36] width 575 height 1479
click at [1055, 435] on icon at bounding box center [1055, 438] width 13 height 15
click at [878, 545] on div "IR35 Determination IR35 Status Inside IR35 Status Determination Statement Role_…" at bounding box center [784, 36] width 575 height 1479
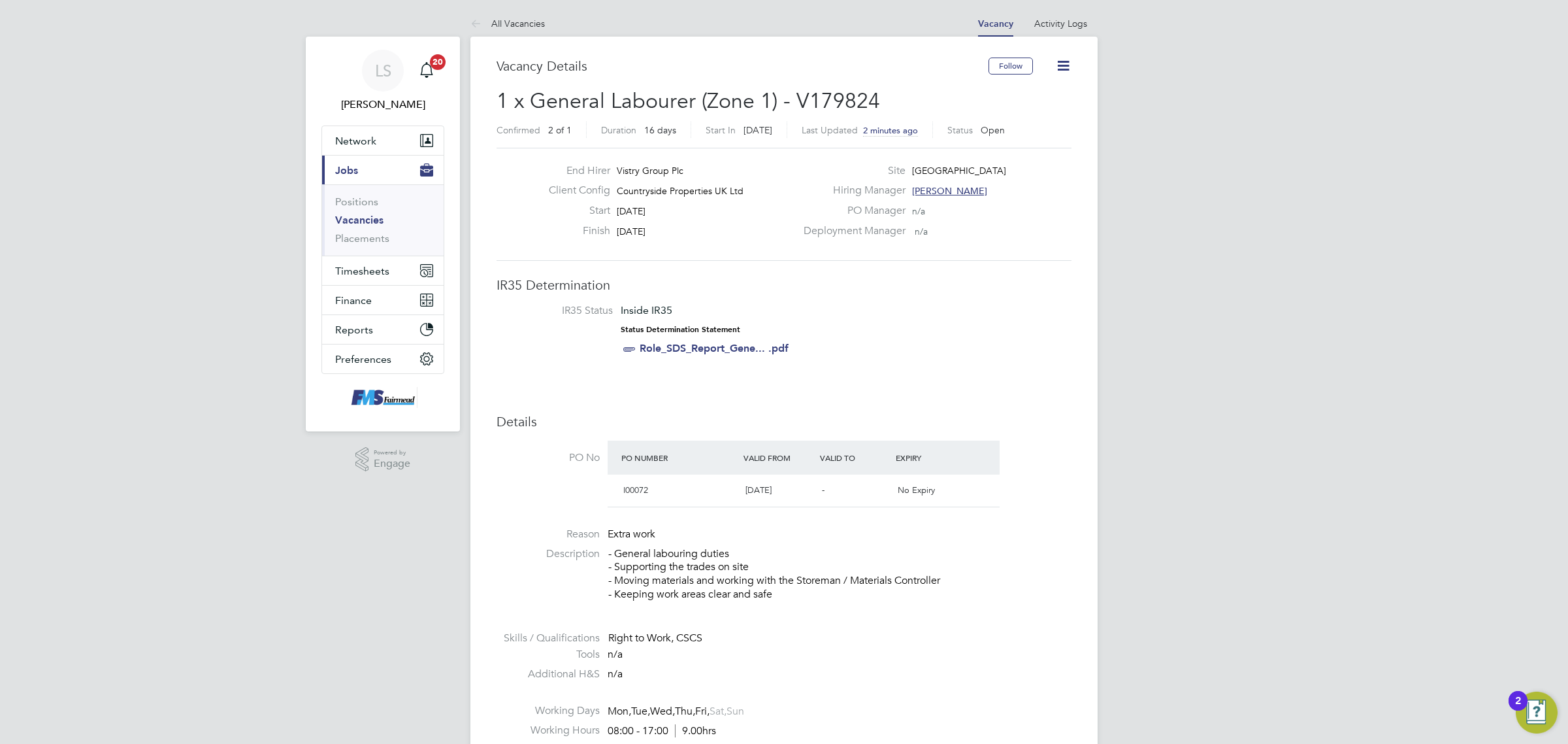
click at [1065, 62] on icon at bounding box center [1063, 66] width 16 height 16
click at [1026, 116] on li "Update Status" at bounding box center [1031, 115] width 75 height 18
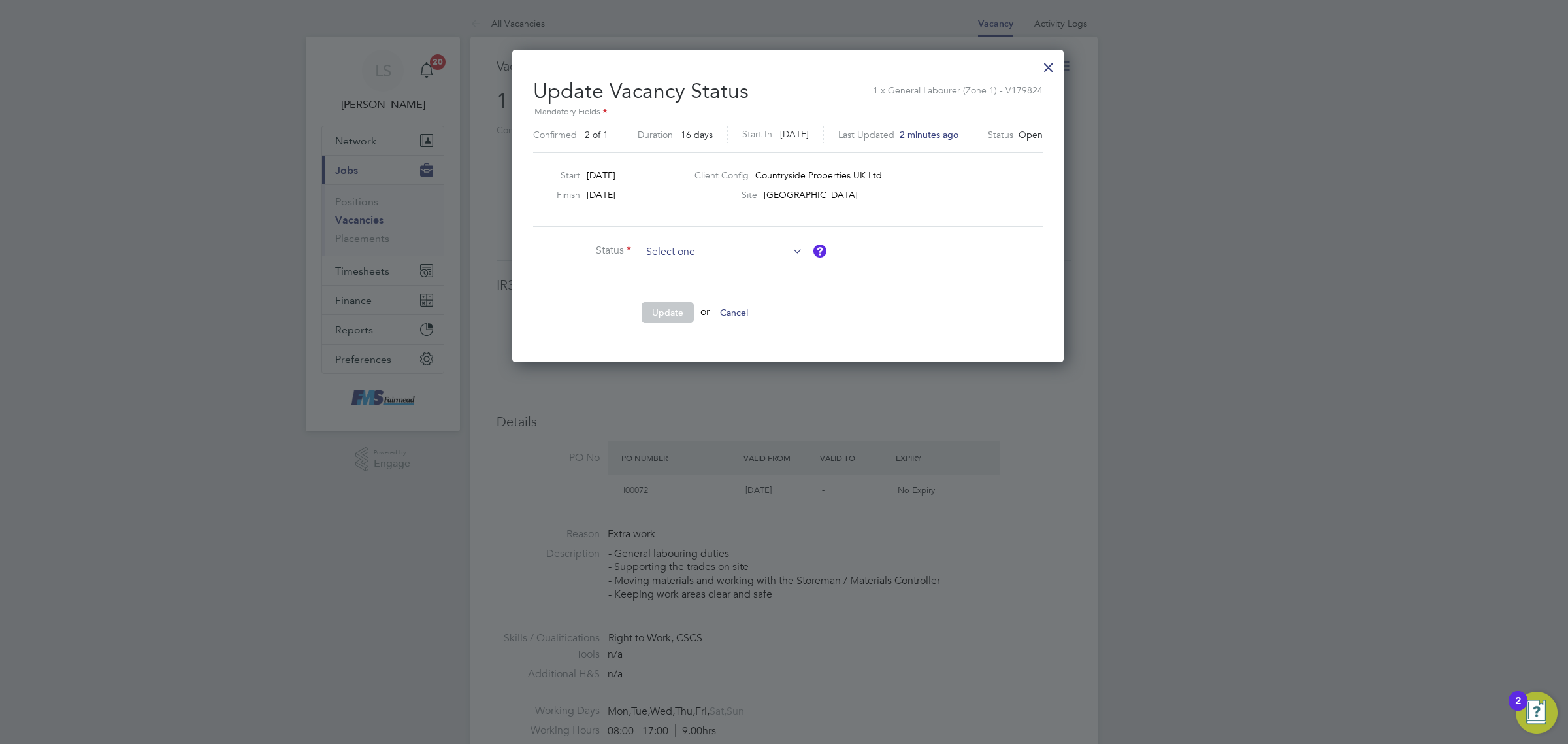
click at [669, 249] on input at bounding box center [722, 252] width 162 height 20
click at [677, 288] on li "Closed" at bounding box center [722, 287] width 163 height 17
type input "Closed"
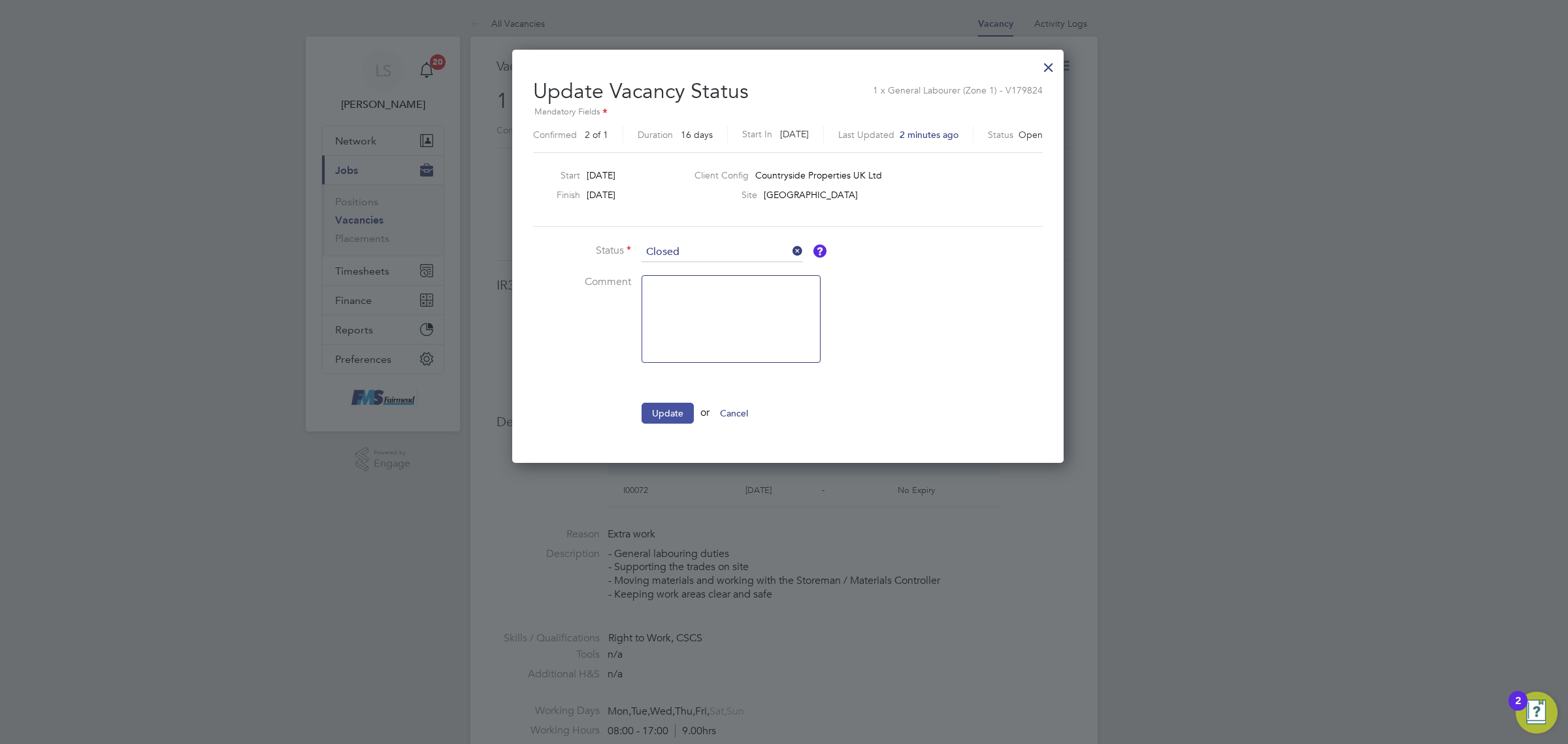
click at [674, 416] on button "Update" at bounding box center [668, 412] width 52 height 21
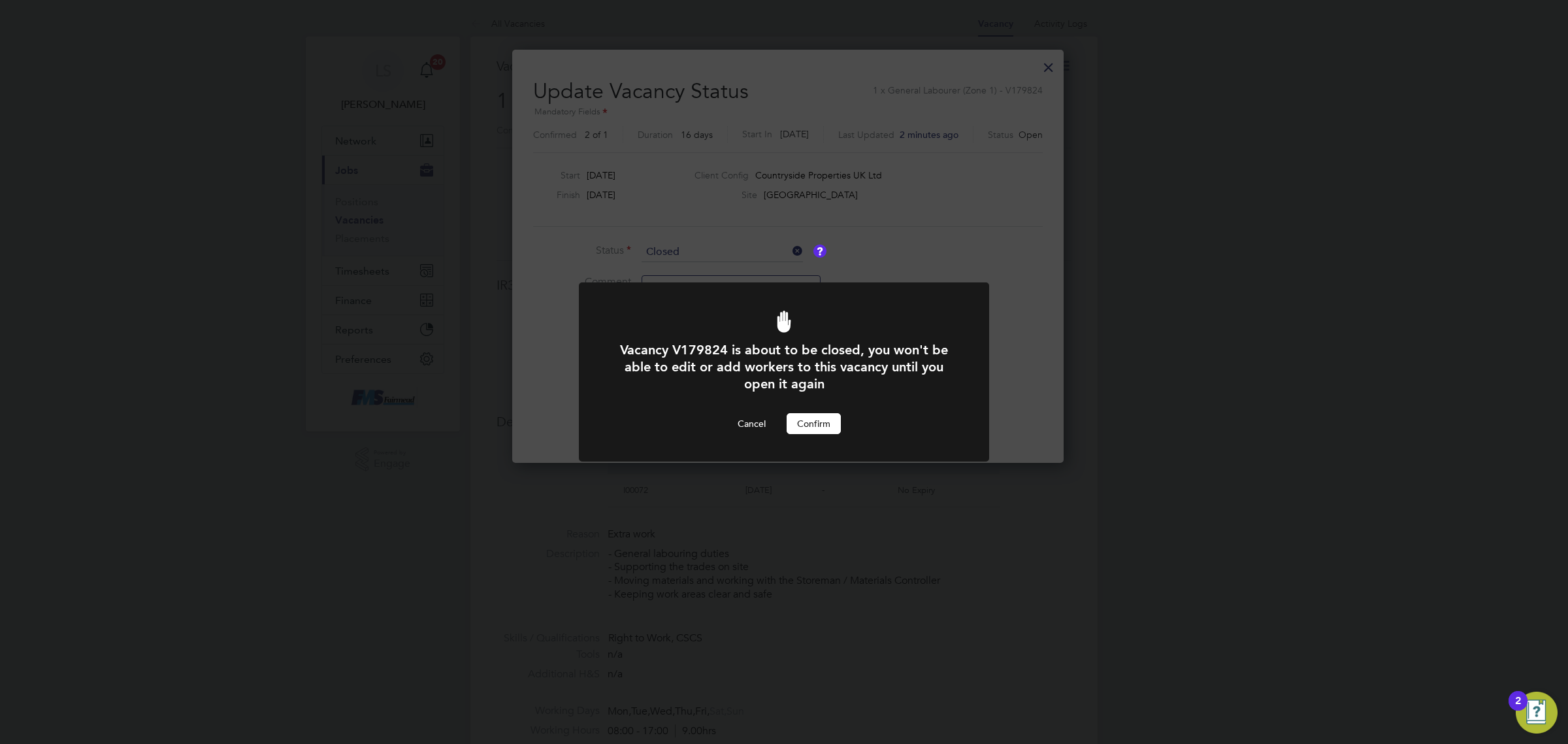
click at [811, 421] on button "Confirm" at bounding box center [814, 423] width 54 height 21
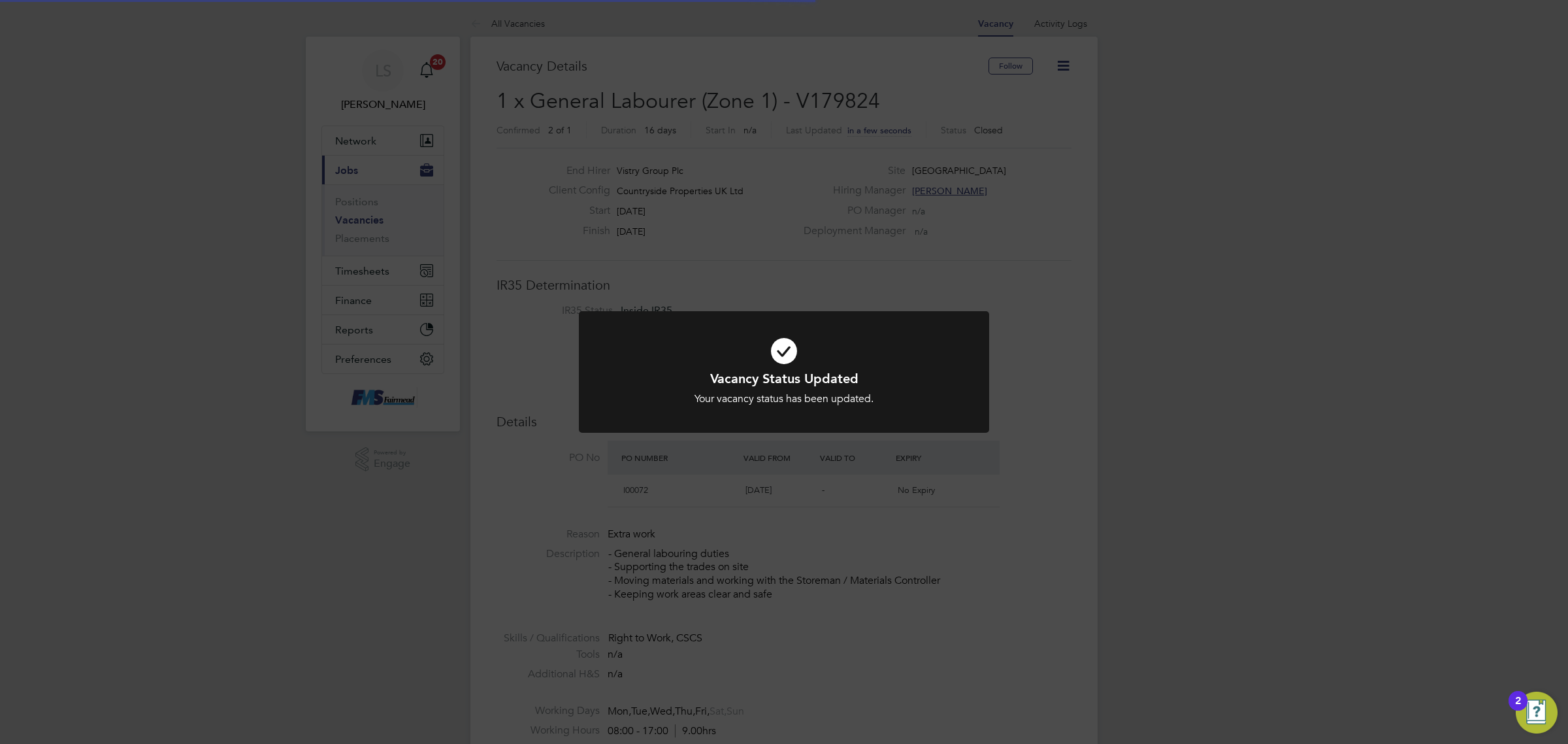
click at [395, 219] on div "Vacancy Status Updated Your vacancy status has been updated. Cancel Okay" at bounding box center [784, 372] width 1568 height 744
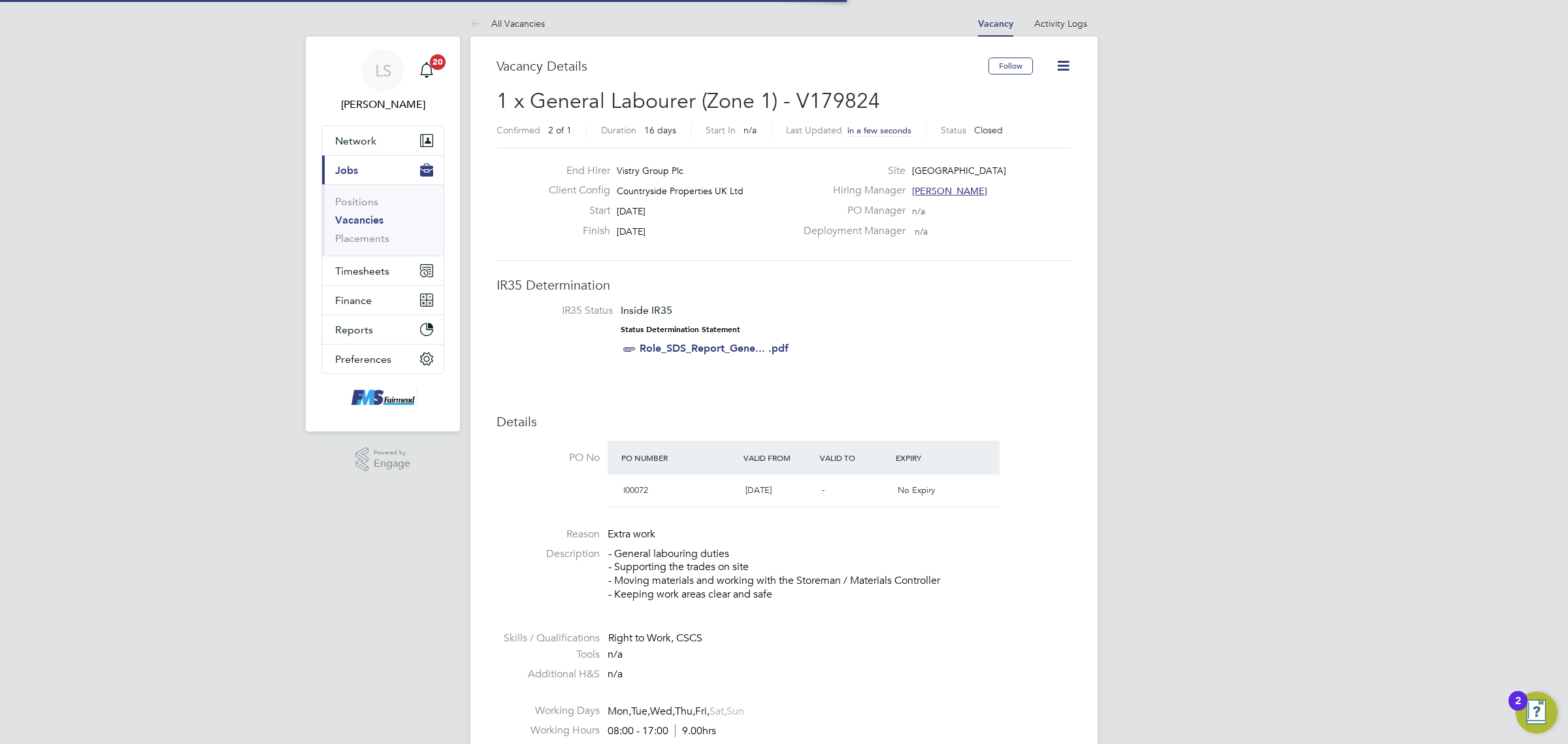
click at [371, 217] on link "Vacancies" at bounding box center [359, 220] width 49 height 13
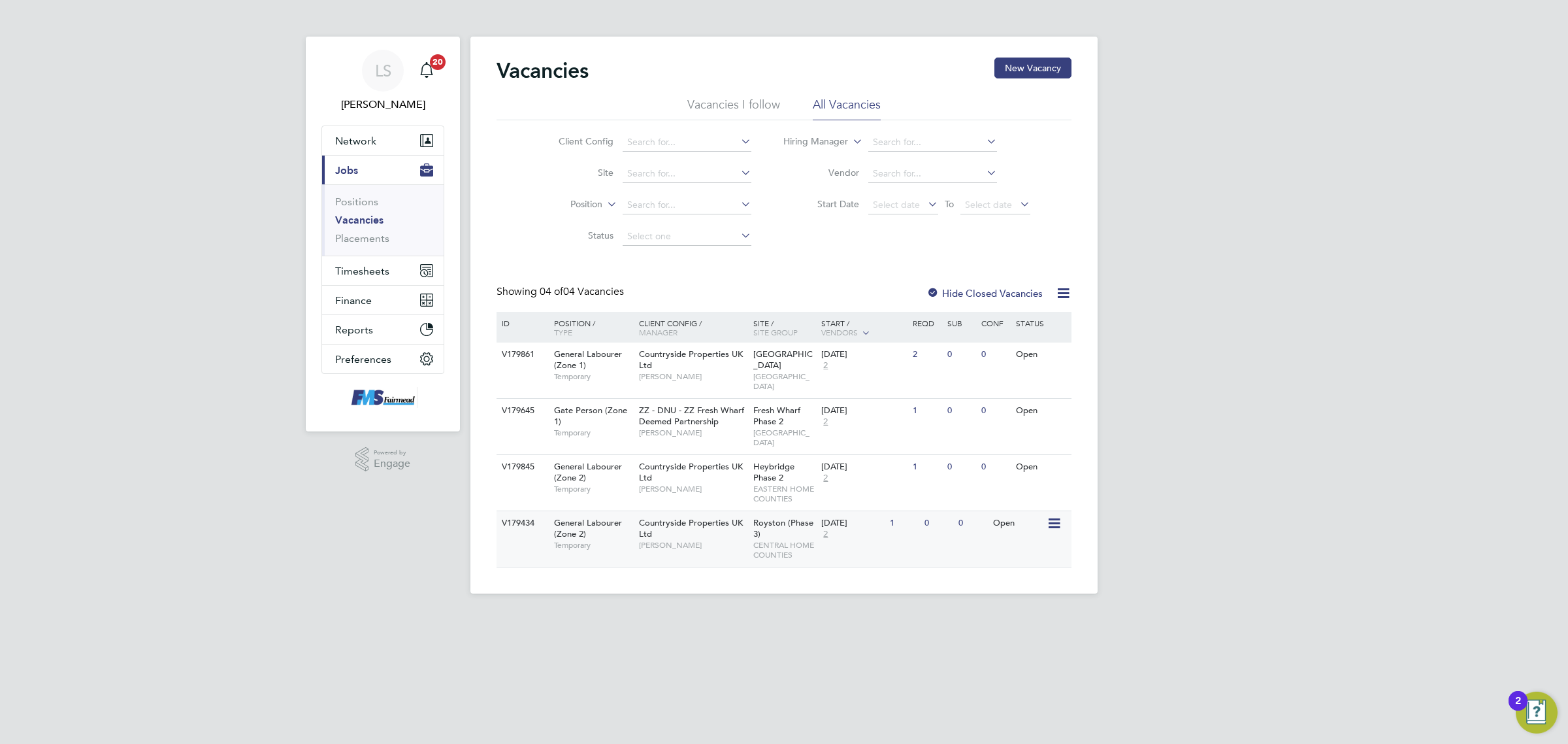
drag, startPoint x: 926, startPoint y: 504, endPoint x: 944, endPoint y: 507, distance: 18.2
click at [944, 510] on div "V179434 General Labourer (Zone 2) Temporary Countryside Properties UK Ltd [PERS…" at bounding box center [784, 538] width 575 height 57
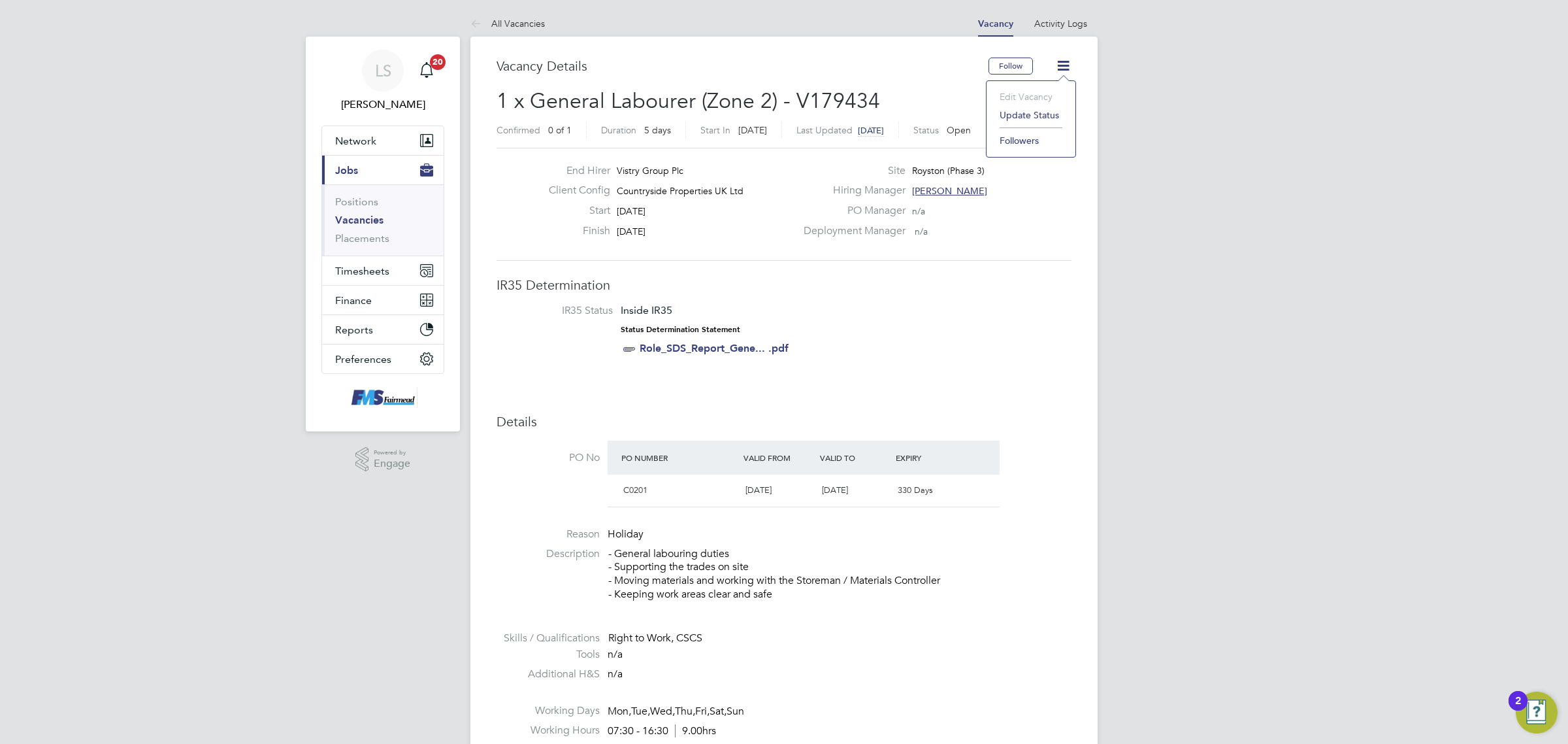
click at [1044, 116] on li "Update Status" at bounding box center [1031, 115] width 75 height 18
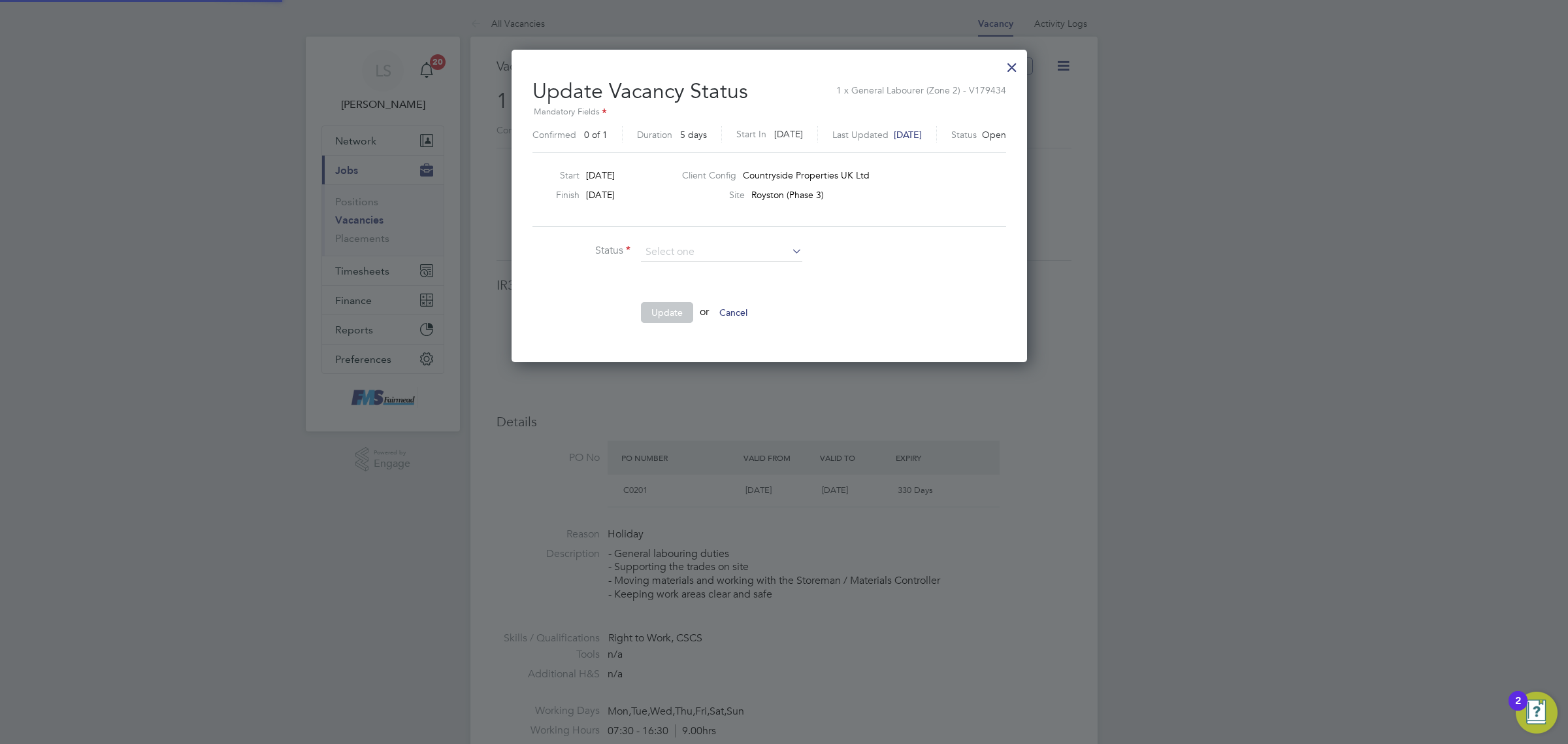
scroll to position [312, 544]
click at [695, 288] on li "Closed" at bounding box center [722, 287] width 163 height 17
type input "Closed"
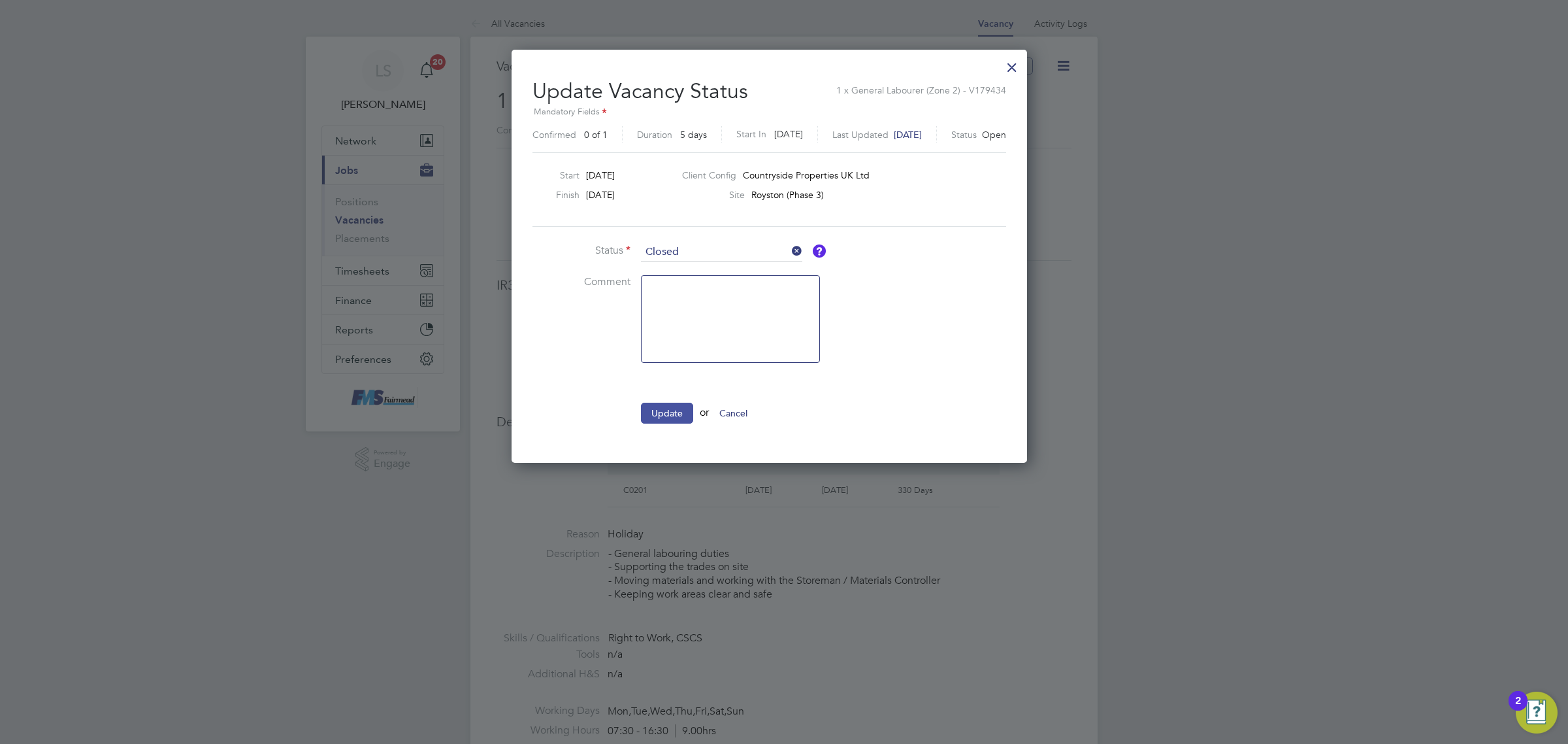
click at [664, 415] on button "Update" at bounding box center [667, 412] width 52 height 21
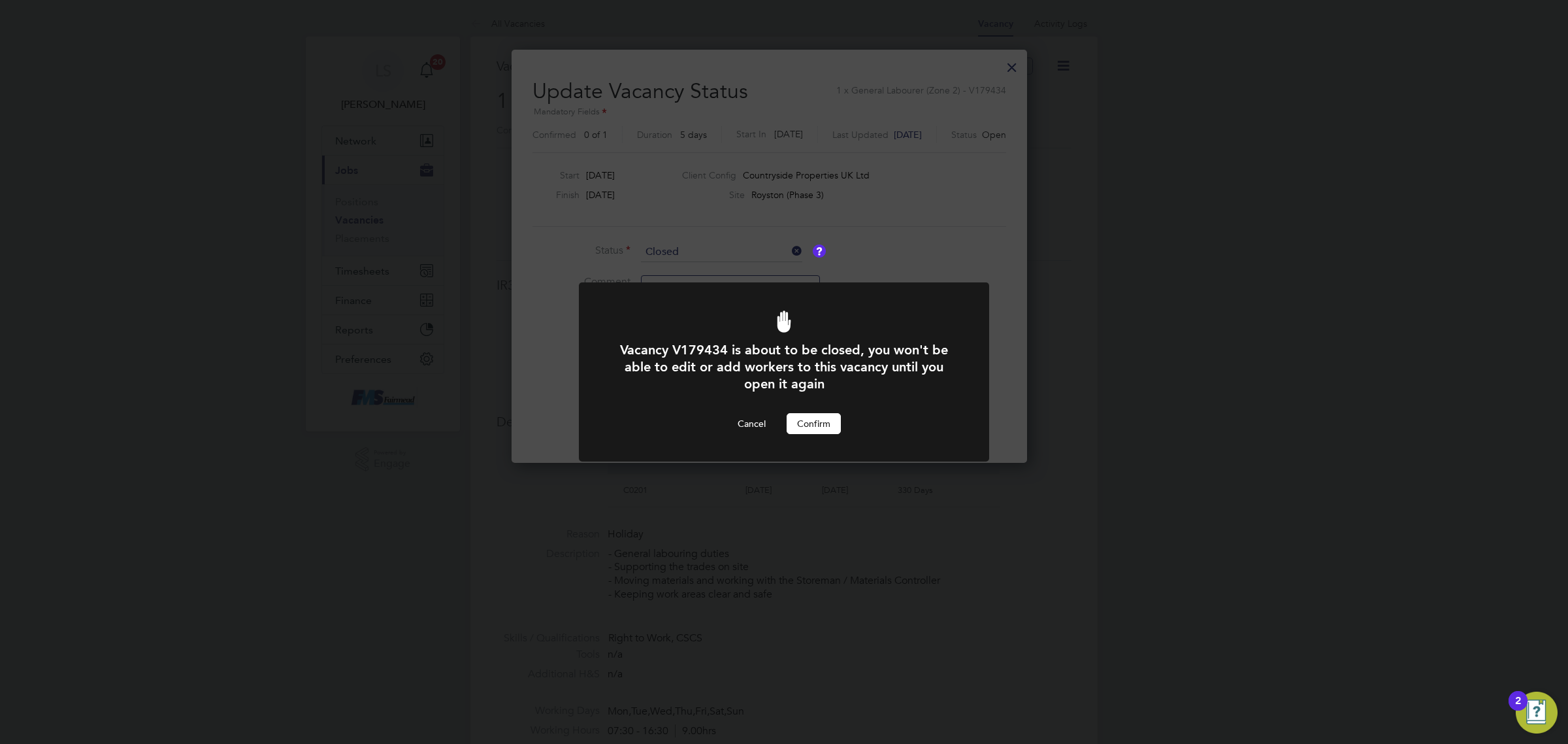
click at [812, 422] on button "Confirm" at bounding box center [814, 423] width 54 height 21
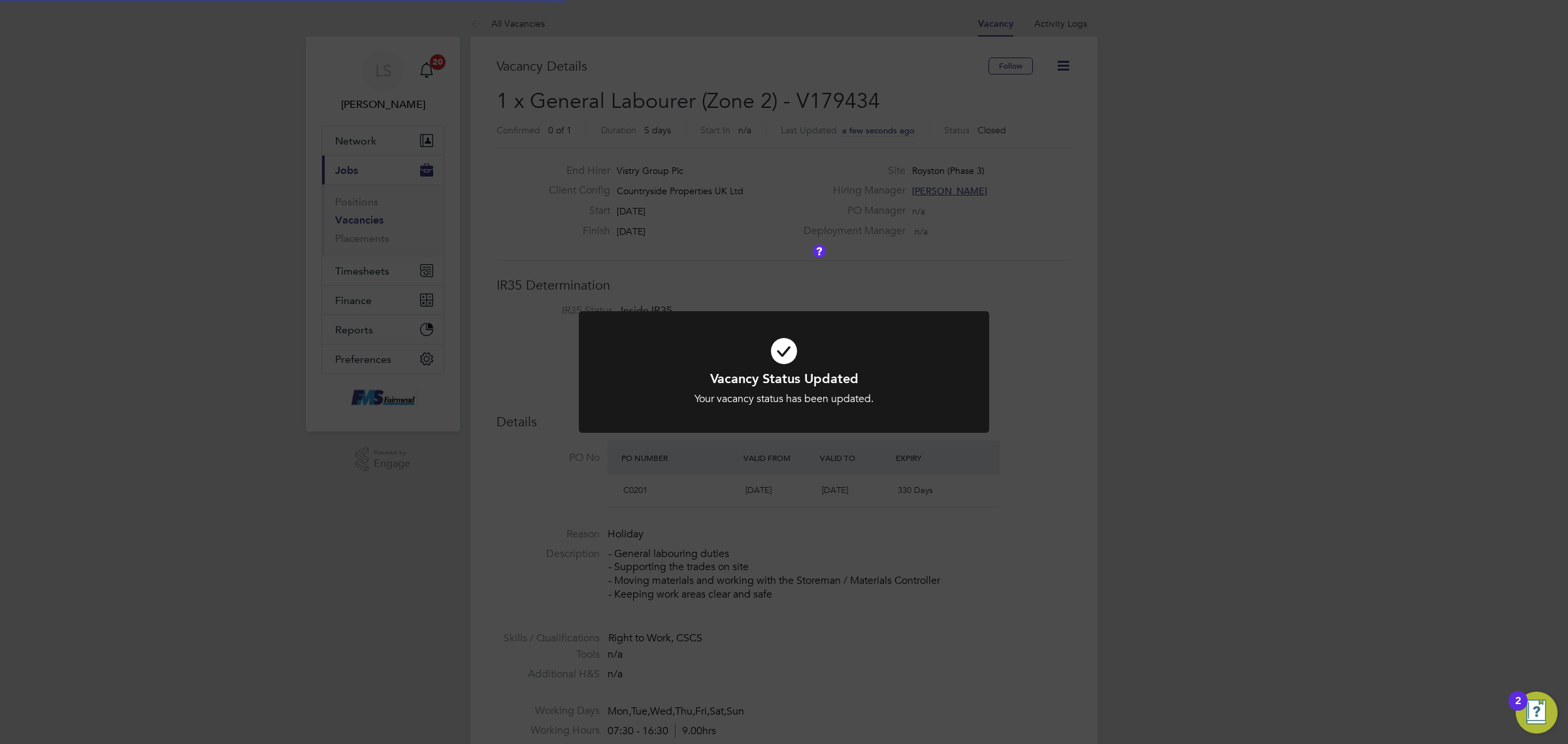
scroll to position [38, 92]
click at [360, 227] on div "Vacancy Status Updated Your vacancy status has been updated. Cancel Okay" at bounding box center [784, 372] width 1568 height 744
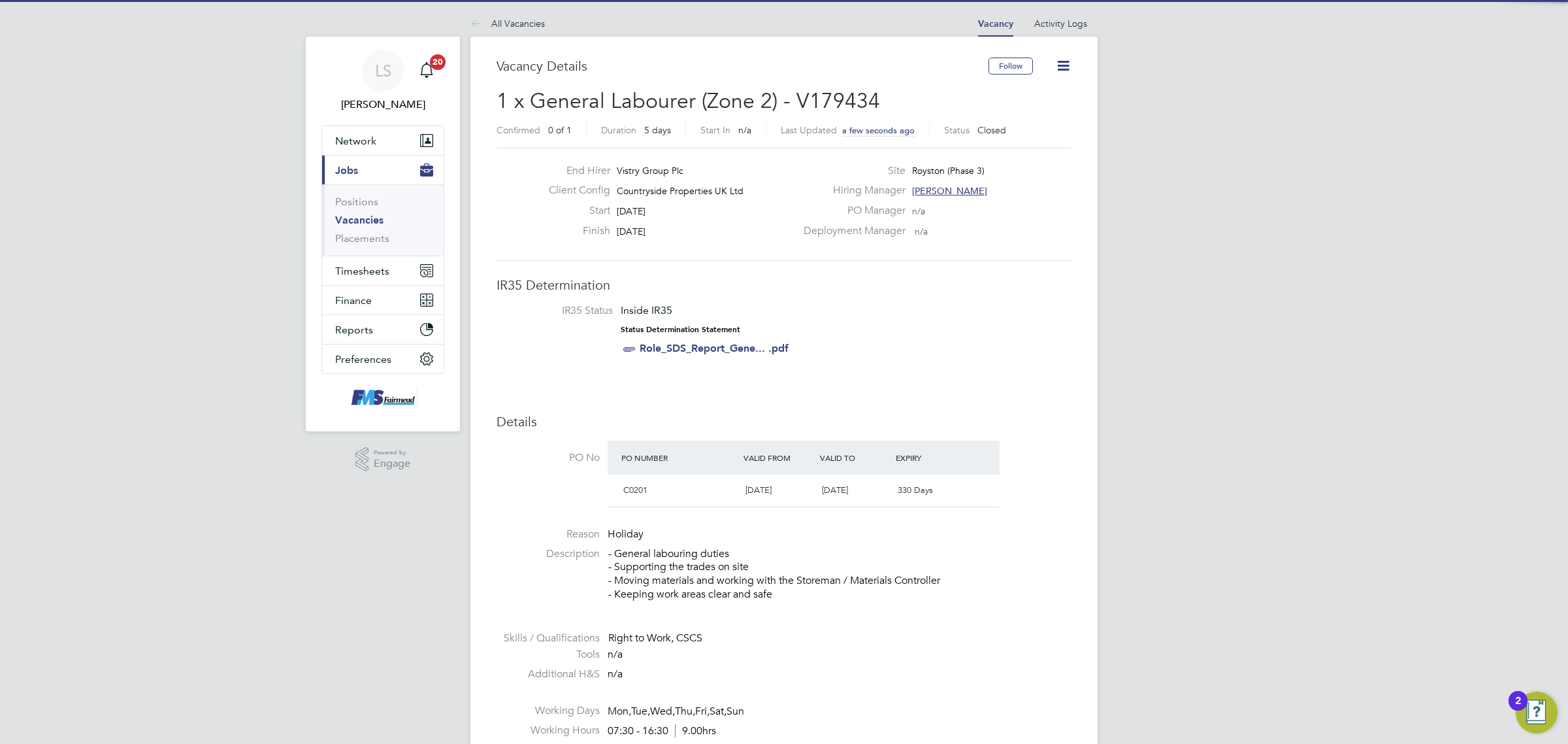
click at [369, 219] on link "Vacancies" at bounding box center [359, 220] width 49 height 13
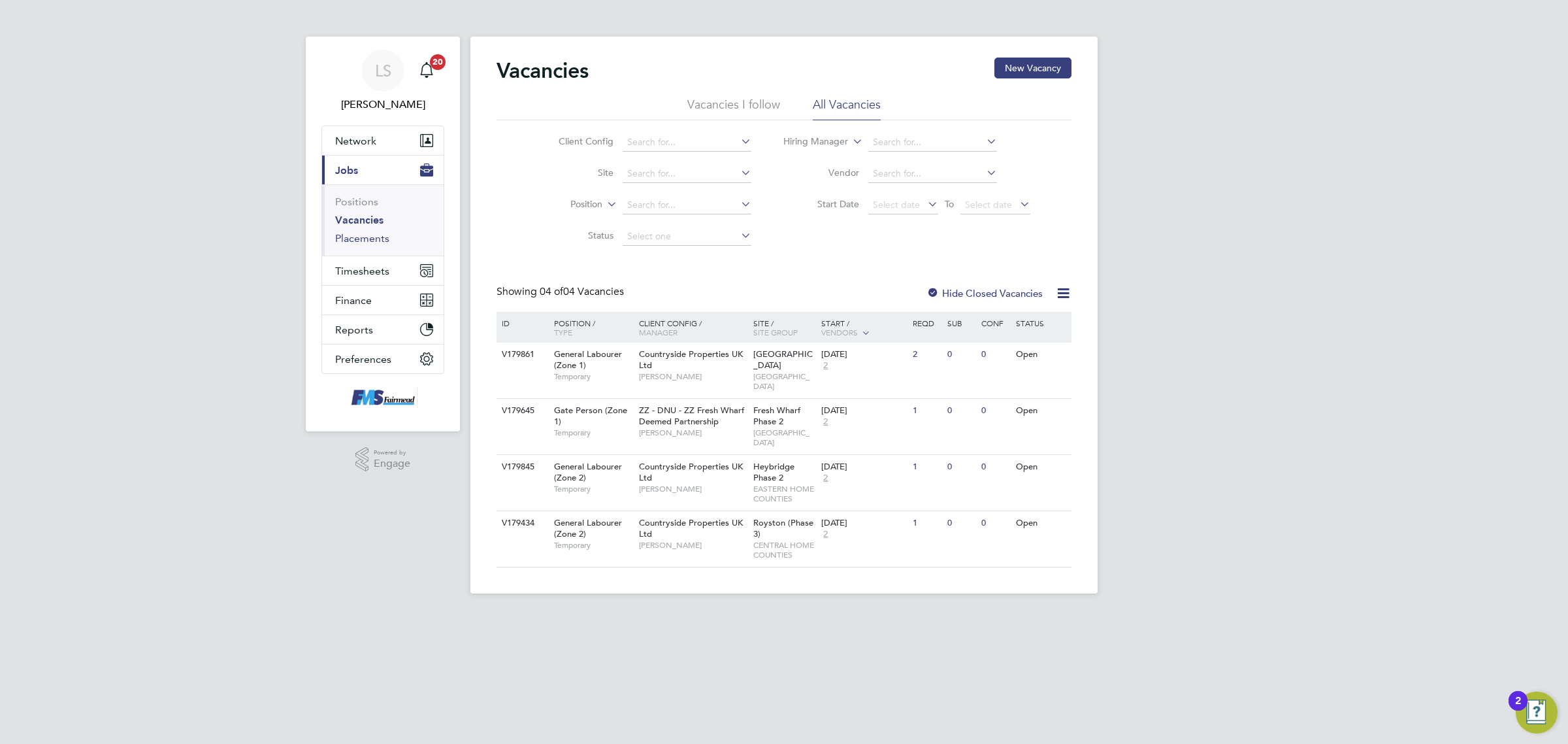
click at [369, 237] on link "Placements" at bounding box center [362, 238] width 54 height 13
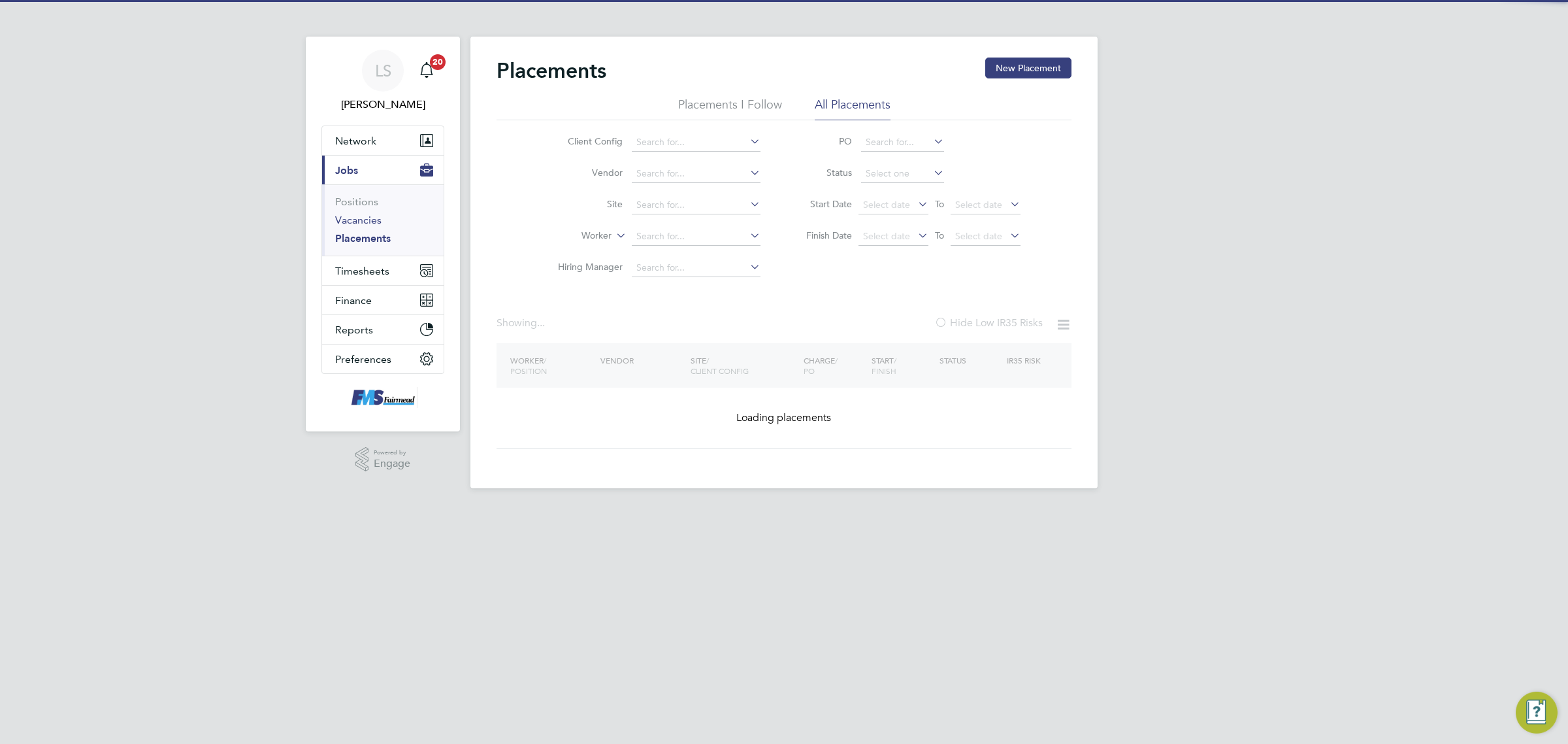
click at [368, 219] on link "Vacancies" at bounding box center [359, 220] width 47 height 13
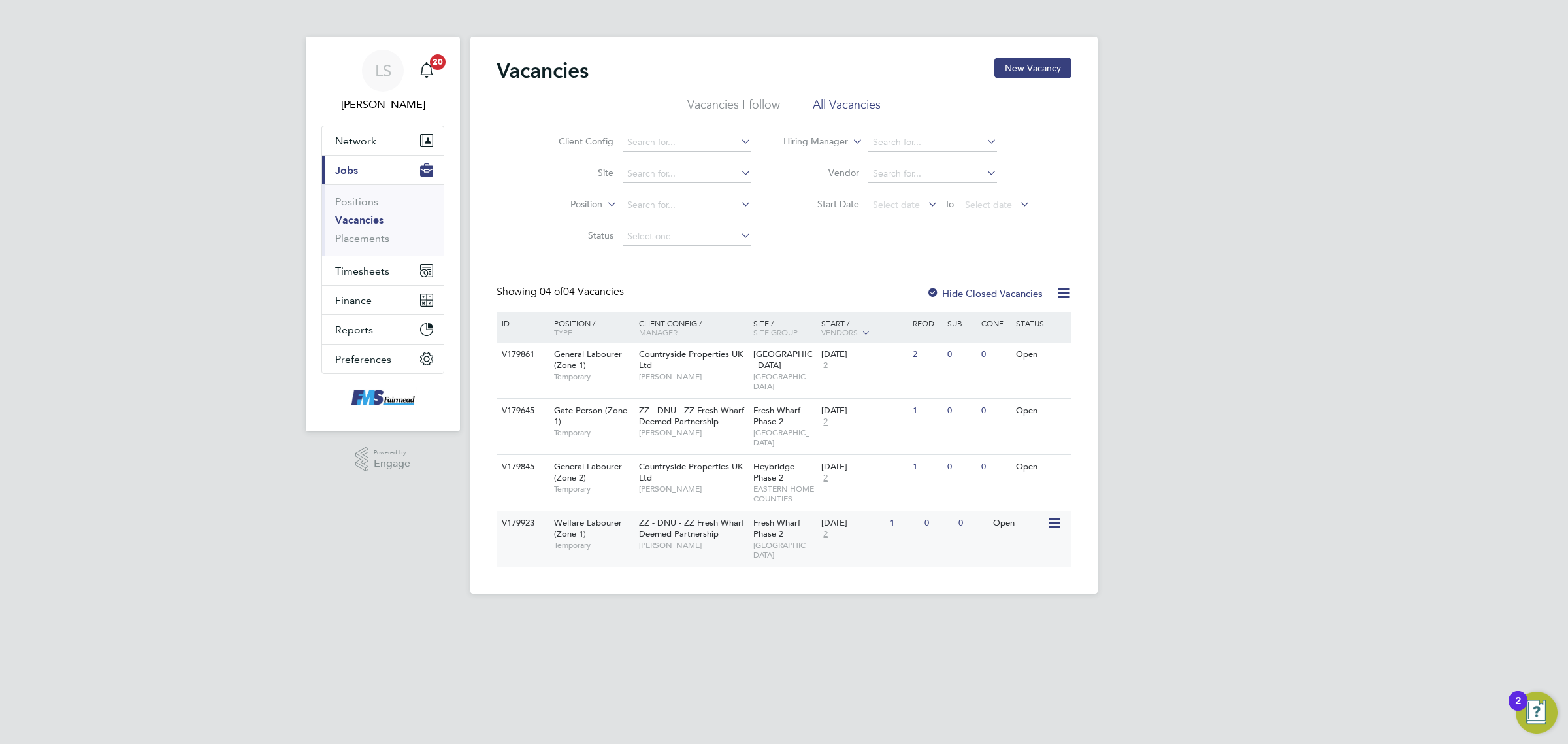
click at [777, 517] on span "Fresh Wharf Phase 2" at bounding box center [776, 527] width 47 height 22
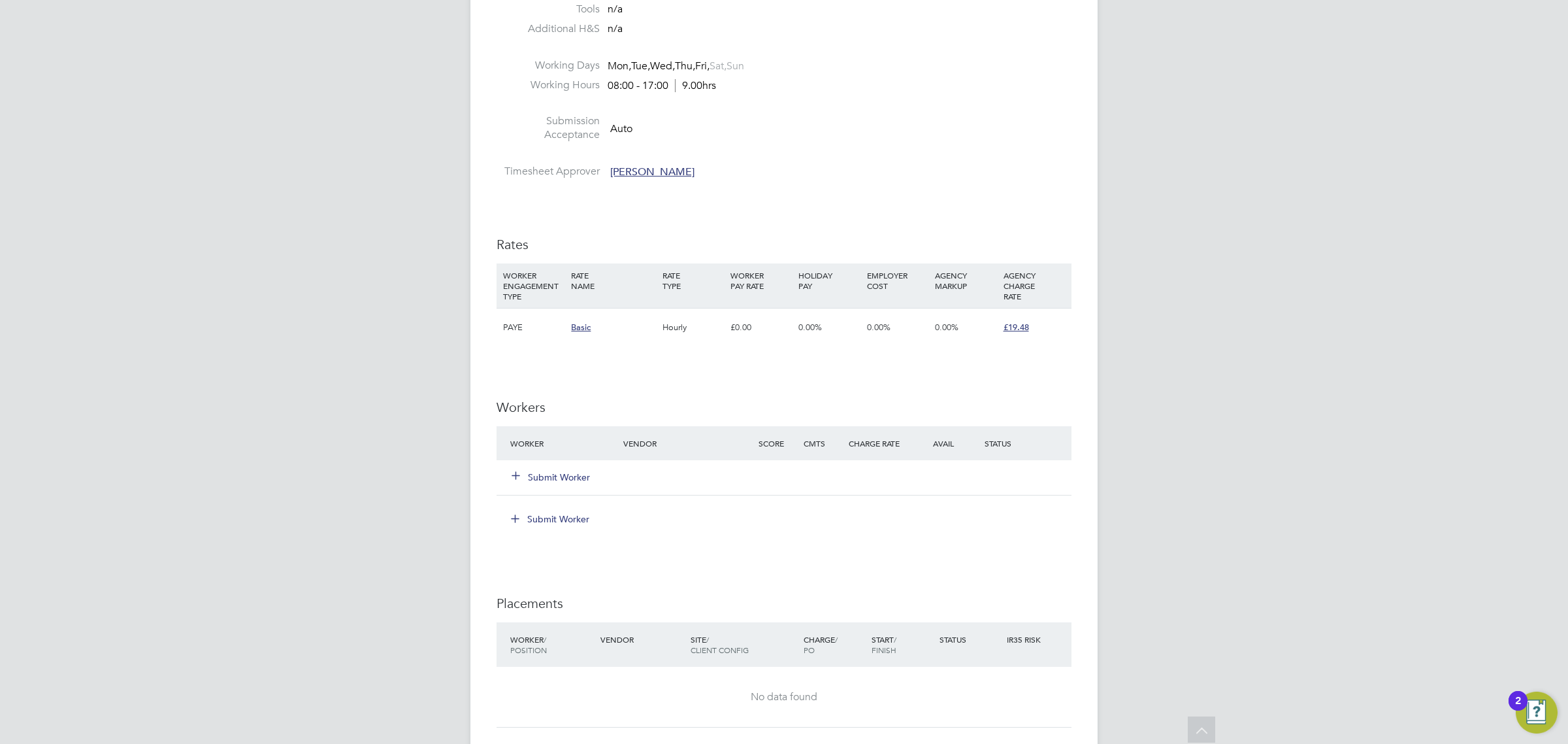
scroll to position [735, 0]
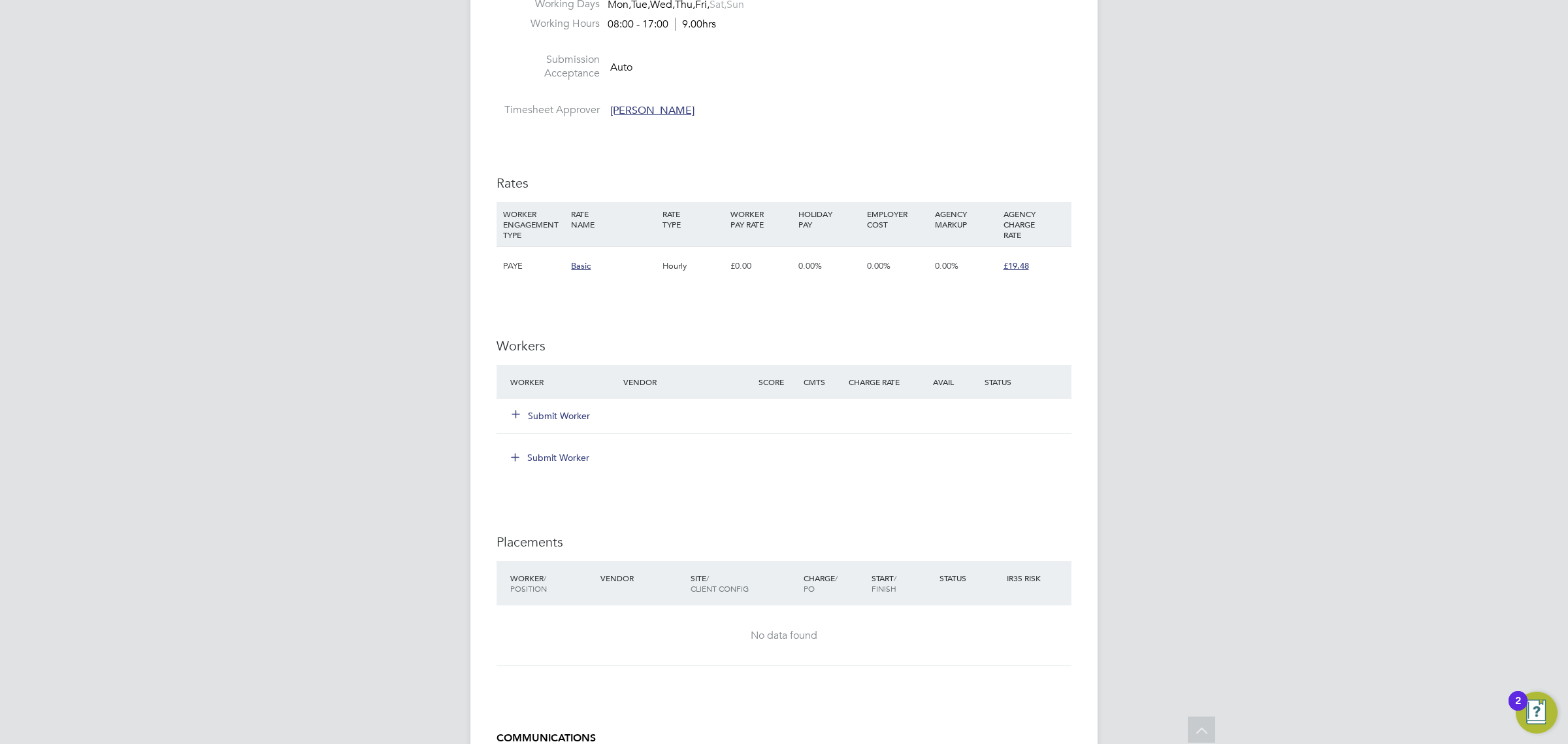
click at [529, 415] on button "Submit Worker" at bounding box center [551, 415] width 78 height 13
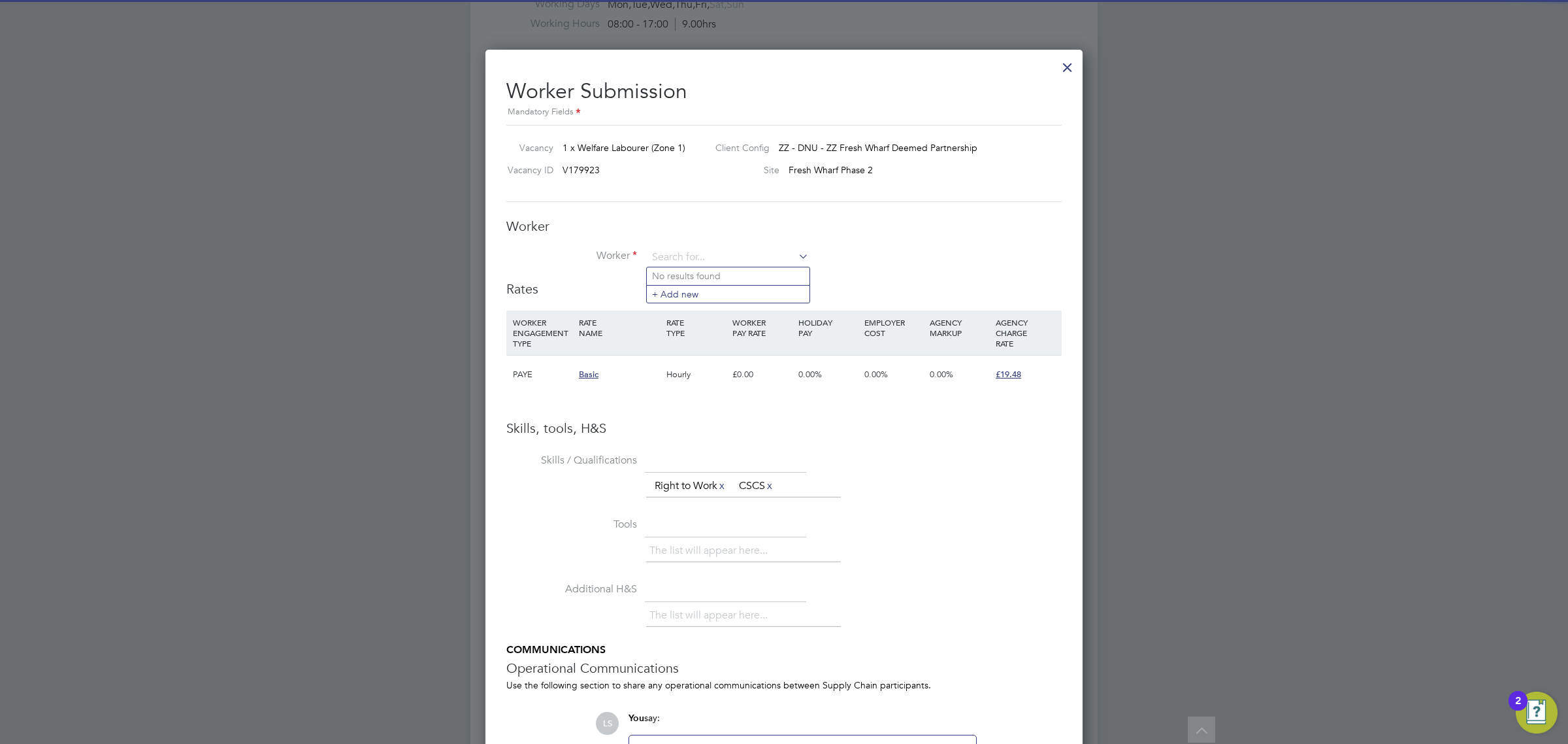
scroll to position [0, 0]
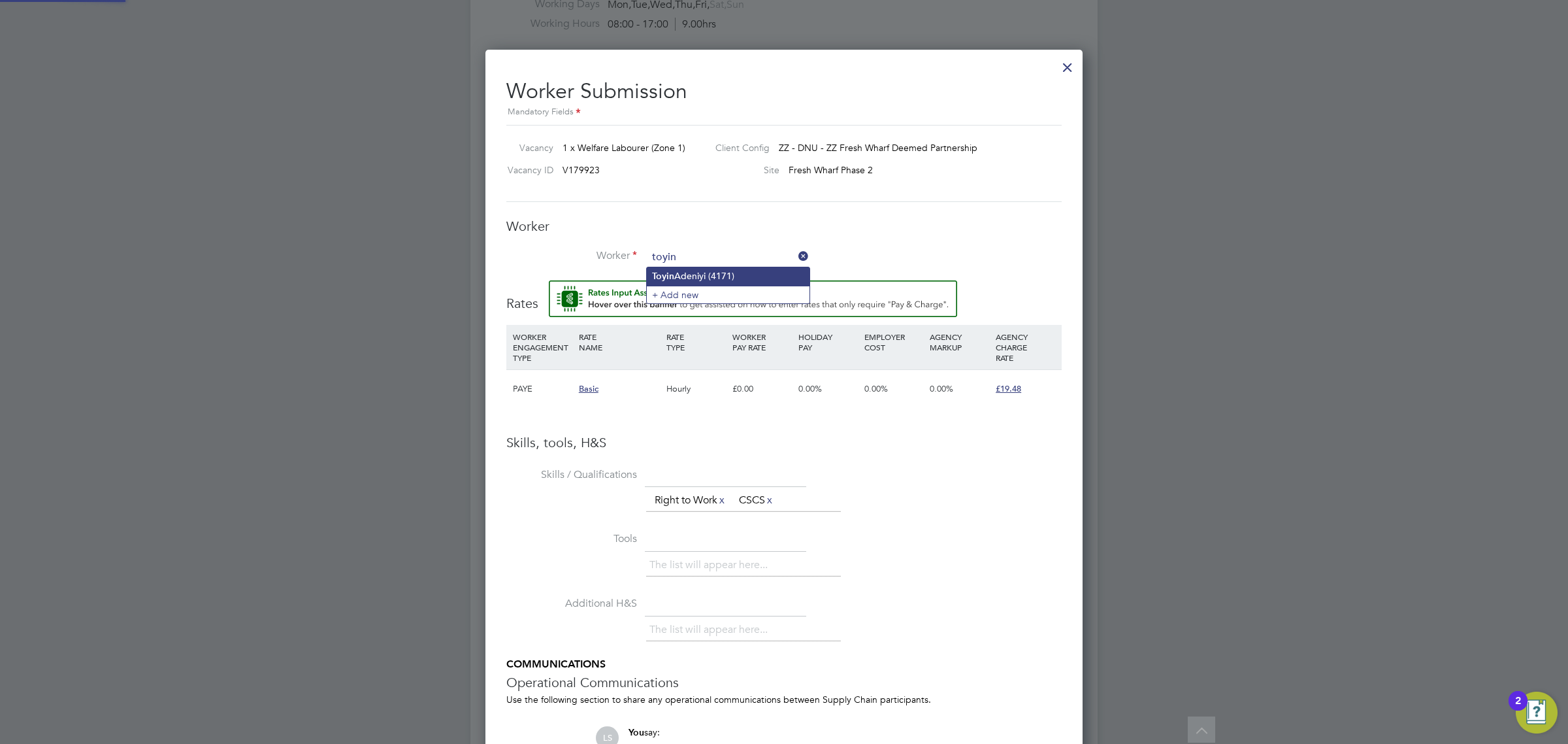
click at [713, 271] on li "Toyin Adeniyi (4171)" at bounding box center [728, 276] width 163 height 18
type input "Toyin Adeniyi (4171)"
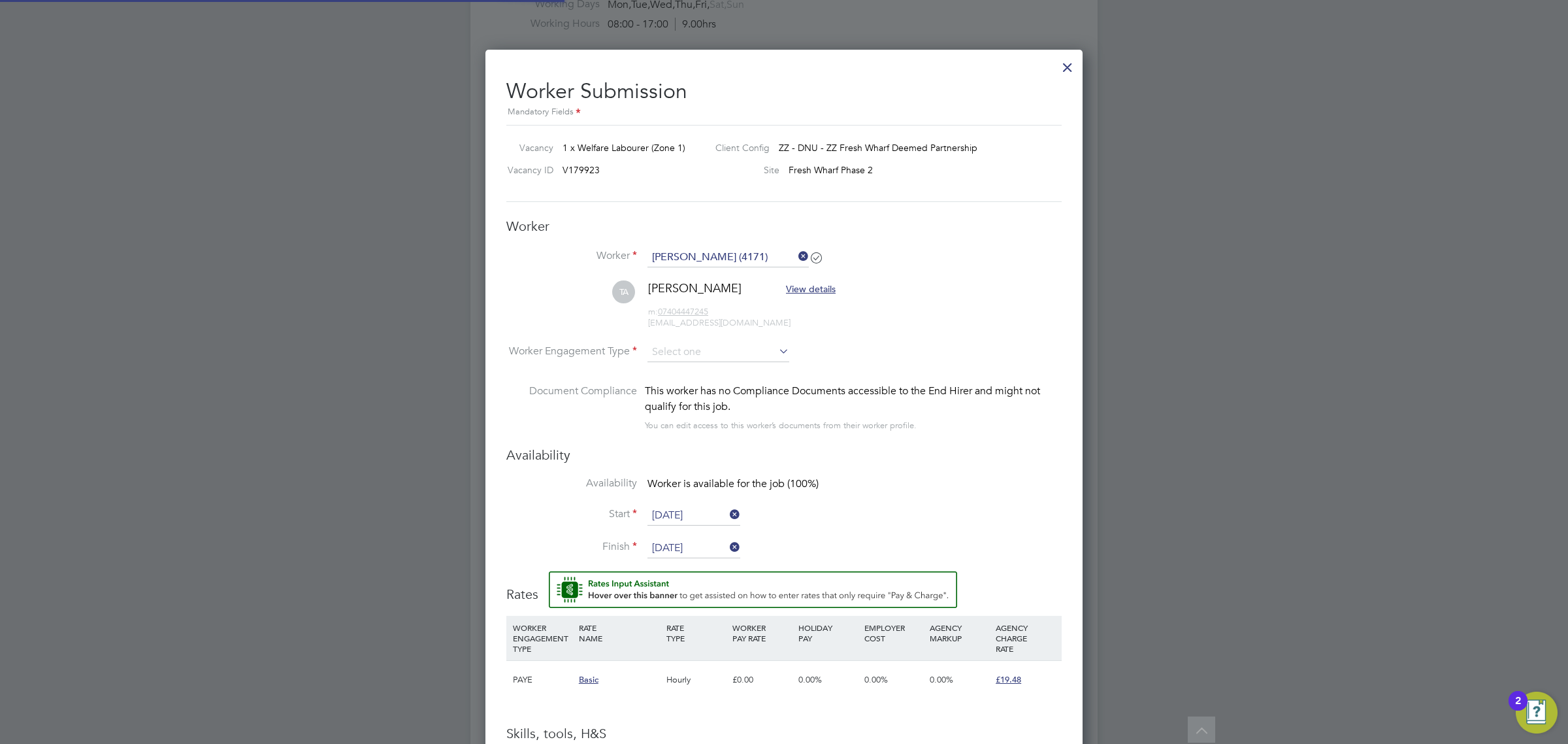
scroll to position [1132, 598]
click at [713, 353] on input at bounding box center [719, 352] width 142 height 20
click at [687, 383] on li "PAYE" at bounding box center [718, 387] width 143 height 17
type input "PAYE"
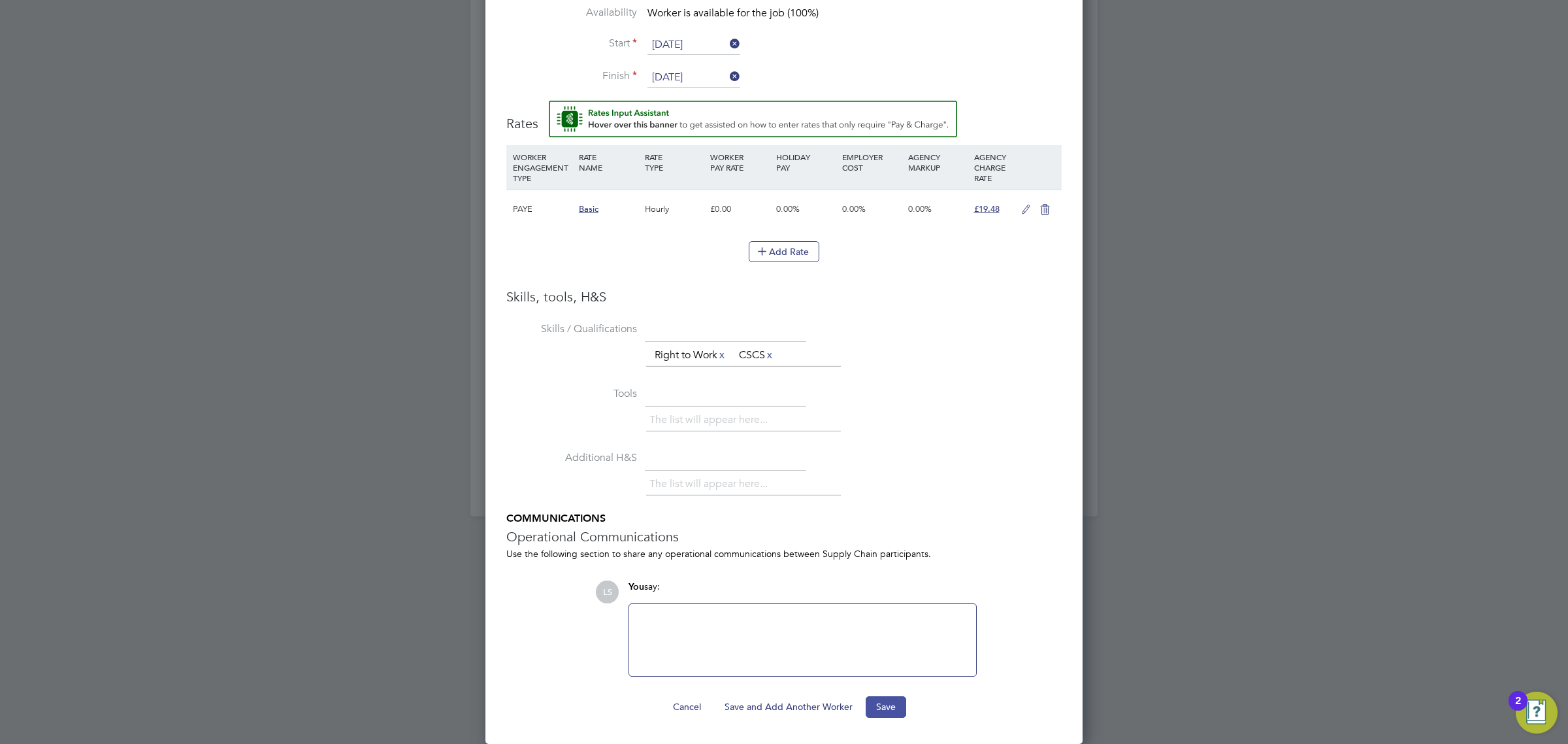
click at [892, 698] on button "Save" at bounding box center [886, 705] width 40 height 21
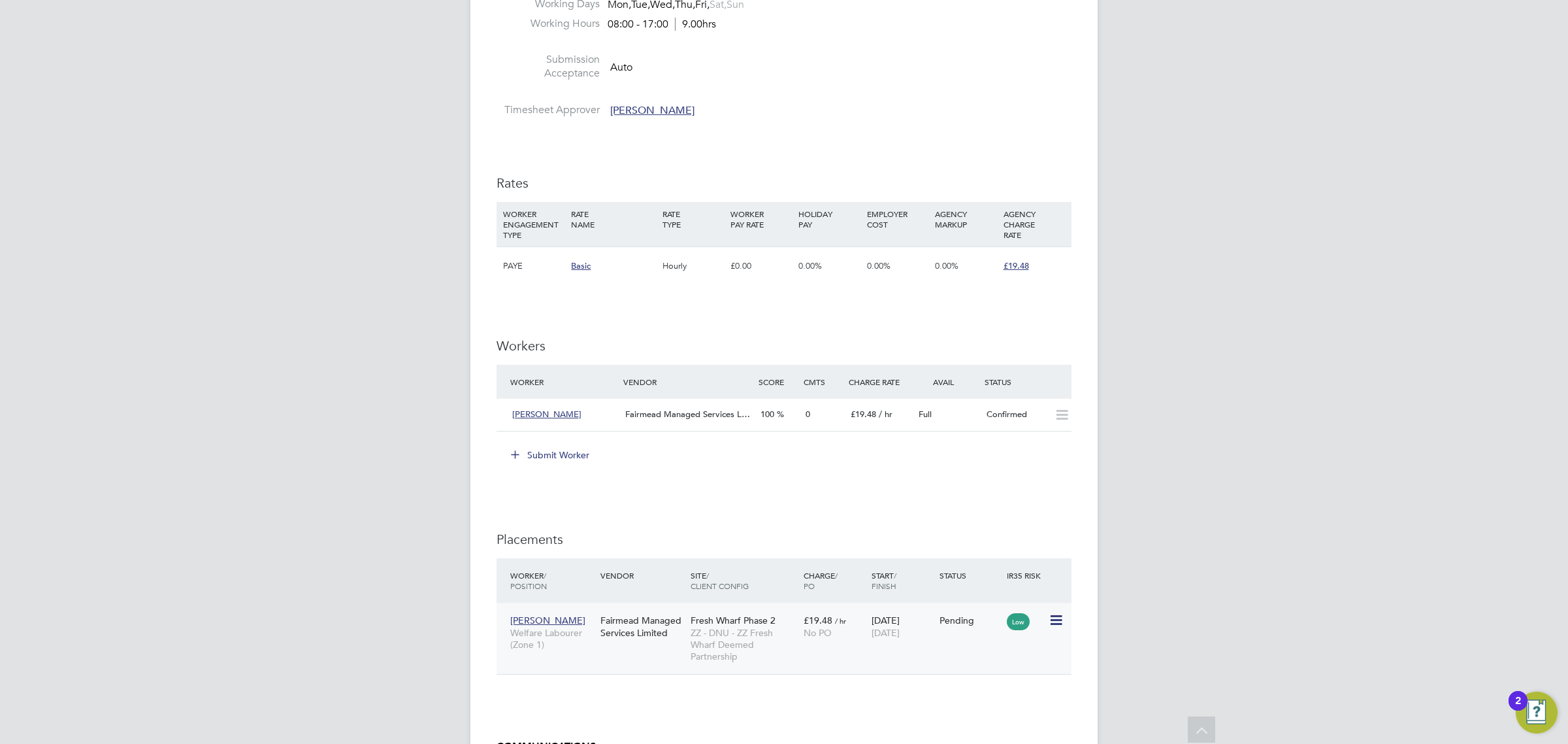
click at [1054, 619] on icon at bounding box center [1055, 619] width 13 height 15
click at [1005, 701] on li "Start" at bounding box center [1014, 702] width 93 height 18
type input "[PERSON_NAME]"
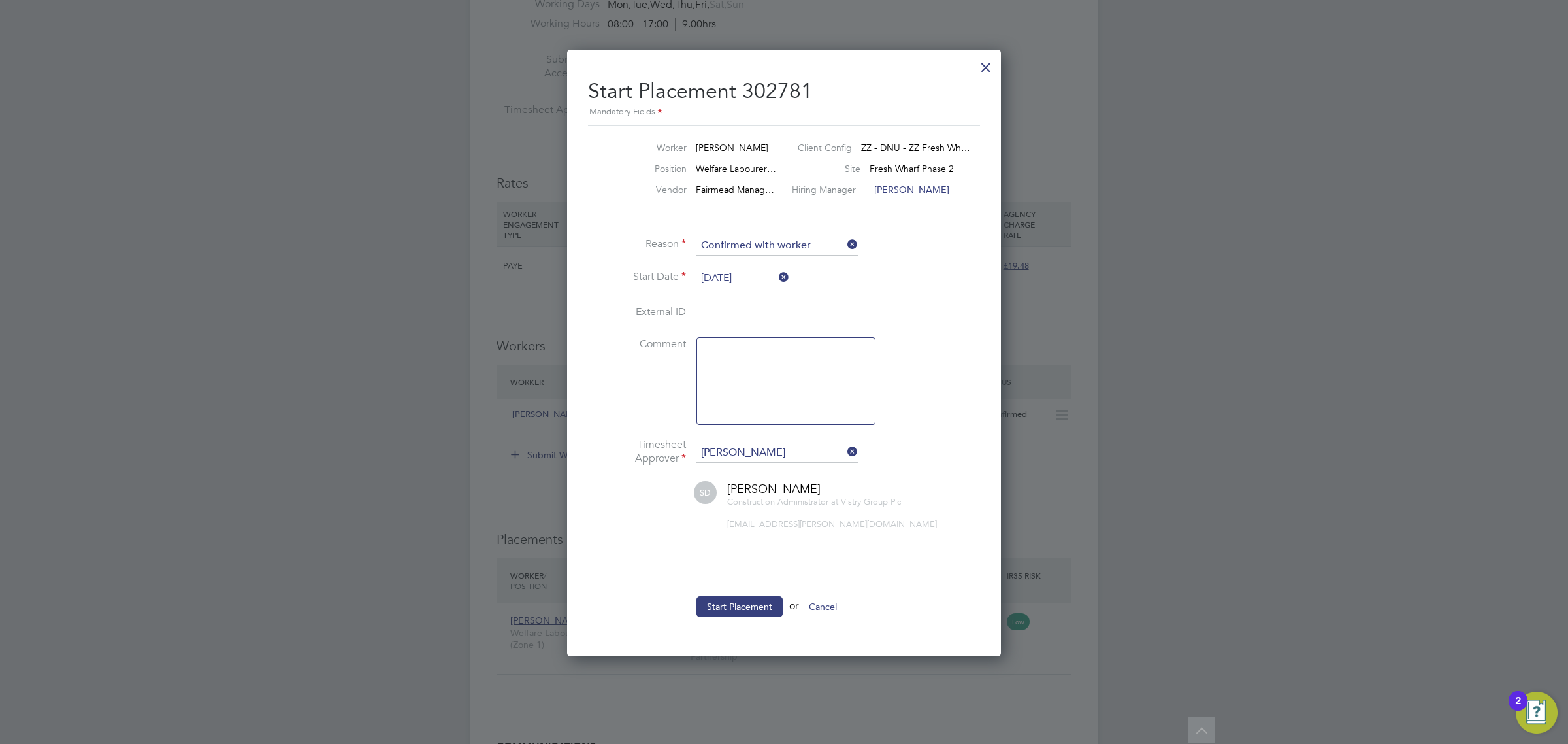
click at [749, 601] on button "Start Placement" at bounding box center [740, 606] width 86 height 21
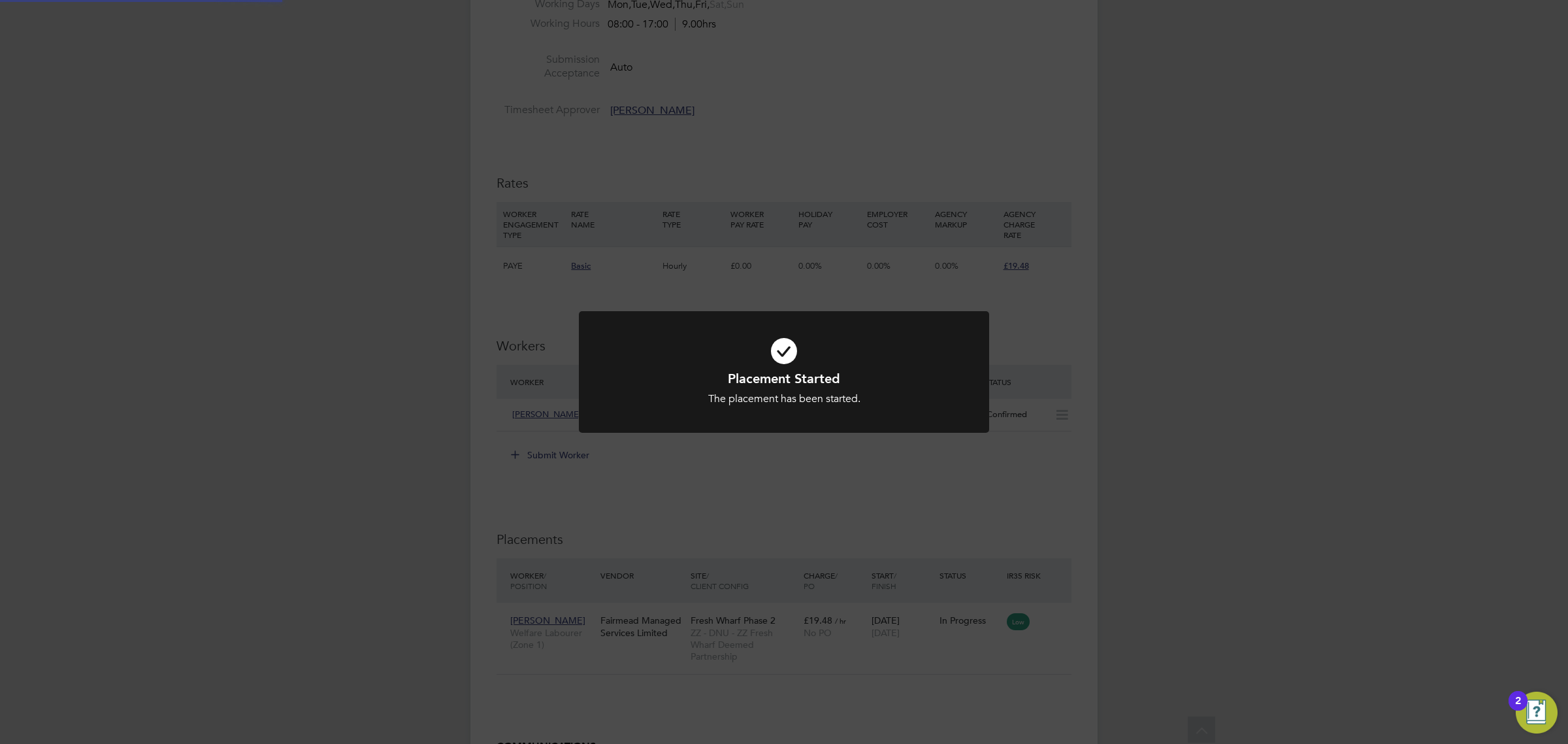
click at [505, 423] on div "Placement Started The placement has been started. Cancel Okay" at bounding box center [784, 372] width 1568 height 744
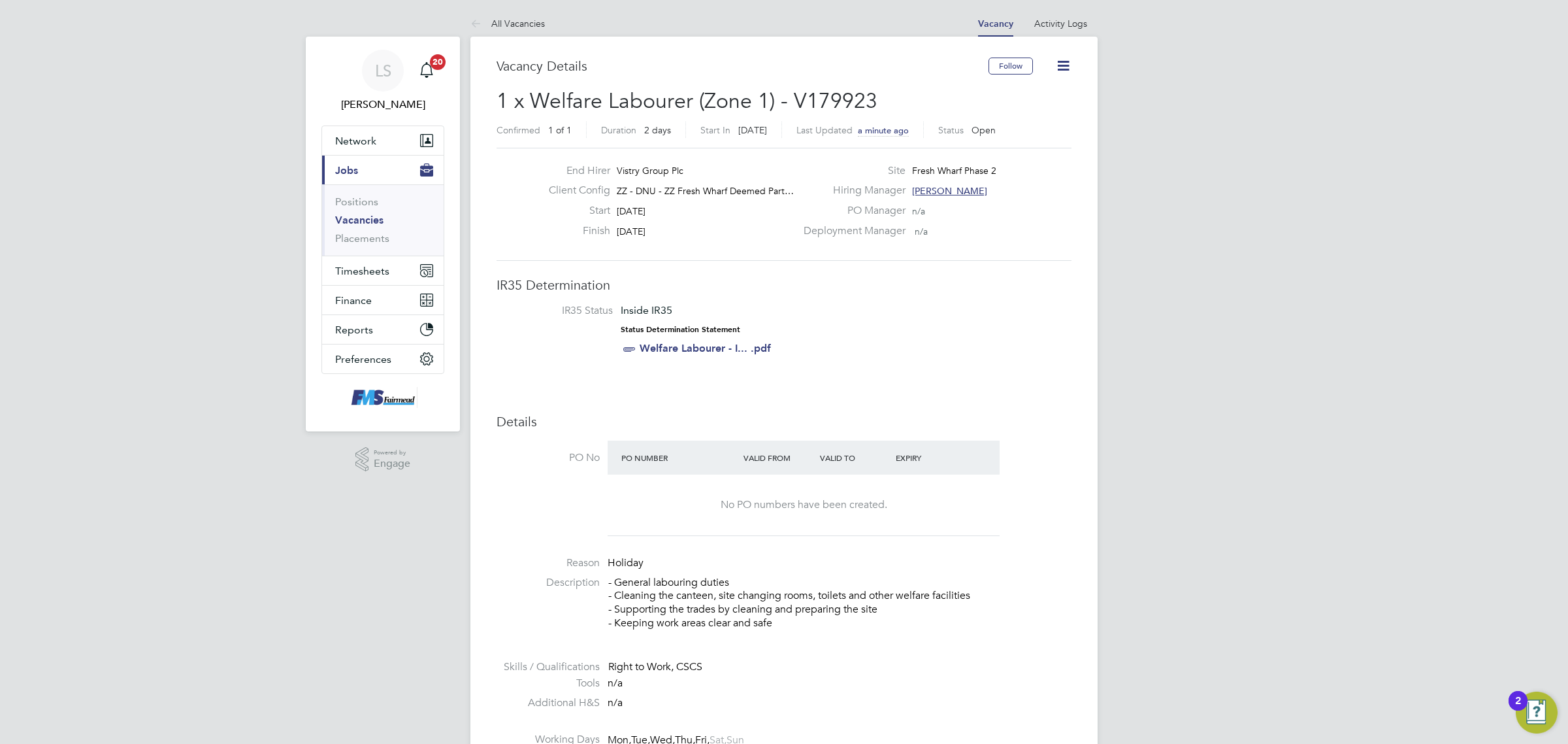
click at [371, 222] on link "Vacancies" at bounding box center [359, 220] width 49 height 13
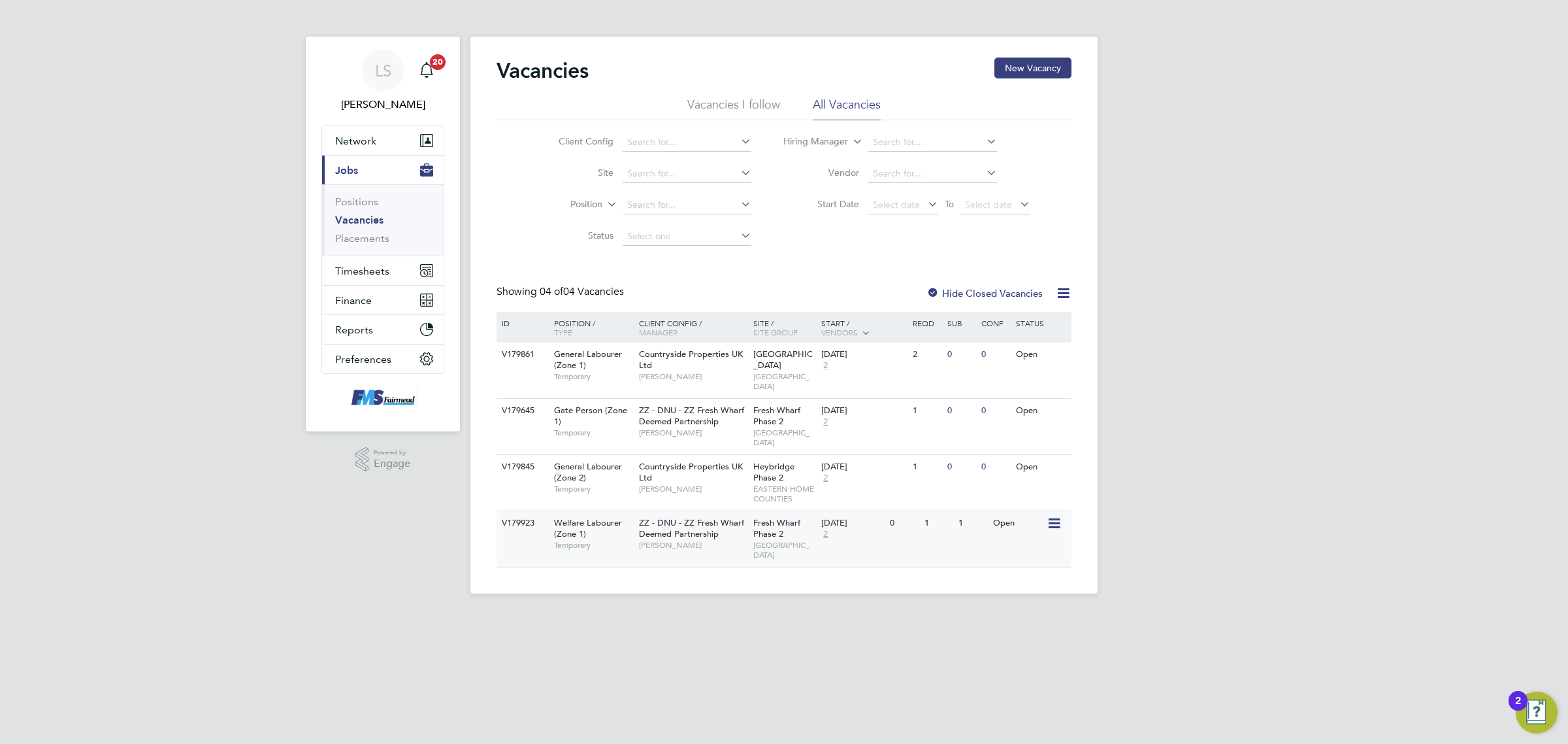
click at [845, 518] on div "04 Sep 2025 2" at bounding box center [852, 528] width 68 height 35
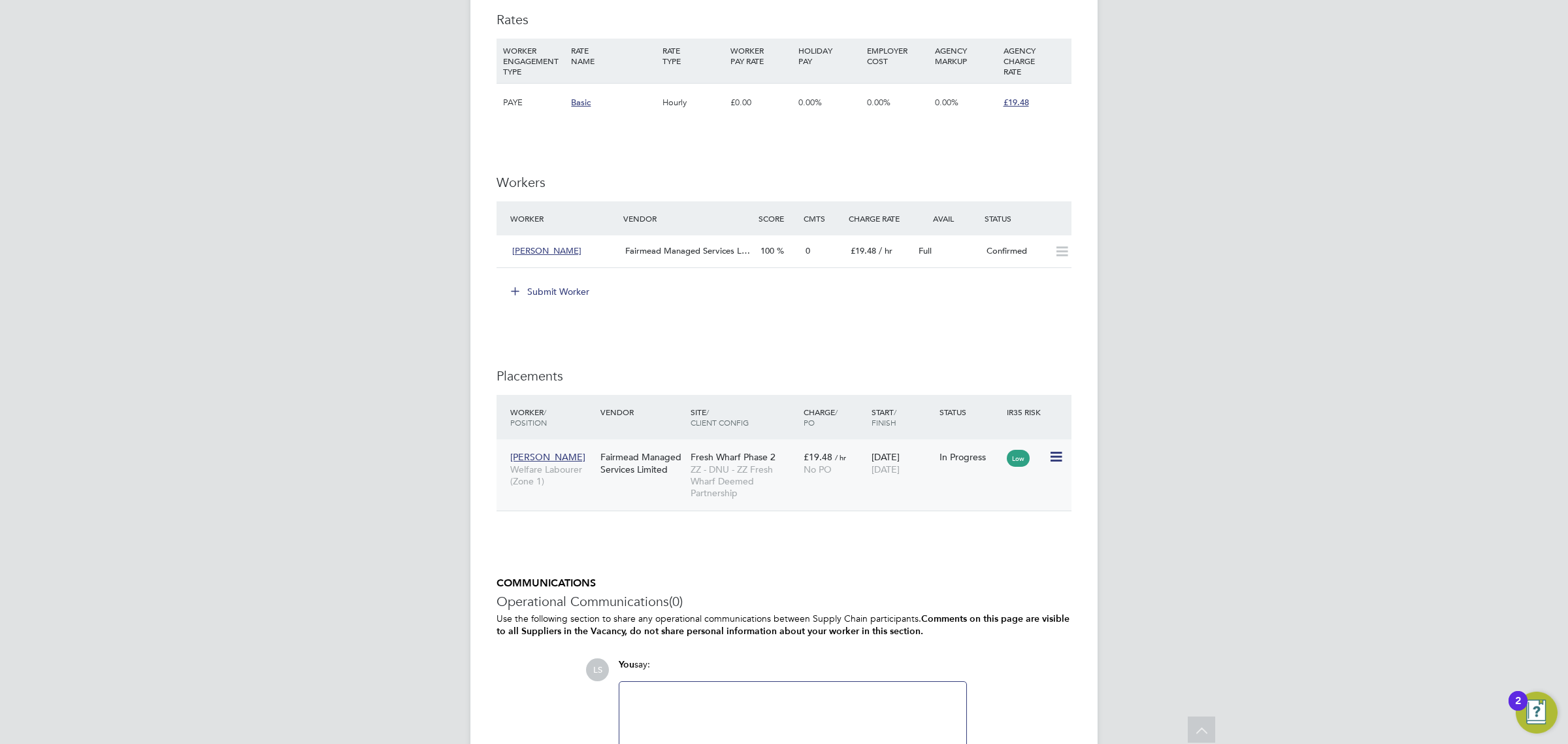
click at [1053, 449] on icon at bounding box center [1055, 456] width 13 height 15
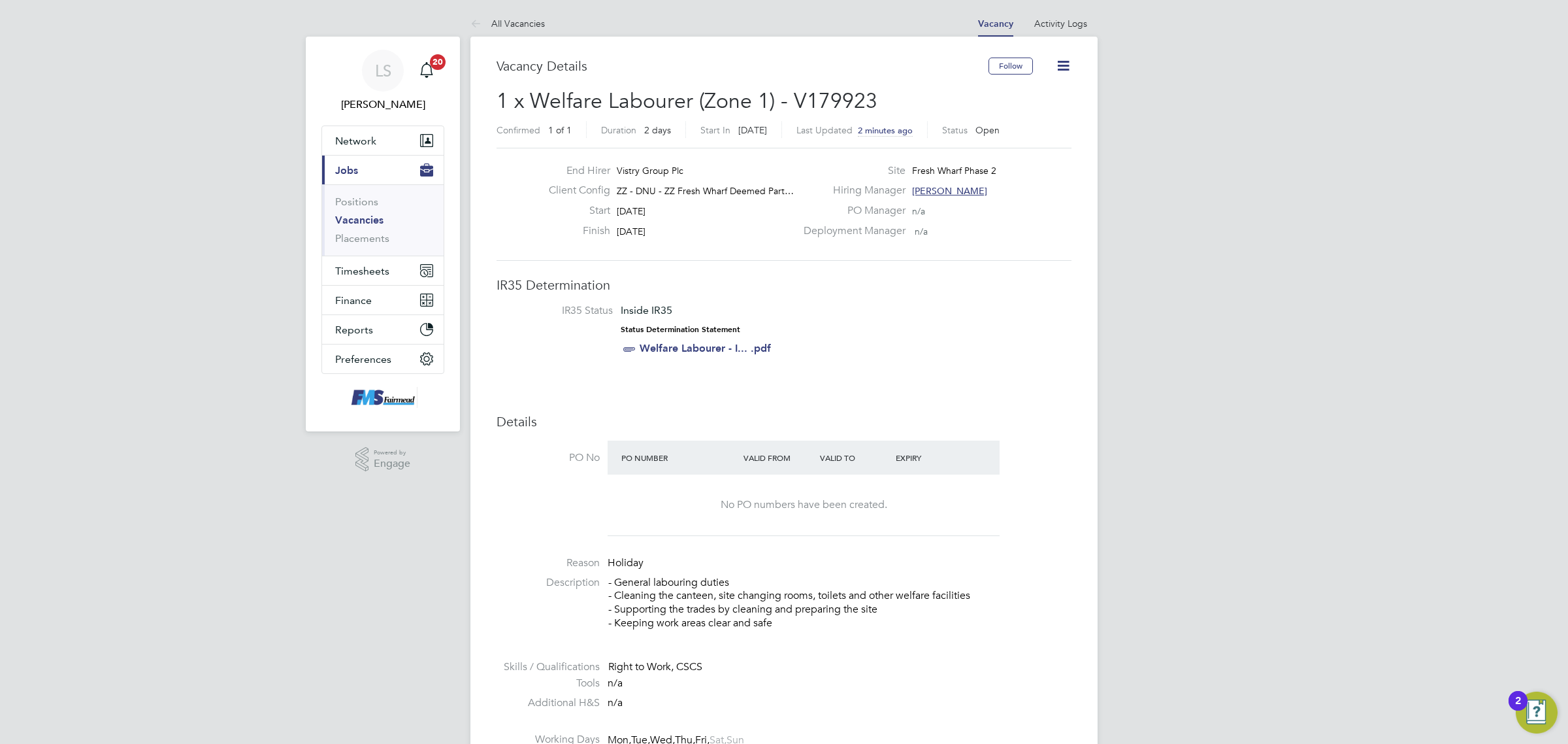
click at [1062, 58] on icon at bounding box center [1063, 66] width 16 height 16
click at [1037, 116] on li "Update Status" at bounding box center [1031, 115] width 75 height 18
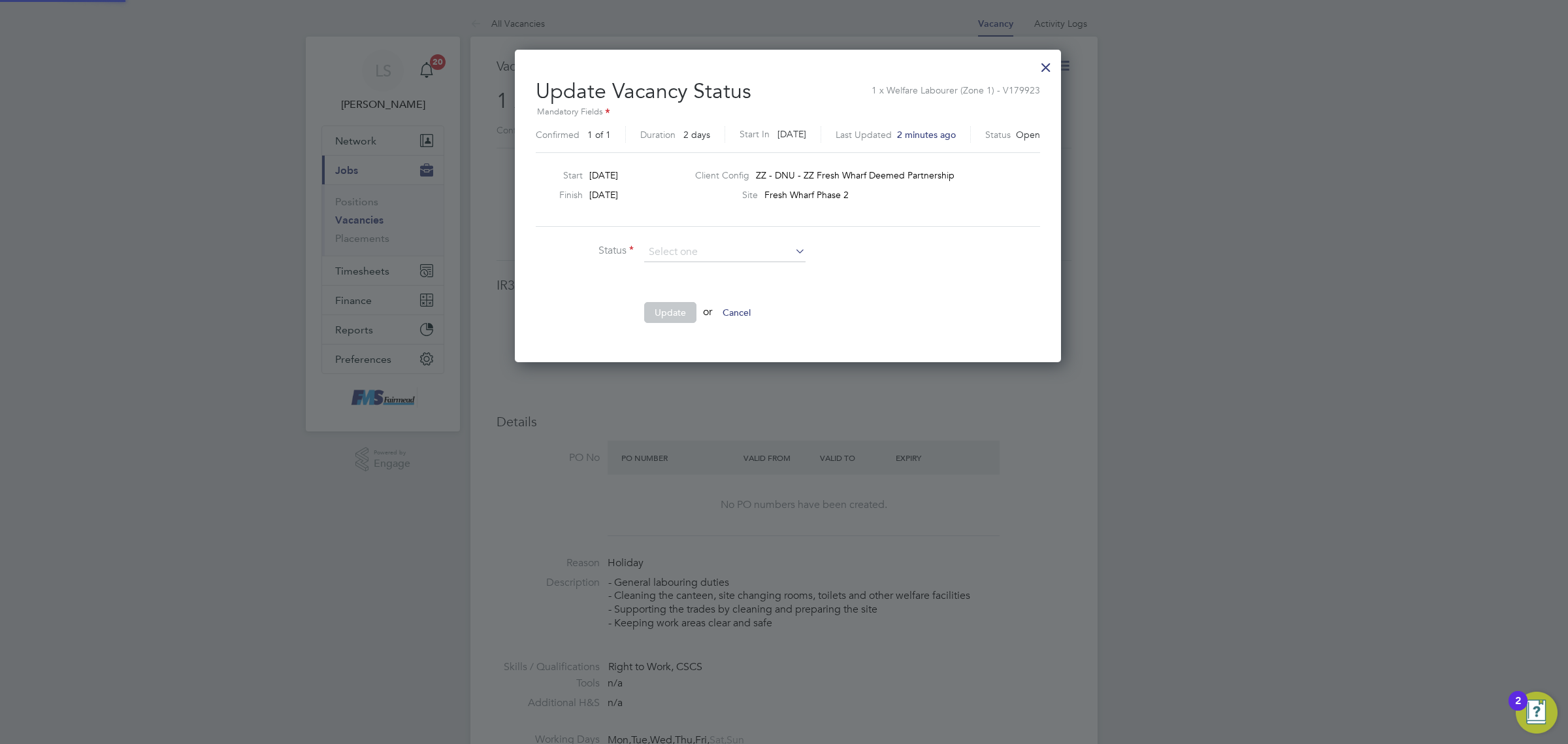
scroll to position [312, 537]
click at [689, 281] on li "Closed" at bounding box center [724, 287] width 163 height 17
type input "Closed"
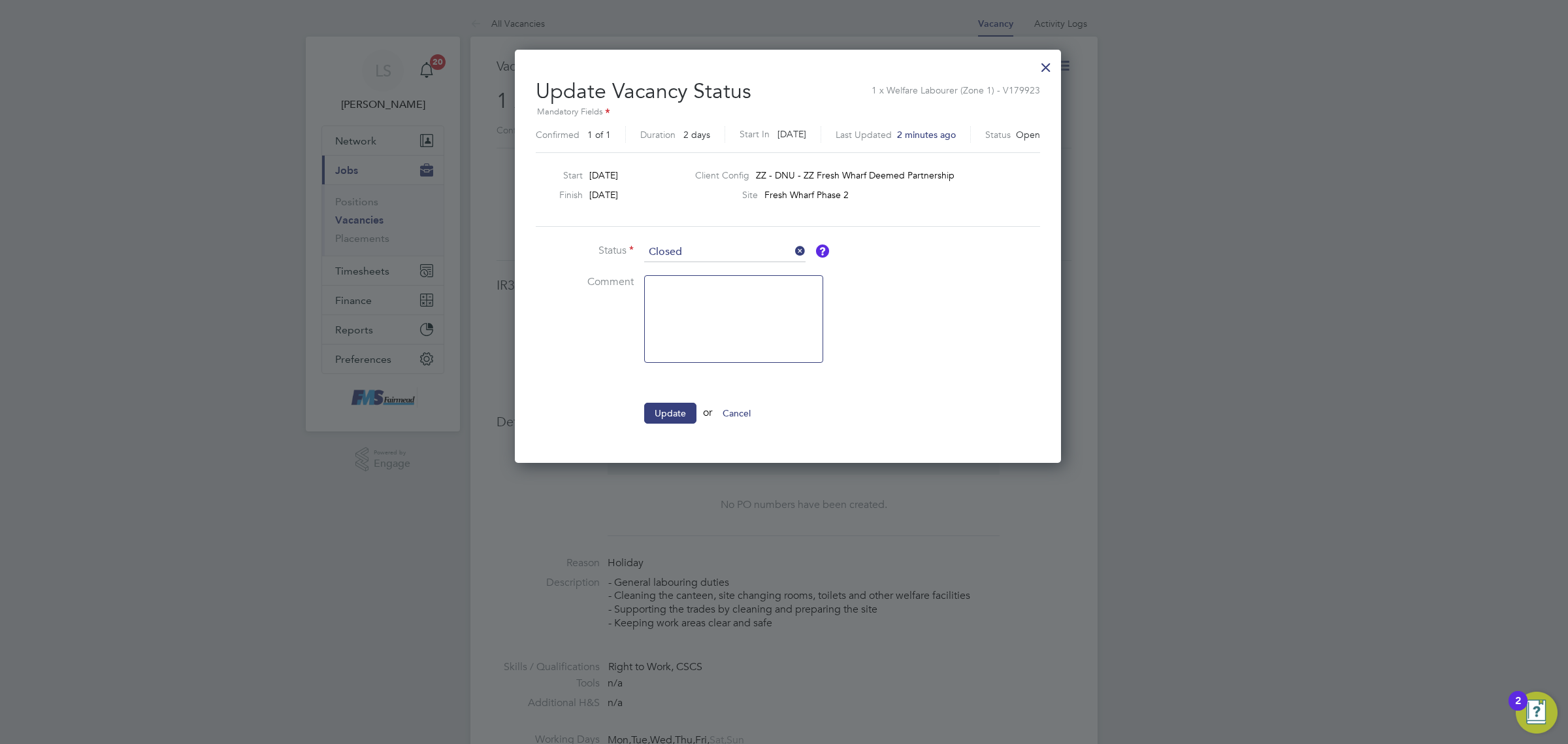
scroll to position [413, 537]
drag, startPoint x: 675, startPoint y: 421, endPoint x: 675, endPoint y: 413, distance: 8.0
click at [675, 415] on button "Update" at bounding box center [670, 412] width 52 height 21
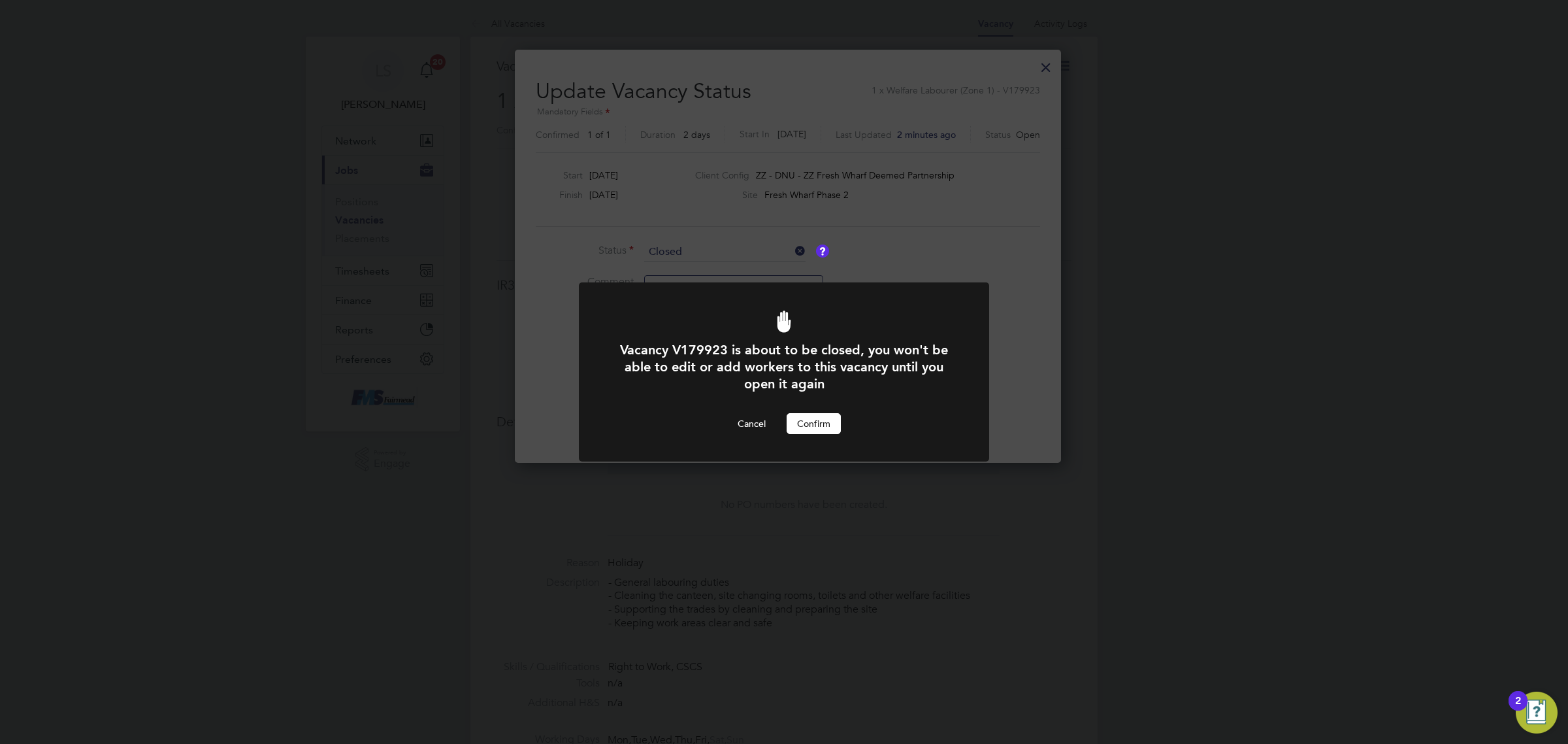
click at [830, 429] on button "Confirm" at bounding box center [814, 423] width 54 height 21
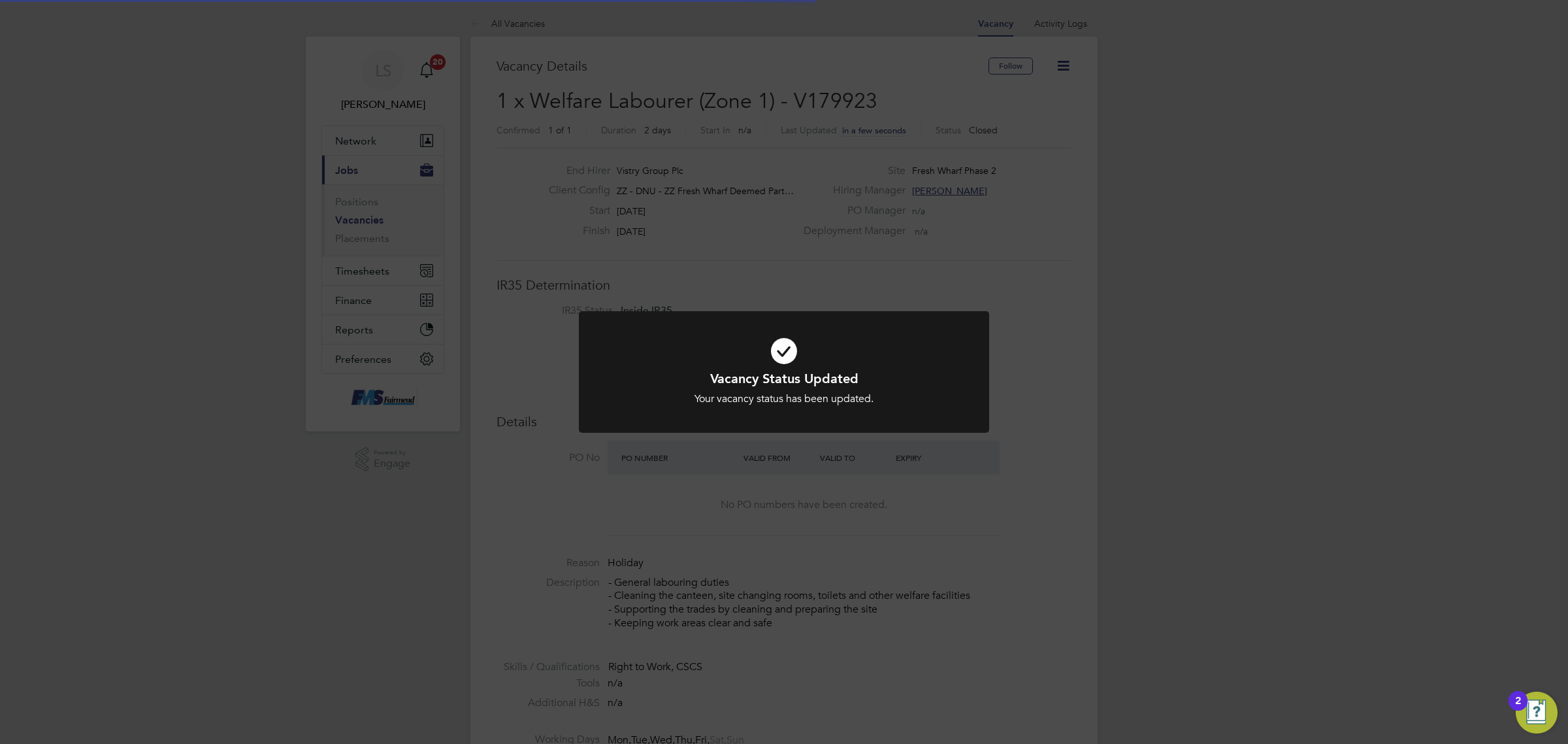
scroll to position [38, 92]
click at [401, 220] on div "Vacancy Status Updated Your vacancy status has been updated. Cancel Okay" at bounding box center [784, 372] width 1568 height 744
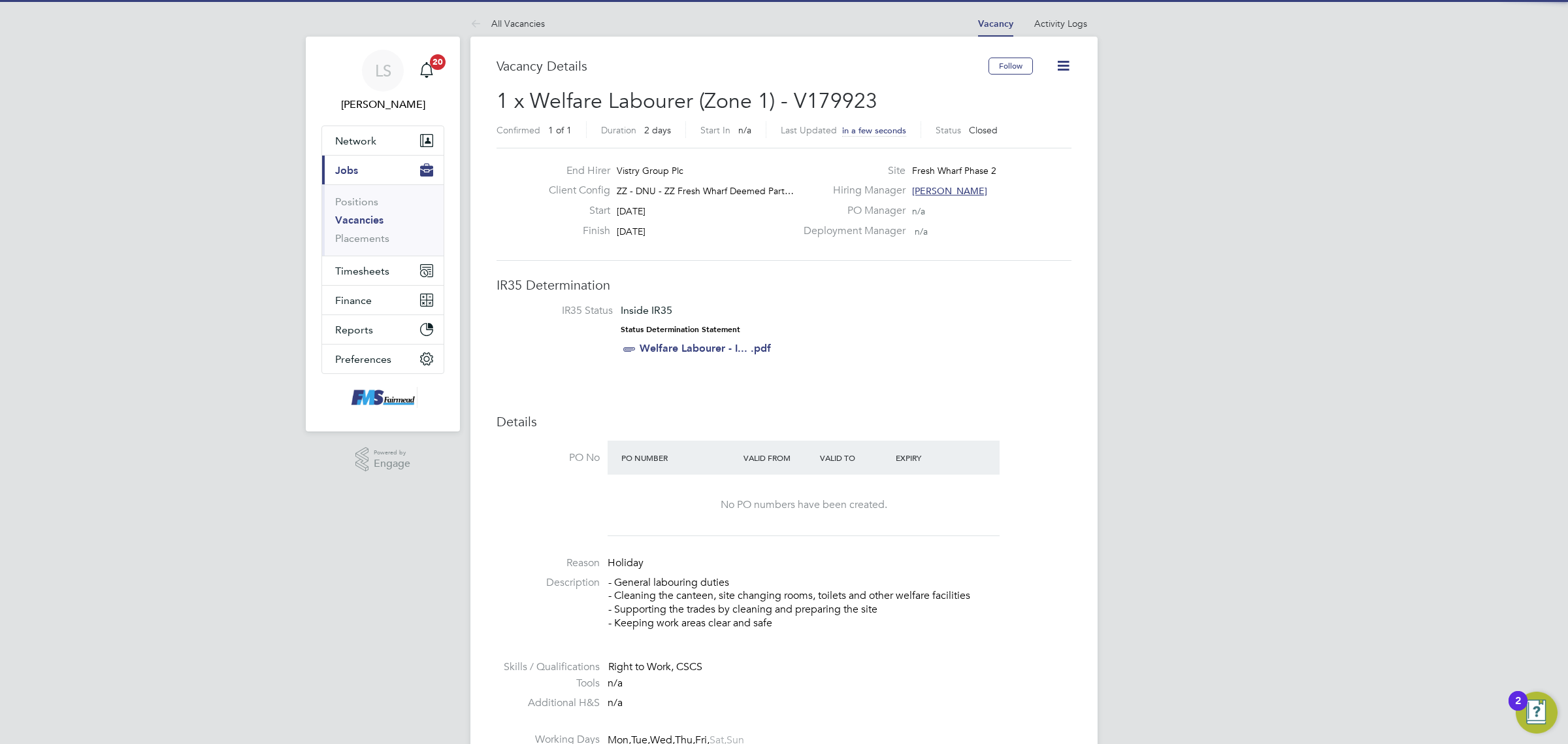
click at [375, 220] on link "Vacancies" at bounding box center [359, 220] width 49 height 13
